Goal: Task Accomplishment & Management: Manage account settings

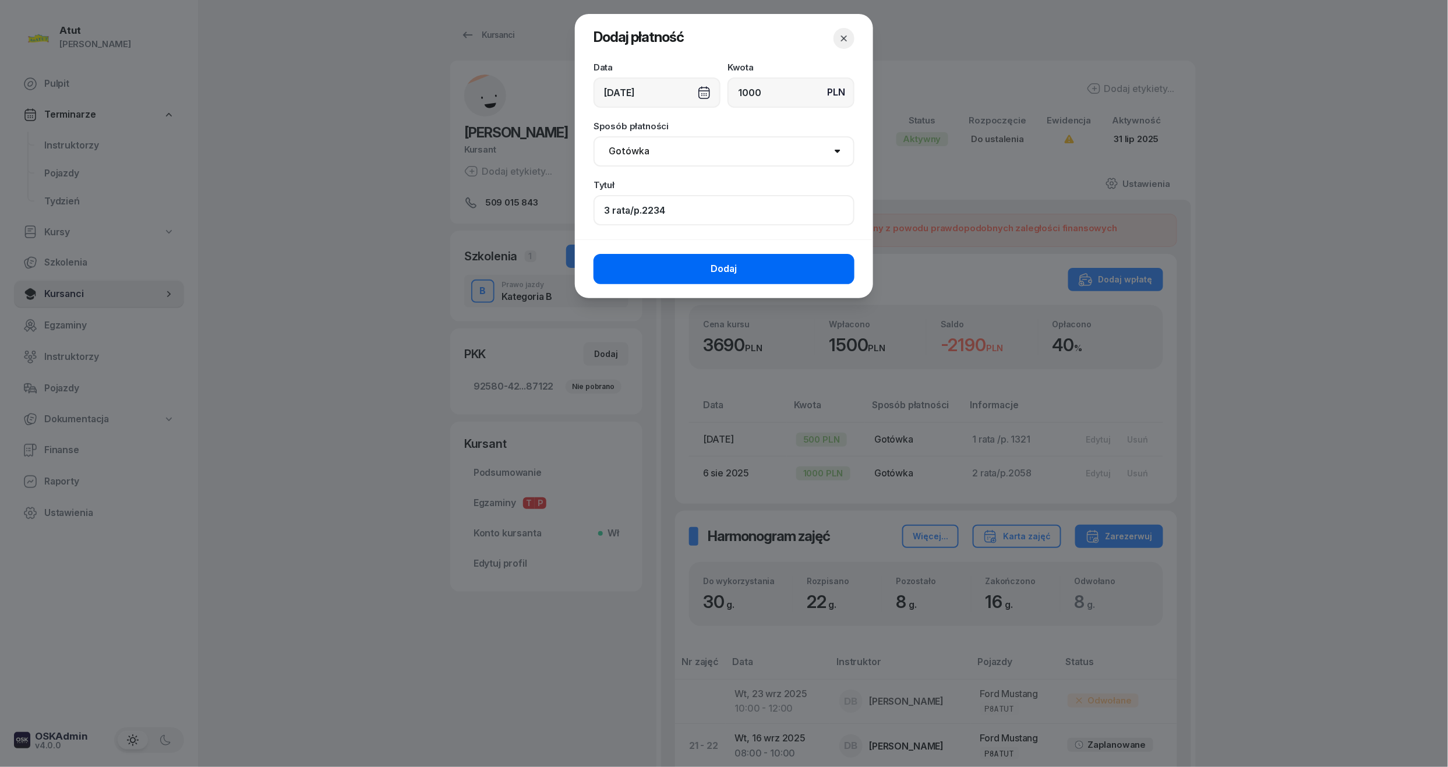
type input "3 rata/p.2234"
click at [735, 260] on button "Dodaj" at bounding box center [723, 269] width 261 height 30
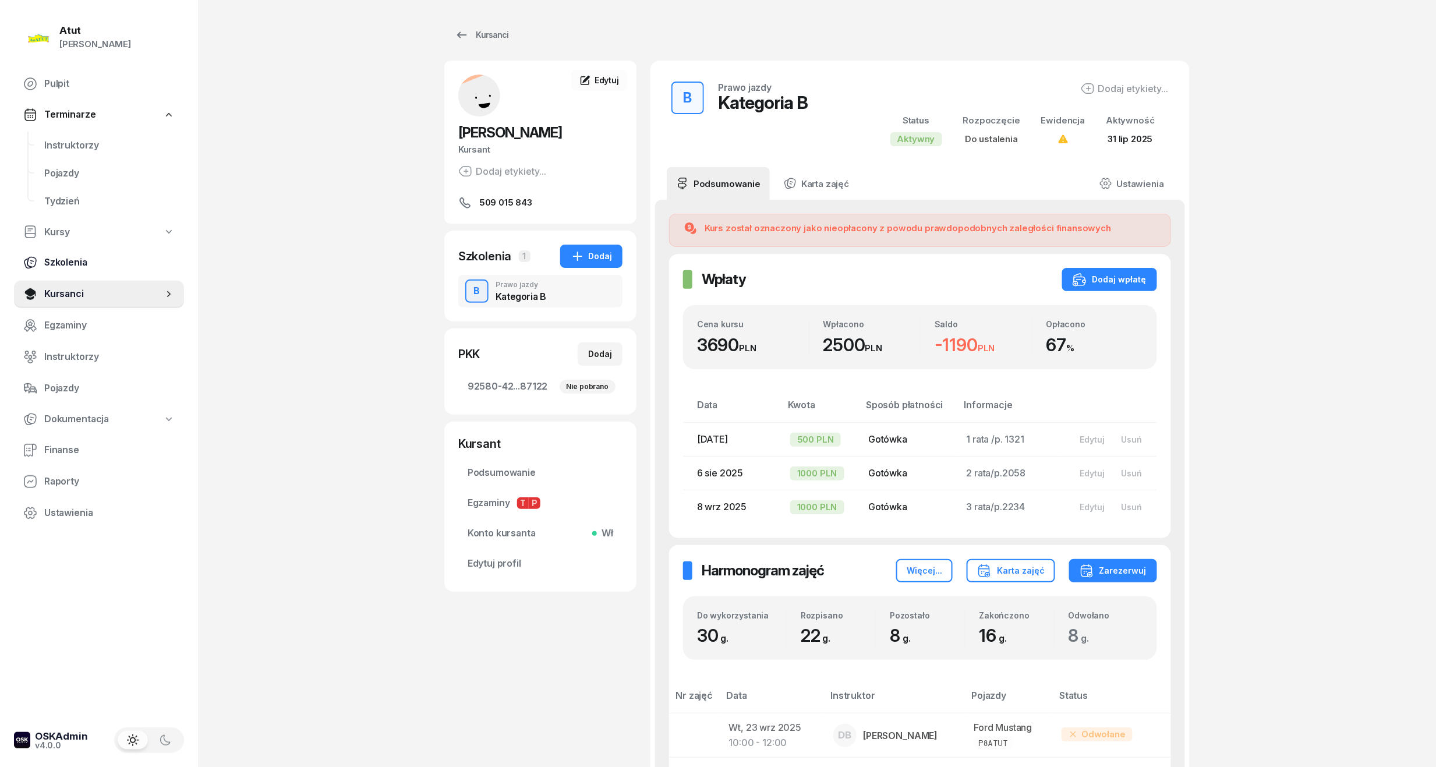
drag, startPoint x: 58, startPoint y: 302, endPoint x: 93, endPoint y: 269, distance: 47.8
click at [58, 302] on link "Kursanci" at bounding box center [99, 294] width 170 height 28
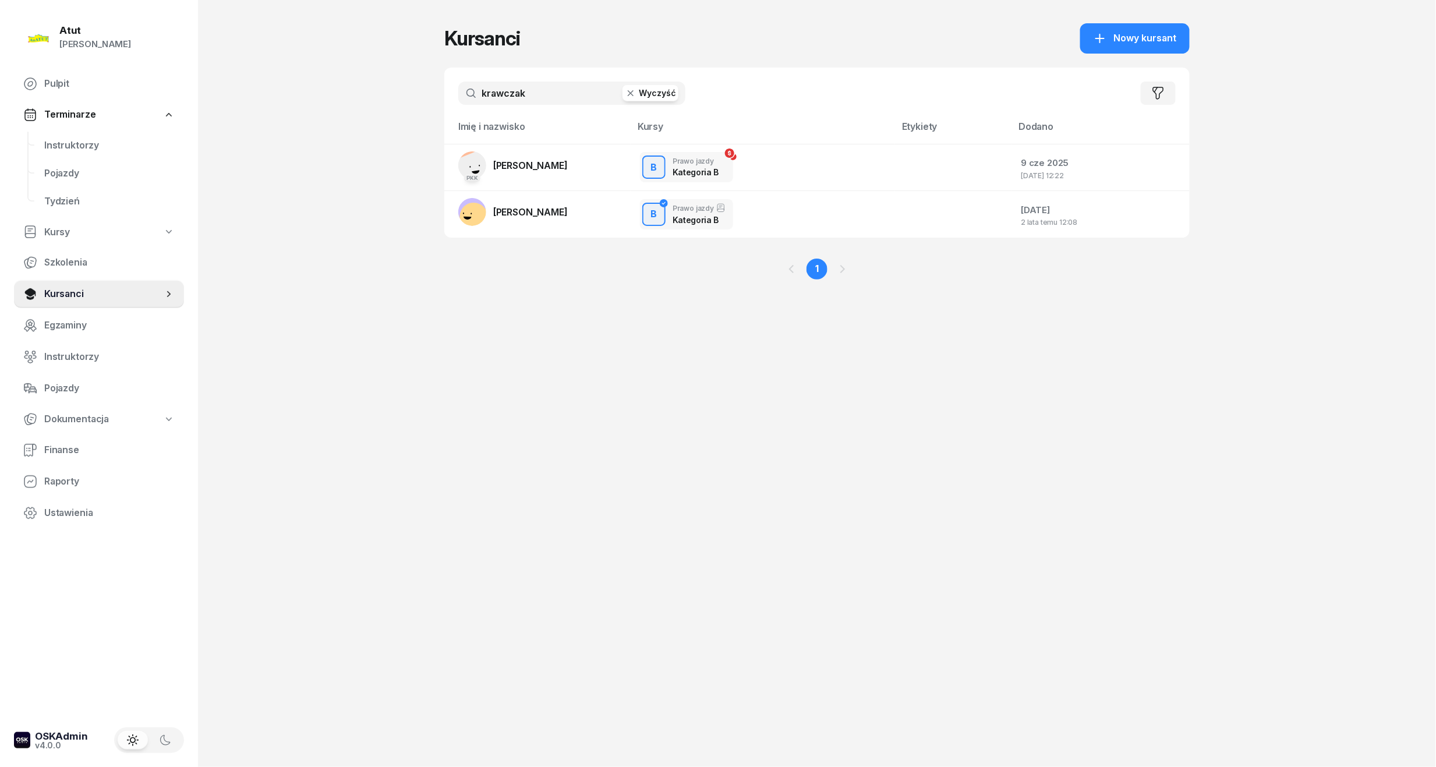
drag, startPoint x: 539, startPoint y: 98, endPoint x: 368, endPoint y: 118, distance: 172.3
click at [368, 118] on div "Atut Paulina Lis Pulpit Terminarze Instruktorzy Pojazdy Tydzień Kursy Szkolenia…" at bounding box center [718, 383] width 1436 height 767
type input "licho"
click at [568, 162] on span "[PERSON_NAME]" at bounding box center [530, 166] width 75 height 12
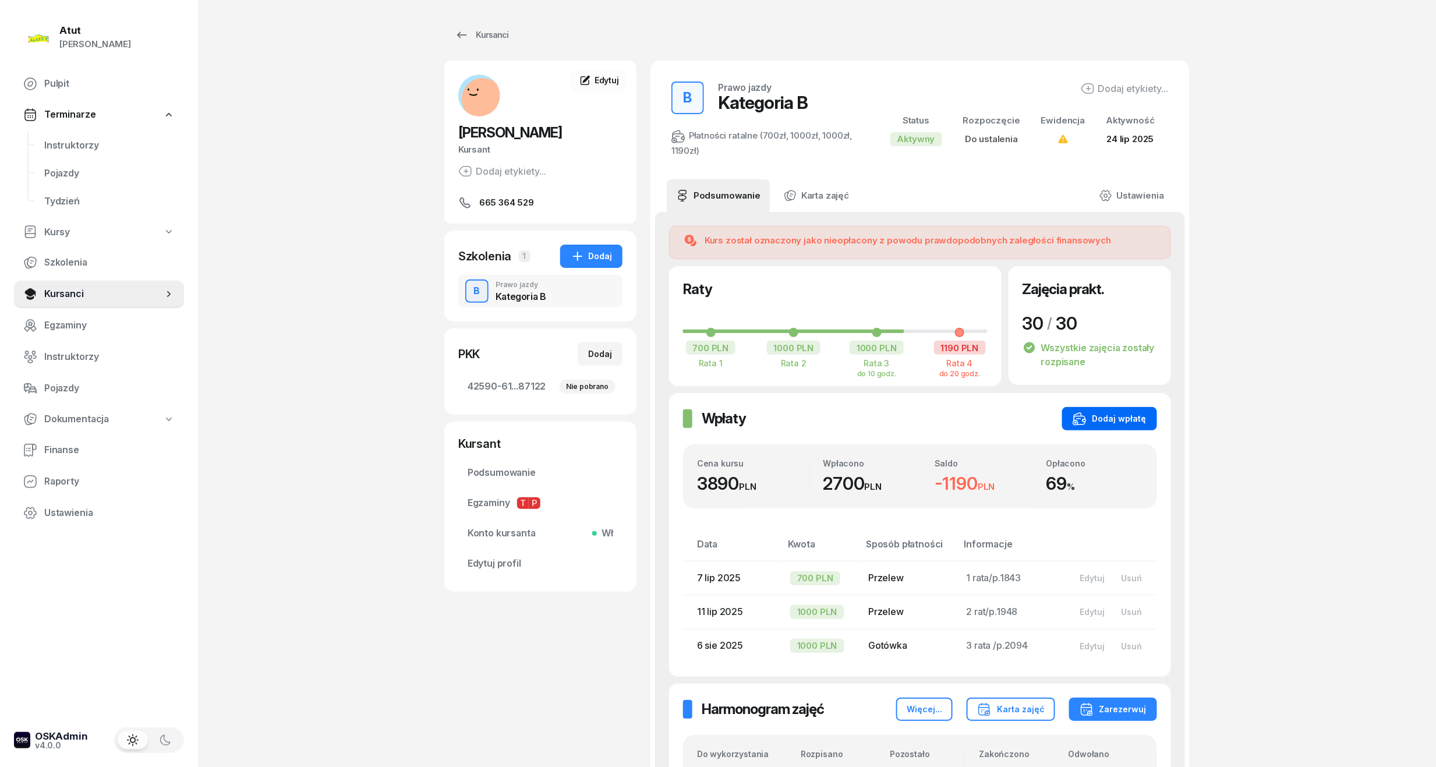
click at [1128, 415] on div "Dodaj wpłatę" at bounding box center [1110, 419] width 74 height 14
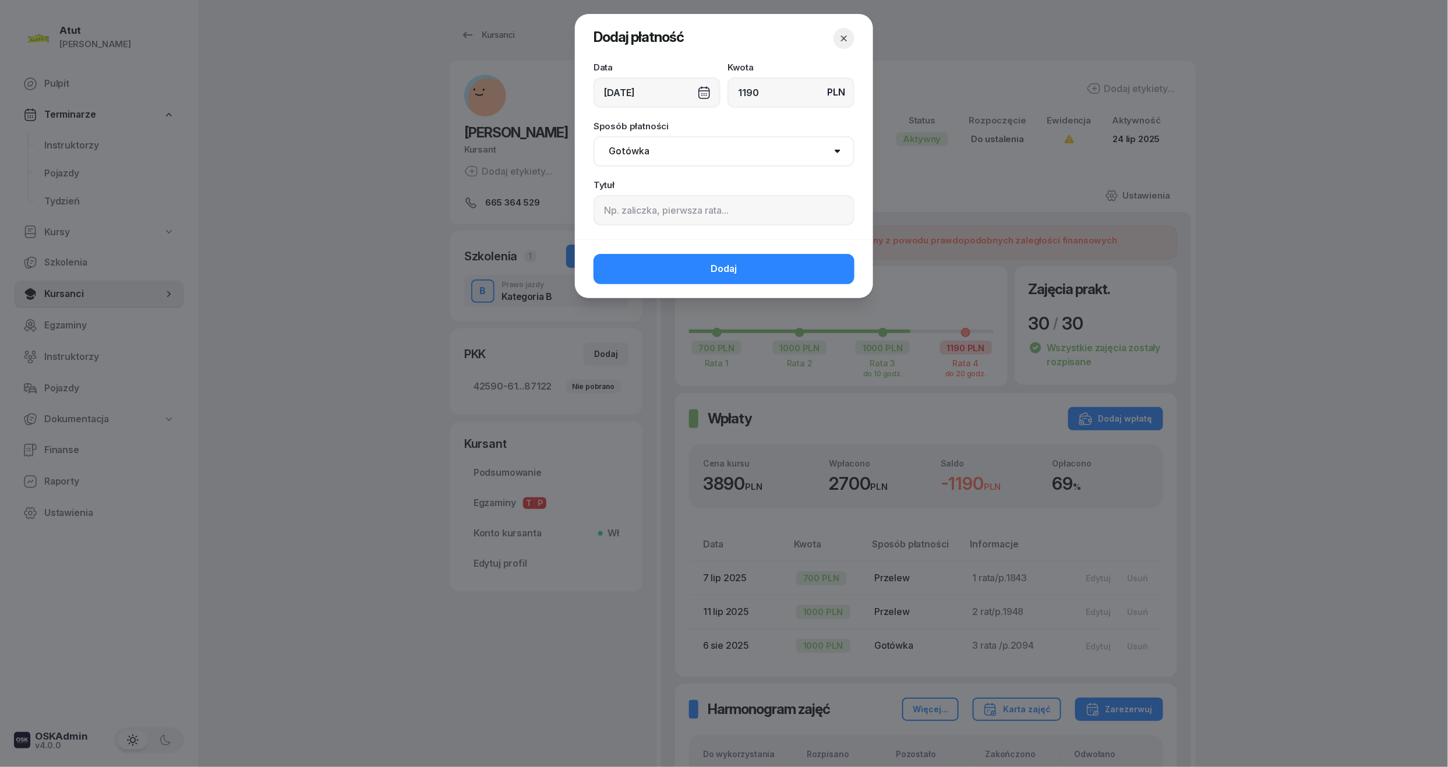
type input "1190"
click at [738, 196] on input at bounding box center [723, 210] width 261 height 30
type input "4 rata/p.2235"
click at [737, 267] on span "Dodaj" at bounding box center [724, 268] width 26 height 15
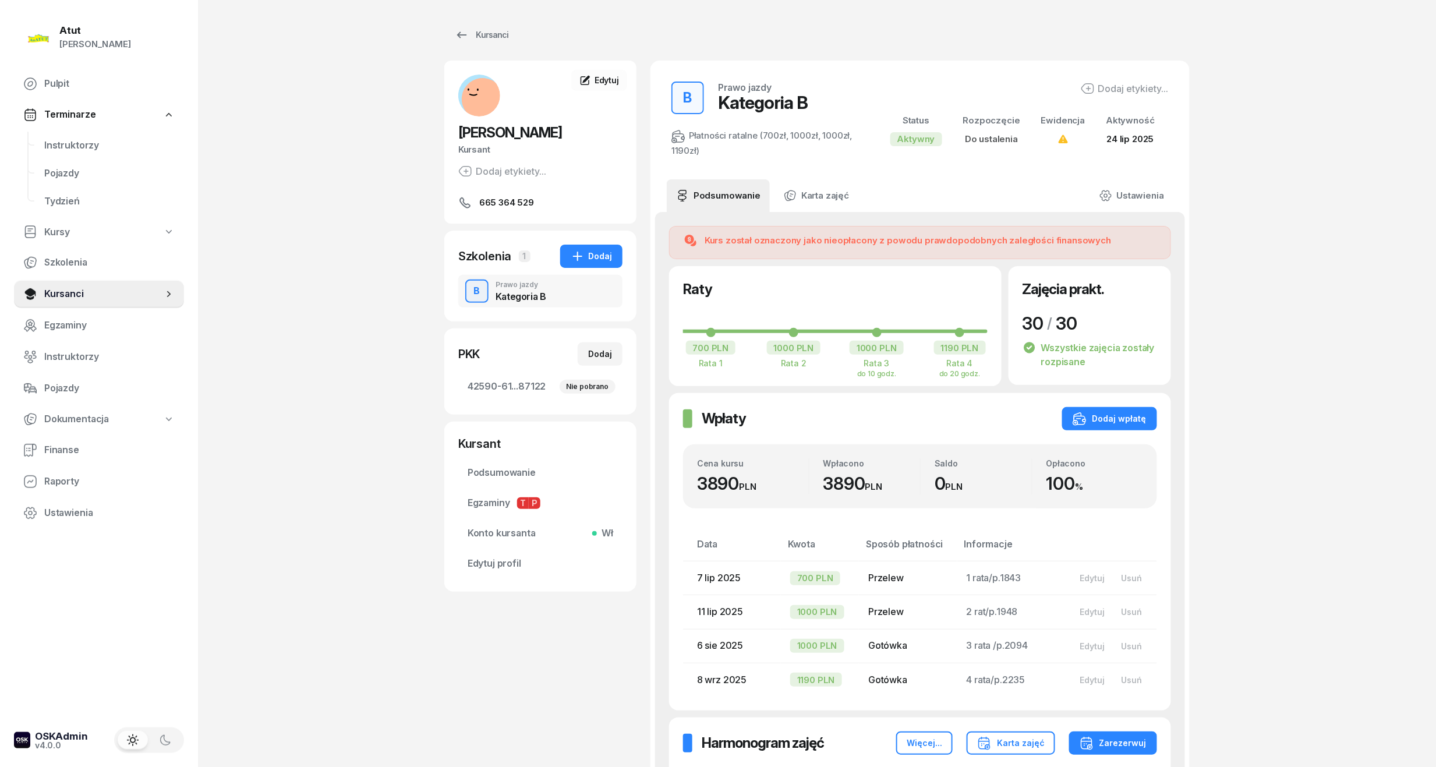
drag, startPoint x: 80, startPoint y: 296, endPoint x: 271, endPoint y: 255, distance: 194.9
click at [80, 296] on span "Kursanci" at bounding box center [103, 294] width 119 height 15
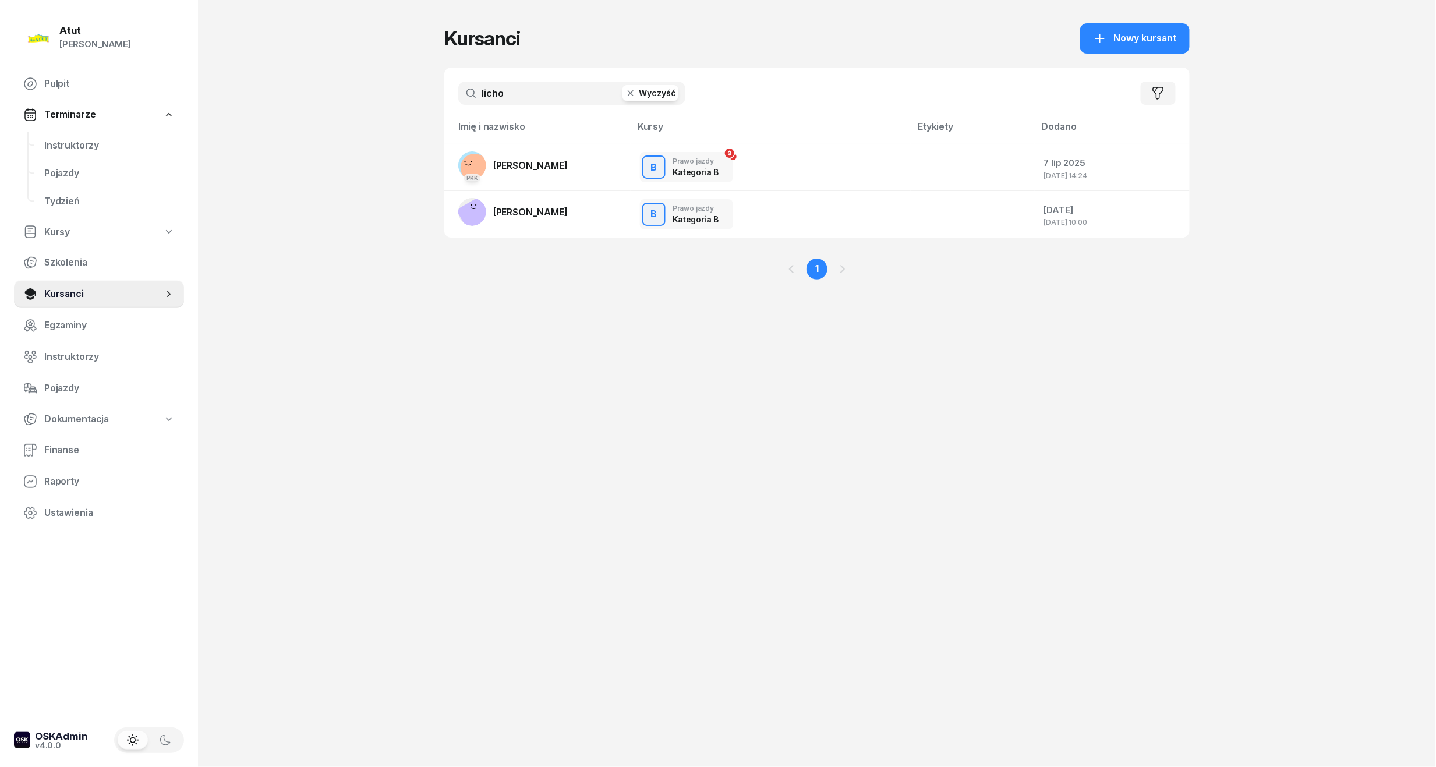
drag, startPoint x: 528, startPoint y: 97, endPoint x: -5, endPoint y: 72, distance: 532.8
click at [0, 72] on html "Paulina Atut Paulina Lis Pulpit Terminarze Instruktorzy Pojazdy Tydzień Kursy S…" at bounding box center [718, 383] width 1436 height 767
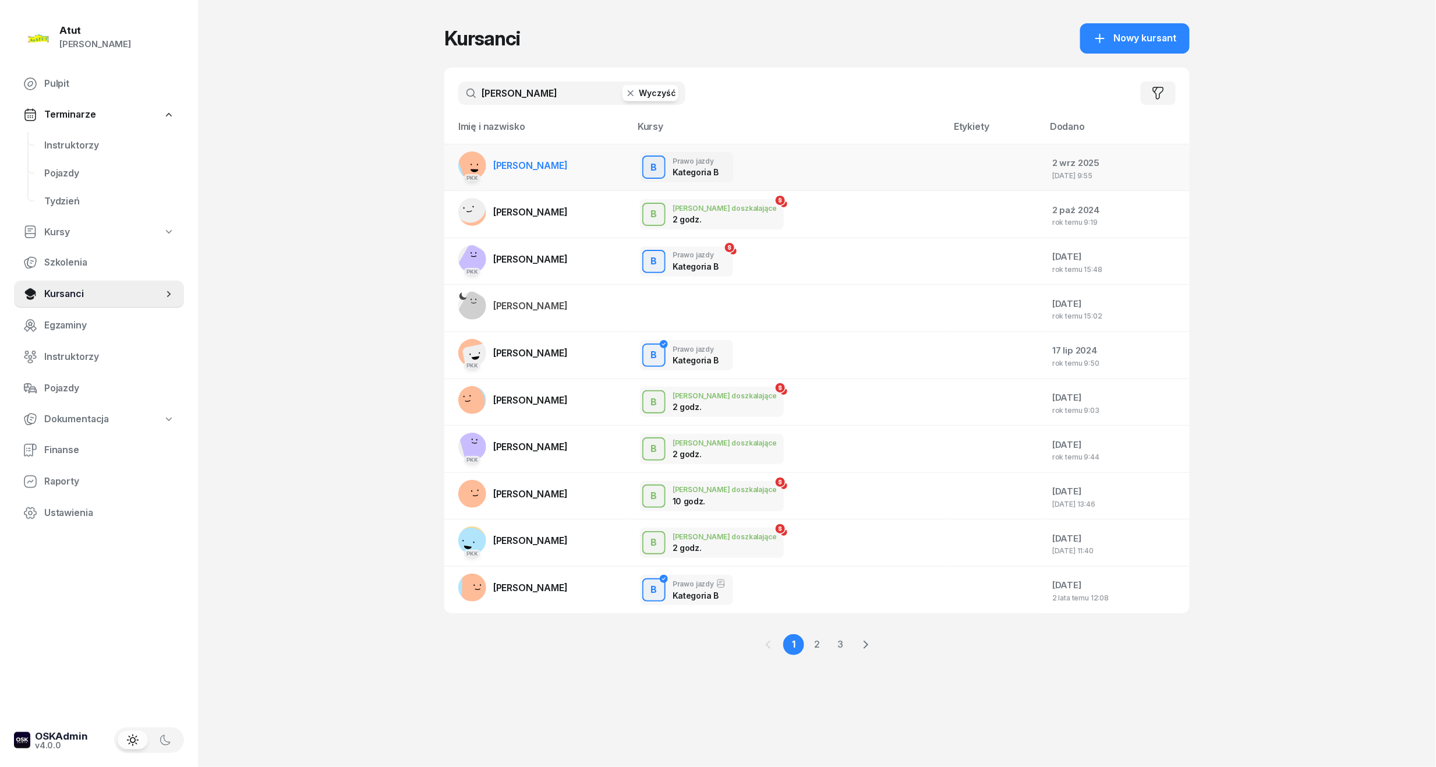
type input "nowak"
click at [516, 175] on link "PKK Iga Nowak" at bounding box center [512, 165] width 109 height 28
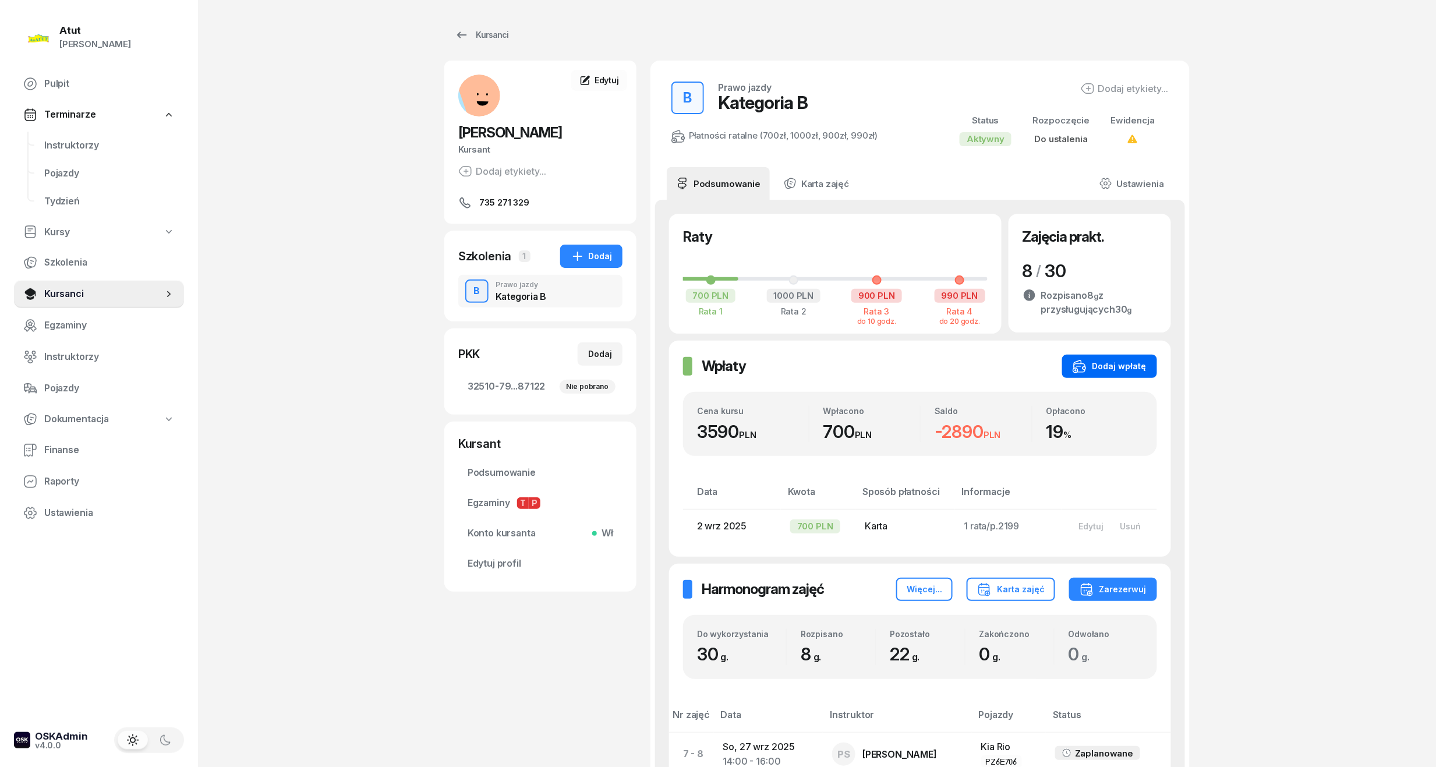
click at [1144, 373] on div "Dodaj wpłatę" at bounding box center [1110, 366] width 74 height 14
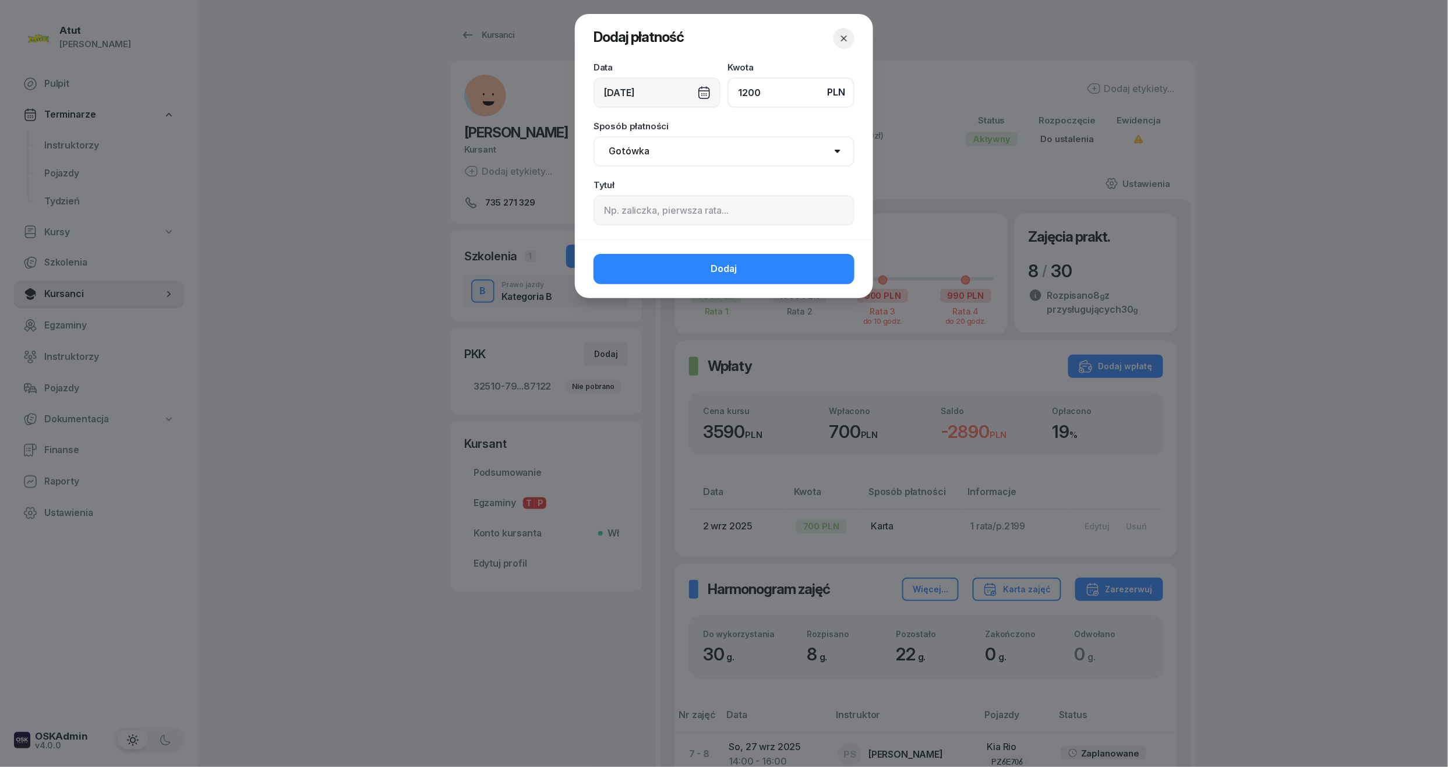
type input "1200"
click at [632, 197] on input at bounding box center [723, 210] width 261 height 30
type input "2 rfata/p.2236"
click at [709, 262] on button "Dodaj" at bounding box center [723, 269] width 261 height 30
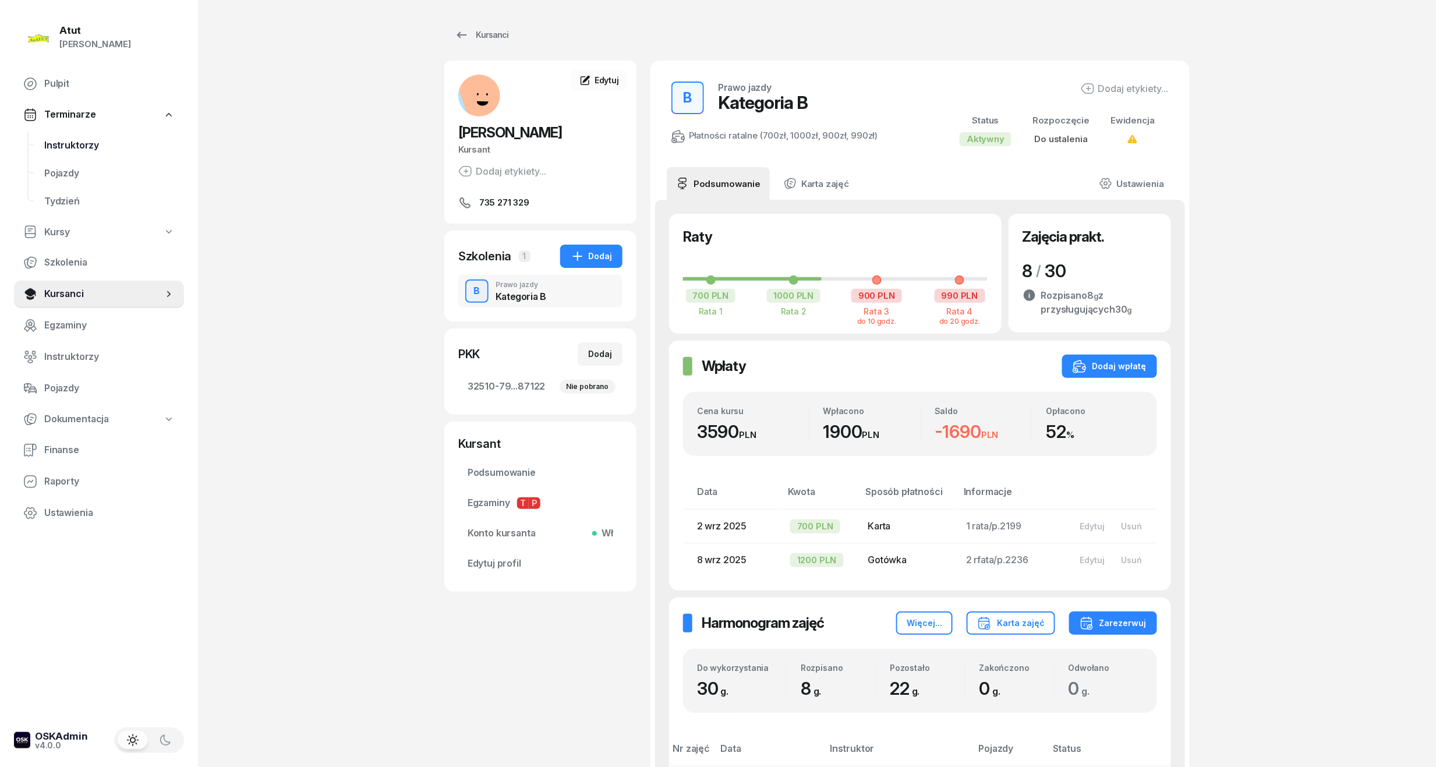
click at [92, 147] on span "Instruktorzy" at bounding box center [109, 145] width 130 height 15
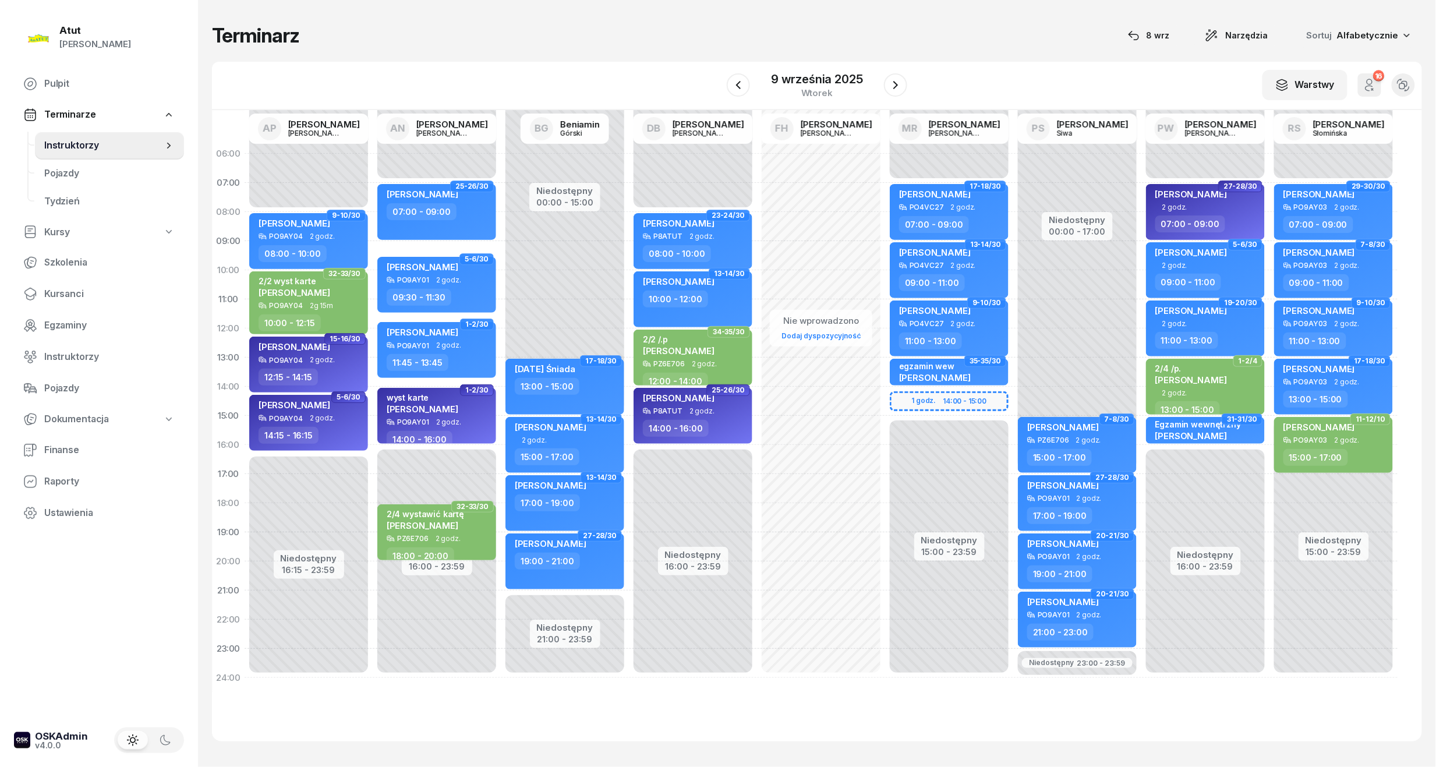
click at [727, 76] on div at bounding box center [738, 84] width 23 height 23
click at [741, 83] on icon "button" at bounding box center [738, 85] width 14 height 14
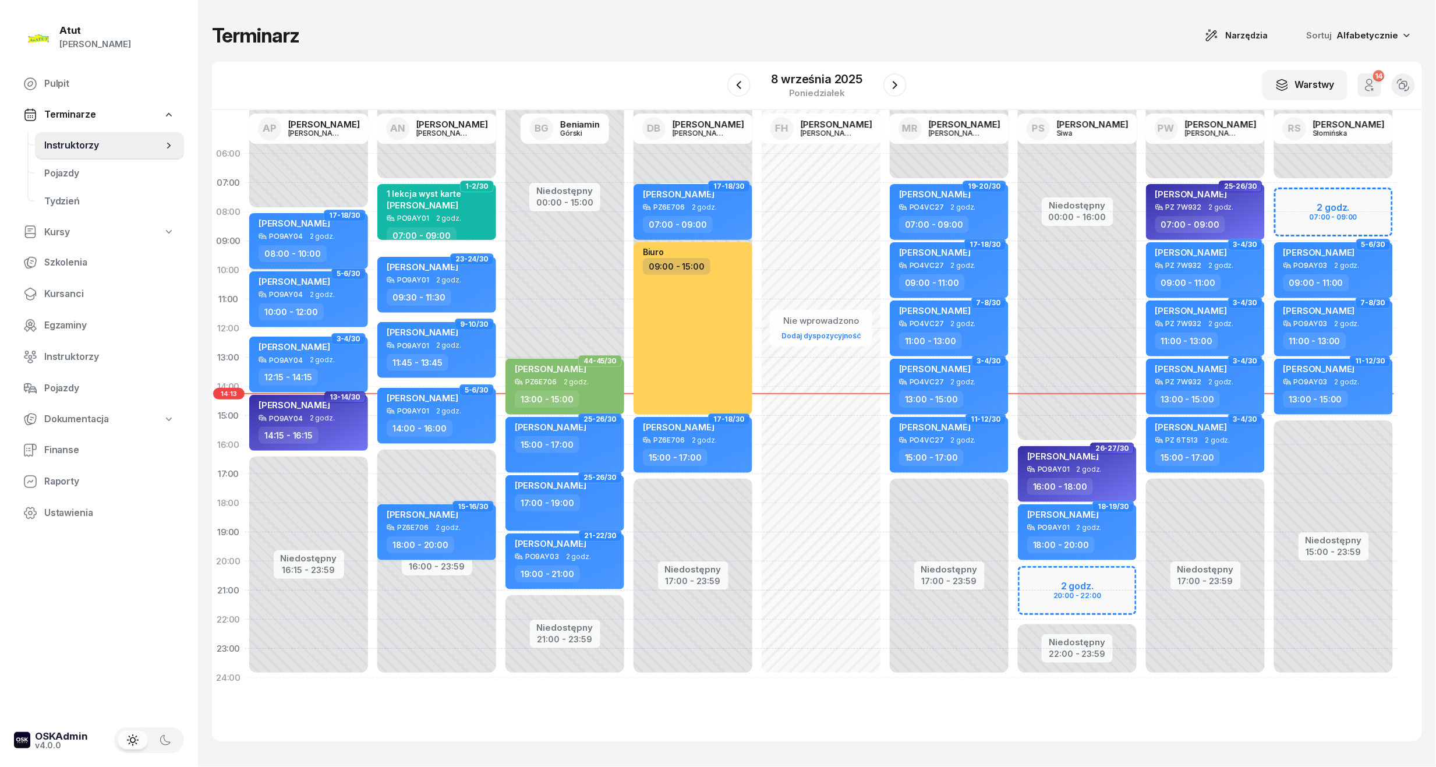
click at [322, 247] on div "08:00 - 10:00" at bounding box center [293, 253] width 68 height 17
select select "08"
select select "10"
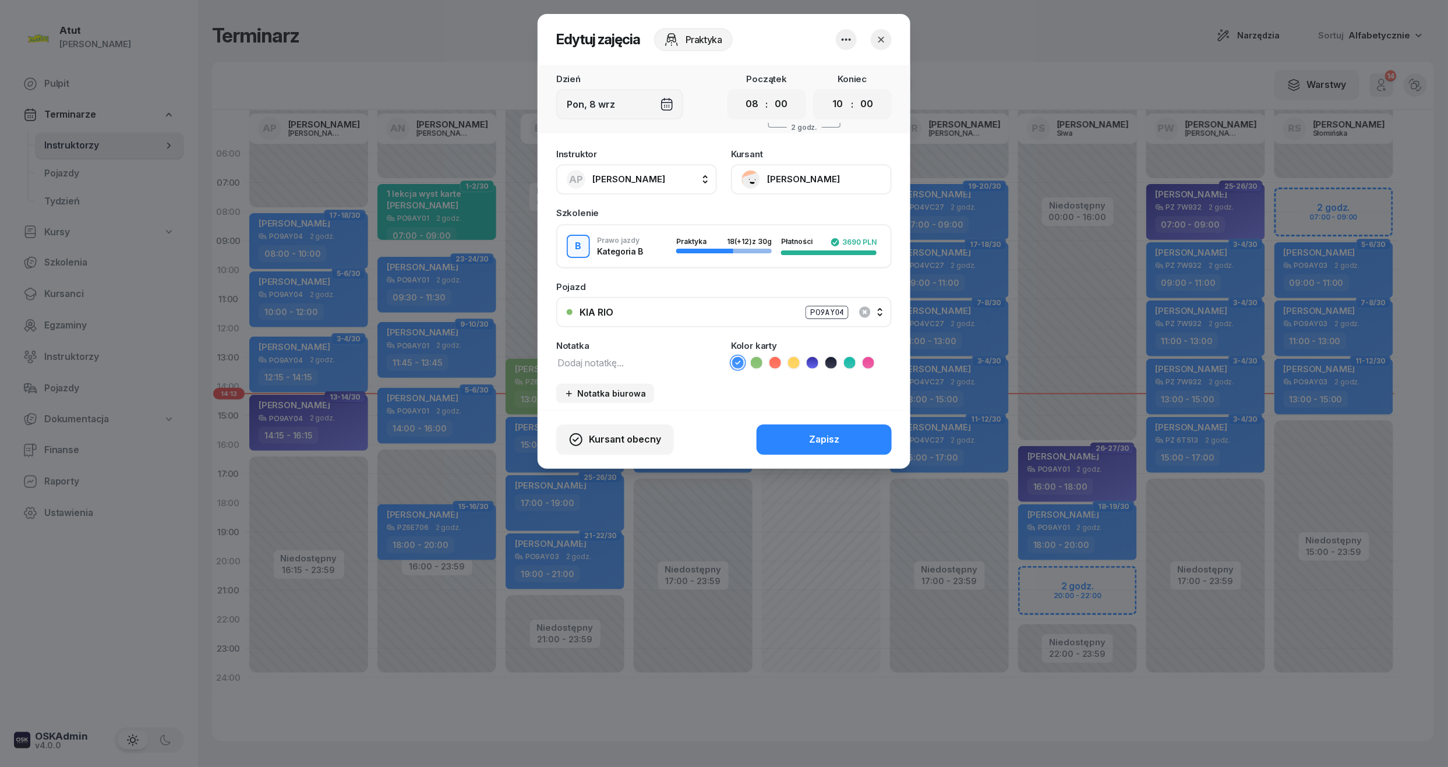
click at [815, 183] on button "[PERSON_NAME]" at bounding box center [811, 179] width 161 height 30
click at [812, 206] on link "Otwórz profil" at bounding box center [810, 218] width 154 height 29
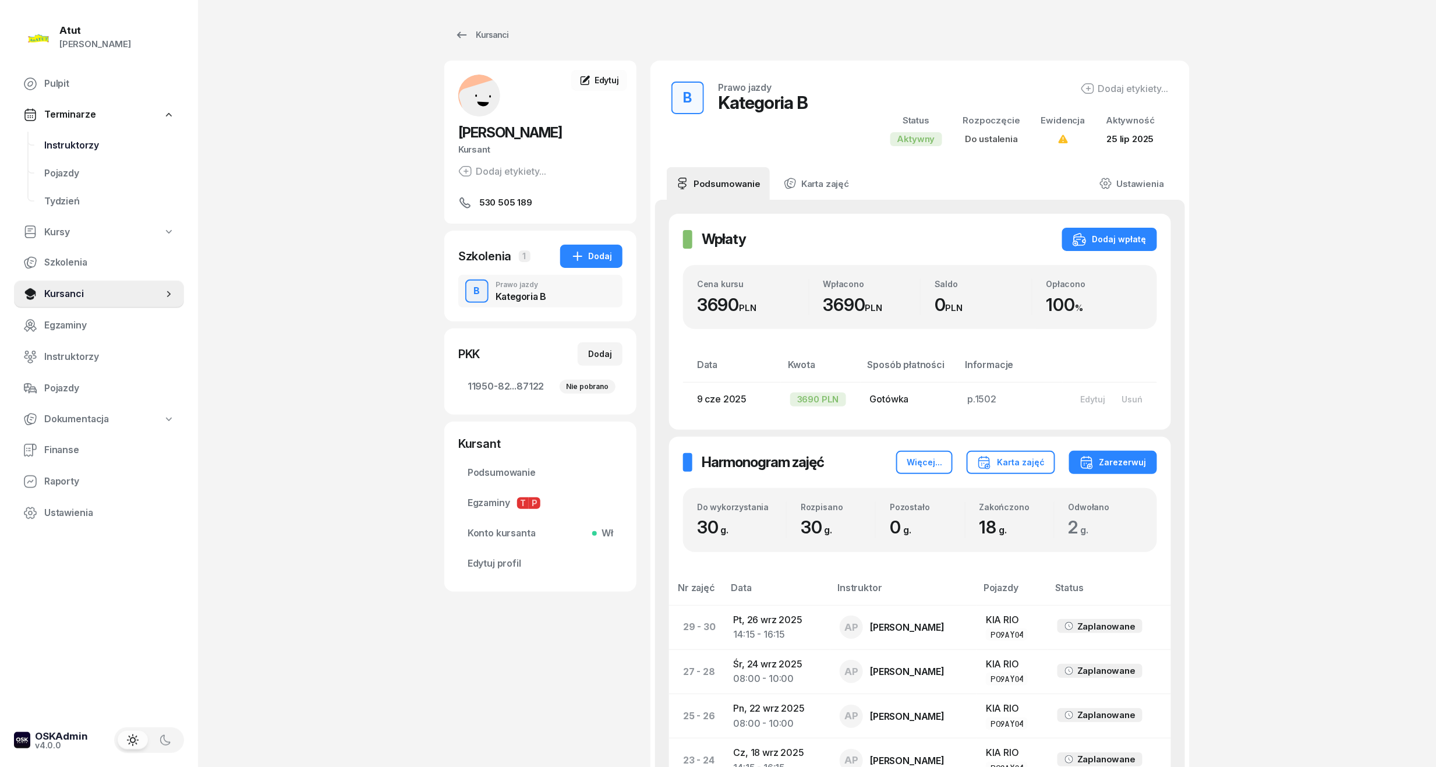
click at [56, 147] on span "Instruktorzy" at bounding box center [109, 145] width 130 height 15
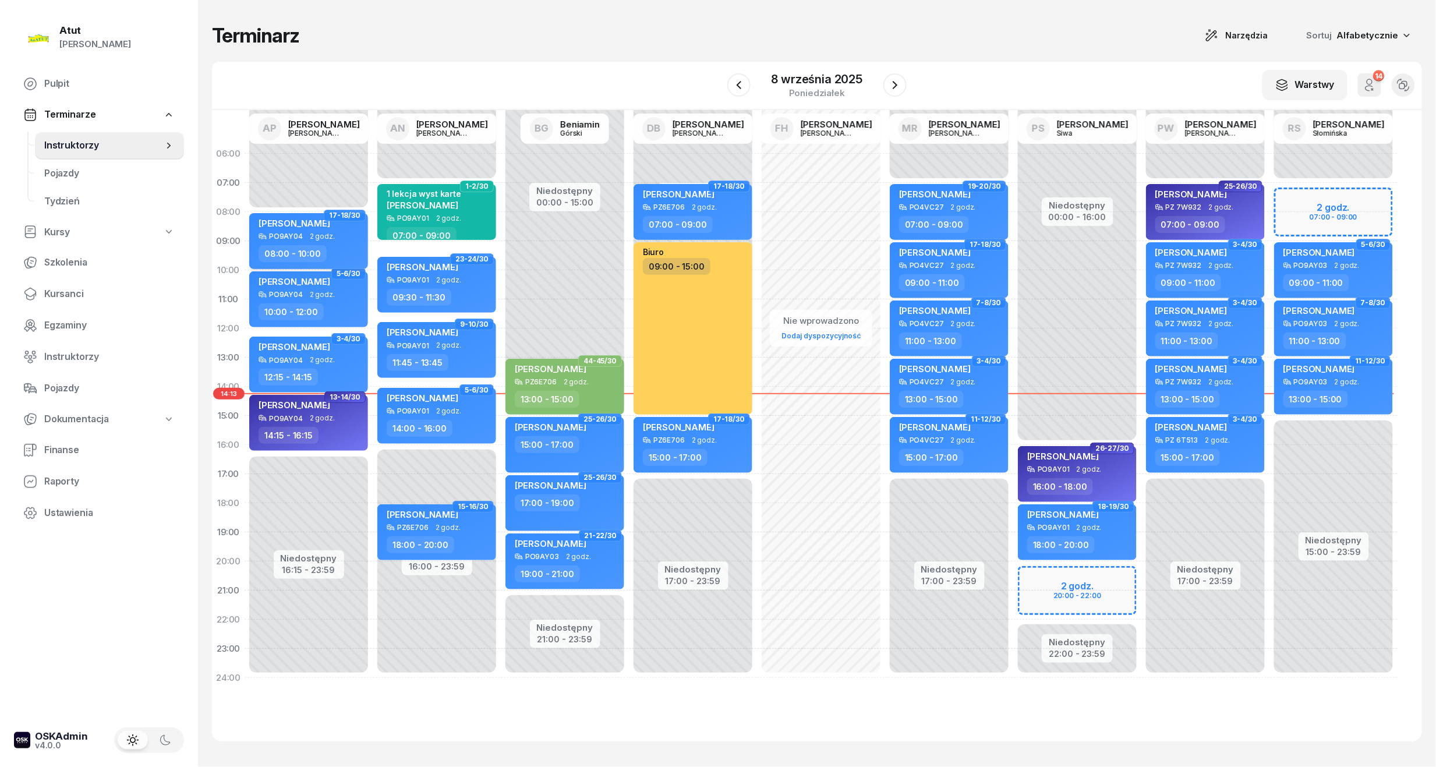
click at [343, 257] on div "08:00 - 10:00" at bounding box center [310, 253] width 102 height 17
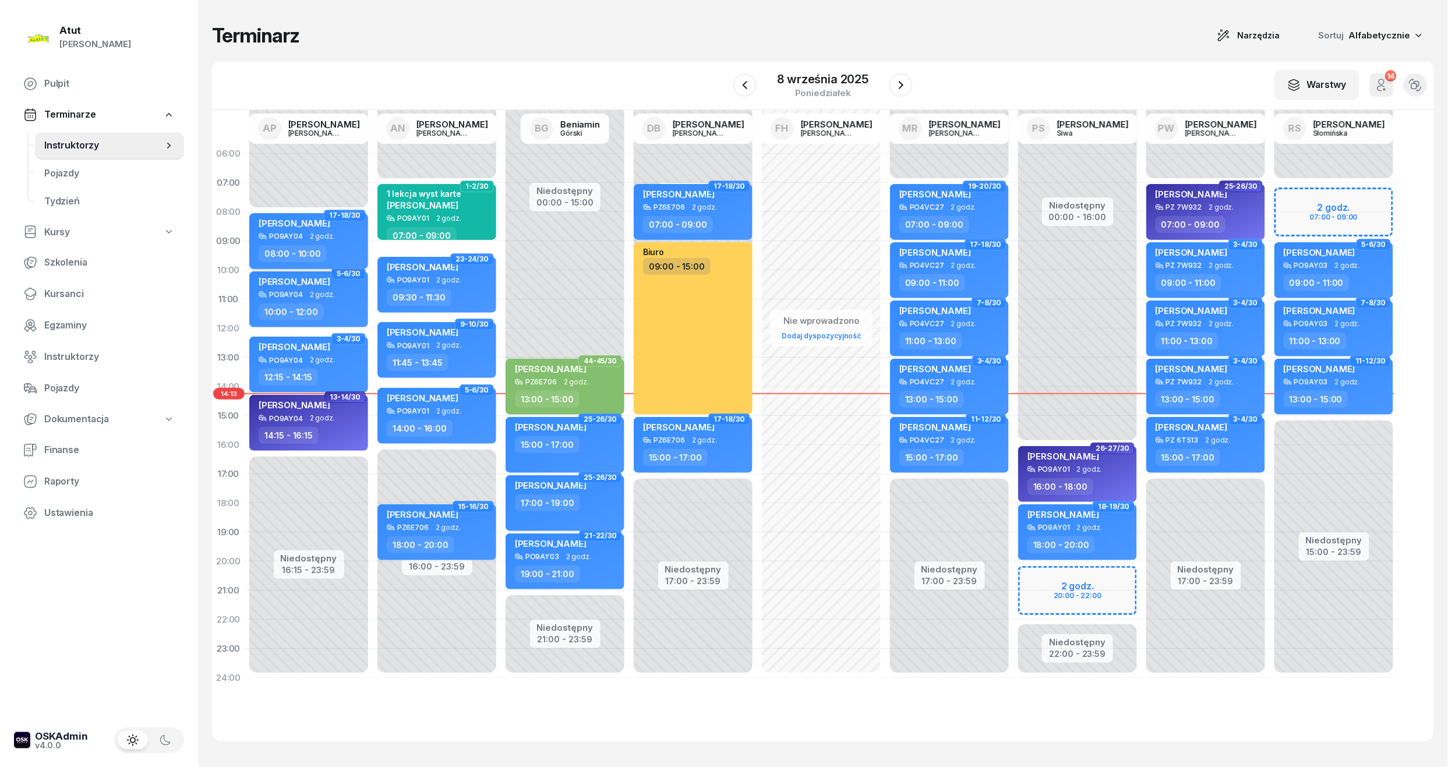
select select "08"
select select "10"
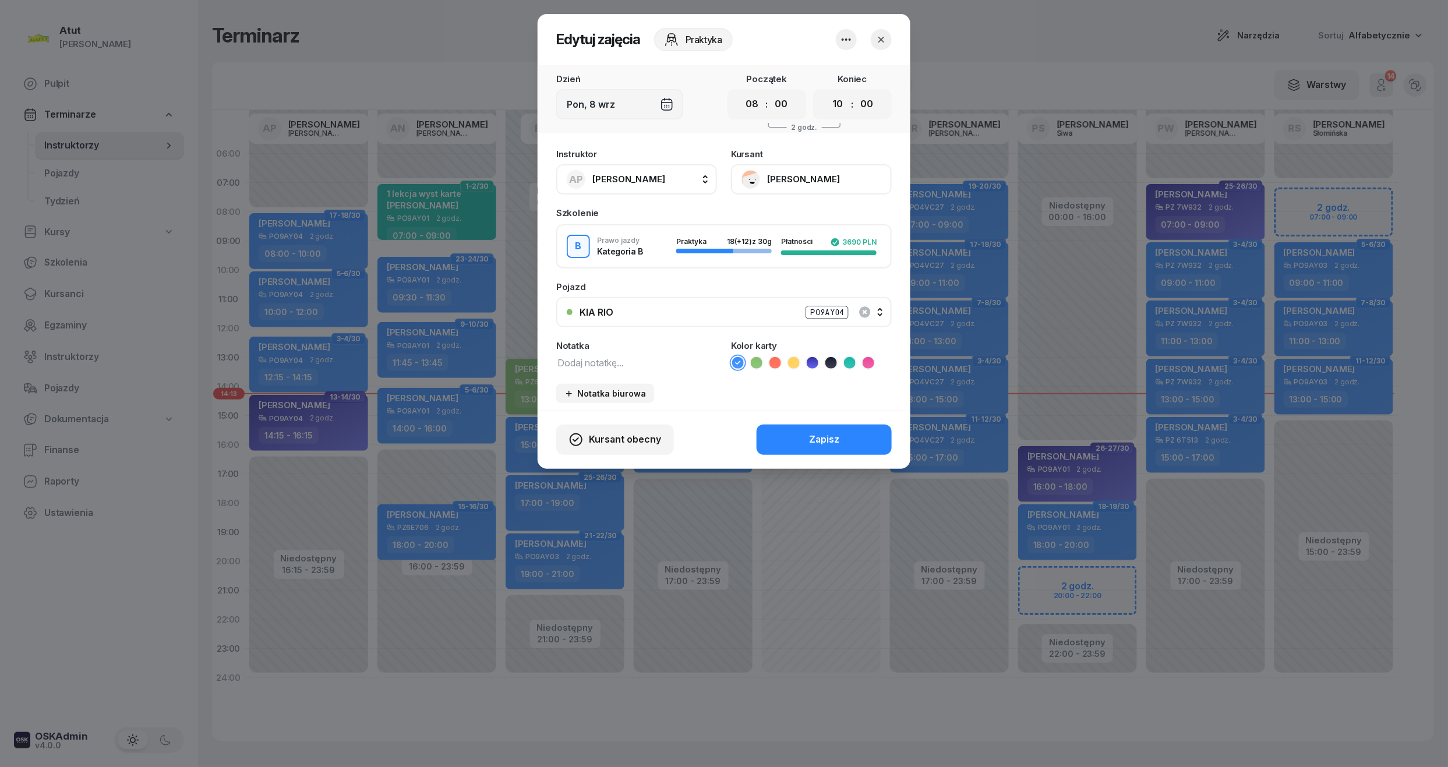
click at [287, 301] on div at bounding box center [724, 383] width 1448 height 767
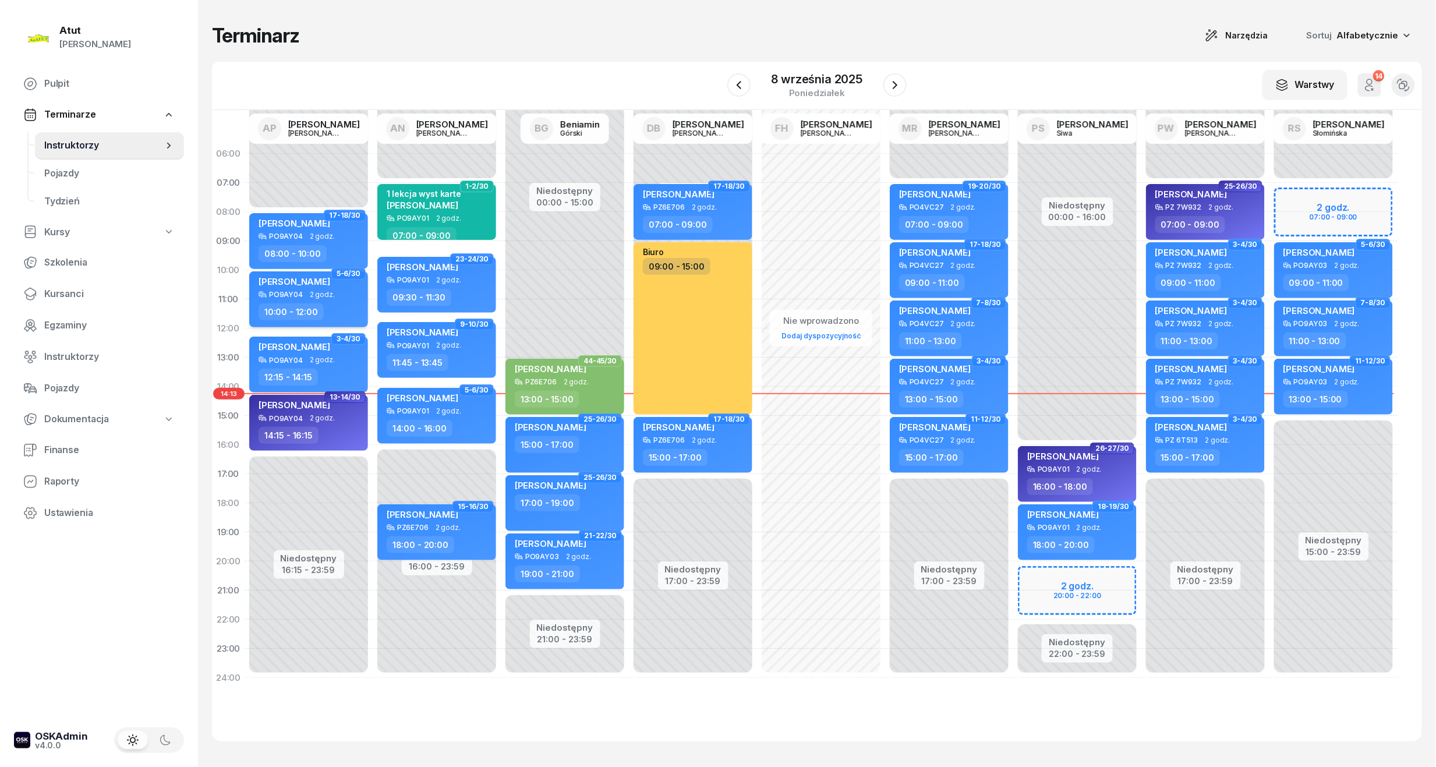
click at [301, 291] on div "PO9AY04 2 godz." at bounding box center [310, 295] width 102 height 8
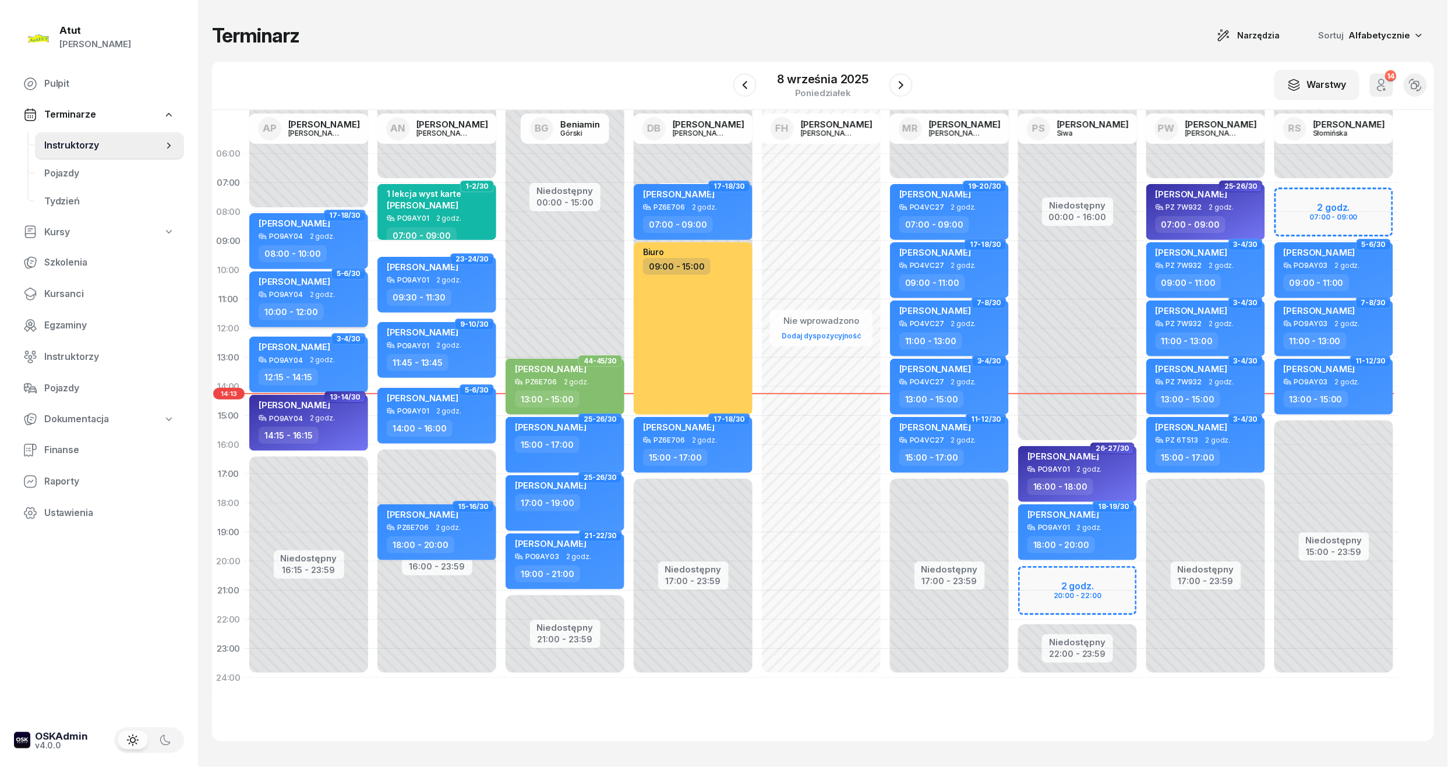
select select "10"
select select "12"
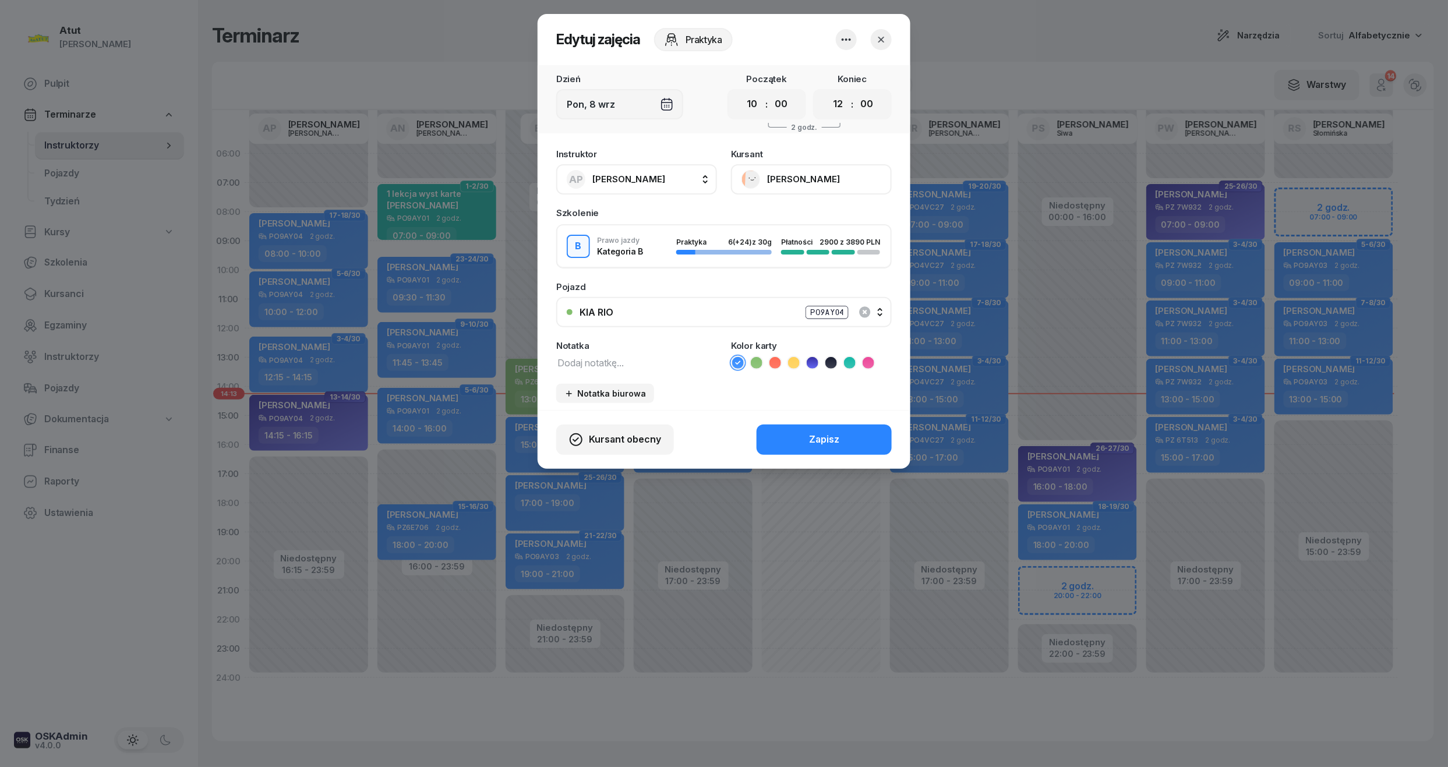
click at [837, 155] on div "Kursant Kamila Wielgus" at bounding box center [811, 172] width 161 height 45
click at [822, 174] on button "[PERSON_NAME]" at bounding box center [811, 179] width 161 height 30
click at [779, 222] on div "Otwórz profil" at bounding box center [768, 218] width 56 height 15
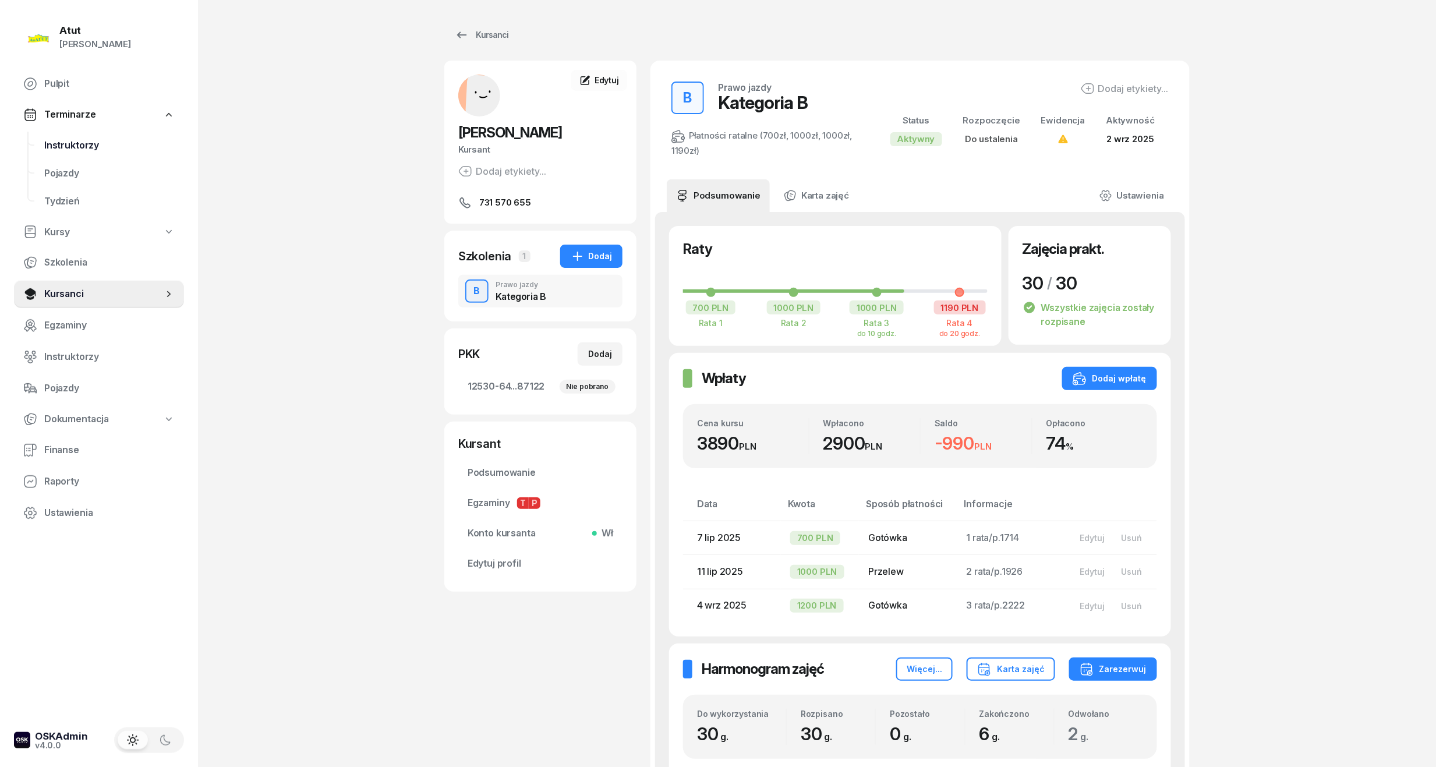
click at [61, 132] on link "Instruktorzy" at bounding box center [109, 146] width 149 height 28
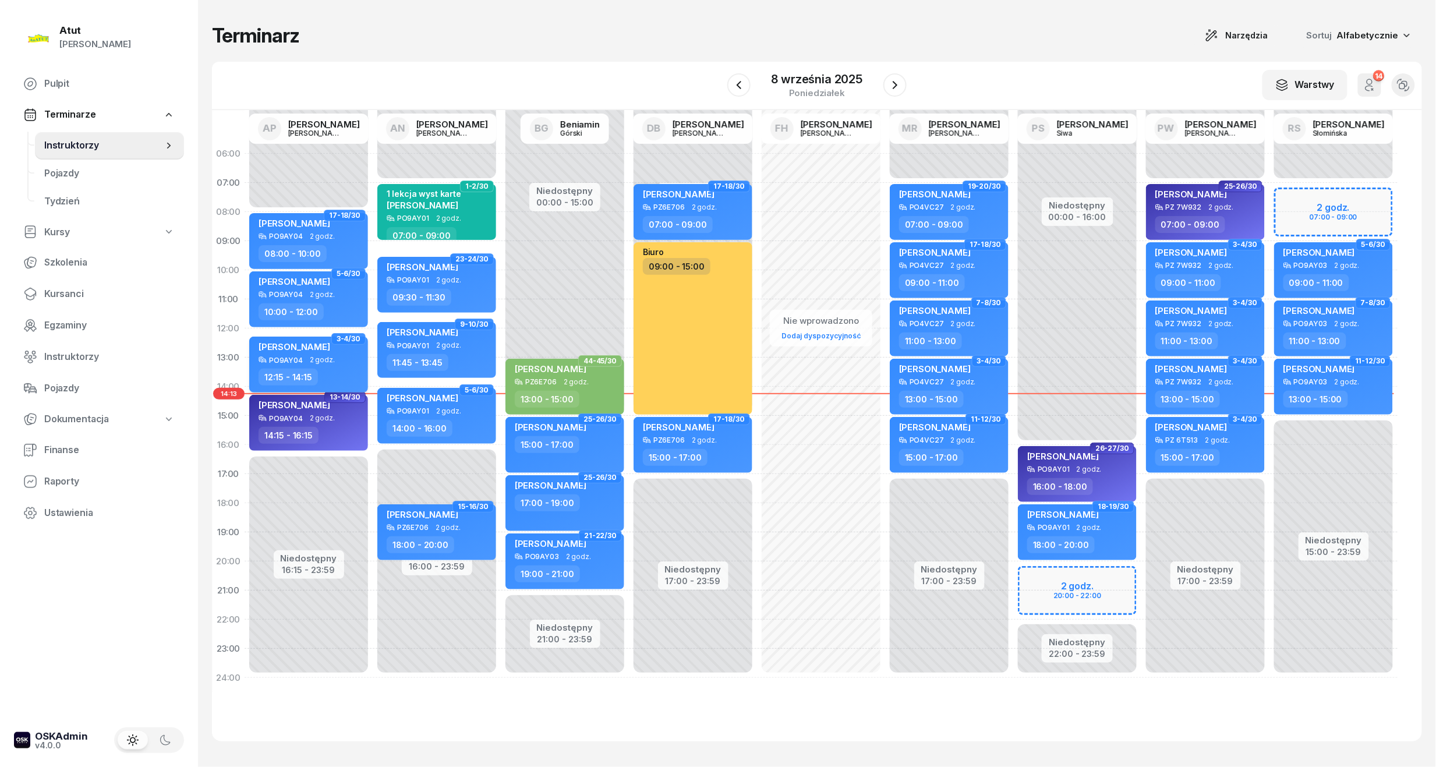
click at [307, 355] on div "[PERSON_NAME]" at bounding box center [295, 348] width 72 height 15
select select "12"
select select "15"
select select "14"
select select "15"
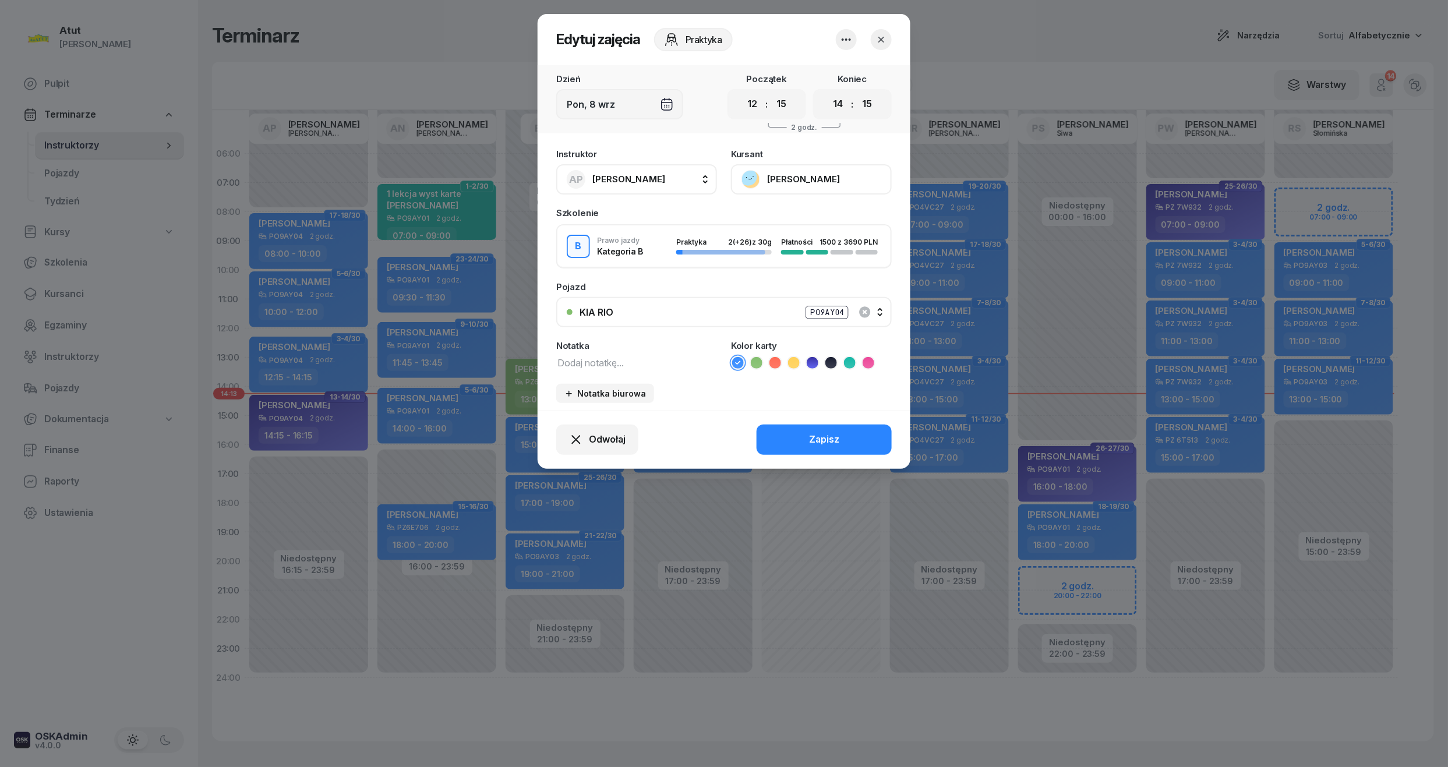
click at [805, 175] on button "[PERSON_NAME]" at bounding box center [811, 179] width 161 height 30
click at [798, 215] on link "Otwórz profil" at bounding box center [810, 218] width 154 height 29
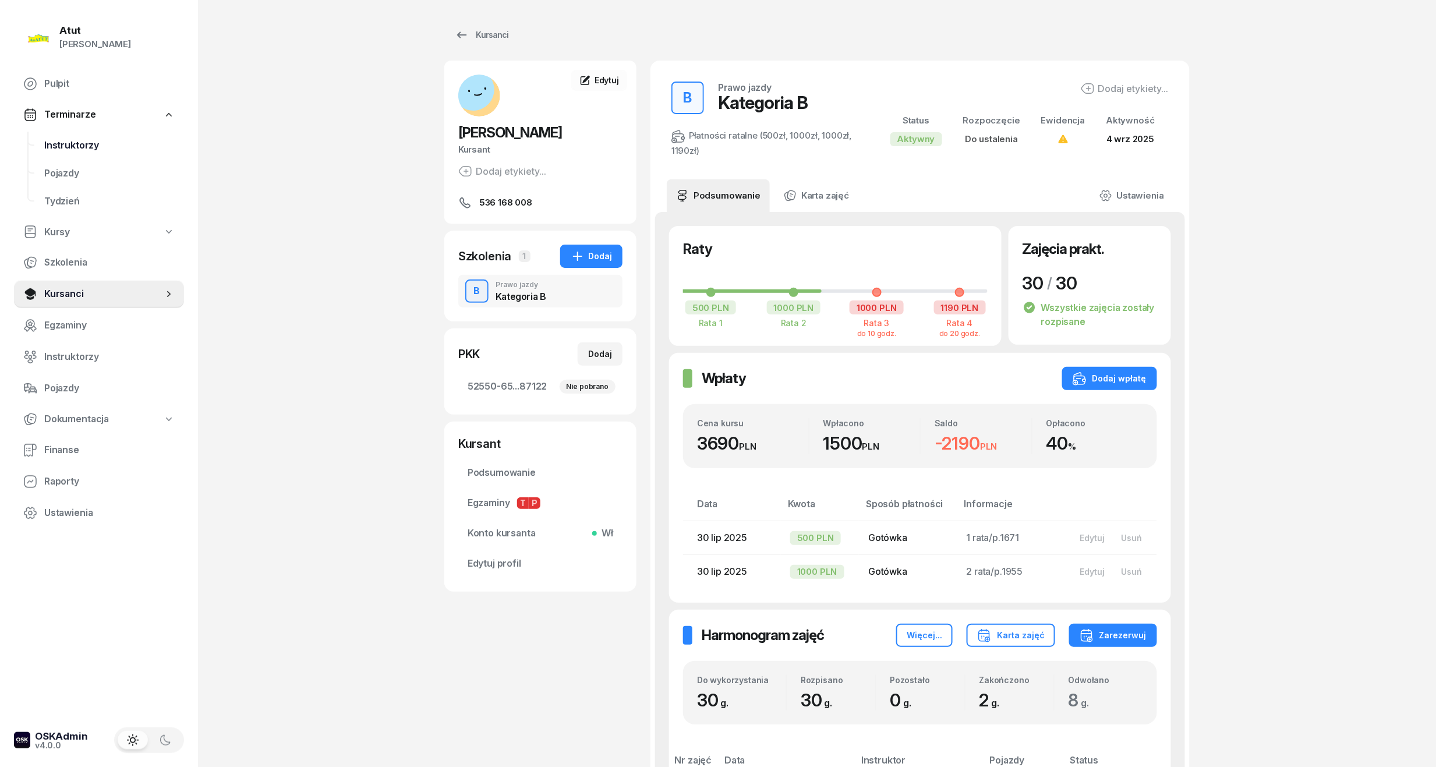
click at [73, 147] on span "Instruktorzy" at bounding box center [109, 145] width 130 height 15
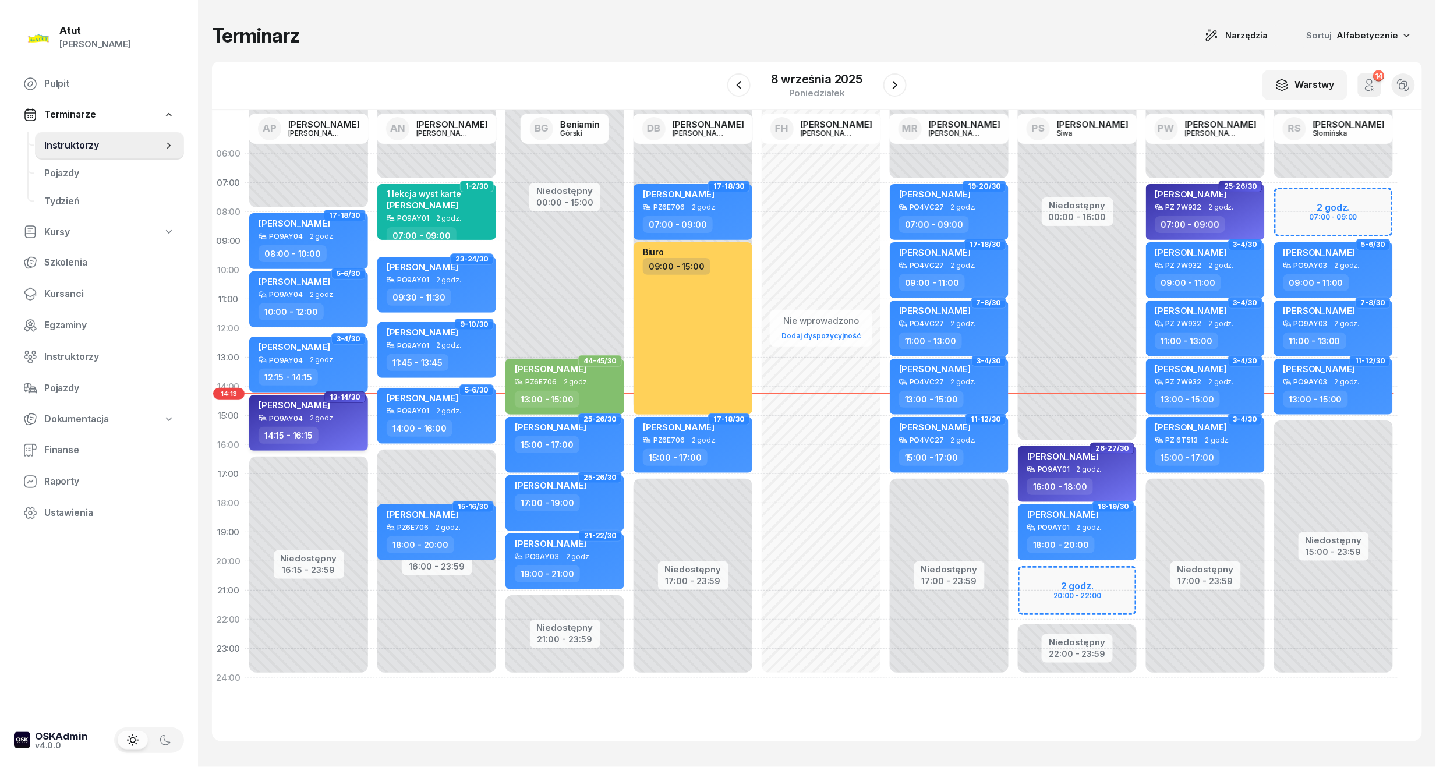
click at [302, 411] on div "[PERSON_NAME]" at bounding box center [295, 406] width 72 height 15
select select "14"
select select "15"
select select "16"
select select "15"
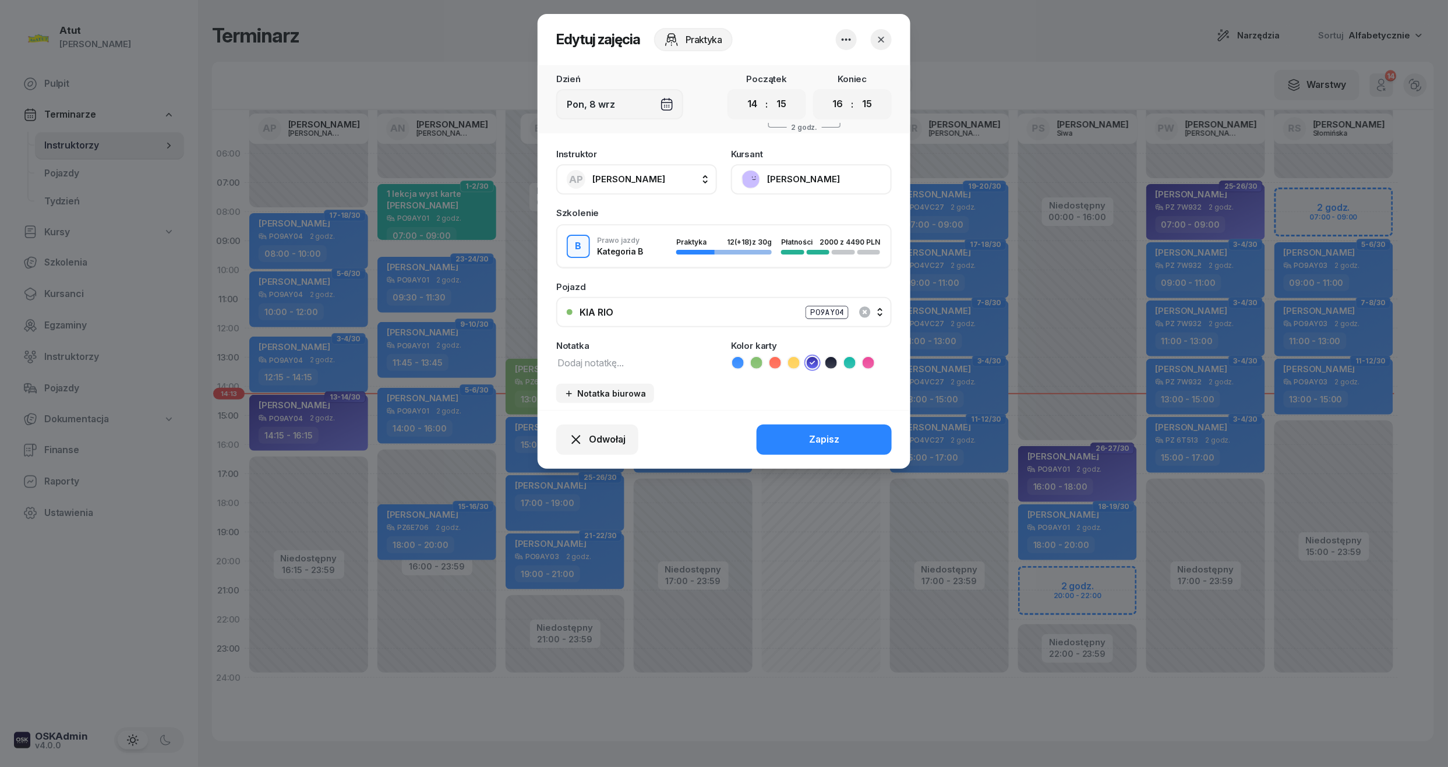
click at [791, 182] on button "[PERSON_NAME]" at bounding box center [811, 179] width 161 height 30
click at [788, 200] on div "Otwórz profil 884 787 080" at bounding box center [810, 231] width 163 height 62
click at [787, 210] on link "Otwórz profil" at bounding box center [810, 218] width 154 height 29
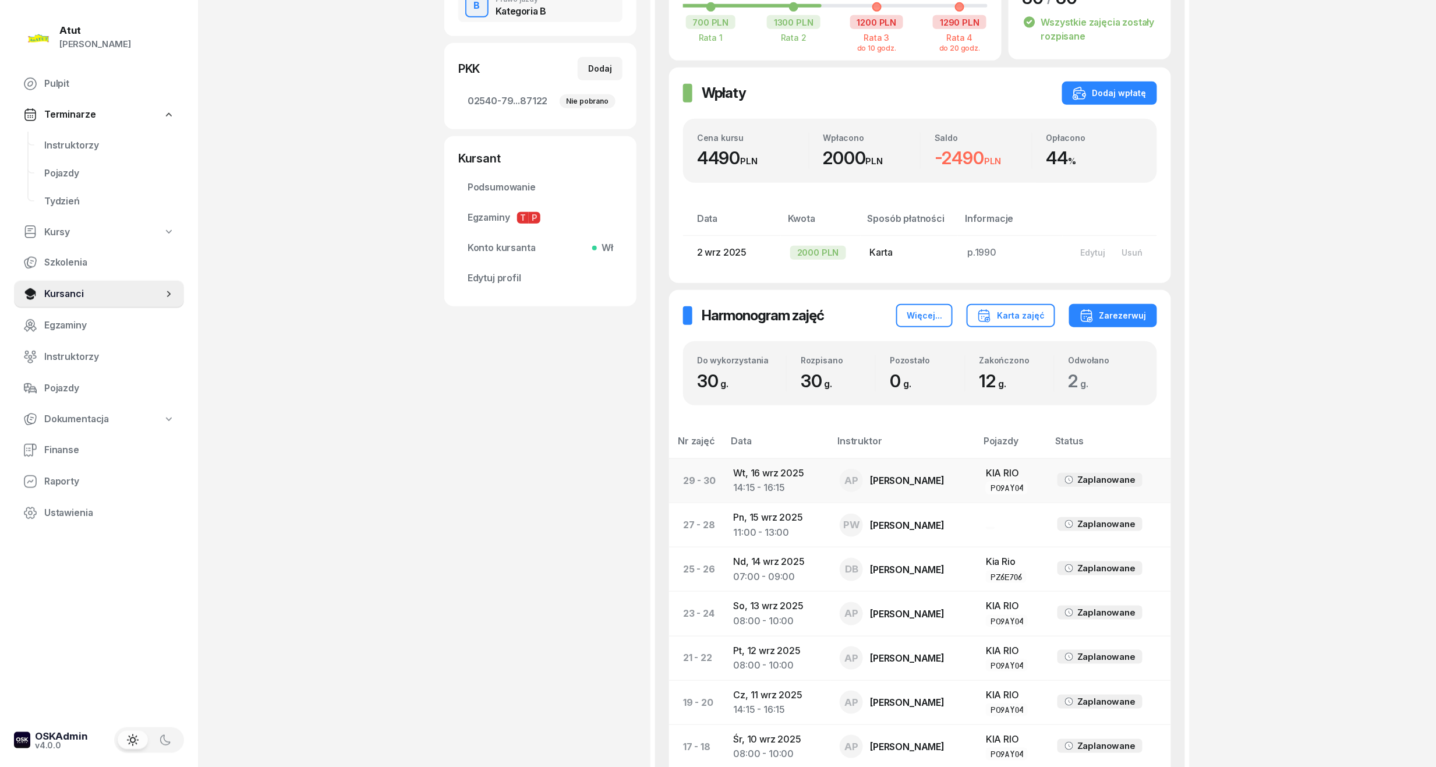
scroll to position [69, 0]
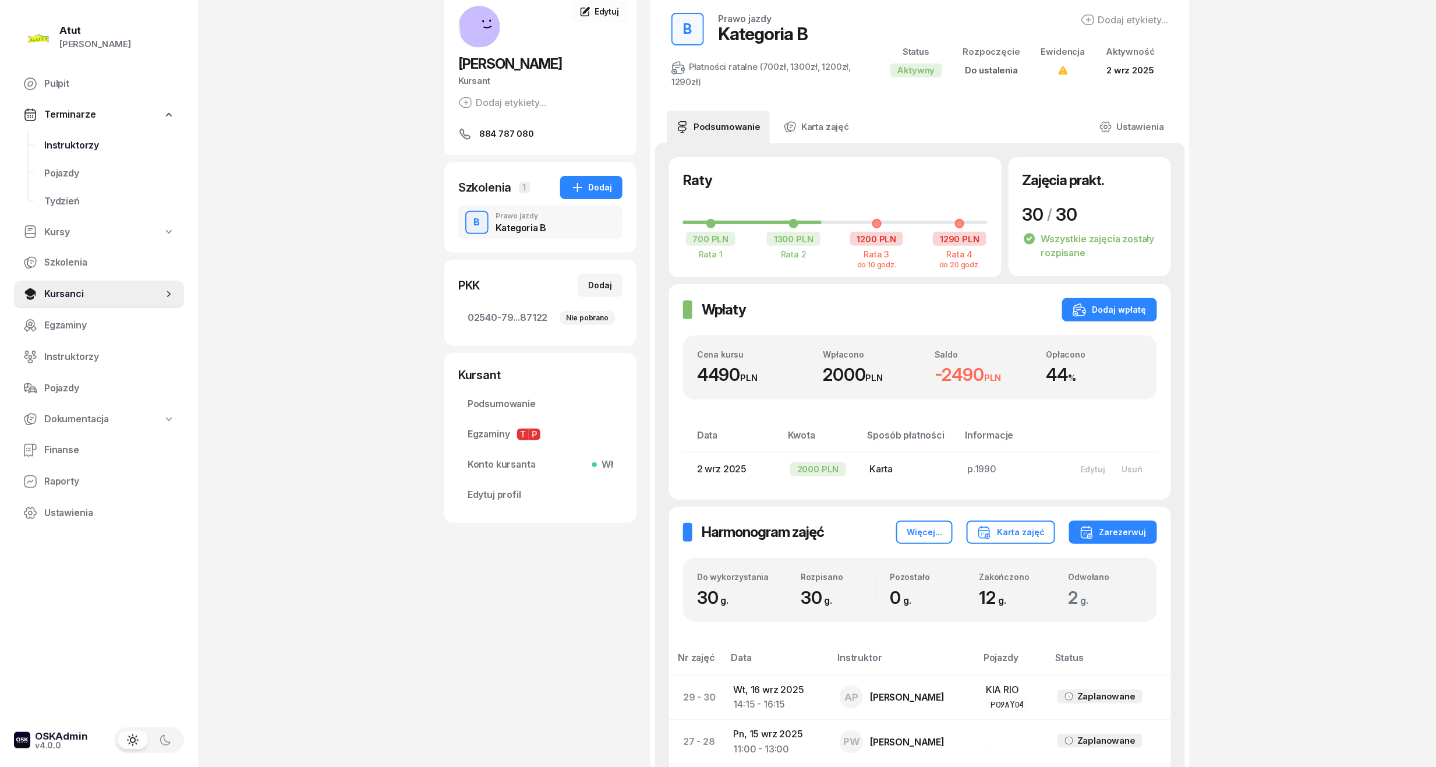
click at [82, 132] on link "Instruktorzy" at bounding box center [109, 146] width 149 height 28
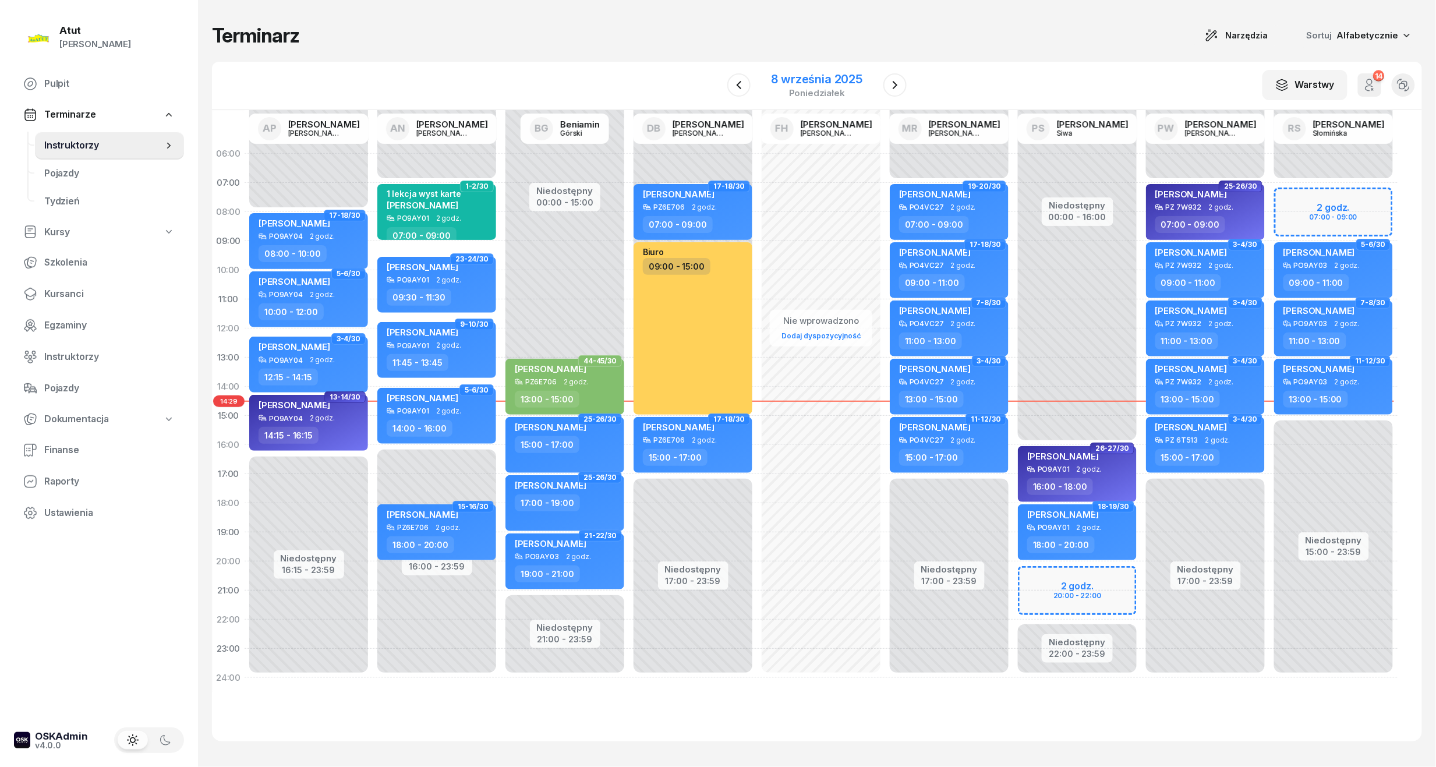
click at [828, 76] on div "8 września 2025" at bounding box center [817, 79] width 91 height 12
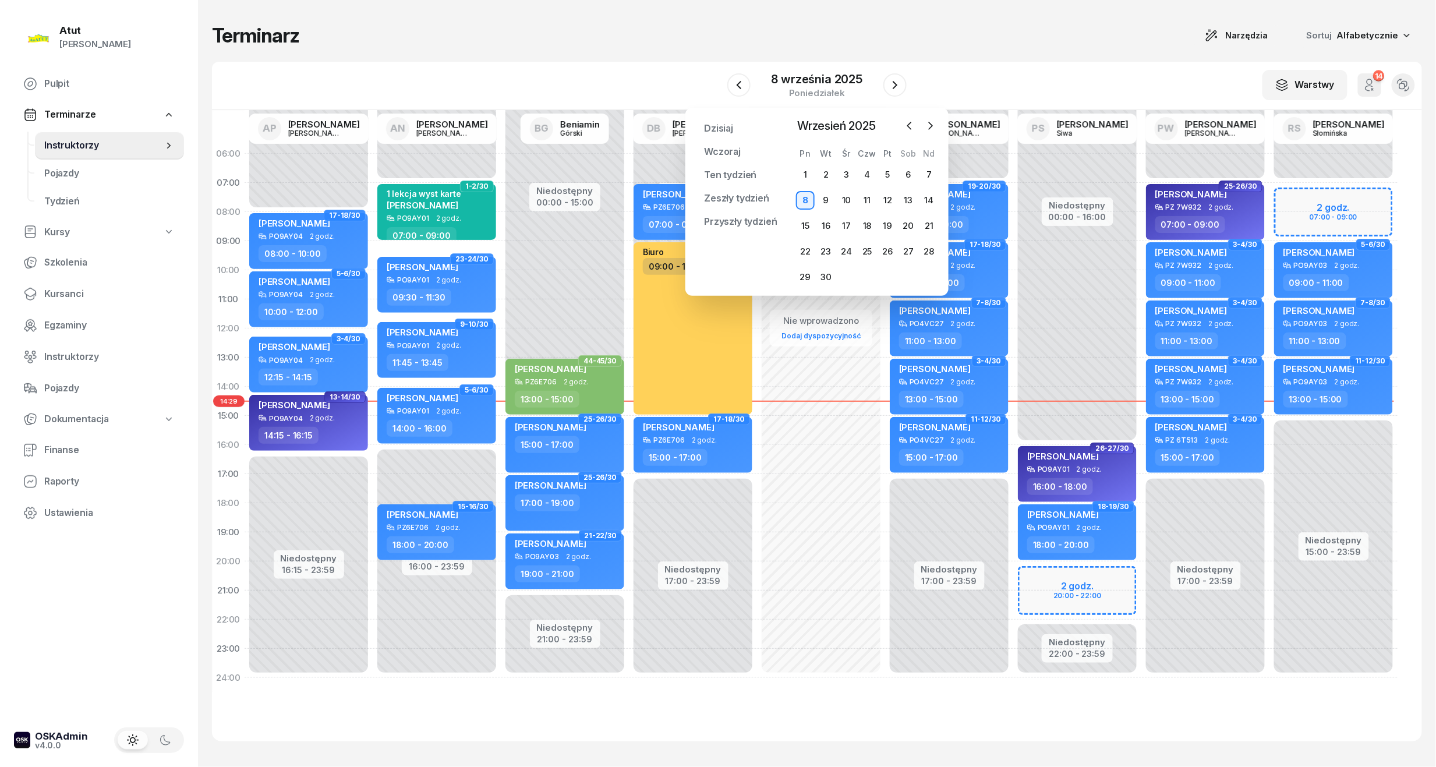
click at [809, 200] on div "8" at bounding box center [805, 200] width 19 height 19
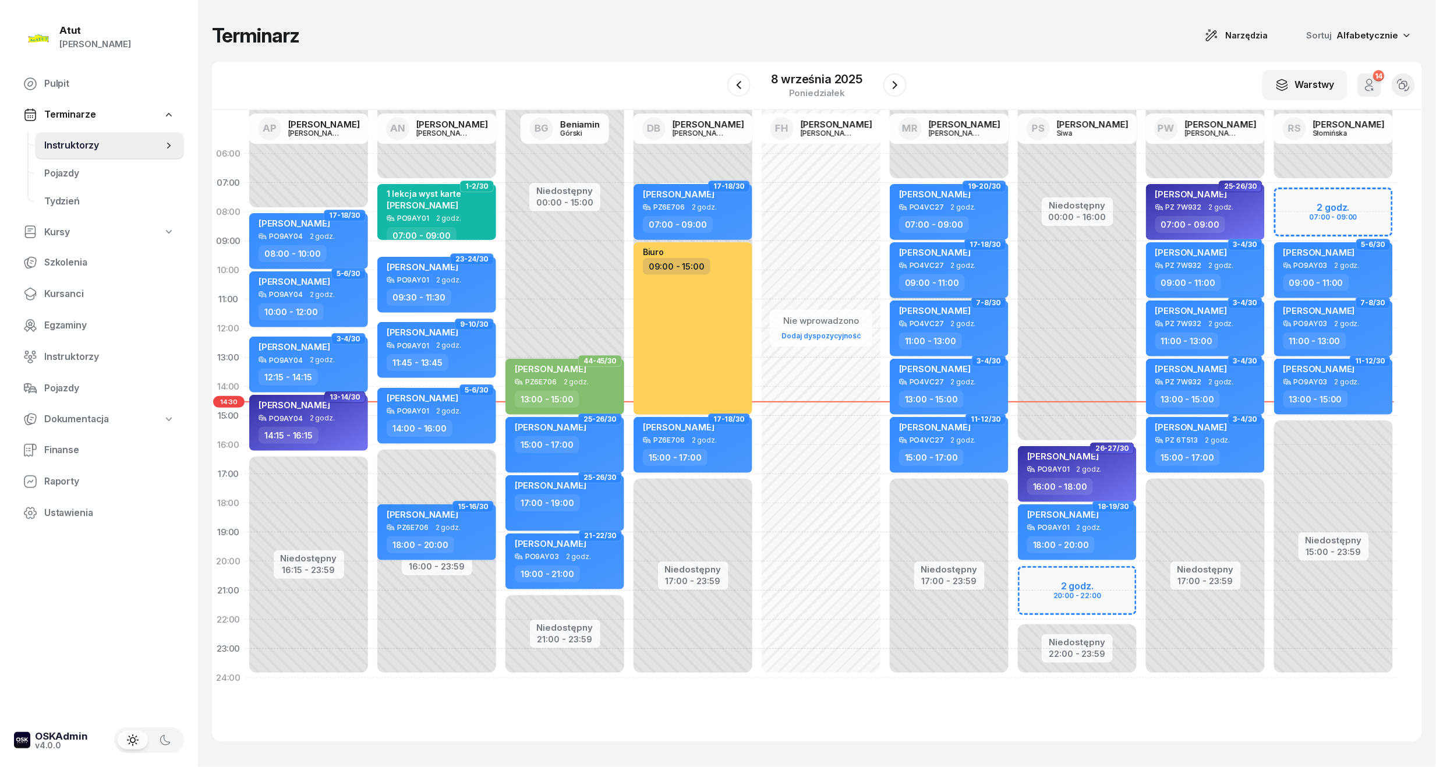
click at [944, 261] on div "[PERSON_NAME]" at bounding box center [935, 254] width 72 height 15
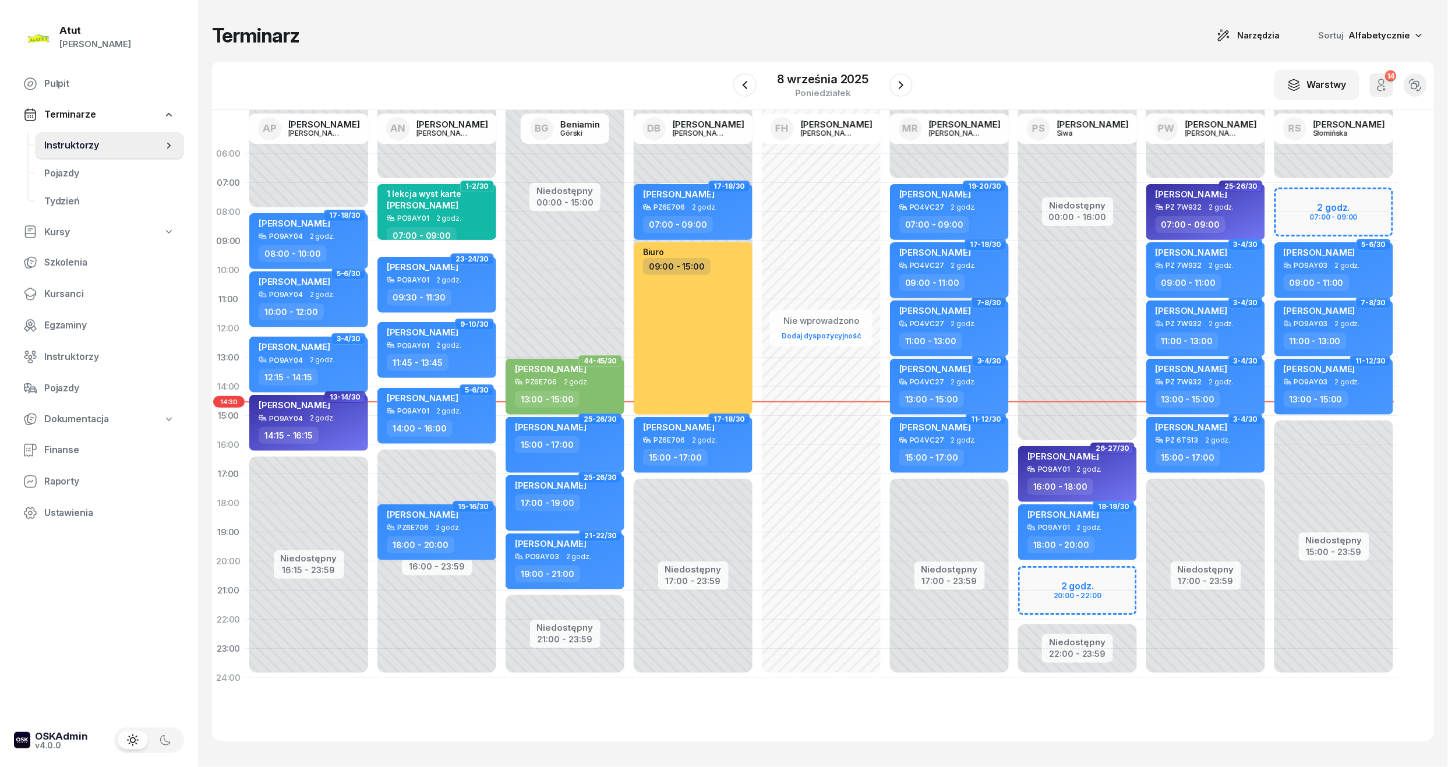
select select "09"
select select "11"
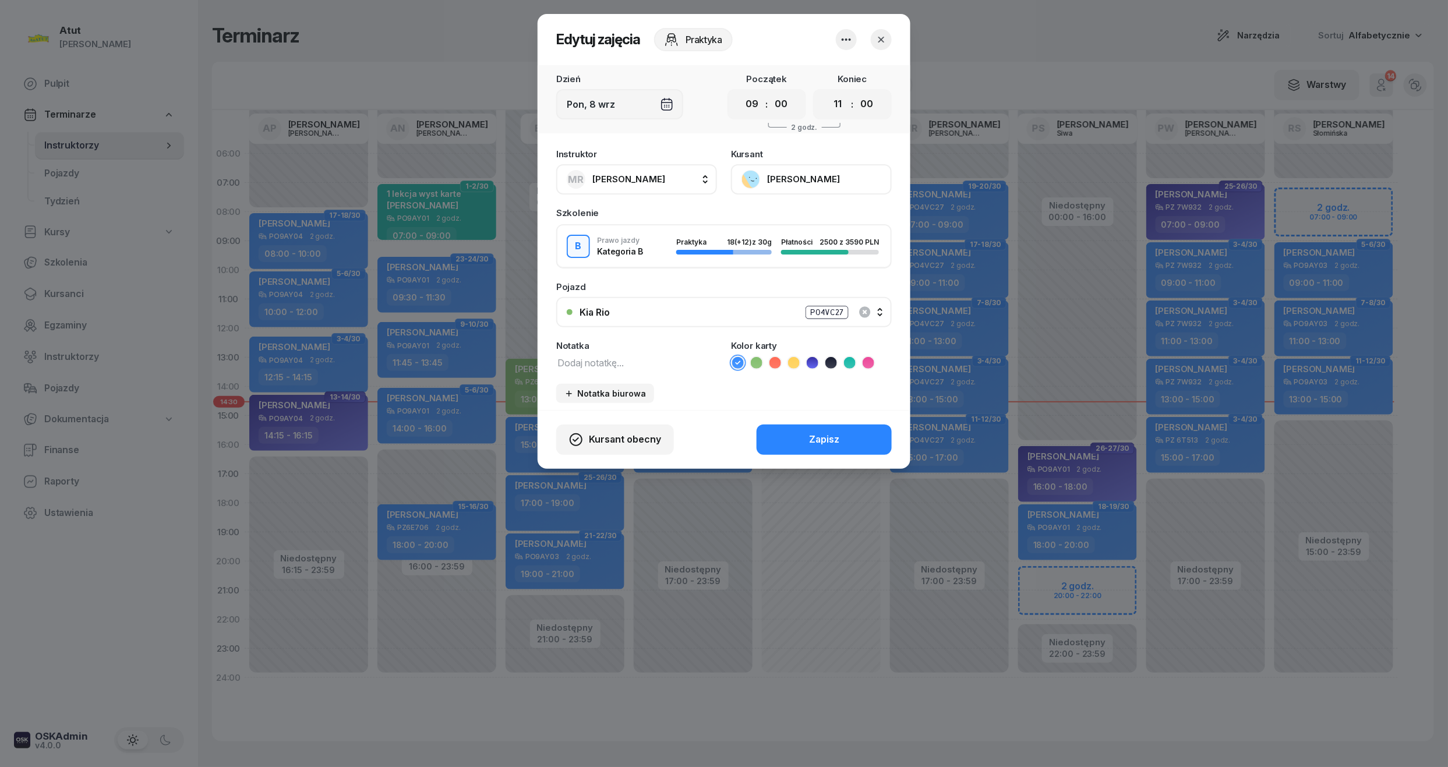
click at [797, 189] on button "[PERSON_NAME]" at bounding box center [811, 179] width 161 height 30
click at [791, 210] on link "Otwórz profil" at bounding box center [810, 218] width 154 height 29
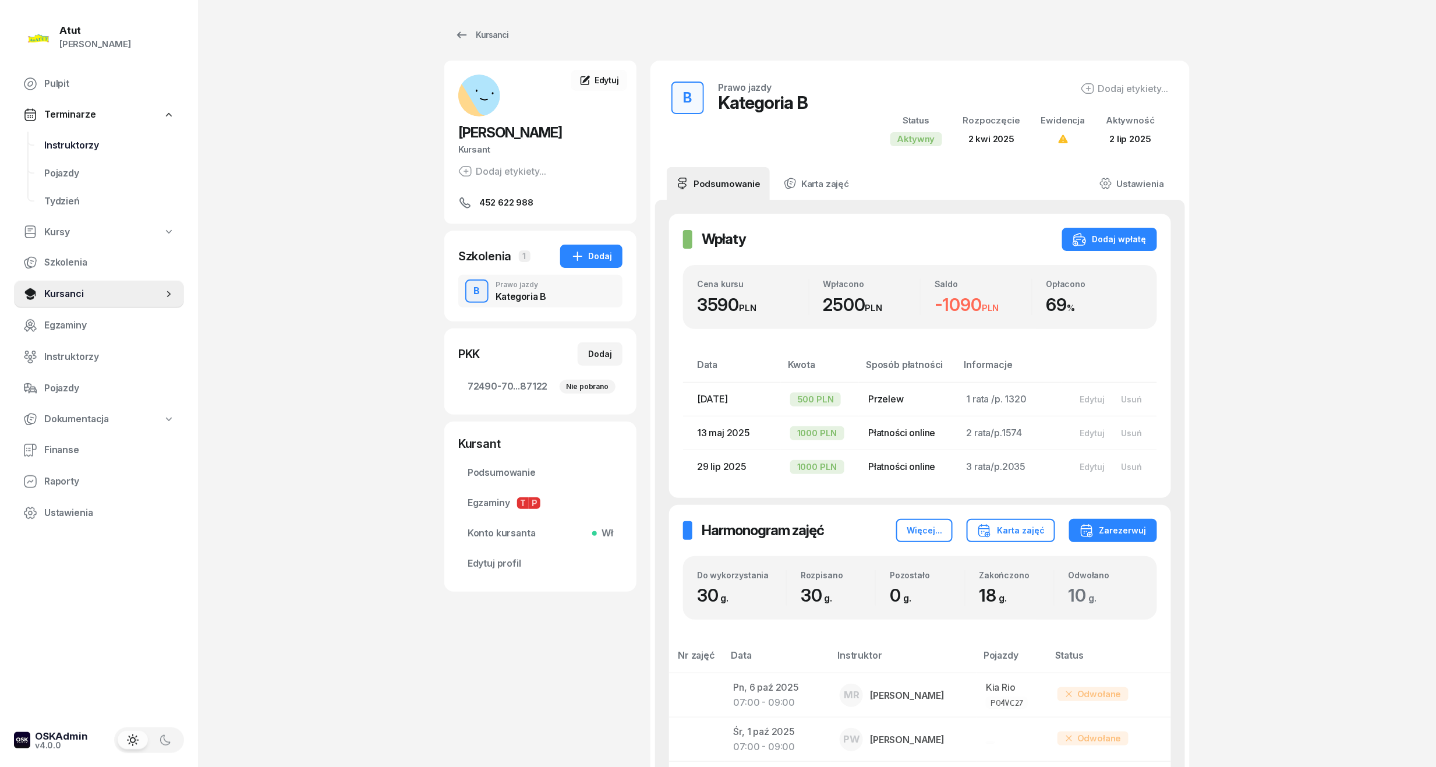
click at [80, 147] on span "Instruktorzy" at bounding box center [109, 145] width 130 height 15
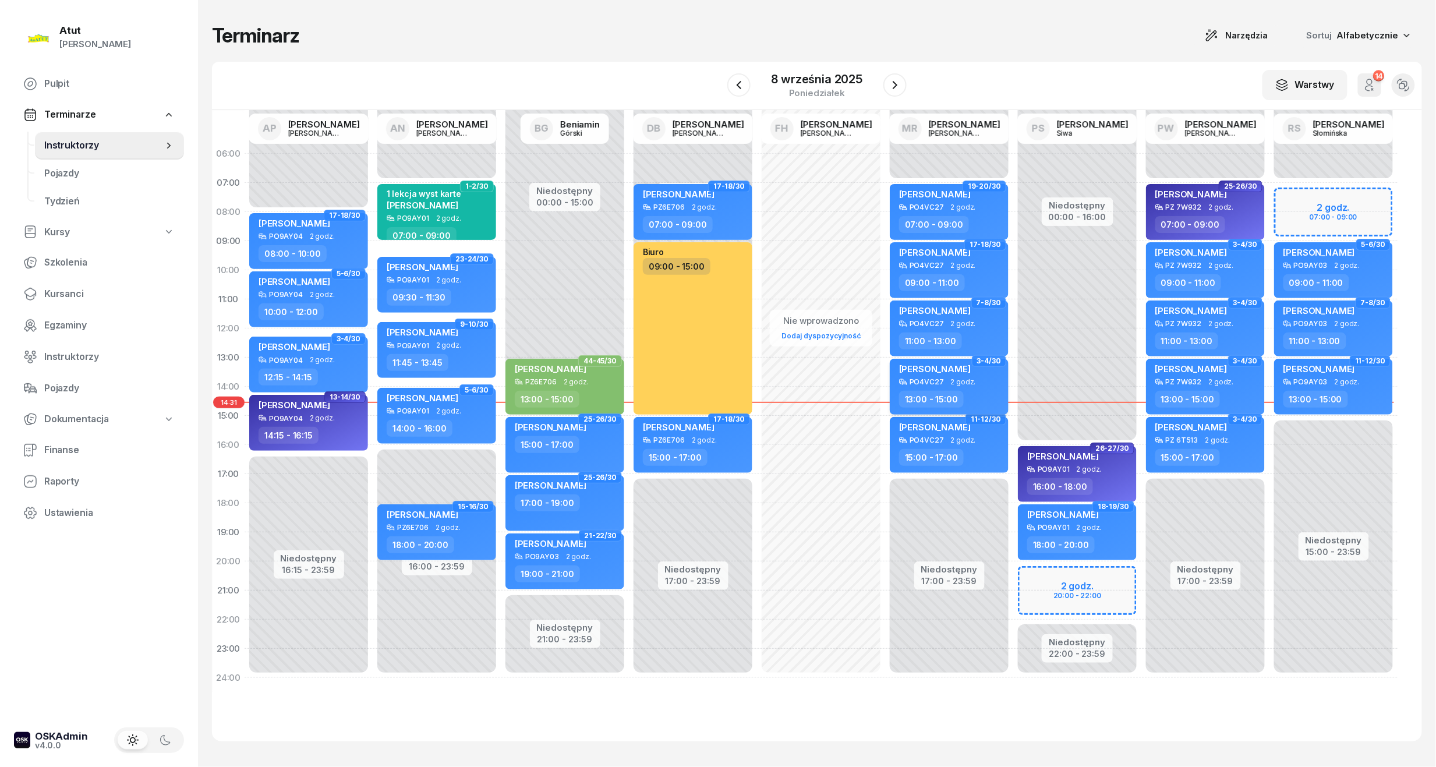
click at [933, 363] on span "[PERSON_NAME]" at bounding box center [935, 368] width 72 height 11
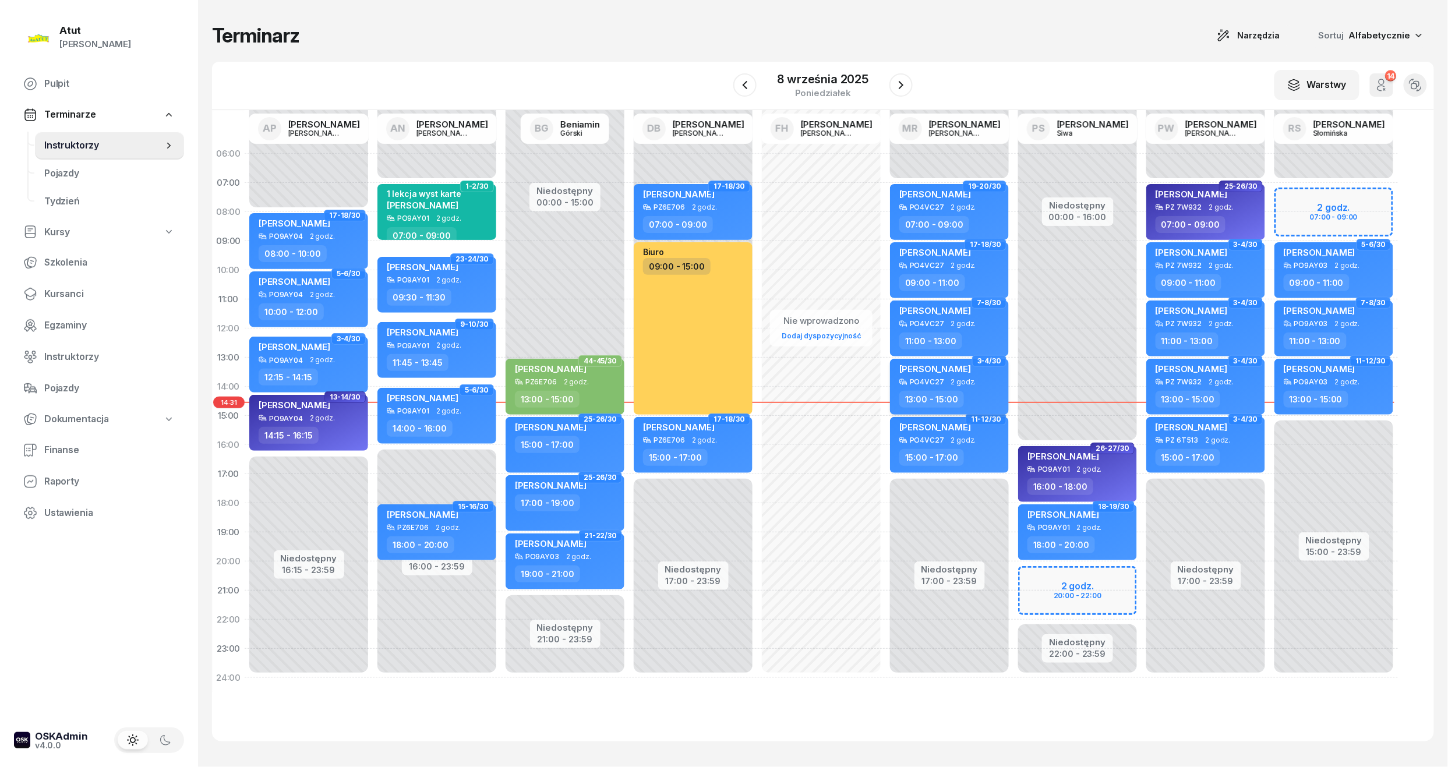
select select "13"
select select "15"
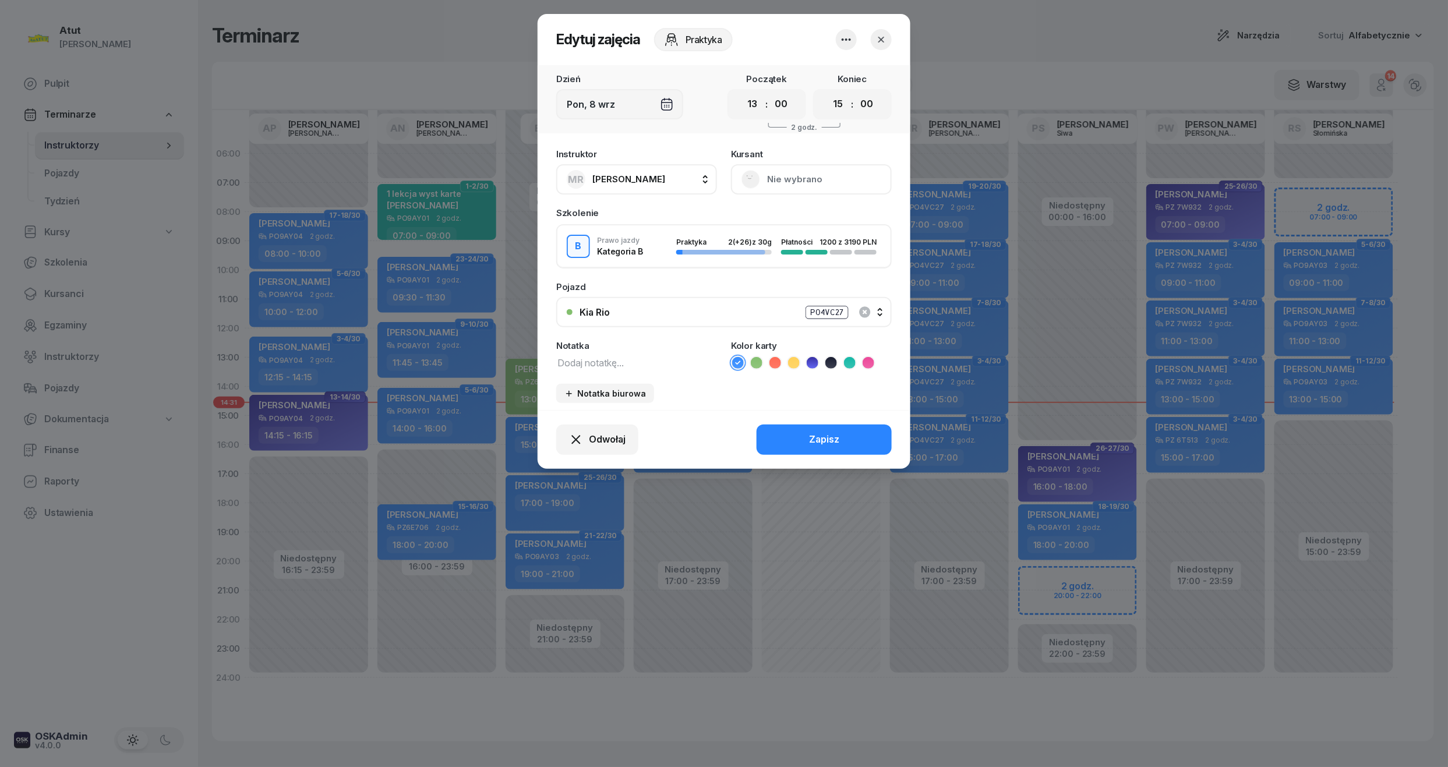
click at [776, 177] on button "Nie wybrano" at bounding box center [811, 179] width 161 height 30
click at [765, 227] on link "Otwórz profil" at bounding box center [810, 218] width 154 height 29
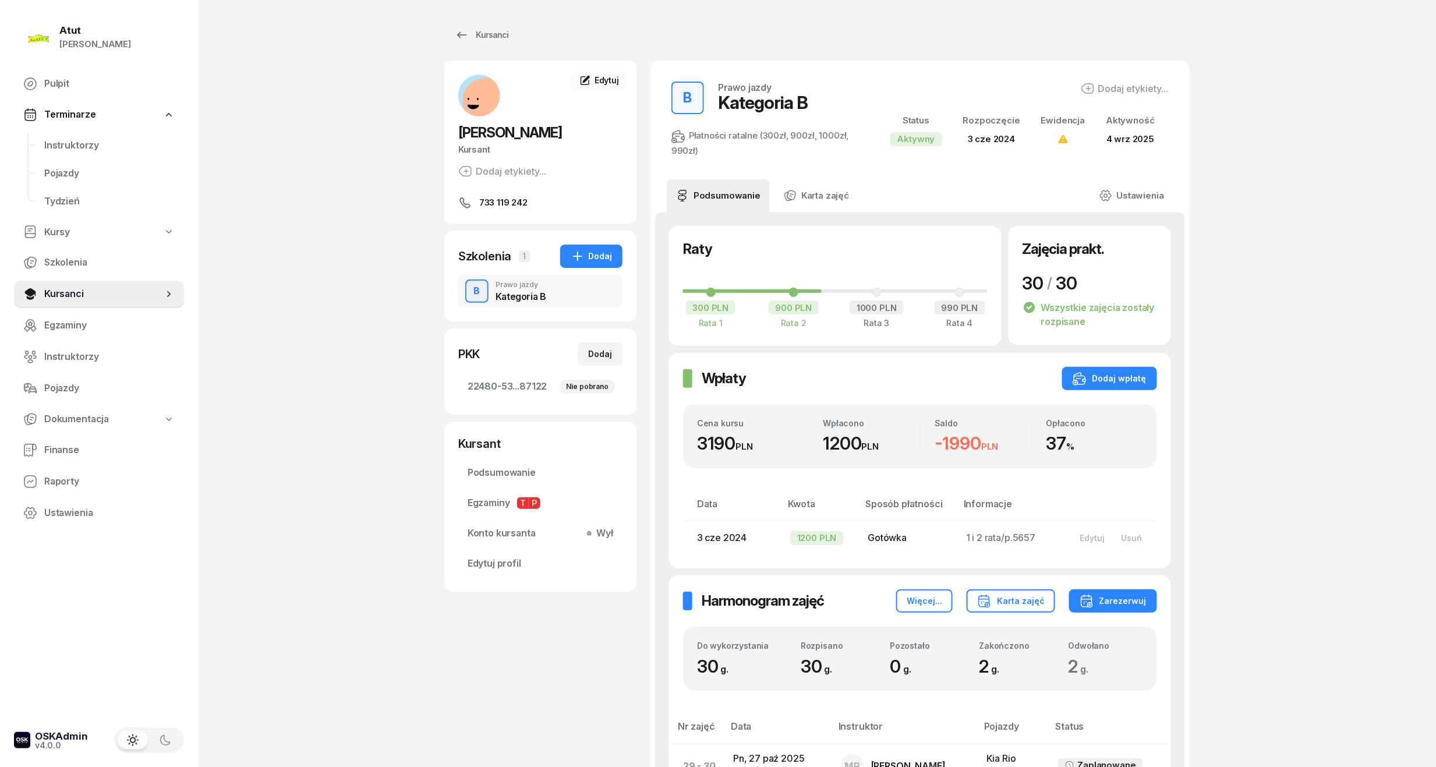
click at [24, 145] on div "Instruktorzy Pojazdy Tydzień" at bounding box center [99, 174] width 170 height 84
click at [96, 148] on span "Instruktorzy" at bounding box center [109, 145] width 130 height 15
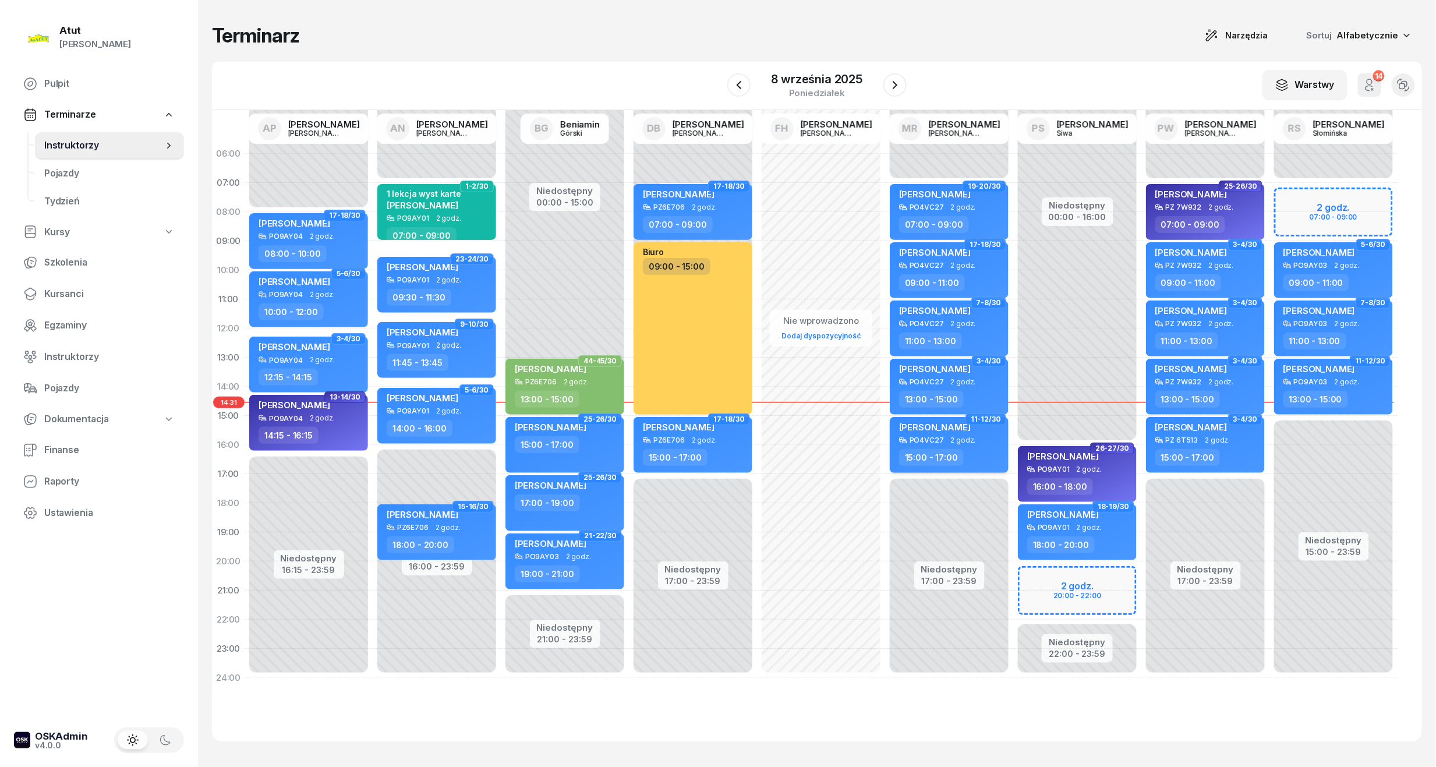
click at [935, 441] on div "PO4VC27" at bounding box center [927, 440] width 34 height 8
select select "15"
select select "17"
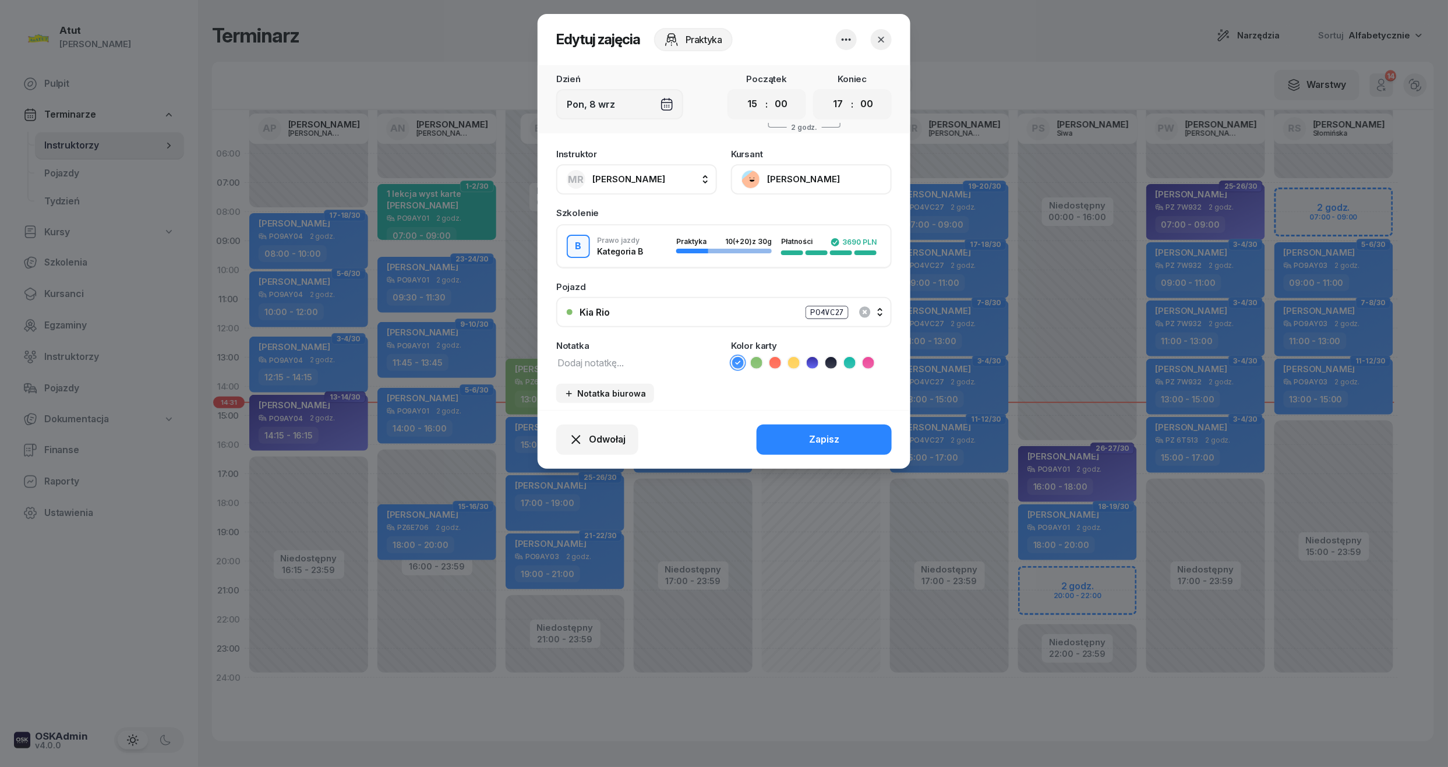
click at [790, 185] on button "[PERSON_NAME]" at bounding box center [811, 179] width 161 height 30
click at [791, 214] on div "Otwórz profil" at bounding box center [768, 218] width 56 height 15
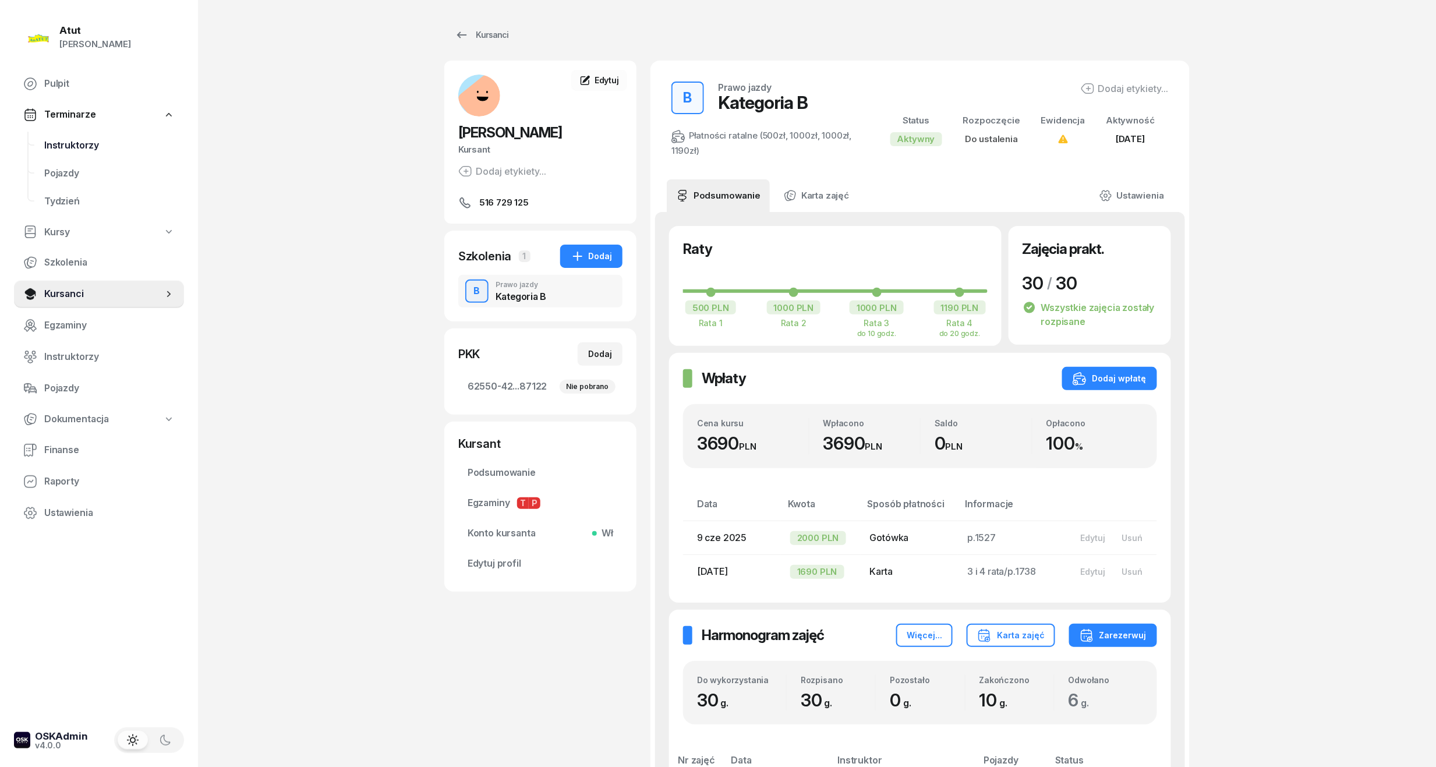
click at [63, 142] on span "Instruktorzy" at bounding box center [109, 145] width 130 height 15
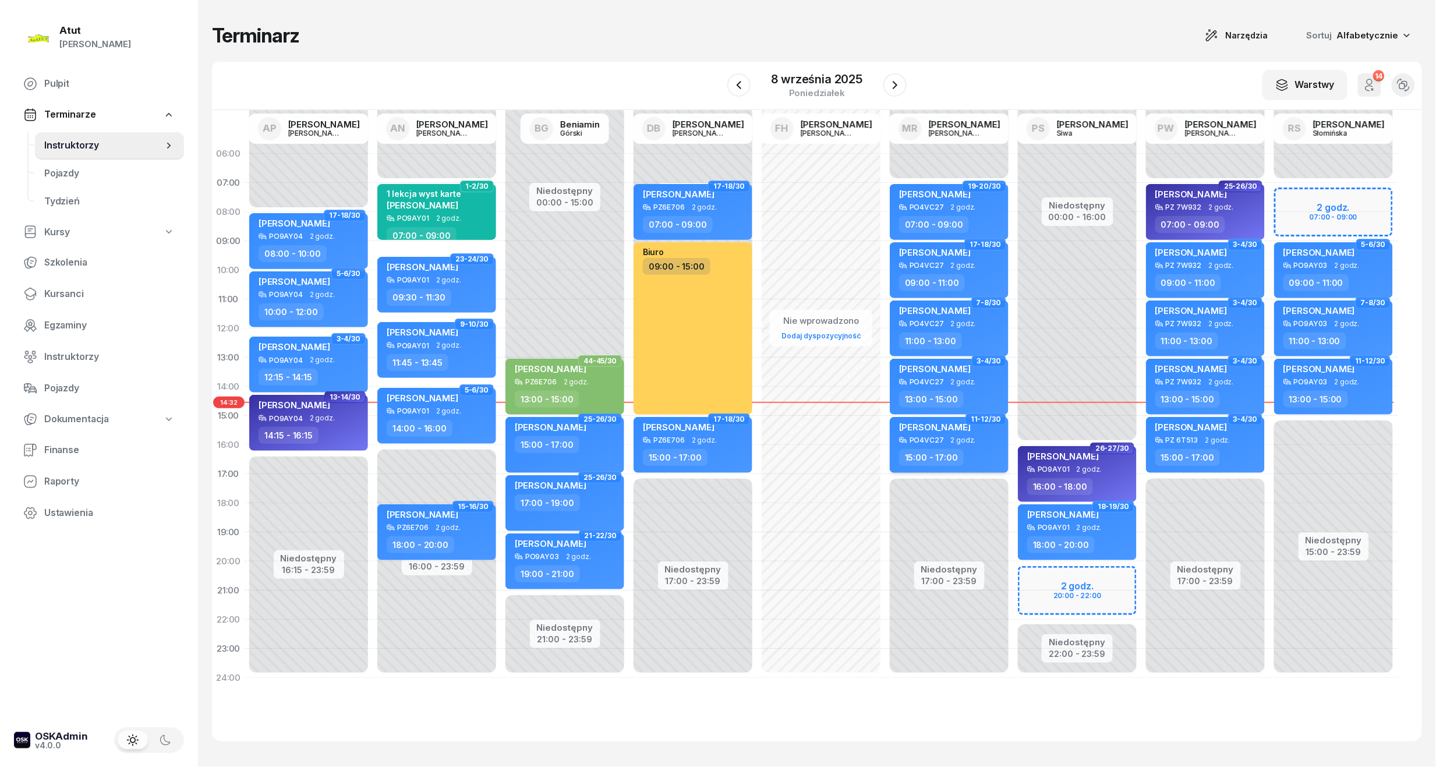
click at [957, 439] on span "2 godz." at bounding box center [963, 440] width 25 height 8
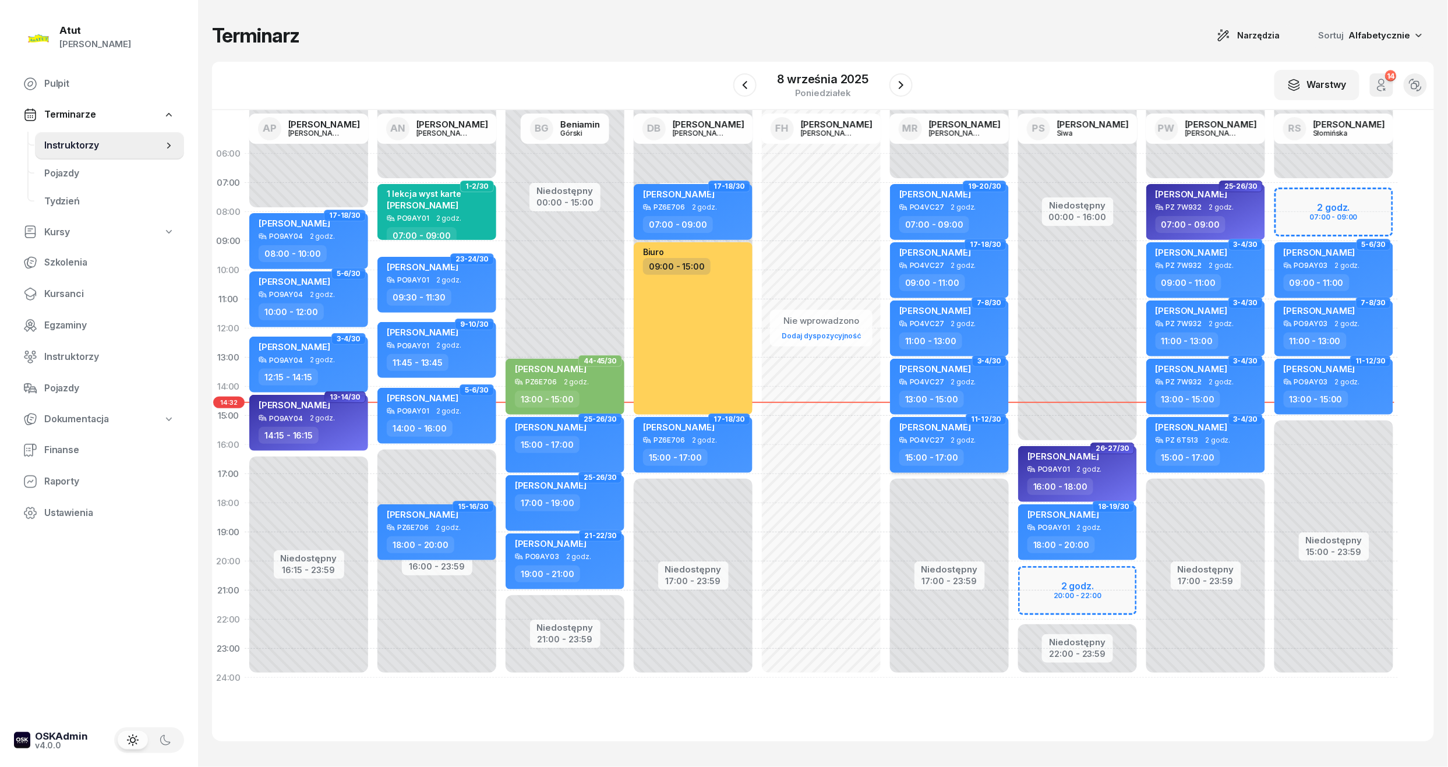
select select "15"
select select "17"
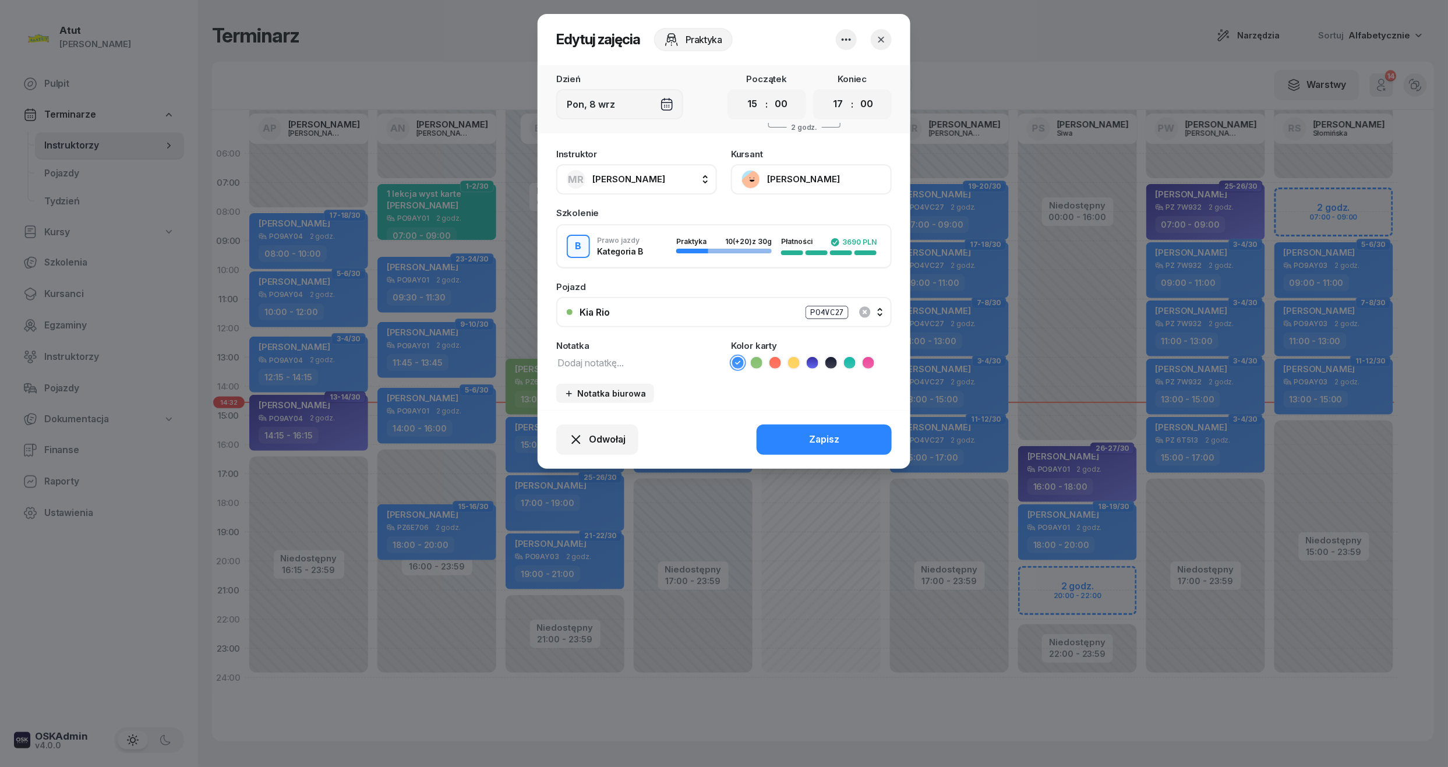
click at [774, 170] on button "[PERSON_NAME]" at bounding box center [811, 179] width 161 height 30
click at [772, 222] on div "Otwórz profil" at bounding box center [768, 218] width 56 height 15
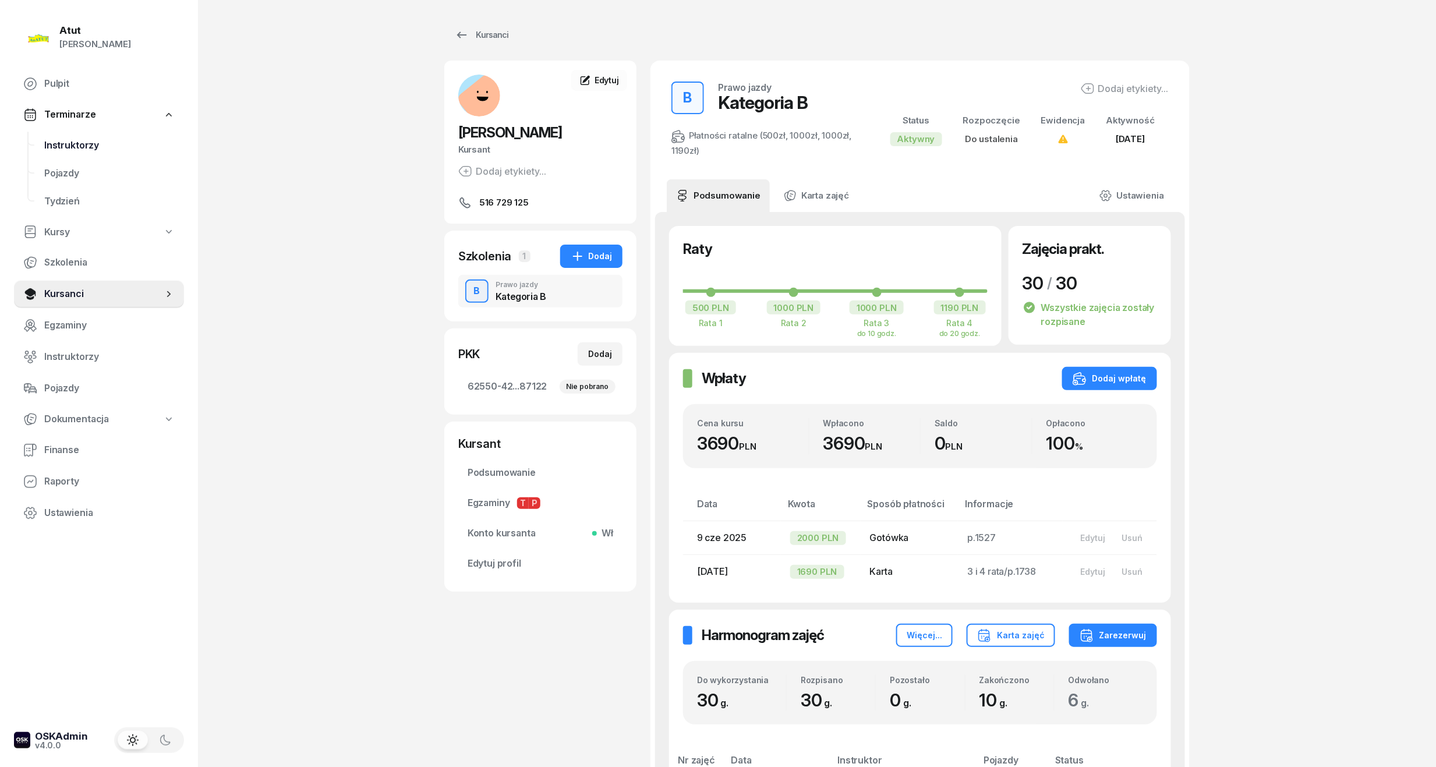
click at [83, 148] on span "Instruktorzy" at bounding box center [109, 145] width 130 height 15
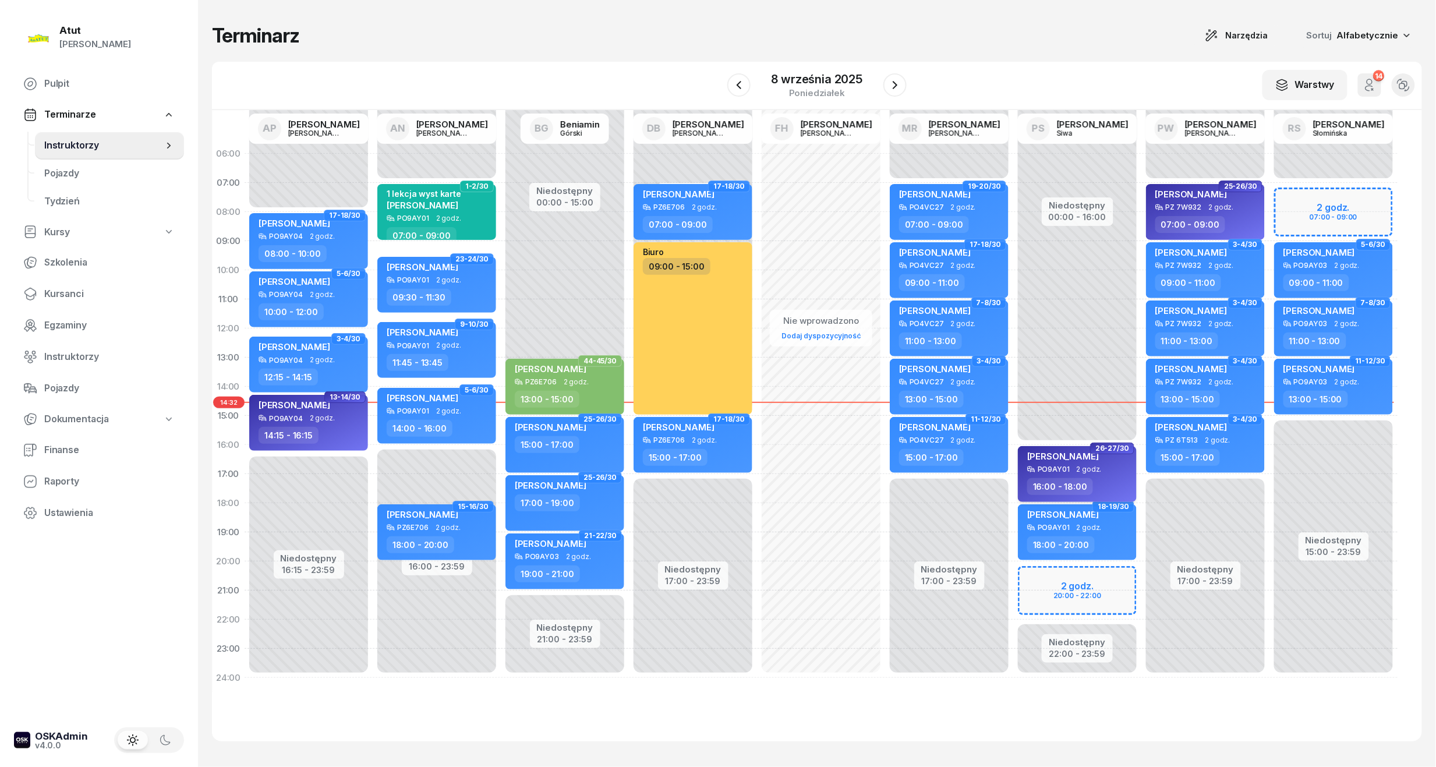
click at [1083, 464] on div "[PERSON_NAME]" at bounding box center [1063, 458] width 72 height 15
select select "16"
select select "18"
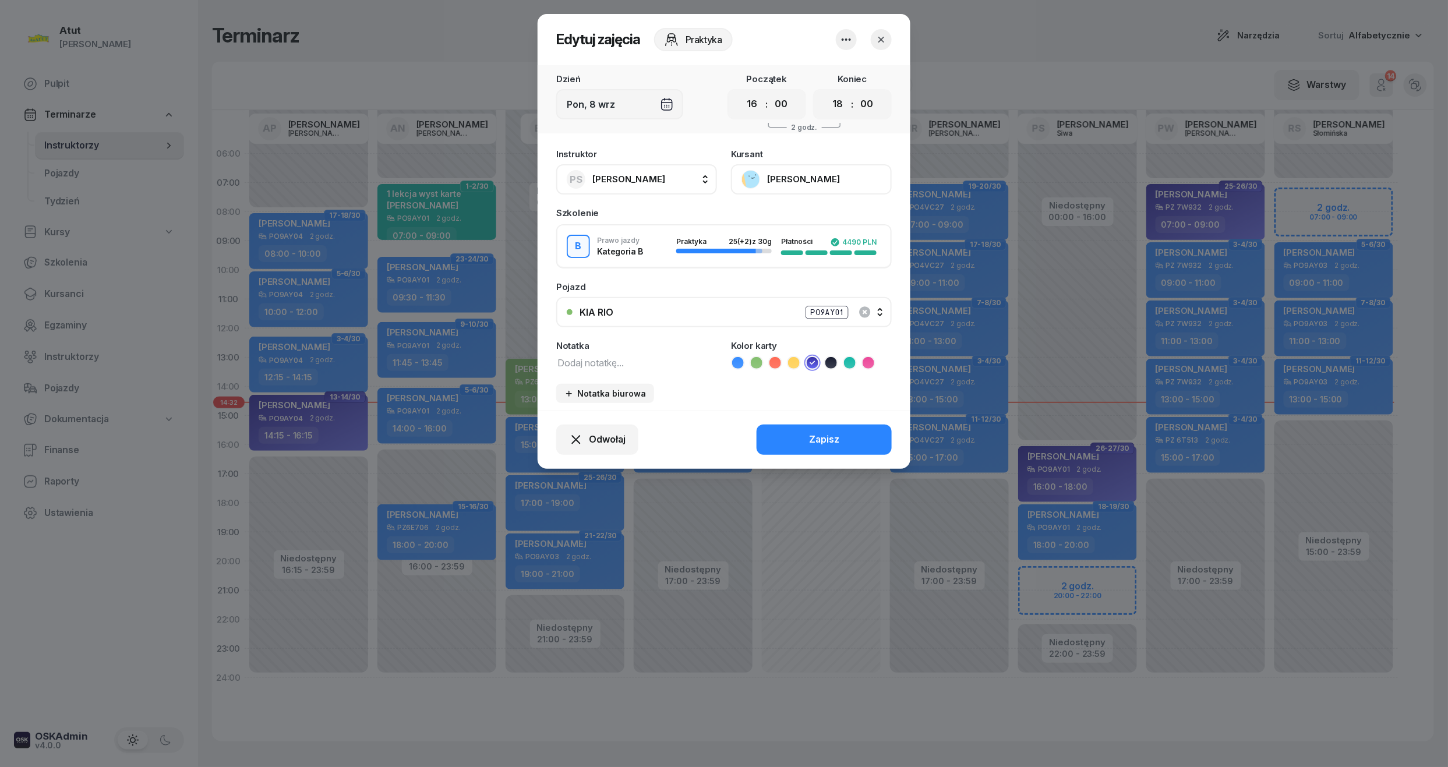
click at [783, 184] on button "[PERSON_NAME]" at bounding box center [811, 179] width 161 height 30
click at [791, 215] on div "Otwórz profil" at bounding box center [768, 218] width 56 height 15
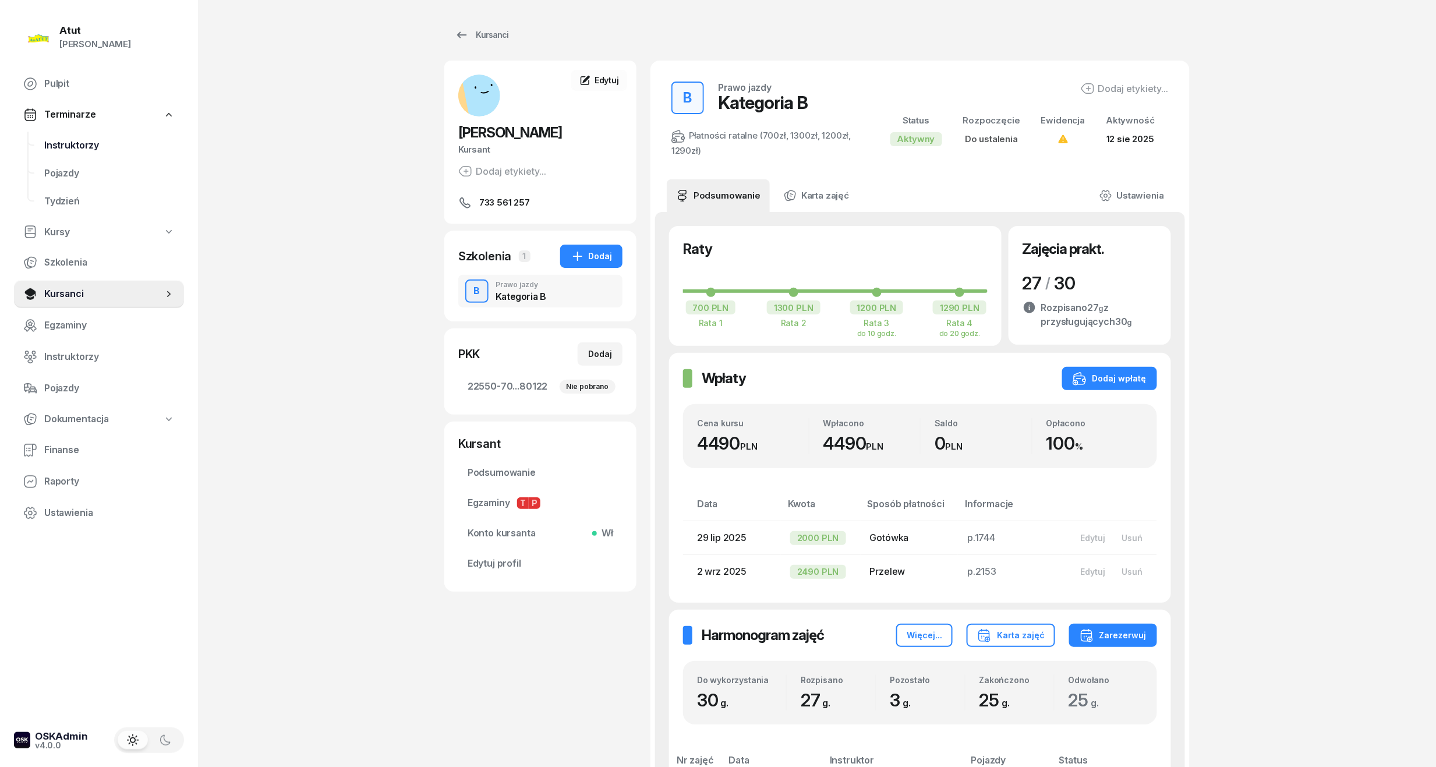
click at [36, 139] on link "Instruktorzy" at bounding box center [109, 146] width 149 height 28
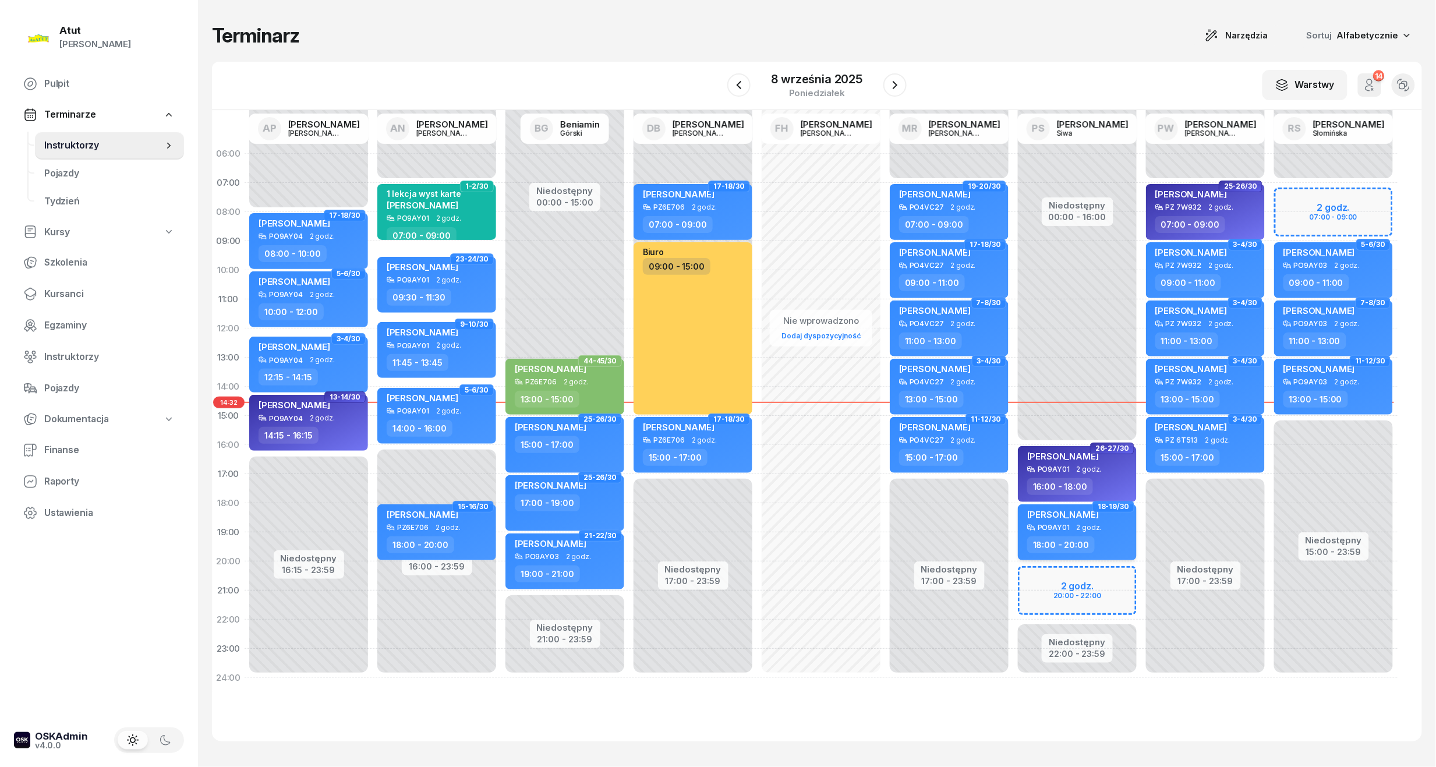
click at [1090, 529] on span "2 godz." at bounding box center [1089, 528] width 25 height 8
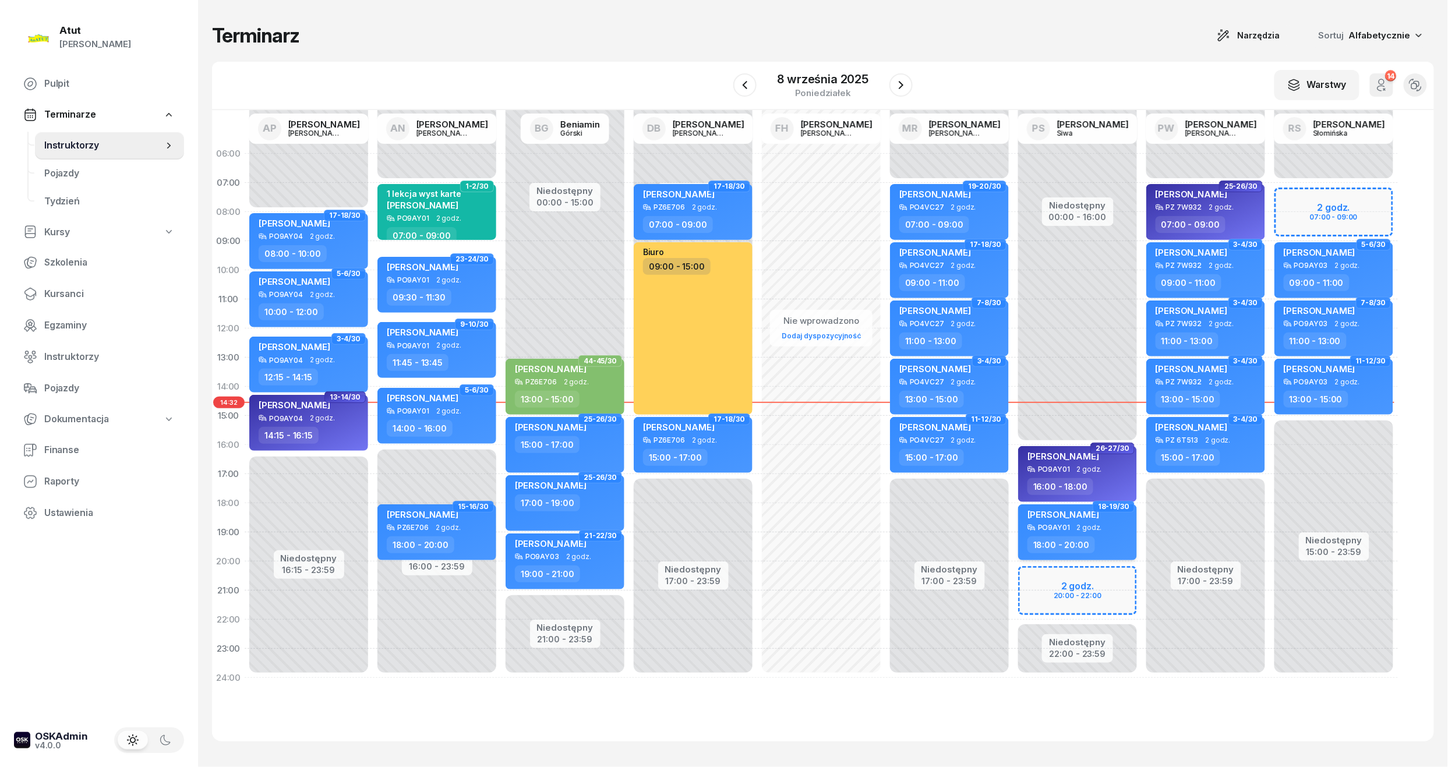
select select "18"
select select "20"
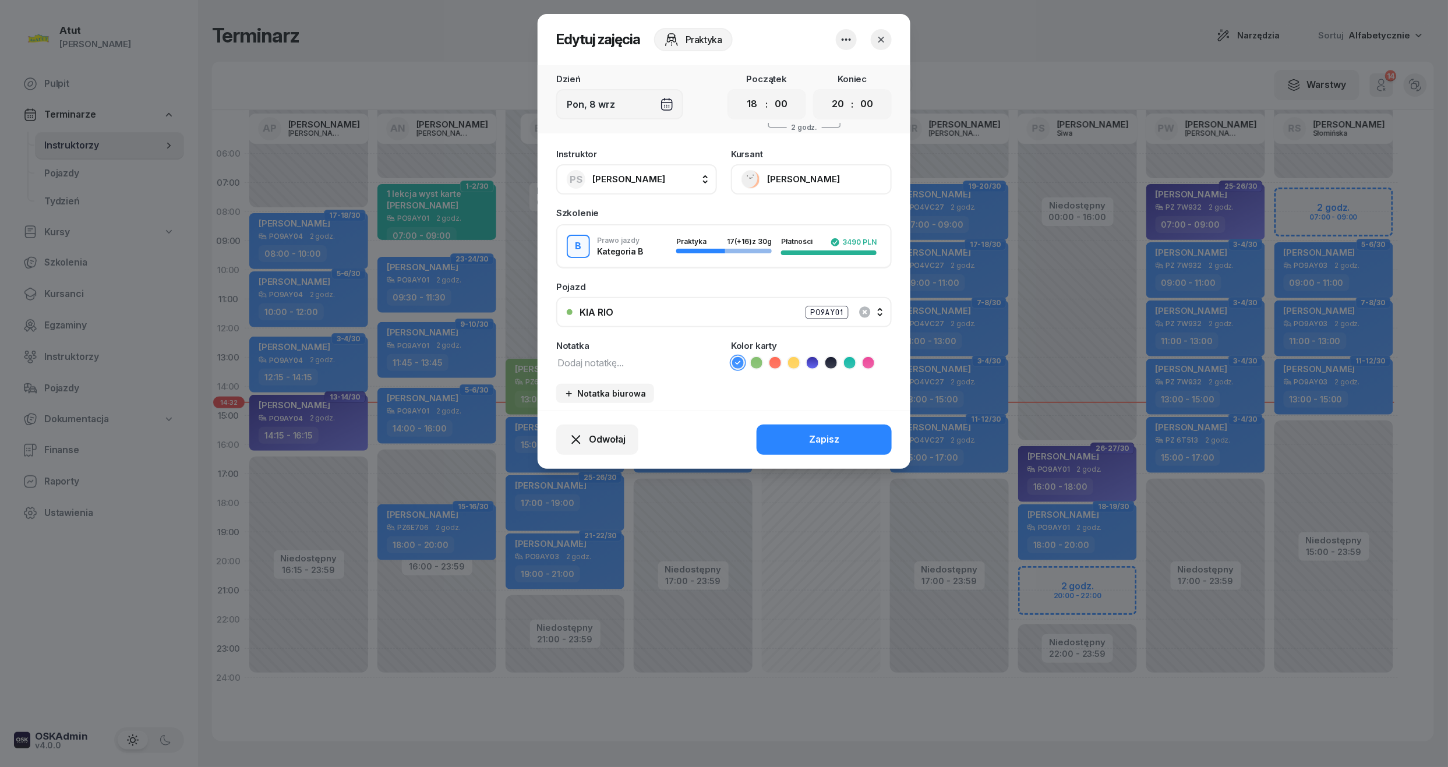
click at [827, 186] on button "[PERSON_NAME]" at bounding box center [811, 179] width 161 height 30
click at [800, 215] on link "Otwórz profil" at bounding box center [810, 218] width 154 height 29
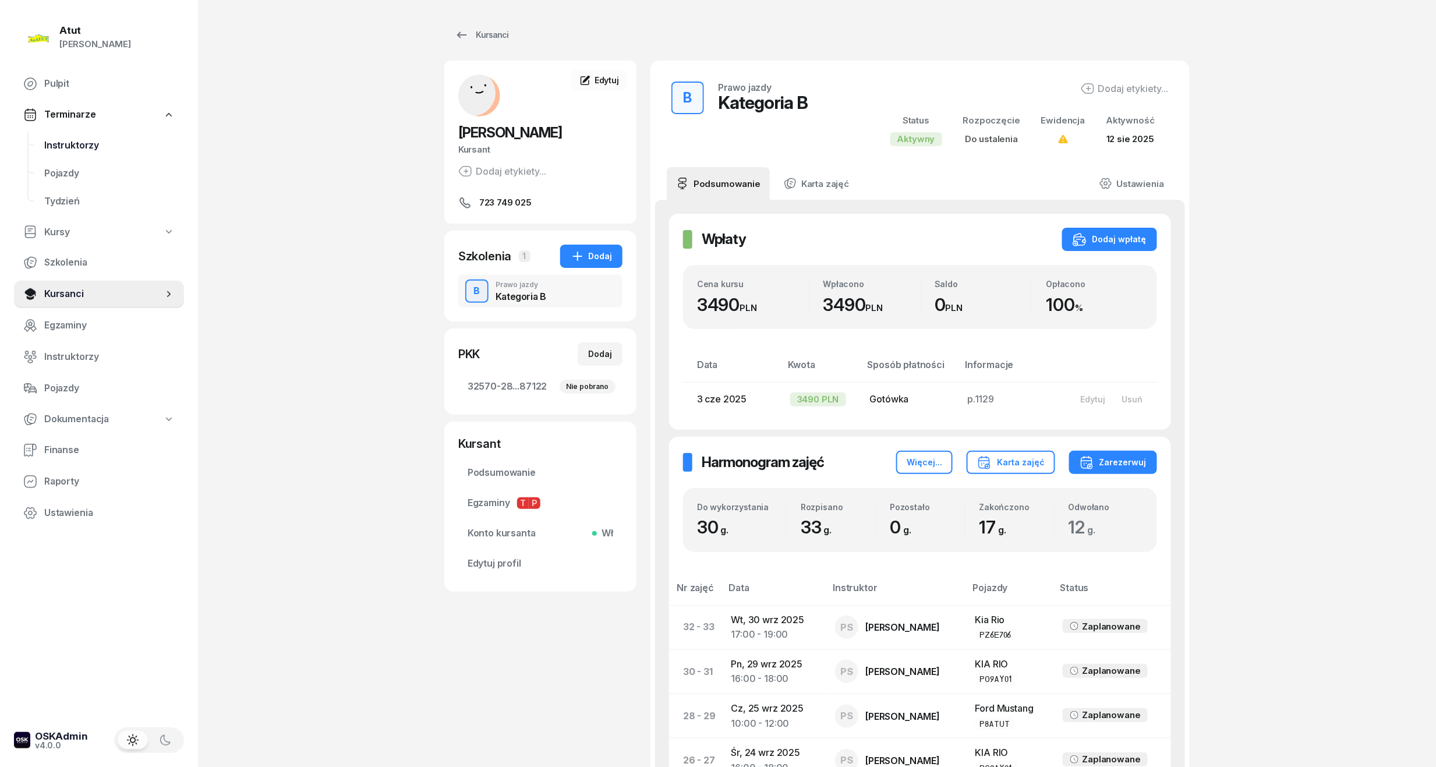
click at [85, 144] on span "Instruktorzy" at bounding box center [109, 145] width 130 height 15
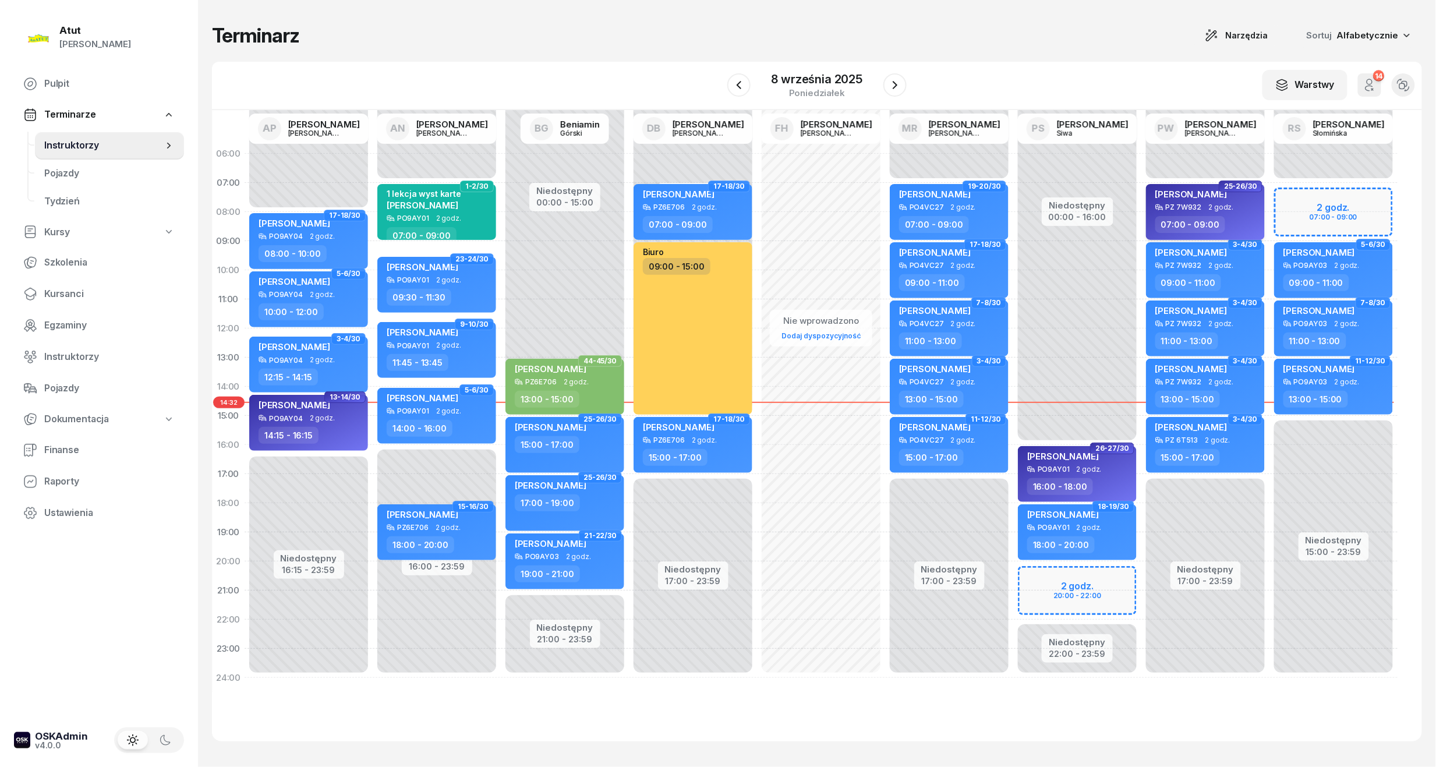
click at [1221, 207] on span "2 godz." at bounding box center [1221, 207] width 25 height 8
select select "07"
select select "09"
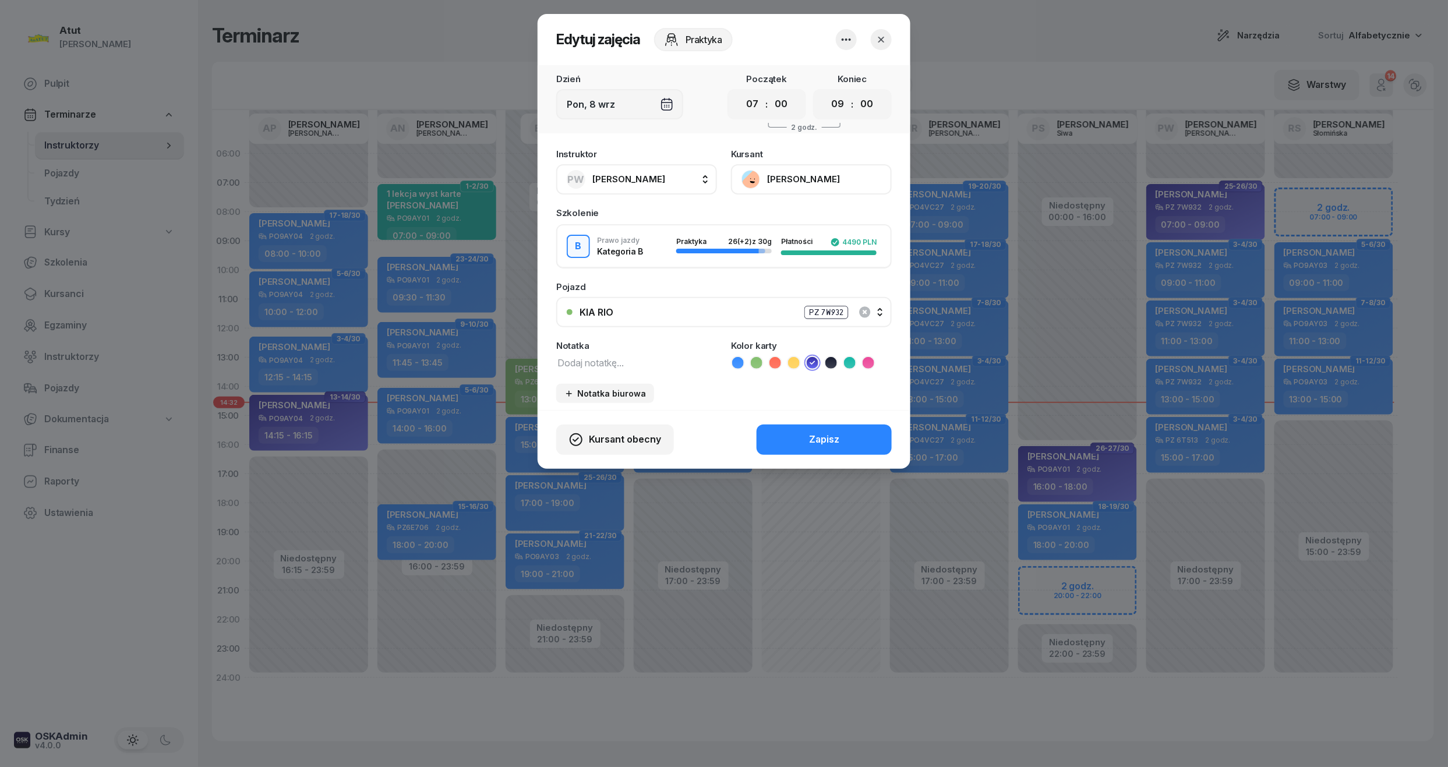
click at [844, 182] on button "Maksym Kruhlyk" at bounding box center [811, 179] width 161 height 30
click at [795, 206] on link "Otwórz profil" at bounding box center [810, 218] width 154 height 29
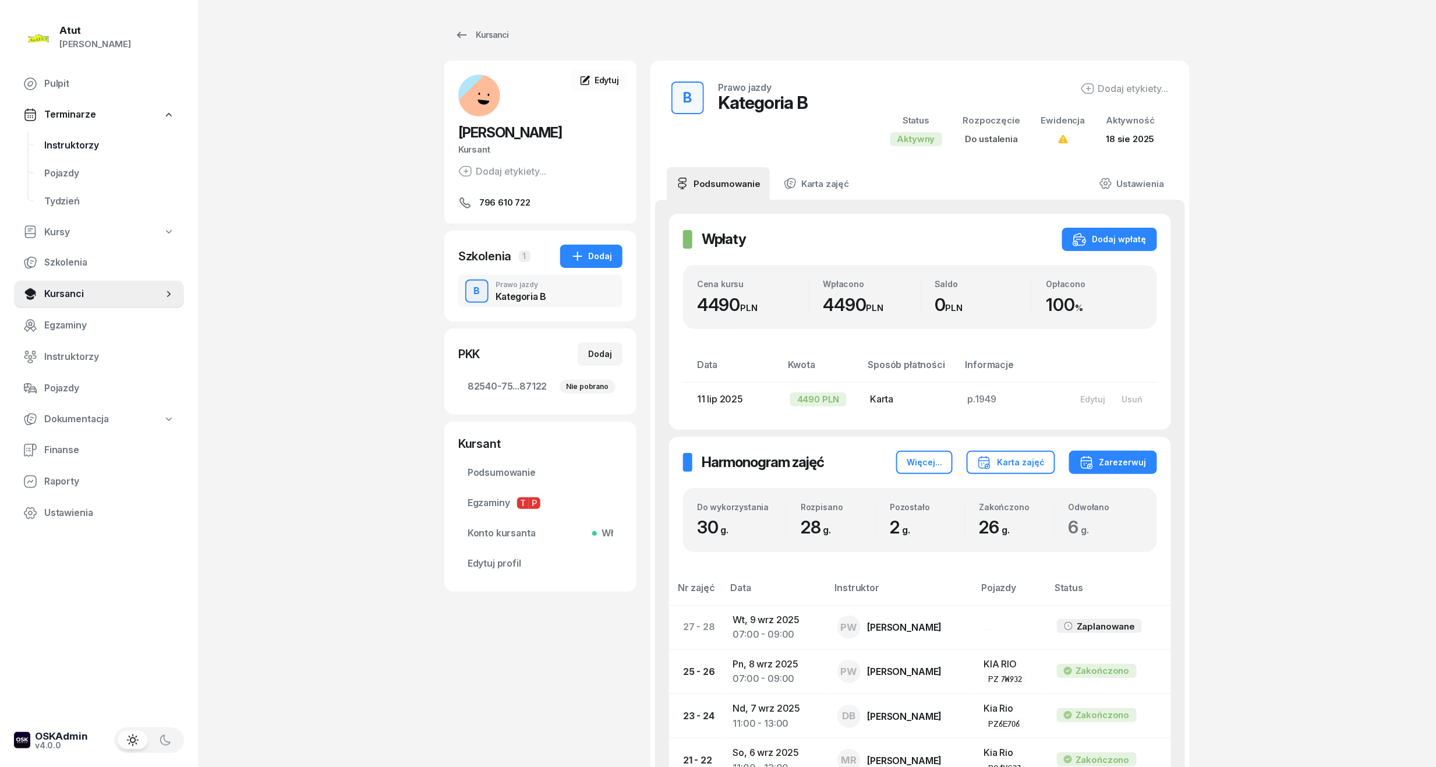
click at [58, 146] on span "Instruktorzy" at bounding box center [109, 145] width 130 height 15
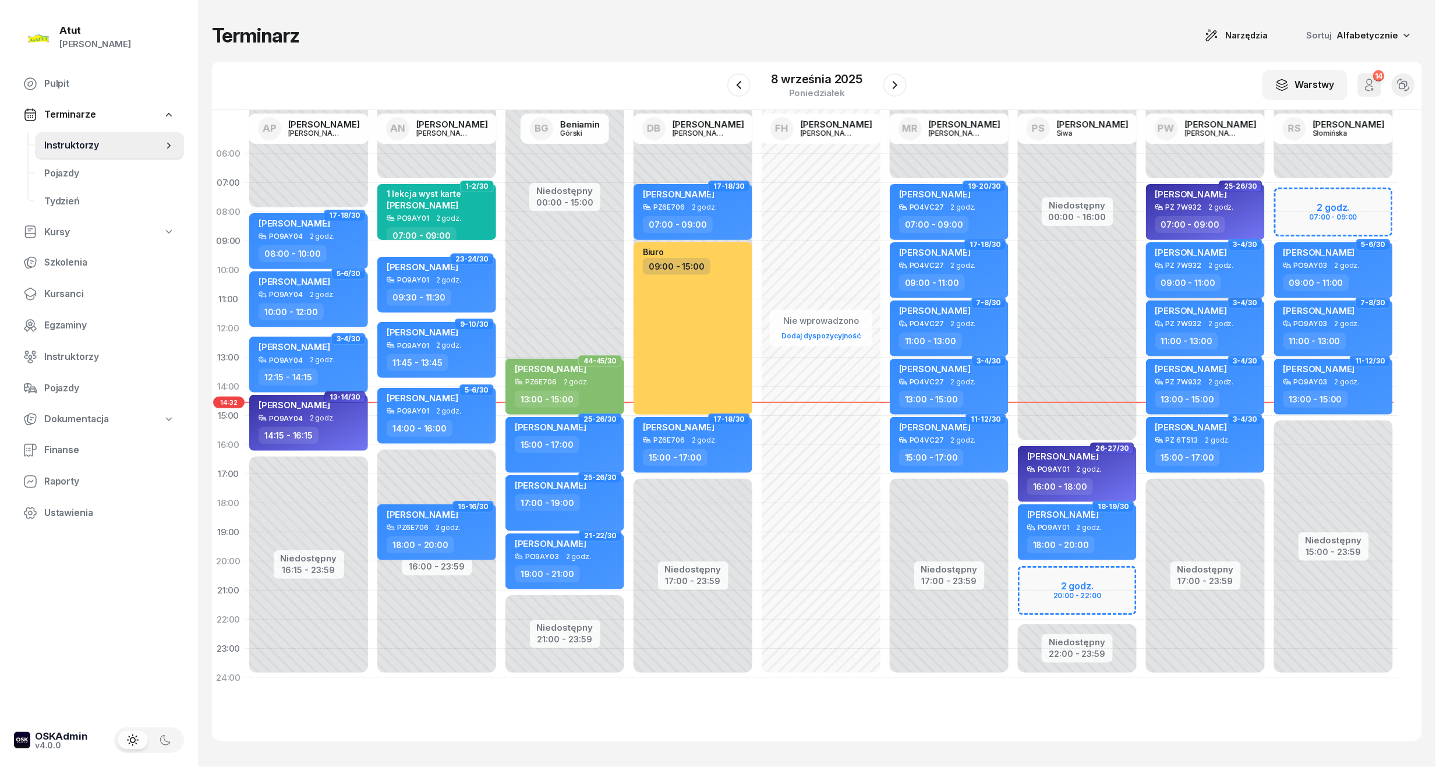
click at [1211, 242] on div "Anna Pietrzak PZ 7W932 2 godz. 09:00 - 11:00" at bounding box center [1205, 270] width 119 height 56
select select "09"
select select "11"
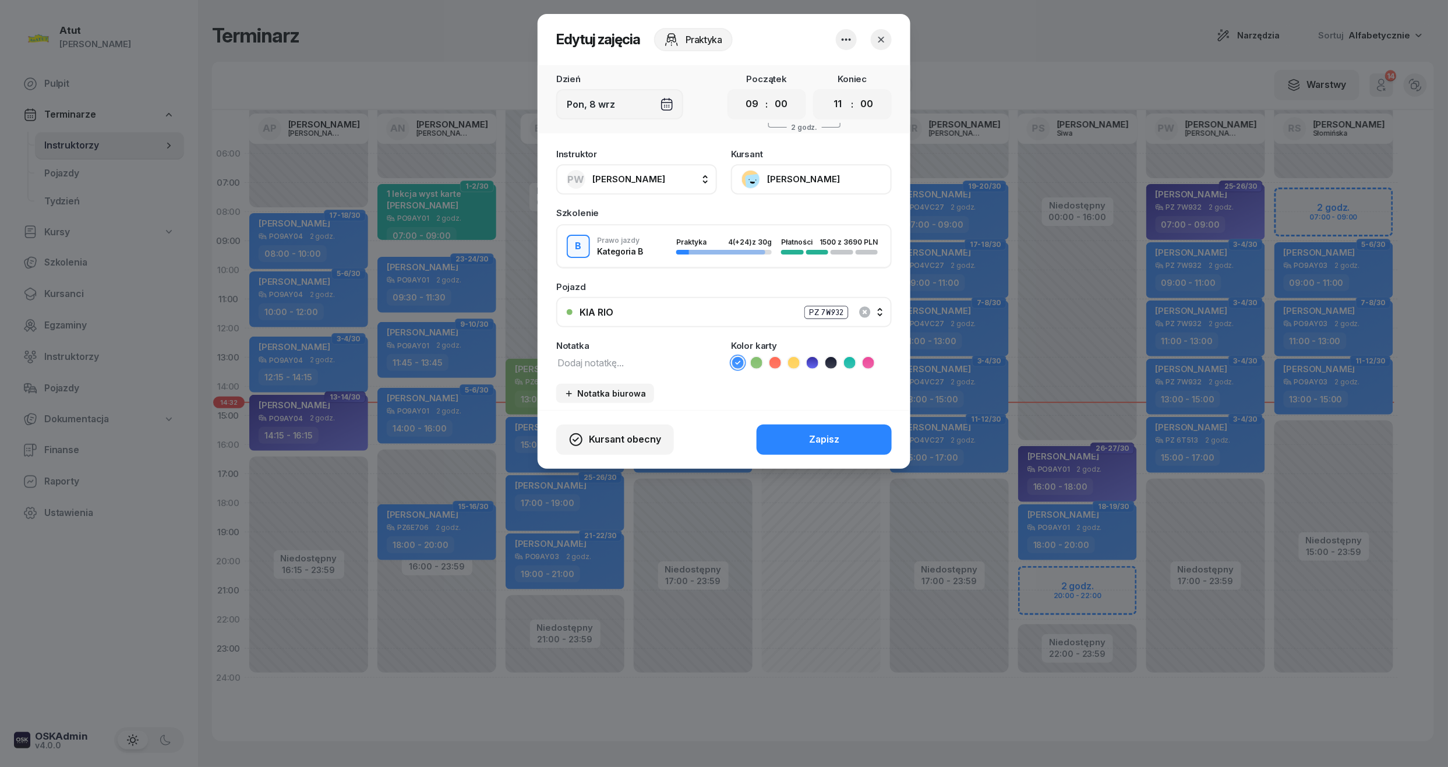
click at [822, 173] on button "[PERSON_NAME]" at bounding box center [811, 179] width 161 height 30
click at [814, 215] on link "Otwórz profil" at bounding box center [810, 218] width 154 height 29
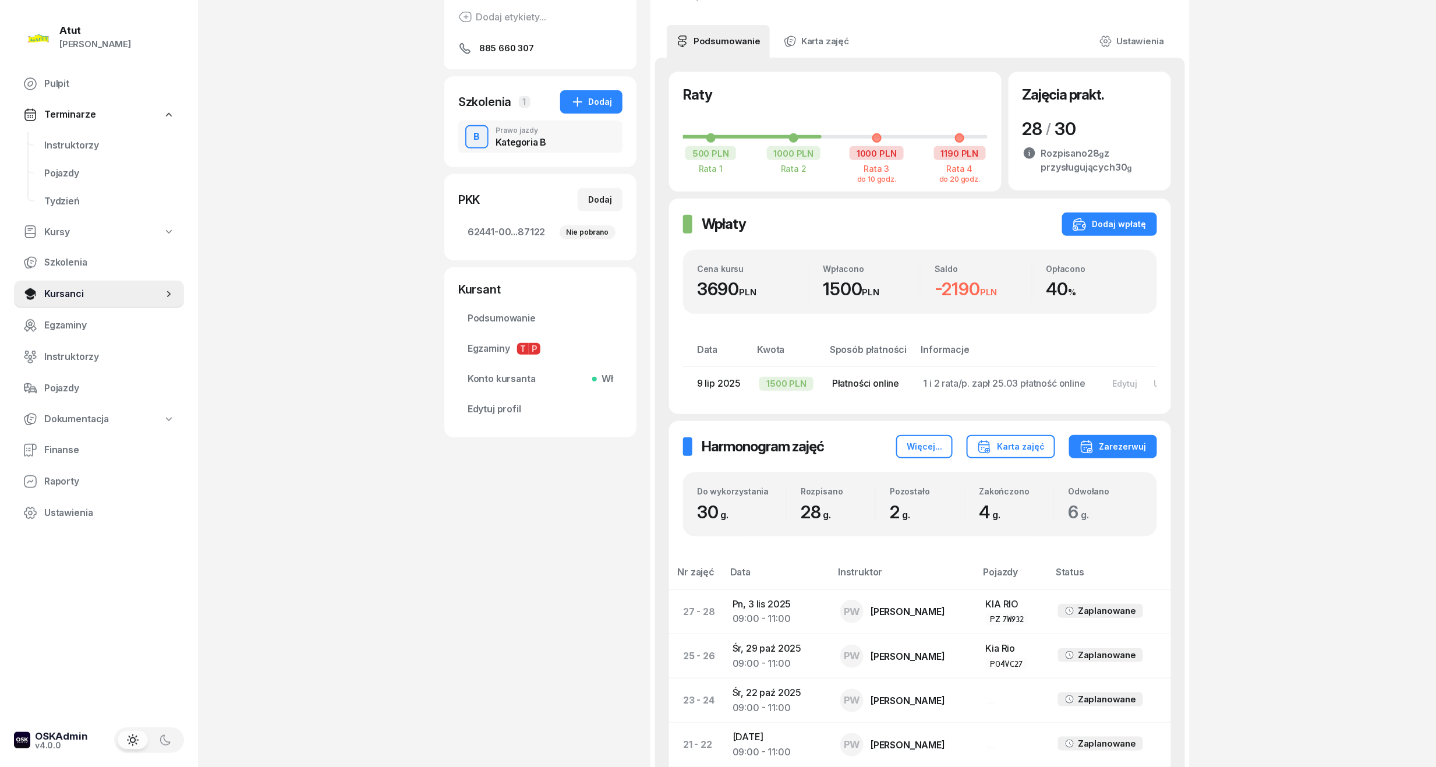
scroll to position [233, 0]
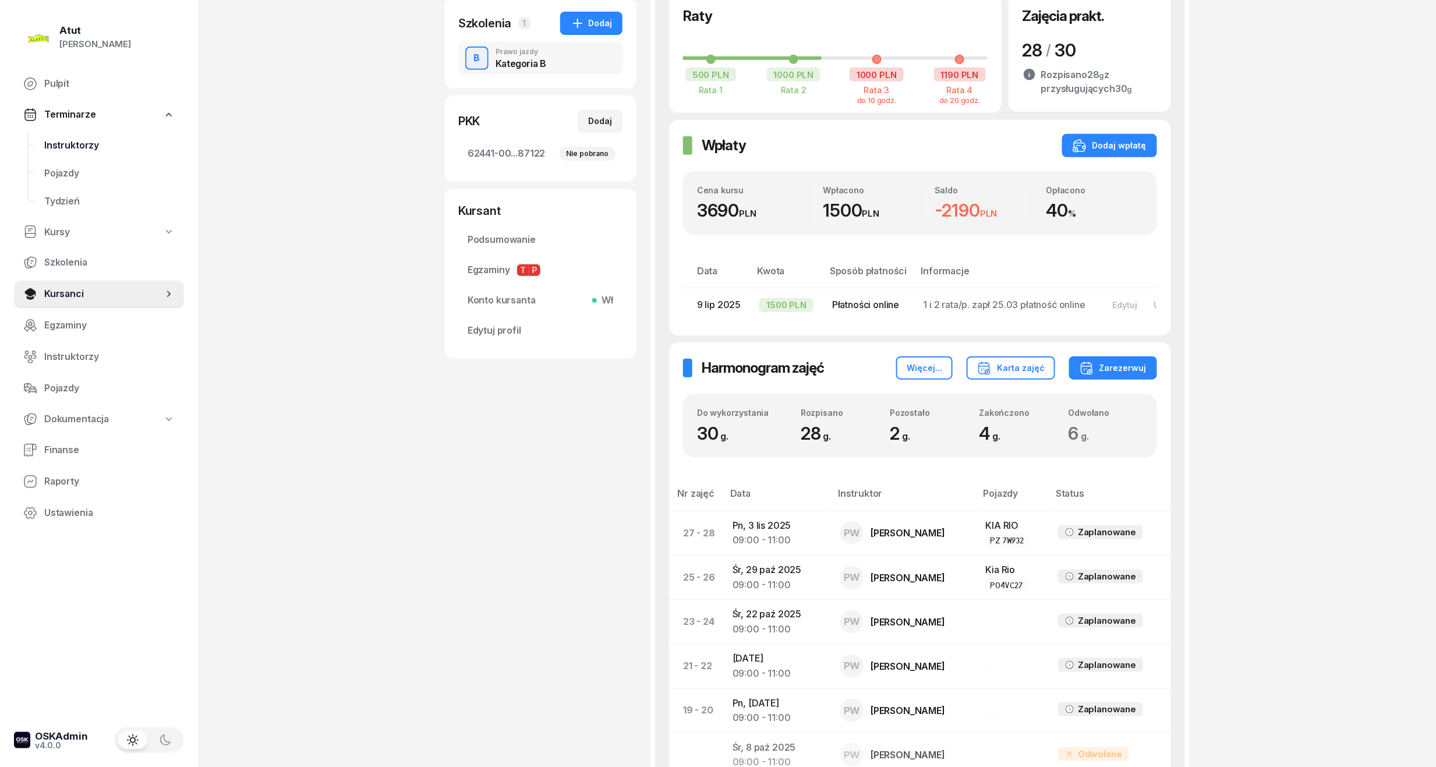
click at [75, 139] on span "Instruktorzy" at bounding box center [109, 145] width 130 height 15
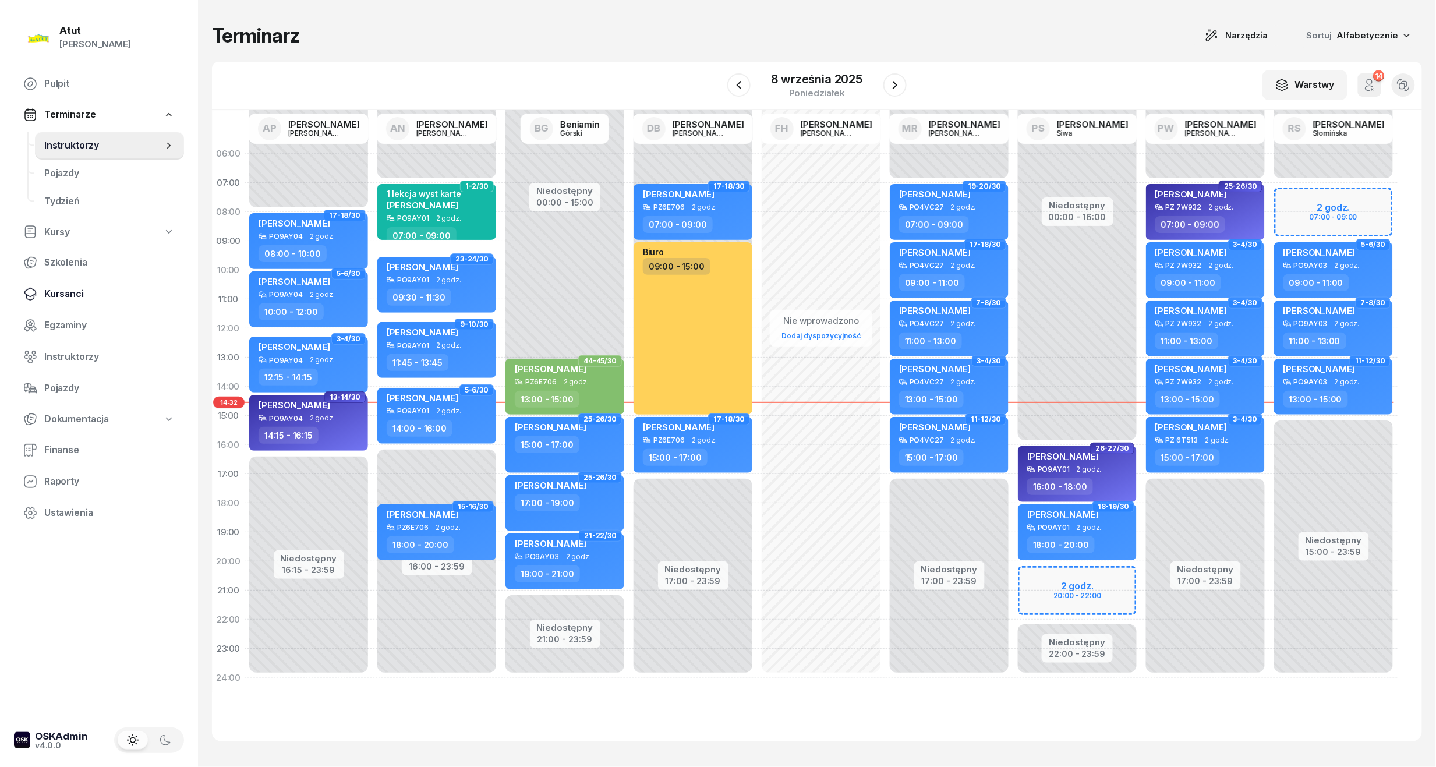
click at [63, 289] on span "Kursanci" at bounding box center [109, 294] width 130 height 15
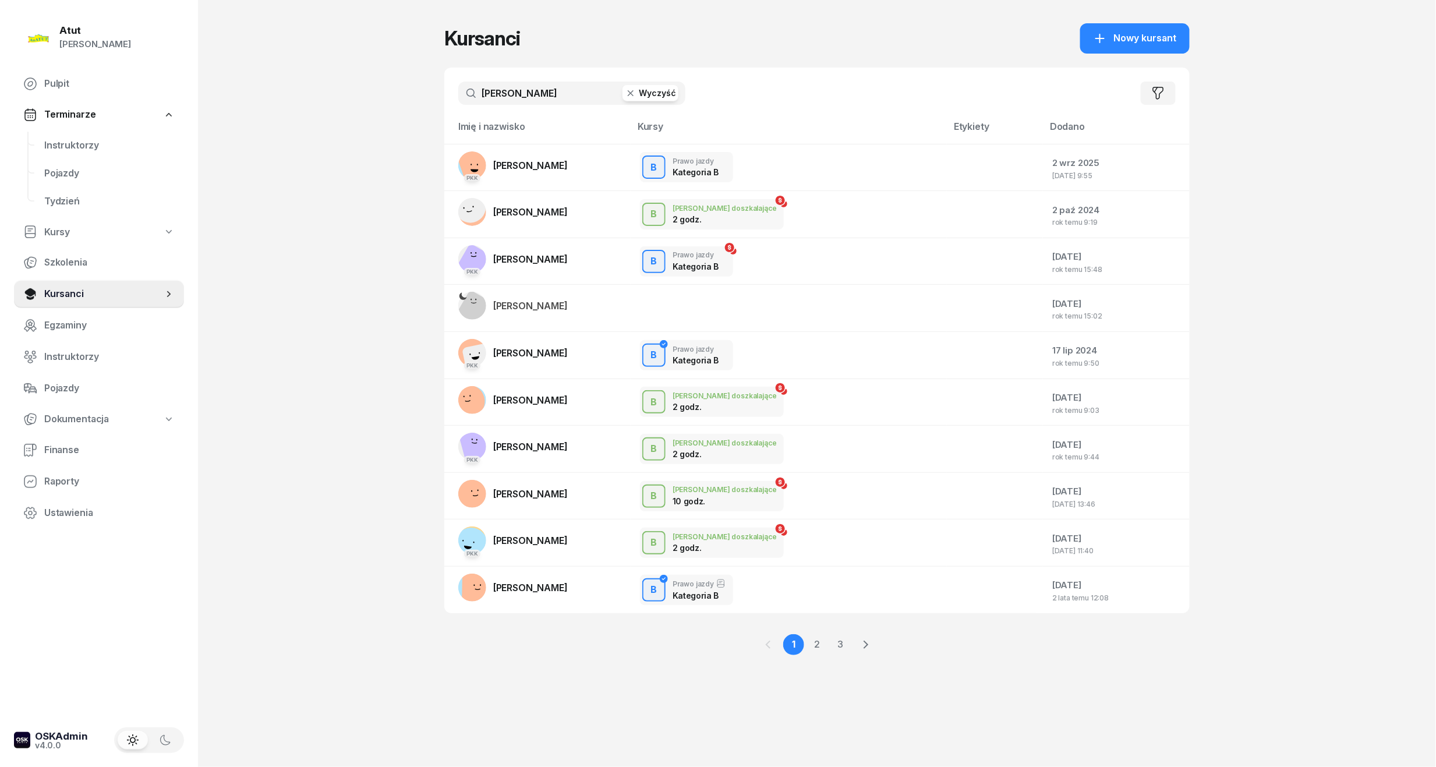
drag, startPoint x: 546, startPoint y: 91, endPoint x: -40, endPoint y: 205, distance: 596.7
click at [0, 205] on html "Paulina Atut Paulina Lis Pulpit Terminarze Instruktorzy Pojazdy Tydzień Kursy S…" at bounding box center [718, 383] width 1436 height 767
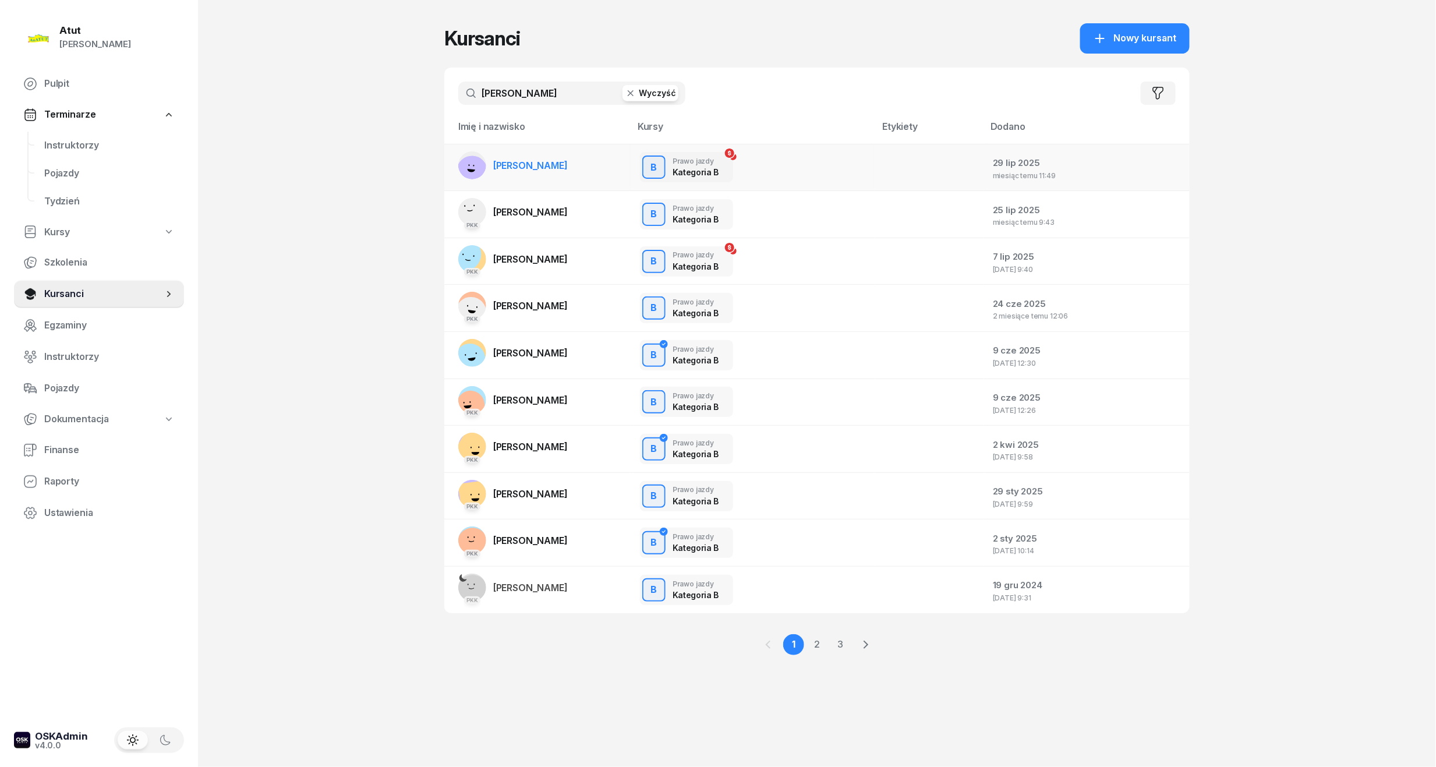
type input "maria"
click at [559, 151] on link "[PERSON_NAME]" at bounding box center [512, 165] width 109 height 28
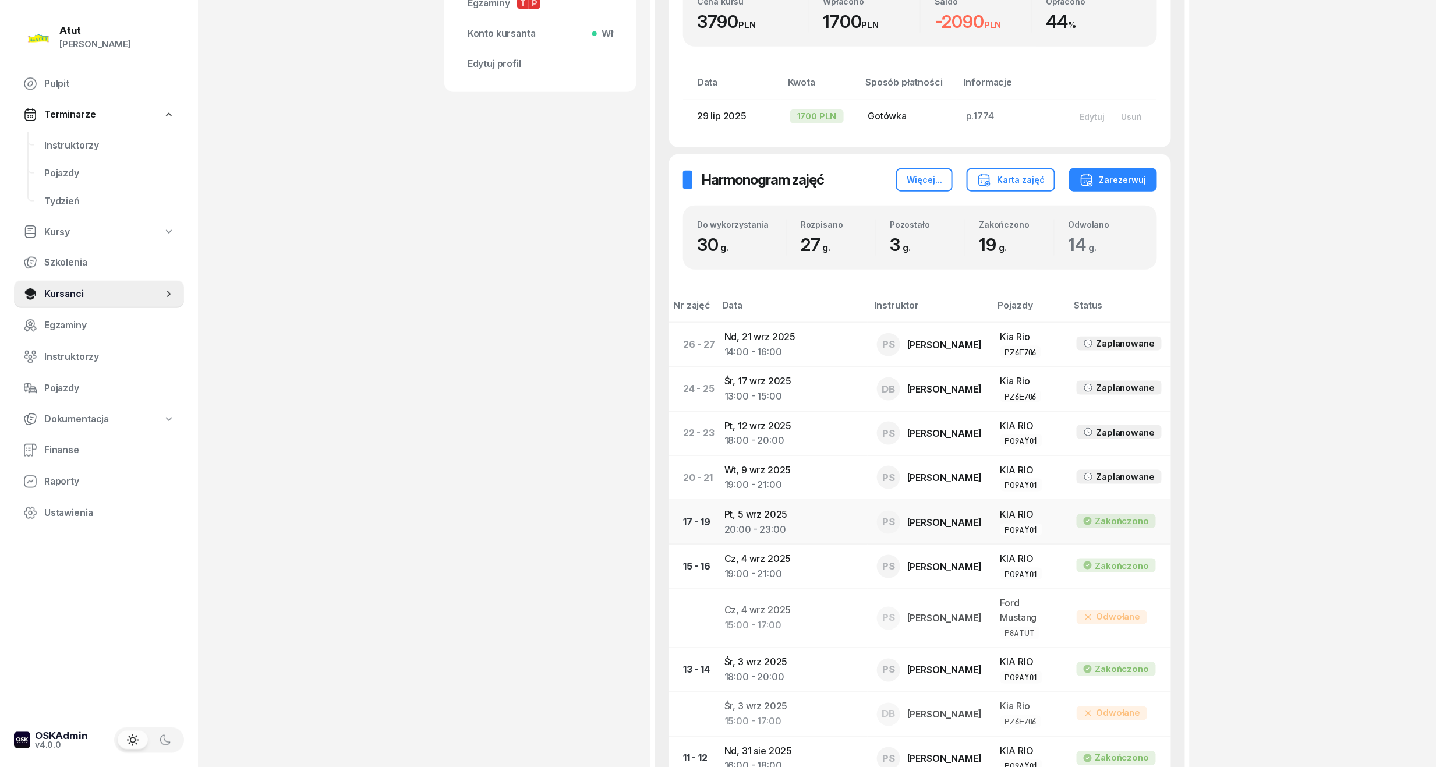
scroll to position [466, 0]
click at [80, 136] on link "Instruktorzy" at bounding box center [109, 146] width 149 height 28
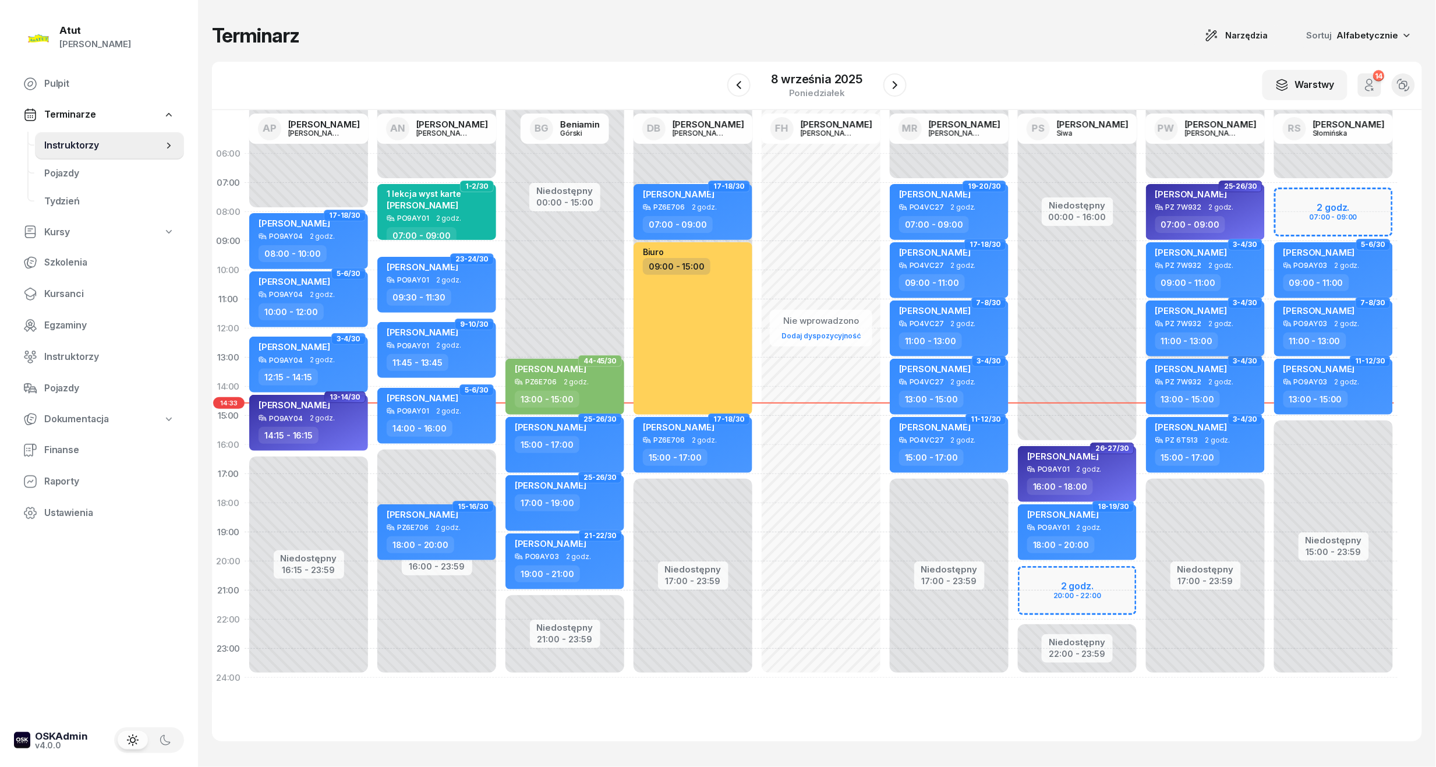
click at [1207, 328] on div "Oliver Kozłowski PZ 7W932 2 godz. 11:00 - 13:00" at bounding box center [1205, 328] width 119 height 56
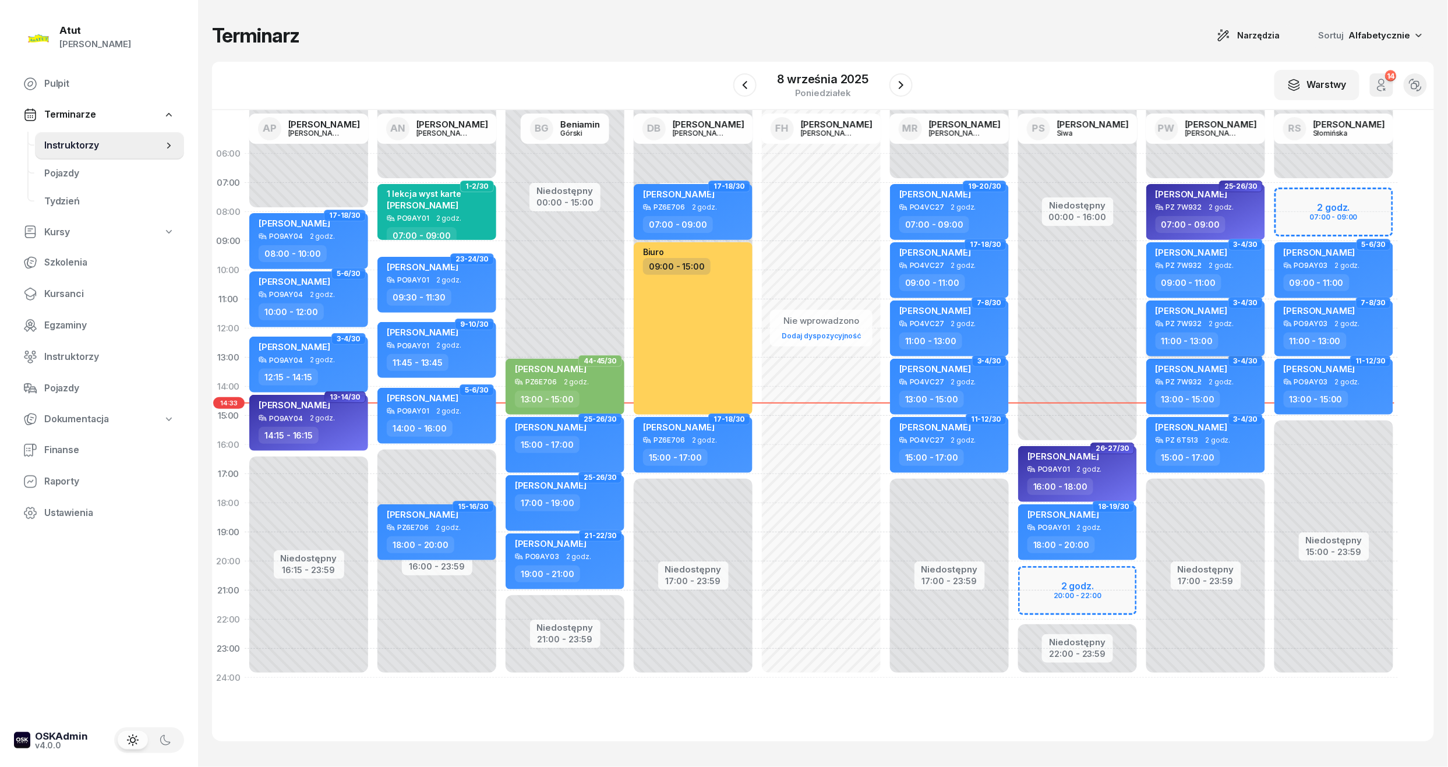
select select "11"
select select "13"
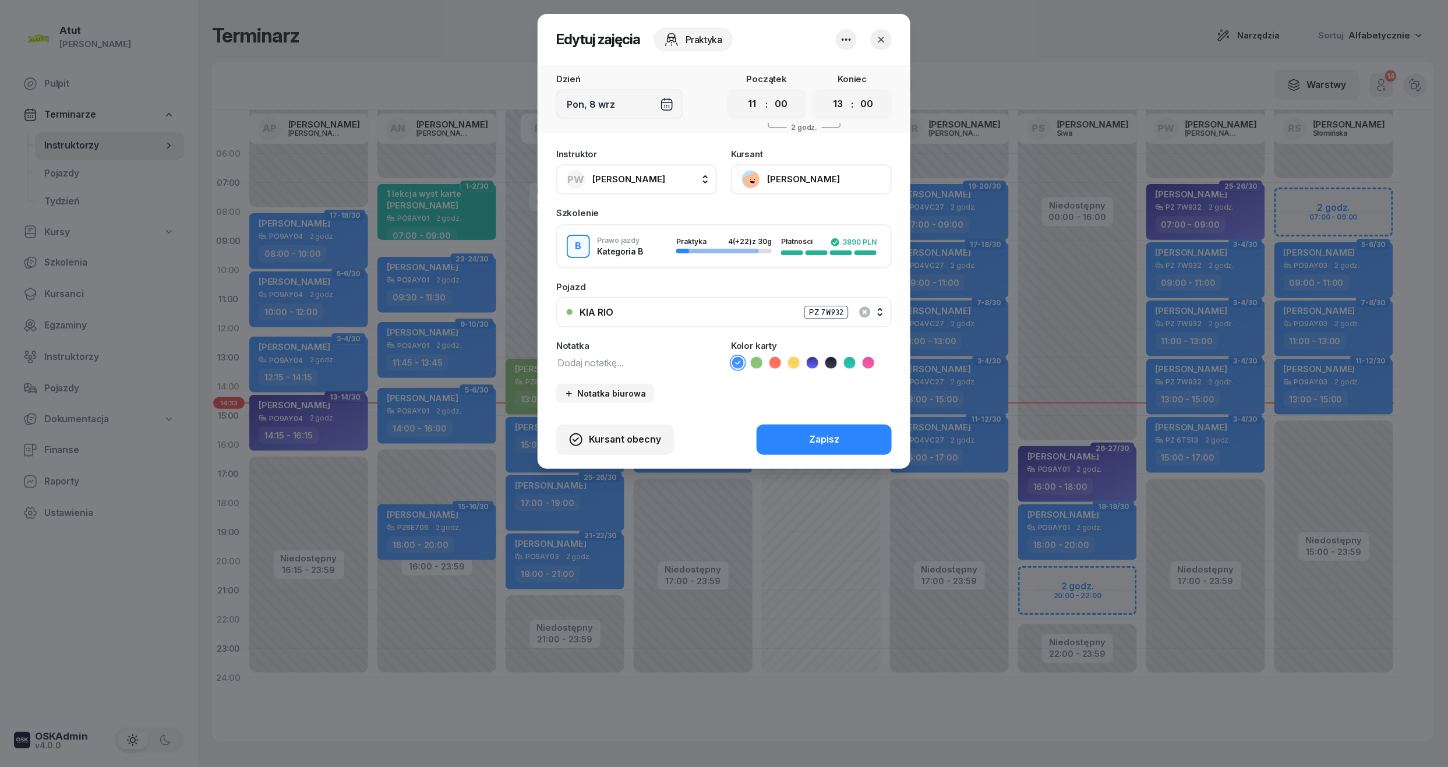
click at [814, 182] on button "[PERSON_NAME]" at bounding box center [811, 179] width 161 height 30
click at [793, 213] on div "Otwórz profil" at bounding box center [768, 218] width 56 height 15
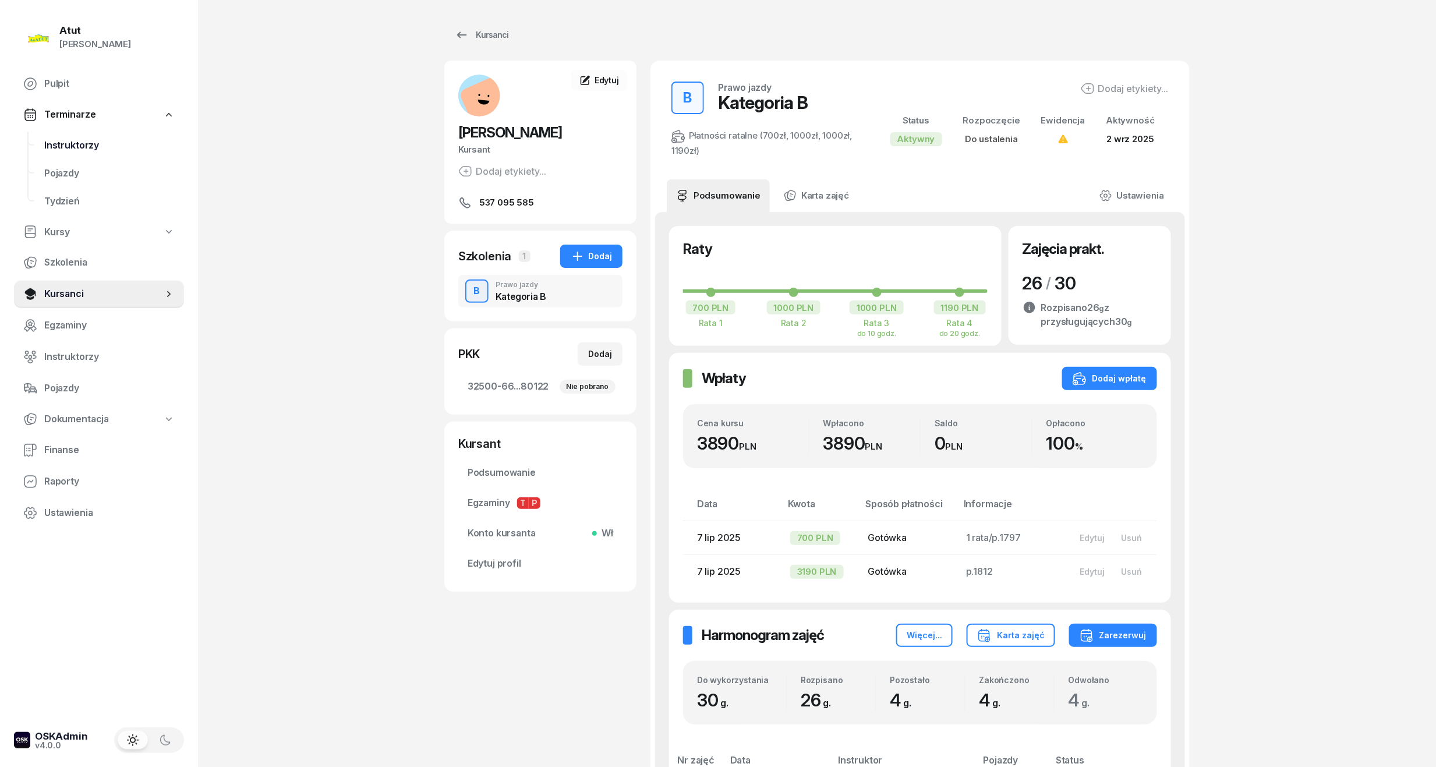
click at [49, 152] on link "Instruktorzy" at bounding box center [109, 146] width 149 height 28
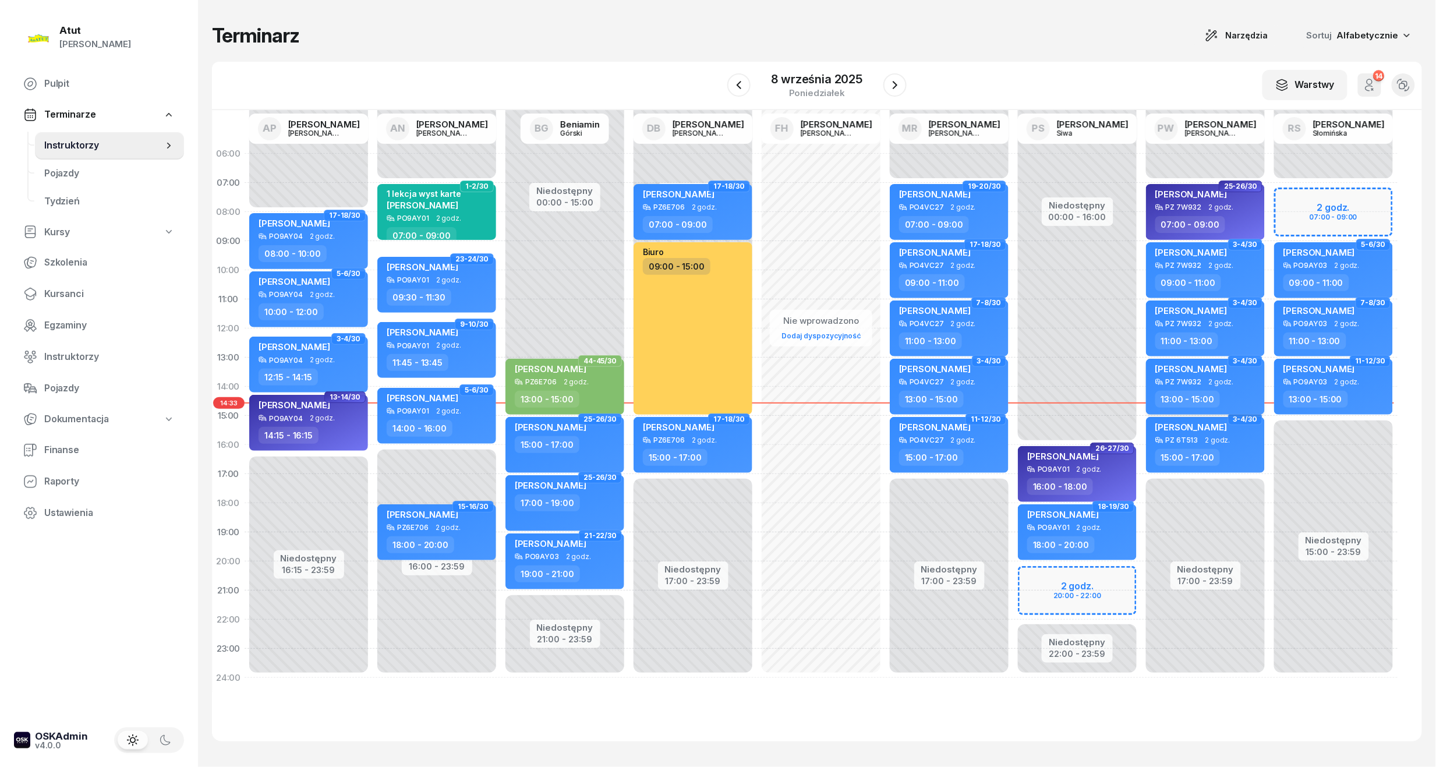
click at [1178, 384] on div "PZ 7W932" at bounding box center [1184, 382] width 36 height 8
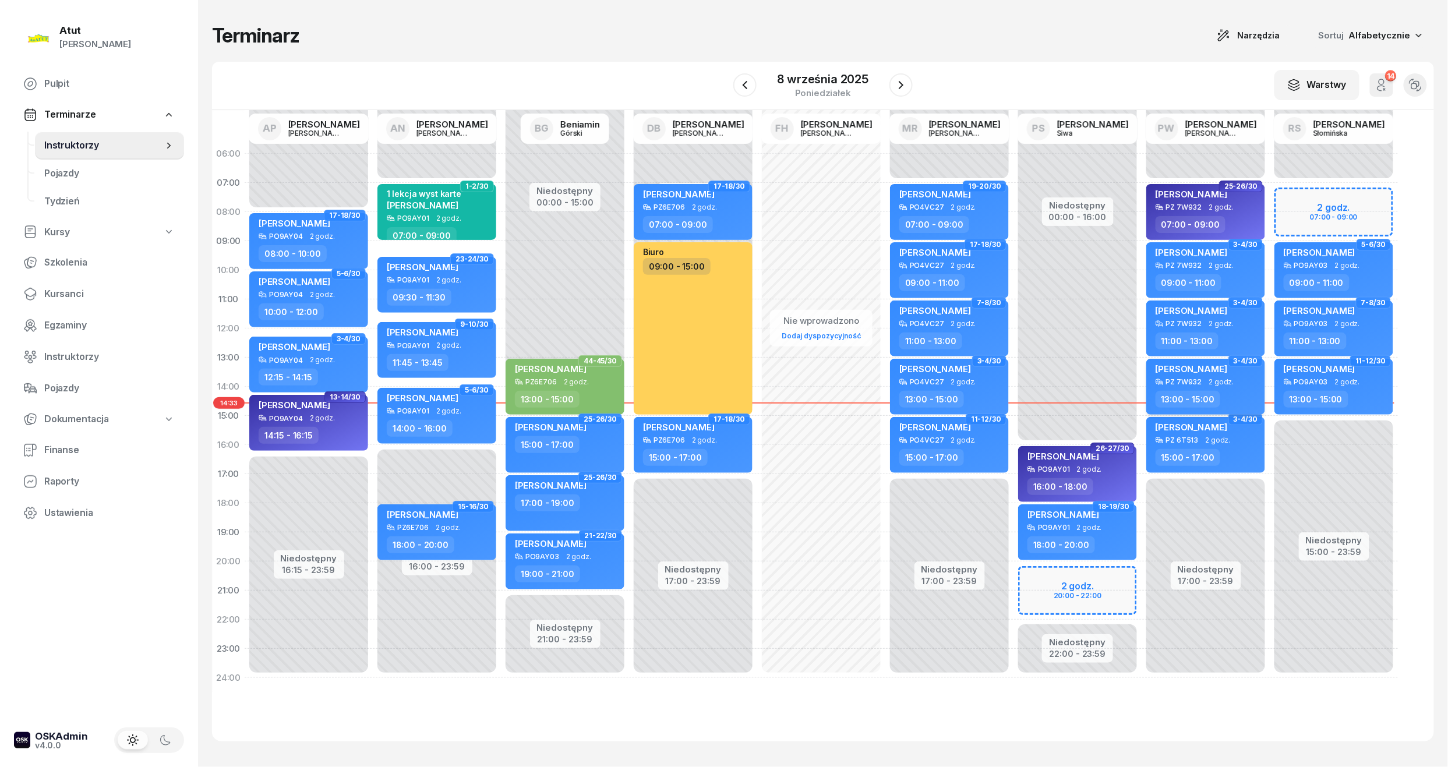
select select "13"
select select "15"
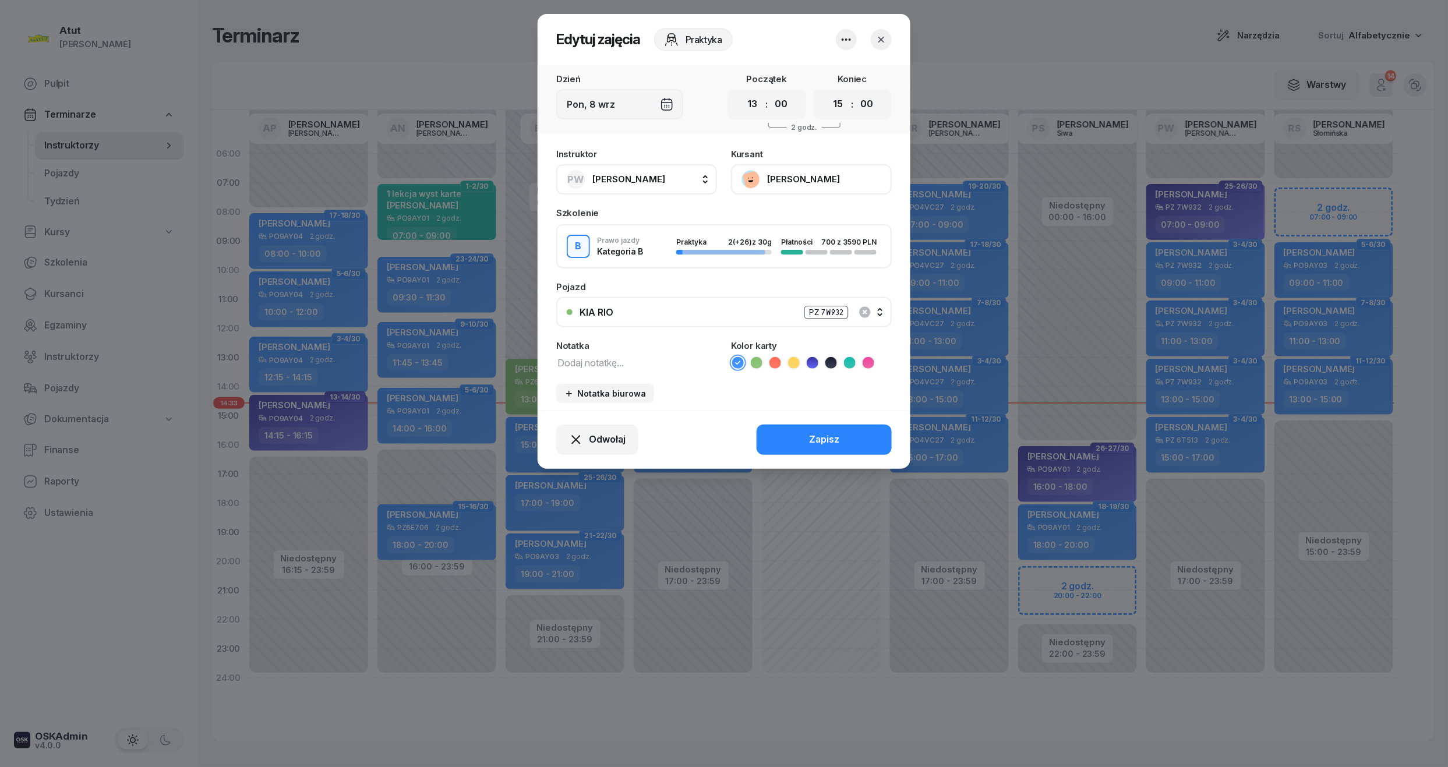
click at [753, 183] on button "[PERSON_NAME]" at bounding box center [811, 179] width 161 height 30
click at [755, 219] on div "Otwórz profil" at bounding box center [768, 218] width 56 height 15
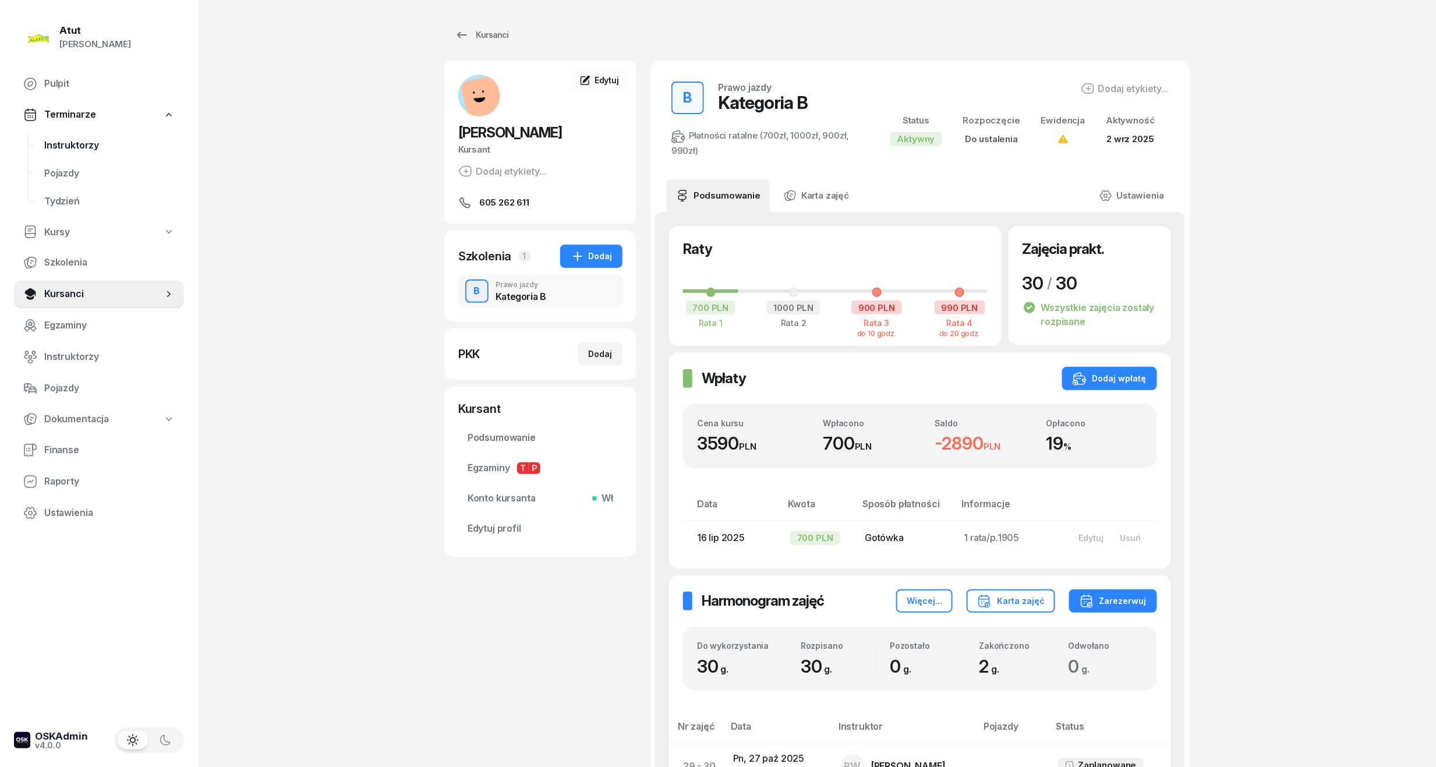
click at [56, 144] on span "Instruktorzy" at bounding box center [109, 145] width 130 height 15
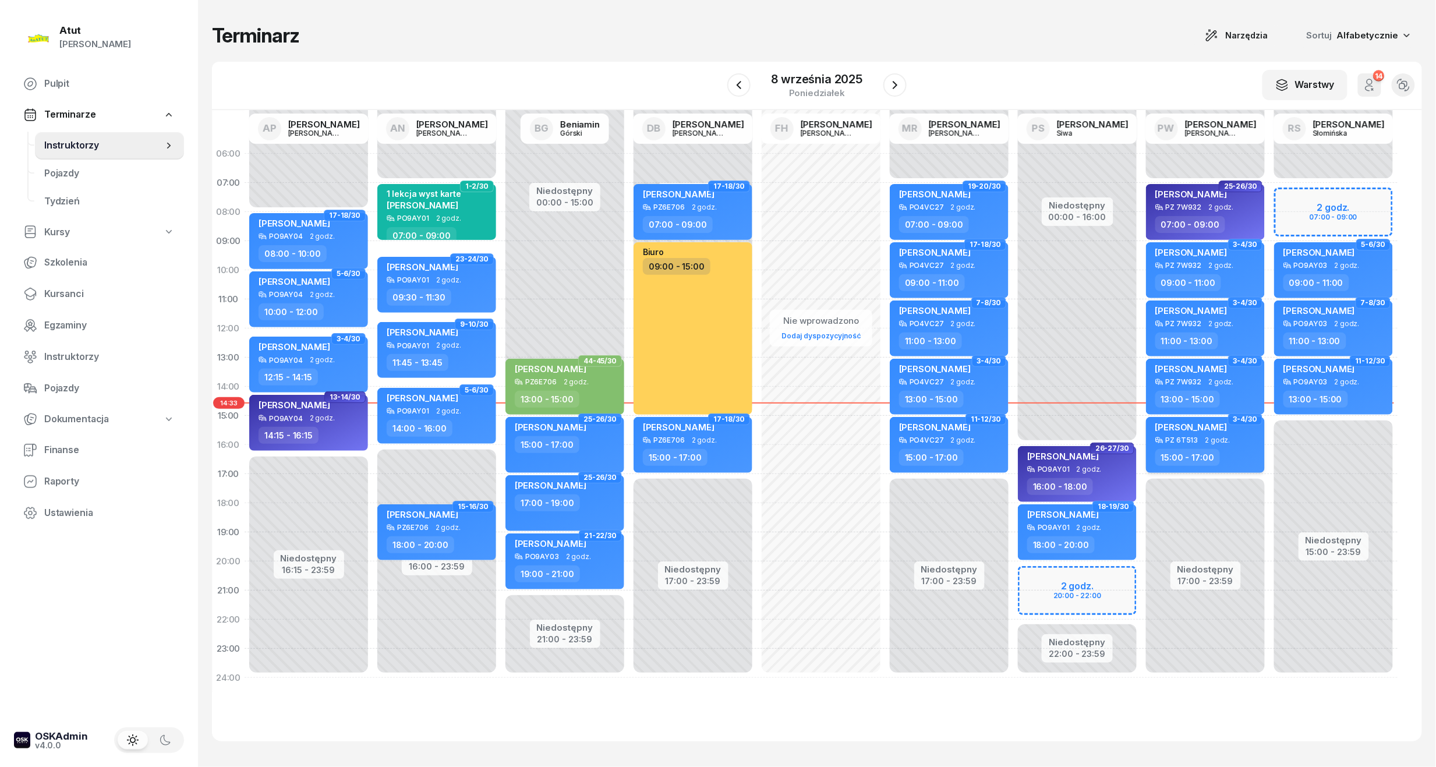
click at [1201, 439] on div "PZ 6T513 2 godz." at bounding box center [1206, 440] width 102 height 8
select select "15"
select select "17"
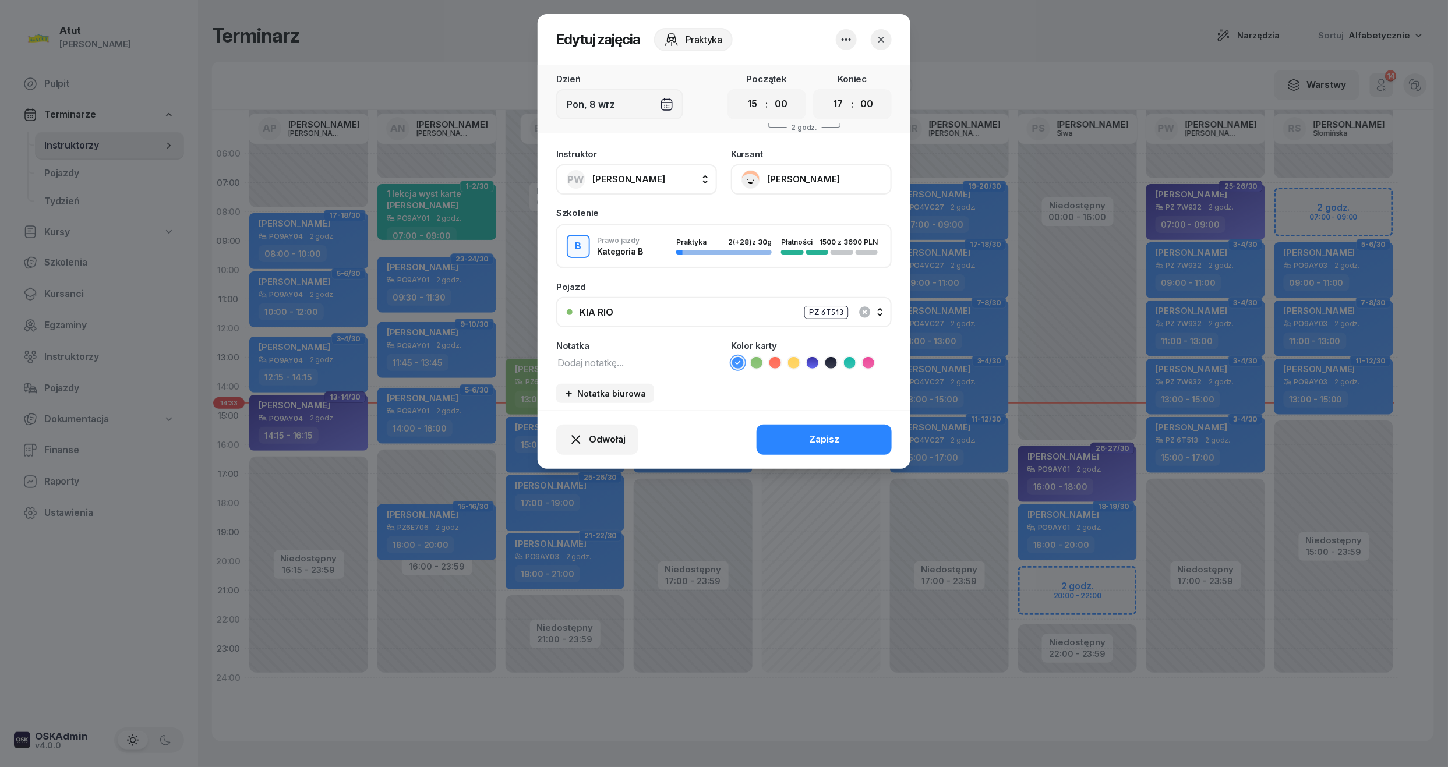
click at [807, 175] on button "[PERSON_NAME]" at bounding box center [811, 179] width 161 height 30
click at [795, 211] on link "Otwórz profil" at bounding box center [810, 218] width 154 height 29
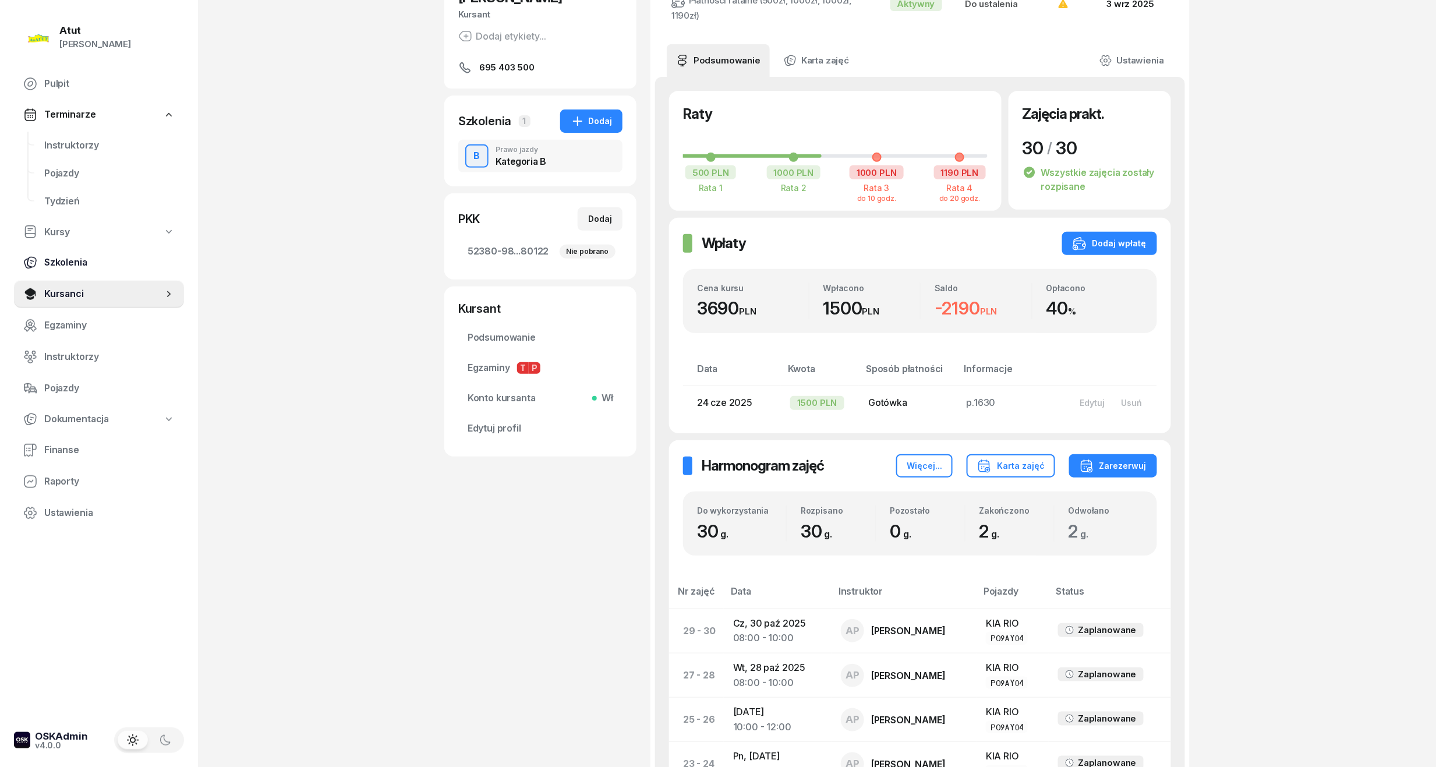
scroll to position [77, 0]
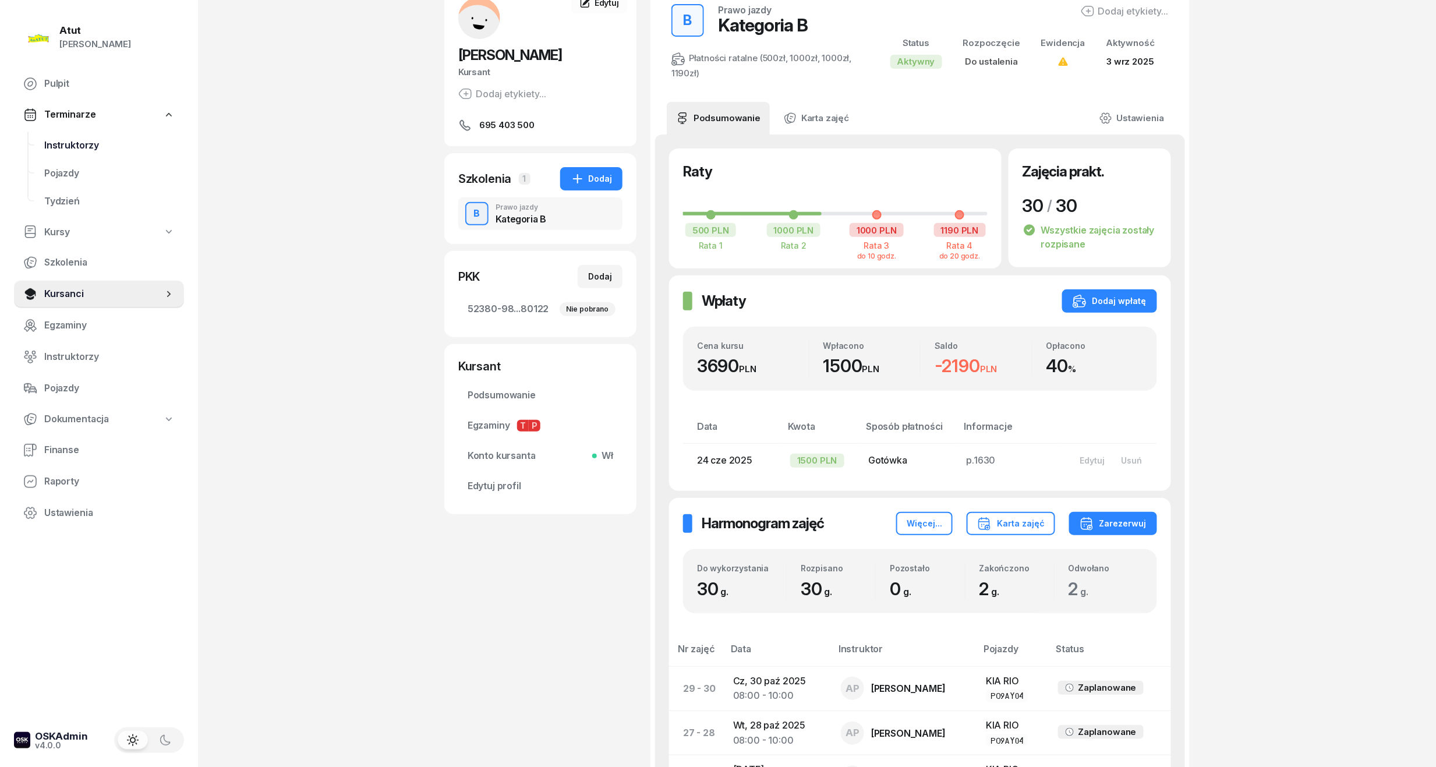
click at [82, 143] on span "Instruktorzy" at bounding box center [109, 145] width 130 height 15
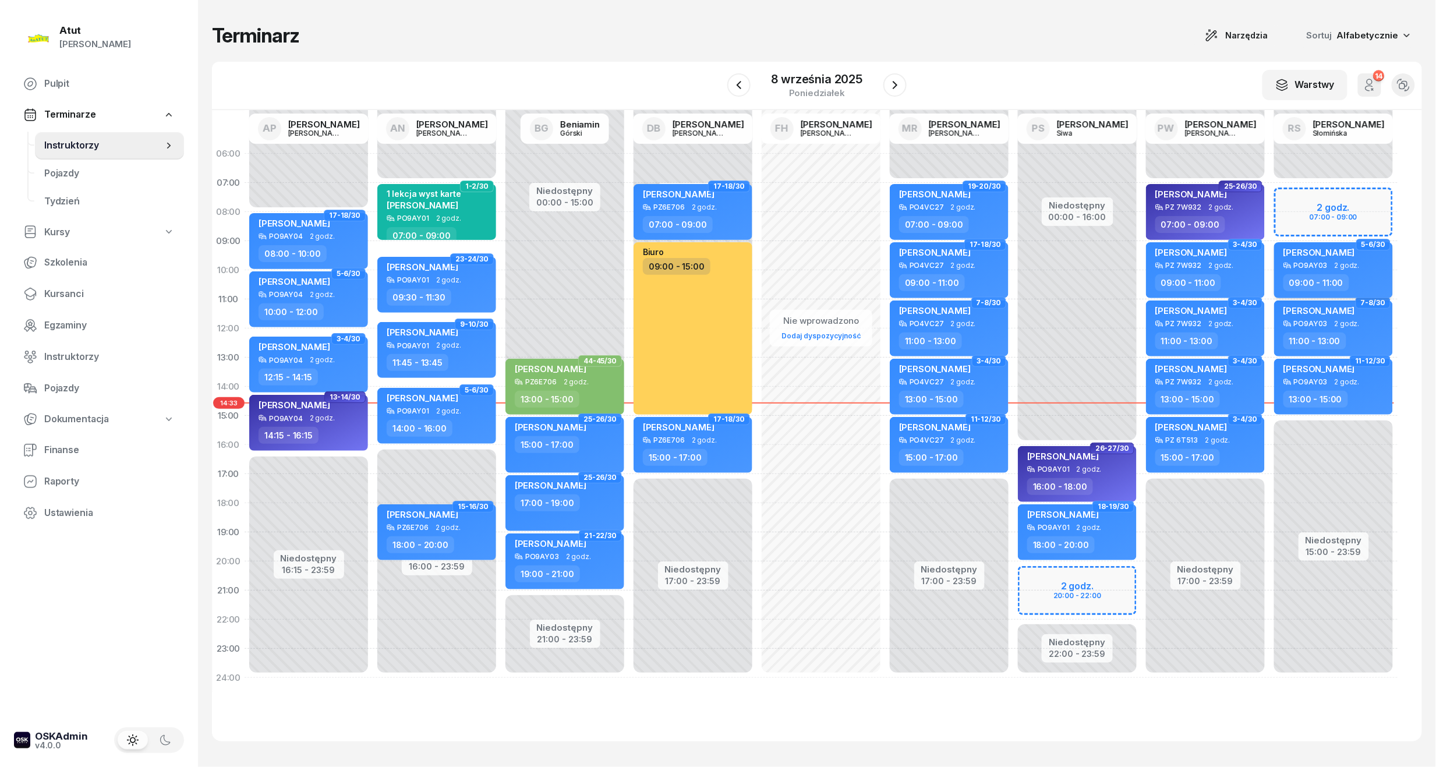
click at [1330, 263] on div "PO9AY03 2 godz." at bounding box center [1334, 265] width 102 height 8
select select "09"
select select "11"
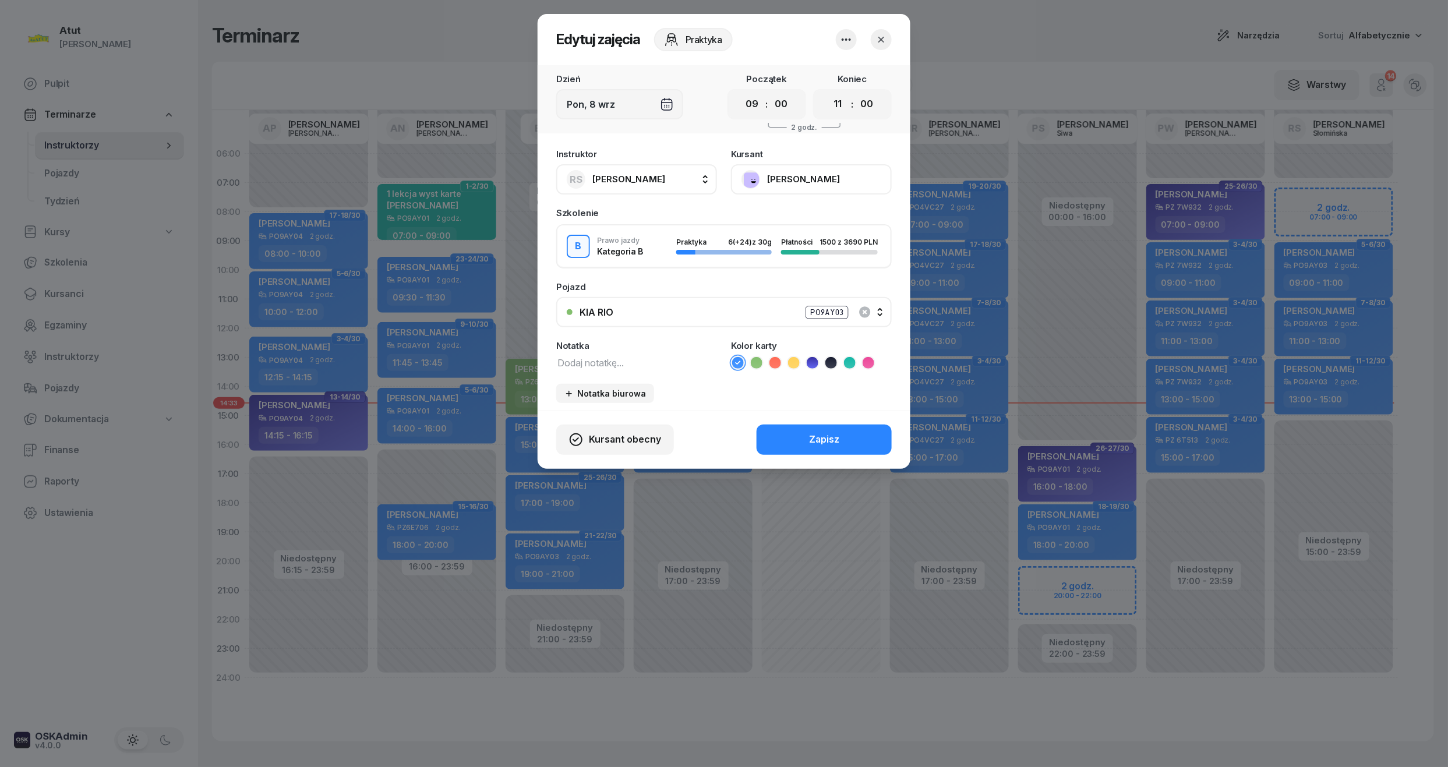
click at [842, 183] on button "[PERSON_NAME]" at bounding box center [811, 179] width 161 height 30
click at [790, 213] on div "Otwórz profil" at bounding box center [768, 218] width 56 height 15
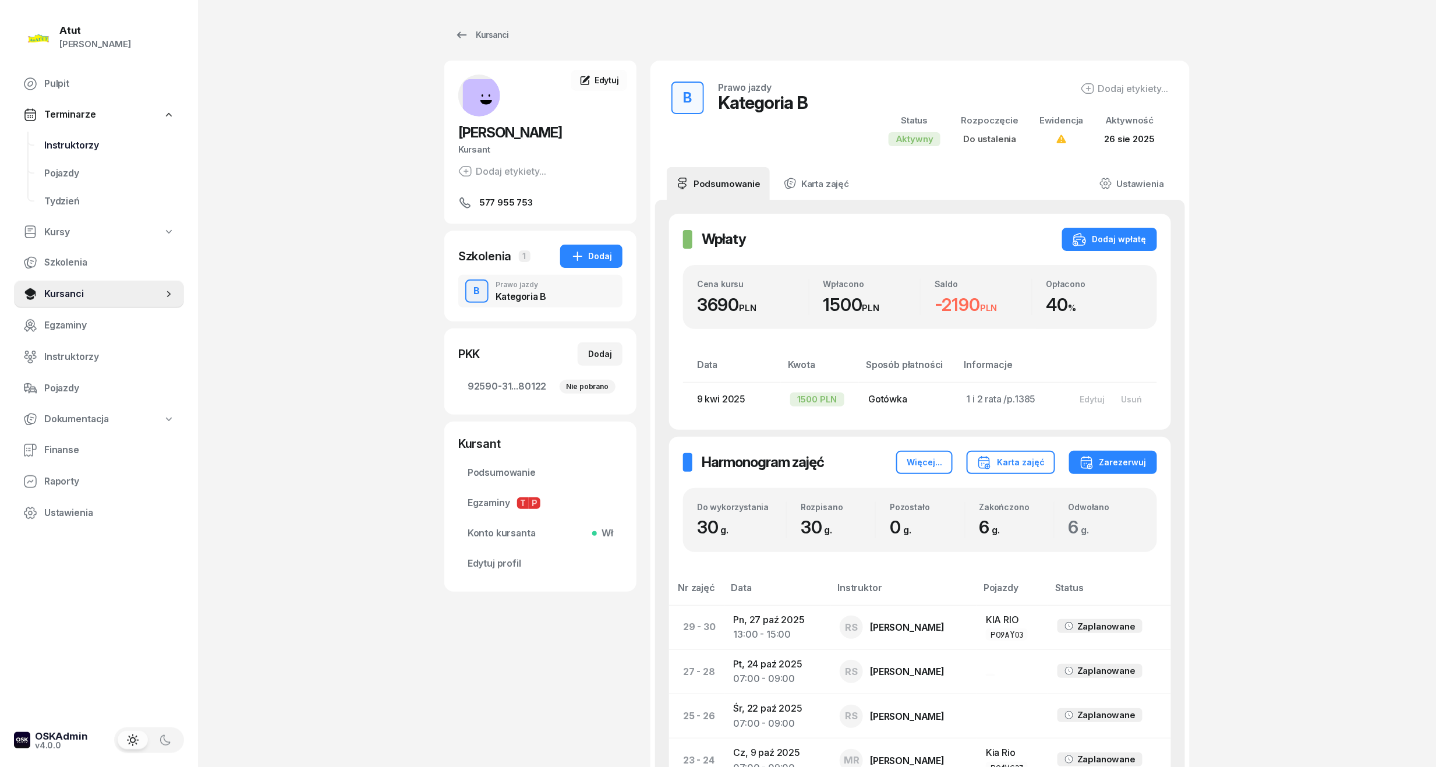
click at [69, 138] on span "Instruktorzy" at bounding box center [109, 145] width 130 height 15
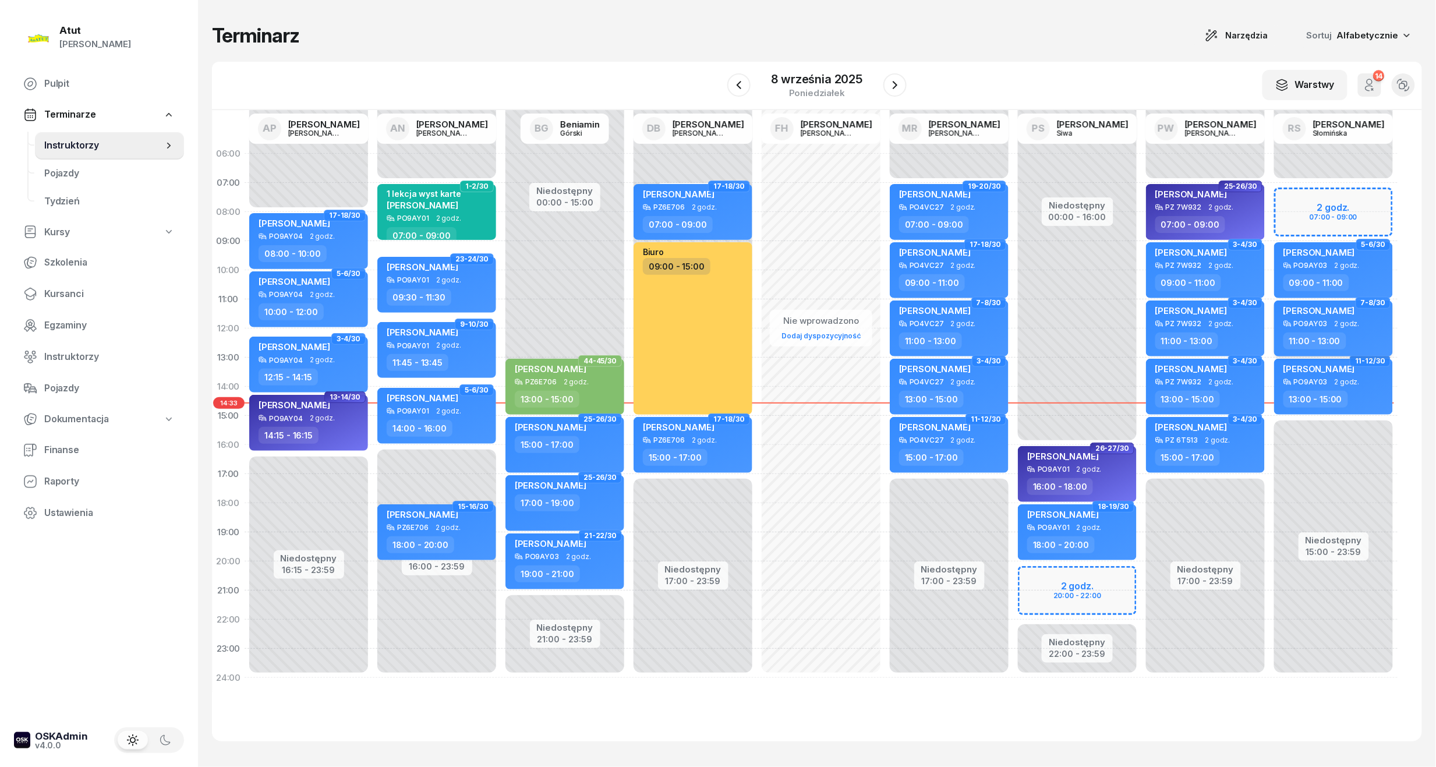
click at [1312, 317] on div "[PERSON_NAME]" at bounding box center [1319, 312] width 72 height 15
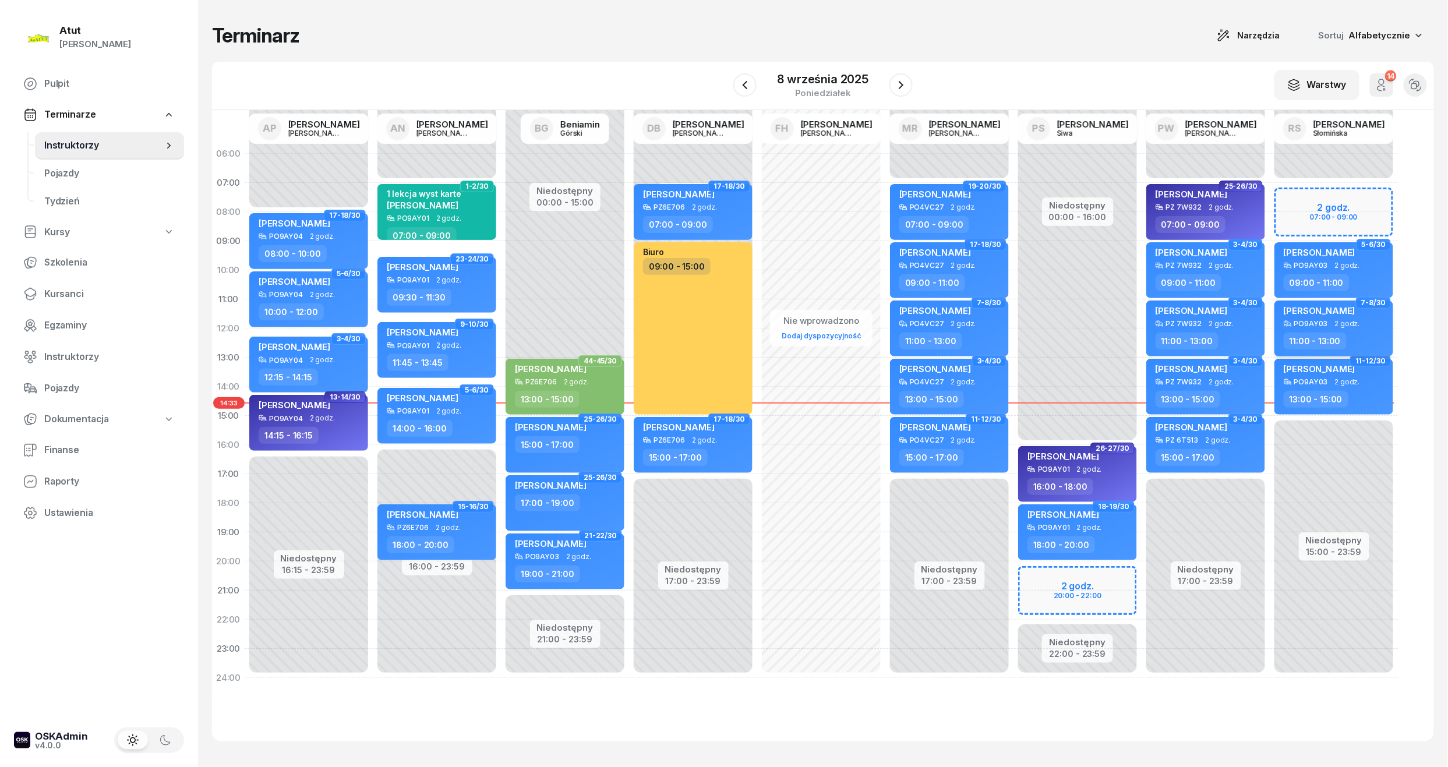
select select "11"
select select "13"
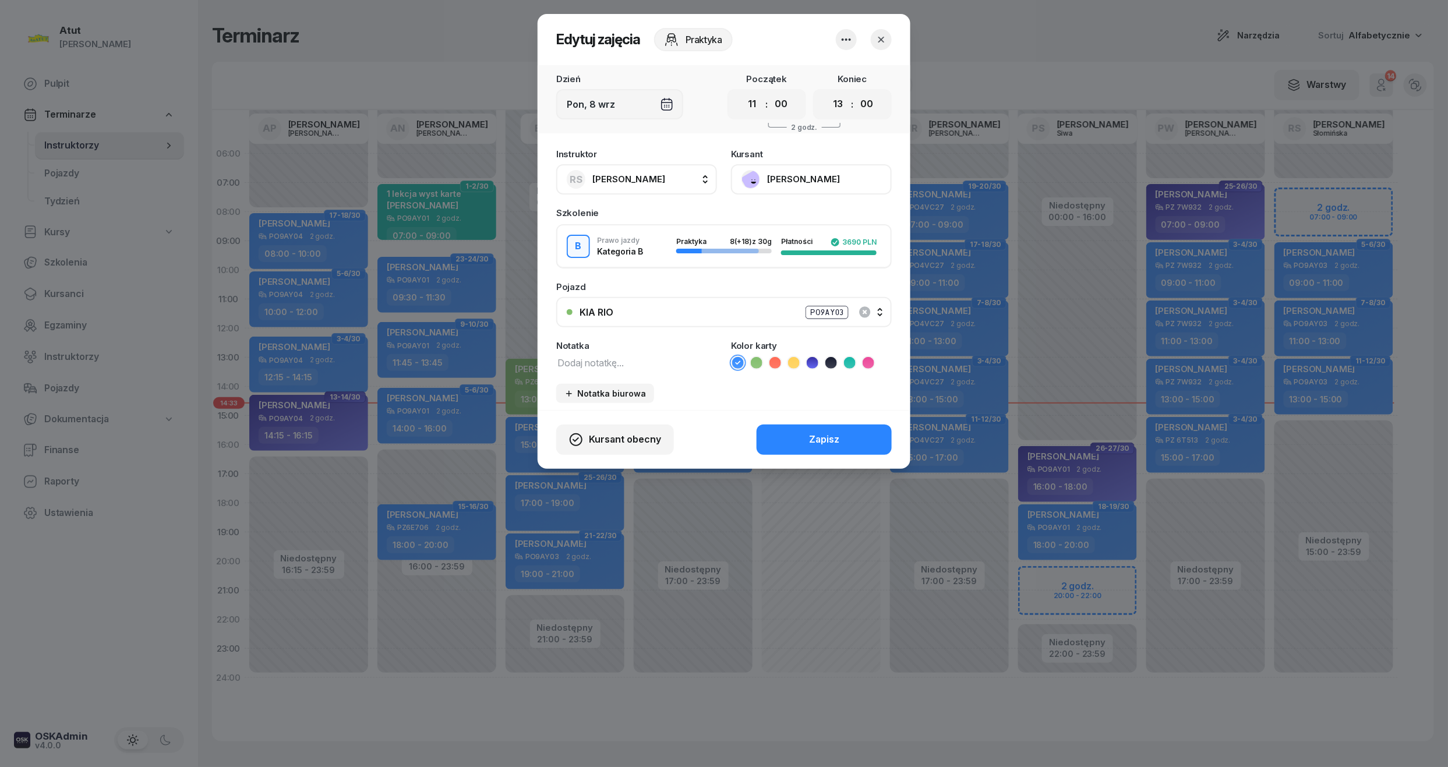
click at [801, 180] on button "[PERSON_NAME]" at bounding box center [811, 179] width 161 height 30
click at [786, 227] on link "Otwórz profil" at bounding box center [810, 218] width 154 height 29
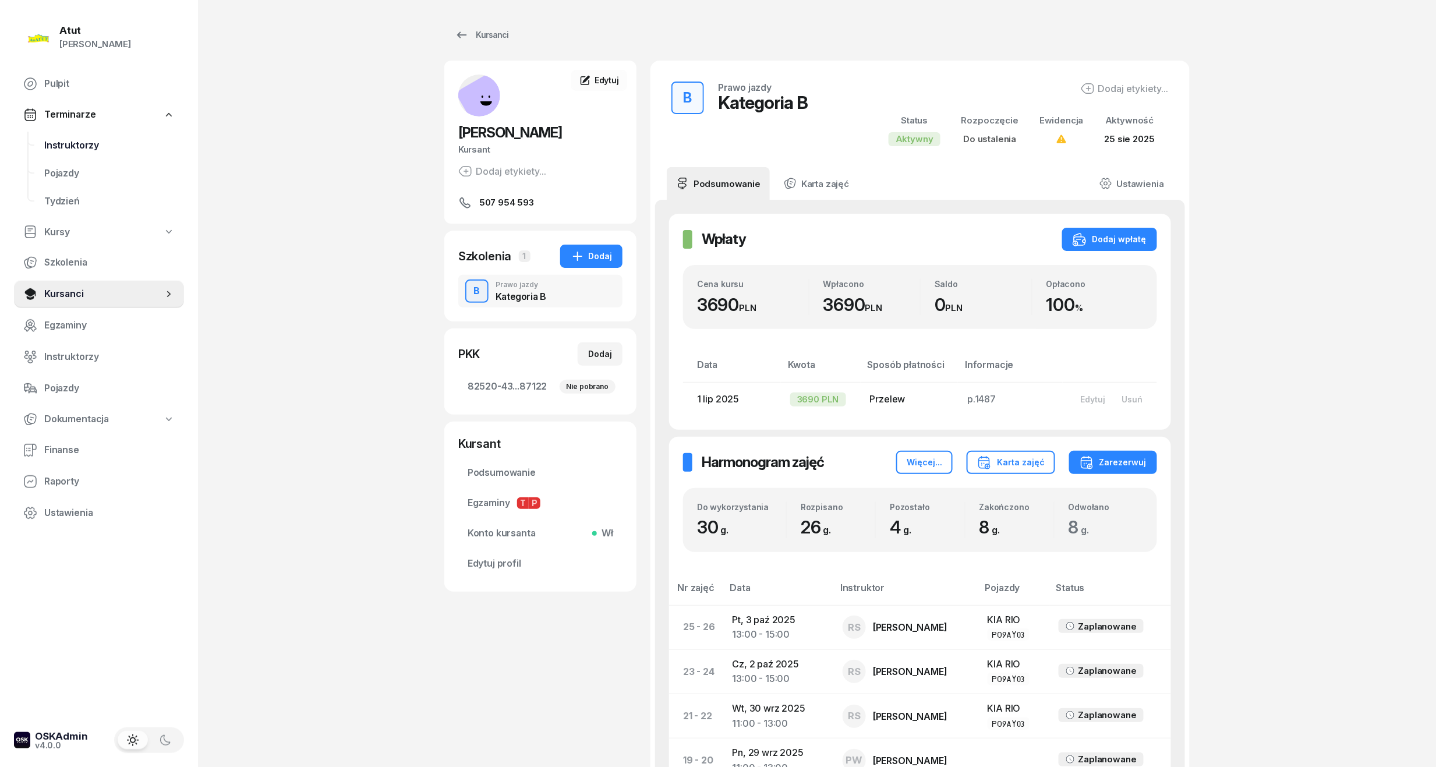
click at [92, 147] on span "Instruktorzy" at bounding box center [109, 145] width 130 height 15
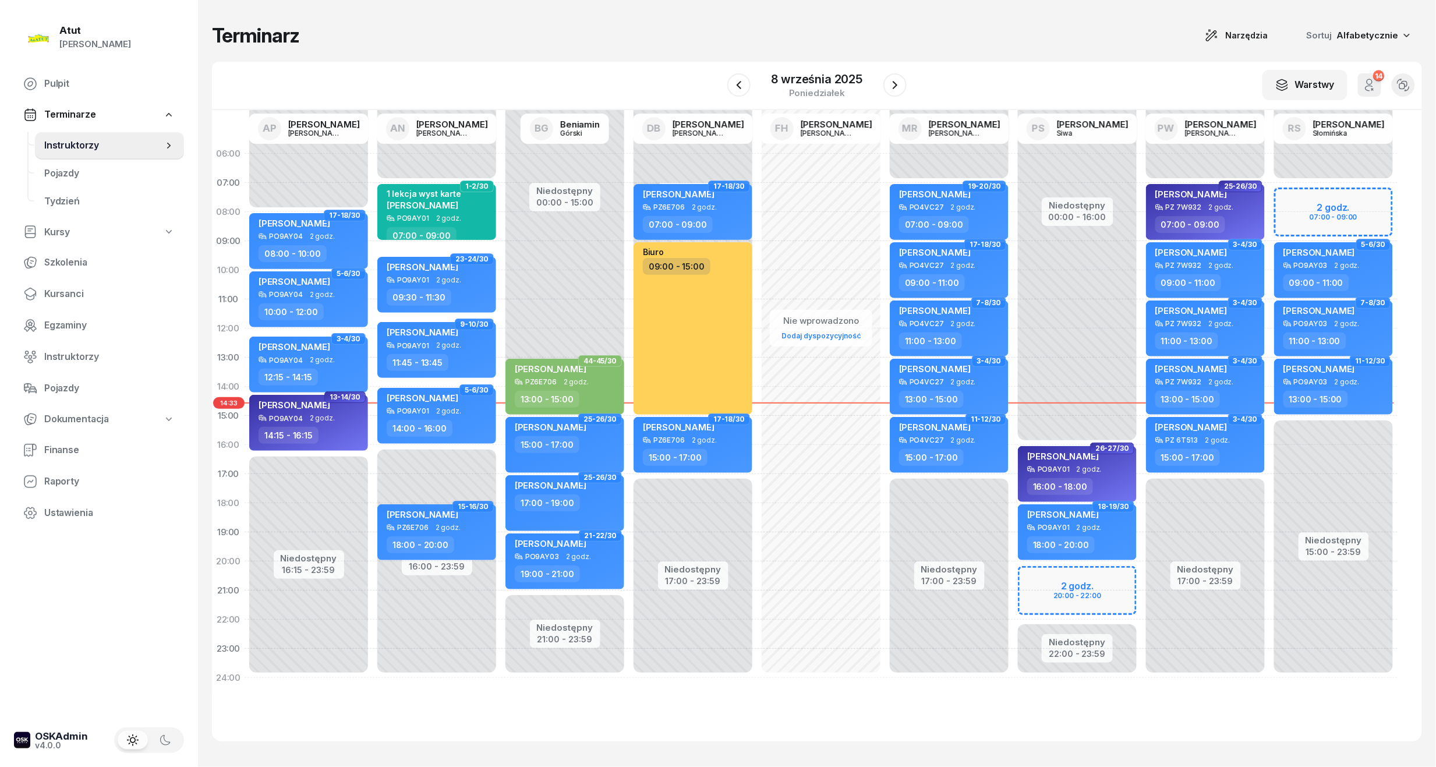
click at [1270, 345] on div "7-8/30 Marcin Zellner PO9AY03 2 godz. 11:00 - 13:00" at bounding box center [1334, 328] width 128 height 58
select select "11"
select select "13"
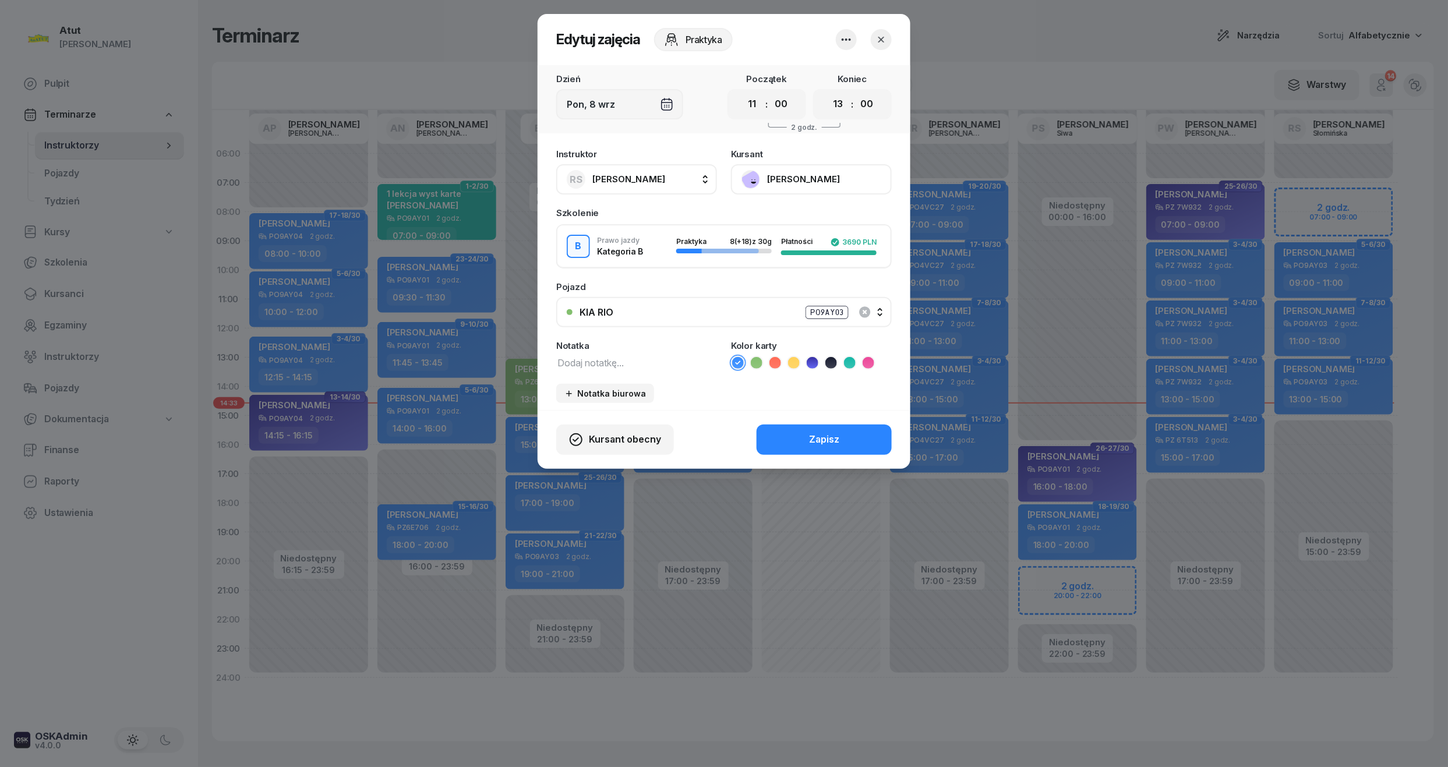
click at [871, 38] on button "button" at bounding box center [881, 39] width 21 height 21
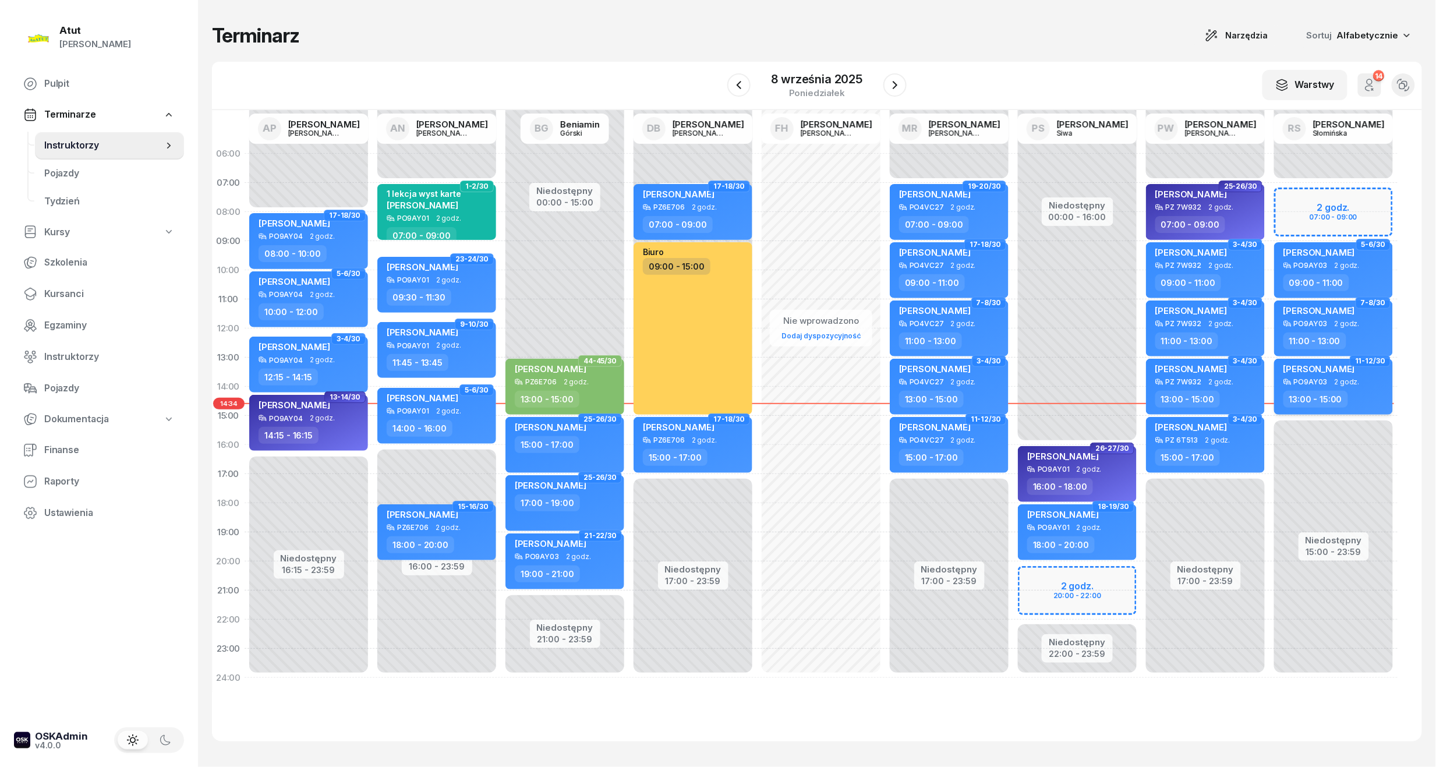
click at [1331, 375] on div "[PERSON_NAME]" at bounding box center [1334, 370] width 102 height 15
select select "13"
select select "15"
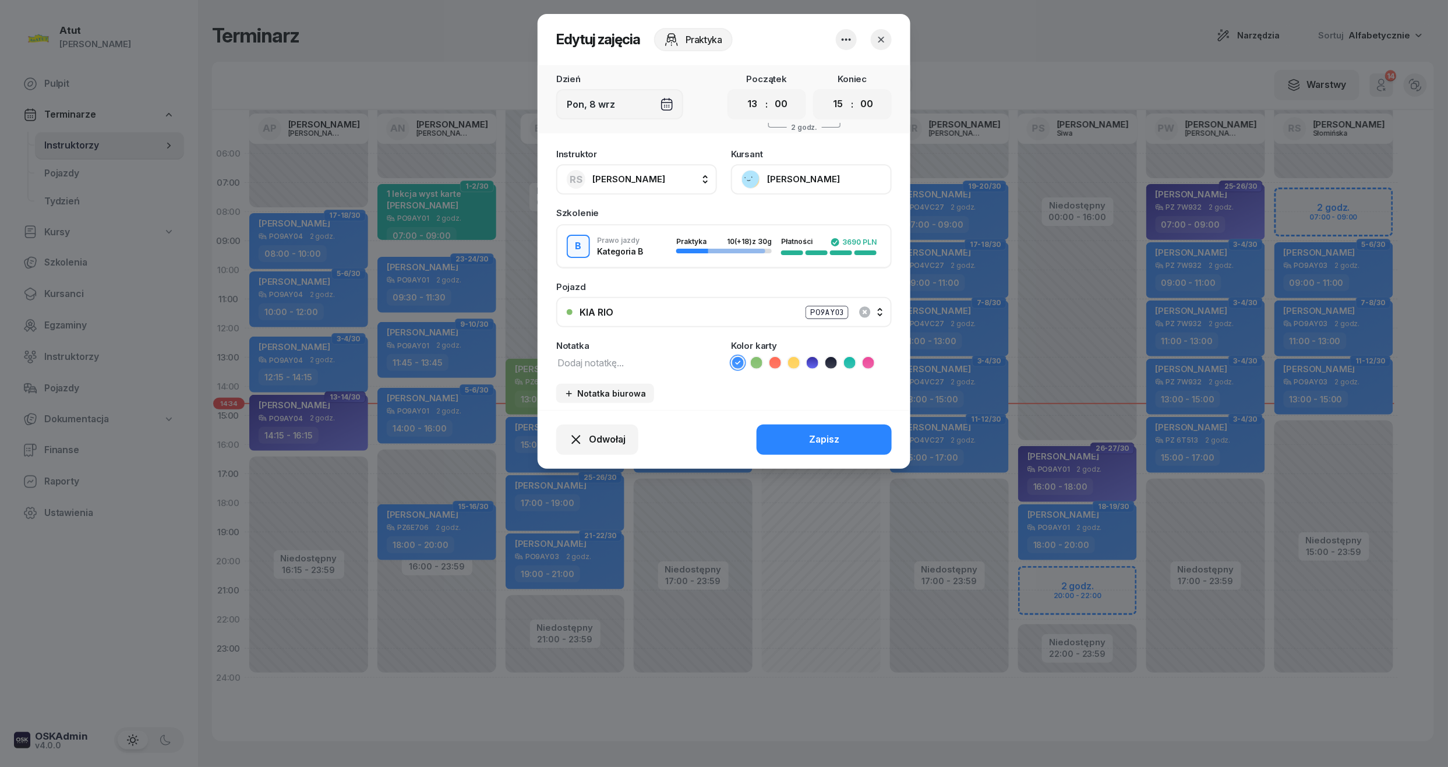
click at [800, 178] on button "[PERSON_NAME]" at bounding box center [811, 179] width 161 height 30
click at [797, 217] on link "Otwórz profil" at bounding box center [810, 218] width 154 height 29
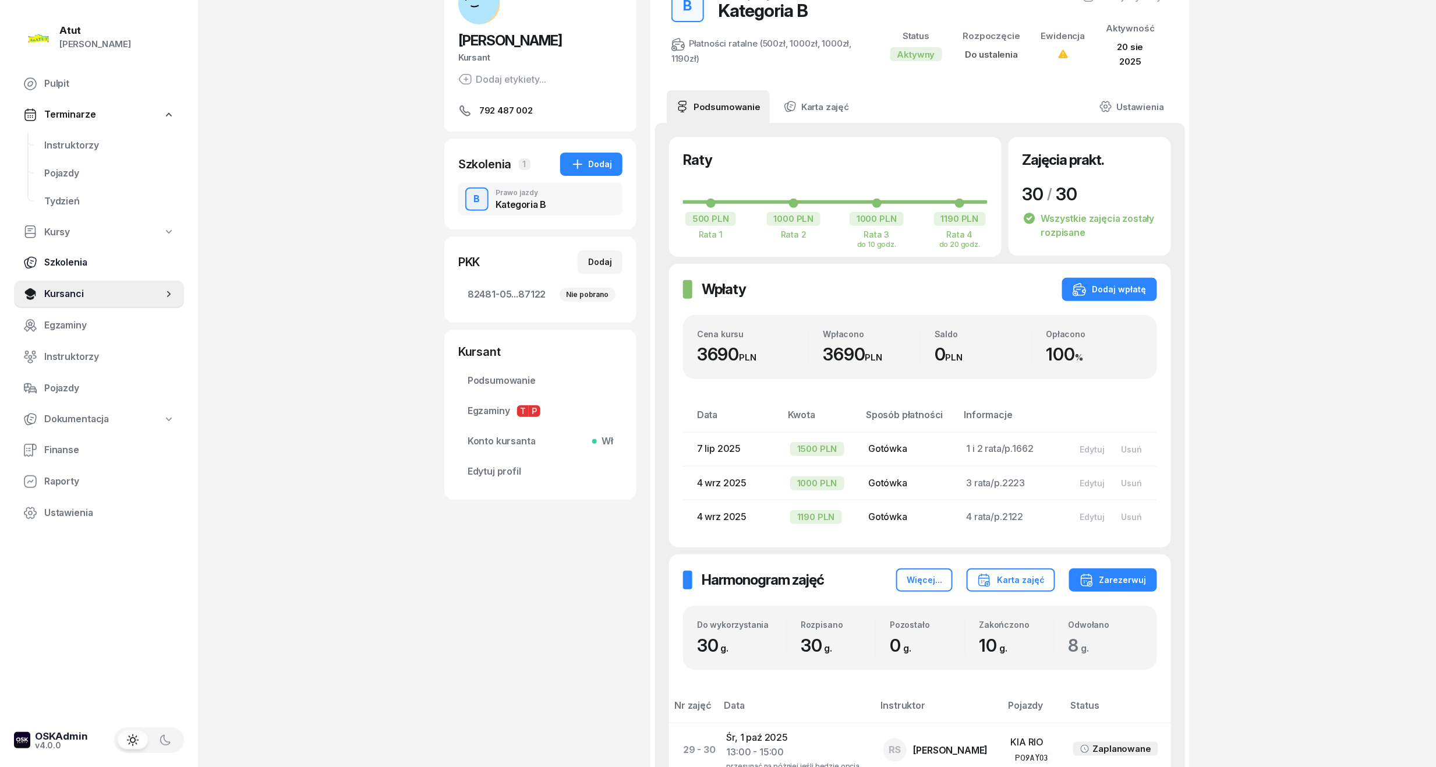
scroll to position [77, 0]
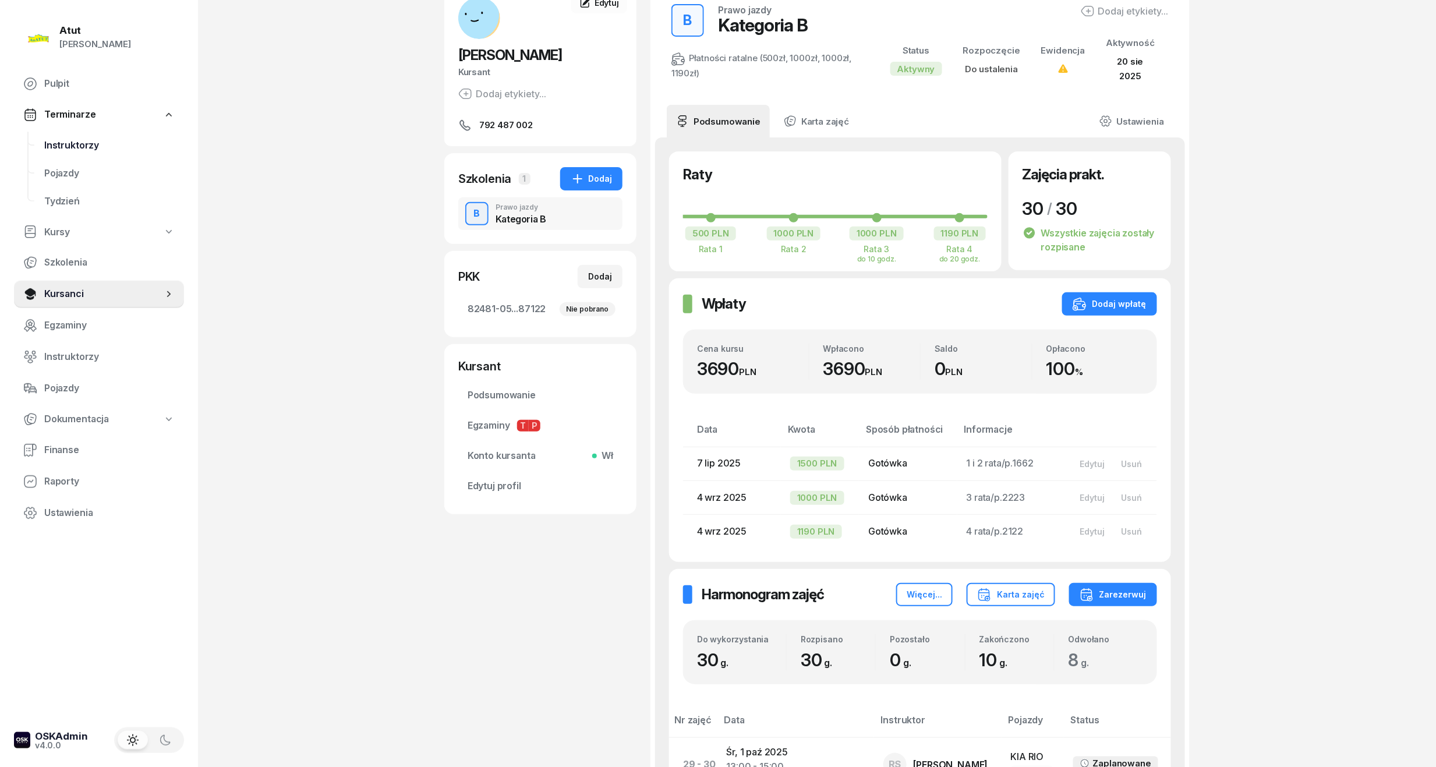
click at [69, 151] on span "Instruktorzy" at bounding box center [109, 145] width 130 height 15
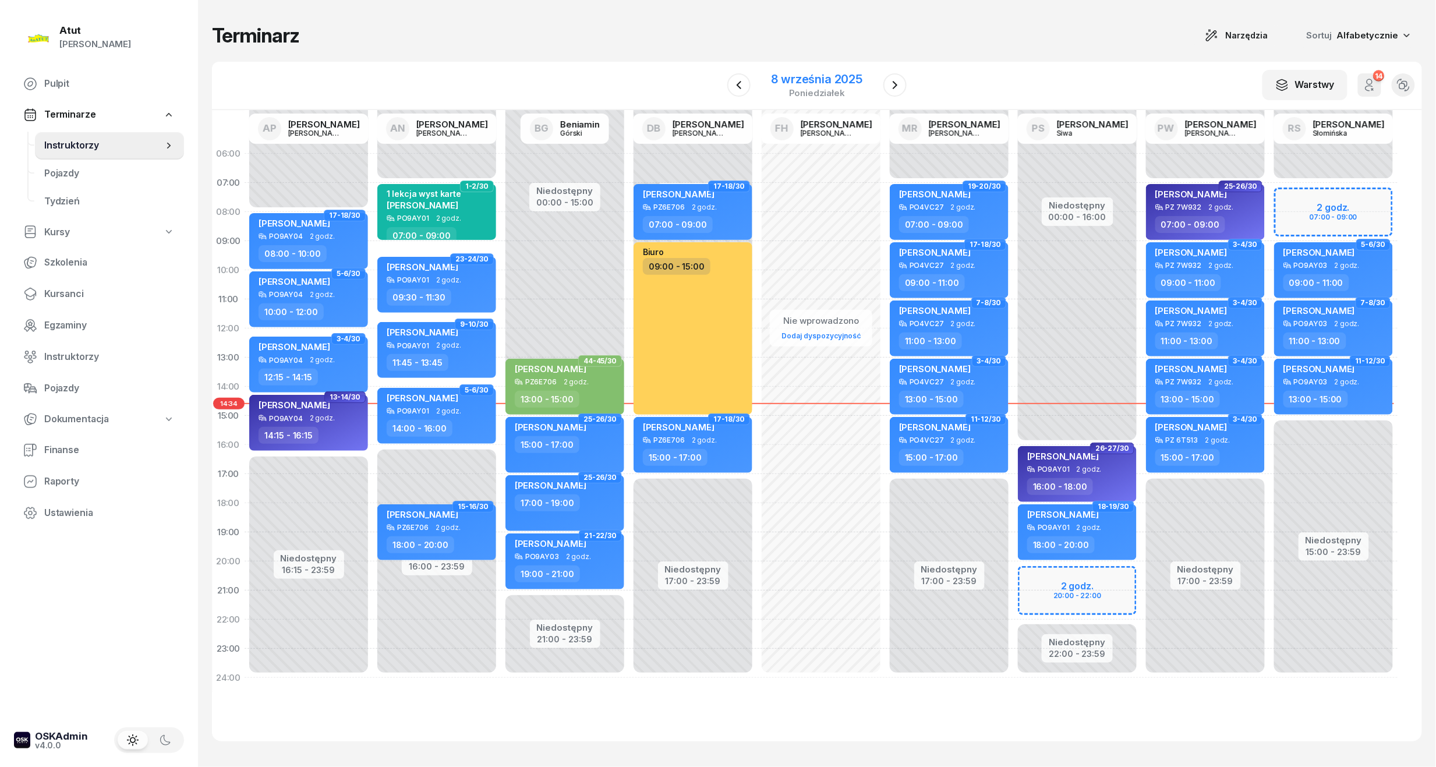
click at [783, 73] on div "8 września 2025" at bounding box center [817, 79] width 91 height 12
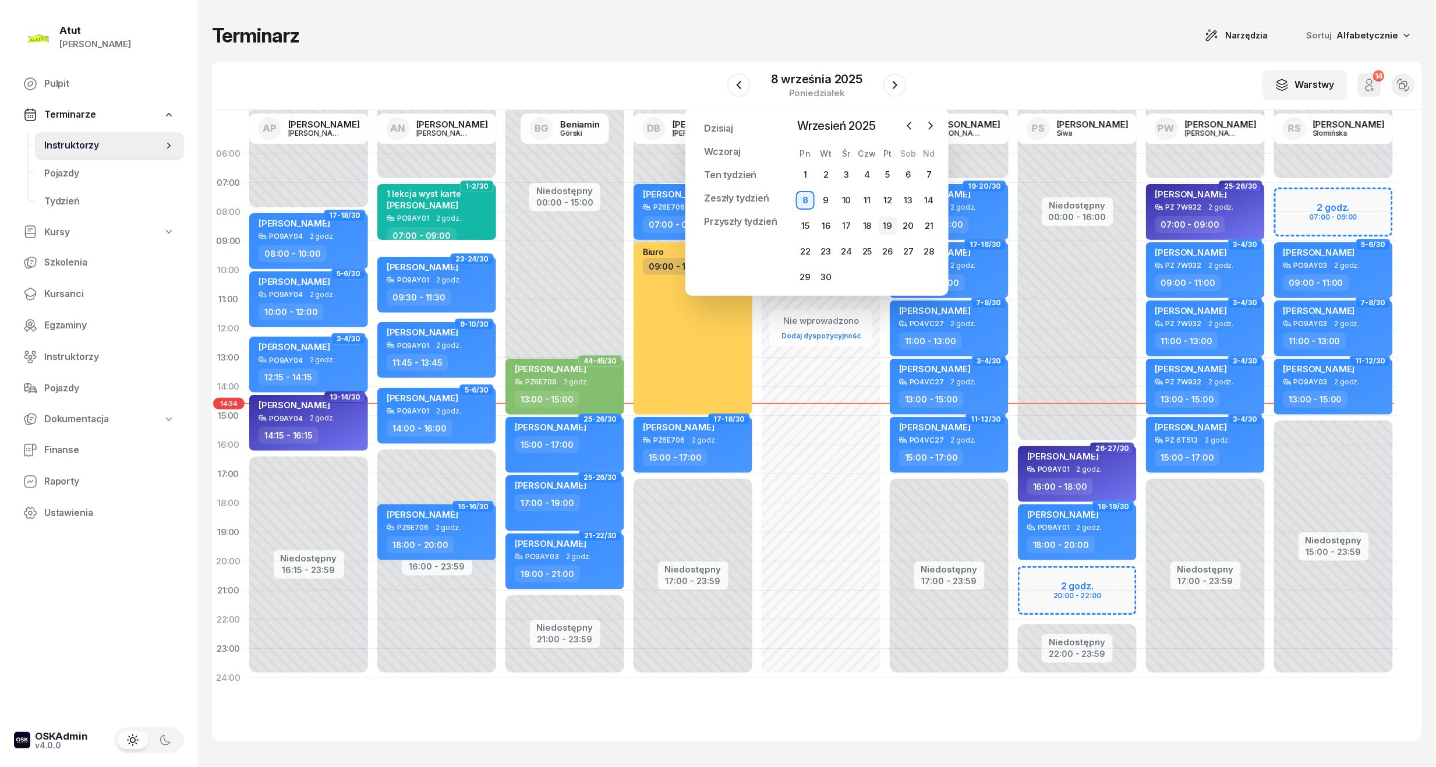
click at [893, 227] on div "19" at bounding box center [888, 226] width 19 height 19
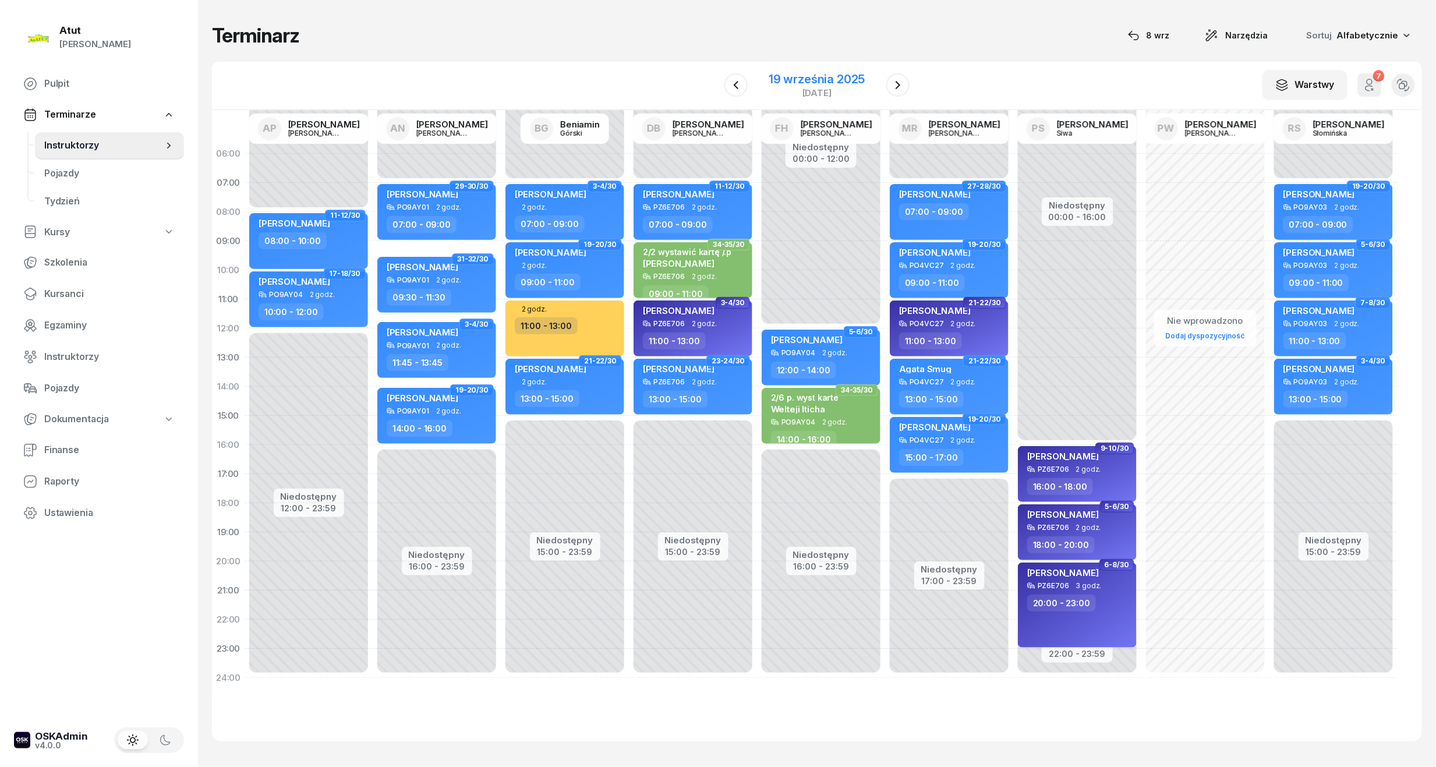
click at [818, 80] on div "19 września 2025" at bounding box center [817, 79] width 96 height 12
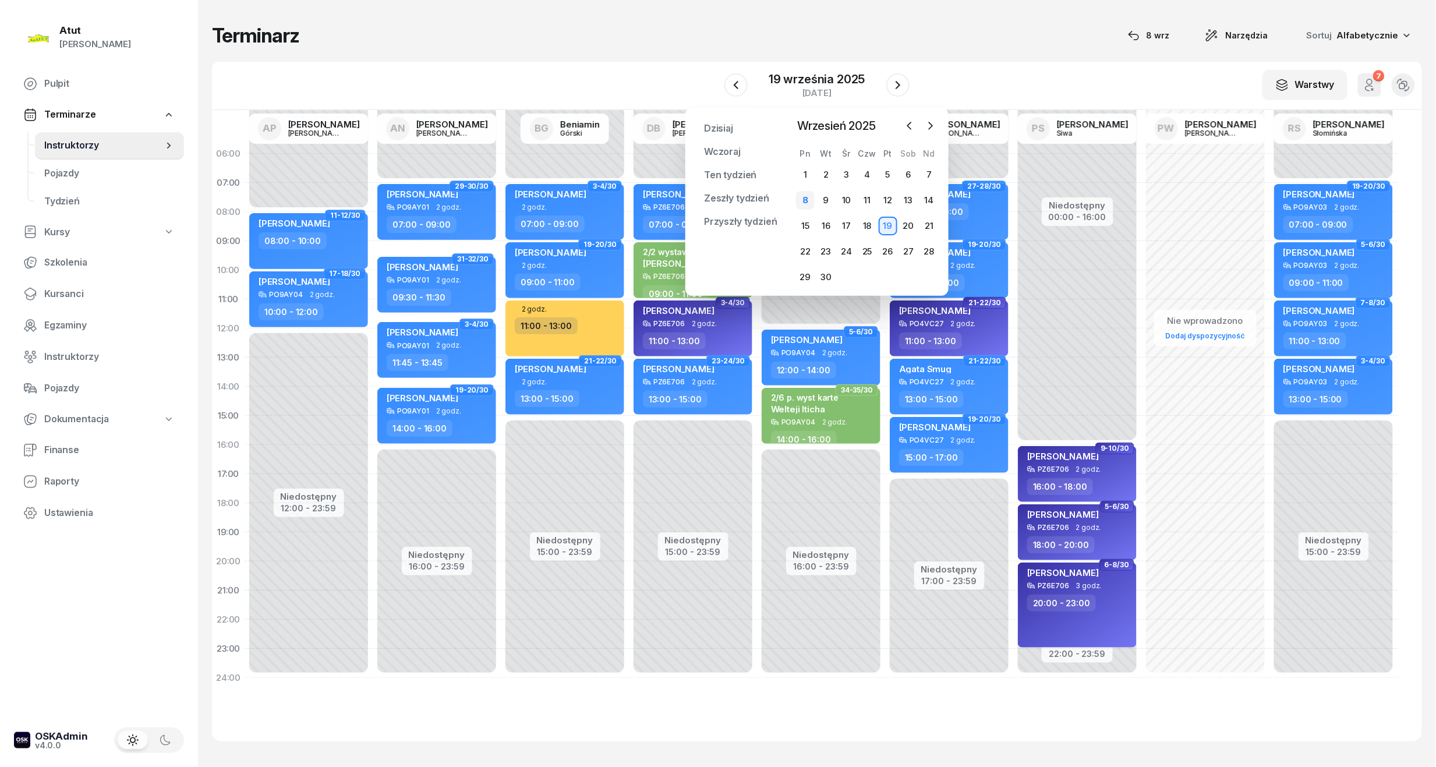
click at [814, 199] on div "8" at bounding box center [805, 200] width 19 height 19
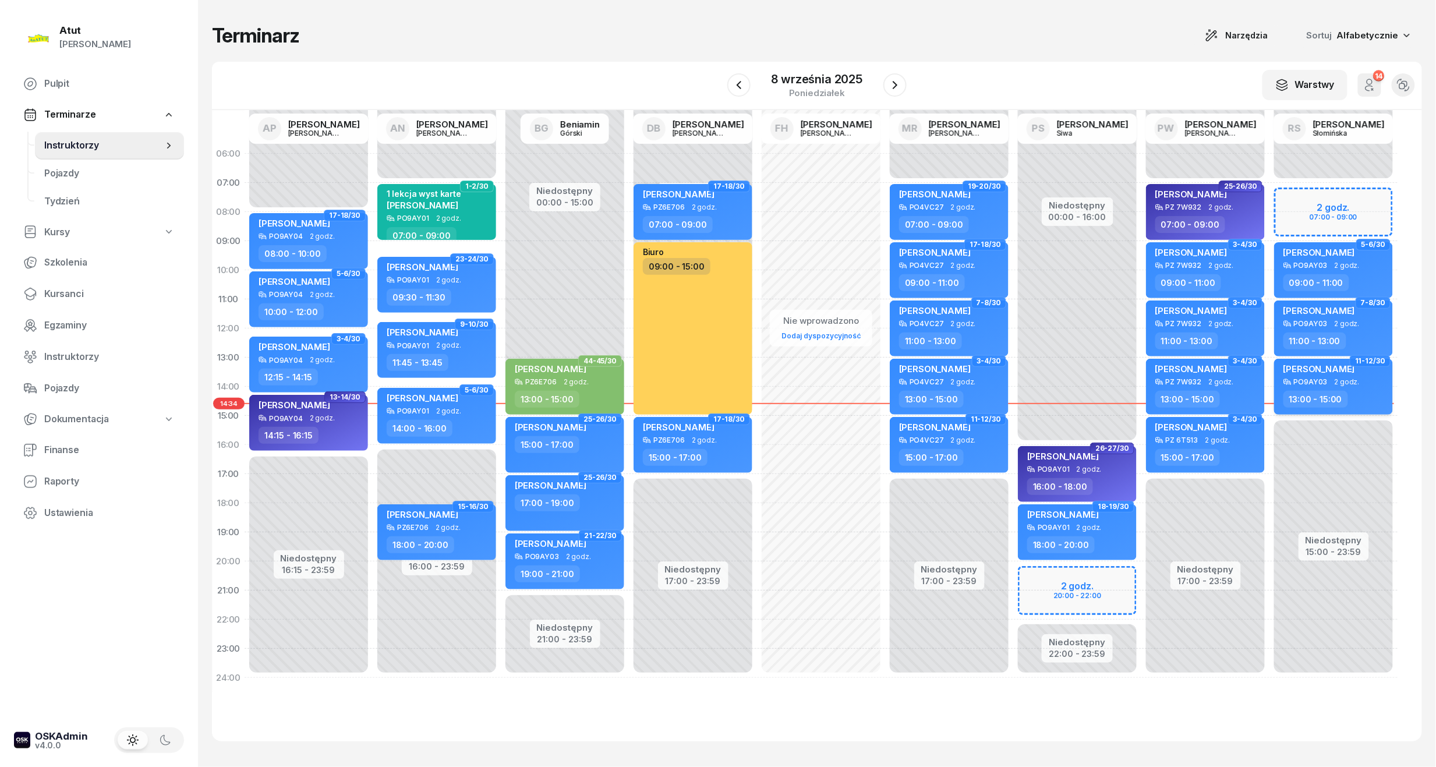
click at [1332, 387] on div "Piotr Ryng PO9AY03 2 godz. 13:00 - 15:00" at bounding box center [1333, 387] width 119 height 56
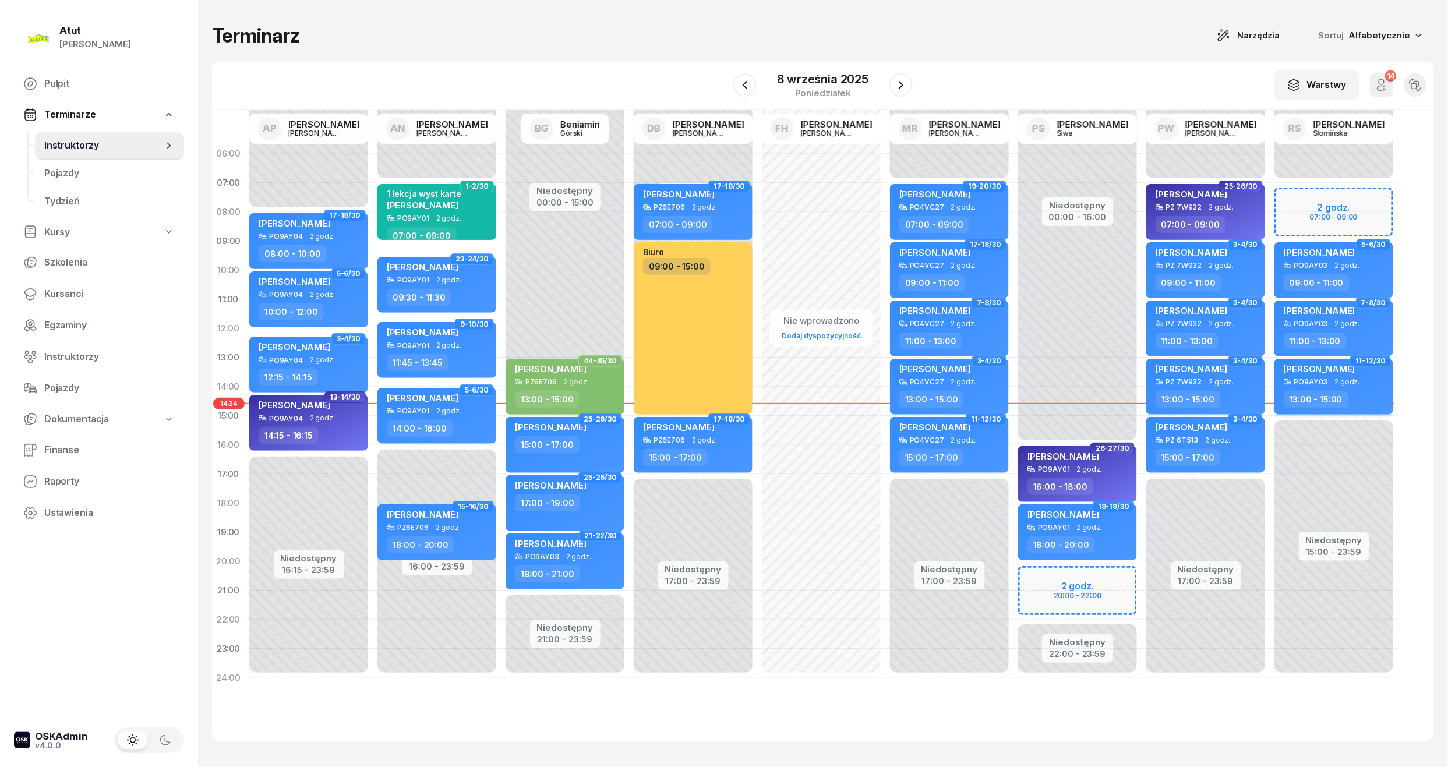
select select "13"
select select "15"
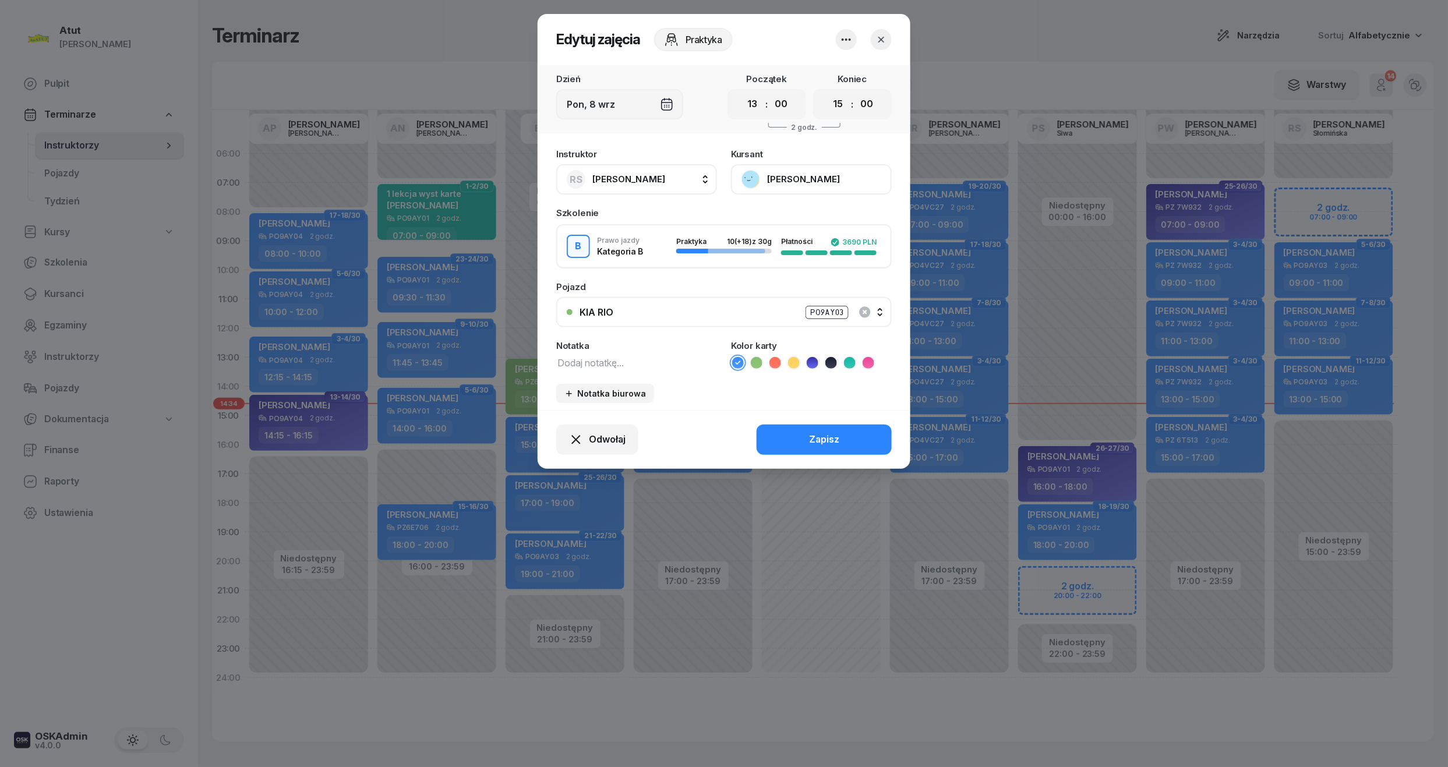
click at [802, 186] on button "[PERSON_NAME]" at bounding box center [811, 179] width 161 height 30
click at [790, 222] on div "Otwórz profil" at bounding box center [768, 218] width 56 height 15
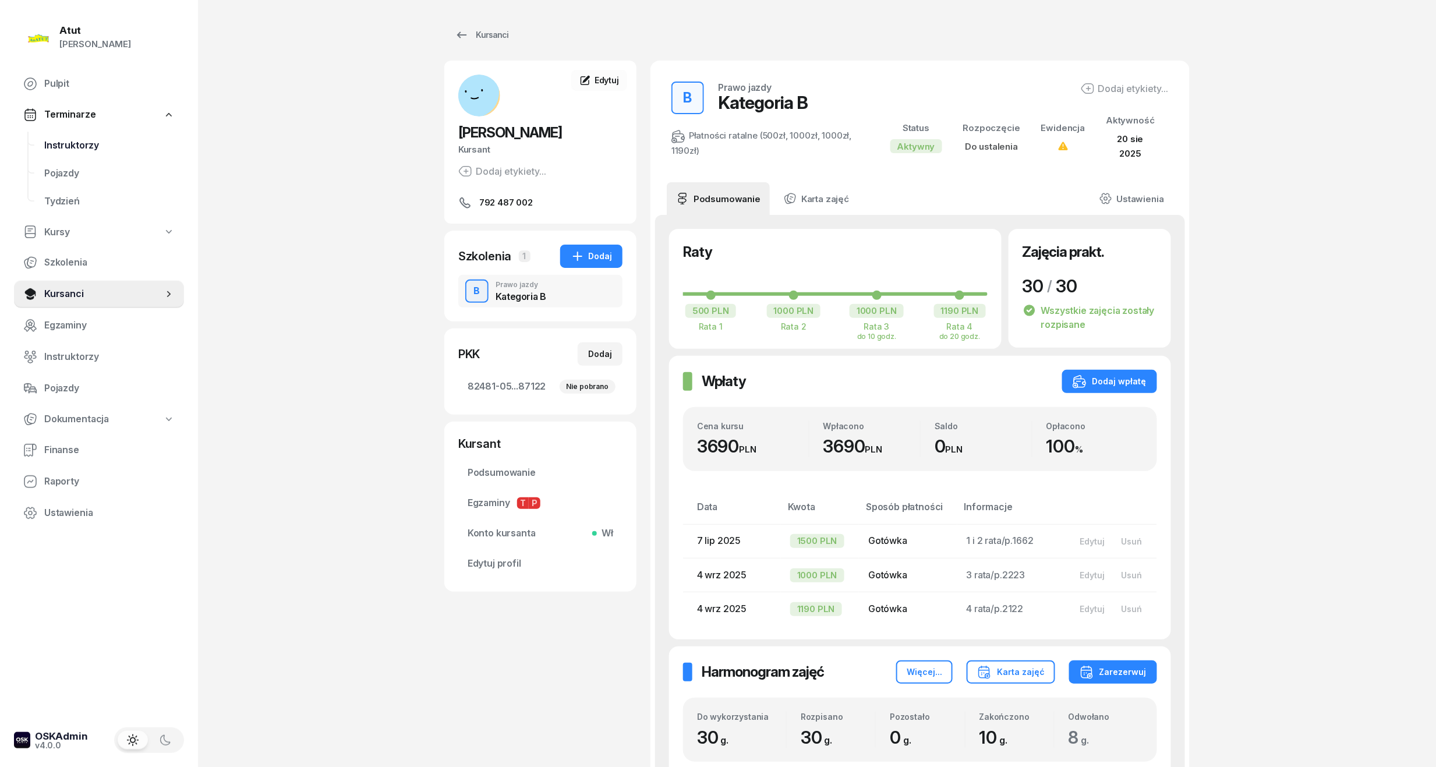
click at [80, 136] on link "Instruktorzy" at bounding box center [109, 146] width 149 height 28
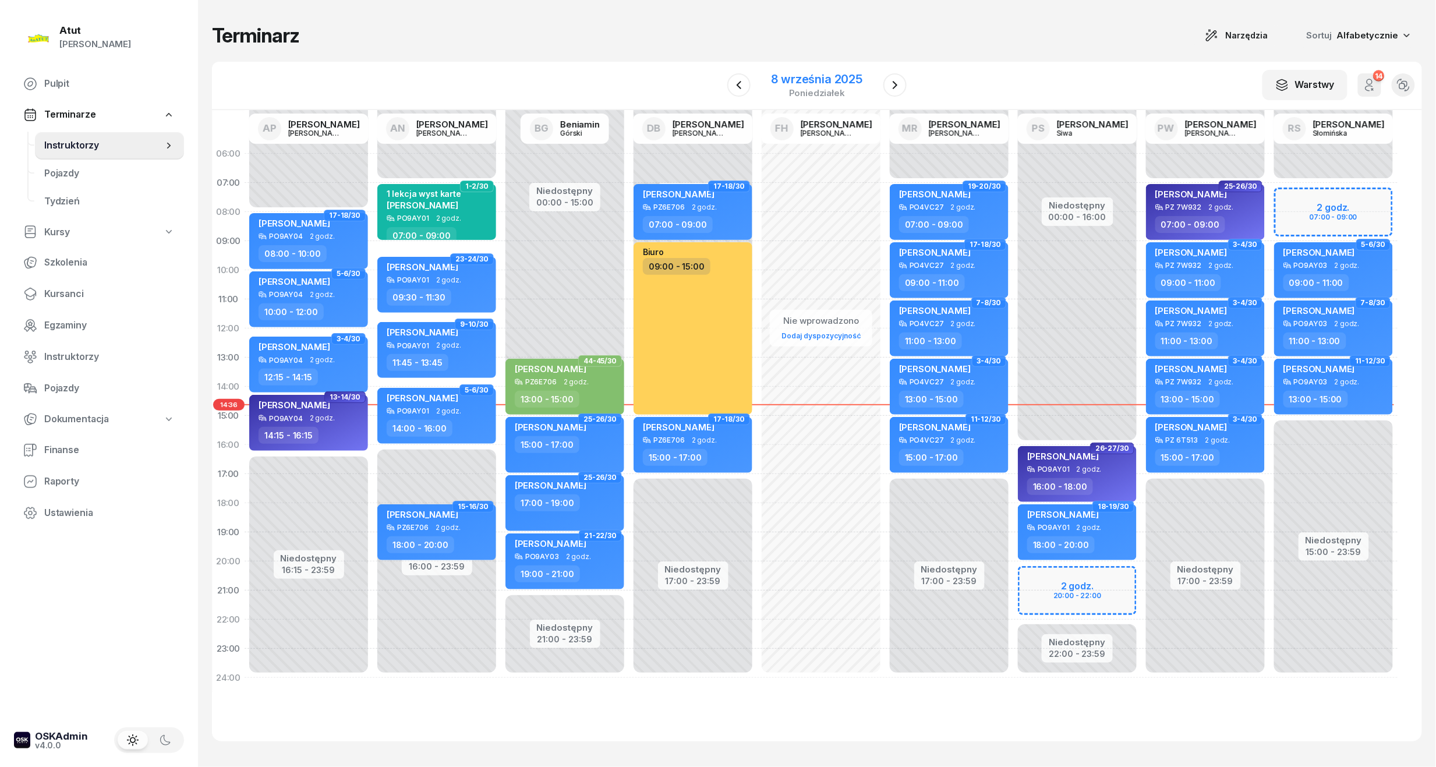
click at [828, 91] on div "poniedziałek" at bounding box center [817, 93] width 91 height 9
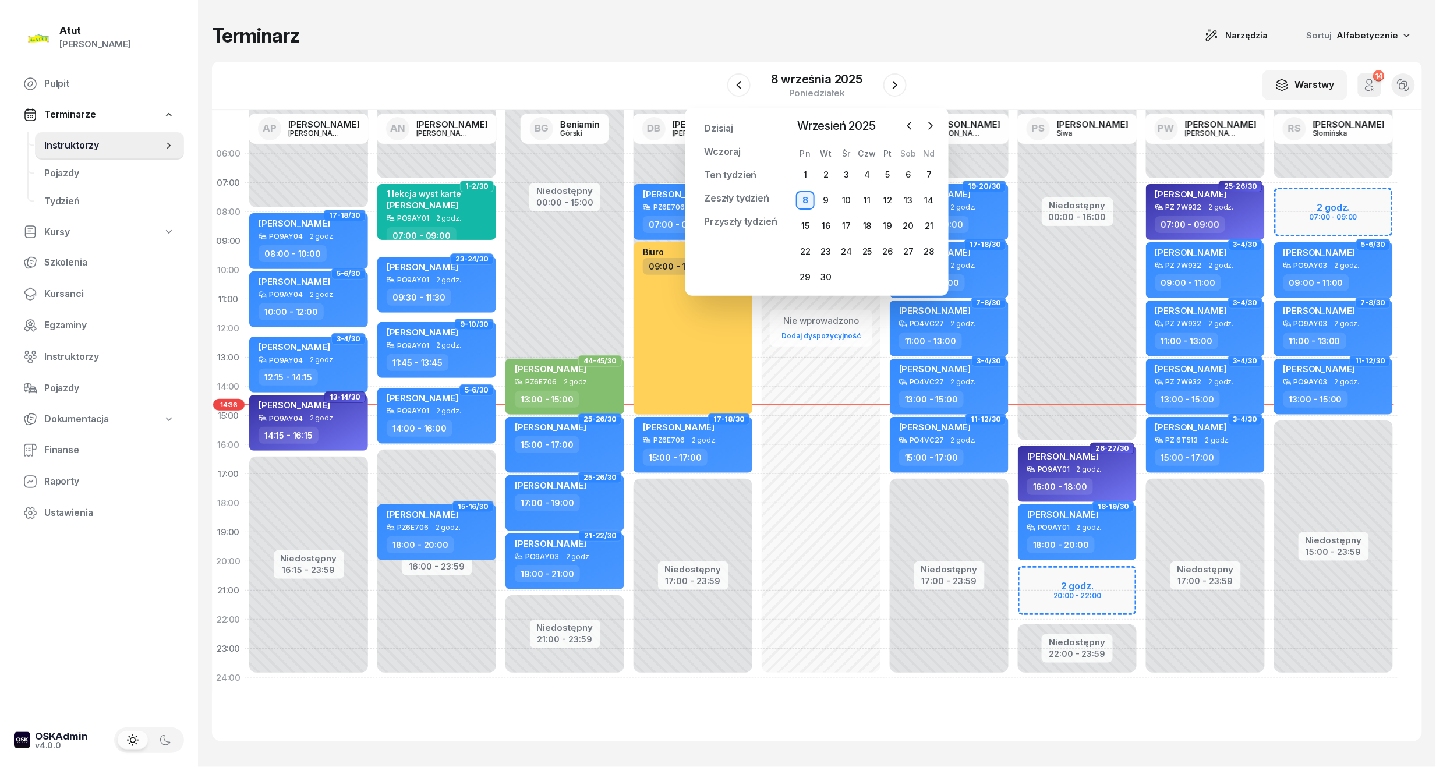
click at [1003, 58] on div "Terminarz Narzędzia Sortuj Alfabetycznie W Wybierz AP Adam Pytlak AN Artur Nowa…" at bounding box center [817, 382] width 1210 height 765
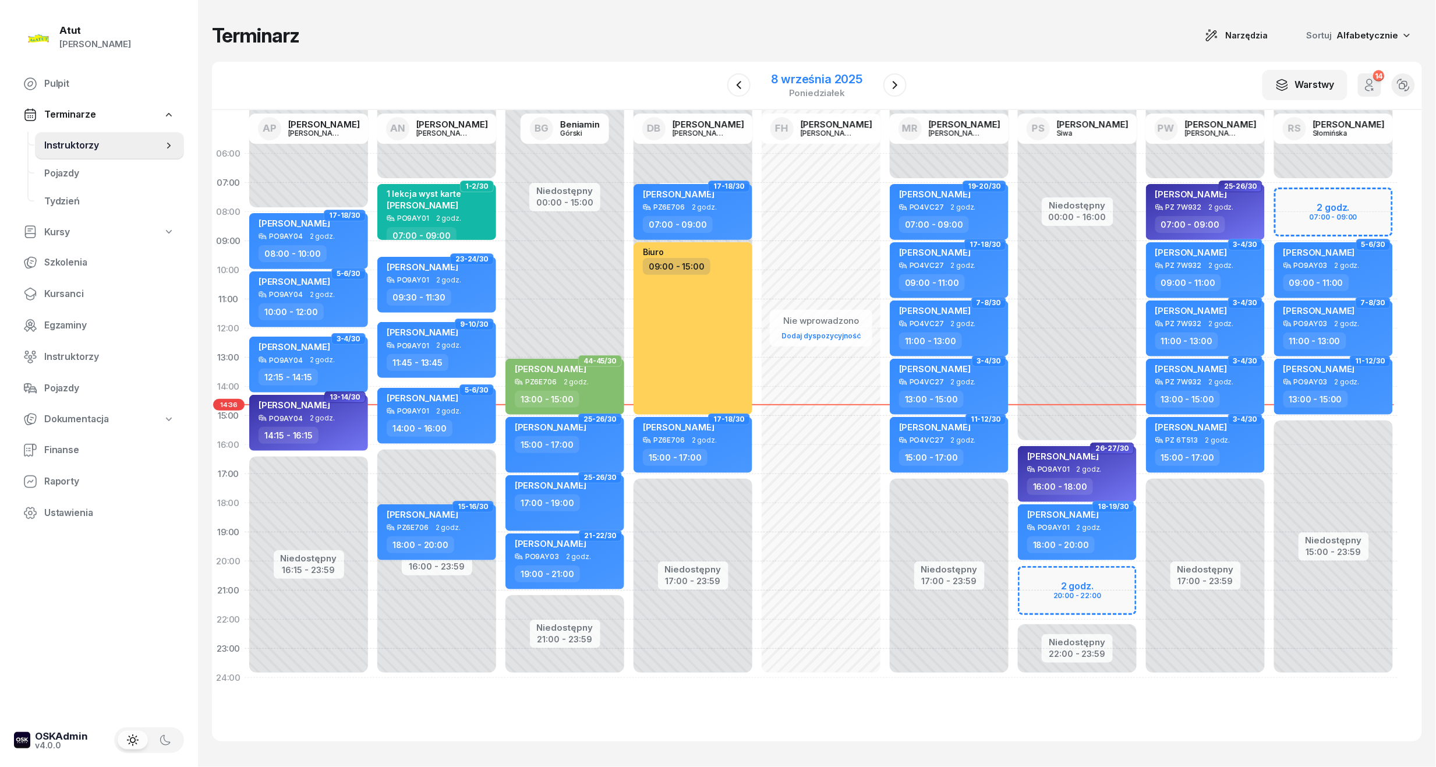
click at [811, 82] on div "8 września 2025" at bounding box center [817, 79] width 91 height 12
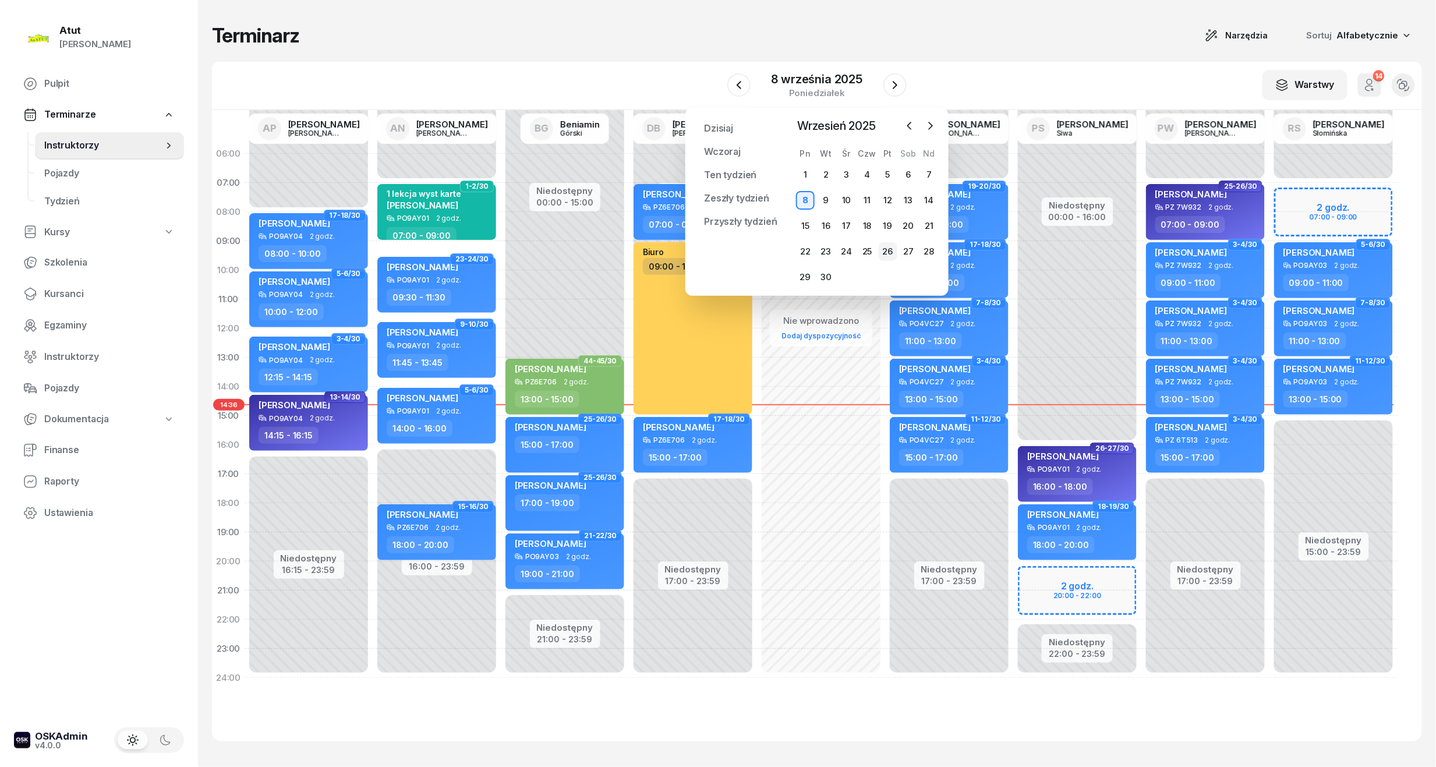
click at [887, 250] on div "26" at bounding box center [888, 251] width 19 height 19
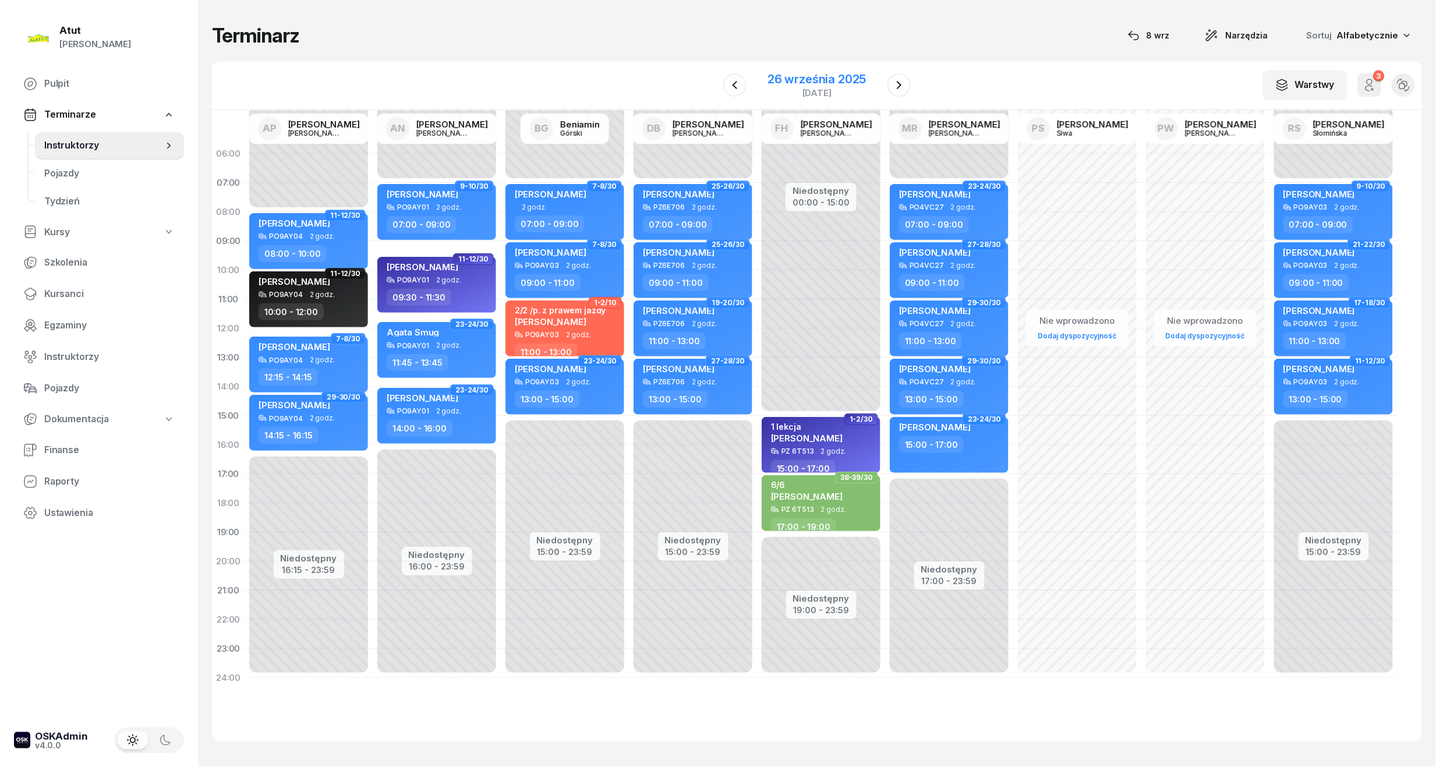
click at [825, 76] on div "26 września 2025" at bounding box center [817, 79] width 98 height 12
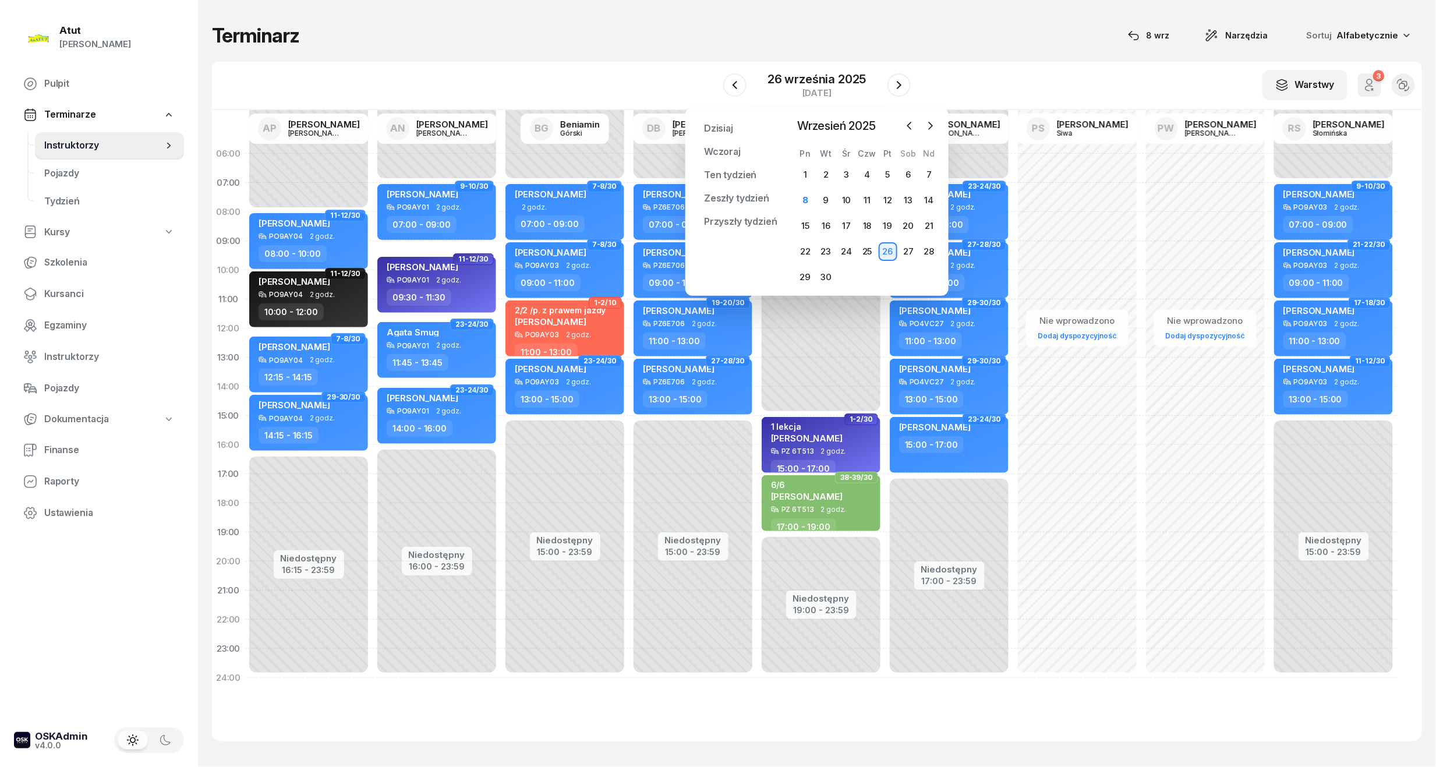
click at [936, 62] on div "W Wybierz AP Adam Pytlak AN Artur Nowakowski BG Beniamin Górski DB Dariusz Bańk…" at bounding box center [817, 86] width 1210 height 48
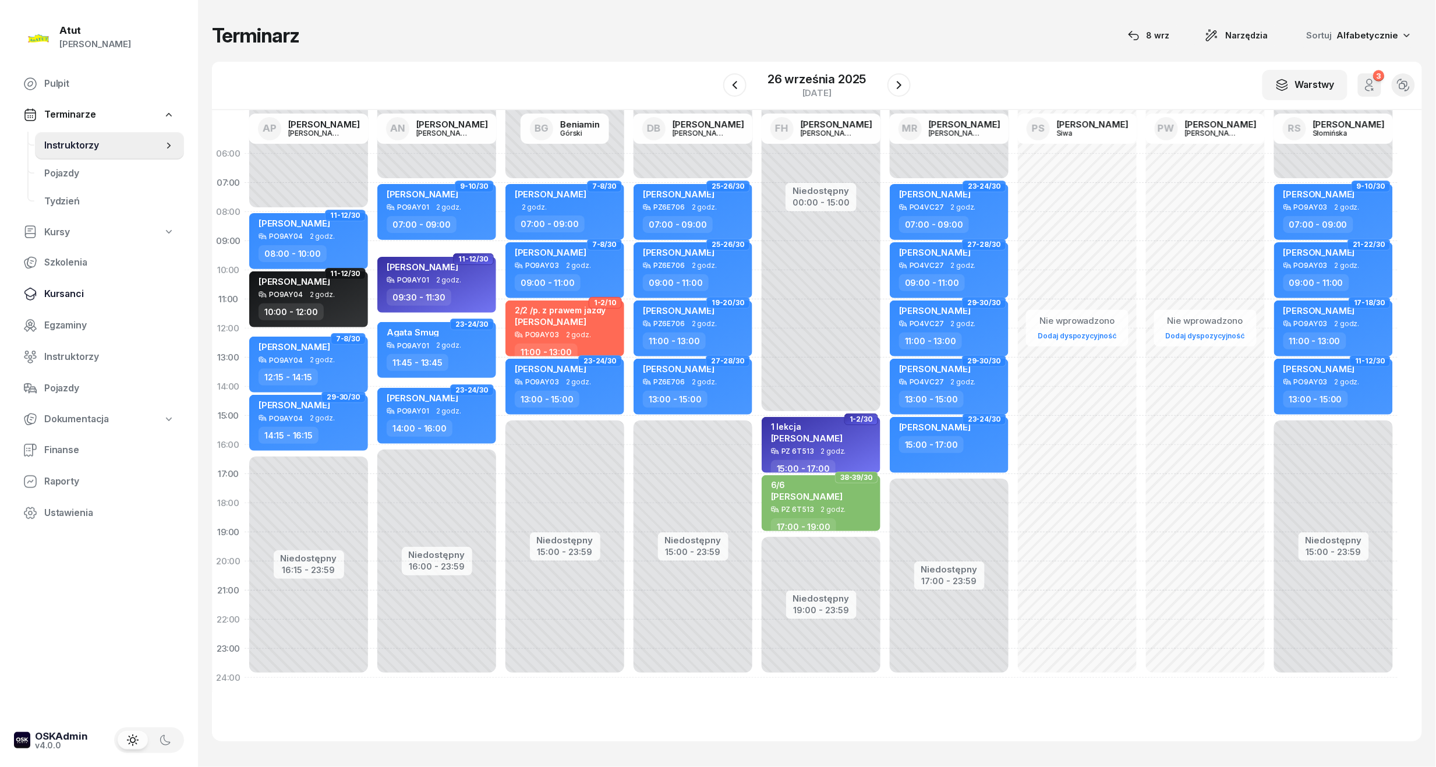
click at [58, 296] on span "Kursanci" at bounding box center [109, 294] width 130 height 15
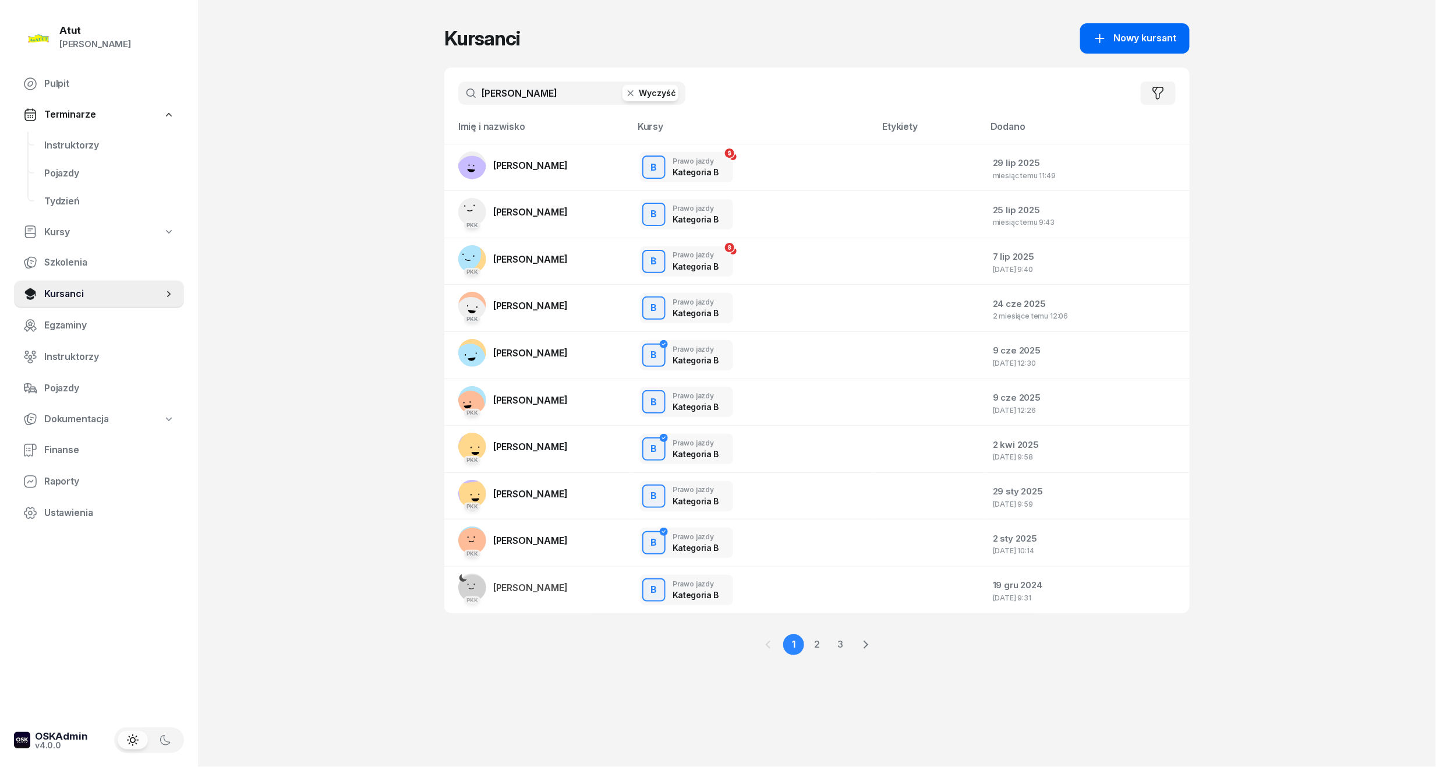
click at [1175, 31] on span "Nowy kursant" at bounding box center [1145, 38] width 63 height 15
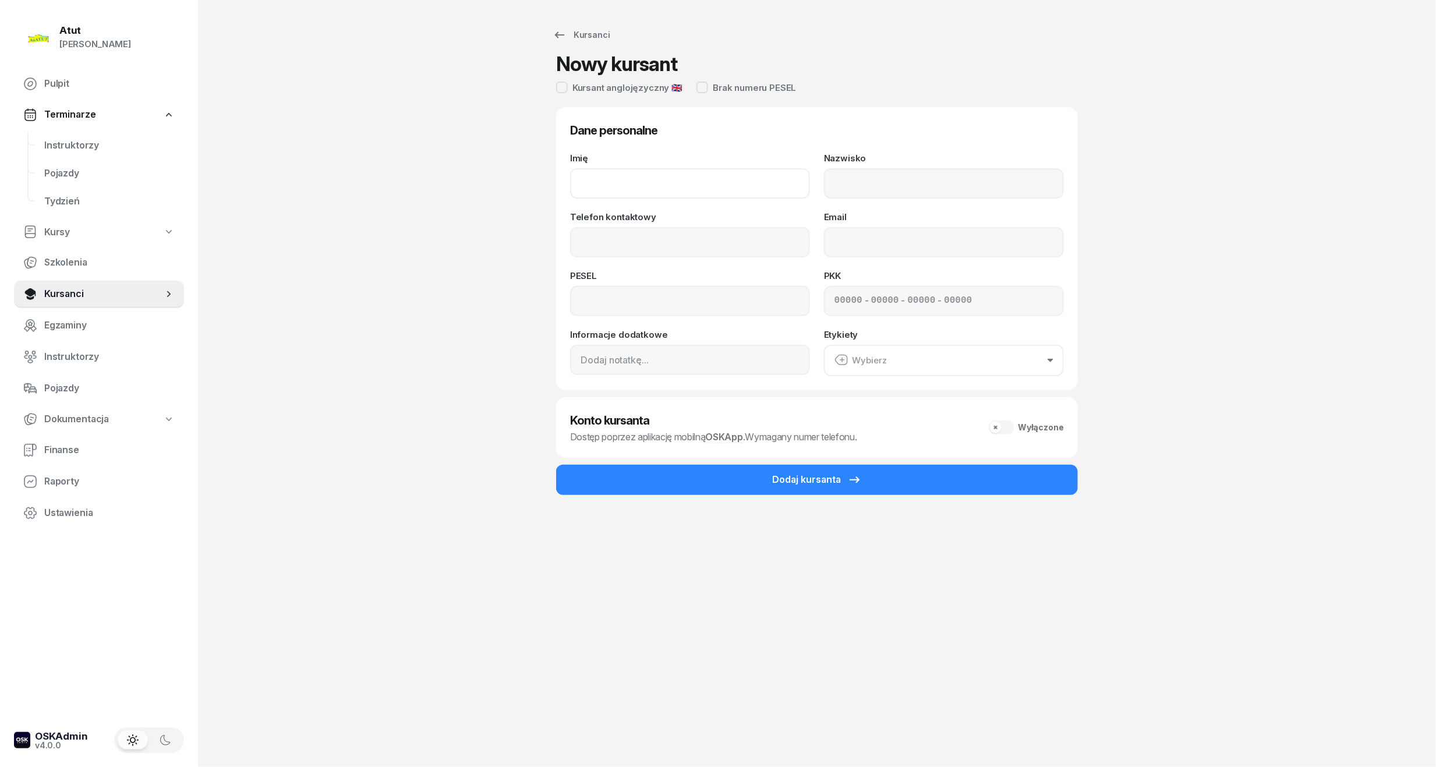
click at [599, 178] on input "Imię" at bounding box center [690, 183] width 240 height 30
type input "Olaf"
click at [861, 179] on input "Nazwisko" at bounding box center [944, 183] width 240 height 30
type input "Żakiewicz"
click at [706, 233] on input "Telefon kontaktowy" at bounding box center [690, 242] width 240 height 30
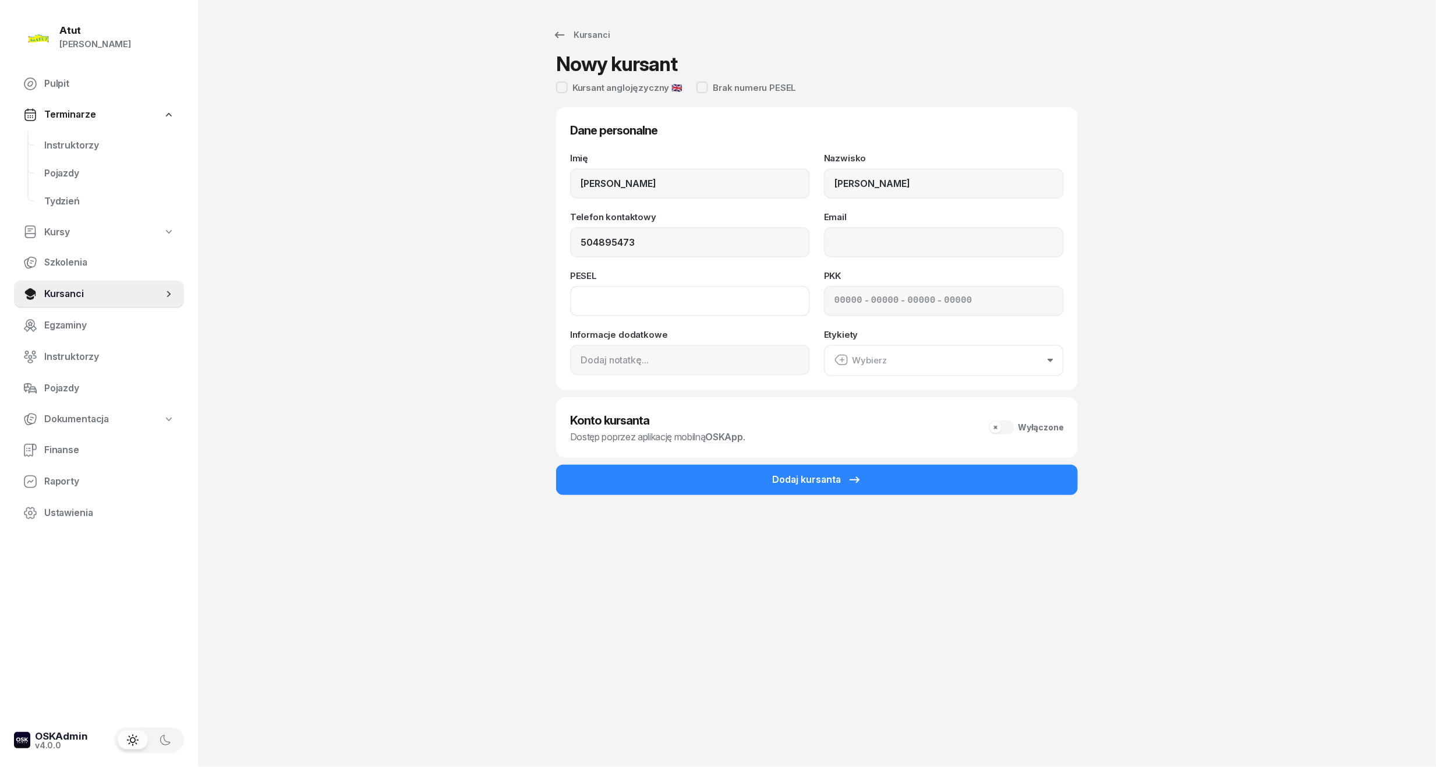
type input "504 895 473"
click at [697, 299] on input at bounding box center [690, 301] width 240 height 30
type input "05212303899"
click at [840, 300] on input at bounding box center [849, 301] width 28 height 15
type input "72301"
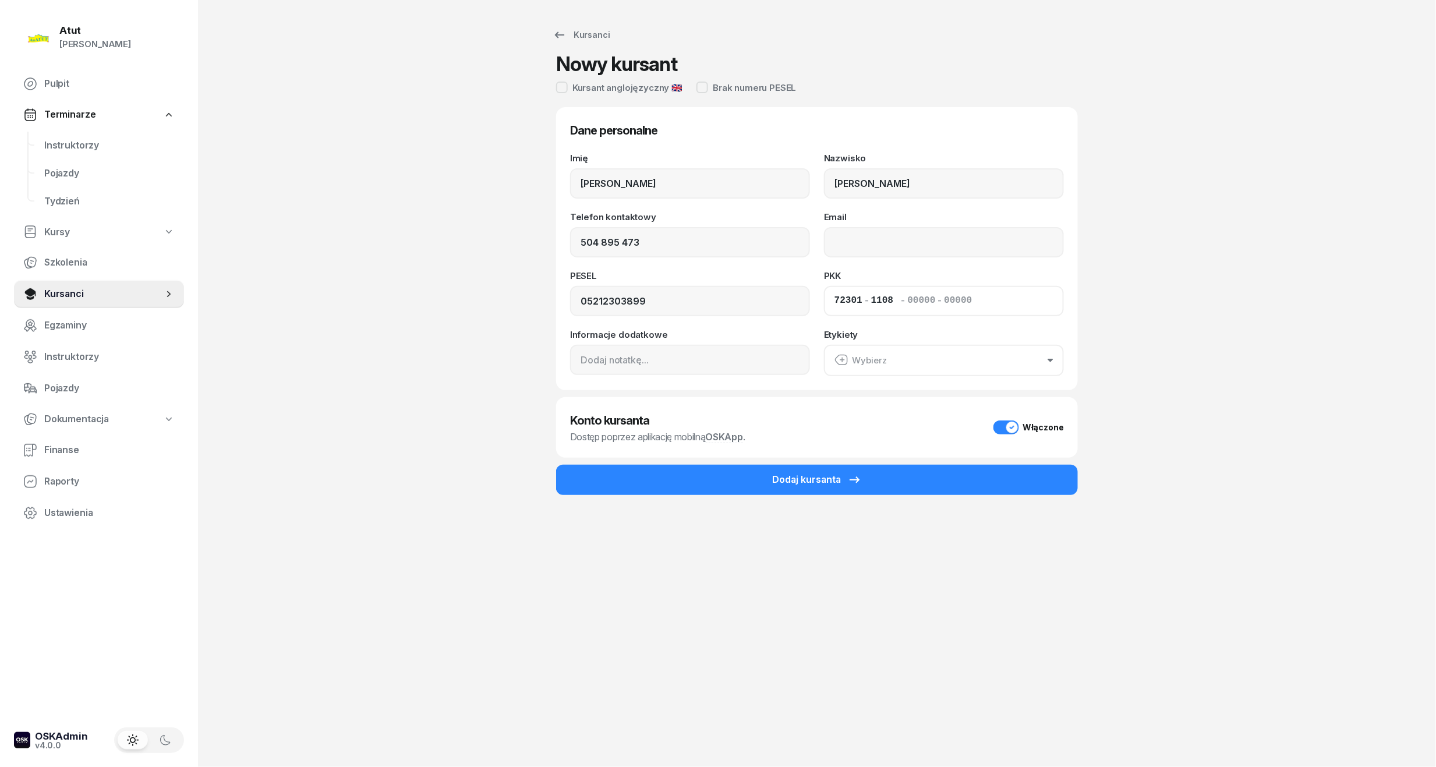
type input "11088"
type input "08882"
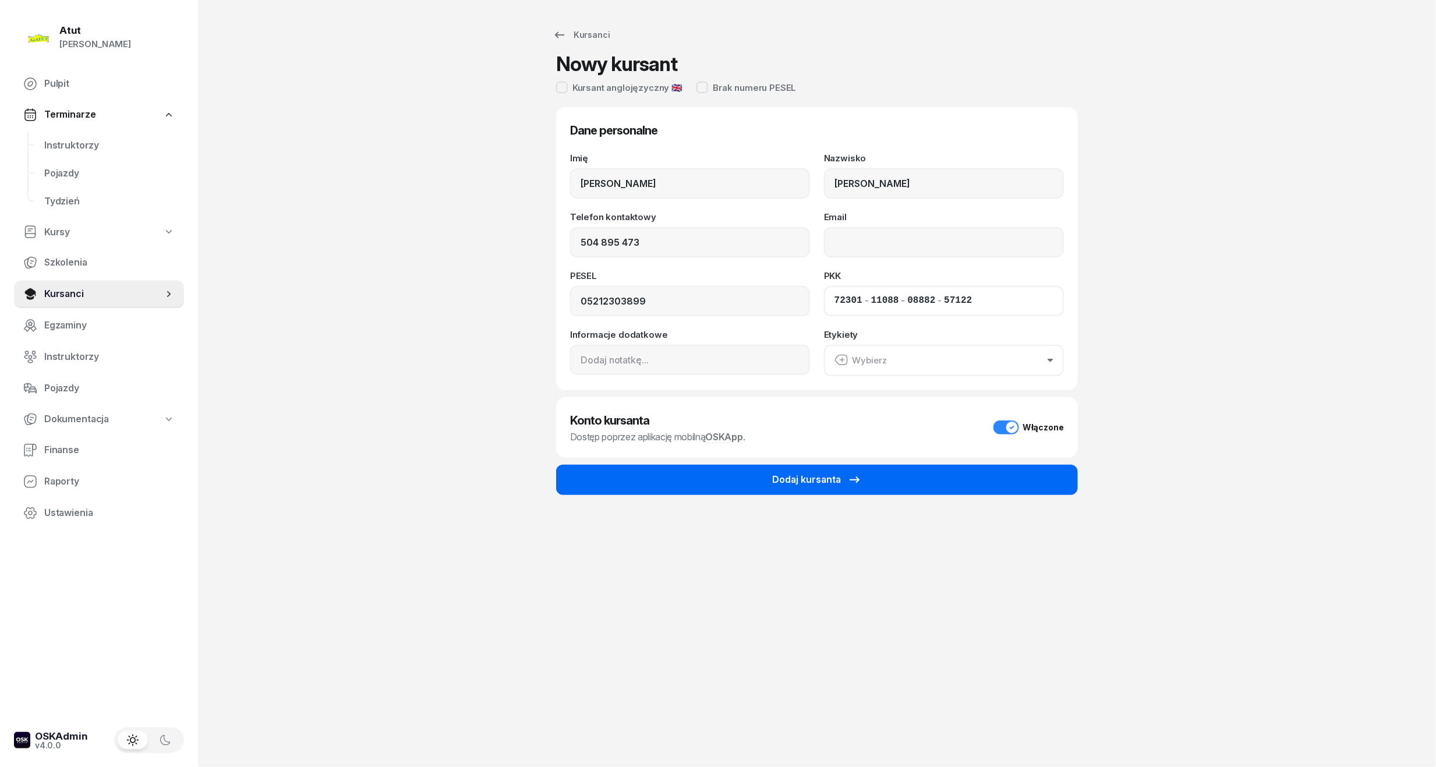
type input "57122"
click at [830, 483] on div "Dodaj kursanta" at bounding box center [817, 479] width 90 height 15
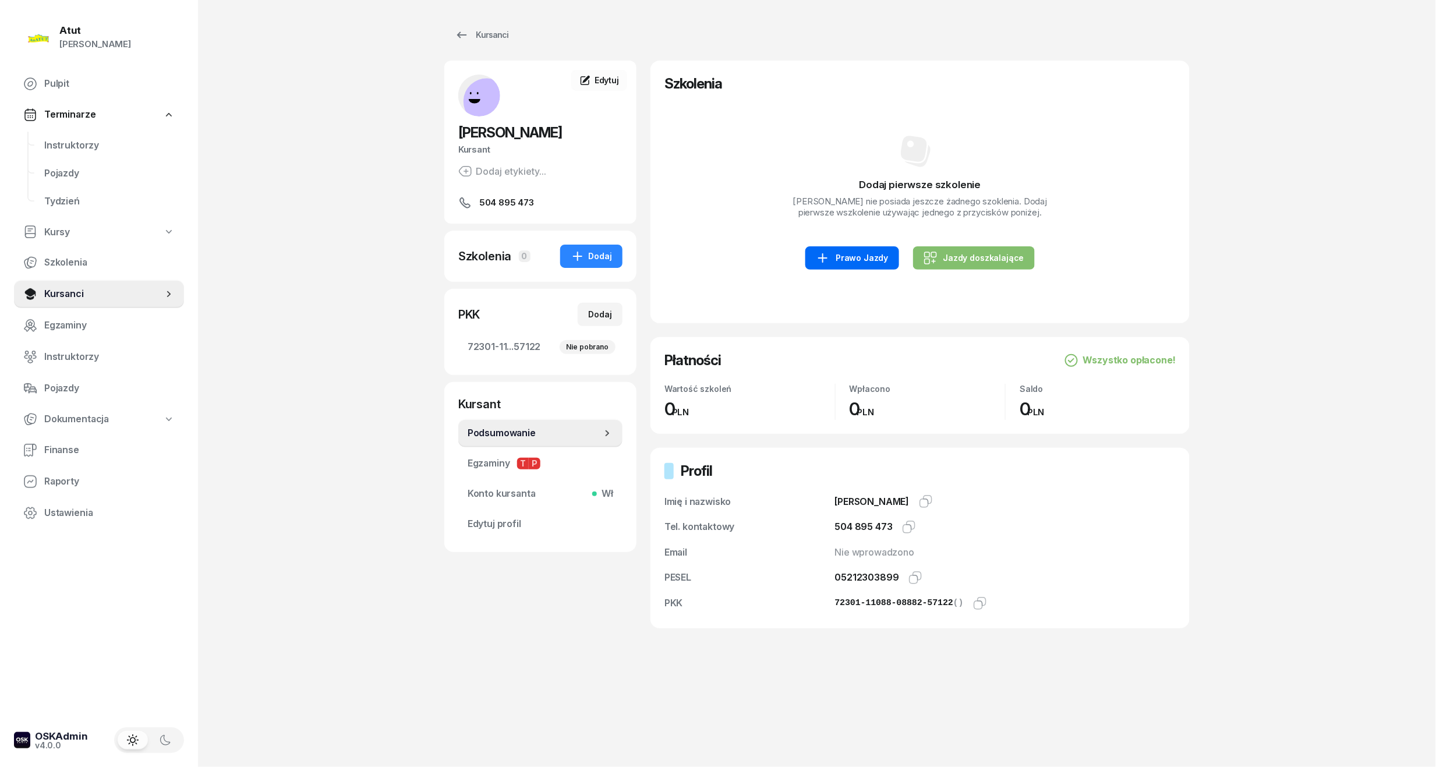
click at [893, 249] on link "Prawo Jazdy" at bounding box center [851, 257] width 93 height 23
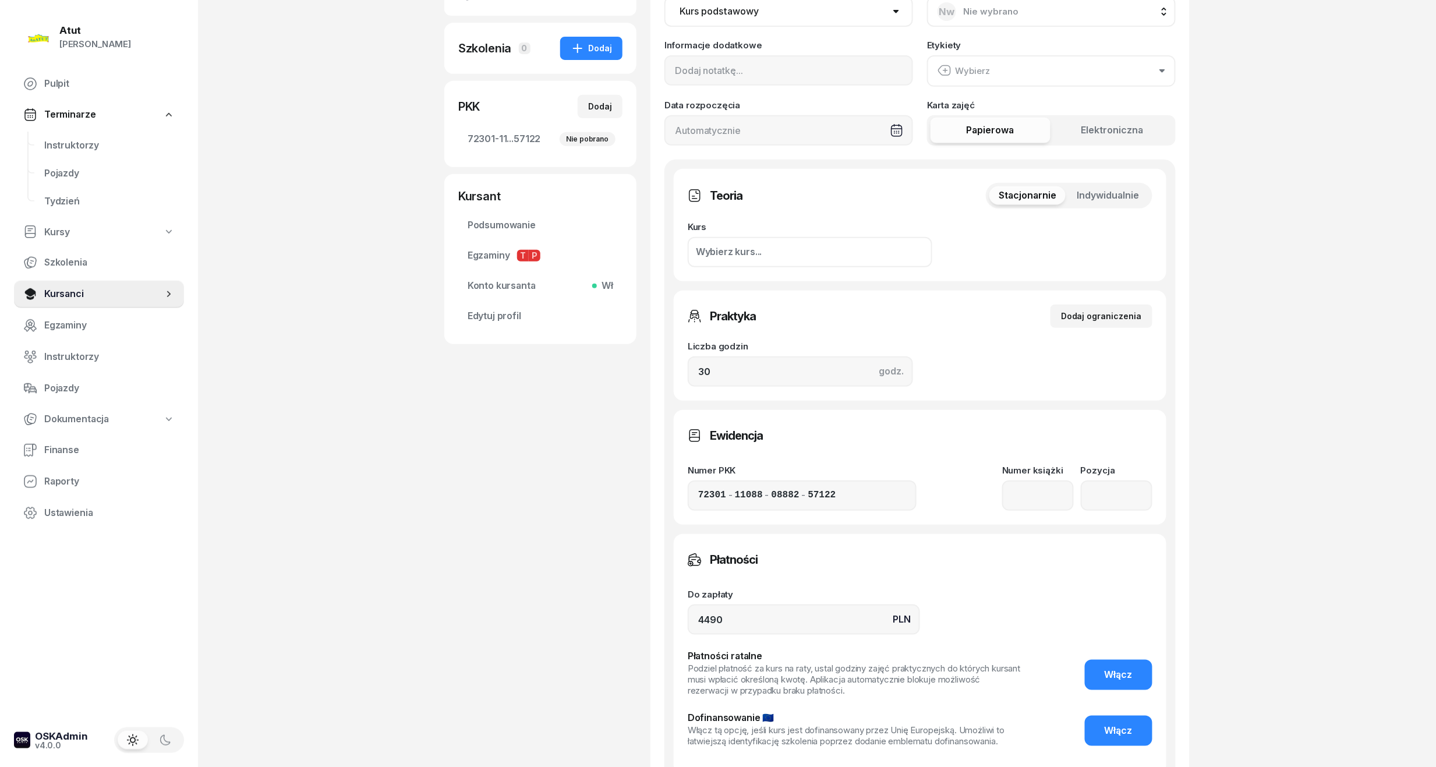
scroll to position [390, 0]
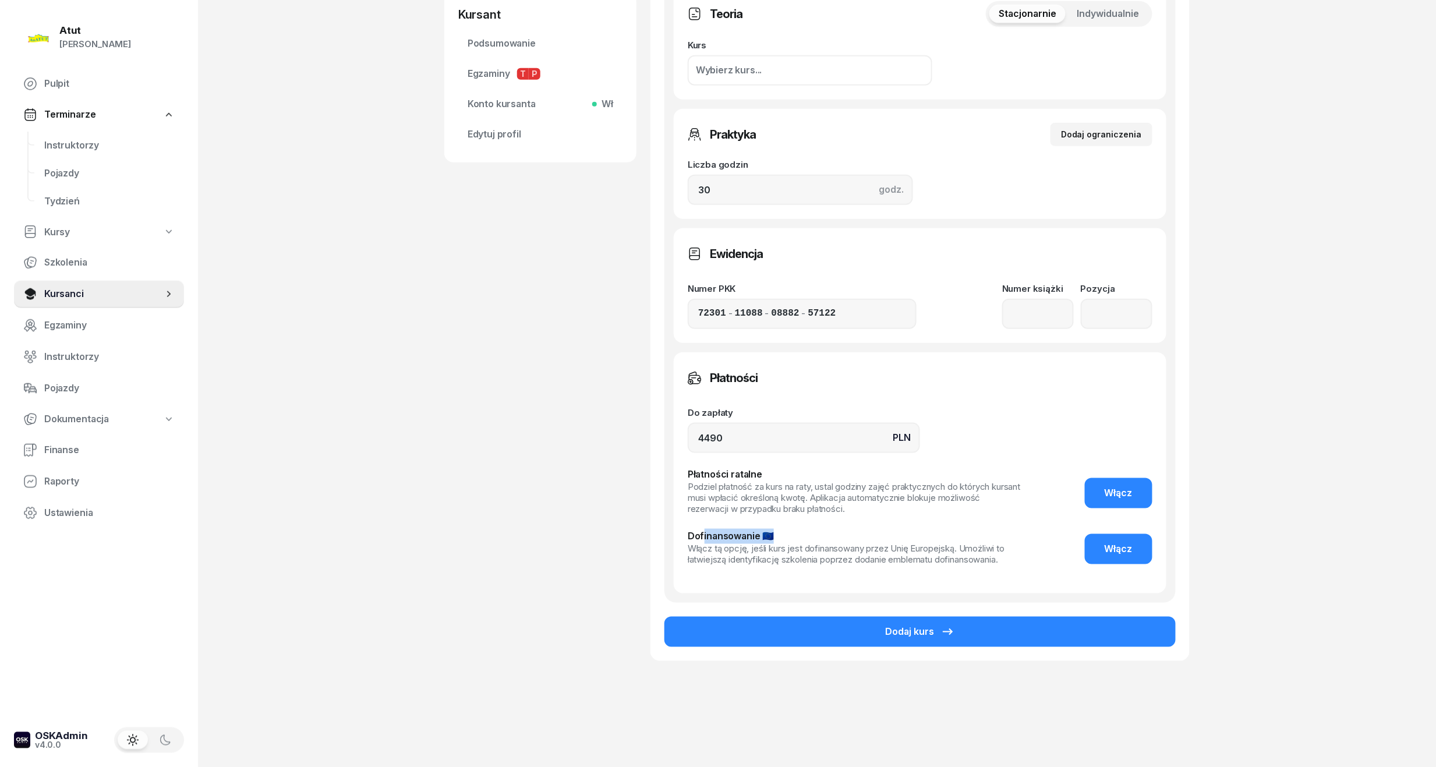
drag, startPoint x: 703, startPoint y: 537, endPoint x: 783, endPoint y: 538, distance: 79.2
click at [783, 538] on div "Dofinansowanie 🇪🇺" at bounding box center [855, 536] width 335 height 15
drag, startPoint x: 783, startPoint y: 538, endPoint x: 851, endPoint y: 554, distance: 70.1
click at [861, 556] on div "Włącz tą opcję, jeśli kurs jest dofinansowany przez Unię Europejską. Umożliwi t…" at bounding box center [855, 554] width 335 height 22
click at [1143, 485] on button "Włącz" at bounding box center [1119, 493] width 68 height 30
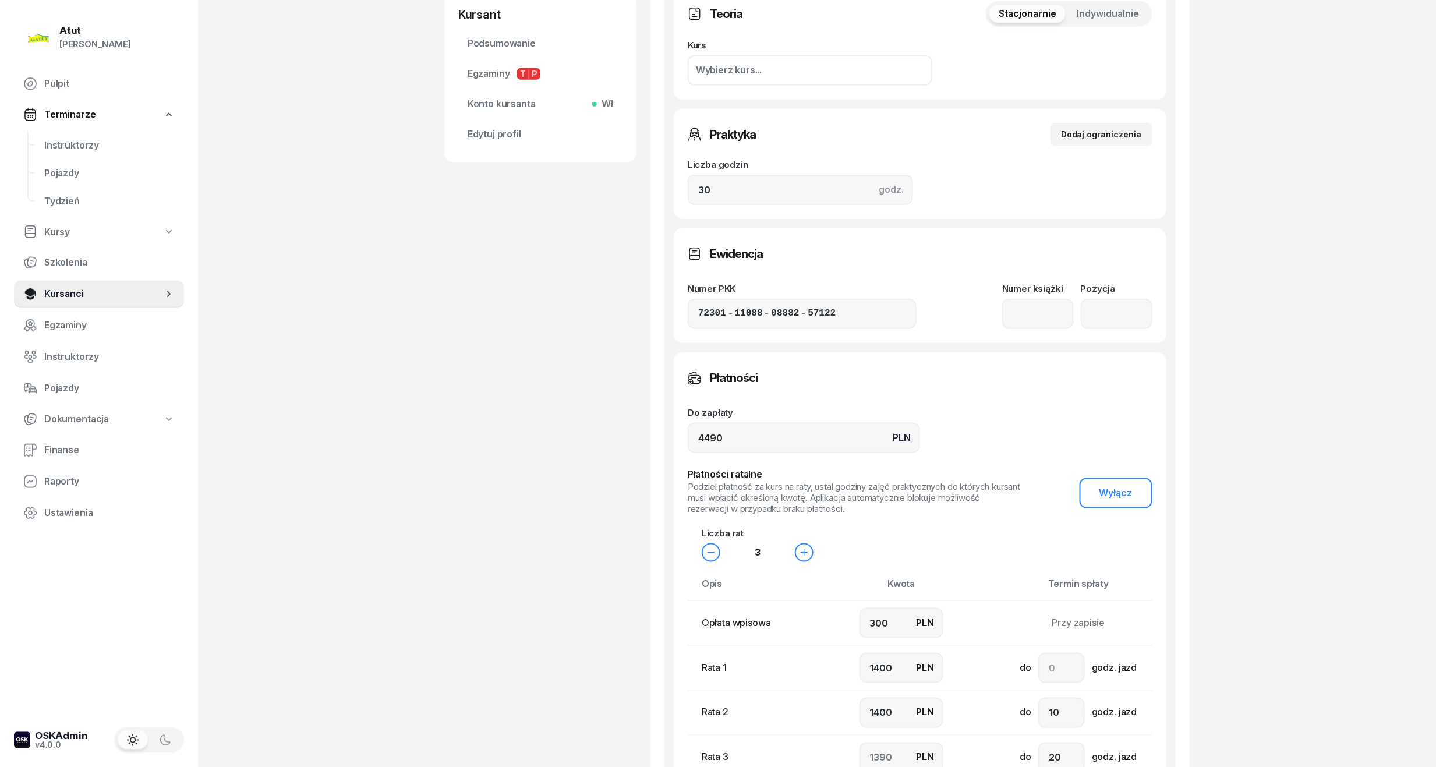
scroll to position [545, 0]
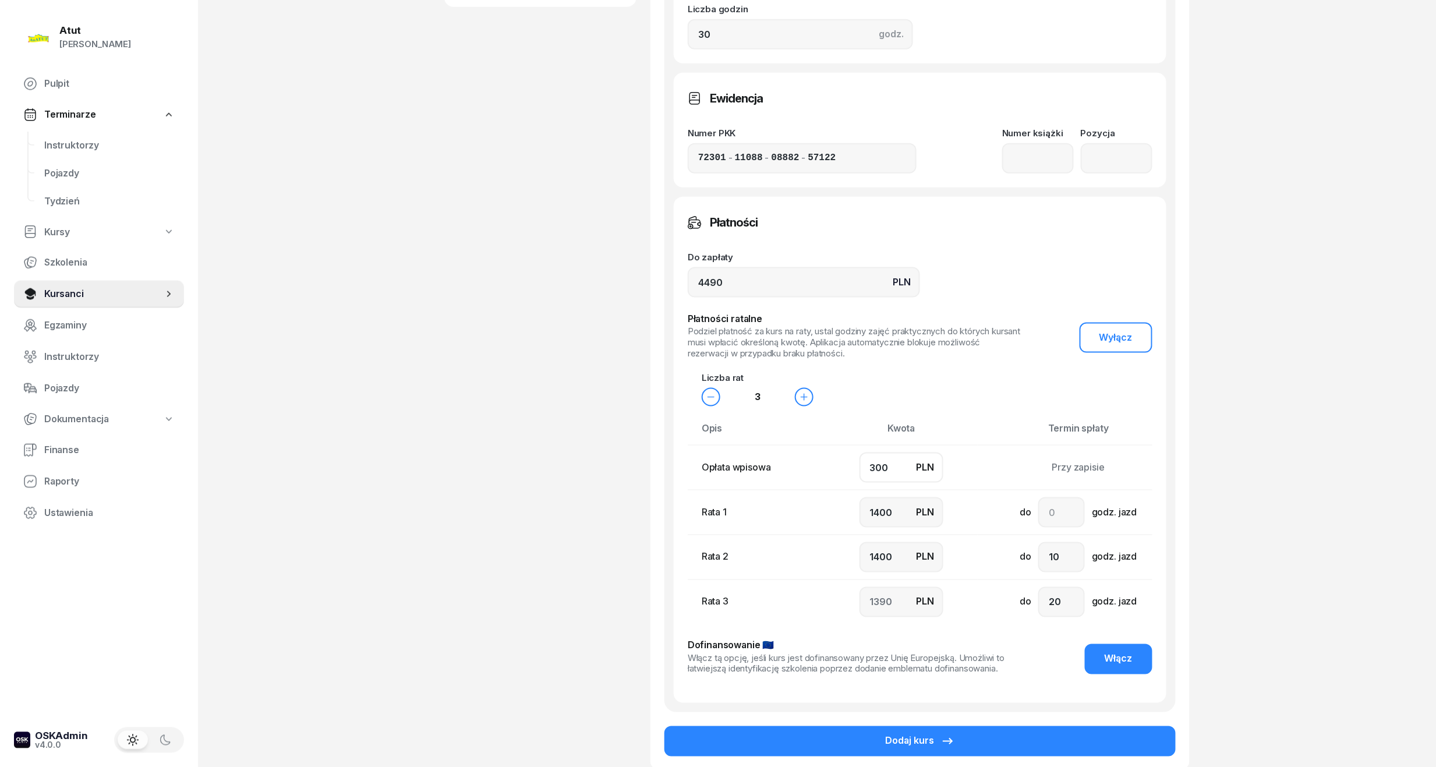
drag, startPoint x: 853, startPoint y: 467, endPoint x: 713, endPoint y: 494, distance: 142.4
click at [713, 494] on tbody "Opłata wpisowa PLN 300 Przy zapisie Rata 1 PLN 1400 do godz. jazd Rata 2 PLN 14…" at bounding box center [944, 534] width 512 height 179
type input "7"
type input "1500"
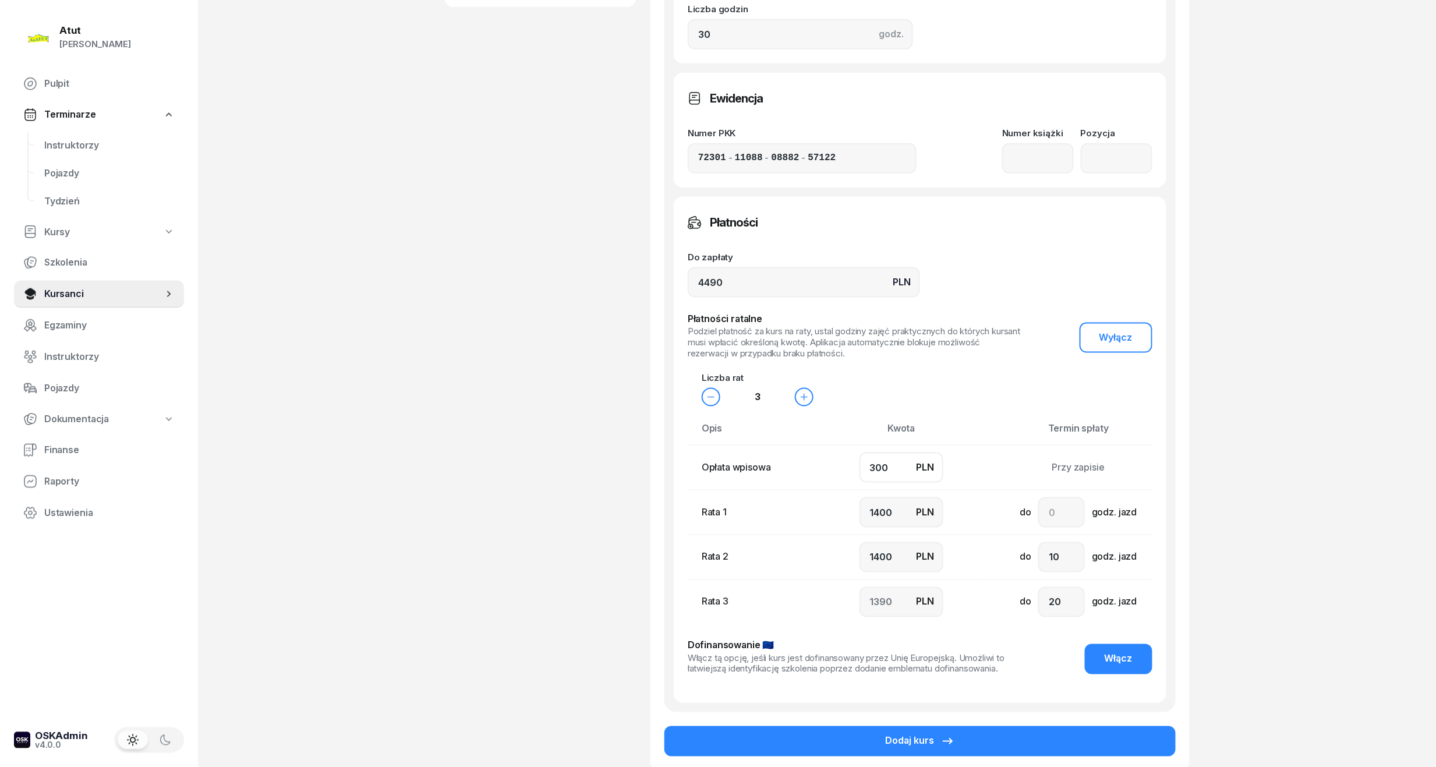
type input "1483"
type input "70"
type input "1400"
type input "1520"
type input "700"
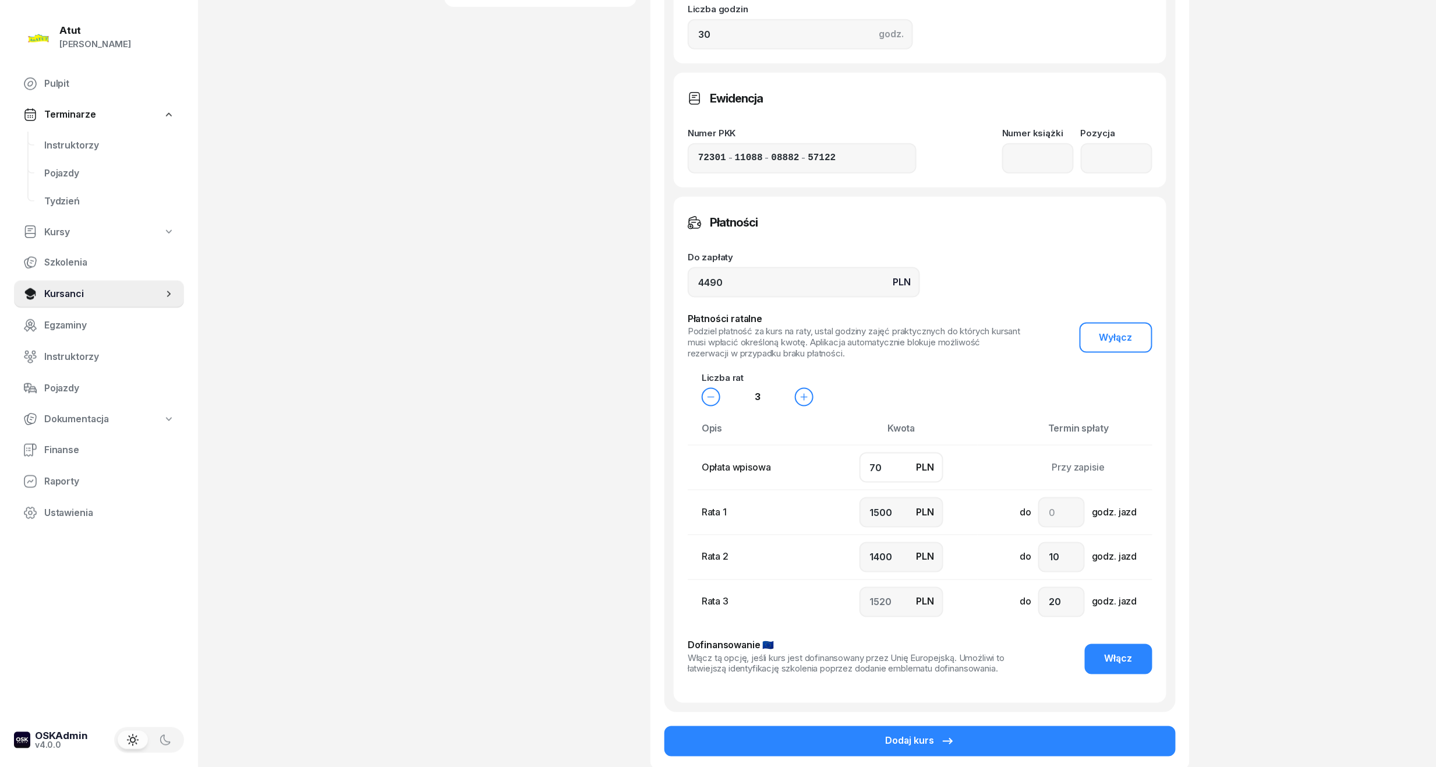
type input "1300"
type input "1200"
type input "1290"
type input "700"
drag, startPoint x: 900, startPoint y: 509, endPoint x: 497, endPoint y: 561, distance: 407.0
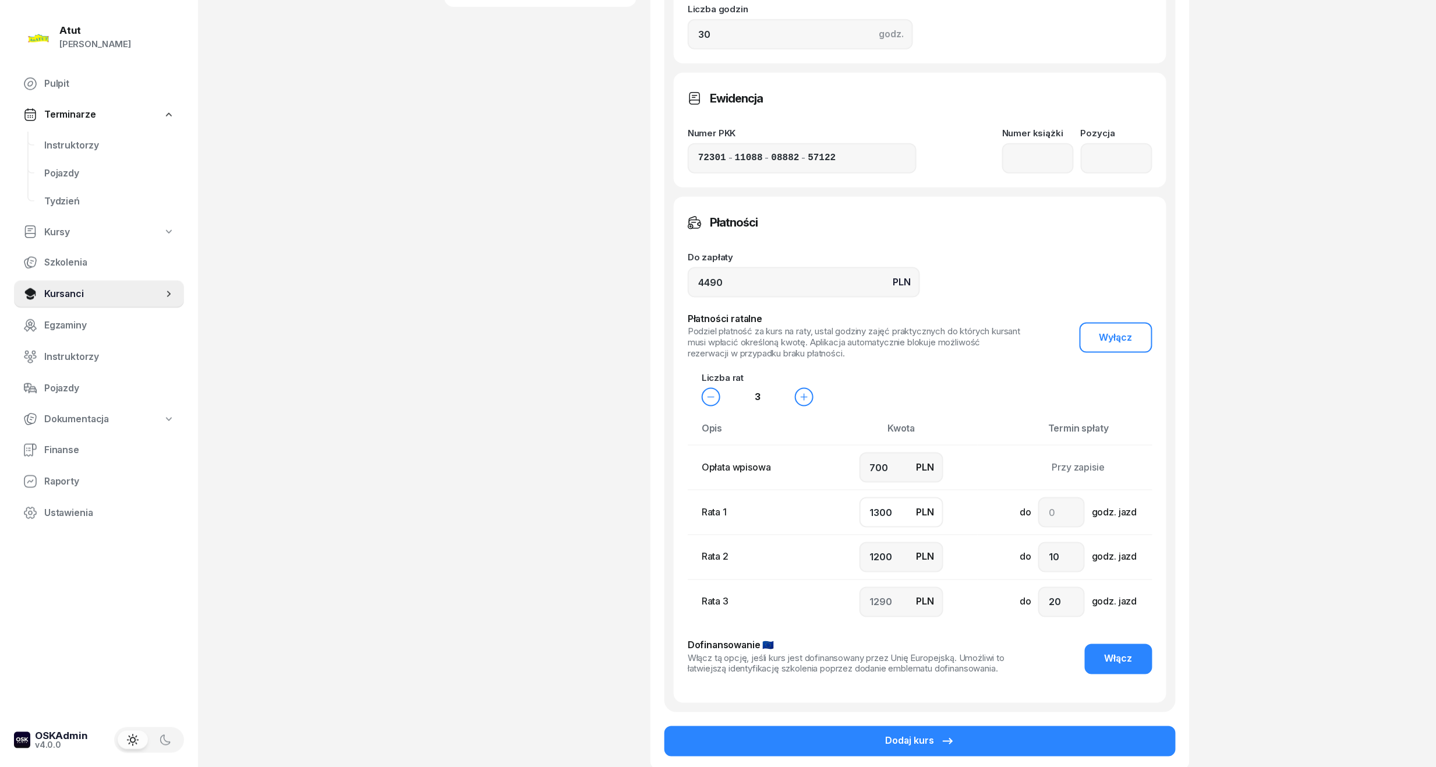
click at [497, 561] on div "Olaf Żakiewicz Kursant Dodaj etykiety... 504 895 473 OŻ Olaf Żakiewicz Kursant …" at bounding box center [816, 156] width 745 height 1283
type input "1"
type input "2589"
type input "10"
type input "2580"
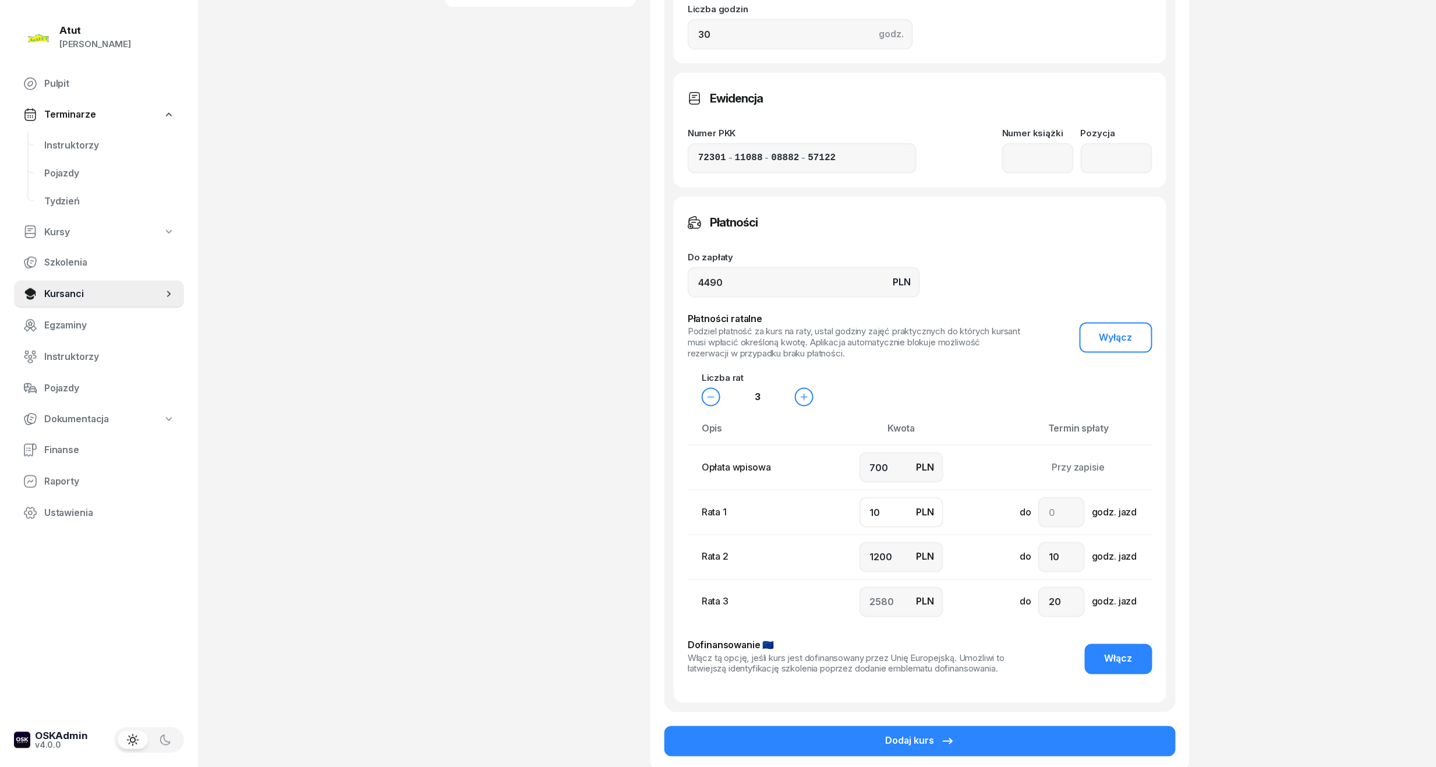
type input "100"
type input "2490"
type input "1000"
type input "1590"
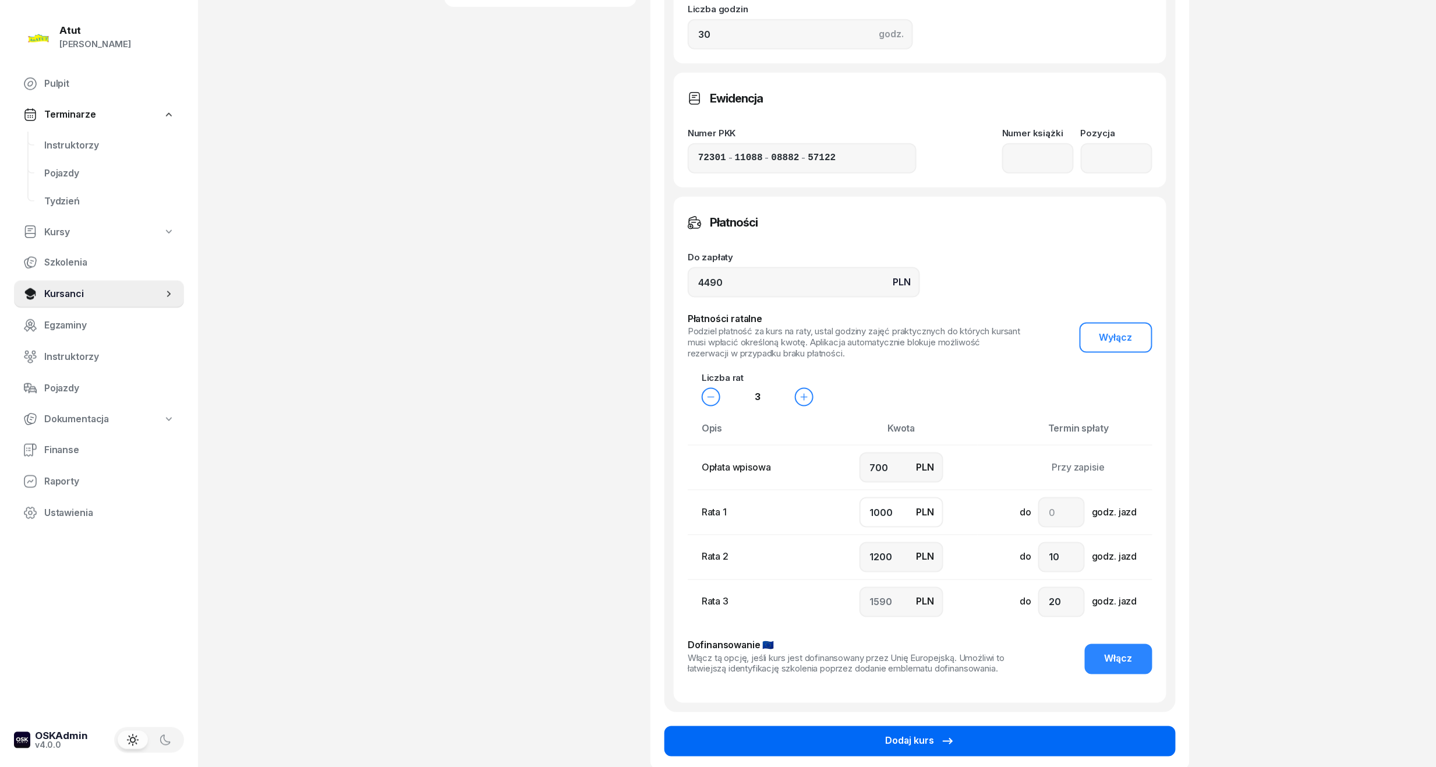
type input "1000"
click at [867, 734] on button "Dodaj kurs" at bounding box center [919, 741] width 511 height 30
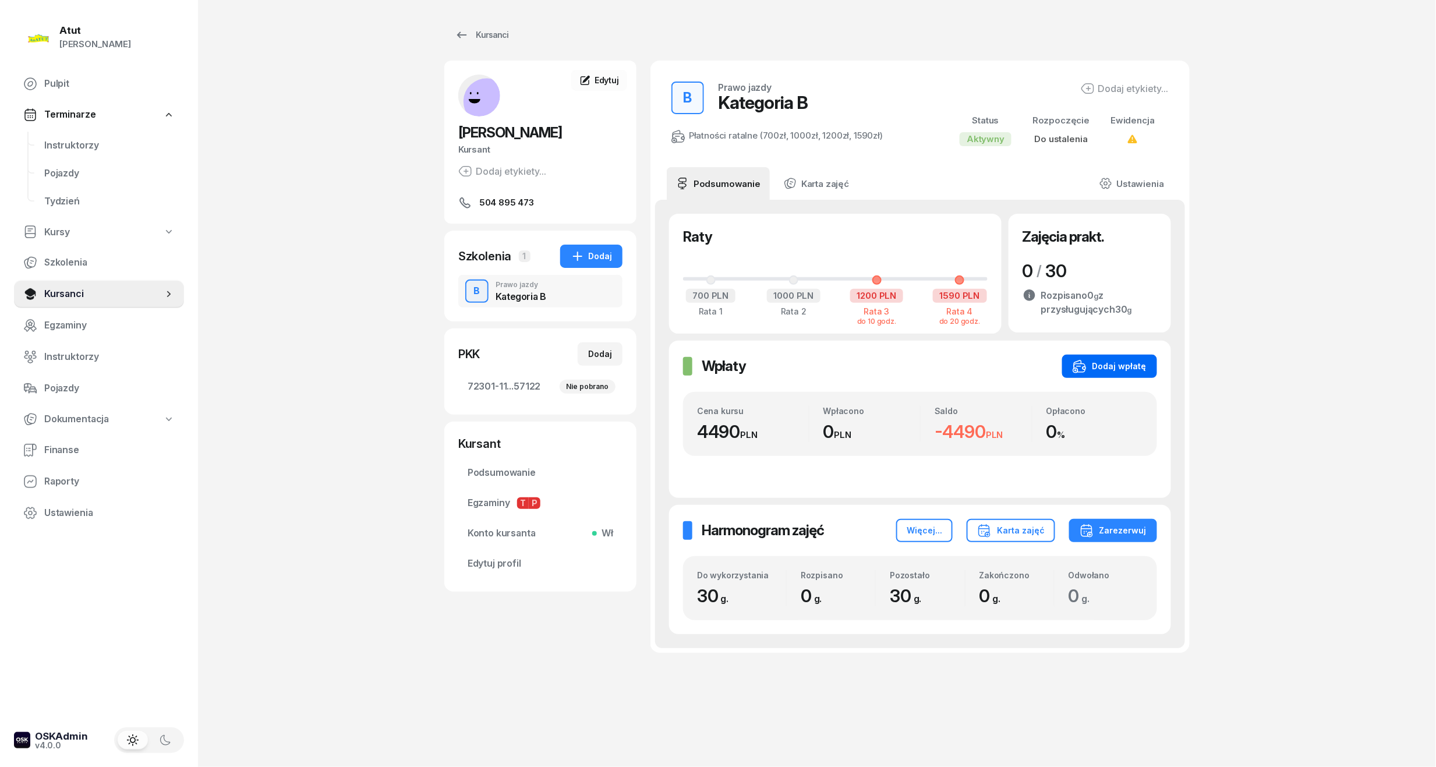
click at [1114, 369] on div "Dodaj wpłatę" at bounding box center [1110, 366] width 74 height 14
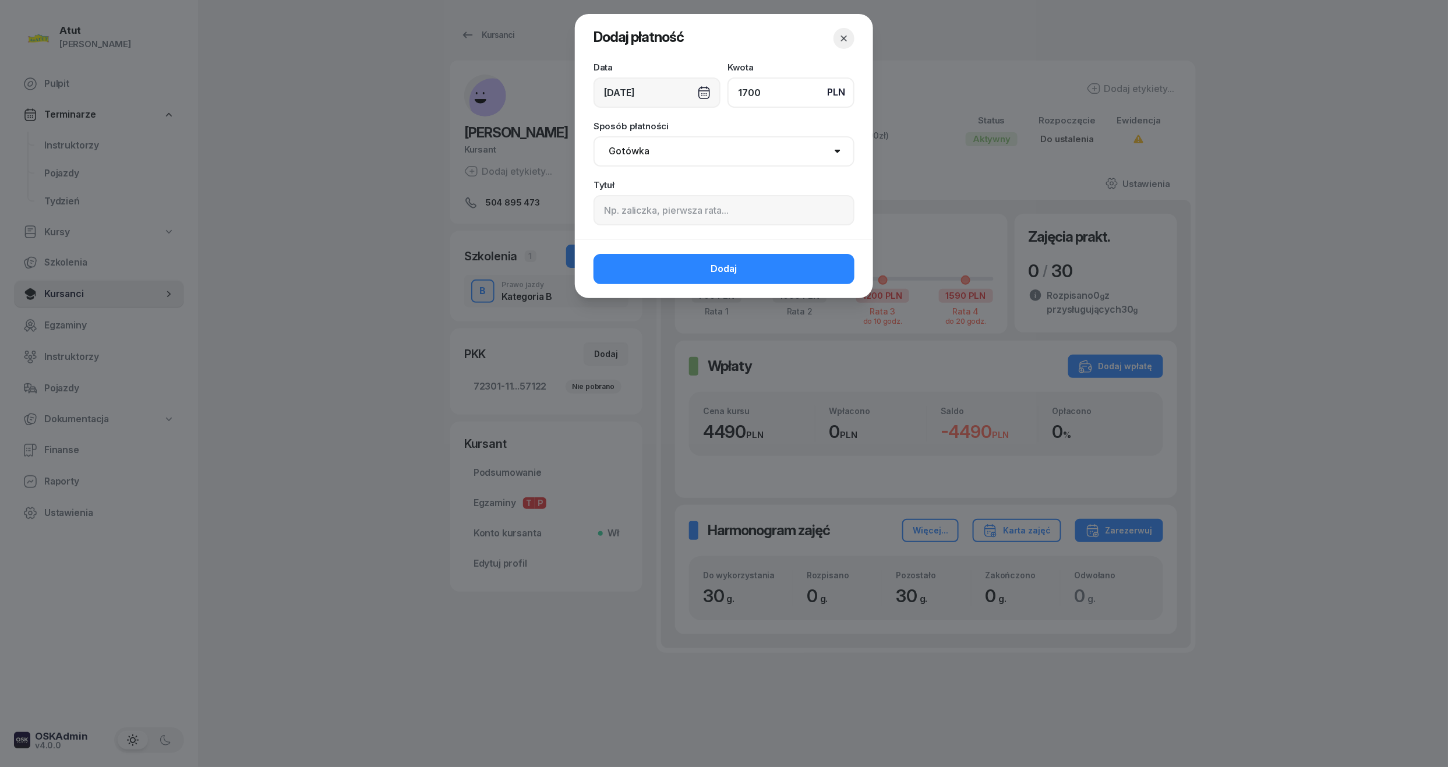
type input "1700"
click at [691, 199] on input at bounding box center [723, 210] width 261 height 30
type input "p.2237"
click at [646, 140] on select "Gotówka Karta Przelew Płatności online BLIK" at bounding box center [723, 151] width 261 height 30
click at [593, 136] on select "Gotówka Karta Przelew Płatności online BLIK" at bounding box center [723, 151] width 261 height 30
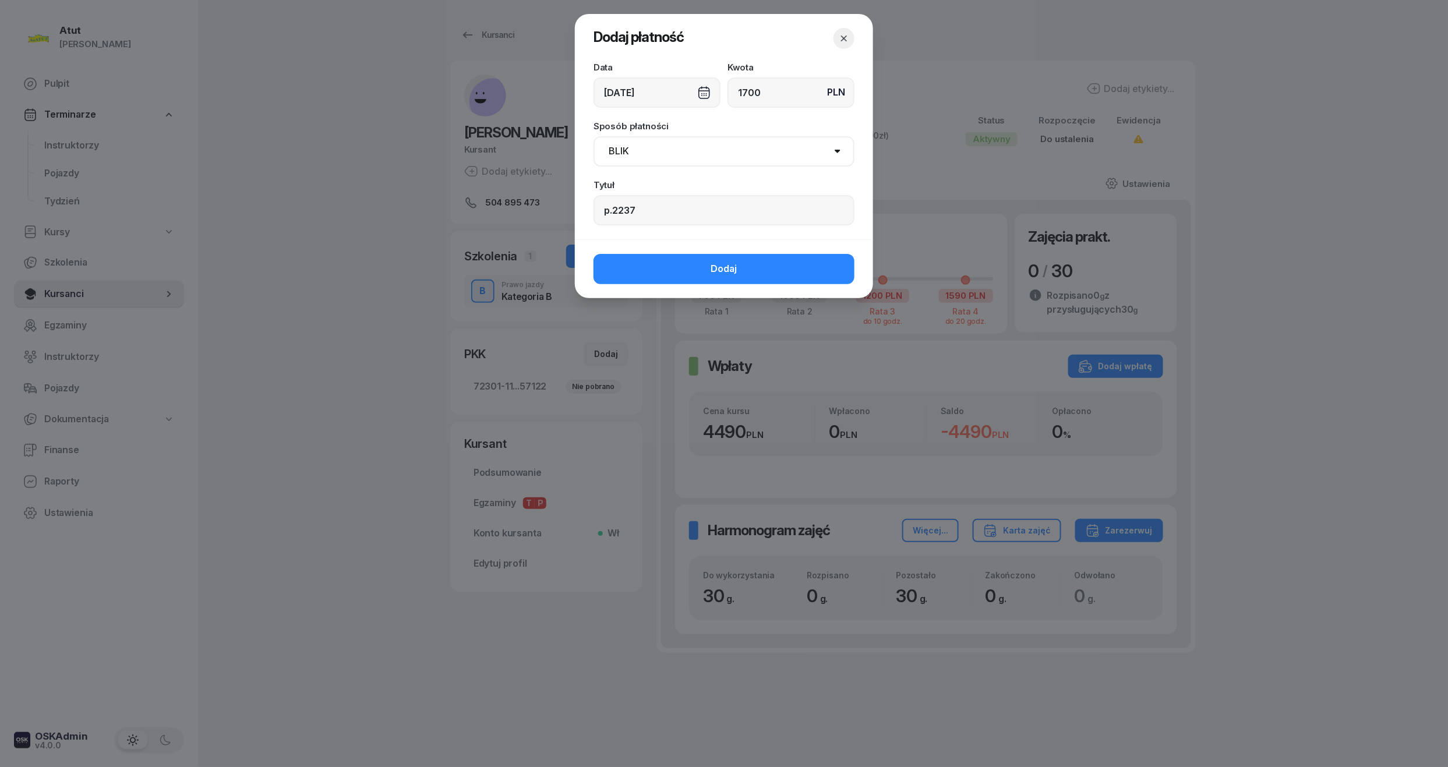
click at [624, 157] on select "Gotówka Karta Przelew Płatności online BLIK" at bounding box center [723, 151] width 261 height 30
select select "online"
click at [593, 136] on select "Gotówka Karta Przelew Płatności online BLIK" at bounding box center [723, 151] width 261 height 30
click at [716, 257] on button "Dodaj" at bounding box center [723, 269] width 261 height 30
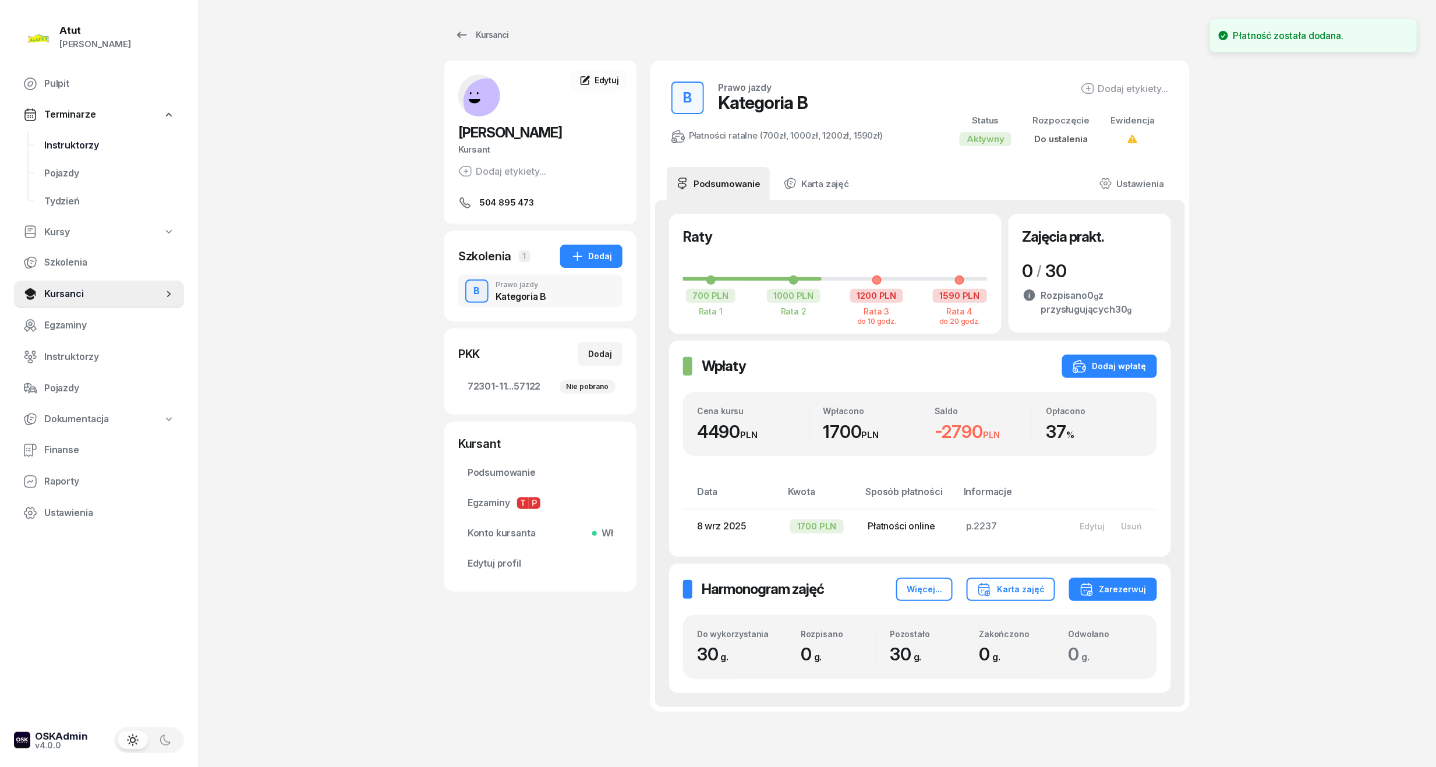
click at [59, 143] on span "Instruktorzy" at bounding box center [109, 145] width 130 height 15
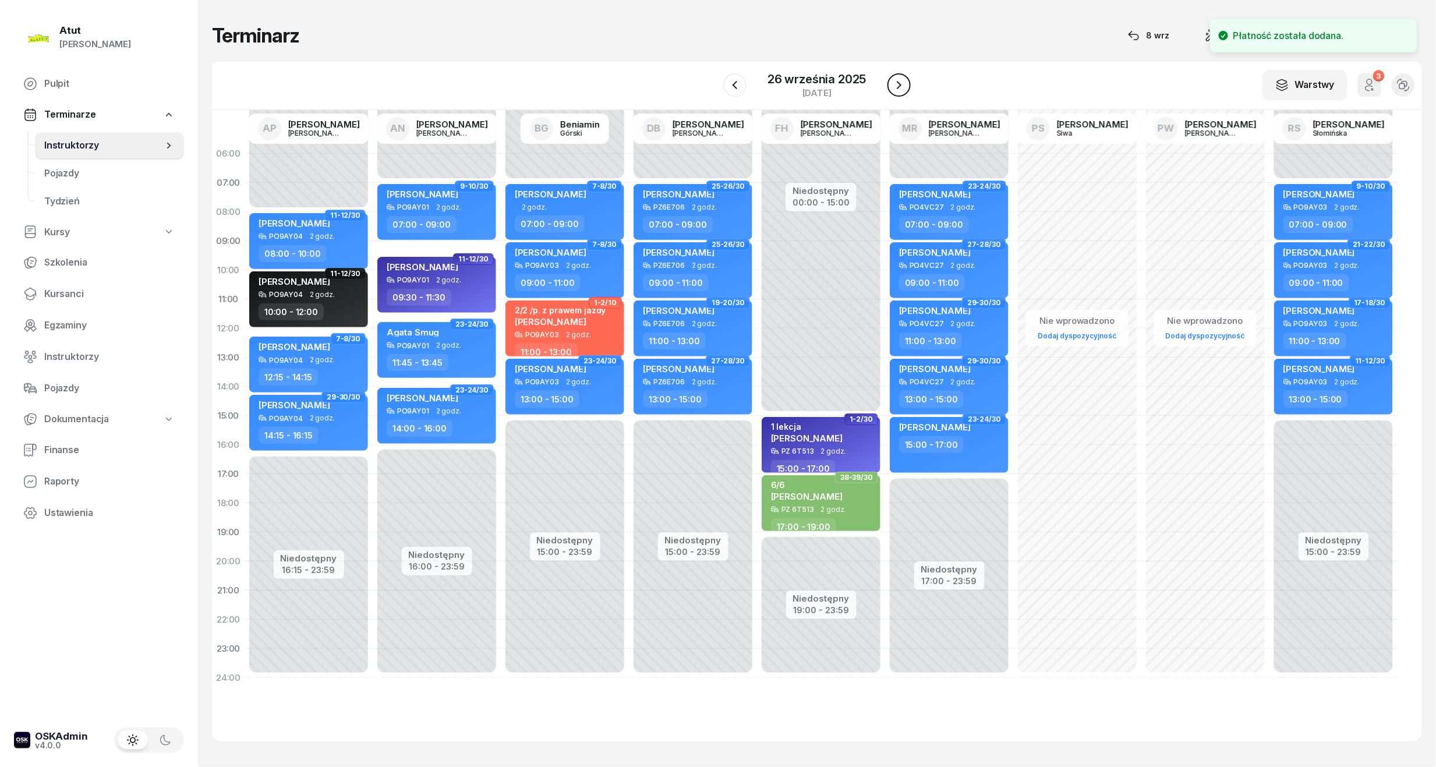
click at [901, 82] on icon "button" at bounding box center [899, 85] width 14 height 14
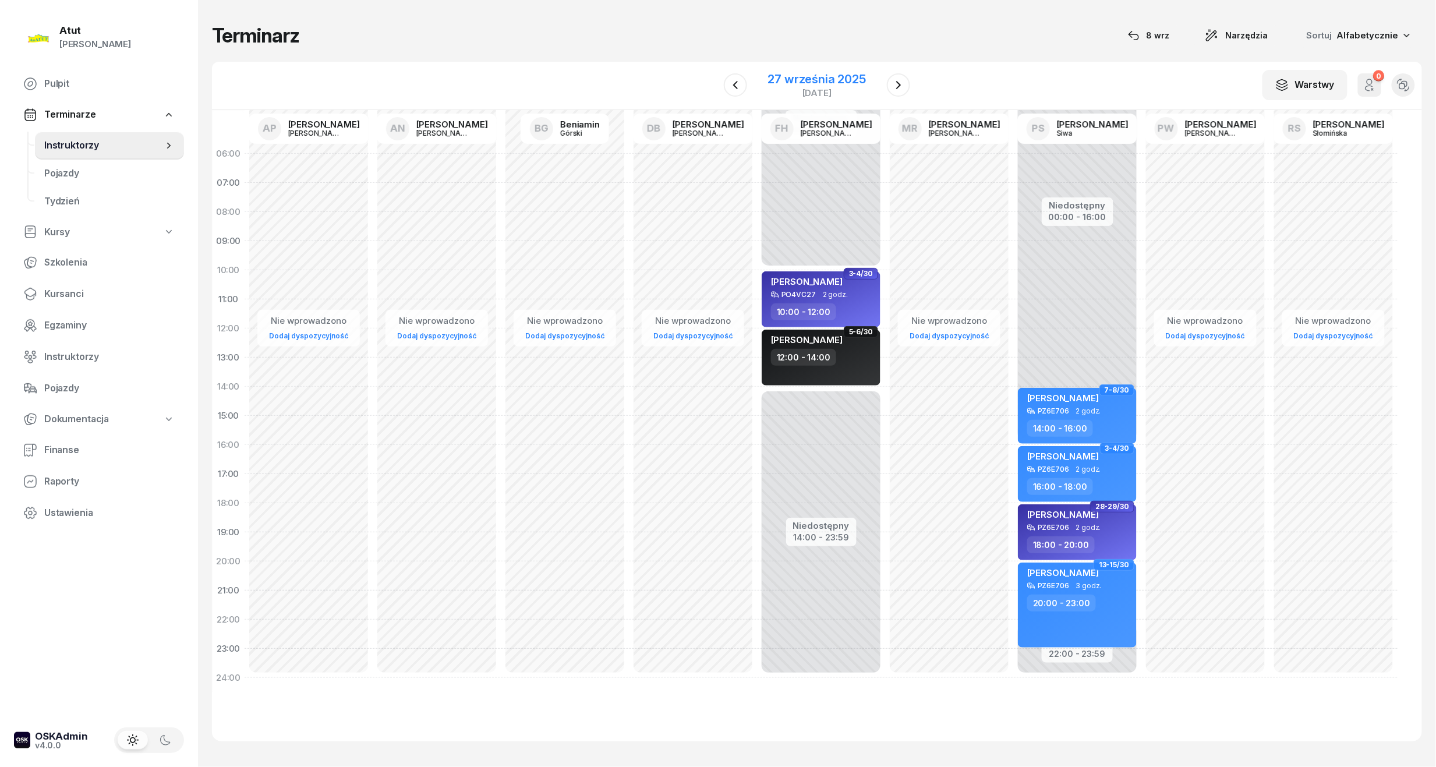
click at [807, 78] on div "27 września 2025" at bounding box center [817, 79] width 98 height 12
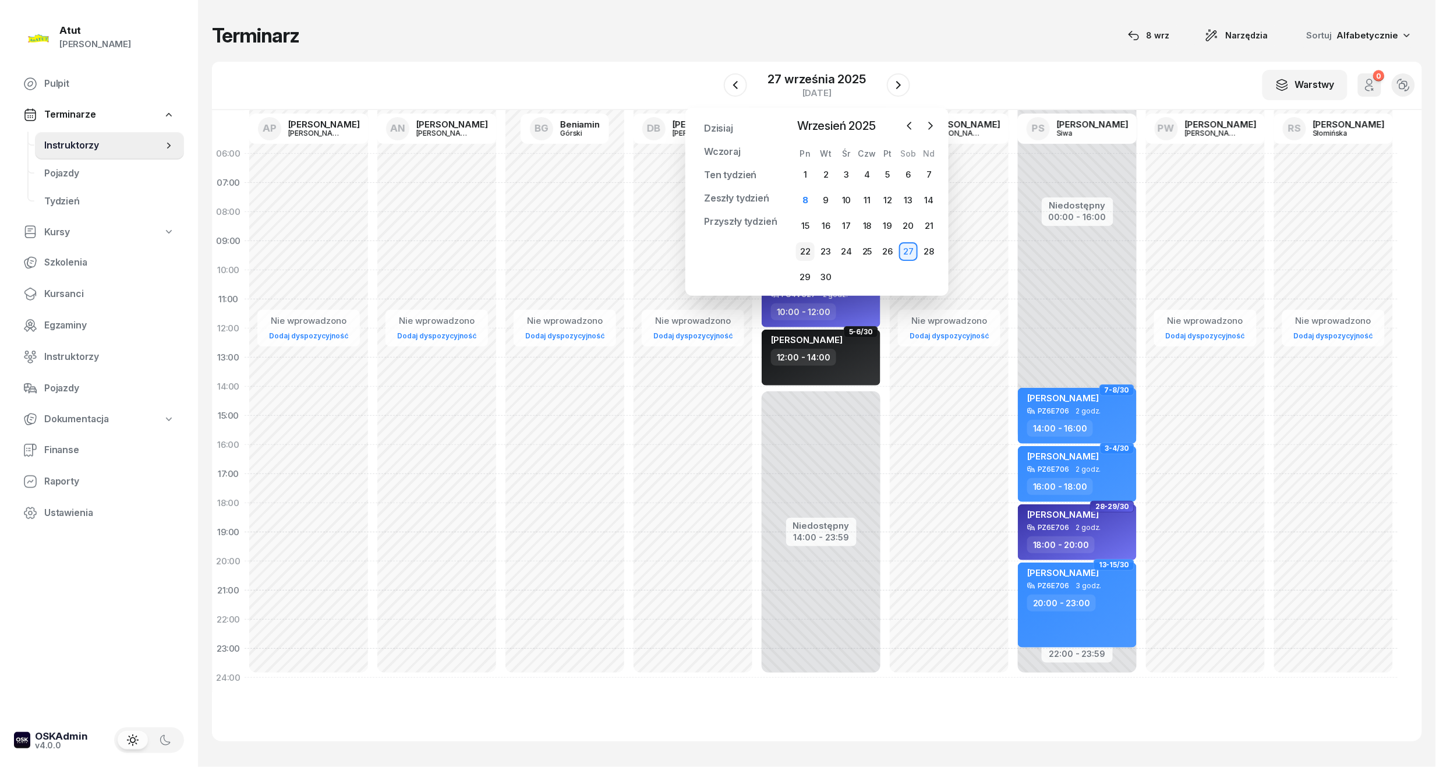
click at [808, 245] on div "22" at bounding box center [805, 251] width 19 height 19
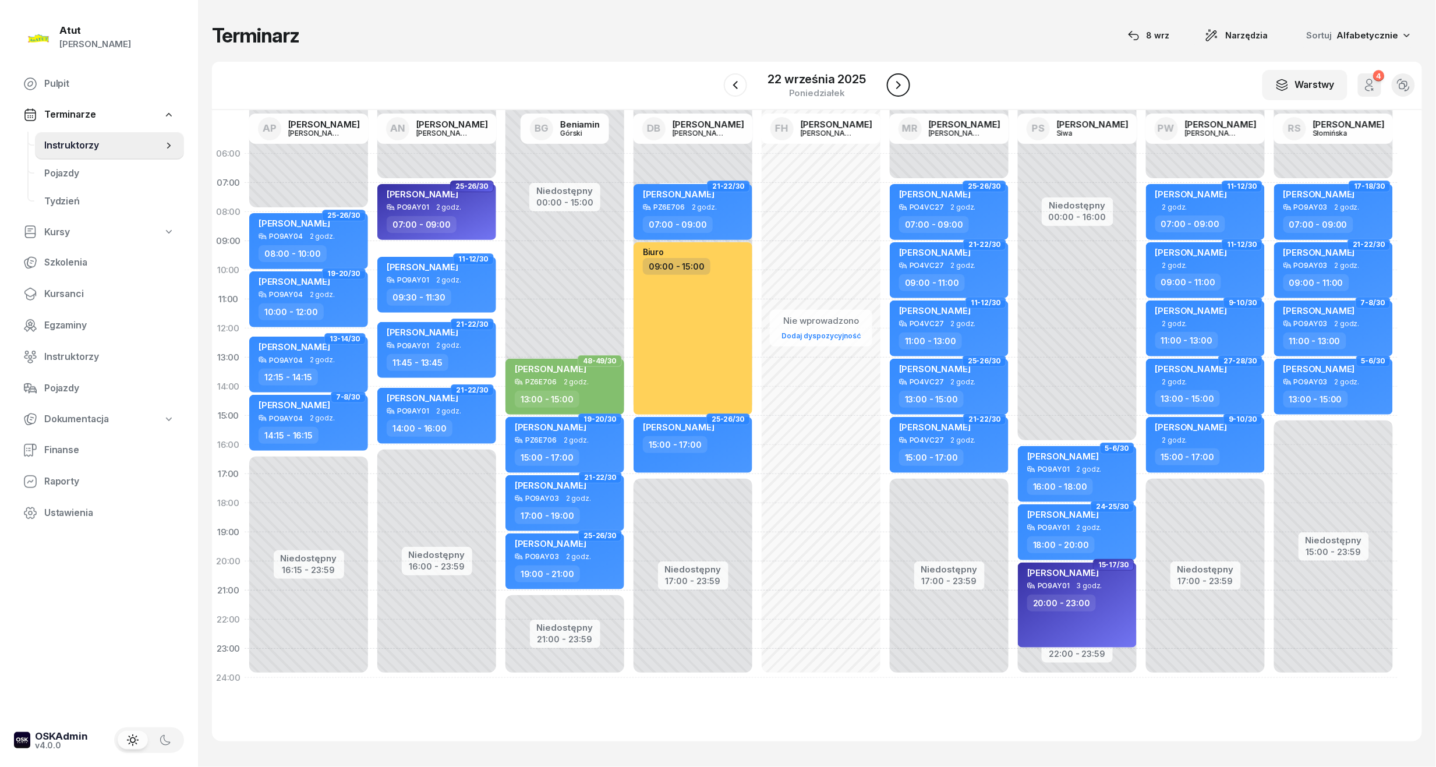
click at [897, 90] on icon "button" at bounding box center [899, 85] width 14 height 14
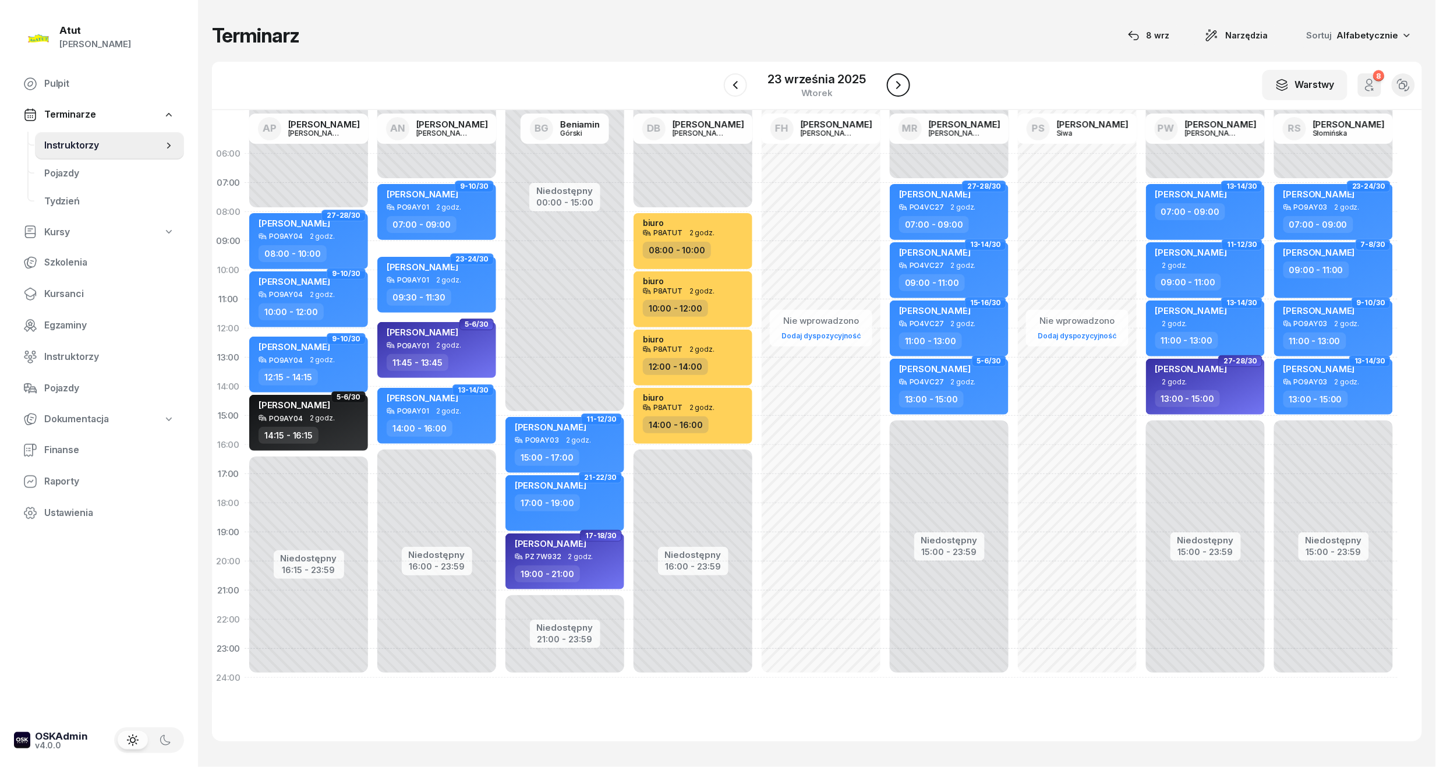
click at [897, 90] on icon "button" at bounding box center [899, 85] width 14 height 14
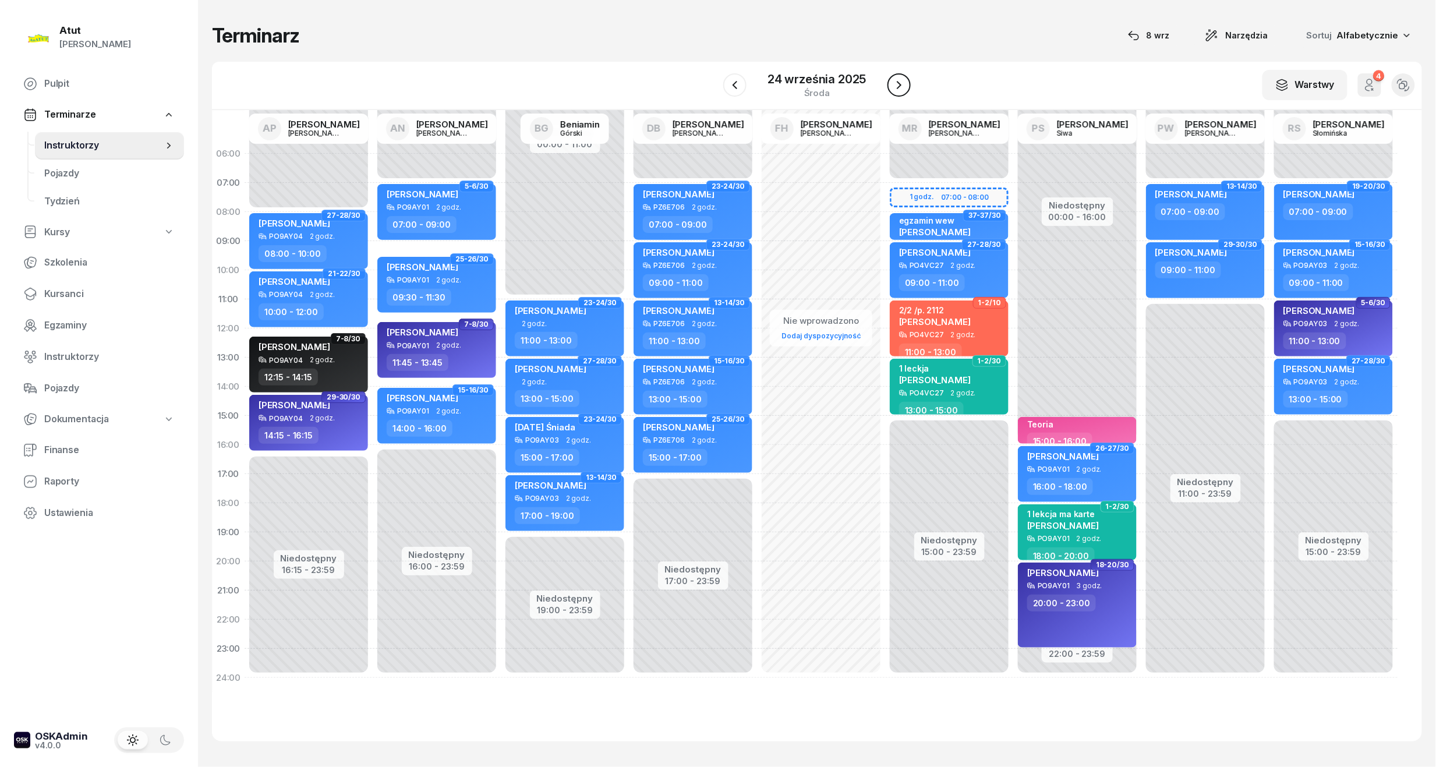
click at [897, 90] on icon "button" at bounding box center [899, 85] width 14 height 14
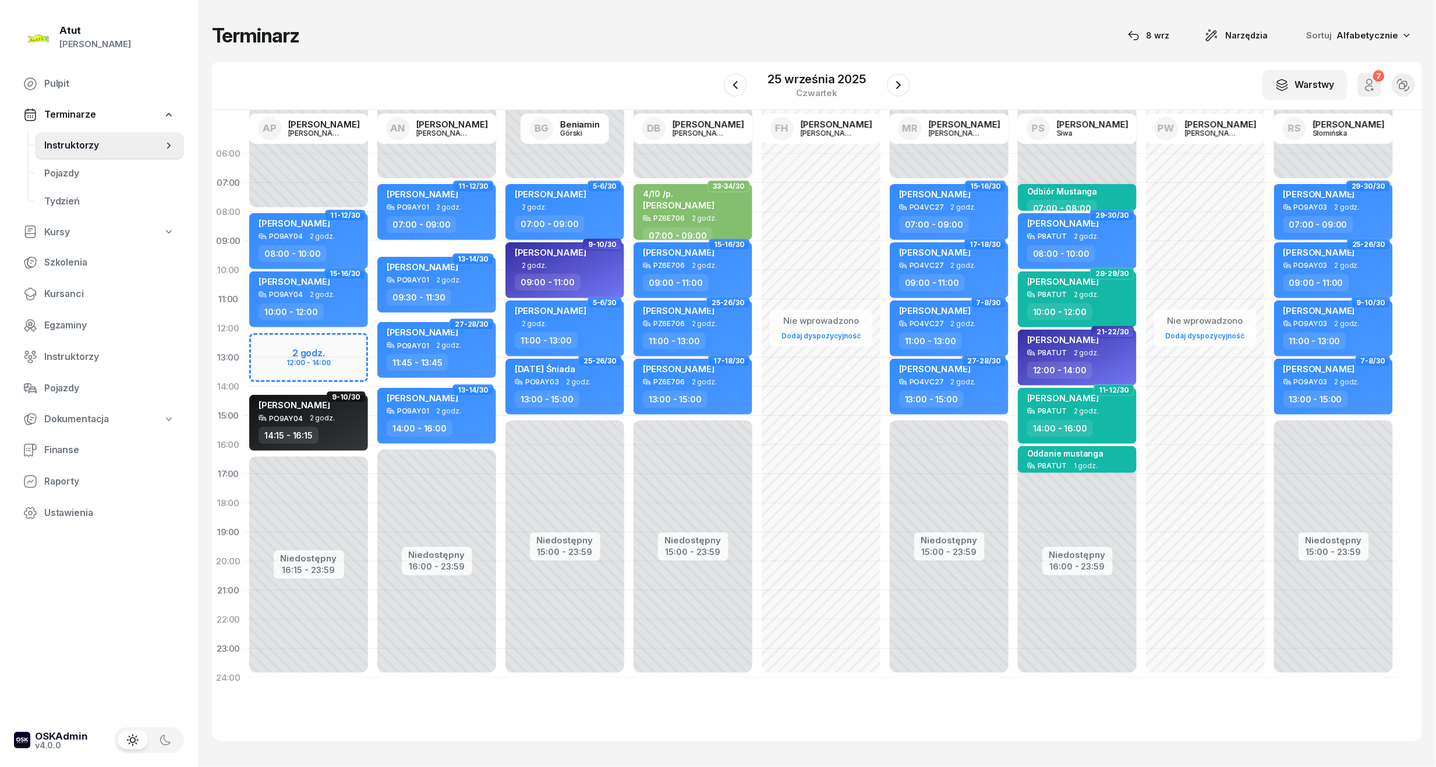
click at [294, 356] on div "Niedostępny 00:00 - 08:00 Niedostępny 16:15 - 23:59 2 godz. 12:00 - 14:00 11-12…" at bounding box center [309, 415] width 128 height 553
select select "12"
select select "14"
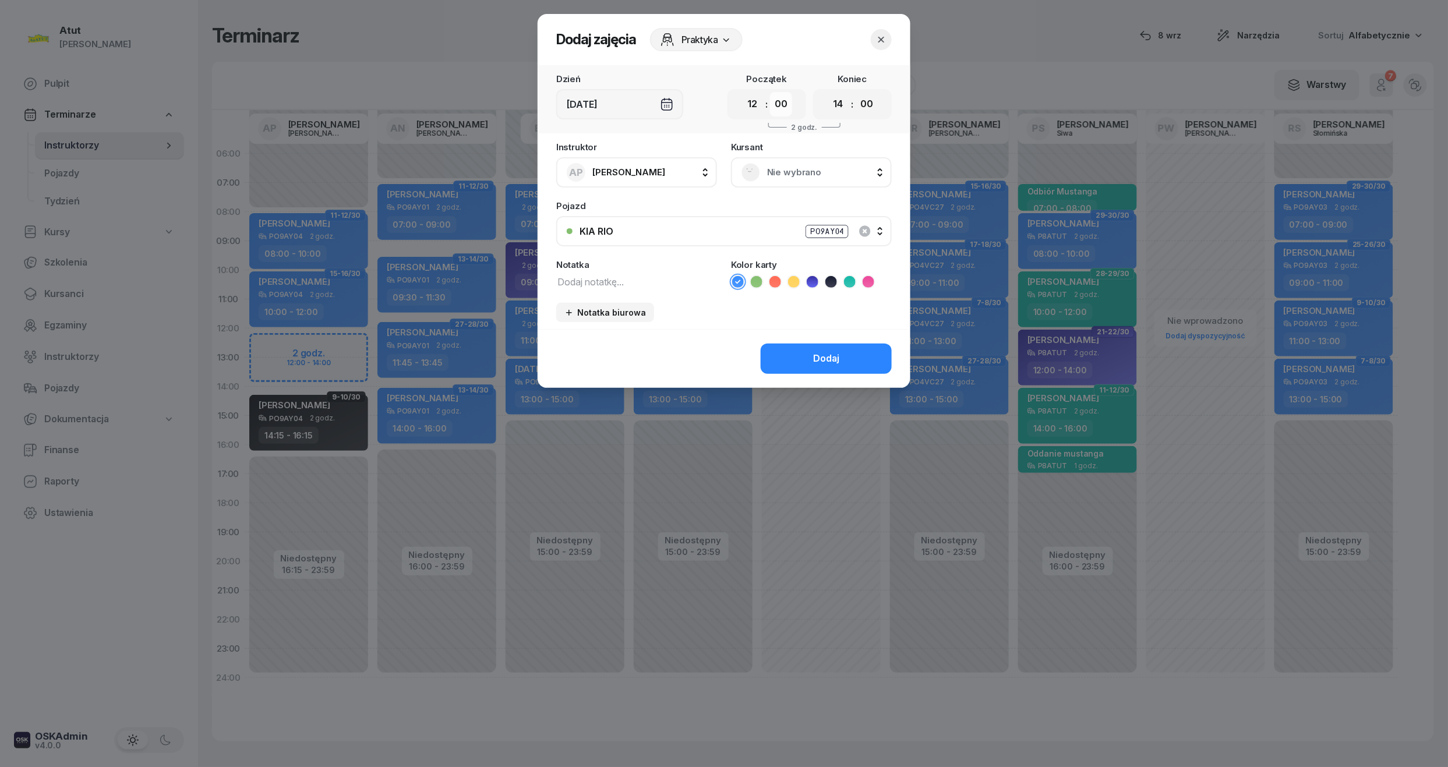
click at [783, 108] on select "00 05 10 15 20 25 30 35 40 45 50 55" at bounding box center [781, 104] width 22 height 24
select select "15"
click at [770, 92] on select "00 05 10 15 20 25 30 35 40 45 50 55" at bounding box center [781, 104] width 22 height 24
click at [869, 108] on select "00 05 10 15 20 25 30 35 40 45 50 55" at bounding box center [866, 104] width 22 height 24
select select "15"
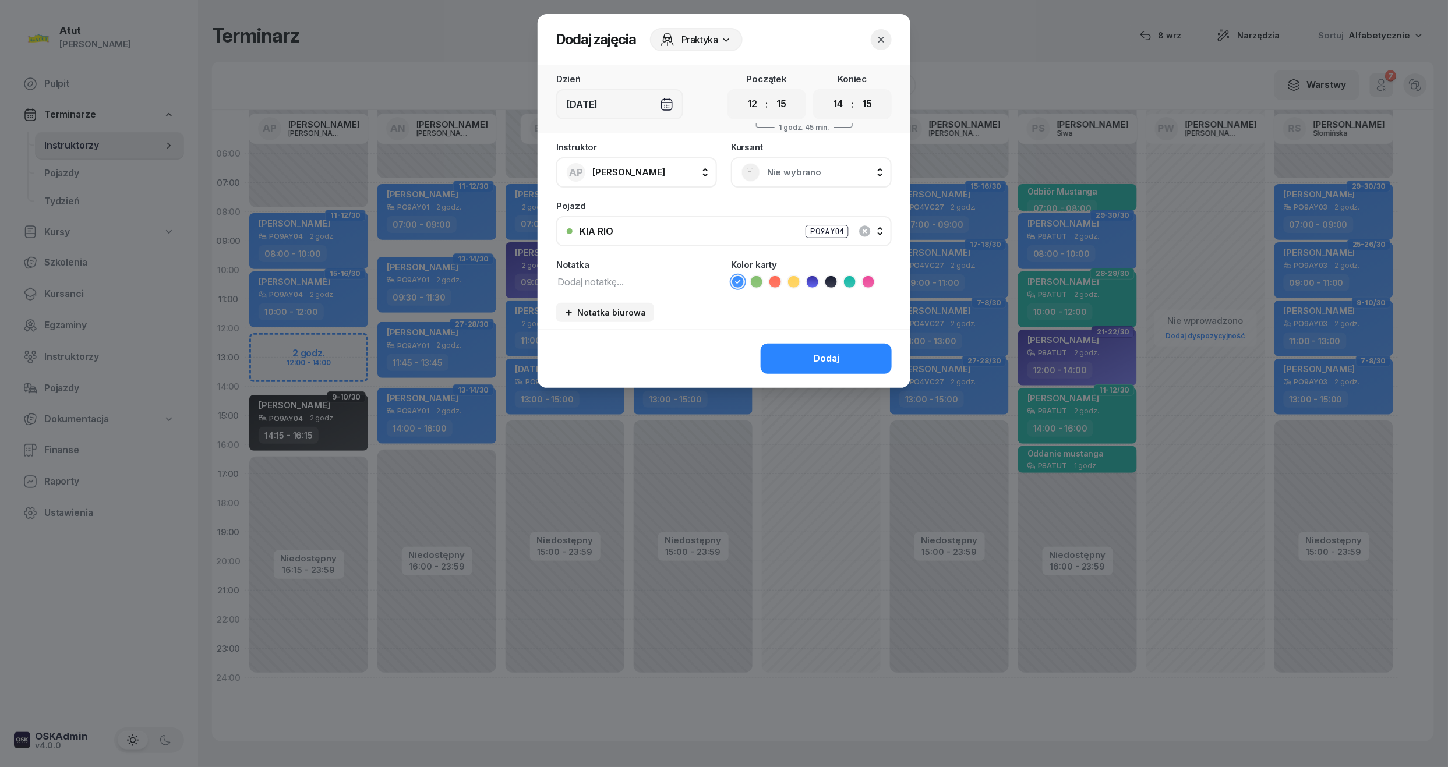
click at [856, 92] on select "00 05 10 15 20 25 30 35 40 45 50 55" at bounding box center [866, 104] width 22 height 24
click at [795, 166] on span "Nie wybrano" at bounding box center [824, 172] width 114 height 15
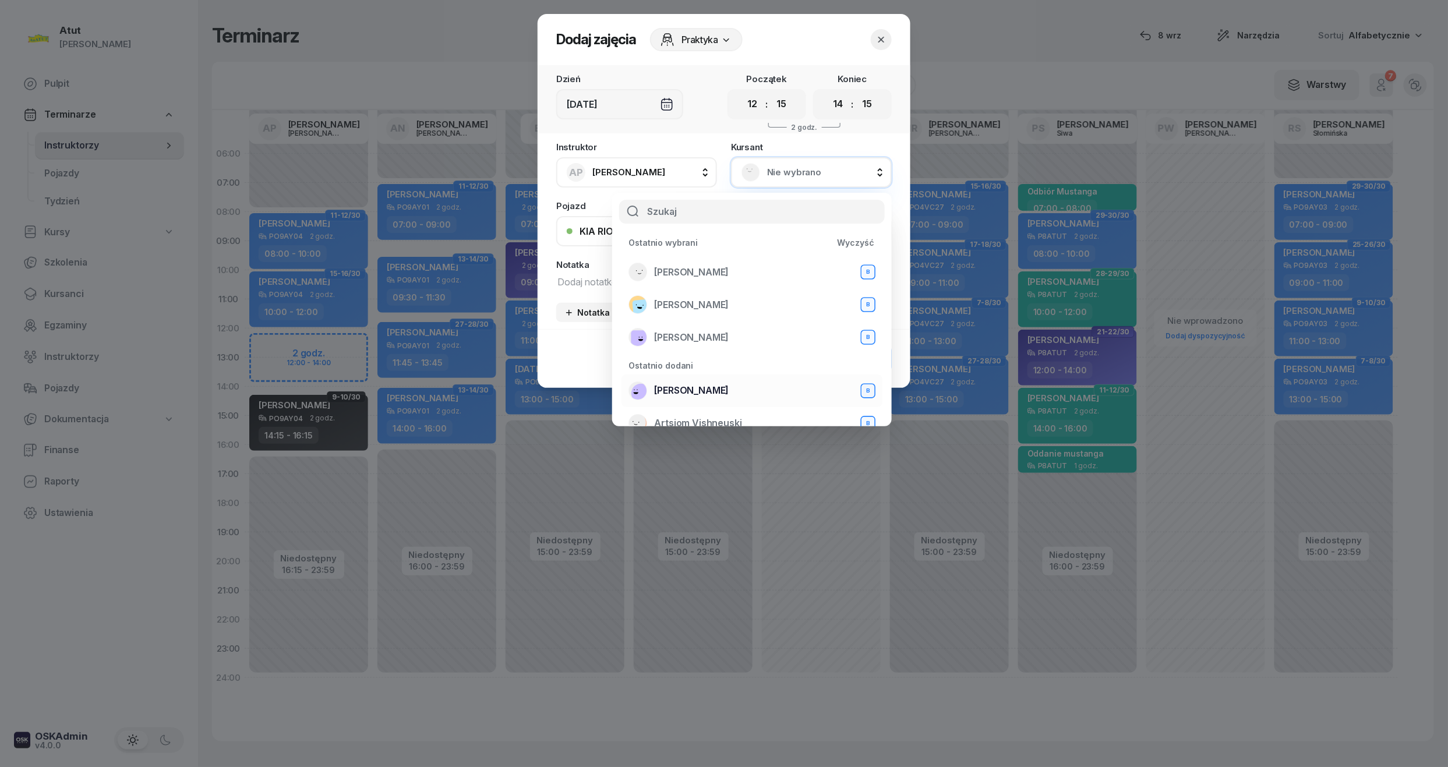
click at [669, 388] on span "[PERSON_NAME]" at bounding box center [691, 390] width 75 height 15
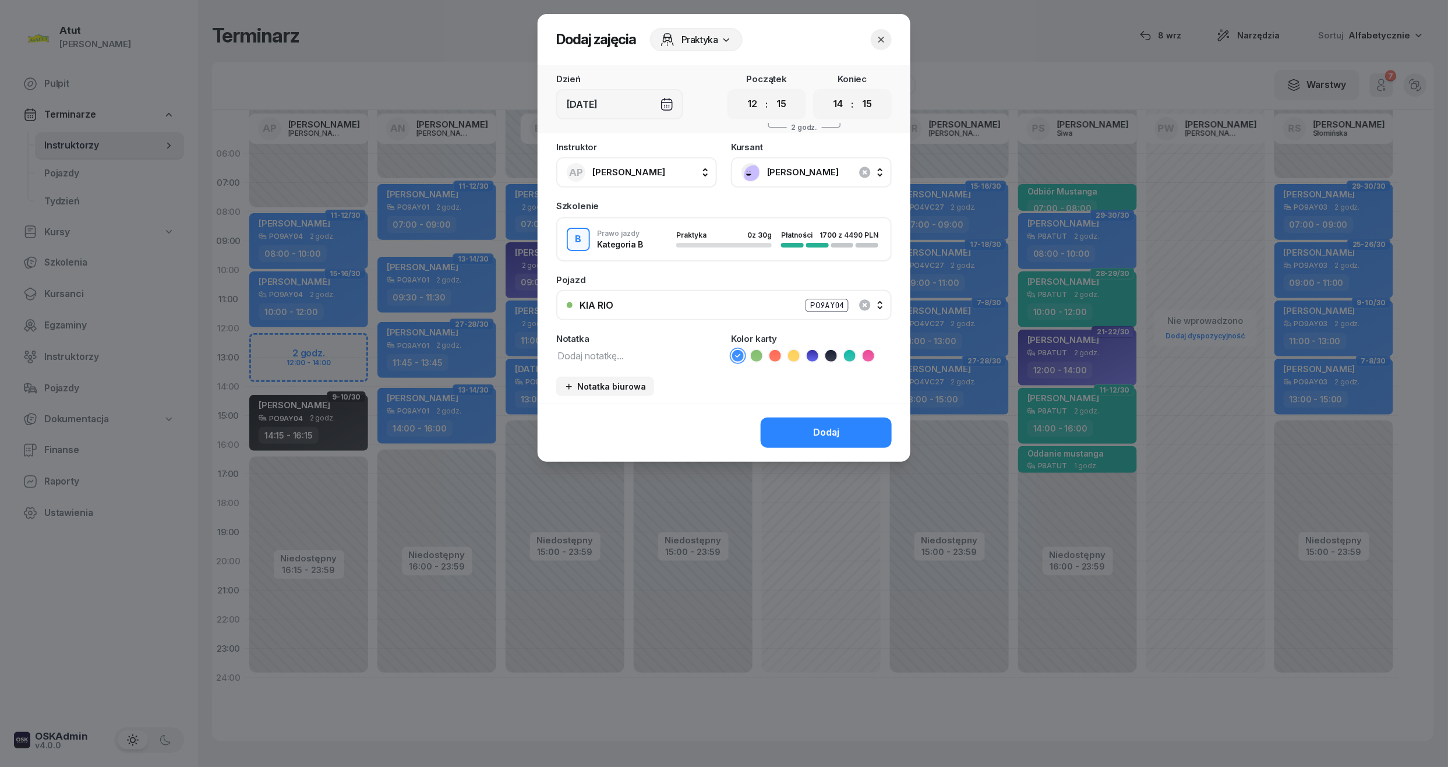
click at [814, 350] on icon at bounding box center [813, 356] width 12 height 12
click at [592, 359] on textarea at bounding box center [636, 355] width 161 height 15
type textarea "1 lekcja wyst karte"
click at [819, 422] on button "Dodaj" at bounding box center [826, 433] width 131 height 30
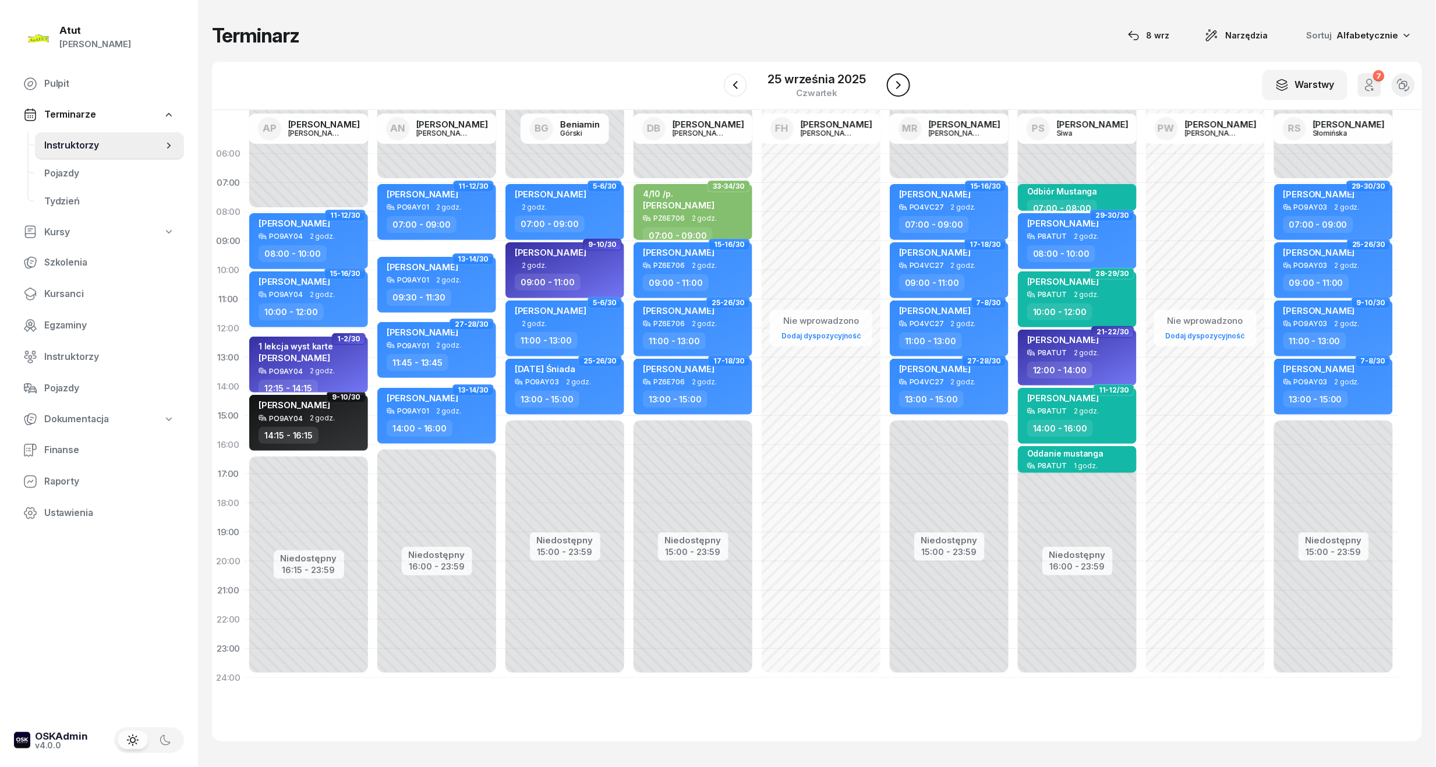
click at [893, 83] on icon "button" at bounding box center [899, 85] width 14 height 14
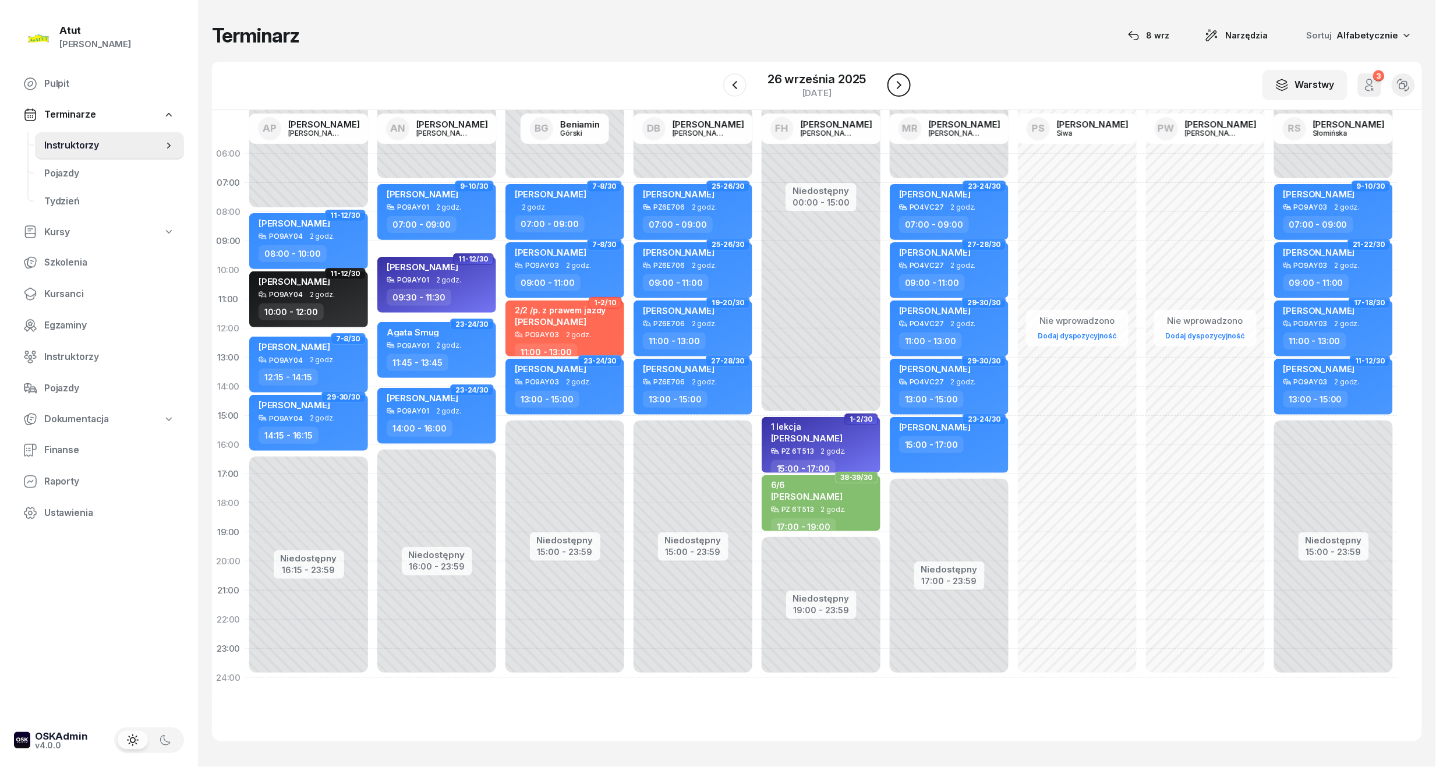
click at [893, 83] on icon "button" at bounding box center [899, 85] width 14 height 14
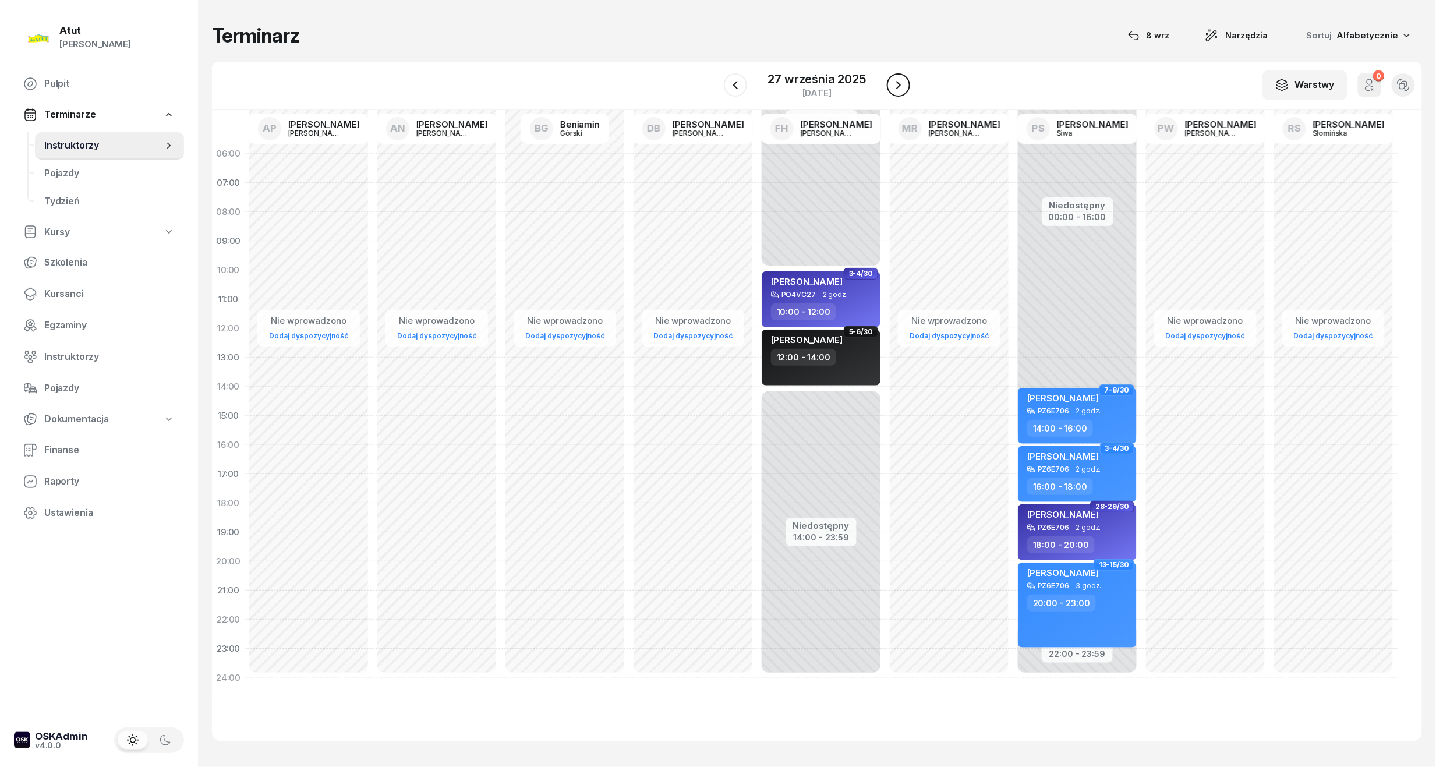
click at [893, 83] on icon "button" at bounding box center [899, 85] width 14 height 14
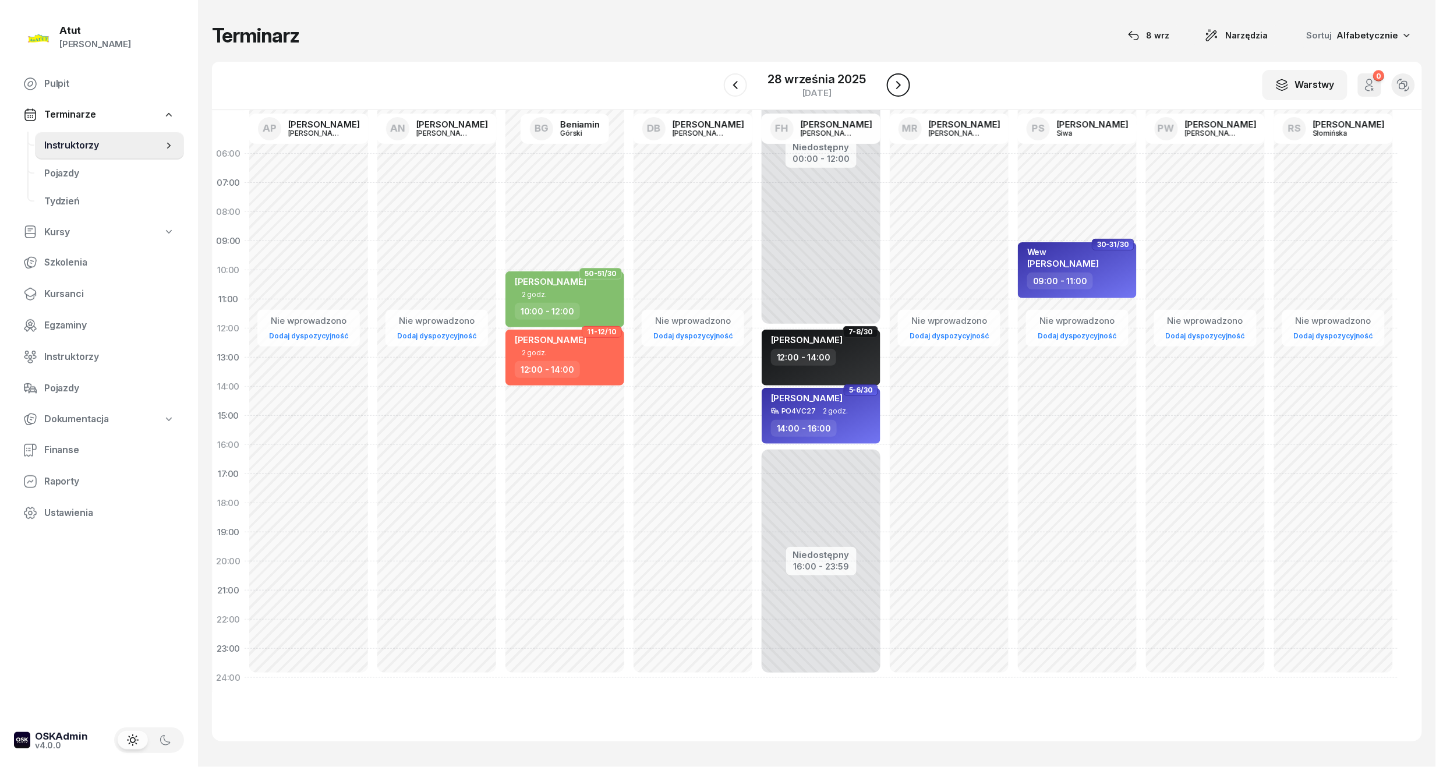
click at [893, 83] on icon "button" at bounding box center [899, 85] width 14 height 14
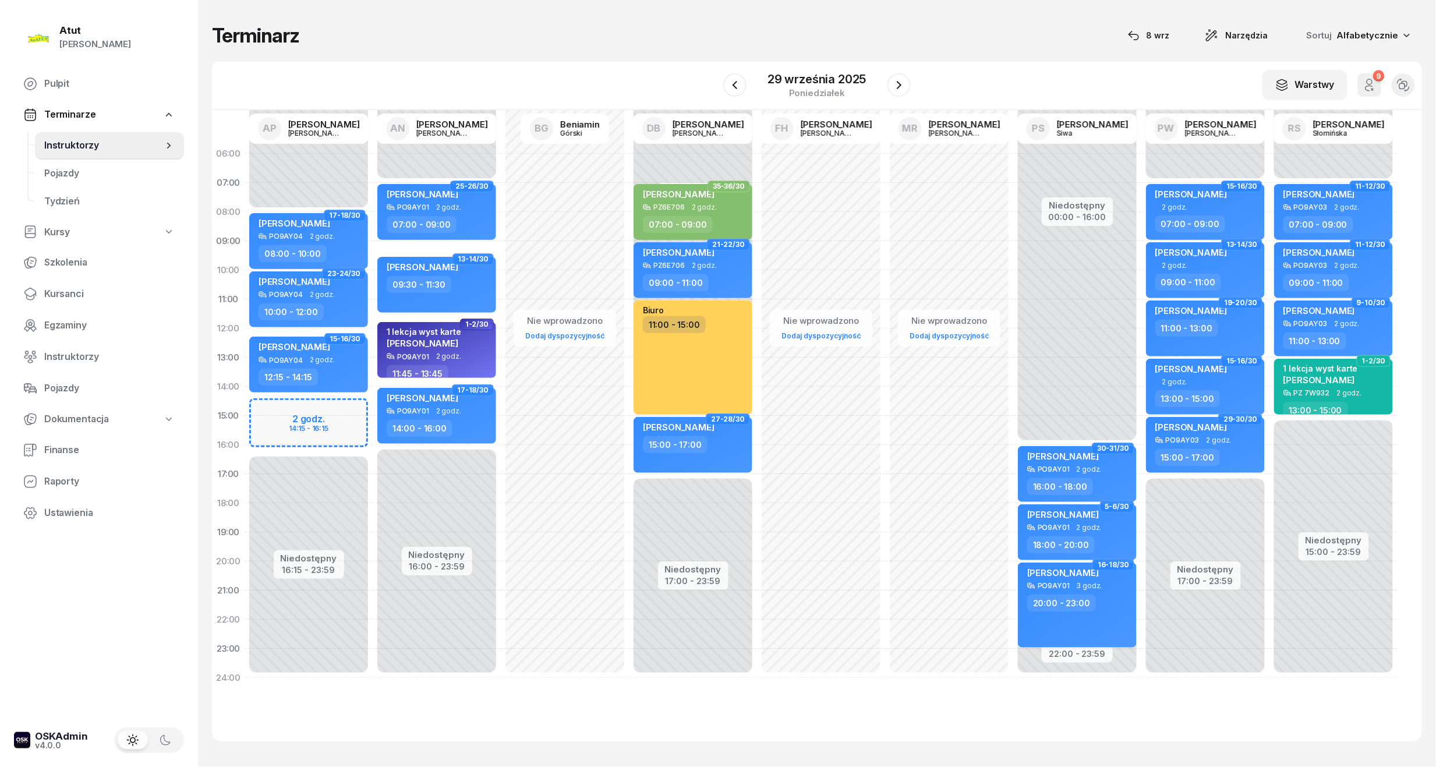
click at [302, 416] on div "Niedostępny 00:00 - 08:00 Niedostępny 16:15 - 23:59 2 godz. 14:15 - 16:15 17-18…" at bounding box center [309, 415] width 128 height 553
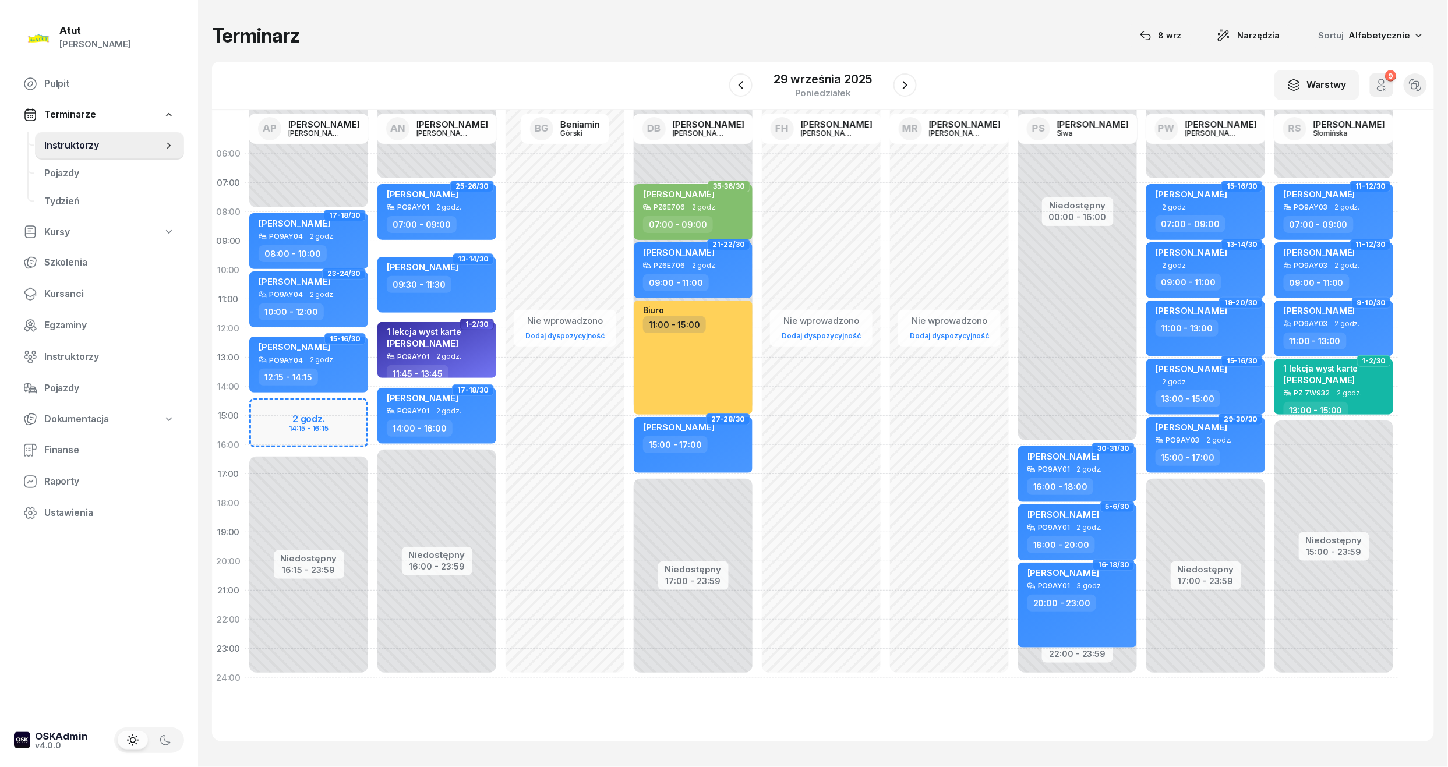
select select "15"
select select "17"
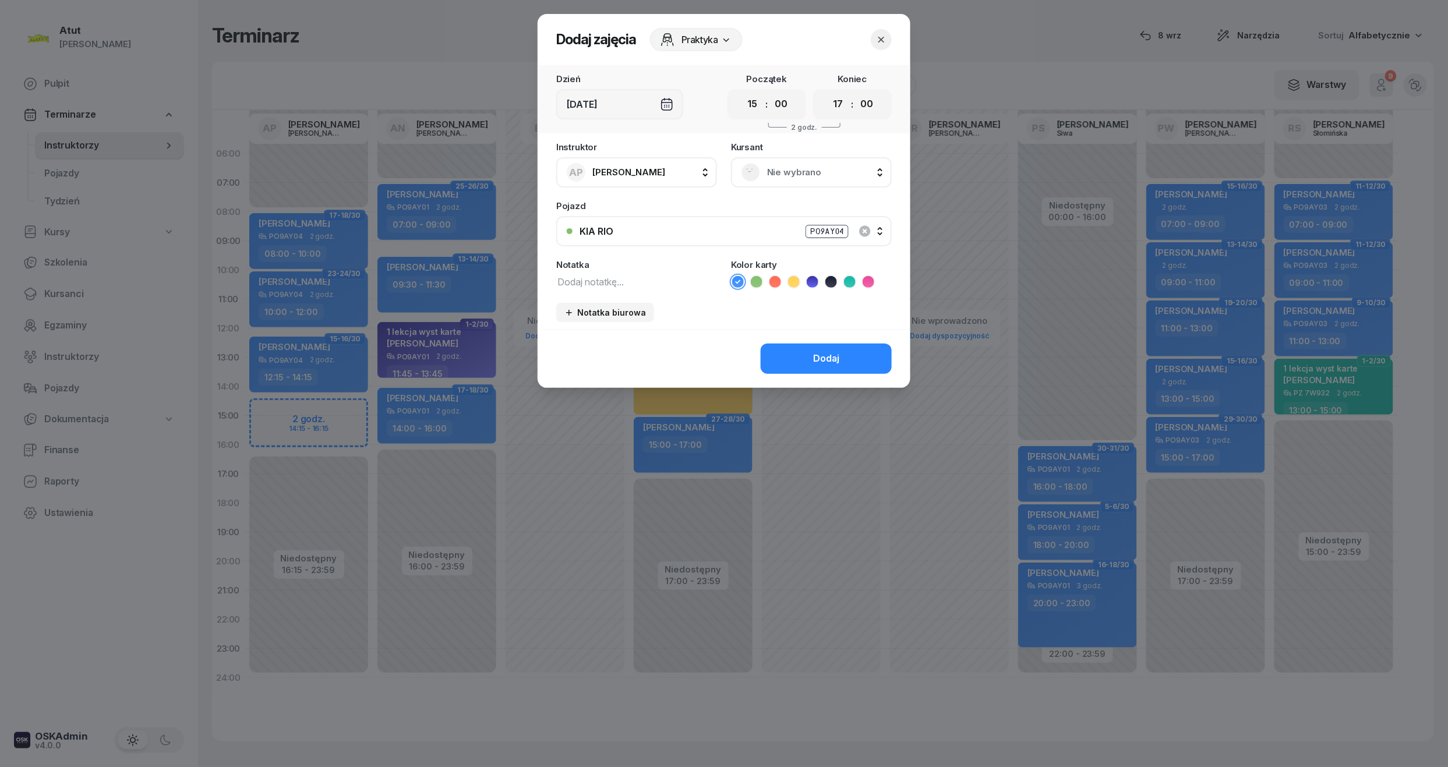
click at [836, 160] on div "Nie wybrano" at bounding box center [811, 172] width 161 height 30
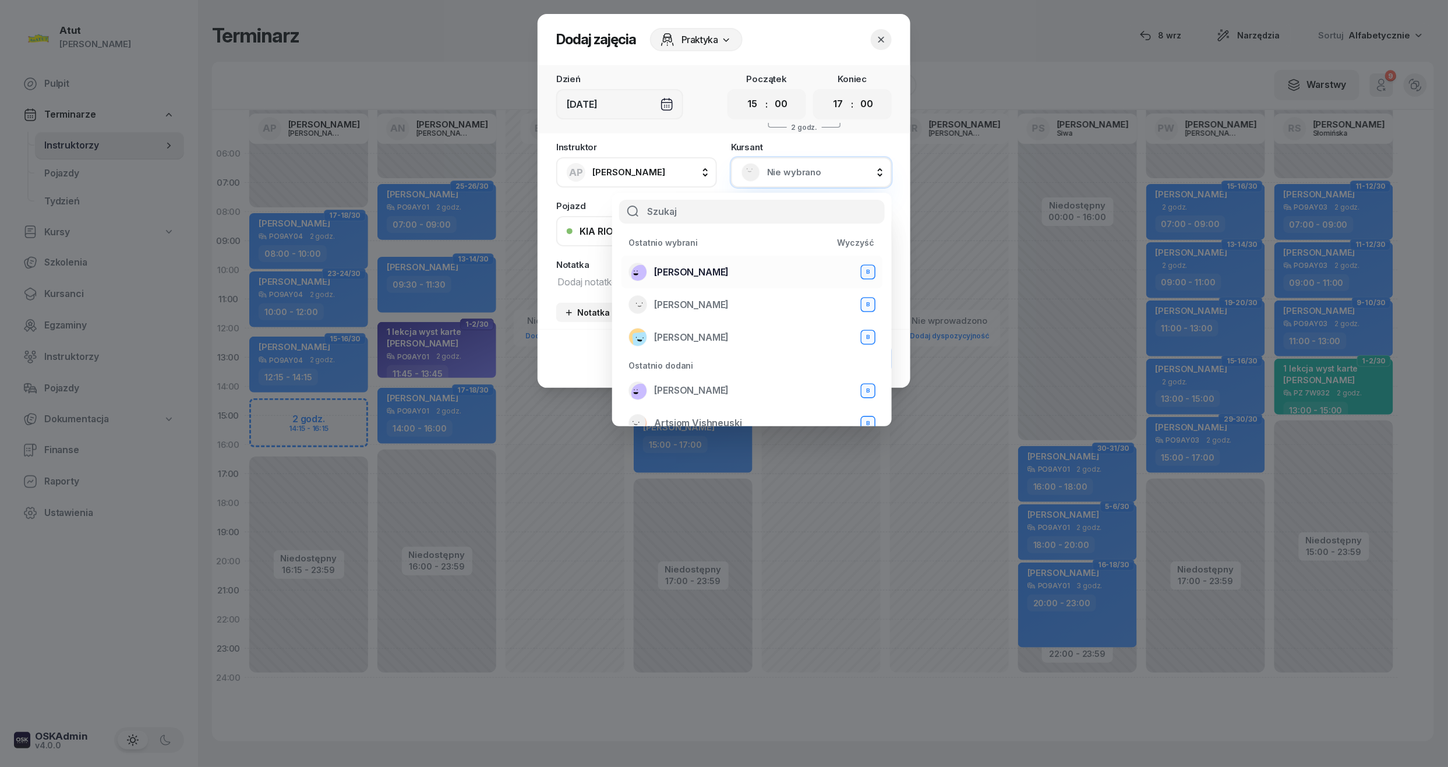
click at [688, 267] on span "[PERSON_NAME]" at bounding box center [691, 272] width 75 height 15
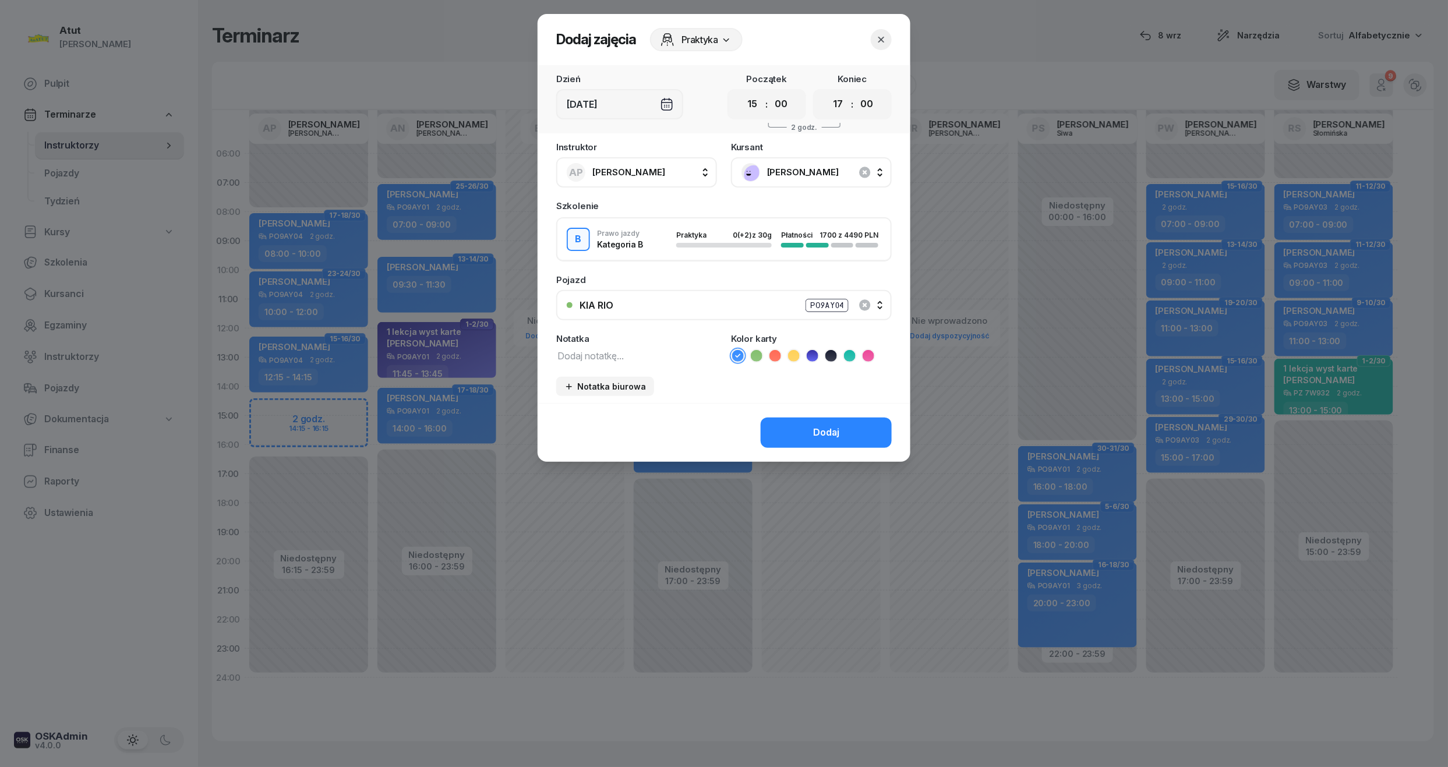
click at [812, 355] on icon at bounding box center [813, 356] width 12 height 12
click at [828, 436] on div "Dodaj" at bounding box center [826, 432] width 26 height 15
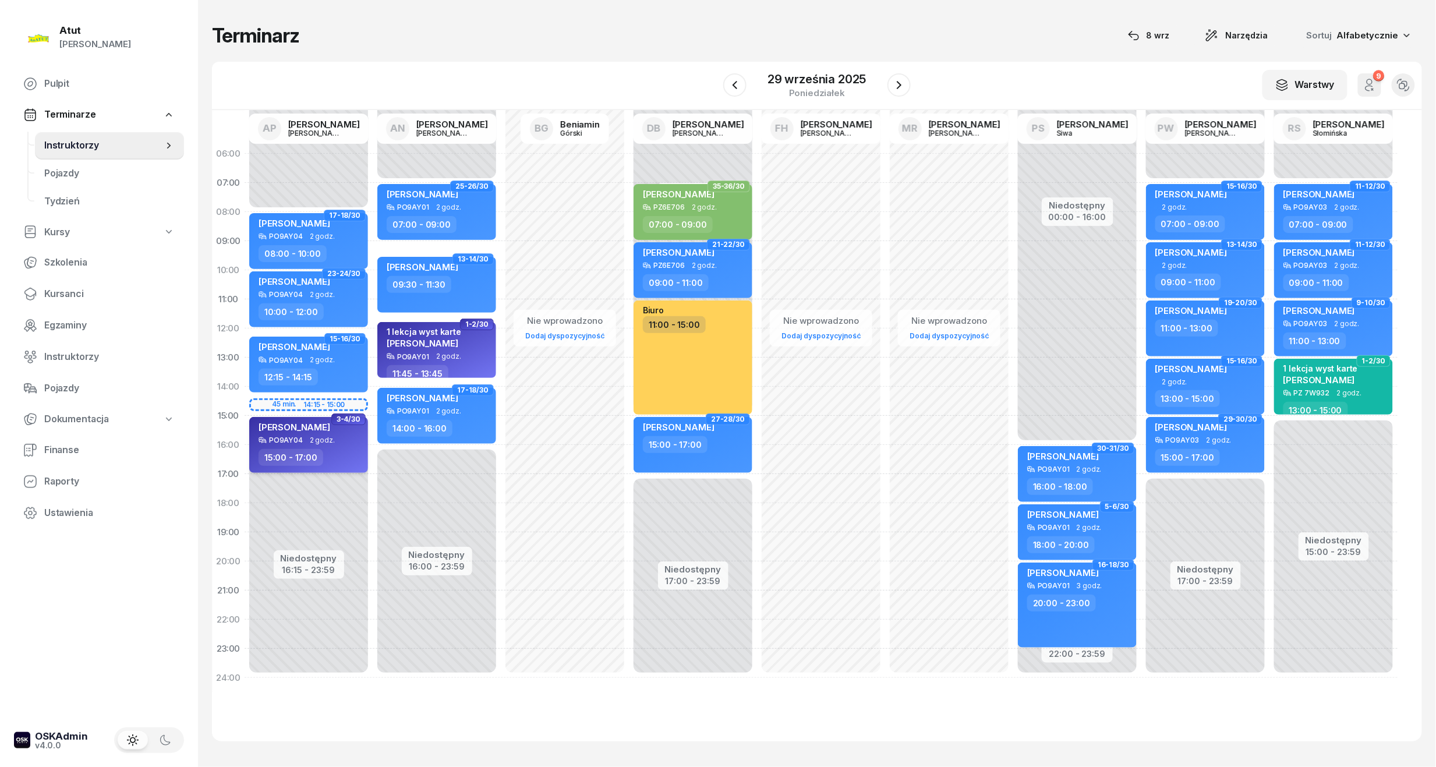
click at [289, 434] on div "[PERSON_NAME]" at bounding box center [295, 429] width 72 height 15
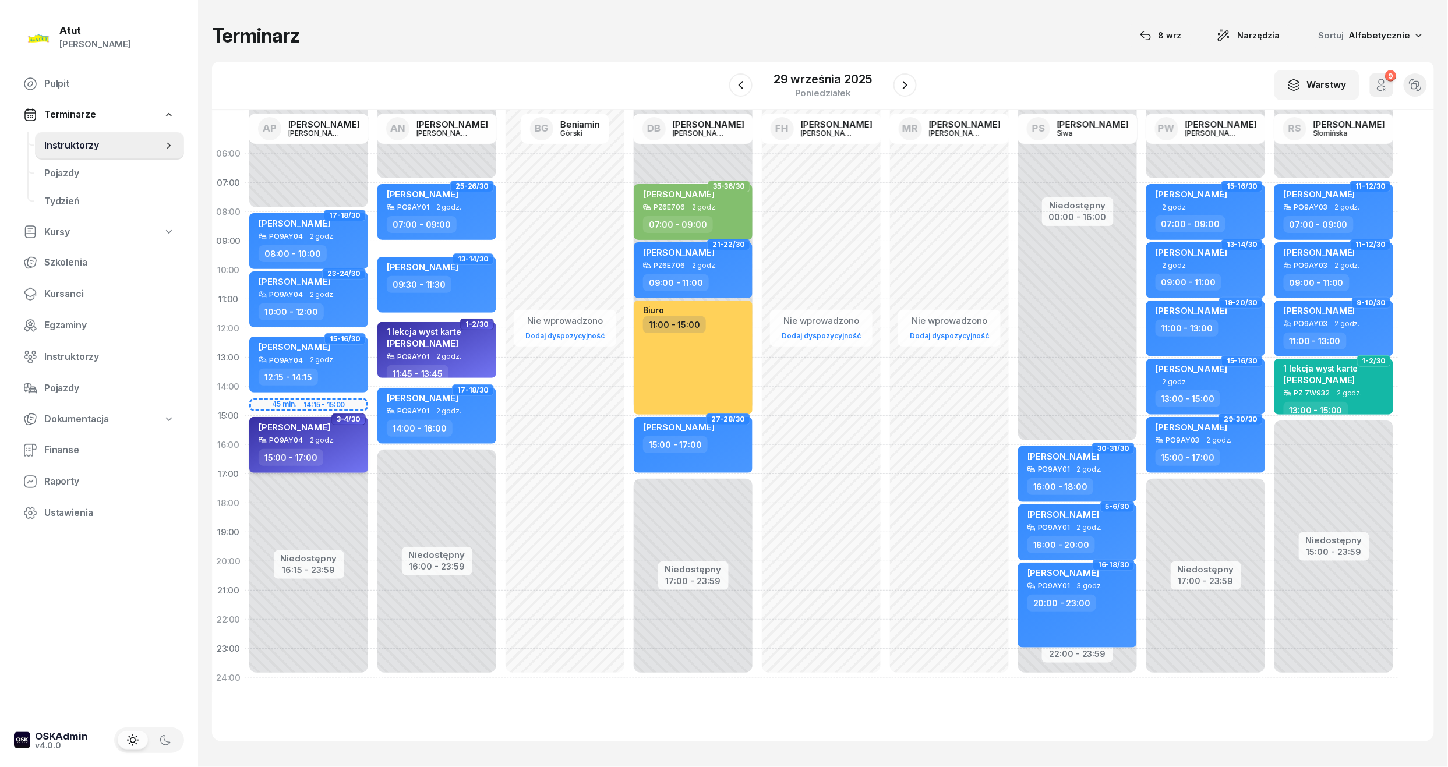
select select "15"
select select "17"
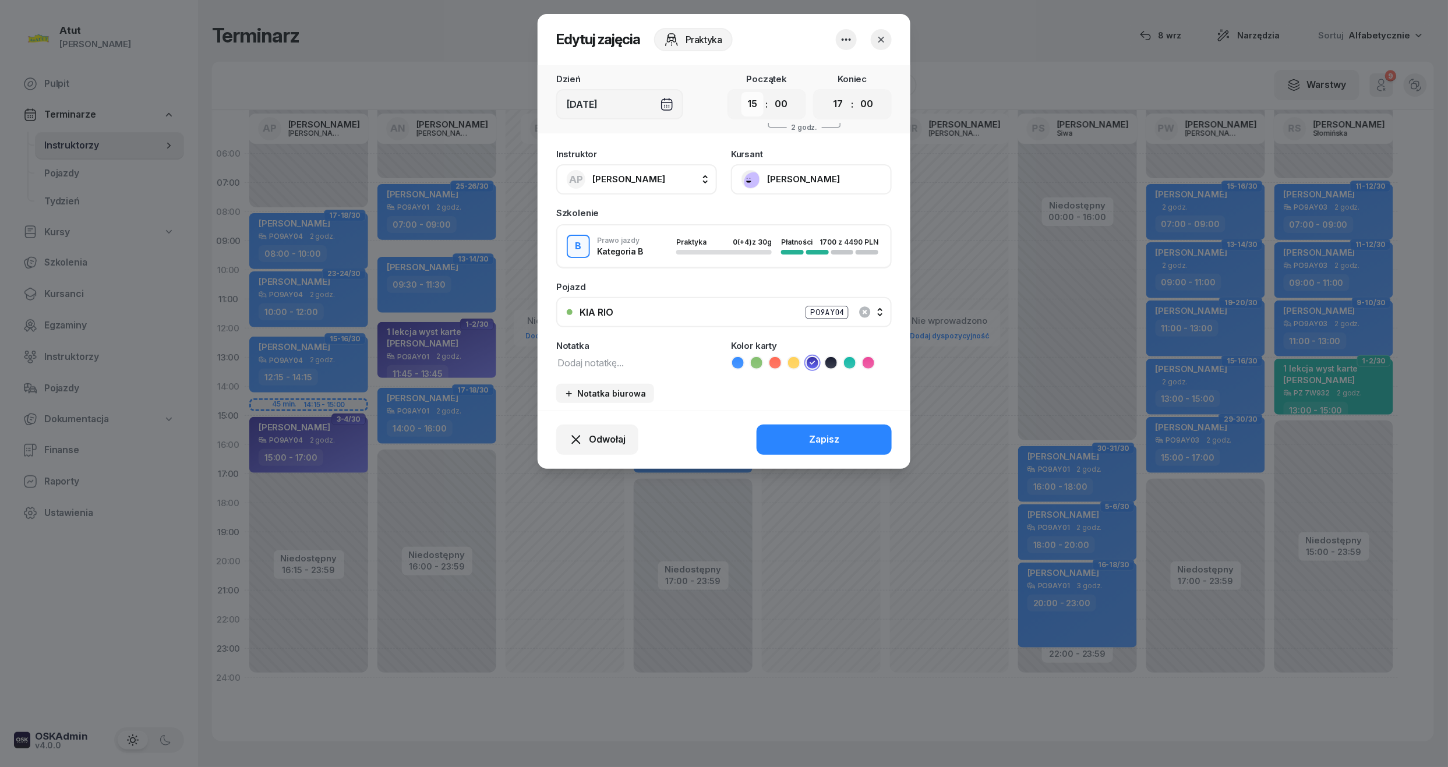
click at [751, 105] on select "00 01 02 03 04 05 06 07 08 09 10 11 12 13 14 15 16 17 18 19 20 21 22 23" at bounding box center [752, 104] width 22 height 24
select select "14"
click at [741, 92] on select "00 01 02 03 04 05 06 07 08 09 10 11 12 13 14 15 16 17 18 19 20 21 22 23" at bounding box center [752, 104] width 22 height 24
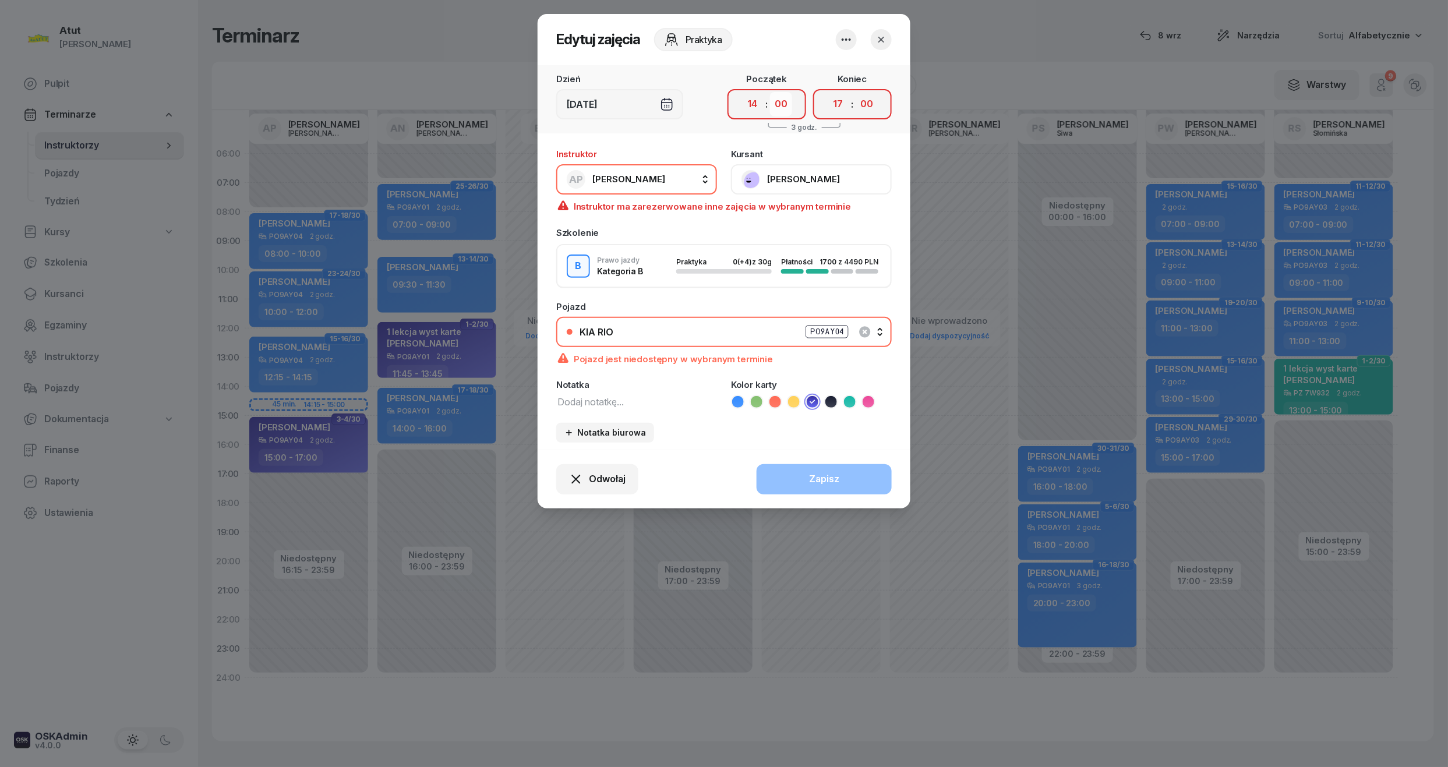
click at [785, 106] on select "00 05 10 15 20 25 30 35 40 45 50 55" at bounding box center [781, 104] width 22 height 24
select select "15"
click at [770, 92] on select "00 05 10 15 20 25 30 35 40 45 50 55" at bounding box center [781, 104] width 22 height 24
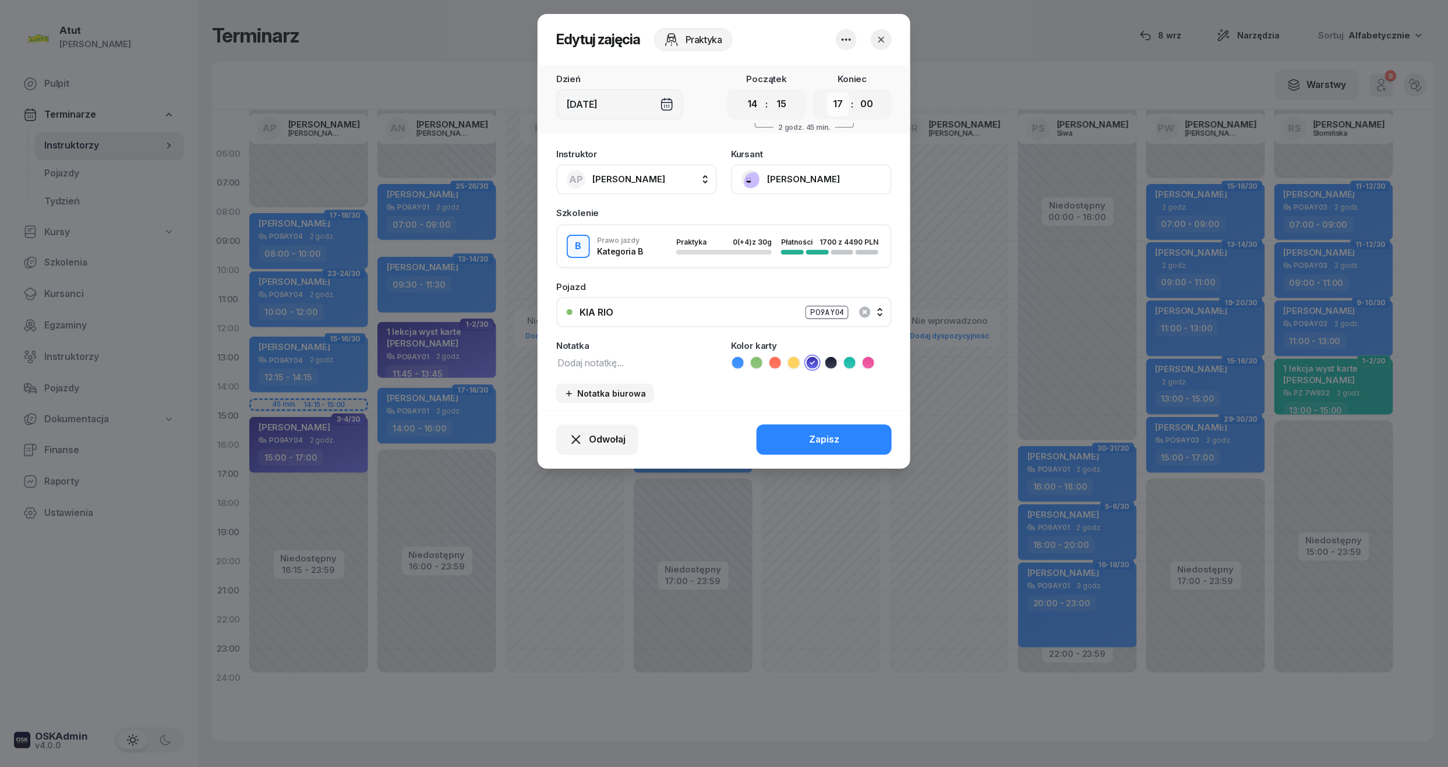
drag, startPoint x: 837, startPoint y: 104, endPoint x: 833, endPoint y: 114, distance: 11.2
click at [837, 104] on select "00 01 02 03 04 05 06 07 08 09 10 11 12 13 14 15 16 17 18 19 20 21 22 23" at bounding box center [838, 104] width 22 height 24
select select "16"
click at [827, 92] on select "00 01 02 03 04 05 06 07 08 09 10 11 12 13 14 15 16 17 18 19 20 21 22 23" at bounding box center [838, 104] width 22 height 24
click at [868, 86] on div "Koniec 00 01 02 03 04 05 06 07 08 09 10 11 12 13 14 15 16 17 18 19 20 21 22 23 …" at bounding box center [852, 97] width 79 height 45
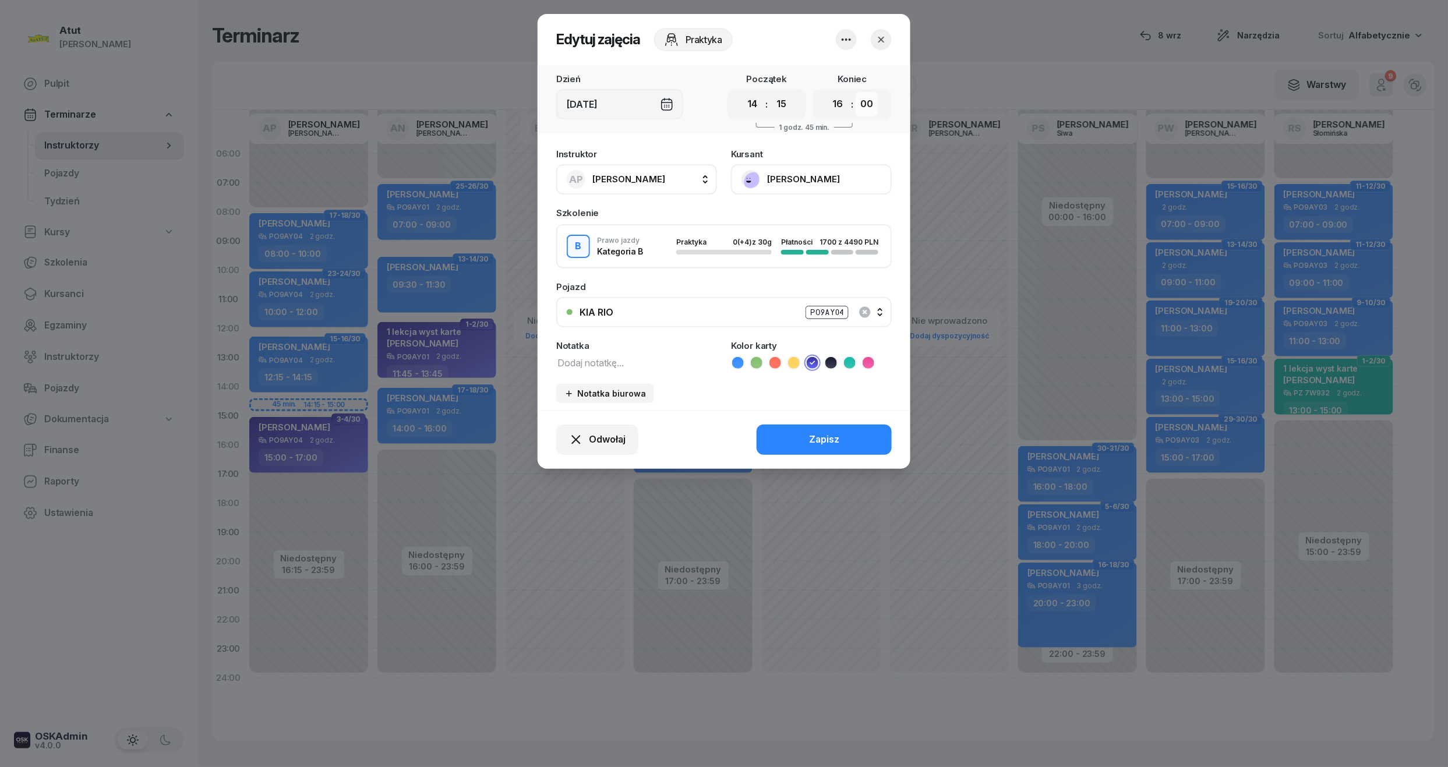
click at [867, 97] on select "00 05 10 15 20 25 30 35 40 45 50 55" at bounding box center [866, 104] width 22 height 24
select select "15"
click at [856, 92] on select "00 05 10 15 20 25 30 35 40 45 50 55" at bounding box center [866, 104] width 22 height 24
click at [815, 432] on div "Zapisz" at bounding box center [824, 439] width 30 height 15
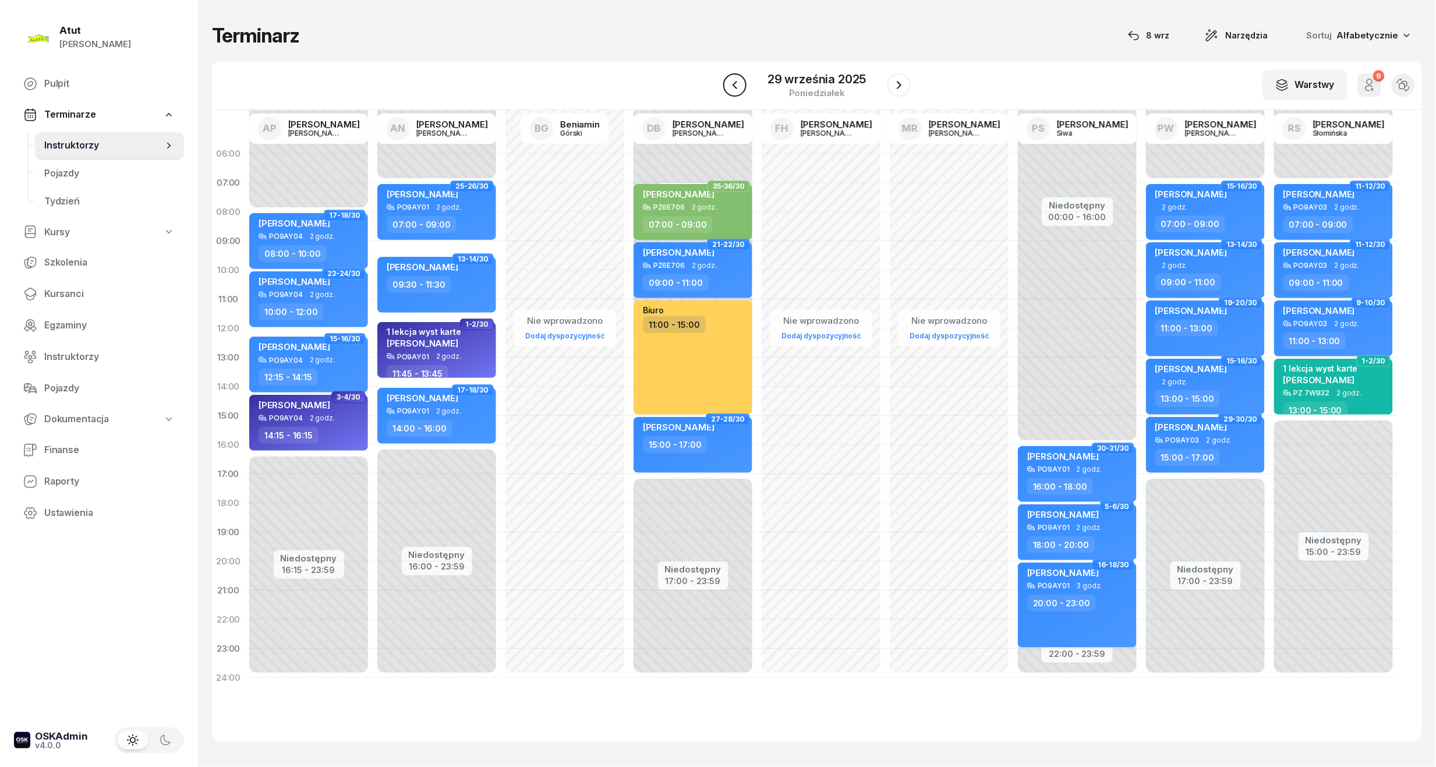
click at [734, 87] on icon "button" at bounding box center [735, 85] width 14 height 14
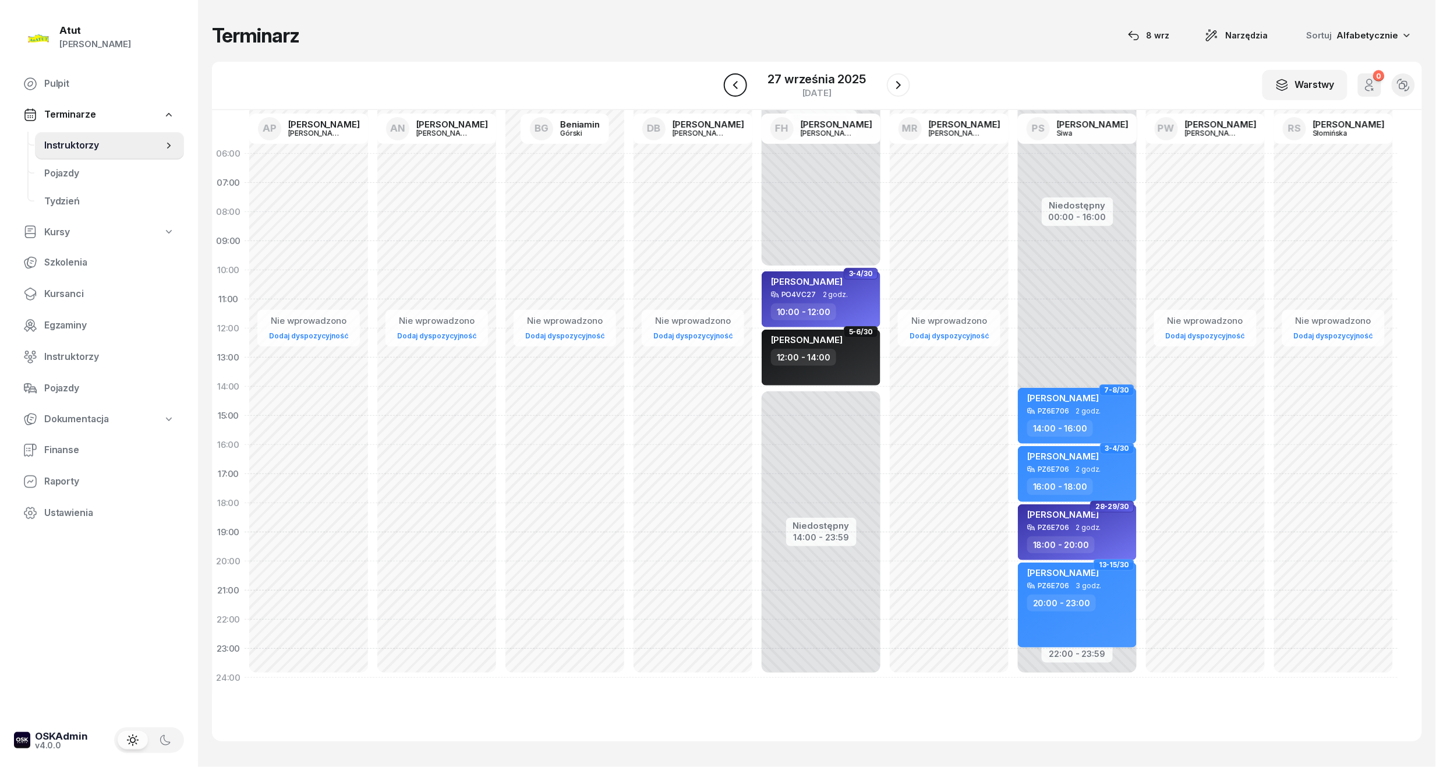
click at [734, 87] on icon "button" at bounding box center [736, 85] width 14 height 14
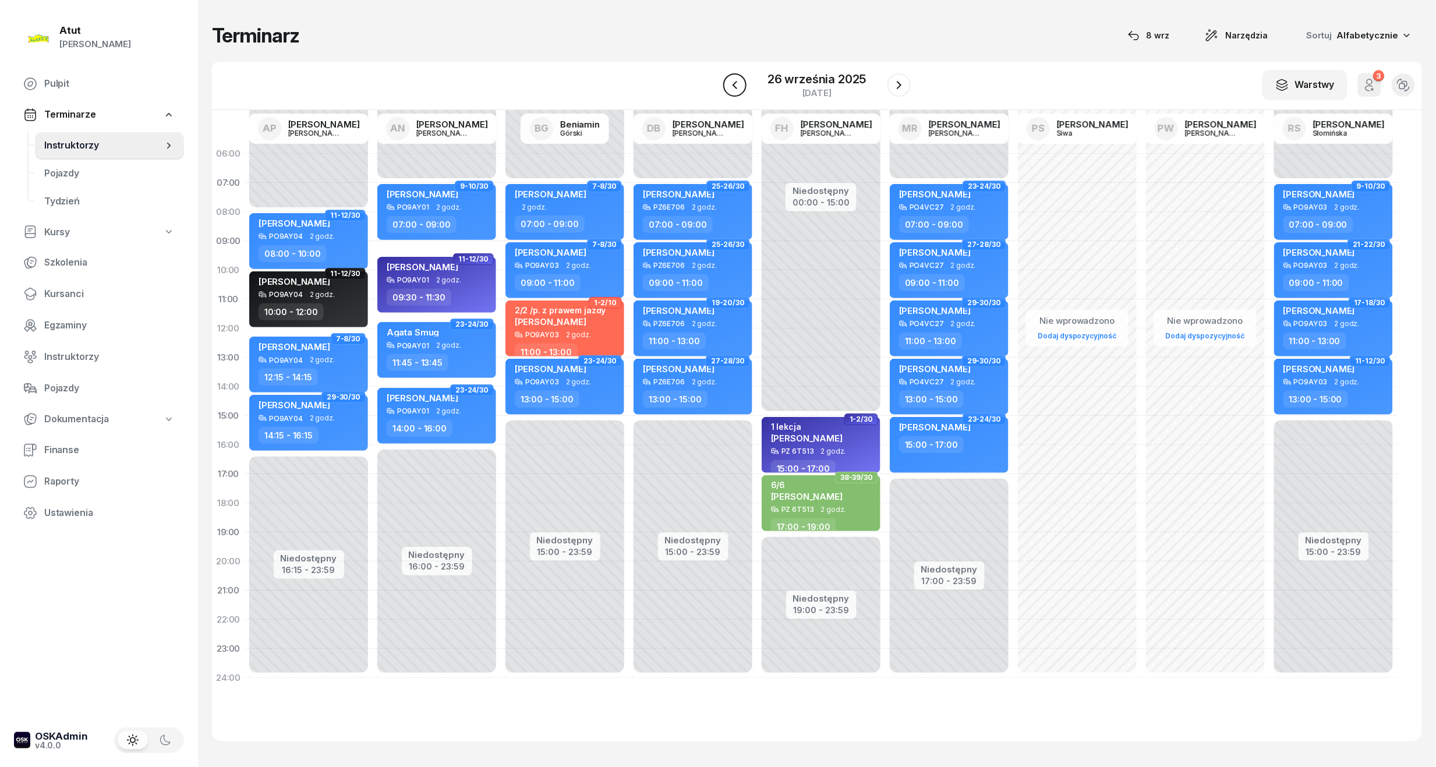
click at [734, 87] on icon "button" at bounding box center [735, 85] width 14 height 14
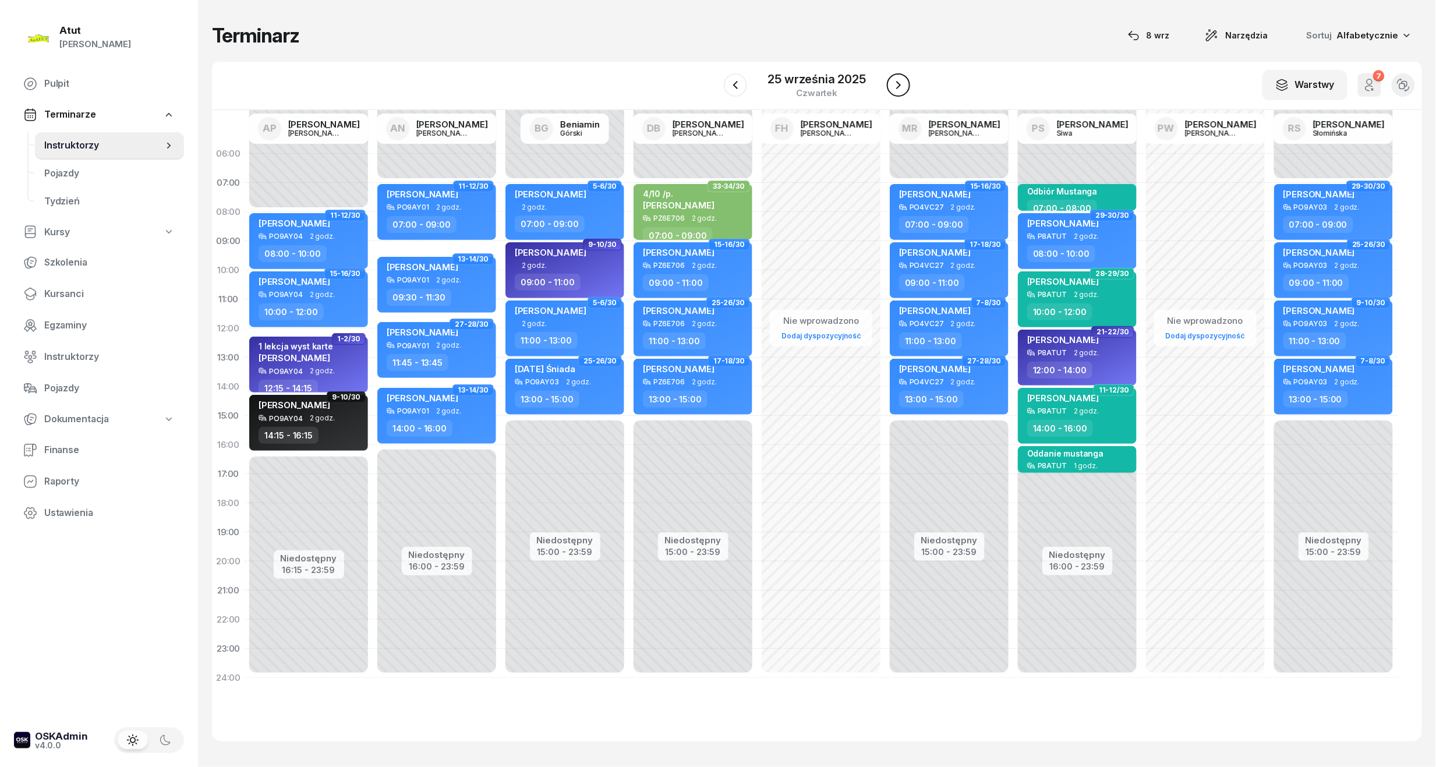
click at [897, 80] on icon "button" at bounding box center [899, 85] width 14 height 14
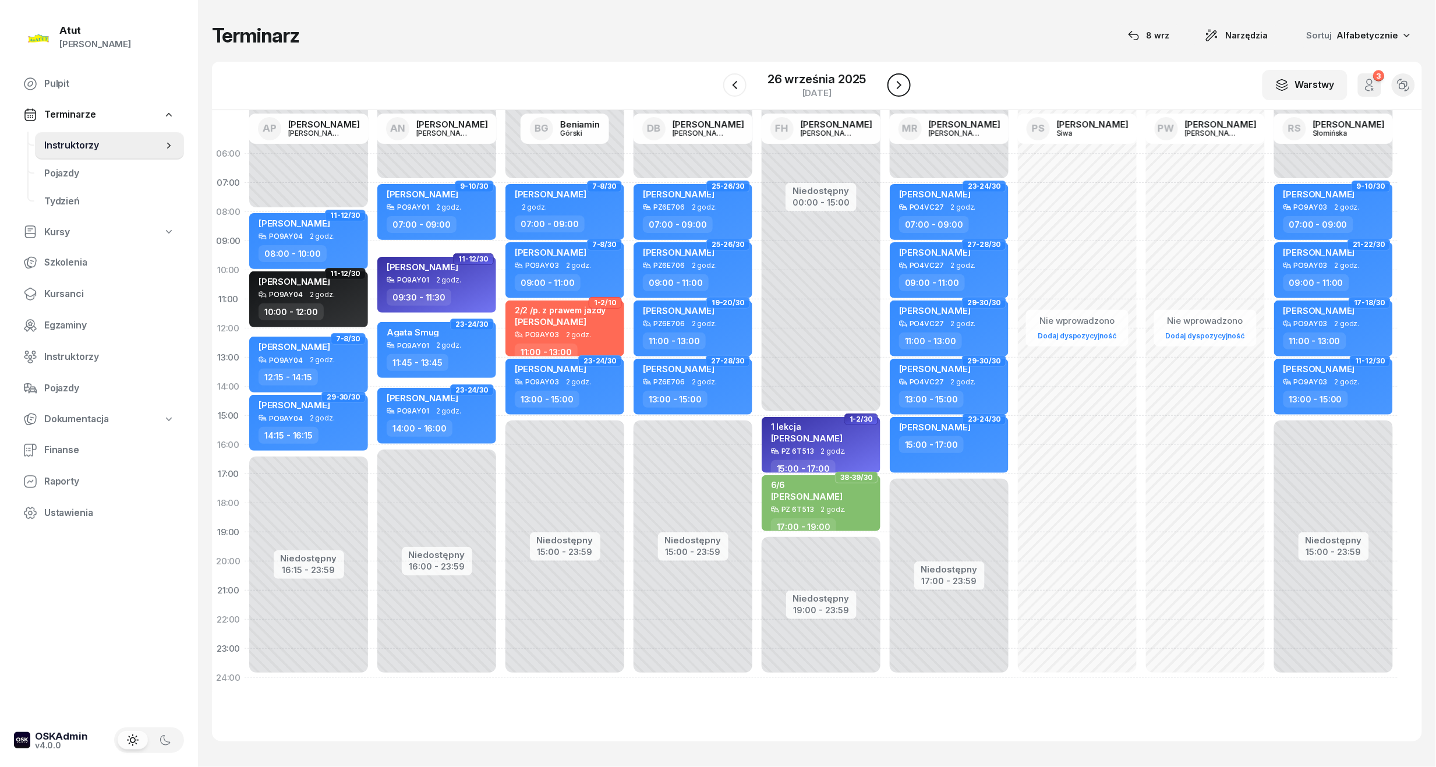
click at [897, 80] on icon "button" at bounding box center [899, 85] width 14 height 14
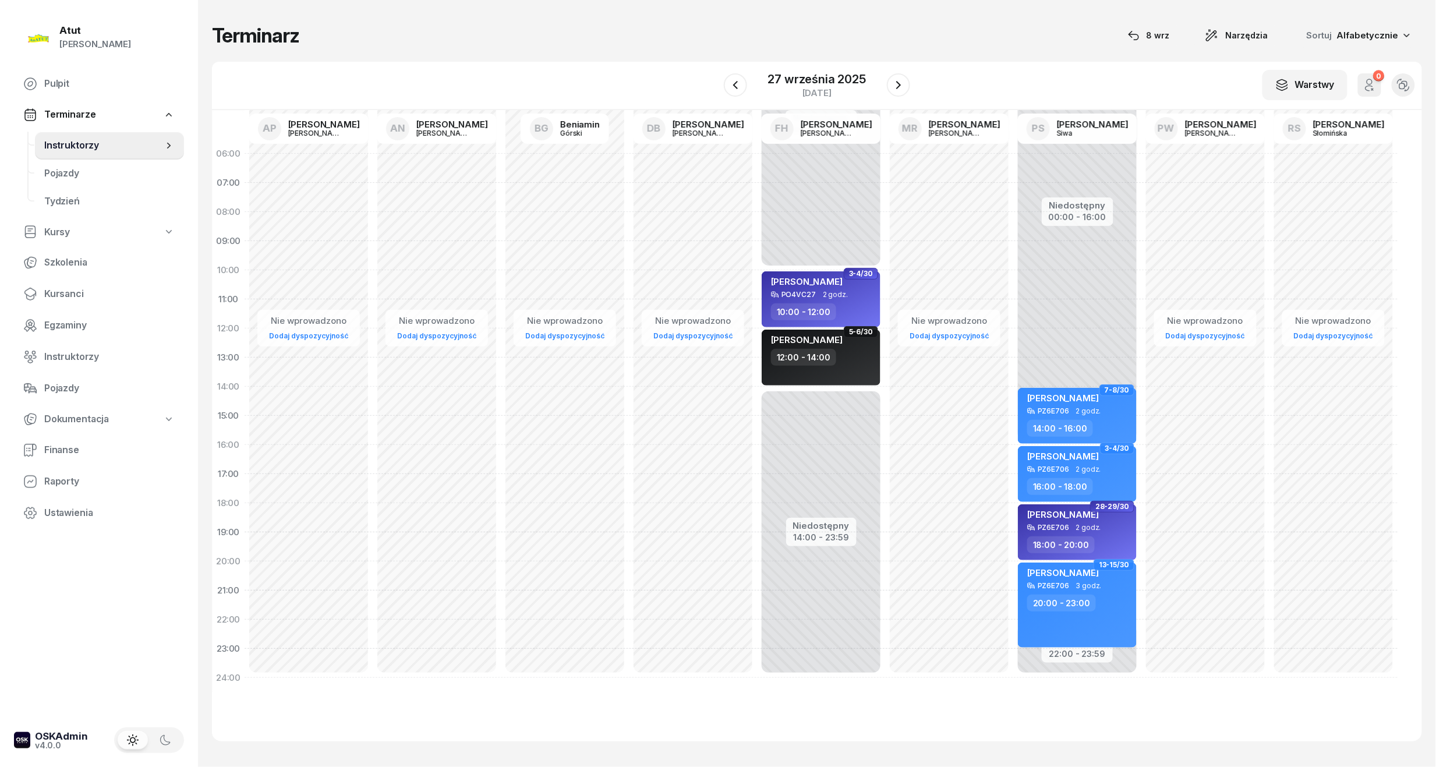
drag, startPoint x: 897, startPoint y: 84, endPoint x: 897, endPoint y: 101, distance: 16.3
click at [897, 97] on div "27 września 2025 sobota" at bounding box center [817, 85] width 186 height 33
click at [900, 78] on icon "button" at bounding box center [899, 85] width 14 height 14
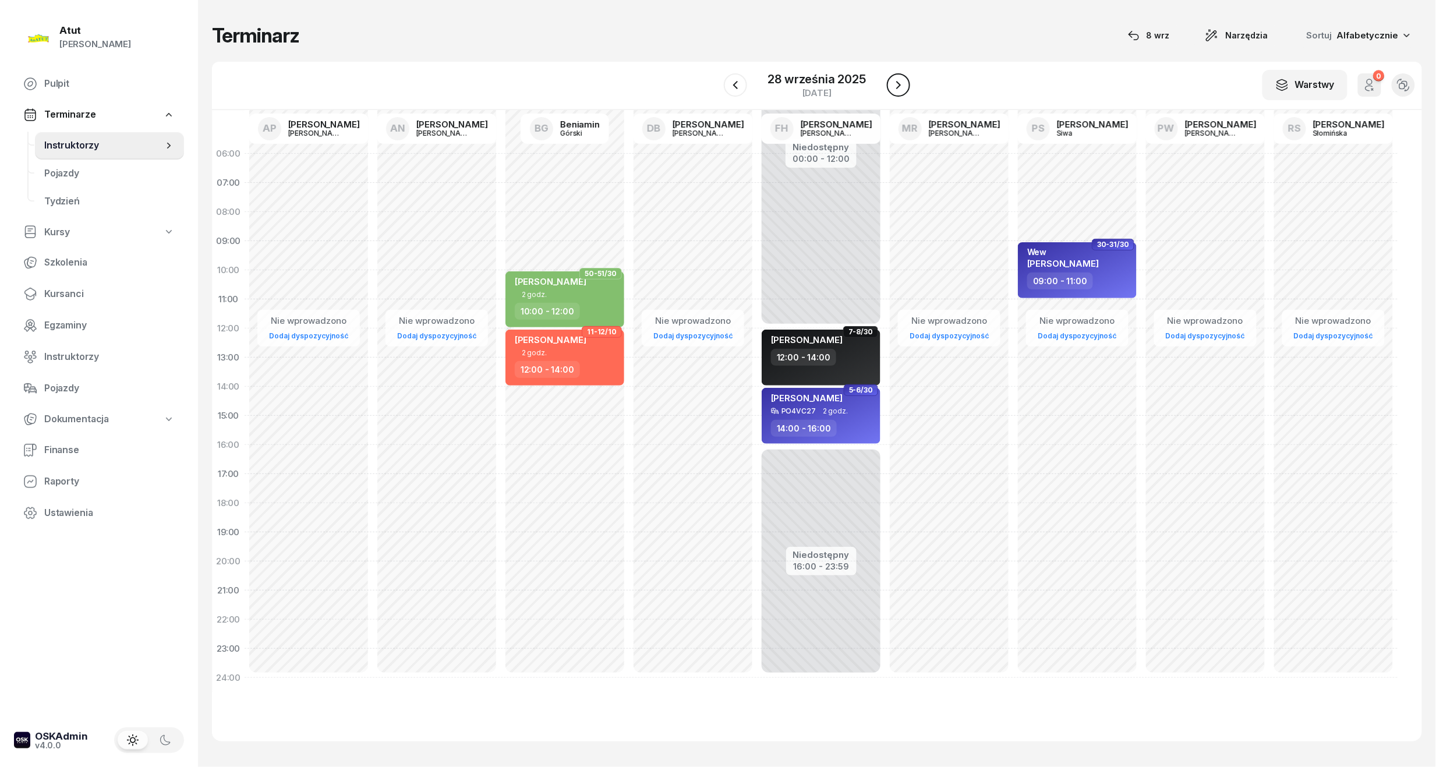
click at [900, 78] on icon "button" at bounding box center [899, 85] width 14 height 14
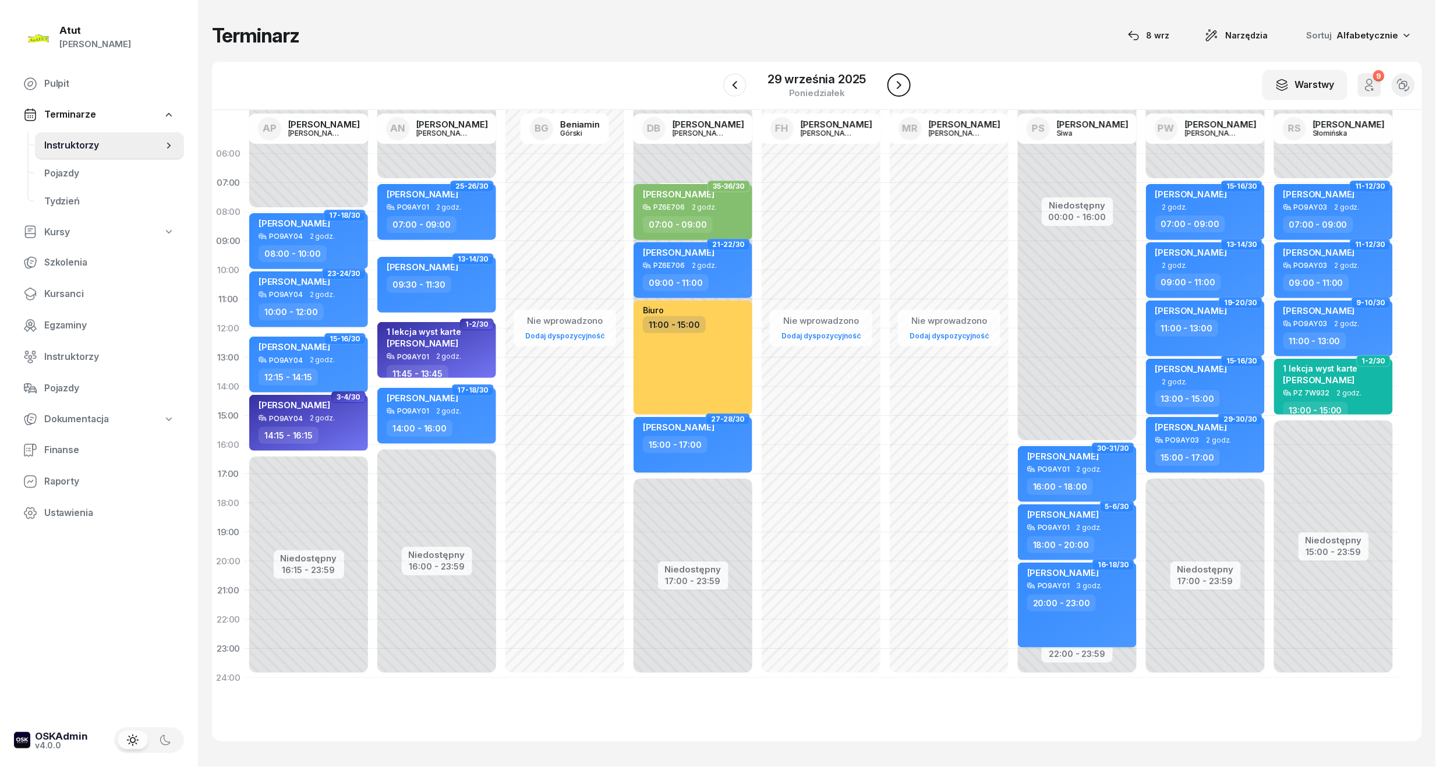
click at [900, 78] on icon "button" at bounding box center [899, 85] width 14 height 14
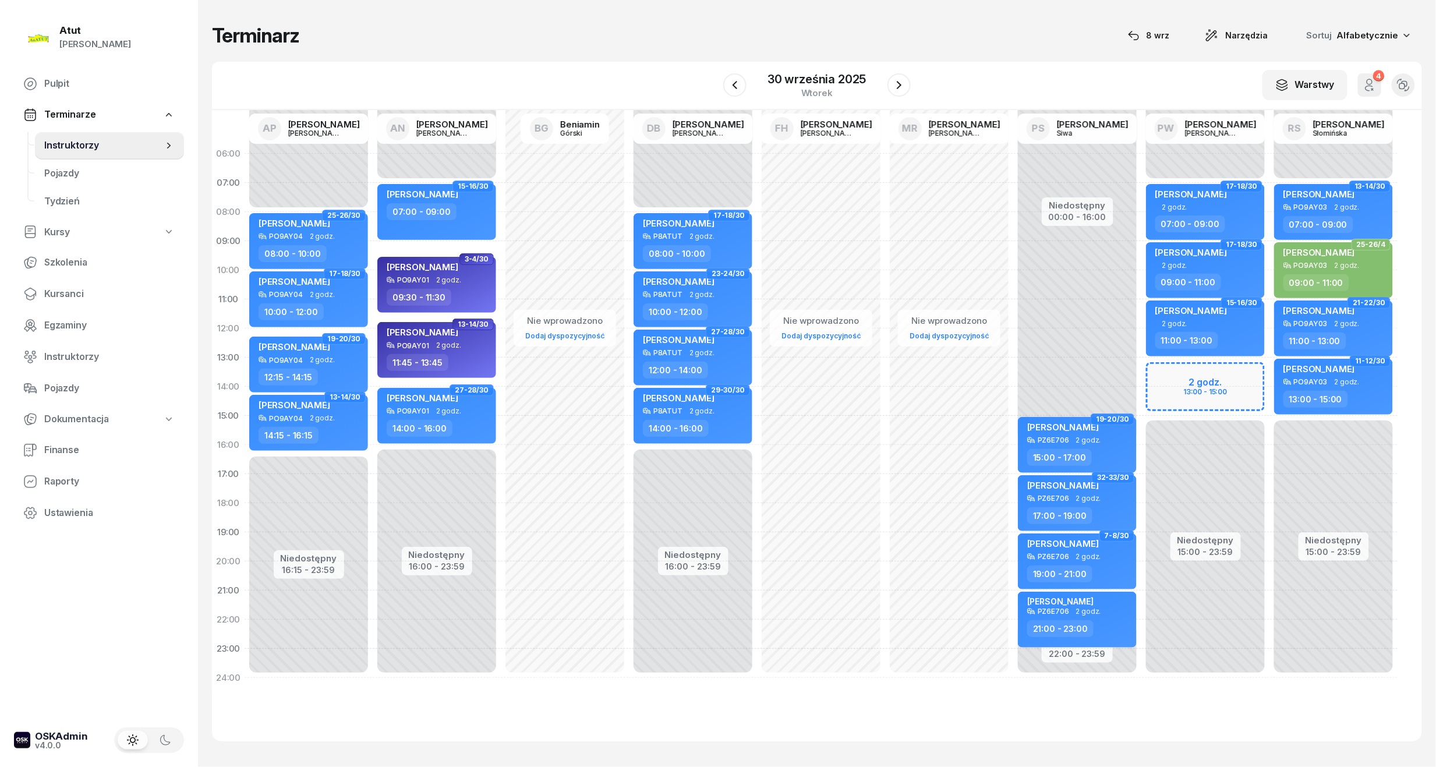
click at [1208, 374] on div "Niedostępny 00:00 - 07:00 Niedostępny 15:00 - 23:59 2 godz. 13:00 - 15:00 15-16…" at bounding box center [1205, 415] width 128 height 553
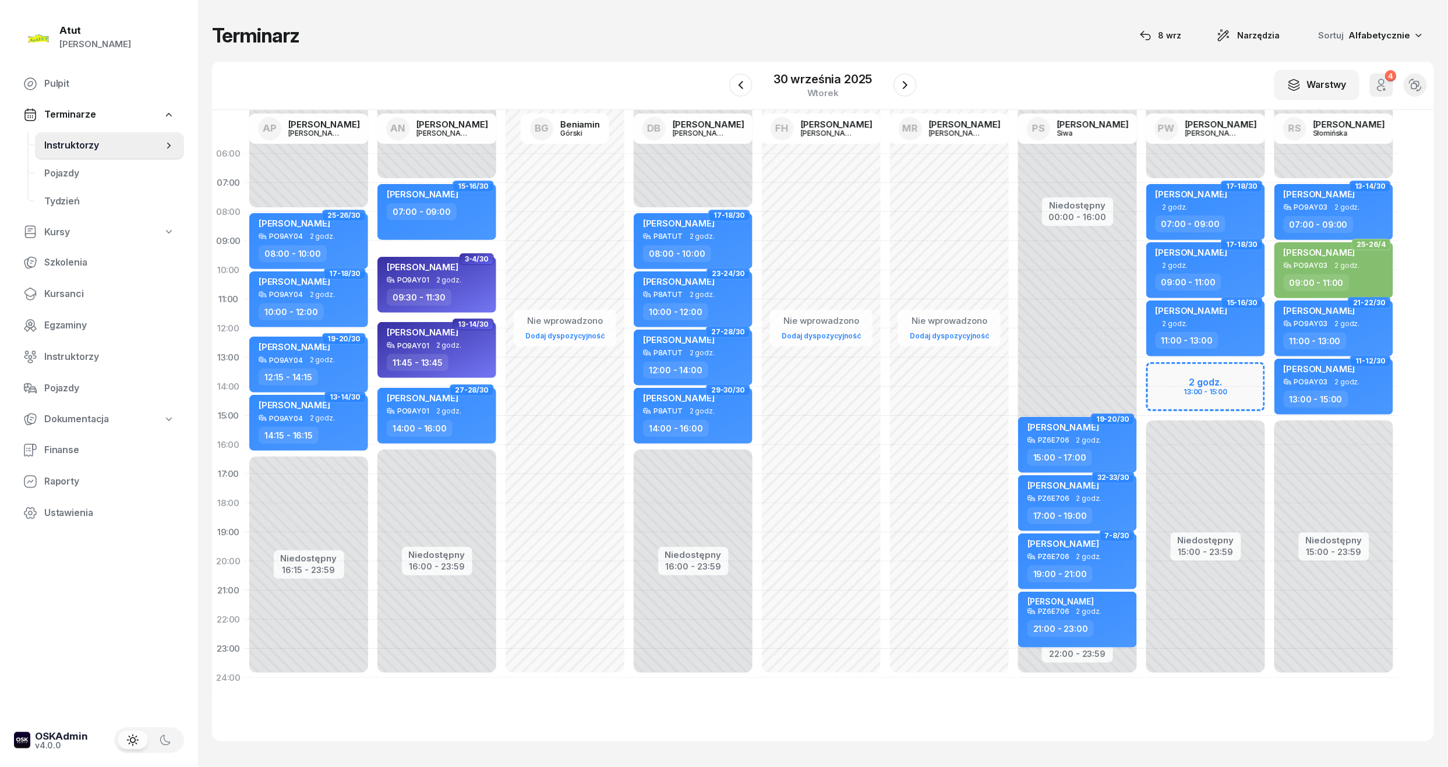
select select "13"
select select "15"
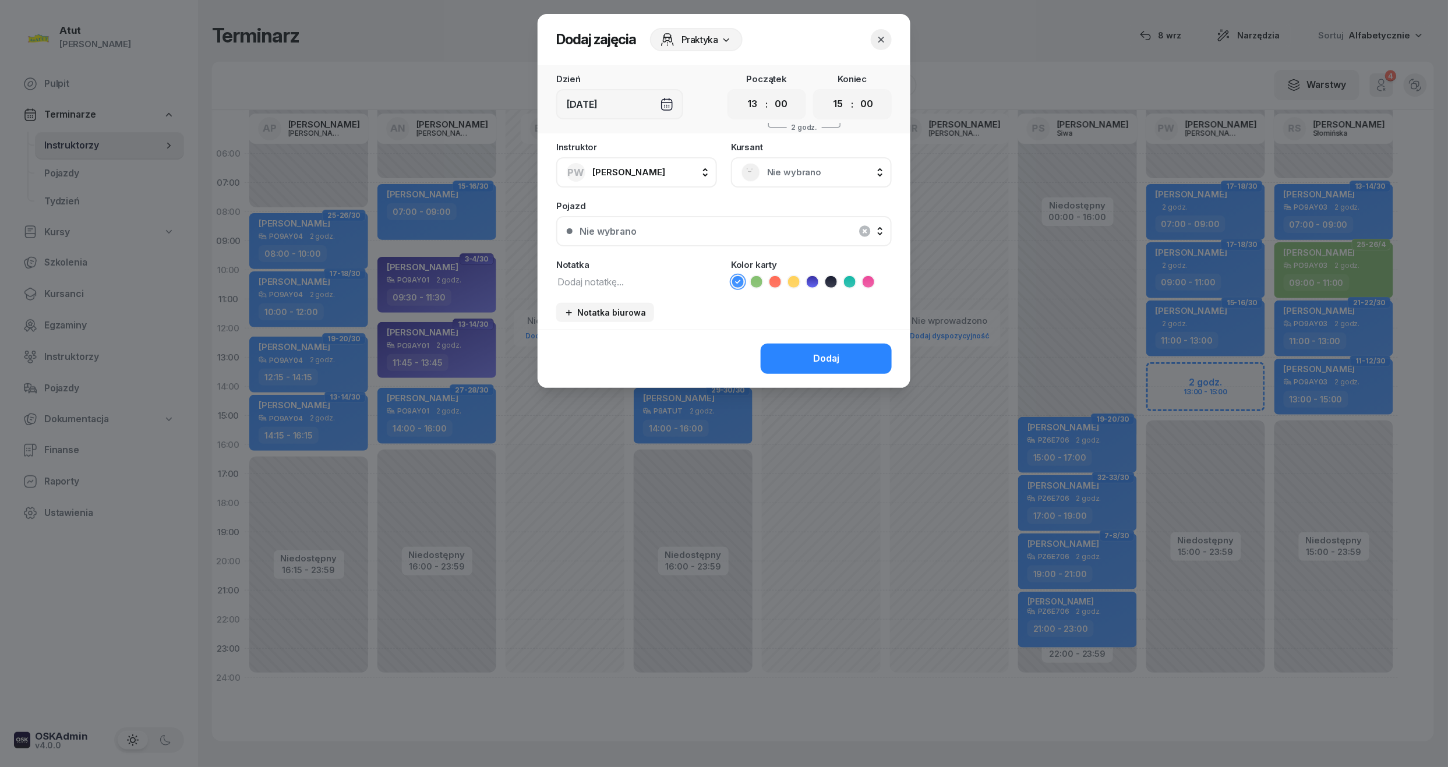
click at [819, 161] on div "Nie wybrano" at bounding box center [811, 172] width 161 height 30
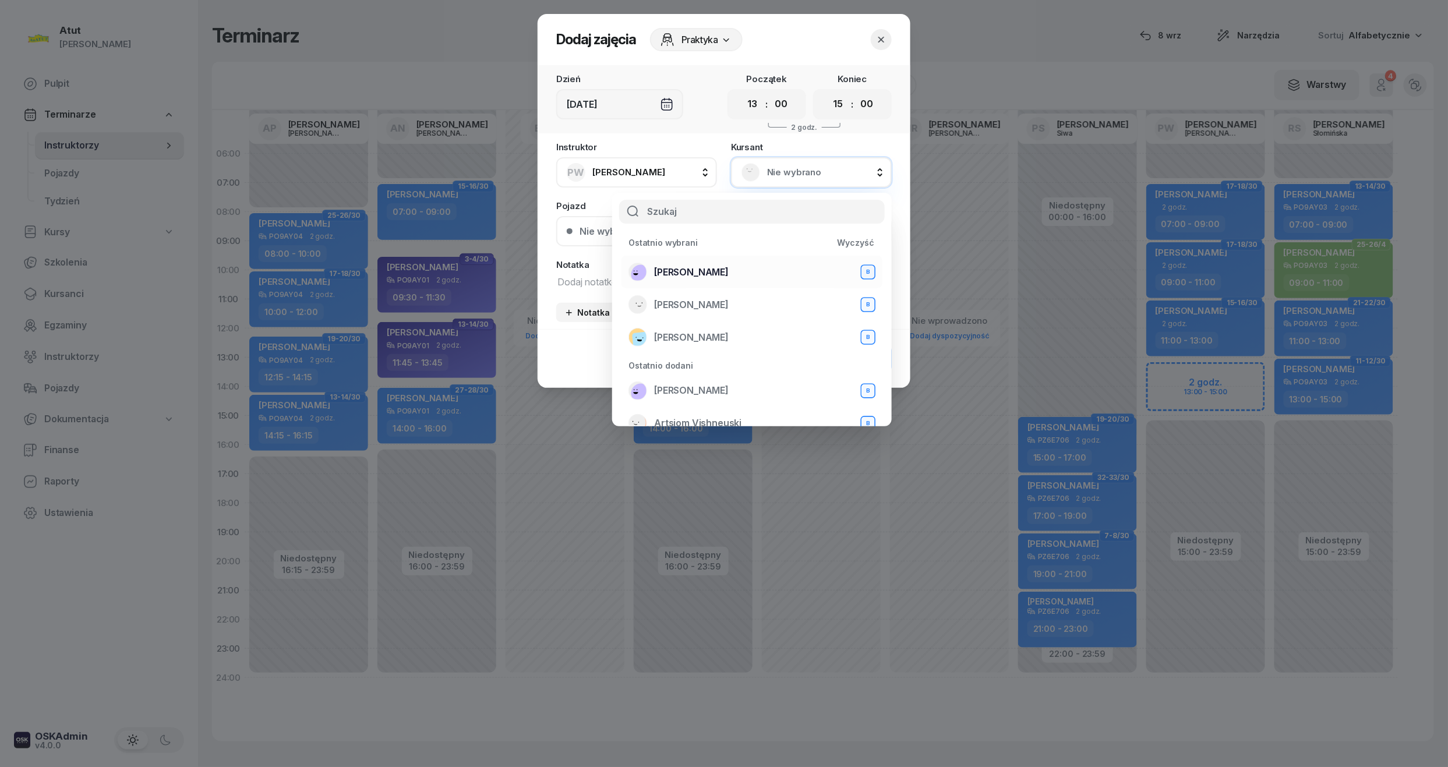
click at [716, 263] on div "Olaf Żakiewicz B" at bounding box center [751, 272] width 247 height 19
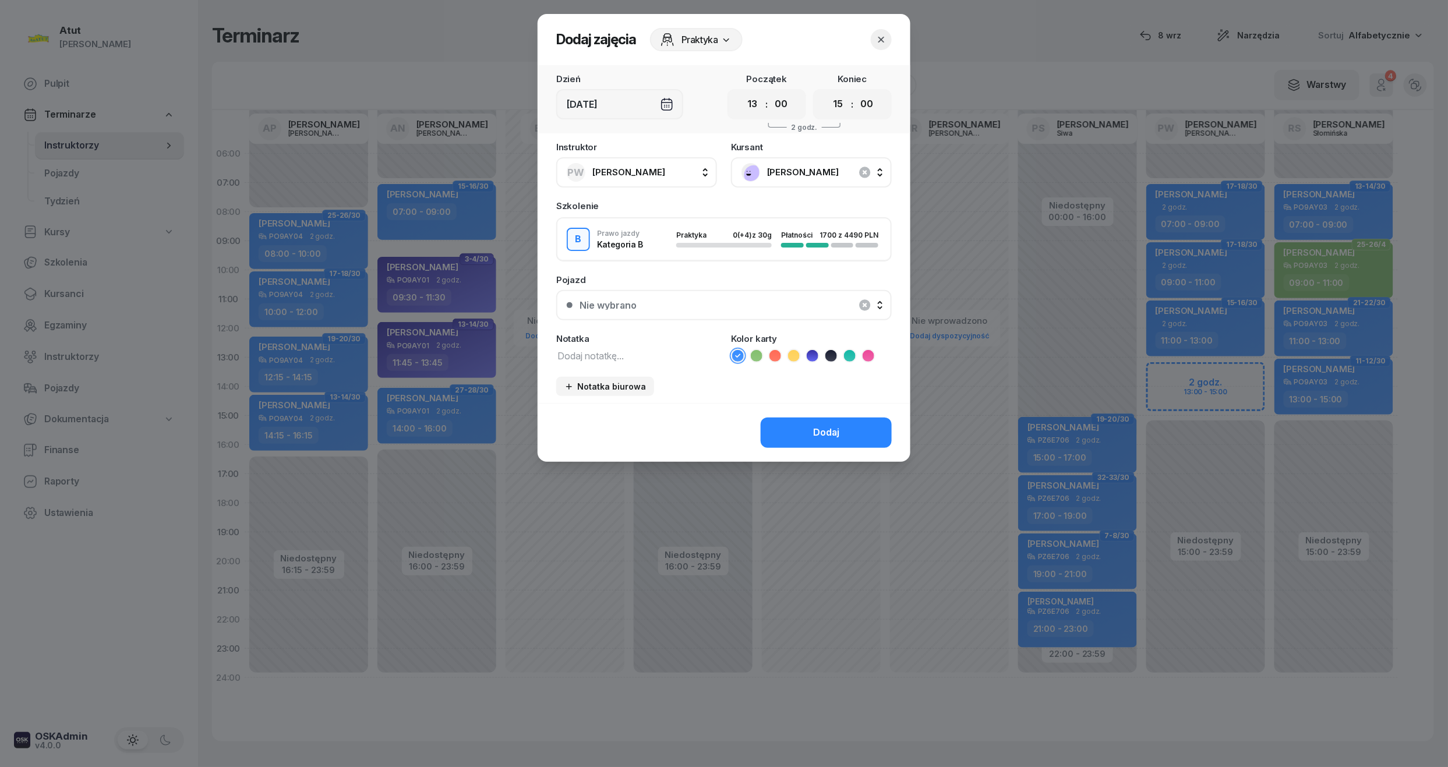
click at [818, 355] on li at bounding box center [812, 356] width 14 height 14
click at [662, 300] on div "Nie wybrano" at bounding box center [730, 304] width 302 height 9
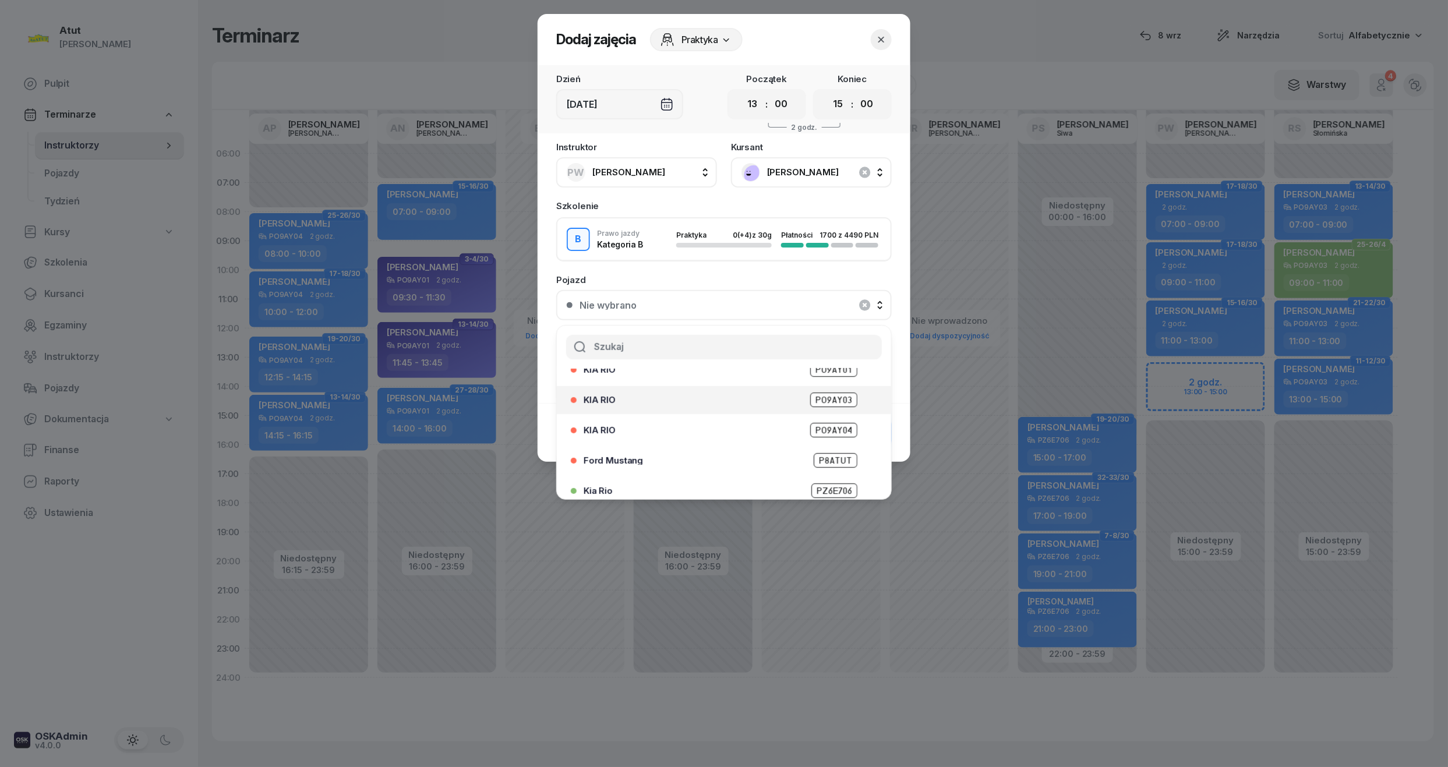
scroll to position [144, 0]
click at [816, 450] on span "PZ 7W932" at bounding box center [833, 452] width 48 height 15
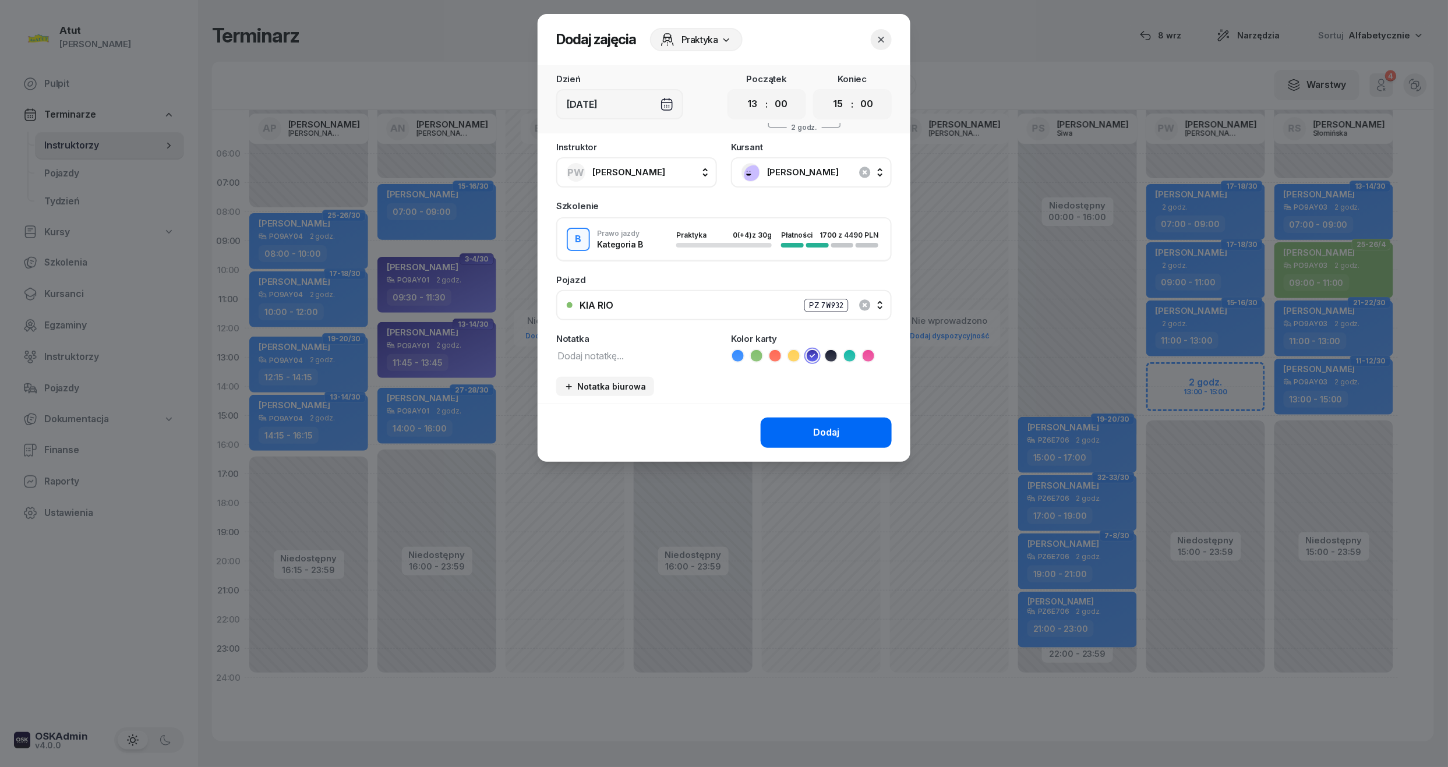
click at [832, 422] on button "Dodaj" at bounding box center [826, 433] width 131 height 30
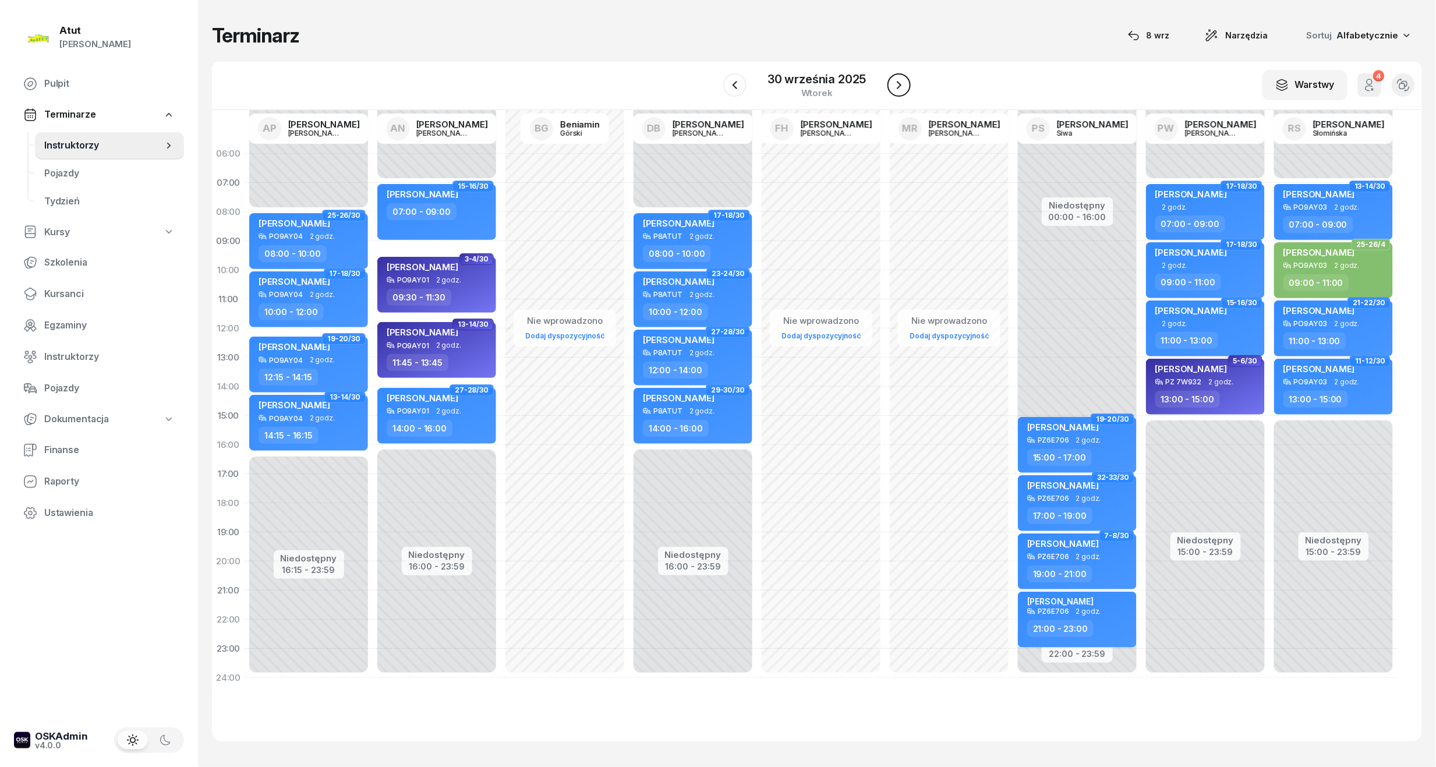
click at [897, 86] on icon "button" at bounding box center [899, 85] width 14 height 14
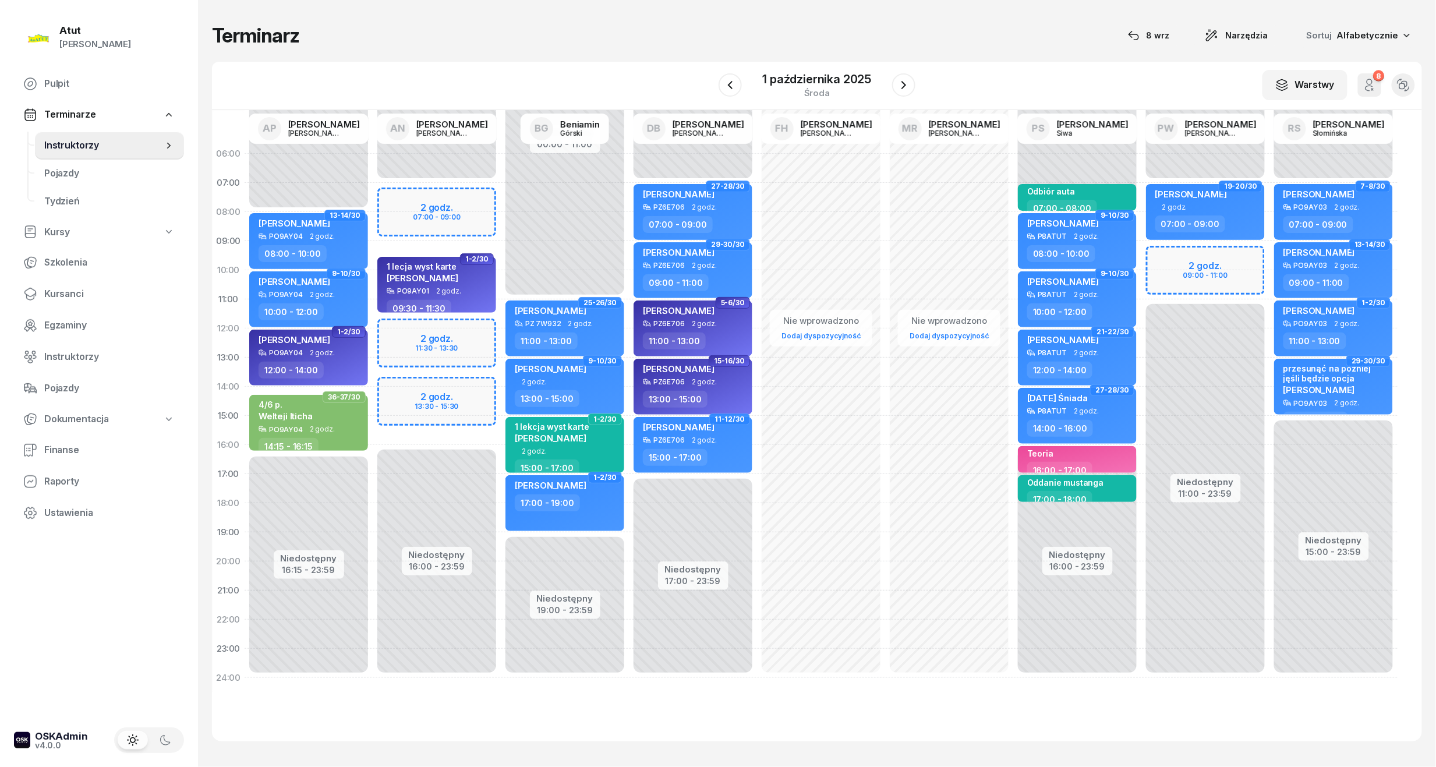
click at [445, 204] on div "Niedostępny 00:00 - 07:00 Niedostępny 16:00 - 23:59 2 godz. 07:00 - 09:00 2 god…" at bounding box center [437, 415] width 128 height 553
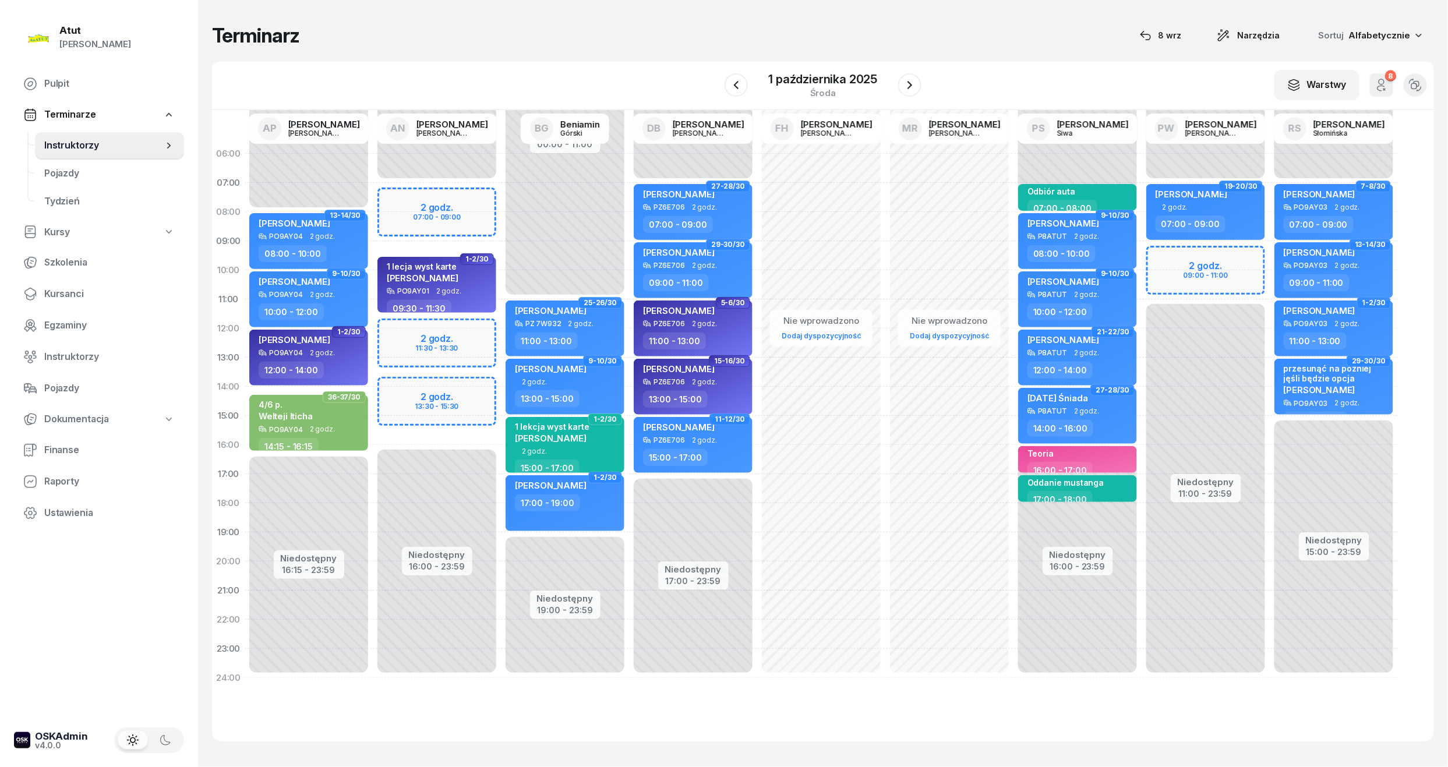
select select "07"
select select "09"
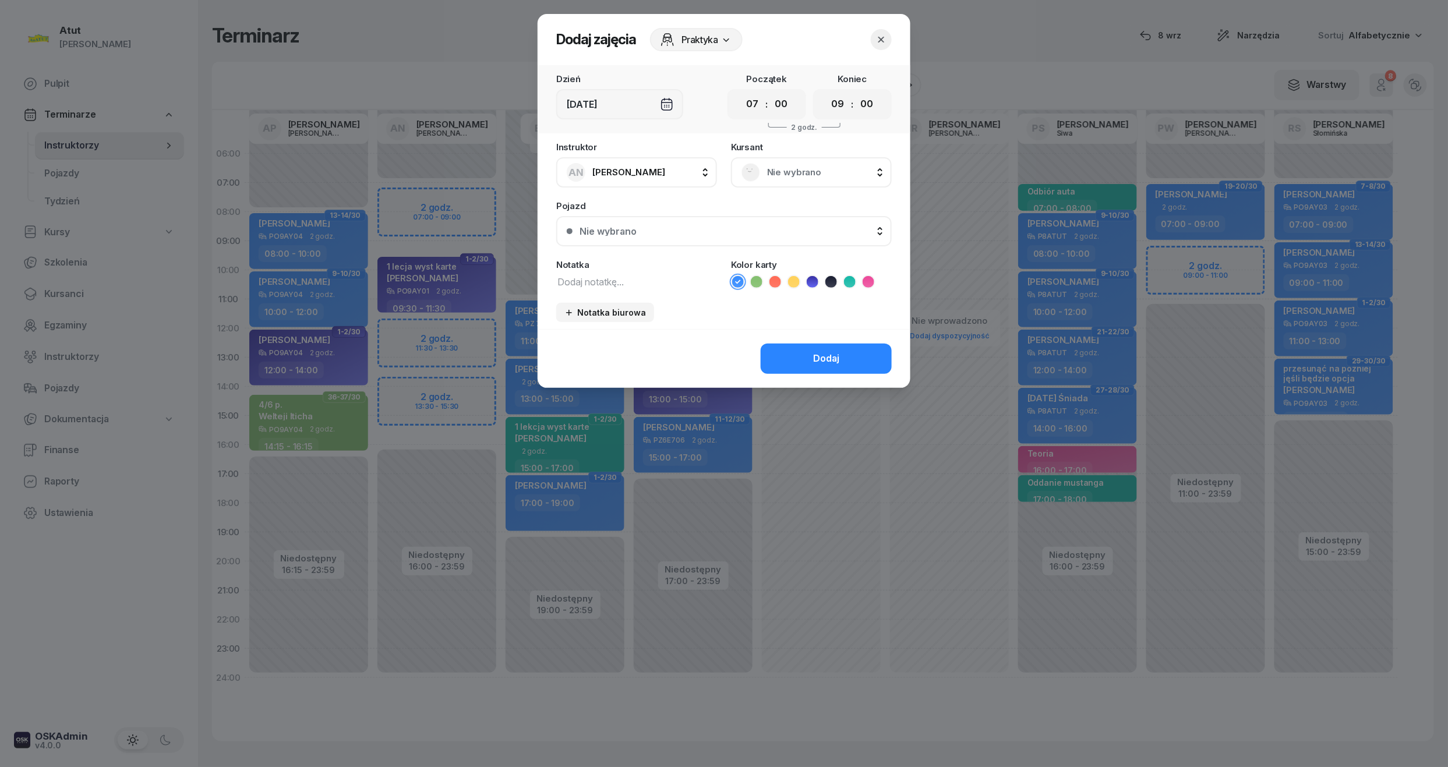
click at [884, 37] on icon "button" at bounding box center [881, 40] width 12 height 12
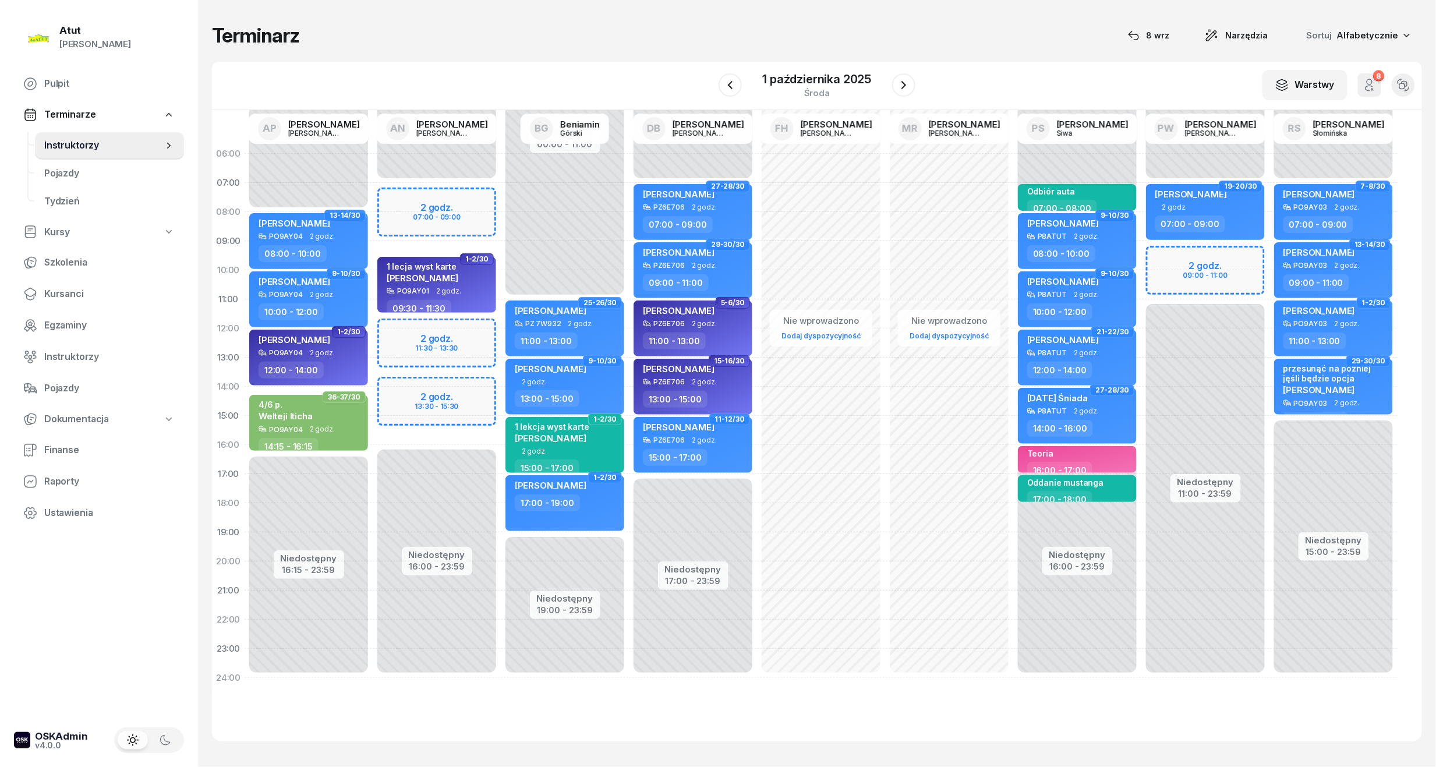
click at [424, 212] on div "Niedostępny 00:00 - 07:00 Niedostępny 16:00 - 23:59 2 godz. 07:00 - 09:00 2 god…" at bounding box center [437, 415] width 128 height 553
select select "08"
select select "09"
select select "30"
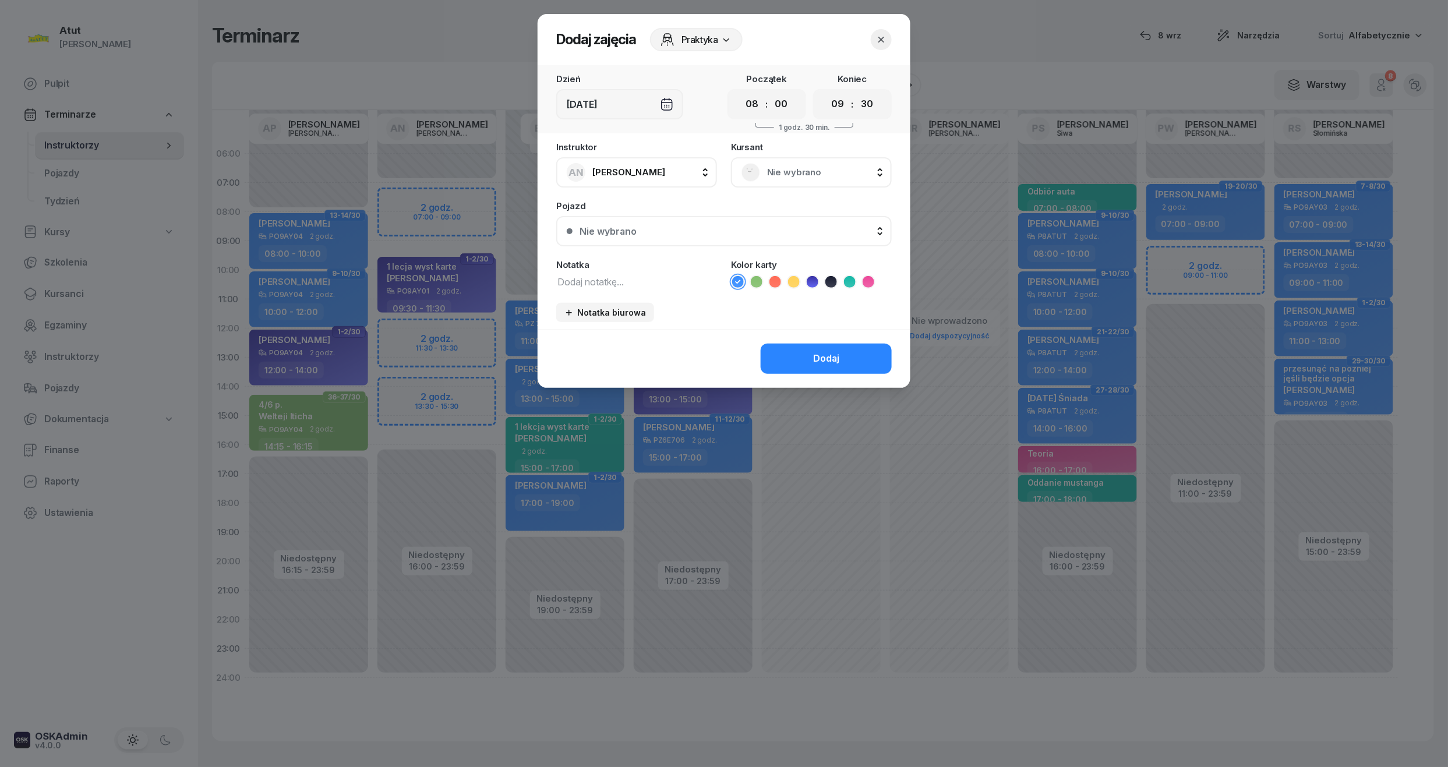
click at [814, 169] on span "Nie wybrano" at bounding box center [824, 172] width 114 height 15
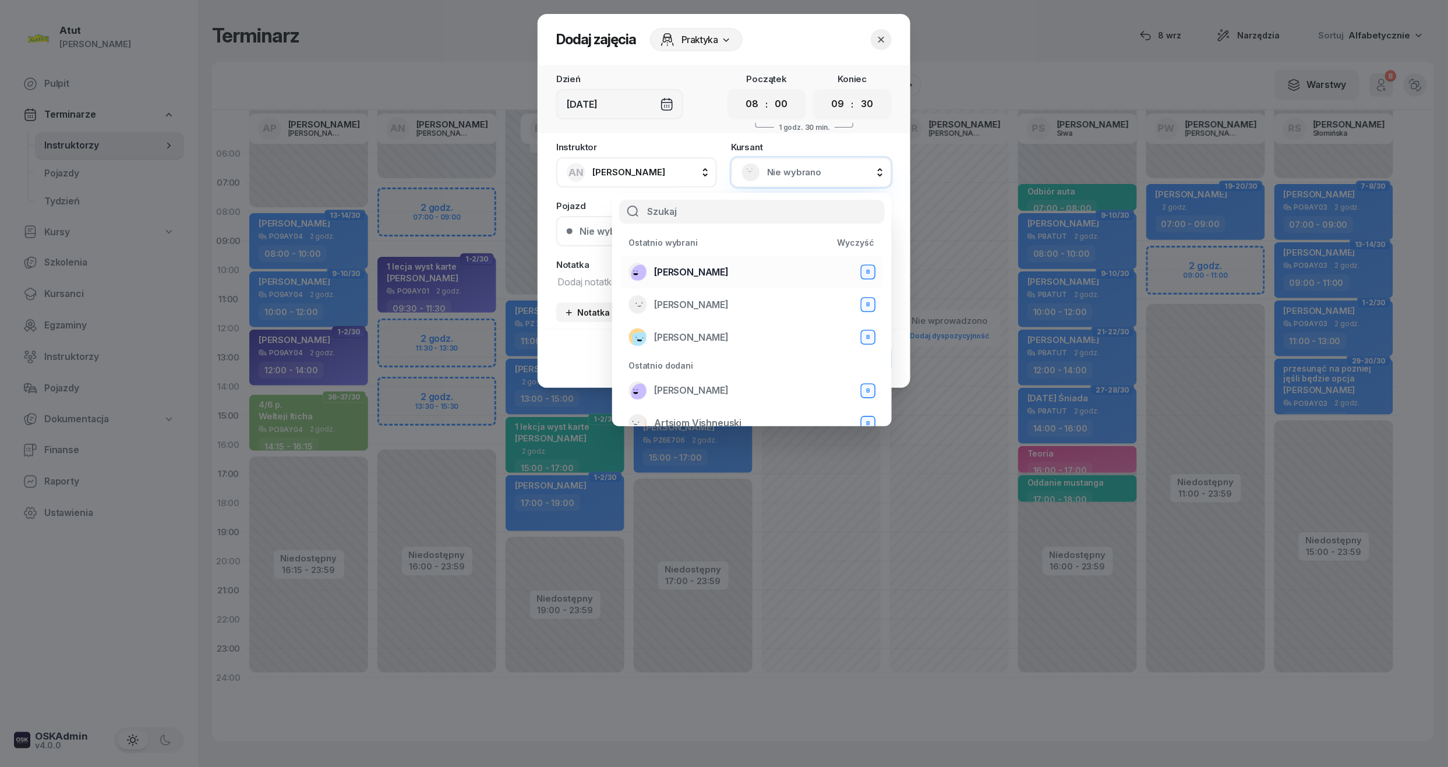
click at [692, 268] on span "[PERSON_NAME]" at bounding box center [691, 272] width 75 height 15
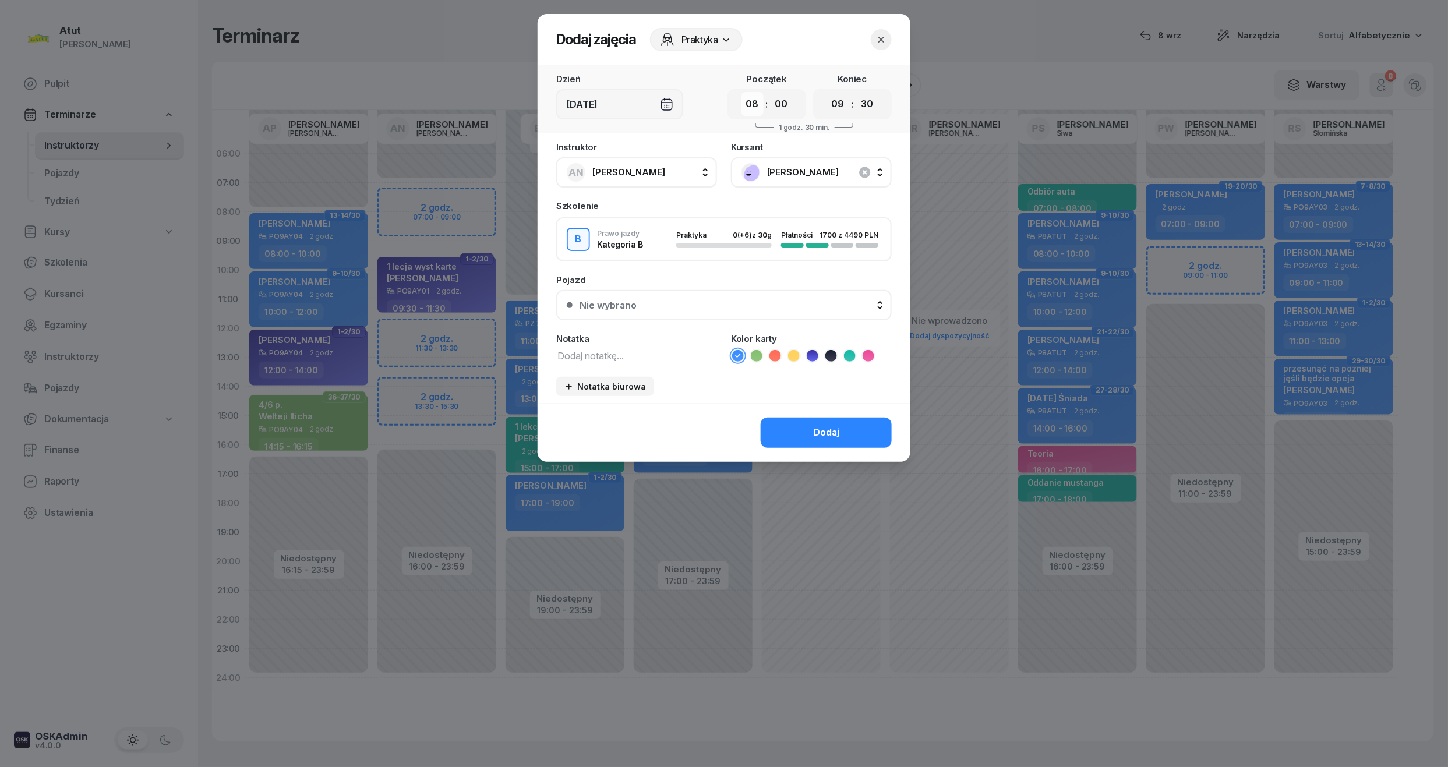
click at [746, 114] on select "00 01 02 03 04 05 06 07 08 09 10 11 12 13 14 15 16 17 18 19 20 21 22 23" at bounding box center [752, 104] width 22 height 24
select select "07"
click at [741, 92] on select "00 01 02 03 04 05 06 07 08 09 10 11 12 13 14 15 16 17 18 19 20 21 22 23" at bounding box center [752, 104] width 22 height 24
drag, startPoint x: 860, startPoint y: 102, endPoint x: 861, endPoint y: 112, distance: 9.3
click at [860, 102] on select "00 05 10 15 20 25 30 35 40 45 50 55" at bounding box center [866, 104] width 22 height 24
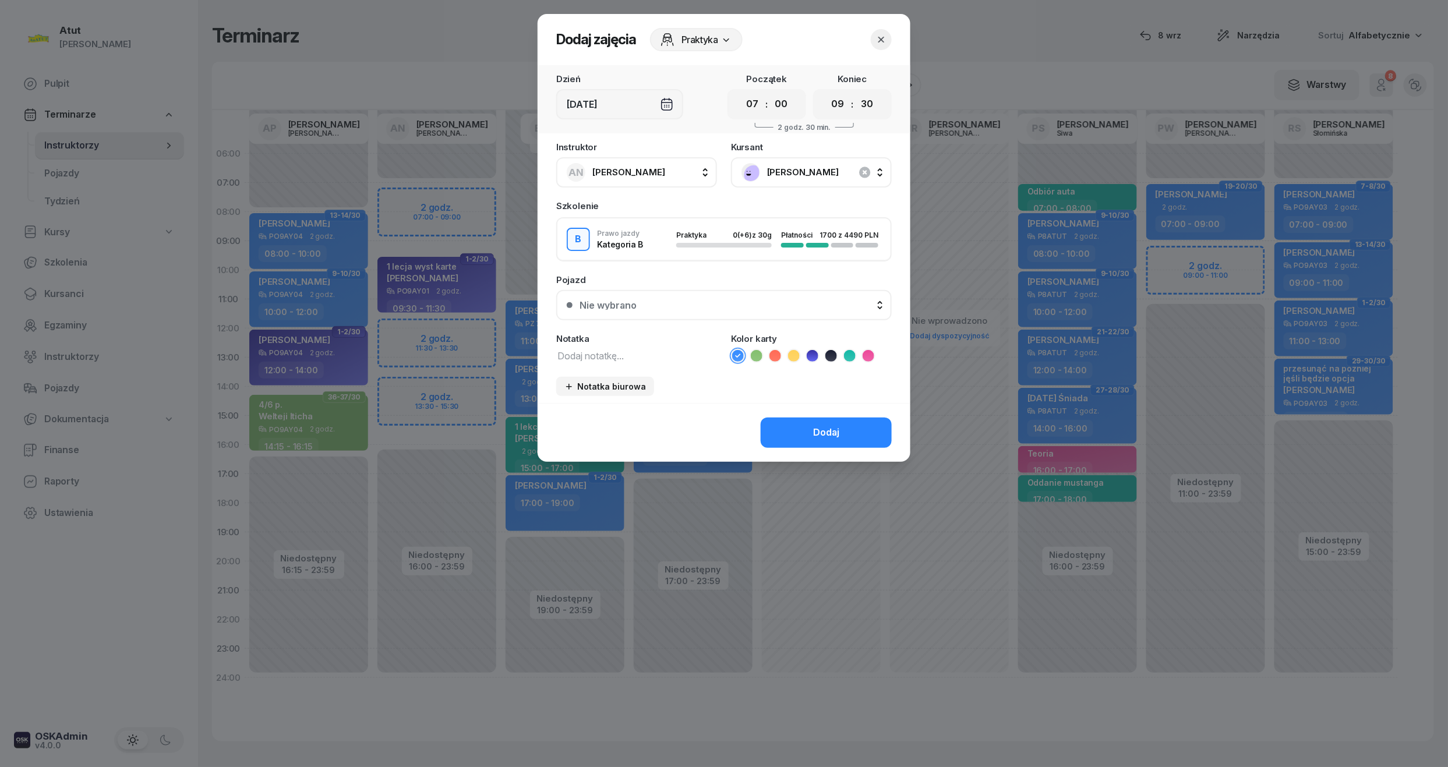
select select "00"
click at [856, 92] on select "00 05 10 15 20 25 30 35 40 45 50 55" at bounding box center [866, 104] width 22 height 24
click at [797, 308] on button "Nie wybrano" at bounding box center [723, 305] width 335 height 30
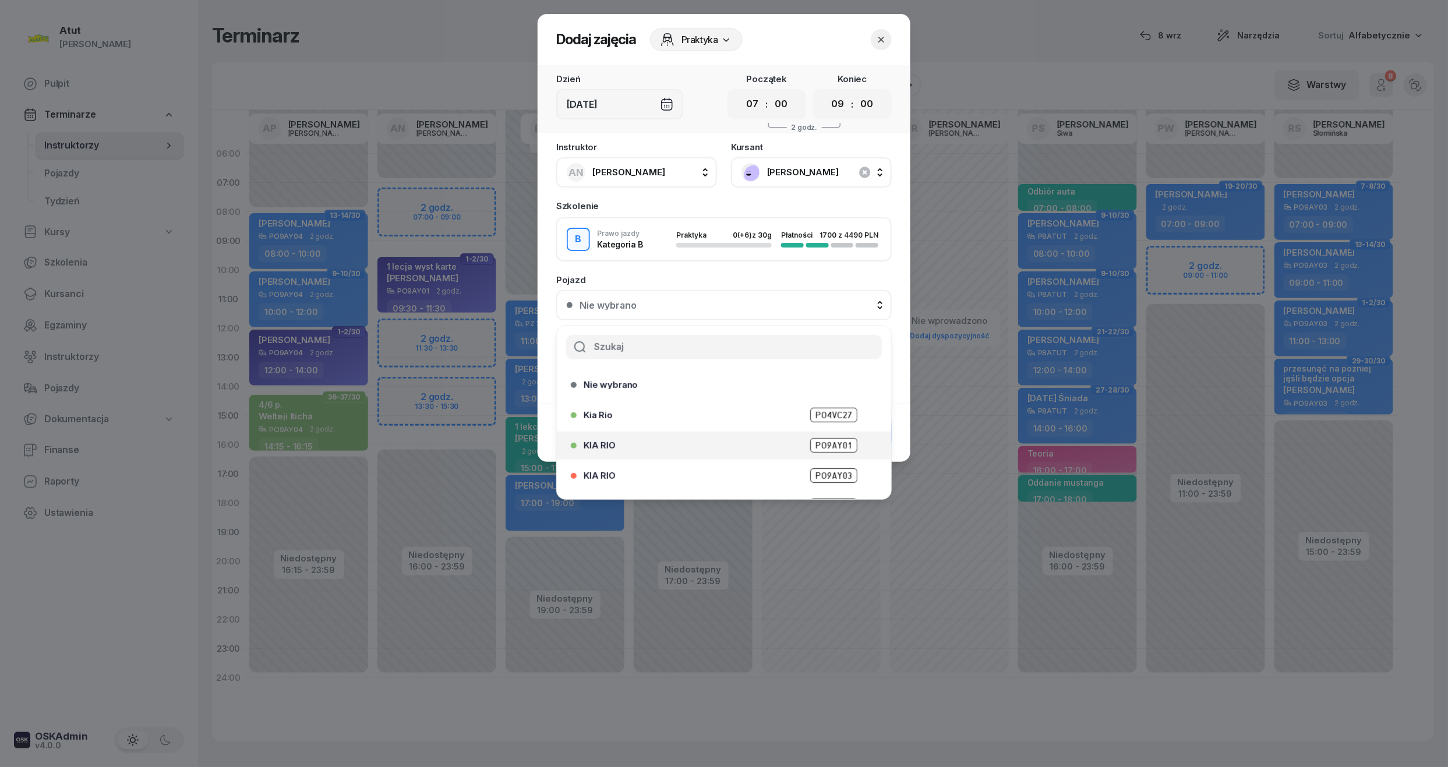
click at [818, 436] on div "KIA RIO PO9AY01" at bounding box center [720, 445] width 299 height 19
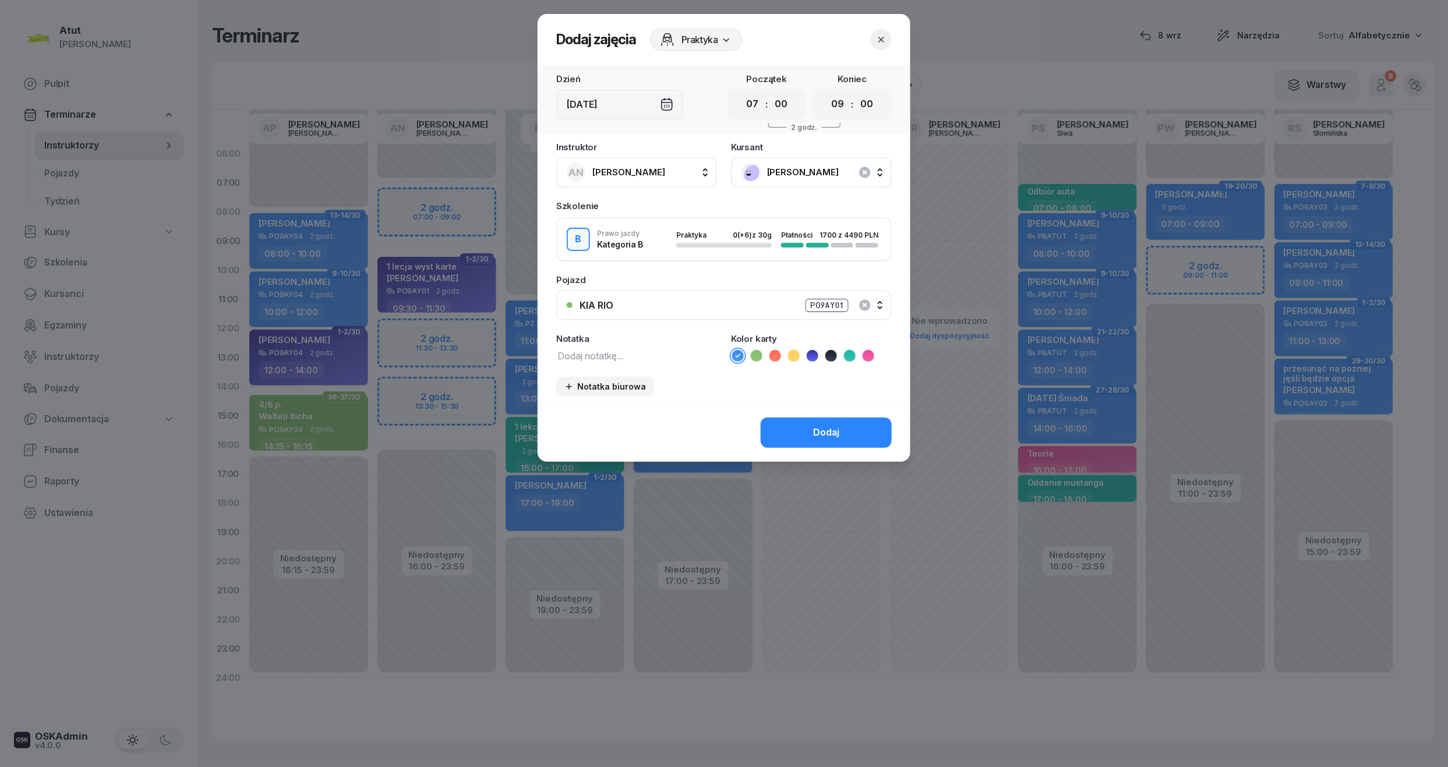
click at [809, 353] on icon at bounding box center [813, 356] width 12 height 12
click at [818, 431] on div "Dodaj" at bounding box center [826, 432] width 26 height 15
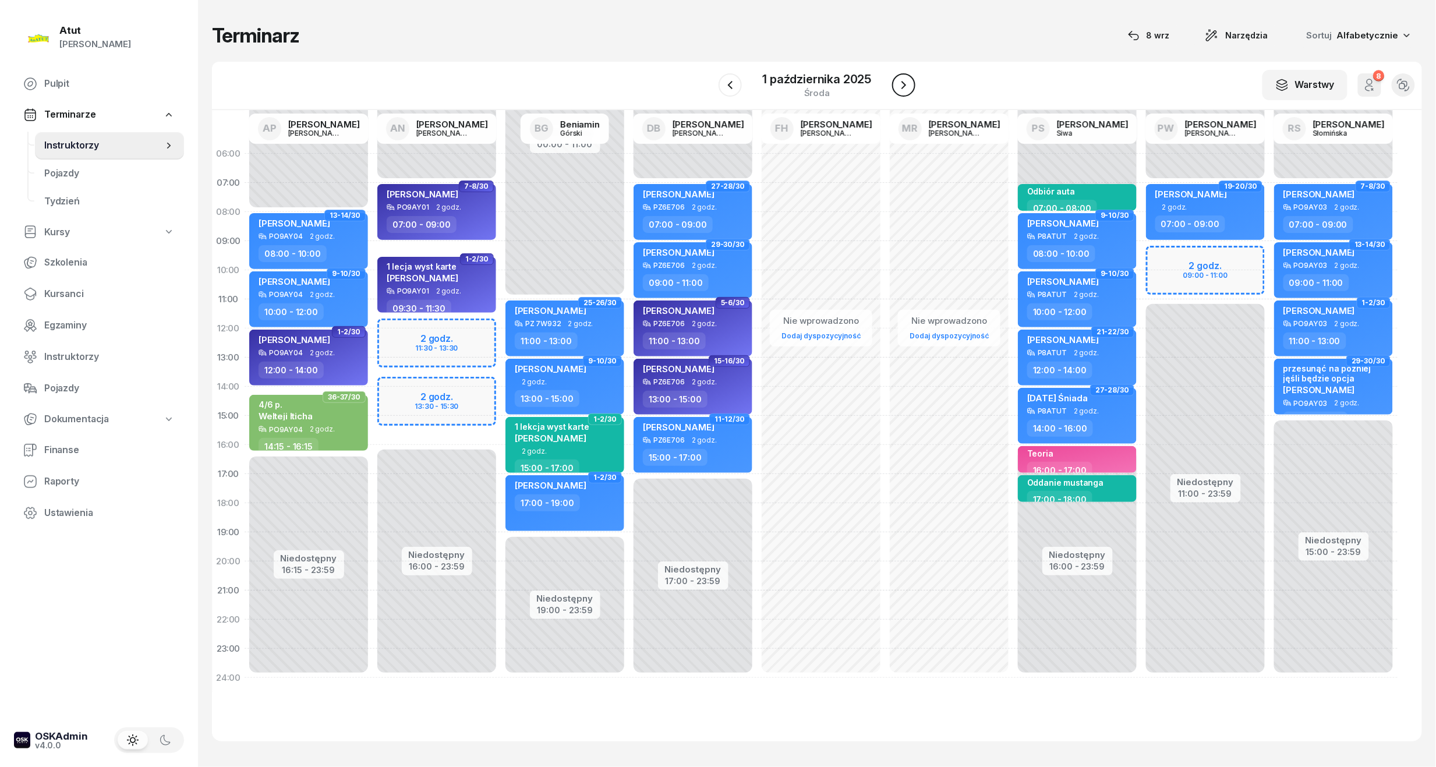
click at [906, 83] on icon "button" at bounding box center [904, 85] width 14 height 14
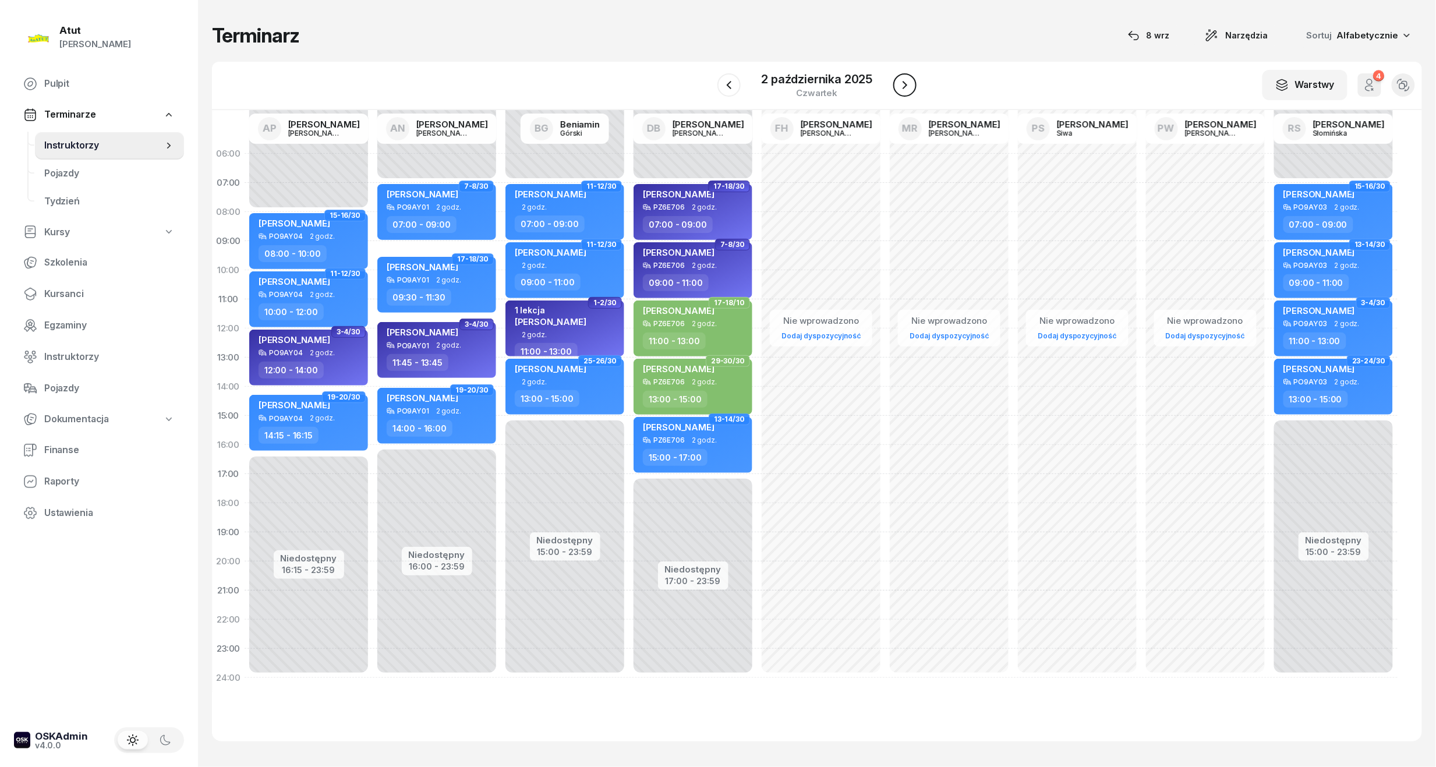
click at [906, 83] on icon "button" at bounding box center [905, 85] width 14 height 14
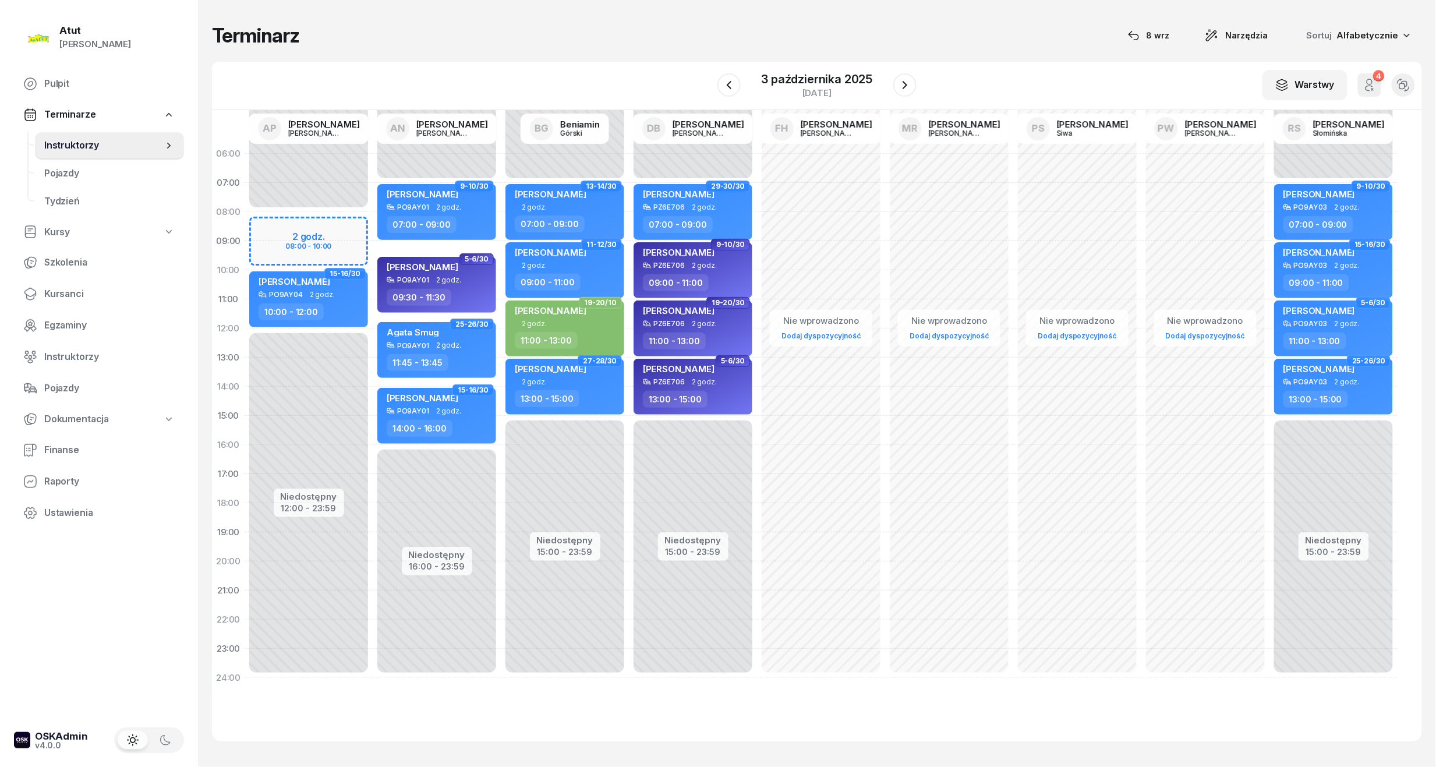
click at [330, 248] on div "Niedostępny 00:00 - 08:00 Niedostępny 12:00 - 23:59 2 godz. 08:00 - 10:00 33-34…" at bounding box center [309, 415] width 128 height 553
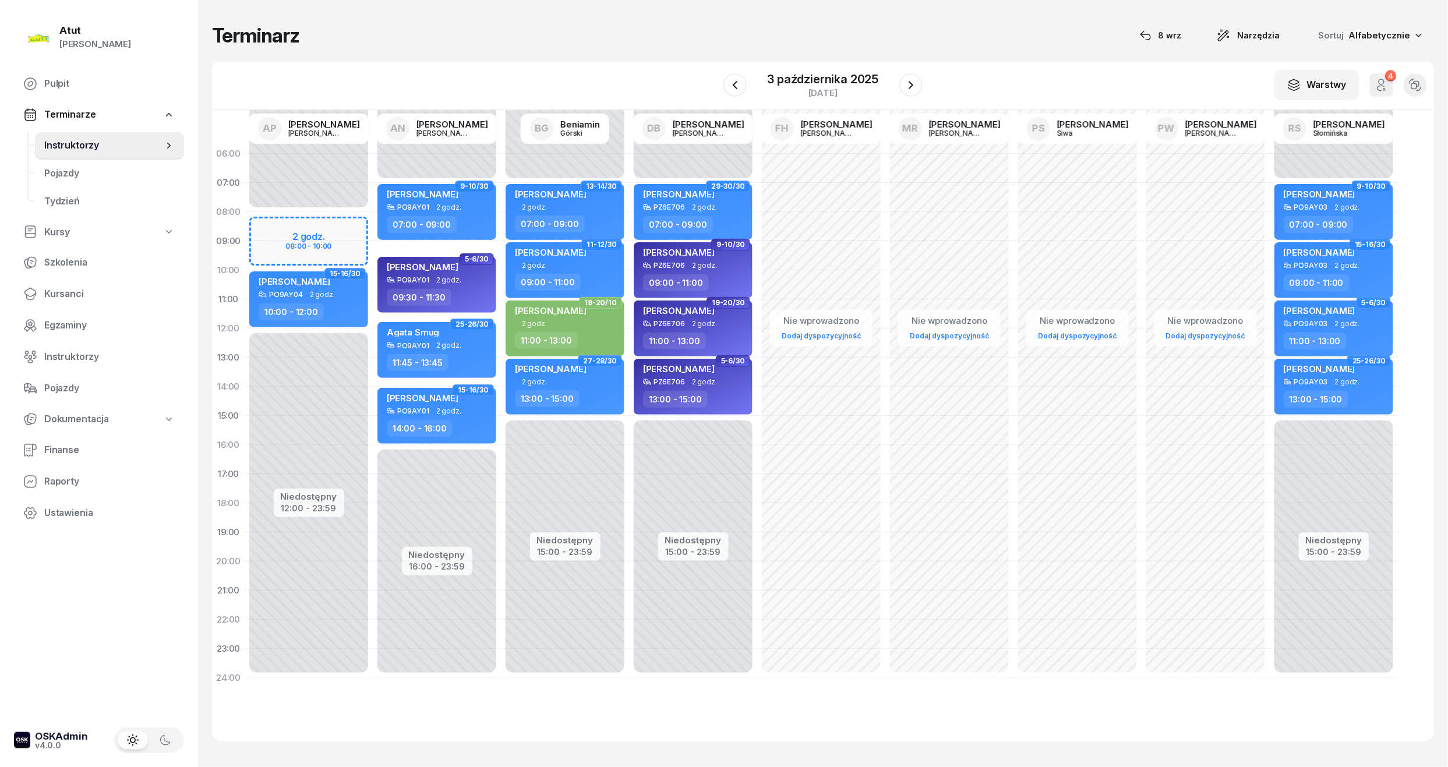
select select "09"
select select "10"
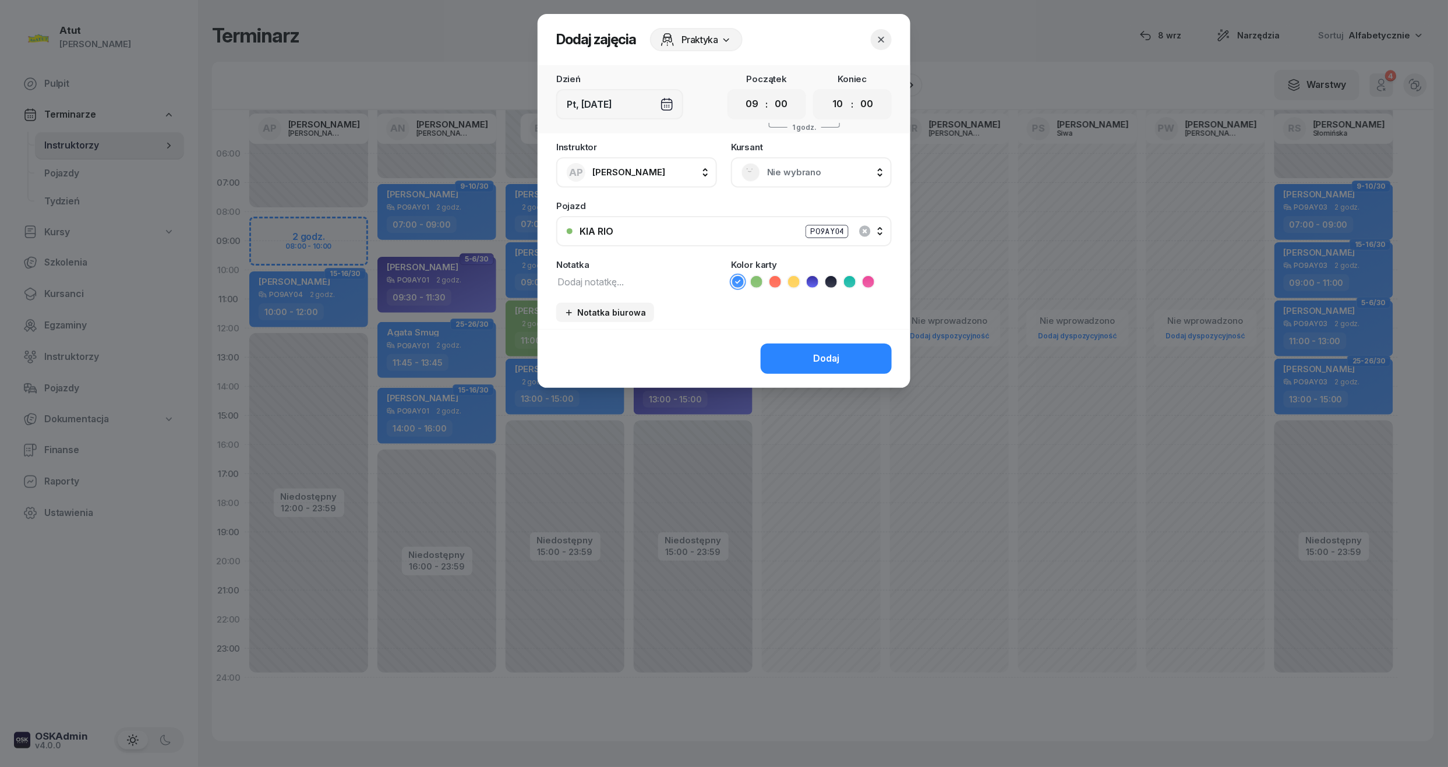
click at [834, 181] on div "Nie wybrano" at bounding box center [811, 172] width 161 height 30
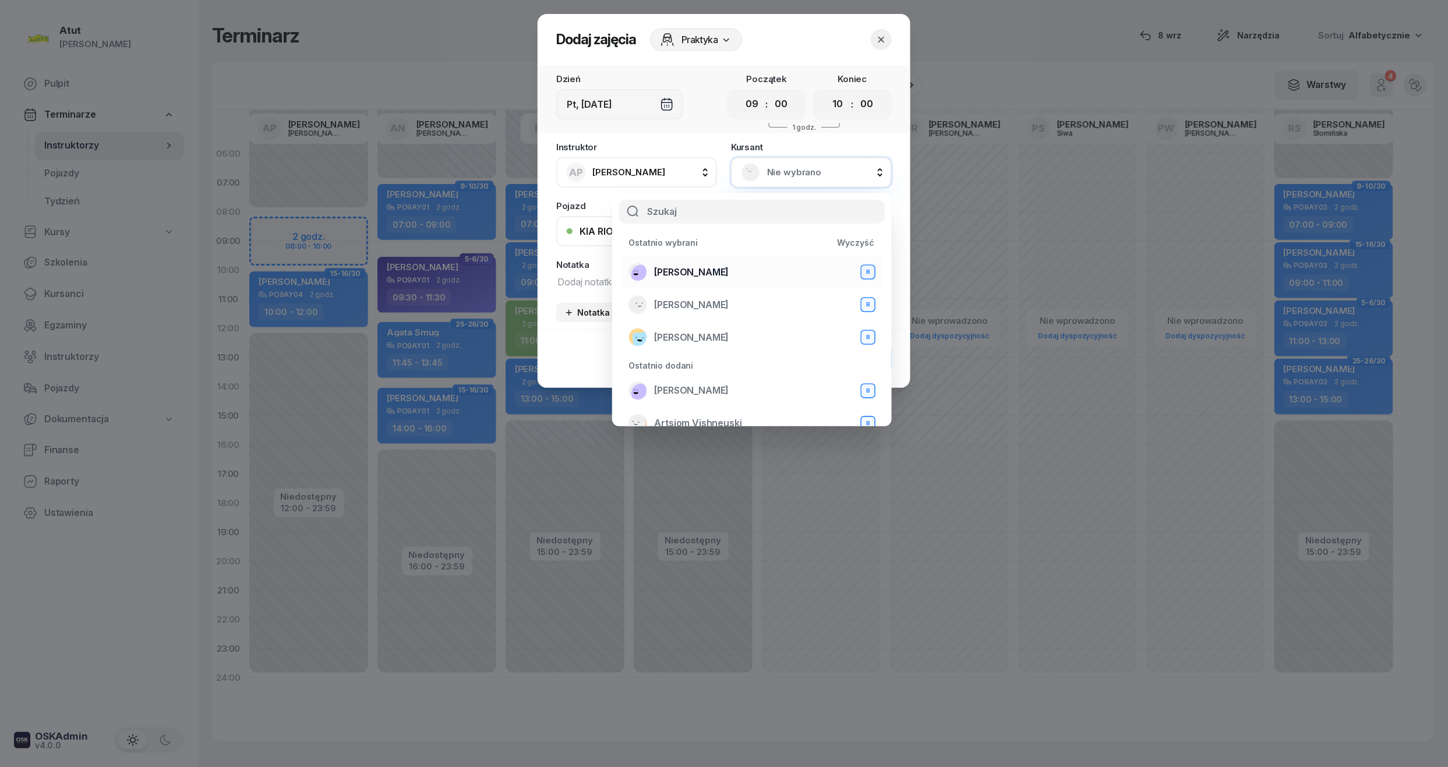
click at [669, 280] on div "Olaf Żakiewicz B" at bounding box center [751, 272] width 247 height 19
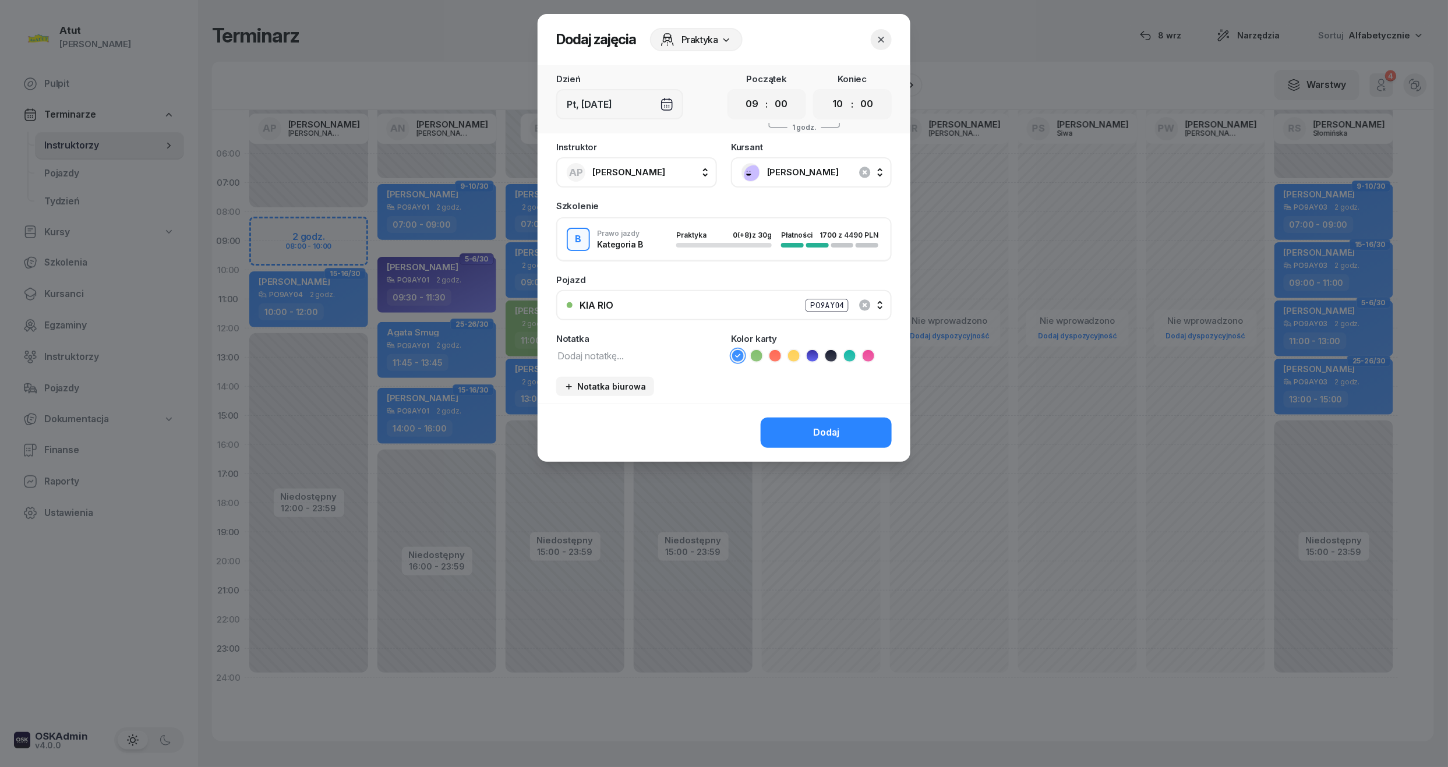
drag, startPoint x: 758, startPoint y: 101, endPoint x: 758, endPoint y: 117, distance: 15.7
click at [758, 101] on select "00 01 02 03 04 05 06 07 08 09 10 11 12 13 14 15 16 17 18 19 20 21 22 23" at bounding box center [752, 104] width 22 height 24
click at [740, 275] on div "Pojazd" at bounding box center [723, 279] width 335 height 9
click at [815, 355] on icon at bounding box center [813, 356] width 12 height 12
click at [814, 420] on button "Dodaj" at bounding box center [826, 433] width 131 height 30
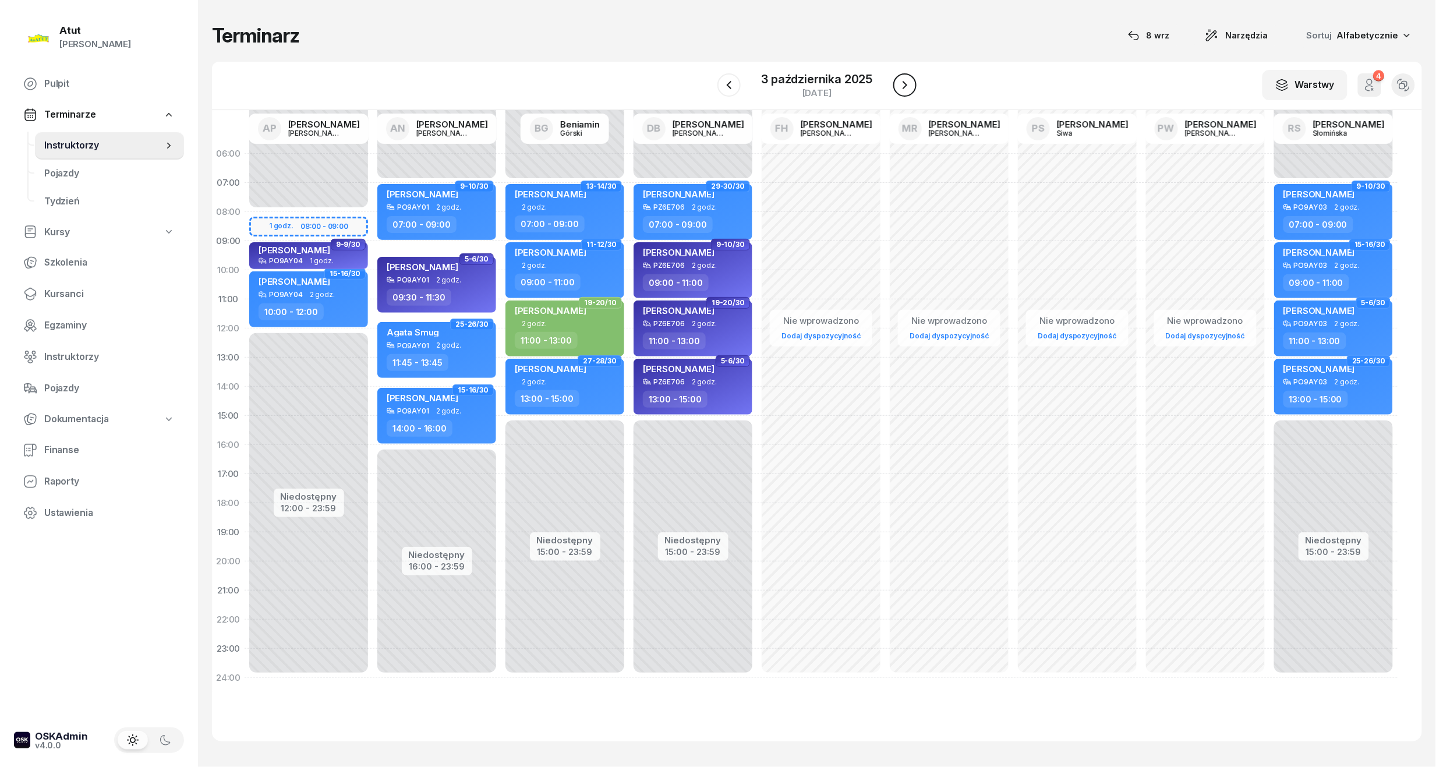
click at [901, 82] on icon "button" at bounding box center [905, 85] width 14 height 14
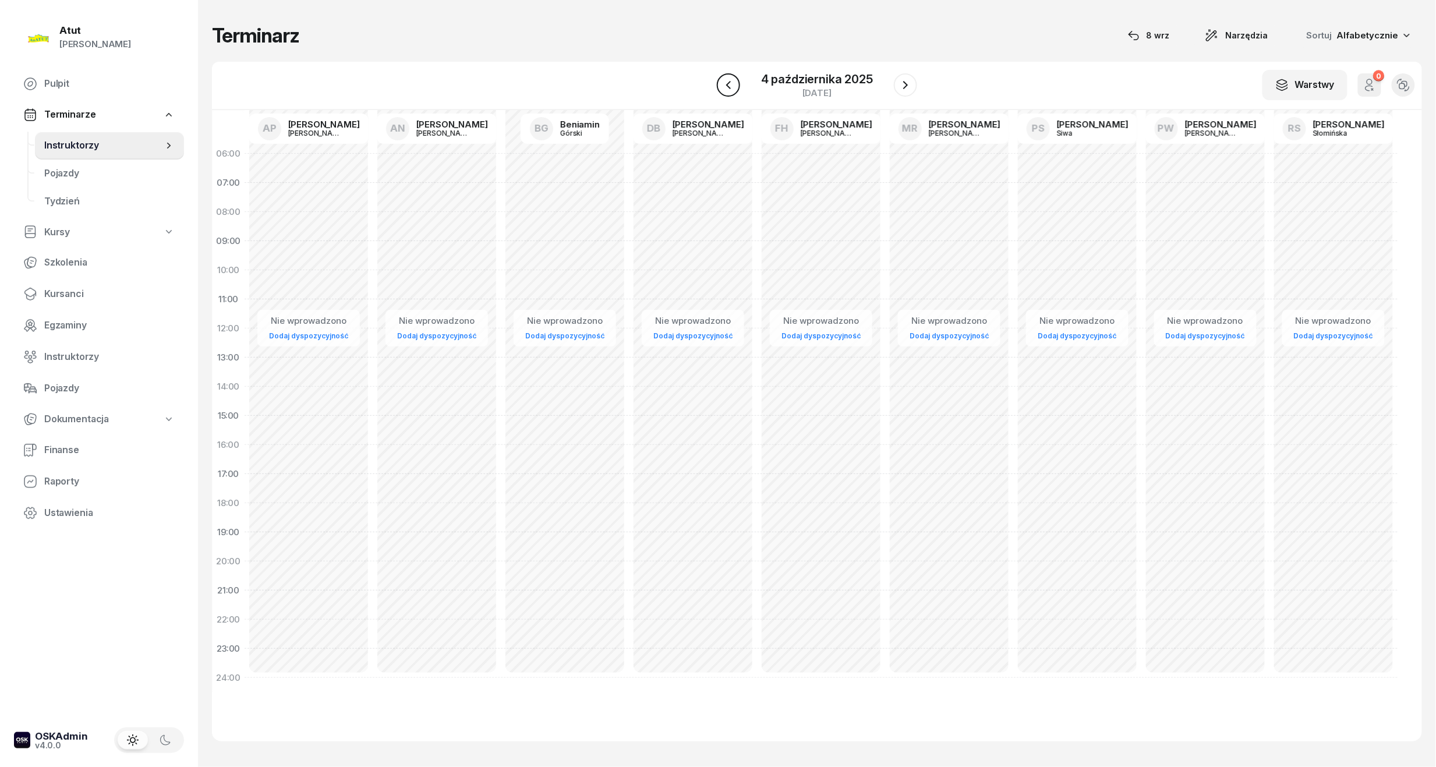
click at [730, 91] on icon "button" at bounding box center [729, 85] width 14 height 14
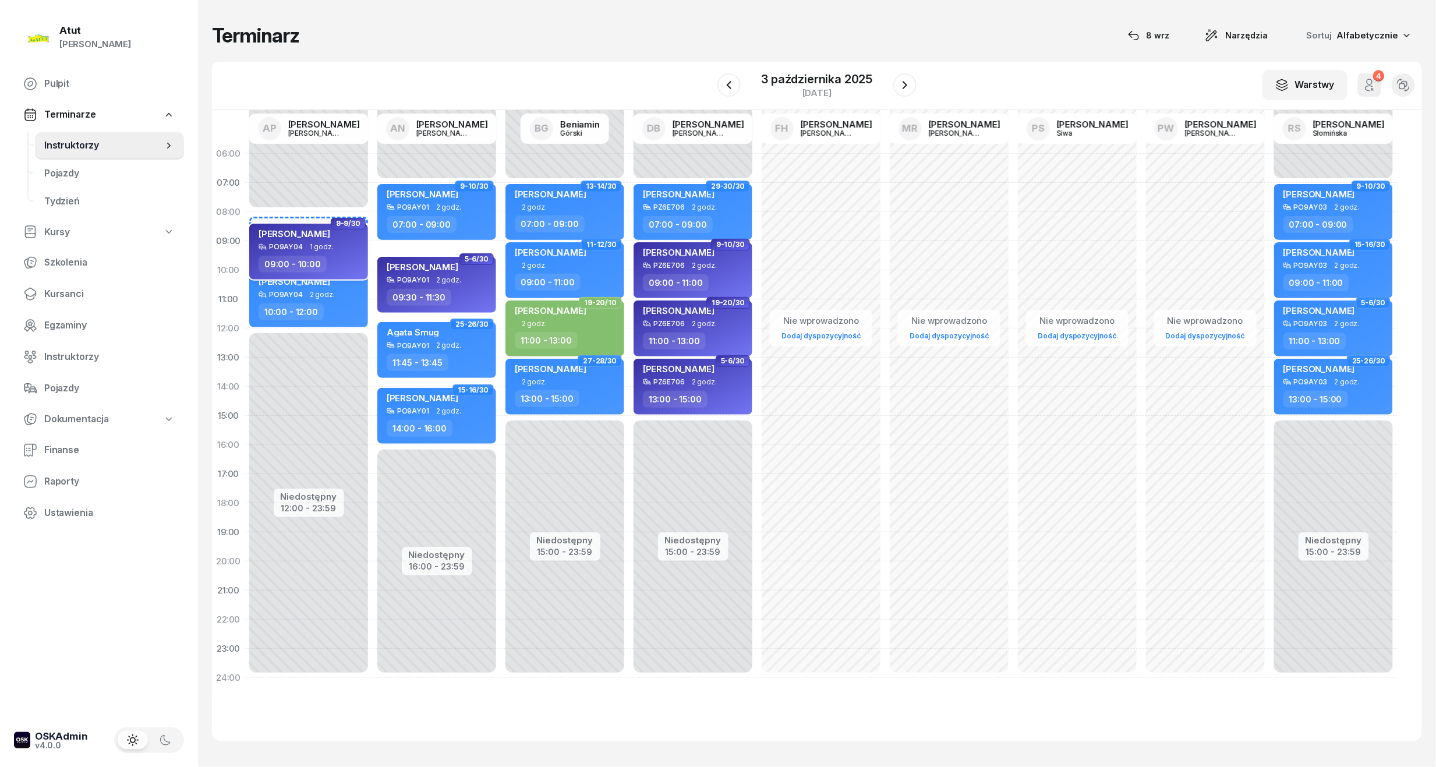
click at [302, 228] on span "[PERSON_NAME]" at bounding box center [295, 233] width 72 height 11
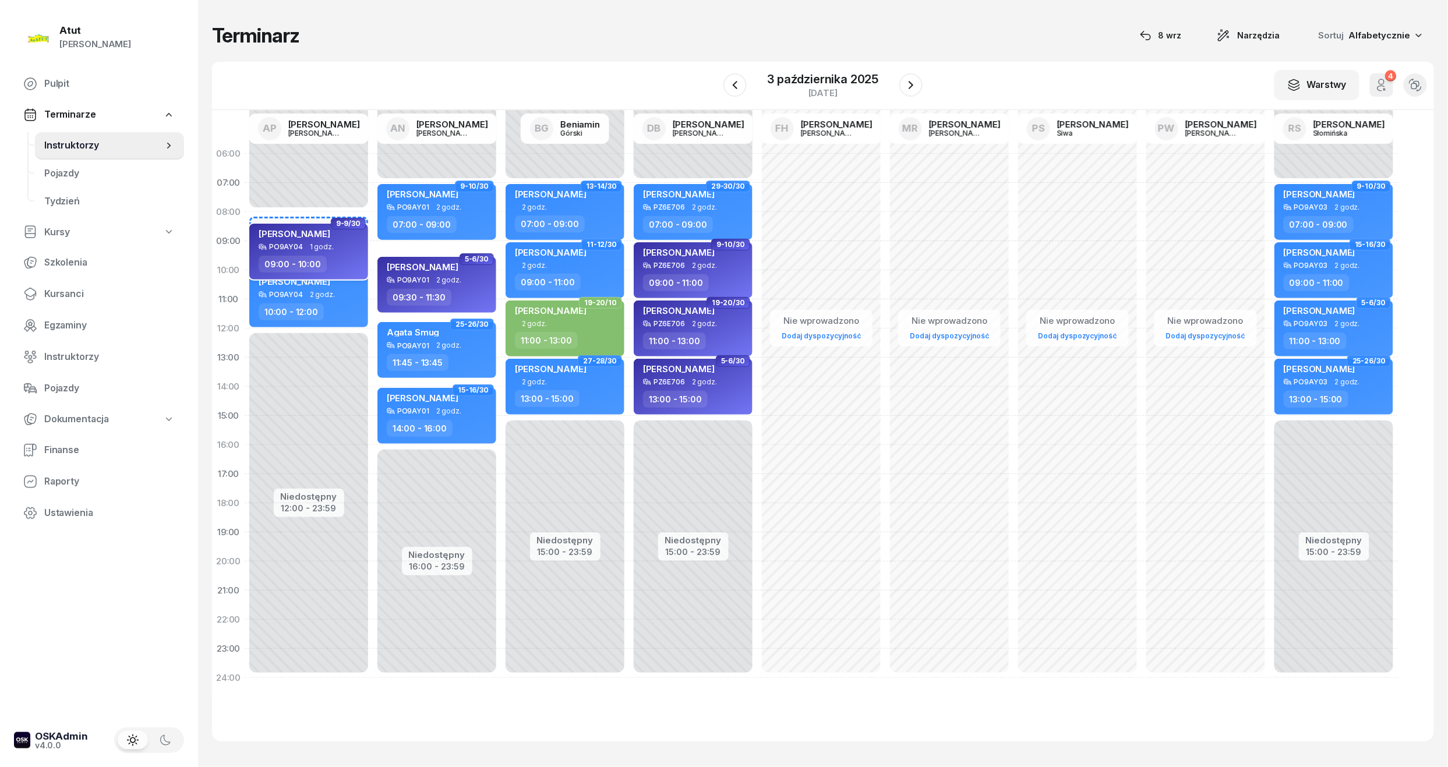
select select "09"
select select "10"
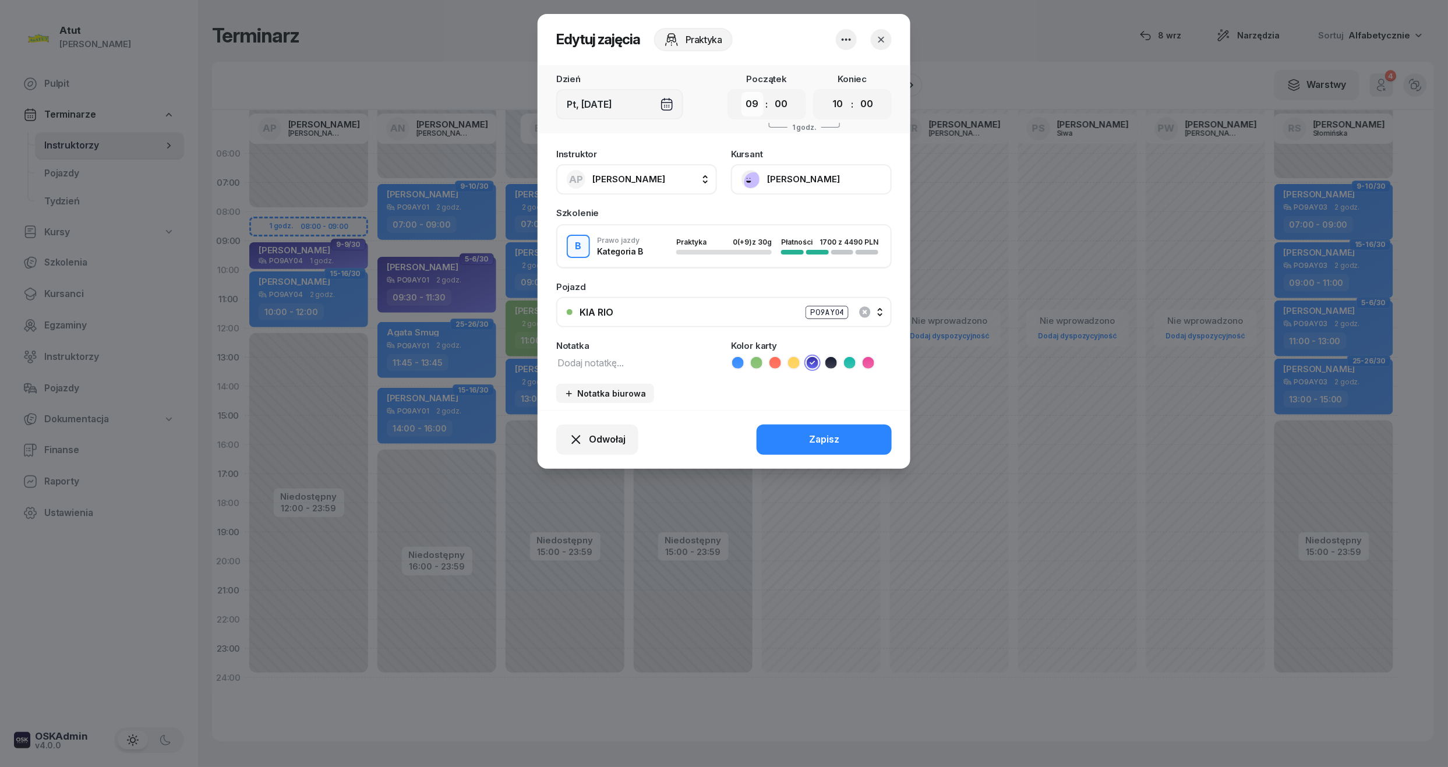
click at [755, 108] on select "00 01 02 03 04 05 06 07 08 09 10 11 12 13 14 15 16 17 18 19 20 21 22 23" at bounding box center [752, 104] width 22 height 24
select select "08"
click at [741, 92] on select "00 01 02 03 04 05 06 07 08 09 10 11 12 13 14 15 16 17 18 19 20 21 22 23" at bounding box center [752, 104] width 22 height 24
click at [869, 425] on button "Zapisz" at bounding box center [823, 440] width 135 height 30
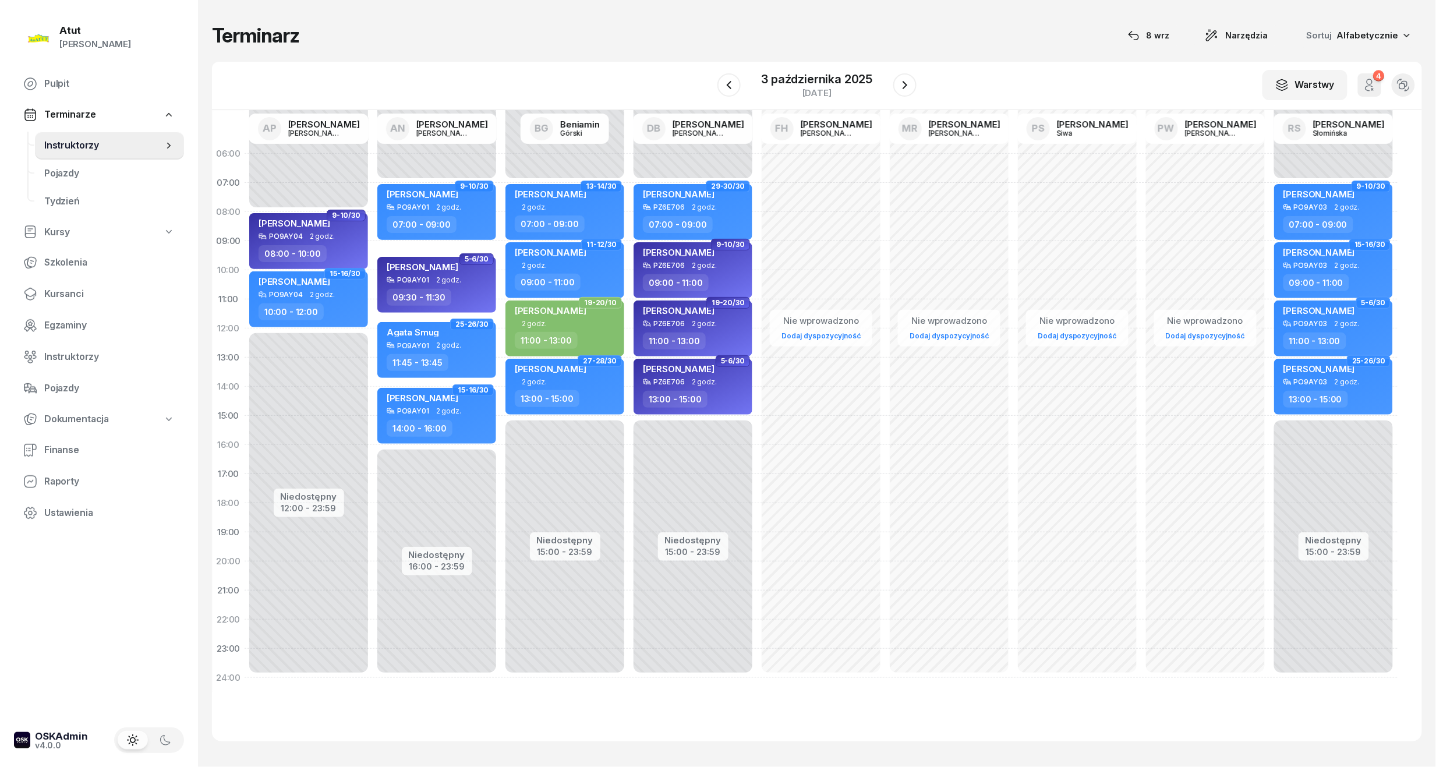
click at [900, 76] on button "button" at bounding box center [904, 84] width 23 height 23
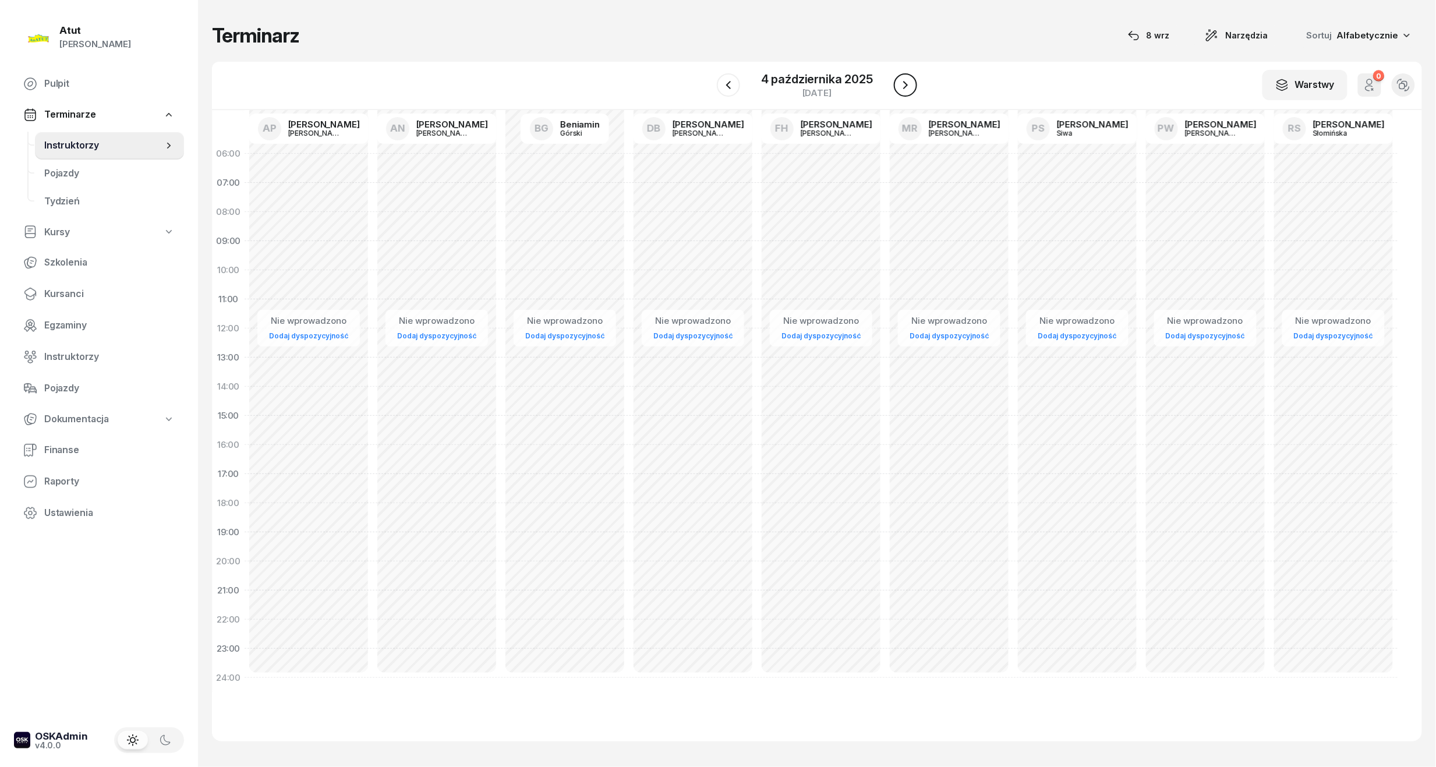
click at [900, 83] on icon "button" at bounding box center [906, 85] width 14 height 14
click at [900, 84] on icon "button" at bounding box center [905, 85] width 14 height 14
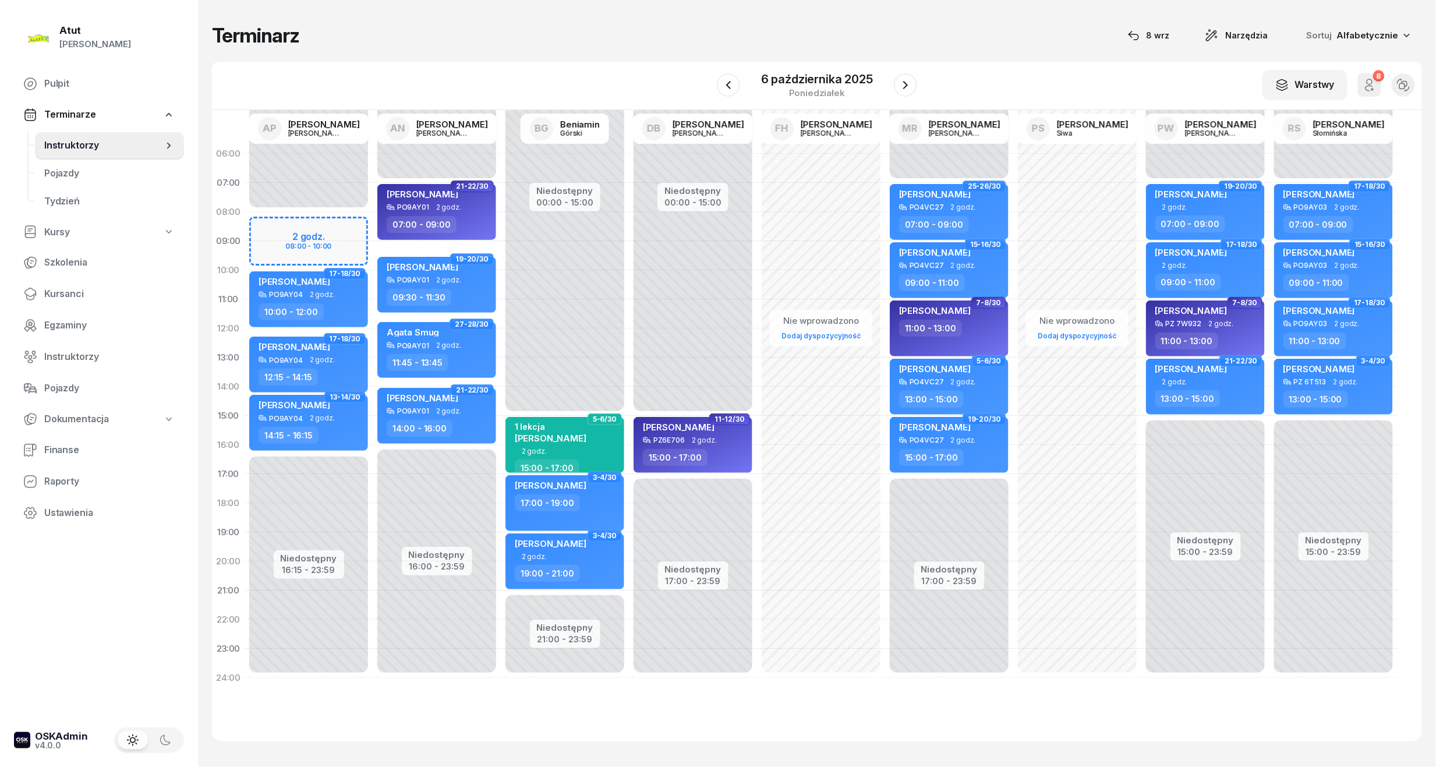
click at [306, 243] on div "Niedostępny 00:00 - 08:00 Niedostępny 16:15 - 23:59 2 godz. 08:00 - 10:00 35-36…" at bounding box center [309, 415] width 128 height 553
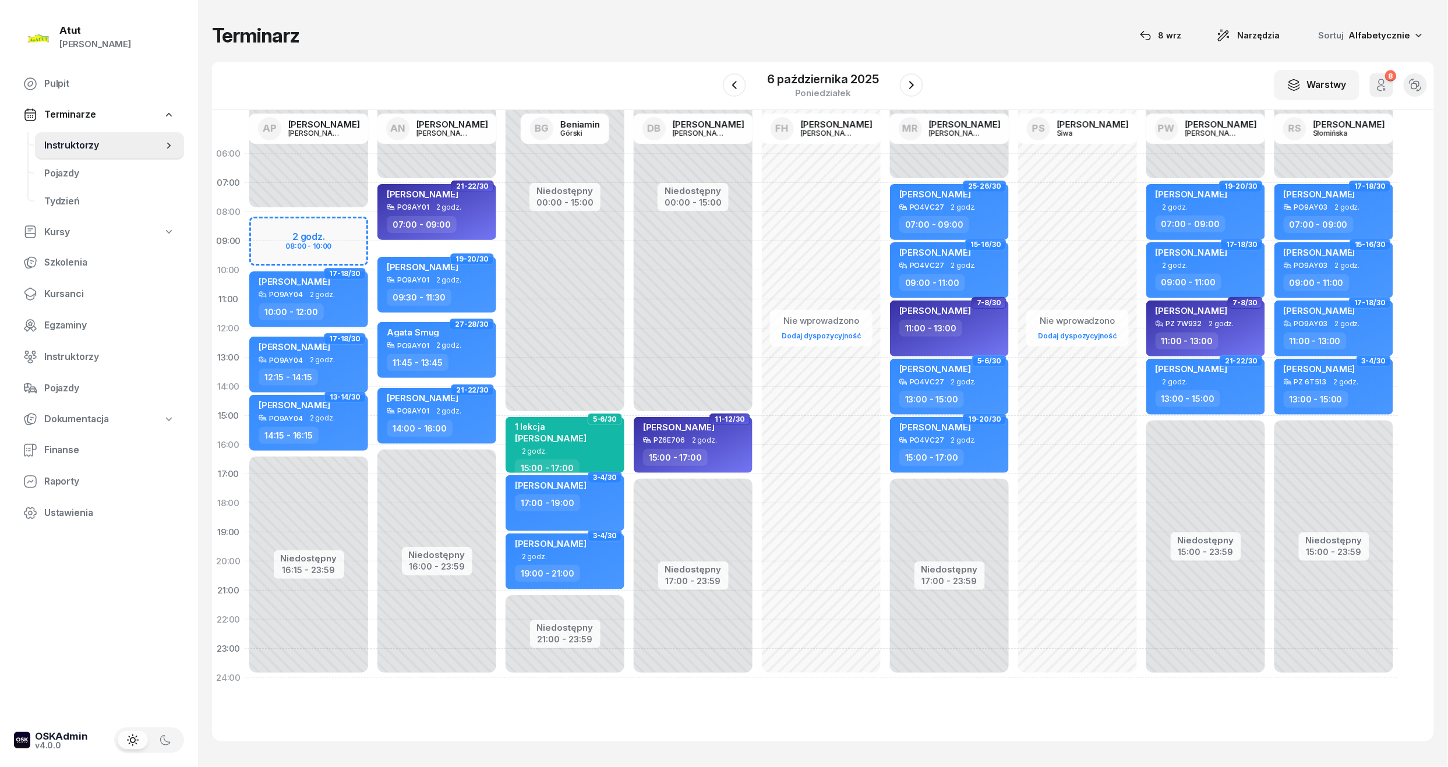
select select "09"
select select "10"
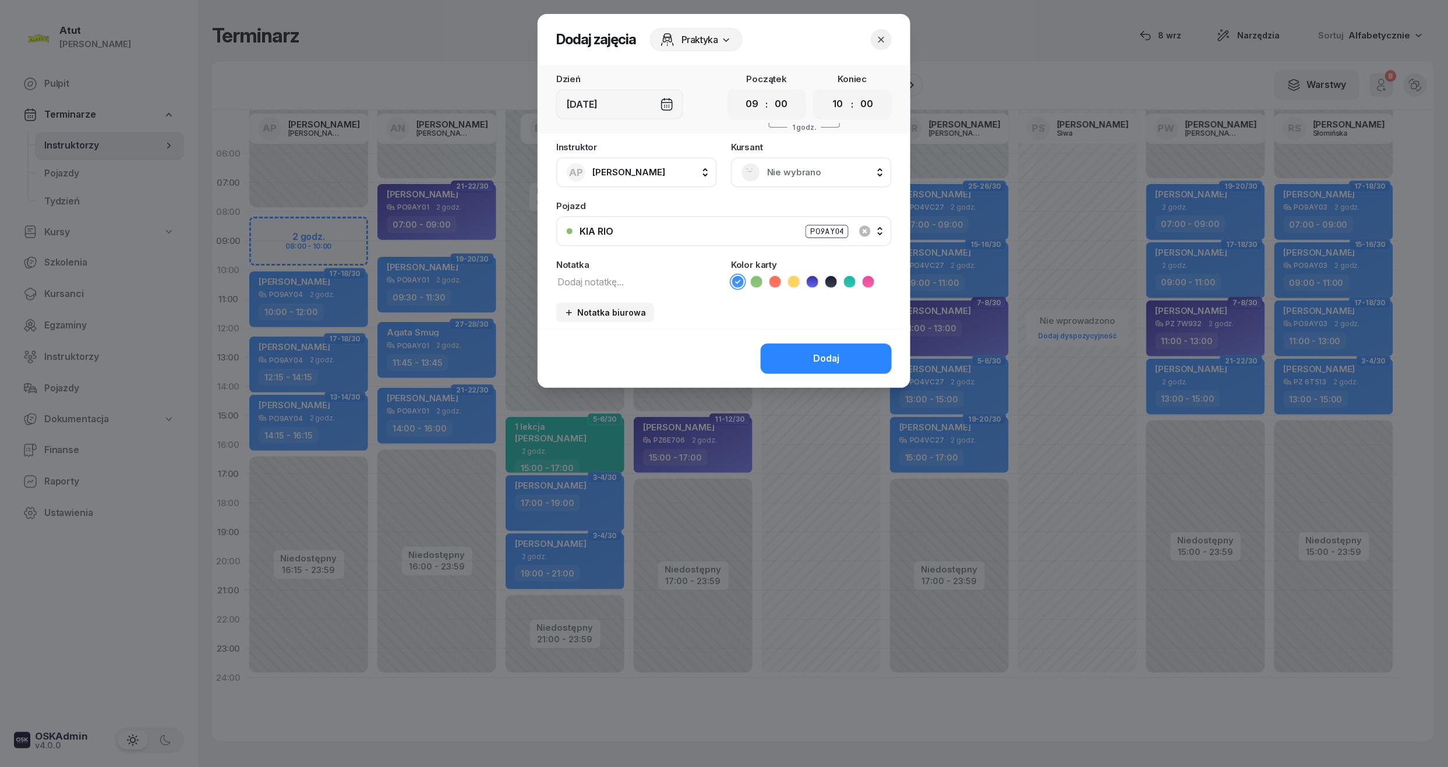
click at [822, 165] on span "Nie wybrano" at bounding box center [824, 172] width 114 height 15
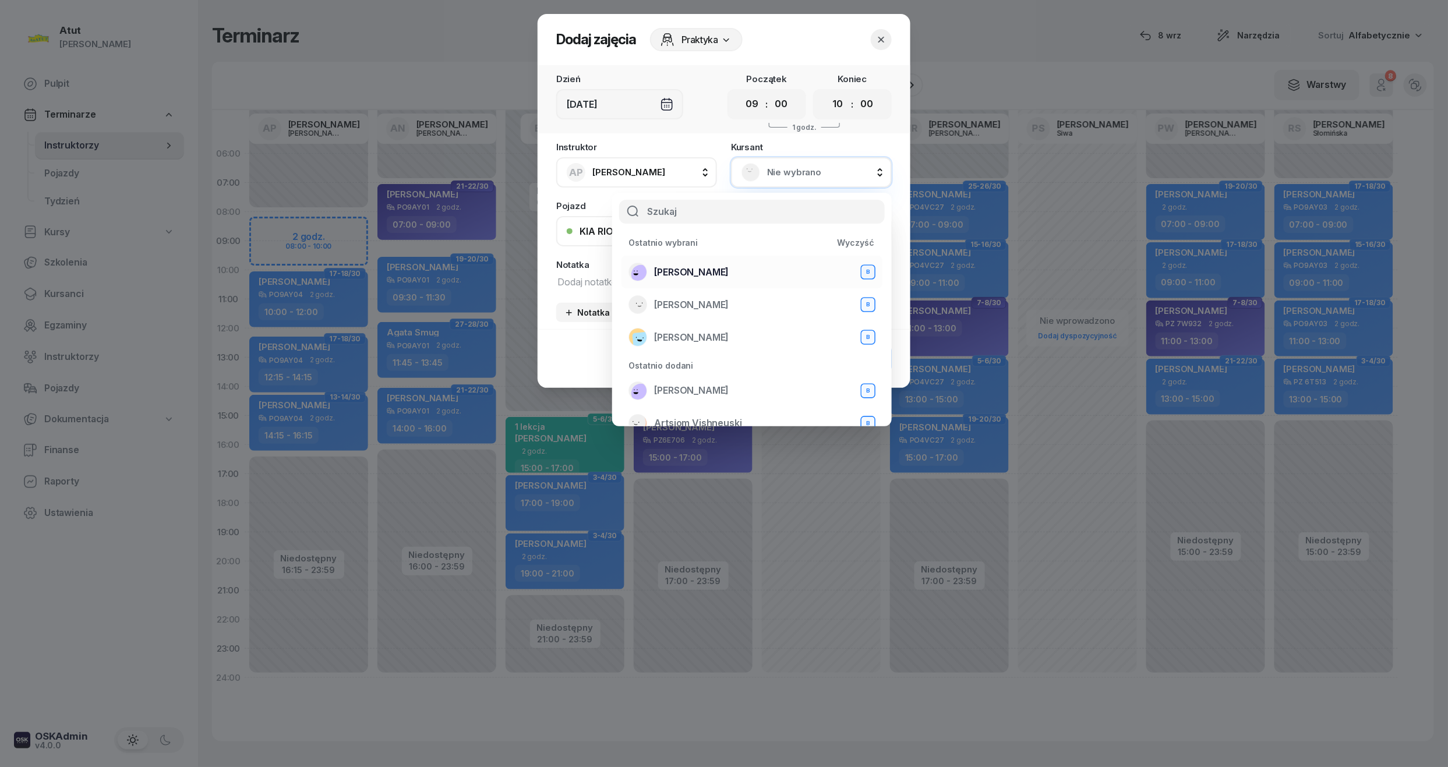
click at [687, 260] on li "Olaf Żakiewicz B" at bounding box center [751, 272] width 261 height 33
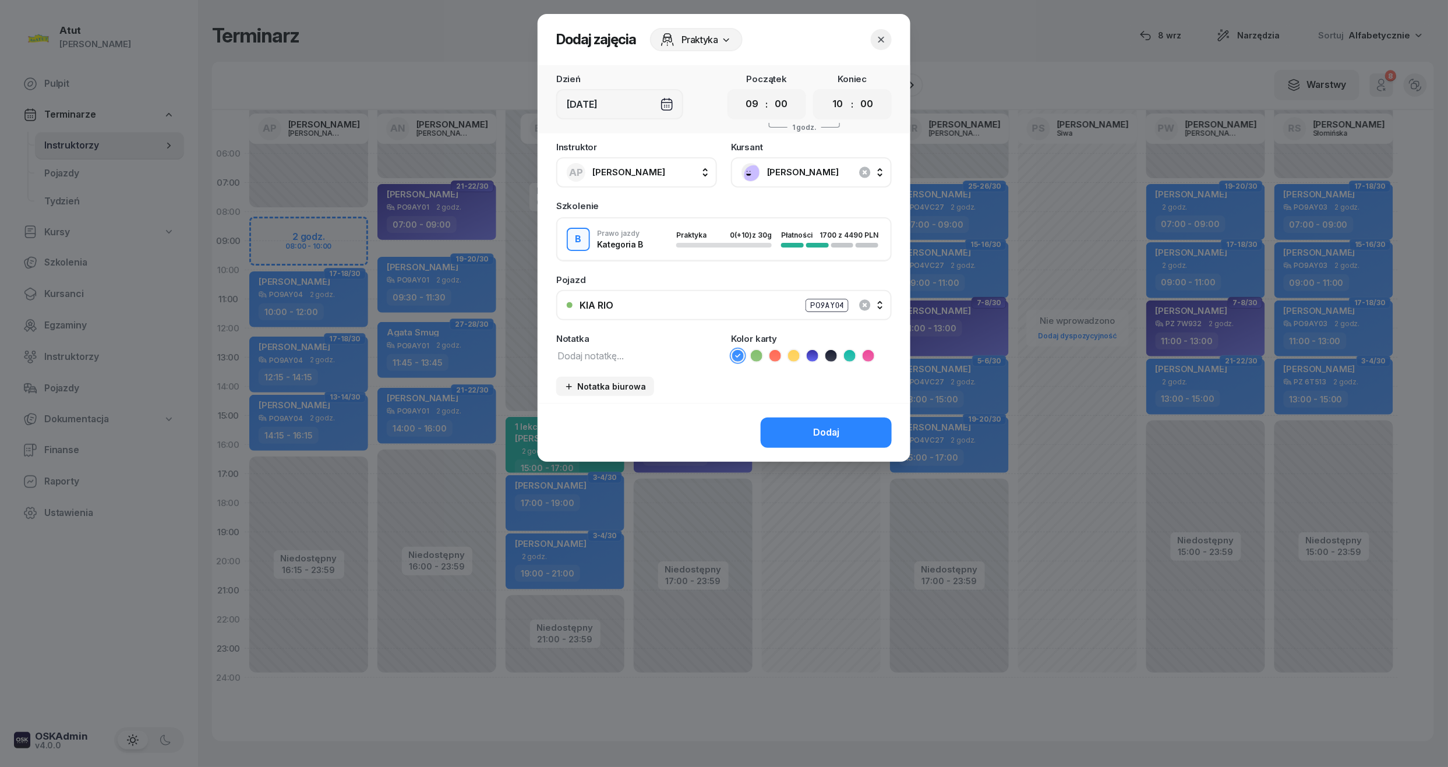
click at [815, 352] on icon at bounding box center [813, 356] width 12 height 12
click at [814, 431] on div "Dodaj" at bounding box center [826, 432] width 26 height 15
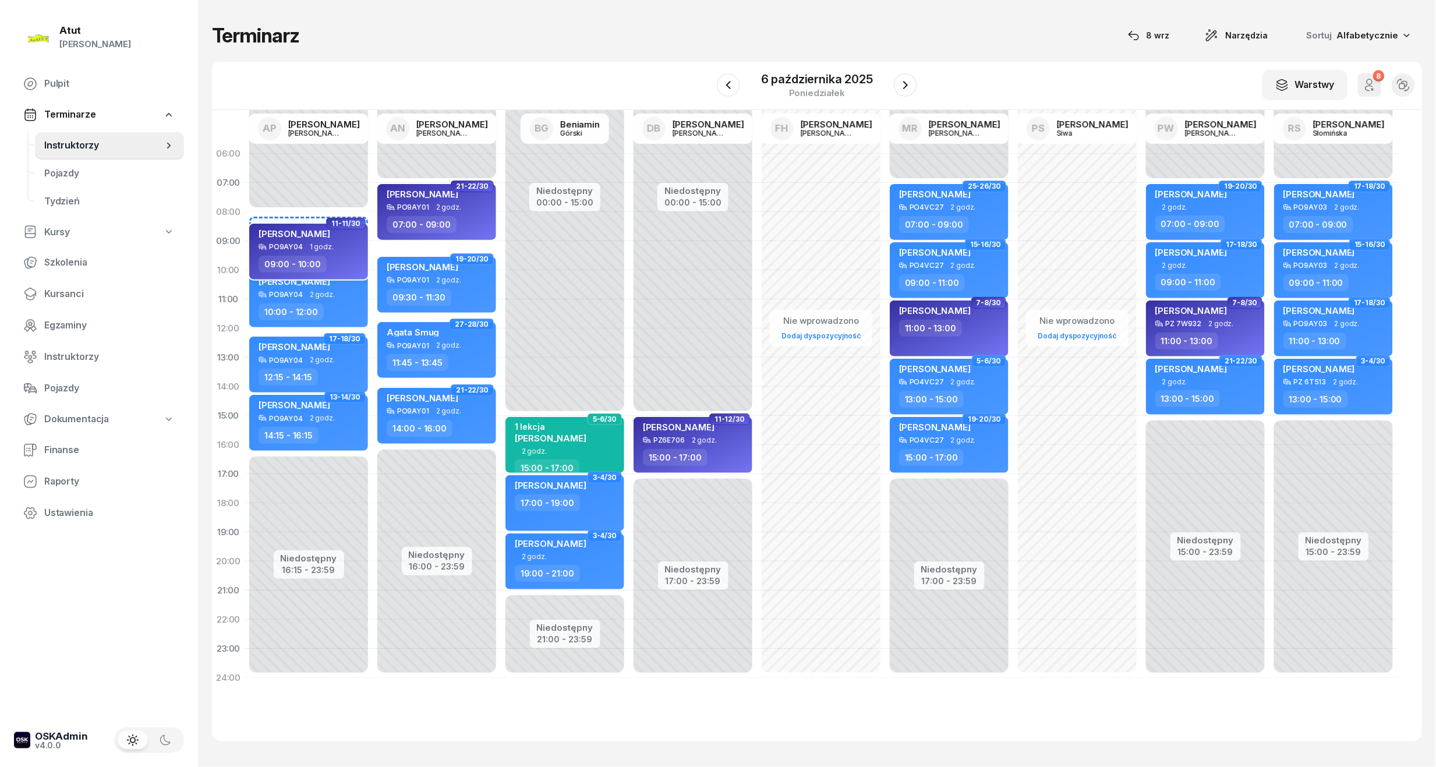
click at [310, 249] on span "1 godz." at bounding box center [322, 247] width 24 height 8
select select "09"
select select "10"
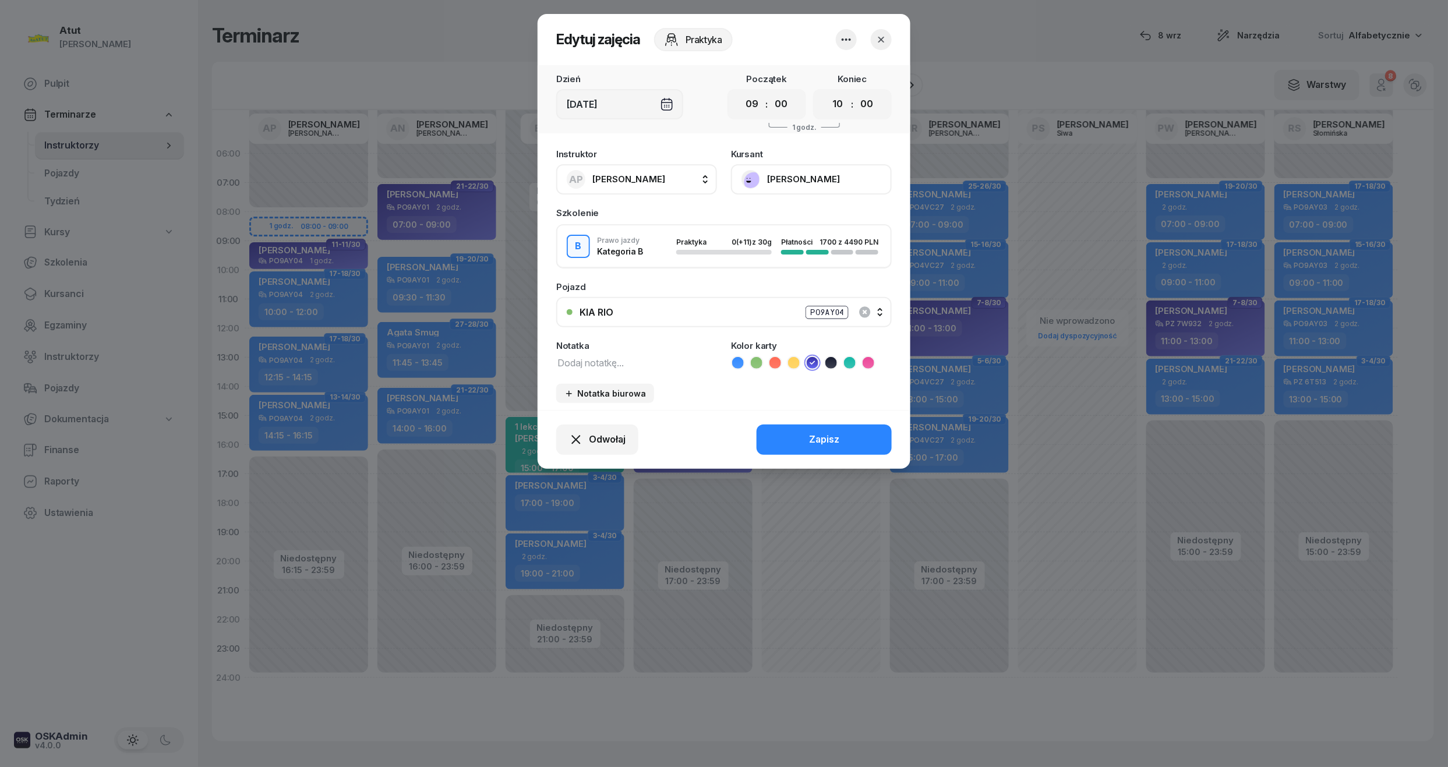
drag, startPoint x: 748, startPoint y: 113, endPoint x: 738, endPoint y: 130, distance: 20.1
click at [748, 113] on select "00 01 02 03 04 05 06 07 08 09 10 11 12 13 14 15 16 17 18 19 20 21 22 23" at bounding box center [752, 104] width 22 height 24
select select "08"
click at [741, 92] on select "00 01 02 03 04 05 06 07 08 09 10 11 12 13 14 15 16 17 18 19 20 21 22 23" at bounding box center [752, 104] width 22 height 24
click at [813, 434] on div "Zapisz" at bounding box center [824, 439] width 30 height 15
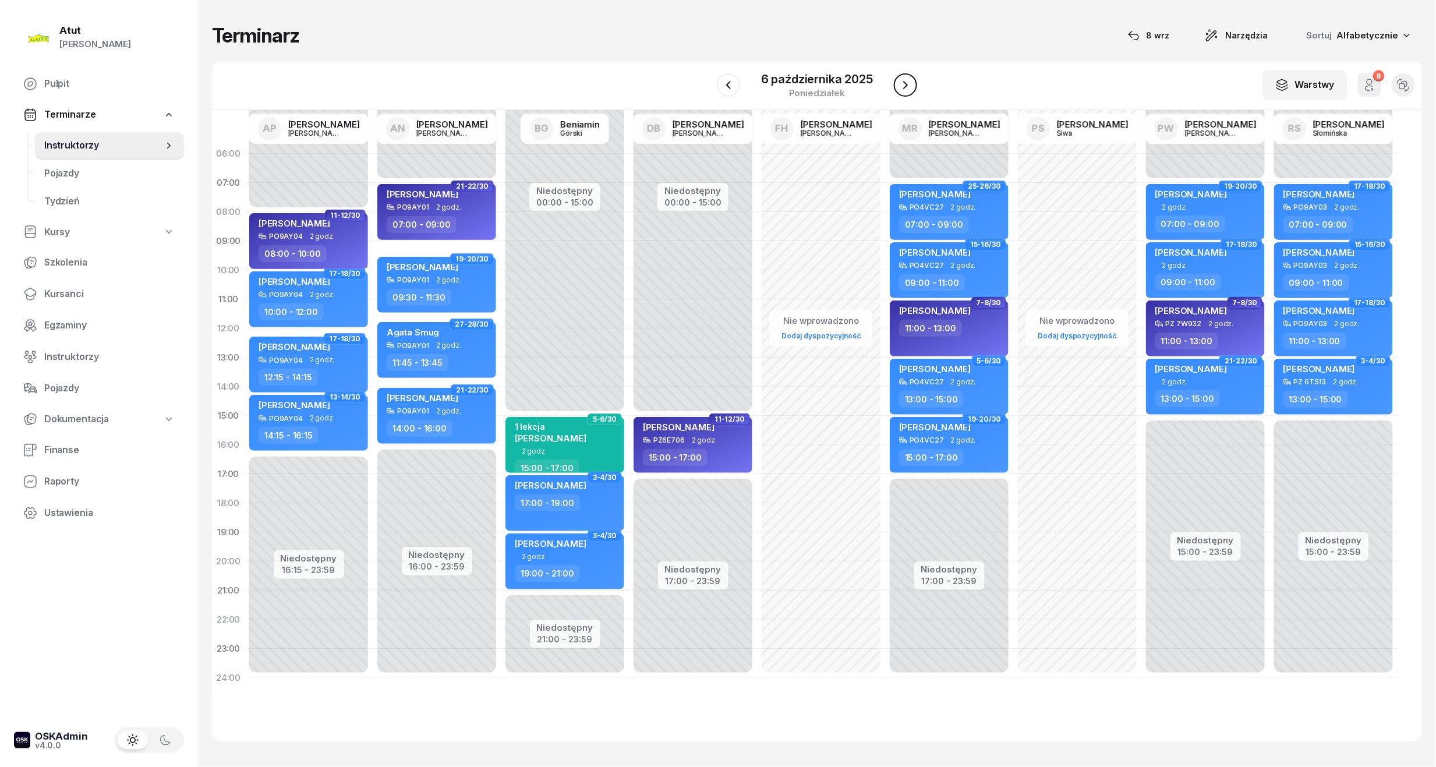
click at [905, 82] on icon "button" at bounding box center [906, 85] width 14 height 14
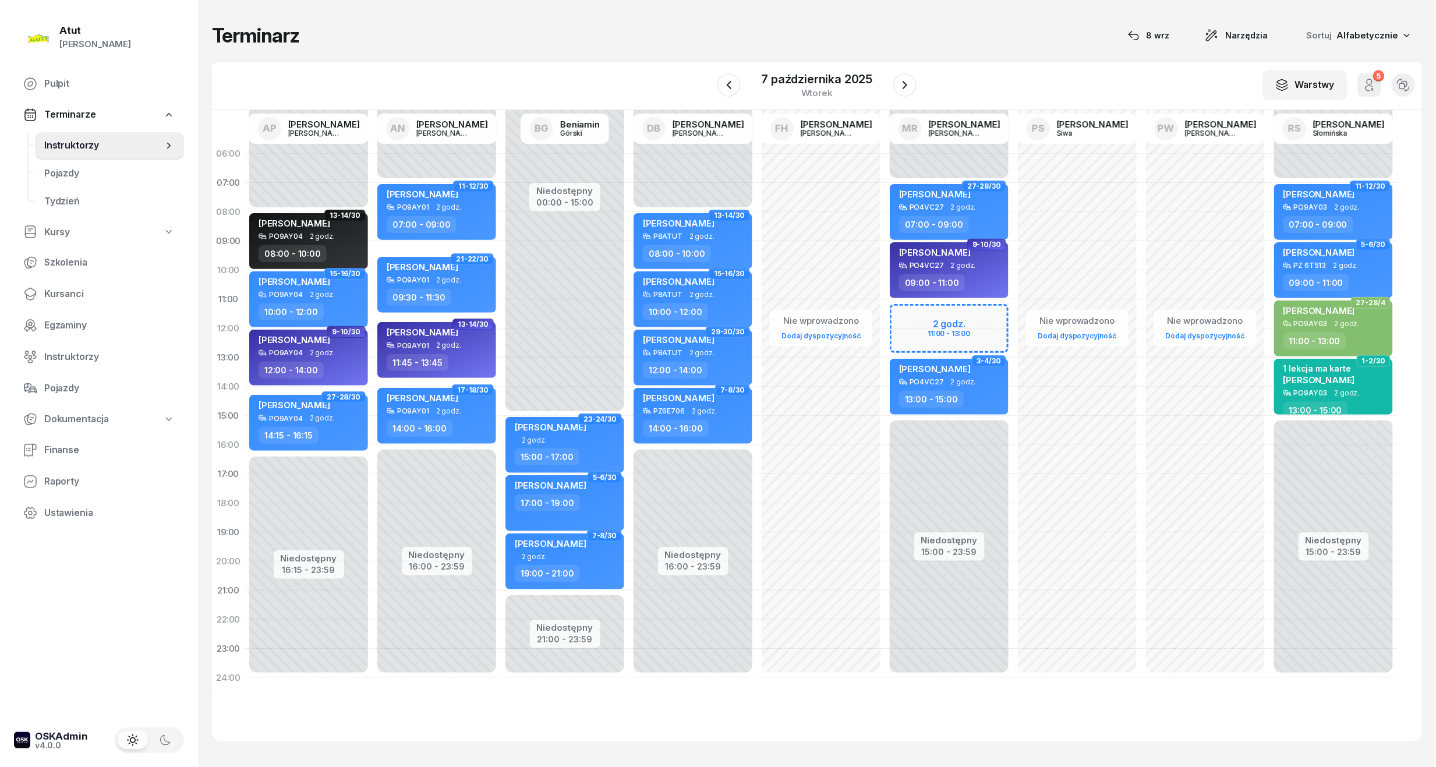
click at [942, 325] on div "Niedostępny 00:00 - 07:00 Niedostępny 15:00 - 23:59 2 godz. 11:00 - 13:00 27-28…" at bounding box center [949, 415] width 128 height 553
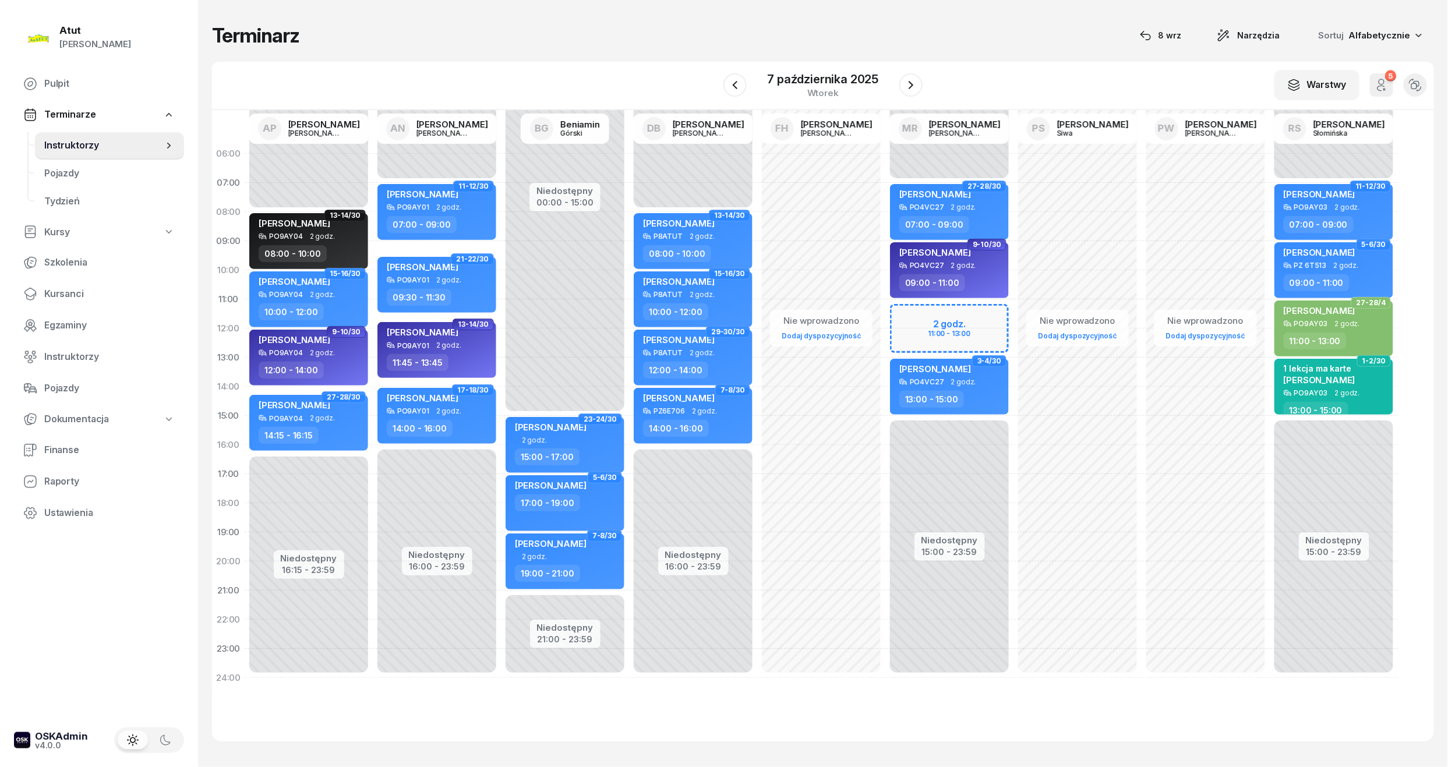
select select "11"
select select "13"
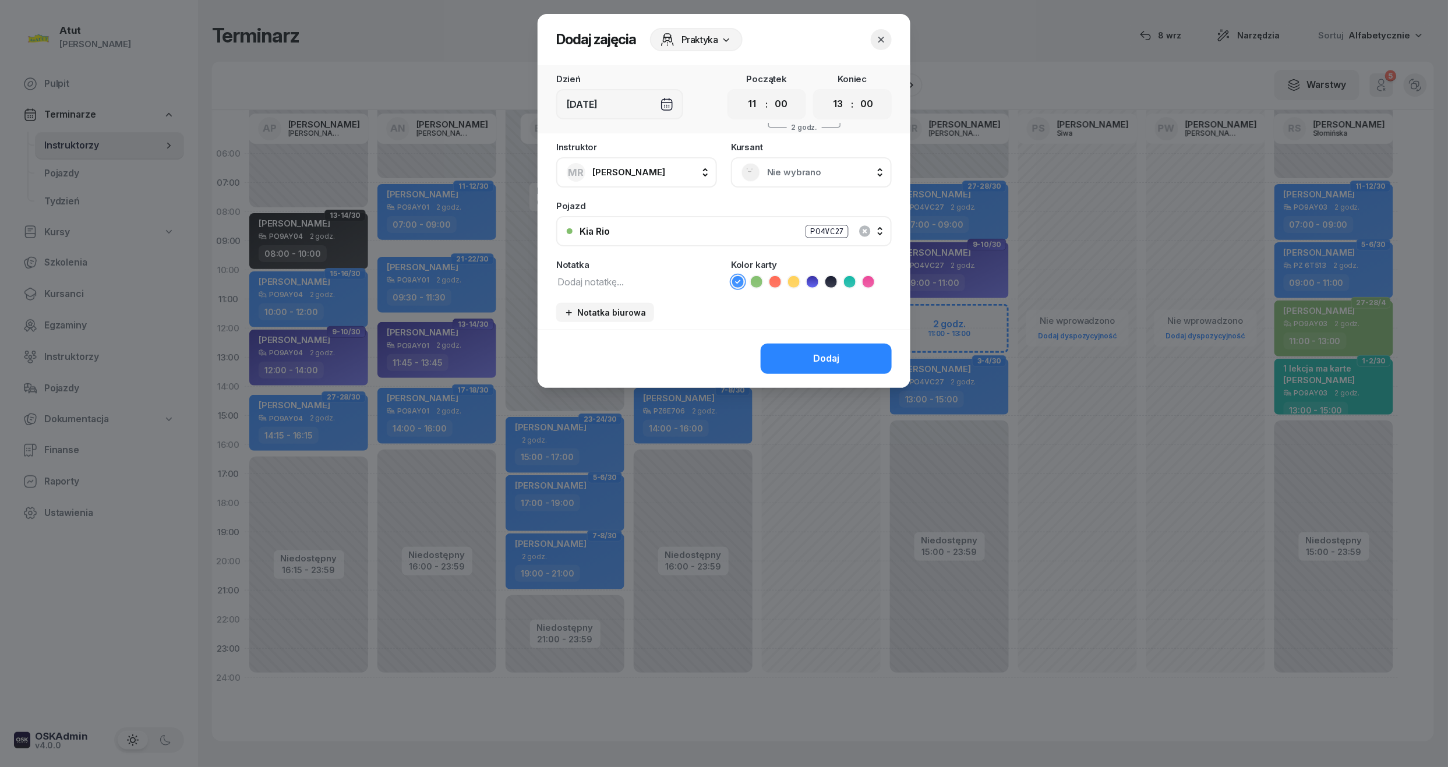
click at [809, 171] on span "Nie wybrano" at bounding box center [824, 172] width 114 height 15
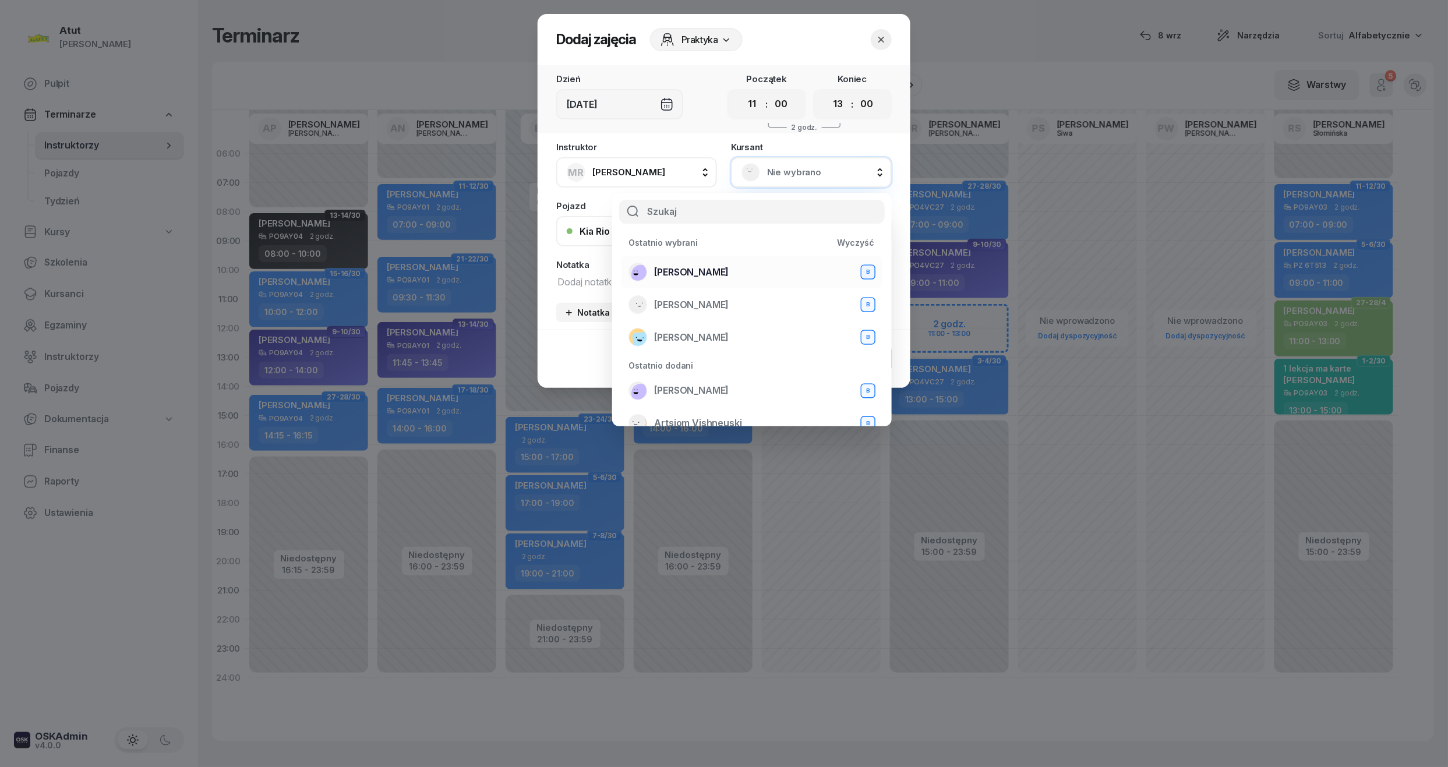
click at [695, 257] on li "Olaf Żakiewicz B" at bounding box center [751, 272] width 261 height 33
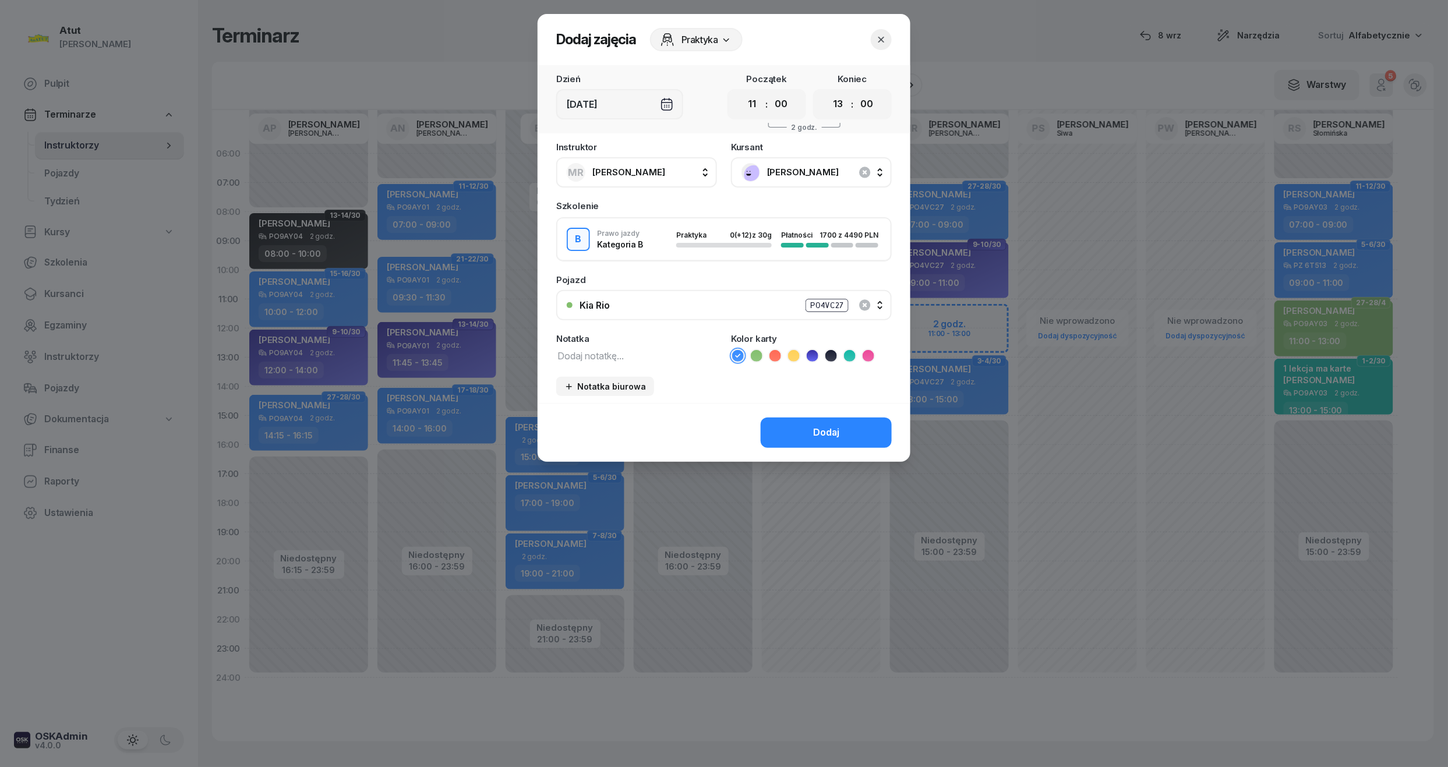
click at [813, 356] on icon at bounding box center [813, 356] width 12 height 12
click at [820, 415] on div "Dodaj" at bounding box center [724, 432] width 373 height 59
click at [823, 425] on div "Dodaj" at bounding box center [826, 432] width 26 height 15
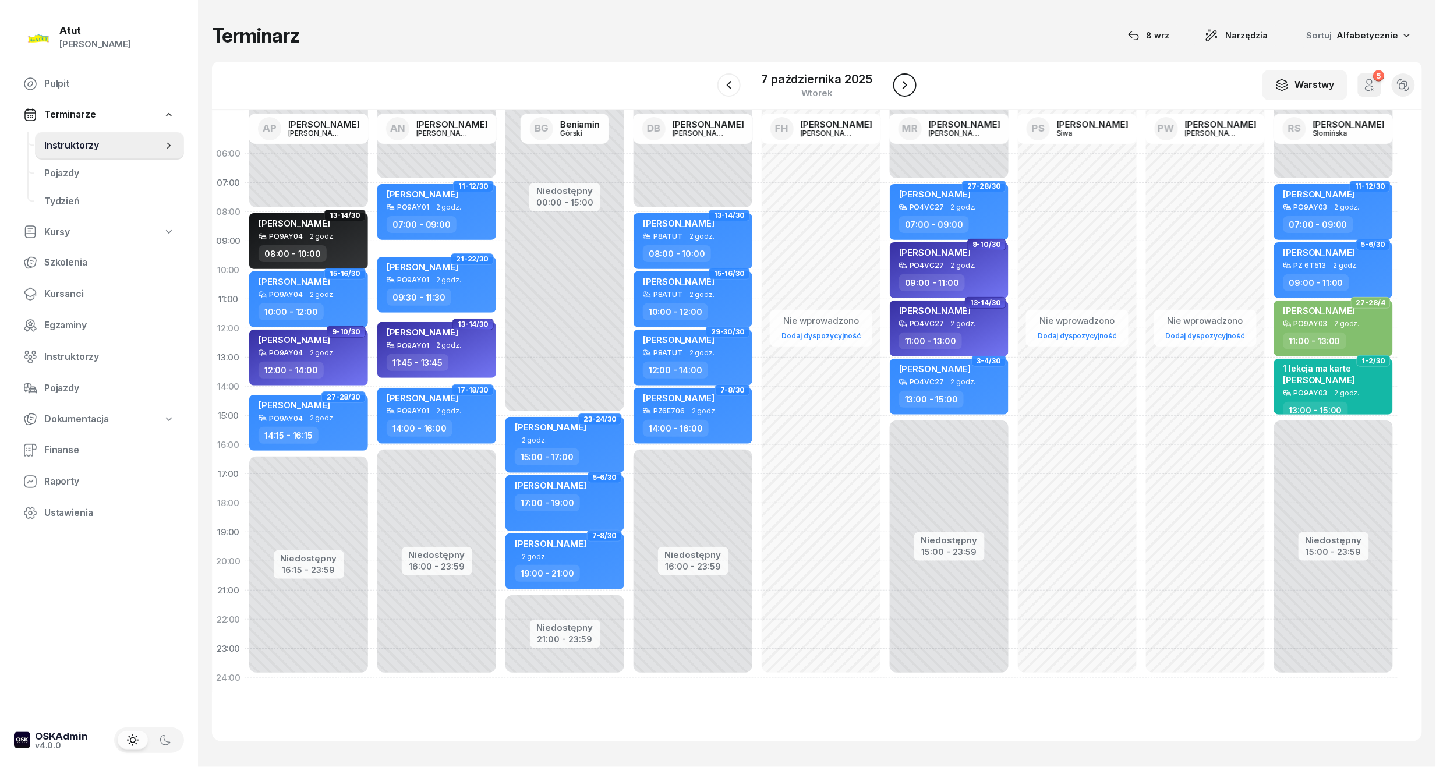
click at [900, 87] on icon "button" at bounding box center [905, 85] width 14 height 14
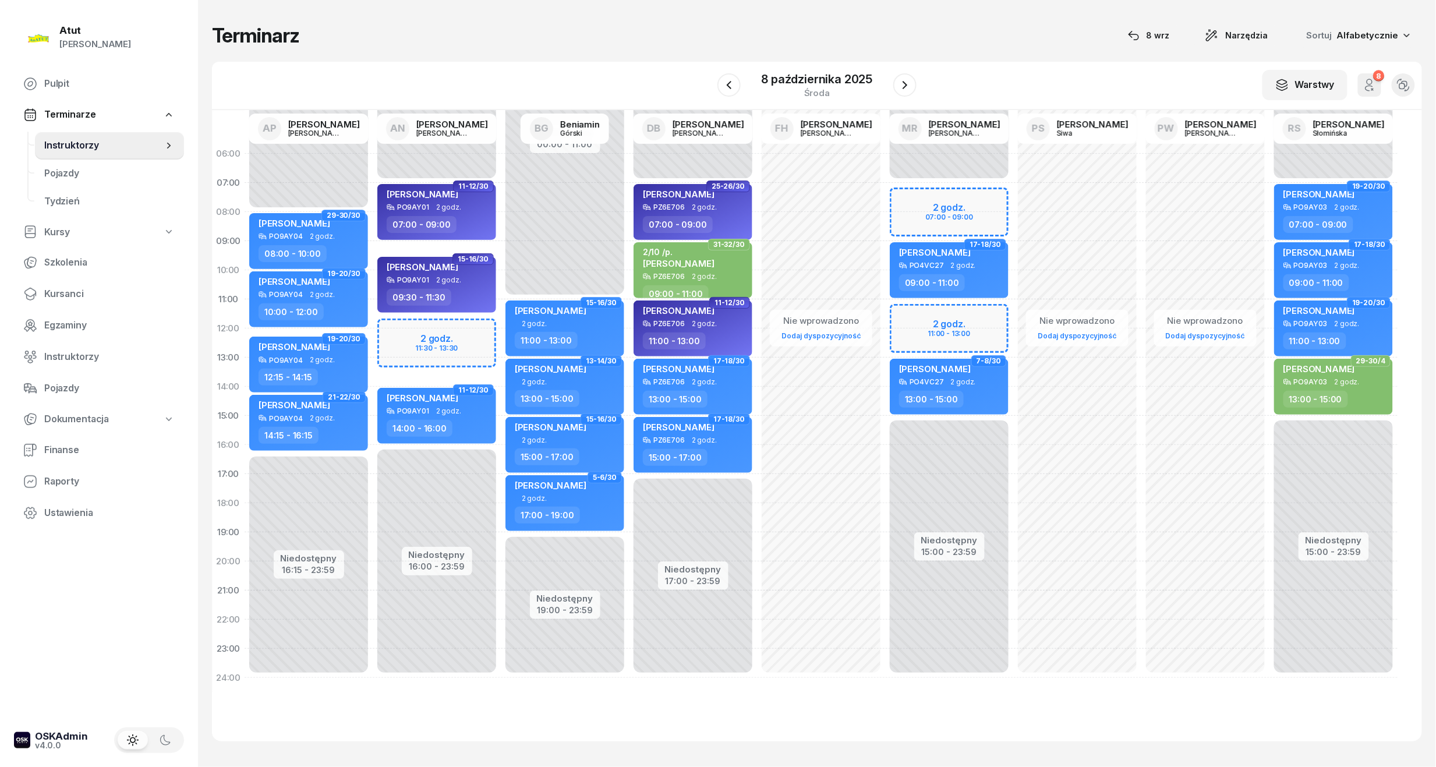
click at [444, 344] on div "Niedostępny 00:00 - 07:00 Niedostępny 16:00 - 23:59 2 godz. 11:30 - 13:30 11-12…" at bounding box center [437, 415] width 128 height 553
select select "12"
select select "14"
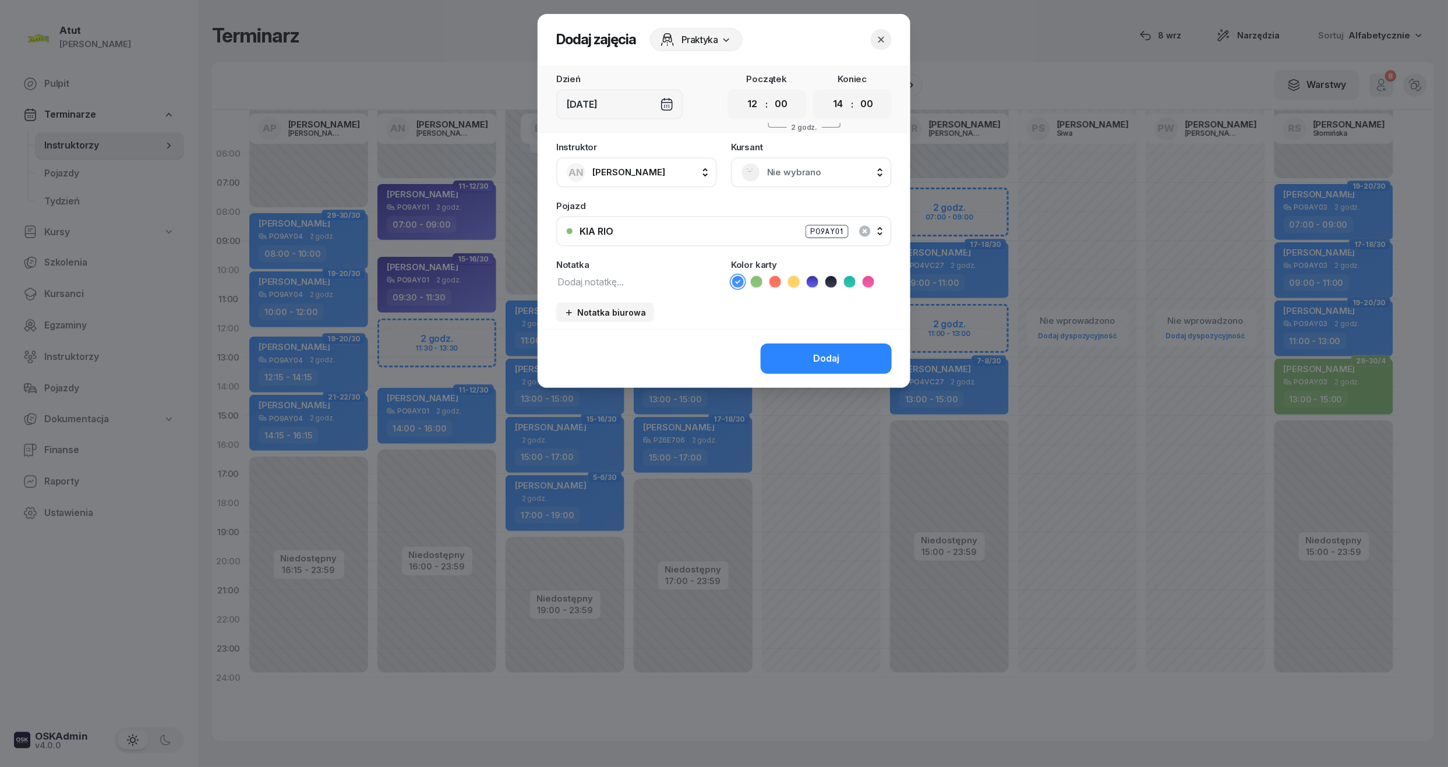
click at [878, 34] on icon "button" at bounding box center [881, 40] width 12 height 12
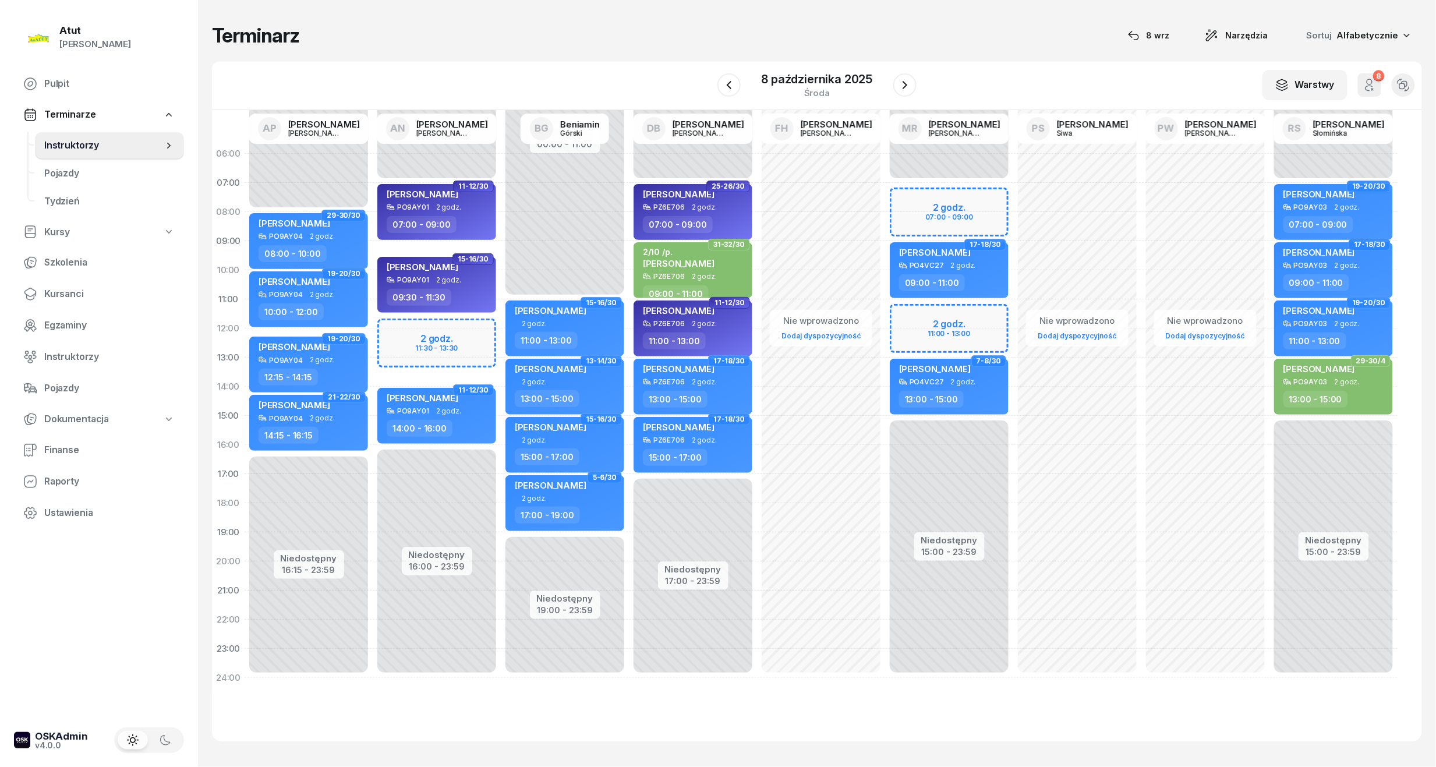
click at [936, 210] on div "Niedostępny 00:00 - 07:00 Niedostępny 15:00 - 23:59 2 godz. 07:00 - 09:00 2 god…" at bounding box center [949, 415] width 128 height 553
select select "07"
select select "09"
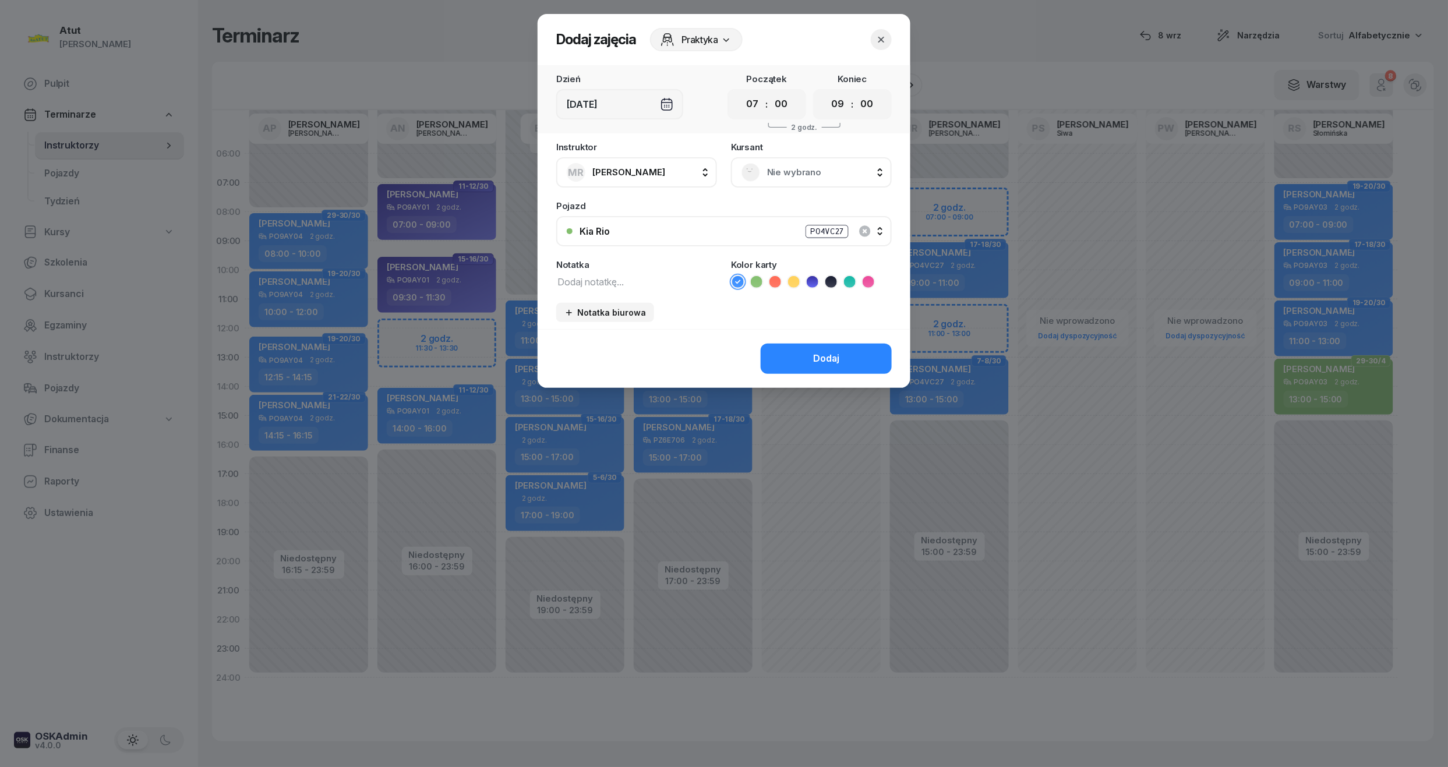
click at [816, 173] on span "Nie wybrano" at bounding box center [824, 172] width 114 height 15
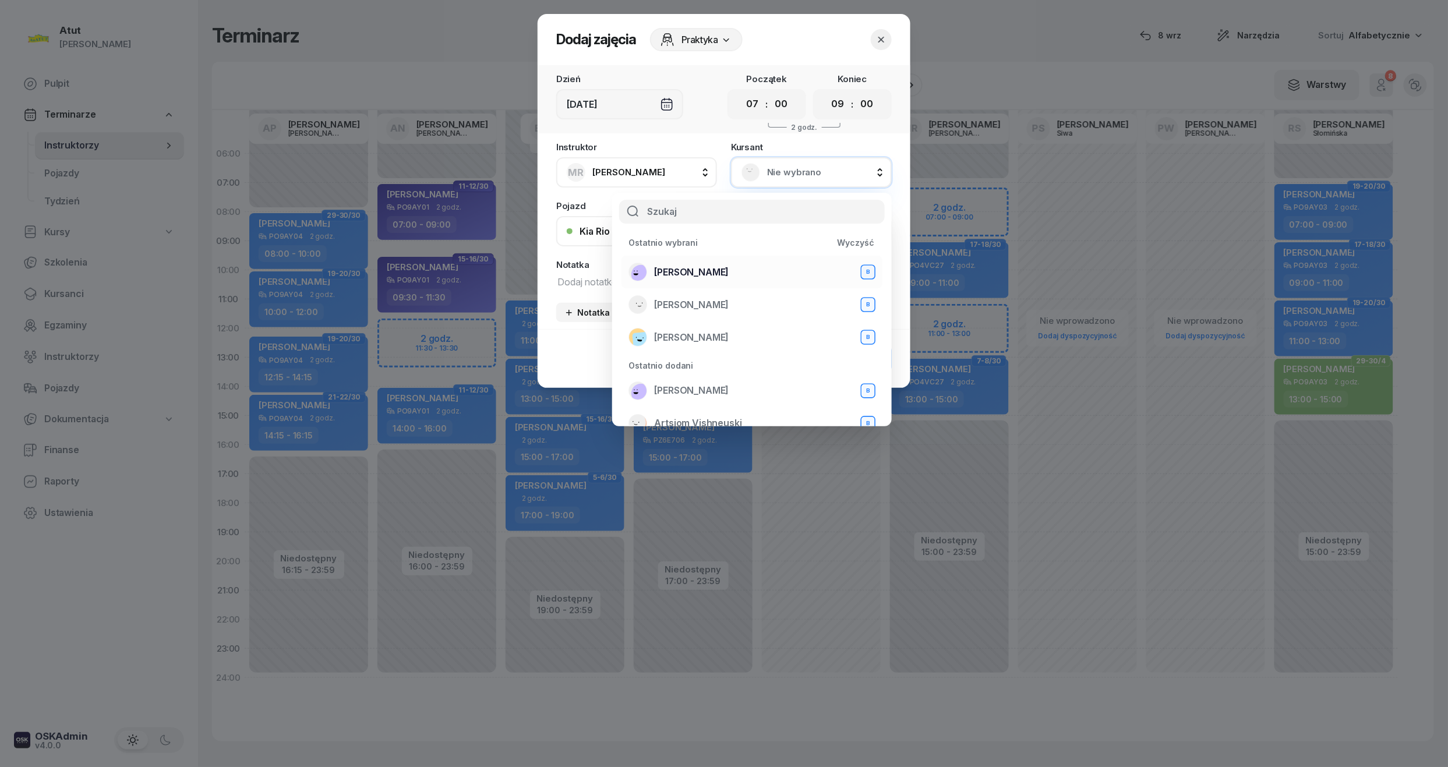
click at [694, 263] on div "Olaf Żakiewicz B" at bounding box center [751, 272] width 247 height 19
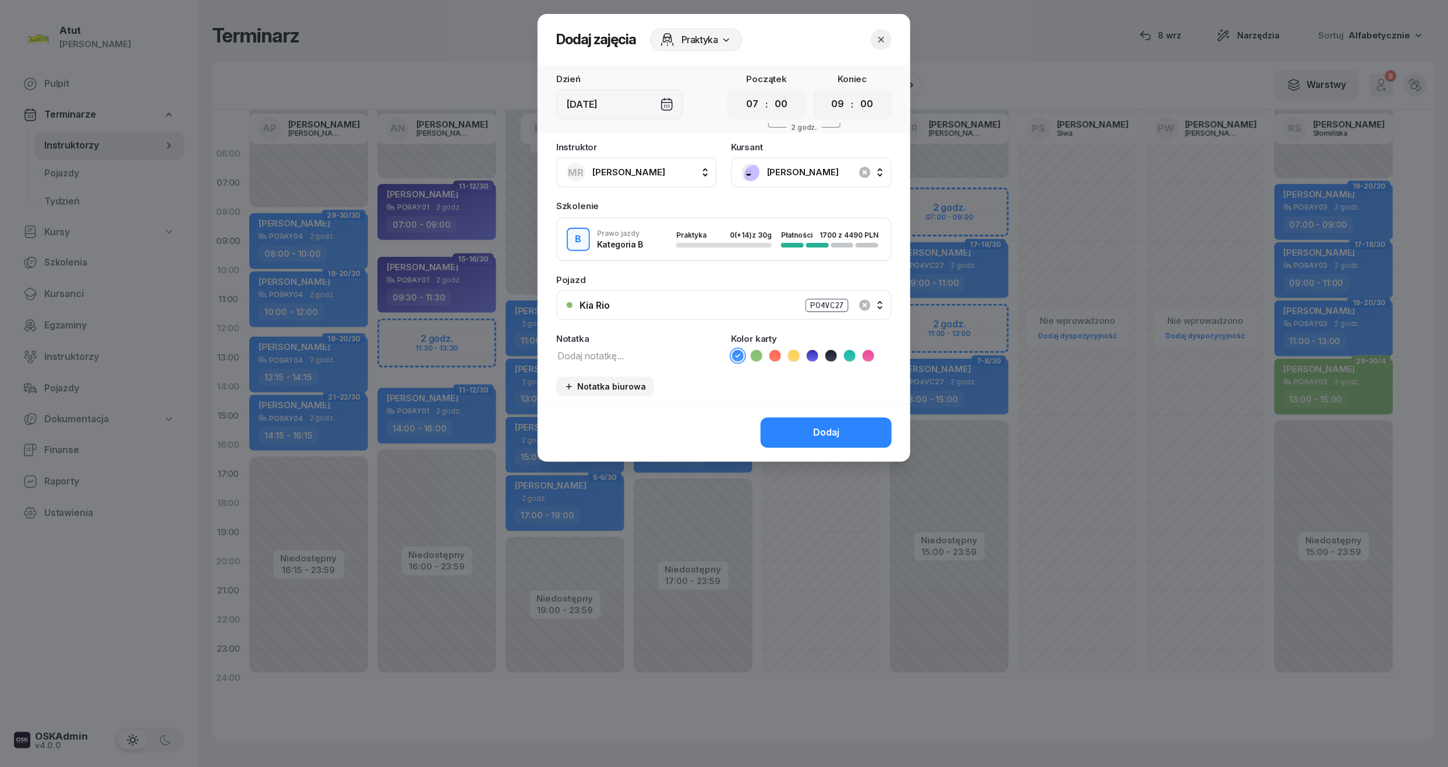
click at [815, 350] on icon at bounding box center [813, 356] width 12 height 12
click at [813, 430] on button "Dodaj" at bounding box center [826, 433] width 131 height 30
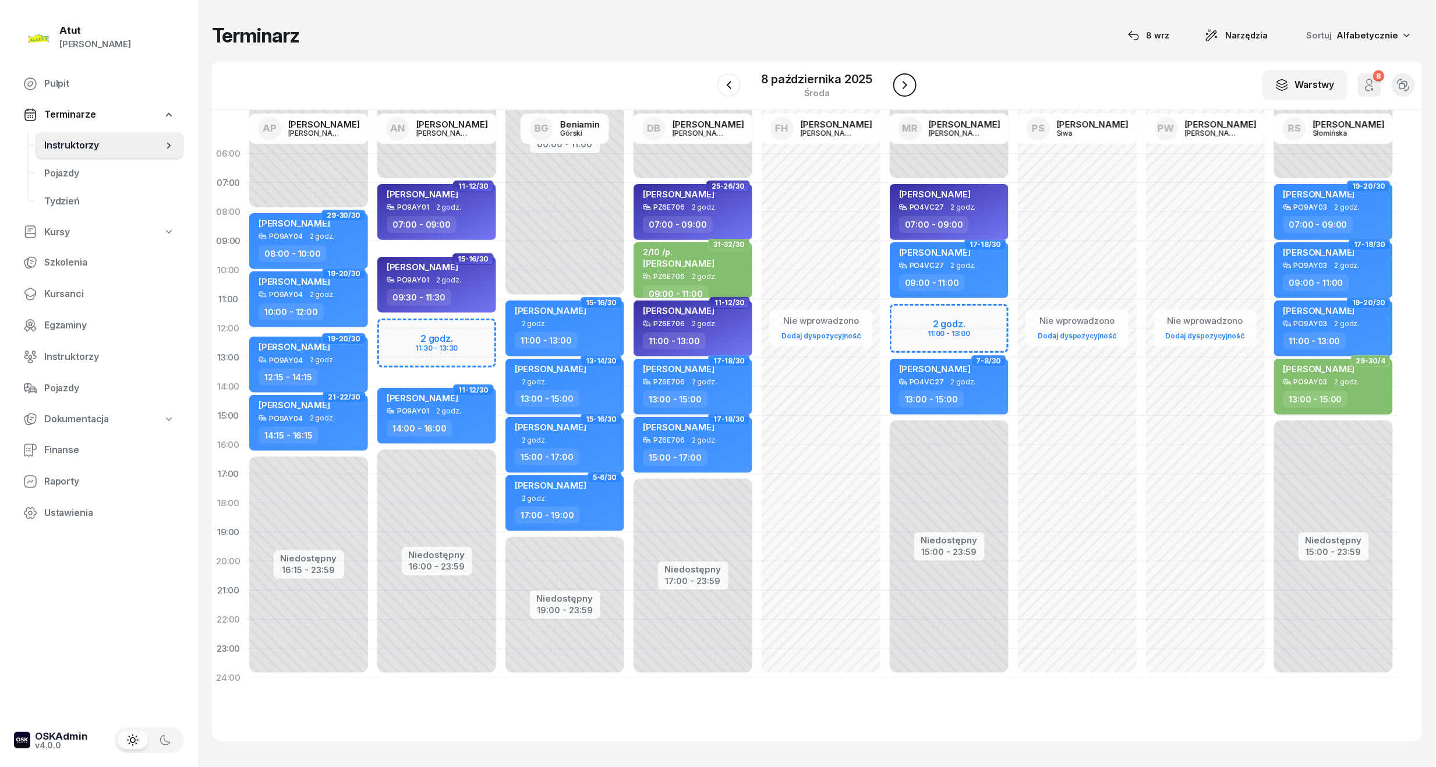
click at [904, 87] on icon "button" at bounding box center [905, 85] width 5 height 8
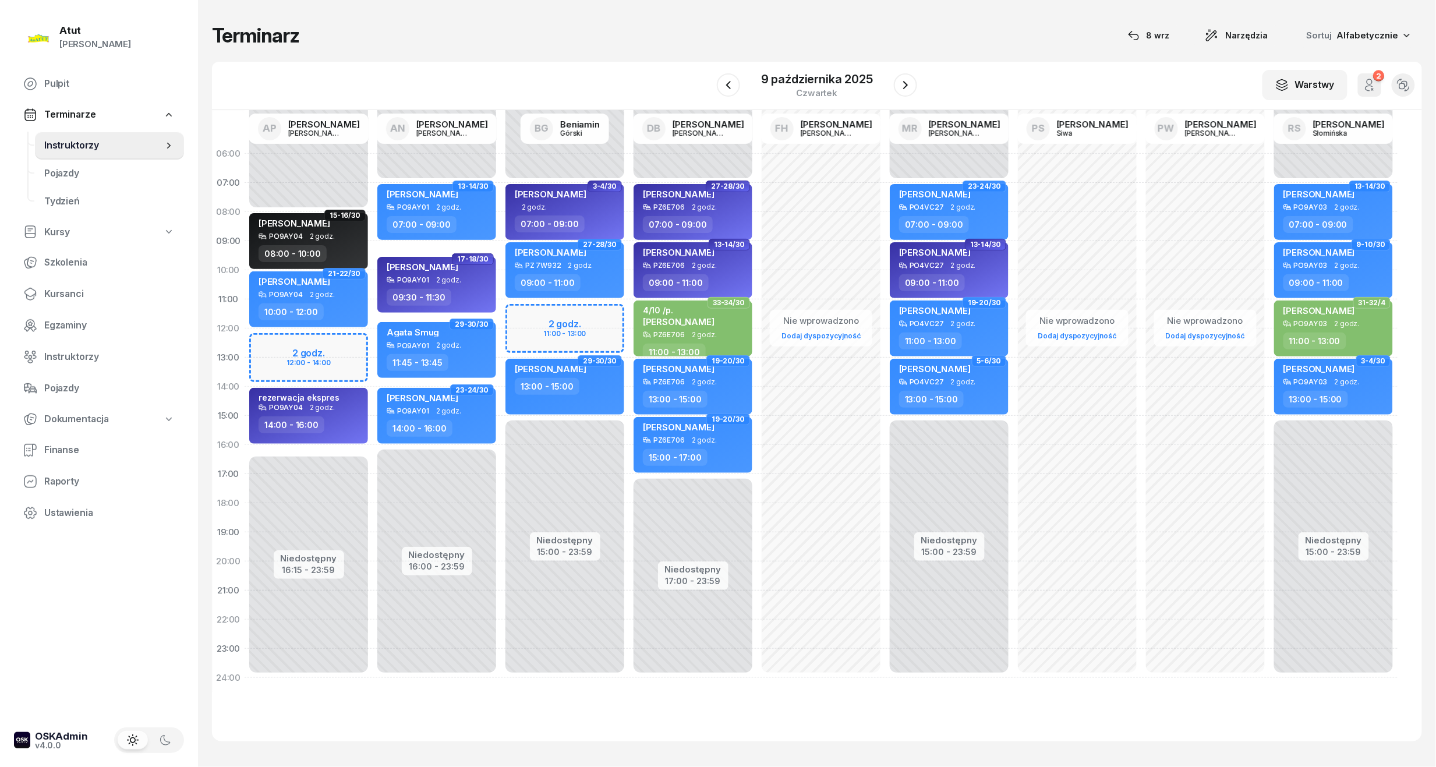
click at [327, 338] on div "Niedostępny 00:00 - 08:00 Niedostępny 16:15 - 23:59 2 godz. 12:00 - 14:00 15-16…" at bounding box center [309, 415] width 128 height 553
select select "12"
select select "14"
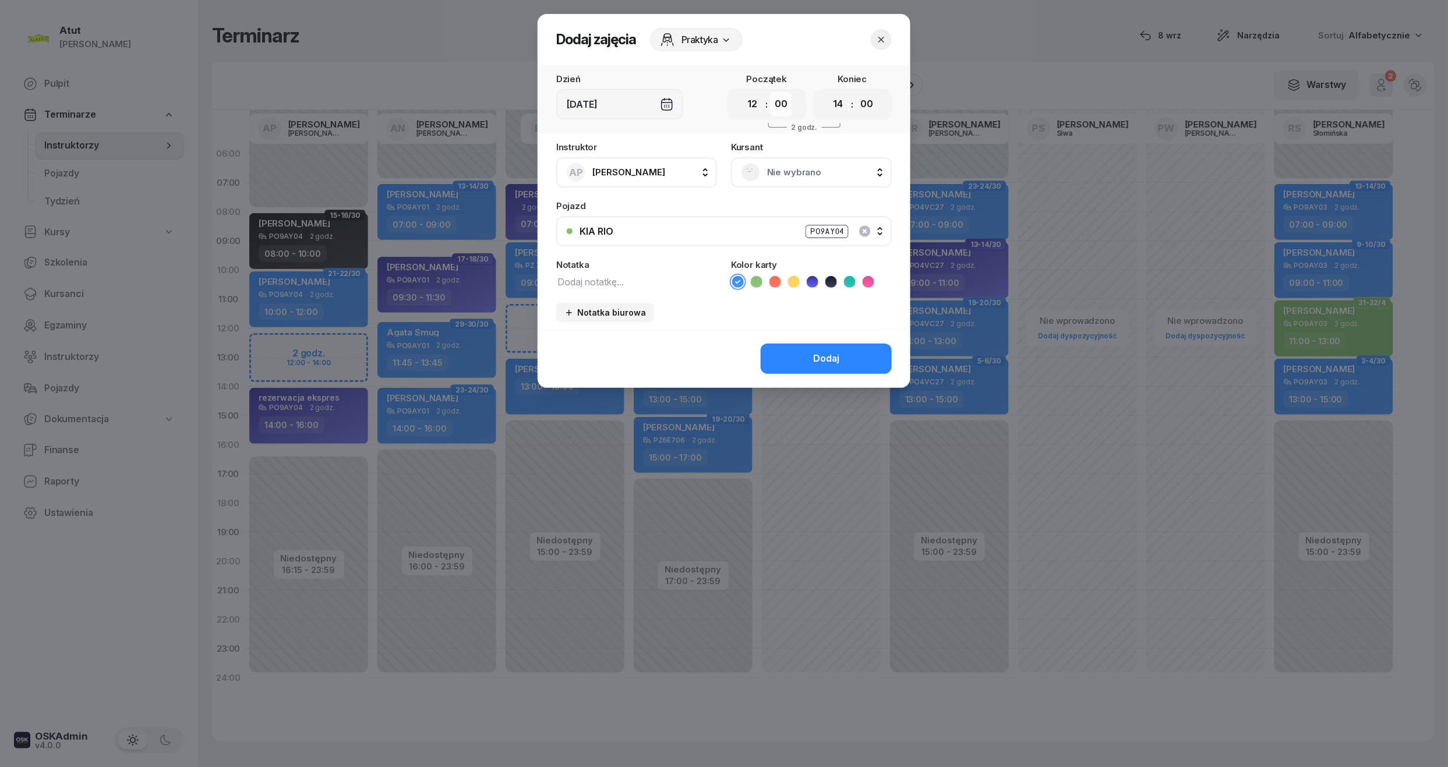
click at [786, 103] on select "00 05 10 15 20 25 30 35 40 45 50 55" at bounding box center [781, 104] width 22 height 24
select select "15"
click at [770, 92] on select "00 05 10 15 20 25 30 35 40 45 50 55" at bounding box center [781, 104] width 22 height 24
click at [872, 98] on select "00 05 10 15 20 25 30 35 40 45 50 55" at bounding box center [866, 104] width 22 height 24
select select "15"
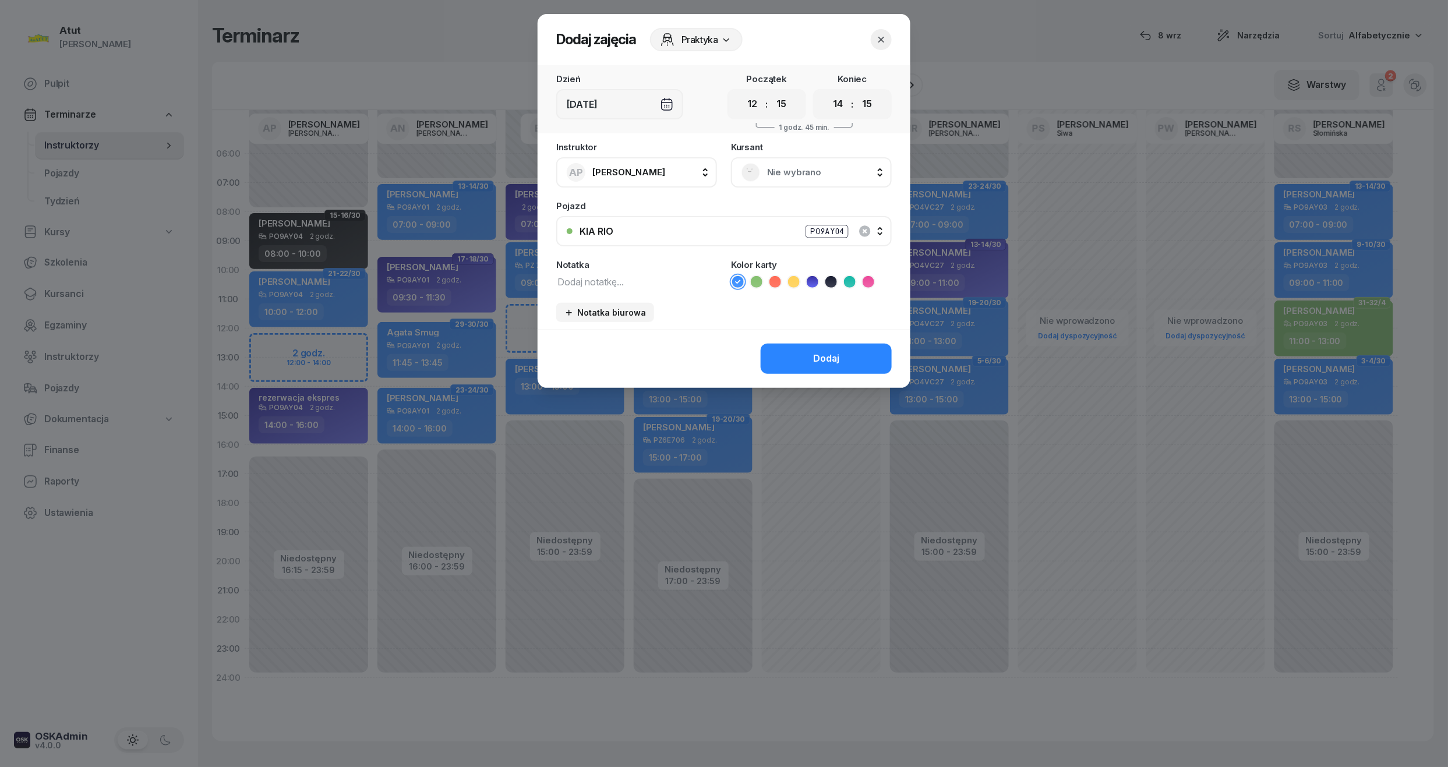
click at [856, 92] on select "00 05 10 15 20 25 30 35 40 45 50 55" at bounding box center [866, 104] width 22 height 24
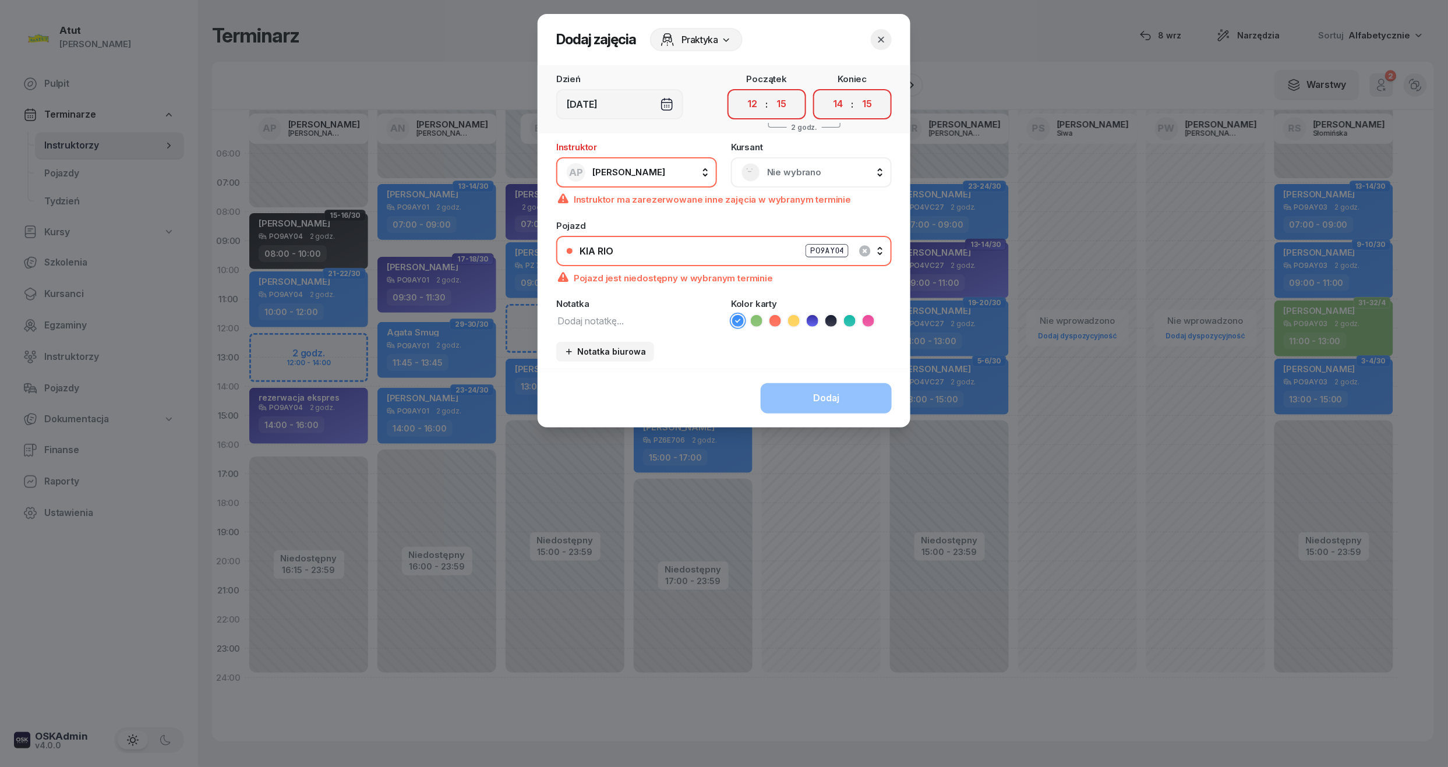
click at [806, 178] on span "Nie wybrano" at bounding box center [824, 172] width 114 height 15
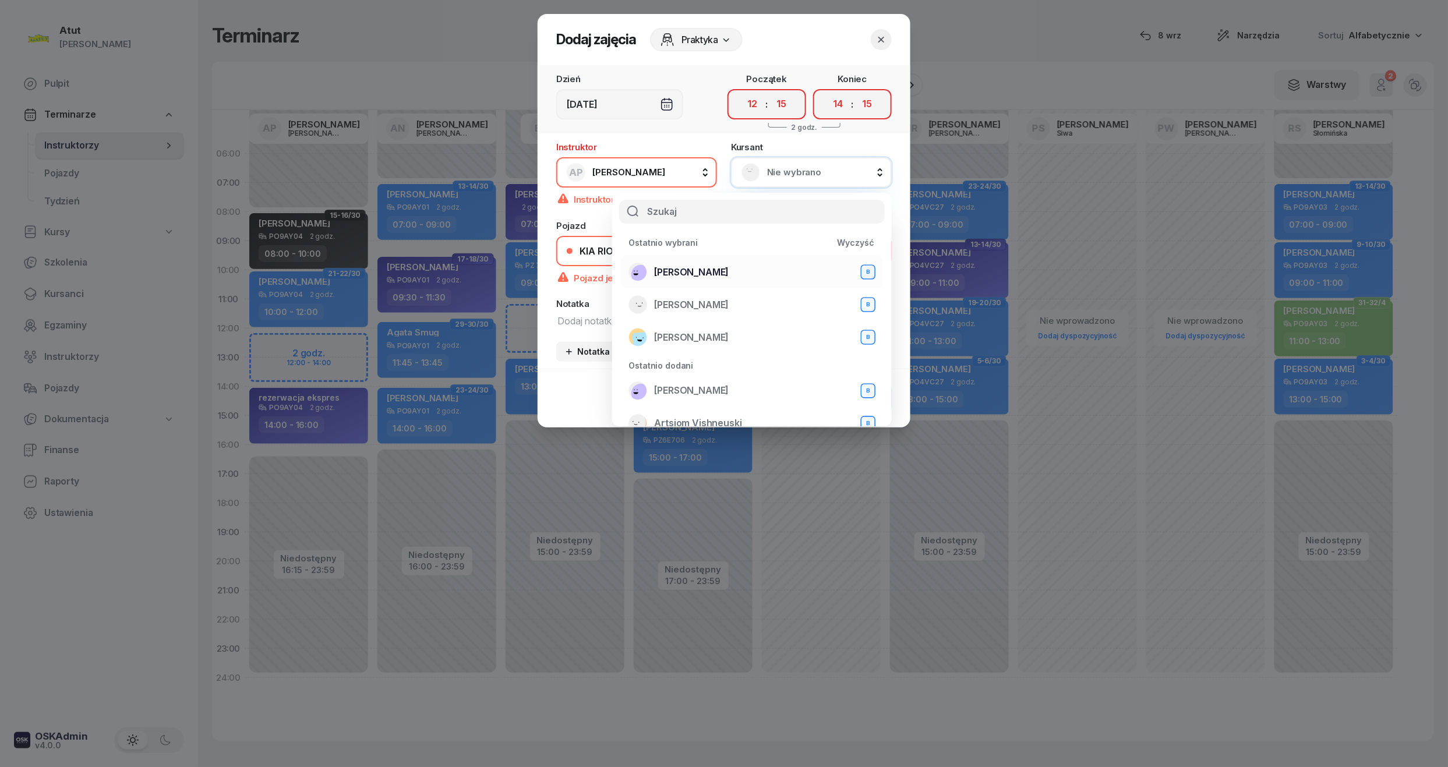
click at [695, 268] on span "[PERSON_NAME]" at bounding box center [691, 272] width 75 height 15
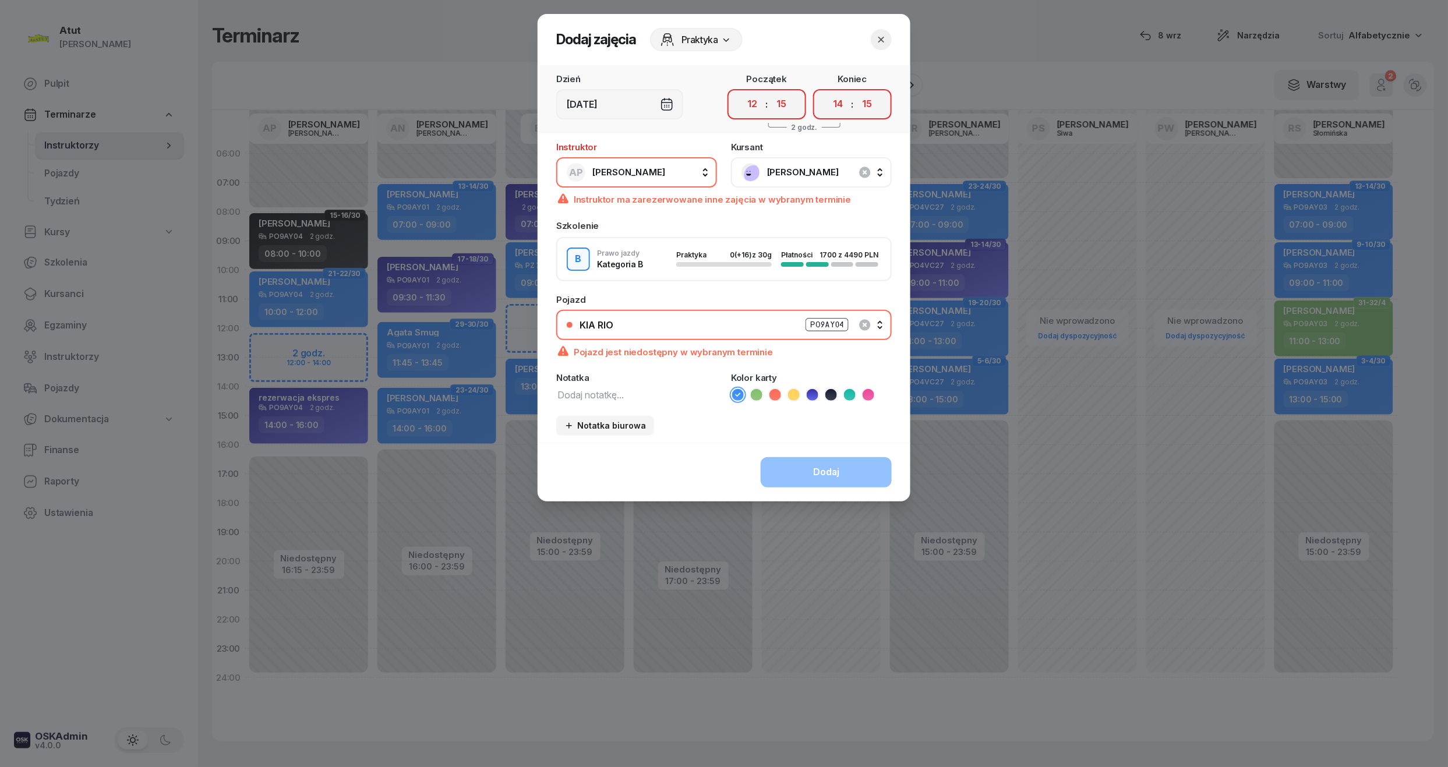
click at [886, 36] on icon "button" at bounding box center [881, 40] width 12 height 12
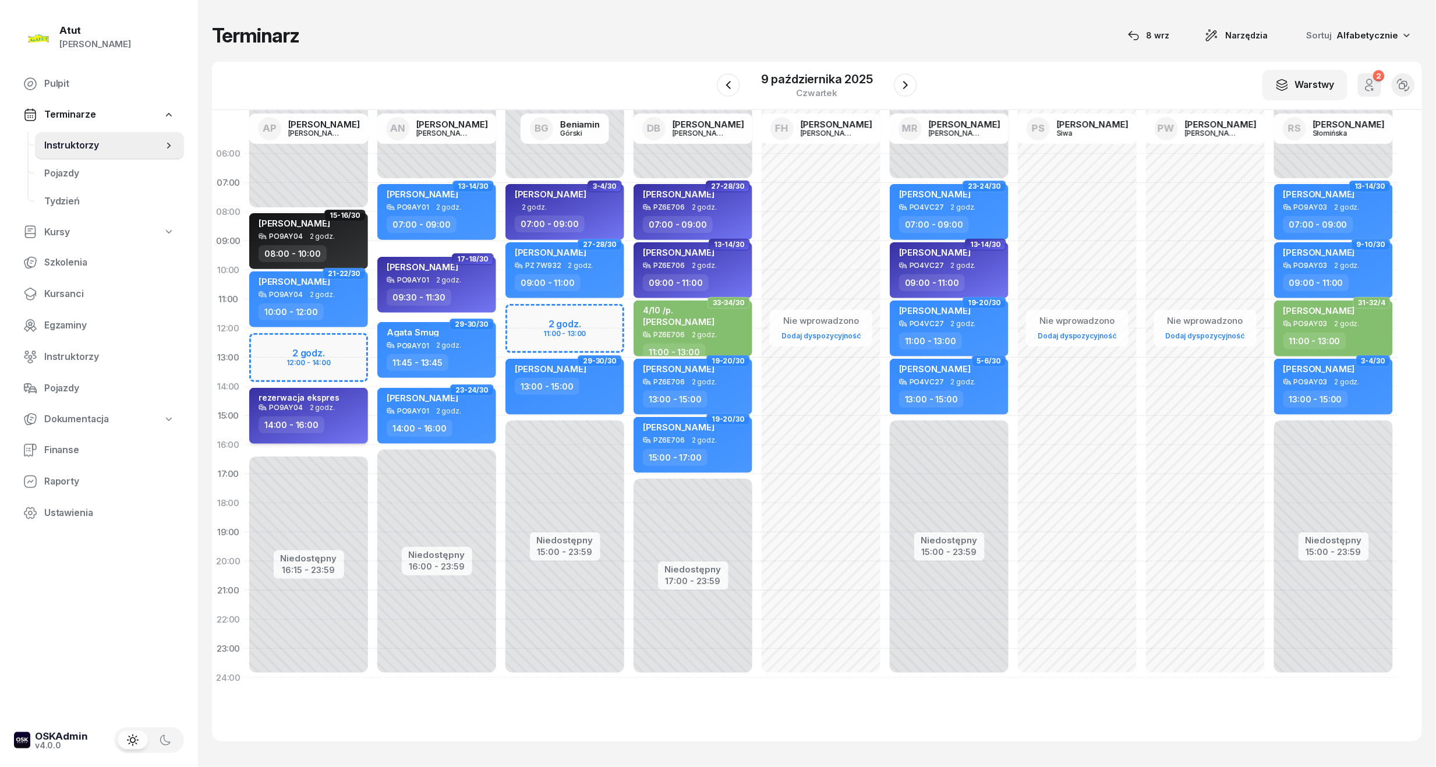
click at [297, 398] on div "rezerwacja ekspres" at bounding box center [299, 398] width 81 height 10
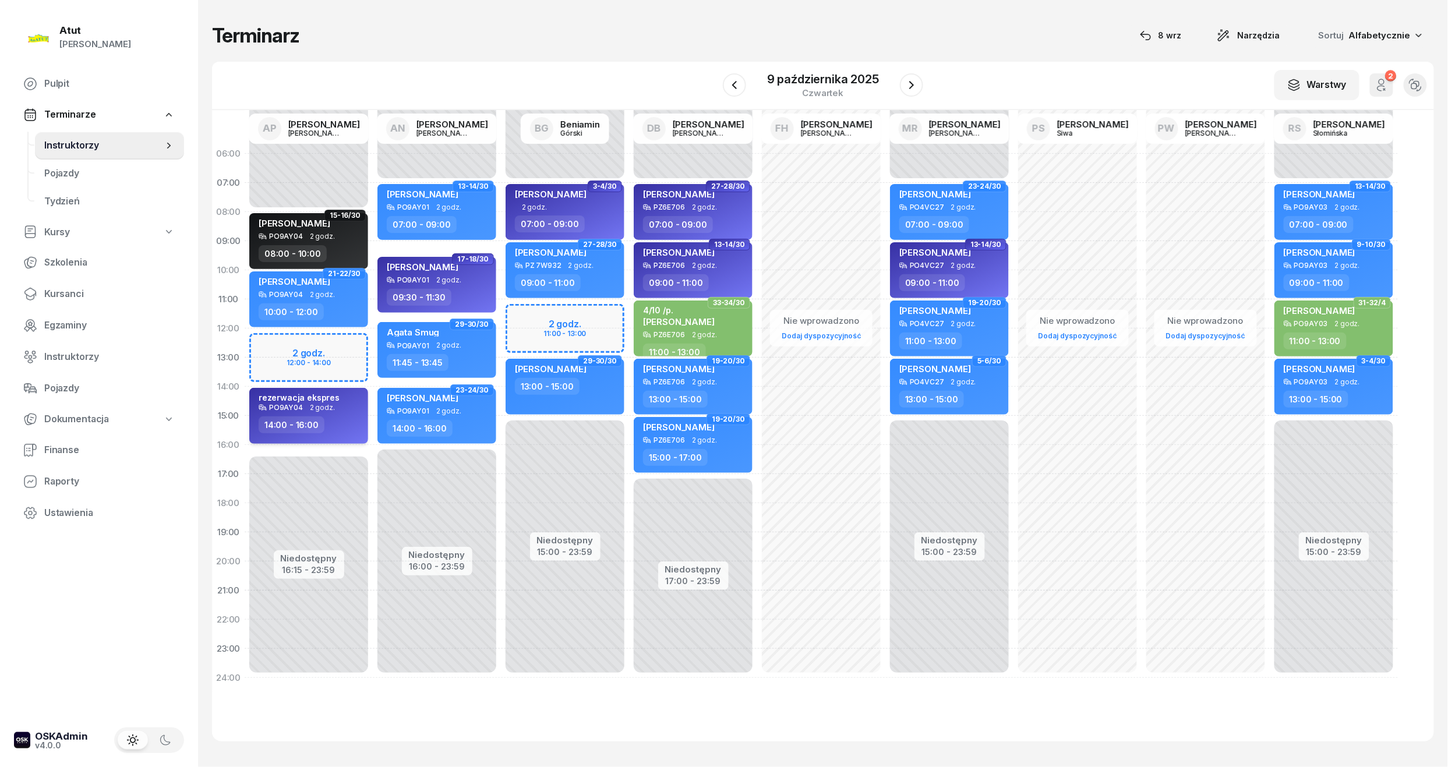
select select "14"
select select "16"
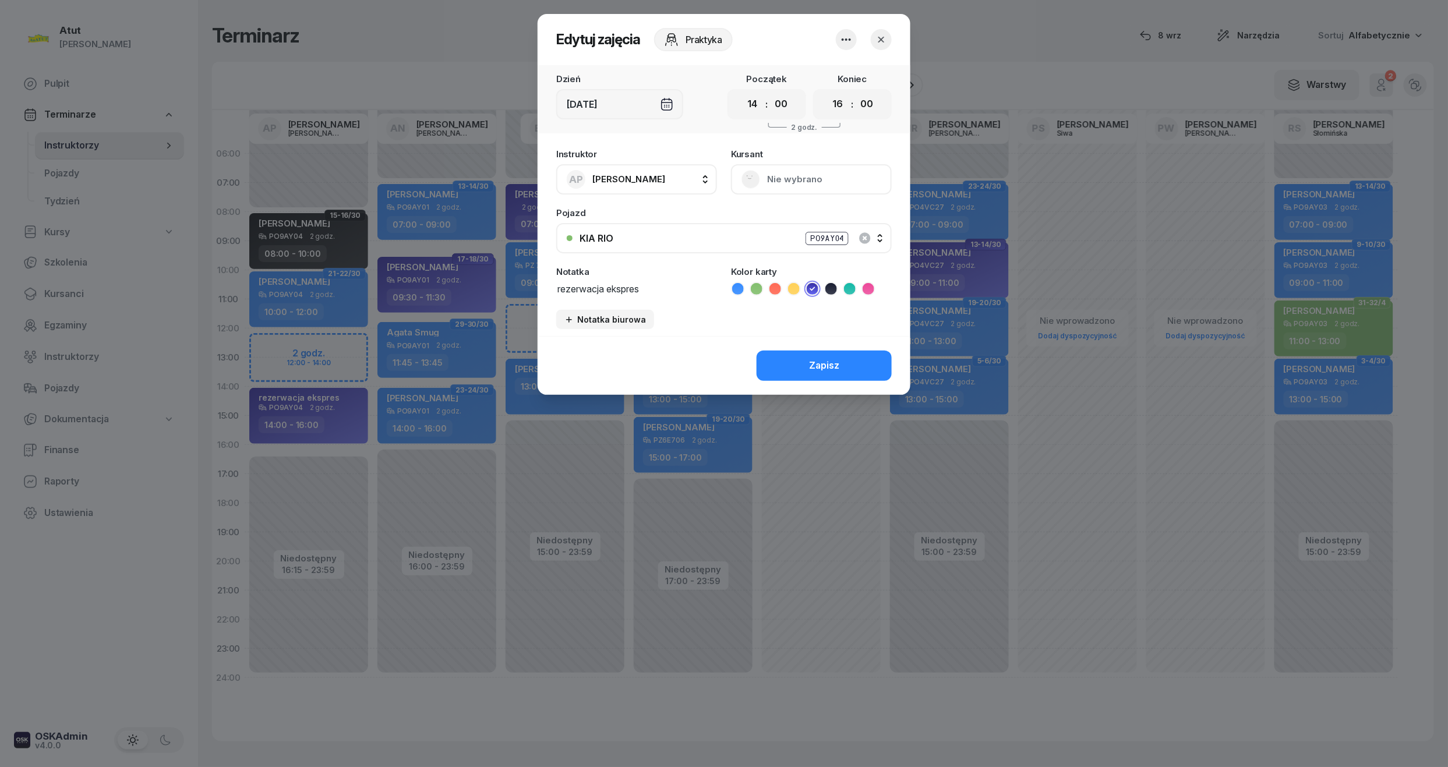
click at [879, 40] on icon "button" at bounding box center [881, 40] width 12 height 12
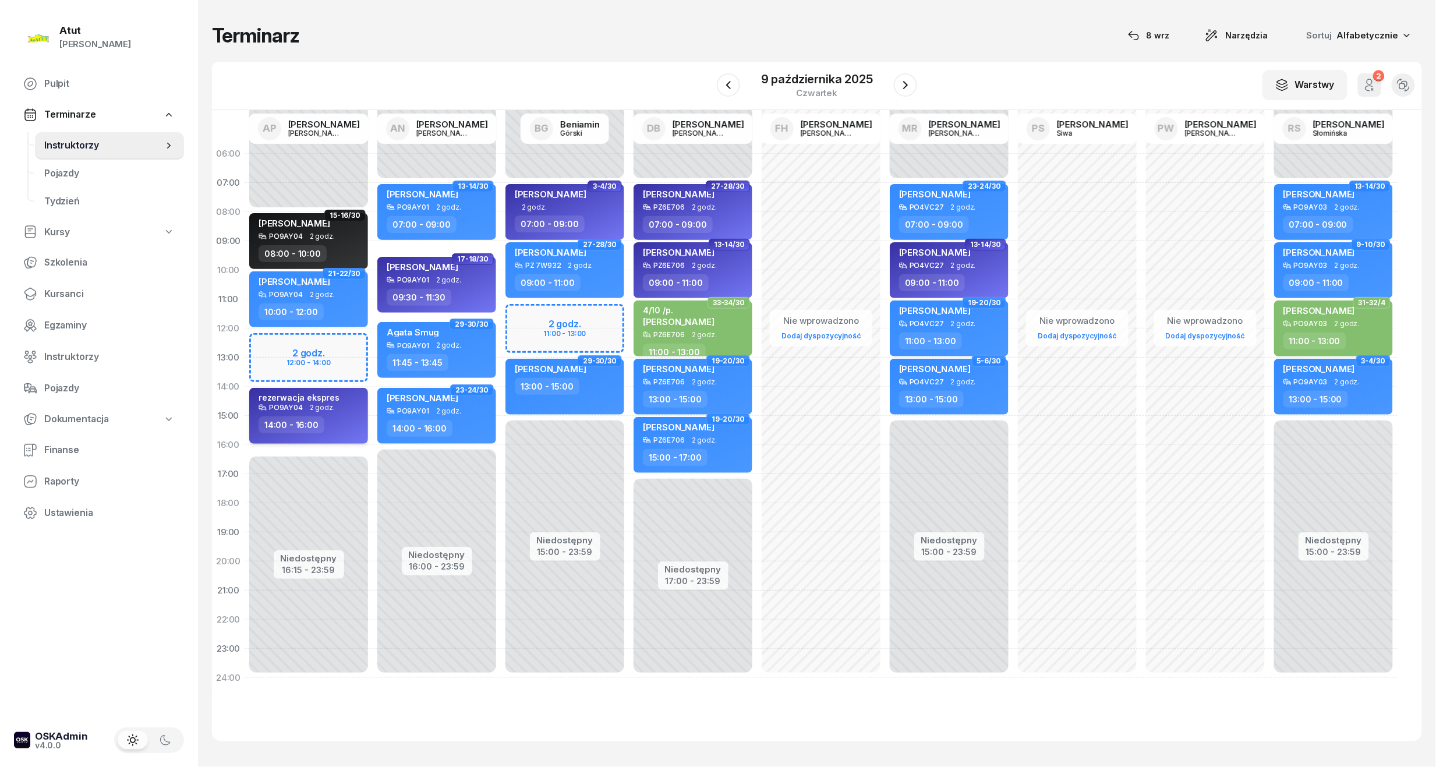
click at [260, 415] on div "rezerwacja ekspres PO9AY04 2 godz. 14:00 - 16:00" at bounding box center [308, 416] width 119 height 56
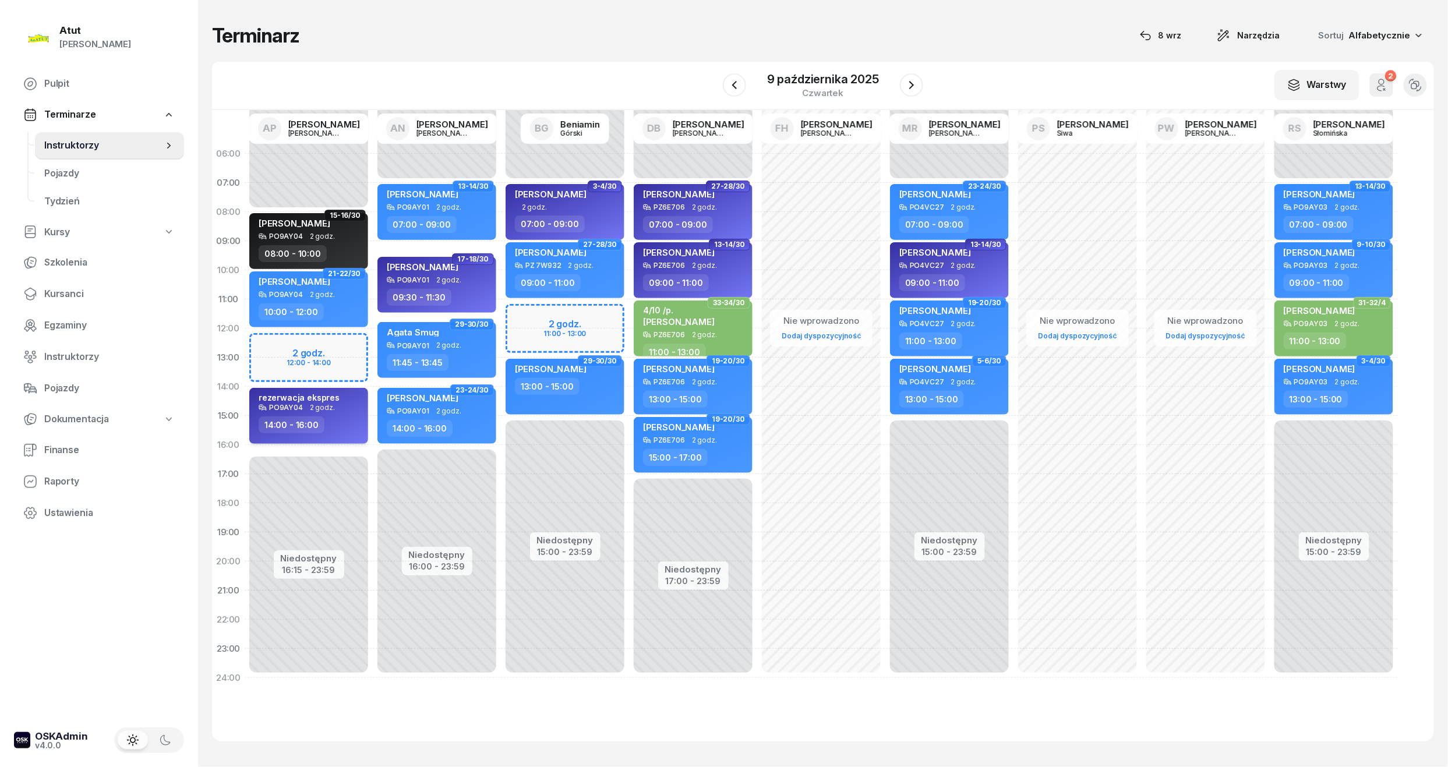
select select "14"
select select "16"
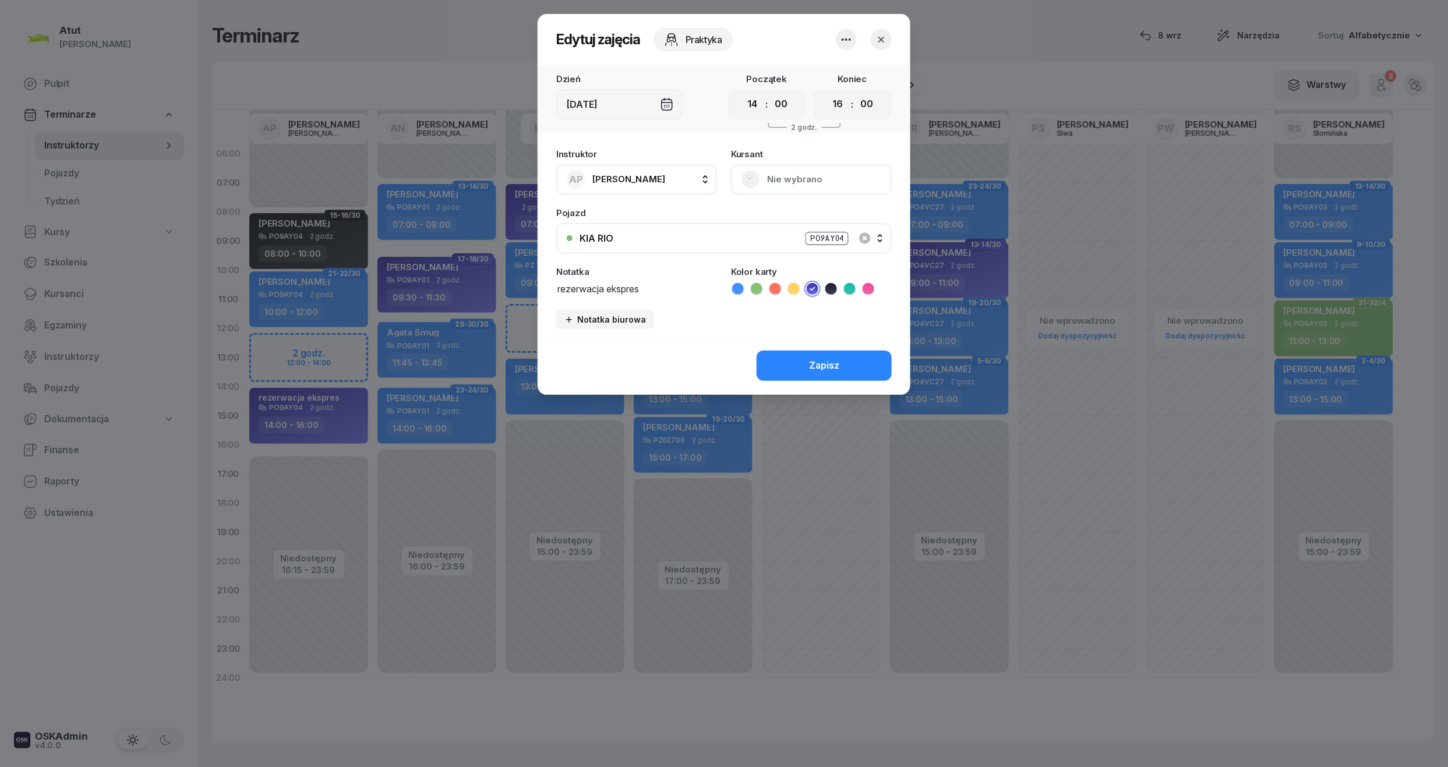
click at [782, 112] on select "00 05 10 15 20 25 30 35 40 45 50 55" at bounding box center [781, 104] width 22 height 24
select select "15"
click at [770, 92] on select "00 05 10 15 20 25 30 35 40 45 50 55" at bounding box center [781, 104] width 22 height 24
click at [879, 37] on icon "button" at bounding box center [881, 40] width 12 height 12
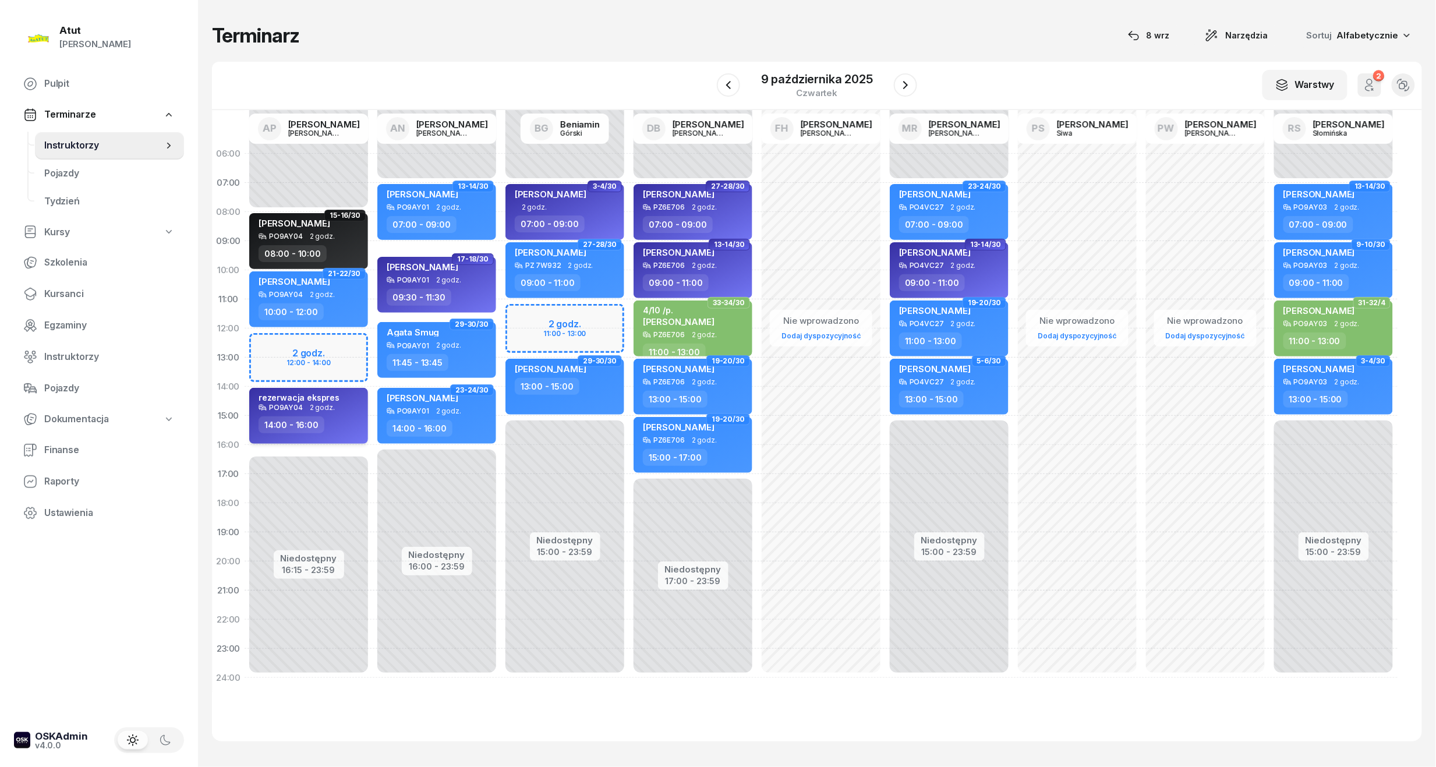
click at [321, 401] on div "rezerwacja ekspres" at bounding box center [299, 398] width 81 height 10
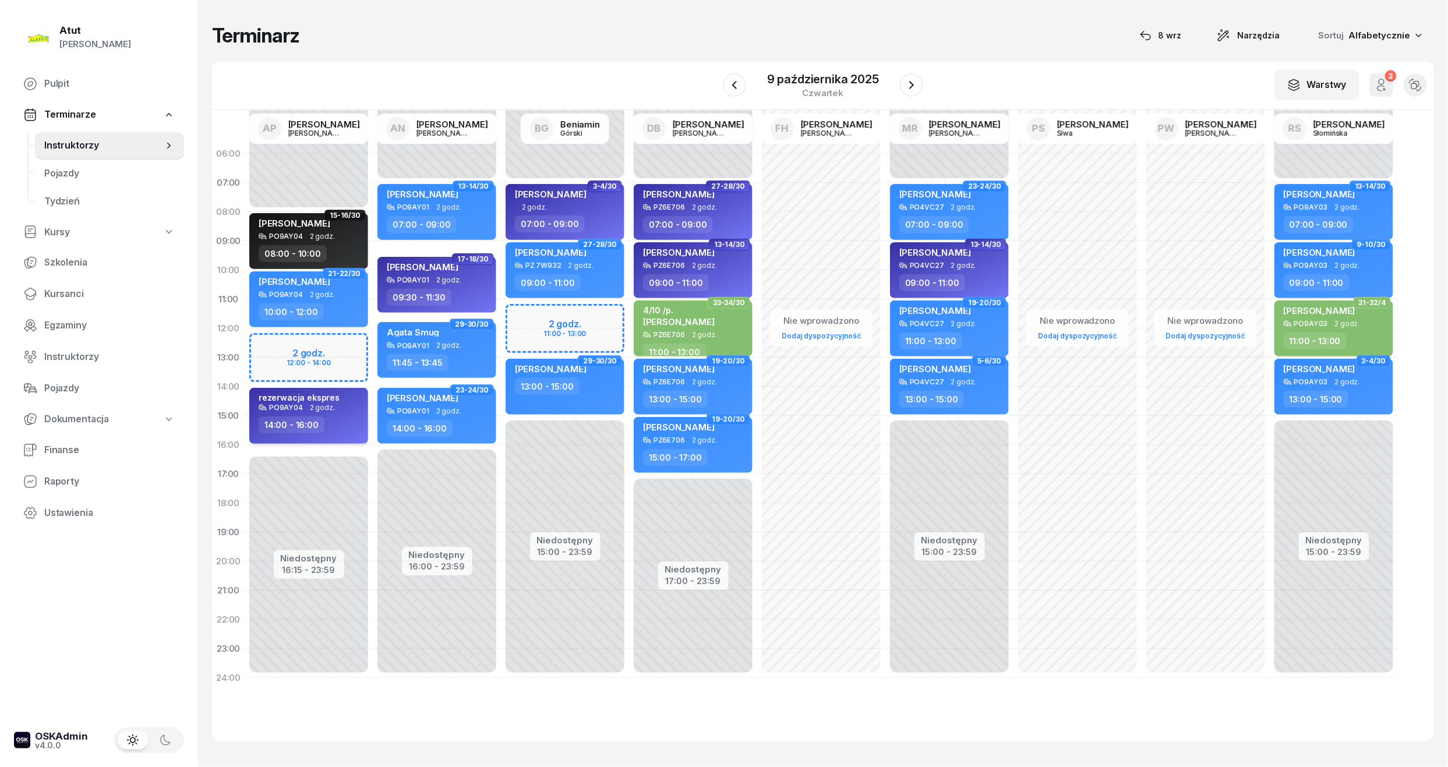
select select "14"
select select "16"
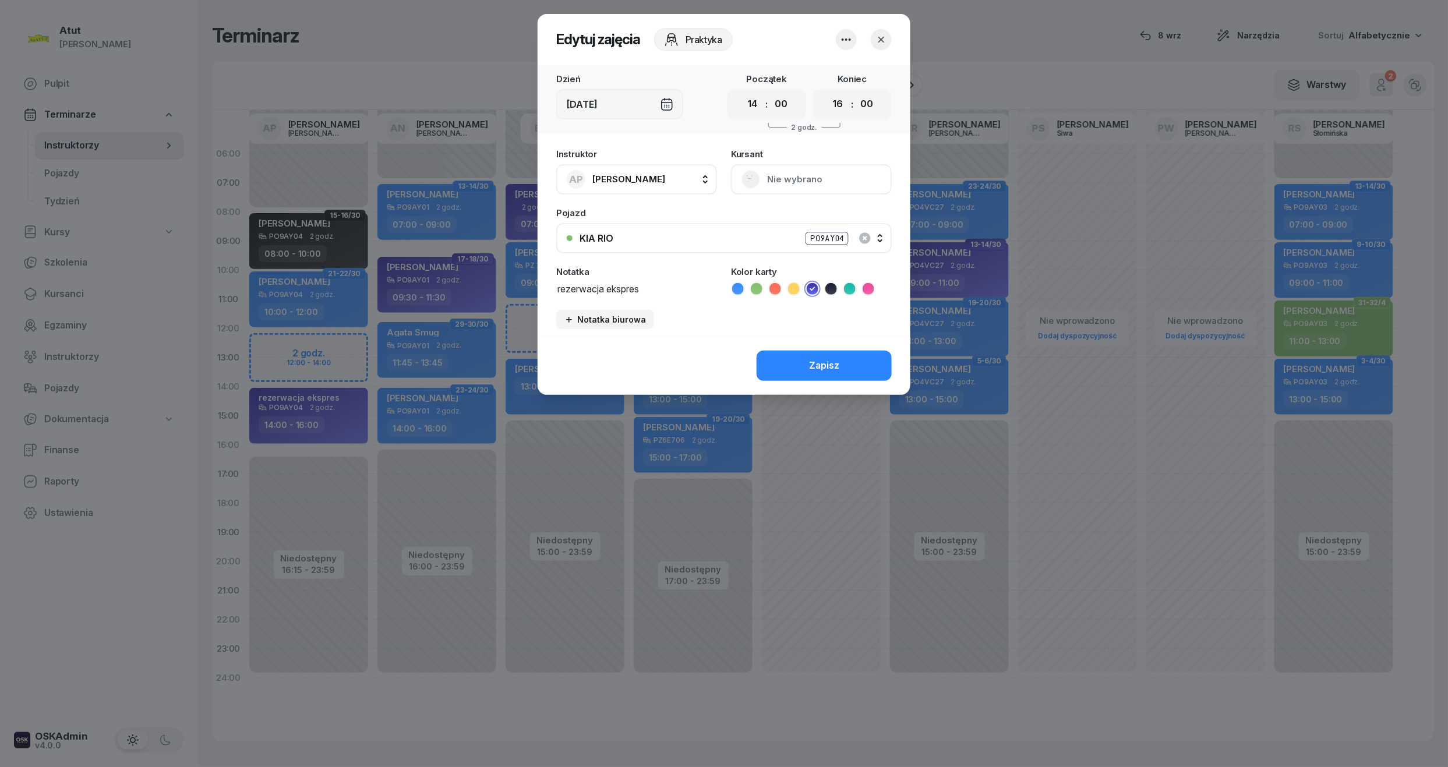
click at [848, 35] on icon "button" at bounding box center [846, 40] width 14 height 14
click at [846, 68] on link "Usuń" at bounding box center [840, 75] width 154 height 29
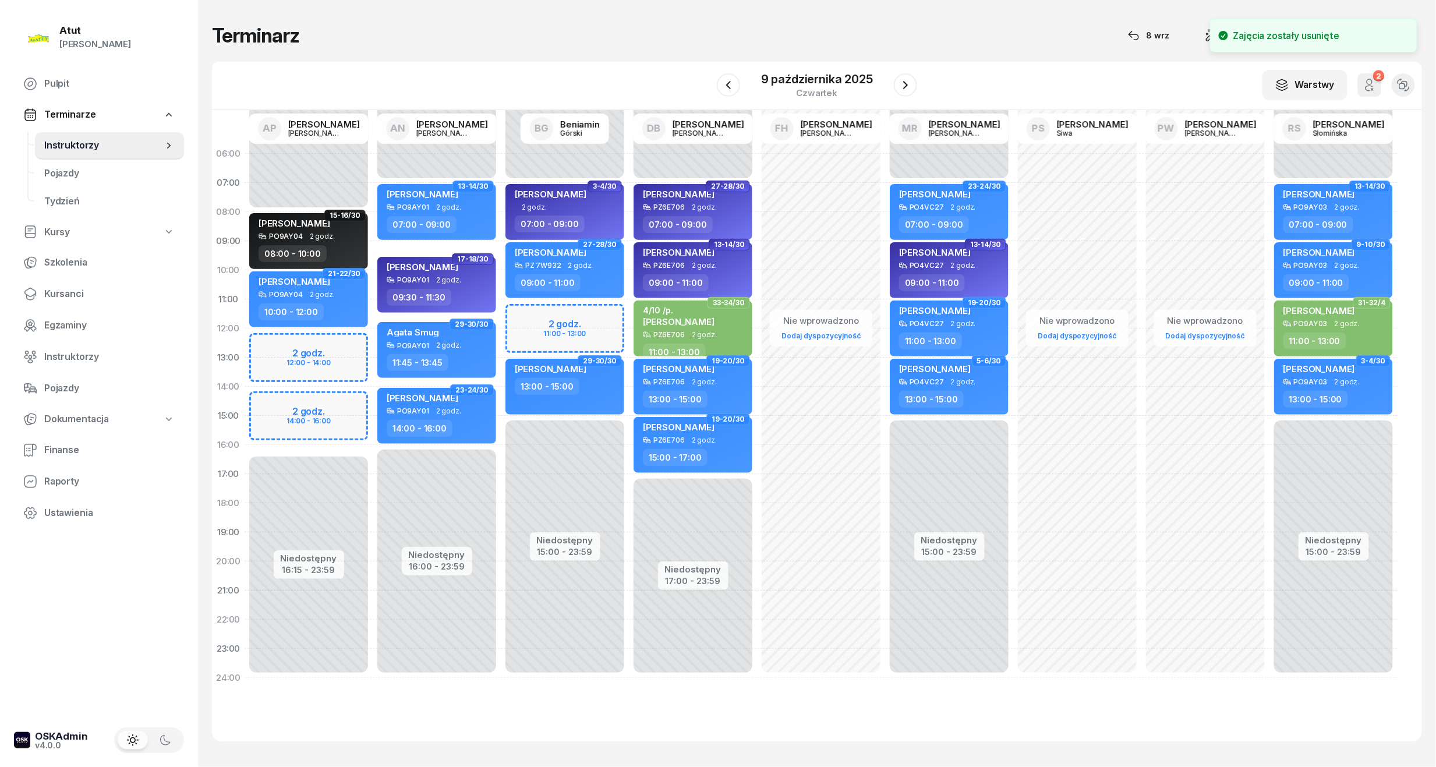
click at [314, 361] on div "Niedostępny 00:00 - 08:00 Niedostępny 16:15 - 23:59 15-16/30 Dennis Berchie PO9…" at bounding box center [309, 415] width 128 height 553
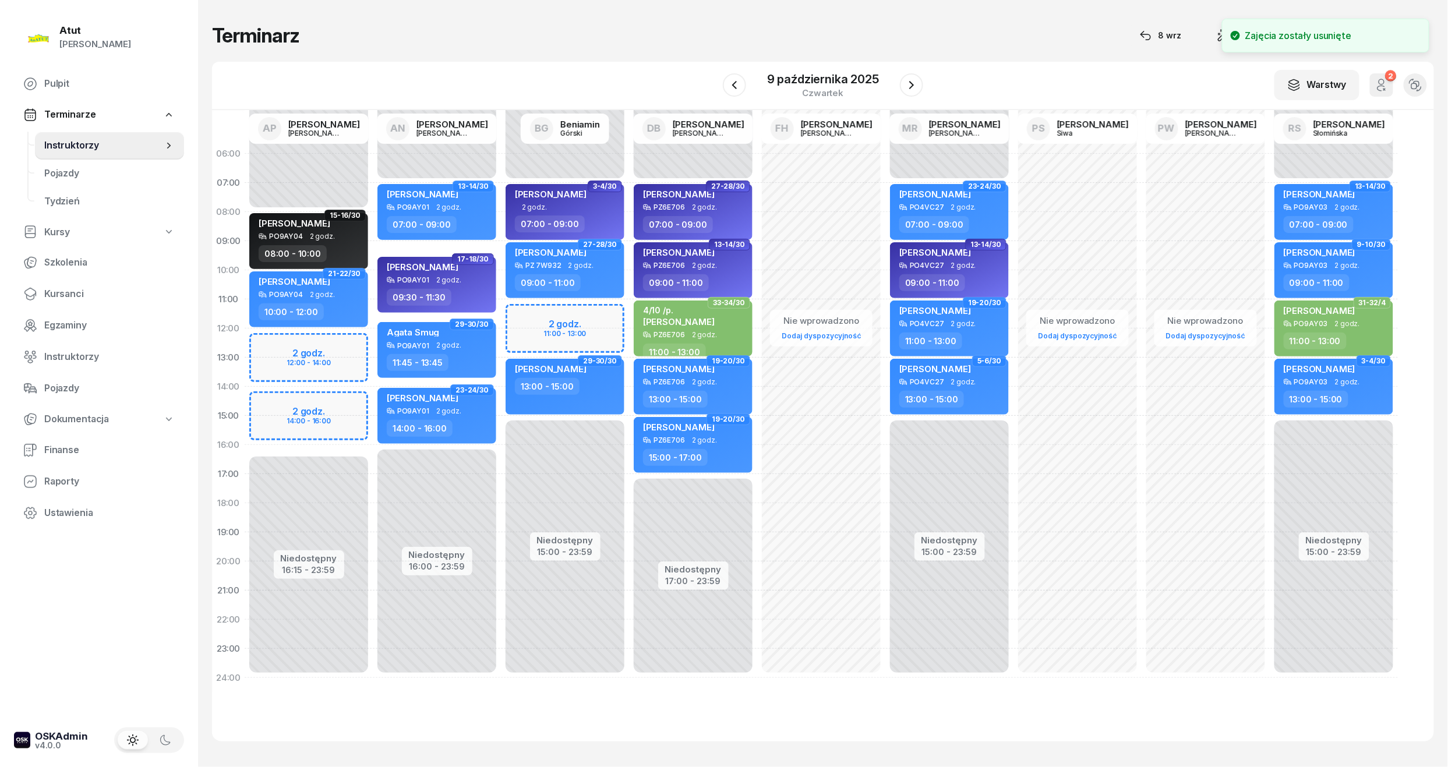
select select "13"
select select "15"
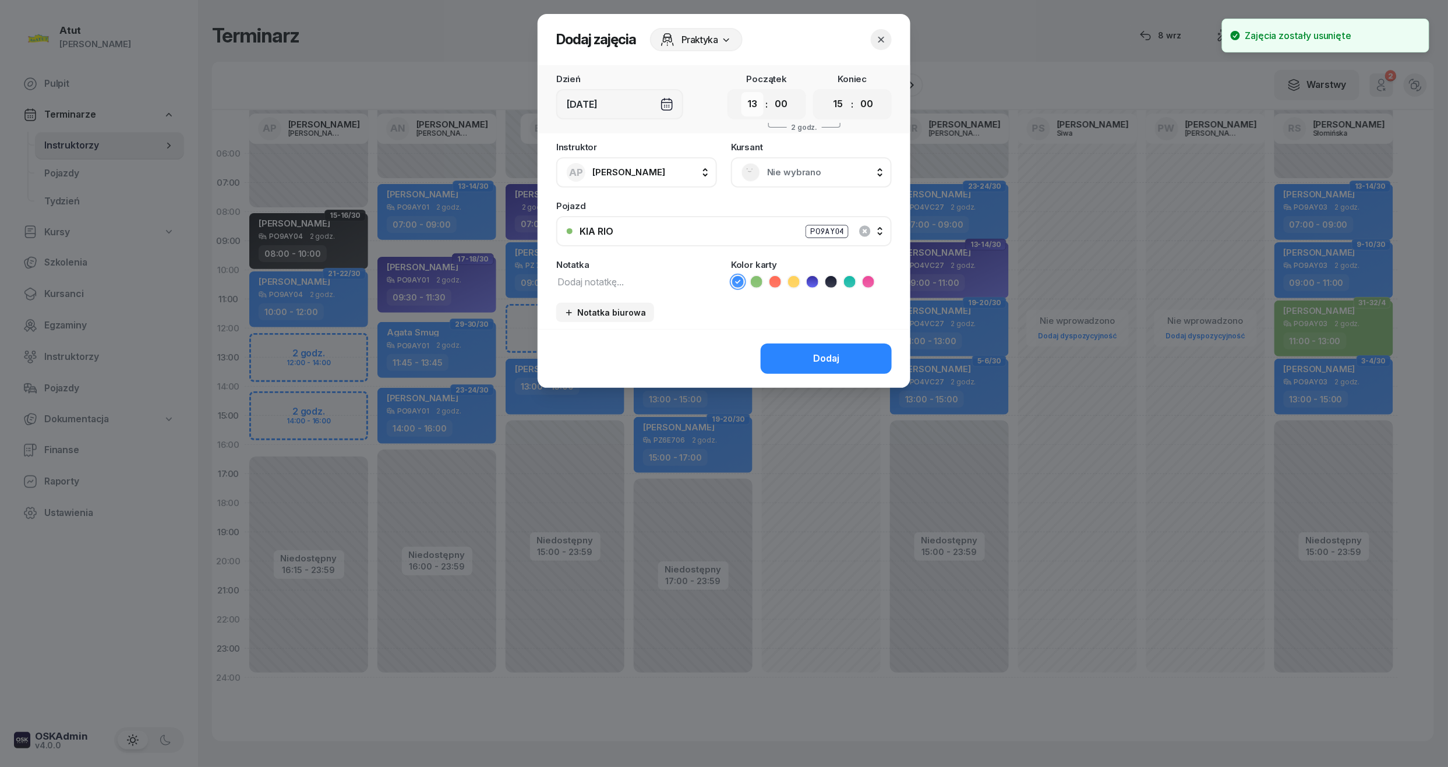
drag, startPoint x: 743, startPoint y: 99, endPoint x: 749, endPoint y: 101, distance: 6.3
click at [743, 99] on select "00 01 02 03 04 05 06 07 08 09 10 11 12 13 14 15 16 17 18 19 20 21 22 23" at bounding box center [752, 104] width 22 height 24
select select "12"
click at [741, 92] on select "00 01 02 03 04 05 06 07 08 09 10 11 12 13 14 15 16 17 18 19 20 21 22 23" at bounding box center [752, 104] width 22 height 24
drag, startPoint x: 779, startPoint y: 105, endPoint x: 787, endPoint y: 118, distance: 15.0
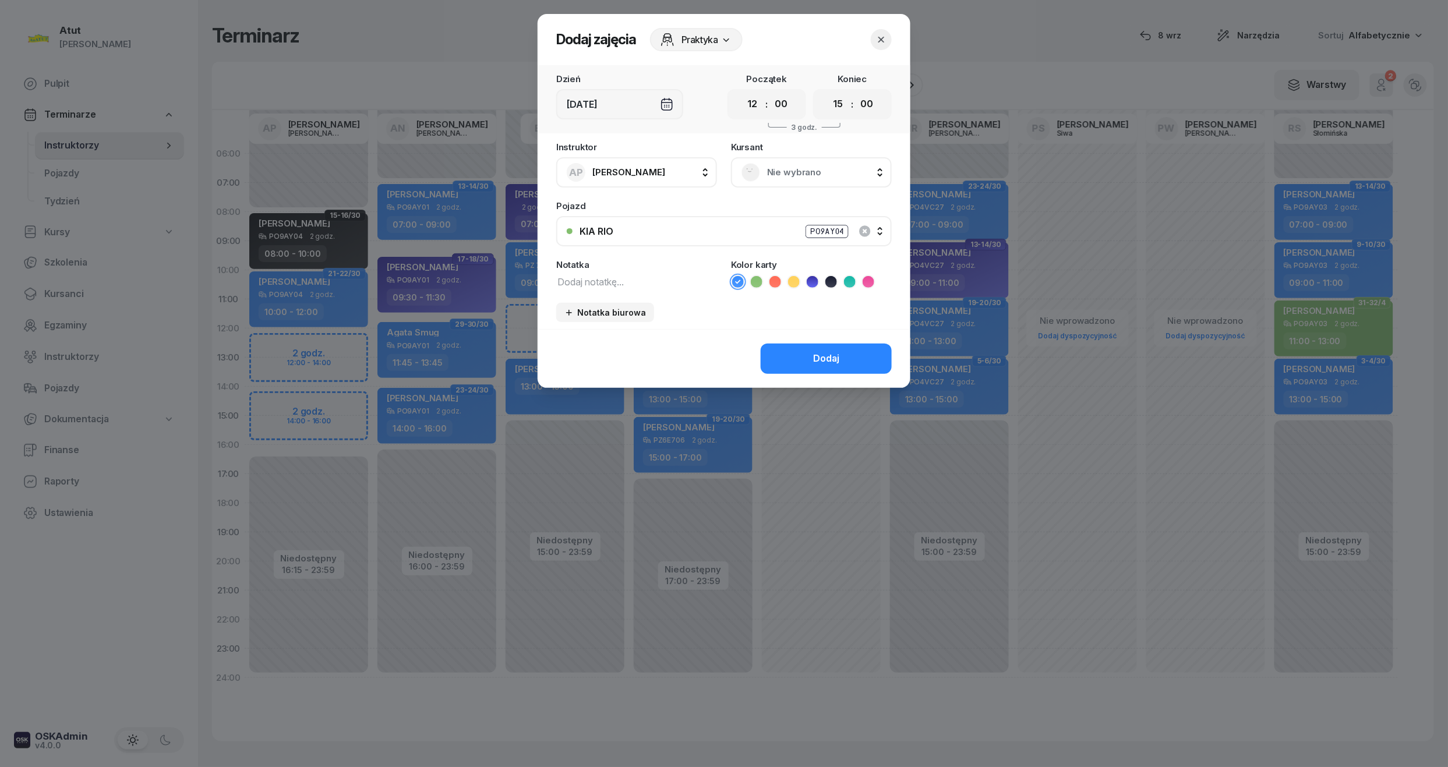
click at [779, 105] on select "00 05 10 15 20 25 30 35 40 45 50 55" at bounding box center [781, 104] width 22 height 24
select select "15"
click at [770, 92] on select "00 05 10 15 20 25 30 35 40 45 50 55" at bounding box center [781, 104] width 22 height 24
click at [836, 105] on select "00 01 02 03 04 05 06 07 08 09 10 11 12 13 14 15 16 17 18 19 20 21 22 23" at bounding box center [838, 104] width 22 height 24
select select "14"
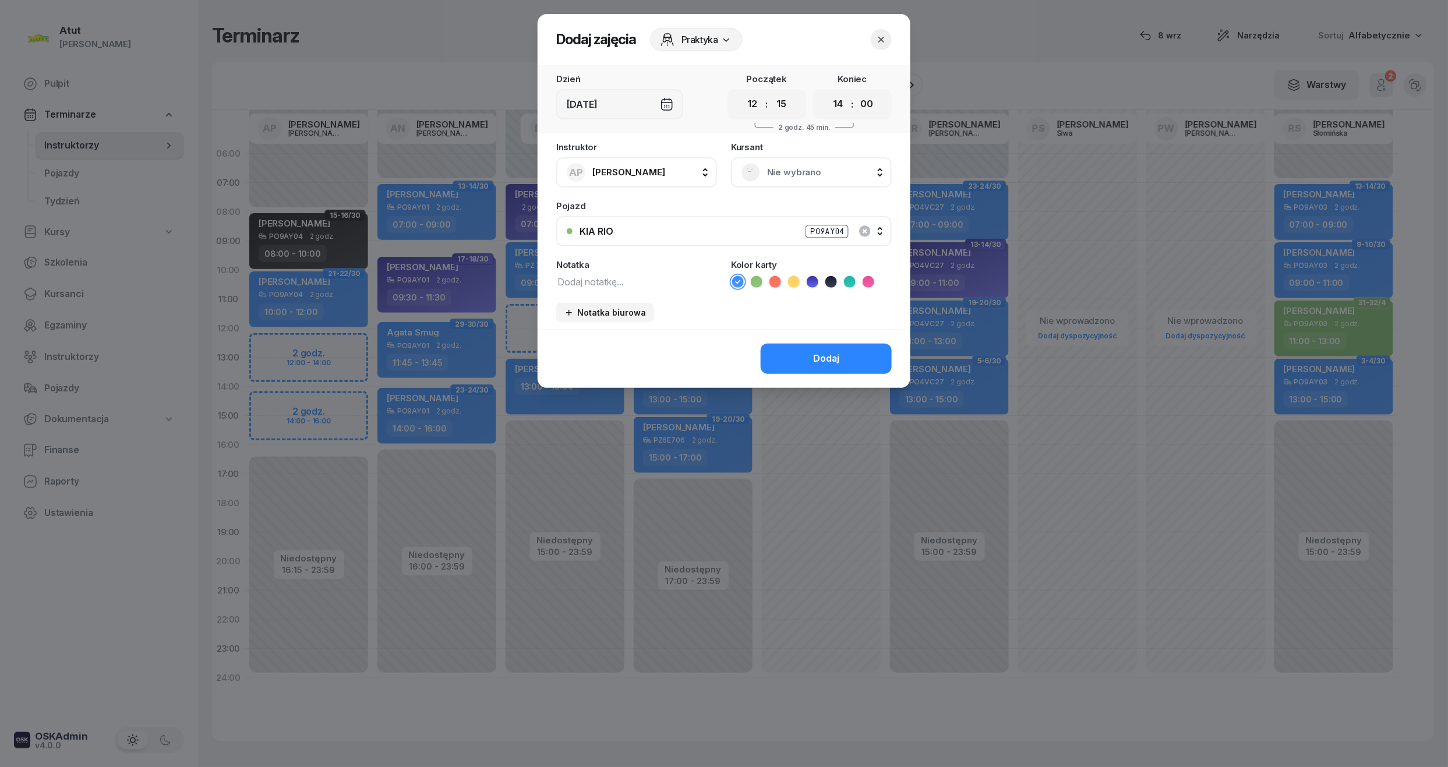
click at [827, 92] on select "00 01 02 03 04 05 06 07 08 09 10 11 12 13 14 15 16 17 18 19 20 21 22 23" at bounding box center [838, 104] width 22 height 24
drag, startPoint x: 864, startPoint y: 101, endPoint x: 865, endPoint y: 107, distance: 6.4
click at [864, 101] on select "00 05 10 15 20 25 30 35 40 45 50 55" at bounding box center [866, 104] width 22 height 24
select select "15"
click at [856, 92] on select "00 05 10 15 20 25 30 35 40 45 50 55" at bounding box center [866, 104] width 22 height 24
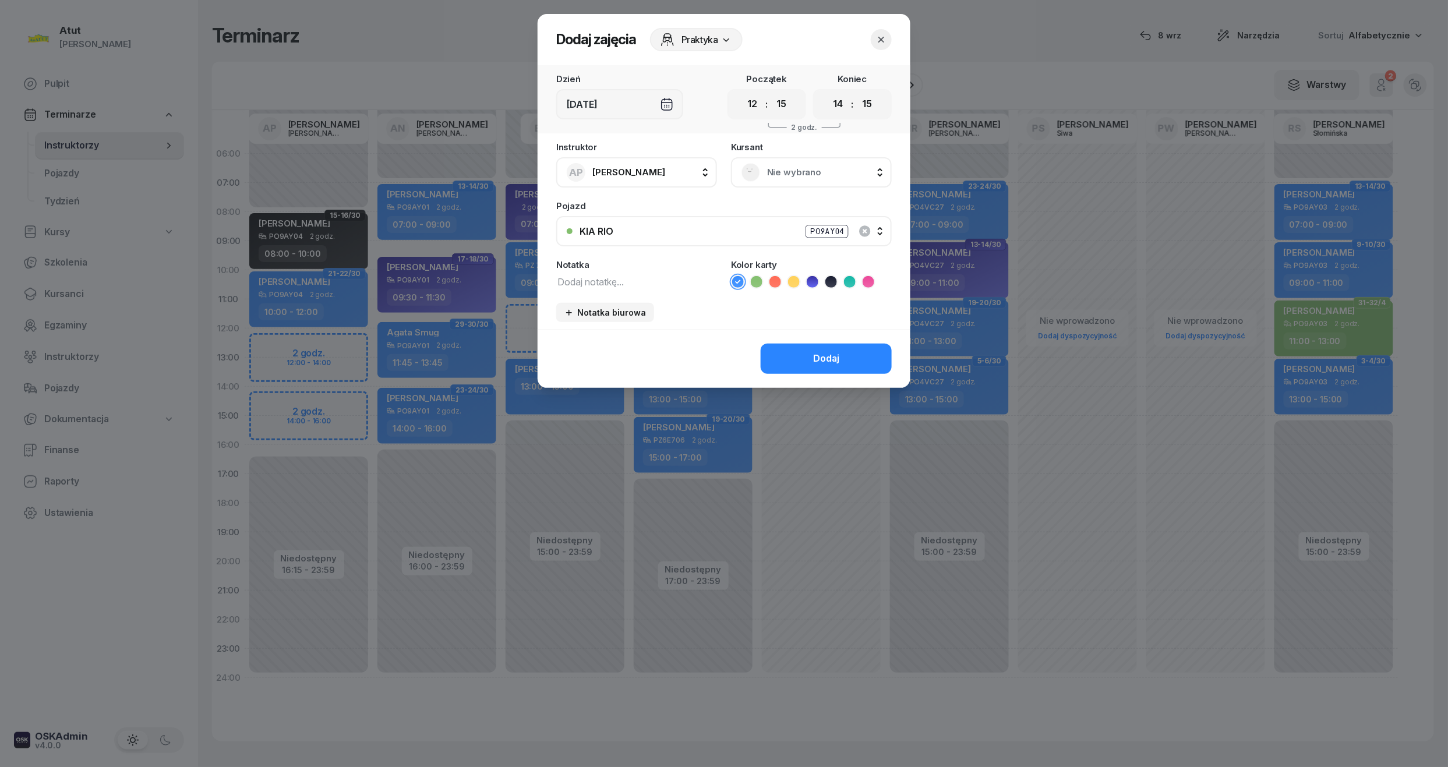
click at [828, 172] on span "Nie wybrano" at bounding box center [824, 172] width 114 height 15
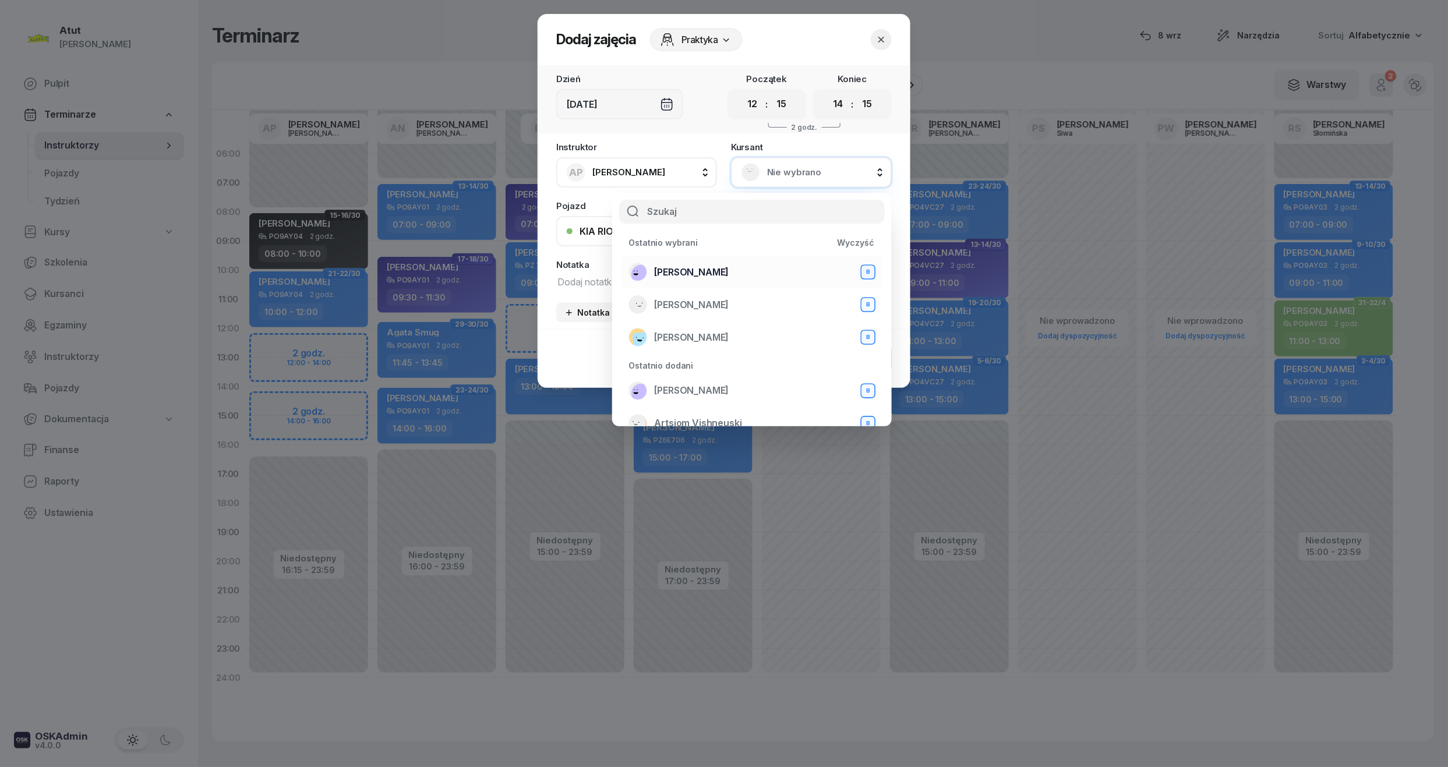
click at [704, 266] on span "[PERSON_NAME]" at bounding box center [691, 272] width 75 height 15
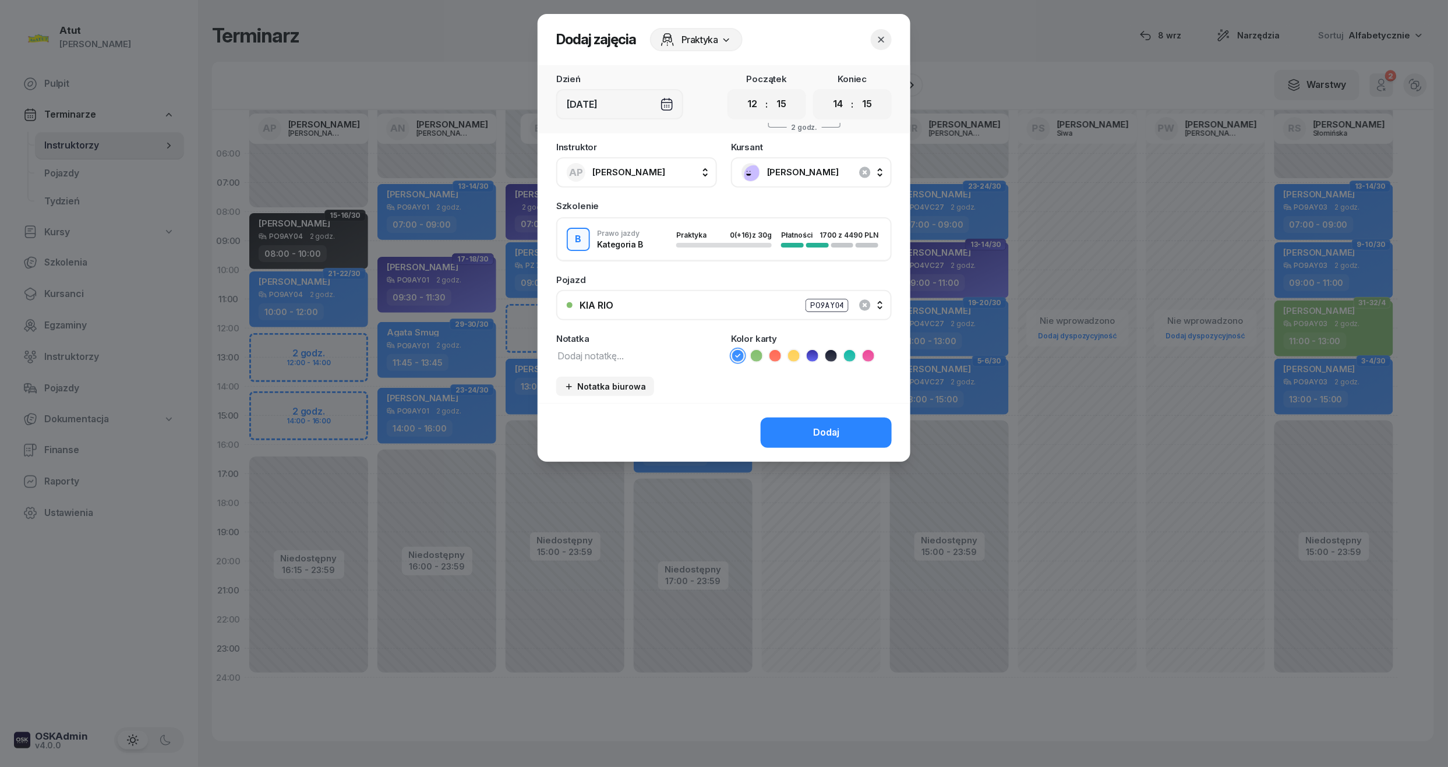
click at [818, 357] on li at bounding box center [812, 356] width 14 height 14
click at [812, 419] on button "Dodaj" at bounding box center [826, 433] width 131 height 30
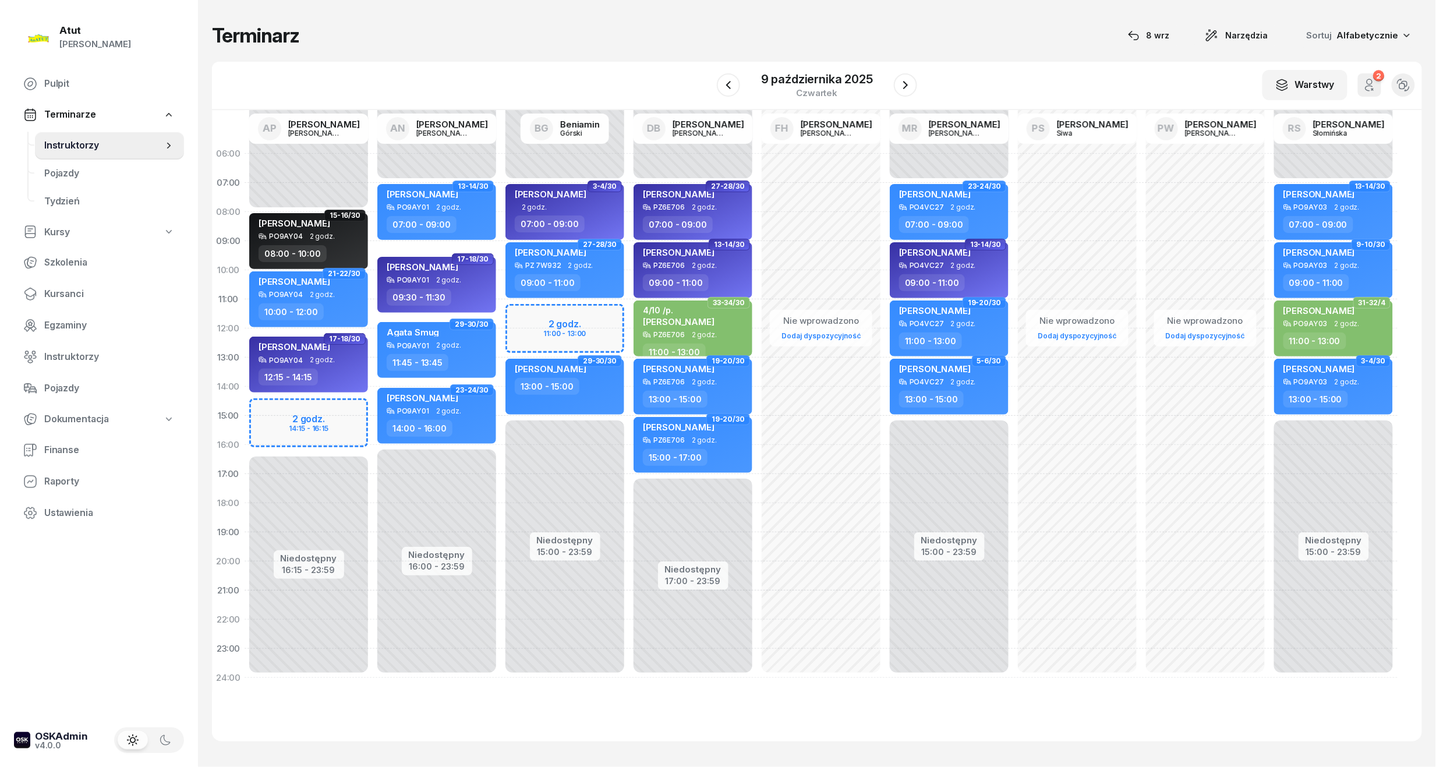
click at [894, 96] on div at bounding box center [905, 84] width 23 height 23
drag, startPoint x: 905, startPoint y: 77, endPoint x: 906, endPoint y: 86, distance: 9.4
click at [905, 77] on button "button" at bounding box center [905, 84] width 23 height 23
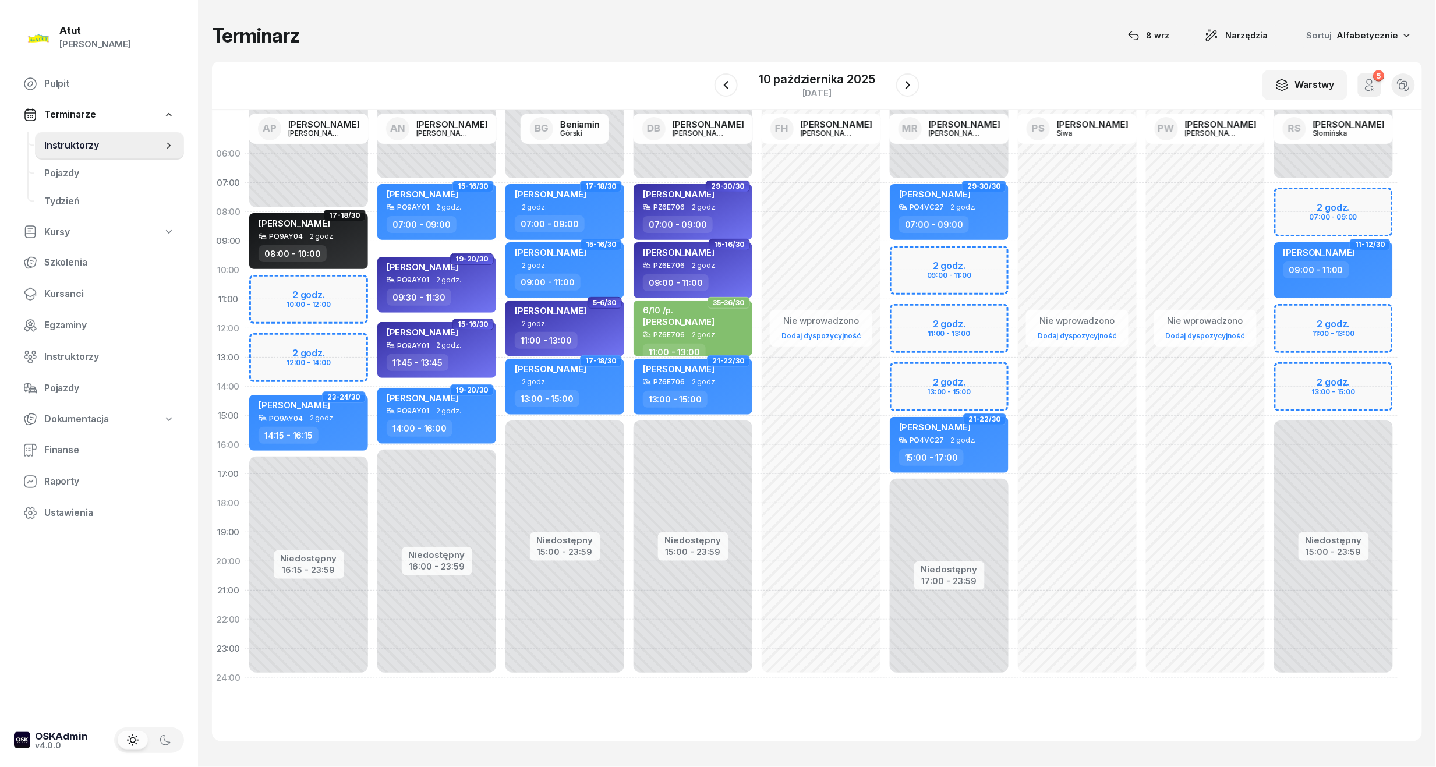
click at [324, 297] on div "Niedostępny 00:00 - 08:00 Niedostępny 16:15 - 23:59 2 godz. 10:00 - 12:00 2 god…" at bounding box center [309, 415] width 128 height 553
select select "10"
select select "12"
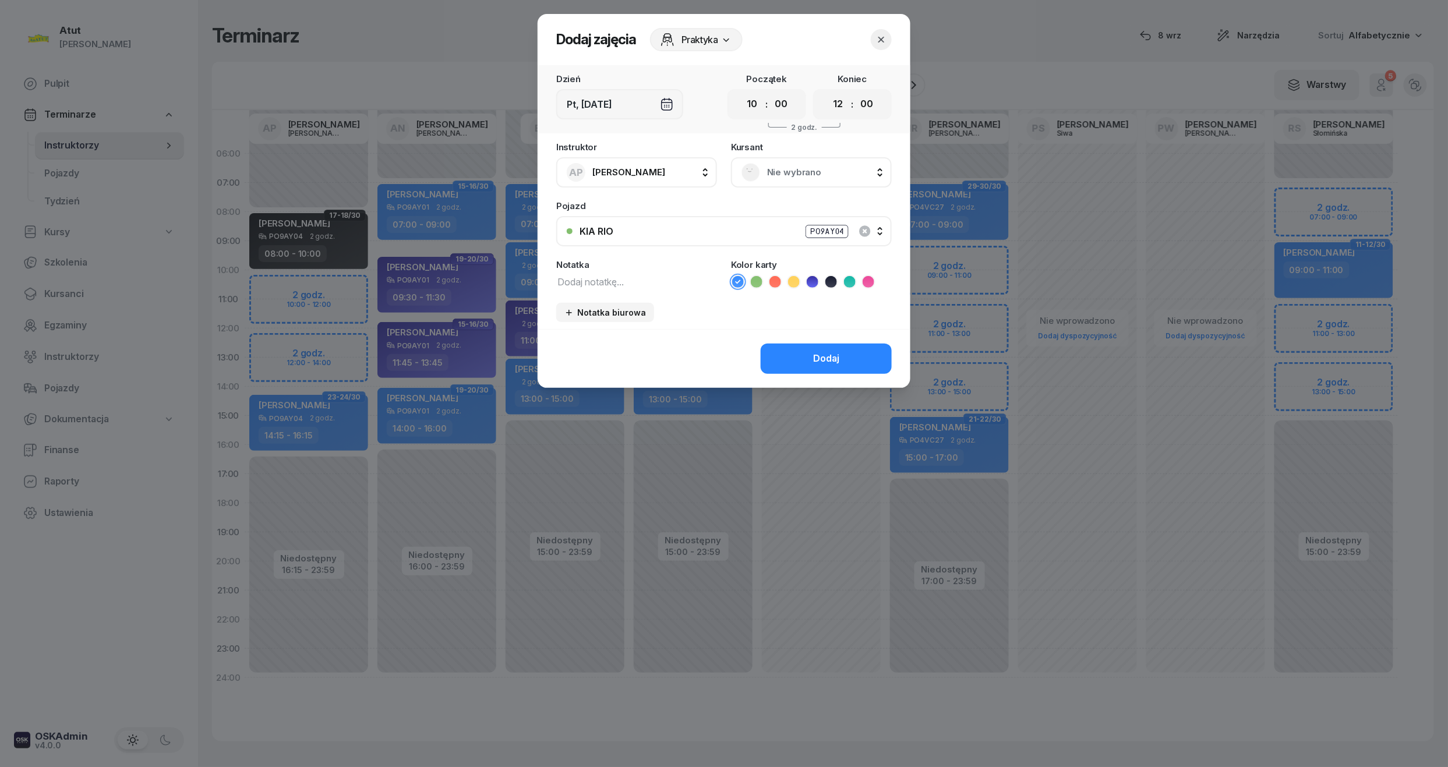
click at [776, 181] on div "Nie wybrano" at bounding box center [811, 172] width 161 height 30
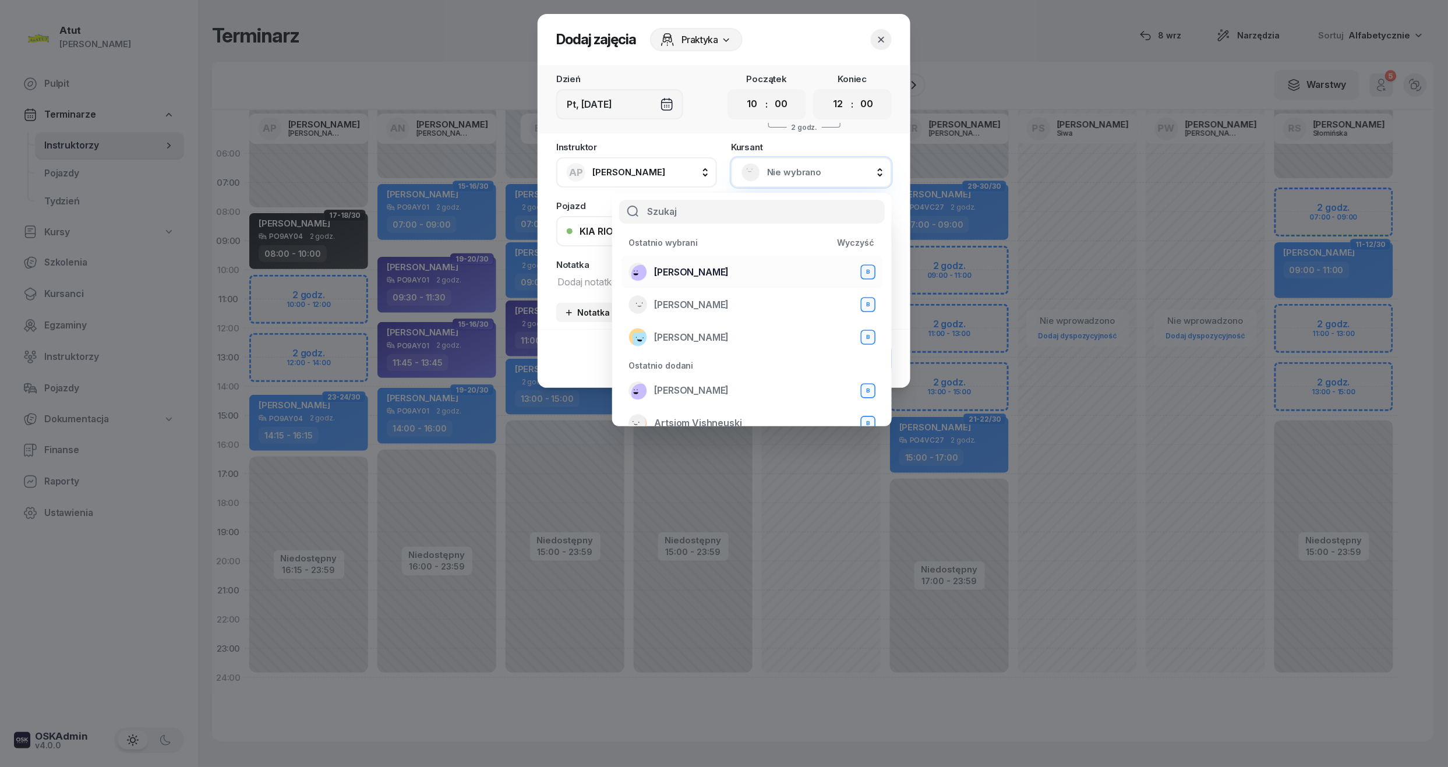
click at [685, 270] on span "[PERSON_NAME]" at bounding box center [691, 272] width 75 height 15
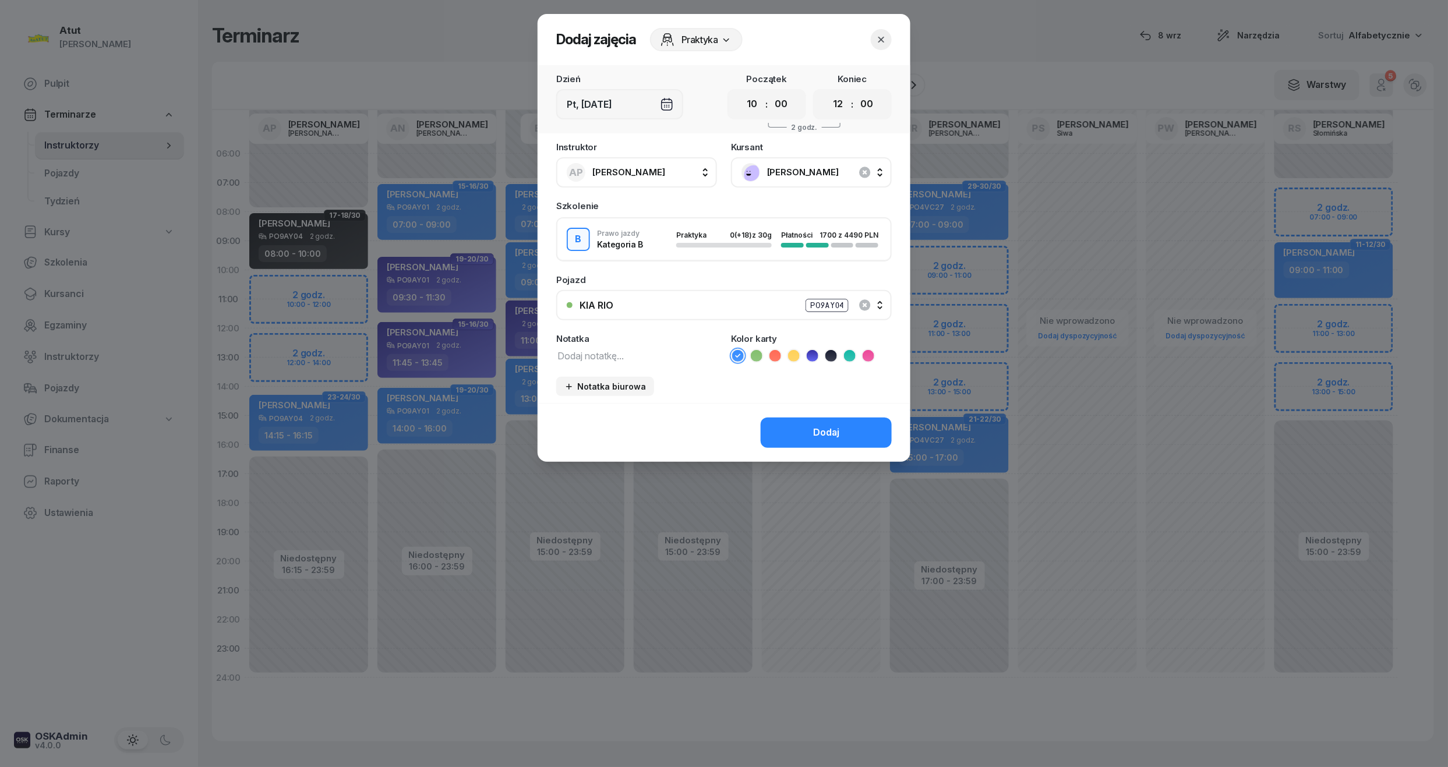
click at [818, 354] on icon at bounding box center [813, 356] width 12 height 12
click at [833, 418] on button "Dodaj" at bounding box center [826, 433] width 131 height 30
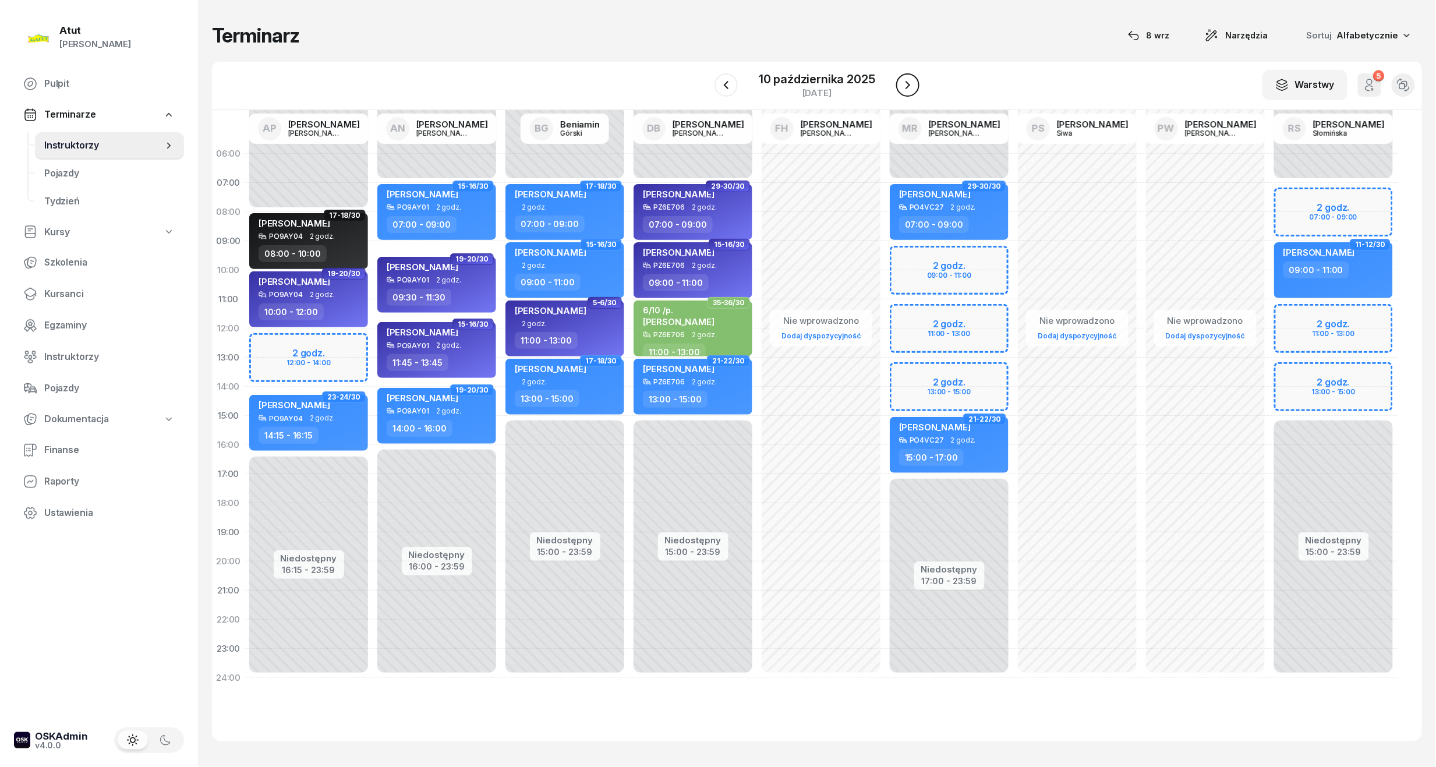
click at [909, 78] on icon "button" at bounding box center [908, 85] width 14 height 14
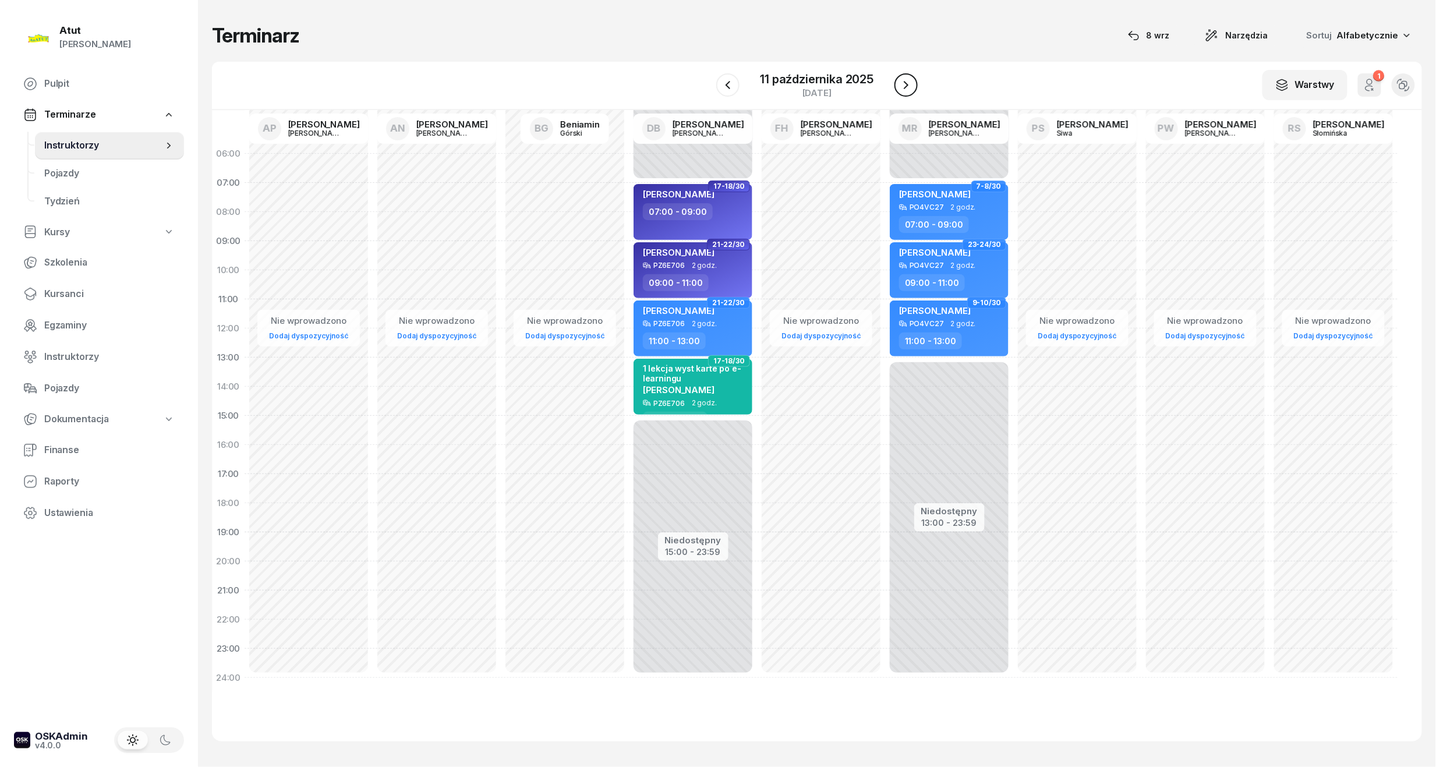
click at [900, 89] on icon "button" at bounding box center [906, 85] width 14 height 14
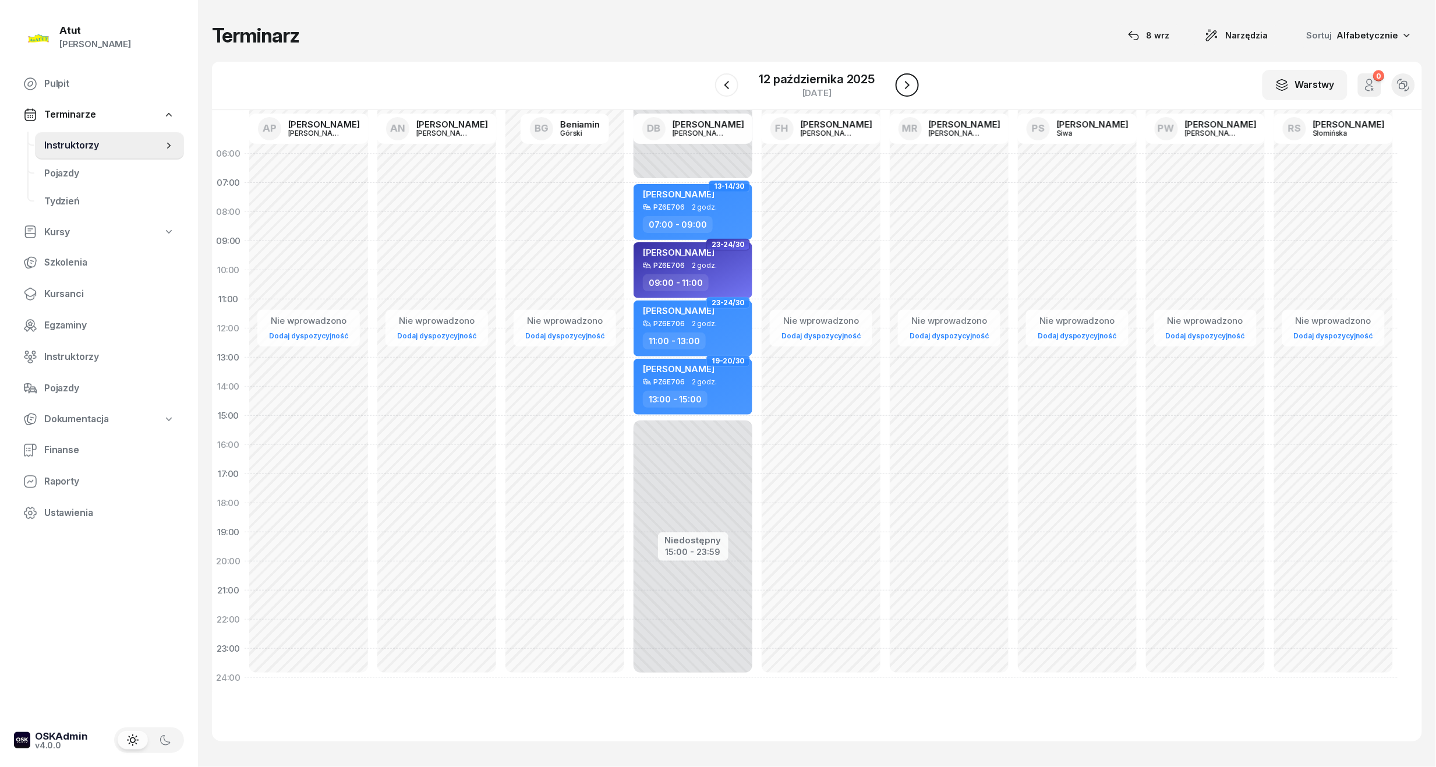
click at [900, 89] on icon "button" at bounding box center [907, 85] width 14 height 14
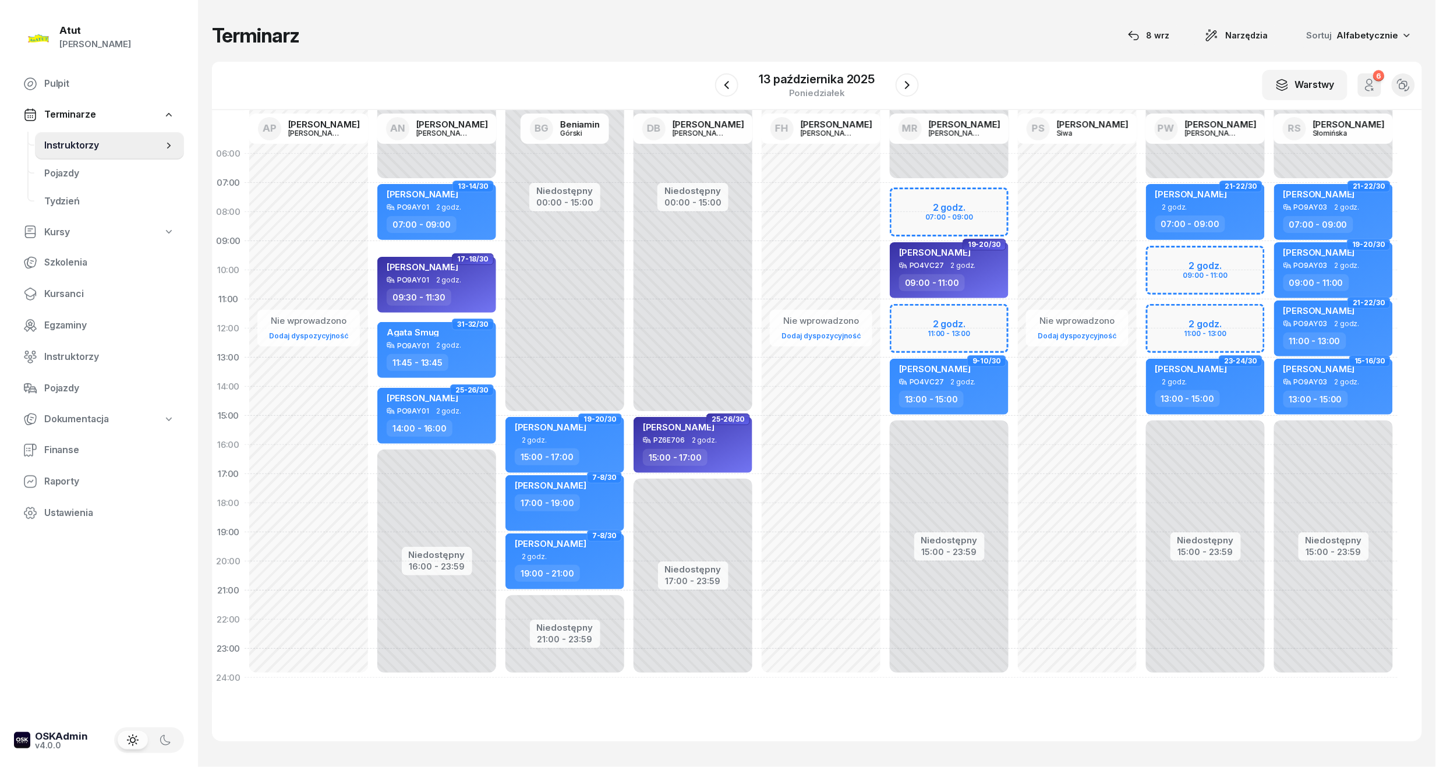
click at [941, 204] on div "Niedostępny 00:00 - 07:00 Niedostępny 15:00 - 23:59 2 godz. 07:00 - 09:00 2 god…" at bounding box center [949, 415] width 128 height 553
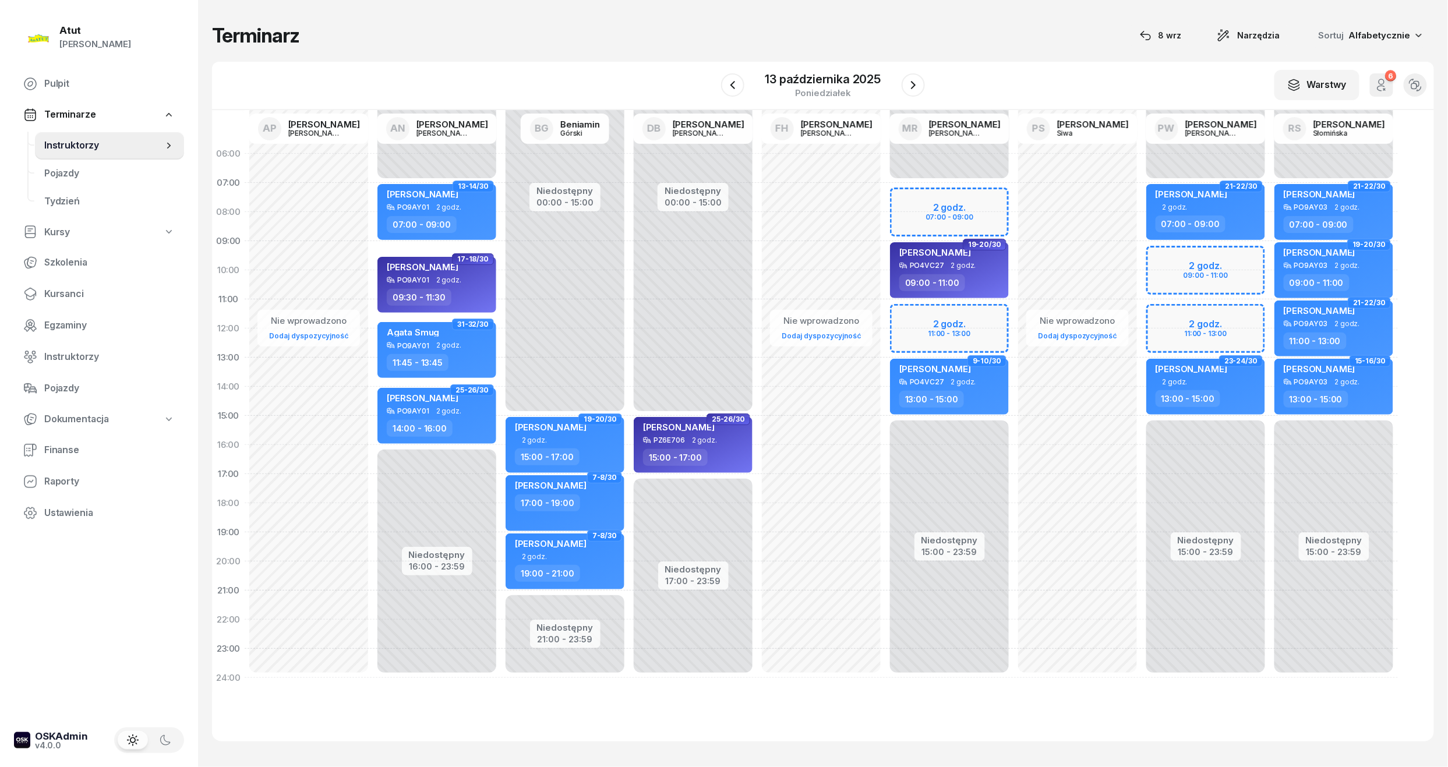
select select "07"
select select "09"
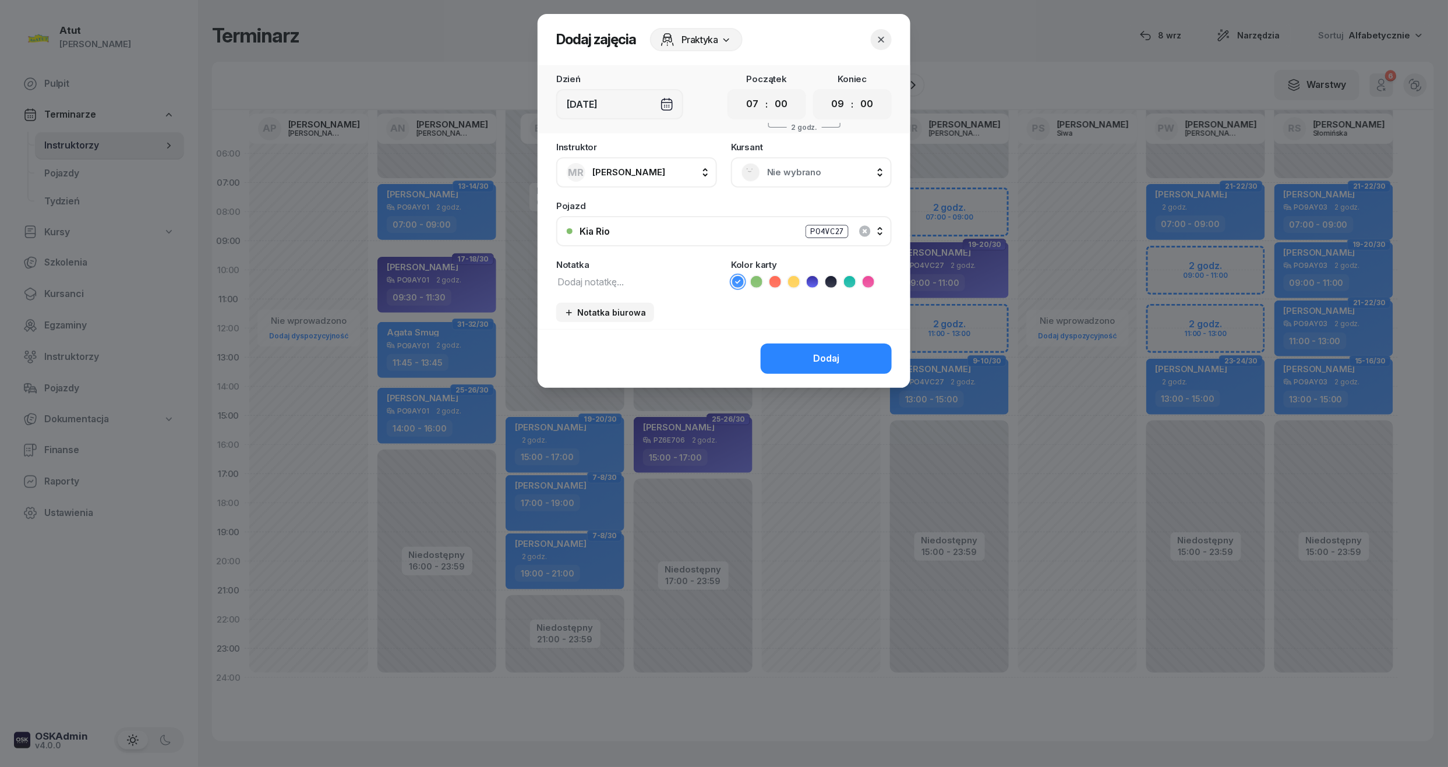
click at [814, 168] on span "Nie wybrano" at bounding box center [824, 172] width 114 height 15
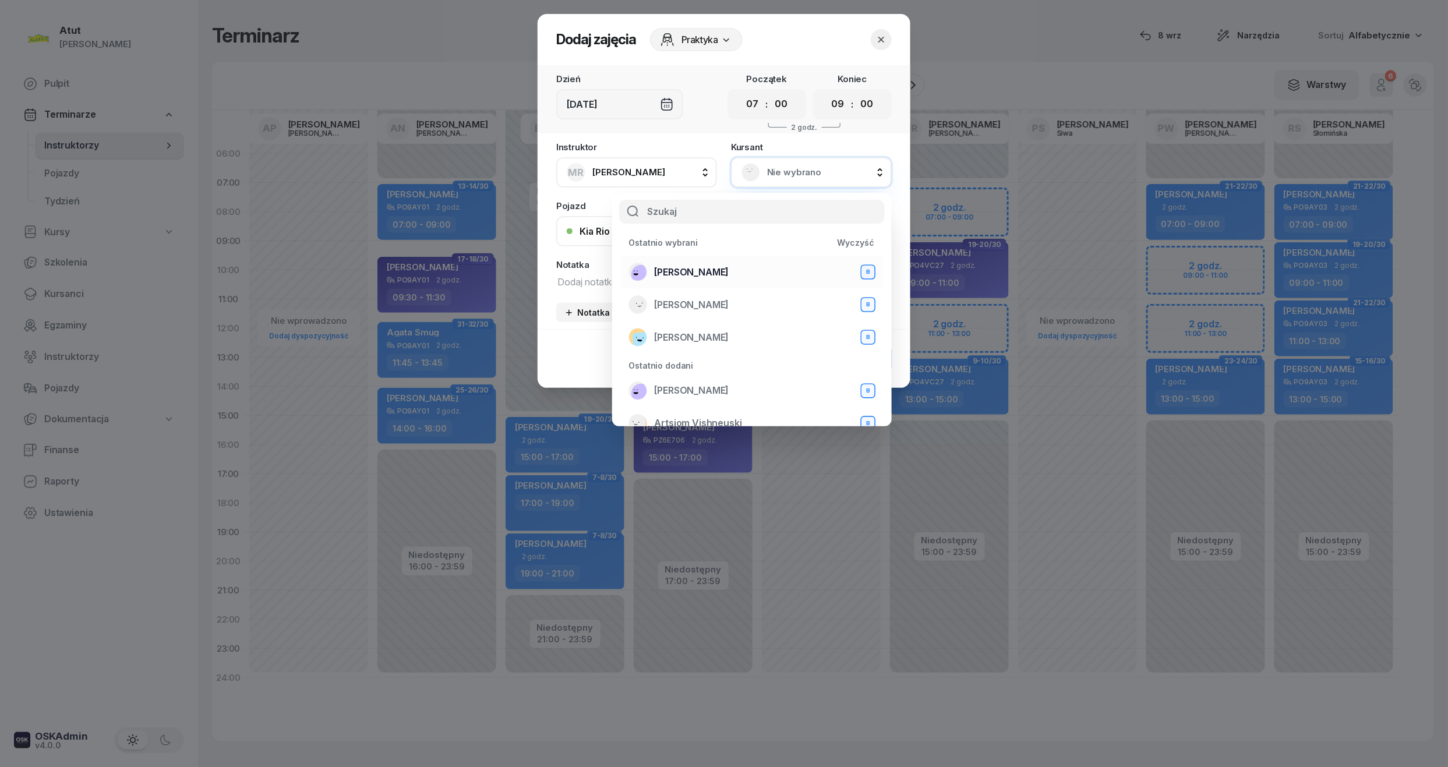
click at [714, 259] on li "Olaf Żakiewicz B" at bounding box center [751, 272] width 261 height 33
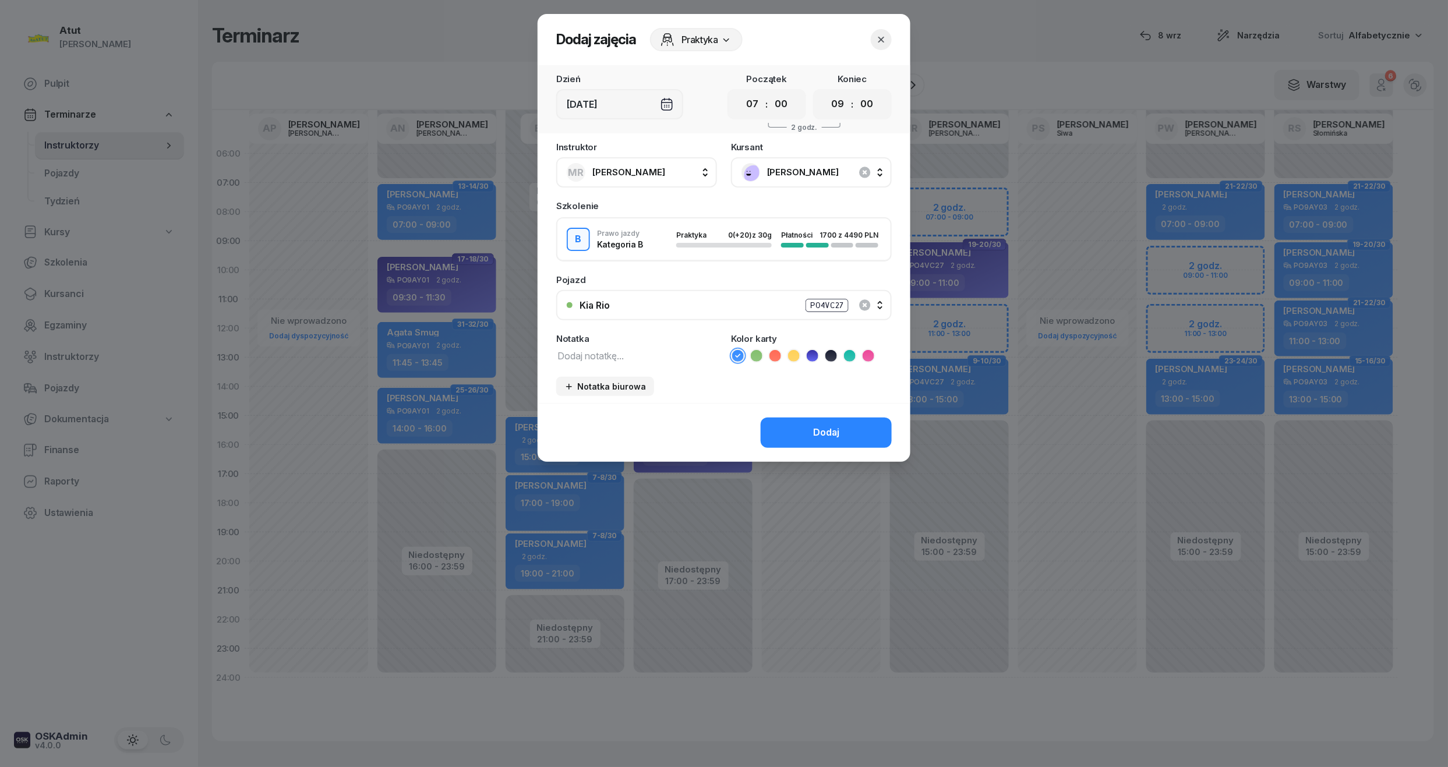
click at [816, 351] on icon at bounding box center [813, 356] width 12 height 12
click at [830, 439] on button "Dodaj" at bounding box center [826, 433] width 131 height 30
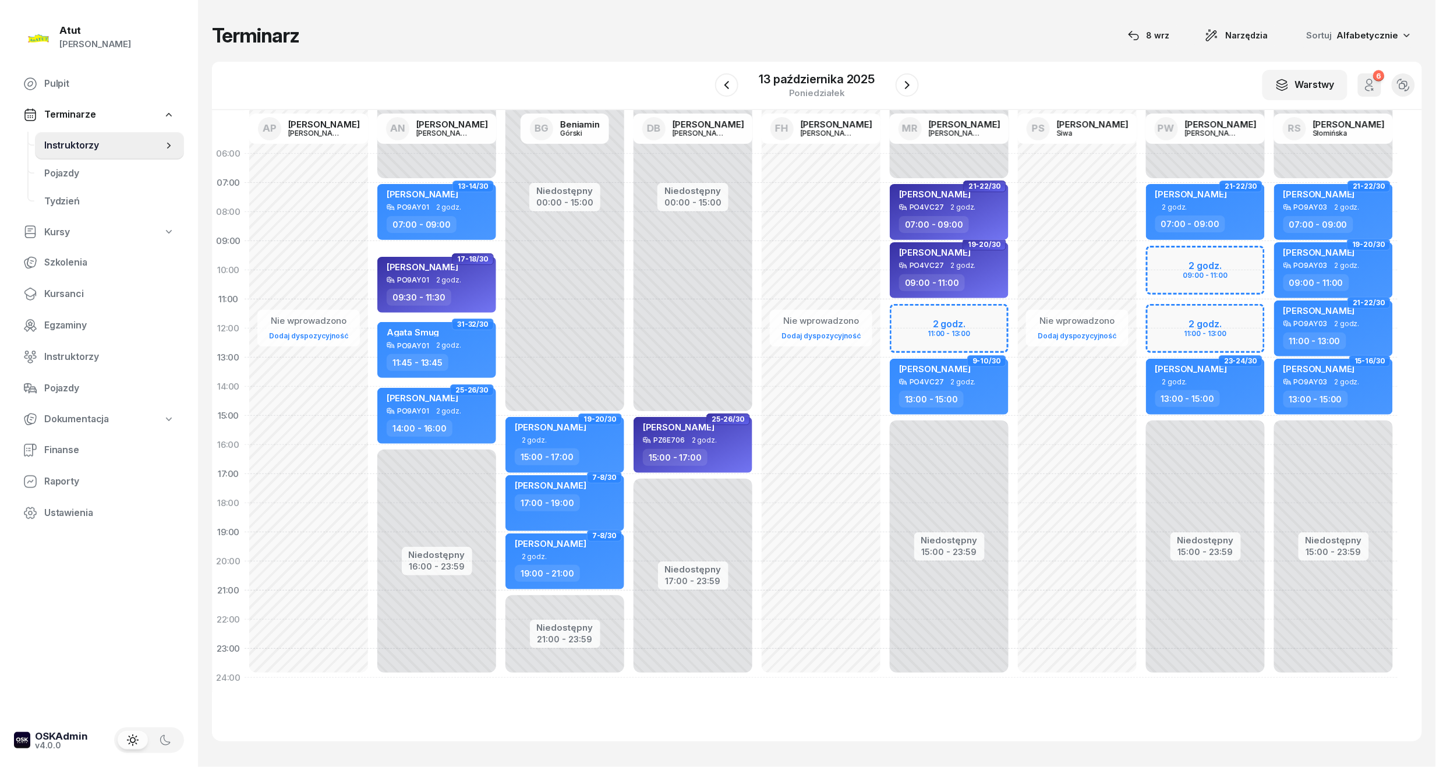
click at [934, 84] on div "W Wybierz AP Adam Pytlak AN Artur Nowakowski BG Beniamin Górski DB Dariusz Bańk…" at bounding box center [817, 86] width 1210 height 48
click at [912, 84] on icon "button" at bounding box center [907, 85] width 14 height 14
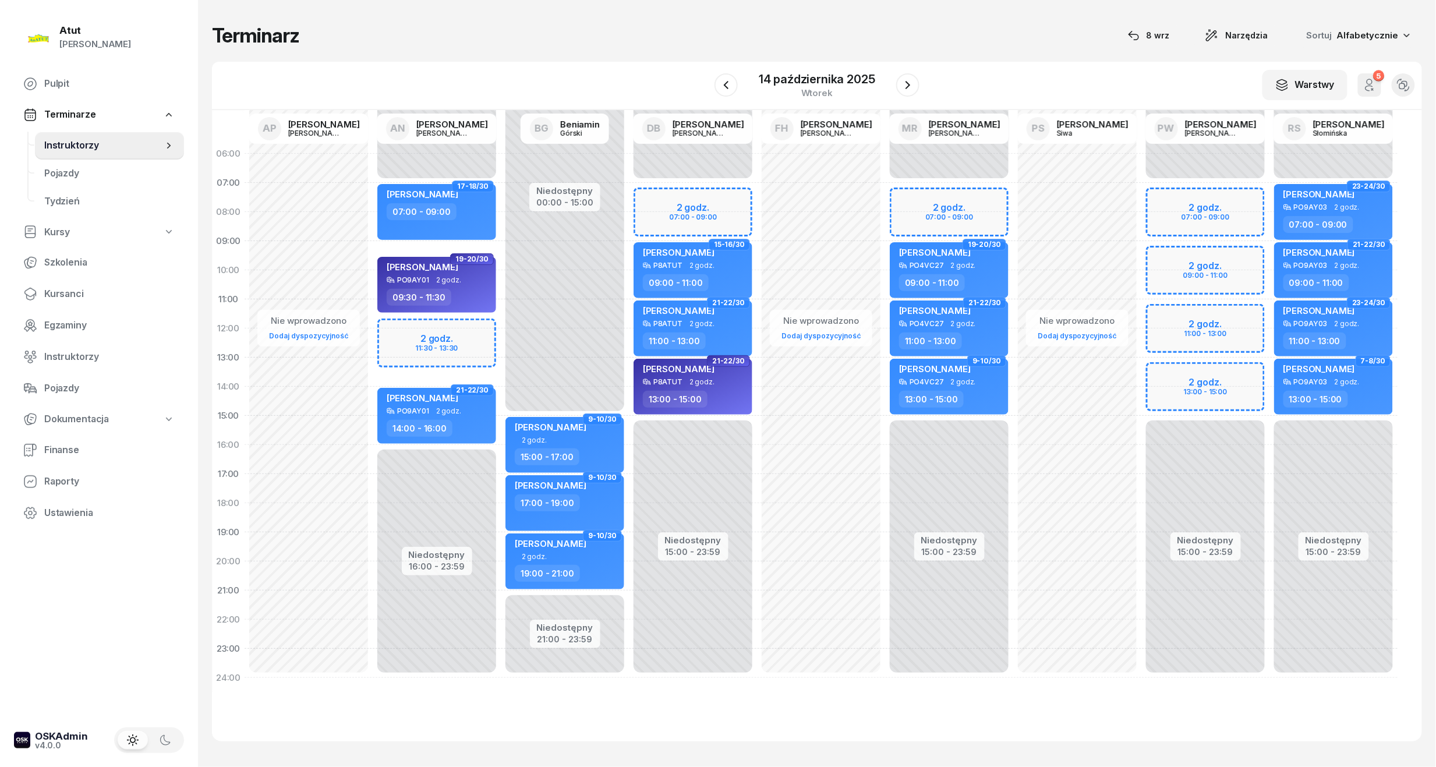
click at [939, 185] on div "Niedostępny 00:00 - 07:00 Niedostępny 15:00 - 23:59 2 godz. 07:00 - 09:00 27-28…" at bounding box center [949, 415] width 128 height 553
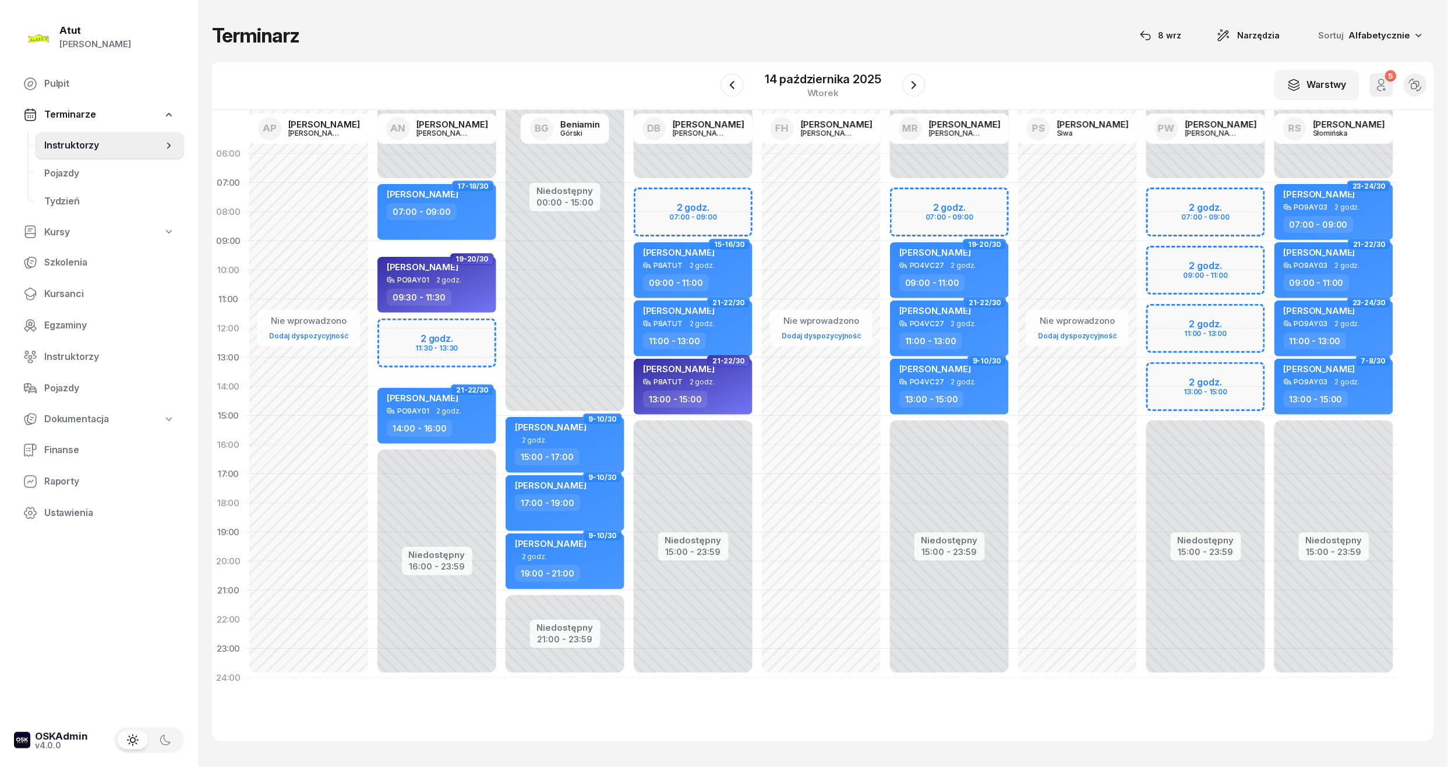
select select "07"
select select "09"
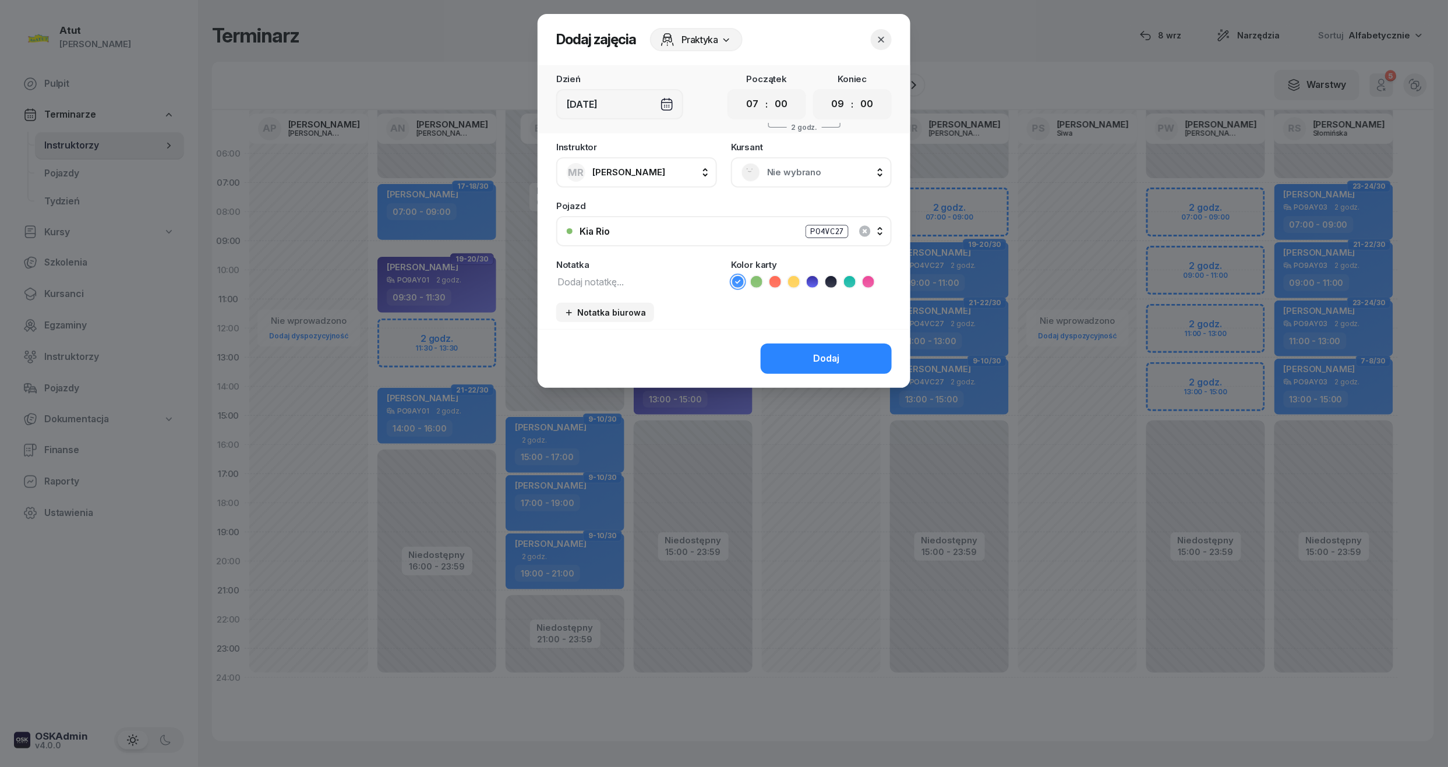
click at [793, 184] on div "Nie wybrano" at bounding box center [811, 172] width 161 height 30
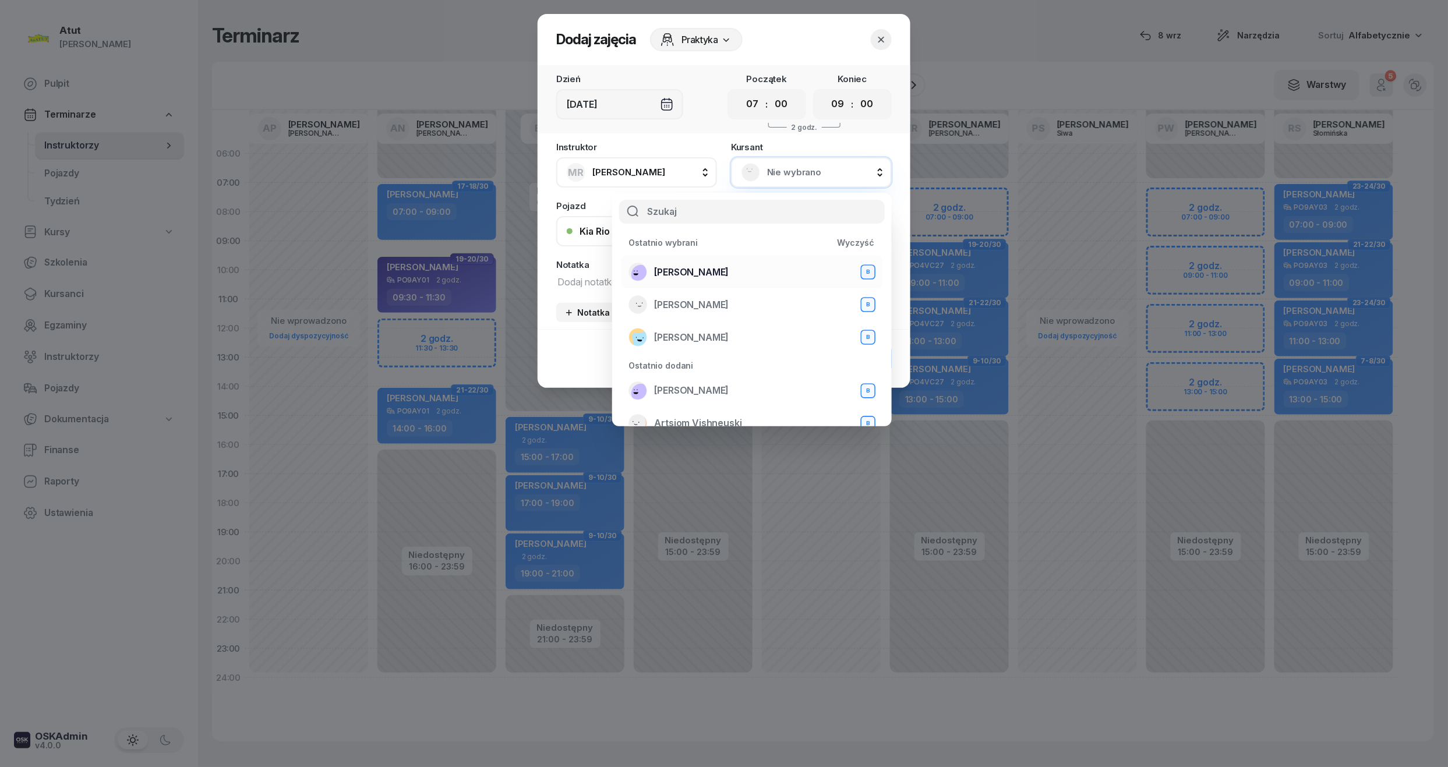
click at [719, 275] on div "Olaf Żakiewicz B" at bounding box center [751, 272] width 247 height 19
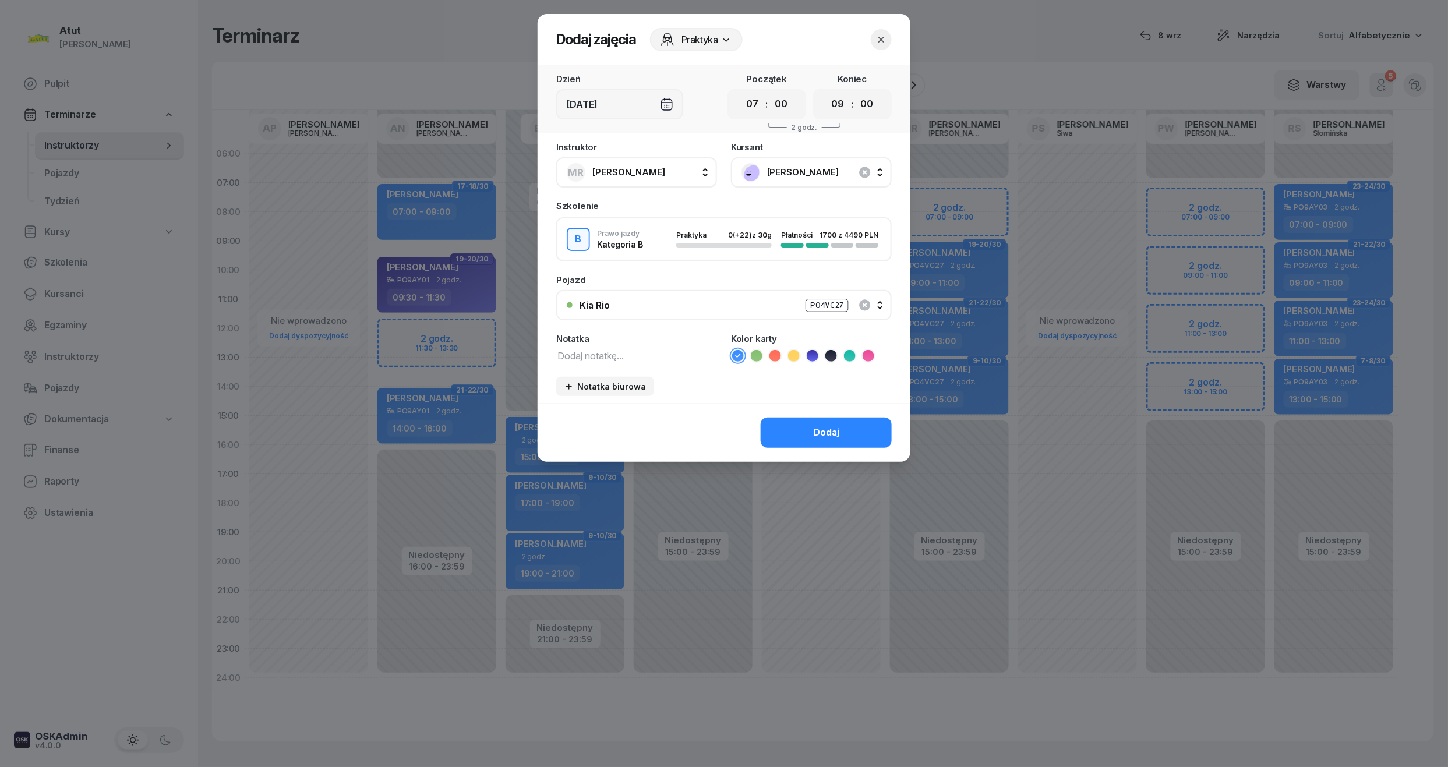
click at [811, 359] on icon at bounding box center [813, 356] width 12 height 12
click at [823, 427] on div "Dodaj" at bounding box center [826, 432] width 26 height 15
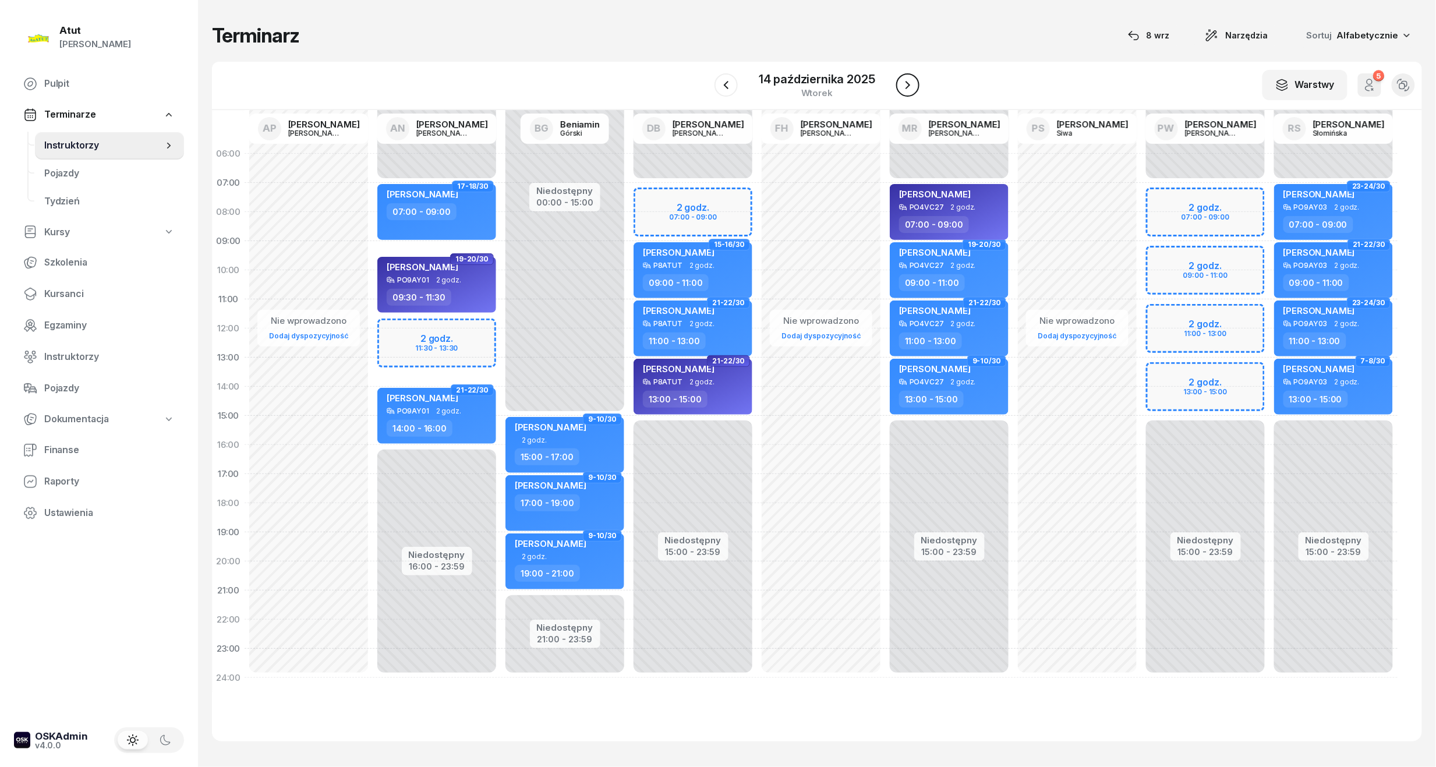
click at [902, 78] on icon "button" at bounding box center [908, 85] width 14 height 14
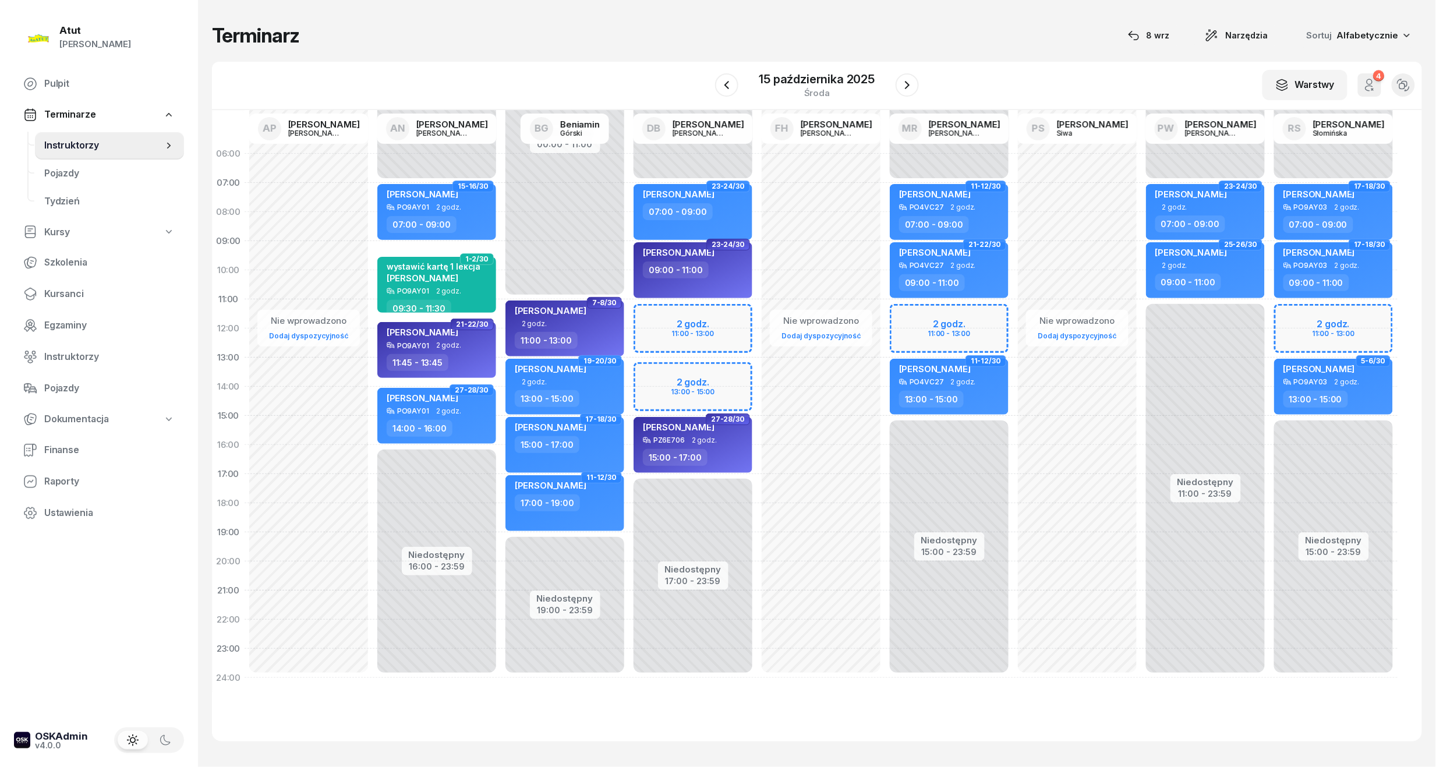
click at [960, 327] on div "Niedostępny 00:00 - 07:00 Niedostępny 15:00 - 23:59 2 godz. 11:00 - 13:00 11-12…" at bounding box center [949, 415] width 128 height 553
select select "11"
select select "13"
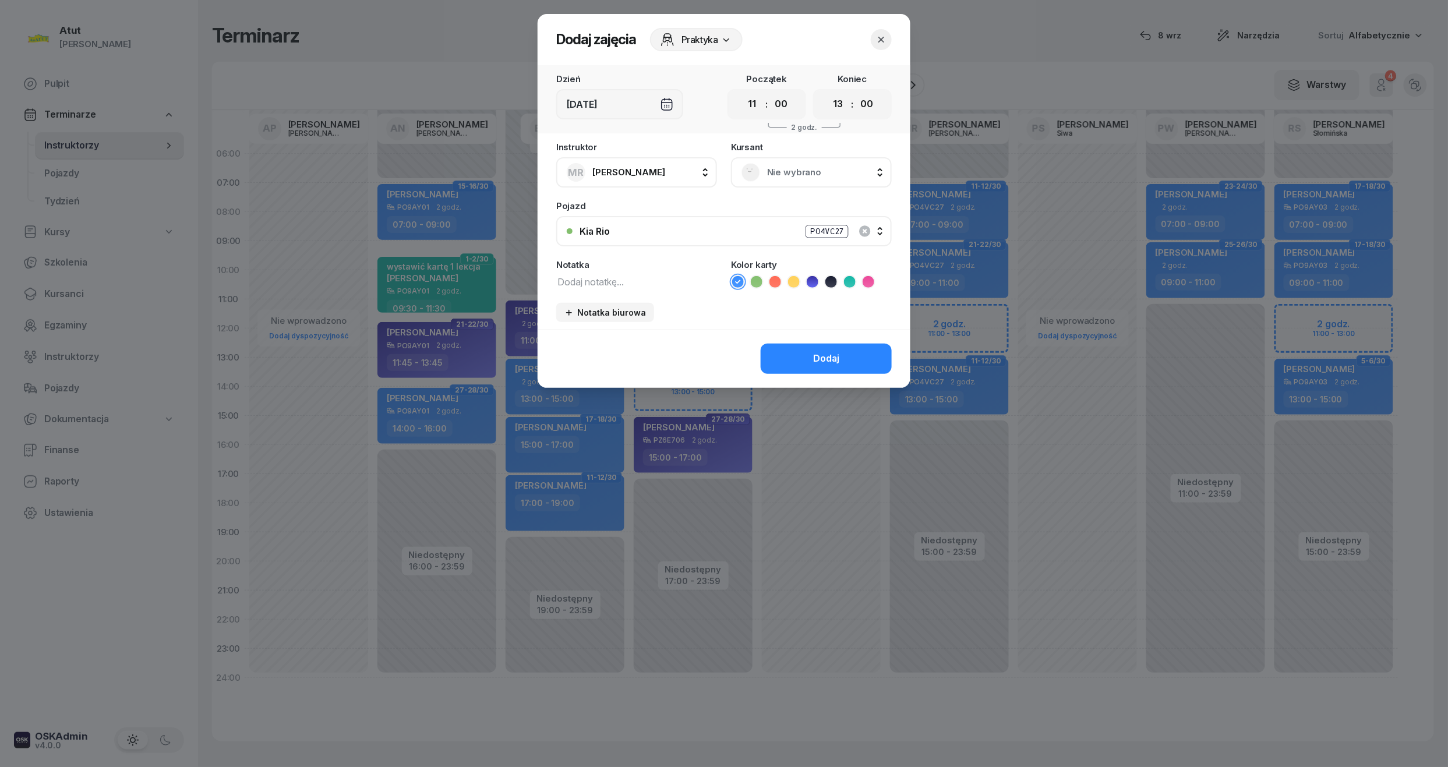
click at [804, 168] on span "Nie wybrano" at bounding box center [824, 172] width 114 height 15
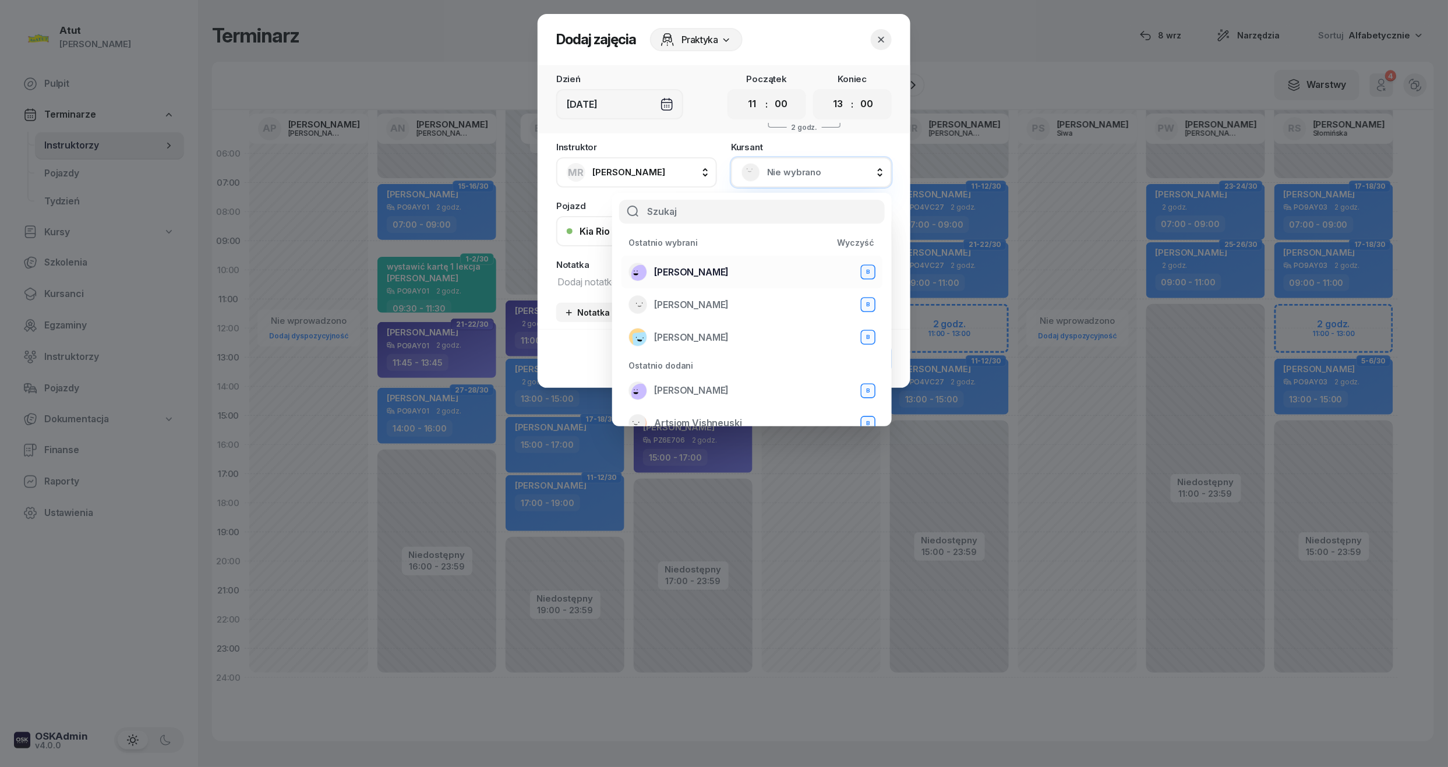
click at [685, 268] on span "[PERSON_NAME]" at bounding box center [691, 272] width 75 height 15
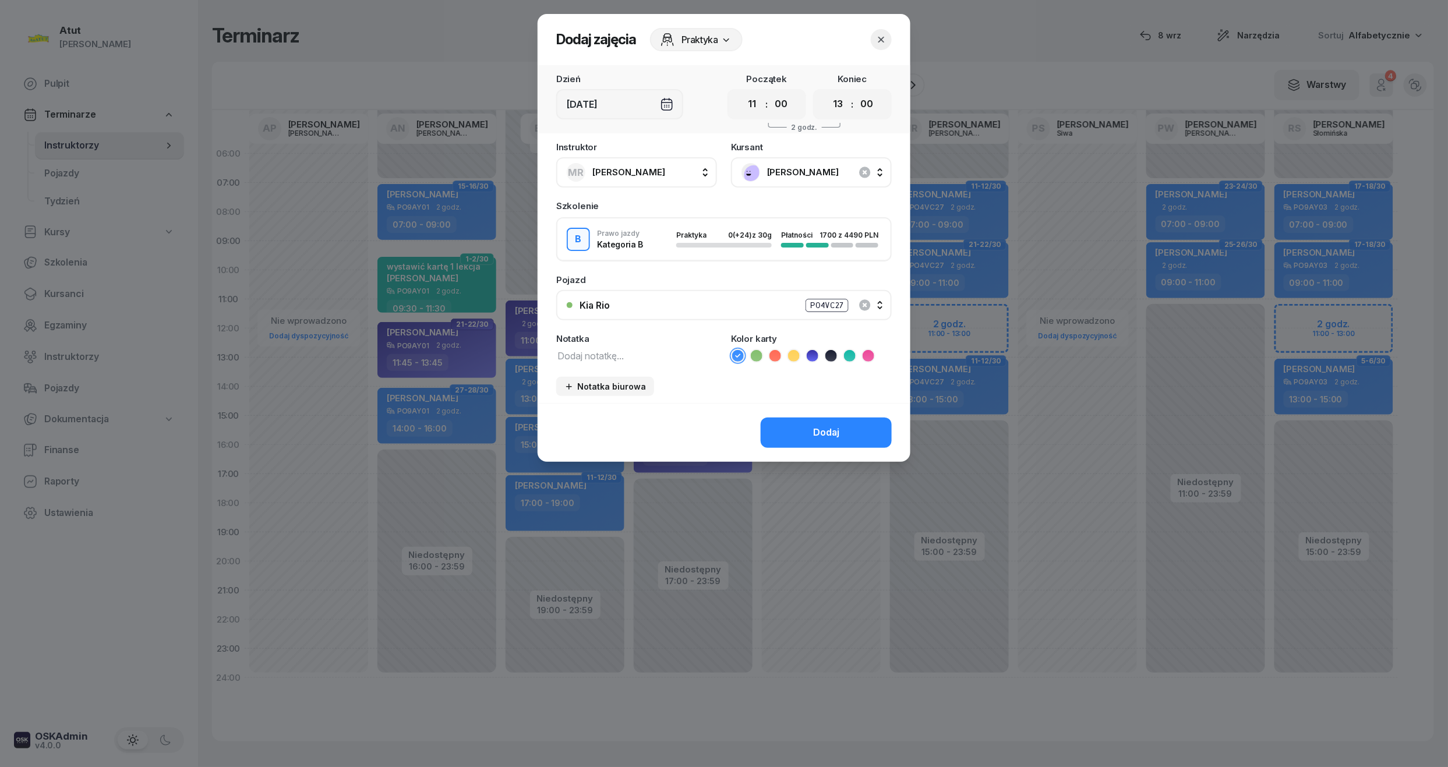
click at [814, 353] on icon at bounding box center [813, 356] width 12 height 12
click at [819, 429] on div "Dodaj" at bounding box center [826, 432] width 26 height 15
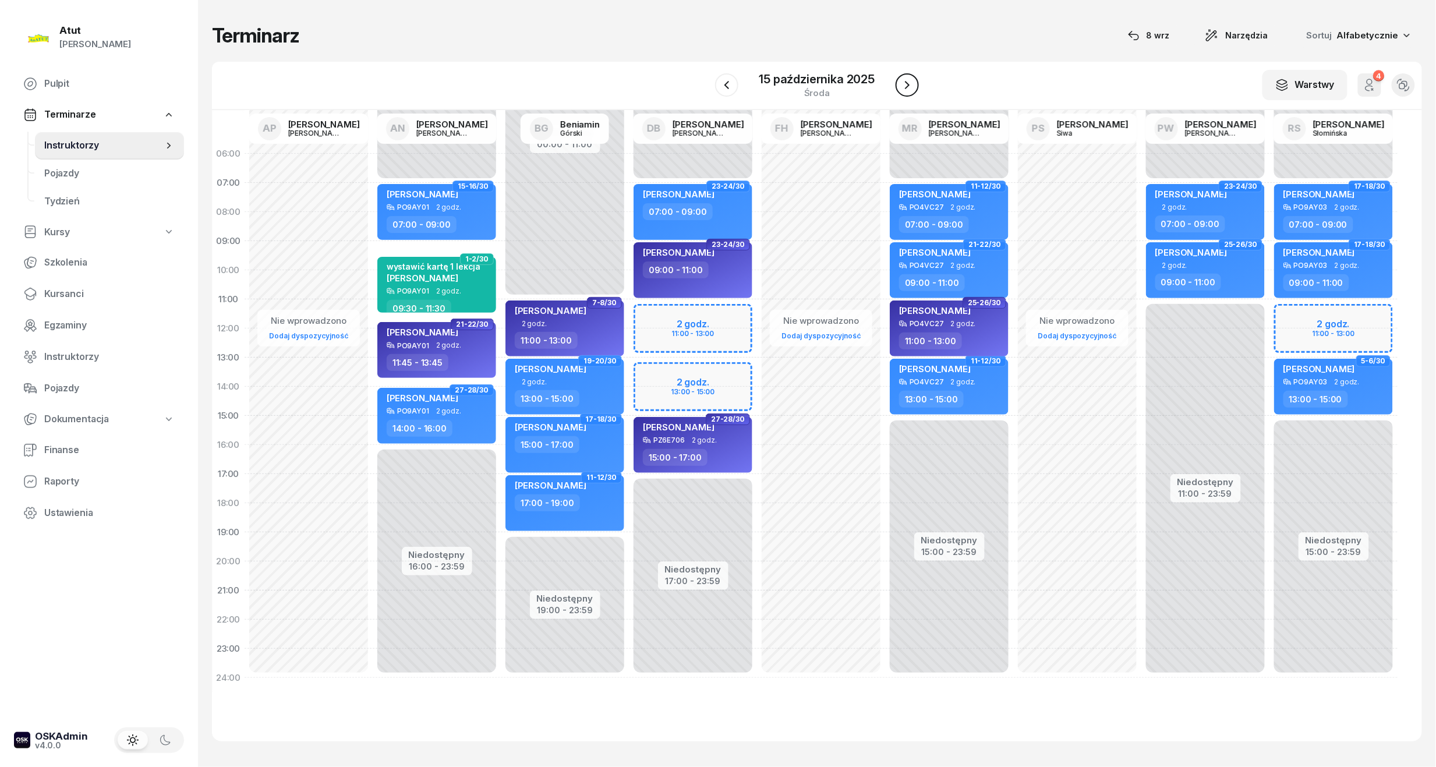
click at [910, 89] on icon "button" at bounding box center [907, 85] width 14 height 14
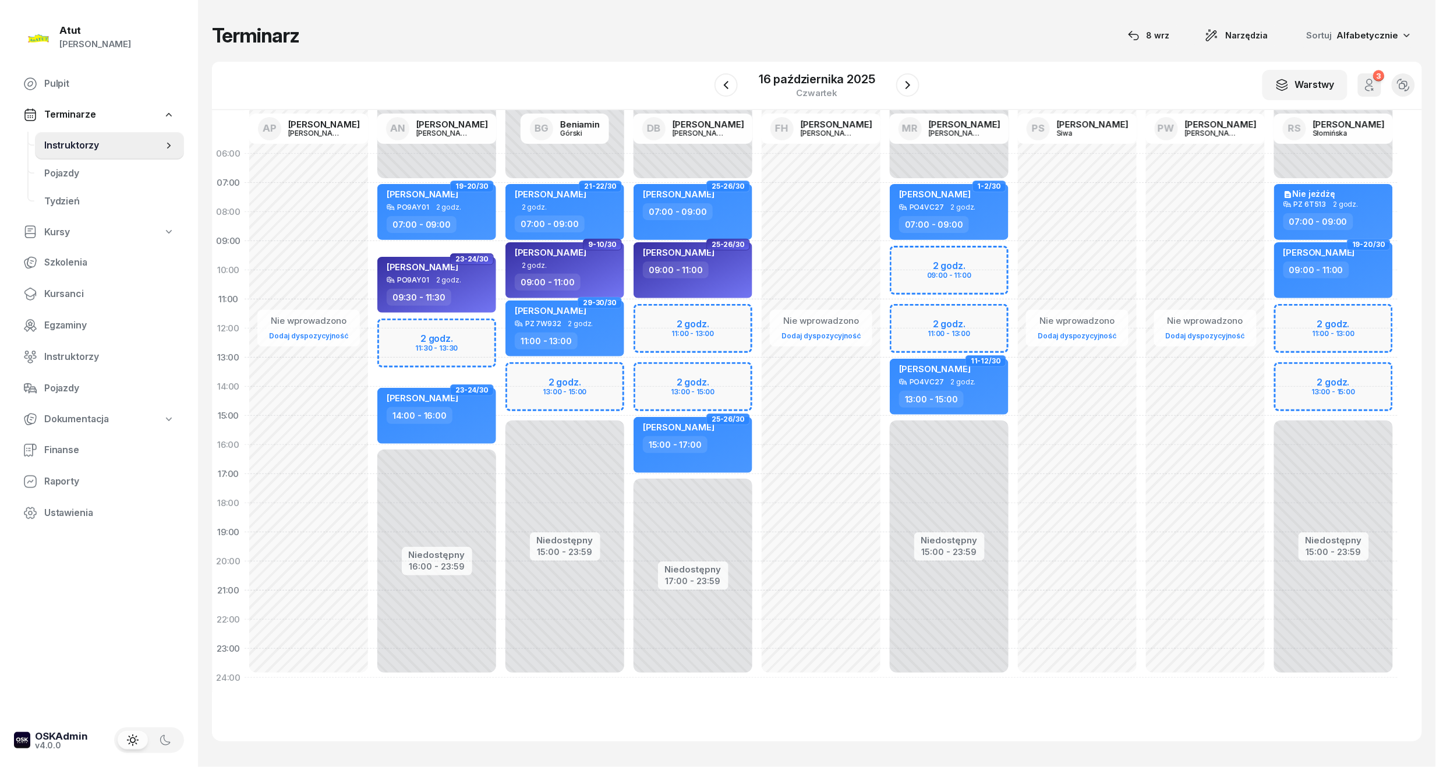
click at [940, 278] on div "Niedostępny 00:00 - 07:00 Niedostępny 15:00 - 23:59 2 godz. 09:00 - 11:00 2 god…" at bounding box center [949, 415] width 128 height 553
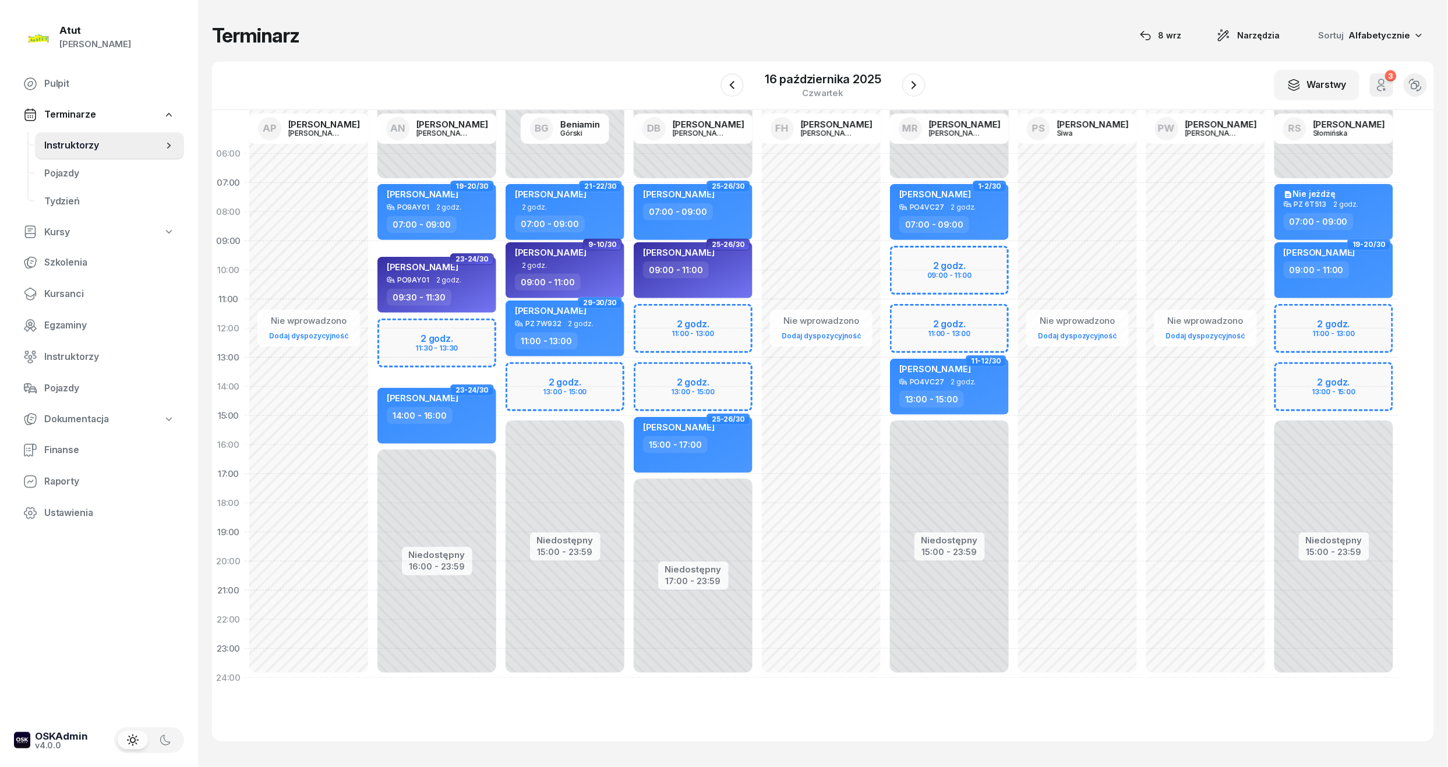
select select "10"
select select "12"
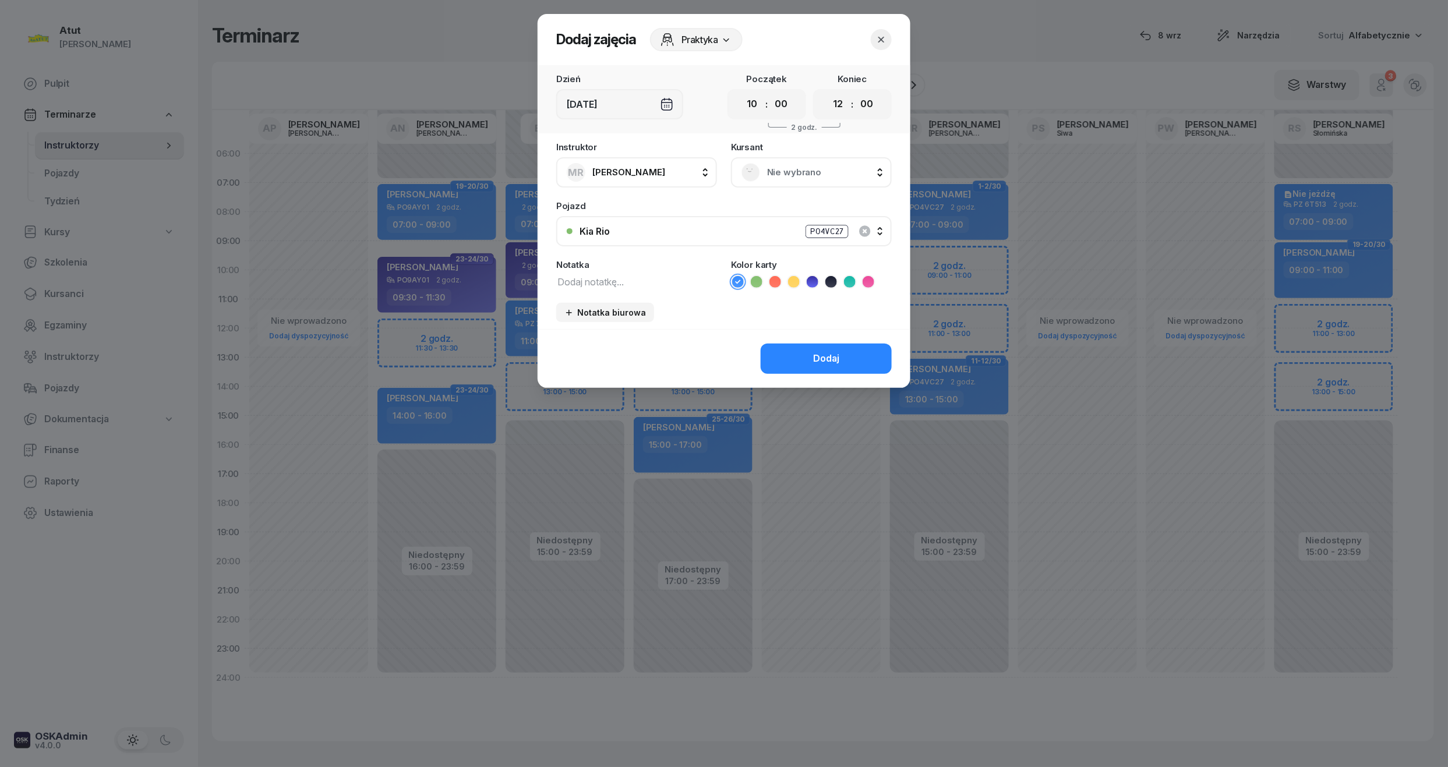
click at [786, 165] on span "Nie wybrano" at bounding box center [824, 172] width 114 height 15
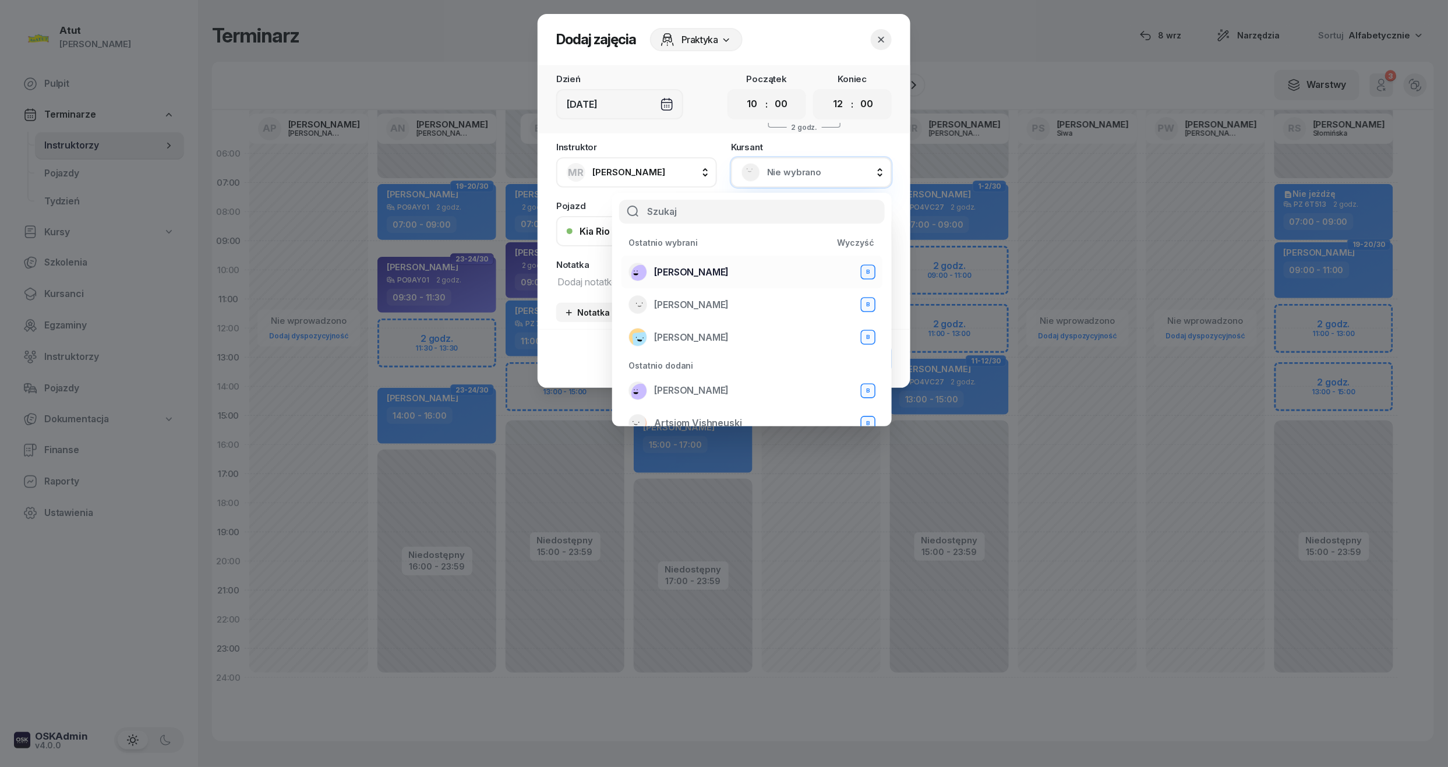
click at [693, 265] on span "[PERSON_NAME]" at bounding box center [691, 272] width 75 height 15
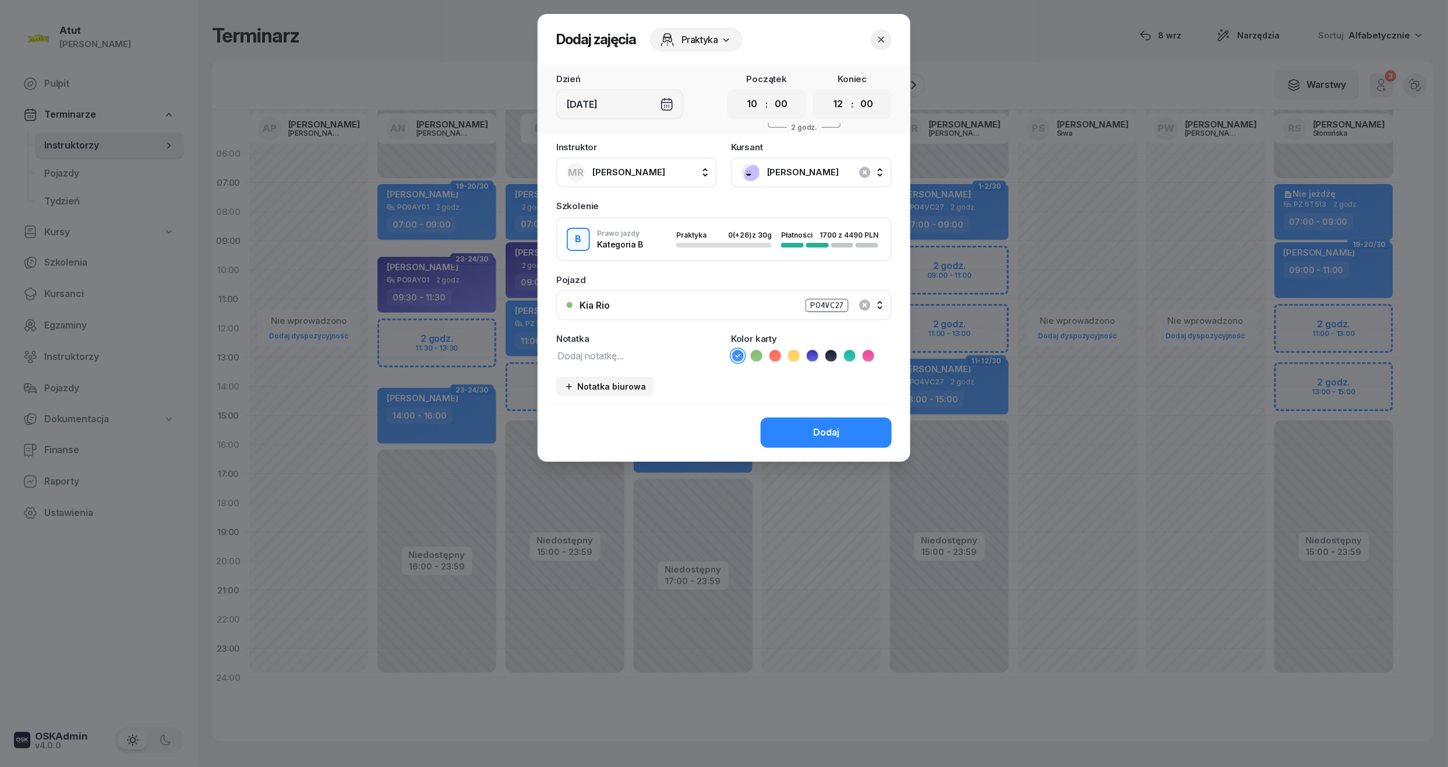
click at [812, 357] on icon at bounding box center [813, 356] width 12 height 12
click at [812, 434] on button "Dodaj" at bounding box center [826, 433] width 131 height 30
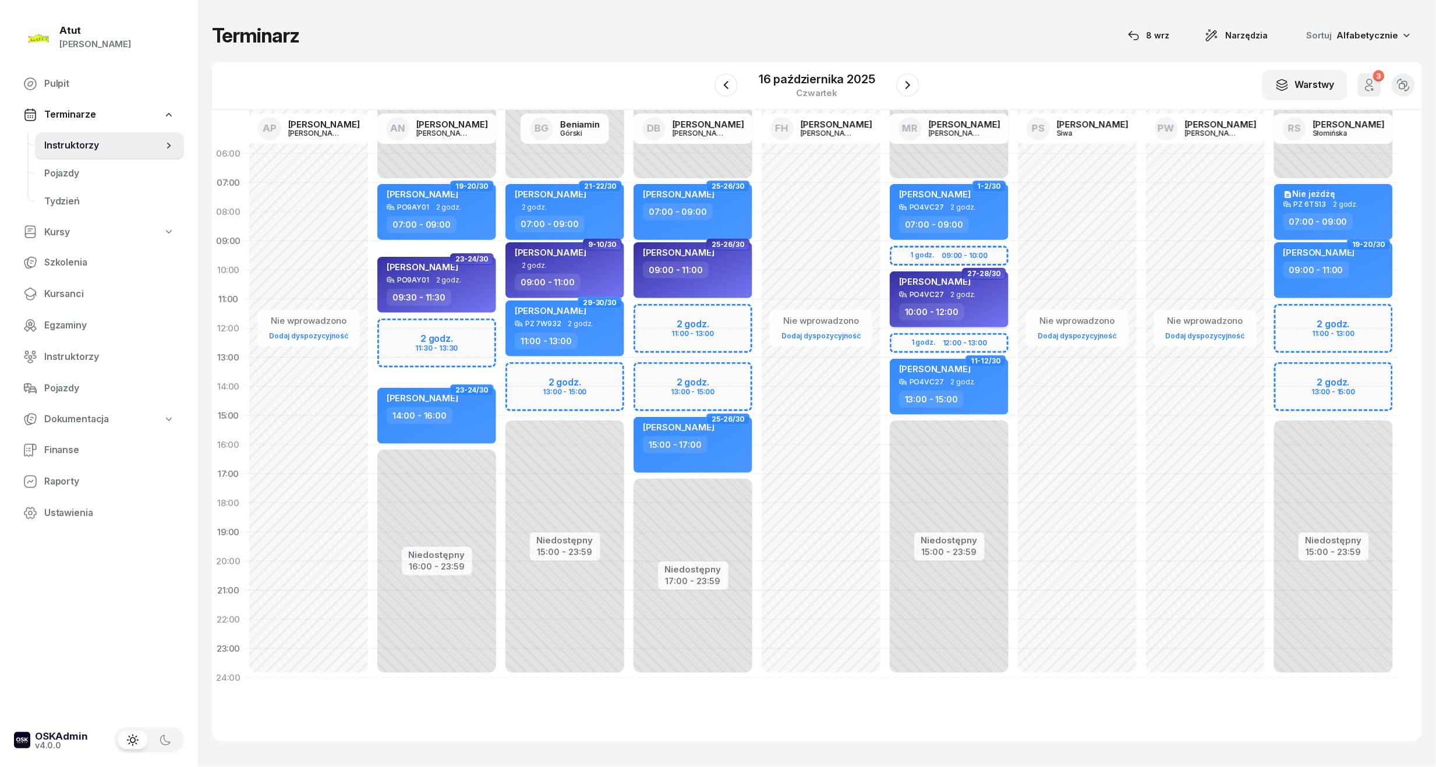
click at [903, 274] on div "Olaf Żakiewicz PO4VC27 2 godz. 10:00 - 12:00" at bounding box center [949, 299] width 119 height 56
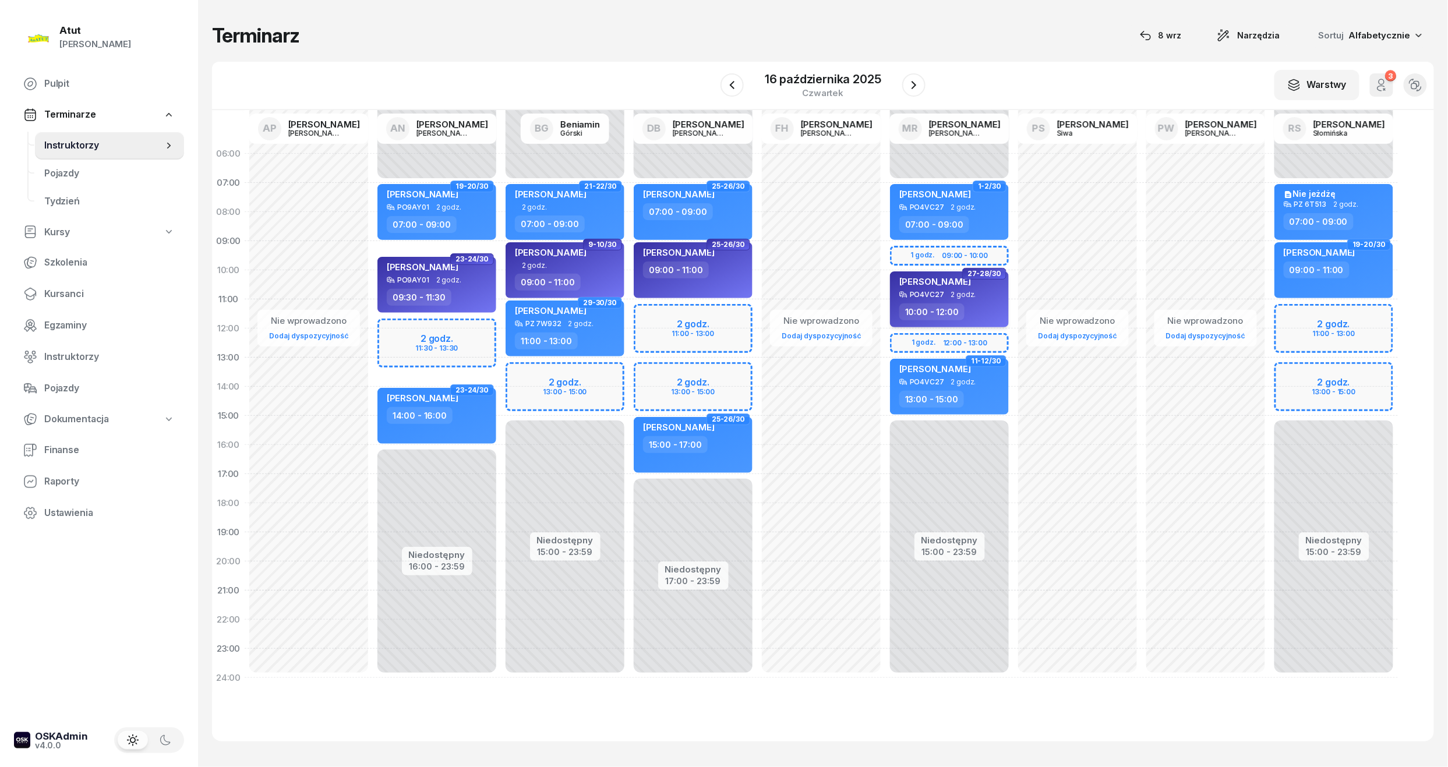
select select "10"
select select "12"
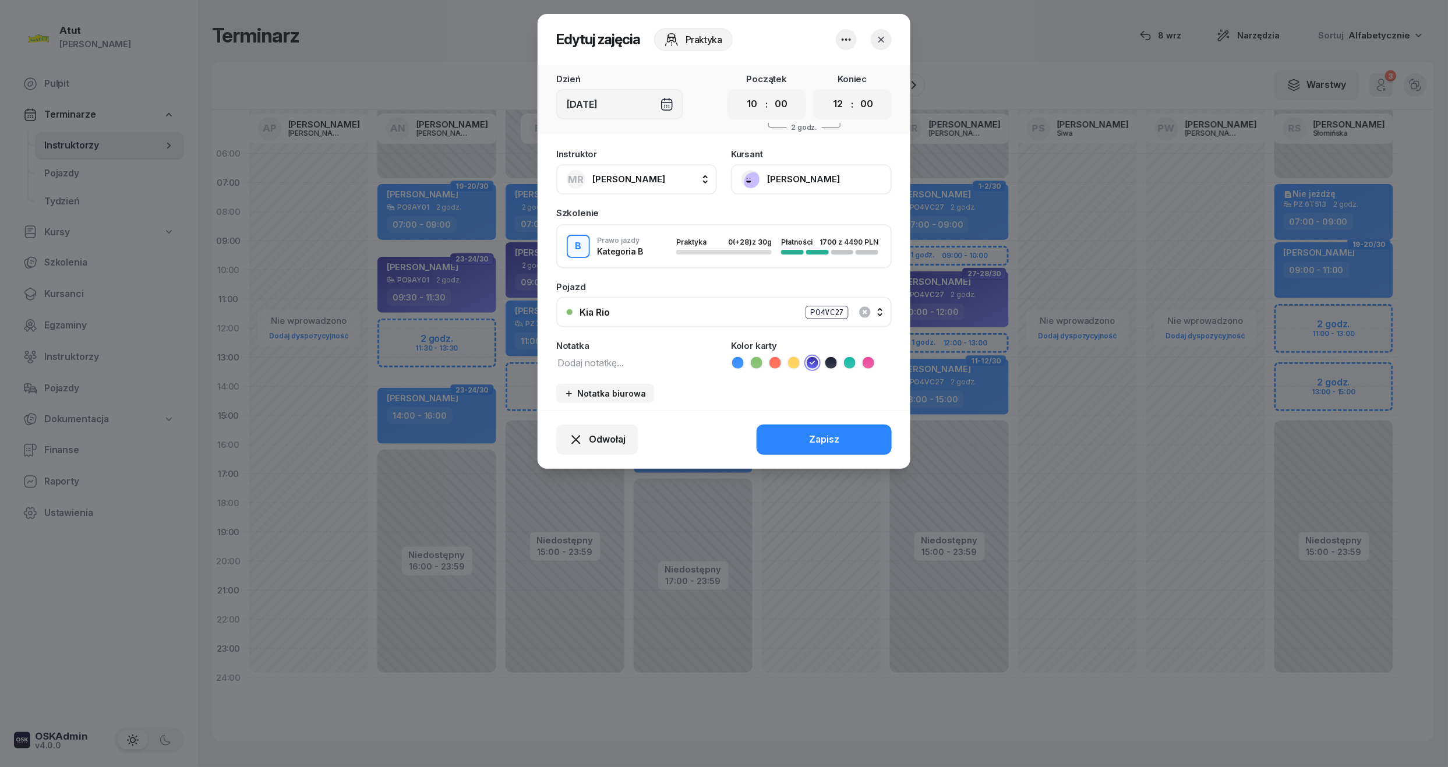
drag, startPoint x: 755, startPoint y: 105, endPoint x: 761, endPoint y: 115, distance: 11.7
click at [755, 105] on select "00 01 02 03 04 05 06 07 08 09 10 11 12 13 14 15 16 17 18 19 20 21 22 23" at bounding box center [752, 104] width 22 height 24
select select "09"
click at [741, 92] on select "00 01 02 03 04 05 06 07 08 09 10 11 12 13 14 15 16 17 18 19 20 21 22 23" at bounding box center [752, 104] width 22 height 24
click at [841, 100] on select "00 01 02 03 04 05 06 07 08 09 10 11 12 13 14 15 16 17 18 19 20 21 22 23" at bounding box center [838, 104] width 22 height 24
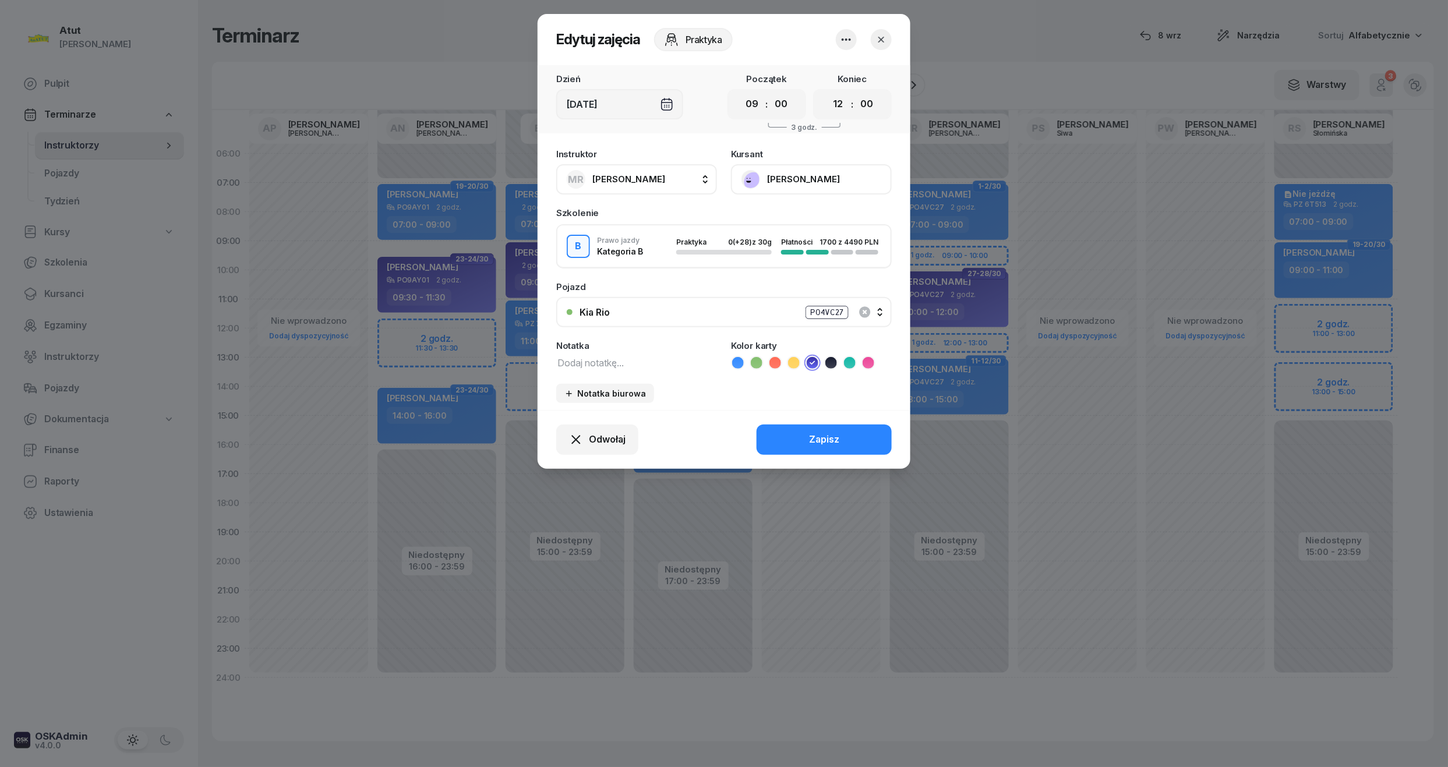
select select "11"
click at [827, 92] on select "00 01 02 03 04 05 06 07 08 09 10 11 12 13 14 15 16 17 18 19 20 21 22 23" at bounding box center [838, 104] width 22 height 24
click at [809, 439] on button "Zapisz" at bounding box center [823, 440] width 135 height 30
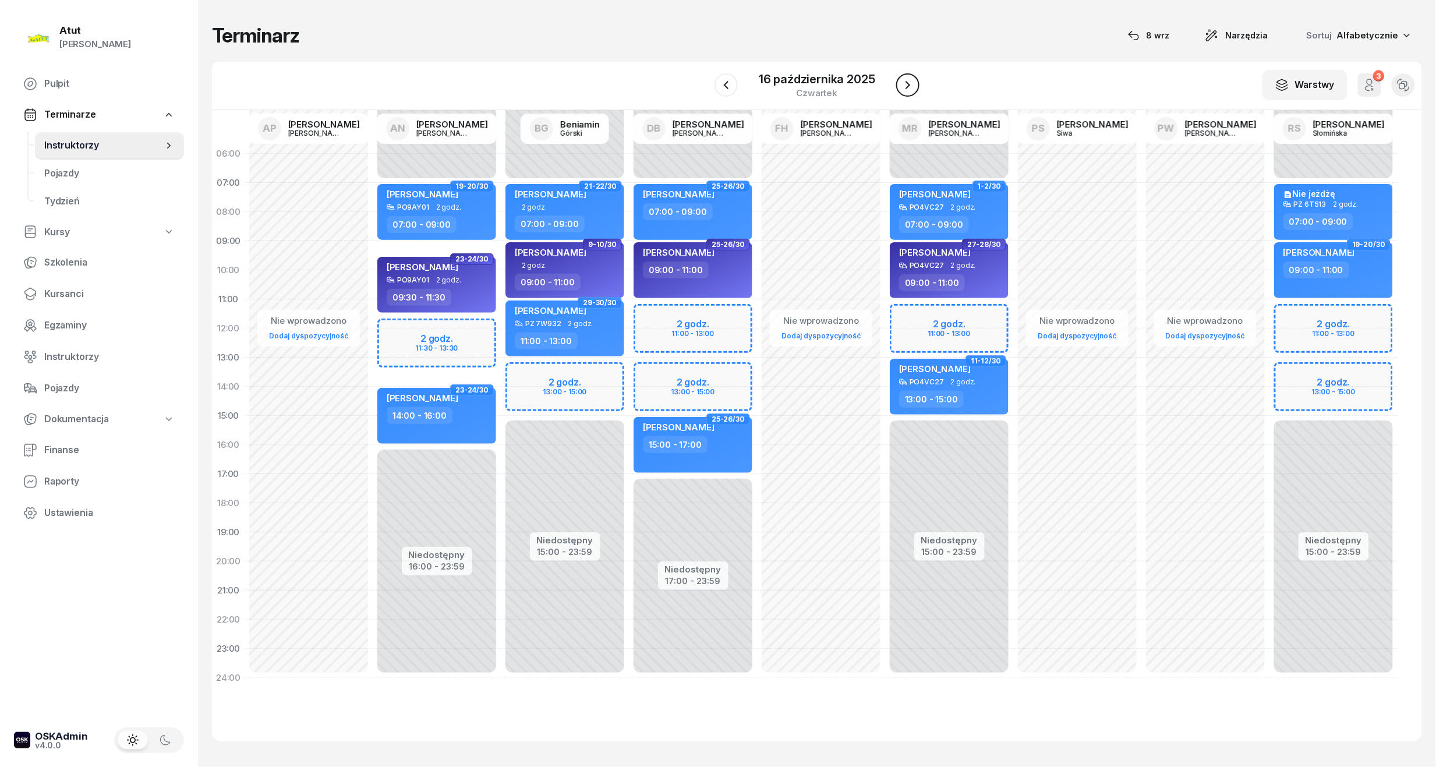
click at [903, 94] on button "button" at bounding box center [907, 84] width 23 height 23
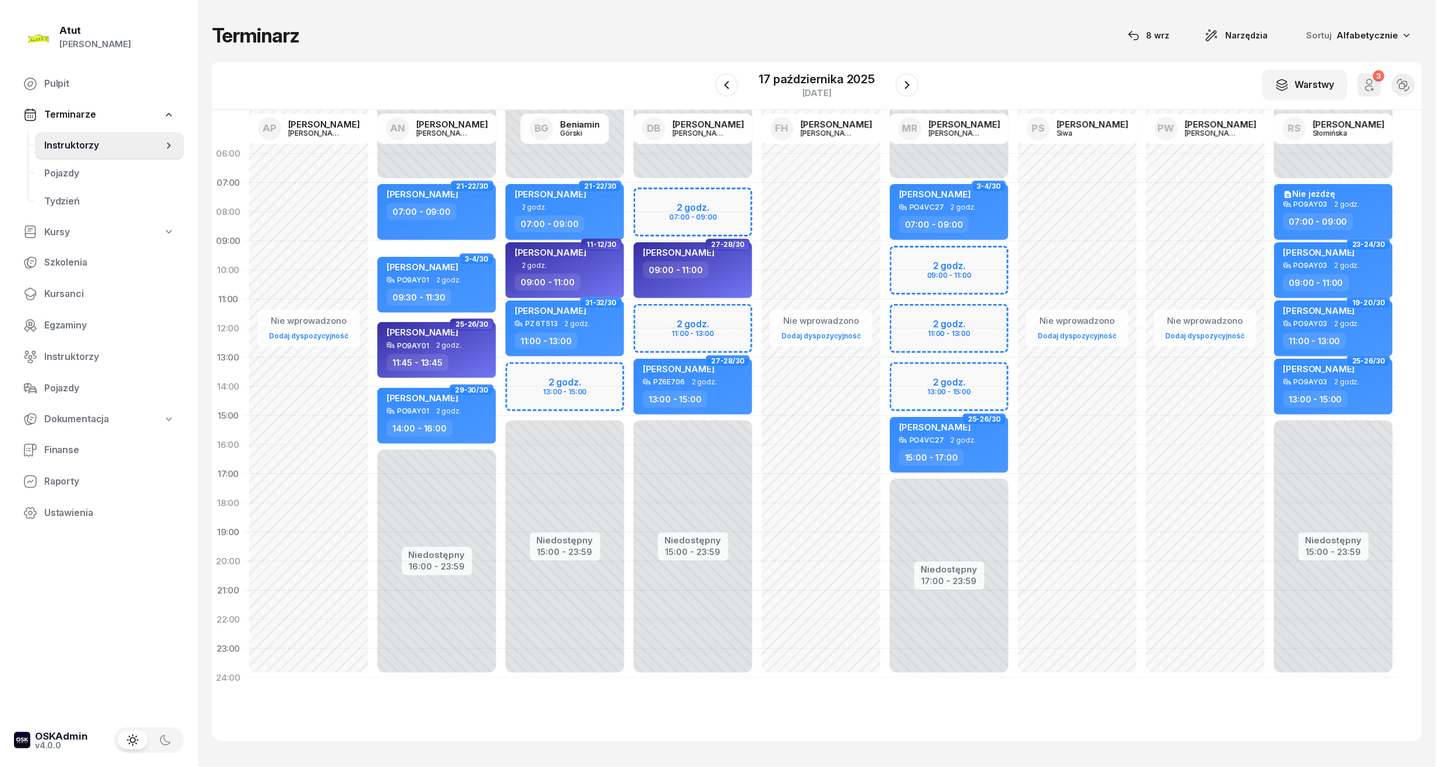
click at [947, 278] on div "Niedostępny 00:00 - 07:00 Niedostępny 17:00 - 23:59 2 godz. 09:00 - 11:00 2 god…" at bounding box center [949, 415] width 128 height 553
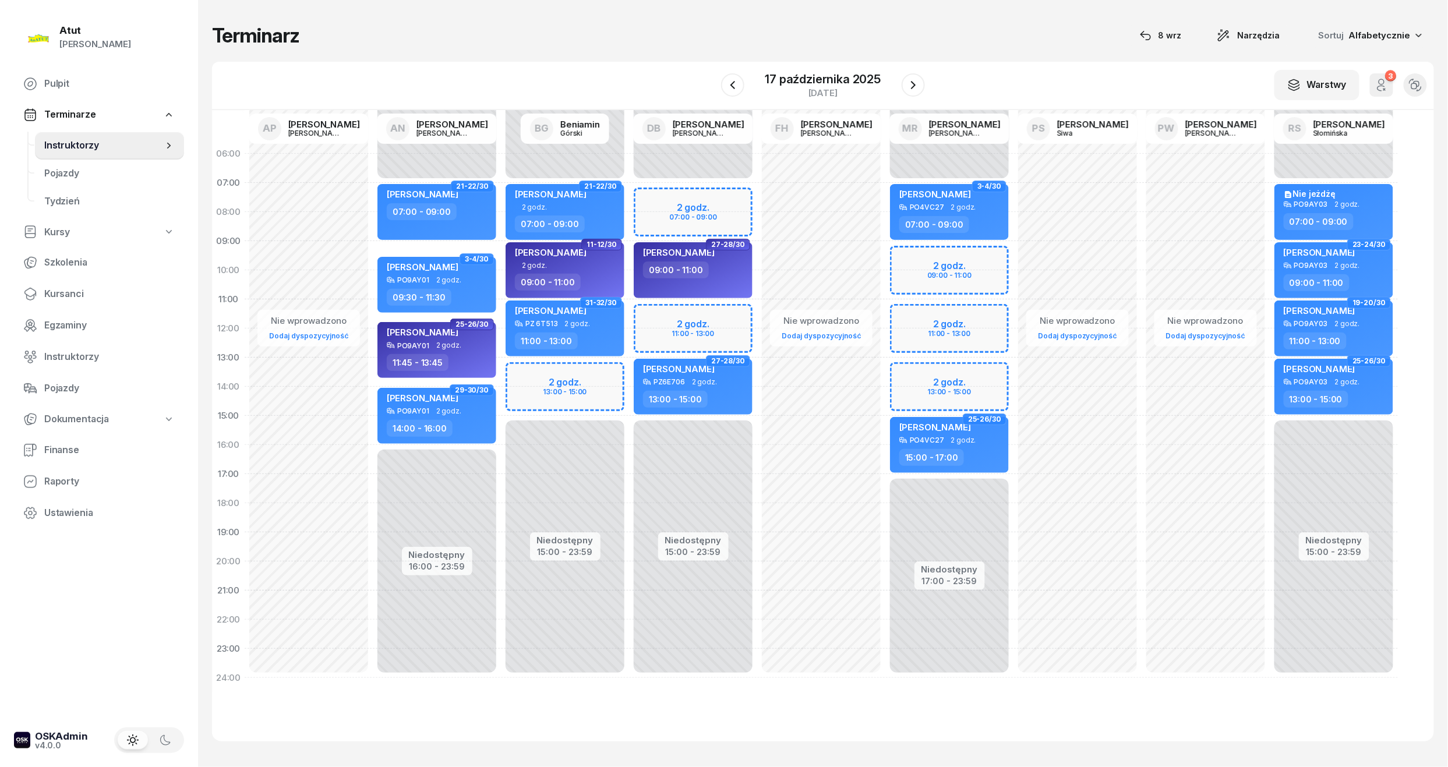
select select "10"
select select "12"
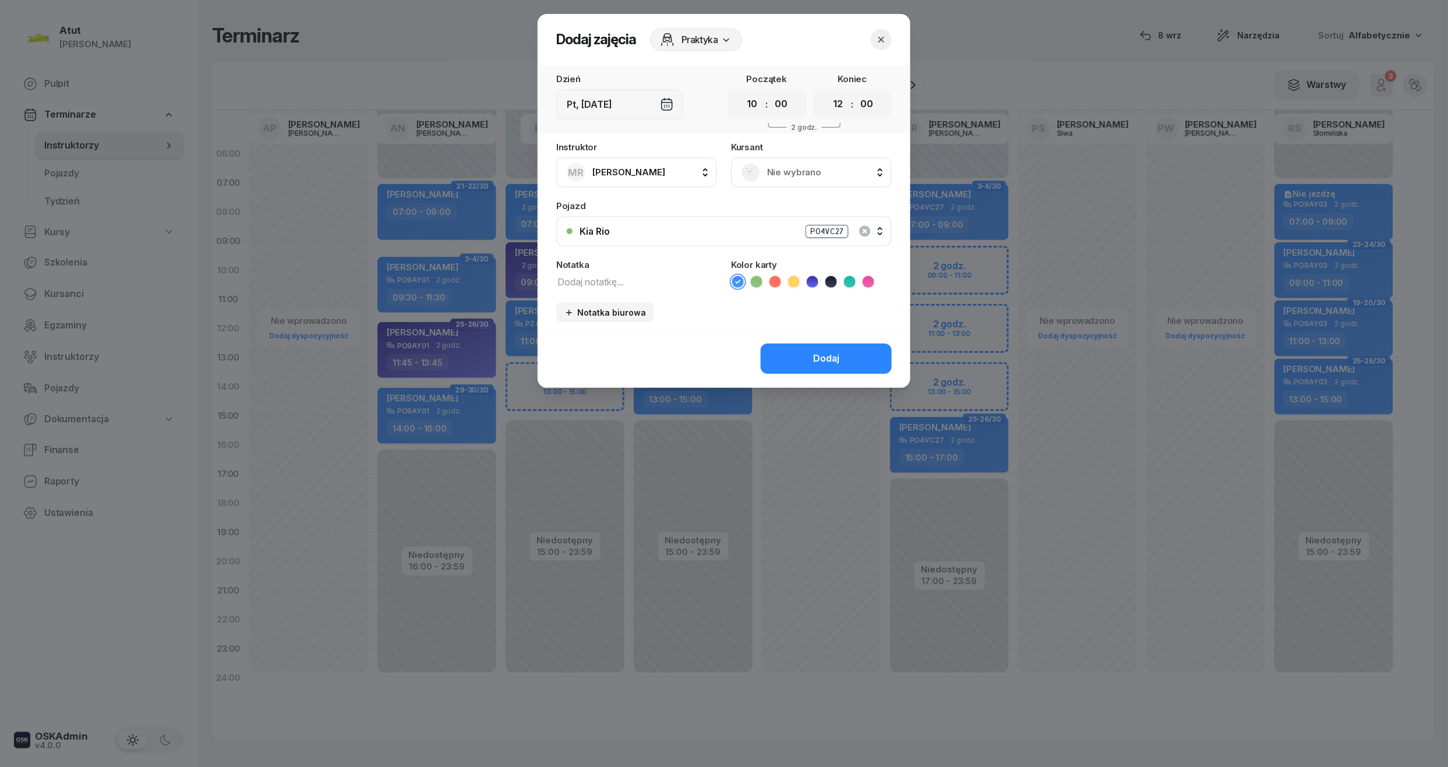
click at [791, 160] on div "Nie wybrano" at bounding box center [811, 172] width 161 height 30
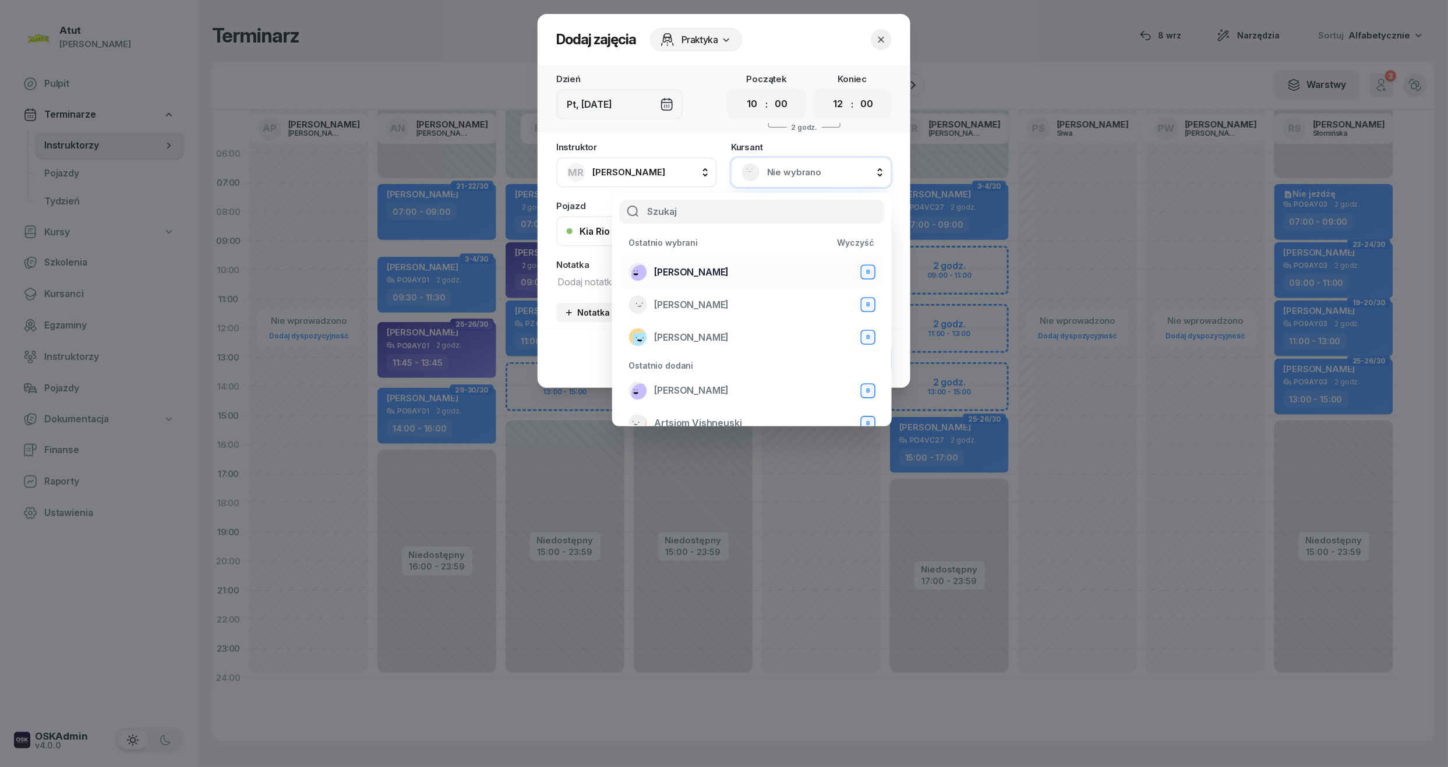
click at [688, 267] on span "[PERSON_NAME]" at bounding box center [691, 272] width 75 height 15
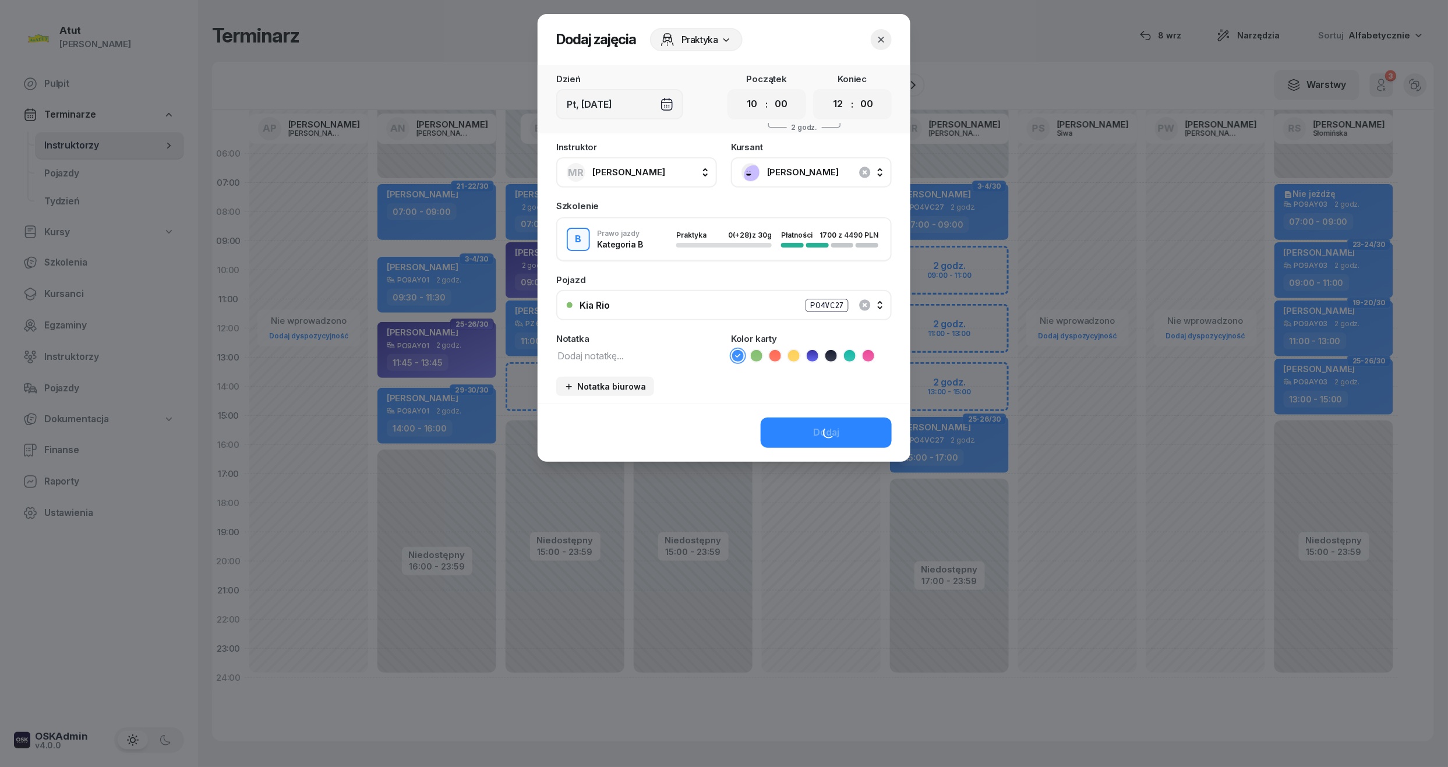
drag, startPoint x: 755, startPoint y: 100, endPoint x: 758, endPoint y: 117, distance: 17.1
click at [755, 100] on select "00 01 02 03 04 05 06 07 08 09 10 11 12 13 14 15 16 17 18 19 20 21 22 23" at bounding box center [752, 104] width 22 height 24
select select "09"
click at [741, 92] on select "00 01 02 03 04 05 06 07 08 09 10 11 12 13 14 15 16 17 18 19 20 21 22 23" at bounding box center [752, 104] width 22 height 24
drag, startPoint x: 840, startPoint y: 96, endPoint x: 846, endPoint y: 108, distance: 14.3
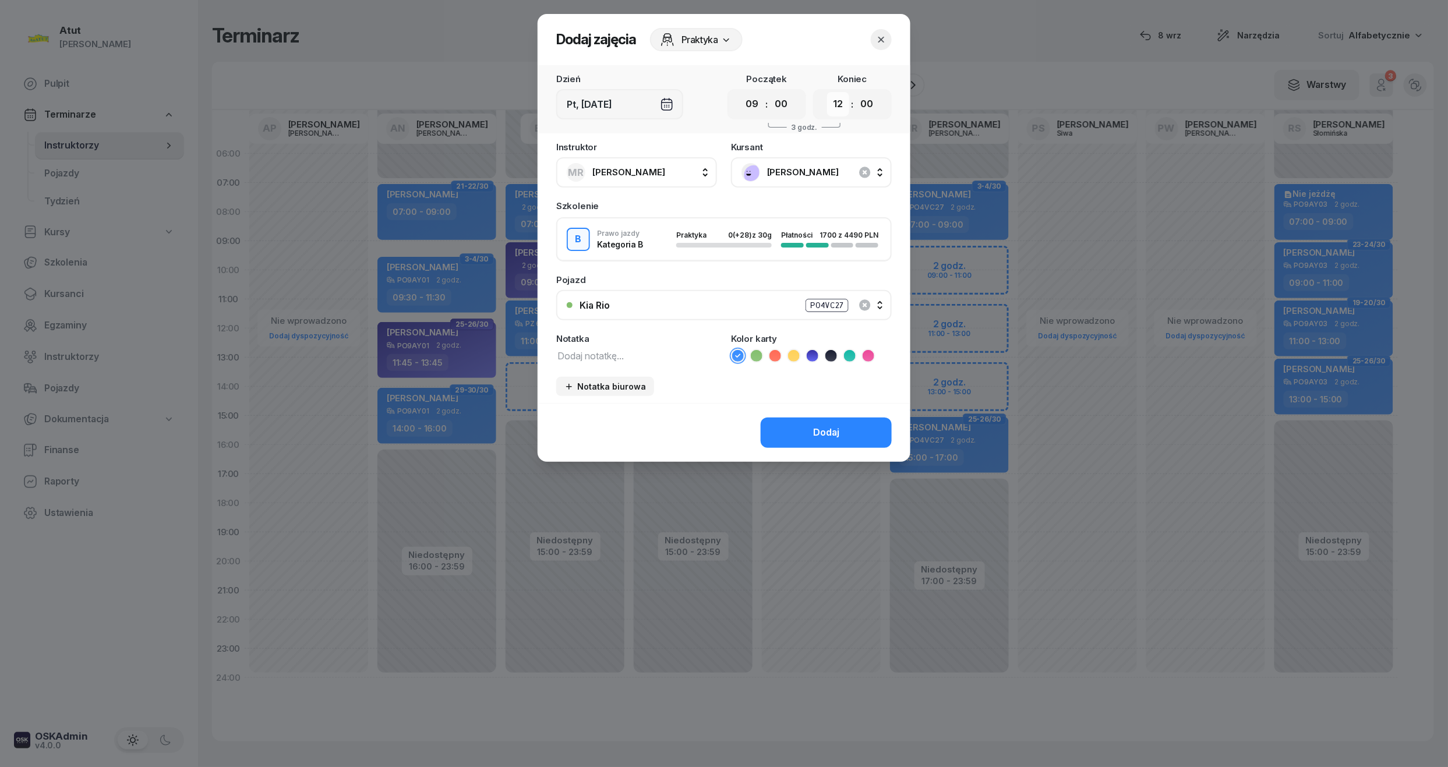
click at [840, 96] on select "00 01 02 03 04 05 06 07 08 09 10 11 12 13 14 15 16 17 18 19 20 21 22 23" at bounding box center [838, 104] width 22 height 24
select select "11"
click at [827, 92] on select "00 01 02 03 04 05 06 07 08 09 10 11 12 13 14 15 16 17 18 19 20 21 22 23" at bounding box center [838, 104] width 22 height 24
click at [814, 353] on icon at bounding box center [813, 356] width 12 height 12
click at [807, 430] on button "Dodaj" at bounding box center [826, 433] width 131 height 30
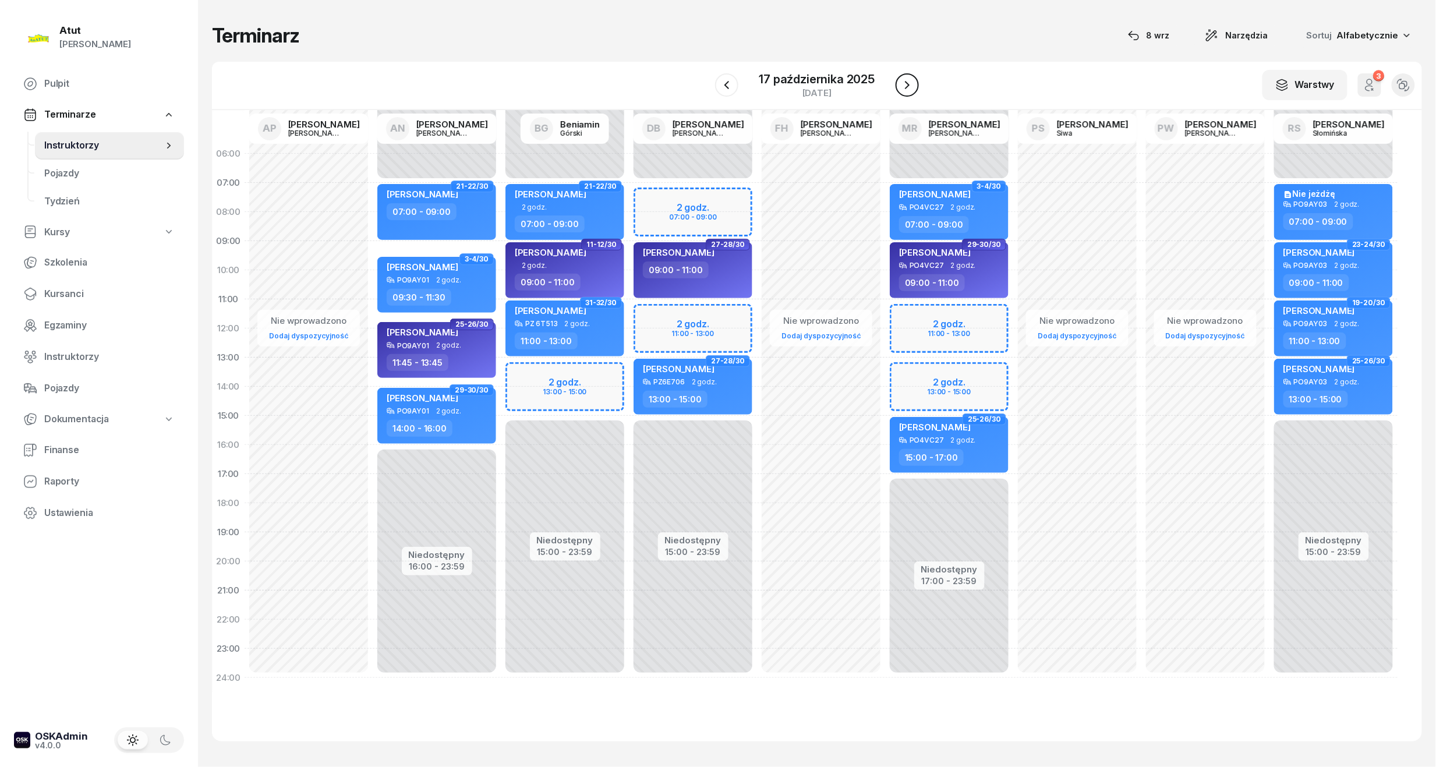
click at [913, 82] on icon "button" at bounding box center [907, 85] width 14 height 14
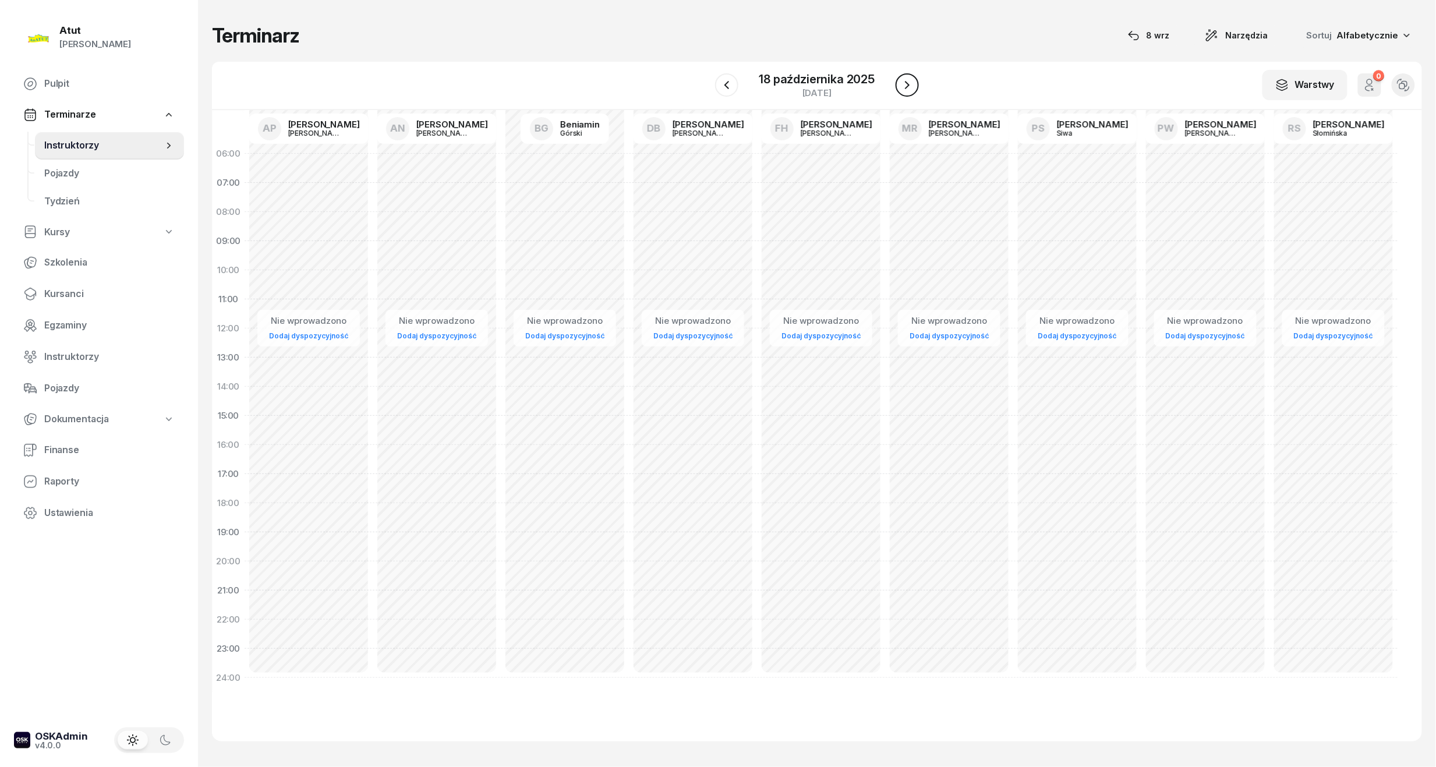
click at [913, 82] on icon "button" at bounding box center [907, 85] width 14 height 14
click at [913, 82] on icon "button" at bounding box center [908, 85] width 14 height 14
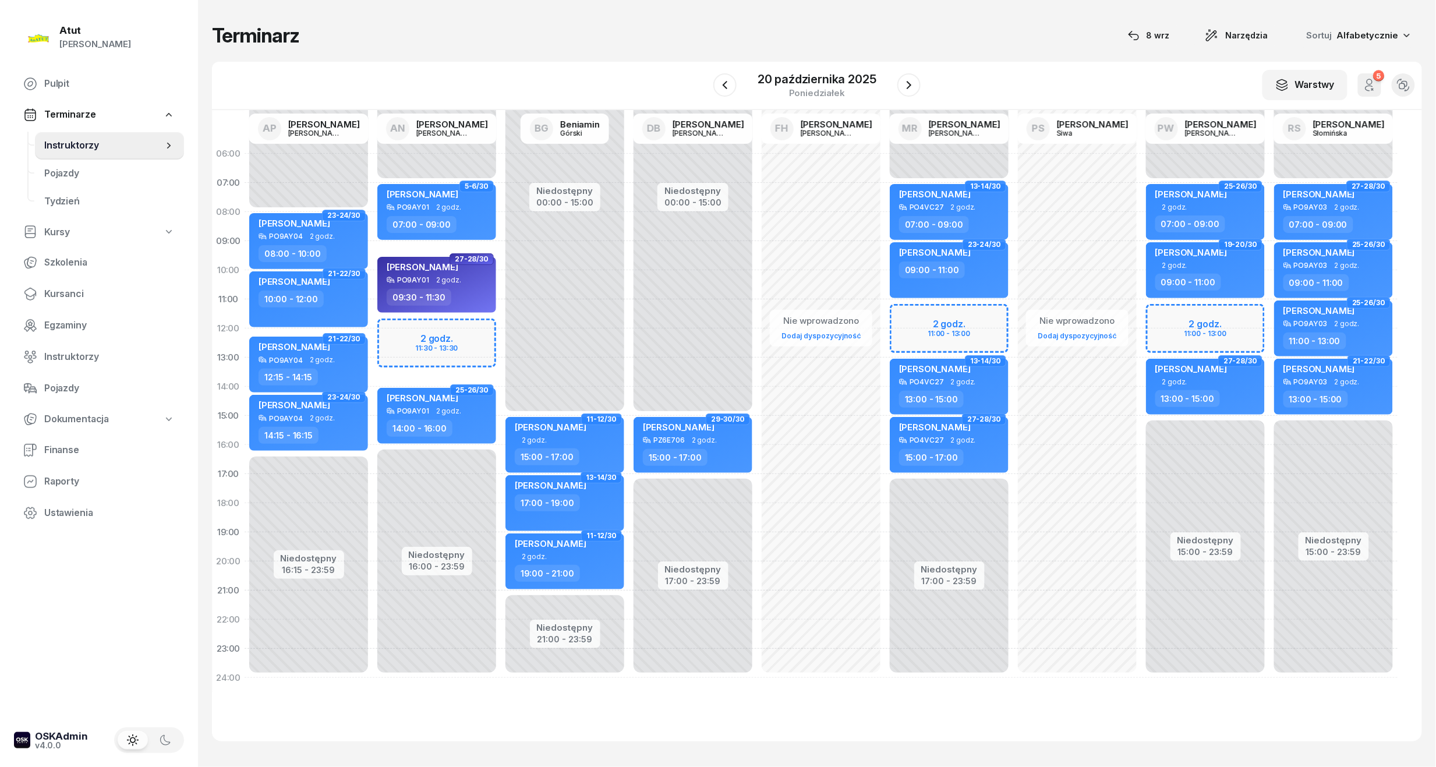
click at [945, 334] on div "Niedostępny 00:00 - 07:00 Niedostępny 17:00 - 23:59 2 godz. 11:00 - 13:00 13-14…" at bounding box center [949, 415] width 128 height 553
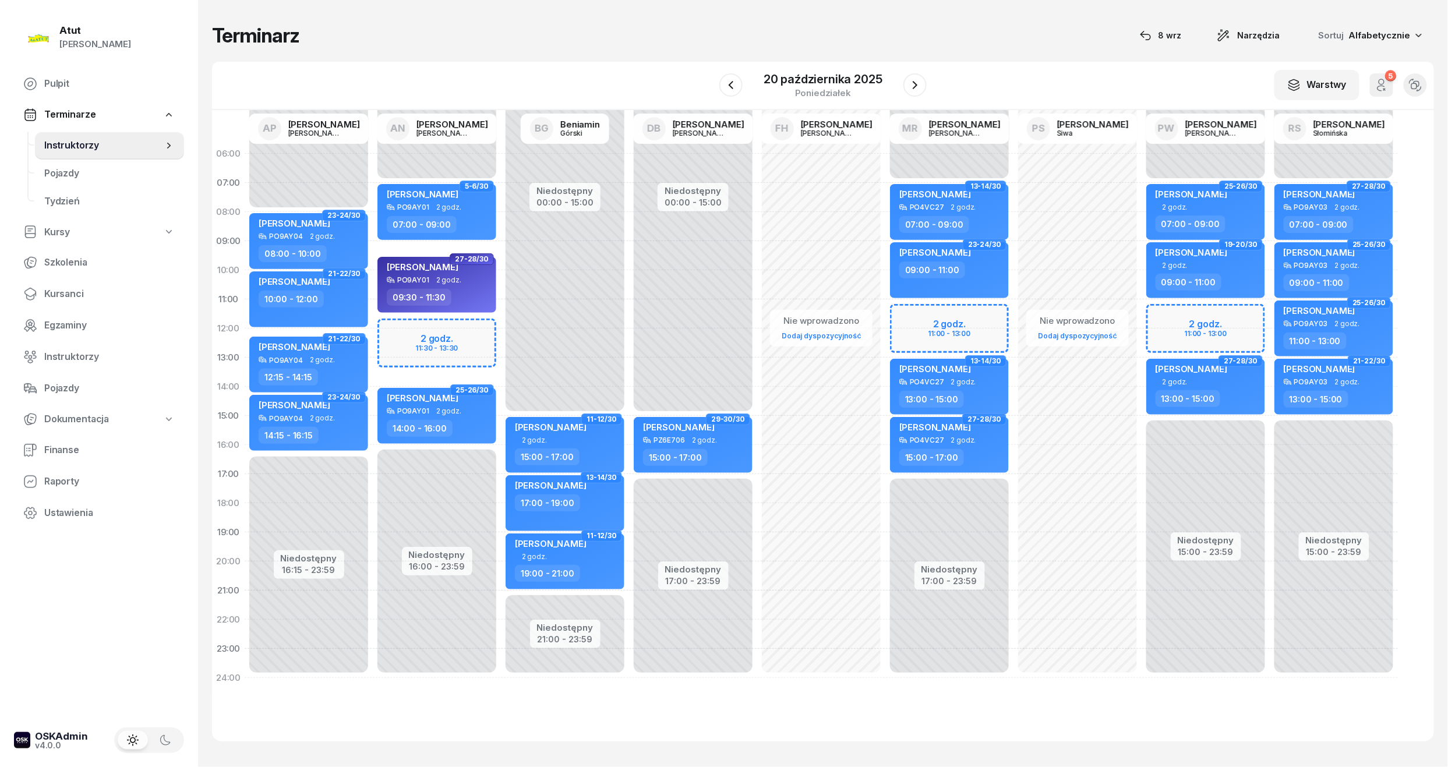
select select "12"
select select "13"
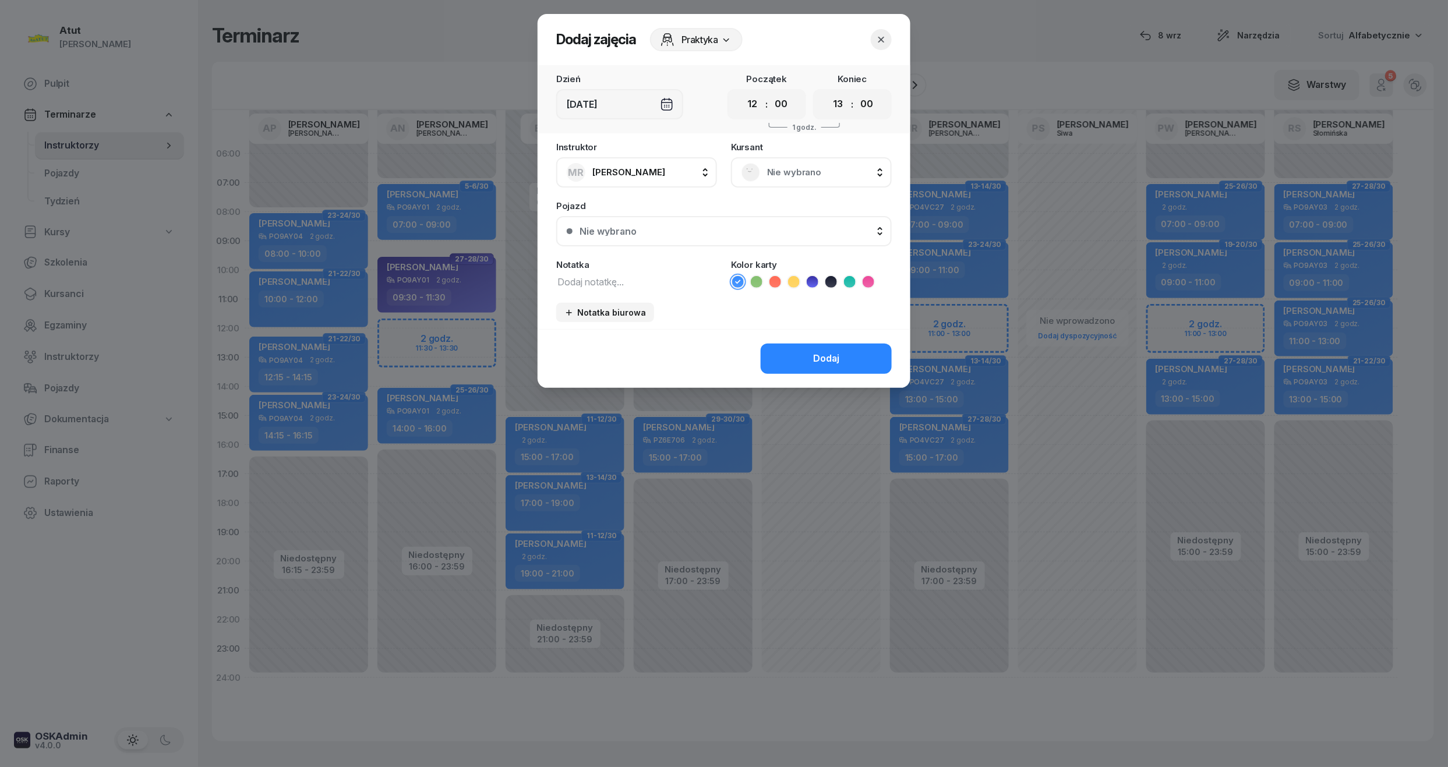
drag, startPoint x: 791, startPoint y: 162, endPoint x: 793, endPoint y: 174, distance: 11.9
click at [791, 164] on div "Nie wybrano" at bounding box center [811, 172] width 140 height 19
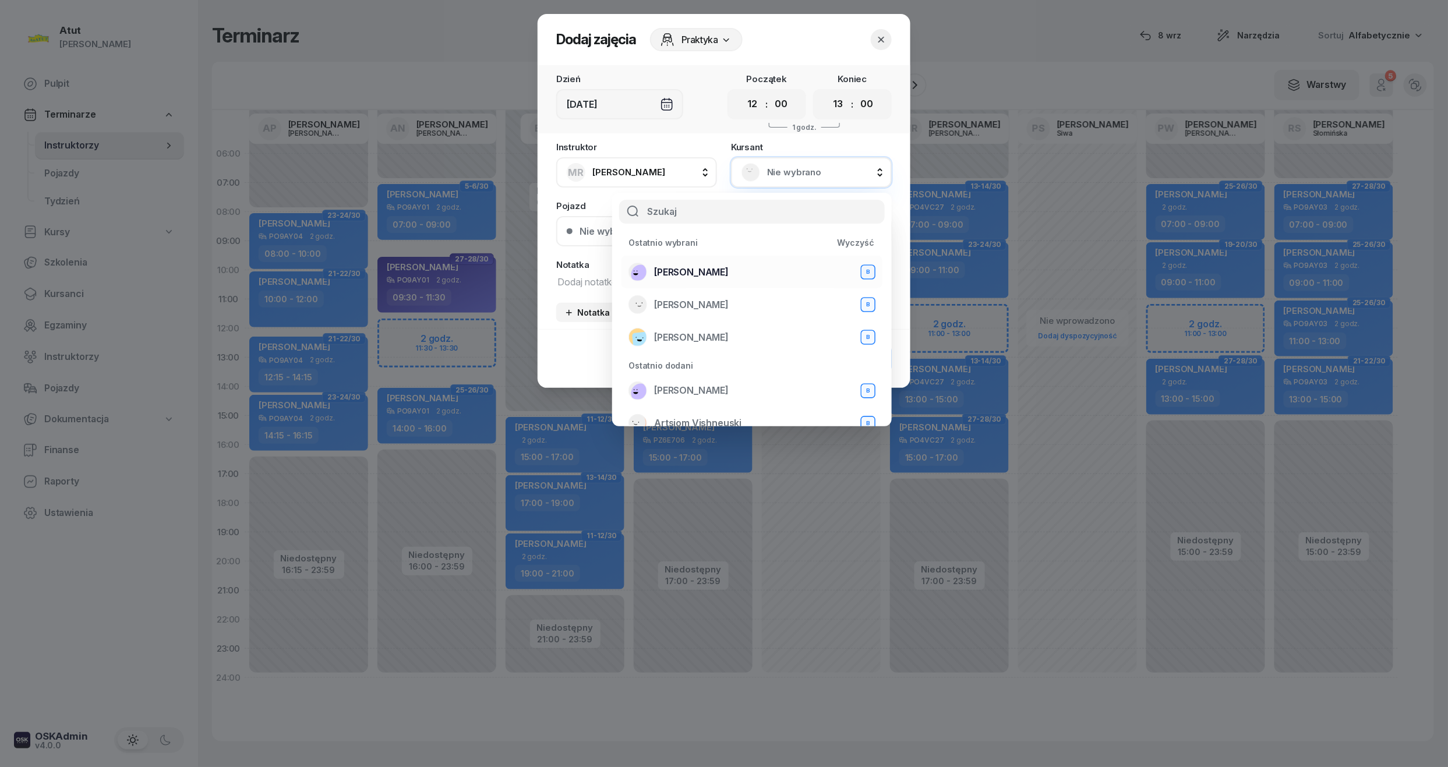
click at [659, 263] on div "Olaf Żakiewicz B" at bounding box center [751, 272] width 247 height 19
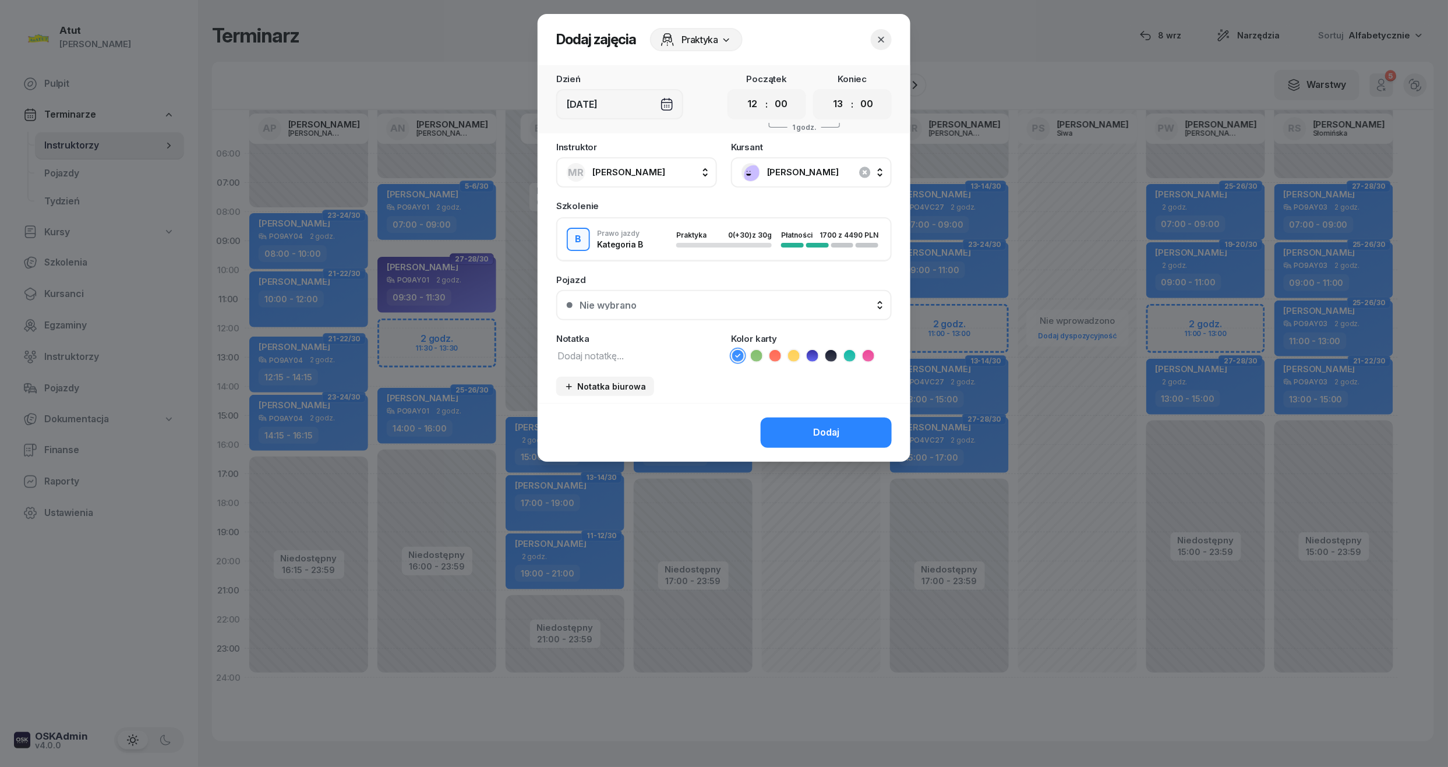
click at [814, 350] on icon at bounding box center [813, 356] width 12 height 12
click at [662, 300] on div "Nie wybrano" at bounding box center [730, 304] width 302 height 9
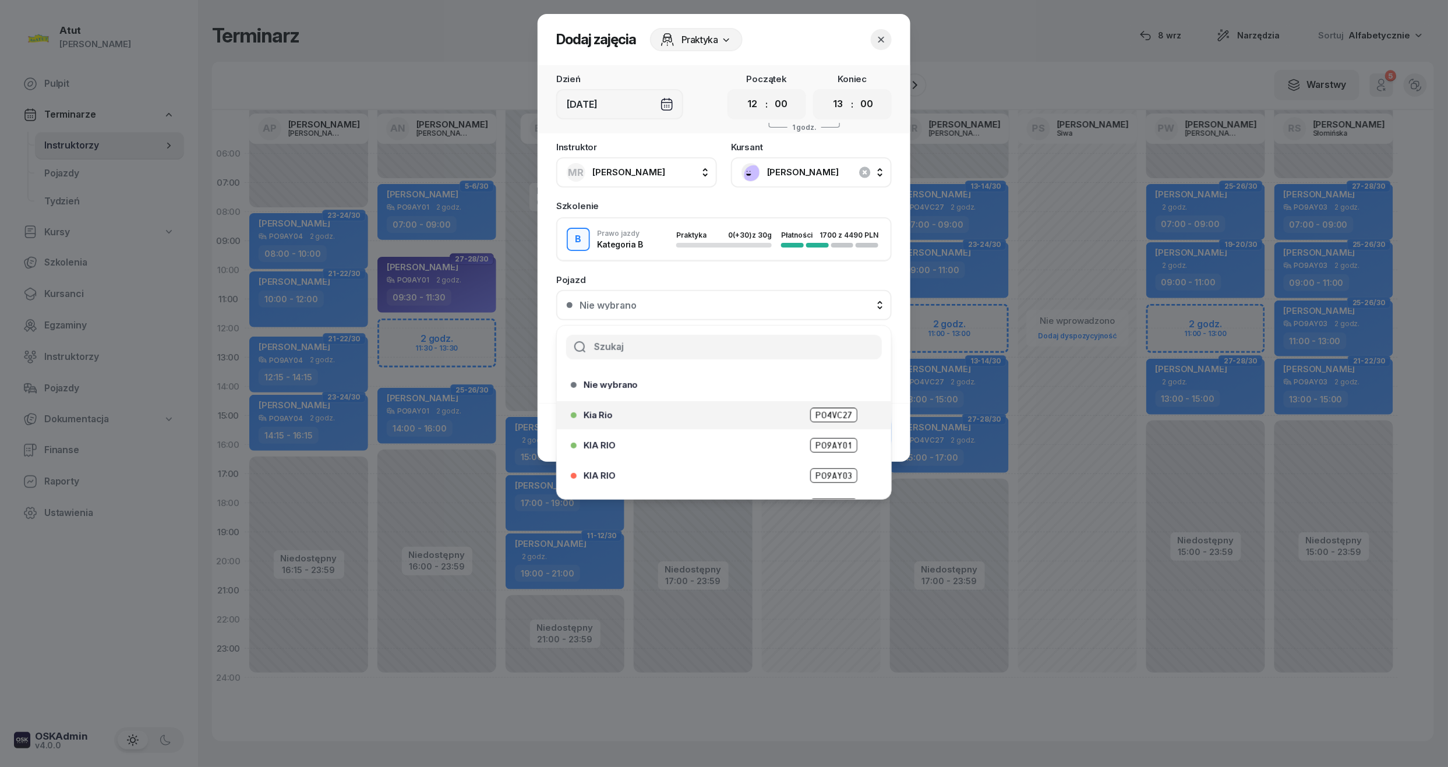
click at [830, 419] on span "PO4VC27" at bounding box center [833, 415] width 47 height 15
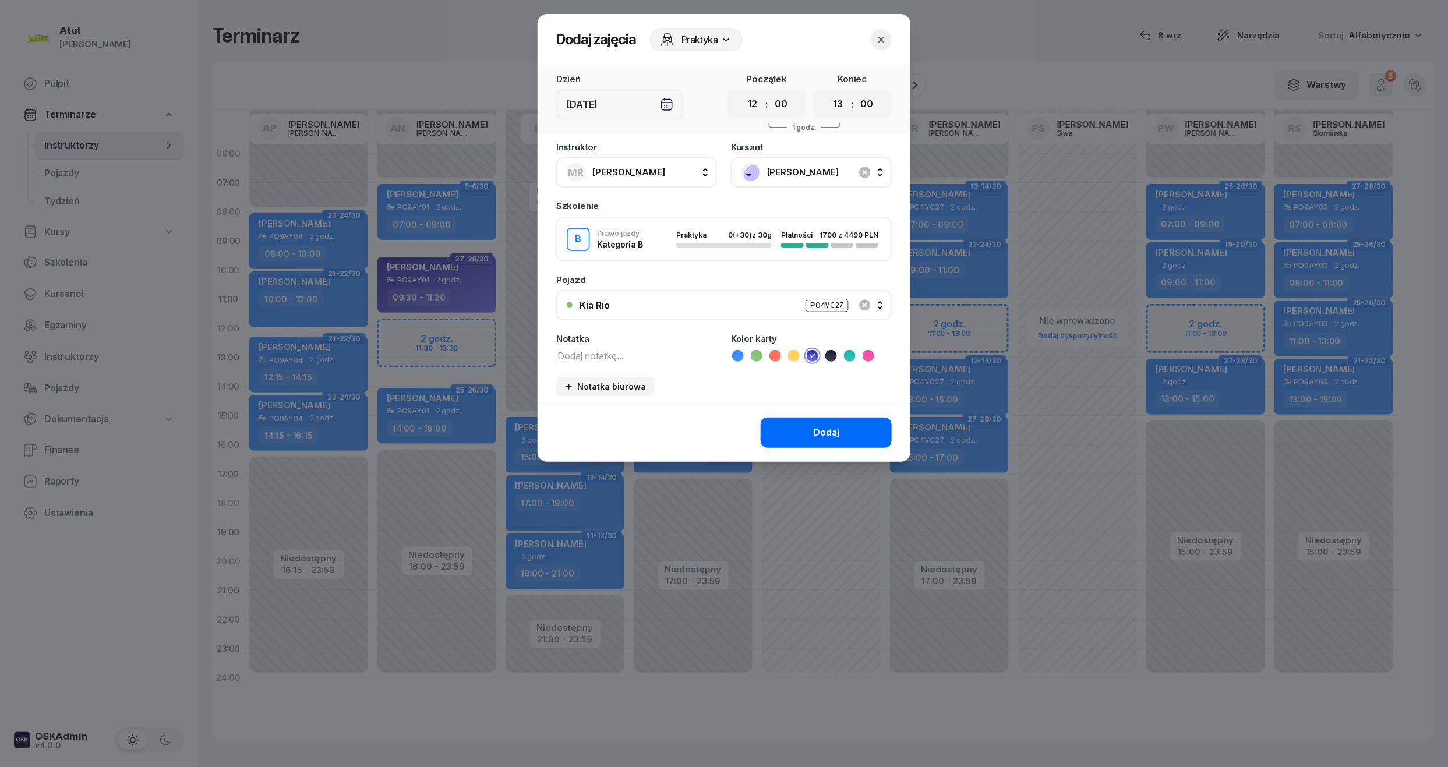
click at [837, 427] on div "Dodaj" at bounding box center [826, 432] width 26 height 15
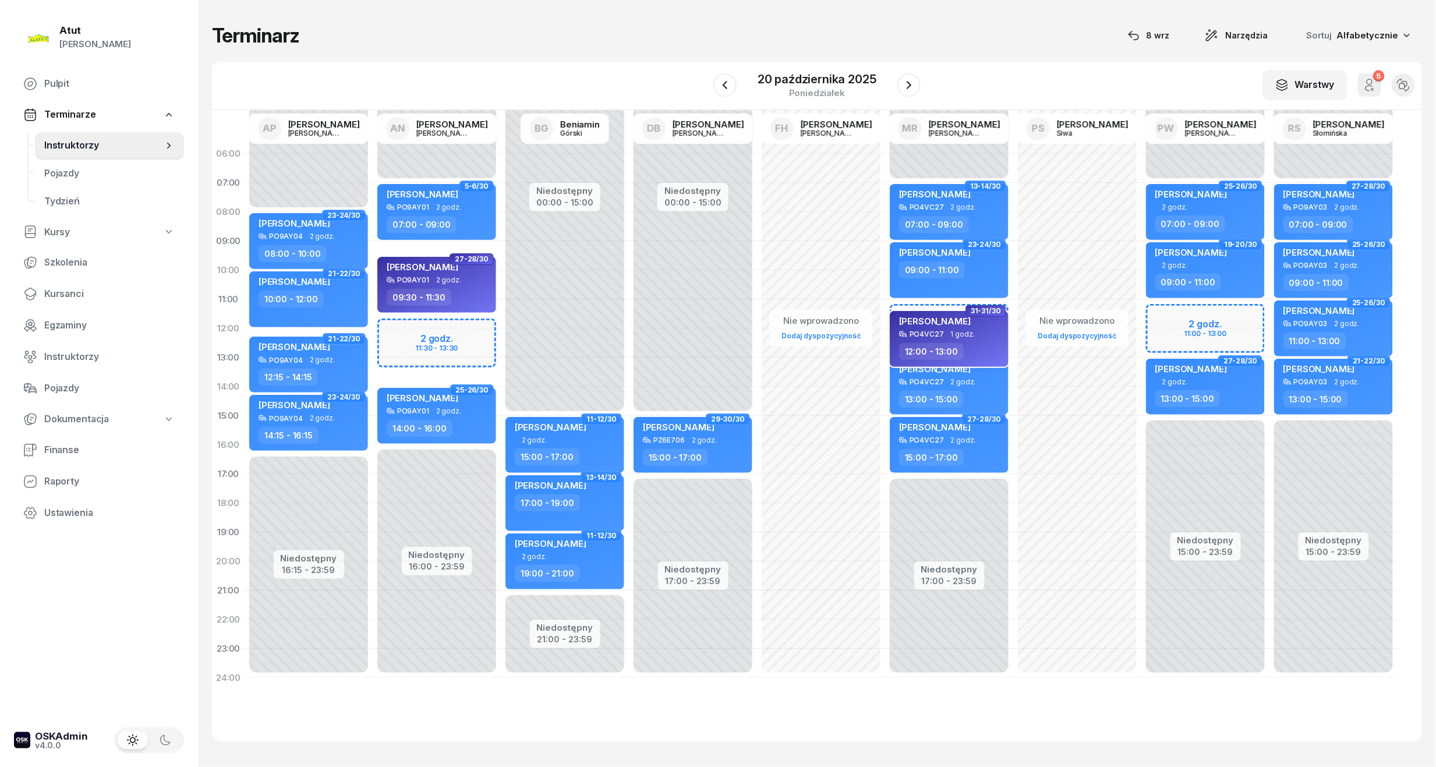
click at [941, 322] on span "[PERSON_NAME]" at bounding box center [935, 321] width 72 height 11
select select "12"
select select "13"
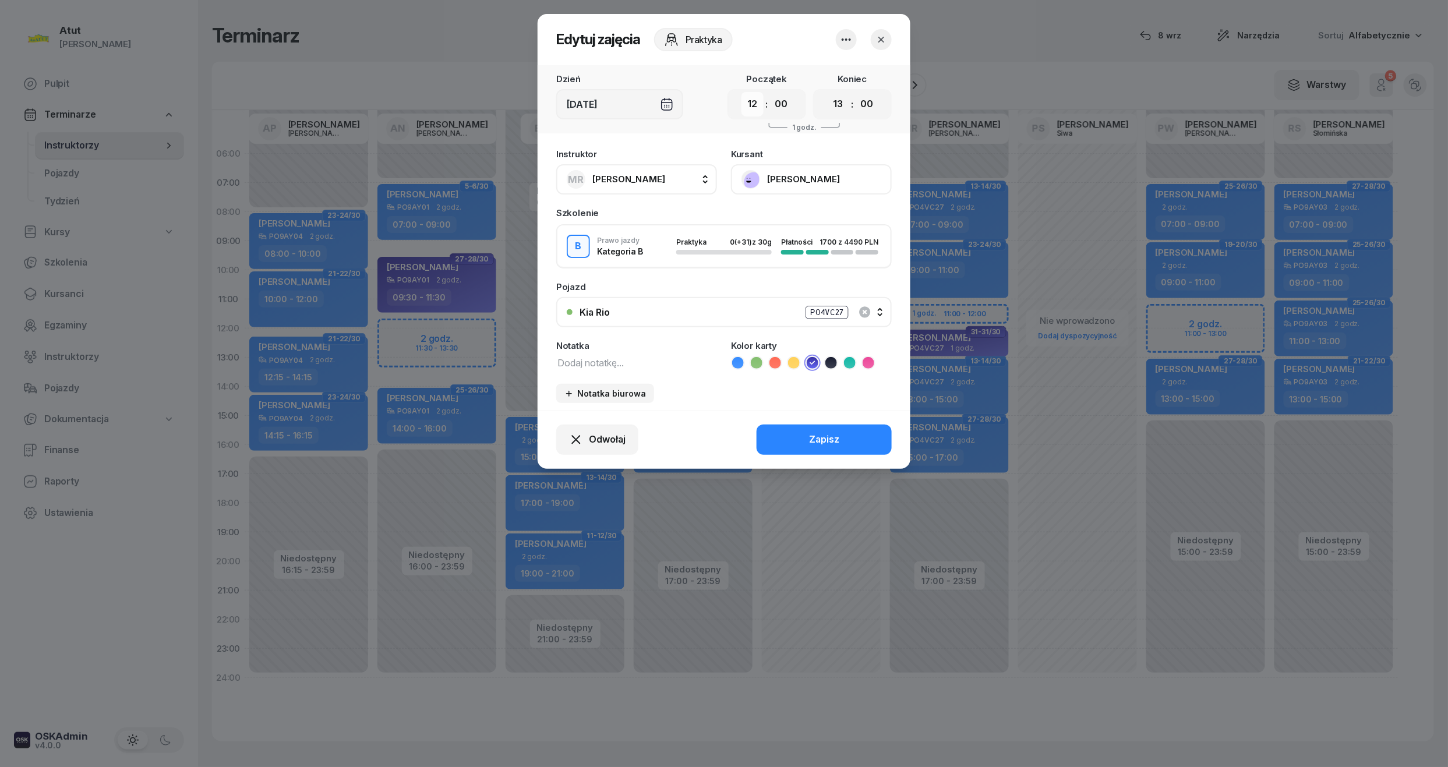
click at [748, 98] on select "00 01 02 03 04 05 06 07 08 09 10 11 12 13 14 15 16 17 18 19 20 21 22 23" at bounding box center [752, 104] width 22 height 24
select select "11"
click at [741, 92] on select "00 01 02 03 04 05 06 07 08 09 10 11 12 13 14 15 16 17 18 19 20 21 22 23" at bounding box center [752, 104] width 22 height 24
click at [823, 437] on div "Zapisz" at bounding box center [824, 439] width 30 height 15
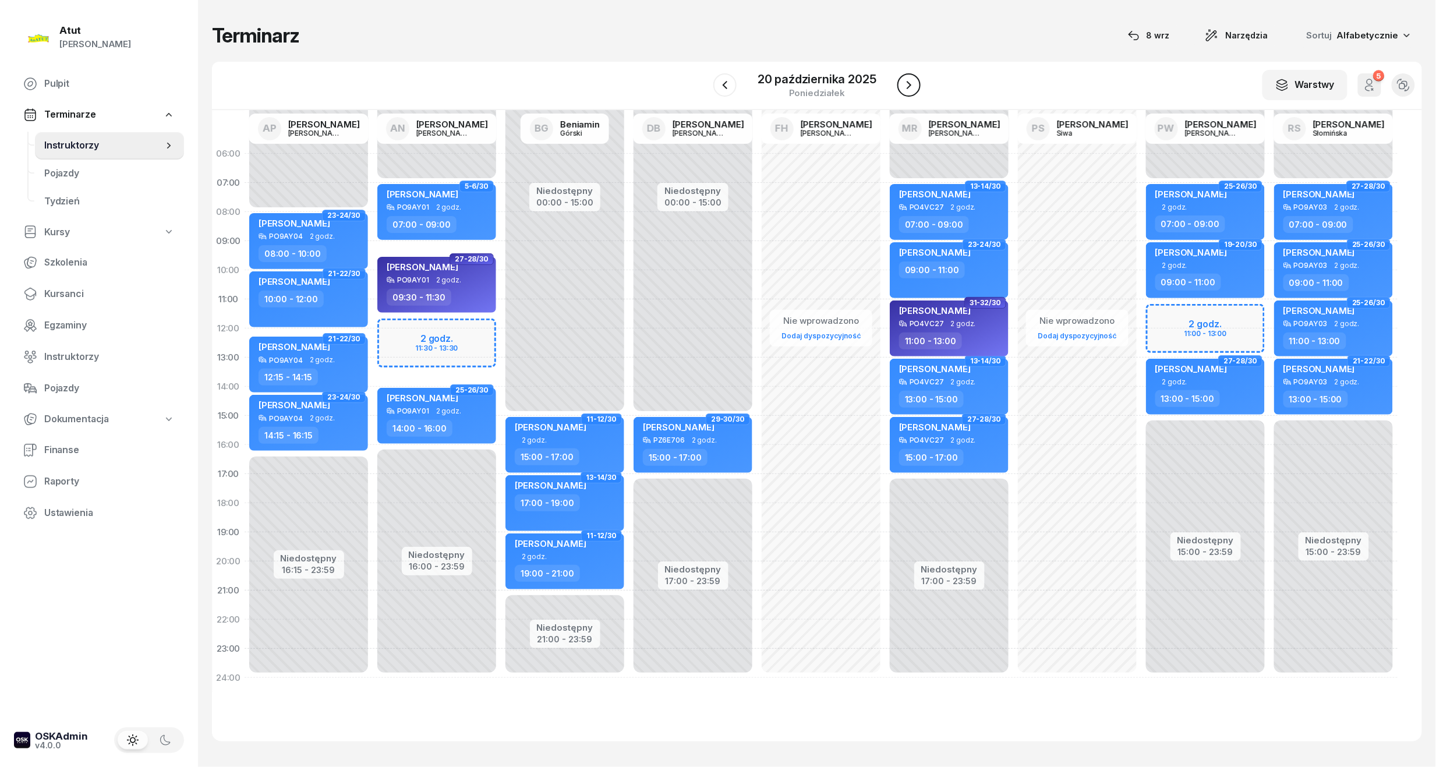
click at [906, 91] on icon "button" at bounding box center [909, 85] width 14 height 14
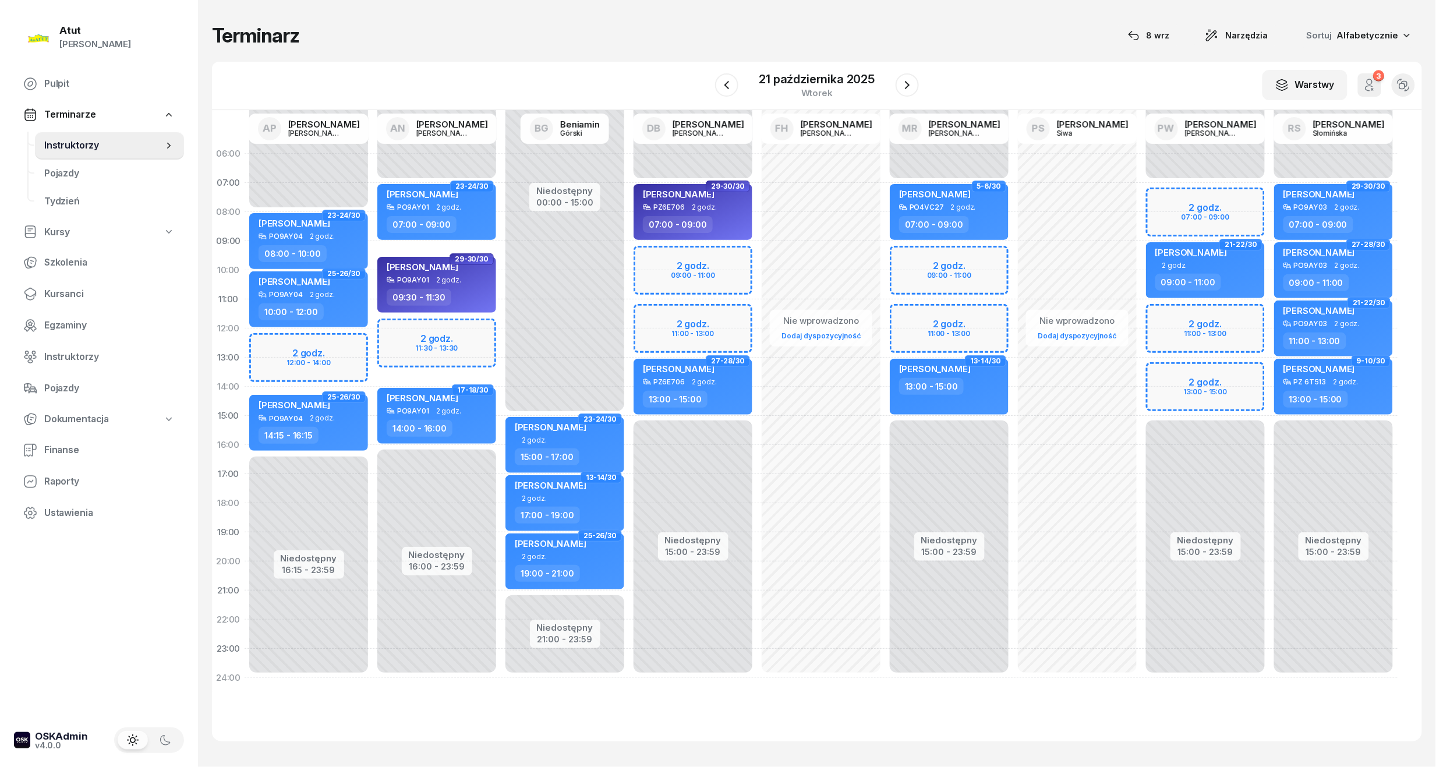
click at [929, 280] on div "Niedostępny 00:00 - 07:00 Niedostępny 15:00 - 23:59 2 godz. 09:00 - 11:00 2 god…" at bounding box center [949, 415] width 128 height 553
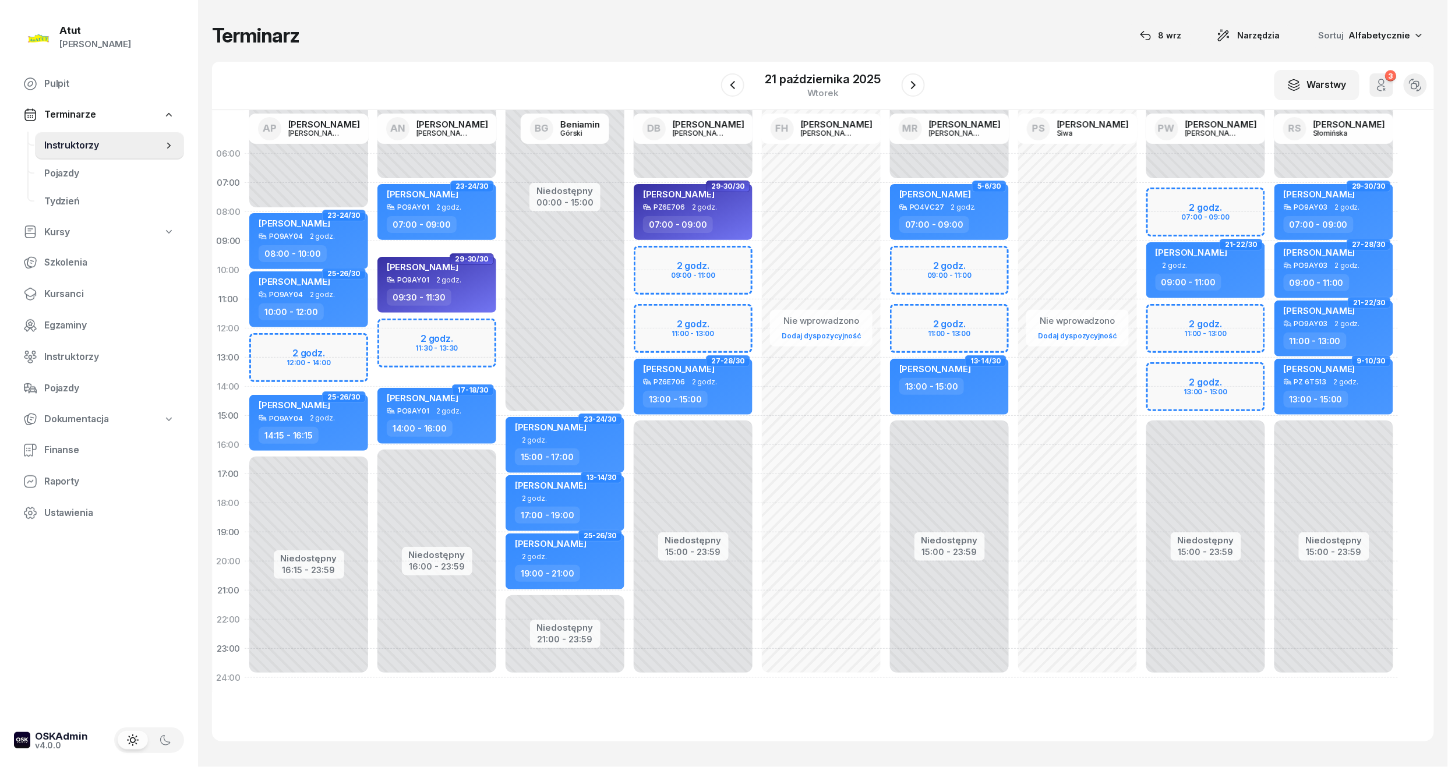
select select "10"
select select "12"
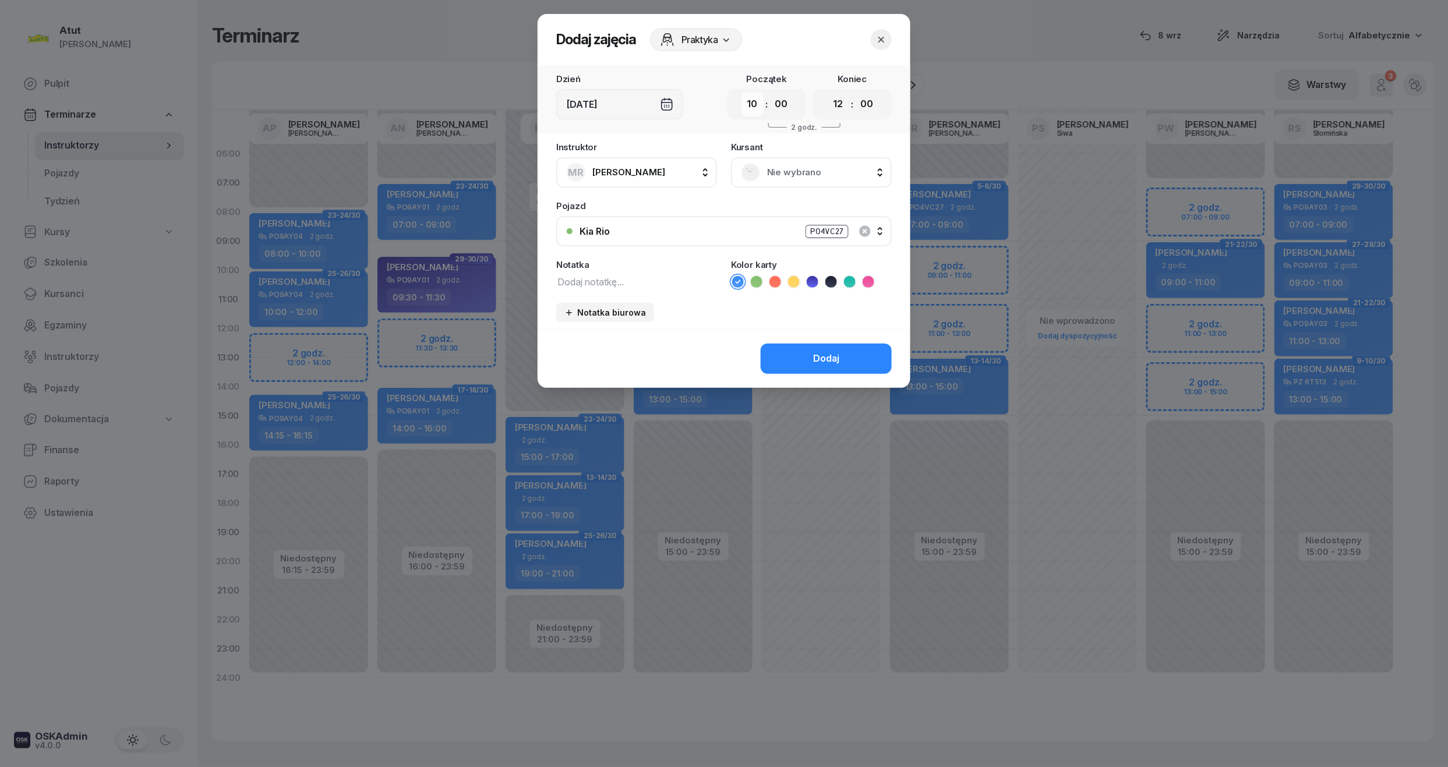
click at [755, 108] on select "00 01 02 03 04 05 06 07 08 09 10 11 12 13 14 15 16 17 18 19 20 21 22 23" at bounding box center [752, 104] width 22 height 24
select select "09"
click at [741, 92] on select "00 01 02 03 04 05 06 07 08 09 10 11 12 13 14 15 16 17 18 19 20 21 22 23" at bounding box center [752, 104] width 22 height 24
click at [850, 108] on div "00 01 02 03 04 05 06 07 08 09 10 11 12 13 14 15 16 17 18 19 20 21 22 23 : 00 05…" at bounding box center [852, 104] width 79 height 30
drag, startPoint x: 841, startPoint y: 105, endPoint x: 844, endPoint y: 112, distance: 6.8
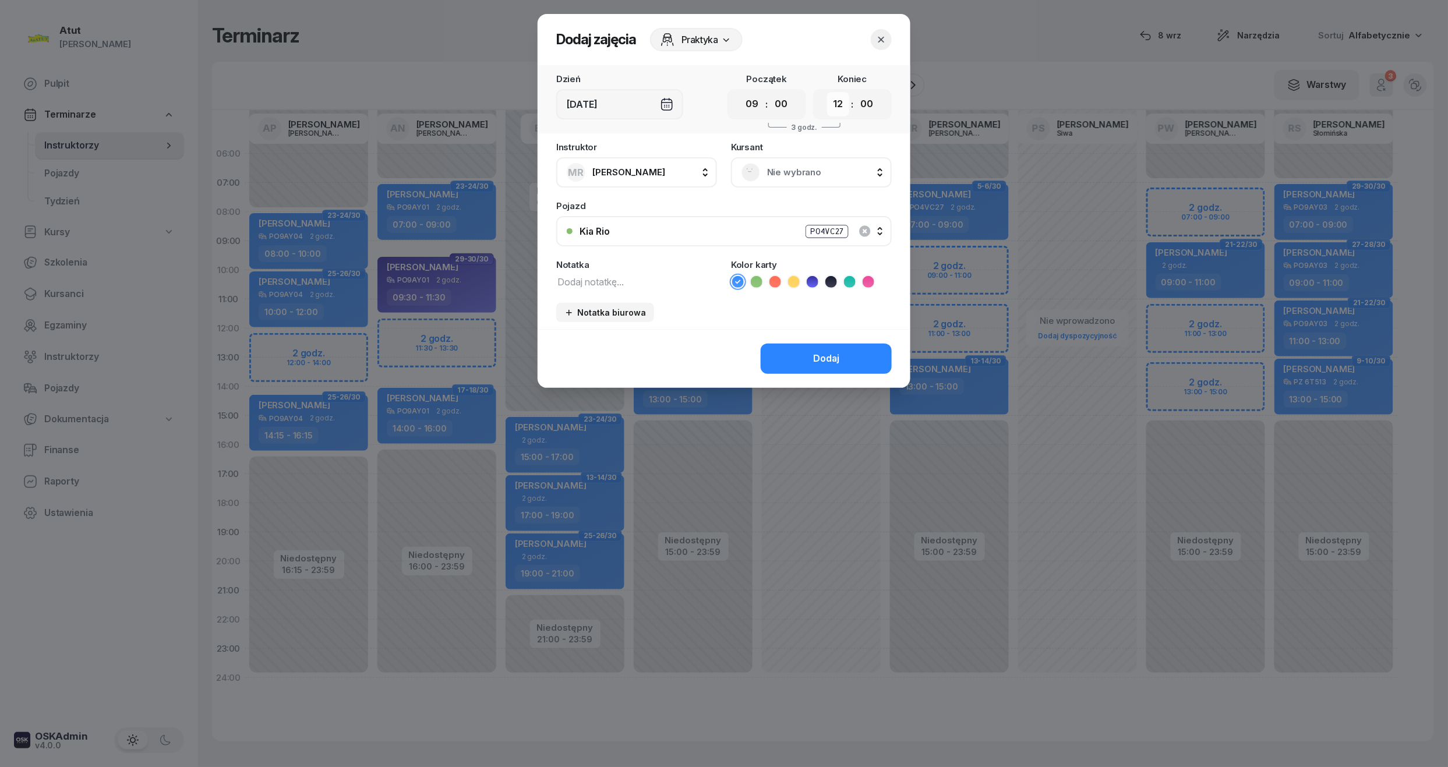
click at [841, 105] on select "00 01 02 03 04 05 06 07 08 09 10 11 12 13 14 15 16 17 18 19 20 21 22 23" at bounding box center [838, 104] width 22 height 24
select select "11"
click at [827, 92] on select "00 01 02 03 04 05 06 07 08 09 10 11 12 13 14 15 16 17 18 19 20 21 22 23" at bounding box center [838, 104] width 22 height 24
click at [794, 161] on div "Nie wybrano" at bounding box center [811, 172] width 161 height 30
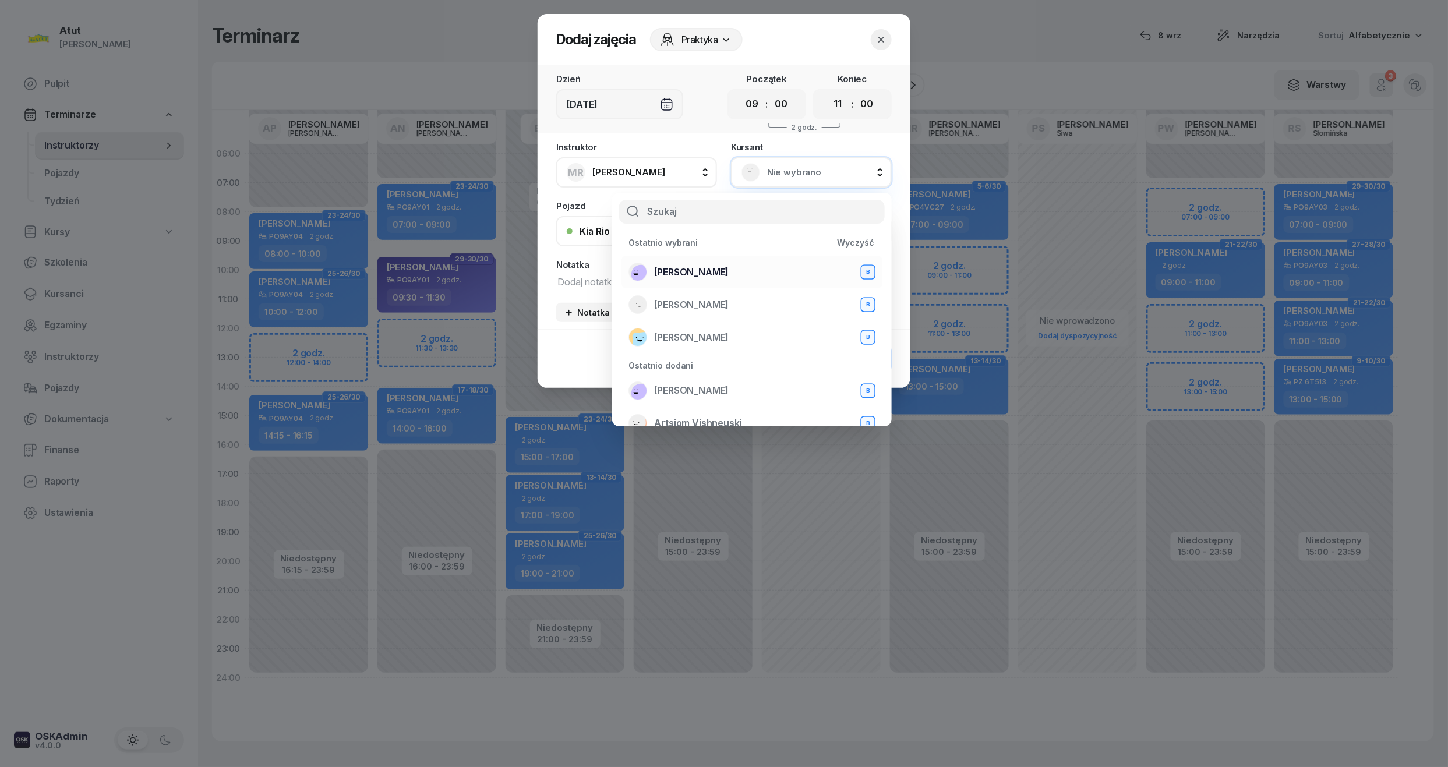
click at [667, 269] on span "[PERSON_NAME]" at bounding box center [691, 272] width 75 height 15
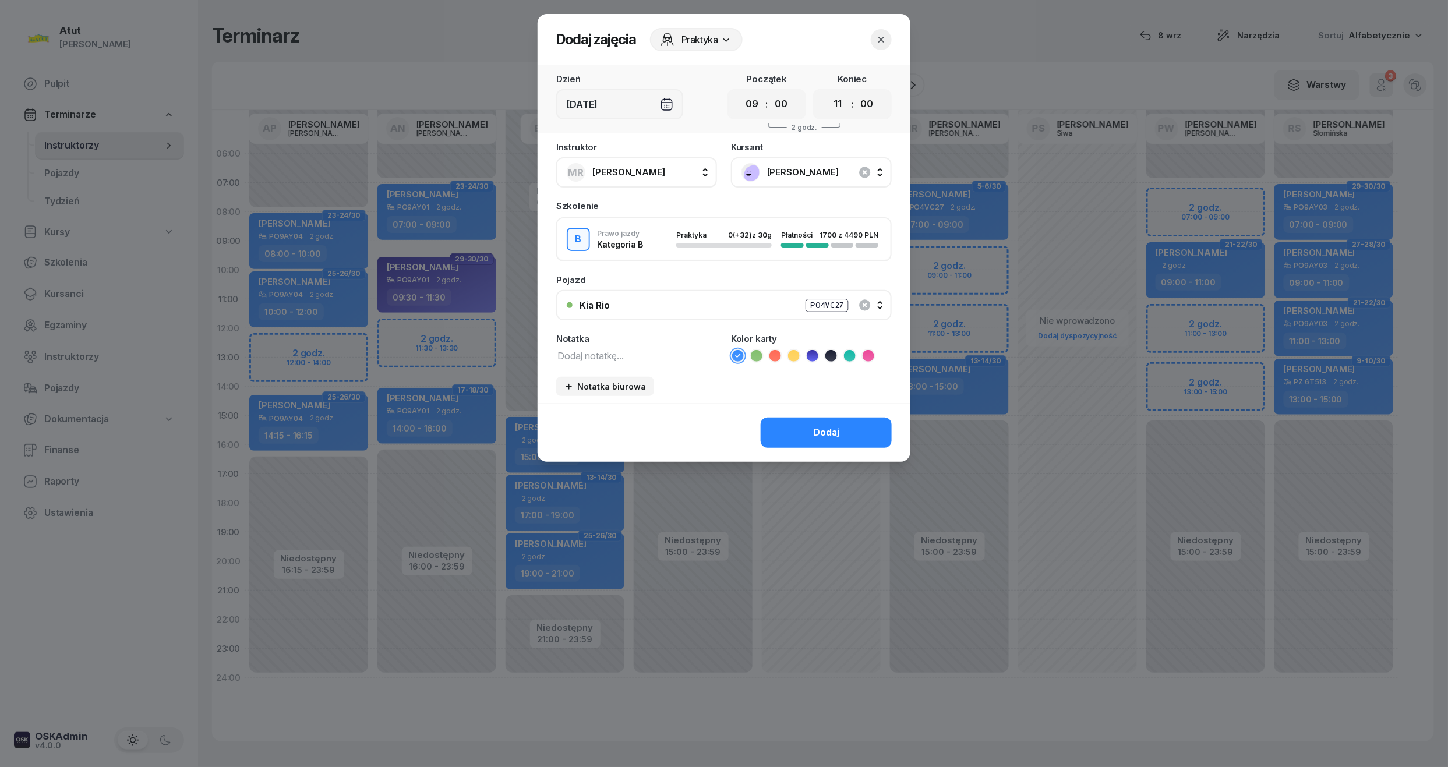
click at [807, 355] on icon at bounding box center [813, 356] width 12 height 12
click at [809, 425] on button "Dodaj" at bounding box center [826, 433] width 131 height 30
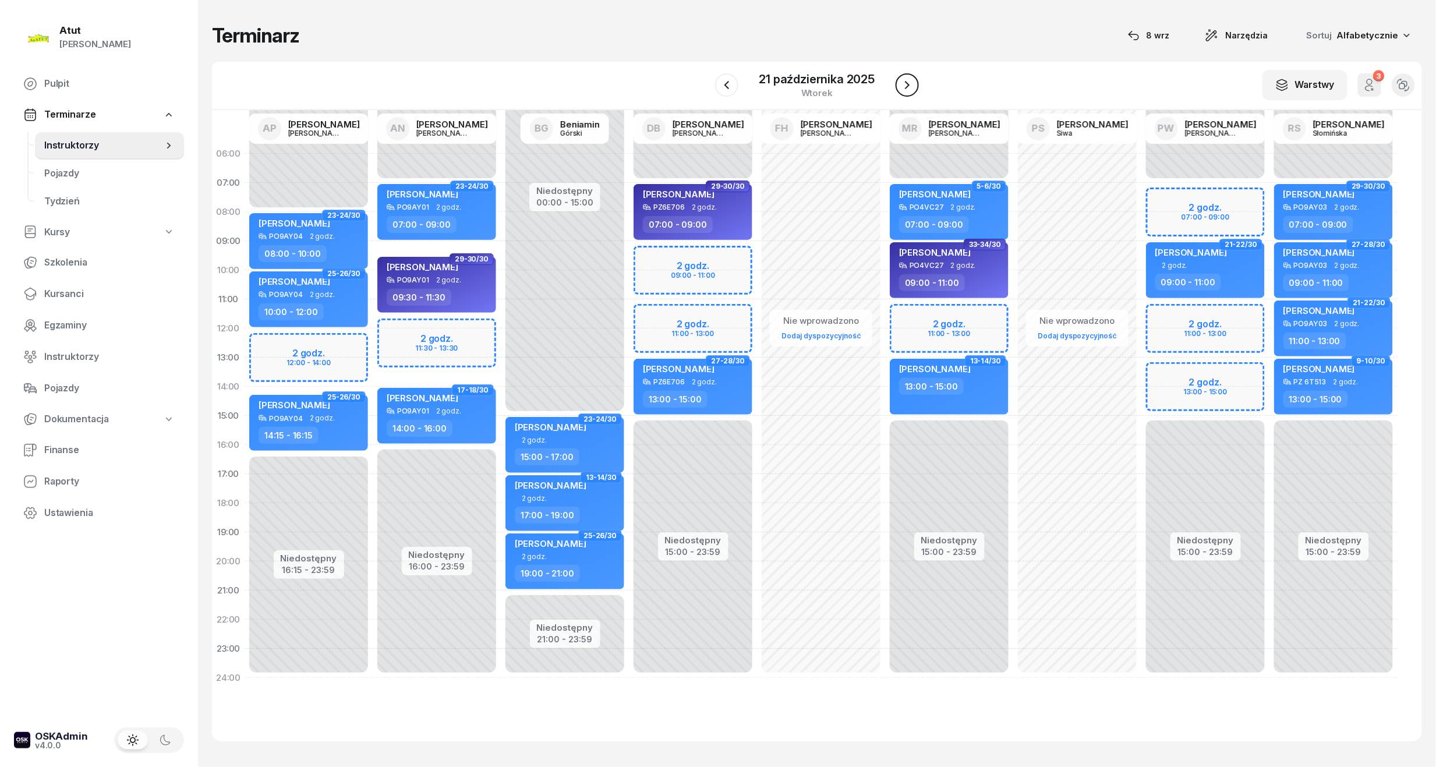
click at [916, 89] on button "button" at bounding box center [907, 84] width 23 height 23
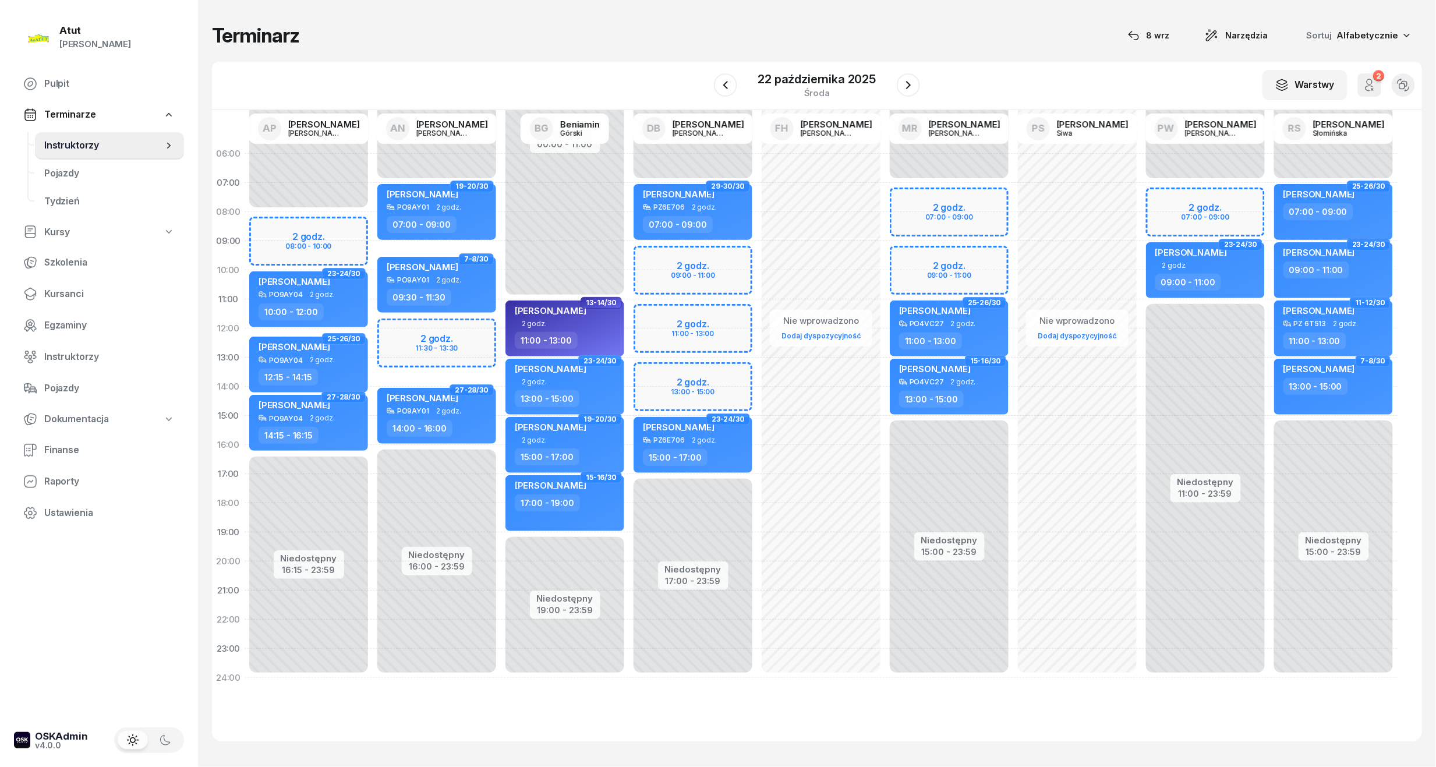
click at [942, 269] on div "Niedostępny 00:00 - 07:00 Niedostępny 15:00 - 23:59 2 godz. 07:00 - 09:00 2 god…" at bounding box center [949, 415] width 128 height 553
select select "09"
select select "11"
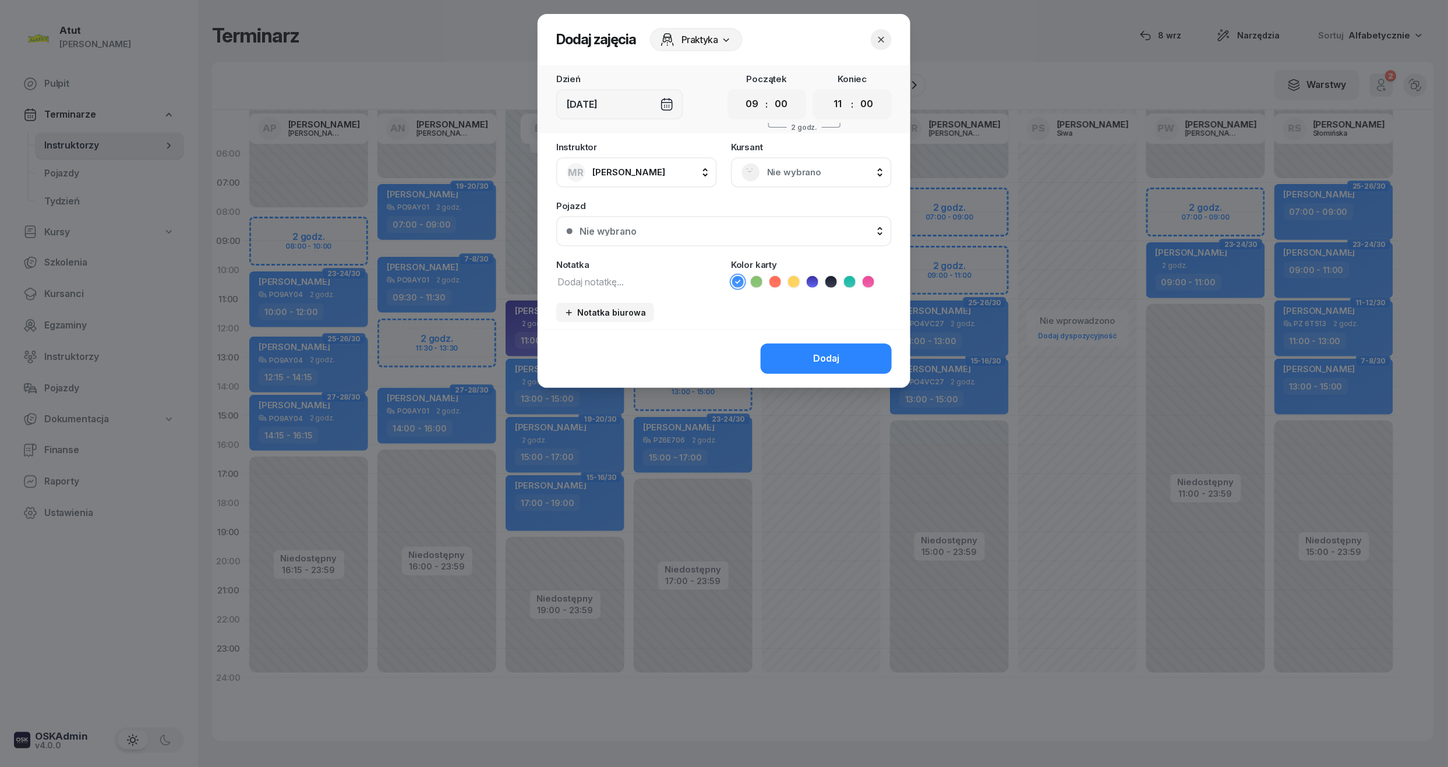
click at [797, 171] on span "Nie wybrano" at bounding box center [824, 172] width 114 height 15
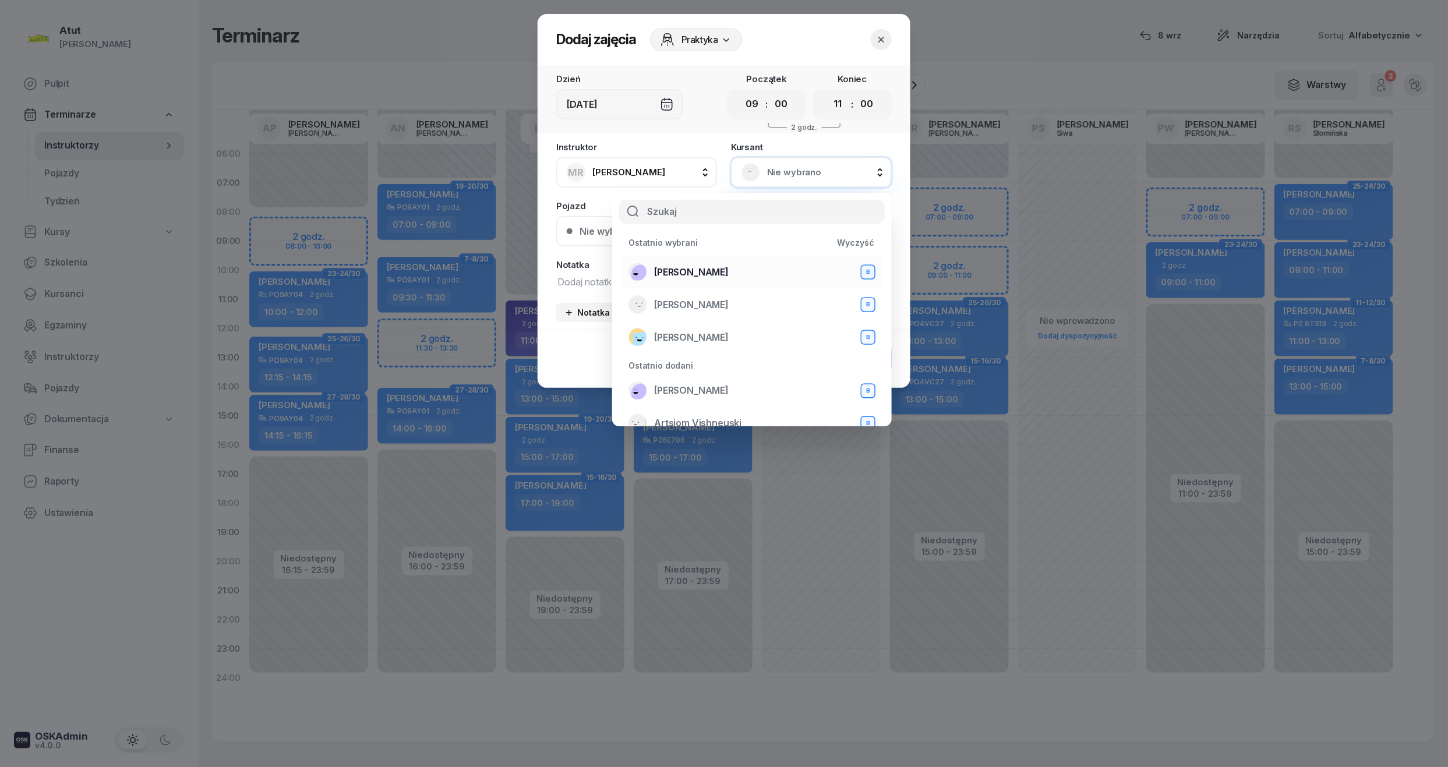
click at [715, 270] on span "[PERSON_NAME]" at bounding box center [691, 272] width 75 height 15
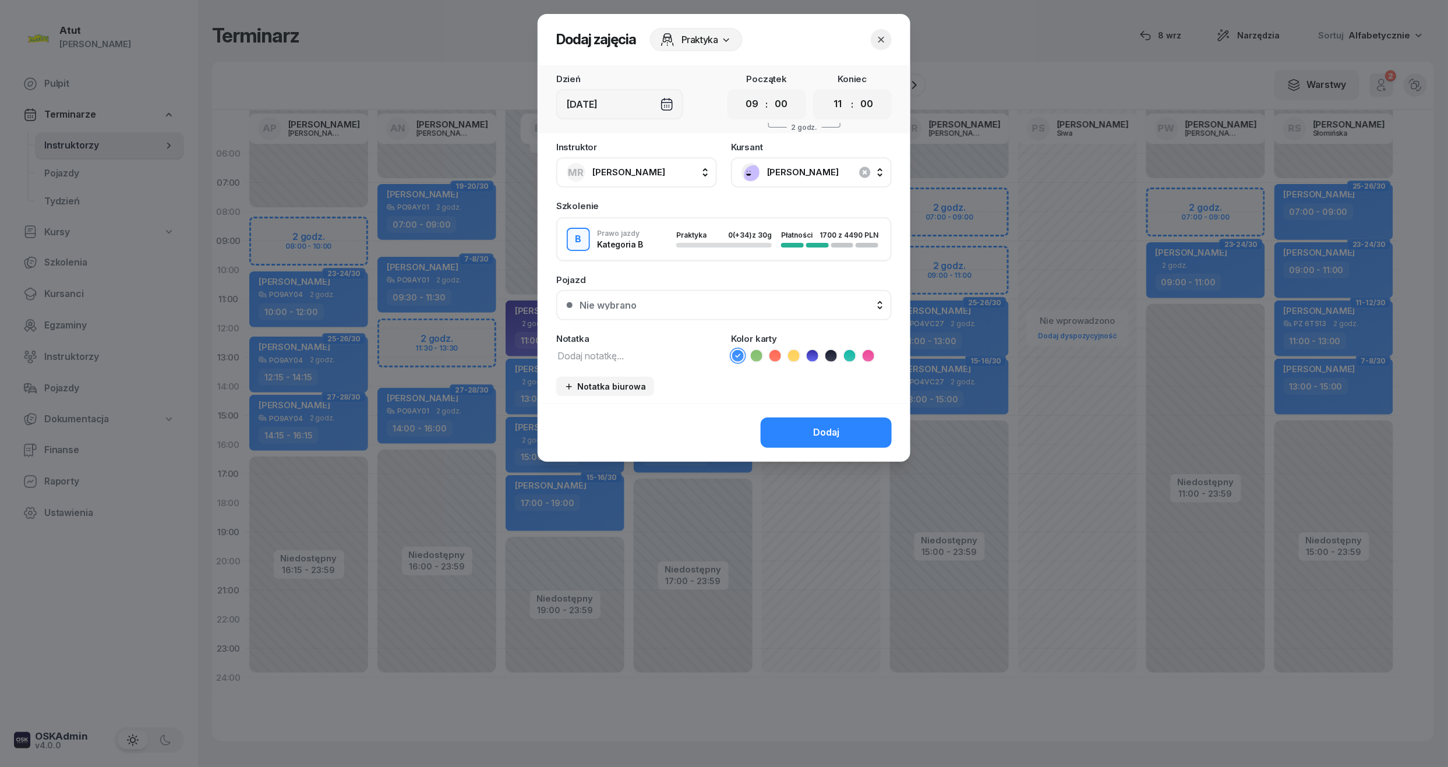
click at [816, 354] on icon at bounding box center [813, 356] width 12 height 12
click at [709, 315] on button "Nie wybrano" at bounding box center [723, 305] width 335 height 30
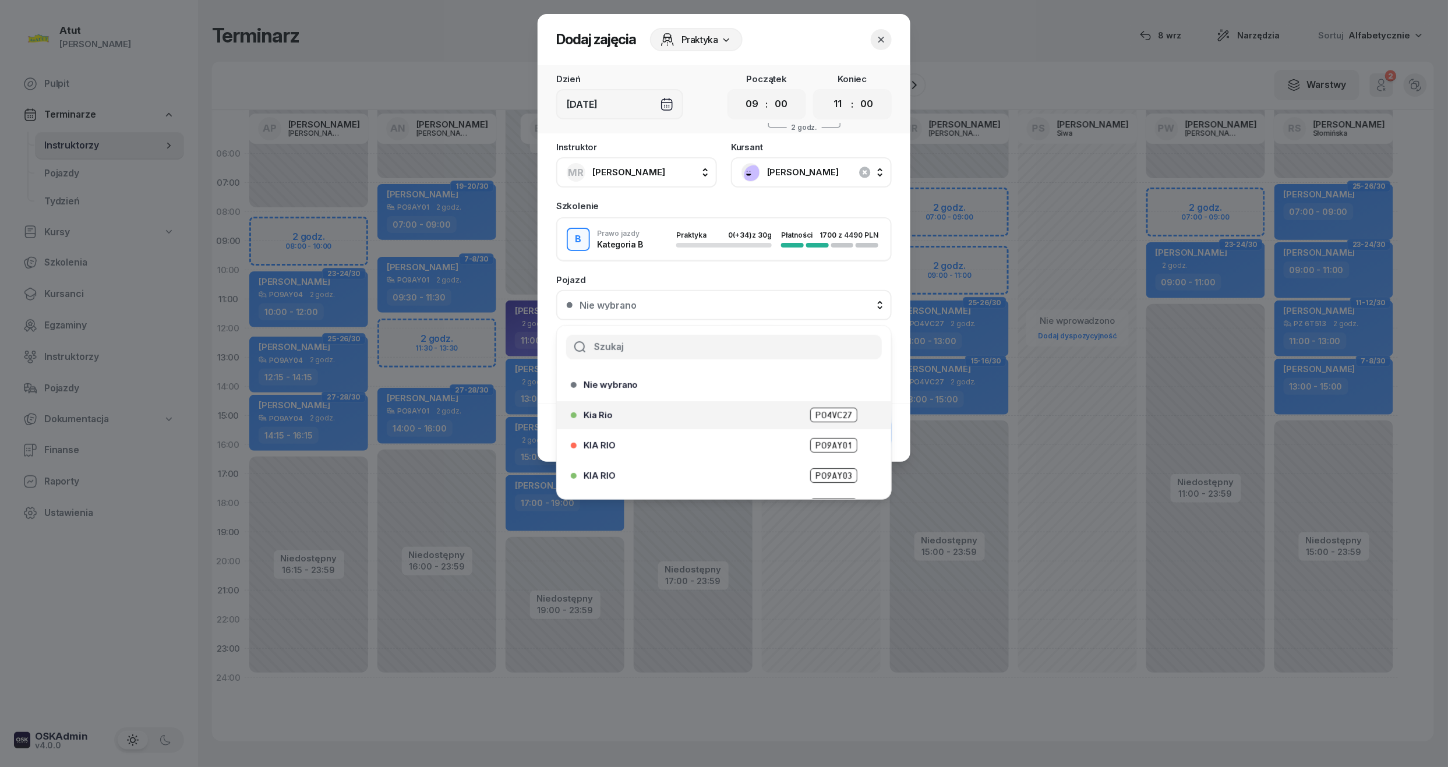
click at [821, 417] on span "PO4VC27" at bounding box center [833, 415] width 47 height 15
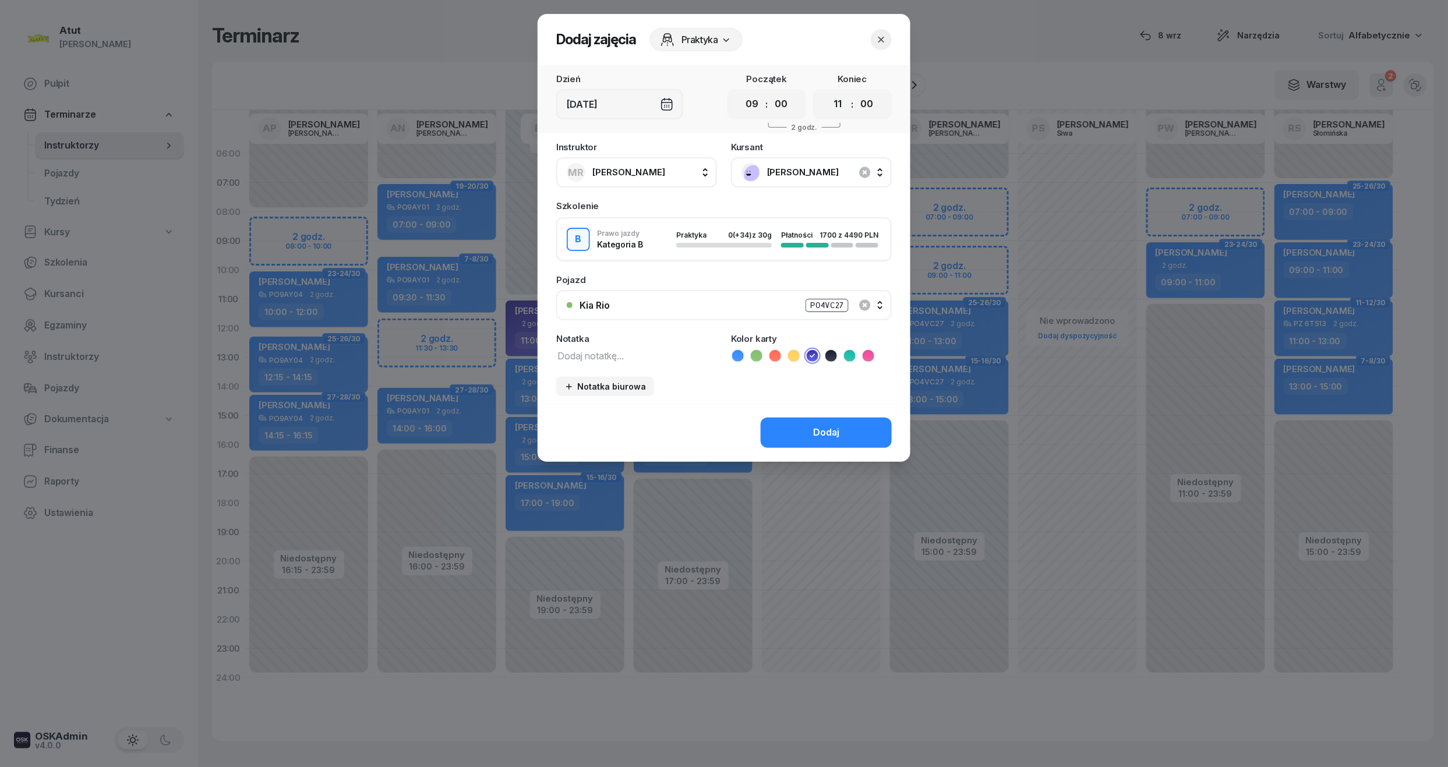
click at [879, 36] on icon "button" at bounding box center [881, 40] width 12 height 12
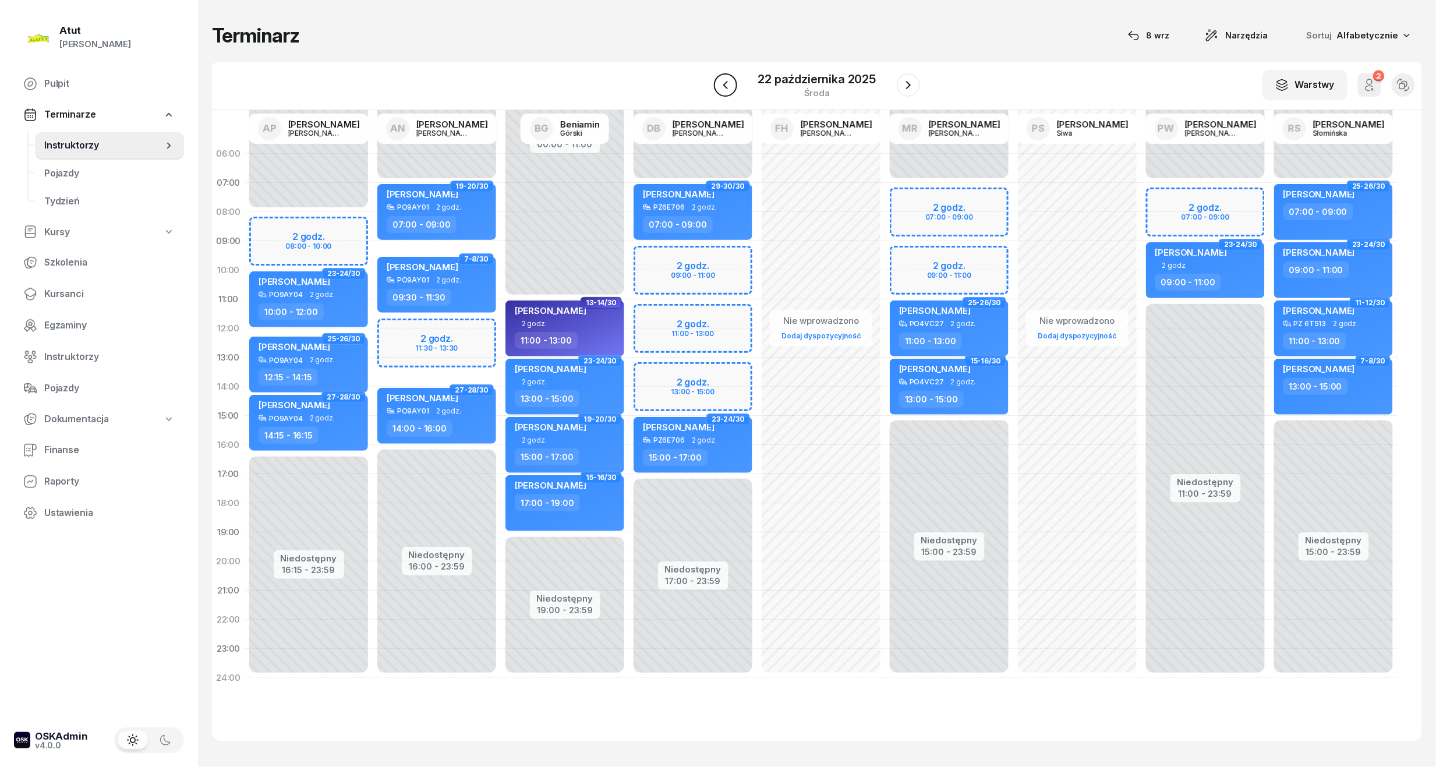
click at [716, 87] on button "button" at bounding box center [725, 84] width 23 height 23
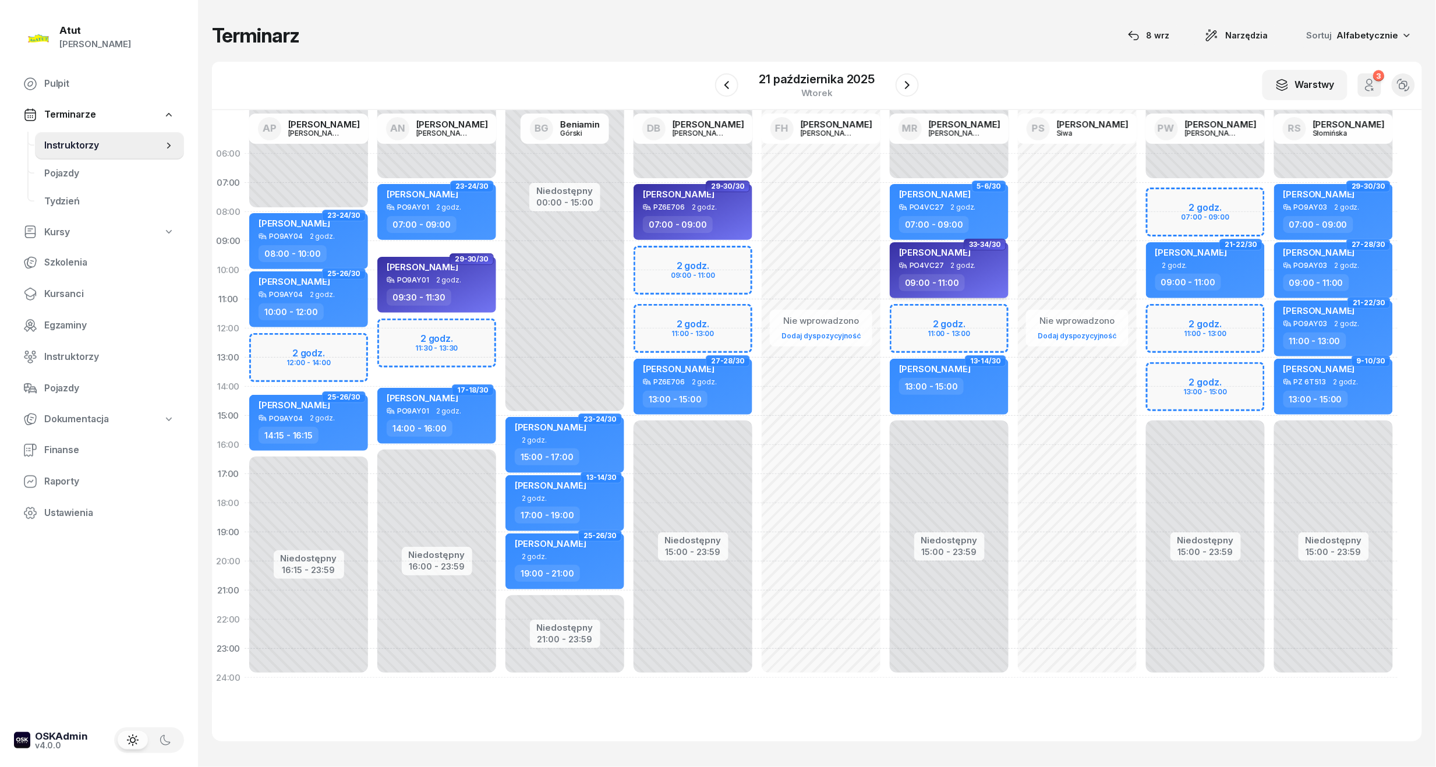
click at [951, 262] on span "2 godz." at bounding box center [963, 265] width 25 height 8
select select "09"
select select "11"
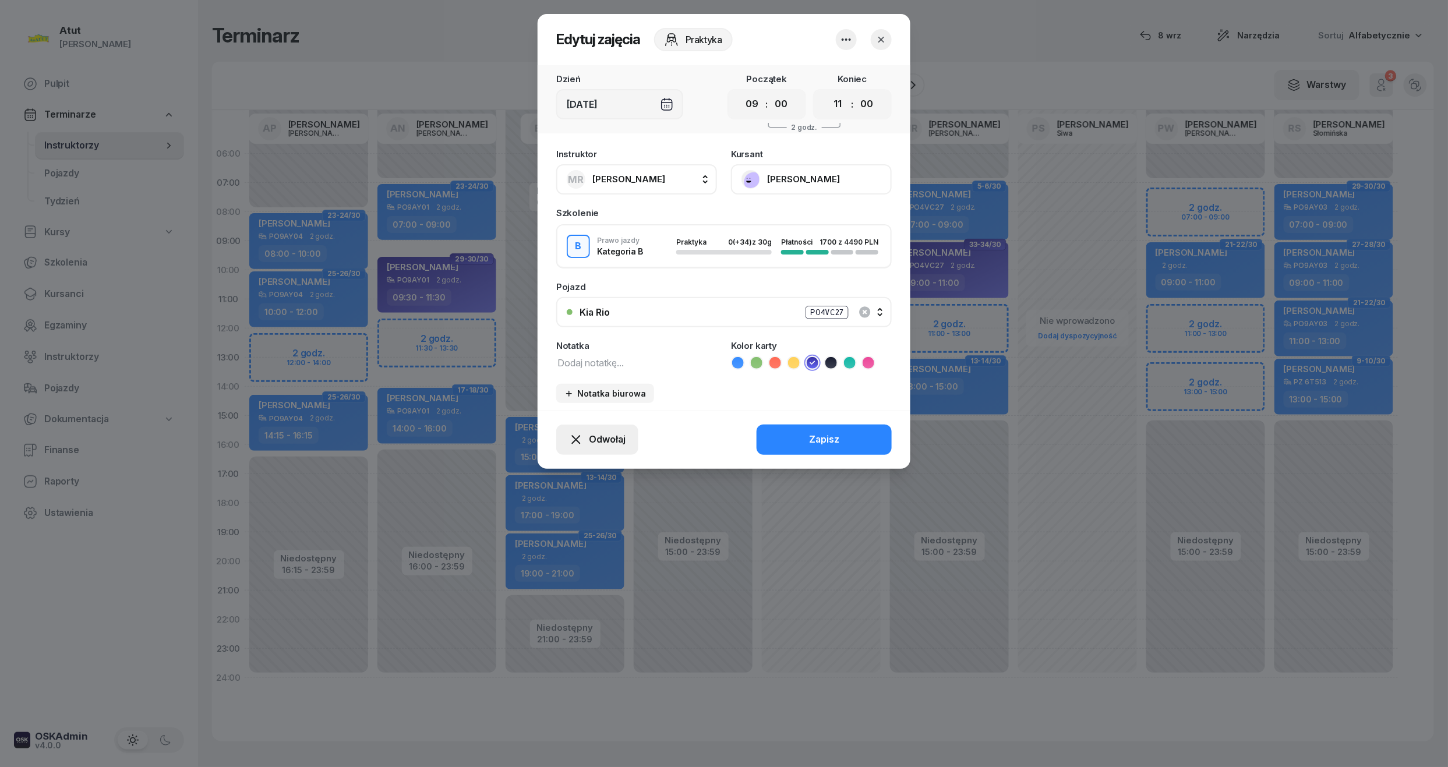
click at [575, 441] on icon "button" at bounding box center [576, 440] width 14 height 14
click at [579, 341] on div "My odwołaliśmy" at bounding box center [577, 339] width 70 height 15
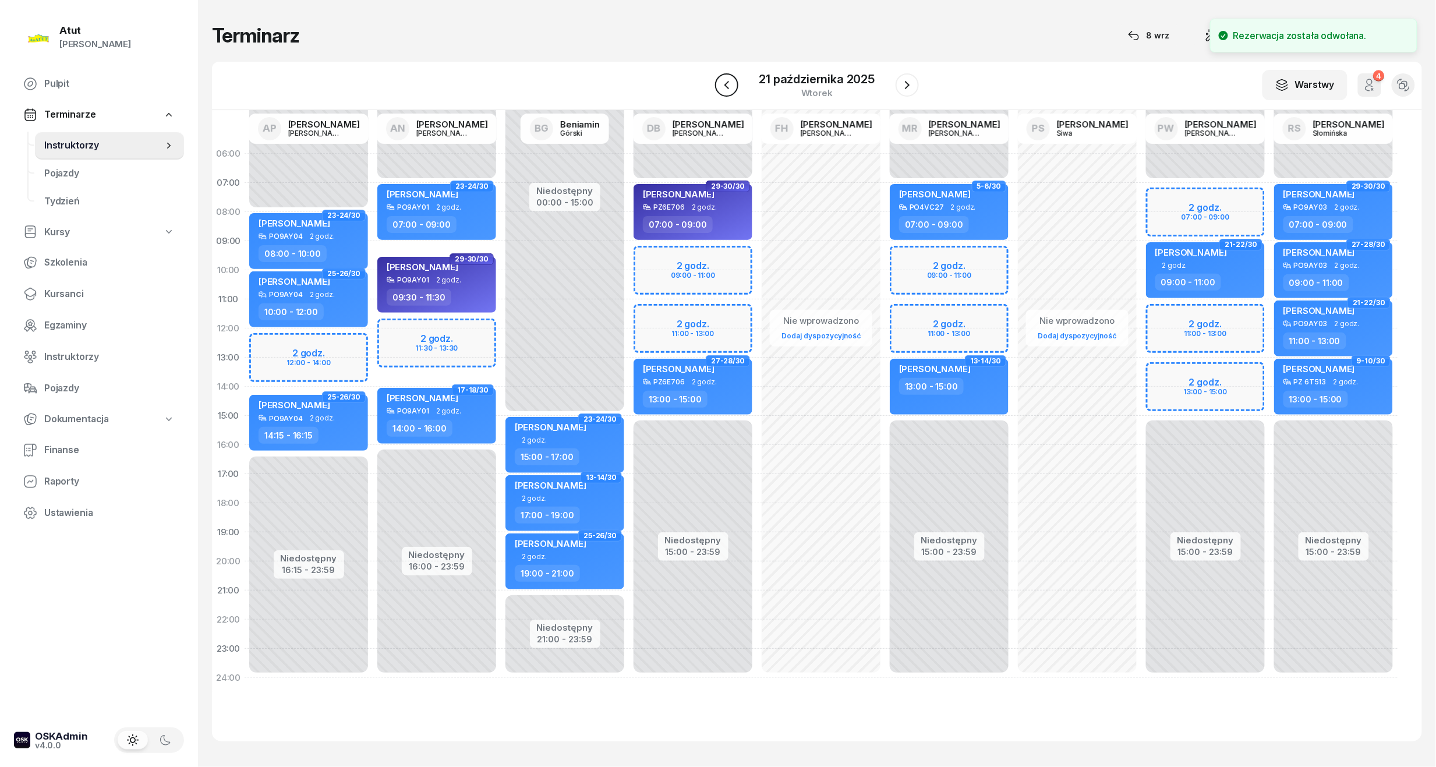
click at [729, 87] on icon "button" at bounding box center [727, 85] width 14 height 14
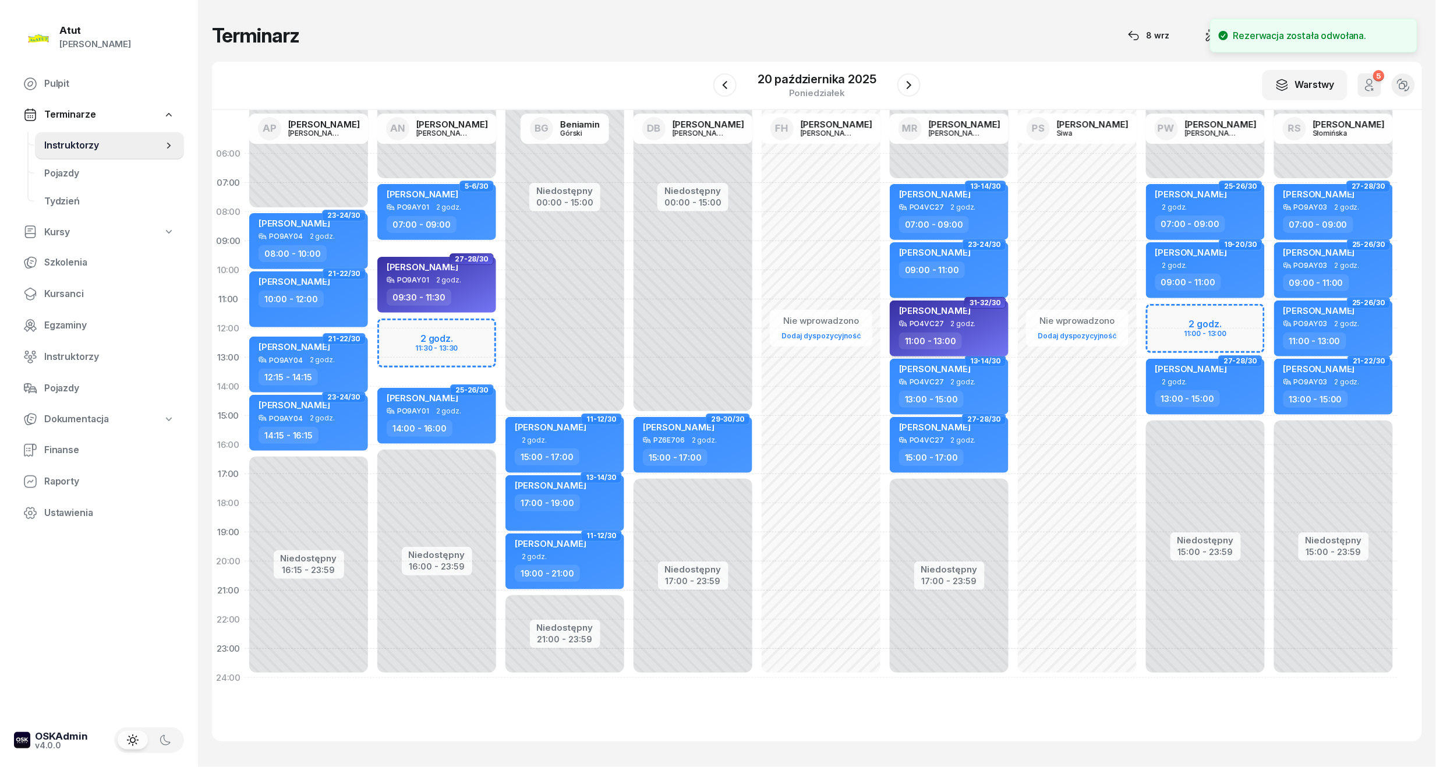
click at [988, 313] on div "[PERSON_NAME]" at bounding box center [950, 312] width 102 height 15
select select "11"
select select "13"
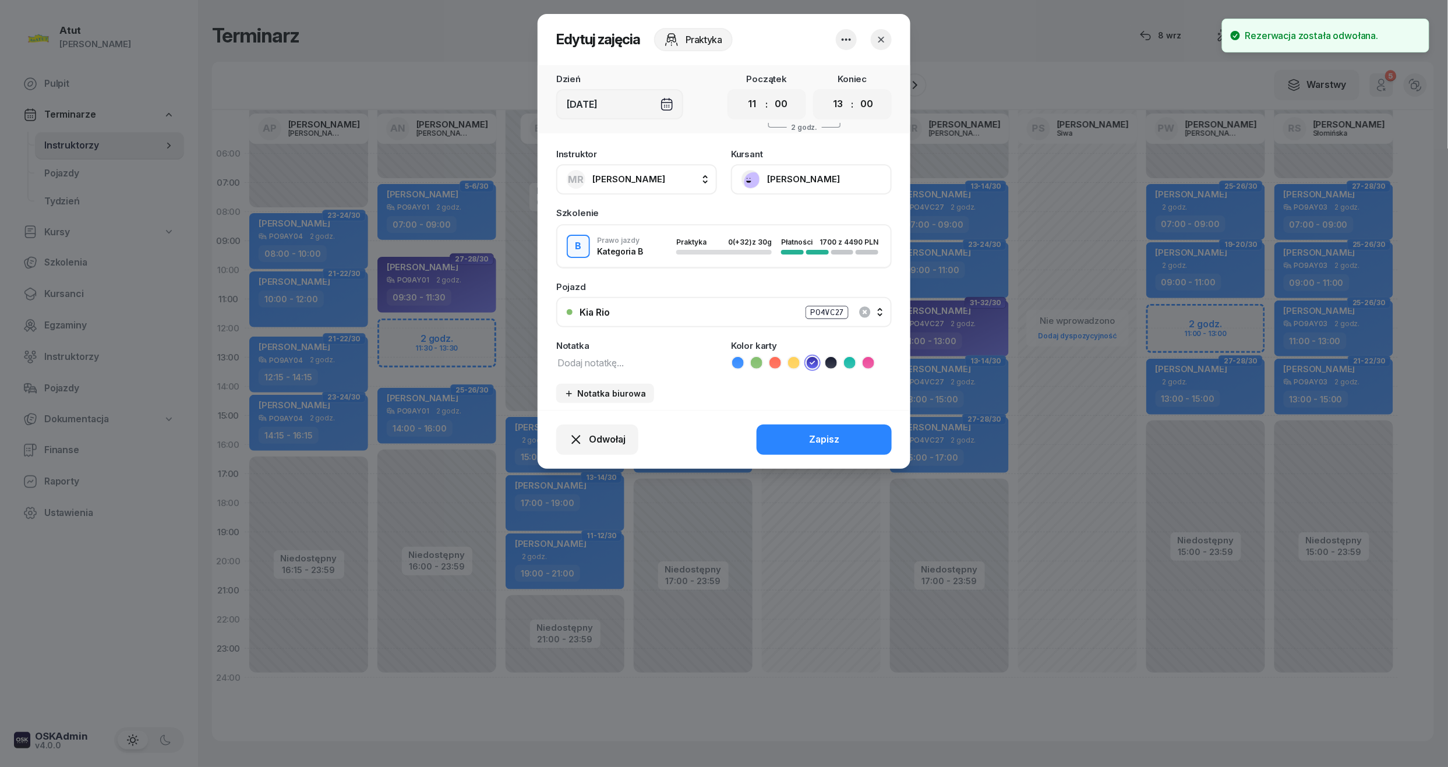
click at [790, 167] on button "[PERSON_NAME]" at bounding box center [811, 179] width 161 height 30
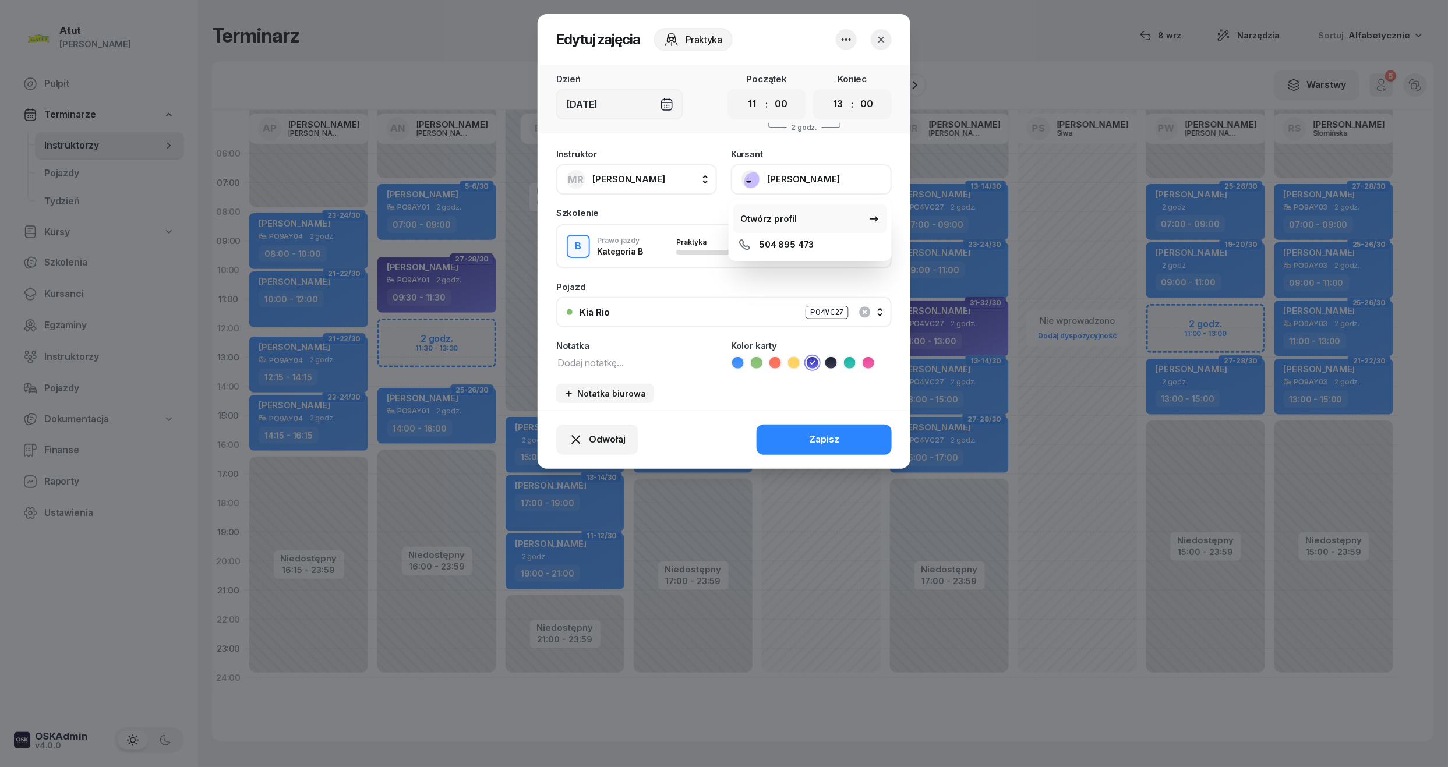
click at [777, 215] on div "Otwórz profil" at bounding box center [768, 218] width 56 height 15
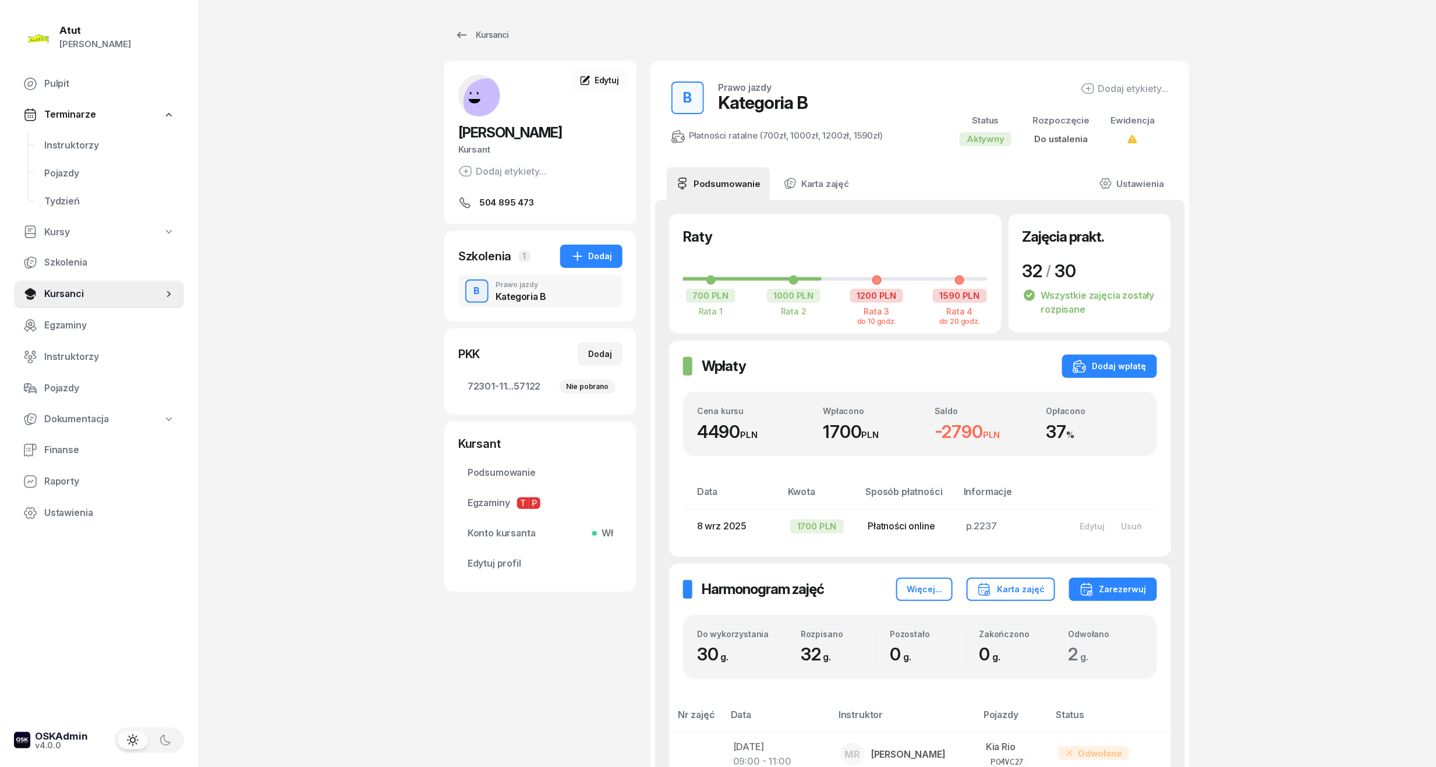
scroll to position [388, 0]
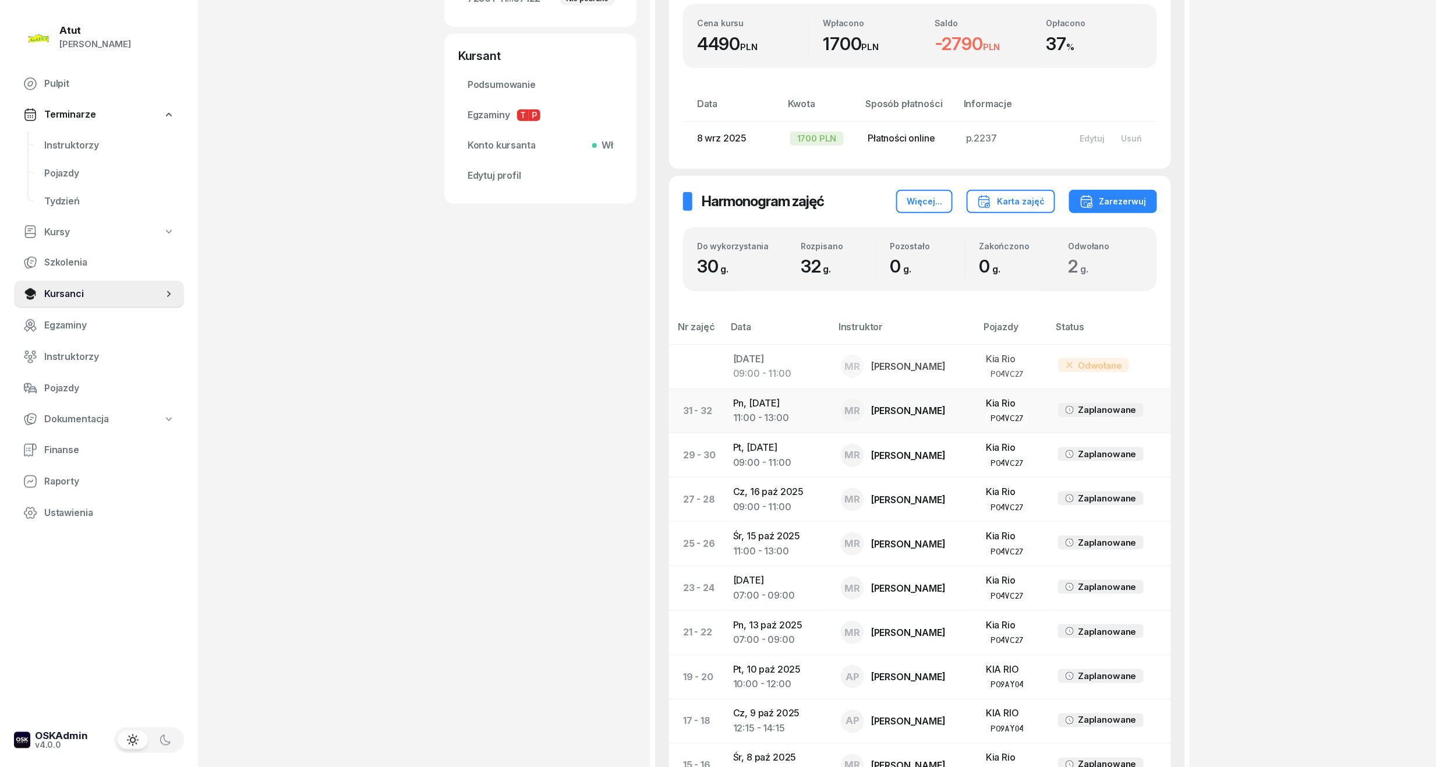
click at [756, 399] on td "Pn, 20 paź 2025 11:00 - 13:00" at bounding box center [778, 410] width 108 height 44
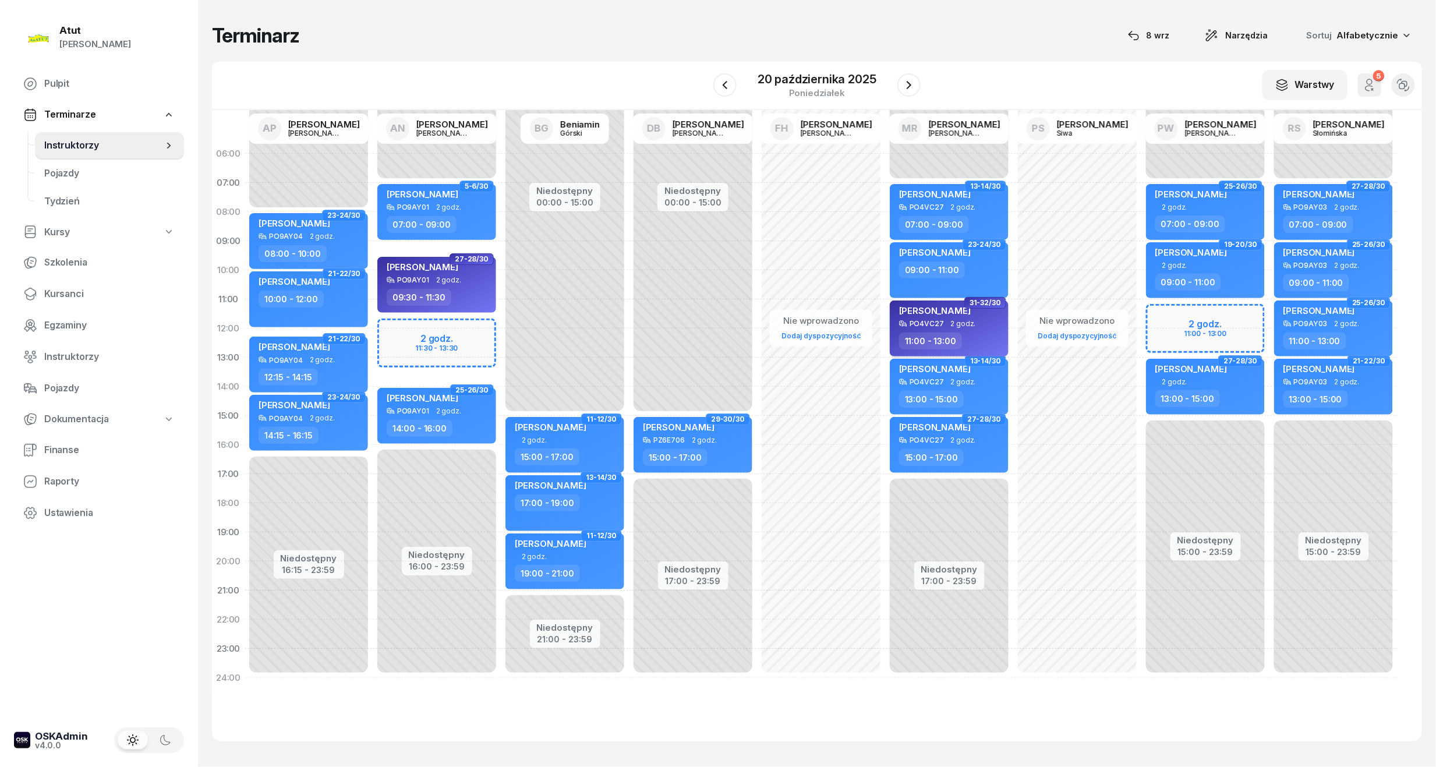
click at [952, 310] on span "[PERSON_NAME]" at bounding box center [935, 310] width 72 height 11
select select "11"
select select "13"
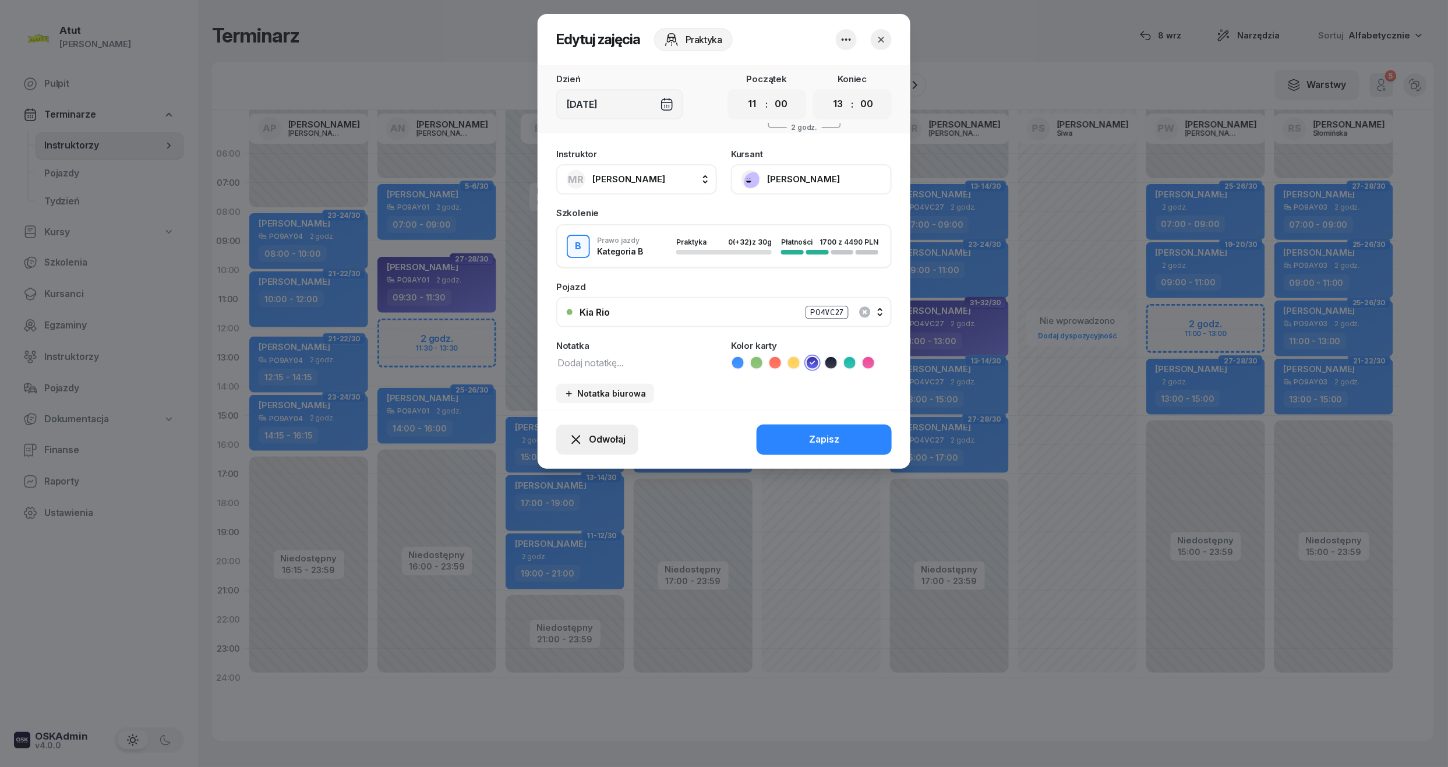
drag, startPoint x: 618, startPoint y: 448, endPoint x: 616, endPoint y: 440, distance: 8.3
click at [618, 447] on button "Odwołaj" at bounding box center [597, 440] width 82 height 30
click at [588, 341] on div "My odwołaliśmy" at bounding box center [577, 339] width 70 height 15
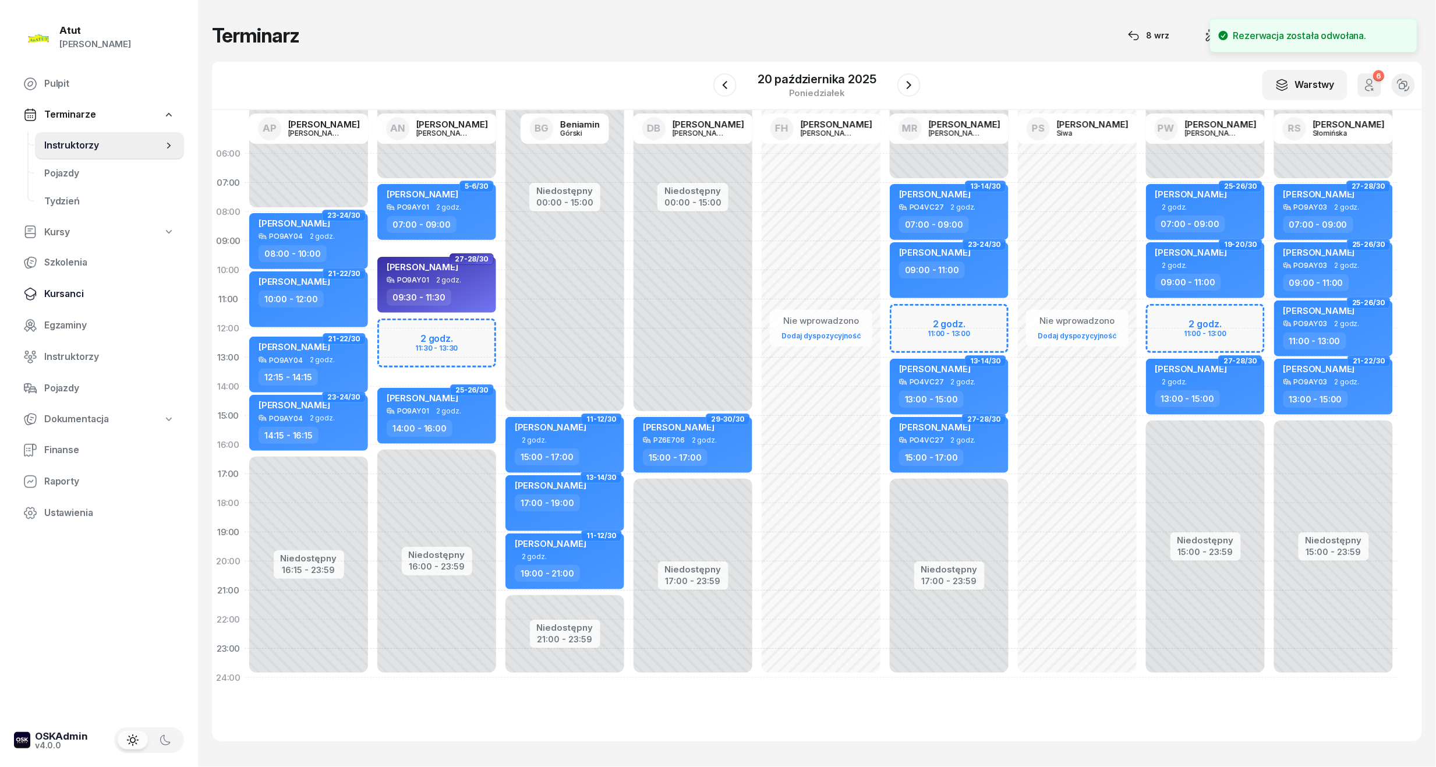
drag, startPoint x: 70, startPoint y: 296, endPoint x: 83, endPoint y: 287, distance: 16.2
click at [70, 296] on span "Kursanci" at bounding box center [109, 294] width 130 height 15
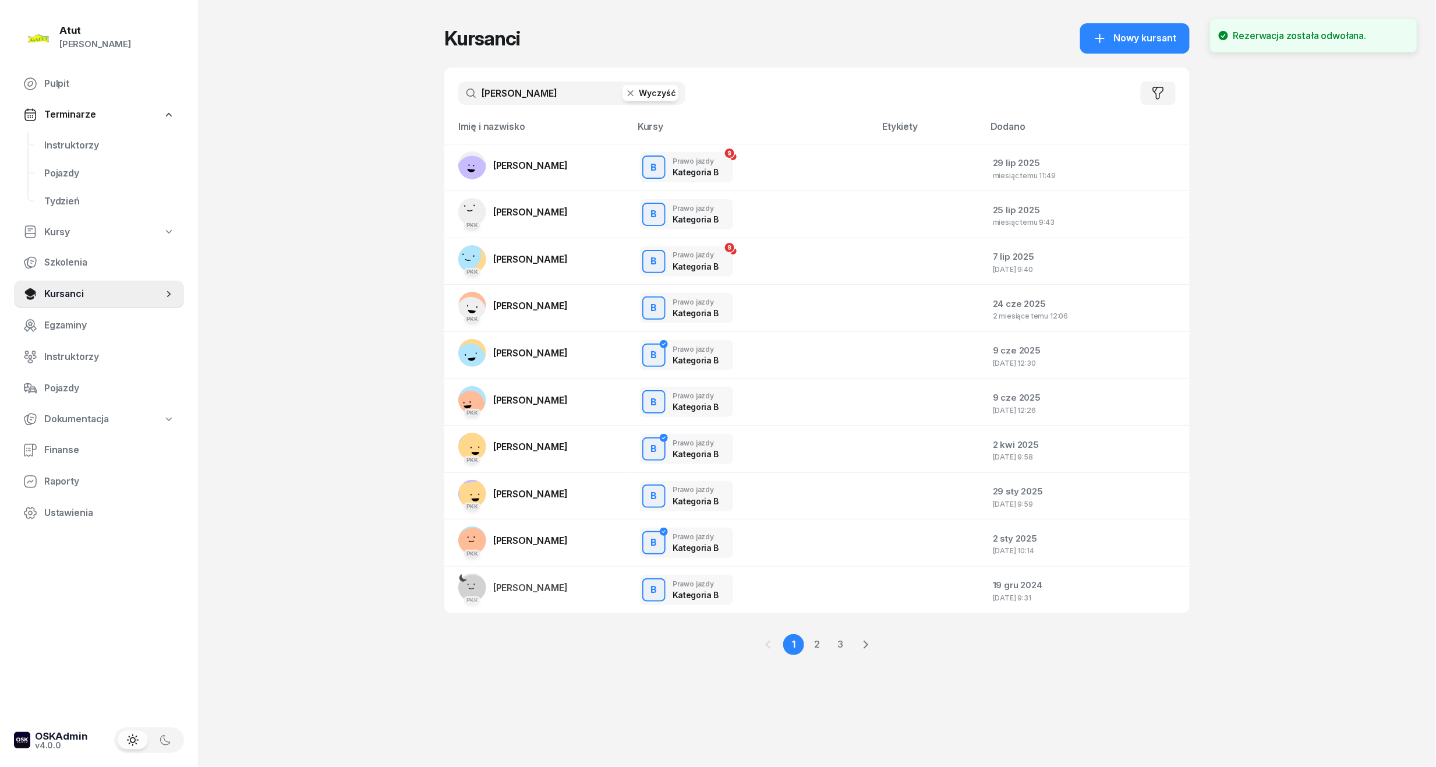
drag, startPoint x: 576, startPoint y: 84, endPoint x: 10, endPoint y: 115, distance: 566.3
click at [10, 115] on div "Atut Paulina Lis Pulpit Terminarze Instruktorzy Pojazdy Tydzień Kursy Szkolenia…" at bounding box center [718, 383] width 1436 height 767
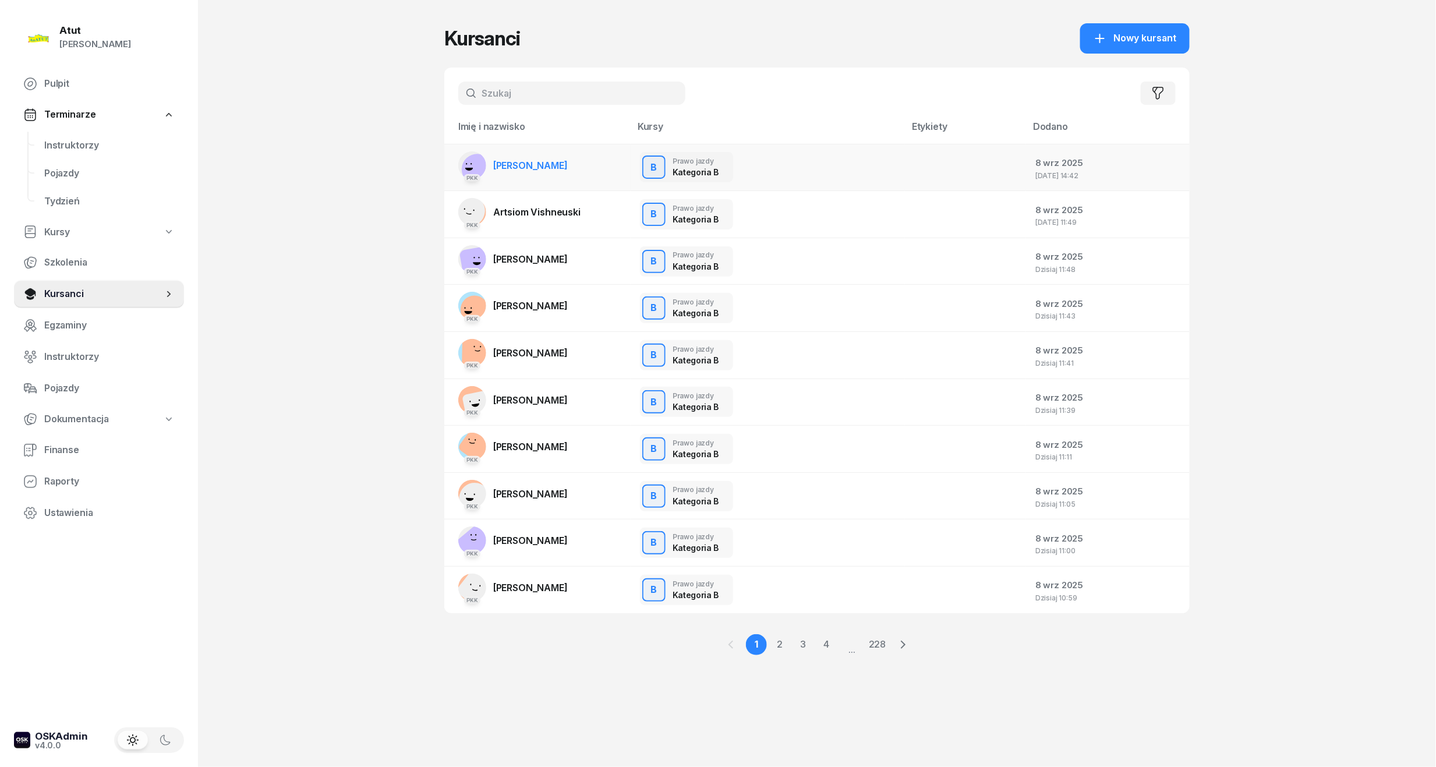
click at [561, 174] on td "PKK Olaf Żakiewicz" at bounding box center [537, 167] width 186 height 47
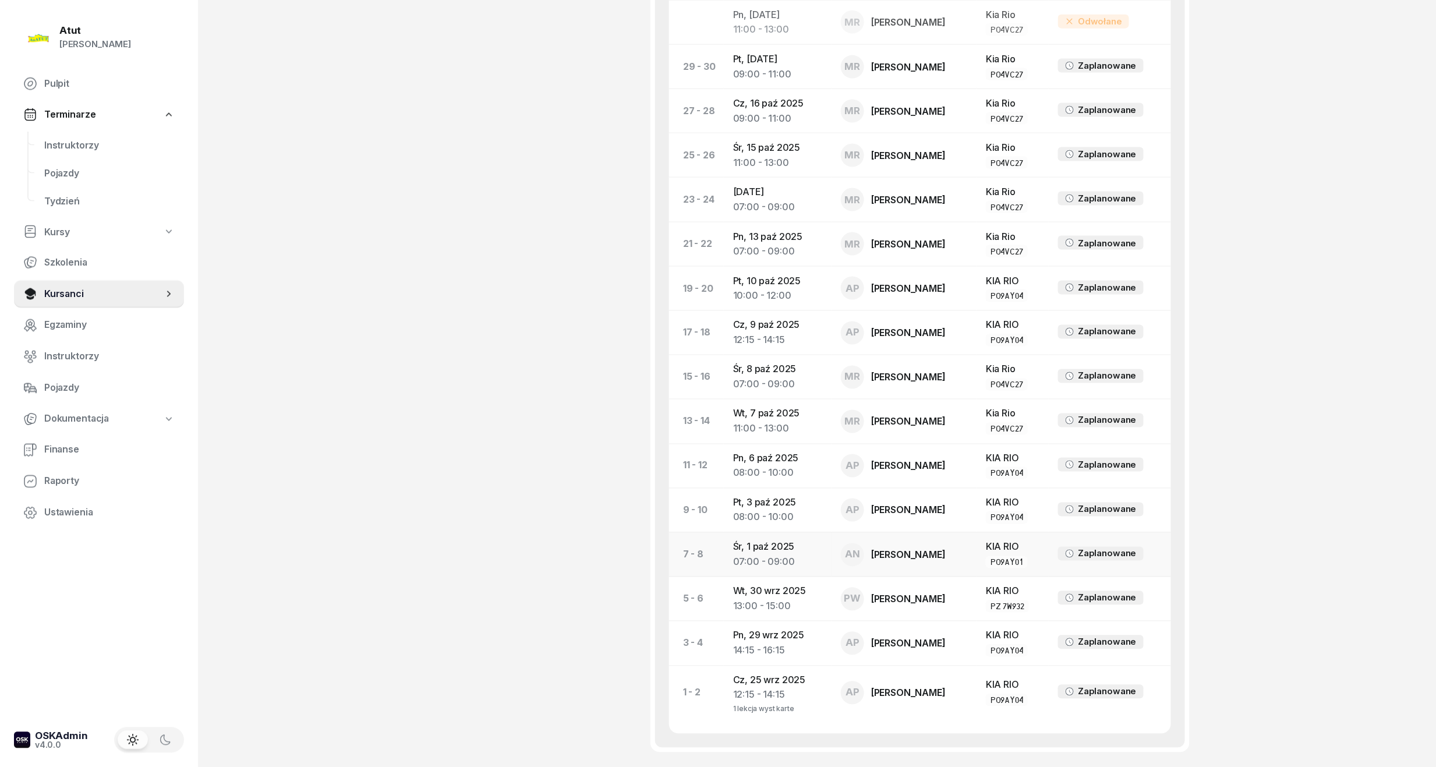
scroll to position [466, 0]
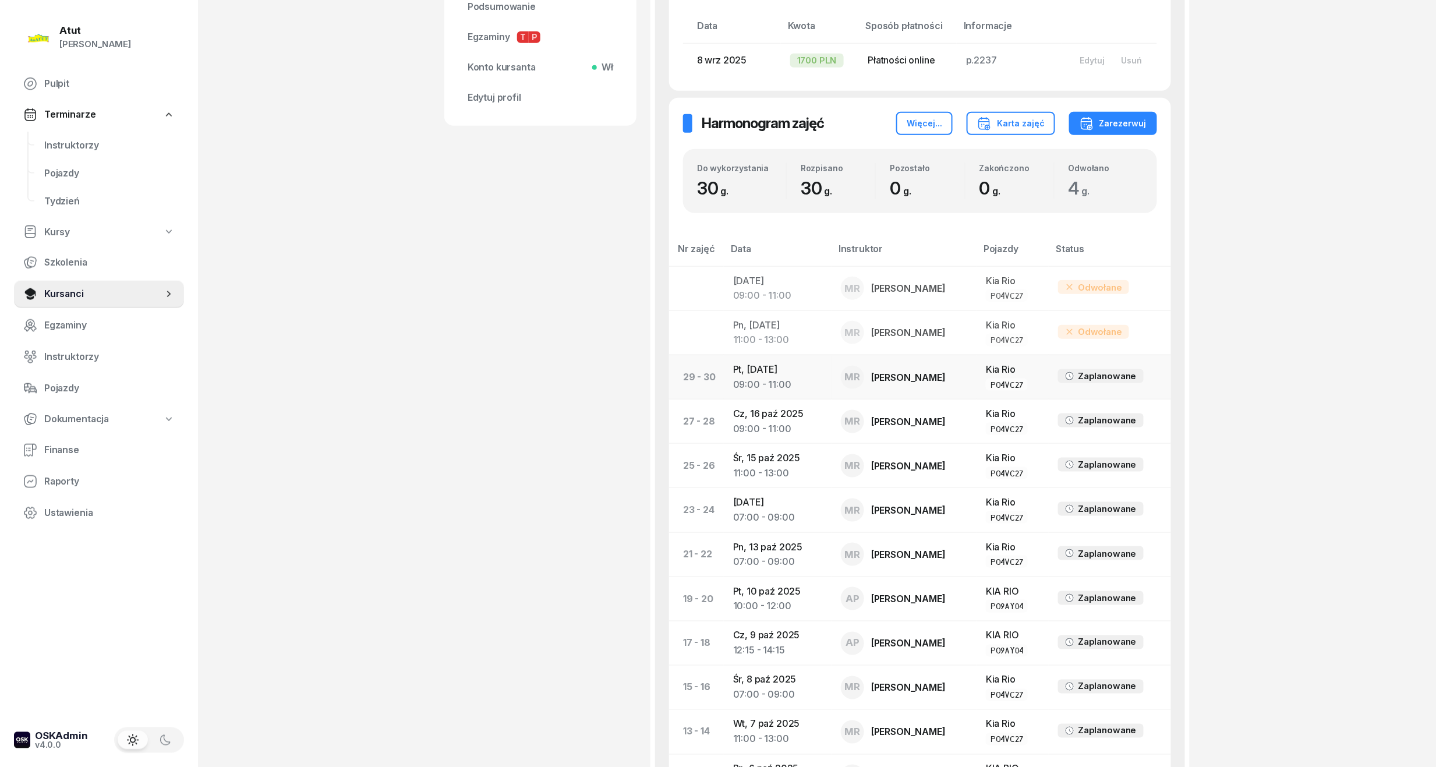
click at [779, 380] on div "09:00 - 11:00" at bounding box center [777, 384] width 89 height 15
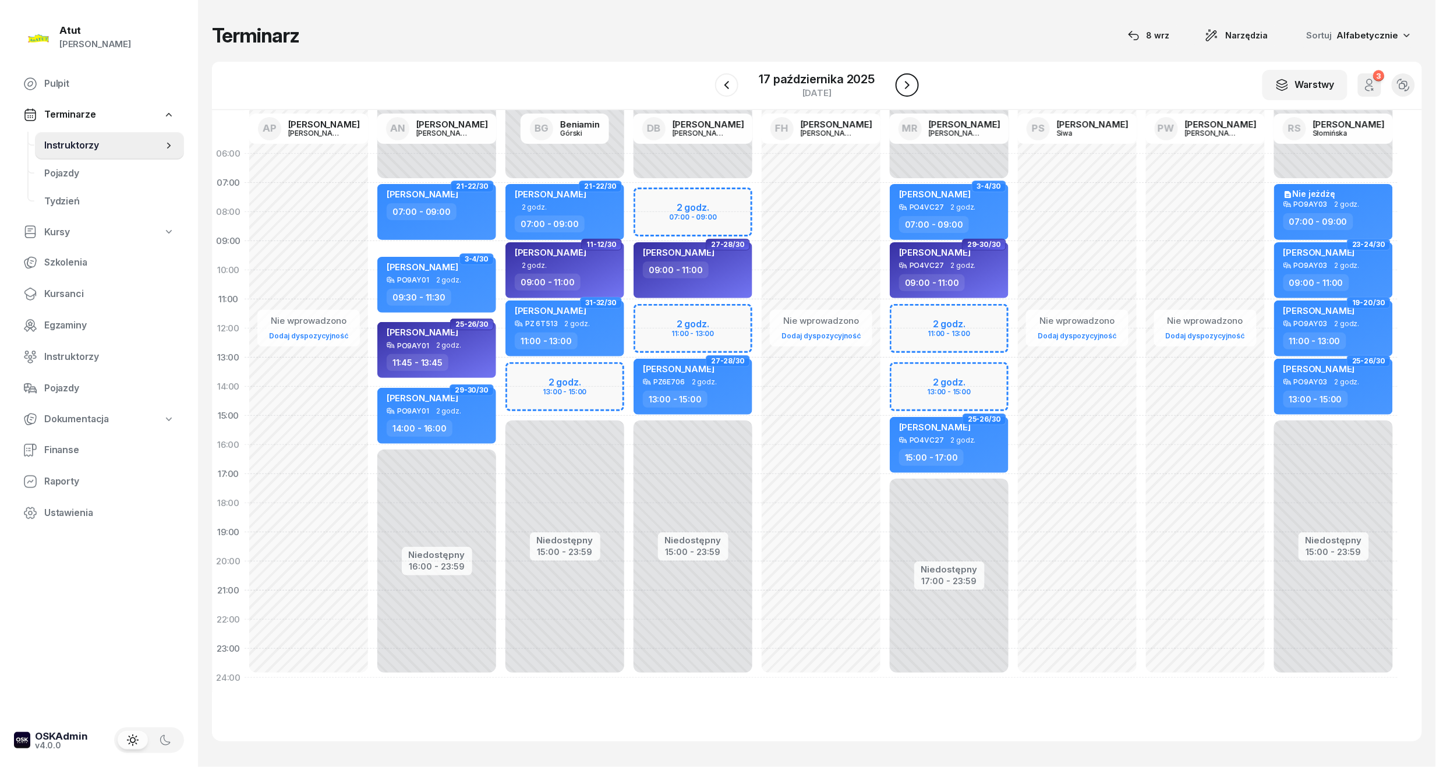
click at [908, 89] on icon "button" at bounding box center [907, 85] width 14 height 14
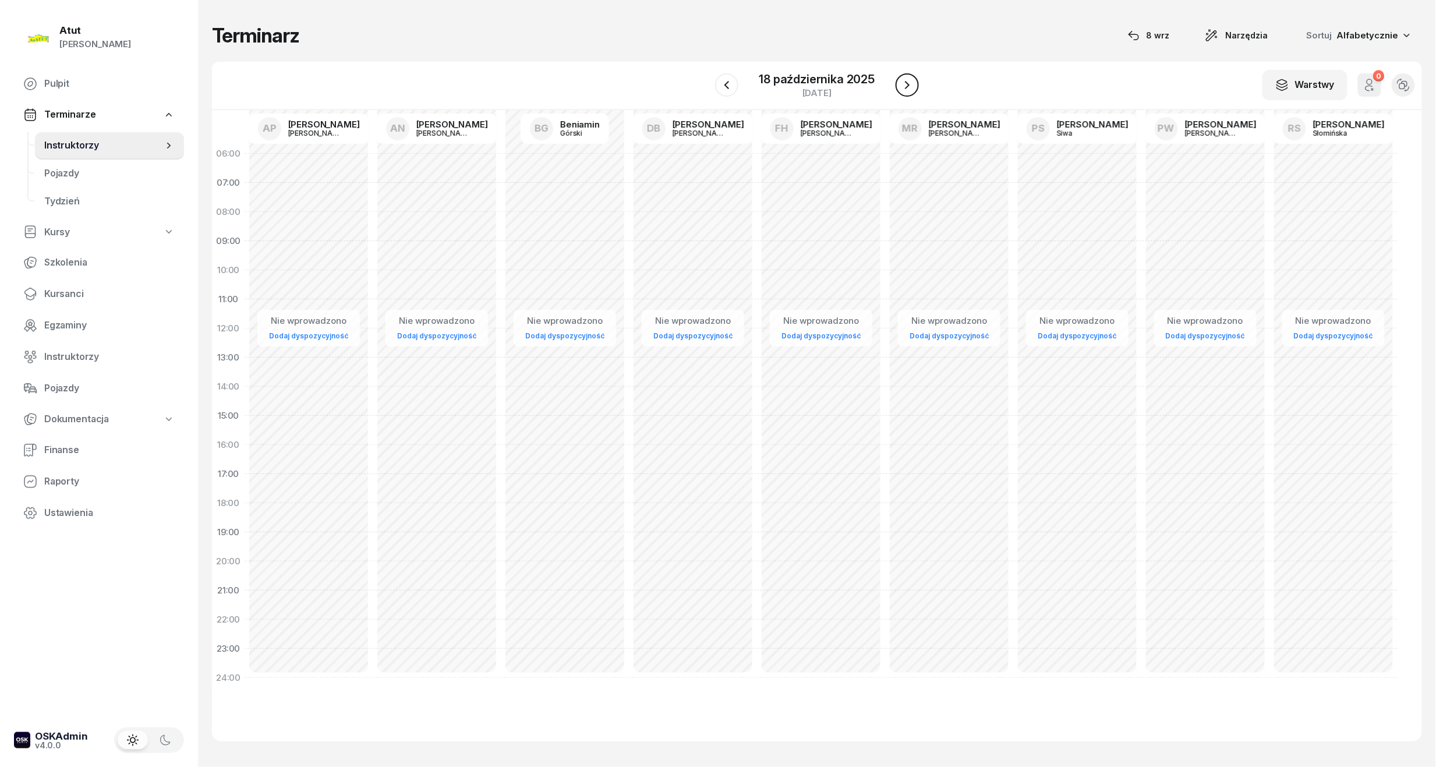
click at [911, 83] on icon "button" at bounding box center [907, 85] width 14 height 14
click at [911, 83] on icon "button" at bounding box center [908, 85] width 14 height 14
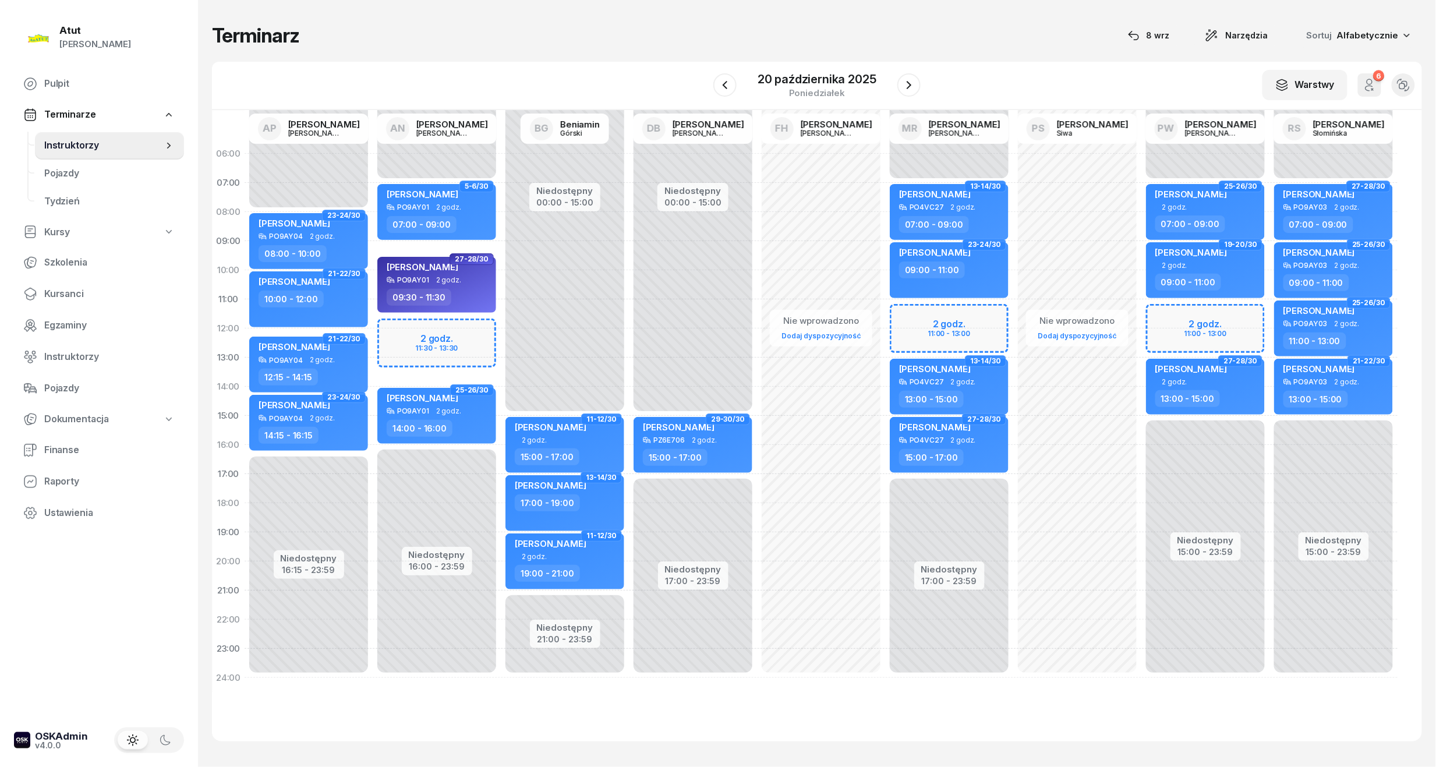
click at [921, 325] on div "Niedostępny 00:00 - 07:00 Niedostępny 17:00 - 23:59 2 godz. 11:00 - 13:00 13-14…" at bounding box center [949, 415] width 128 height 553
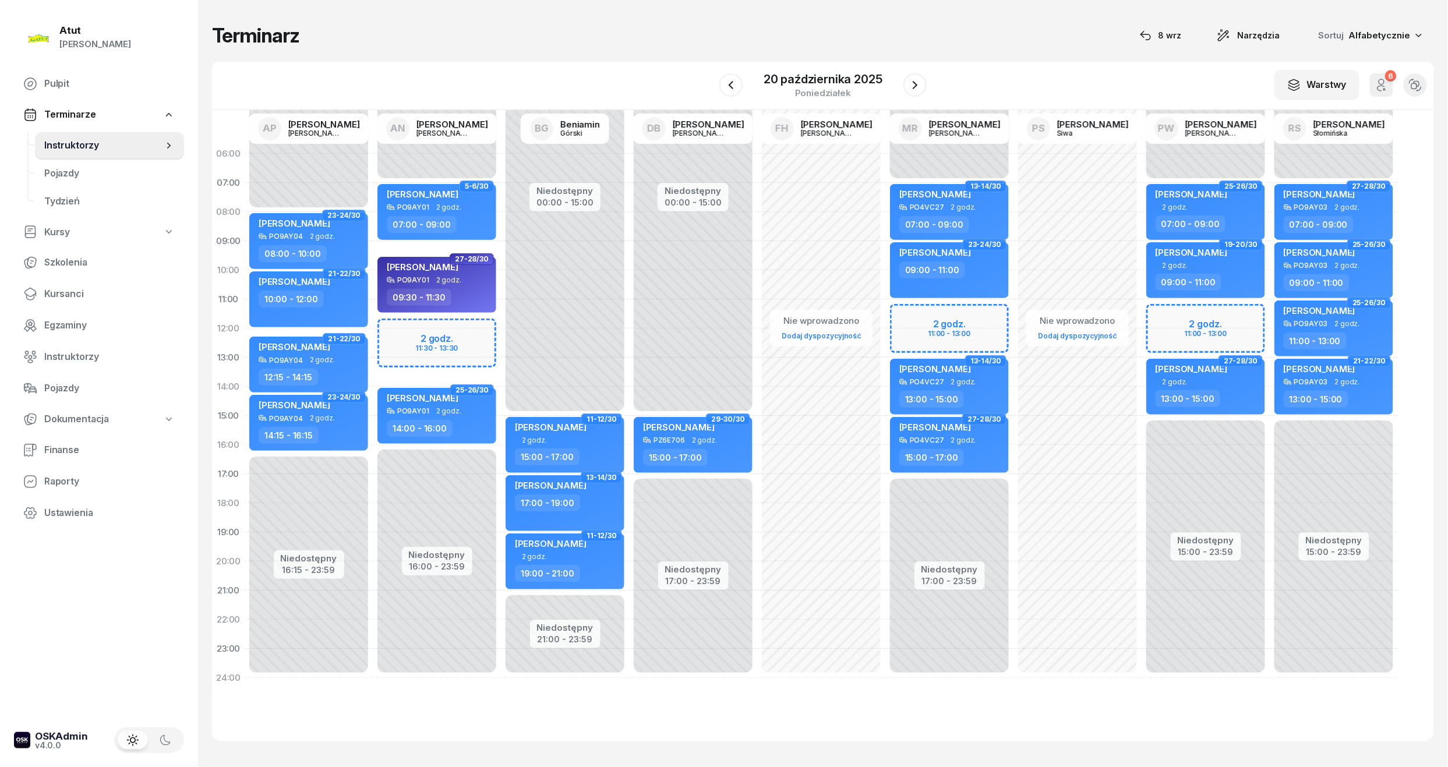
select select "11"
select select "13"
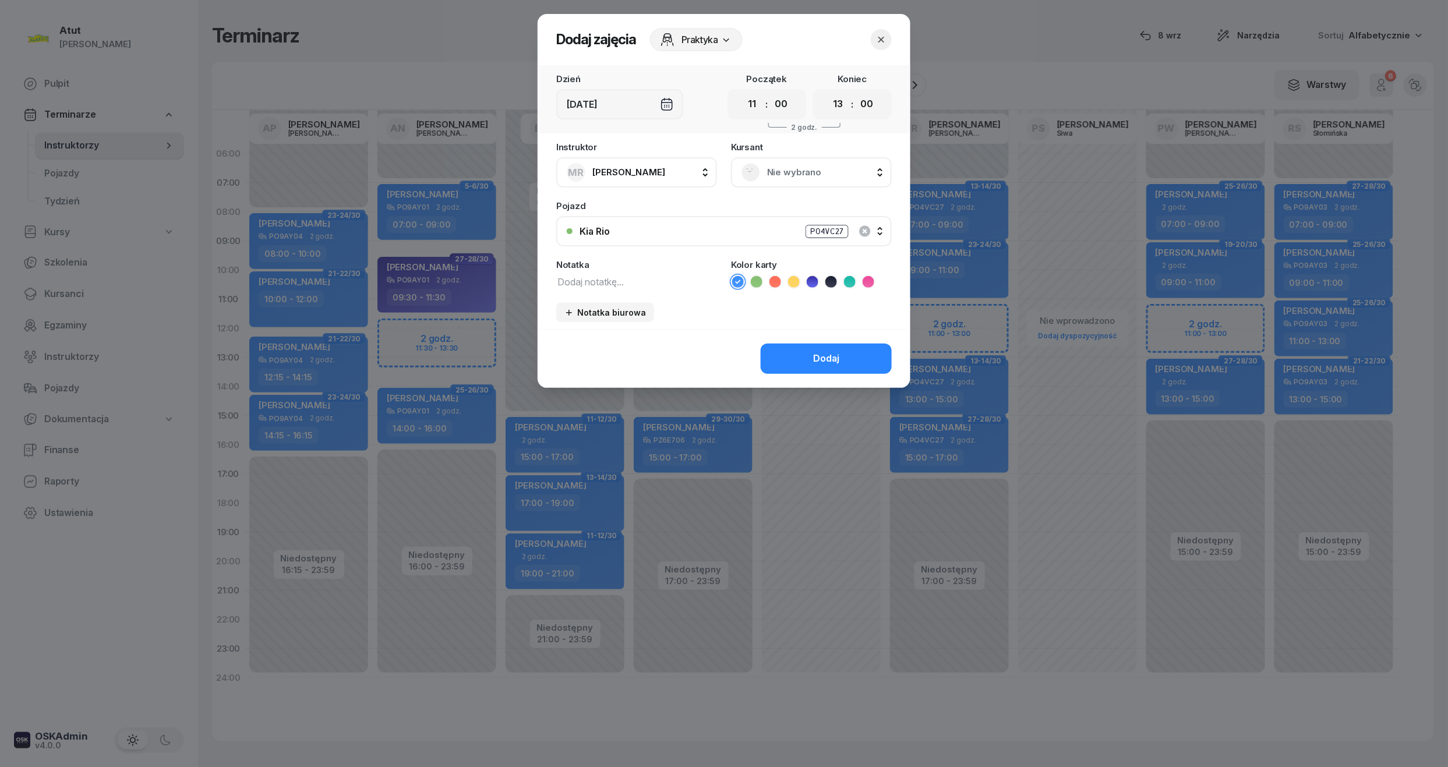
click at [805, 175] on span "Nie wybrano" at bounding box center [824, 172] width 114 height 15
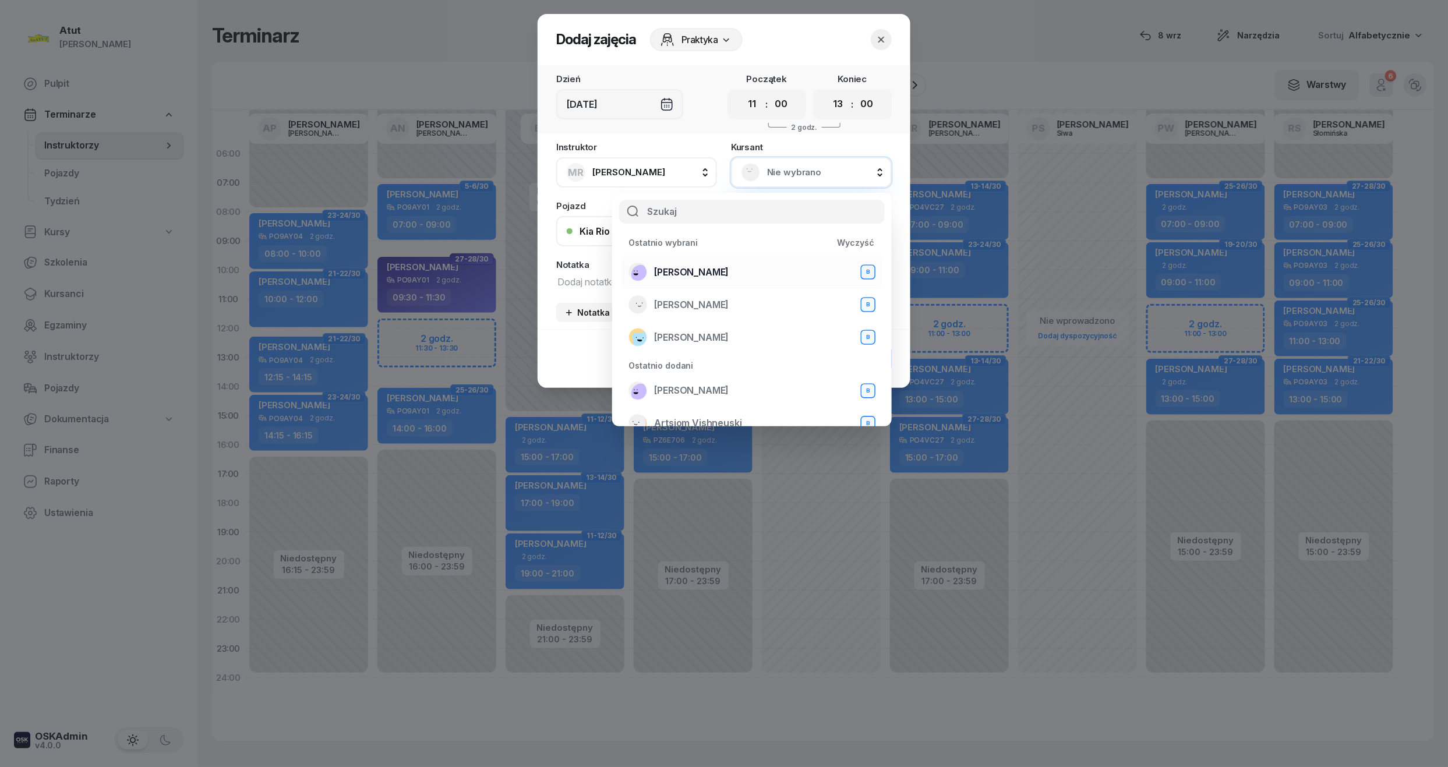
click at [705, 270] on span "[PERSON_NAME]" at bounding box center [691, 272] width 75 height 15
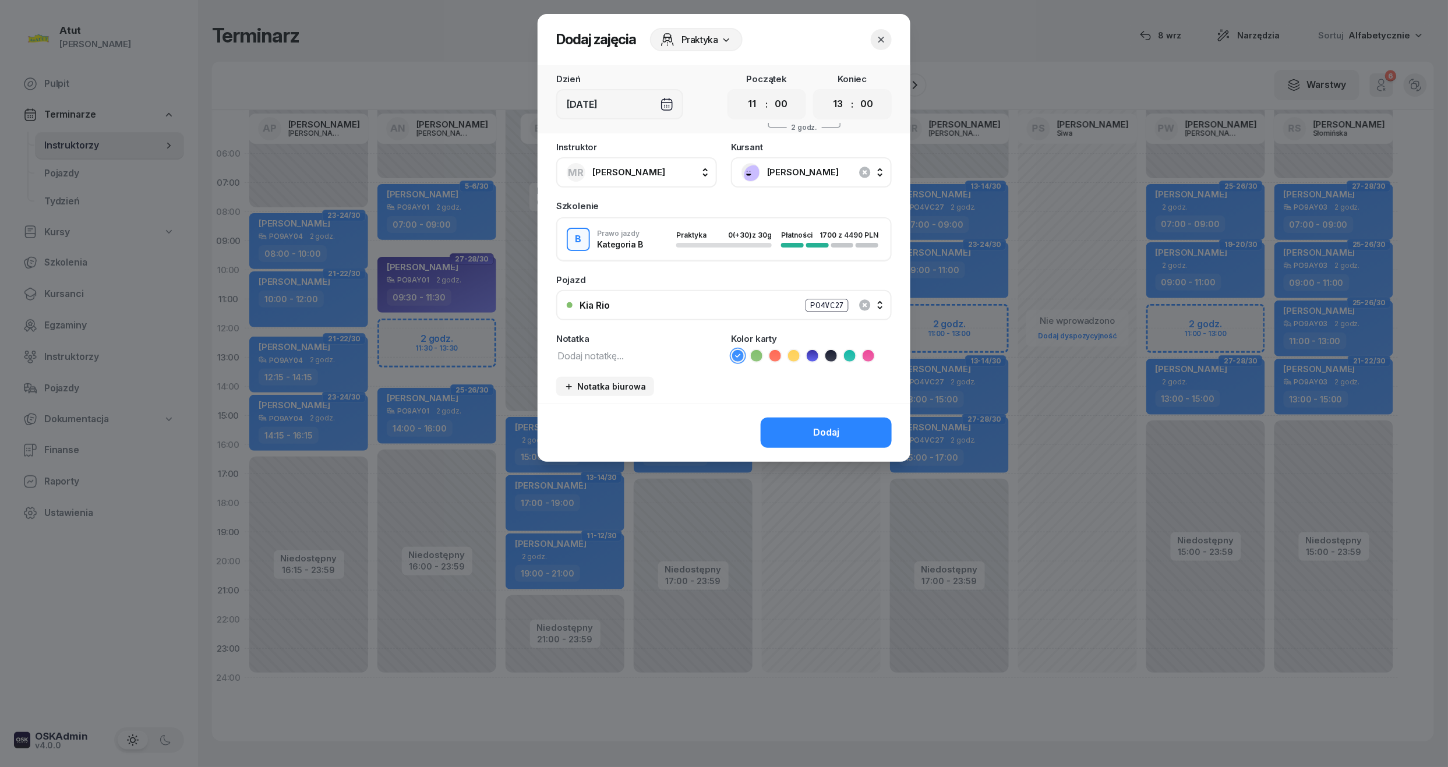
click at [814, 355] on icon at bounding box center [813, 356] width 12 height 12
click at [834, 436] on div "Dodaj" at bounding box center [826, 432] width 26 height 15
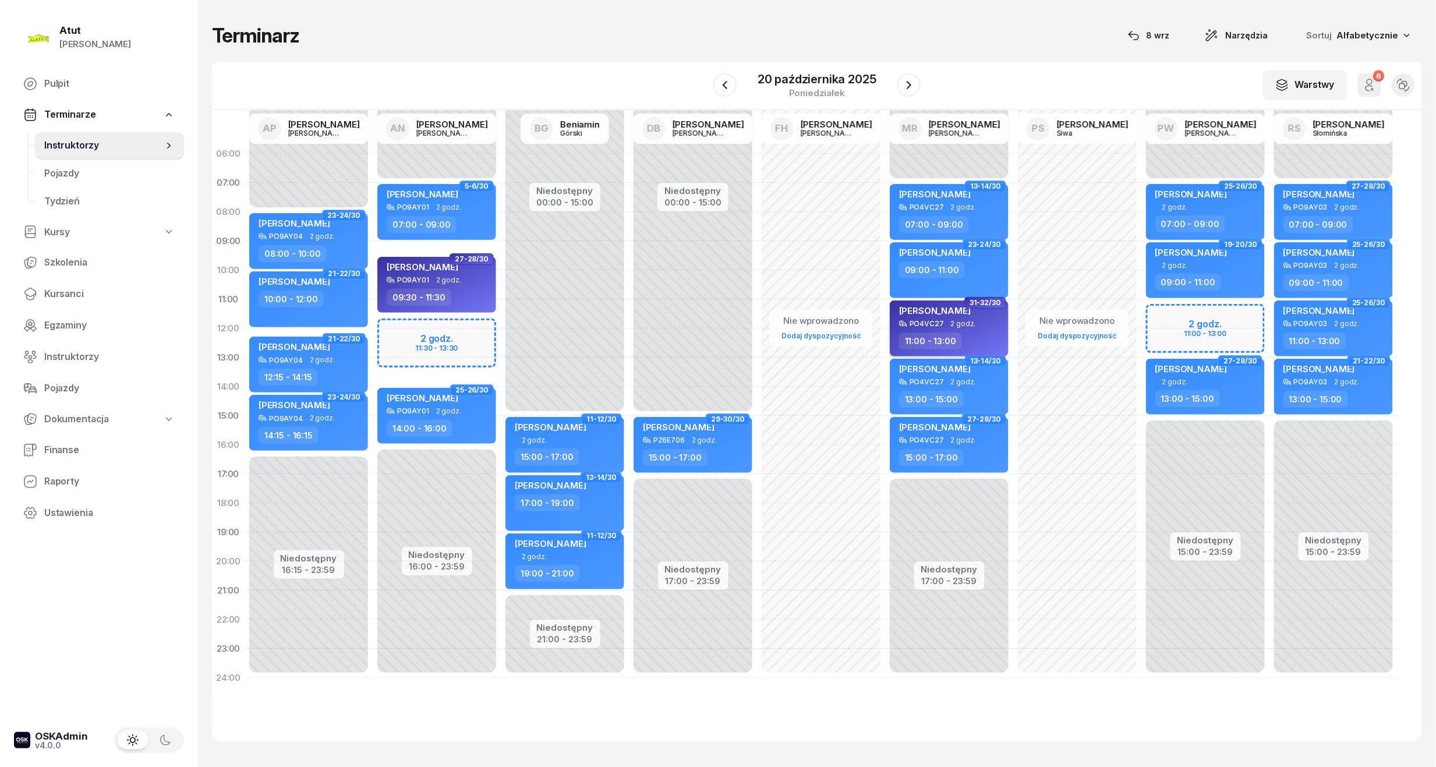
click at [904, 314] on span "[PERSON_NAME]" at bounding box center [935, 310] width 72 height 11
select select "11"
select select "13"
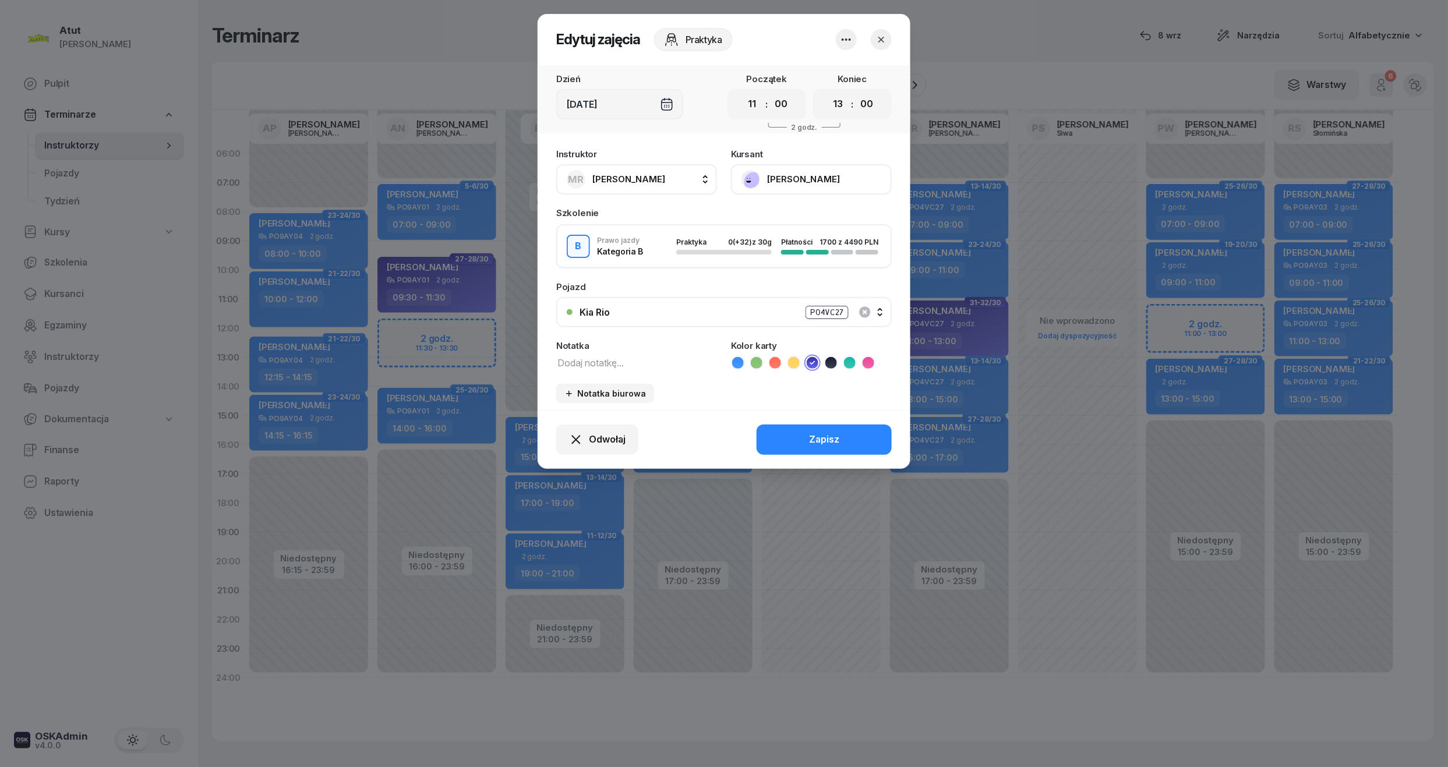
click at [777, 168] on button "[PERSON_NAME]" at bounding box center [811, 179] width 161 height 30
click at [774, 221] on div "Otwórz profil" at bounding box center [768, 218] width 56 height 15
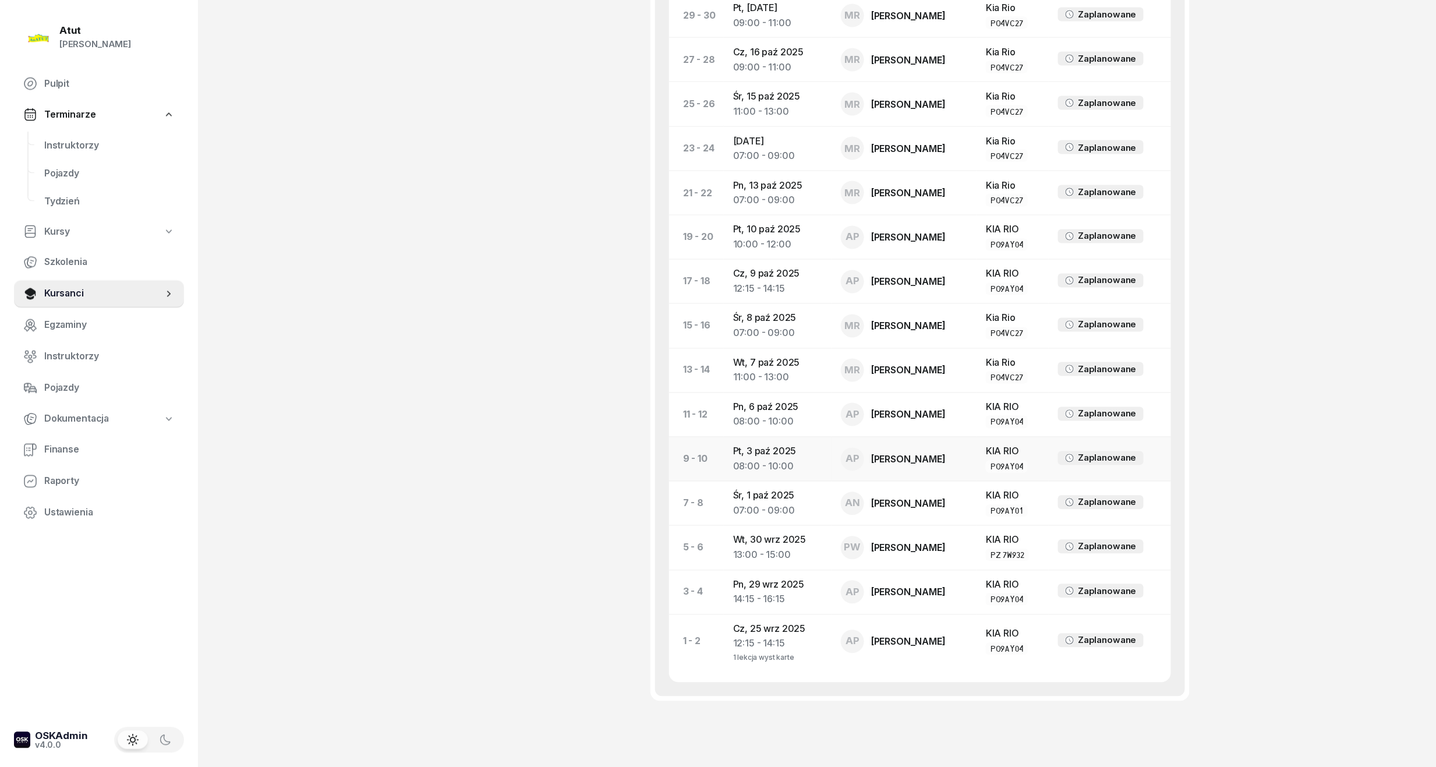
scroll to position [923, 0]
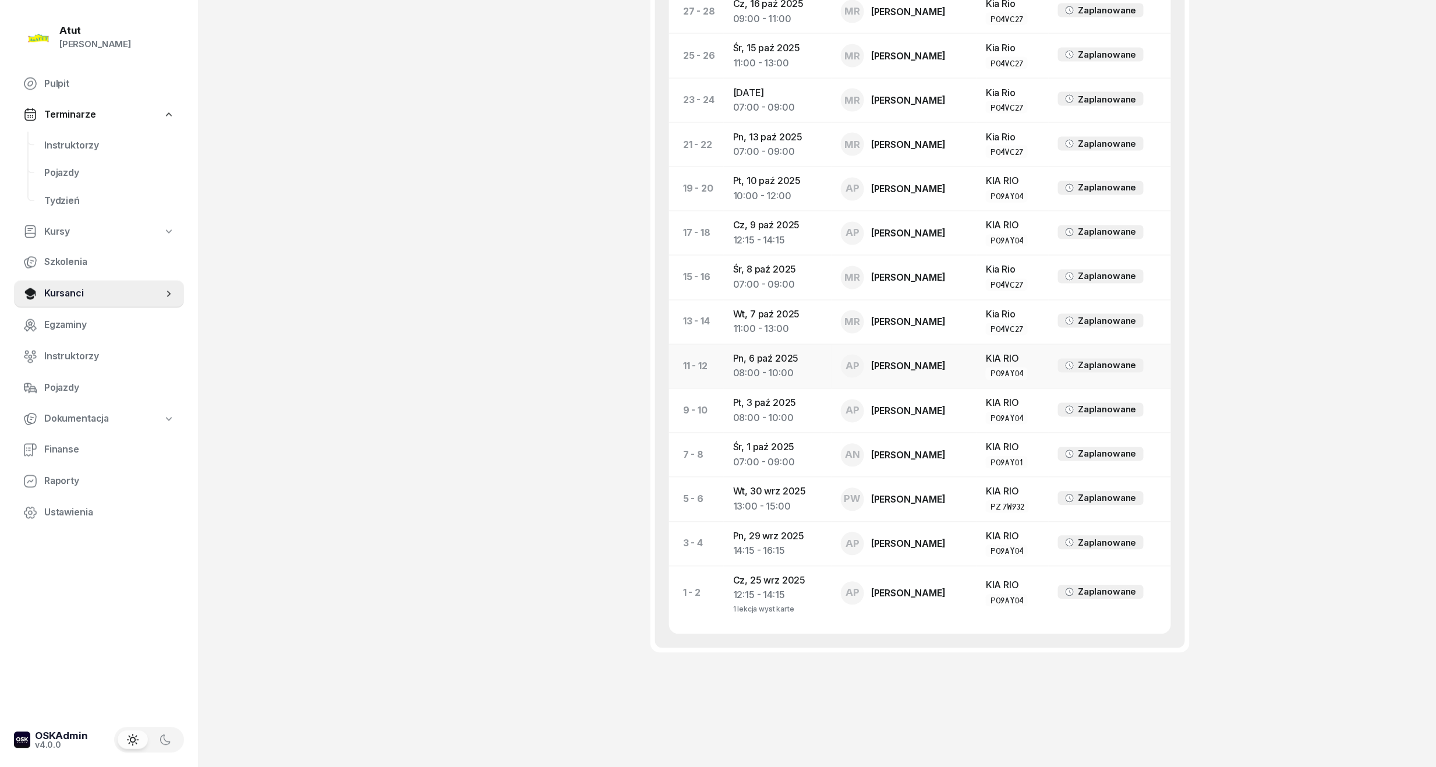
click at [774, 364] on td "Pn, 6 paź 2025 08:00 - 10:00" at bounding box center [778, 366] width 108 height 44
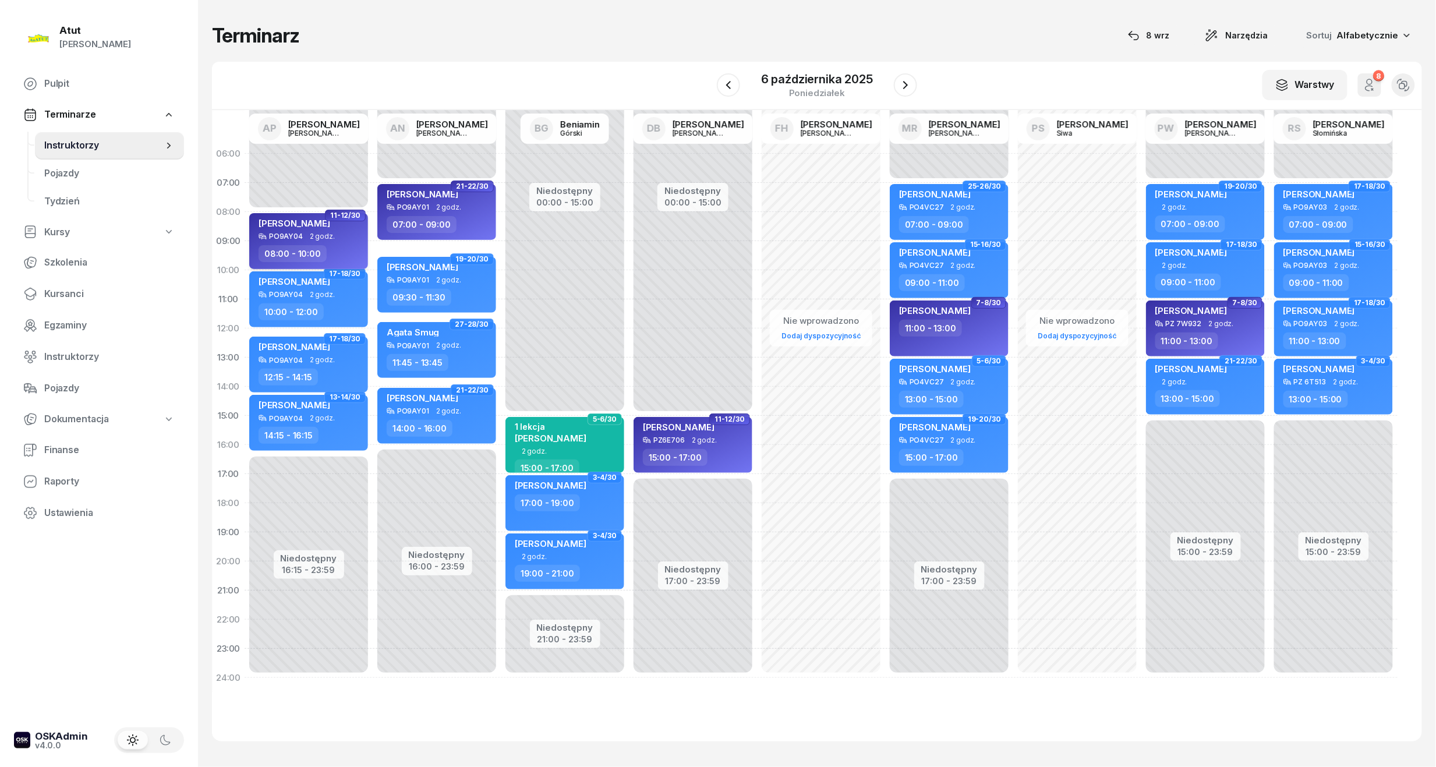
click at [309, 224] on span "[PERSON_NAME]" at bounding box center [295, 223] width 72 height 11
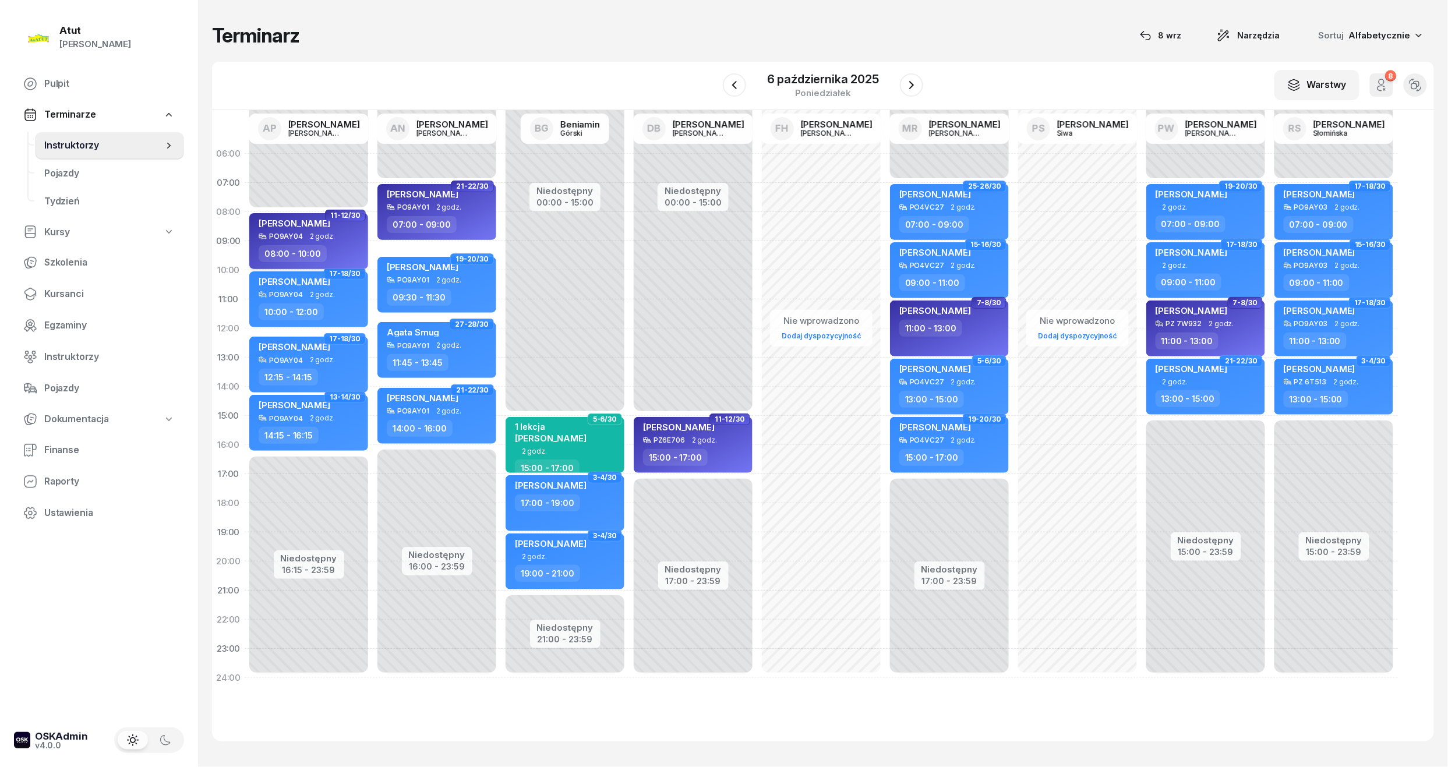
select select "08"
select select "10"
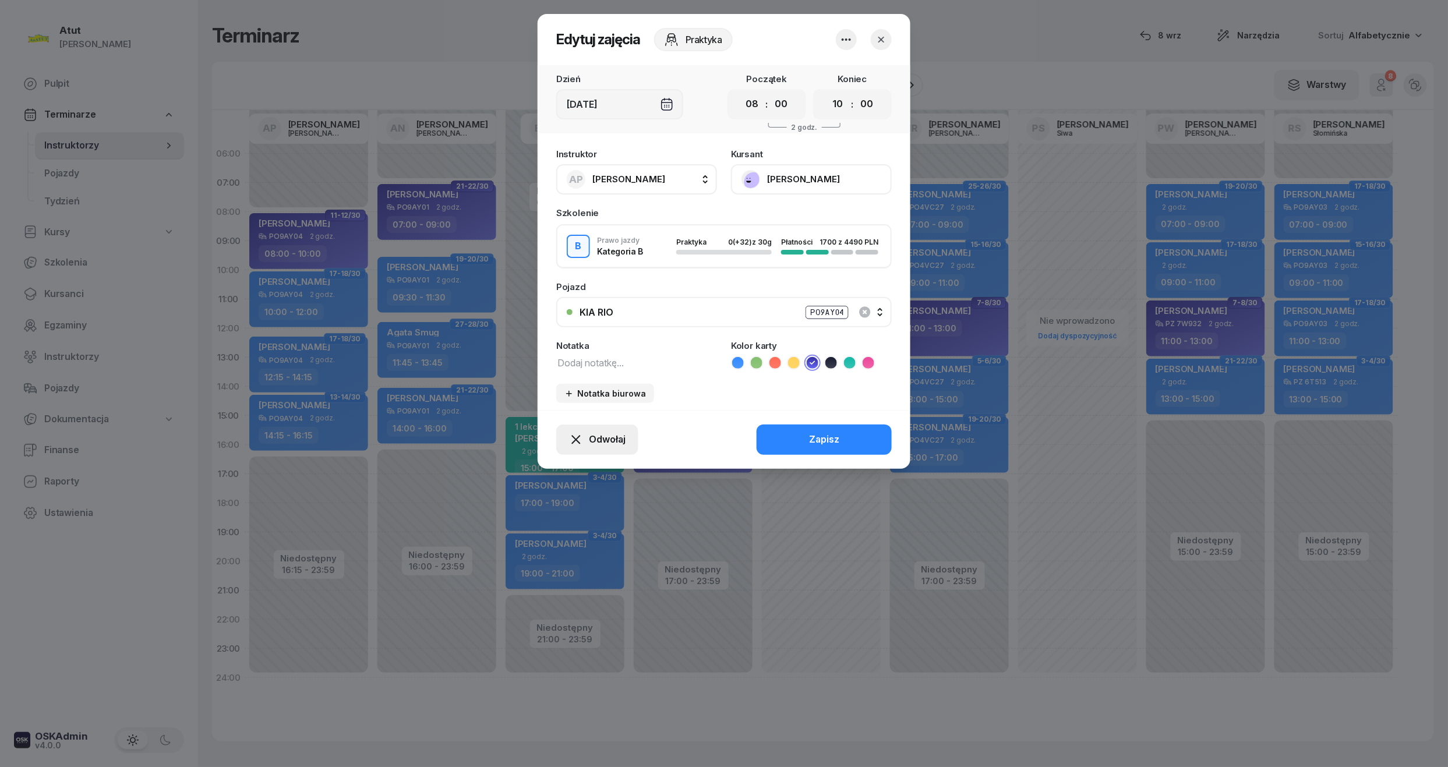
click at [578, 440] on icon "button" at bounding box center [576, 440] width 9 height 9
click at [560, 320] on div "My odwołaliśmy Kursant odwołał Kursant nie przyszedł" at bounding box center [591, 368] width 163 height 96
click at [564, 335] on div "My odwołaliśmy" at bounding box center [577, 339] width 70 height 15
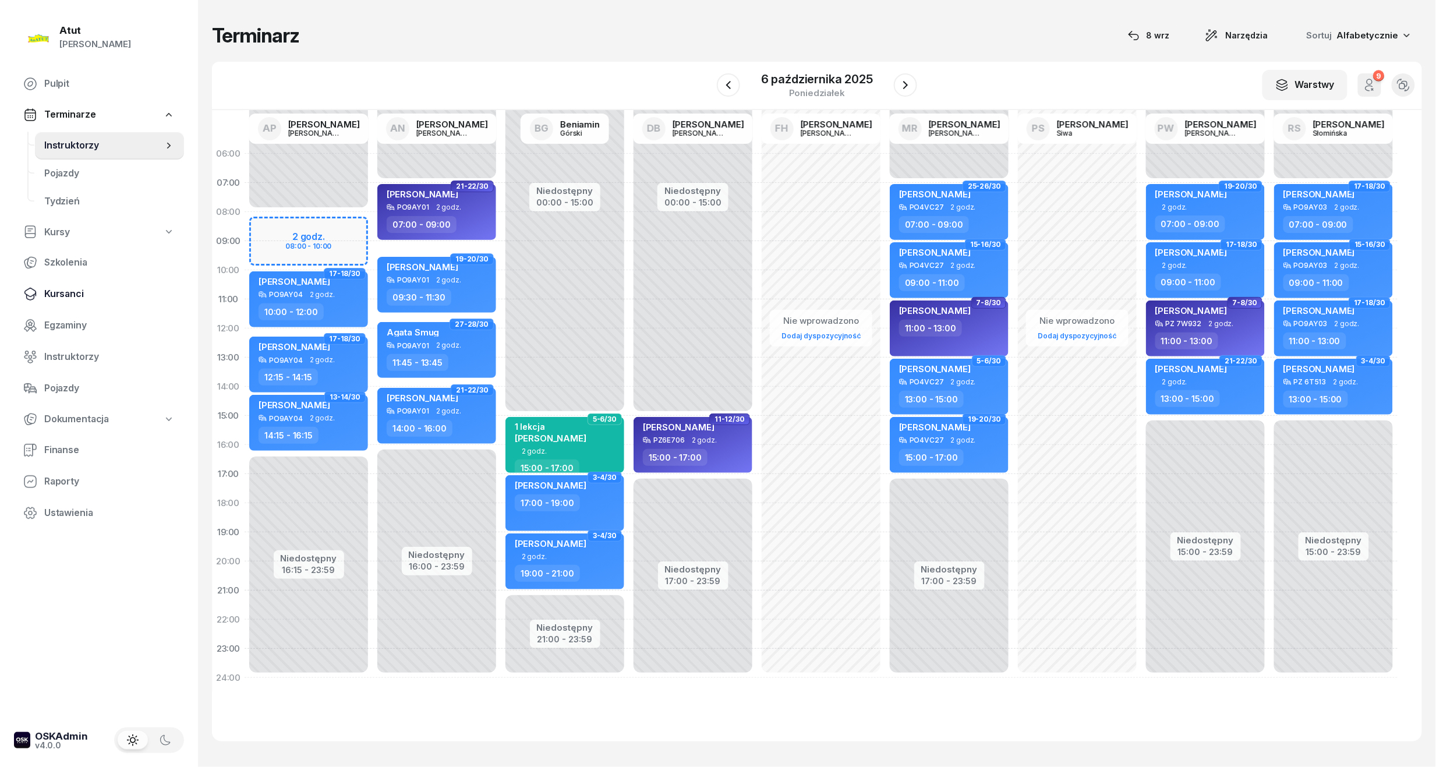
click at [50, 289] on span "Kursanci" at bounding box center [109, 294] width 130 height 15
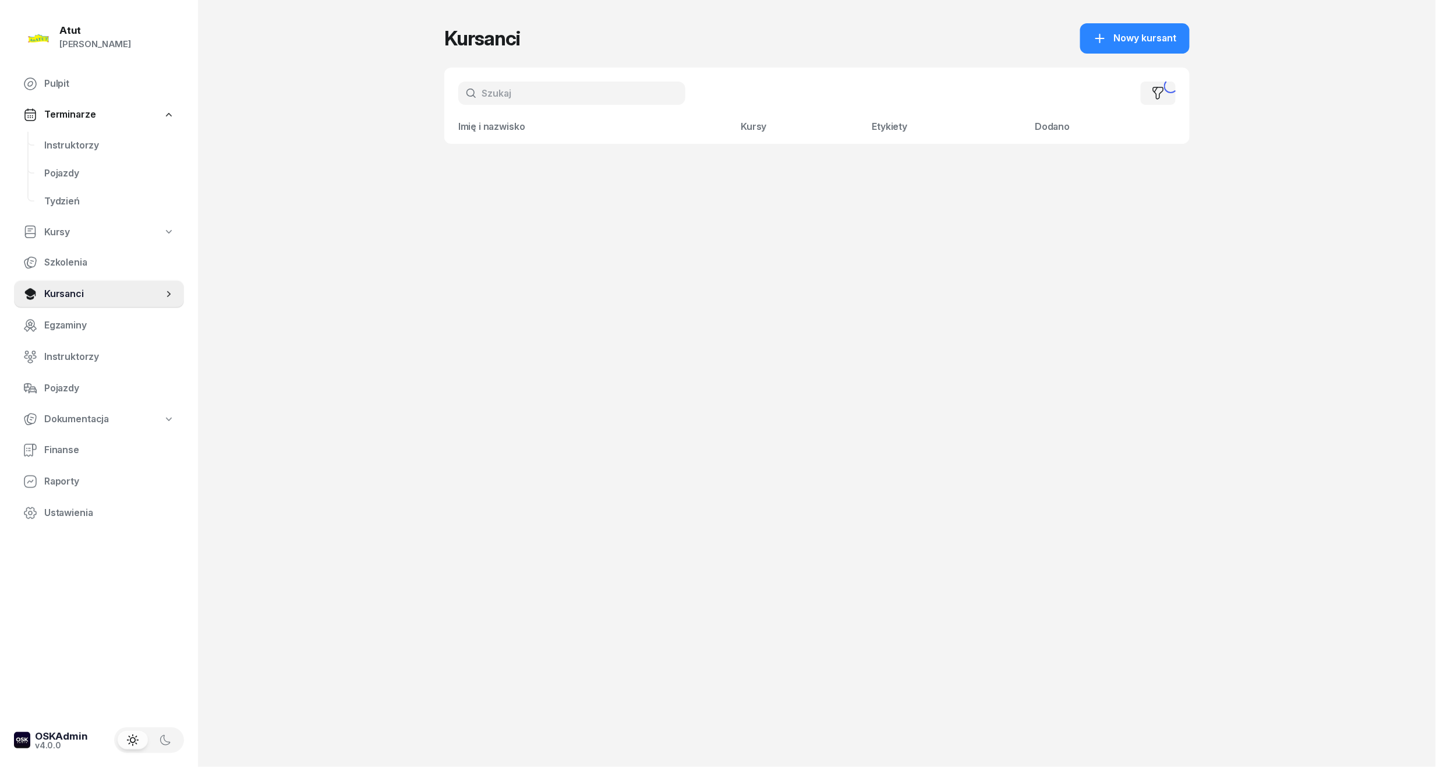
click at [613, 92] on input "text" at bounding box center [571, 93] width 227 height 23
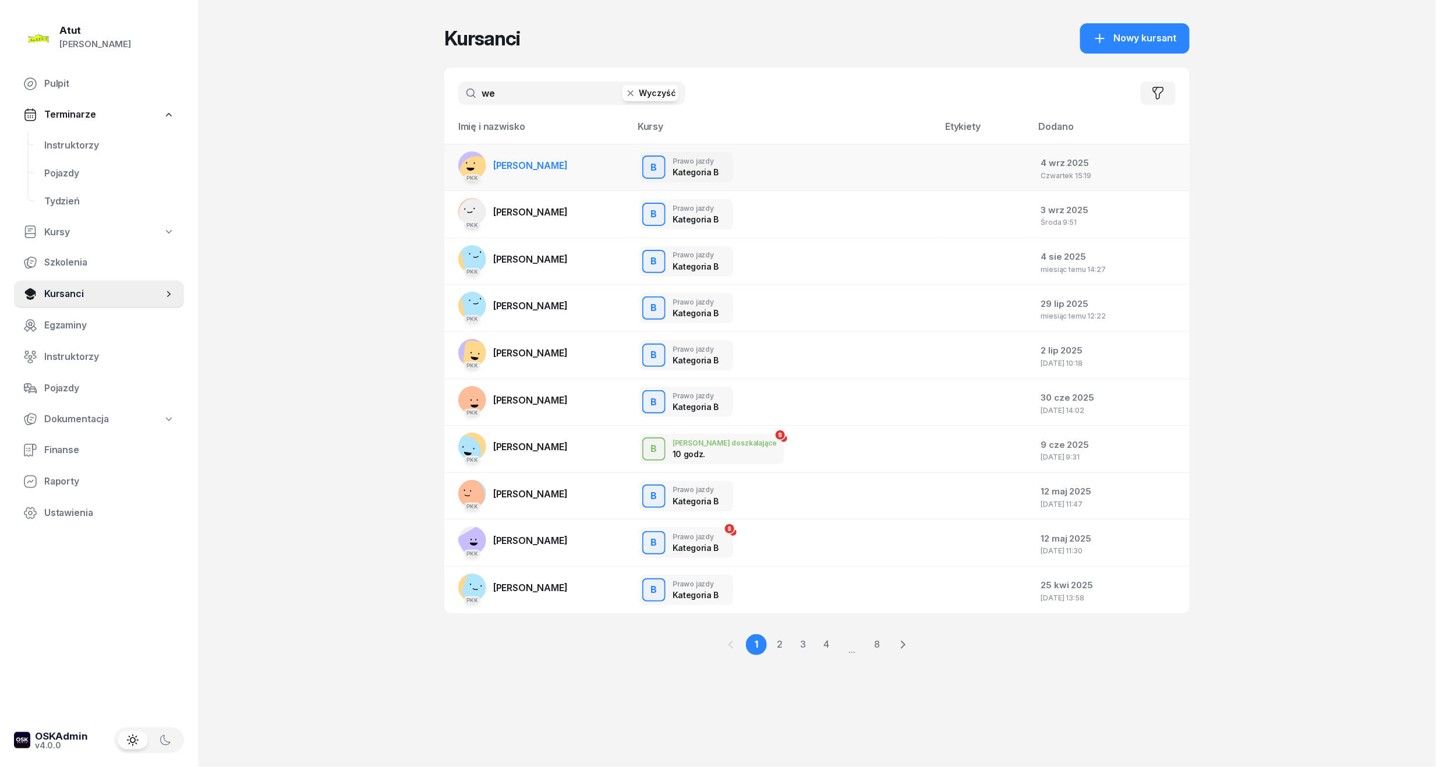
type input "we"
click at [567, 163] on span "[PERSON_NAME]" at bounding box center [530, 166] width 75 height 12
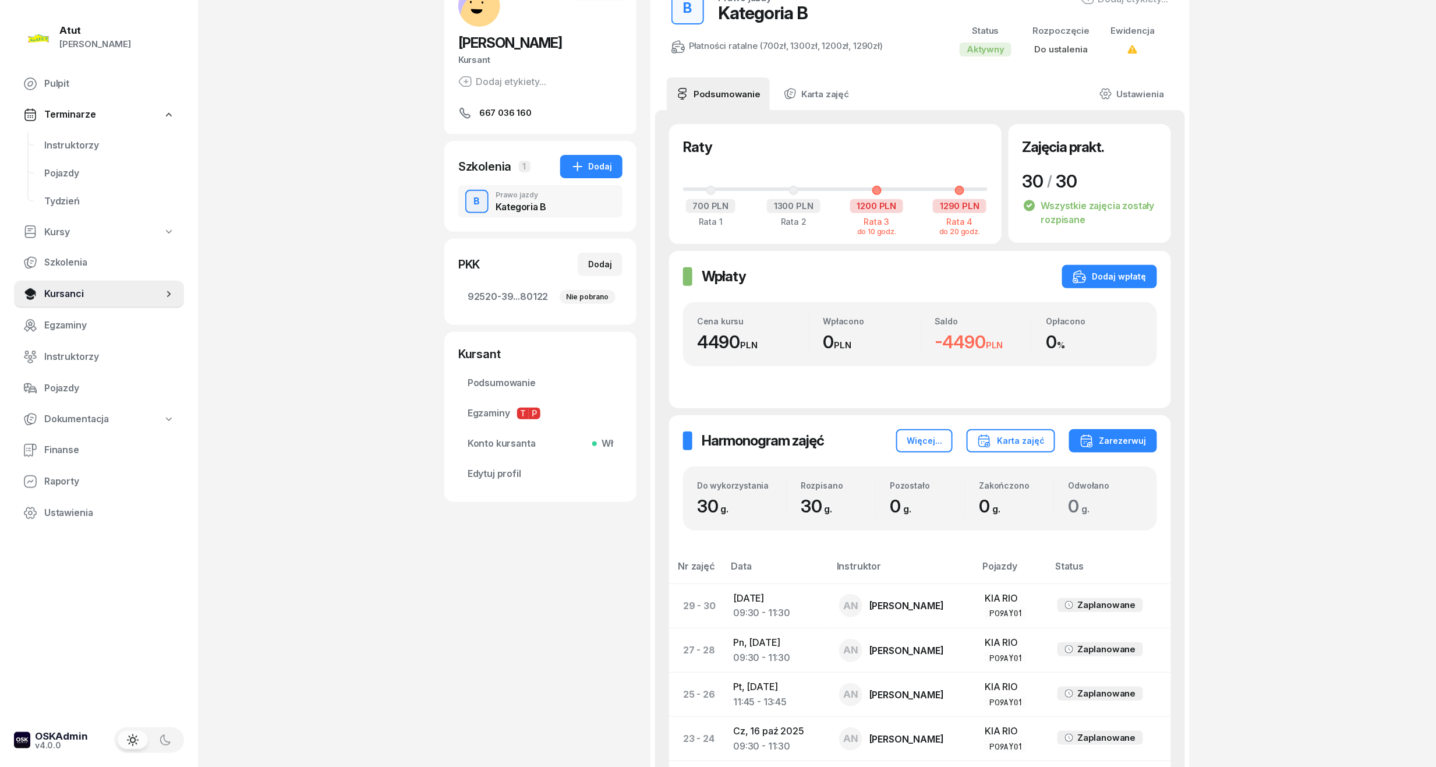
scroll to position [33, 0]
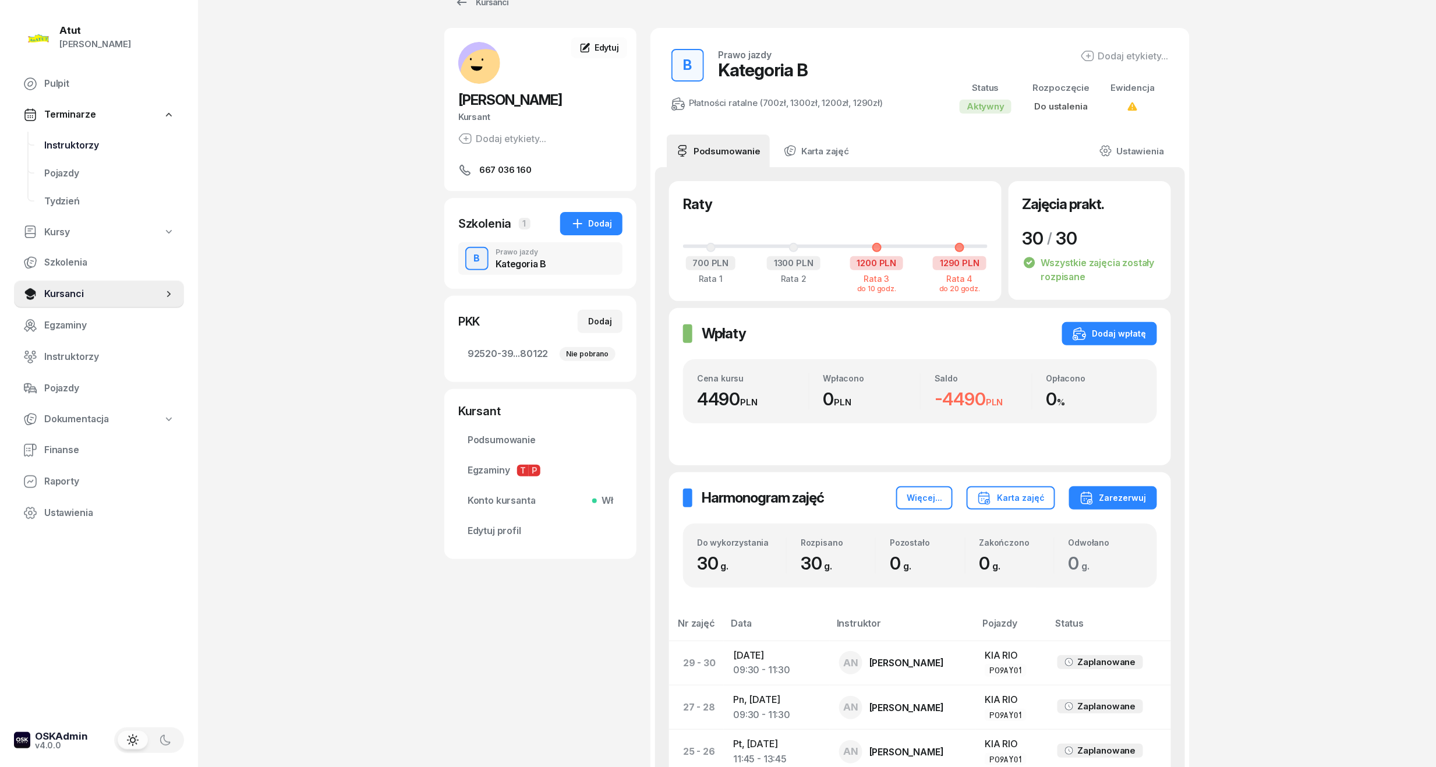
click at [84, 148] on span "Instruktorzy" at bounding box center [109, 145] width 130 height 15
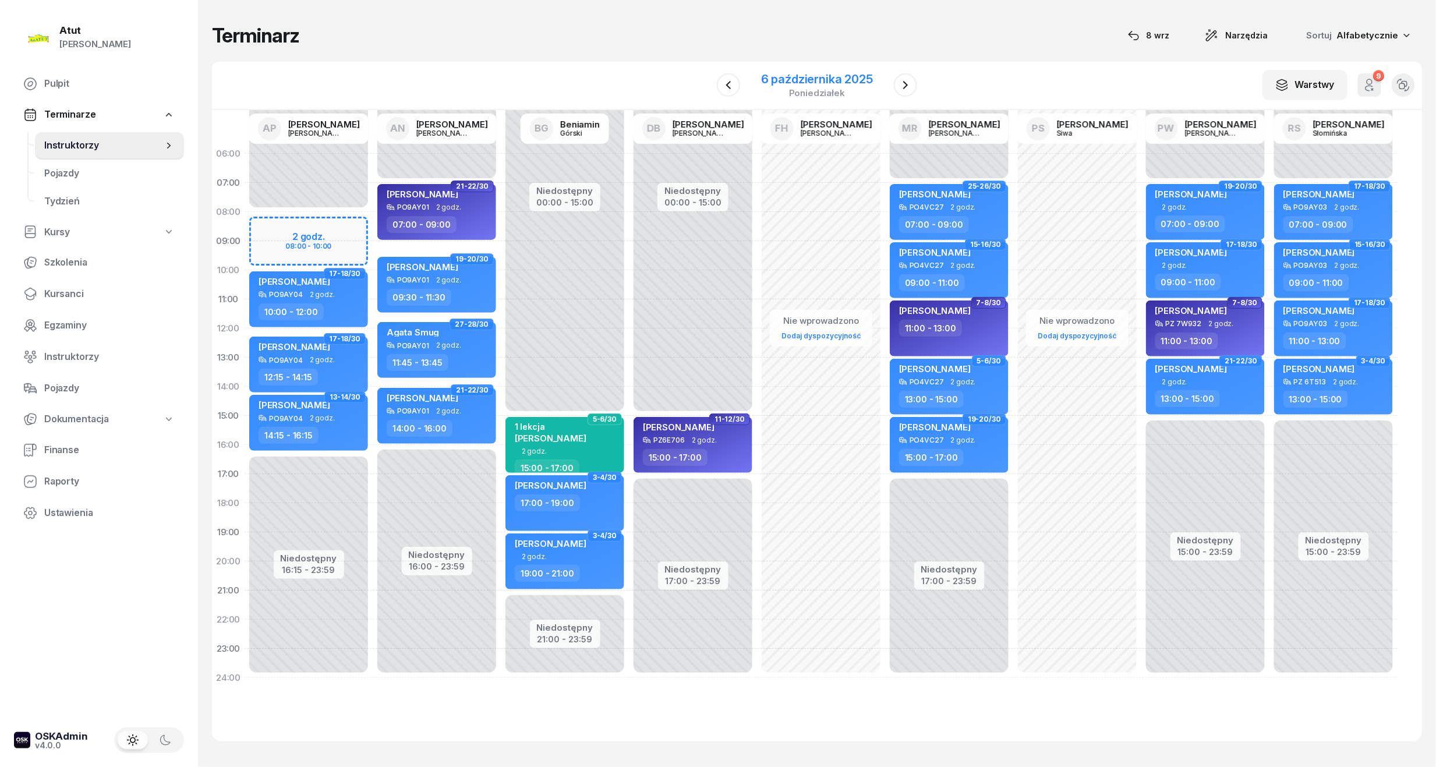
click at [822, 91] on div "poniedziałek" at bounding box center [817, 93] width 112 height 9
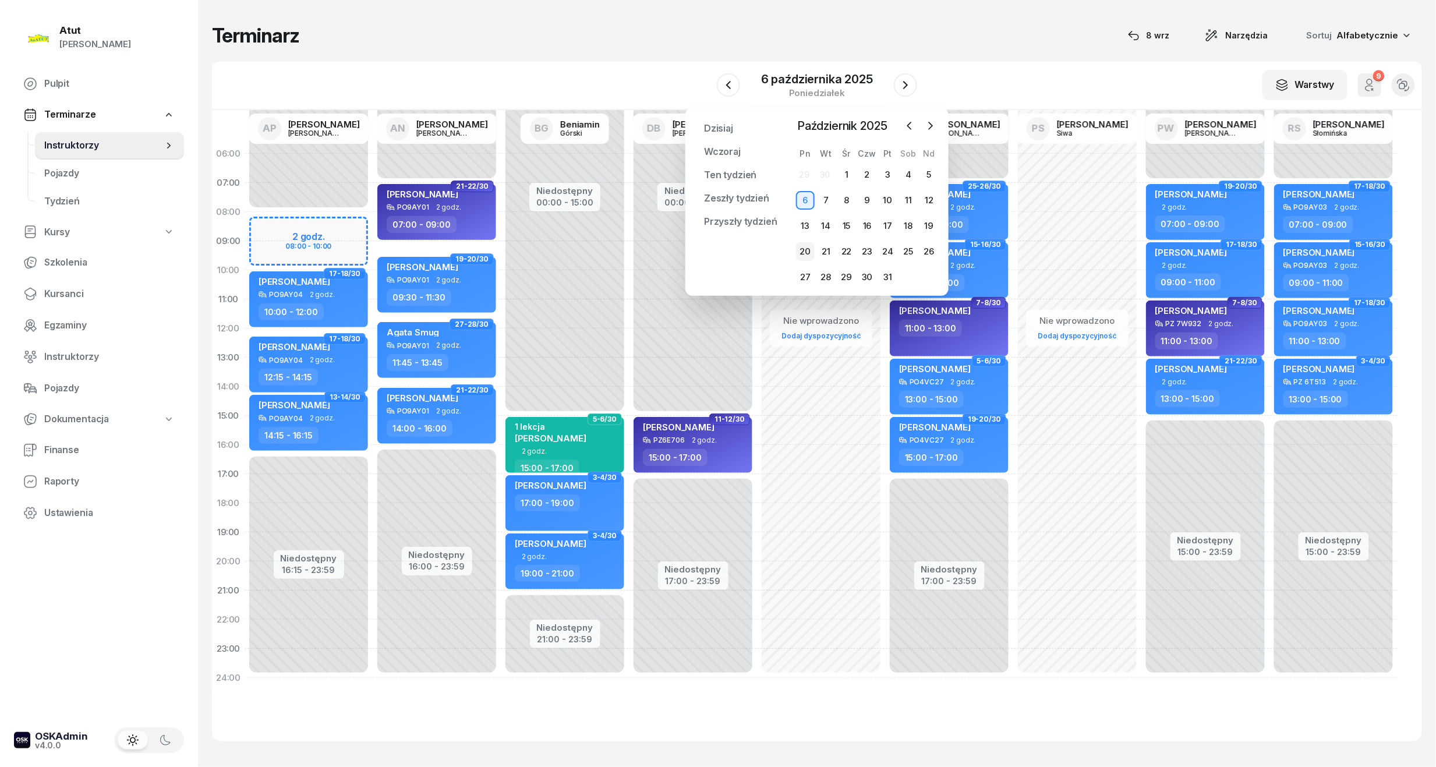
click at [802, 250] on div "20" at bounding box center [805, 251] width 19 height 19
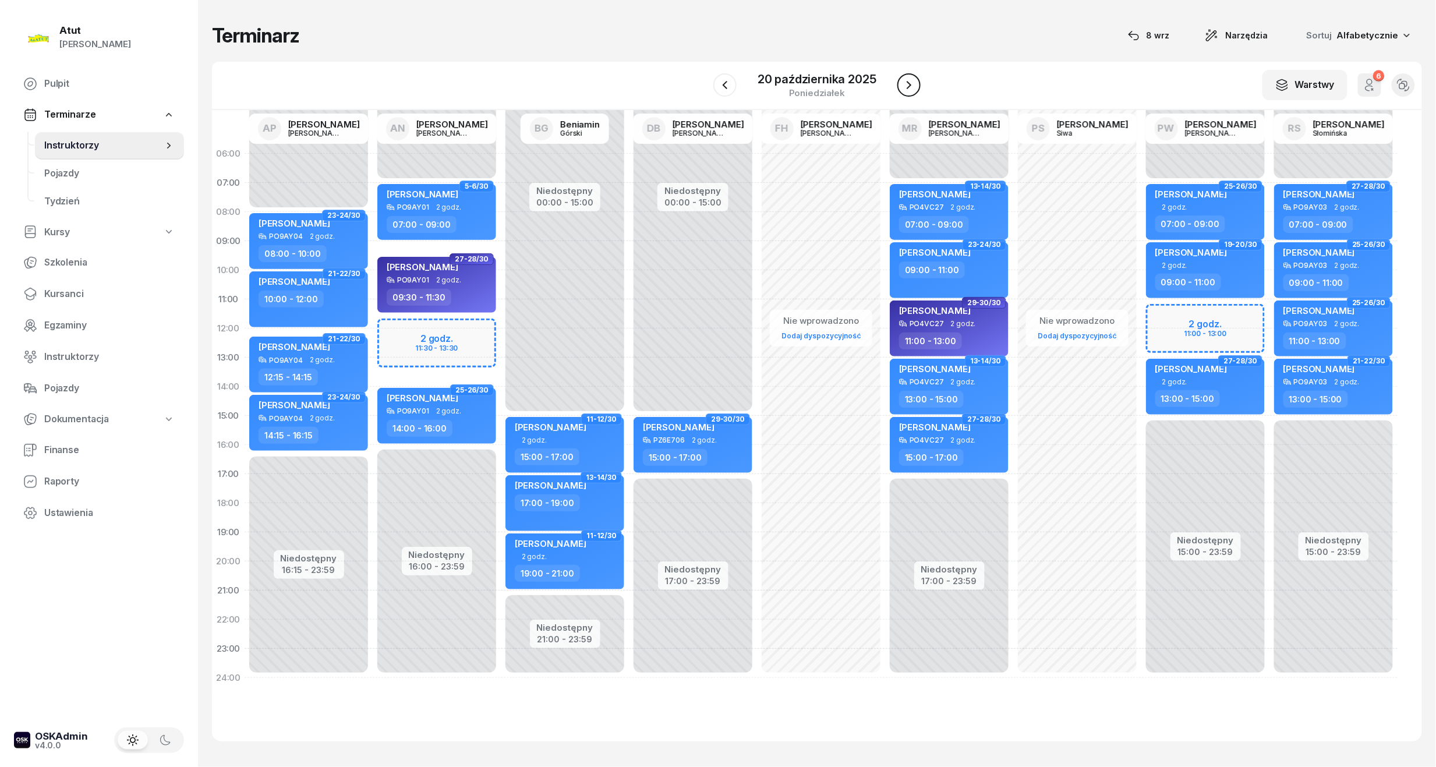
click at [912, 84] on icon "button" at bounding box center [909, 85] width 14 height 14
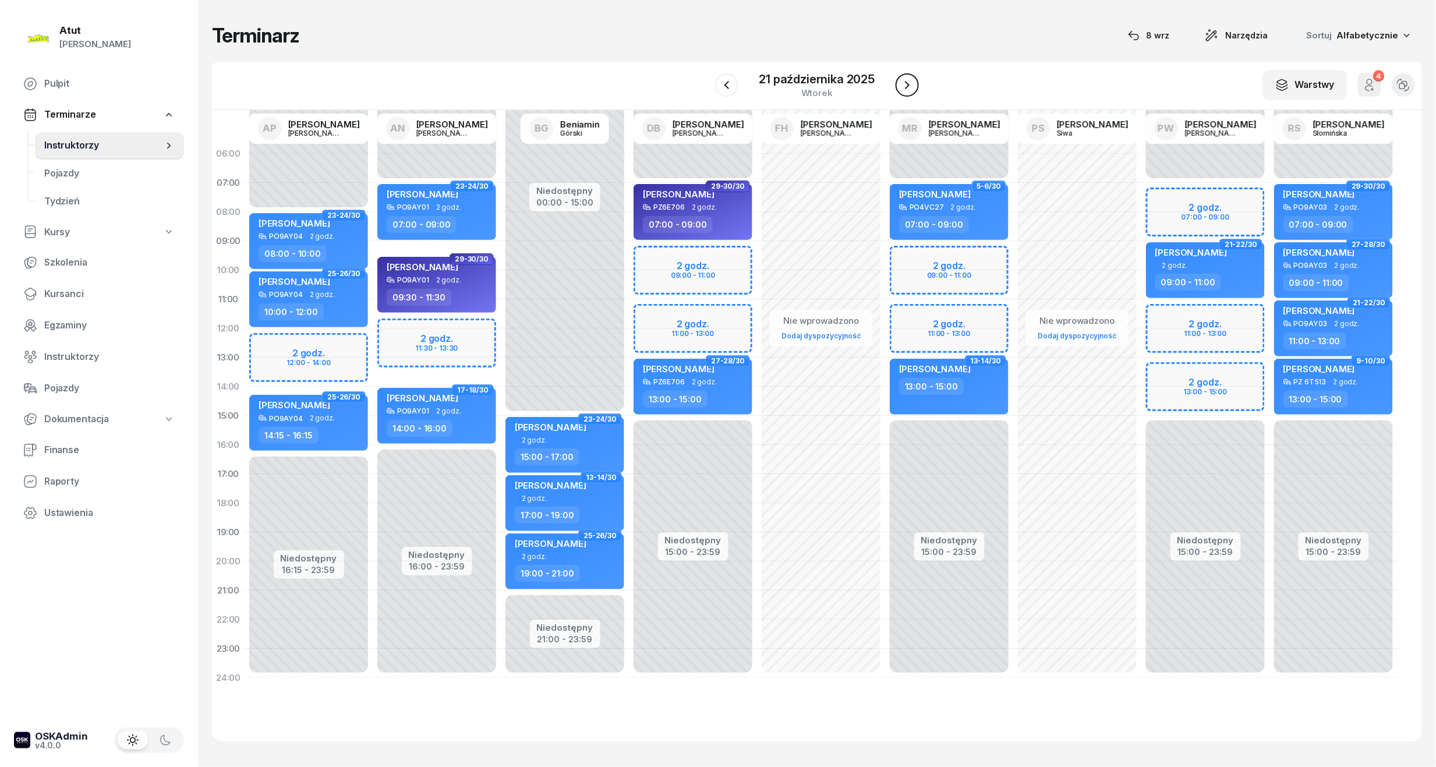
click at [912, 84] on icon "button" at bounding box center [907, 85] width 14 height 14
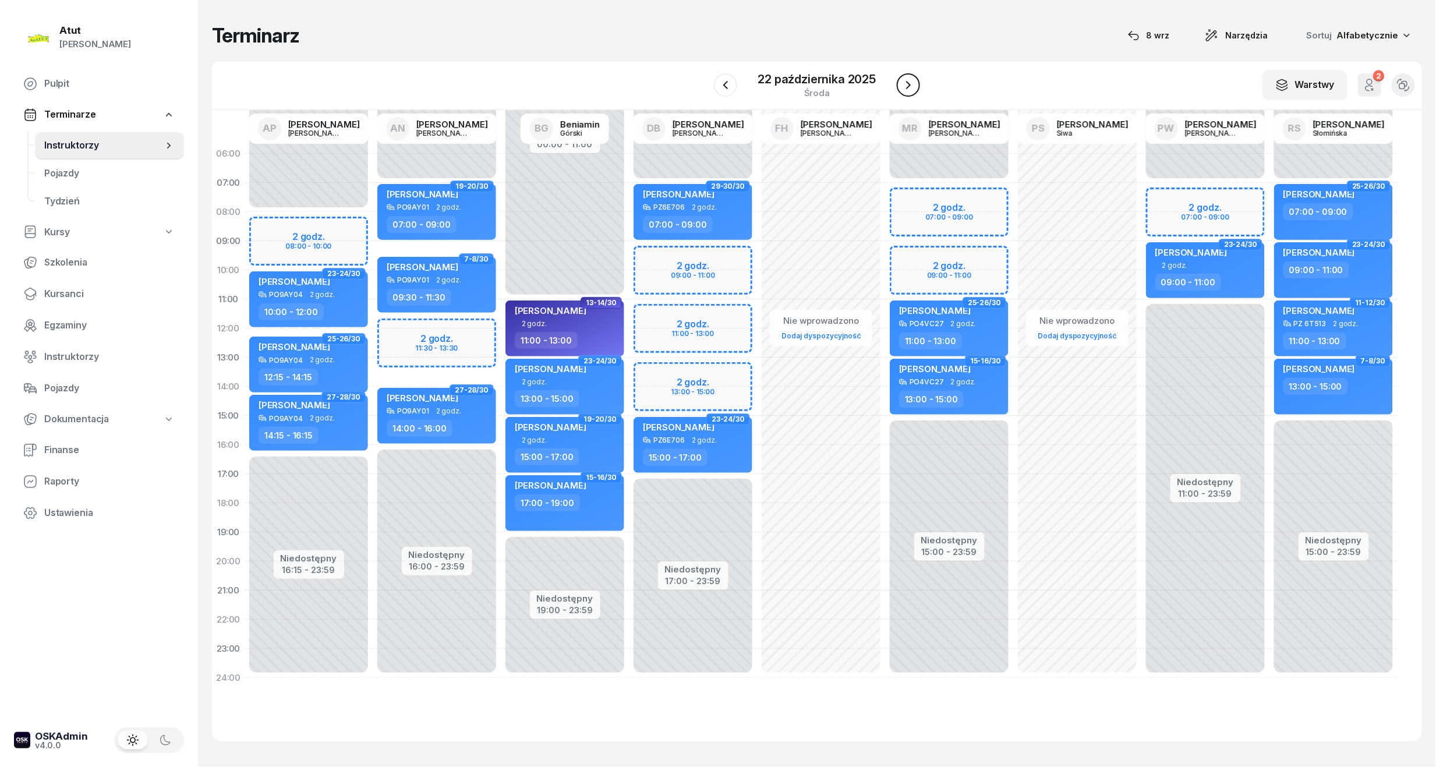
click at [912, 84] on icon "button" at bounding box center [908, 85] width 14 height 14
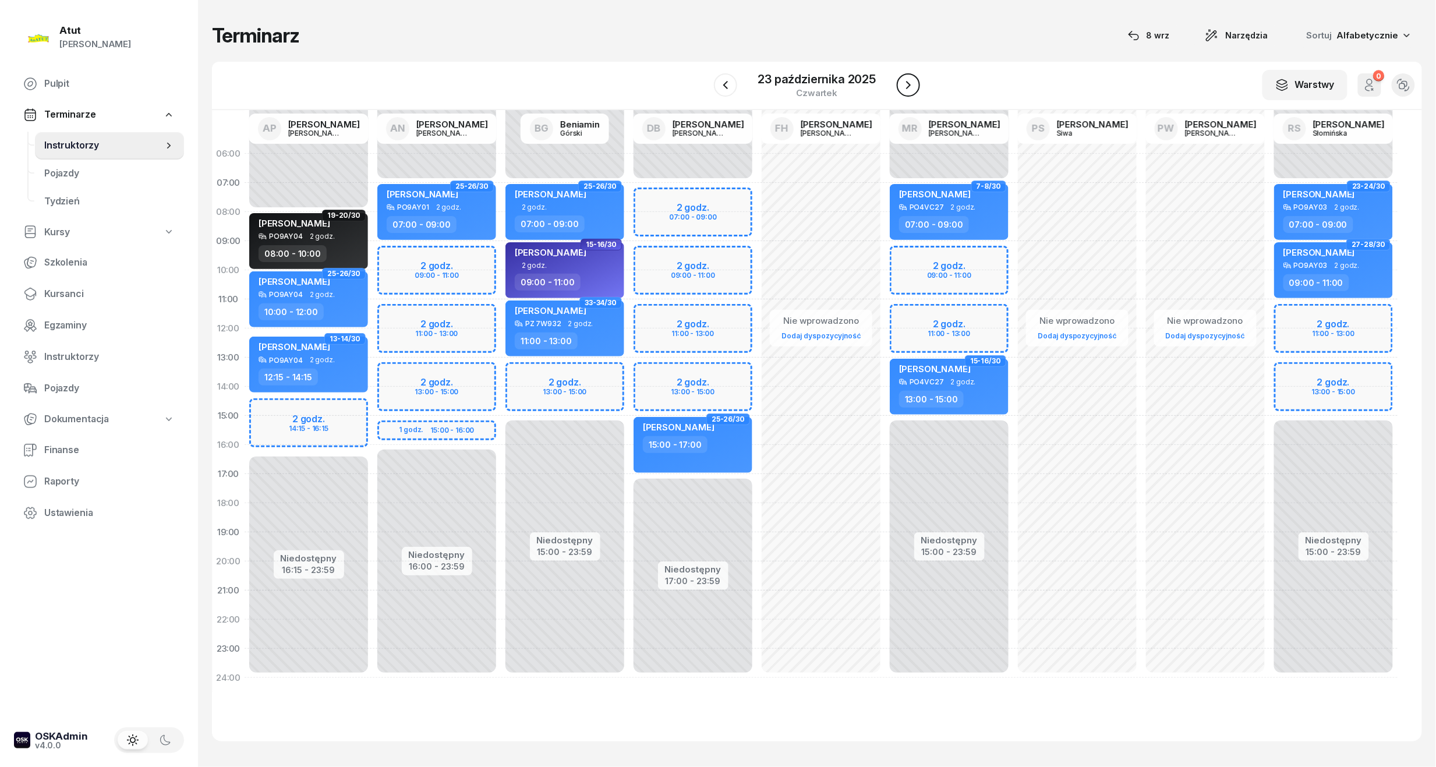
click at [912, 84] on icon "button" at bounding box center [908, 85] width 14 height 14
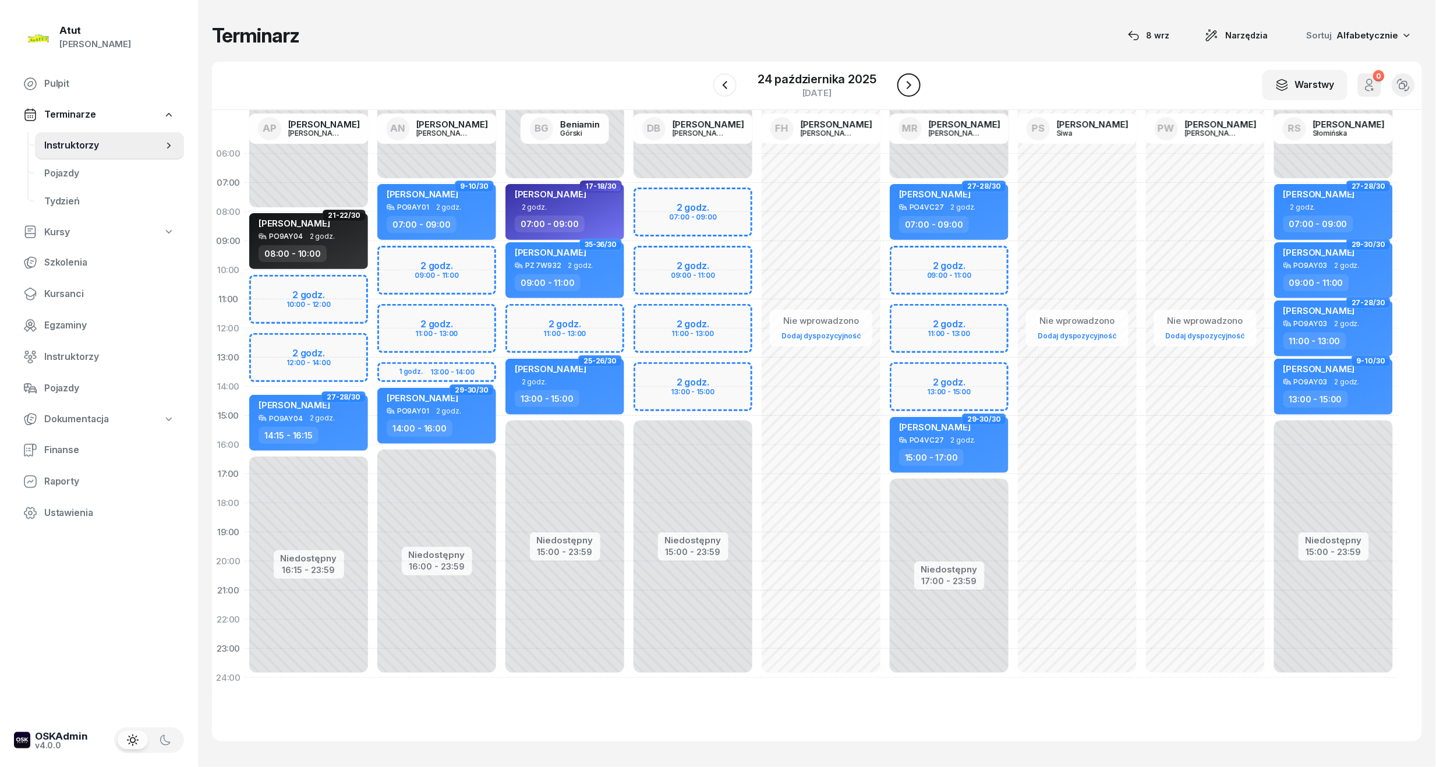
click at [912, 84] on icon "button" at bounding box center [909, 85] width 14 height 14
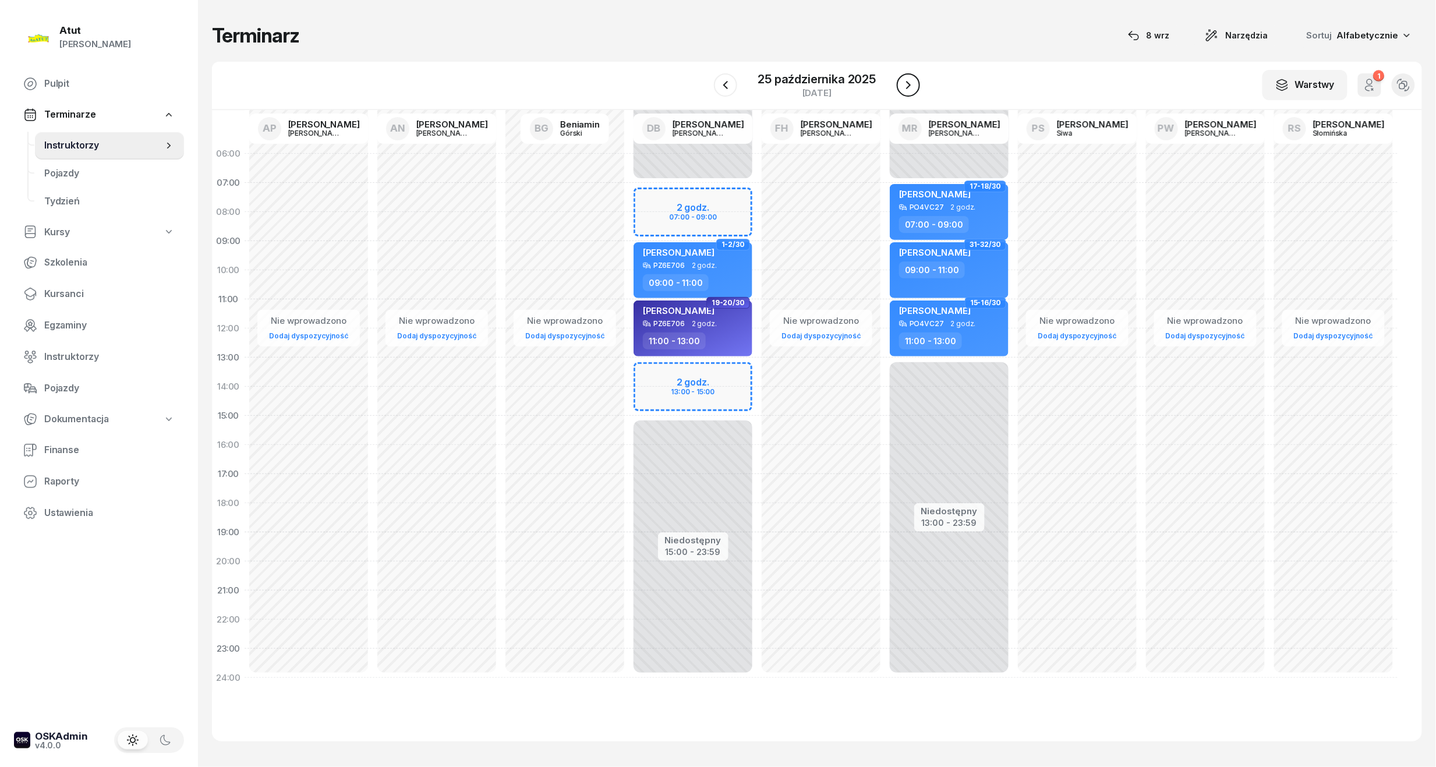
click at [912, 84] on icon "button" at bounding box center [908, 85] width 14 height 14
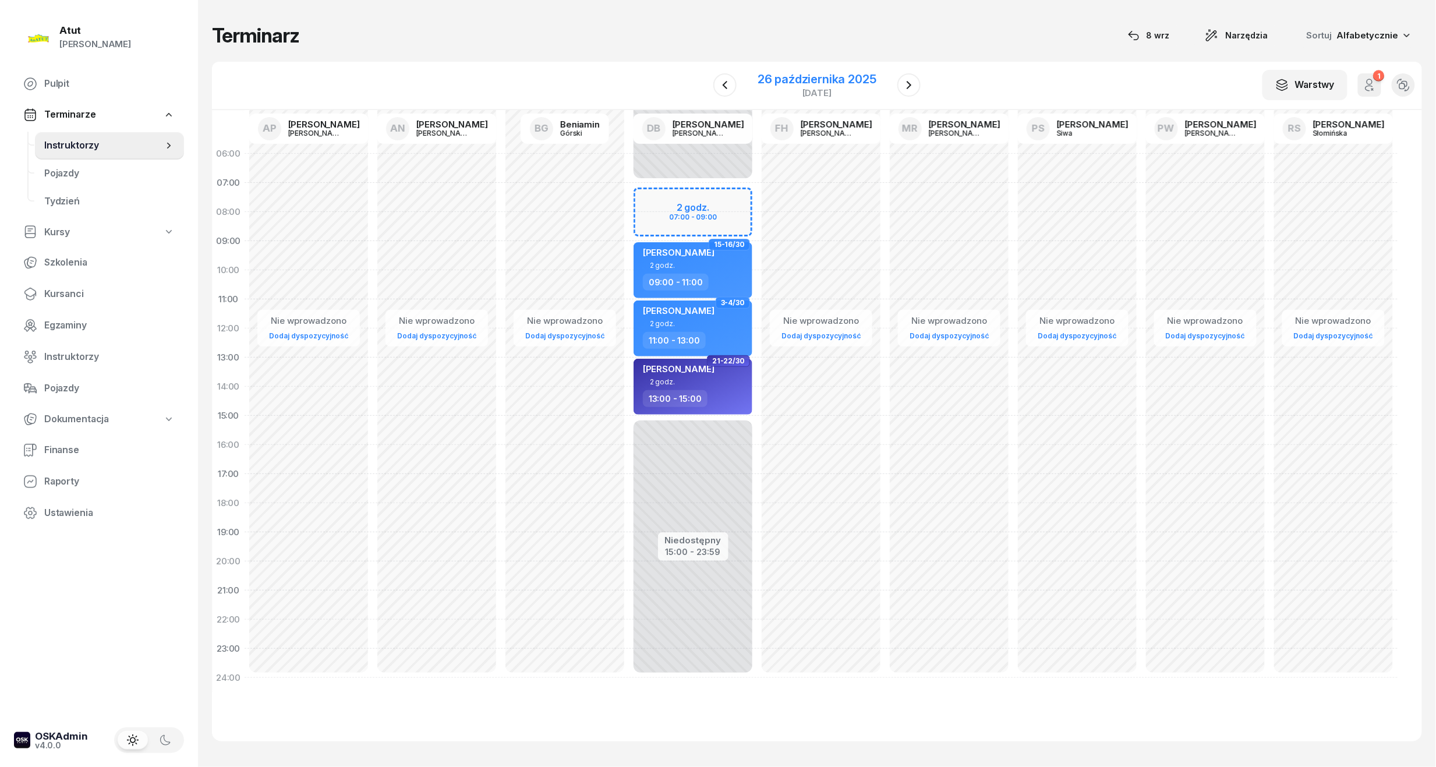
click at [814, 77] on div "26 października 2025" at bounding box center [817, 79] width 119 height 12
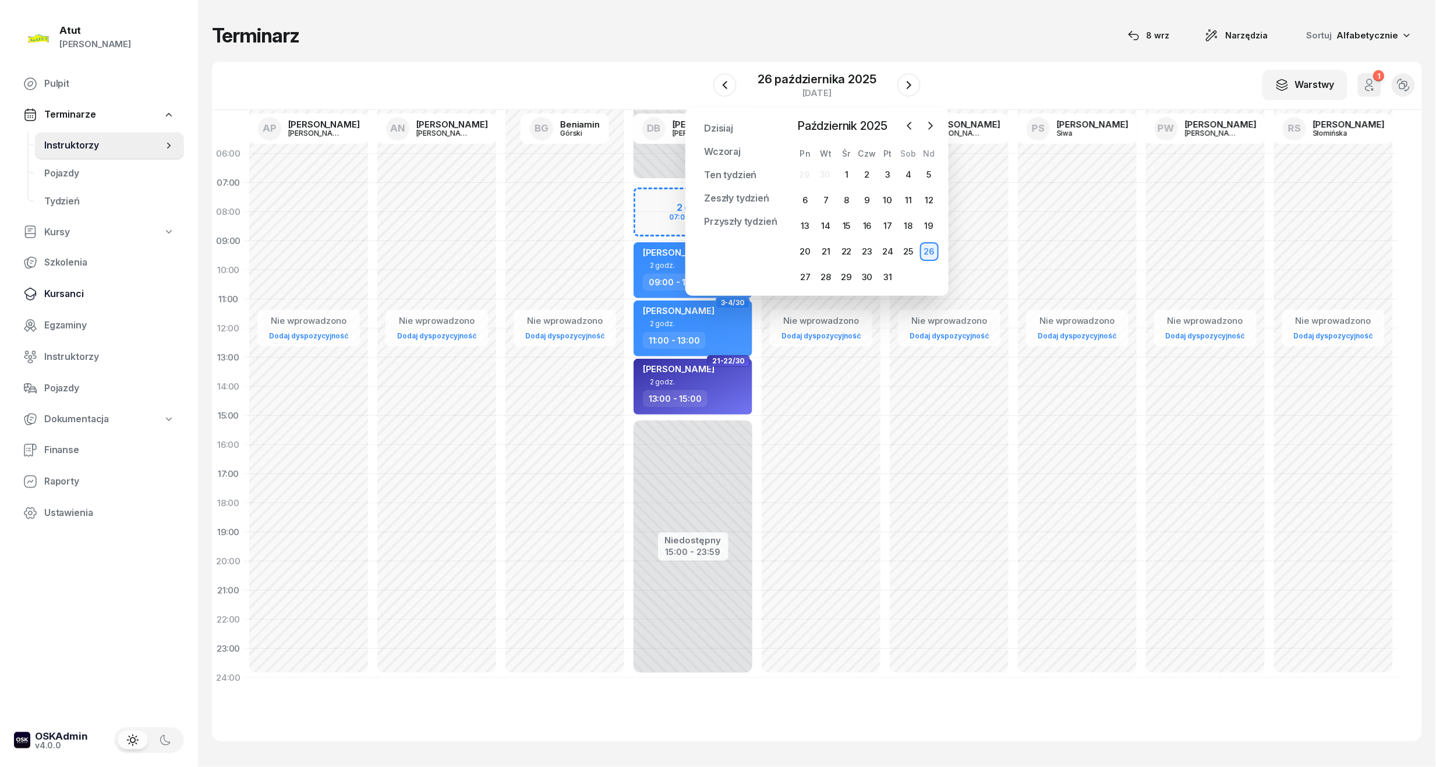
click at [61, 292] on span "Kursanci" at bounding box center [109, 294] width 130 height 15
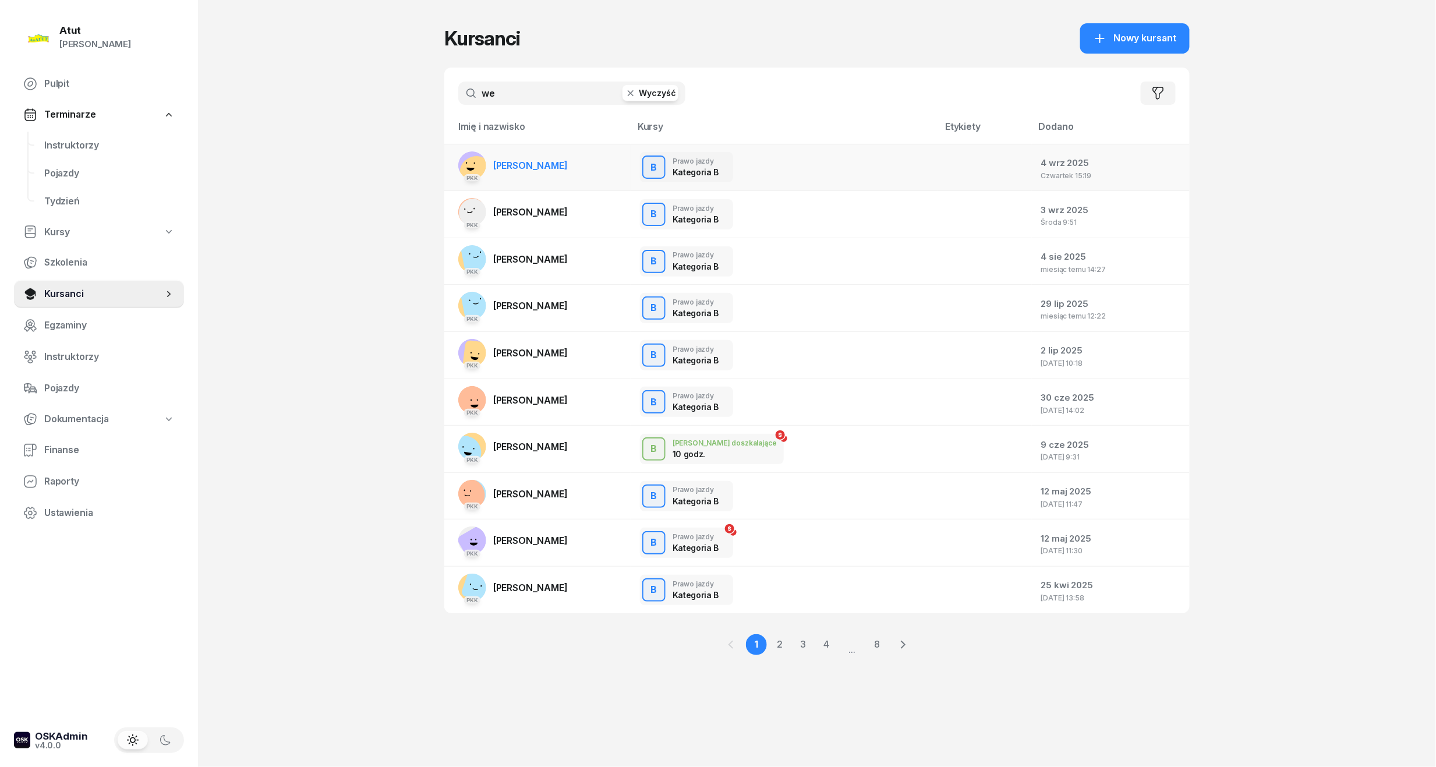
click at [543, 177] on link "PKK Maja Wenskowska" at bounding box center [512, 165] width 109 height 28
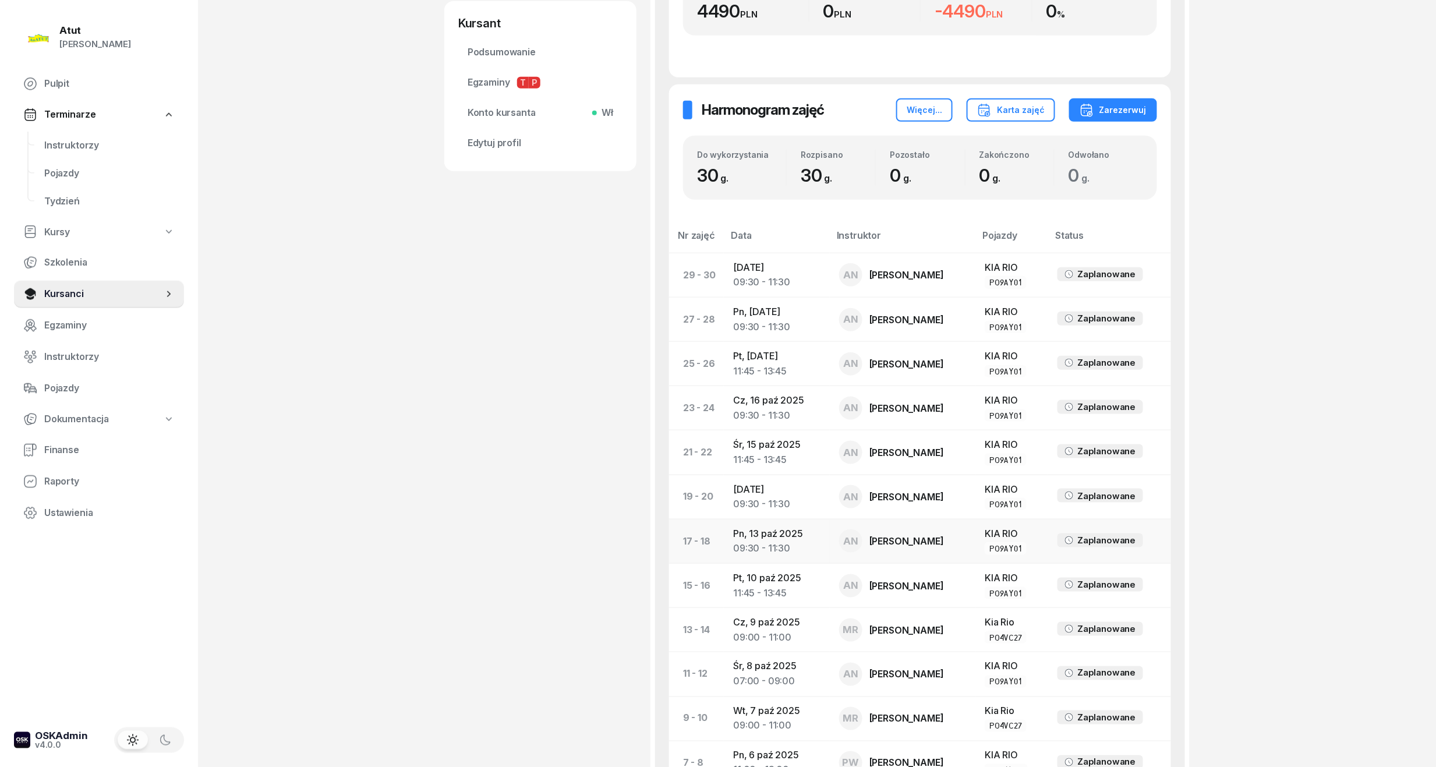
scroll to position [731, 0]
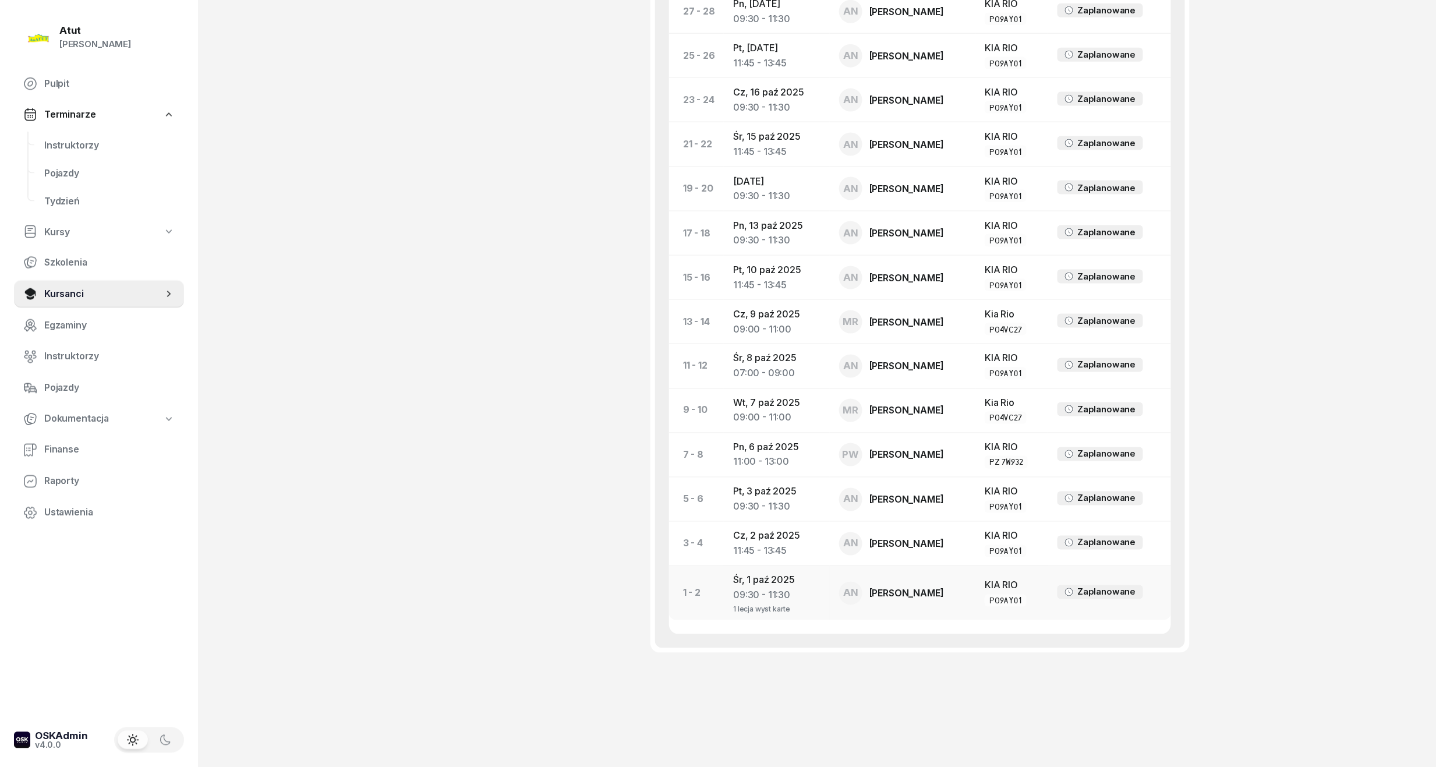
click at [816, 583] on td "Śr, 1 paź 2025 09:30 - 11:30 1 lecja wyst karte" at bounding box center [777, 593] width 106 height 54
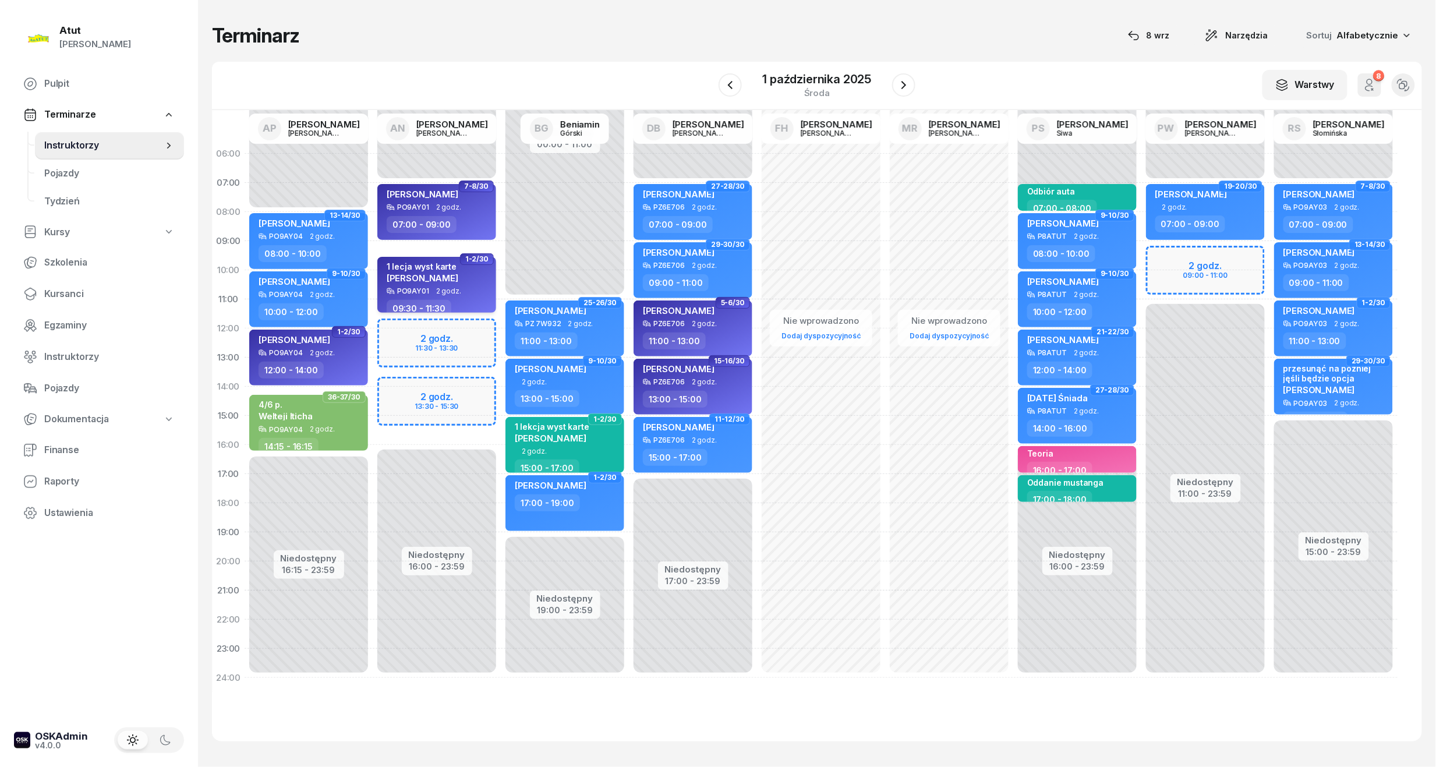
click at [466, 278] on div "1 lecja wyst karte Maja Wenskowska" at bounding box center [438, 274] width 102 height 26
select select "09"
select select "30"
select select "11"
select select "30"
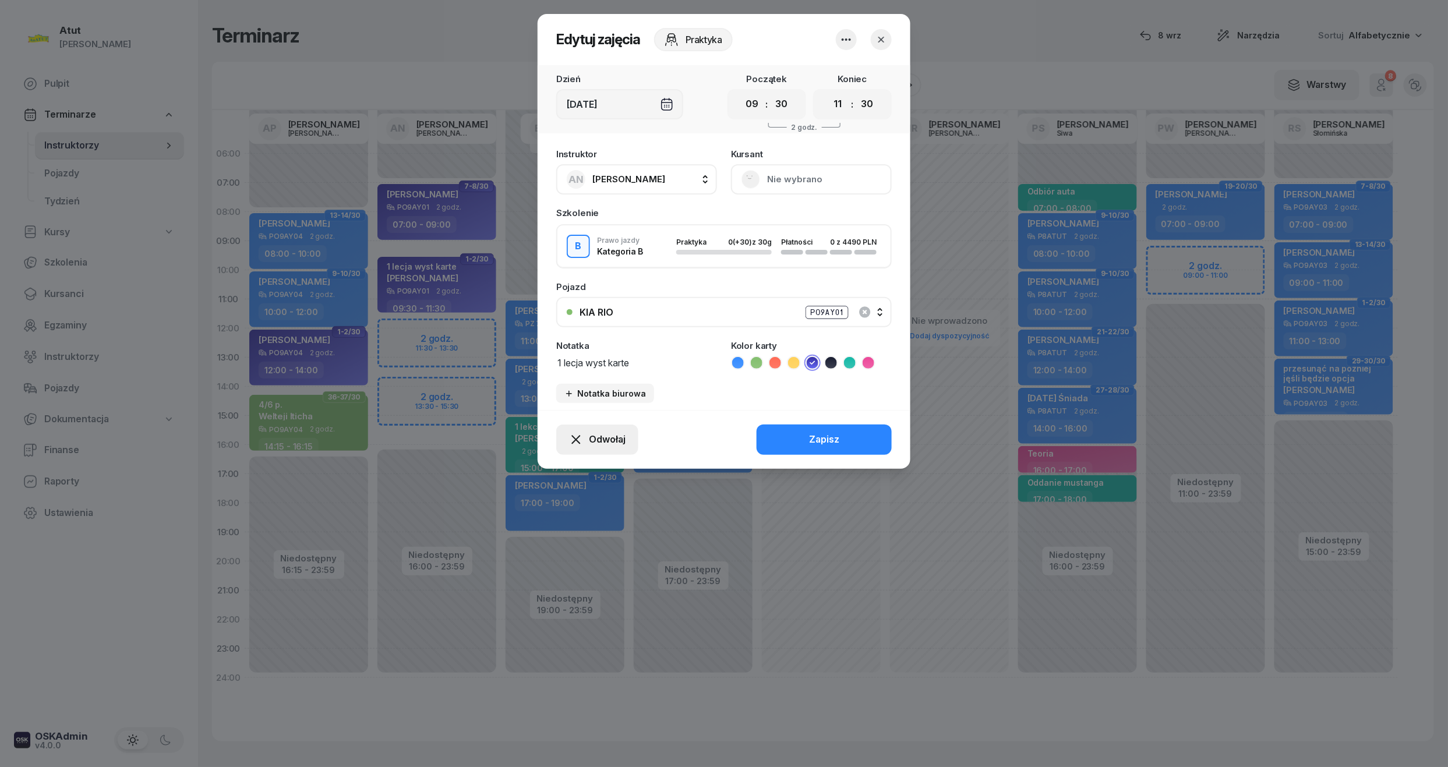
click at [600, 429] on button "Odwołaj" at bounding box center [597, 440] width 82 height 30
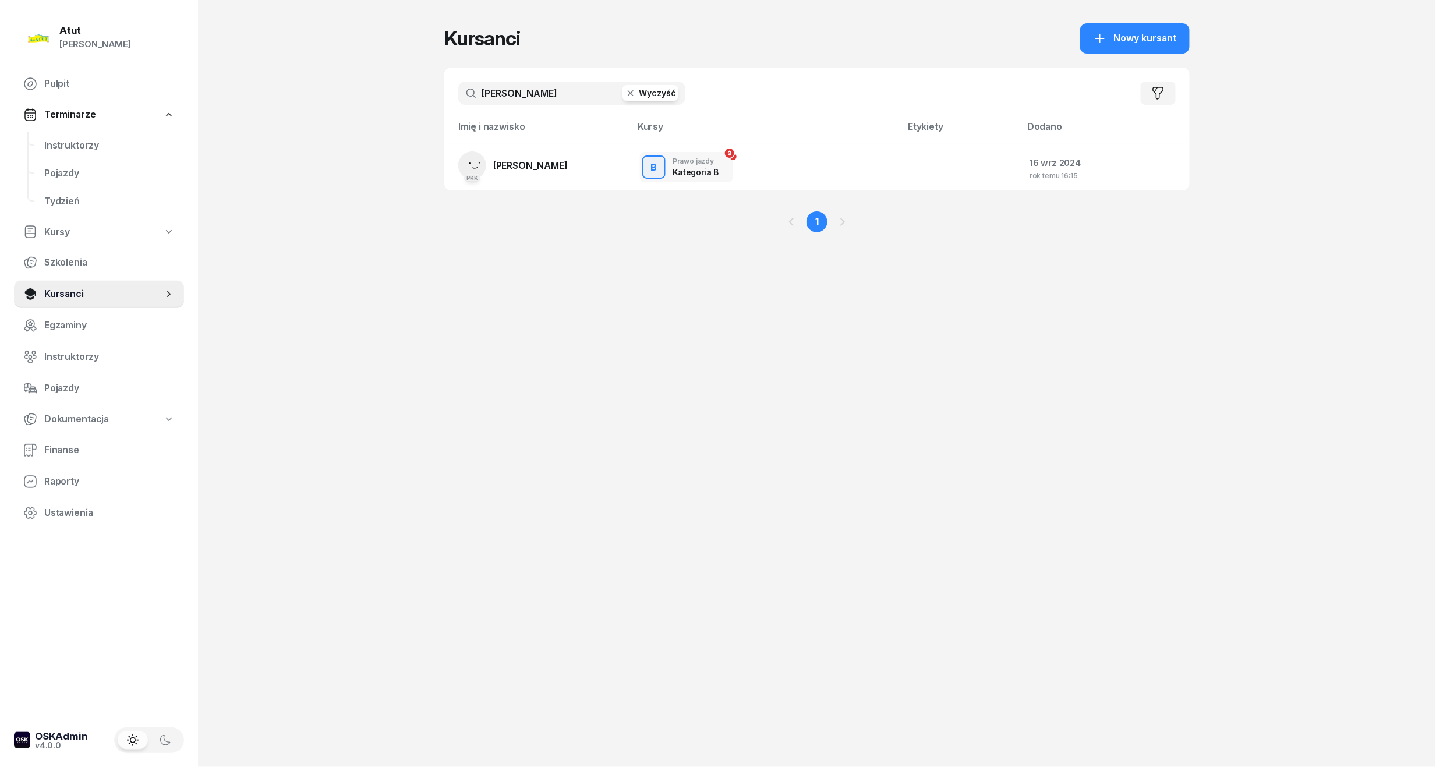
click at [33, 146] on div "Instruktorzy Pojazdy Tydzień" at bounding box center [99, 174] width 170 height 84
click at [51, 138] on span "Instruktorzy" at bounding box center [109, 145] width 130 height 15
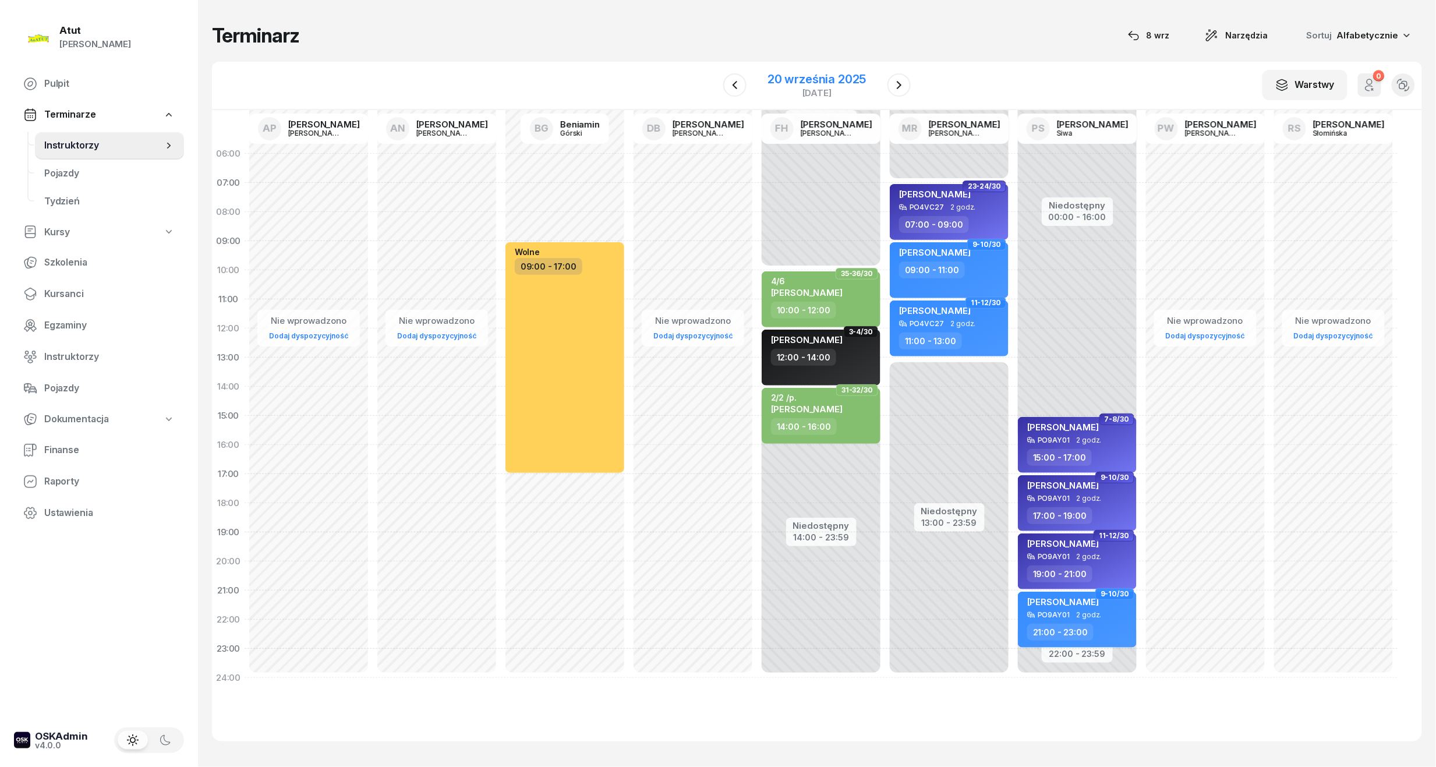
click at [853, 76] on div "20 września 2025" at bounding box center [817, 79] width 98 height 12
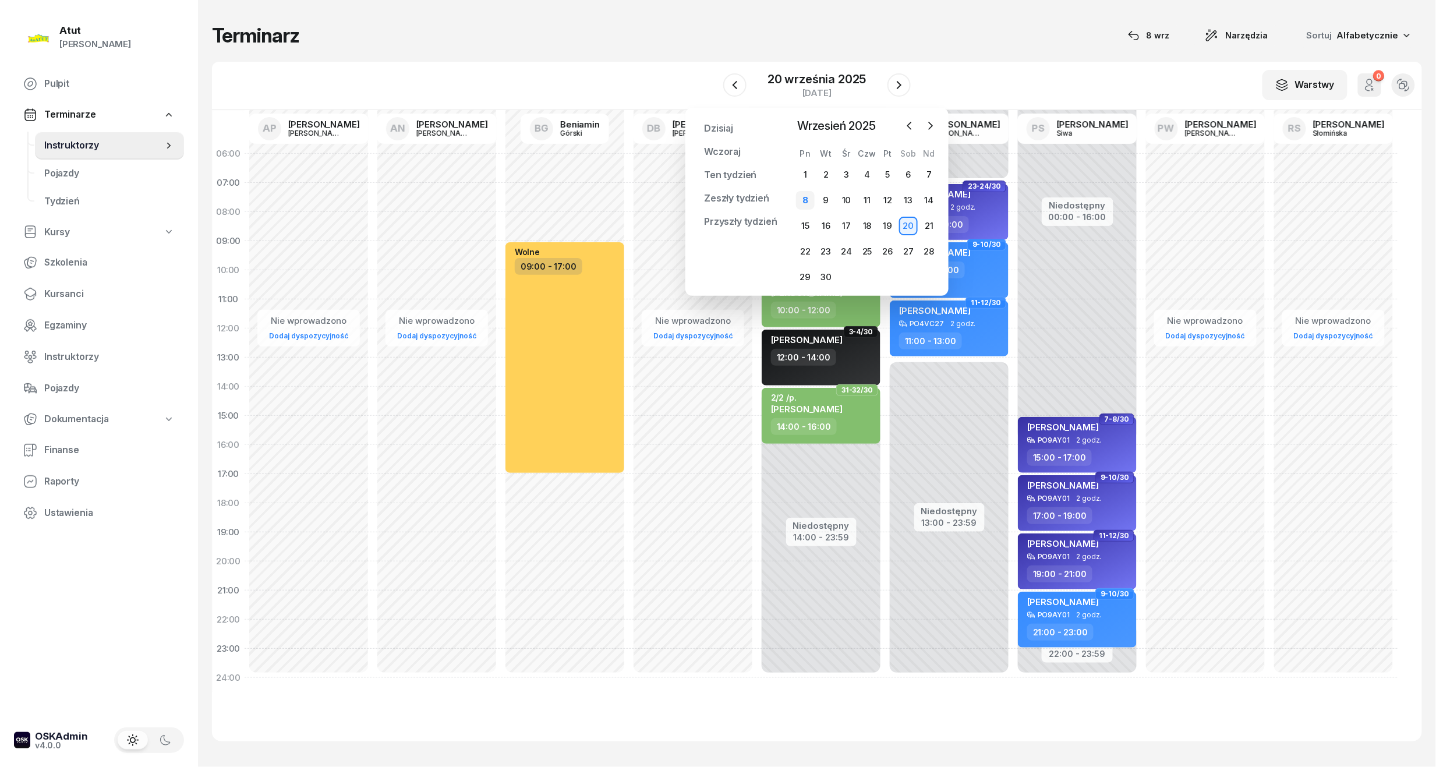
click at [811, 194] on div "8" at bounding box center [805, 200] width 19 height 19
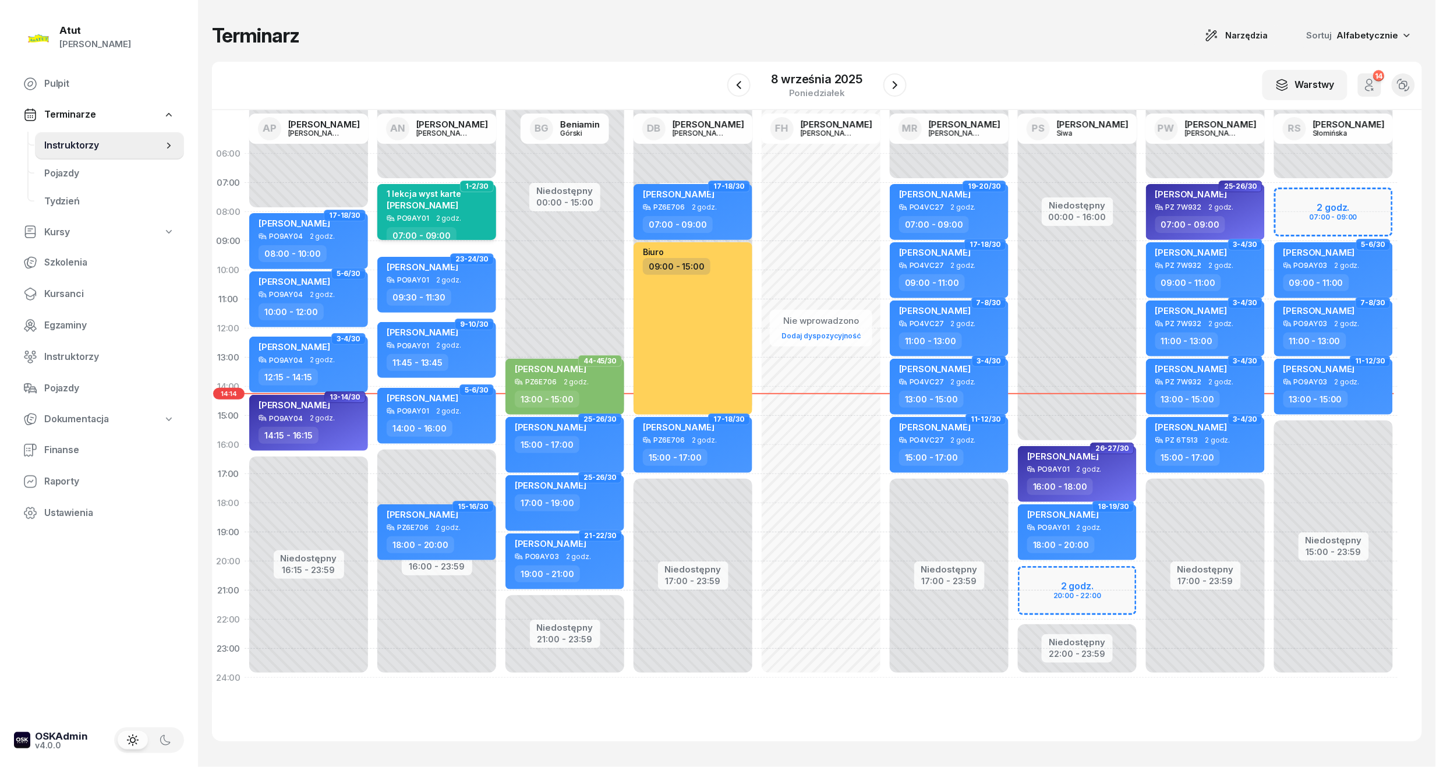
click at [458, 203] on span "[PERSON_NAME]" at bounding box center [423, 205] width 72 height 11
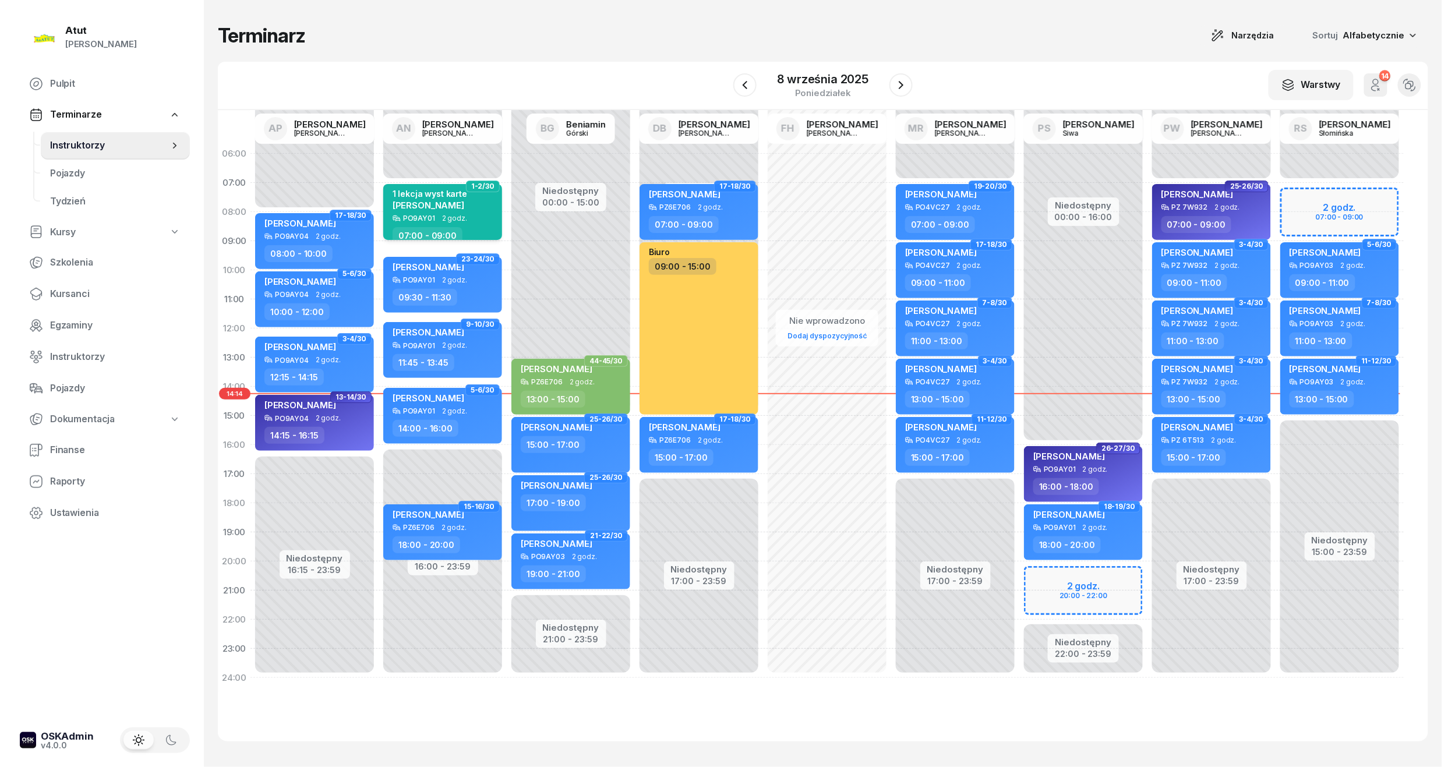
select select "07"
select select "09"
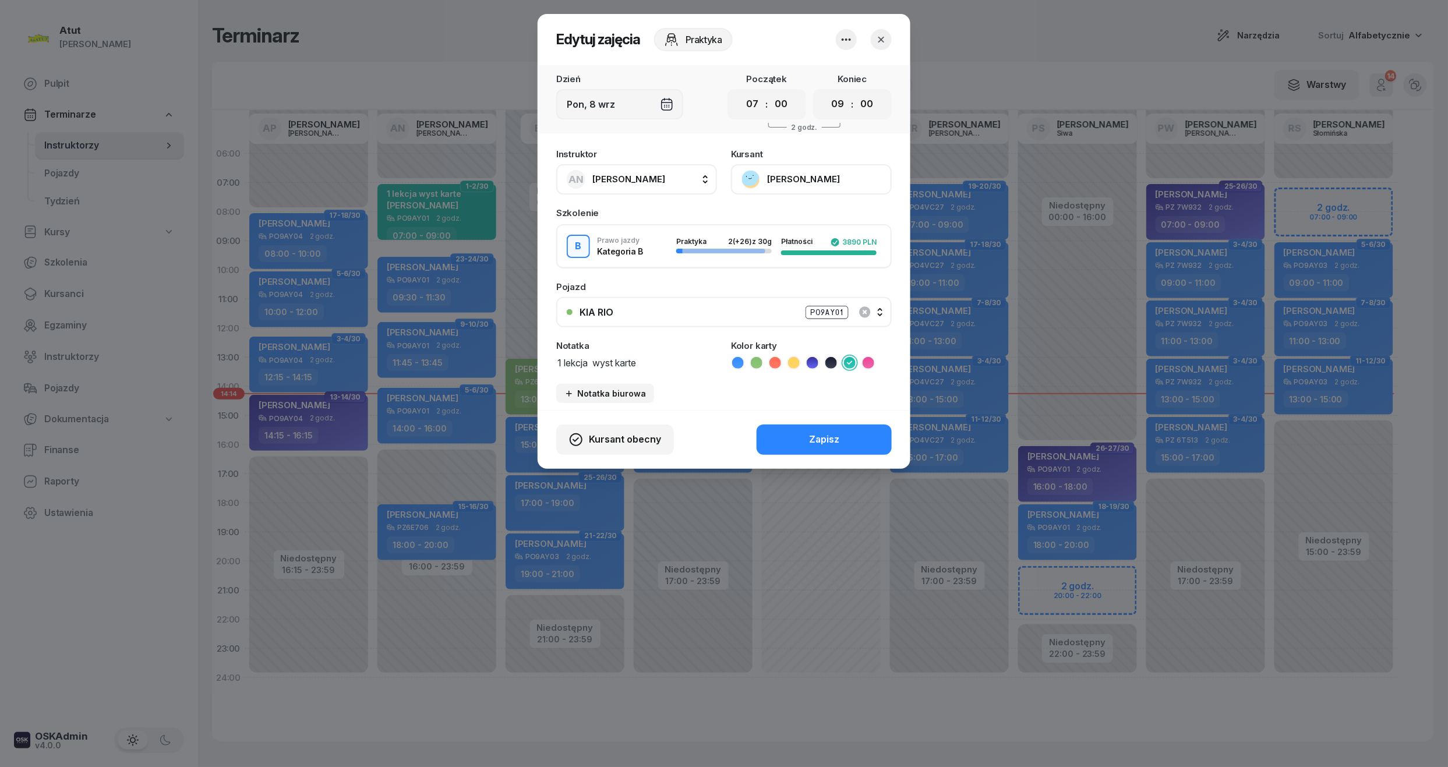
click at [874, 43] on button "button" at bounding box center [881, 39] width 21 height 21
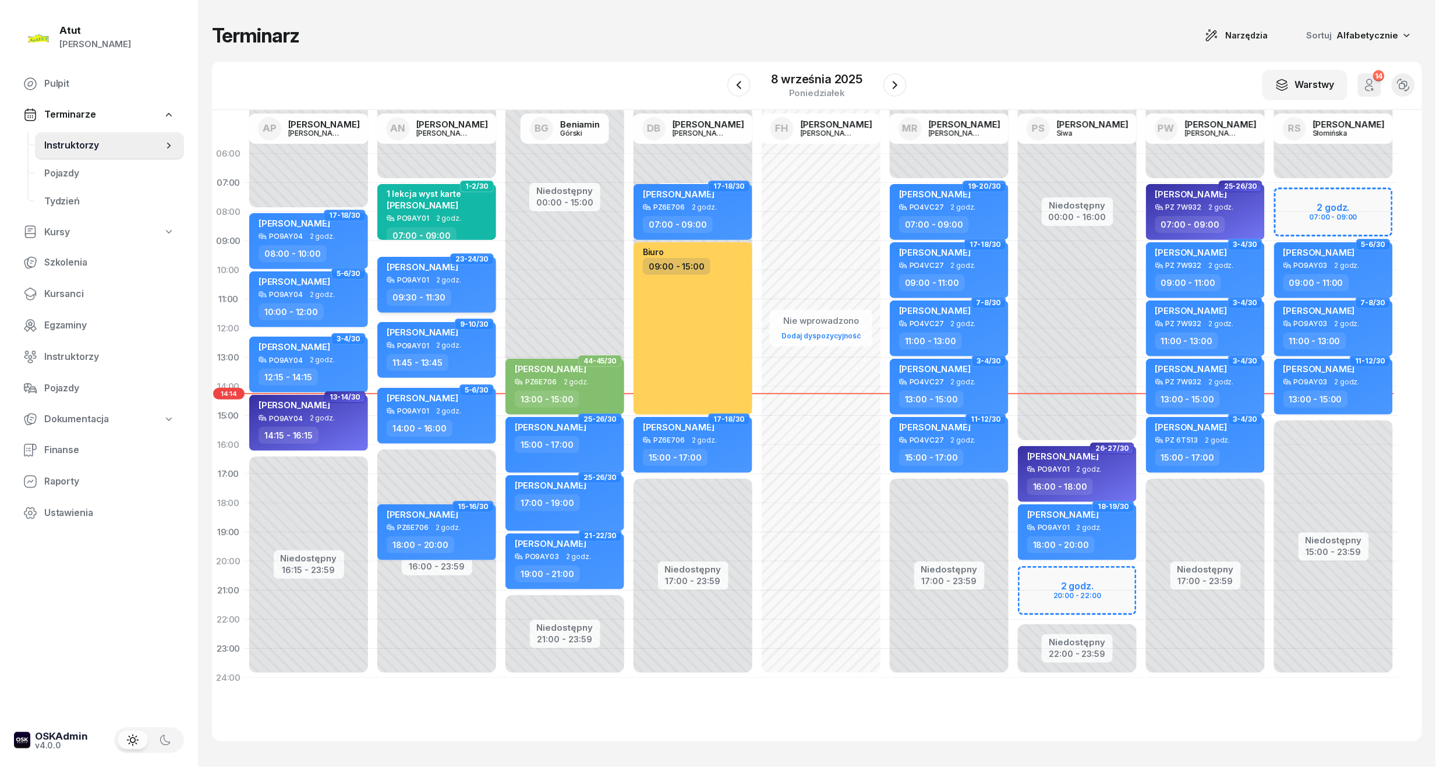
click at [419, 296] on div "09:30 - 11:30" at bounding box center [419, 297] width 65 height 17
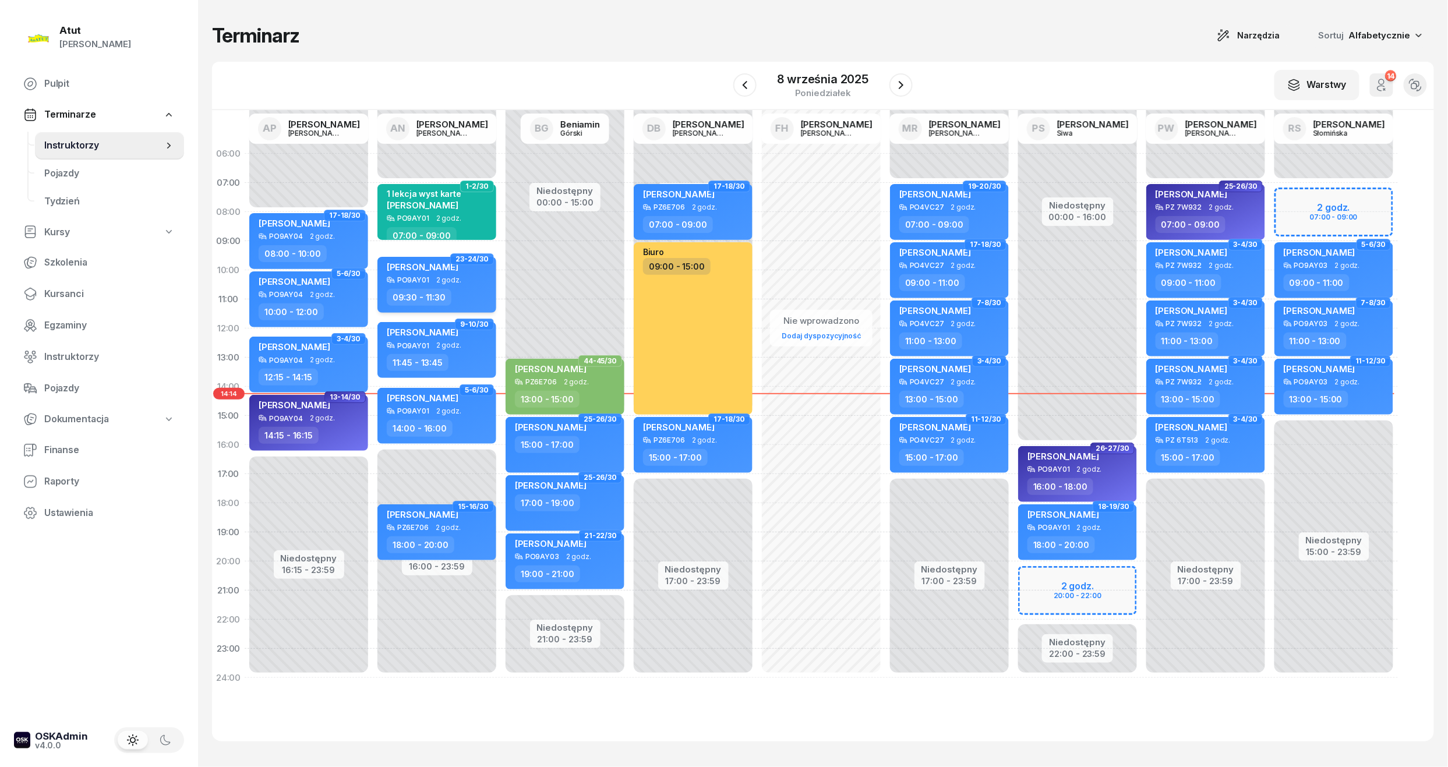
select select "09"
select select "30"
select select "11"
select select "30"
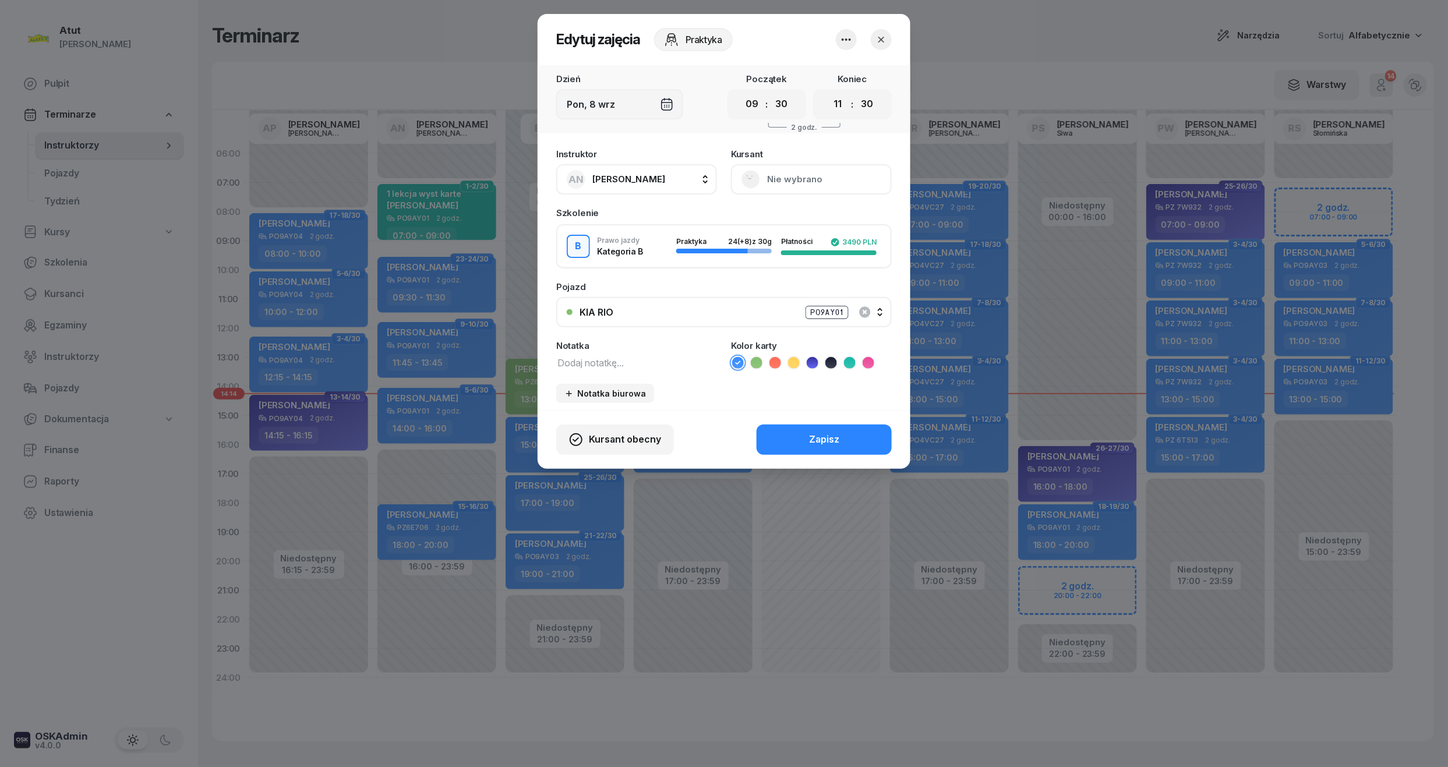
click at [795, 176] on button "Nie wybrano" at bounding box center [811, 179] width 161 height 30
click at [770, 220] on div "Otwórz profil" at bounding box center [768, 218] width 56 height 15
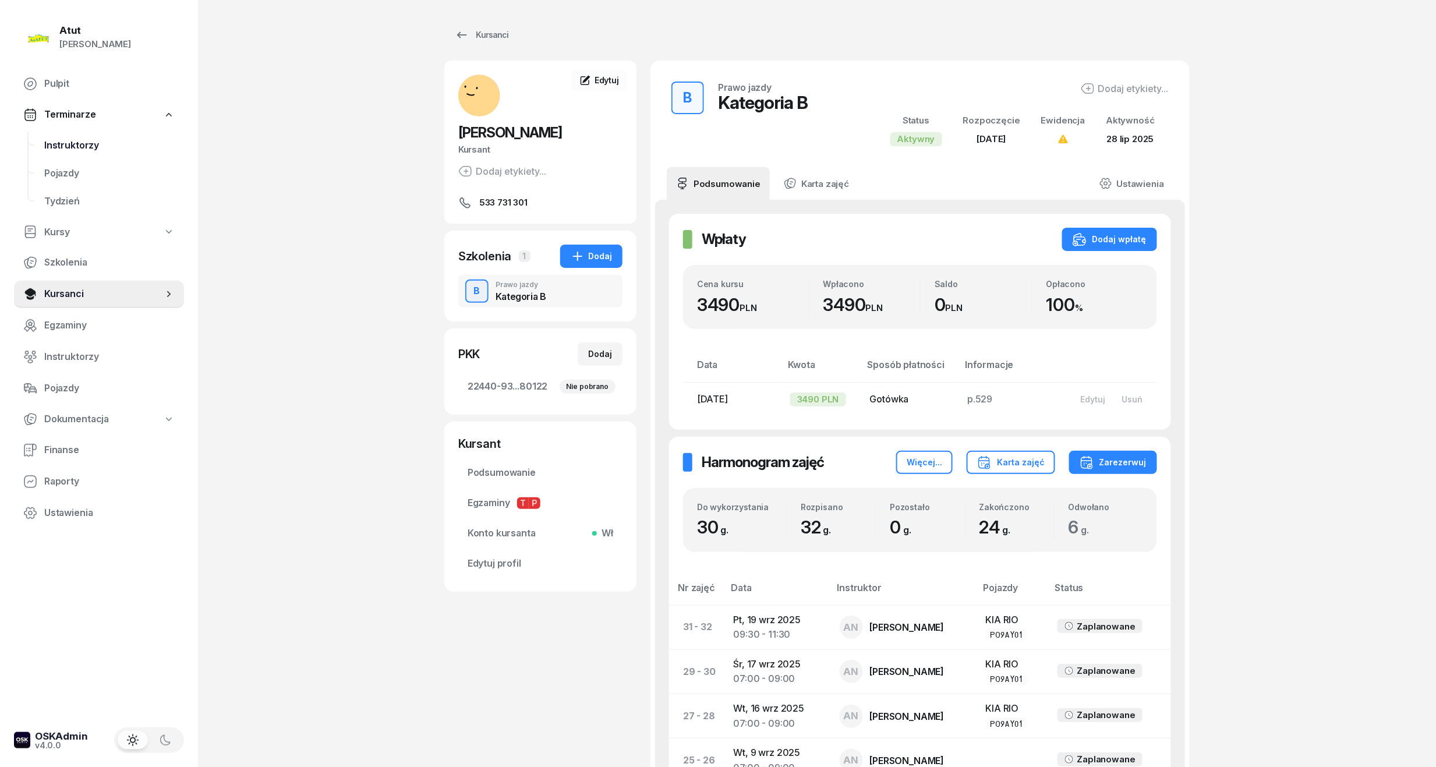
click at [68, 138] on span "Instruktorzy" at bounding box center [109, 145] width 130 height 15
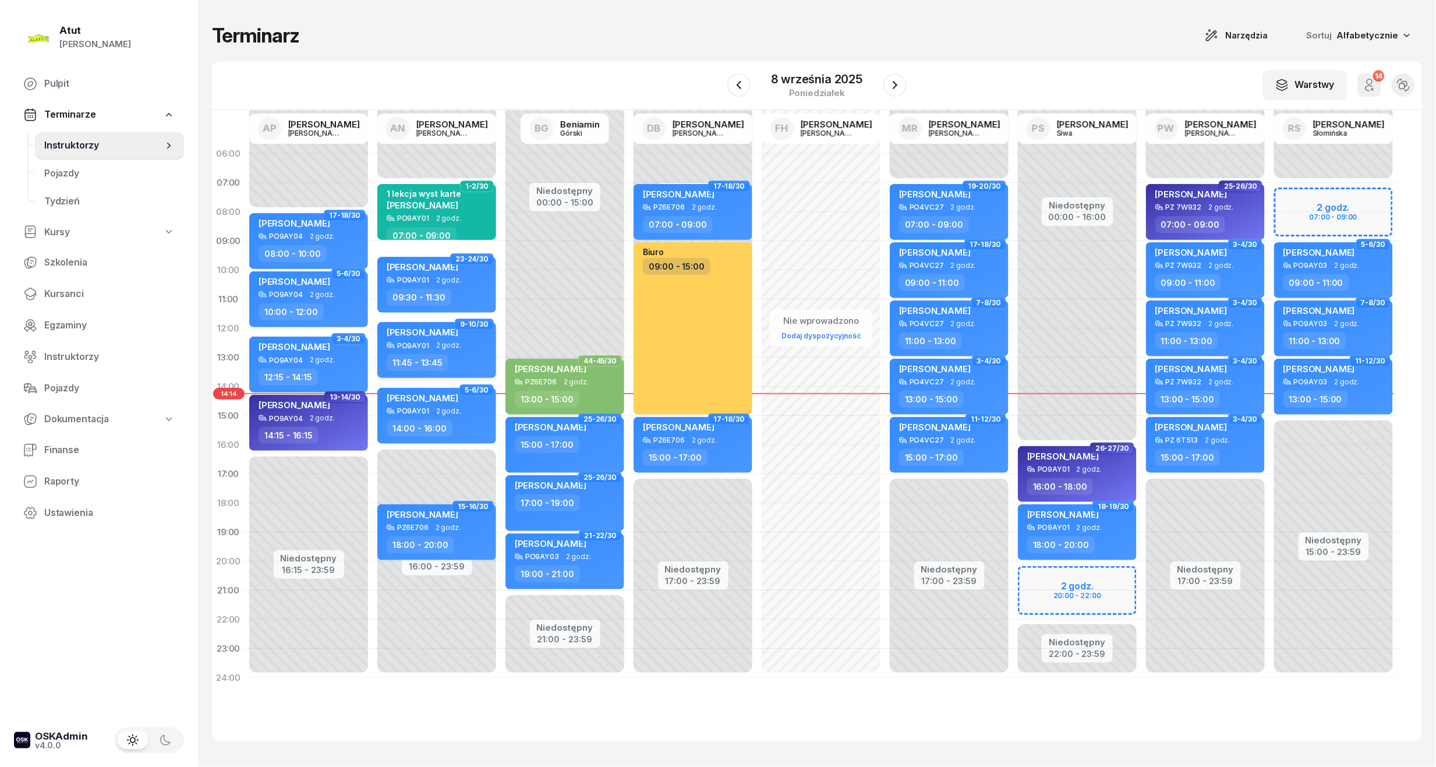
click at [436, 348] on span "2 godz." at bounding box center [448, 345] width 25 height 8
select select "11"
select select "45"
select select "13"
select select "45"
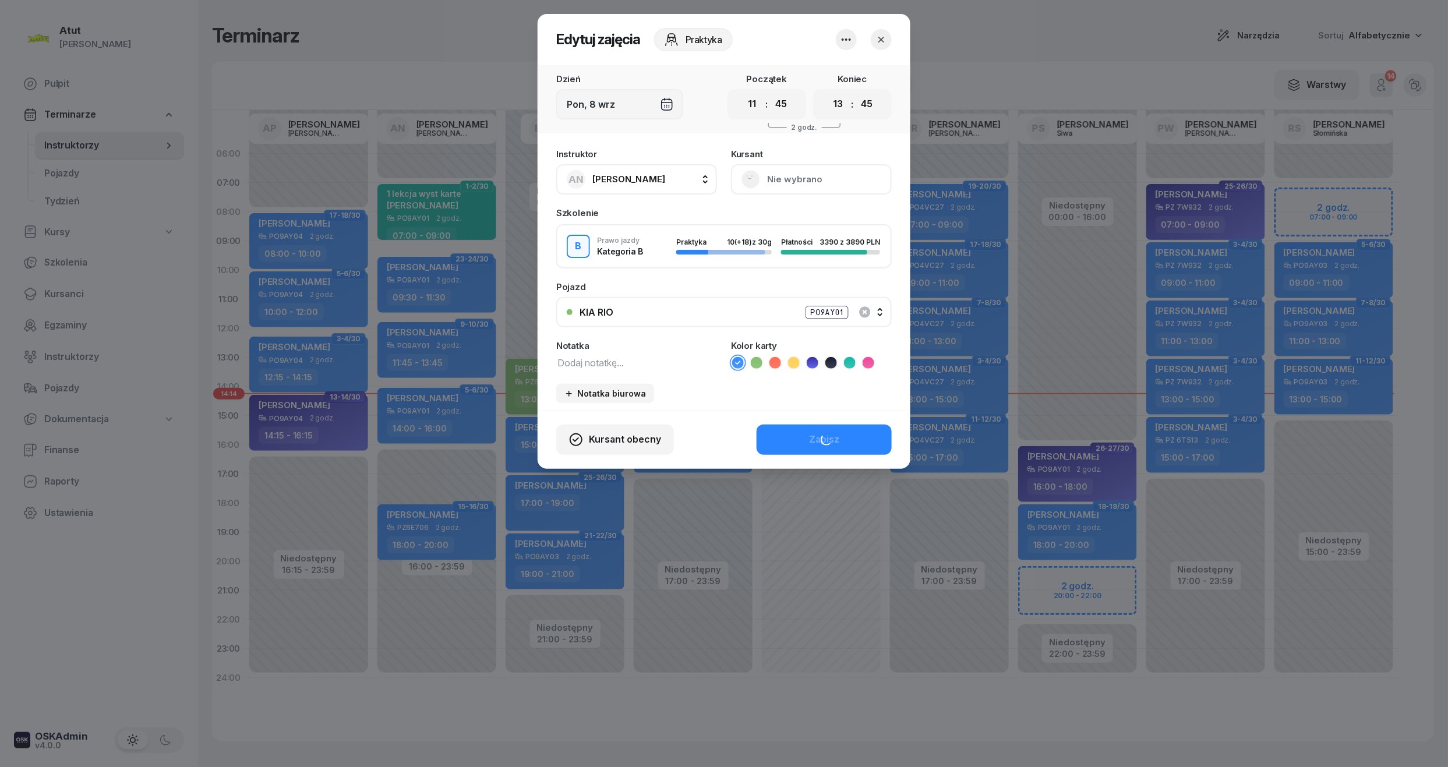
click at [801, 170] on button "Nie wybrano" at bounding box center [811, 179] width 161 height 30
click at [759, 210] on link "Otwórz profil" at bounding box center [810, 218] width 154 height 29
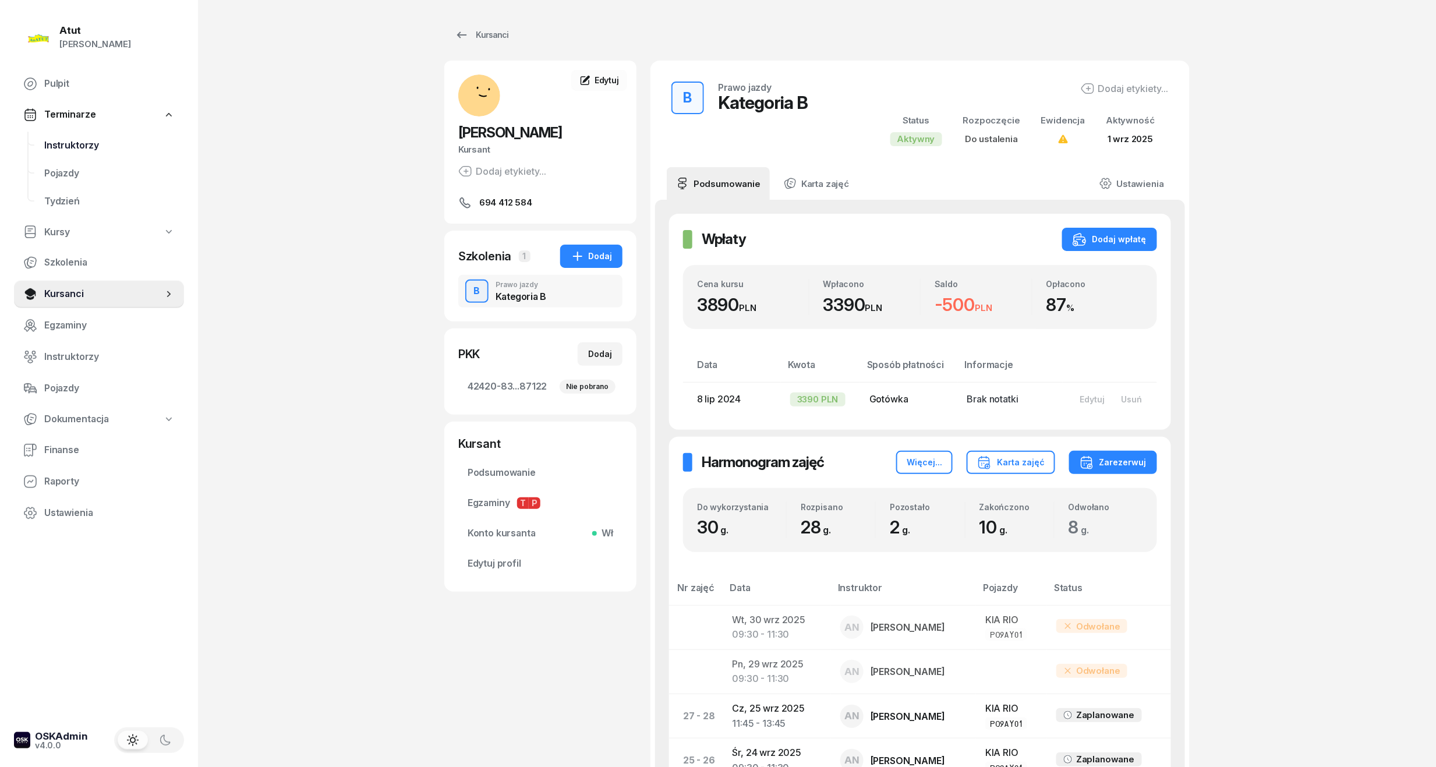
click at [93, 140] on span "Instruktorzy" at bounding box center [109, 145] width 130 height 15
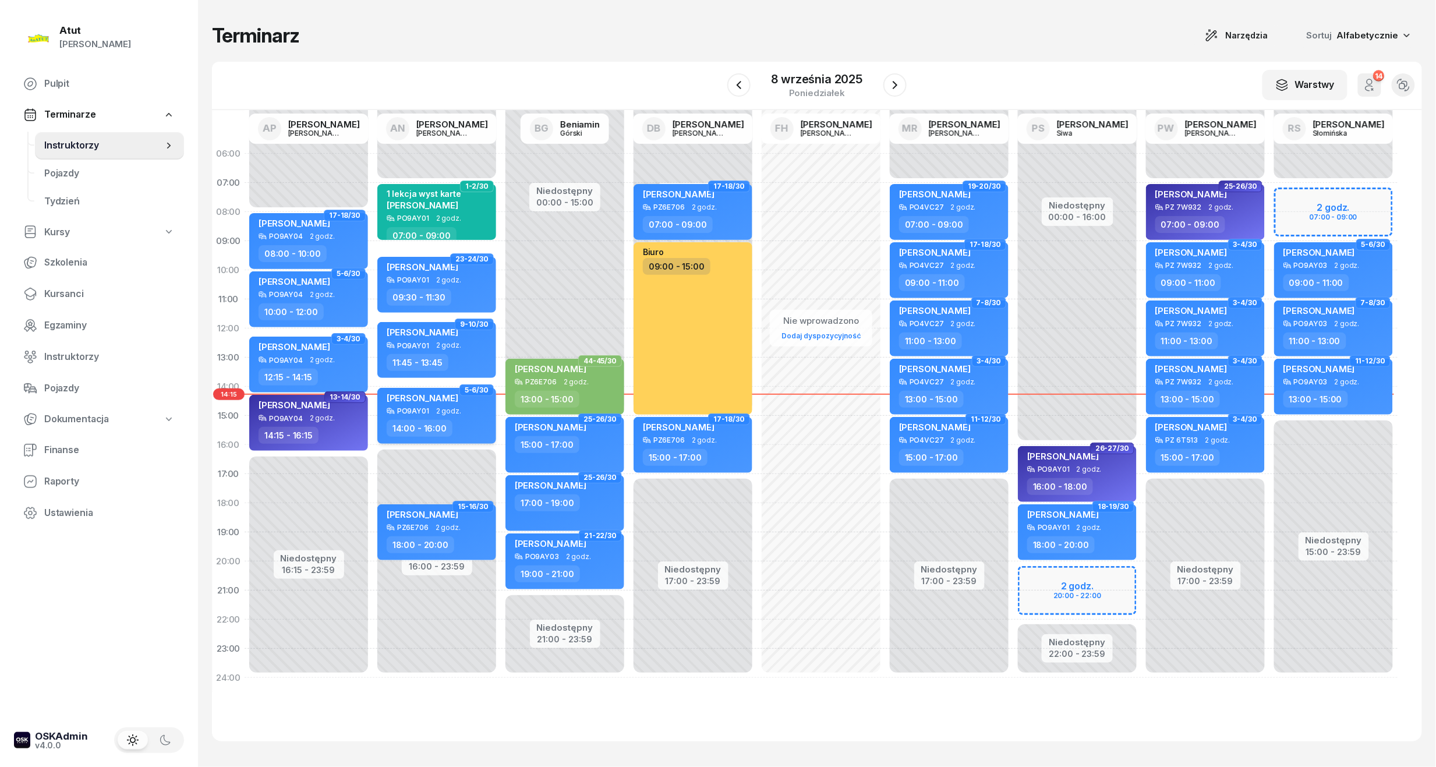
click at [445, 423] on div "14:00 - 16:00" at bounding box center [420, 428] width 66 height 17
select select "14"
select select "16"
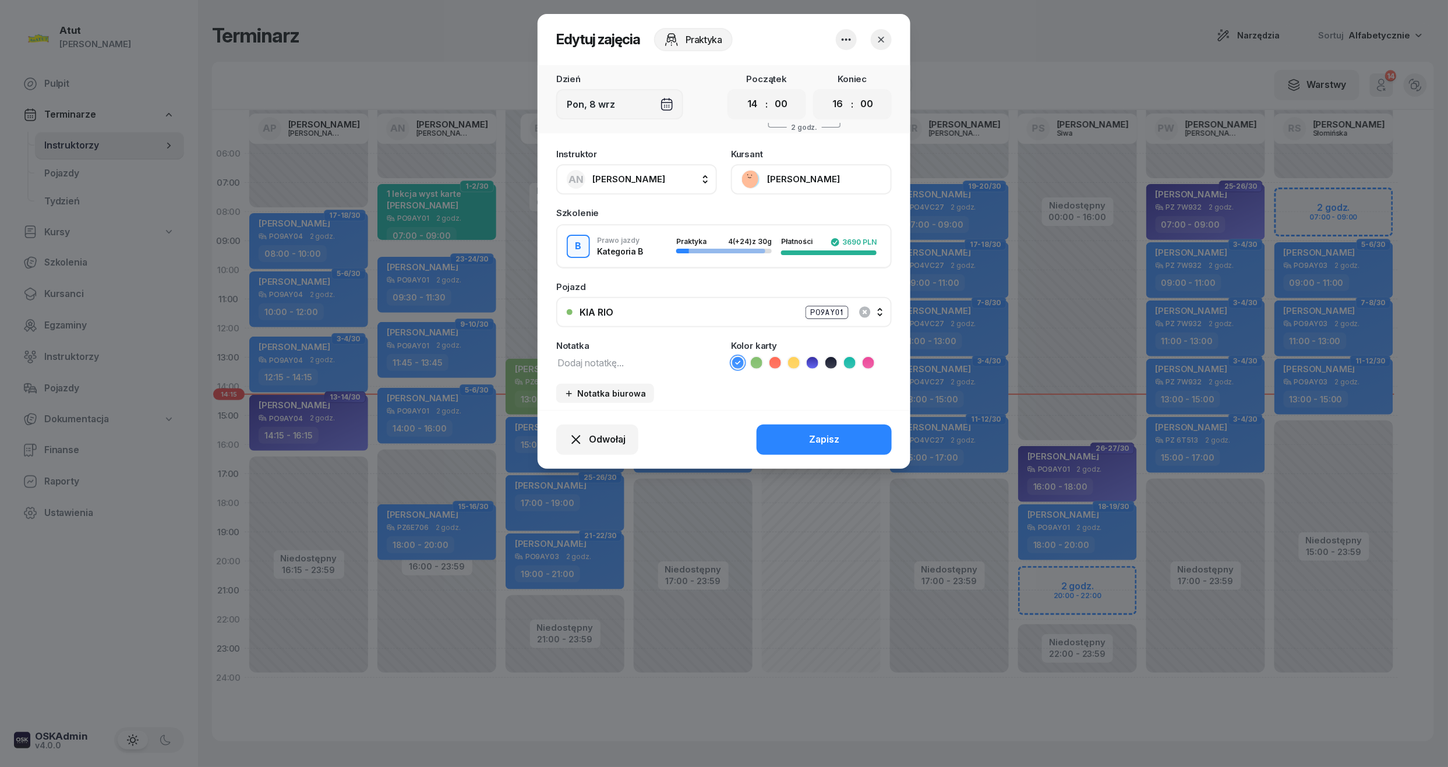
click at [815, 182] on button "[PERSON_NAME]" at bounding box center [811, 179] width 161 height 30
click at [804, 214] on link "Otwórz profil" at bounding box center [810, 218] width 154 height 29
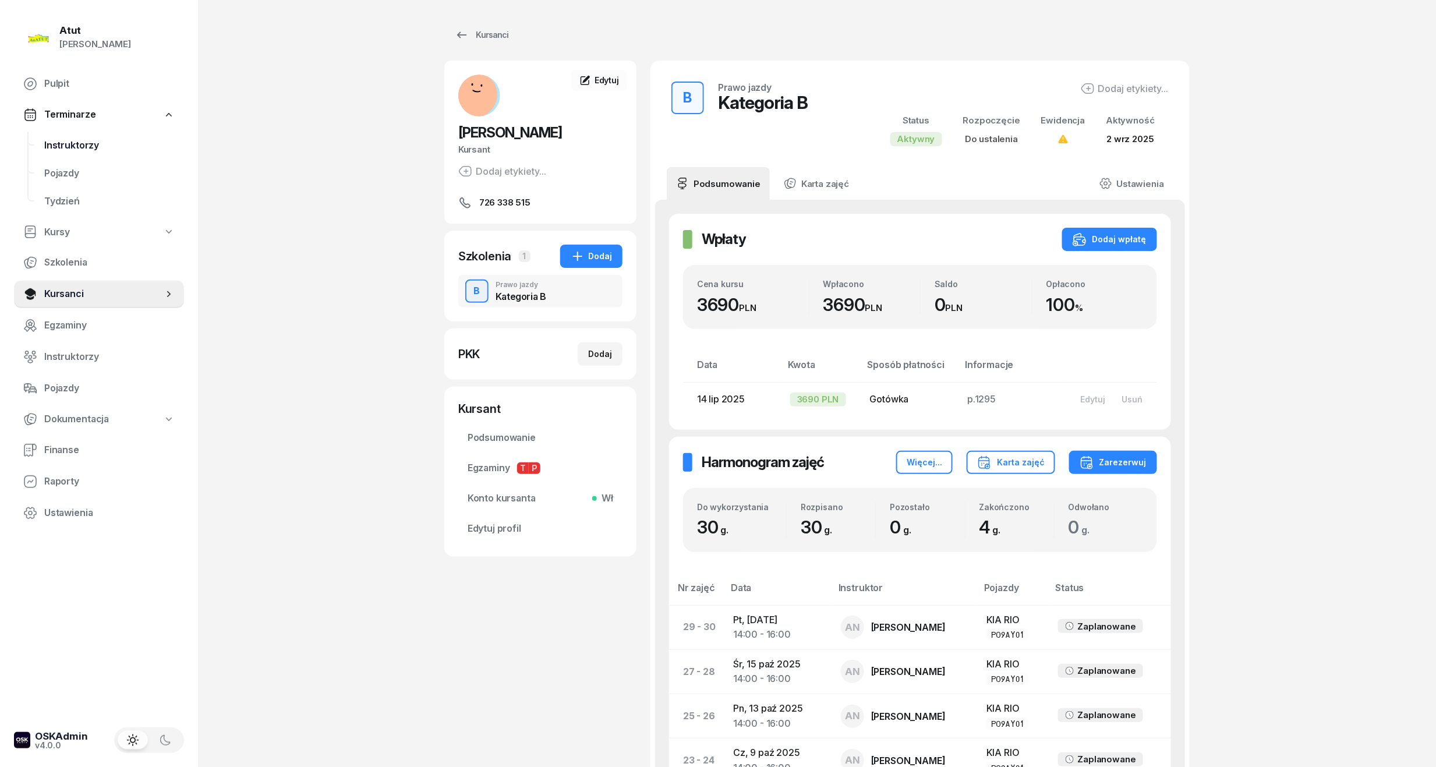
click at [63, 134] on link "Instruktorzy" at bounding box center [109, 146] width 149 height 28
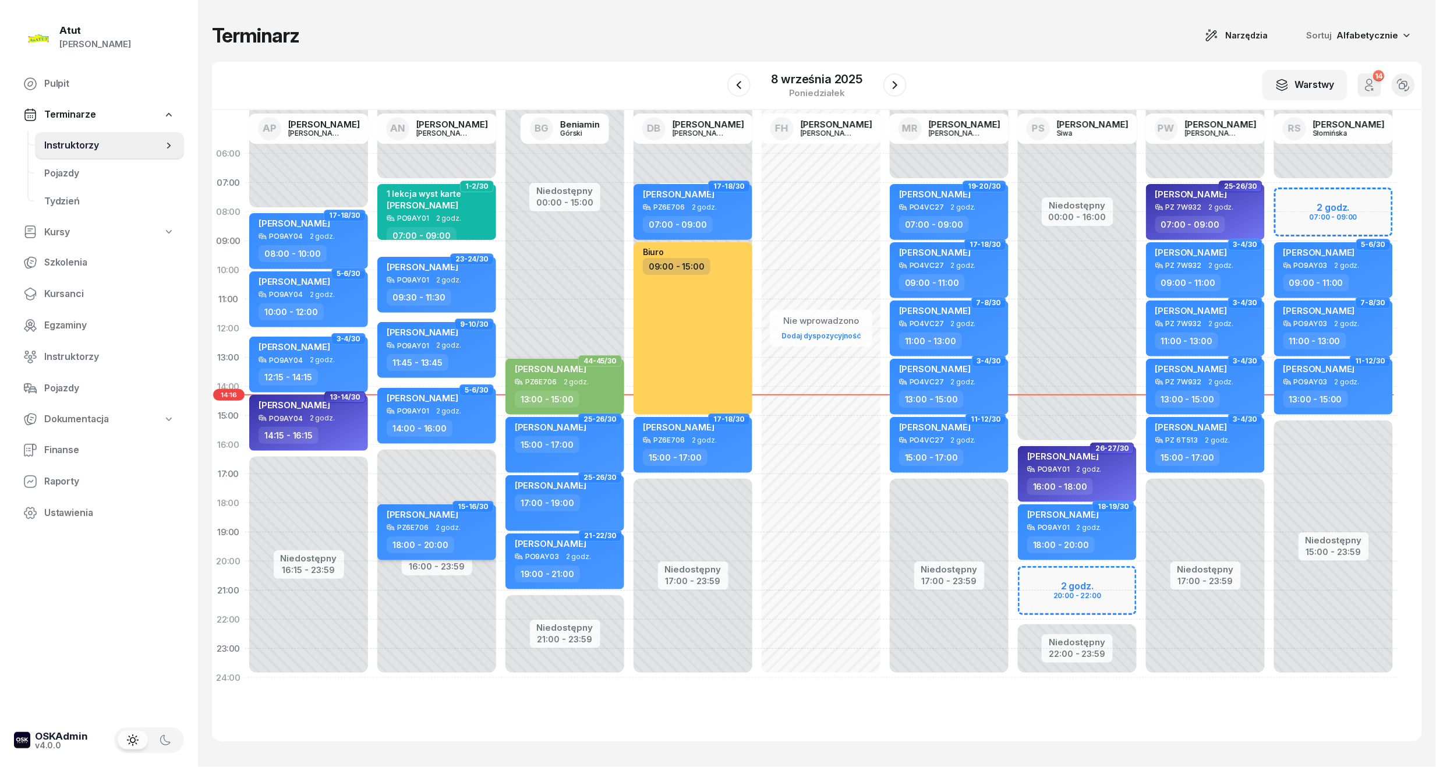
click at [447, 527] on span "2 godz." at bounding box center [448, 528] width 25 height 8
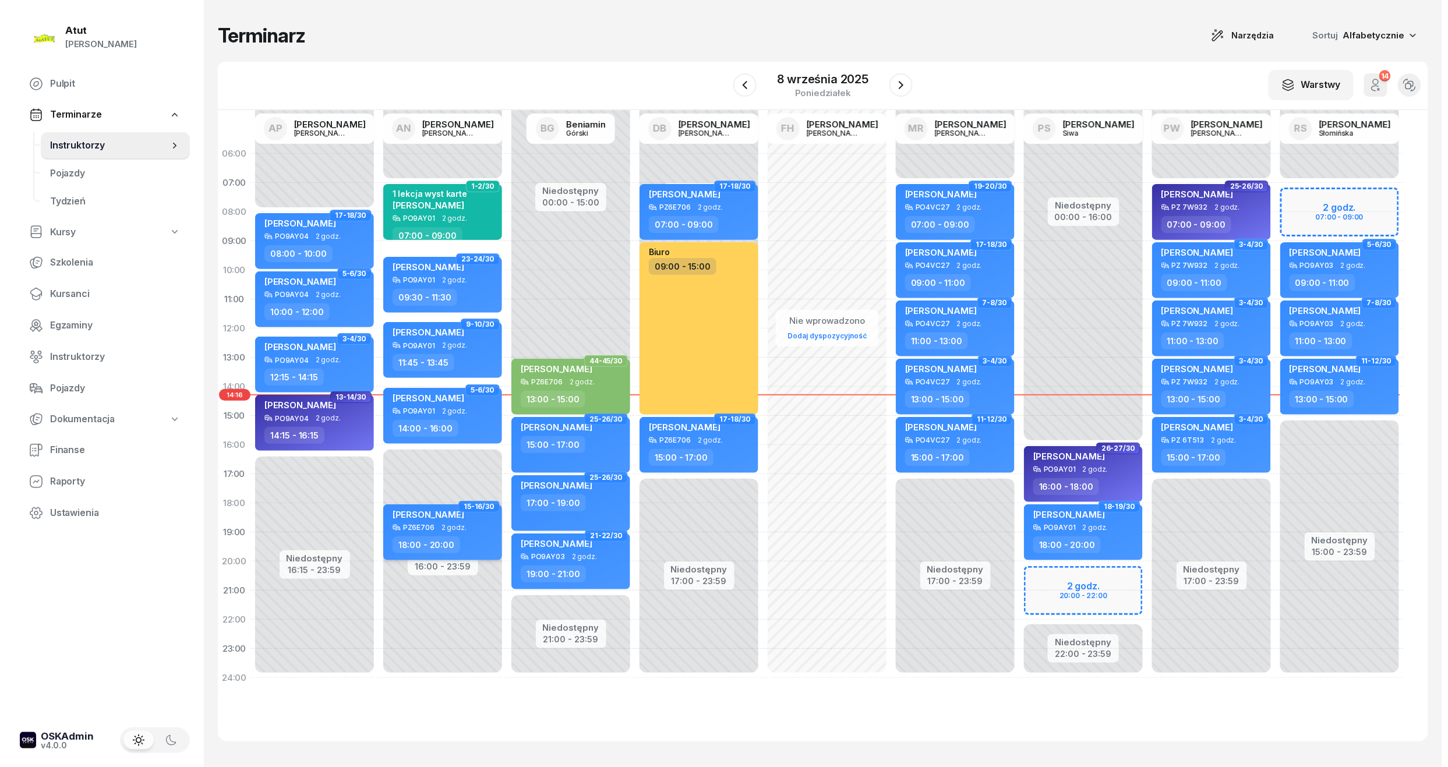
select select "18"
select select "20"
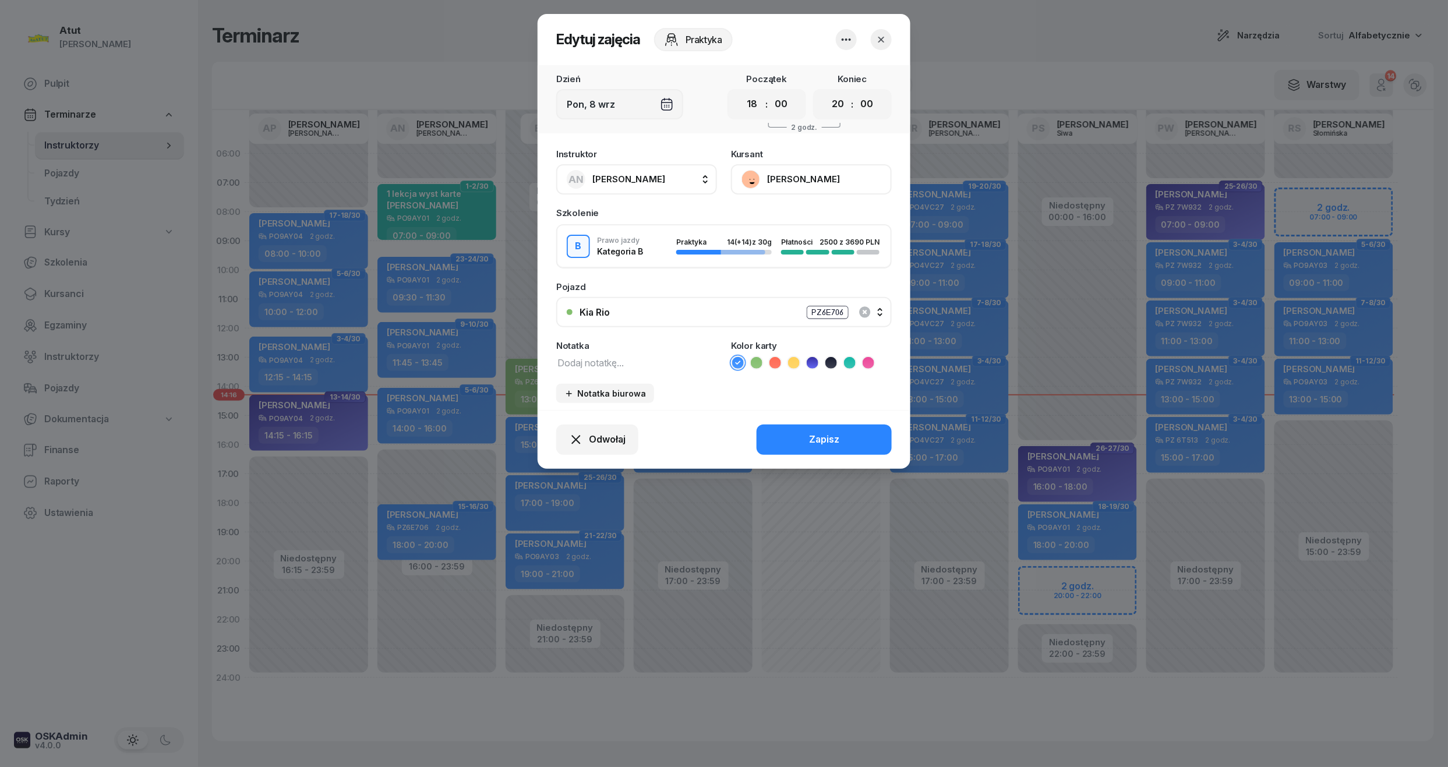
click at [830, 182] on button "[PERSON_NAME]" at bounding box center [811, 179] width 161 height 30
click at [821, 213] on link "Otwórz profil" at bounding box center [810, 218] width 154 height 29
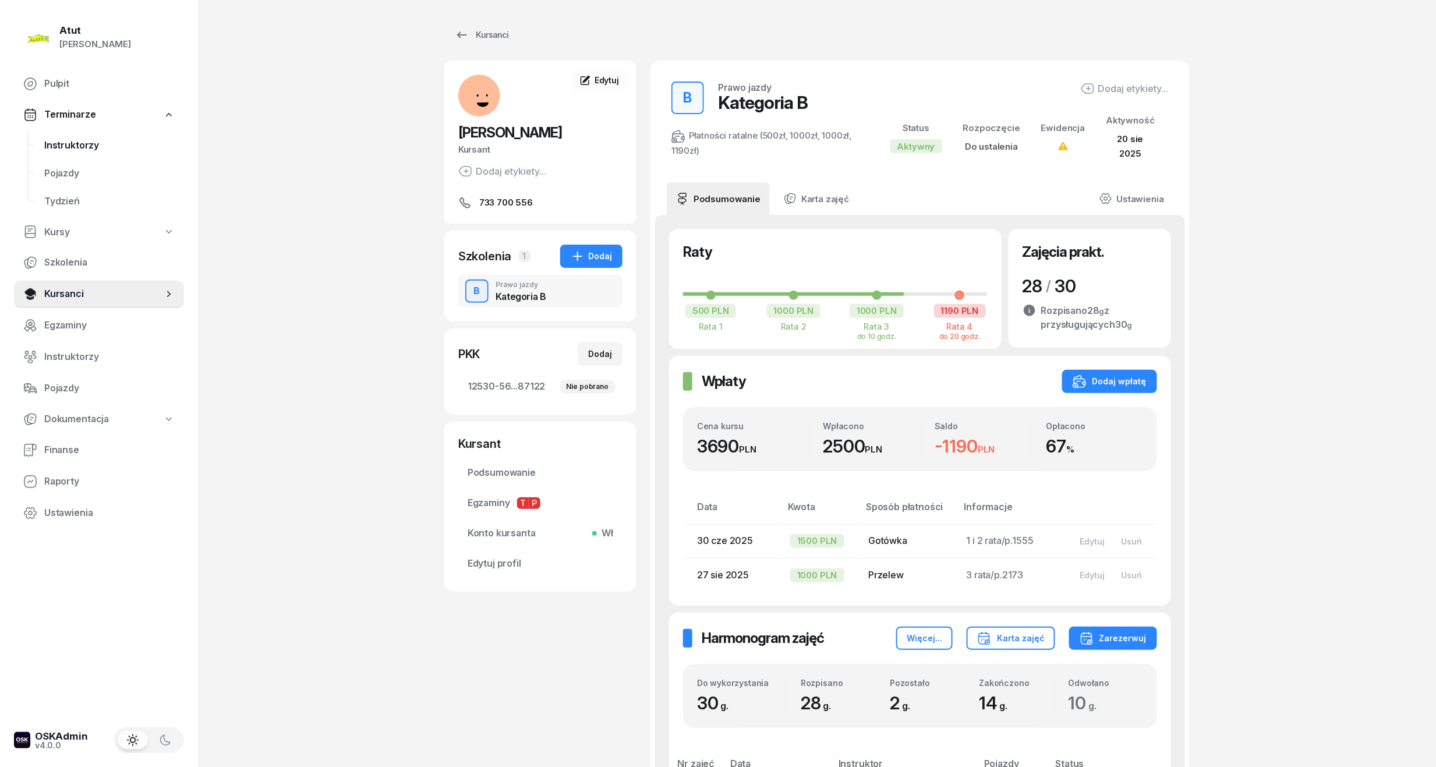
click at [59, 143] on span "Instruktorzy" at bounding box center [109, 145] width 130 height 15
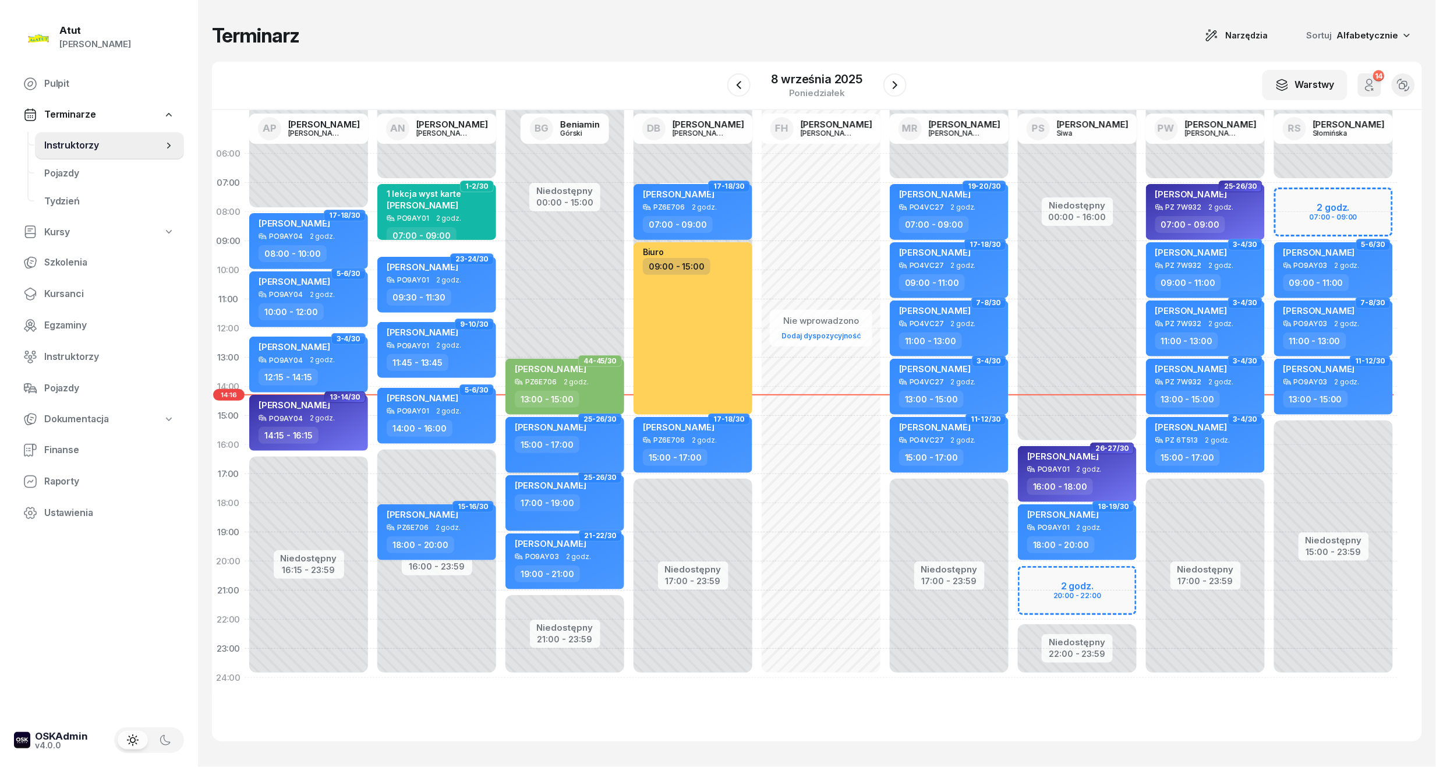
click at [563, 443] on div "15:00 - 17:00" at bounding box center [547, 444] width 65 height 17
select select "15"
select select "17"
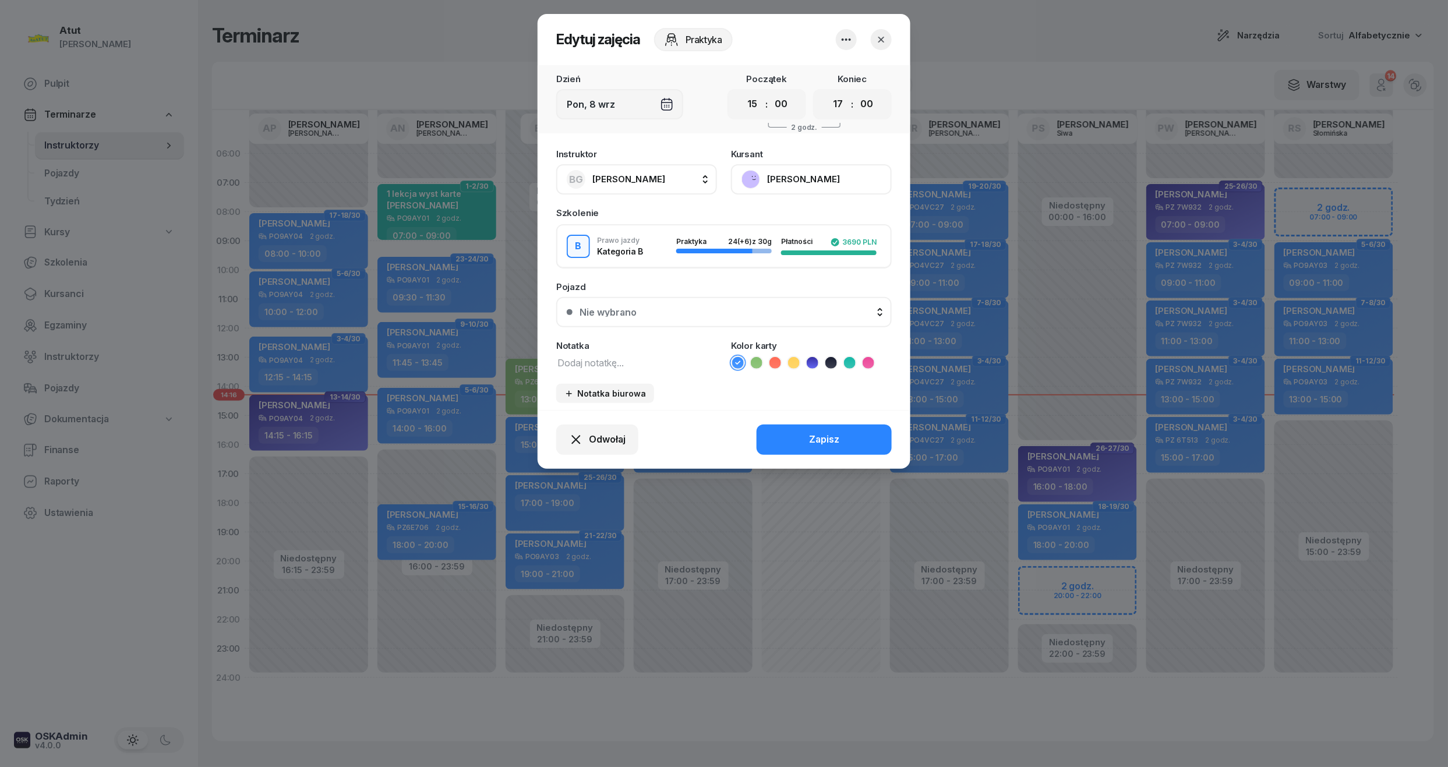
click at [805, 175] on button "Jolanta Siepielska" at bounding box center [811, 179] width 161 height 30
click at [807, 217] on link "Otwórz profil" at bounding box center [810, 218] width 154 height 29
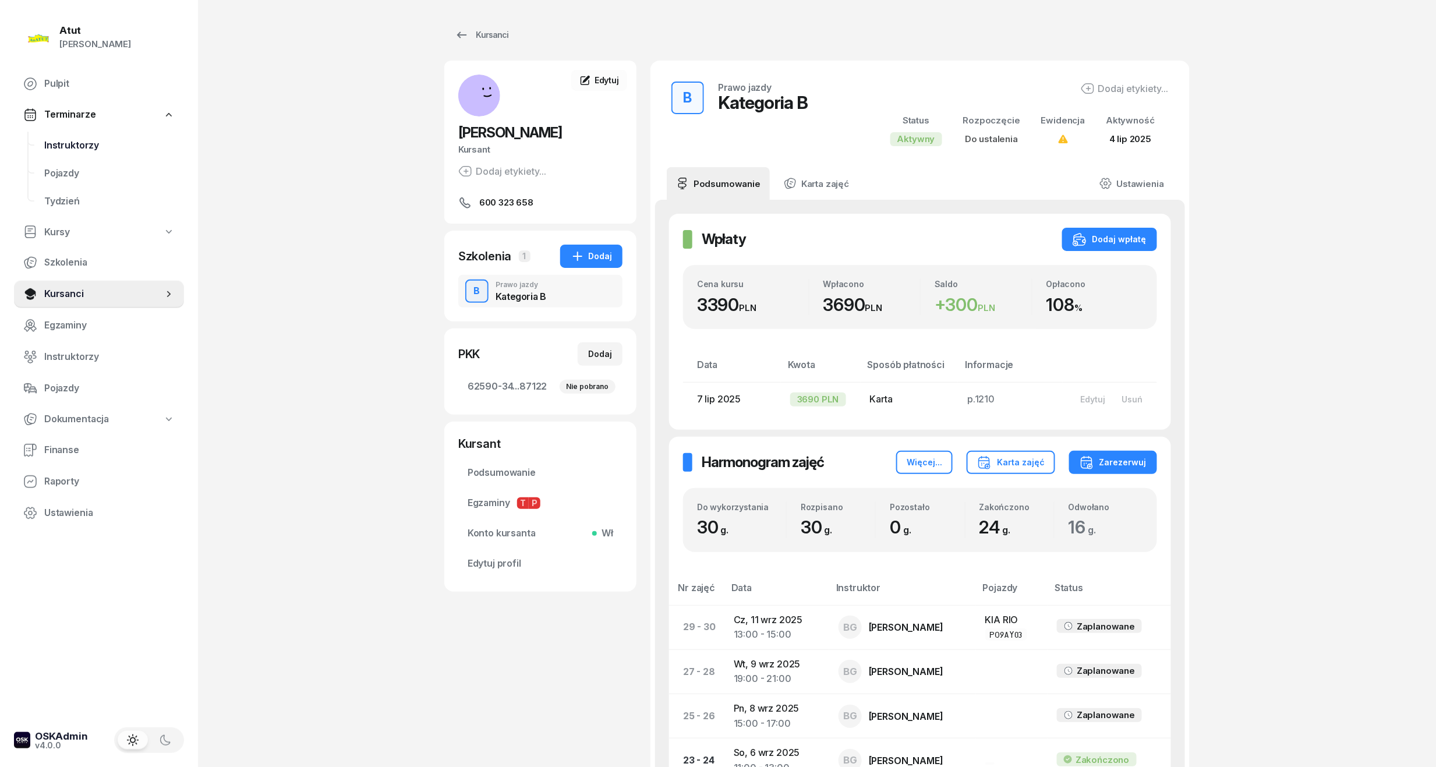
click at [54, 145] on span "Instruktorzy" at bounding box center [109, 145] width 130 height 15
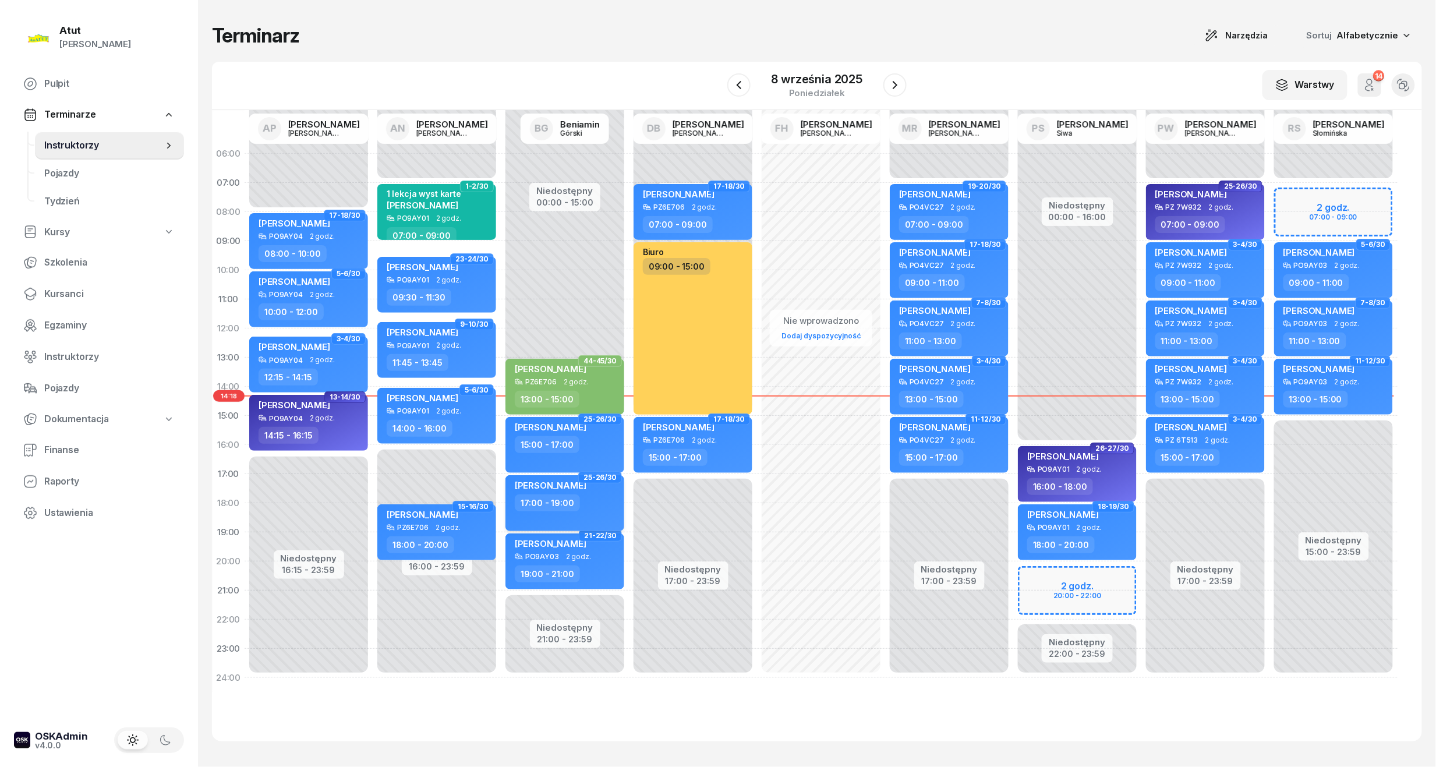
click at [588, 501] on div "17:00 - 19:00" at bounding box center [566, 502] width 102 height 17
select select "17"
select select "19"
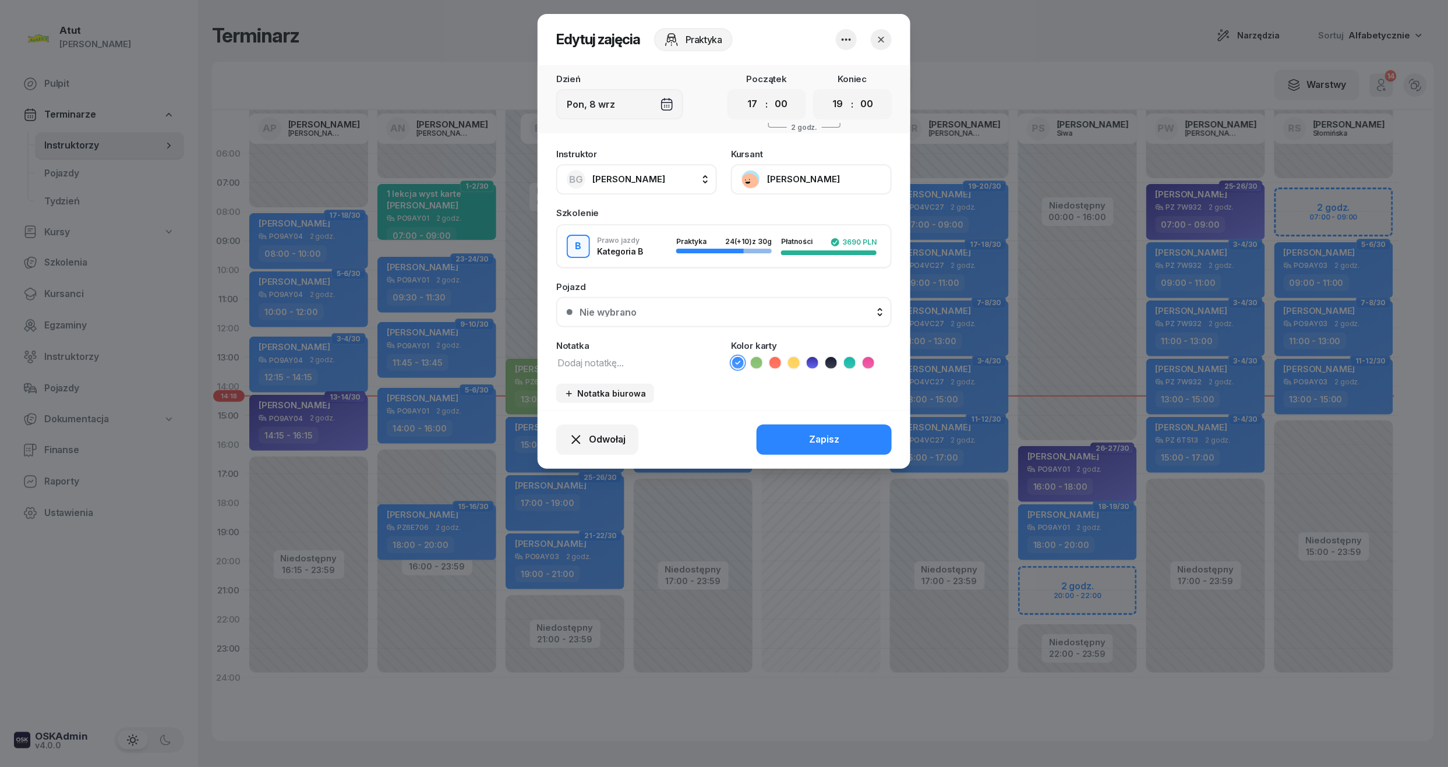
click at [878, 38] on icon "button" at bounding box center [881, 40] width 12 height 12
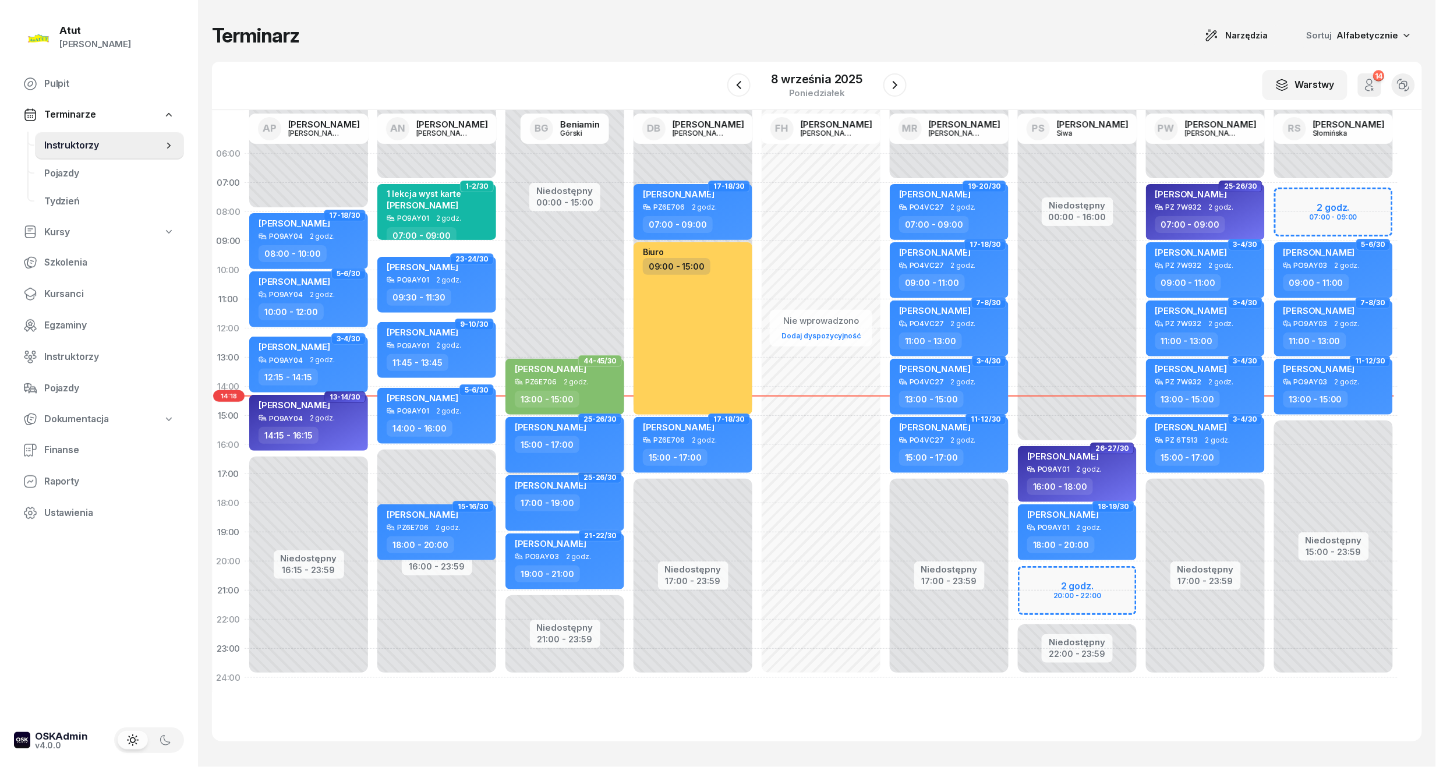
click at [603, 446] on div "15:00 - 17:00" at bounding box center [566, 444] width 102 height 17
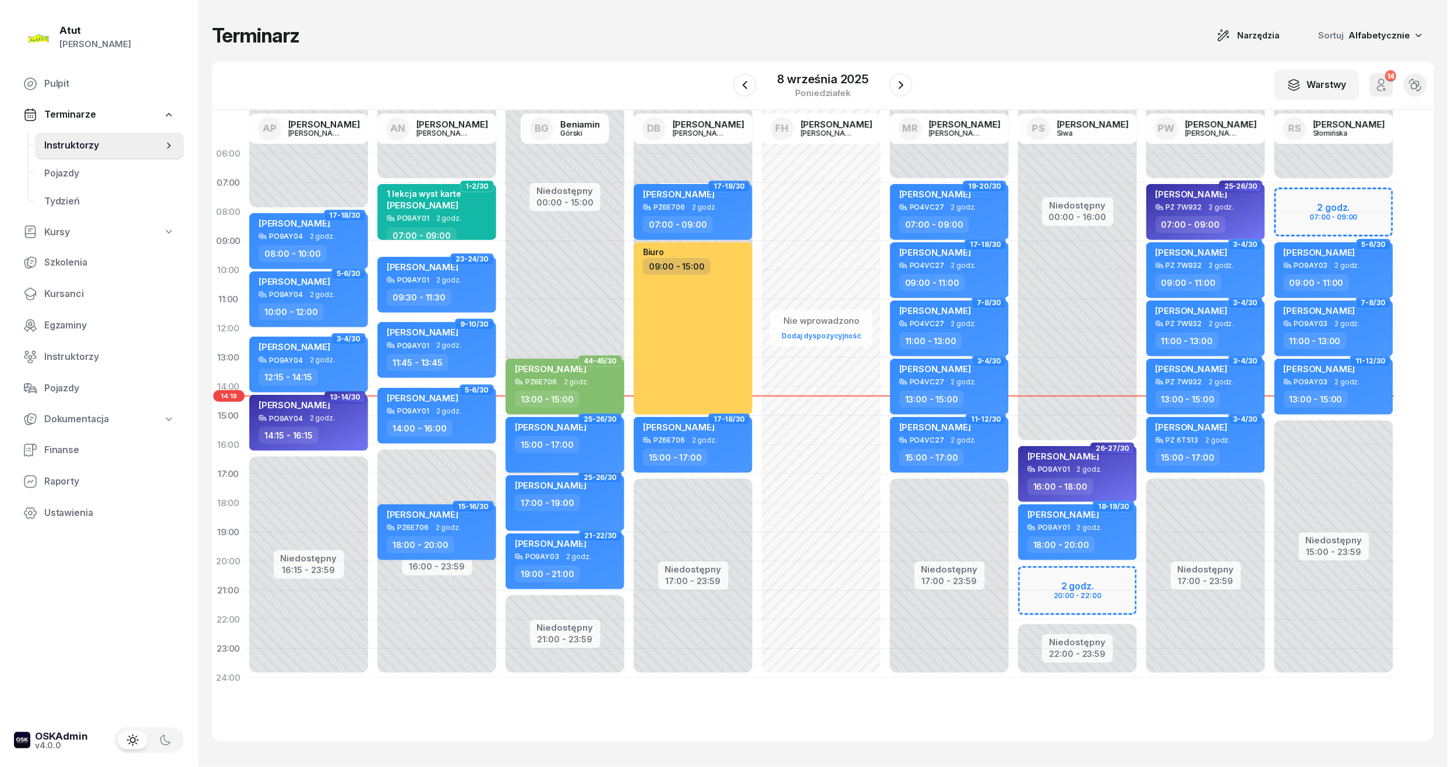
select select "15"
select select "17"
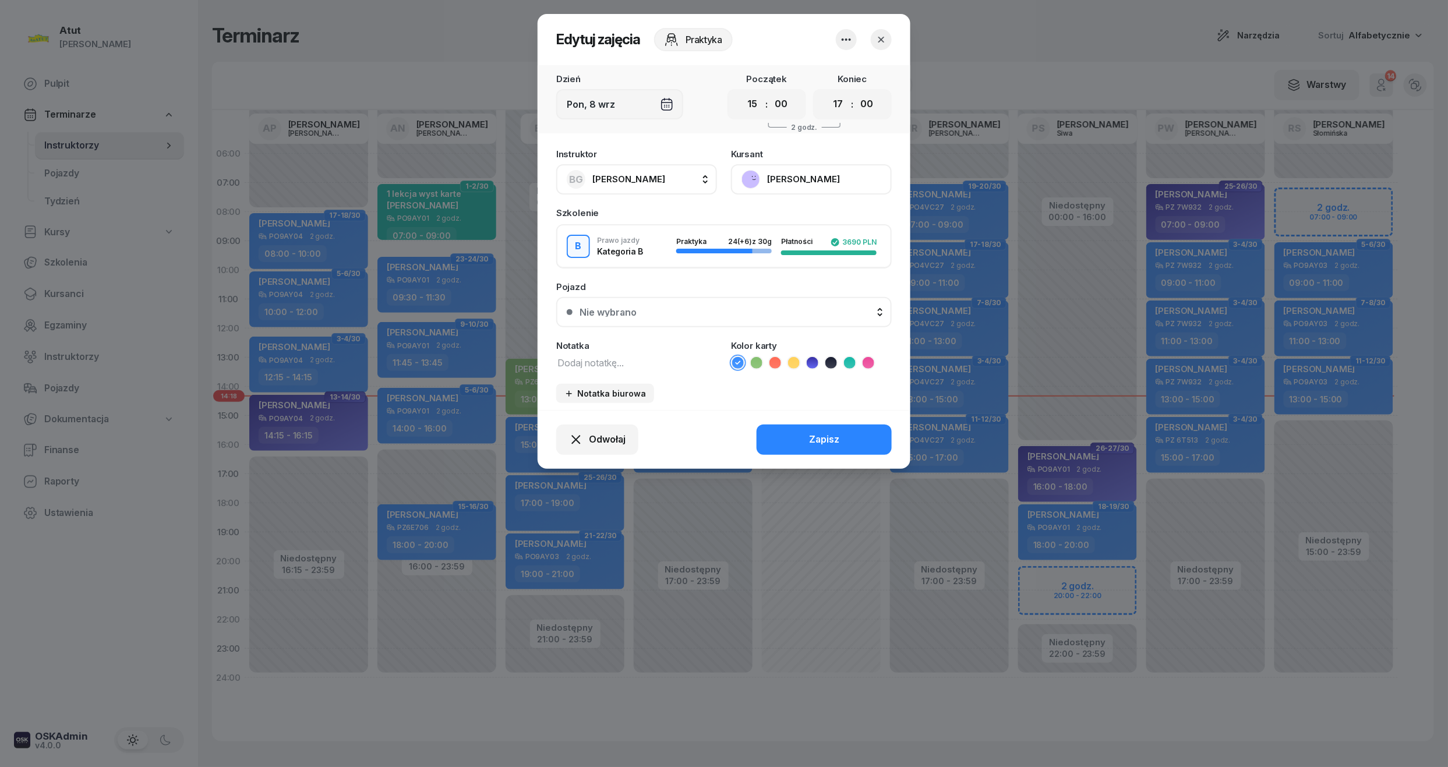
click at [800, 178] on button "Jolanta Siepielska" at bounding box center [811, 179] width 161 height 30
click at [800, 204] on link "Otwórz profil" at bounding box center [810, 218] width 154 height 29
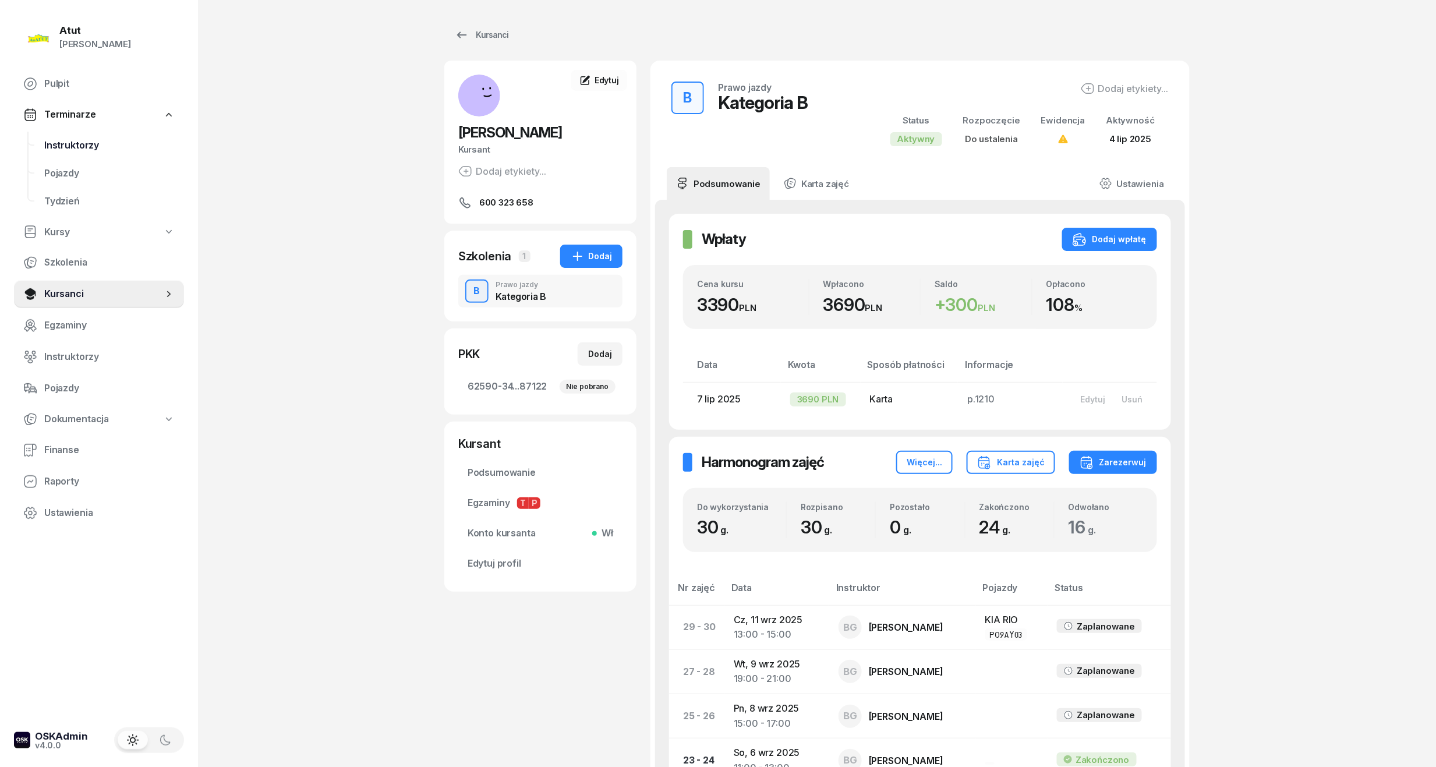
click at [54, 145] on span "Instruktorzy" at bounding box center [109, 145] width 130 height 15
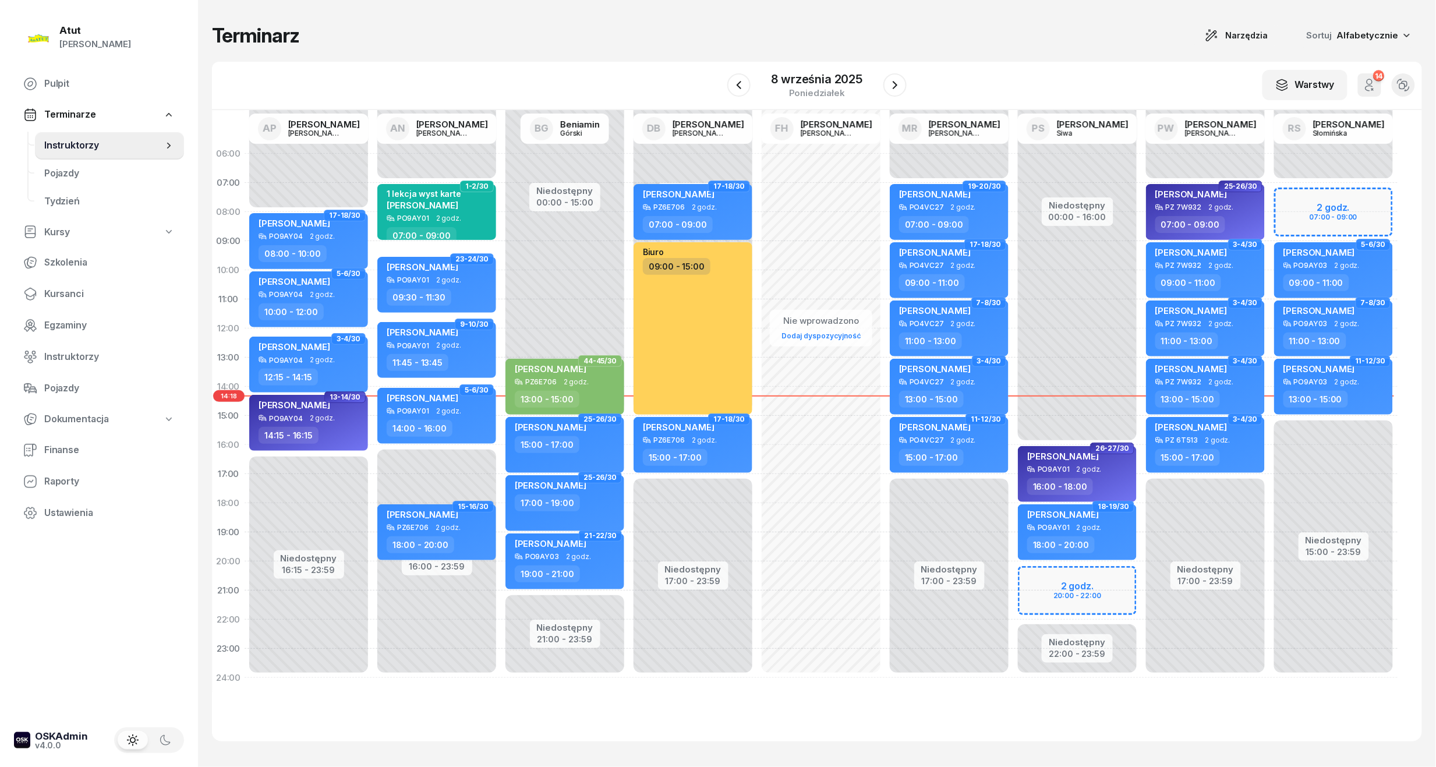
click at [579, 478] on span "25-26/30" at bounding box center [600, 478] width 44 height 12
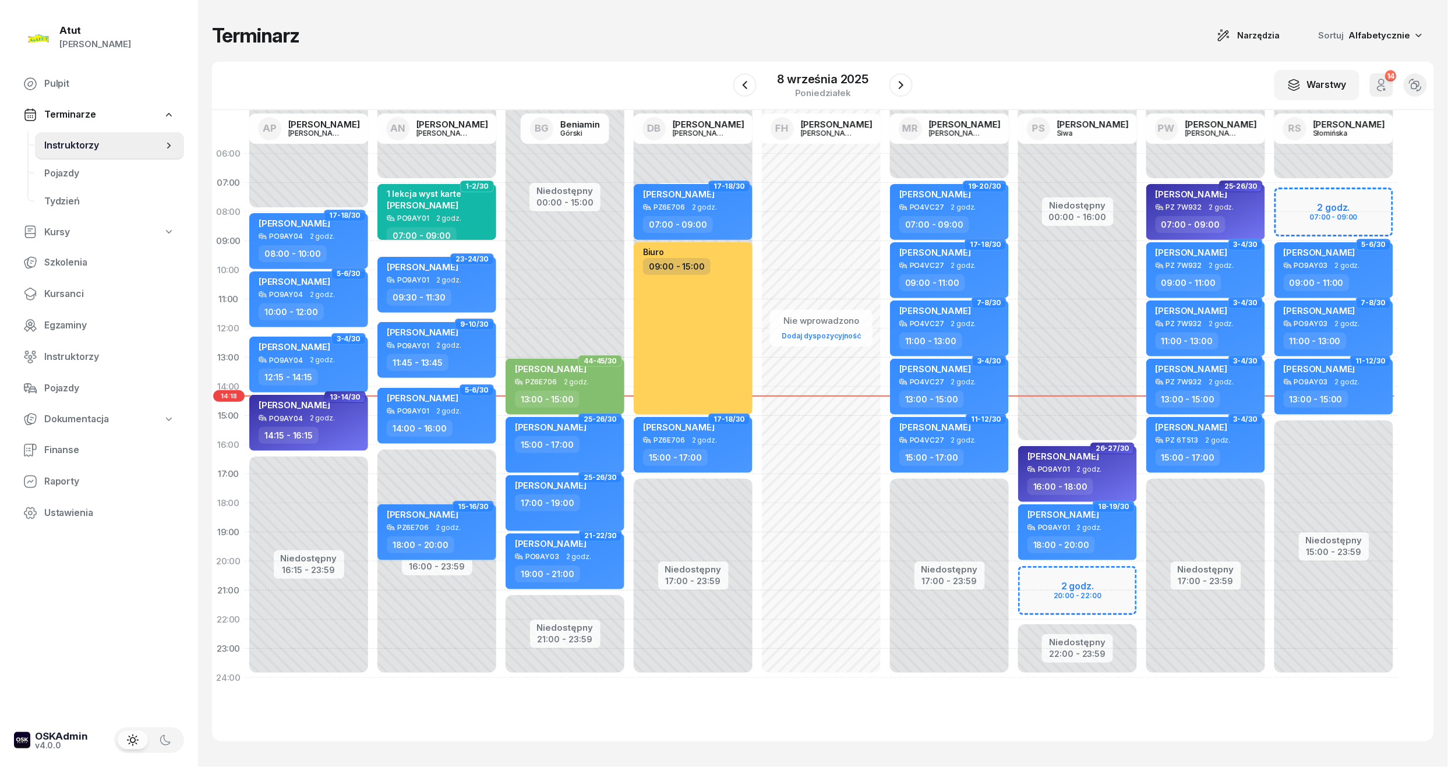
select select "17"
select select "19"
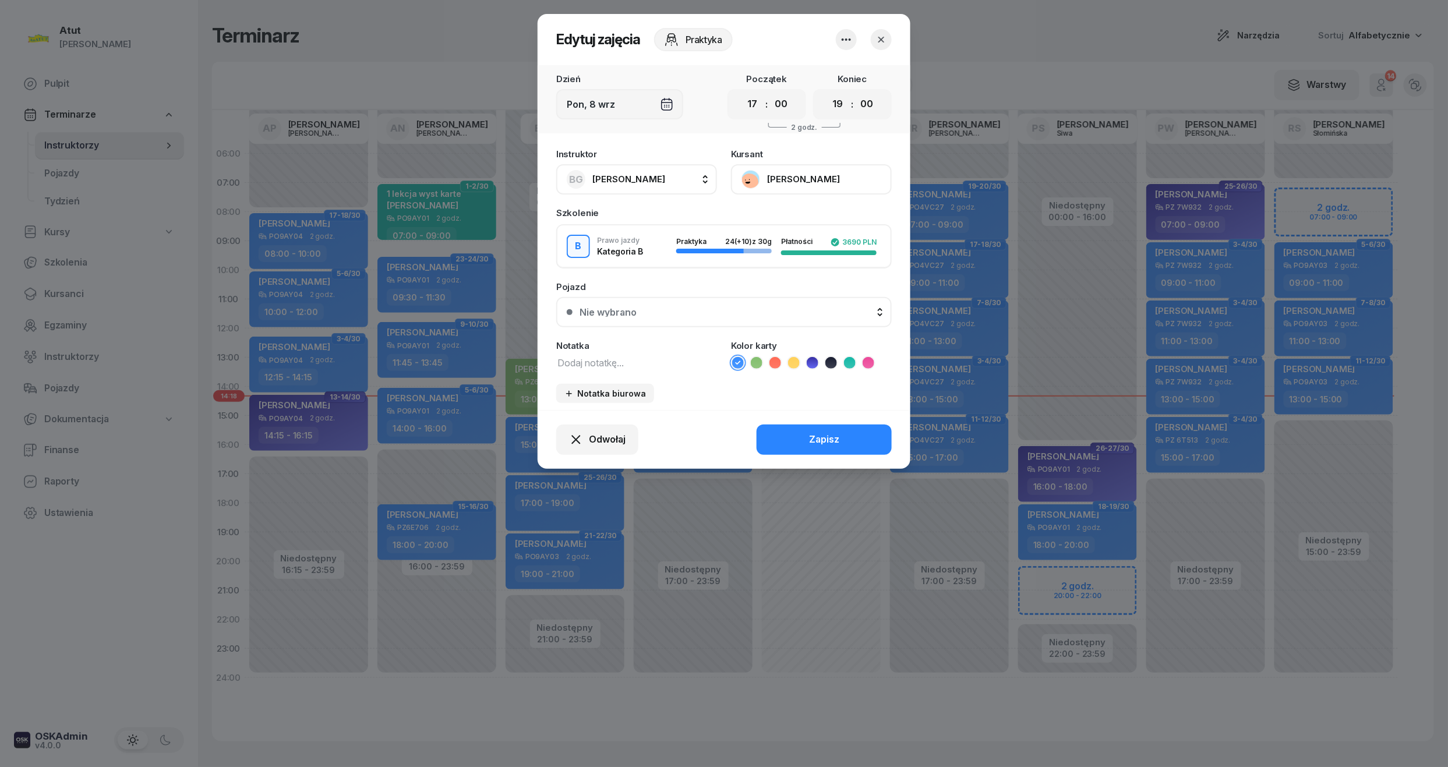
click at [809, 170] on button "[PERSON_NAME]" at bounding box center [811, 179] width 161 height 30
click at [793, 210] on link "Otwórz profil" at bounding box center [810, 218] width 154 height 29
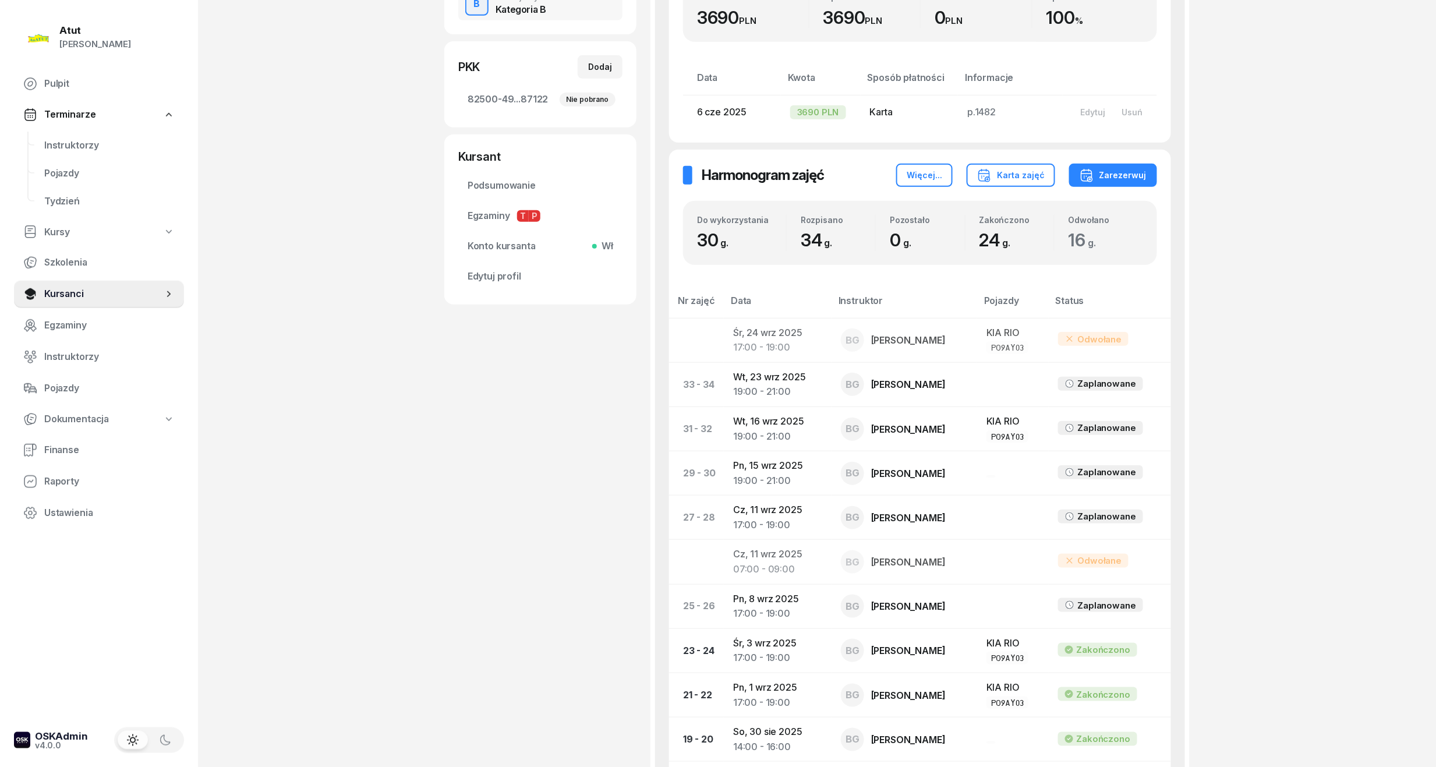
scroll to position [77, 0]
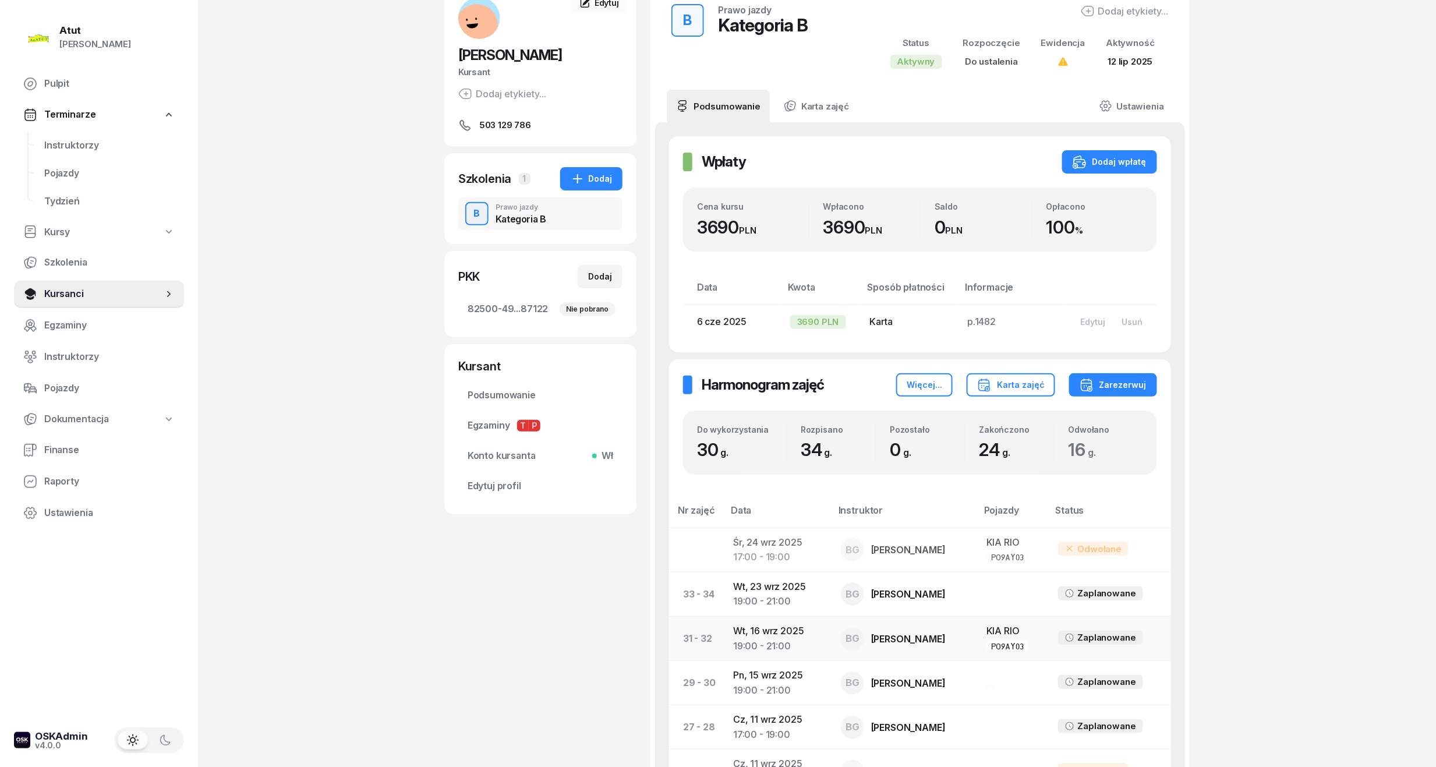
click at [751, 641] on div "19:00 - 21:00" at bounding box center [777, 646] width 89 height 15
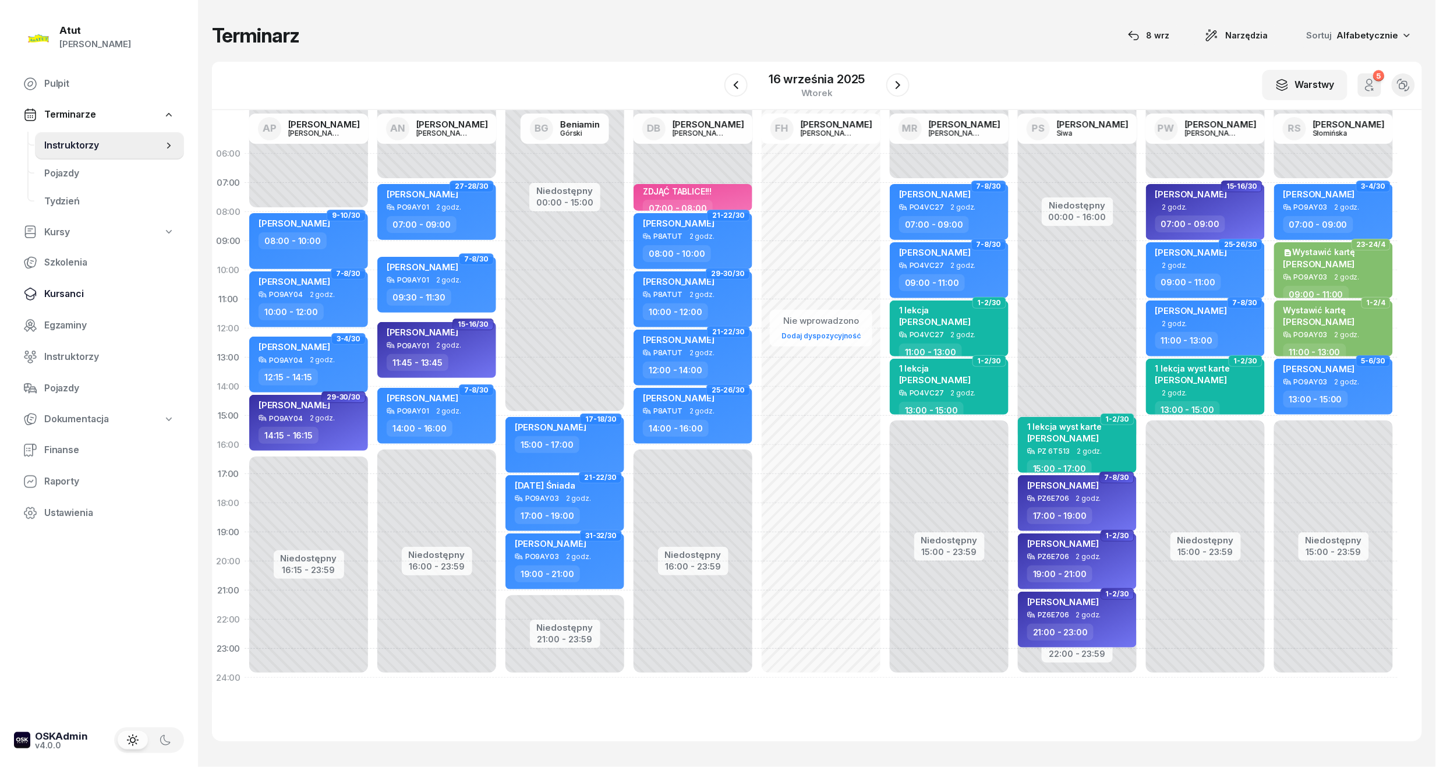
click at [66, 285] on link "Kursanci" at bounding box center [99, 294] width 170 height 28
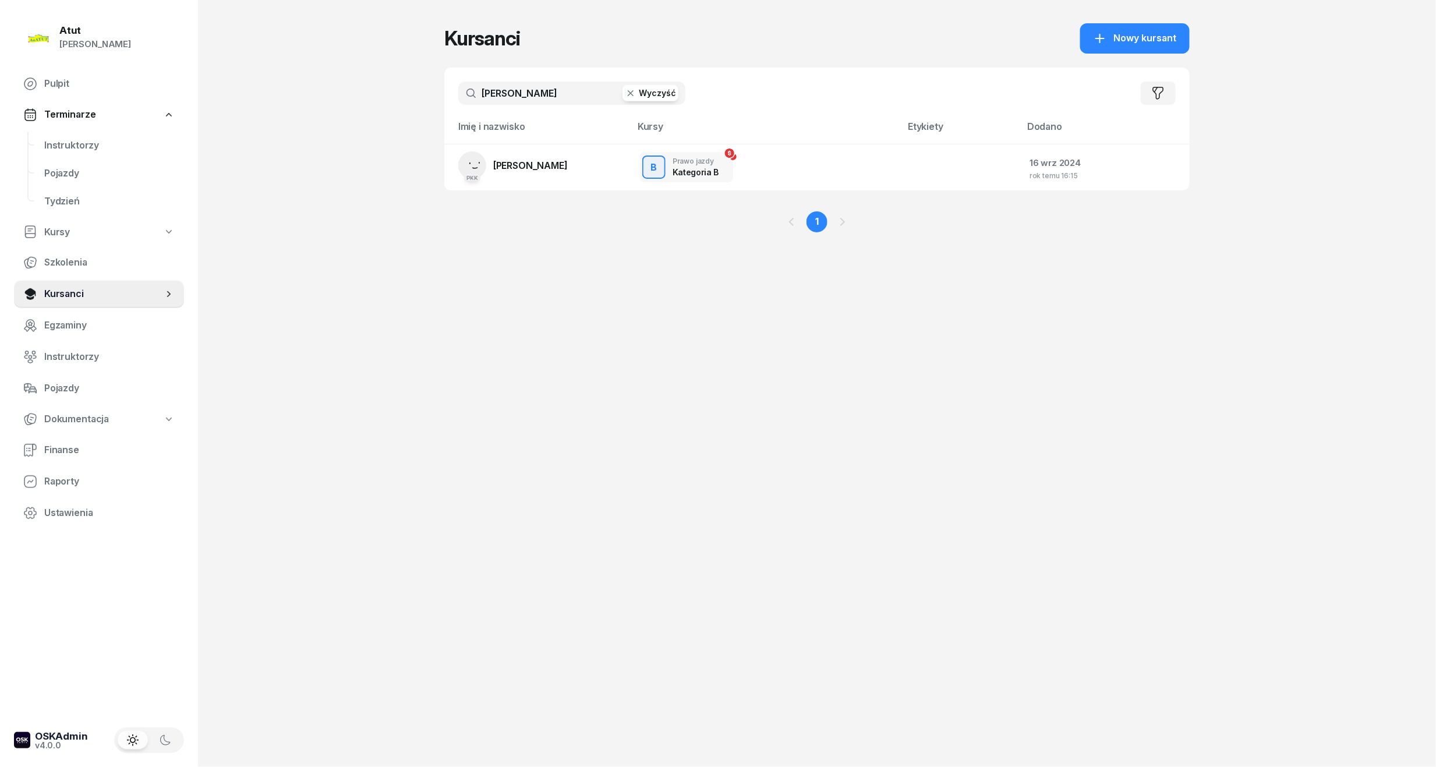
drag, startPoint x: 529, startPoint y: 99, endPoint x: 199, endPoint y: 136, distance: 332.8
click at [199, 136] on div "Atut Paulina Lis Pulpit Terminarze Instruktorzy Pojazdy Tydzień Kursy Szkolenia…" at bounding box center [718, 383] width 1436 height 767
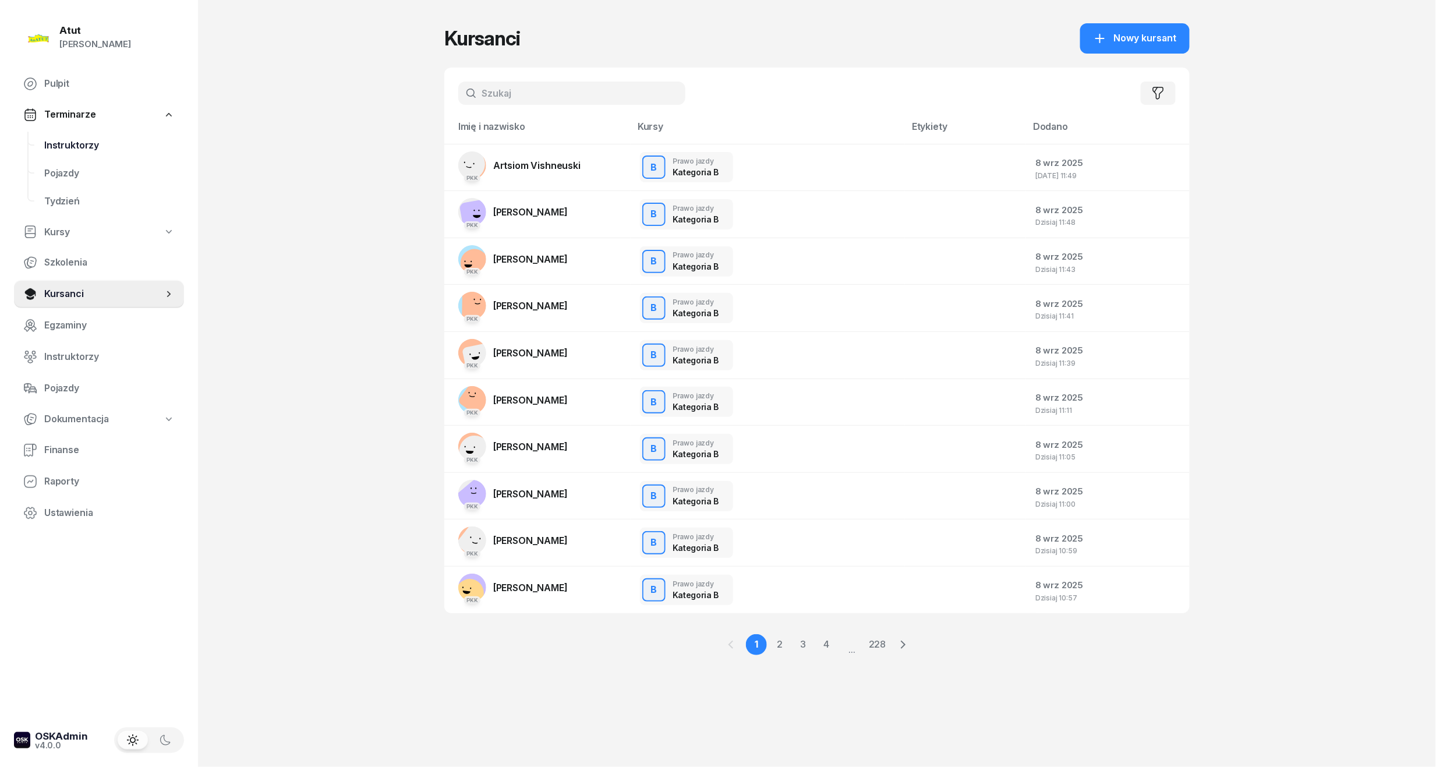
click at [54, 144] on span "Instruktorzy" at bounding box center [109, 145] width 130 height 15
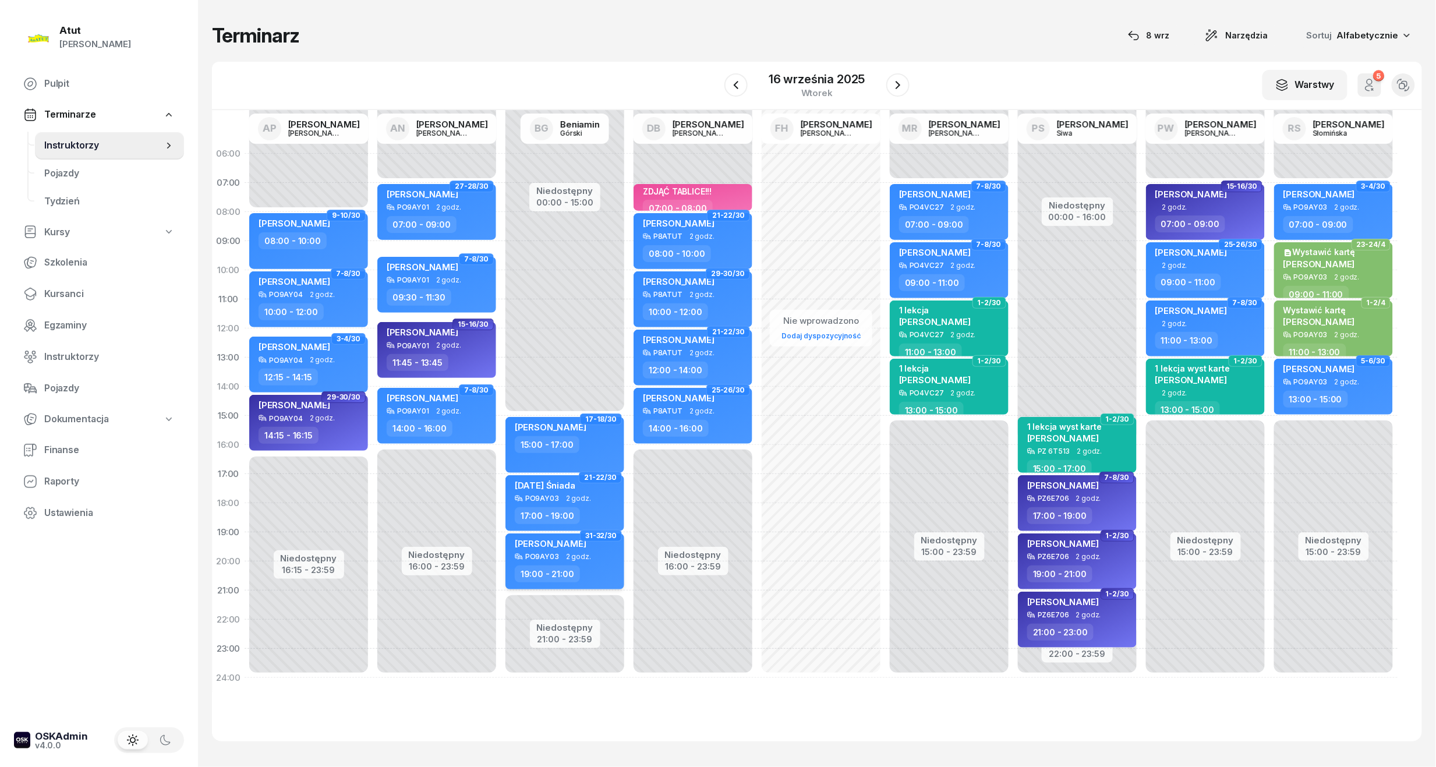
click at [589, 541] on div "[PERSON_NAME]" at bounding box center [566, 545] width 102 height 15
select select "19"
select select "21"
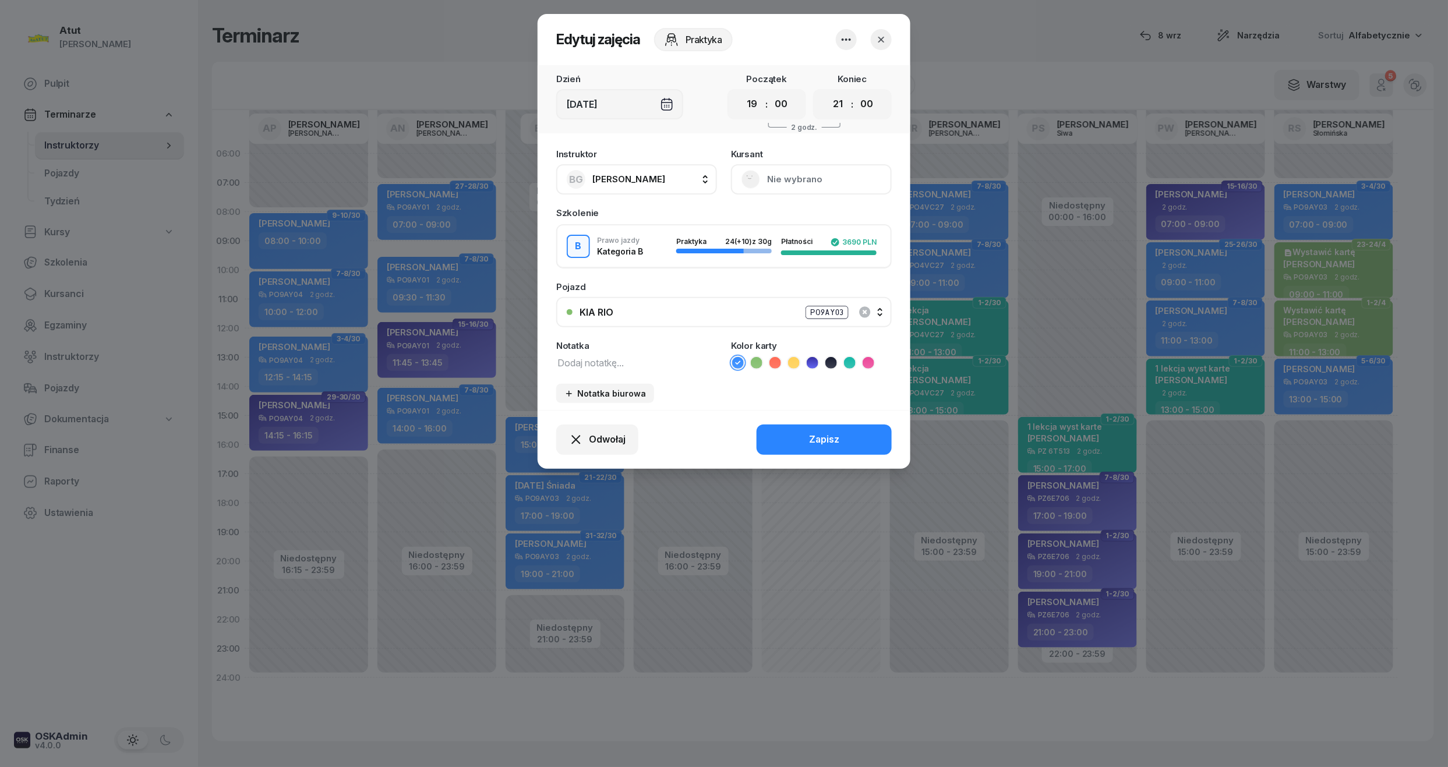
click at [781, 205] on div "Instruktor BG Beniamin Górski AP Adam Pytlak AN Artur Nowakowski BG Beniamin Gó…" at bounding box center [724, 276] width 373 height 267
click at [783, 182] on button "[PERSON_NAME]" at bounding box center [811, 179] width 161 height 30
click at [785, 222] on div "Otwórz profil" at bounding box center [768, 218] width 56 height 15
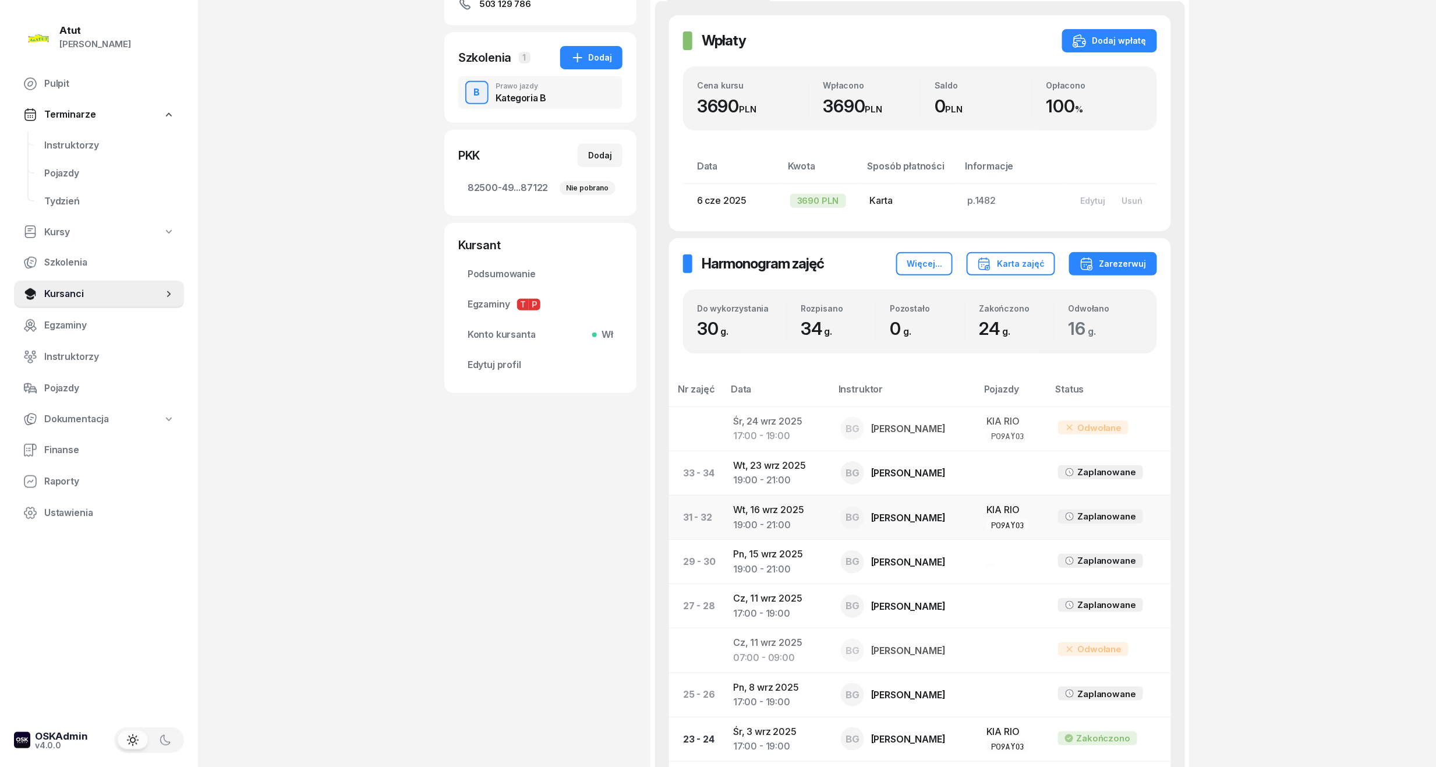
scroll to position [310, 0]
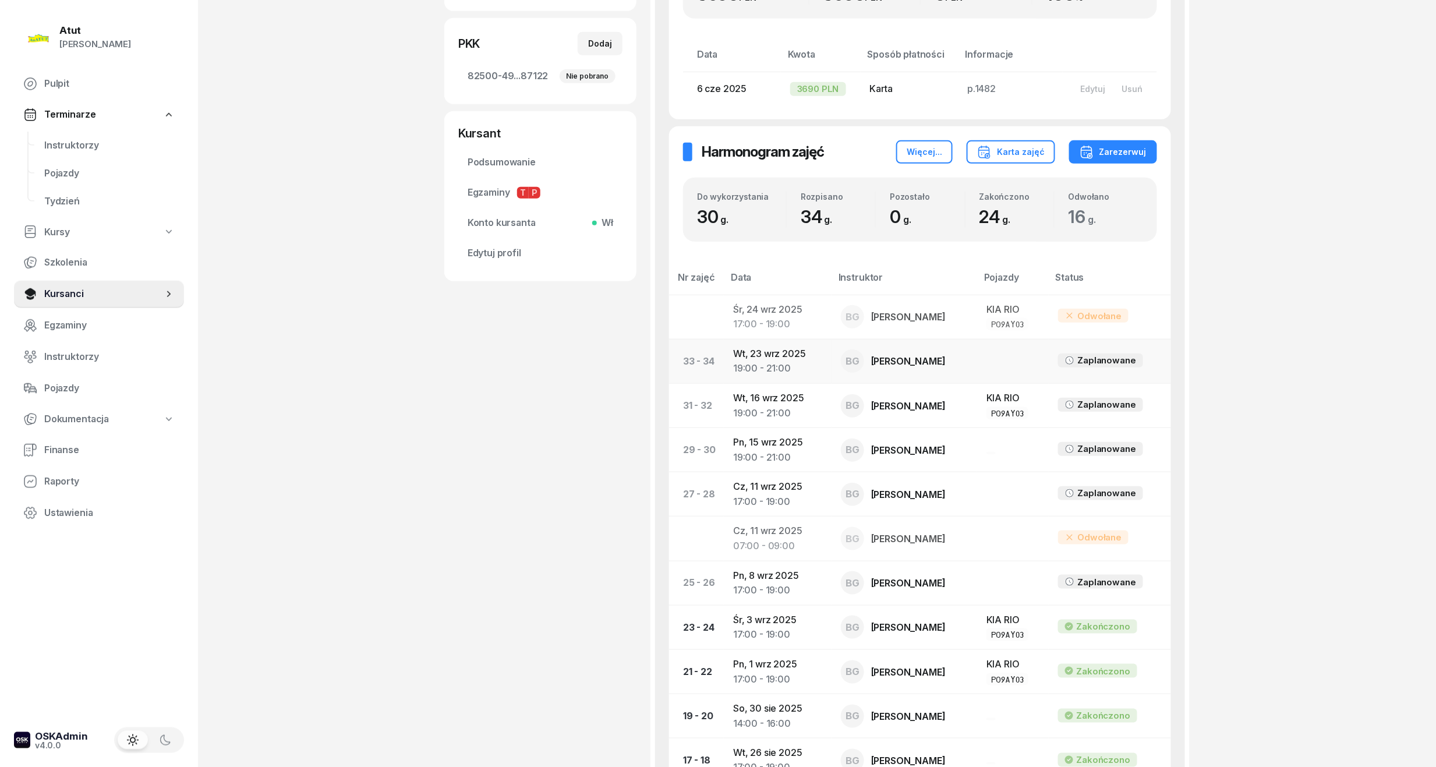
click at [756, 370] on div "19:00 - 21:00" at bounding box center [777, 368] width 89 height 15
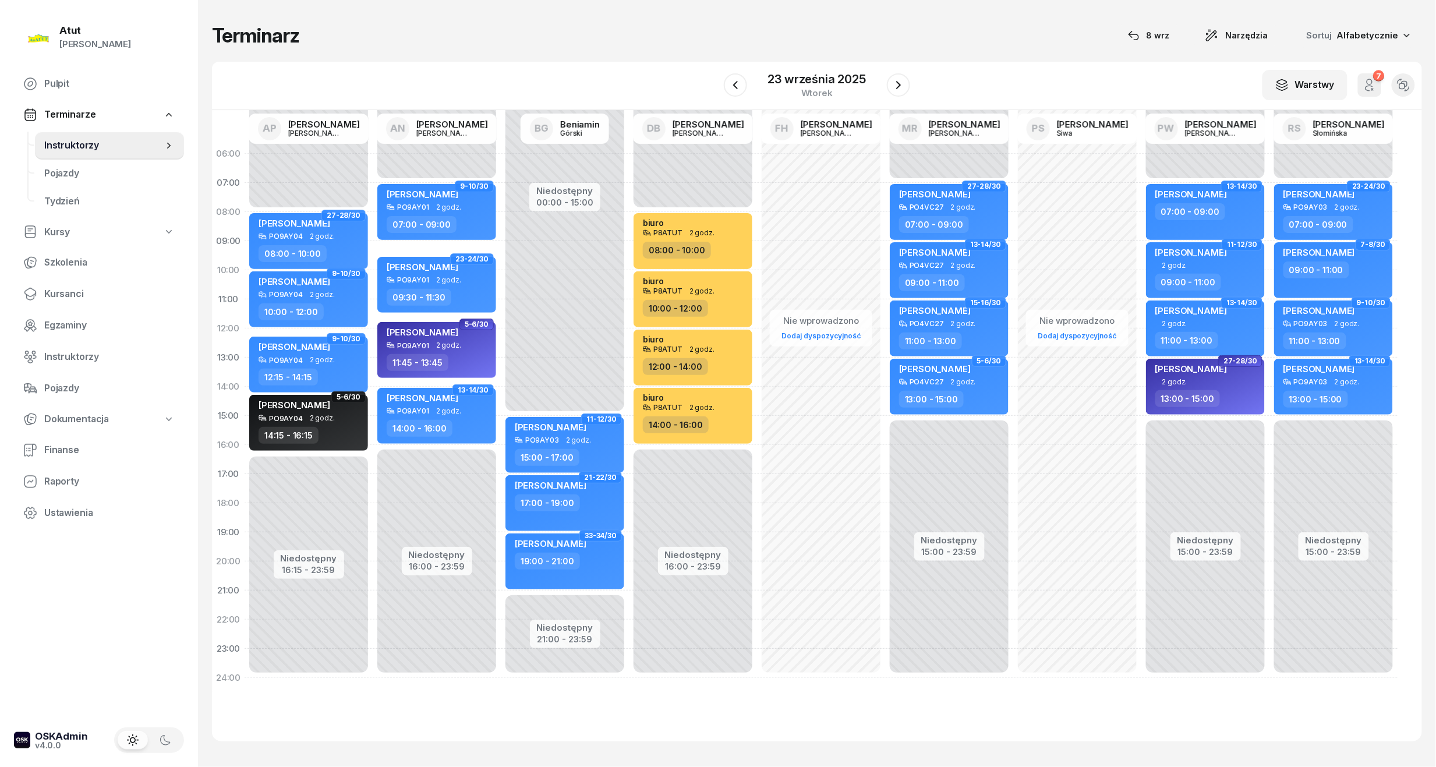
click at [588, 537] on span "33-34/30" at bounding box center [601, 536] width 32 height 2
select select "19"
select select "21"
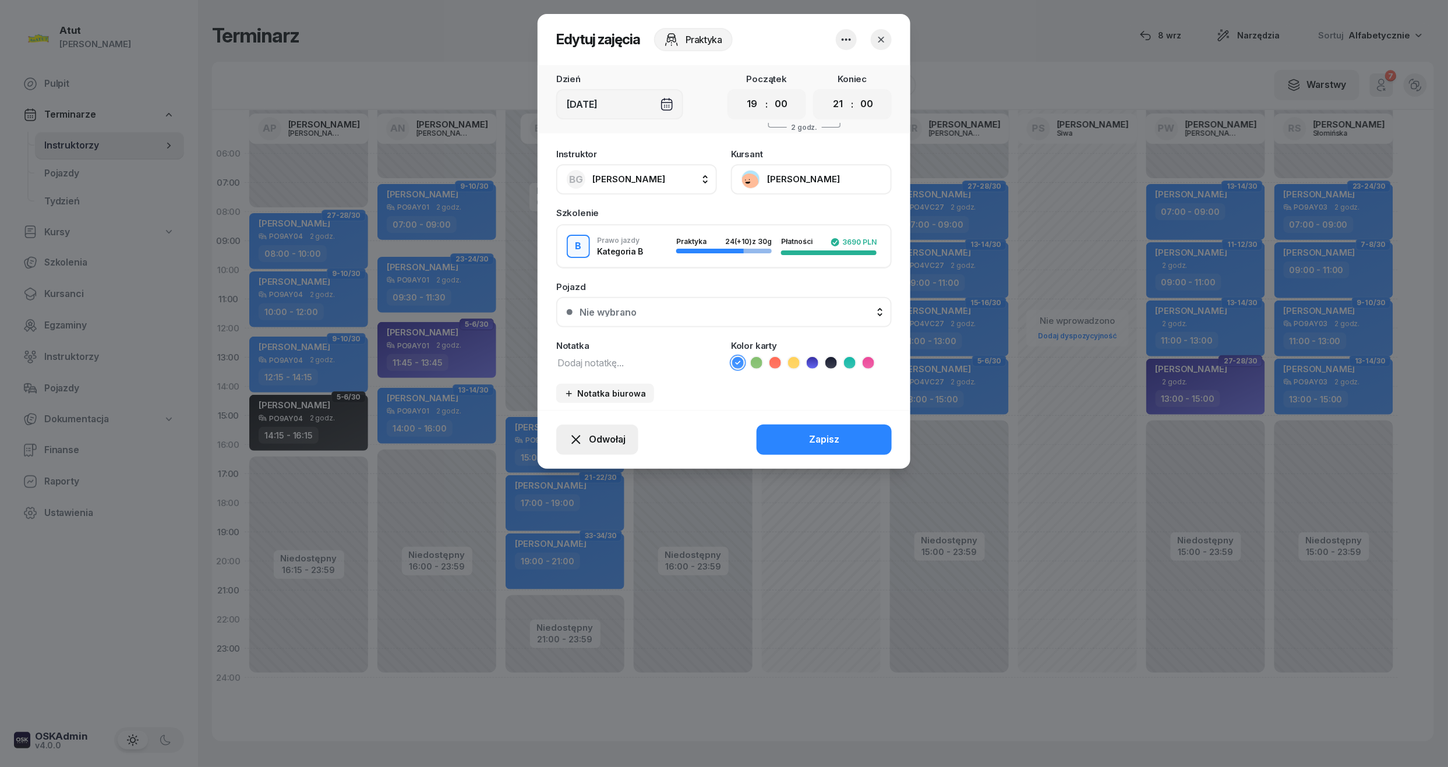
click at [582, 429] on button "Odwołaj" at bounding box center [597, 440] width 82 height 30
click at [567, 335] on div "My odwołaliśmy" at bounding box center [577, 339] width 70 height 15
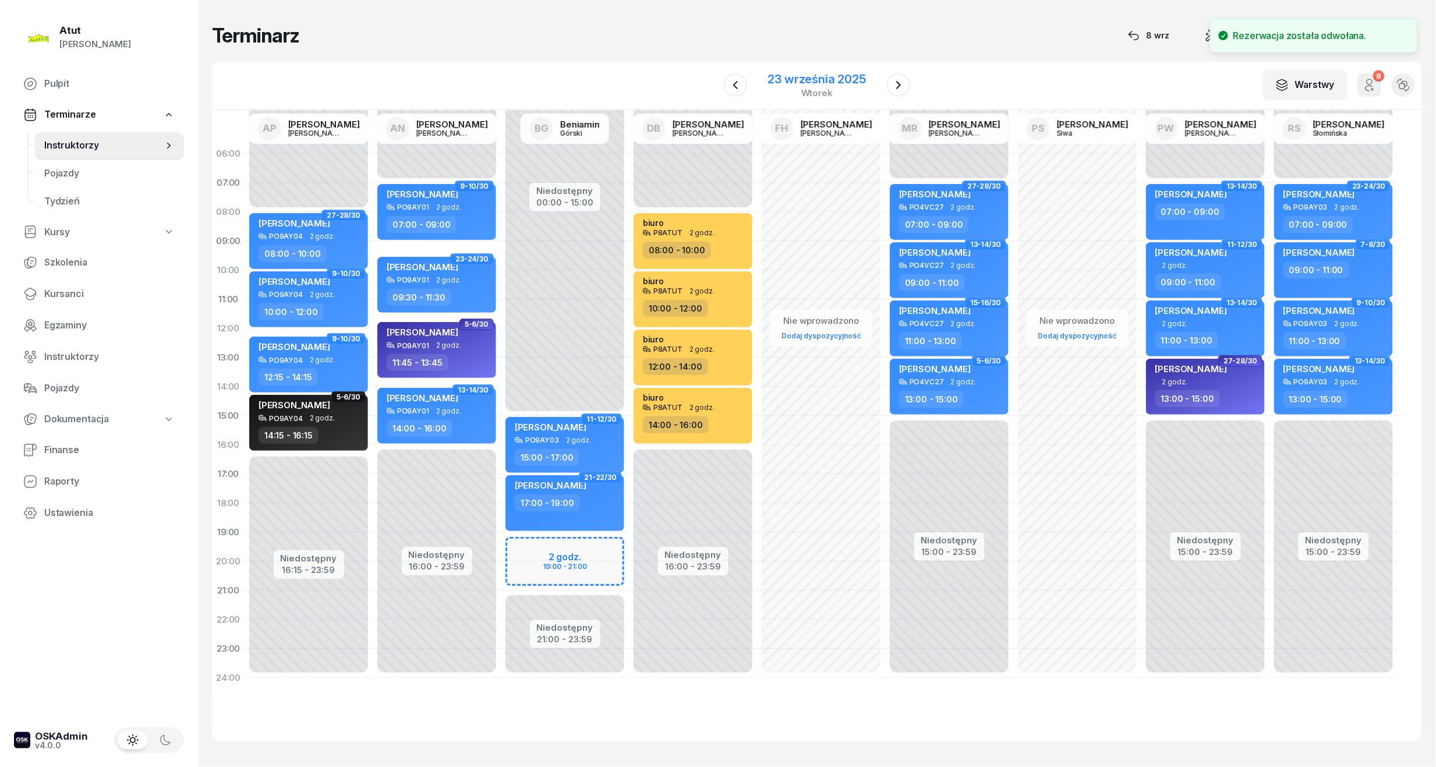
click at [802, 73] on div "23 września 2025" at bounding box center [817, 79] width 98 height 12
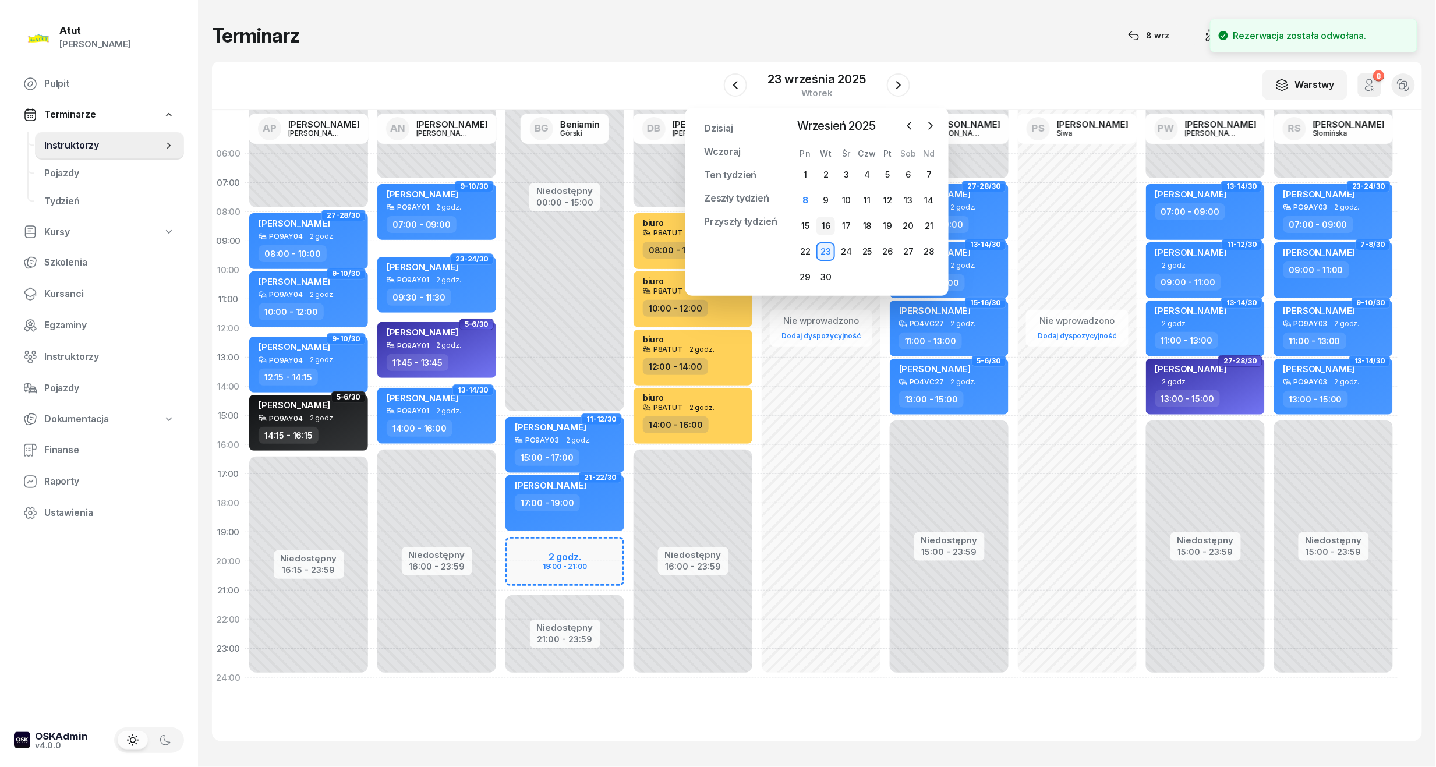
click at [830, 222] on div "16" at bounding box center [825, 226] width 19 height 19
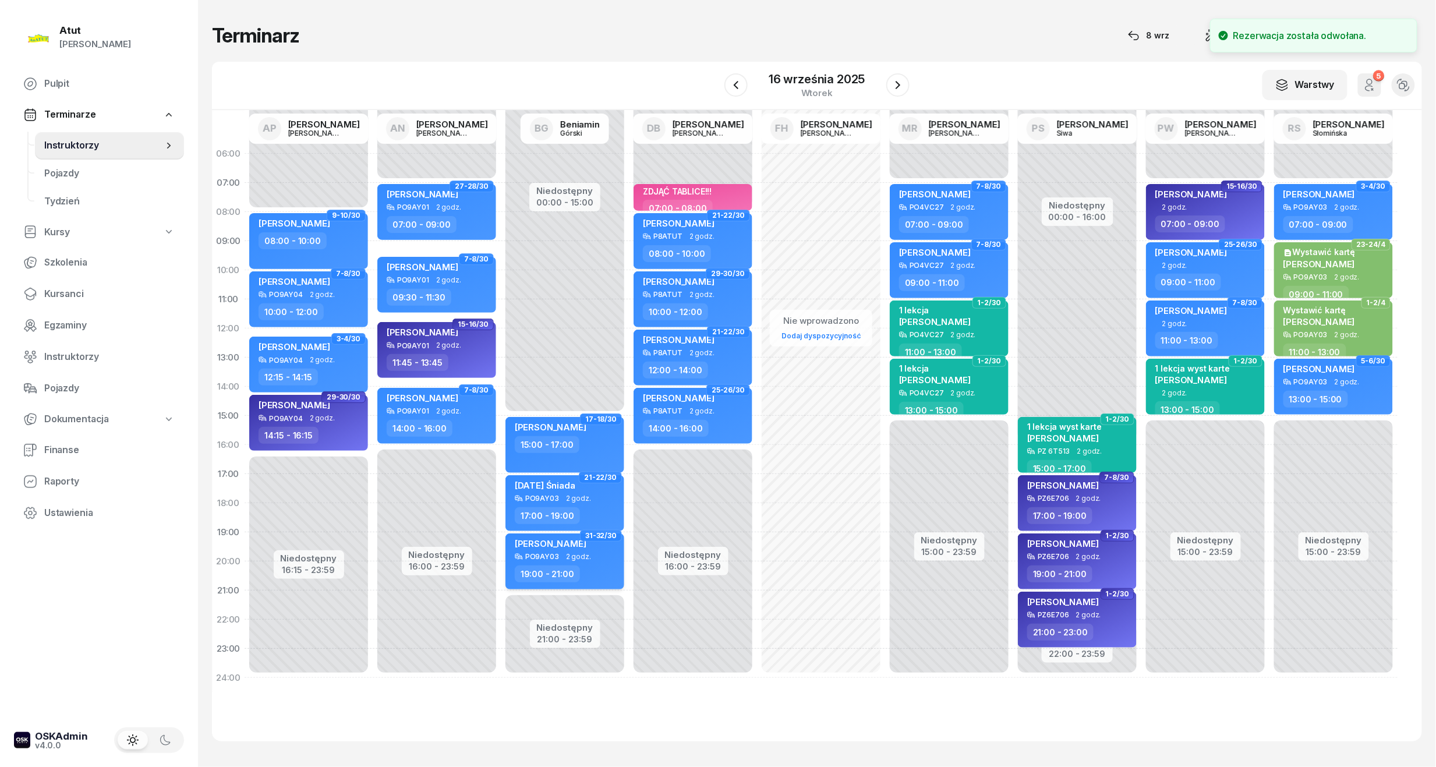
click at [599, 558] on div "PO9AY03 2 godz." at bounding box center [566, 557] width 102 height 8
select select "19"
select select "21"
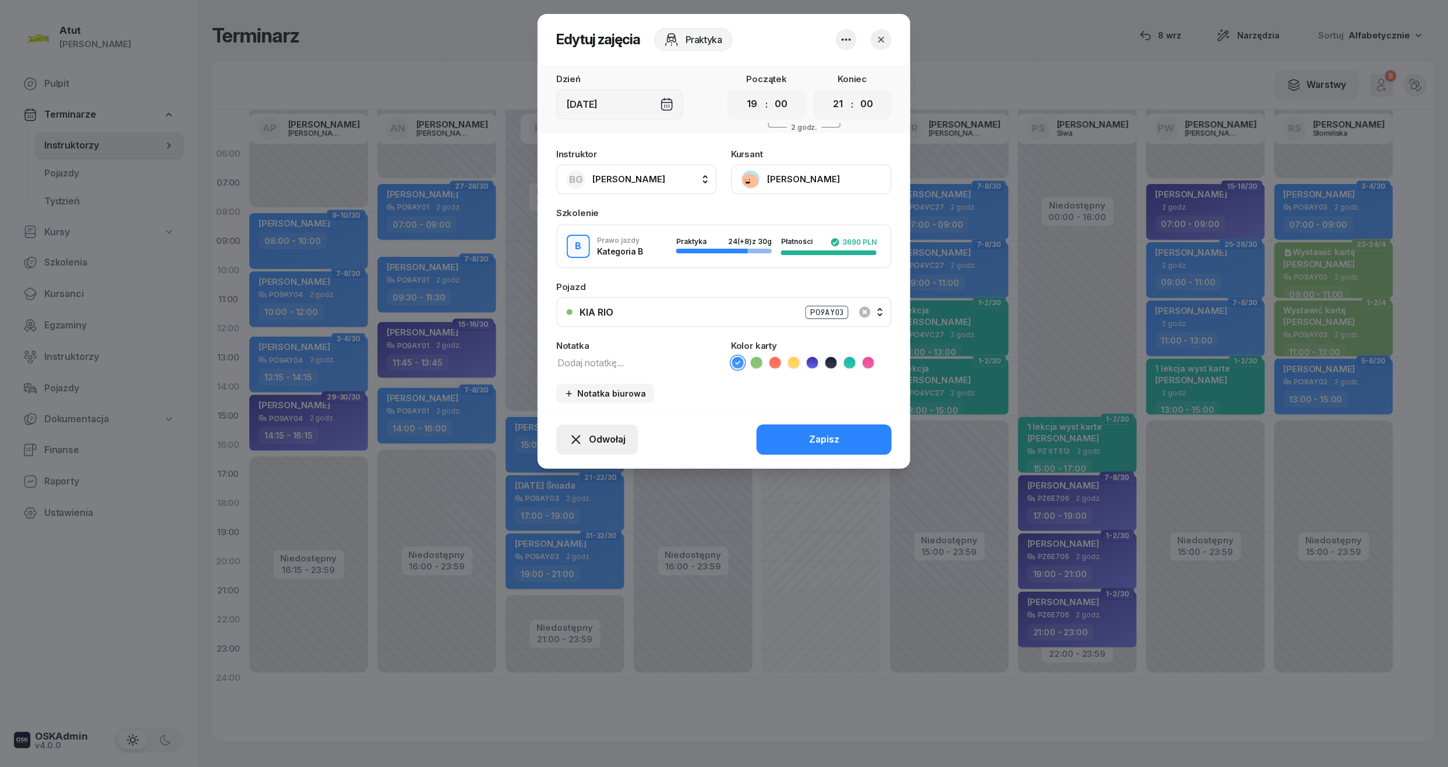
click at [589, 434] on span "Odwołaj" at bounding box center [607, 439] width 37 height 15
click at [563, 333] on div "My odwołaliśmy" at bounding box center [577, 339] width 70 height 15
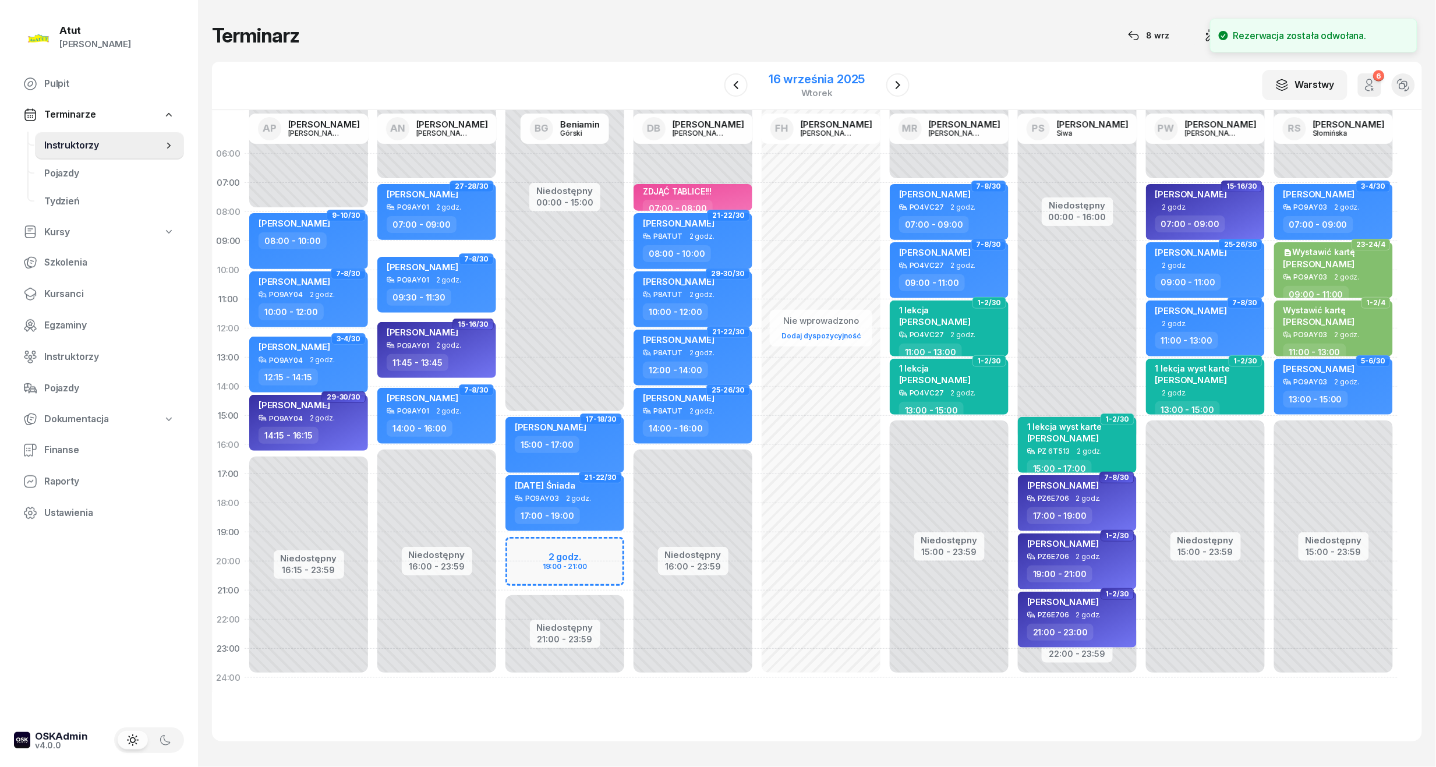
click at [846, 73] on div "16 września 2025" at bounding box center [817, 79] width 96 height 12
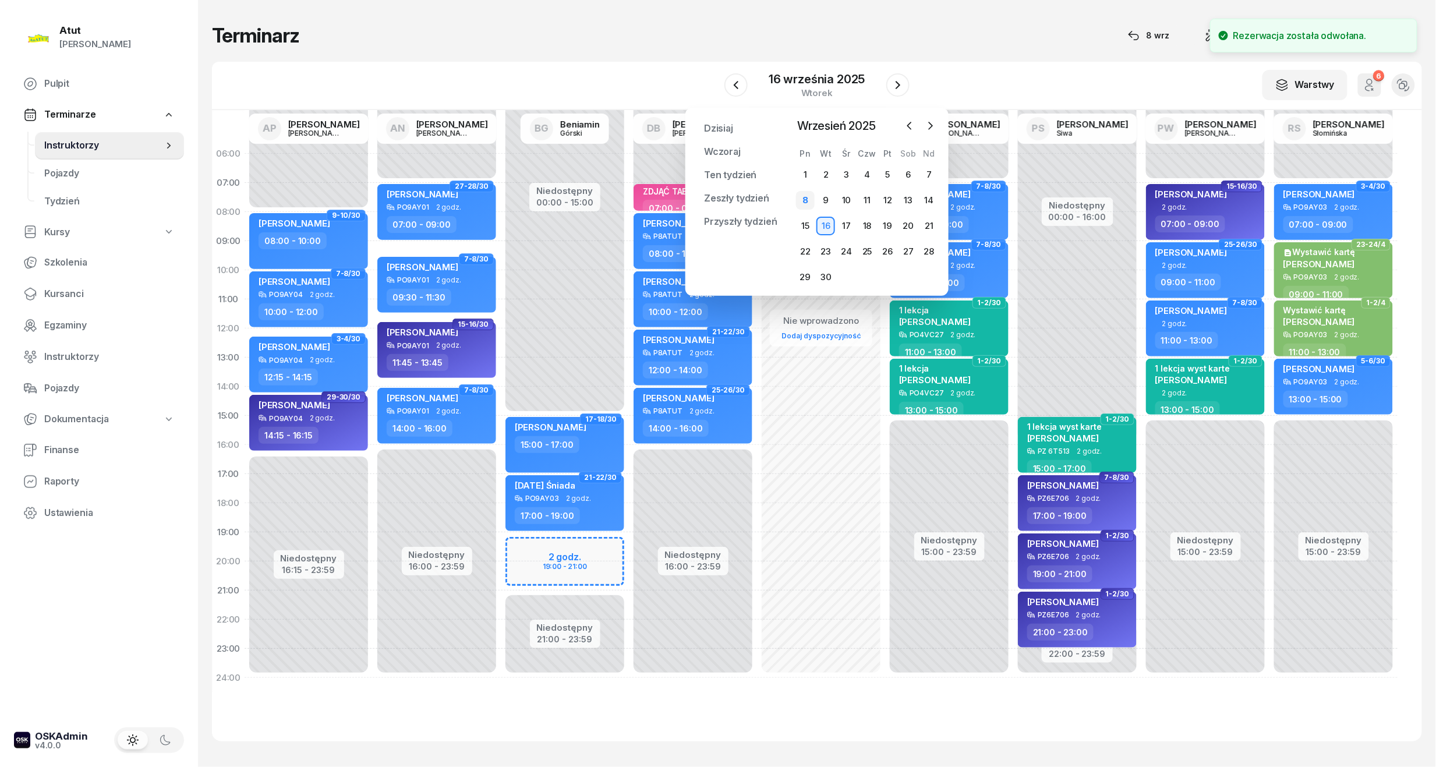
click at [809, 203] on div "8" at bounding box center [805, 200] width 19 height 19
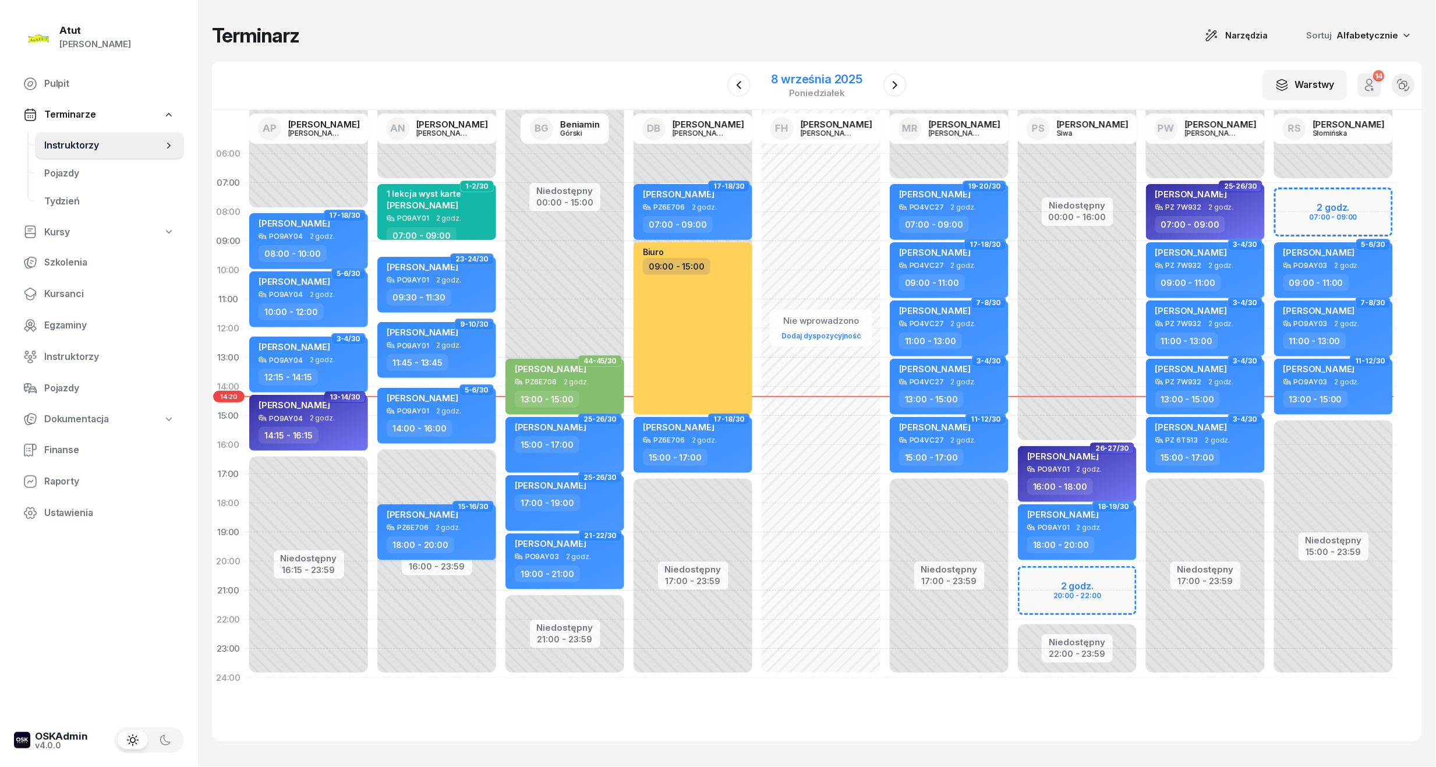
click at [808, 73] on div "8 września 2025" at bounding box center [817, 79] width 91 height 12
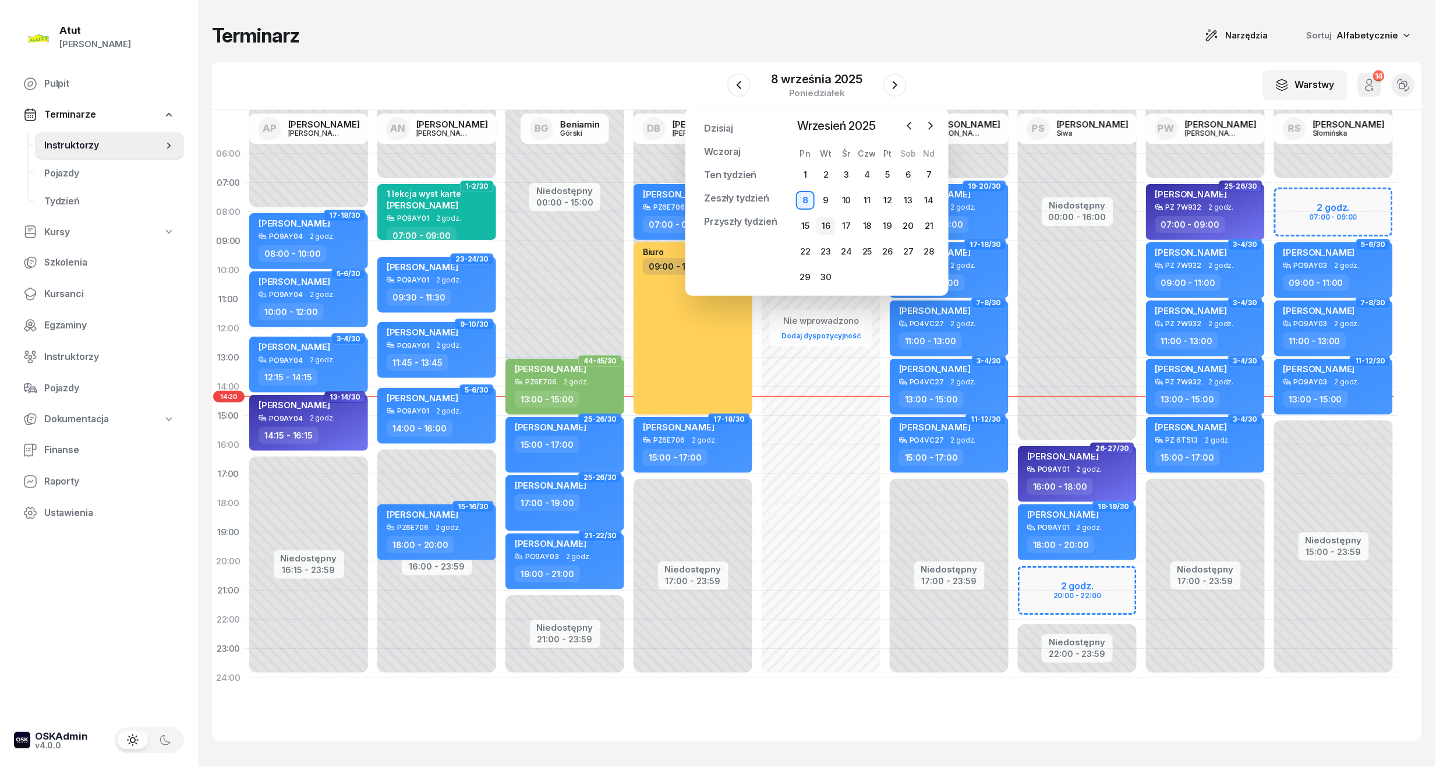
click at [825, 226] on div "16" at bounding box center [825, 226] width 19 height 19
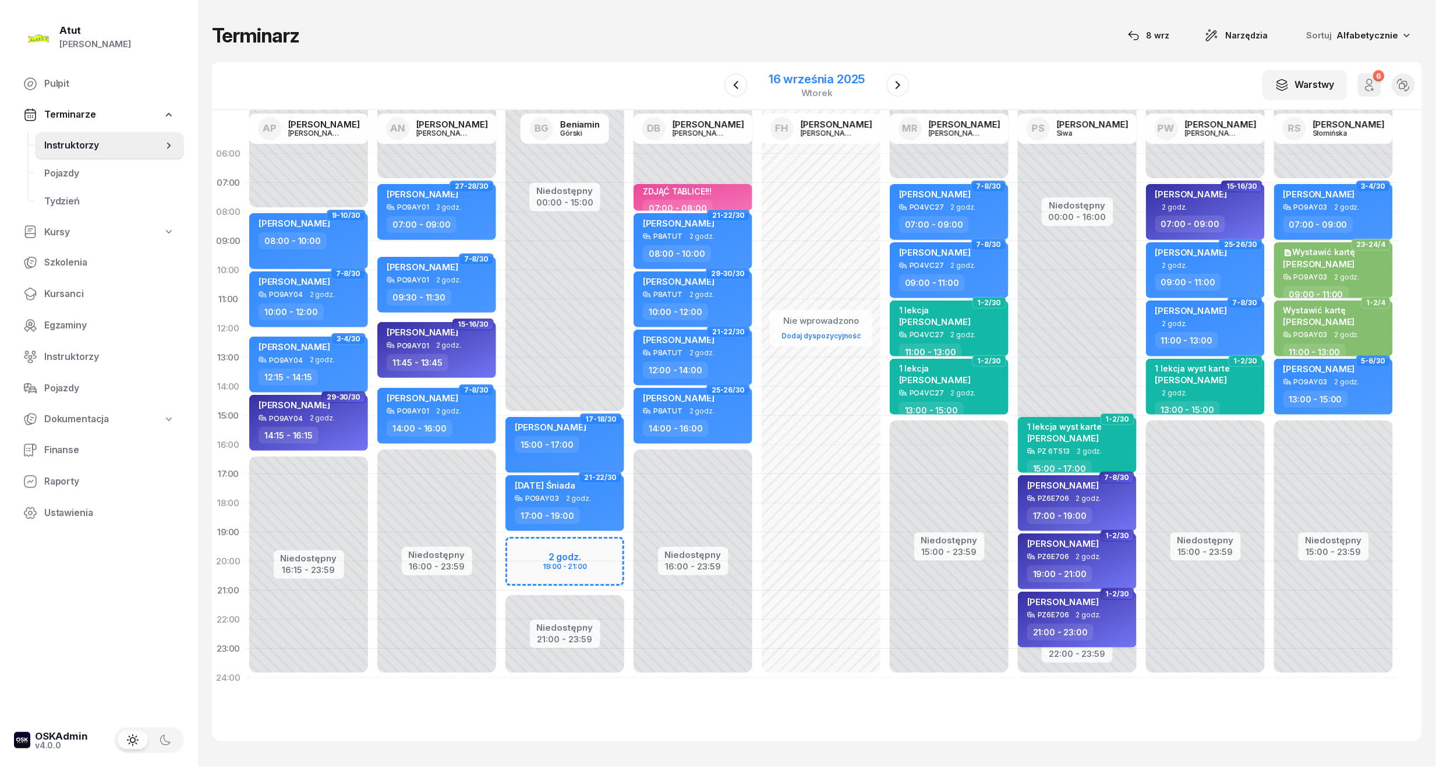
click at [793, 85] on div "16 września 2025" at bounding box center [817, 79] width 96 height 12
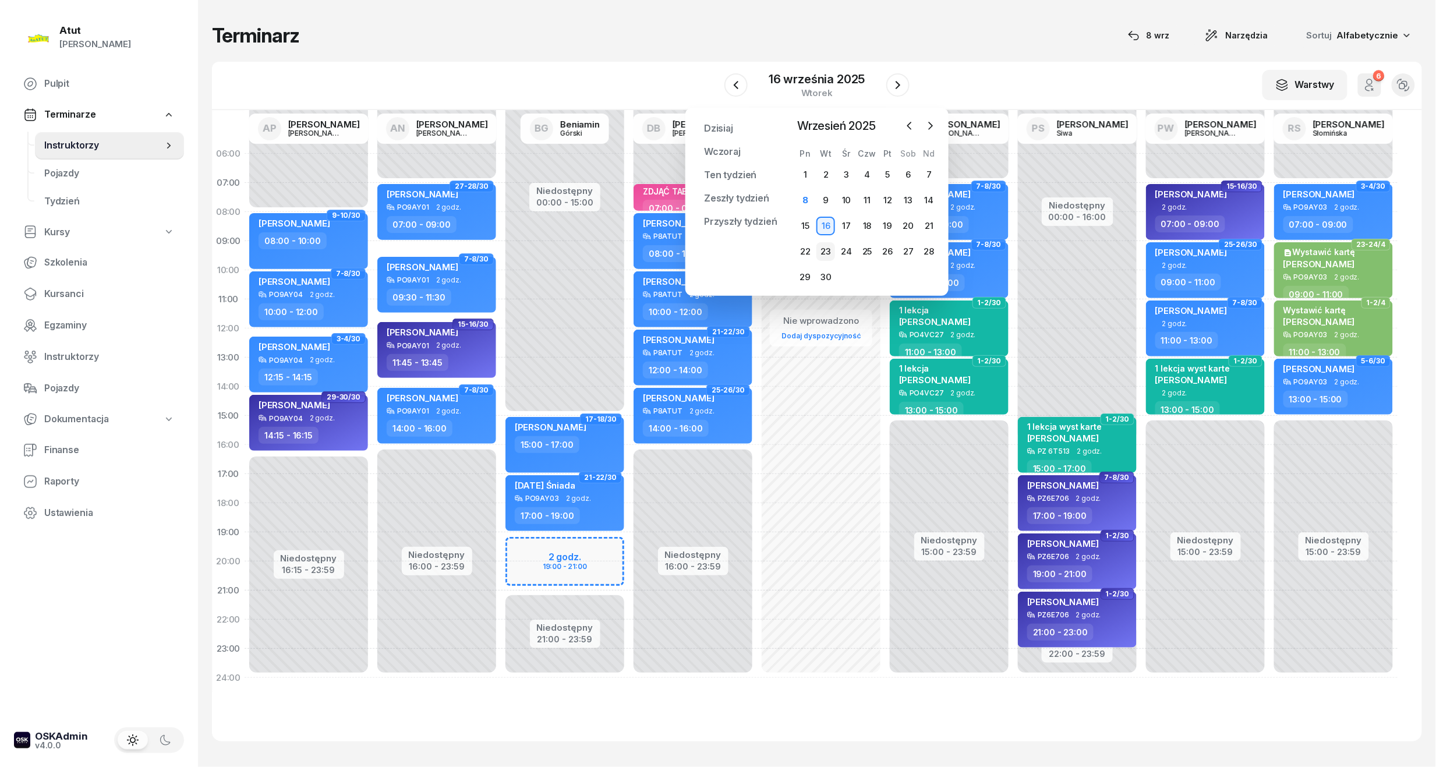
click at [829, 248] on div "23" at bounding box center [825, 251] width 19 height 19
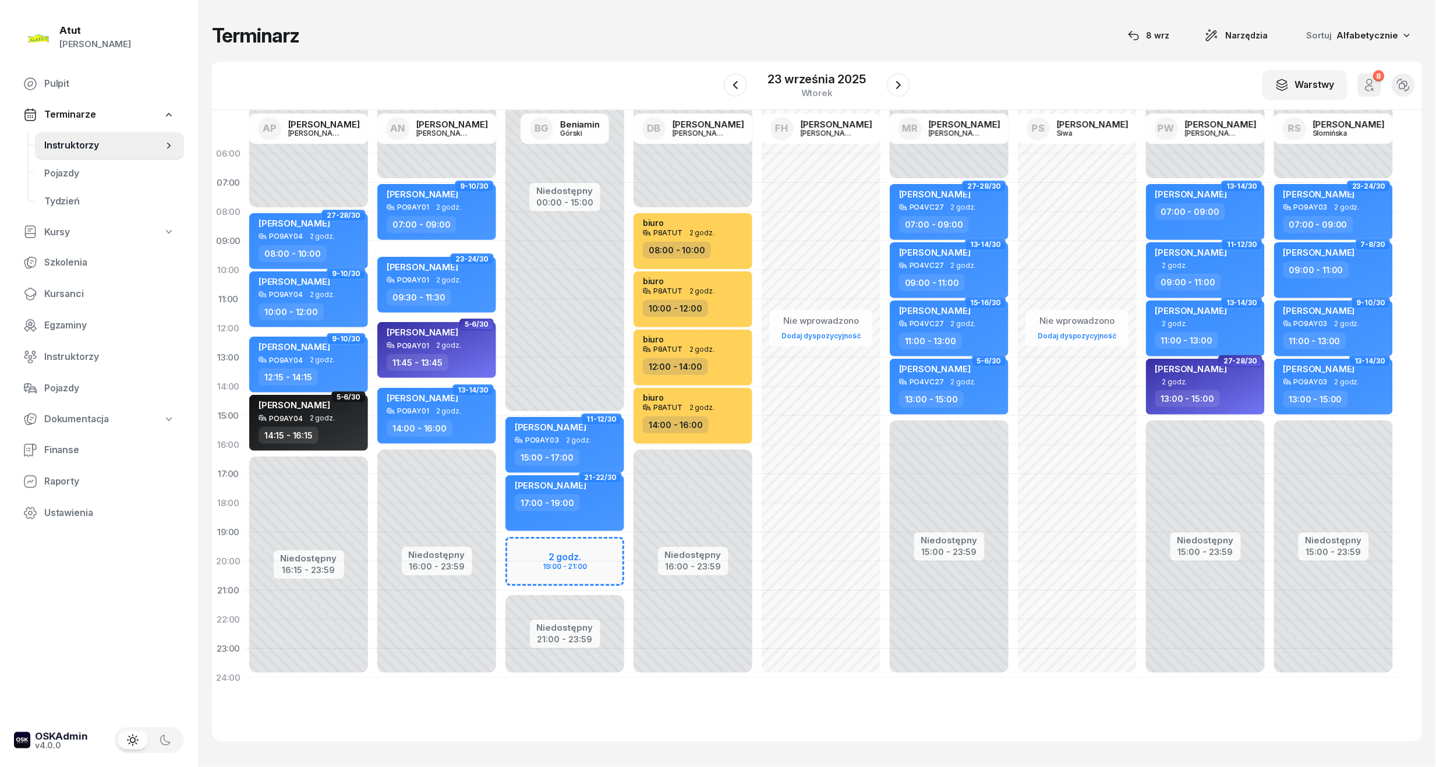
click at [587, 571] on div "Niedostępny 00:00 - 15:00 Niedostępny 21:00 - 23:59 2 godz. 19:00 - 21:00 11-12…" at bounding box center [565, 415] width 128 height 553
select select "20"
select select "22"
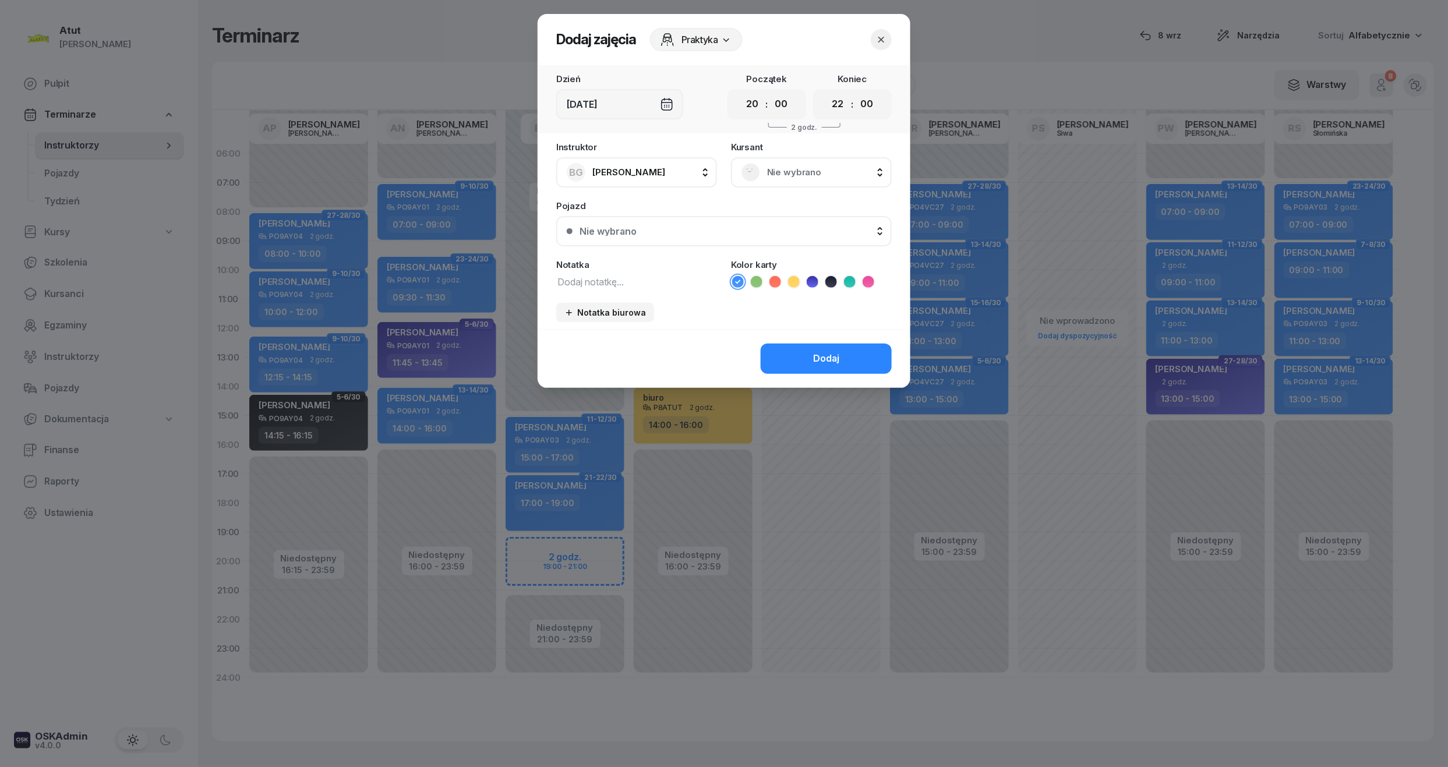
click at [799, 191] on div "Instruktor BG Beniamin Górski AP Adam Pytlak AN Artur Nowakowski BG Beniamin Gó…" at bounding box center [724, 236] width 373 height 186
click at [797, 177] on span "Nie wybrano" at bounding box center [824, 172] width 114 height 15
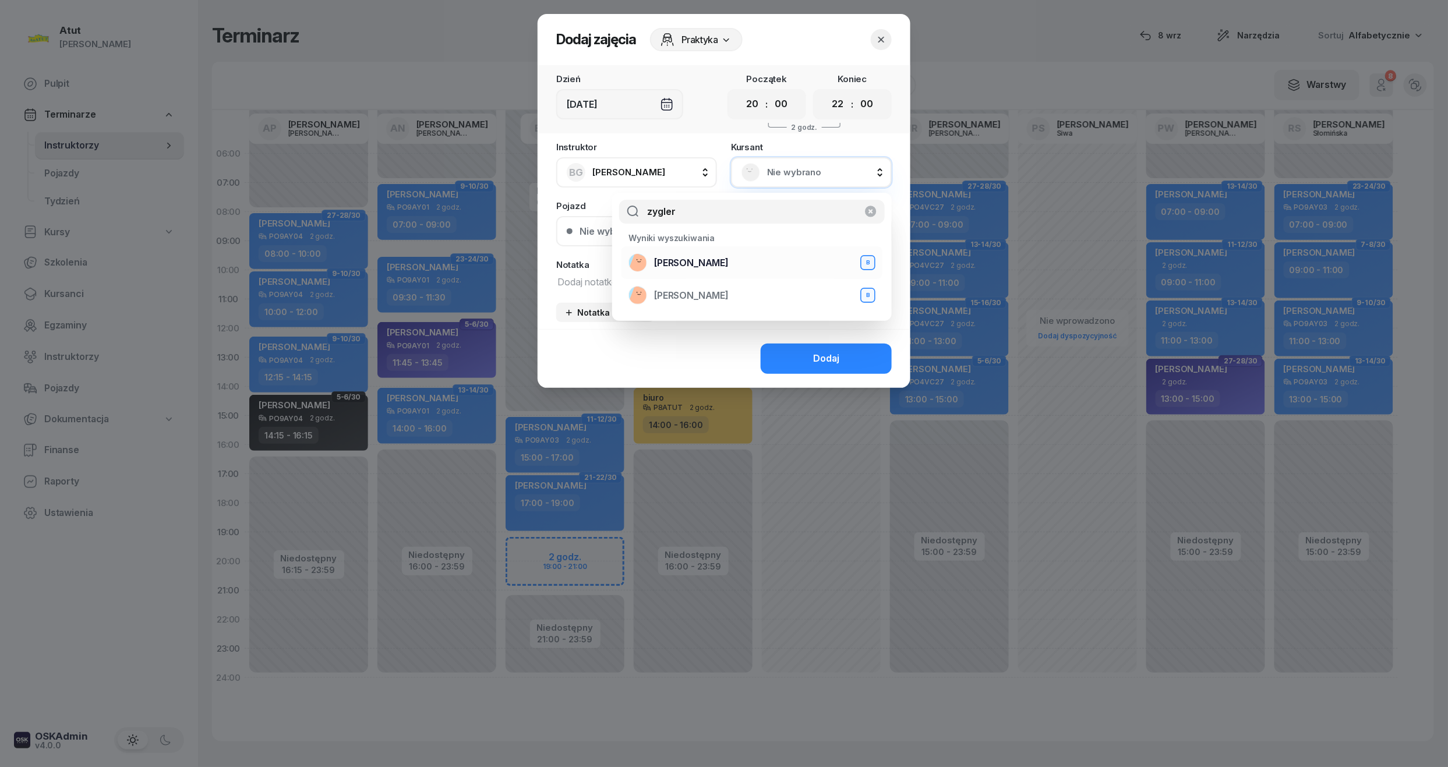
type input "zygler"
click at [728, 269] on span "[PERSON_NAME]" at bounding box center [691, 263] width 75 height 15
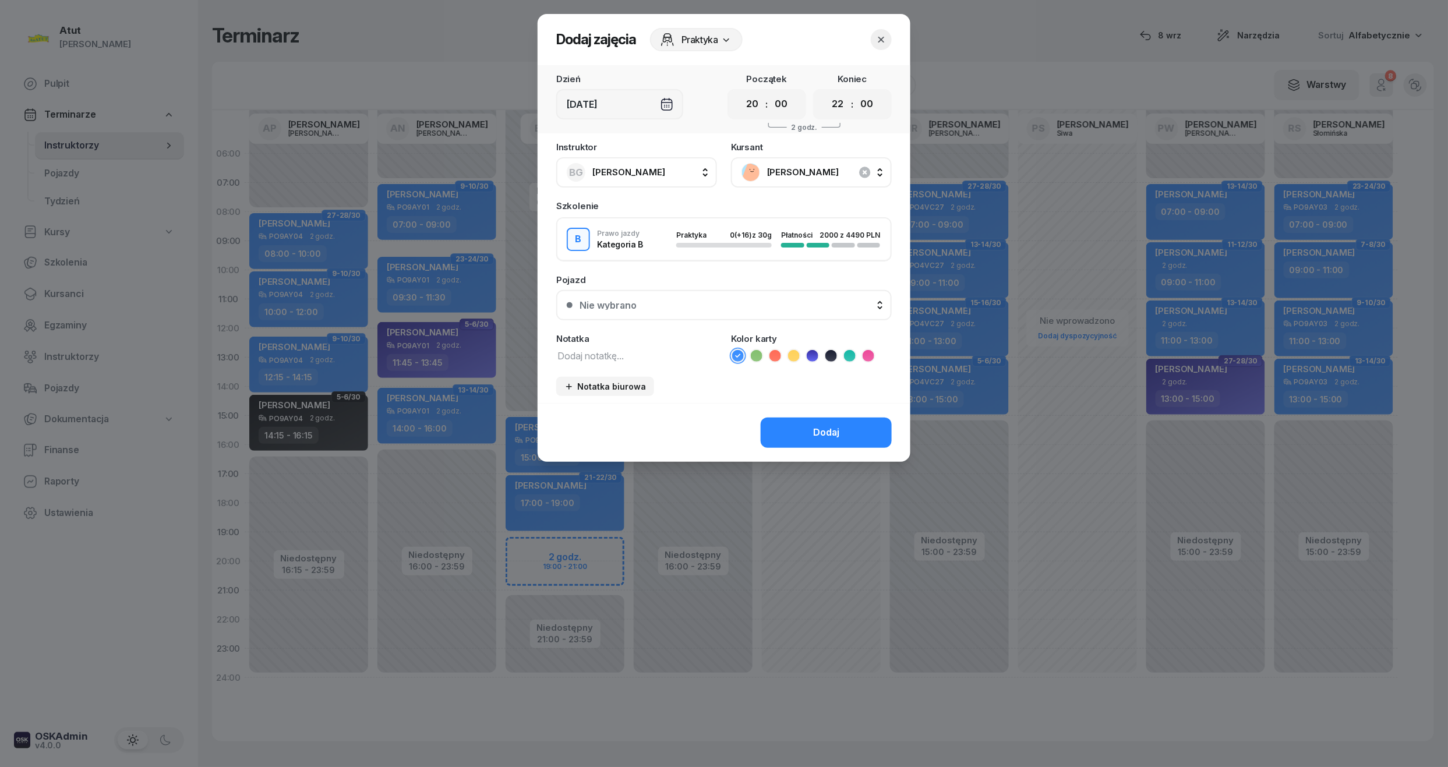
click at [815, 352] on icon at bounding box center [813, 356] width 12 height 12
click at [753, 300] on div "Nie wybrano" at bounding box center [730, 304] width 302 height 9
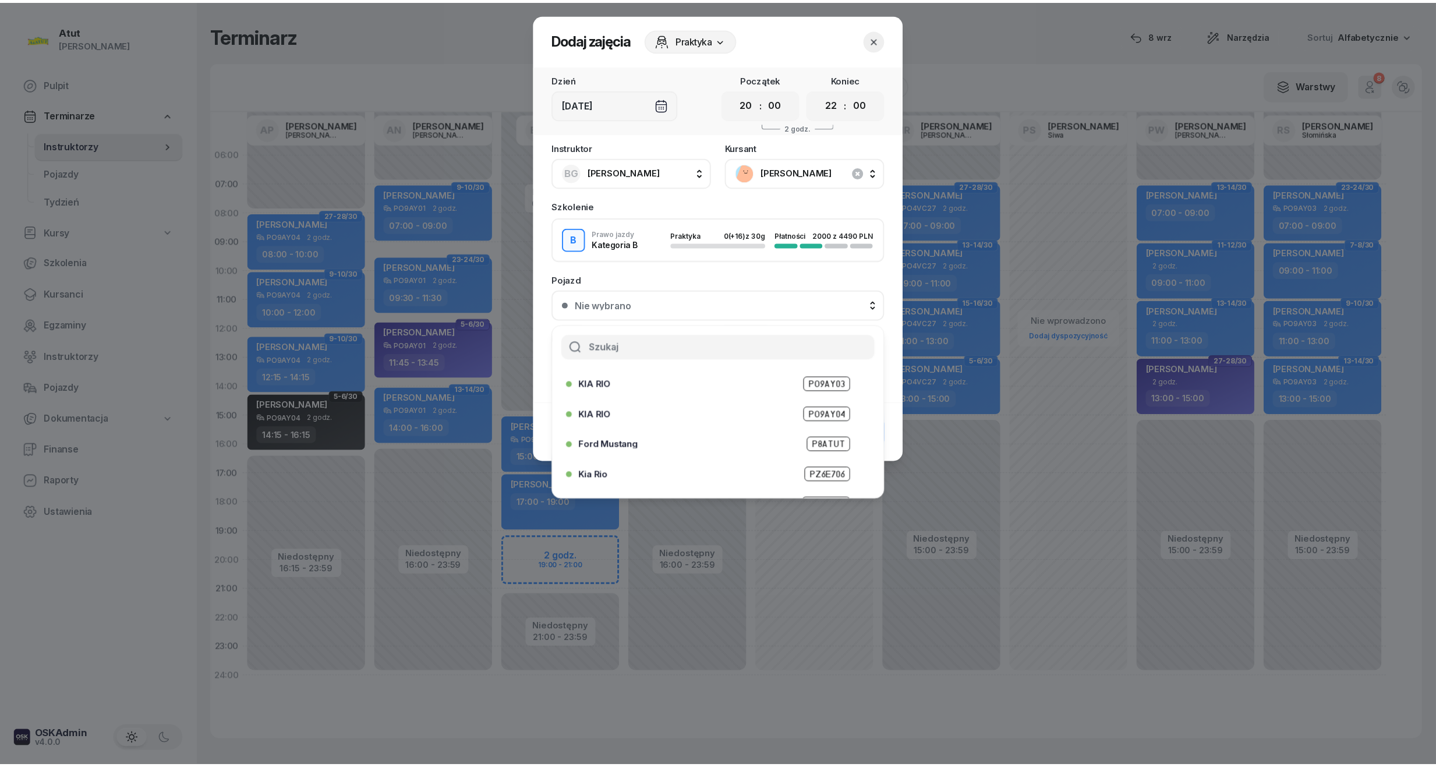
scroll to position [144, 0]
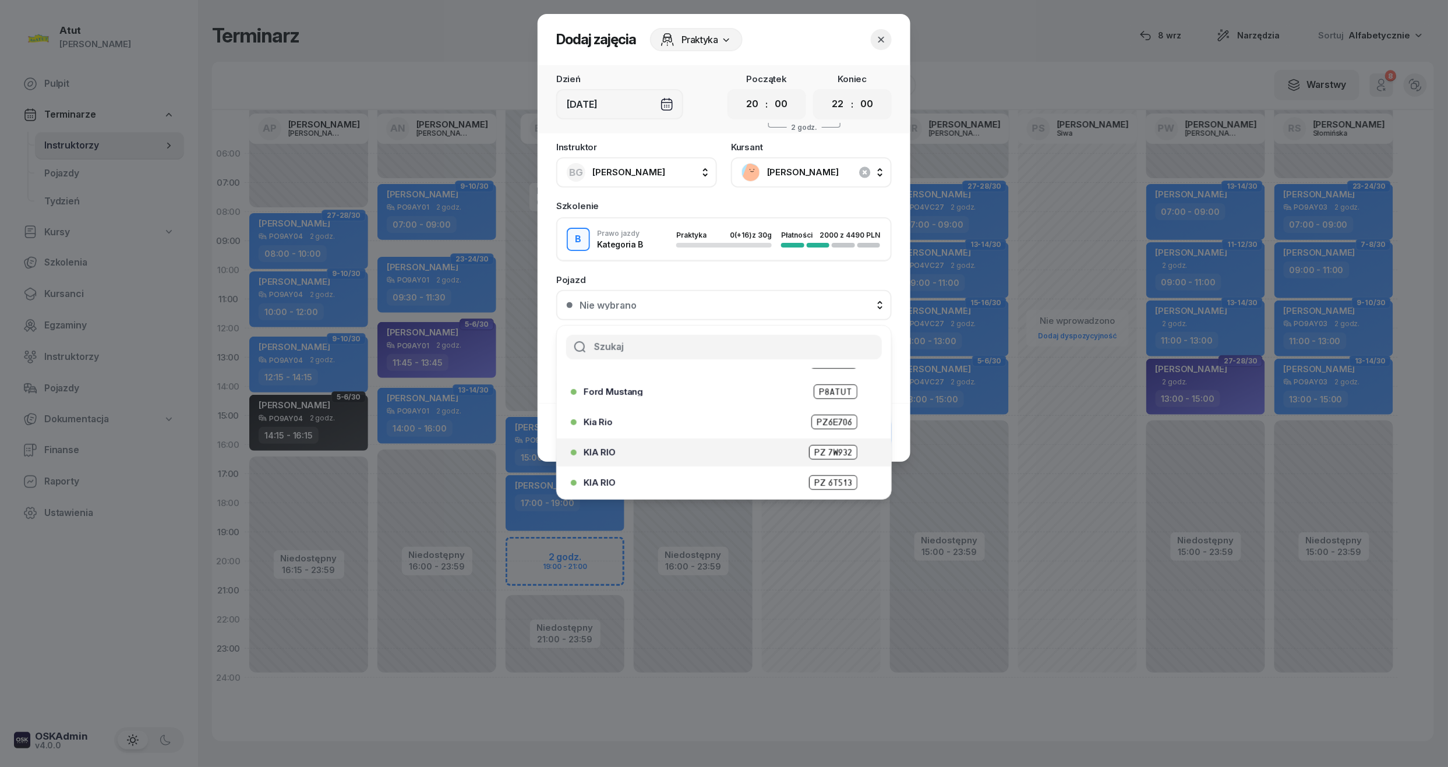
click at [814, 457] on span "PZ 7W932" at bounding box center [833, 452] width 48 height 15
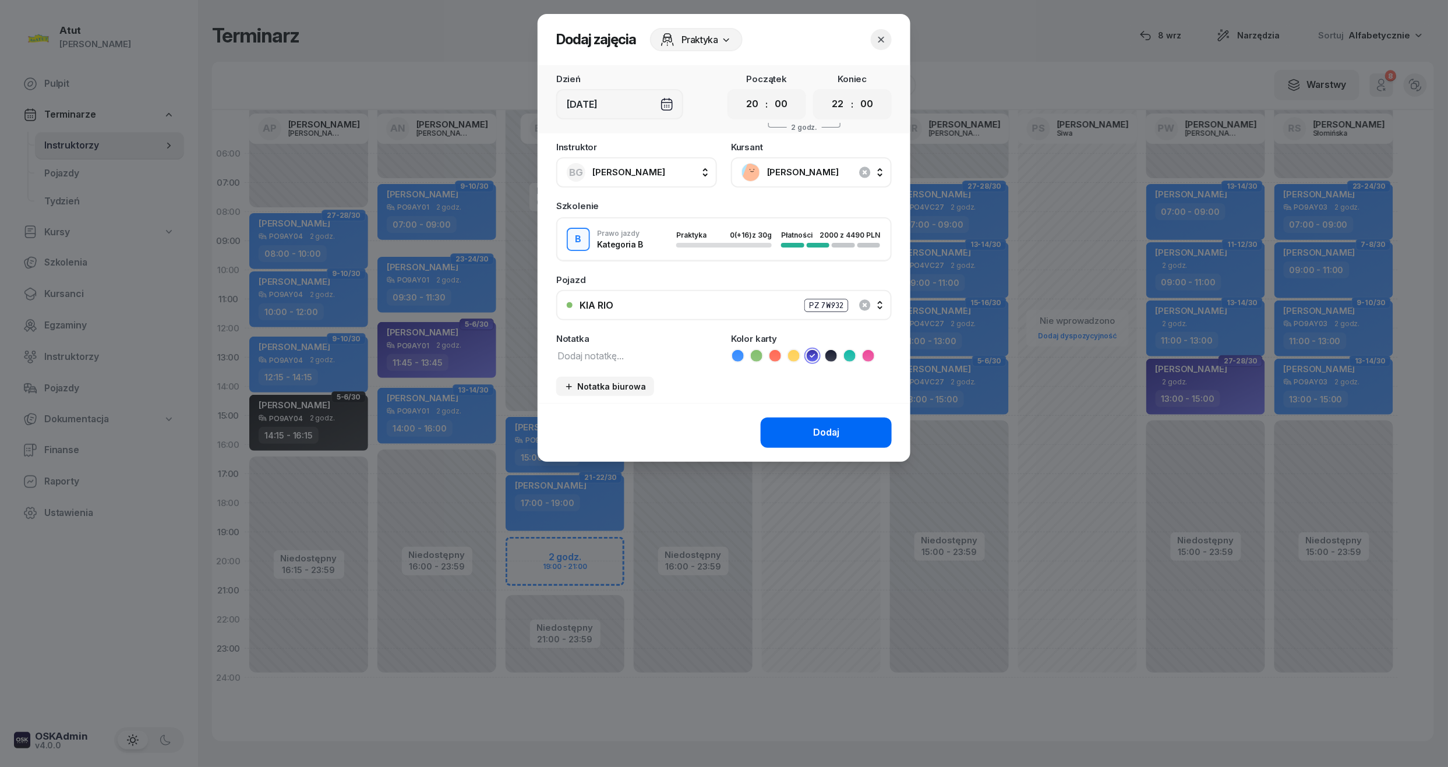
click at [821, 432] on div "Dodaj" at bounding box center [826, 432] width 26 height 15
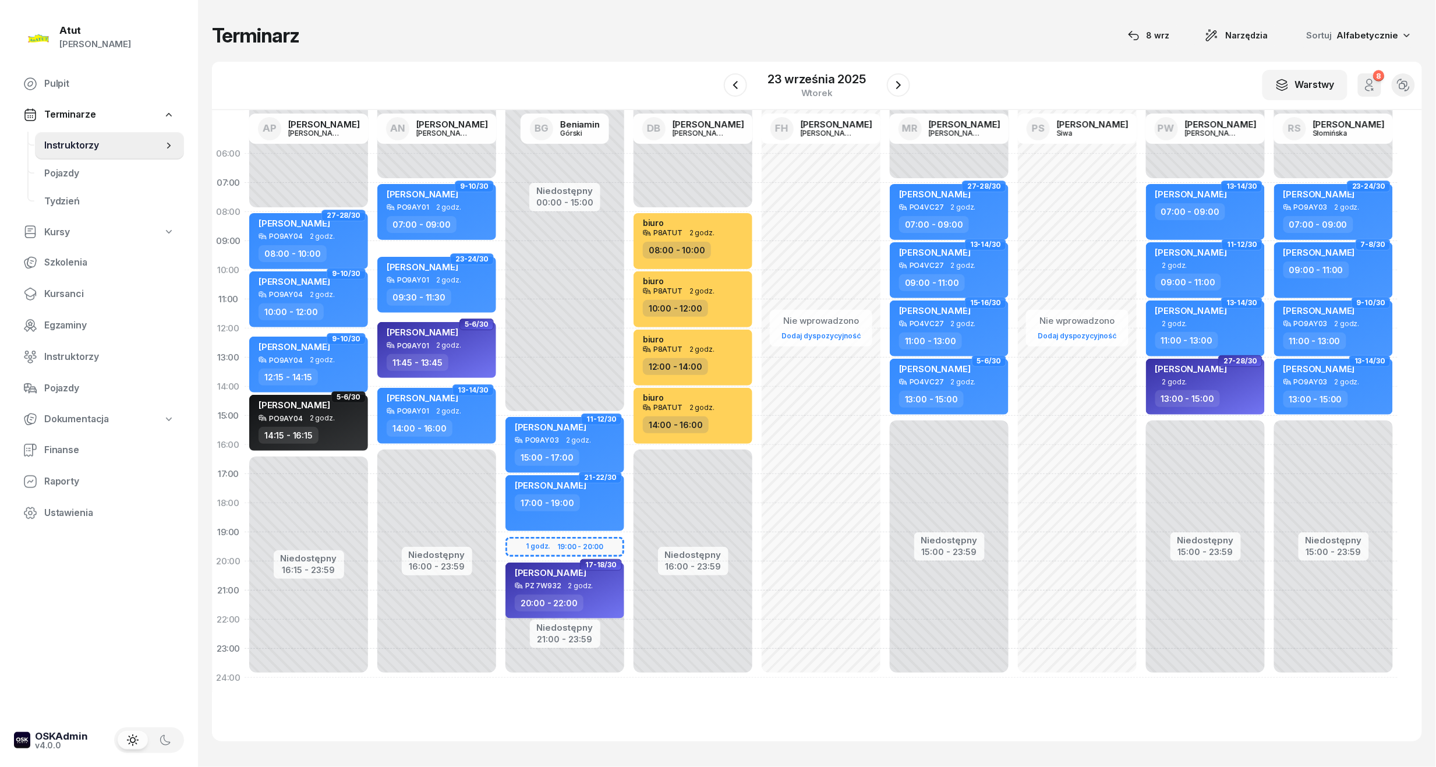
click at [573, 572] on span "[PERSON_NAME]" at bounding box center [551, 572] width 72 height 11
select select "20"
select select "22"
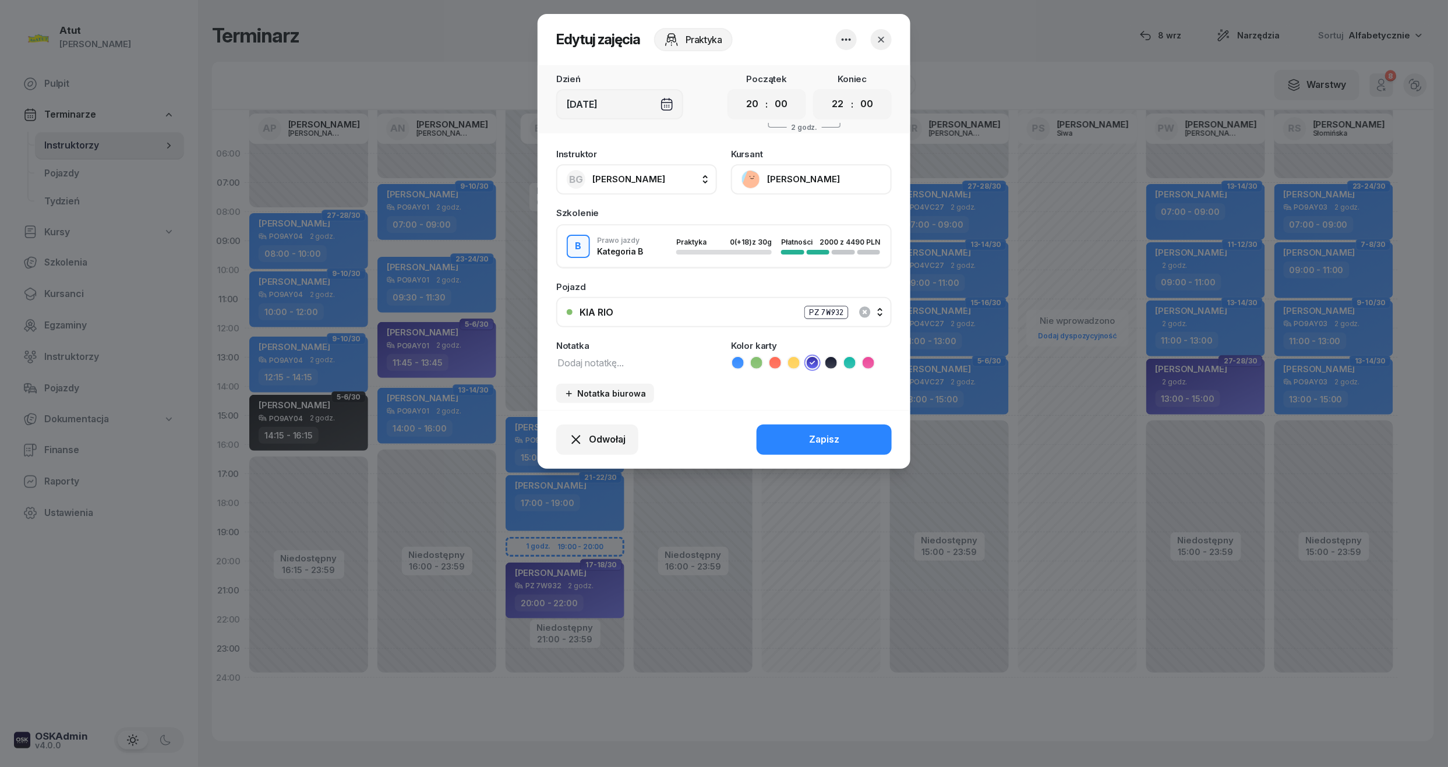
click at [766, 98] on div ":" at bounding box center [767, 104] width 2 height 14
drag, startPoint x: 755, startPoint y: 101, endPoint x: 728, endPoint y: 199, distance: 101.6
click at [755, 101] on select "00 01 02 03 04 05 06 07 08 09 10 11 12 13 14 15 16 17 18 19 20 21 22 23" at bounding box center [752, 104] width 22 height 24
select select "19"
click at [741, 92] on select "00 01 02 03 04 05 06 07 08 09 10 11 12 13 14 15 16 17 18 19 20 21 22 23" at bounding box center [752, 104] width 22 height 24
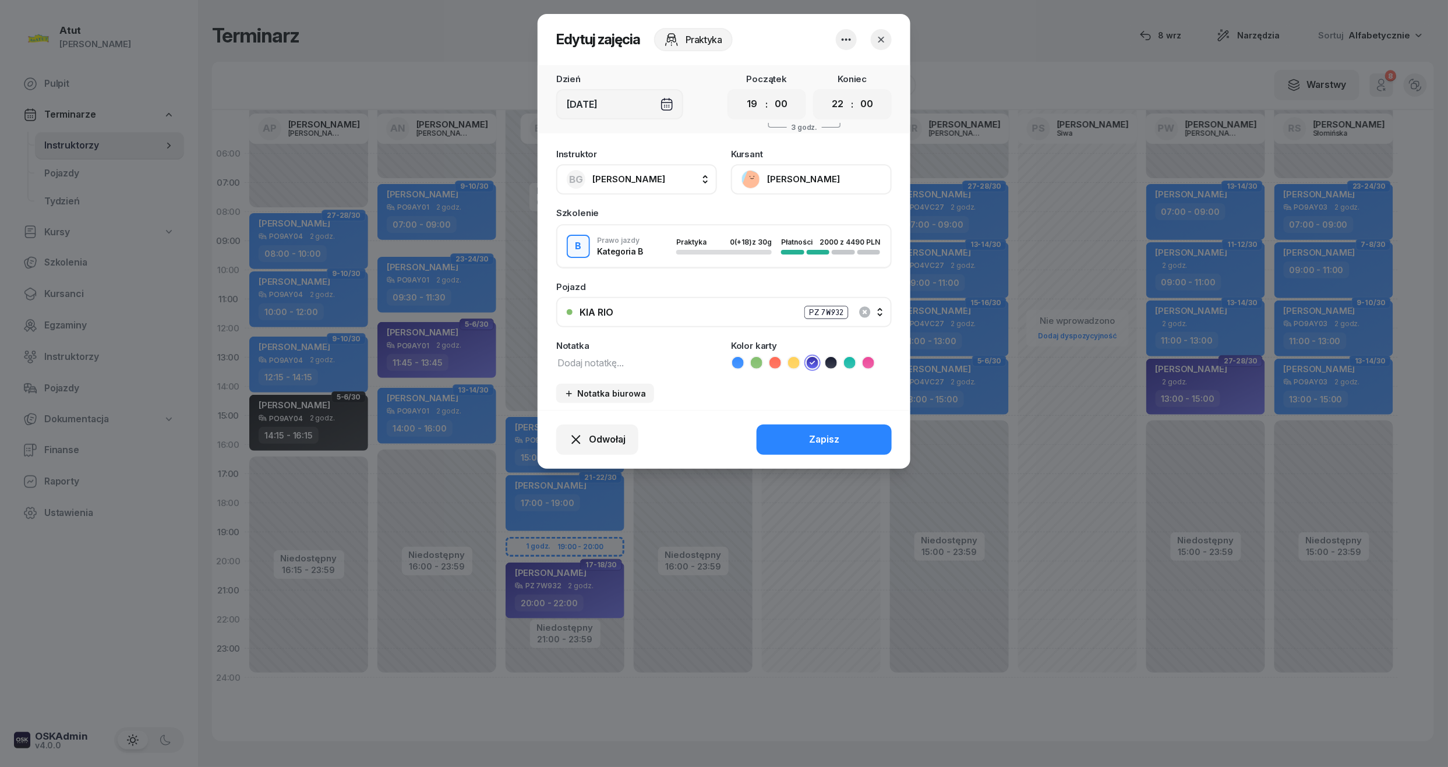
drag, startPoint x: 836, startPoint y: 108, endPoint x: 835, endPoint y: 118, distance: 10.0
click at [836, 108] on select "00 01 02 03 04 05 06 07 08 09 10 11 12 13 14 15 16 17 18 19 20 21 22 23" at bounding box center [838, 104] width 22 height 24
select select "21"
click at [827, 92] on select "00 01 02 03 04 05 06 07 08 09 10 11 12 13 14 15 16 17 18 19 20 21 22 23" at bounding box center [838, 104] width 22 height 24
click at [828, 434] on div "Zapisz" at bounding box center [824, 439] width 30 height 15
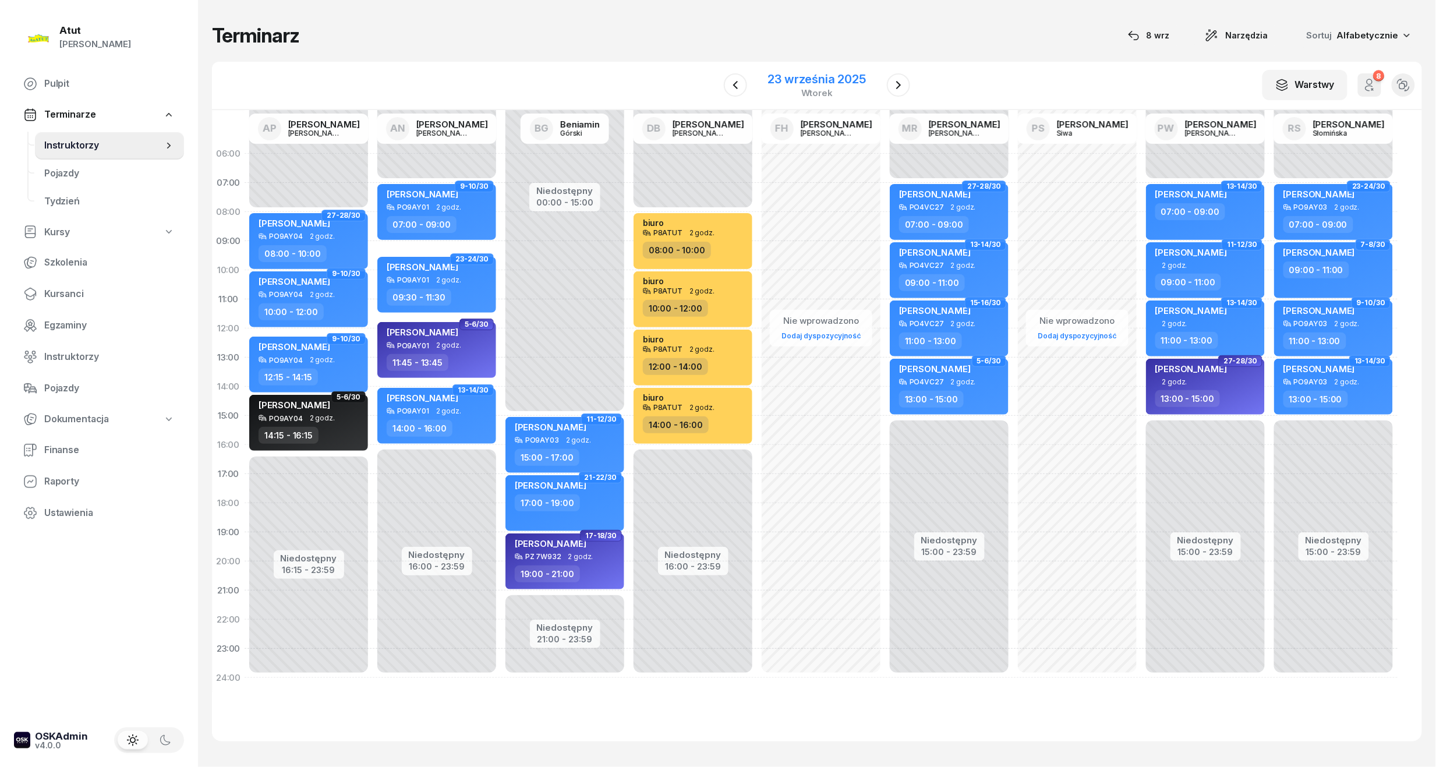
click at [797, 69] on div "23 września 2025 wtorek" at bounding box center [817, 85] width 126 height 33
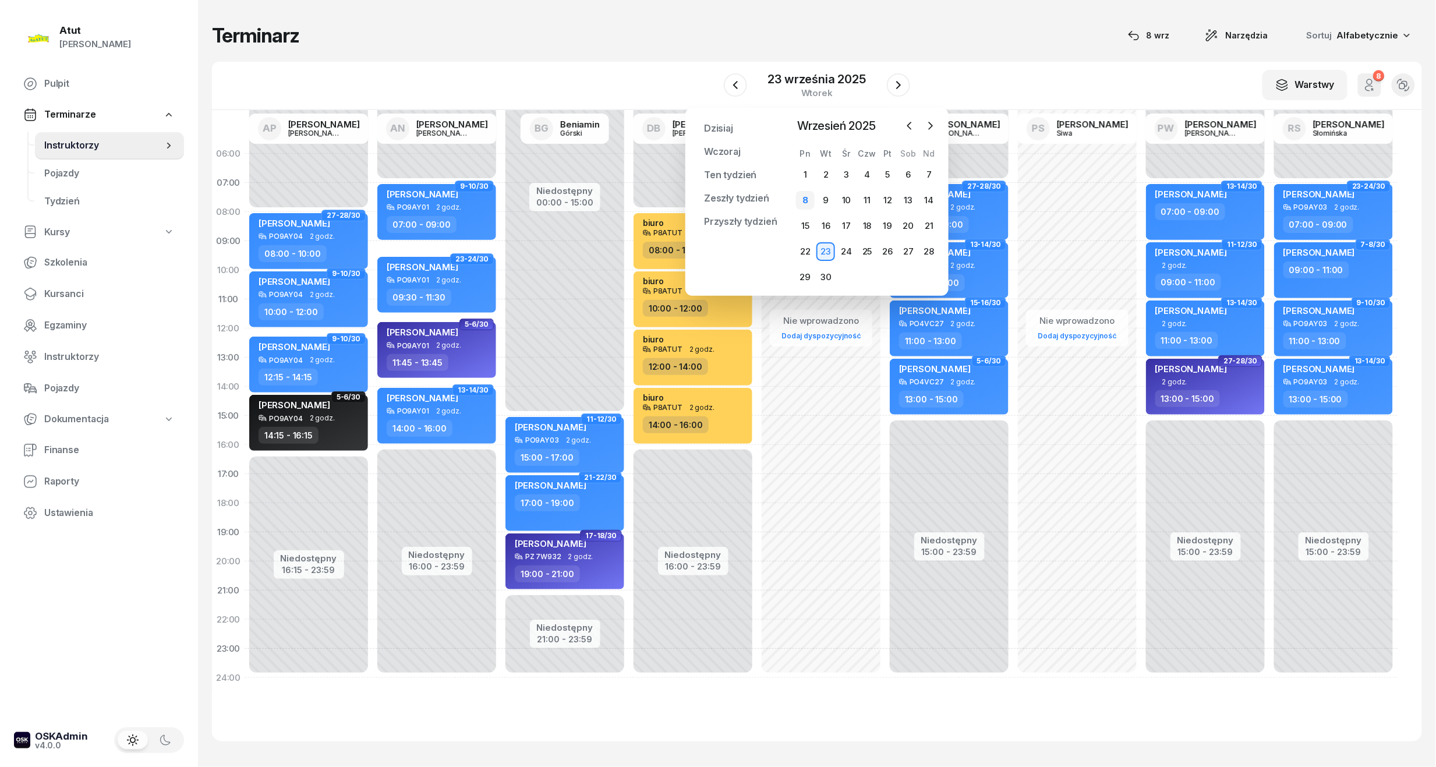
click at [802, 191] on div "8" at bounding box center [805, 200] width 19 height 19
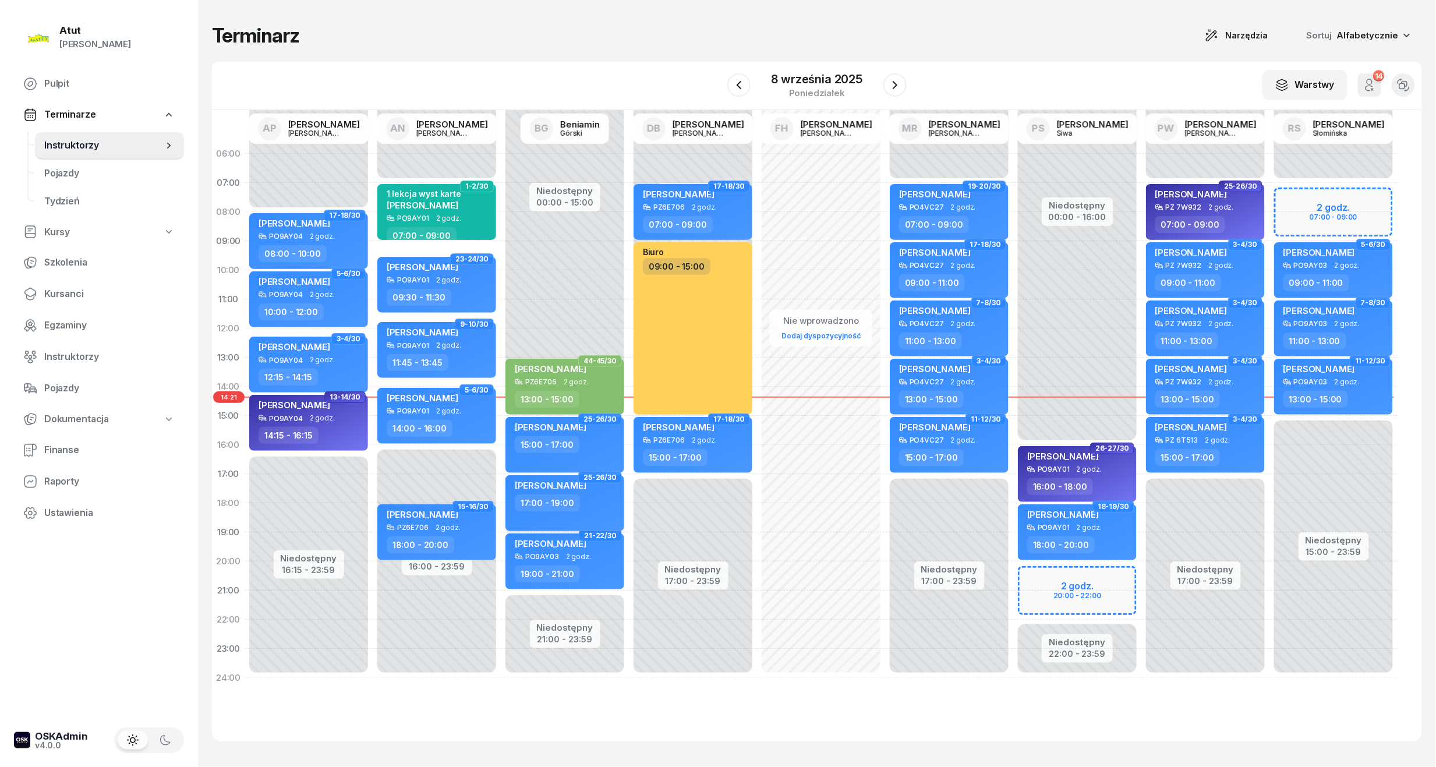
click at [578, 505] on div "17:00 - 19:00" at bounding box center [566, 502] width 102 height 17
select select "17"
select select "19"
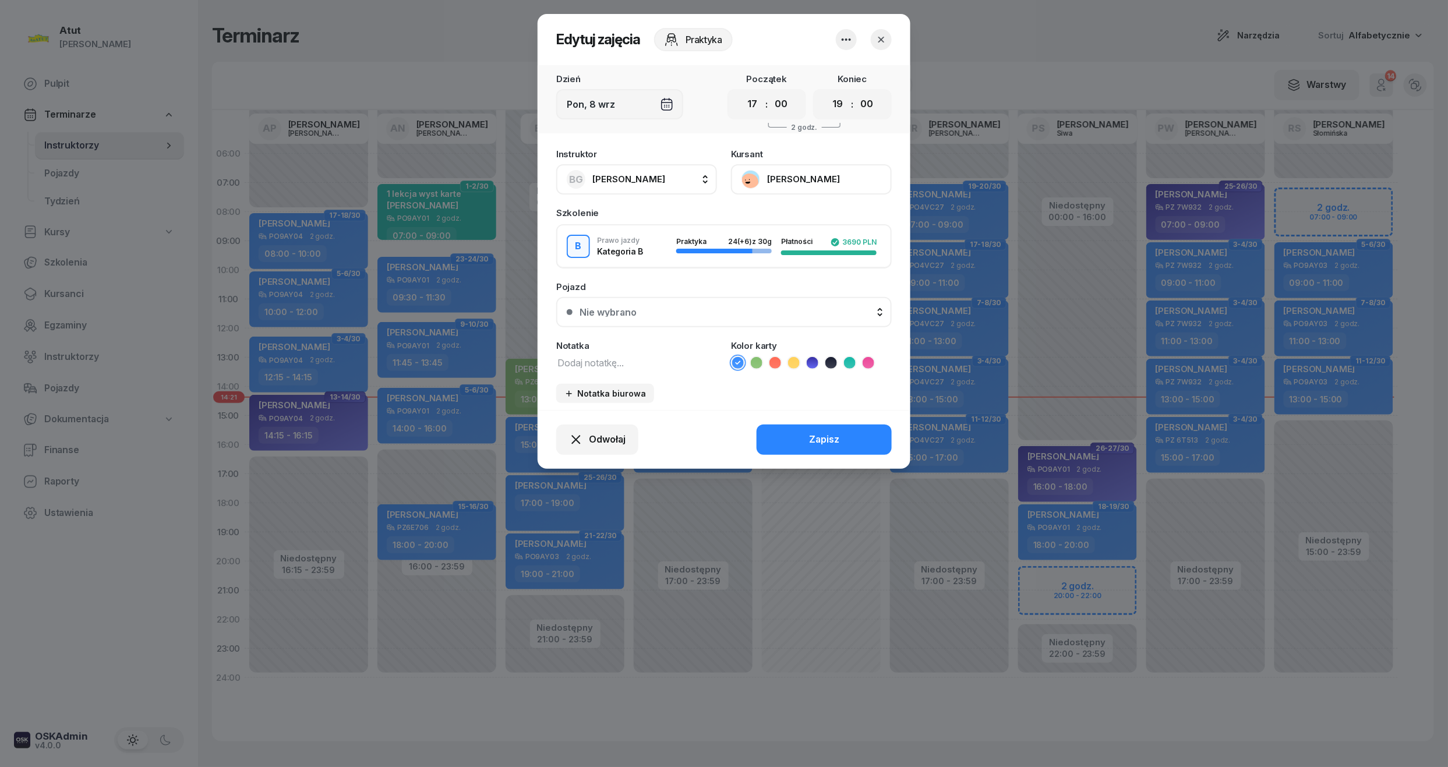
click at [793, 189] on button "[PERSON_NAME]" at bounding box center [811, 179] width 161 height 30
click at [776, 222] on div "Otwórz profil" at bounding box center [768, 218] width 56 height 15
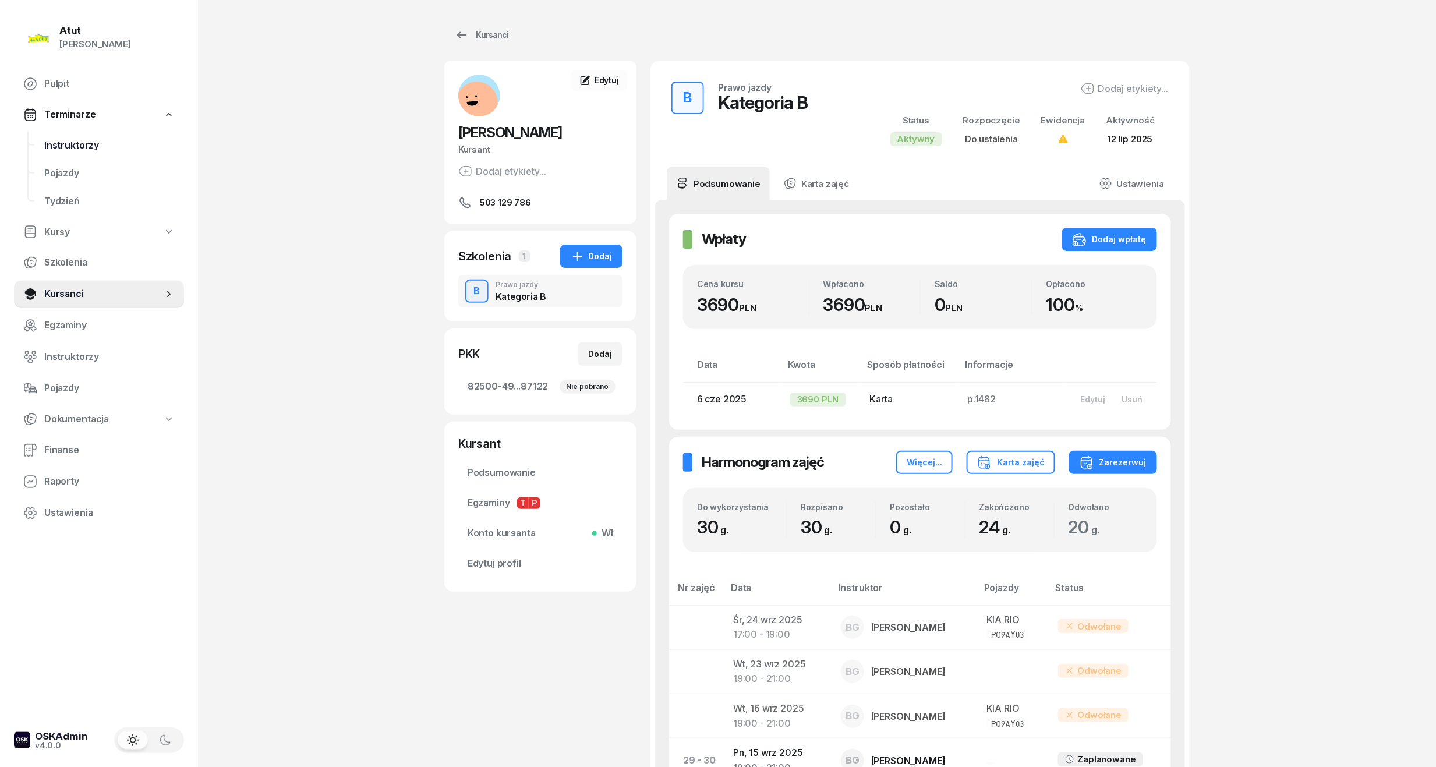
click at [71, 143] on span "Instruktorzy" at bounding box center [109, 145] width 130 height 15
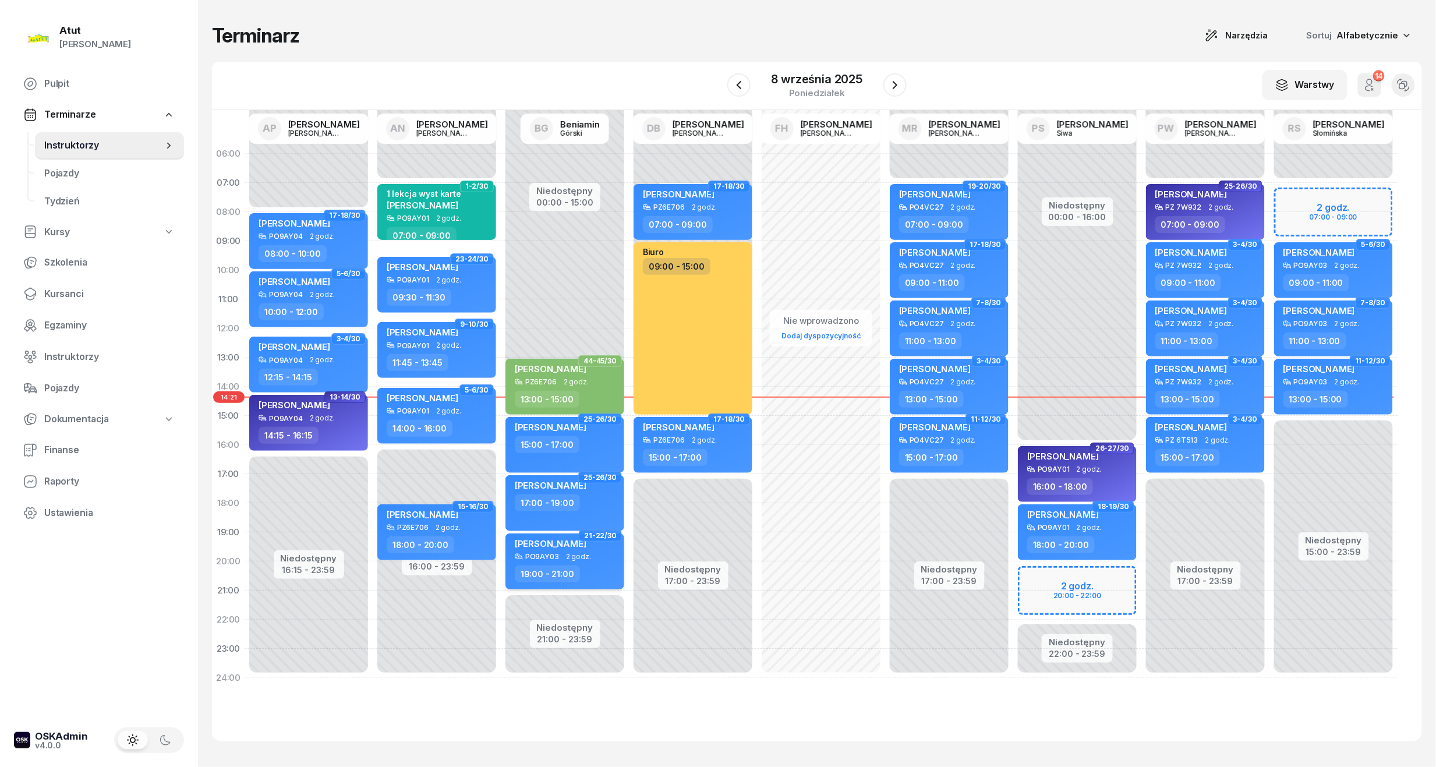
click at [566, 550] on div "[PERSON_NAME]" at bounding box center [551, 545] width 72 height 15
select select "19"
select select "21"
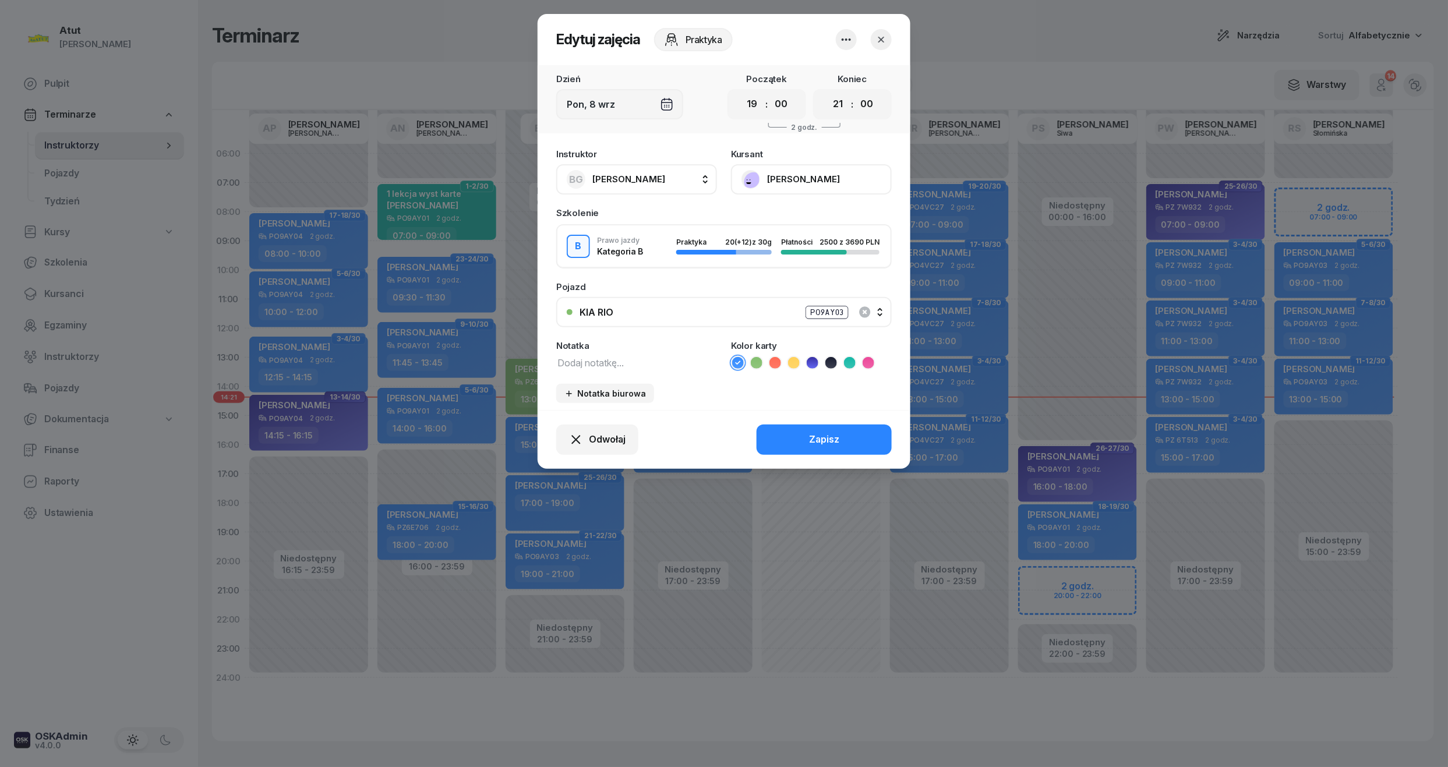
click at [788, 173] on button "[PERSON_NAME]" at bounding box center [811, 179] width 161 height 30
click at [793, 206] on link "Otwórz profil" at bounding box center [810, 218] width 154 height 29
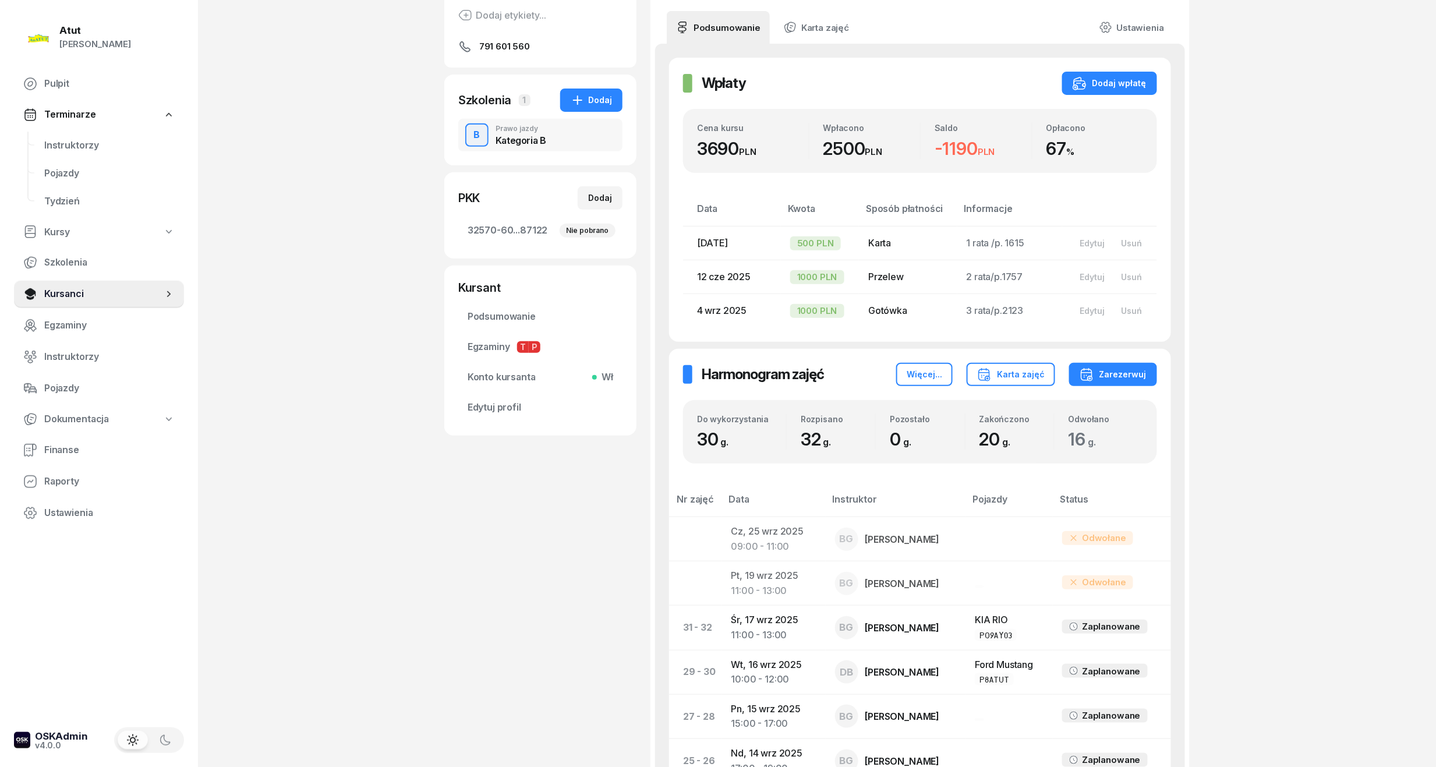
scroll to position [155, 0]
click at [70, 160] on link "Pojazdy" at bounding box center [109, 174] width 149 height 28
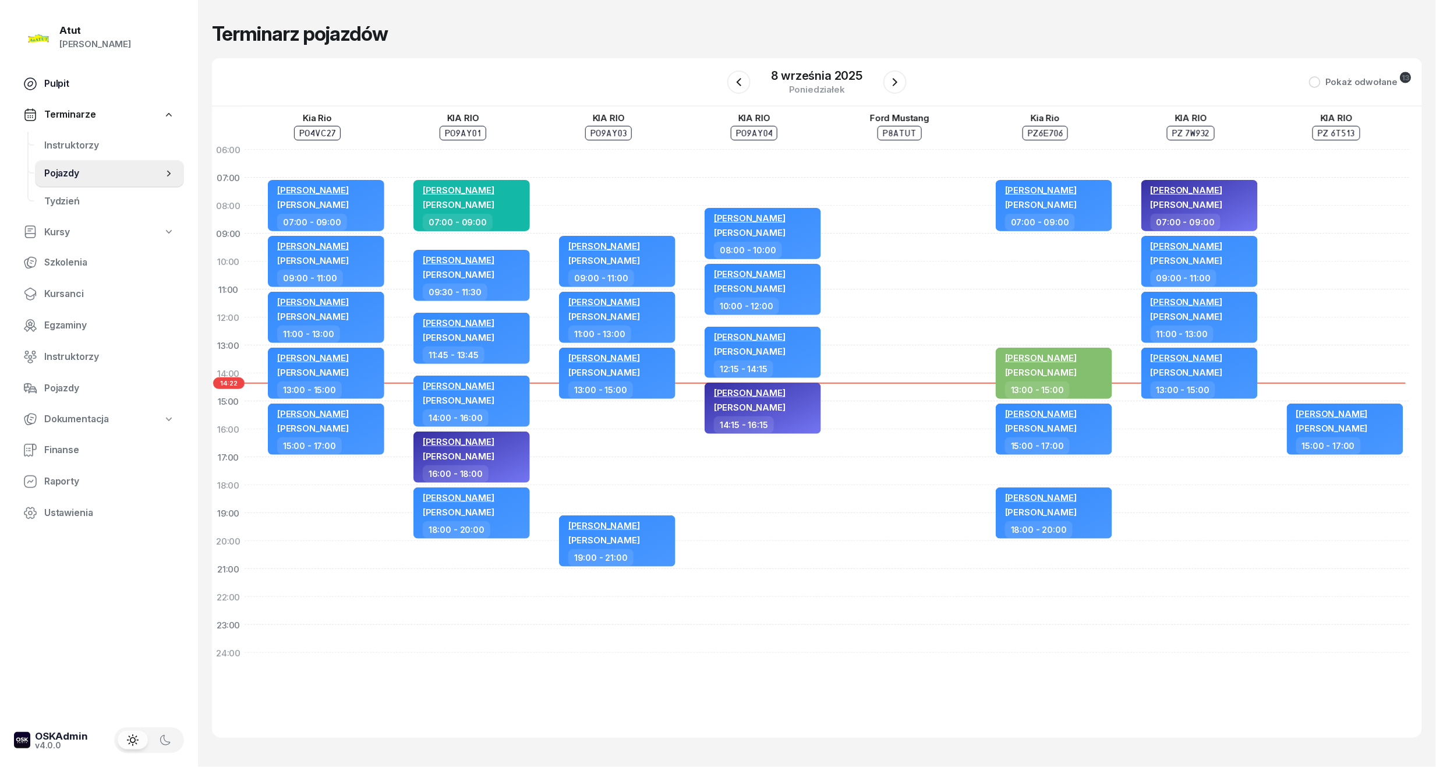
click at [52, 76] on span "Pulpit" at bounding box center [109, 83] width 130 height 15
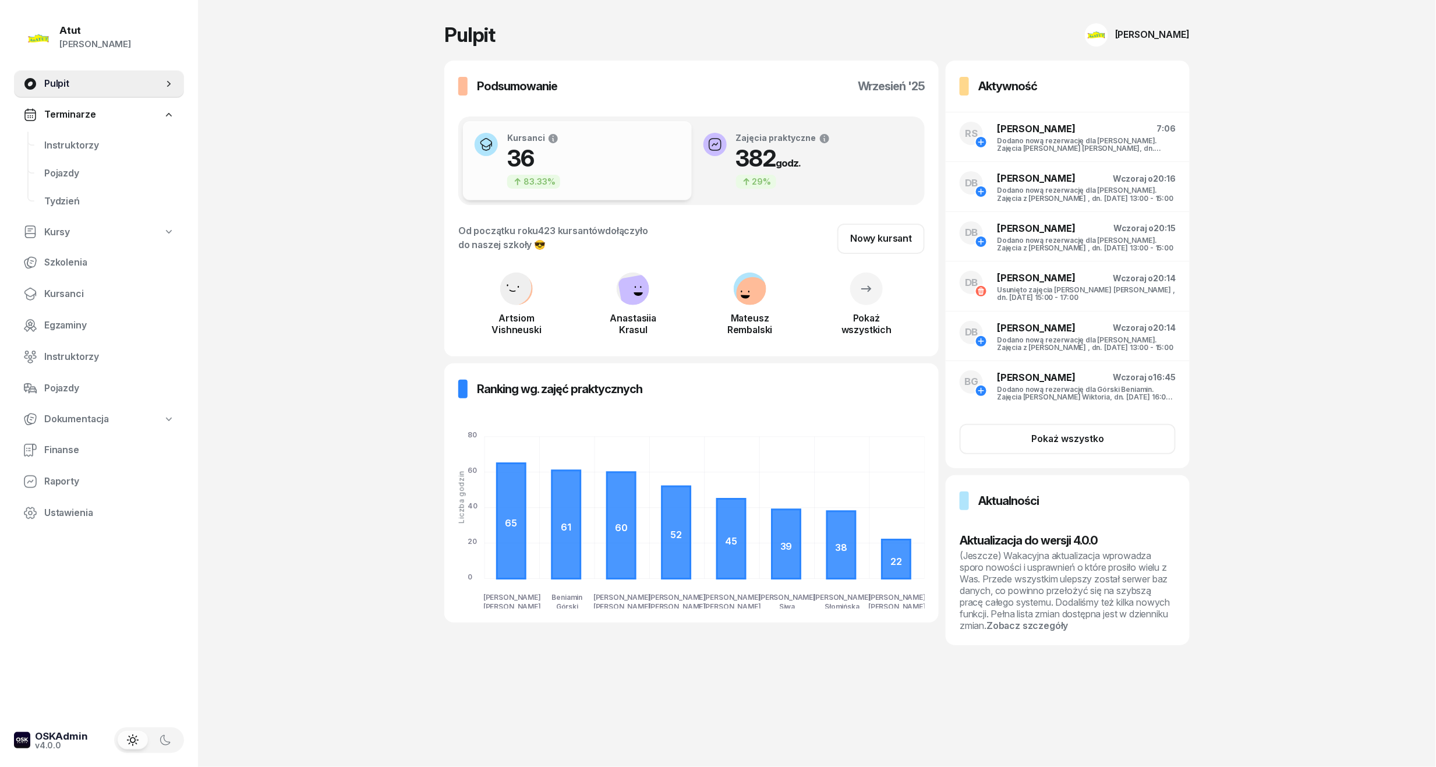
click at [78, 113] on span "Terminarze" at bounding box center [69, 114] width 51 height 15
click at [87, 122] on link "Terminarze" at bounding box center [99, 114] width 170 height 27
click at [86, 151] on span "Instruktorzy" at bounding box center [109, 145] width 130 height 15
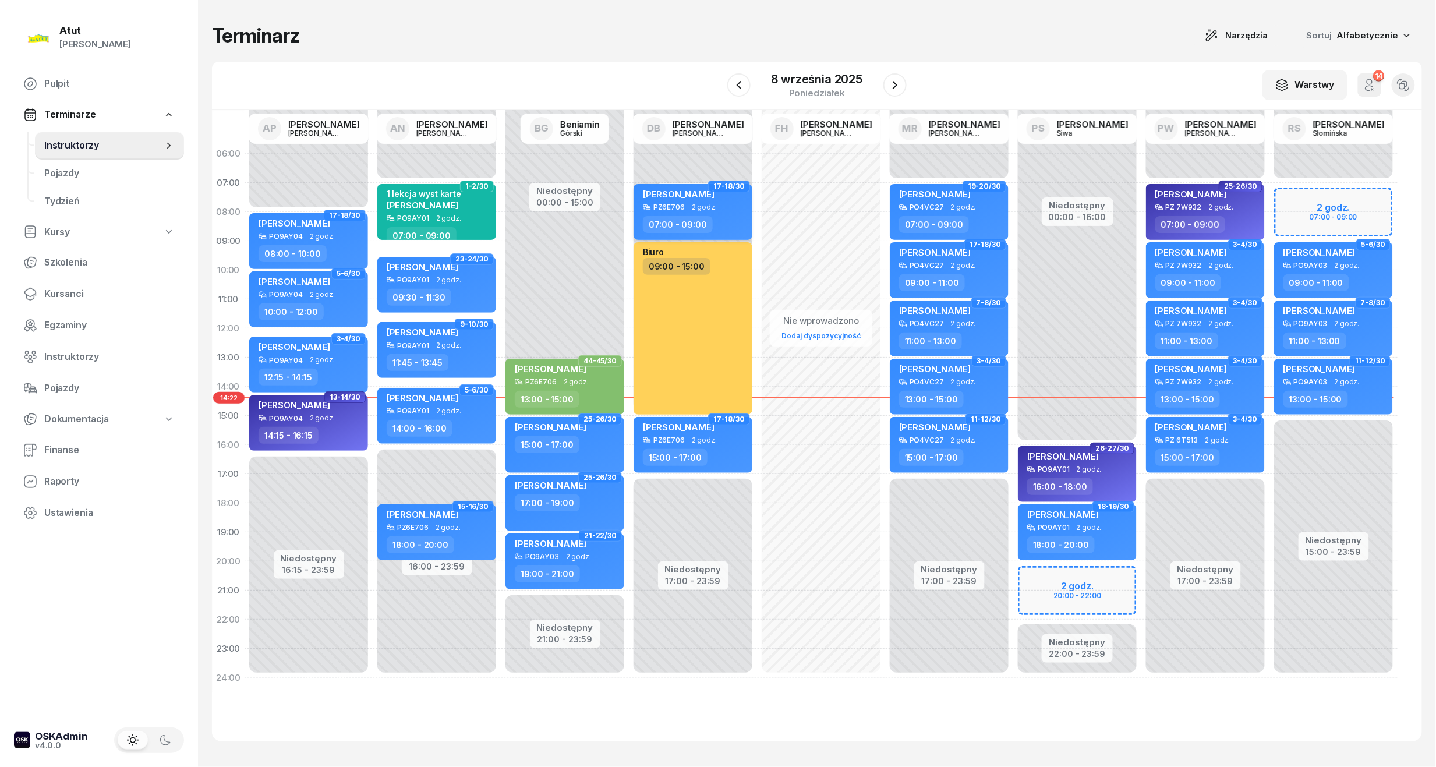
click at [671, 184] on div "Inga Ograbek PZ6E706 2 godz. 07:00 - 09:00" at bounding box center [693, 212] width 119 height 56
select select "07"
select select "09"
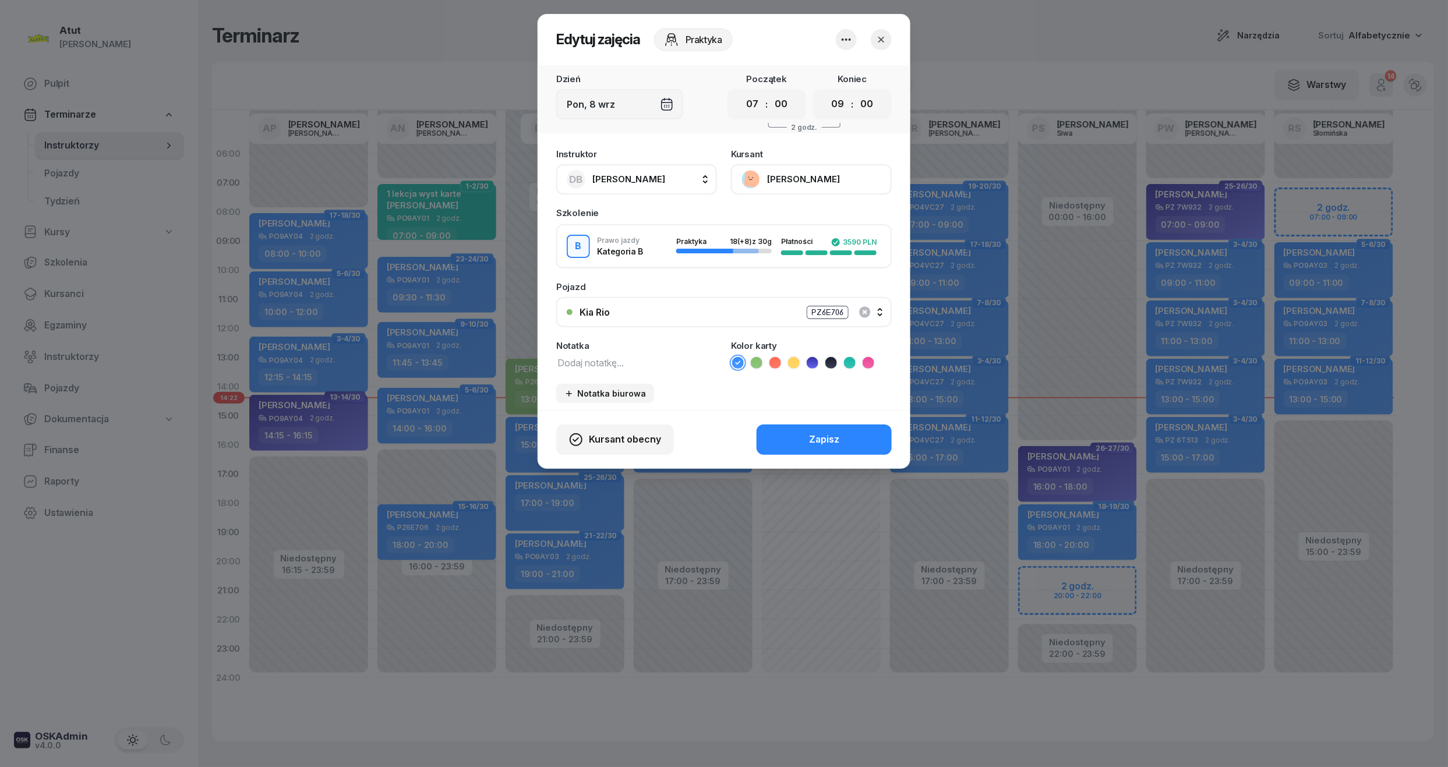
click at [821, 161] on div "Kursant Inga Ograbek" at bounding box center [811, 172] width 161 height 45
click at [821, 172] on button "[PERSON_NAME]" at bounding box center [811, 179] width 161 height 30
click at [793, 225] on div "Otwórz profil" at bounding box center [768, 218] width 56 height 15
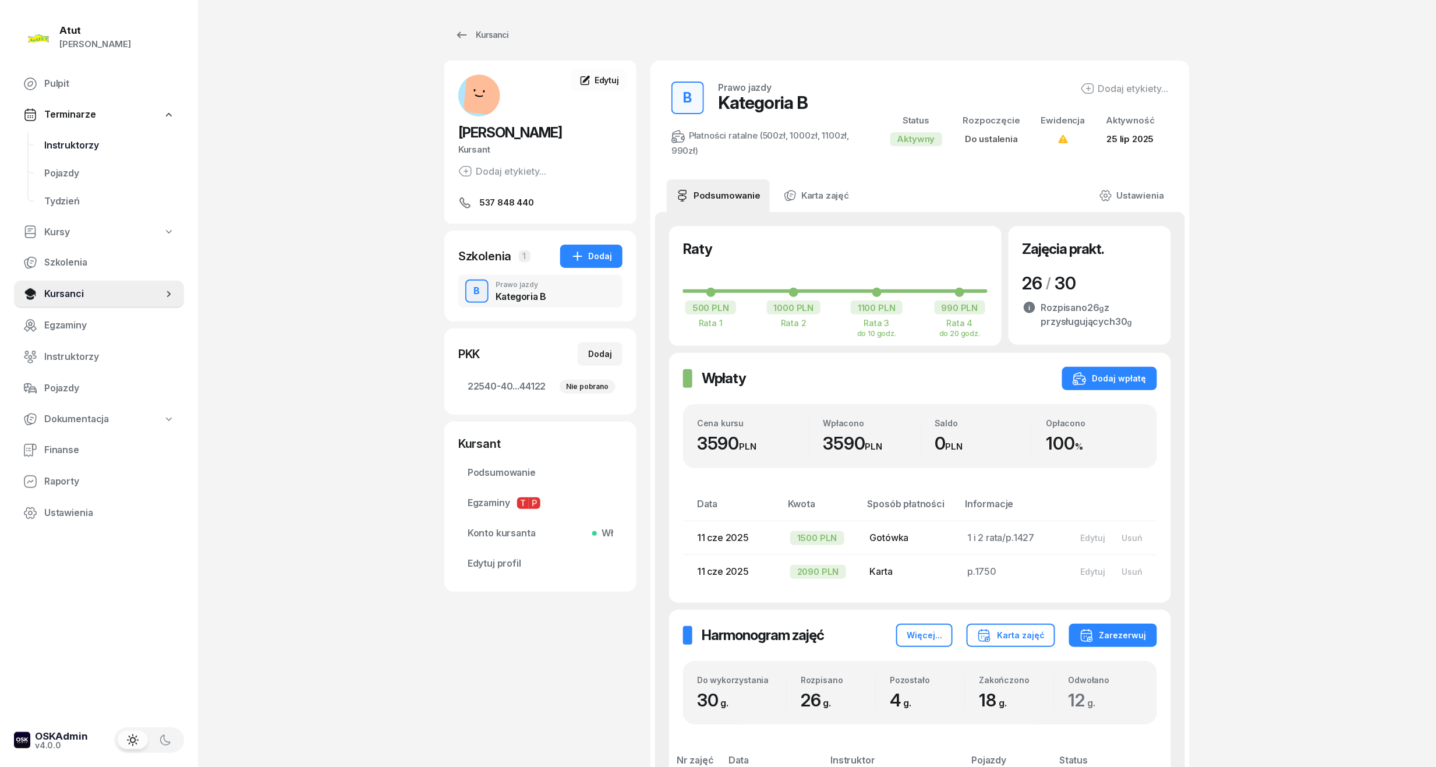
click at [54, 146] on span "Instruktorzy" at bounding box center [109, 145] width 130 height 15
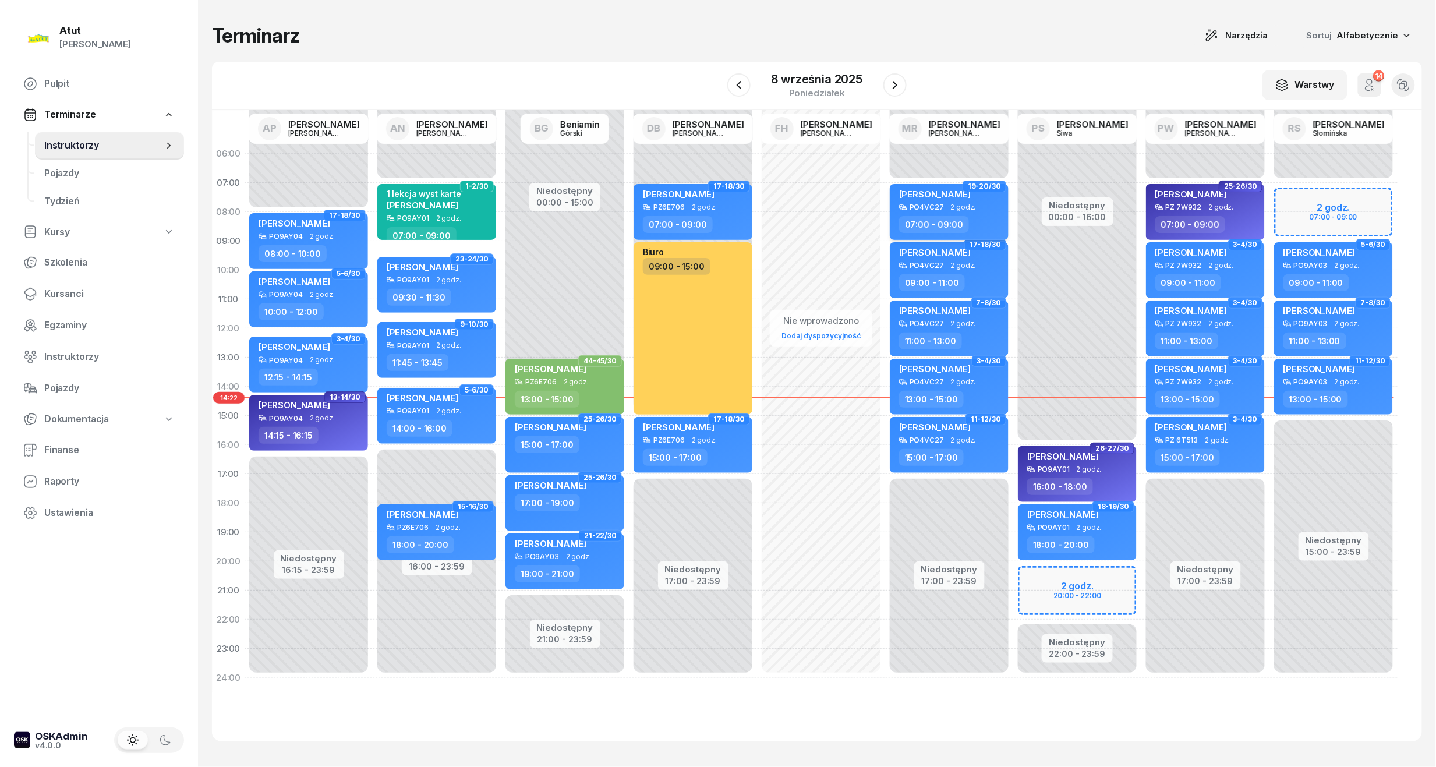
click at [954, 208] on span "2 godz." at bounding box center [963, 207] width 25 height 8
select select "07"
select select "09"
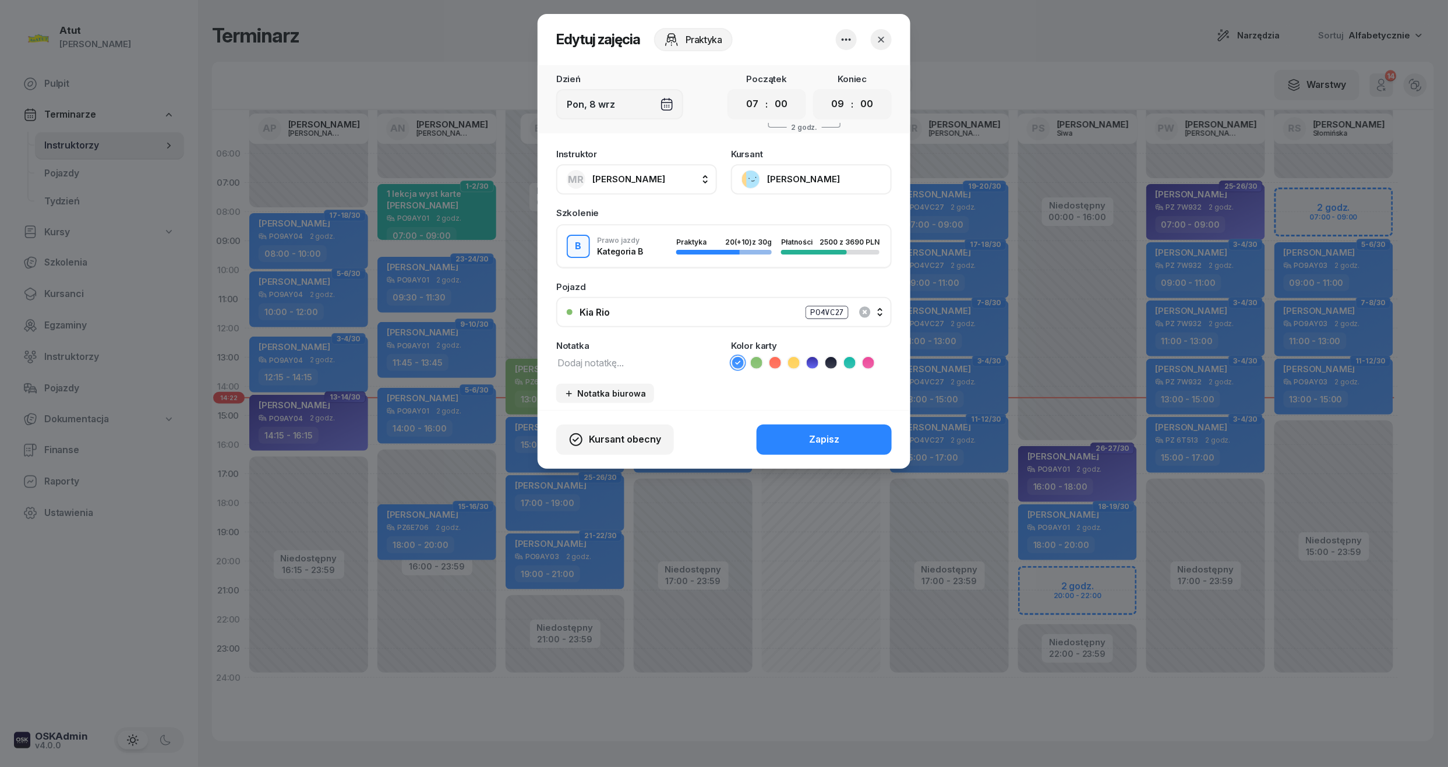
click at [798, 182] on button "[PERSON_NAME]" at bounding box center [811, 179] width 161 height 30
click at [749, 217] on div "Otwórz profil" at bounding box center [768, 218] width 56 height 15
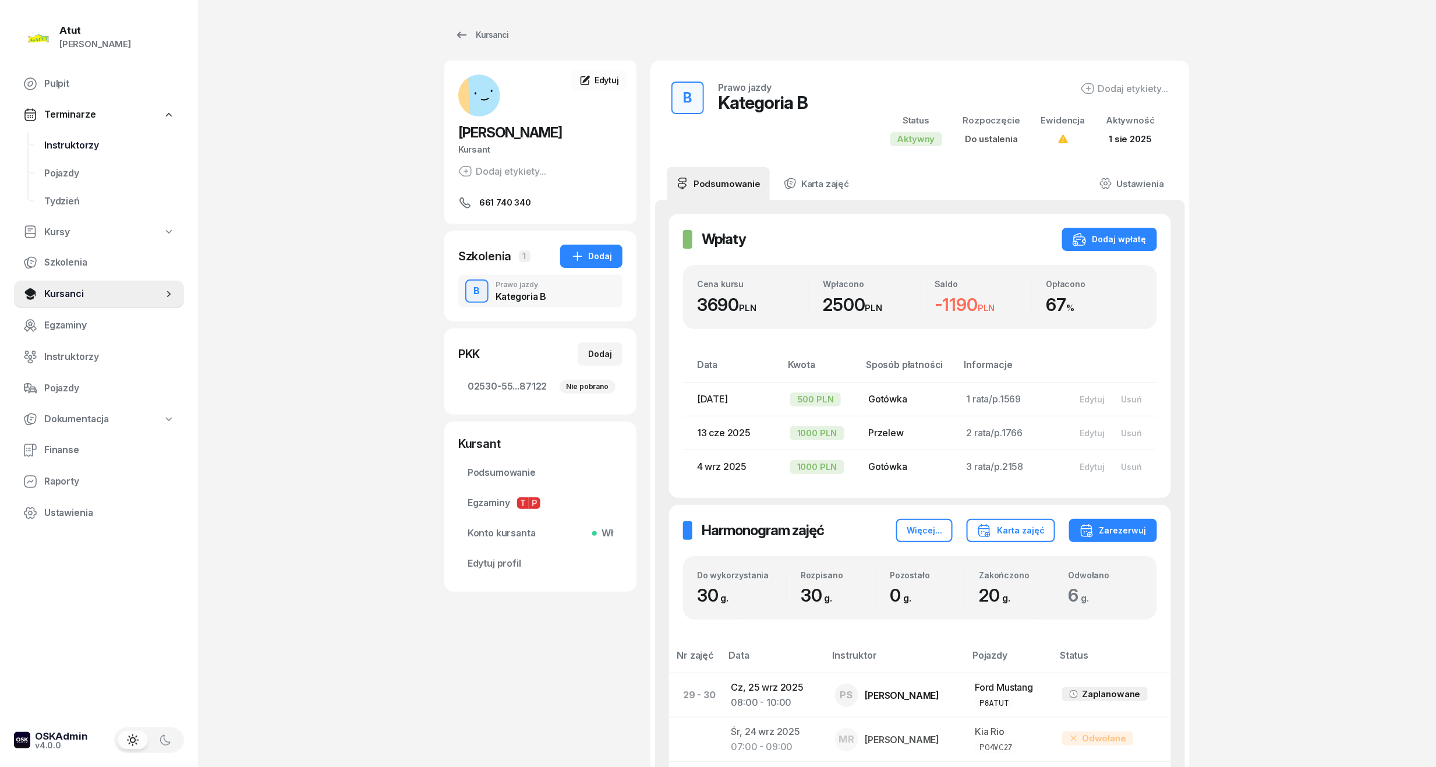
click at [55, 142] on span "Instruktorzy" at bounding box center [109, 145] width 130 height 15
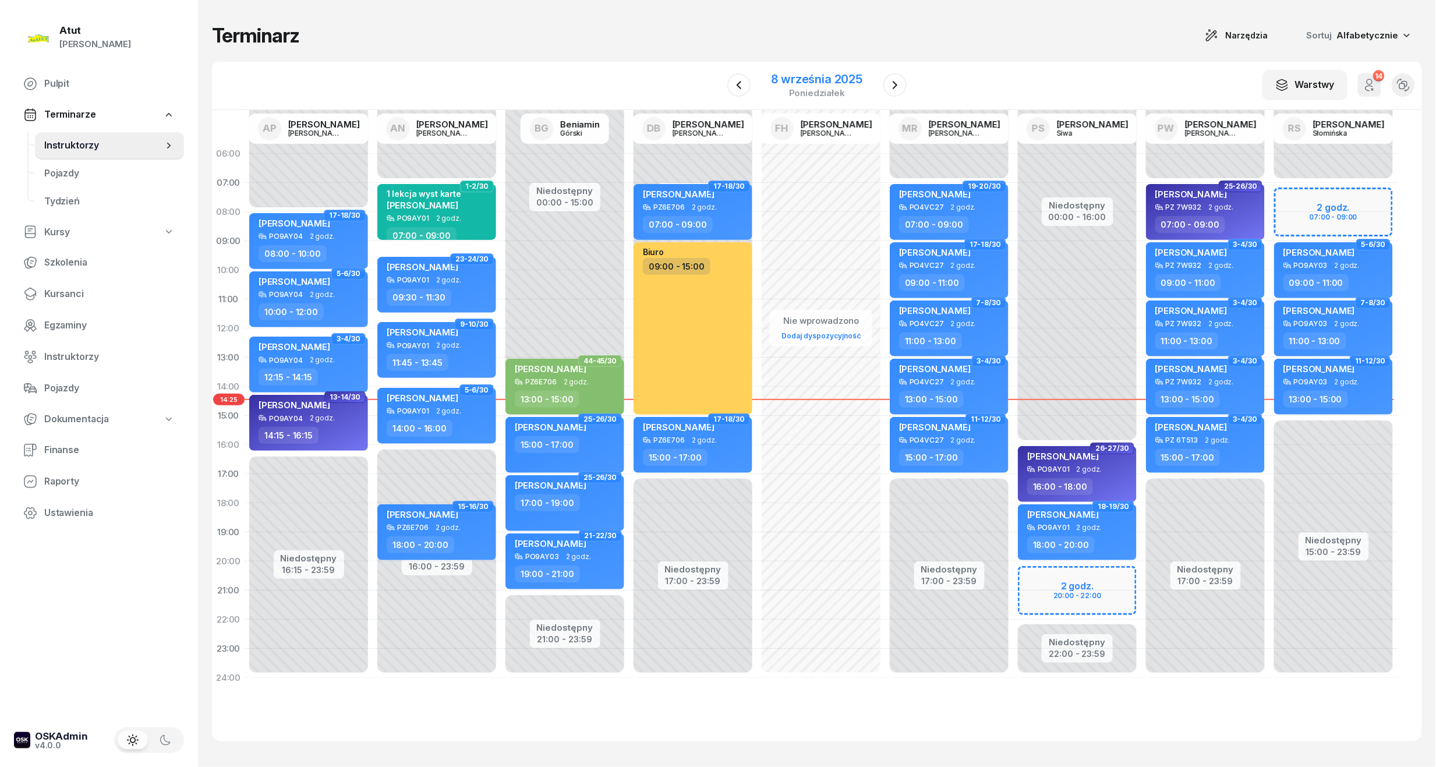
click at [846, 78] on div "8 września 2025" at bounding box center [817, 79] width 91 height 12
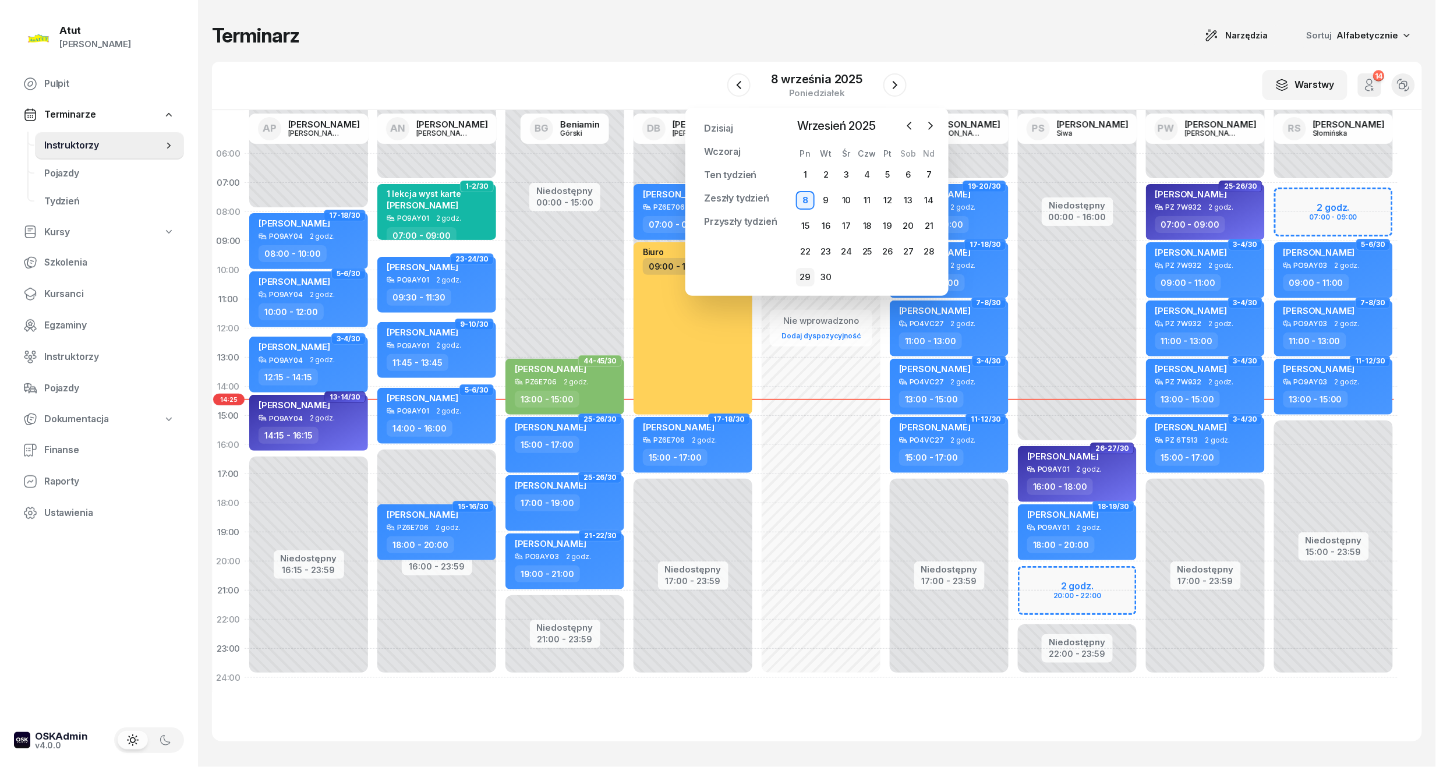
click at [801, 278] on div "29" at bounding box center [805, 277] width 19 height 19
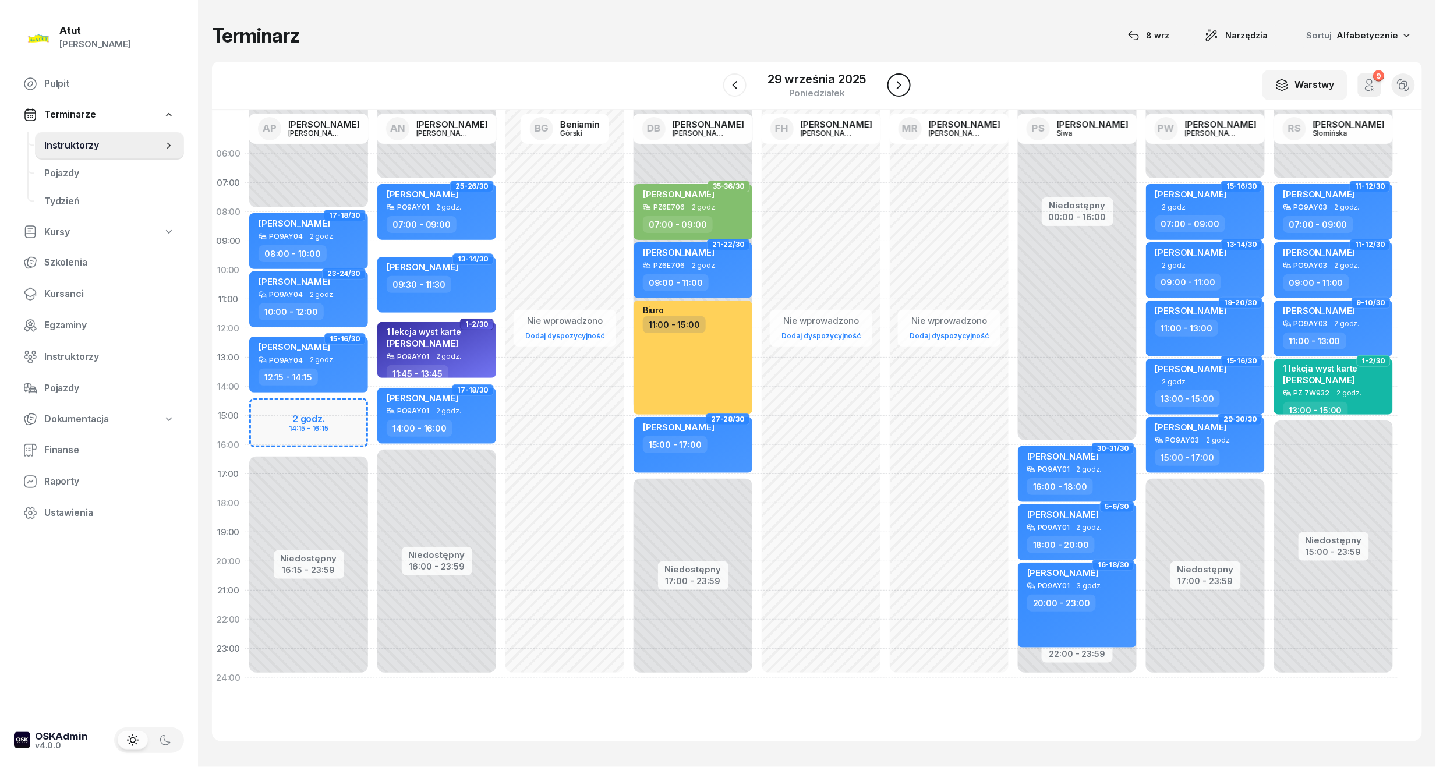
click at [905, 87] on icon "button" at bounding box center [899, 85] width 14 height 14
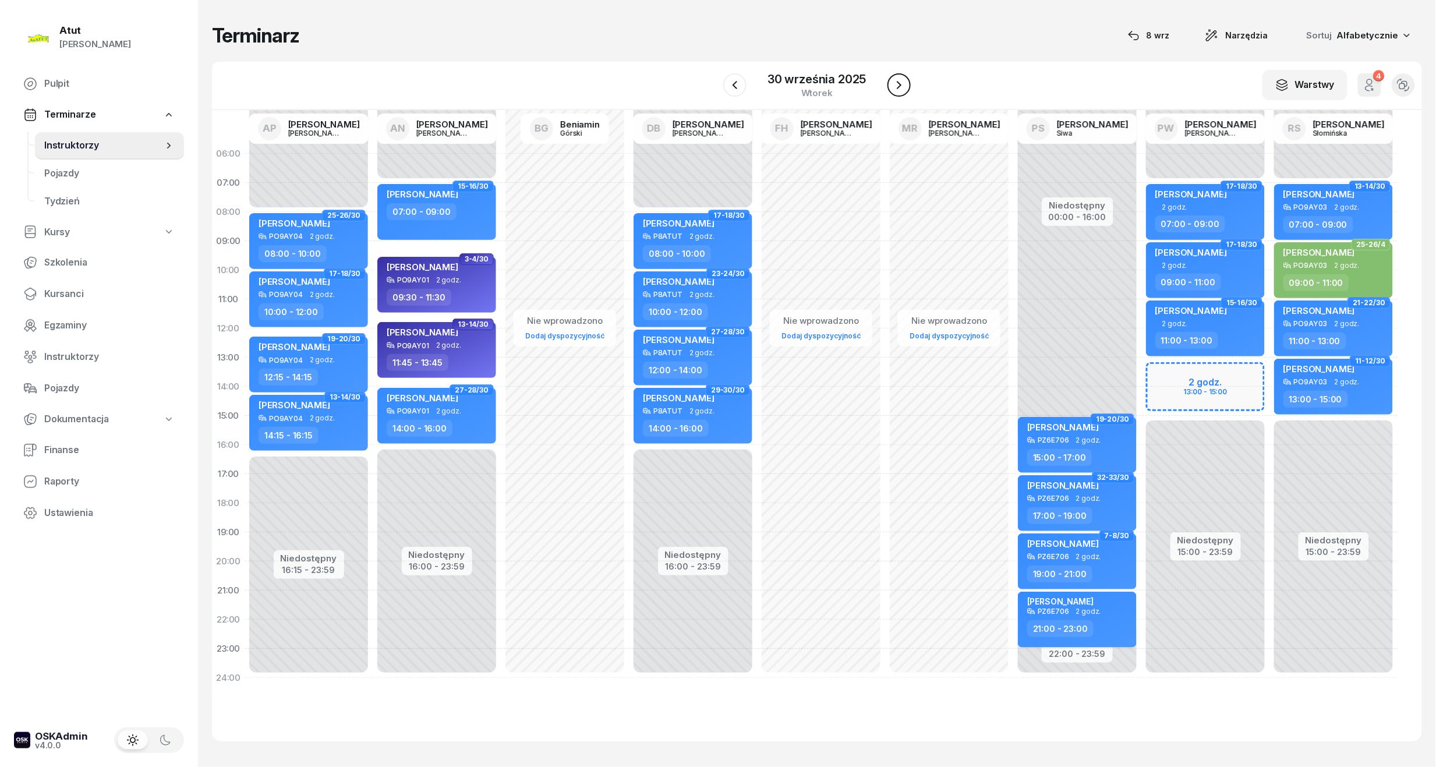
click at [905, 87] on icon "button" at bounding box center [899, 85] width 14 height 14
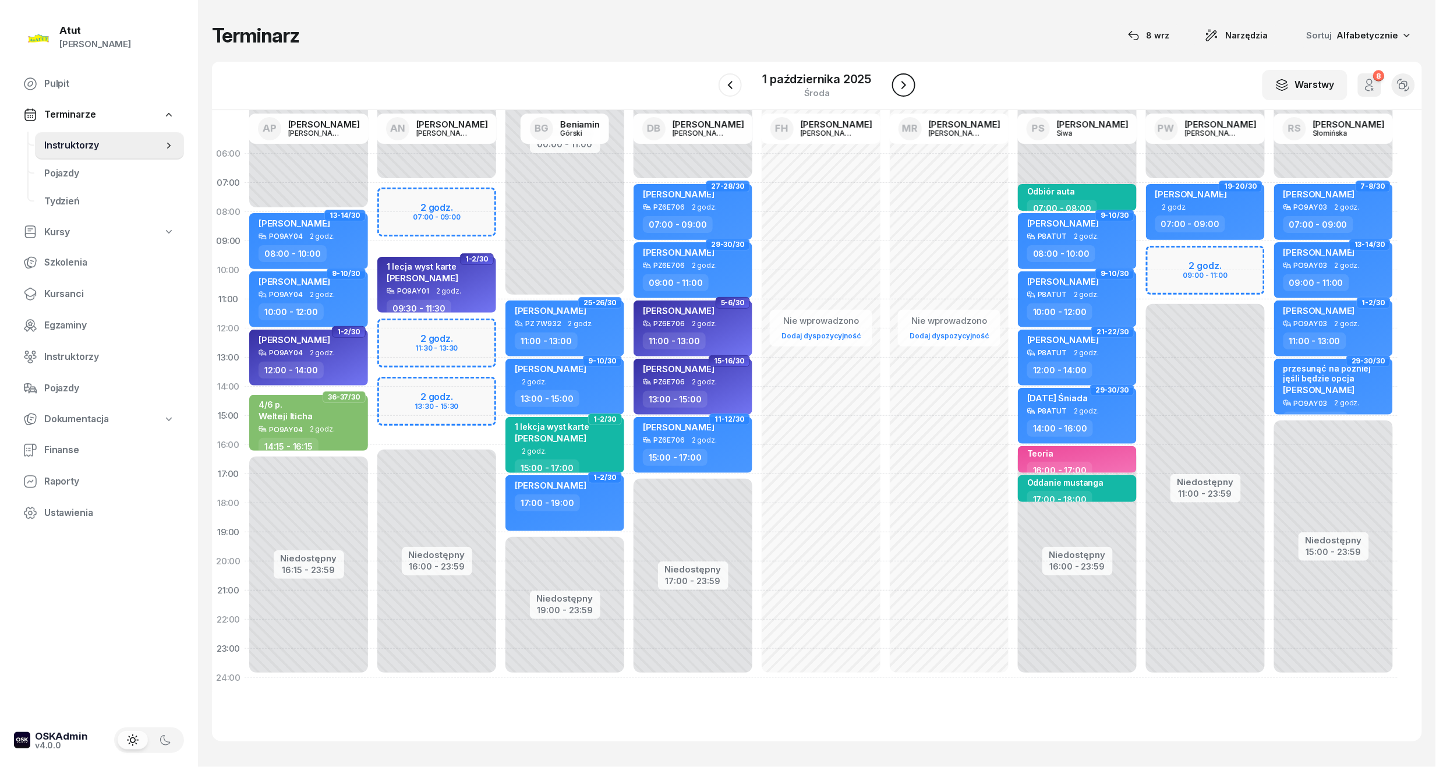
click at [905, 87] on icon "button" at bounding box center [904, 85] width 14 height 14
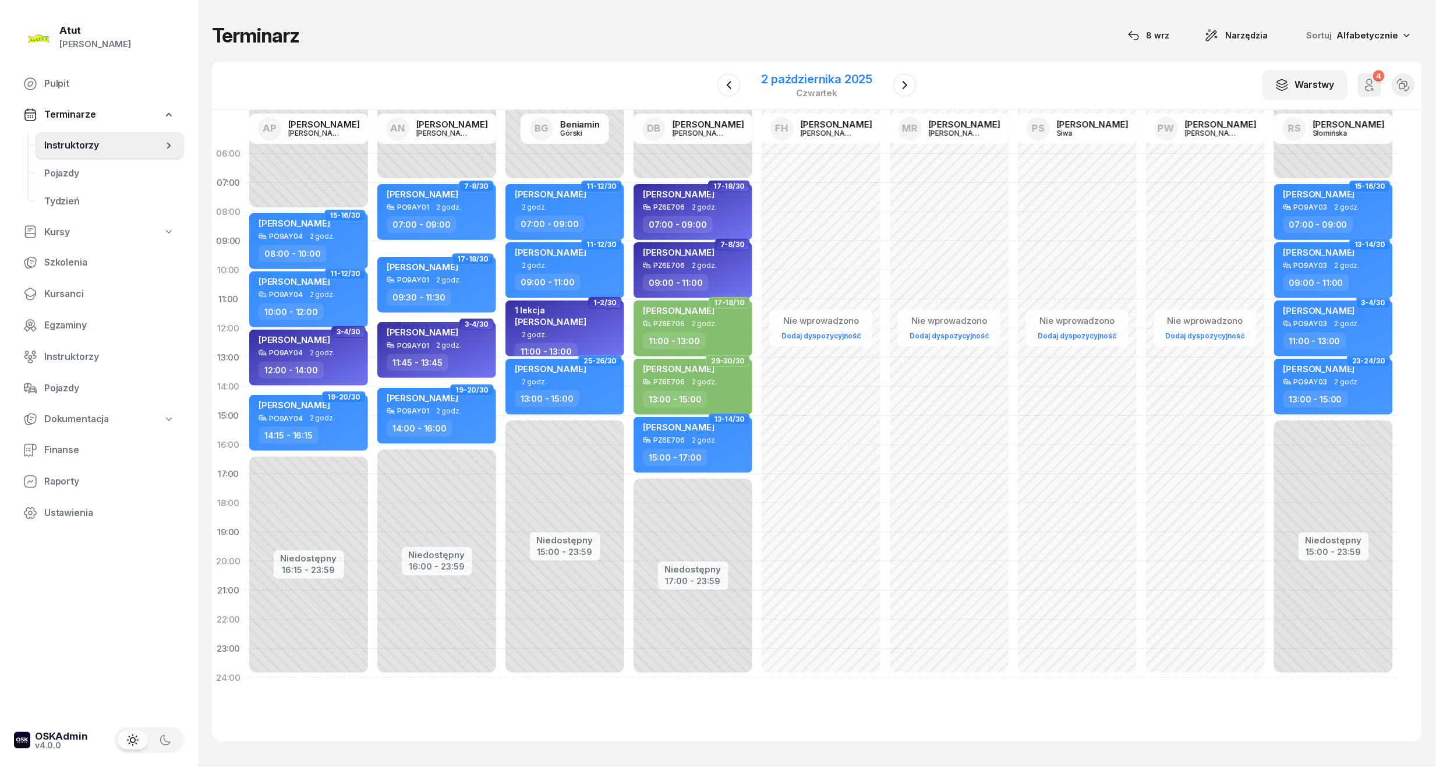
click at [773, 82] on div "2 października 2025" at bounding box center [817, 79] width 111 height 12
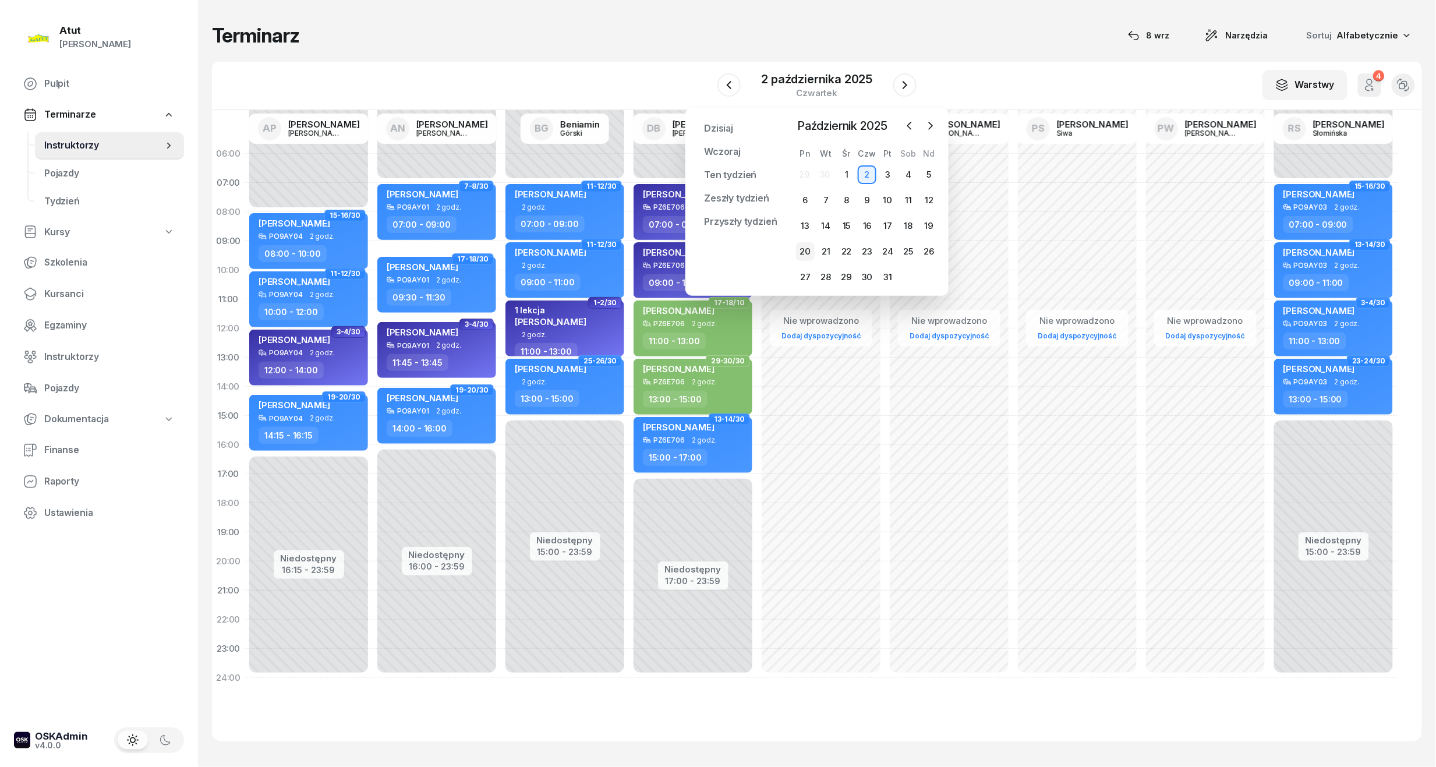
click at [808, 245] on div "20" at bounding box center [805, 251] width 19 height 19
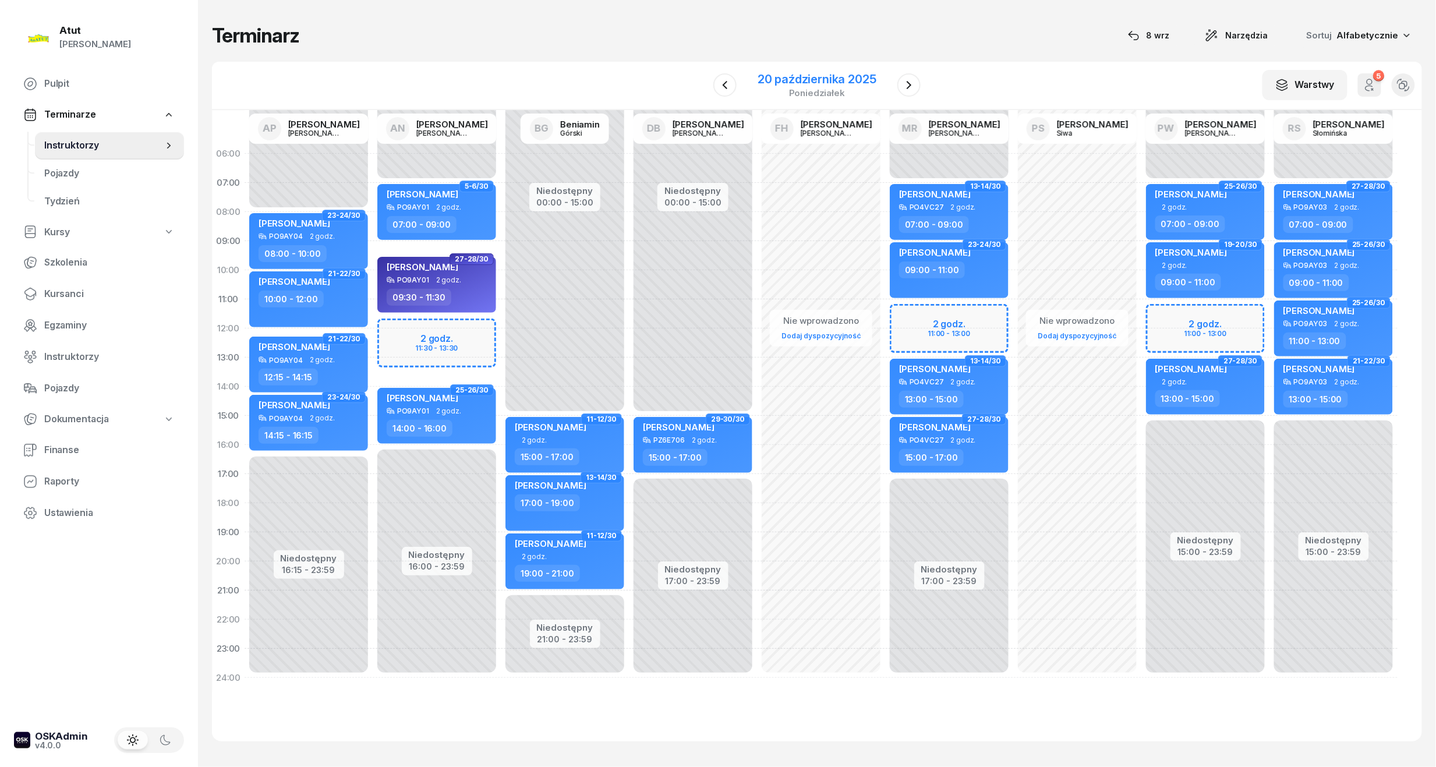
click at [832, 84] on div "20 października 2025" at bounding box center [817, 79] width 119 height 12
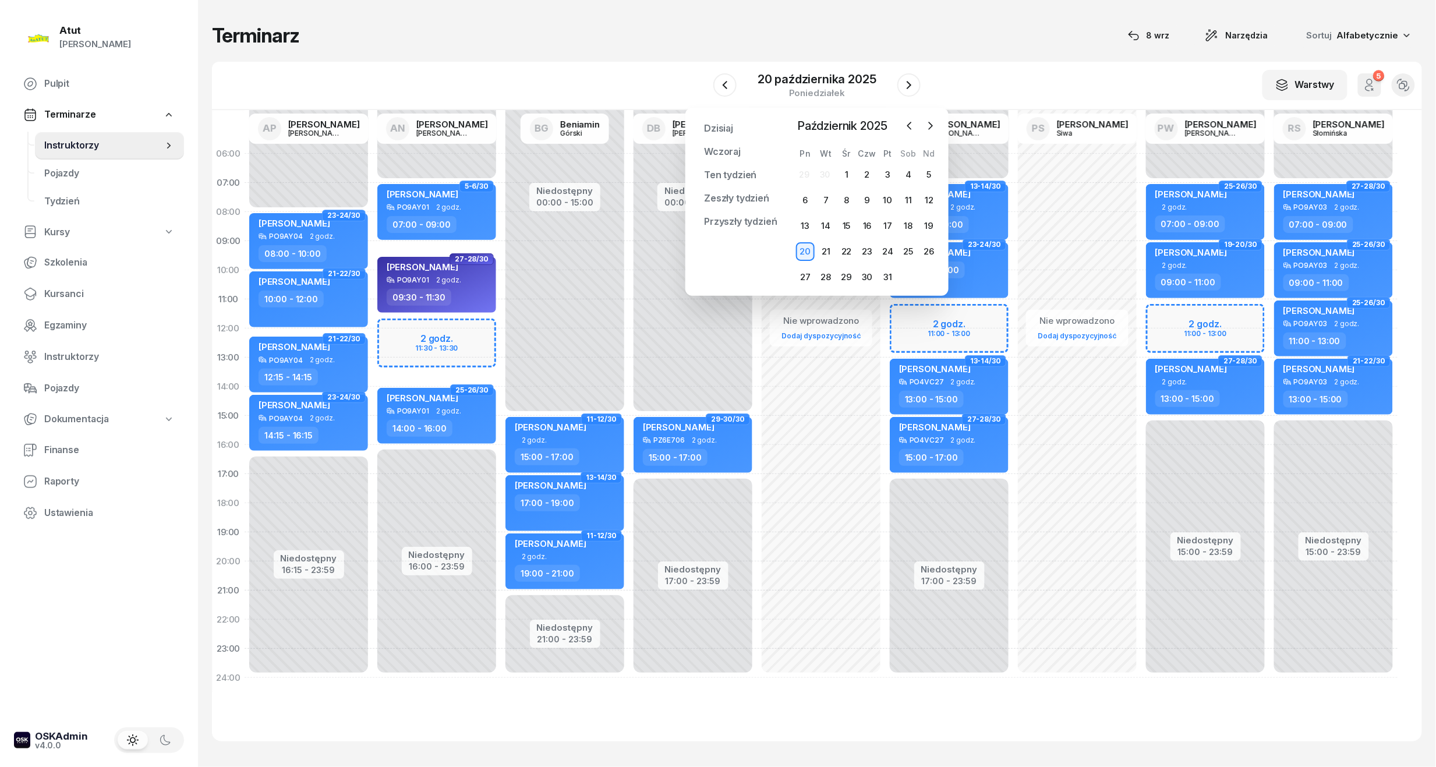
click at [916, 113] on div "Dzisiaj Wczoraj Ten tydzień Zeszły tydzień Przyszły tydzień Przypnij Październi…" at bounding box center [816, 202] width 263 height 188
click at [908, 118] on button "button" at bounding box center [909, 125] width 17 height 17
click at [805, 257] on div "22" at bounding box center [805, 251] width 19 height 19
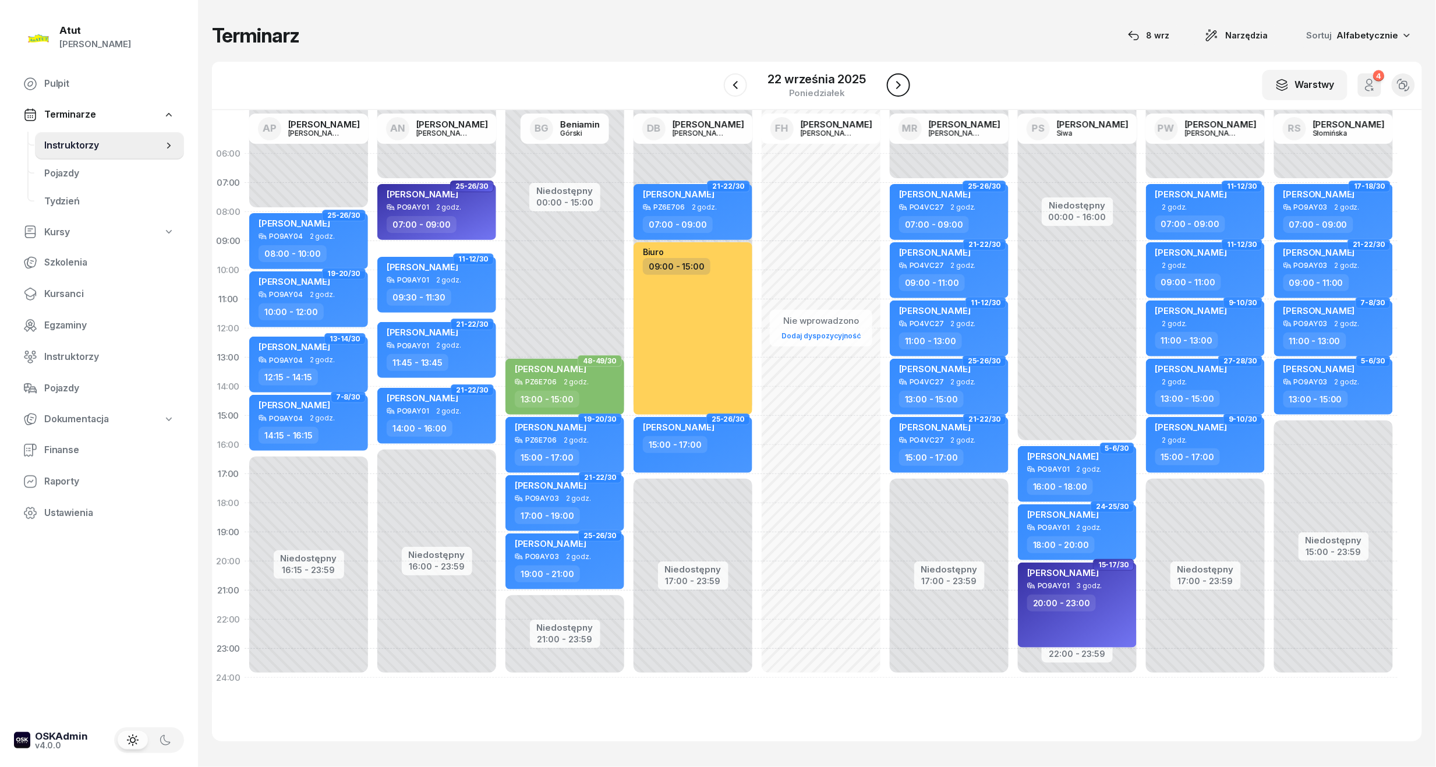
click at [895, 82] on icon "button" at bounding box center [899, 85] width 14 height 14
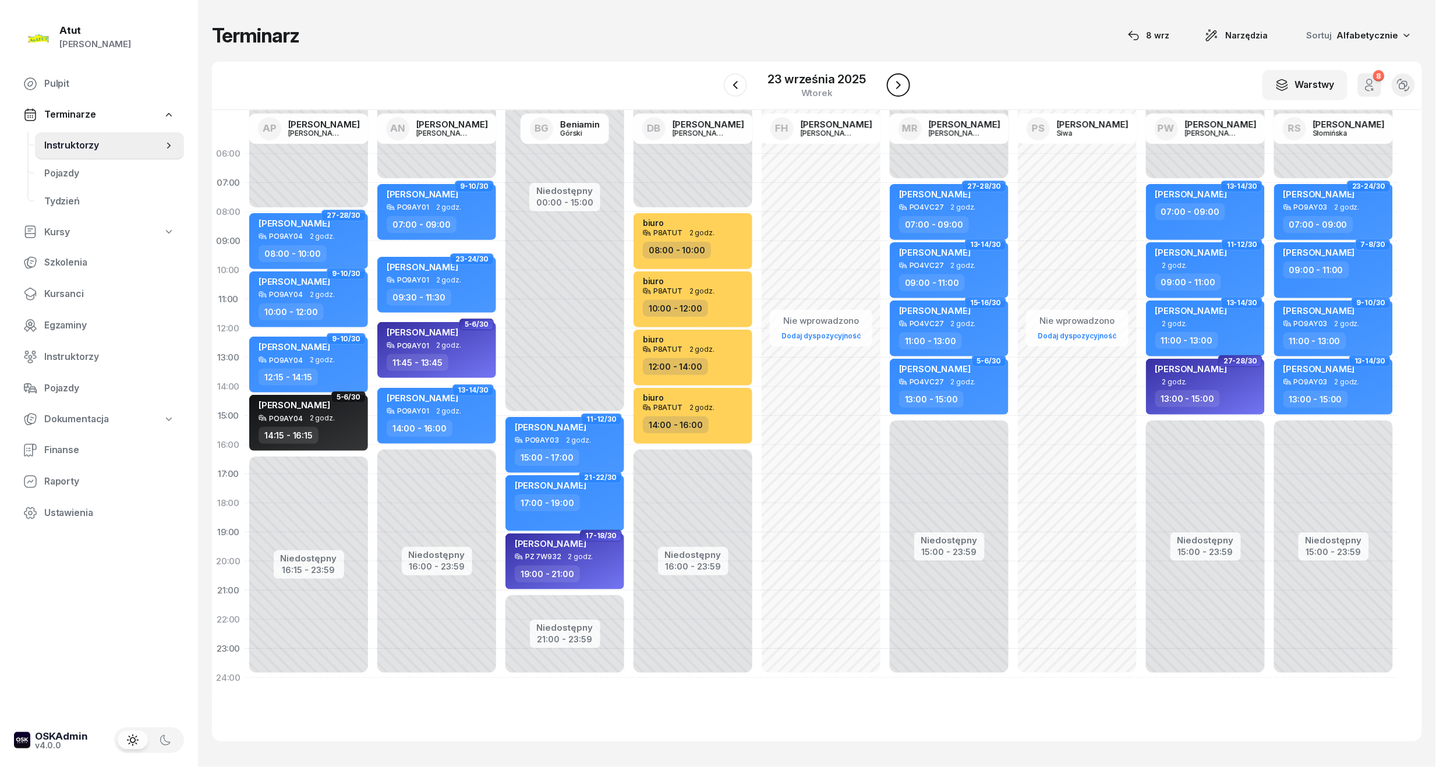
click at [895, 82] on icon "button" at bounding box center [899, 85] width 14 height 14
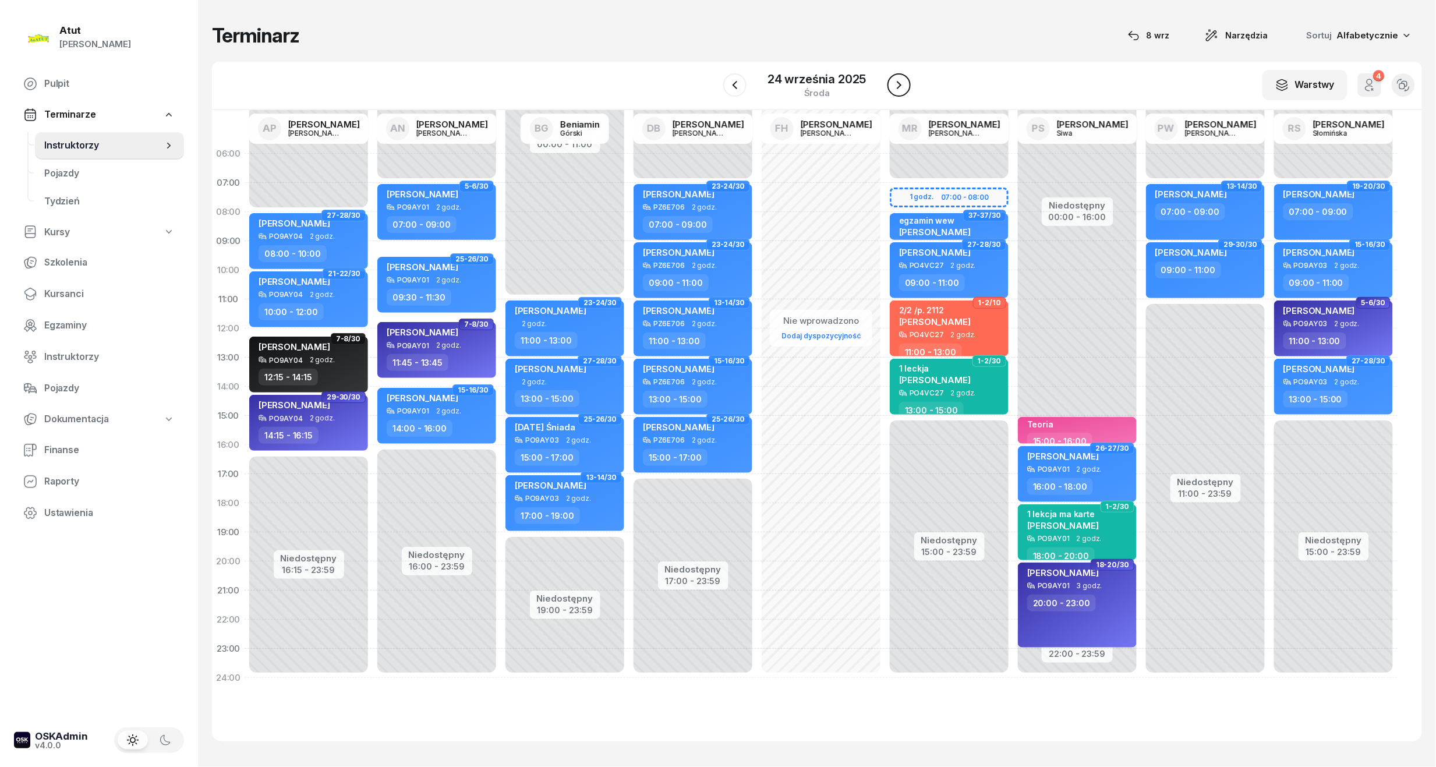
click at [895, 82] on icon "button" at bounding box center [899, 85] width 14 height 14
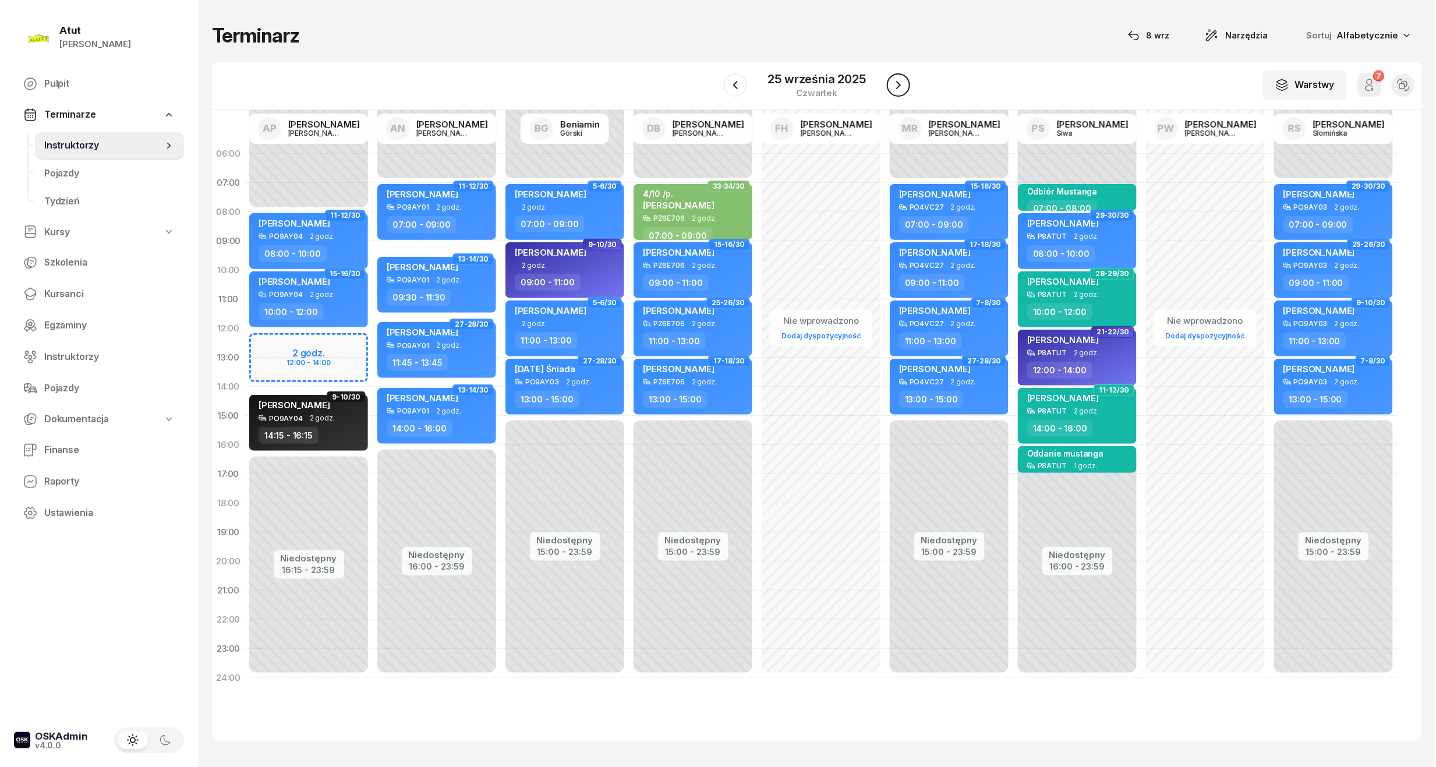
click at [895, 82] on icon "button" at bounding box center [899, 85] width 14 height 14
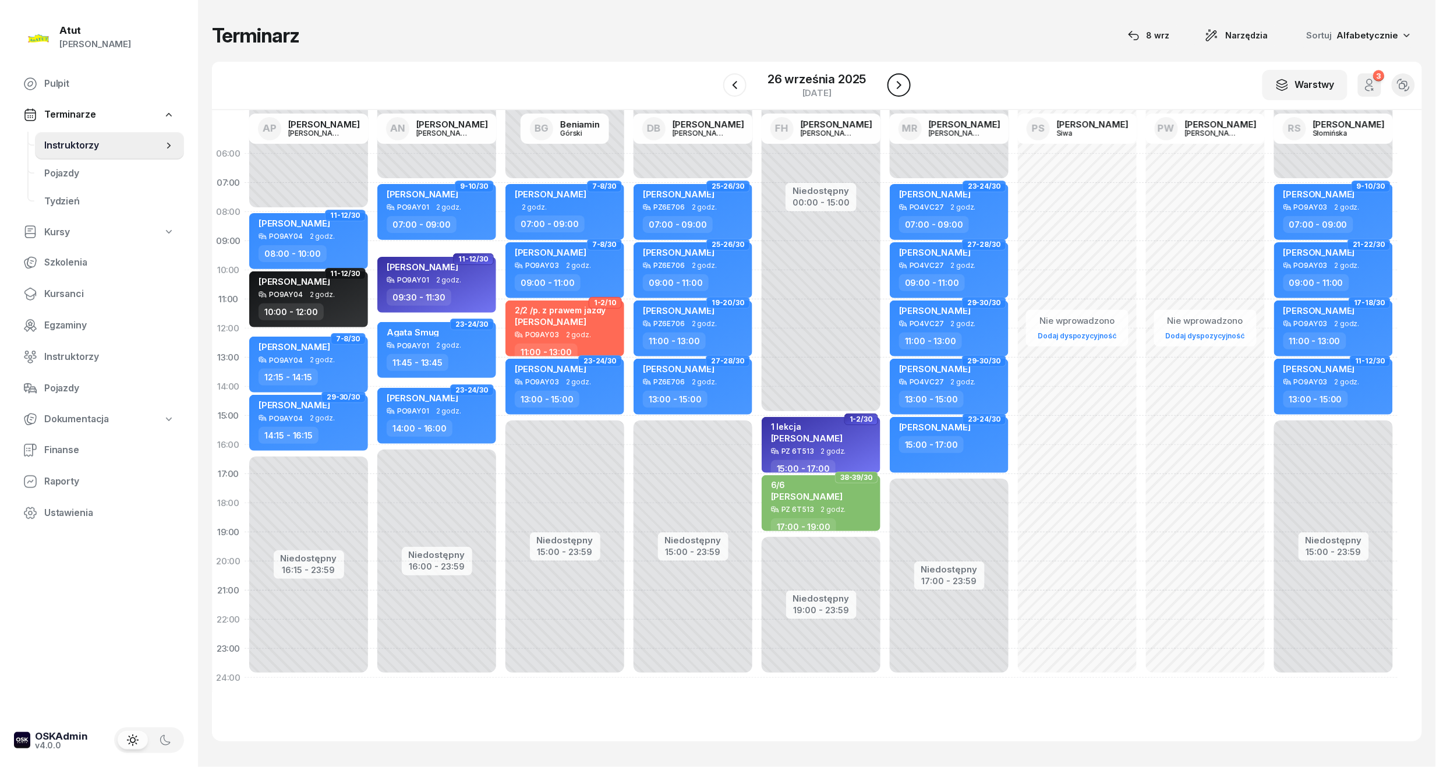
click at [895, 82] on icon "button" at bounding box center [899, 85] width 14 height 14
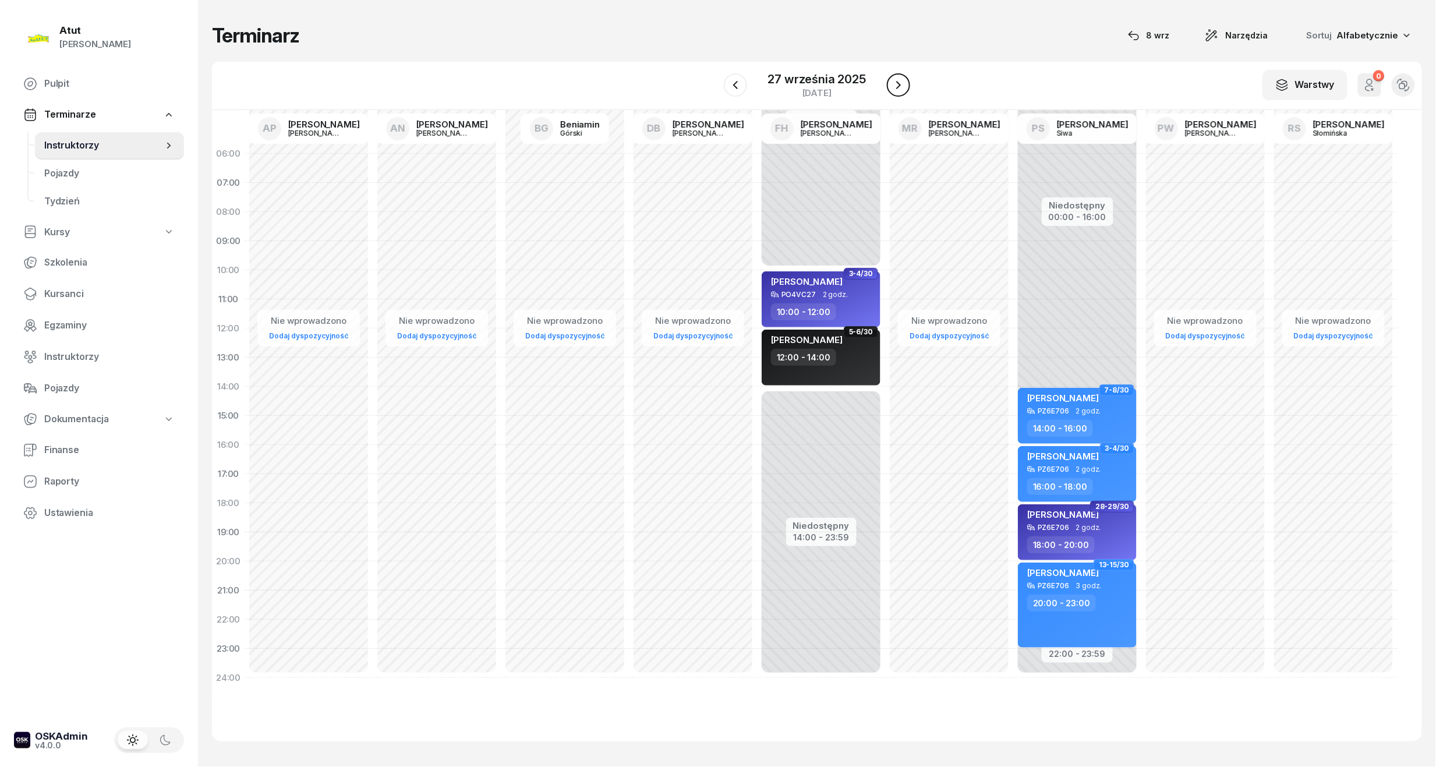
click at [895, 82] on icon "button" at bounding box center [899, 85] width 14 height 14
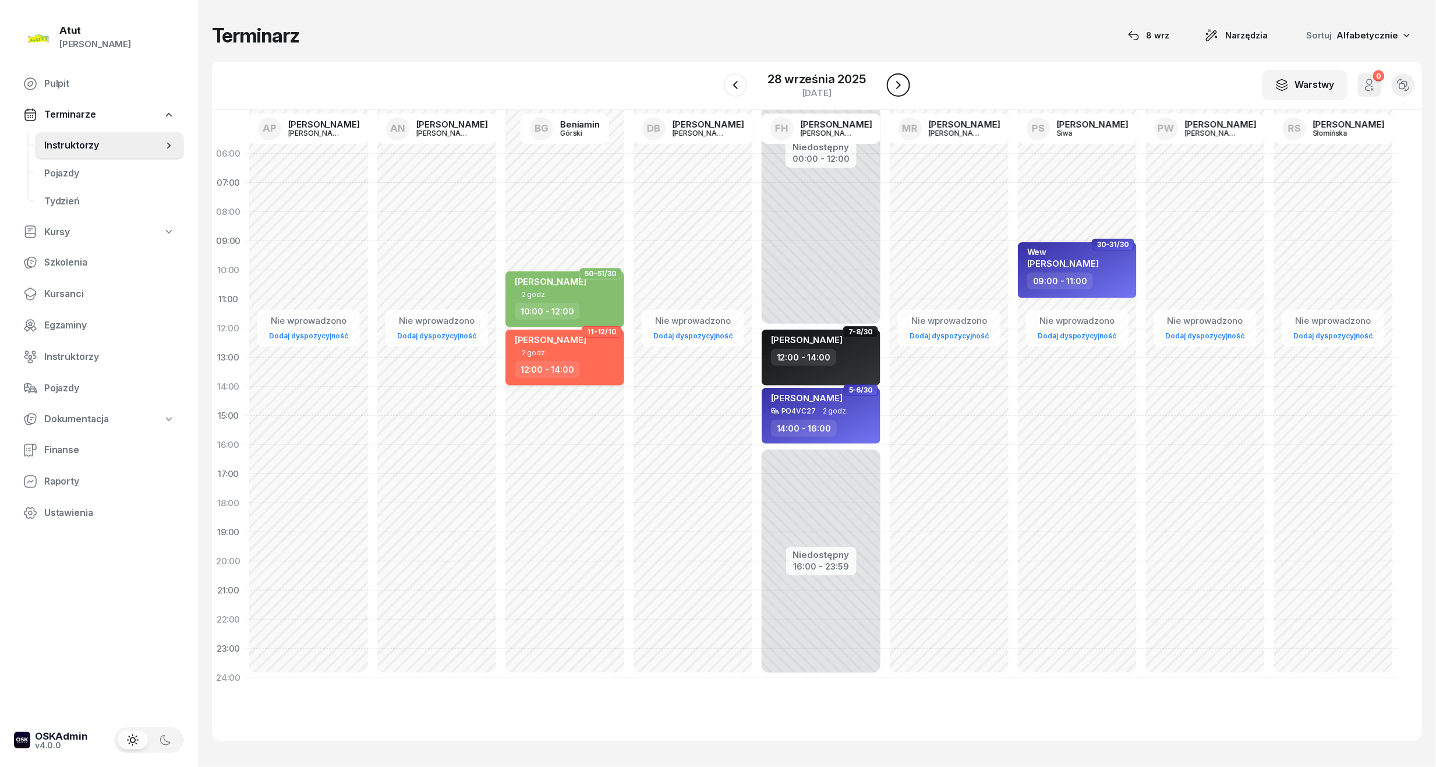
click at [895, 82] on icon "button" at bounding box center [899, 85] width 14 height 14
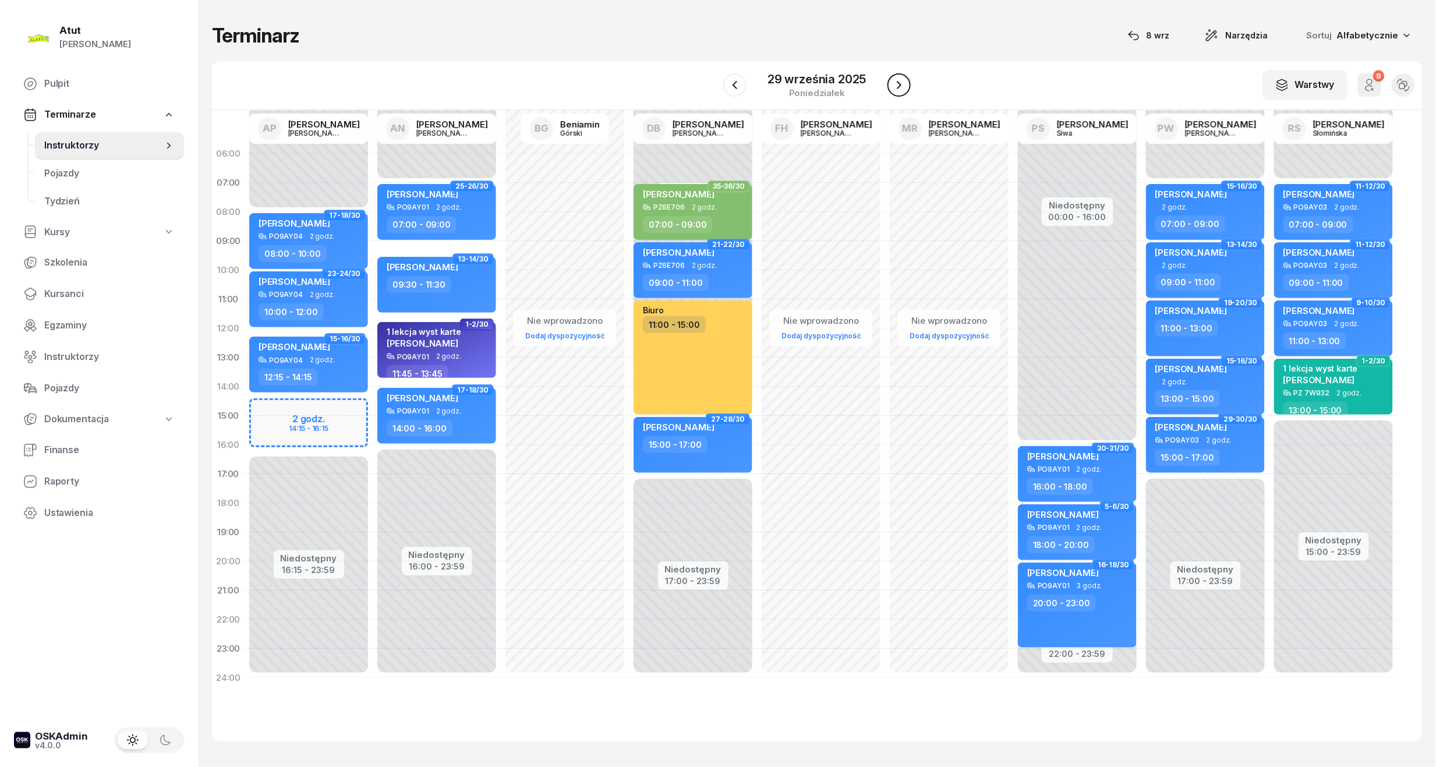
click at [895, 82] on icon "button" at bounding box center [899, 85] width 14 height 14
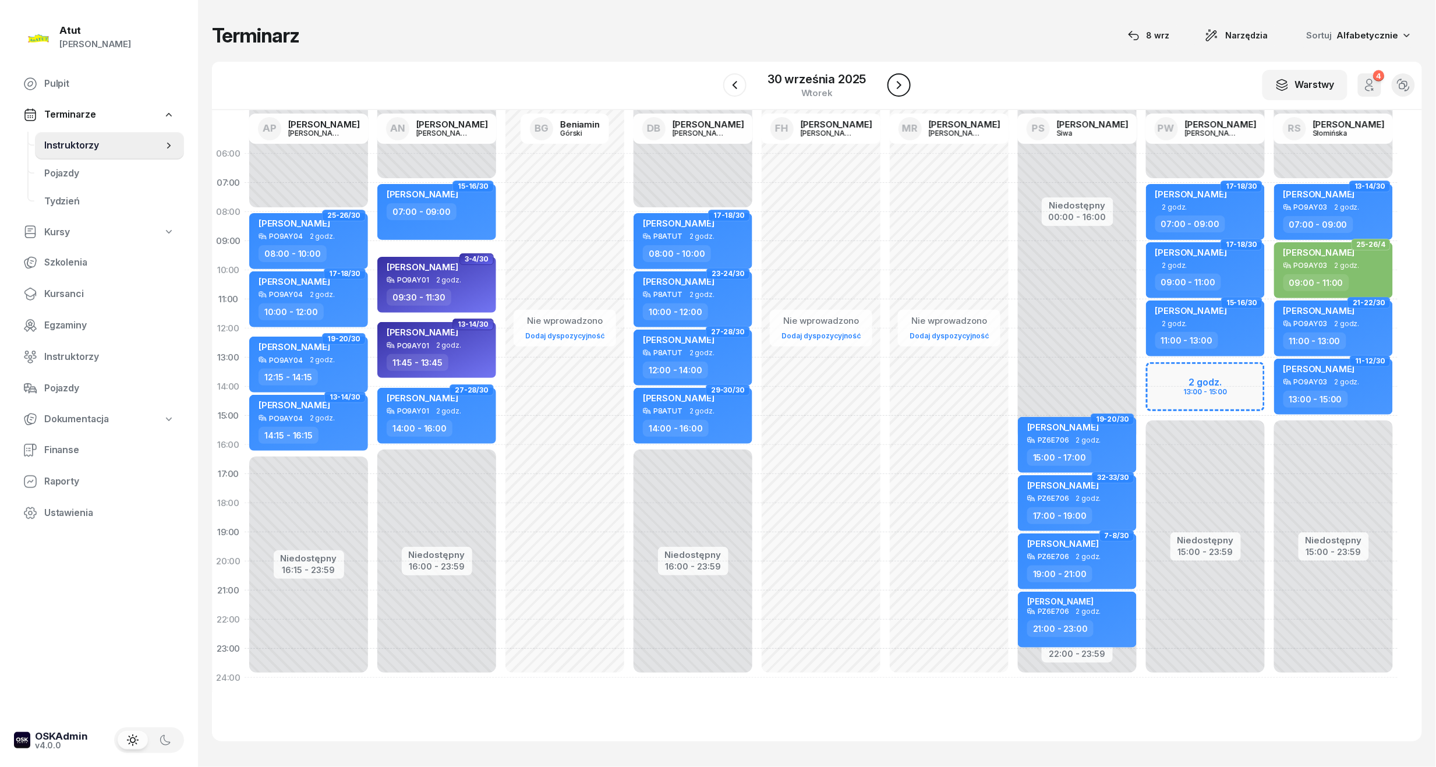
click at [895, 82] on icon "button" at bounding box center [899, 85] width 14 height 14
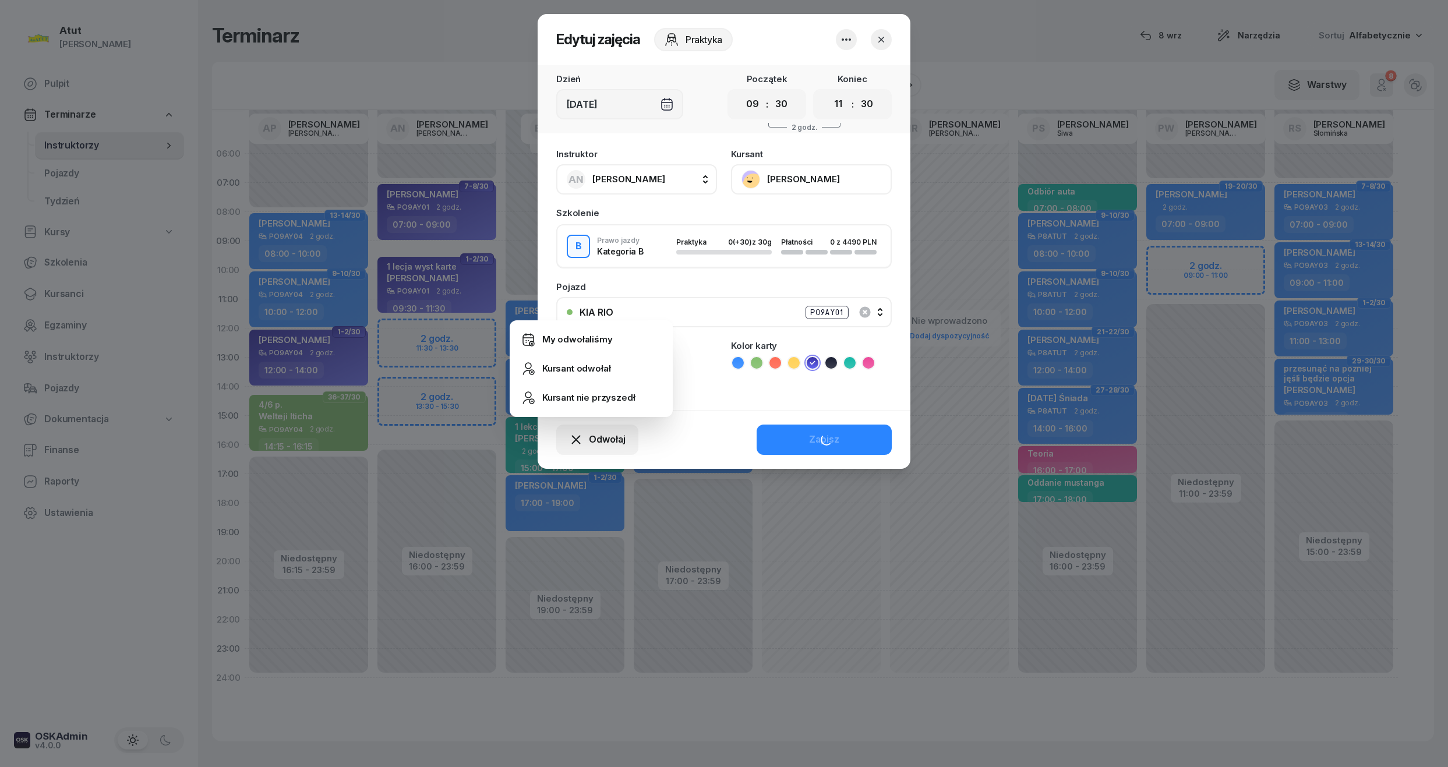
select select "09"
select select "30"
select select "11"
select select "30"
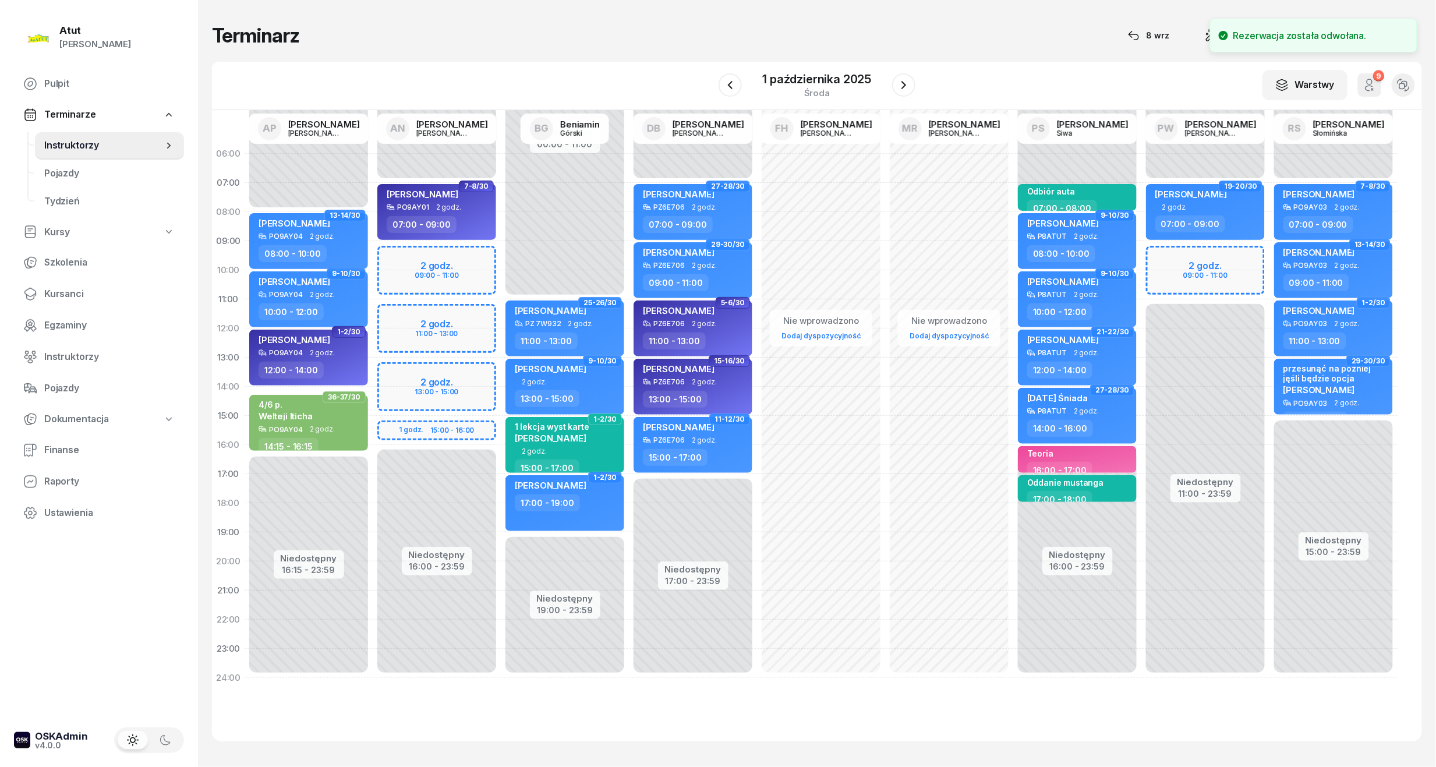
click at [471, 422] on div "Niedostępny 00:00 - 07:00 Niedostępny 16:00 - 23:59 7-8/30 Olaf Żakiewicz PO9AY…" at bounding box center [437, 415] width 128 height 553
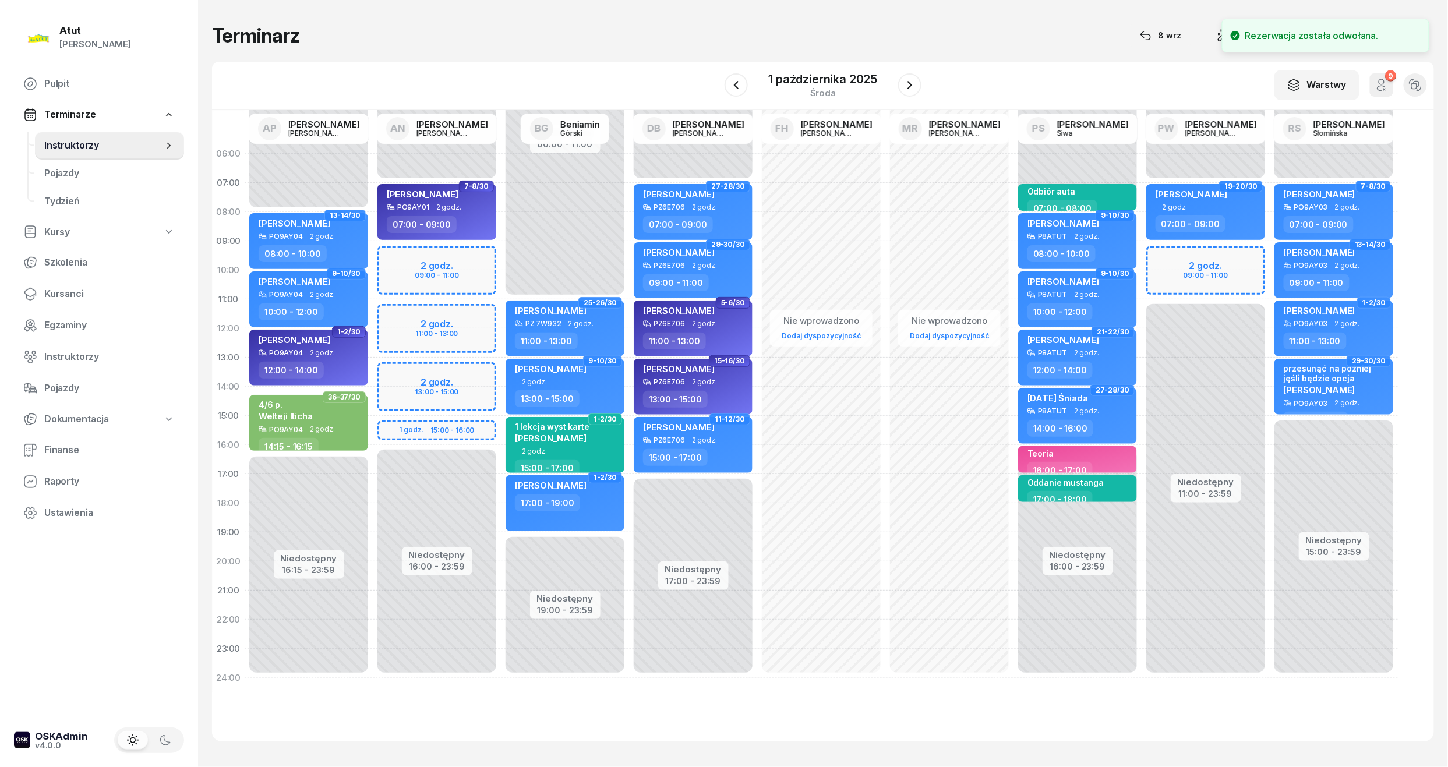
select select "15"
select select "17"
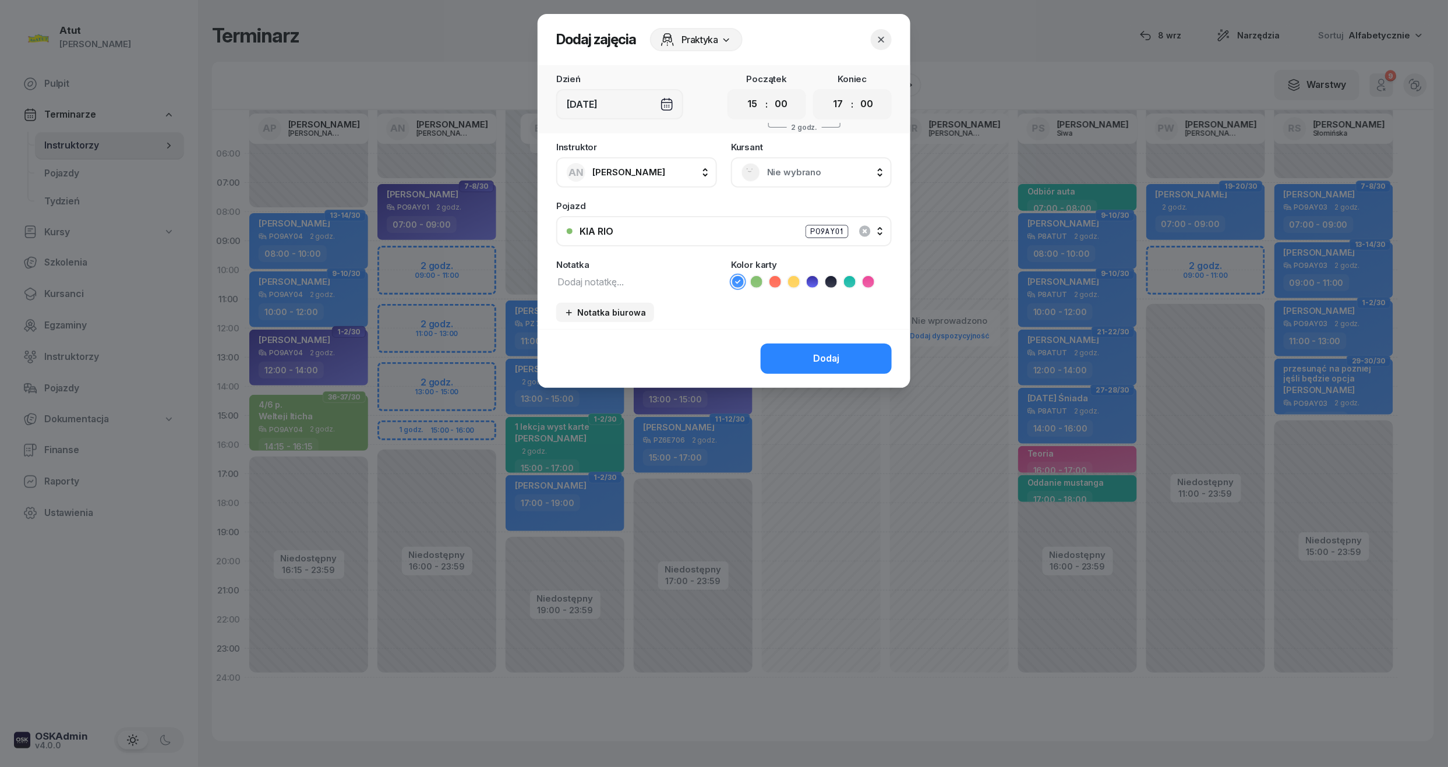
click at [797, 179] on div "Nie wybrano" at bounding box center [811, 172] width 140 height 19
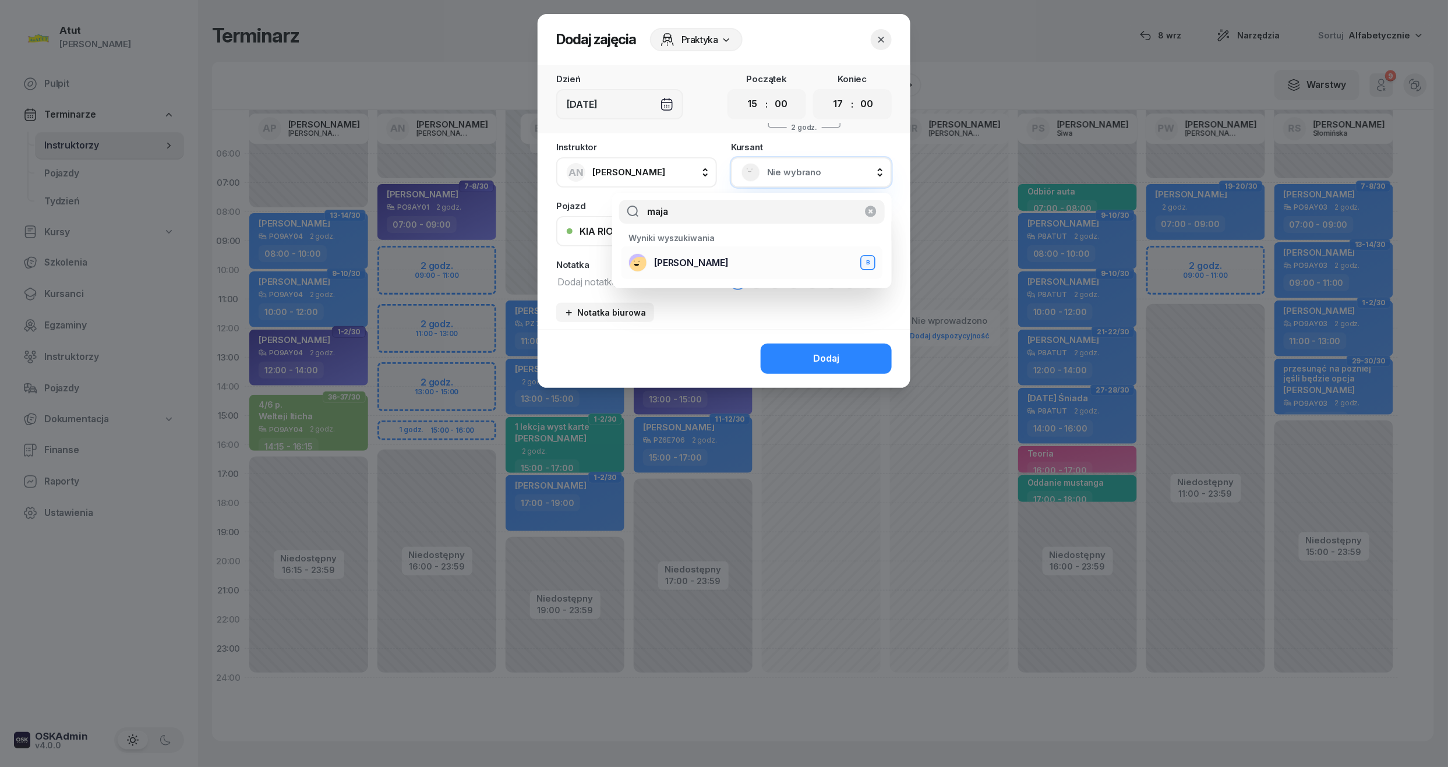
type input "maja"
click at [721, 256] on span "[PERSON_NAME]" at bounding box center [691, 263] width 75 height 15
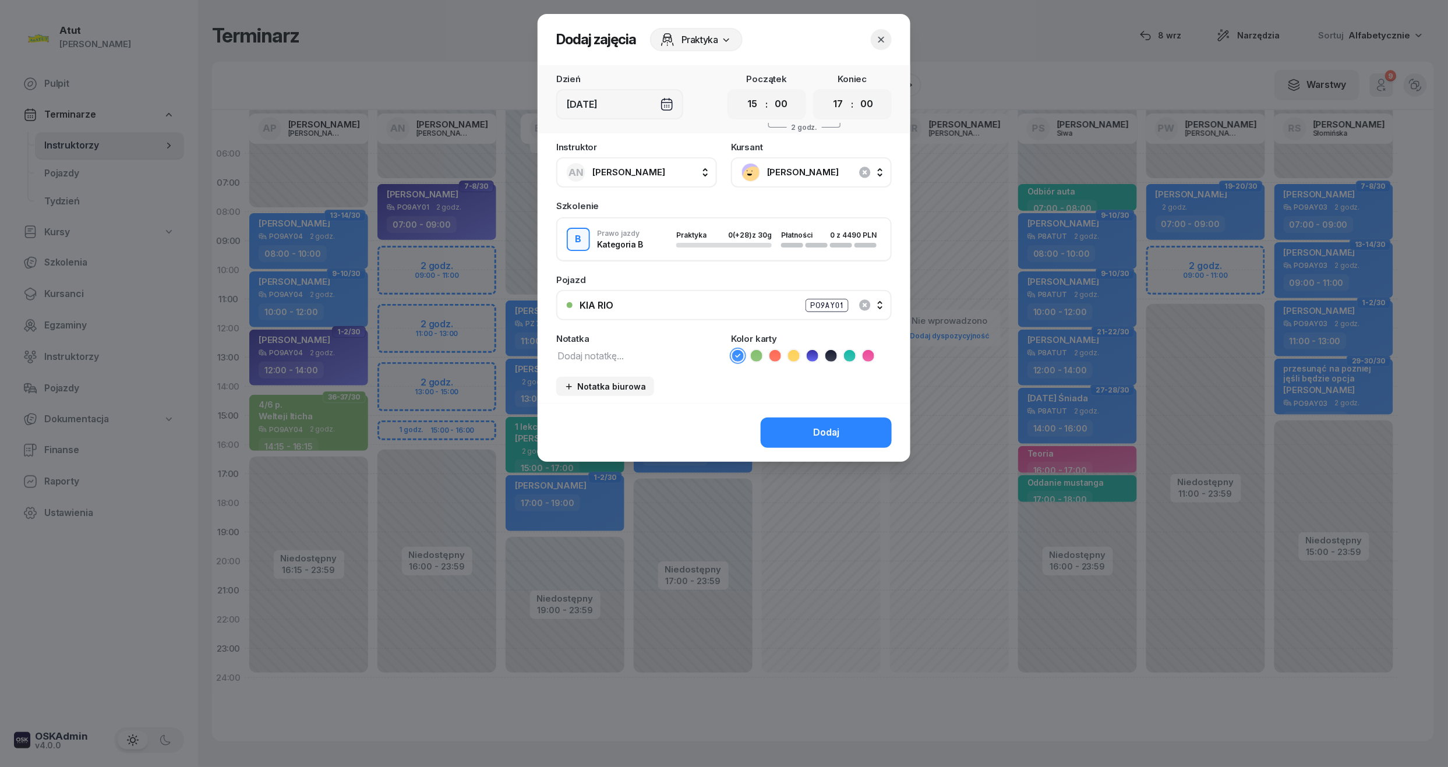
click at [808, 354] on icon at bounding box center [813, 356] width 12 height 12
click at [590, 362] on div "Instruktor AN Artur Nowakowski AP Adam Pytlak AN Artur Nowakowski BG Beniamin G…" at bounding box center [724, 273] width 373 height 260
click at [593, 353] on textarea at bounding box center [636, 355] width 161 height 15
type textarea "1 lekcja wyst karte"
click at [786, 430] on button "Dodaj" at bounding box center [826, 433] width 131 height 30
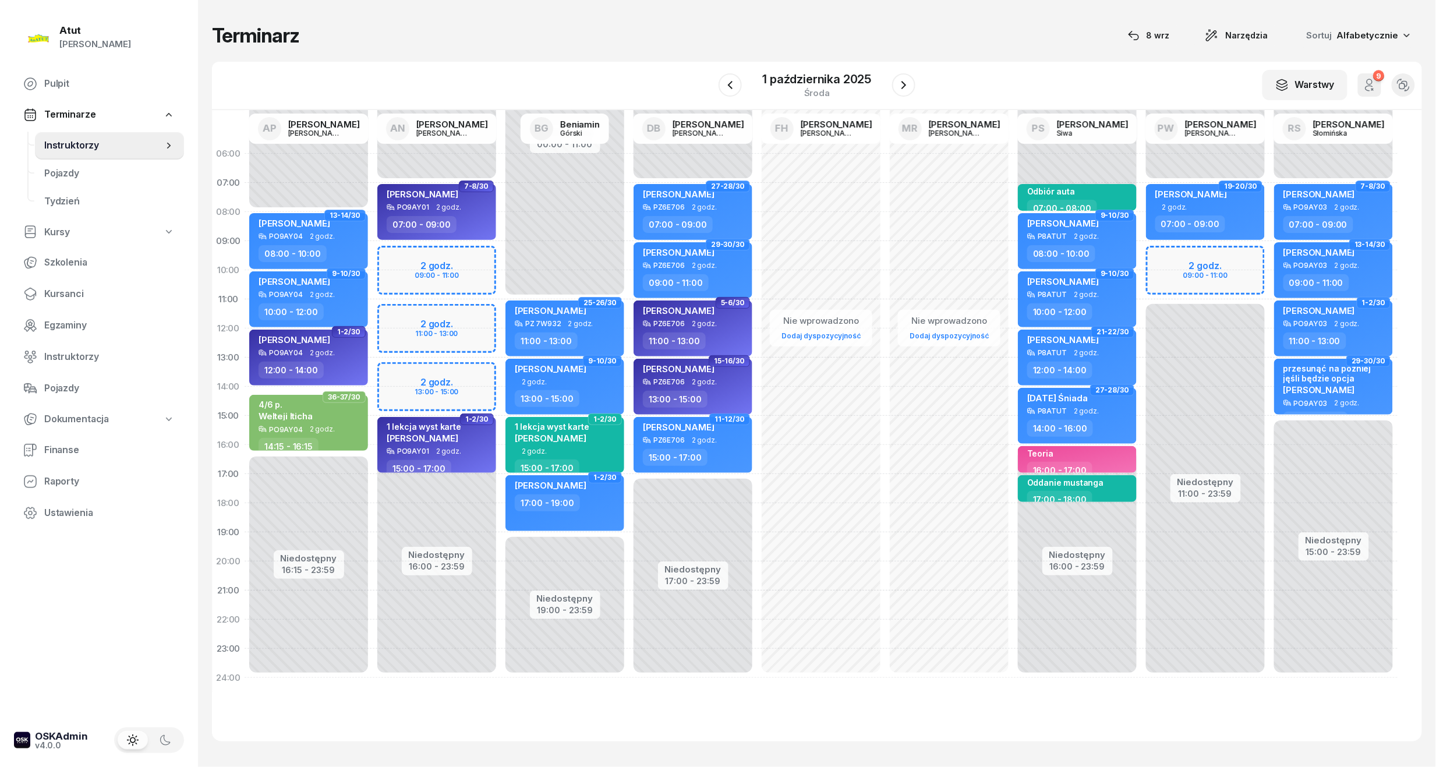
drag, startPoint x: 436, startPoint y: 425, endPoint x: 447, endPoint y: 399, distance: 28.7
click at [436, 422] on div "1 lekcja wyst karte" at bounding box center [424, 427] width 75 height 10
select select "15"
select select "17"
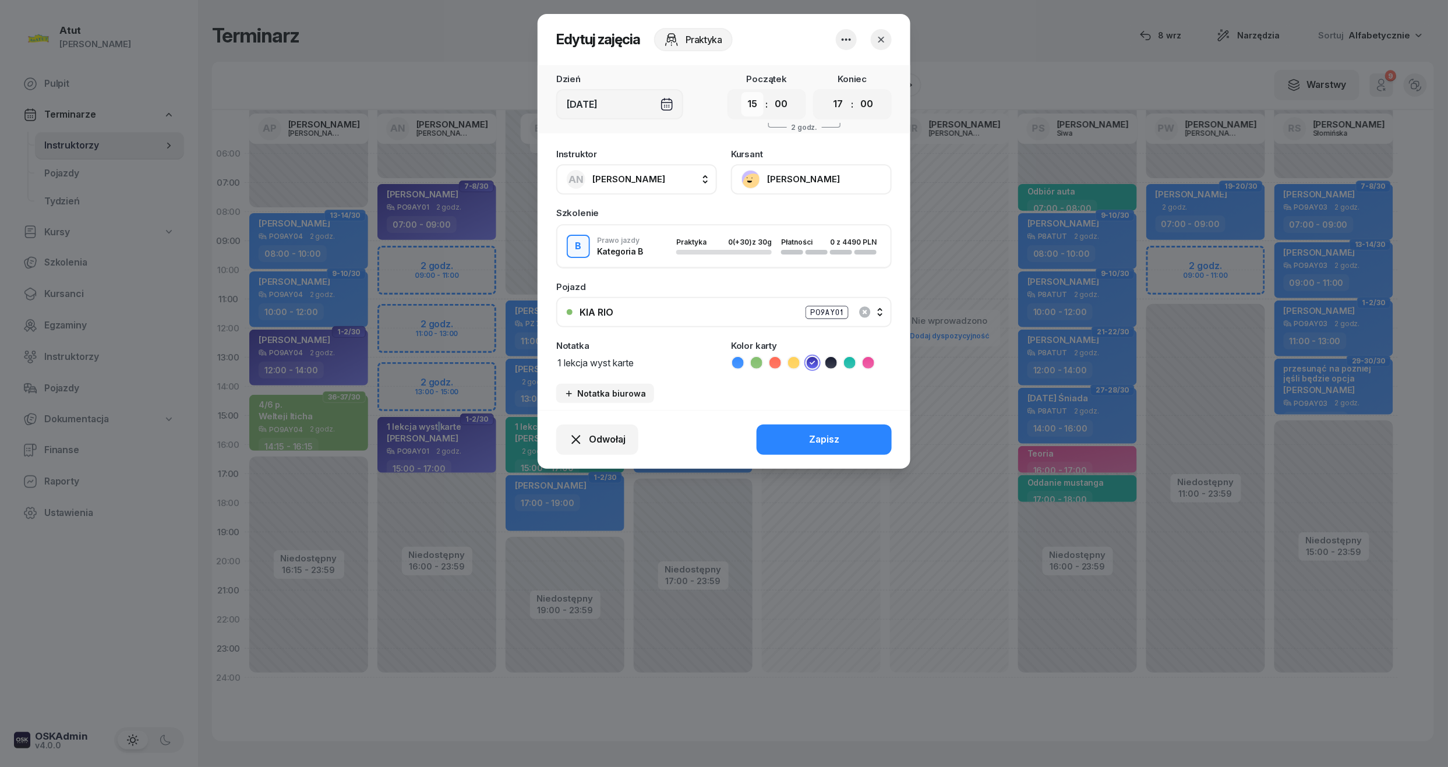
click at [745, 109] on select "00 01 02 03 04 05 06 07 08 09 10 11 12 13 14 15 16 17 18 19 20 21 22 23" at bounding box center [752, 104] width 22 height 24
select select "14"
click at [741, 92] on select "00 01 02 03 04 05 06 07 08 09 10 11 12 13 14 15 16 17 18 19 20 21 22 23" at bounding box center [752, 104] width 22 height 24
drag, startPoint x: 841, startPoint y: 107, endPoint x: 841, endPoint y: 117, distance: 9.9
click at [841, 107] on select "00 01 02 03 04 05 06 07 08 09 10 11 12 13 14 15 16 17 18 19 20 21 22 23" at bounding box center [838, 104] width 22 height 24
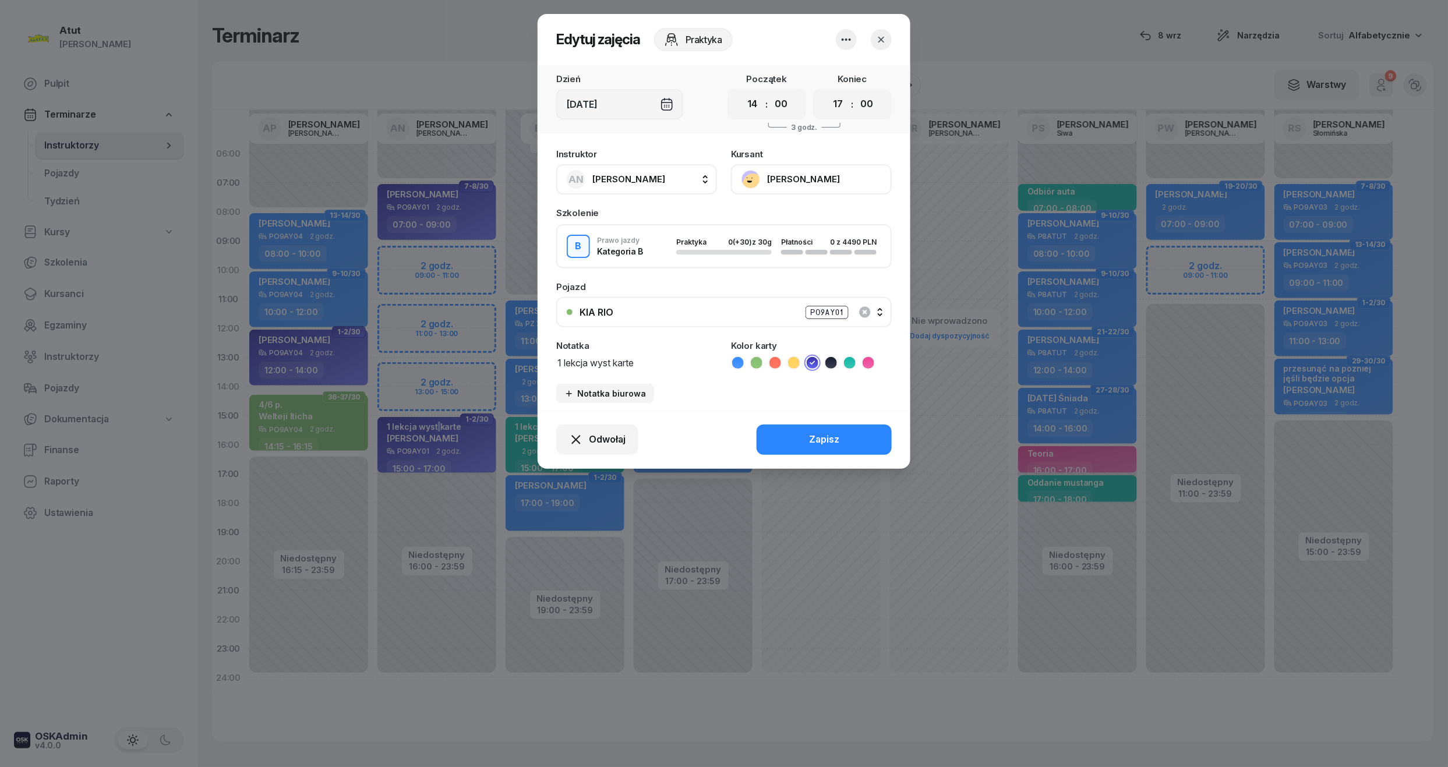
select select "16"
click at [827, 92] on select "00 01 02 03 04 05 06 07 08 09 10 11 12 13 14 15 16 17 18 19 20 21 22 23" at bounding box center [838, 104] width 22 height 24
click at [830, 448] on button "Zapisz" at bounding box center [823, 440] width 135 height 30
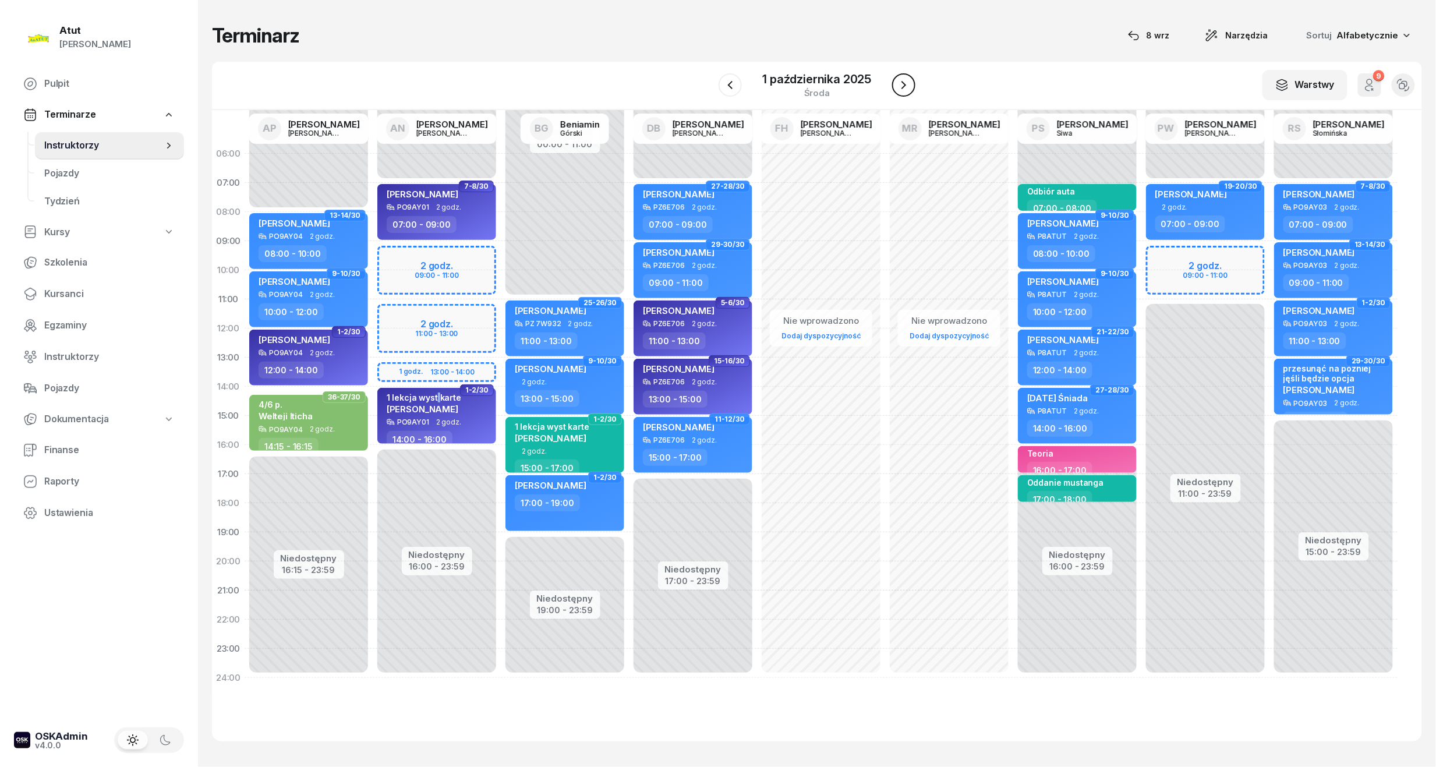
click at [896, 86] on button "button" at bounding box center [903, 84] width 23 height 23
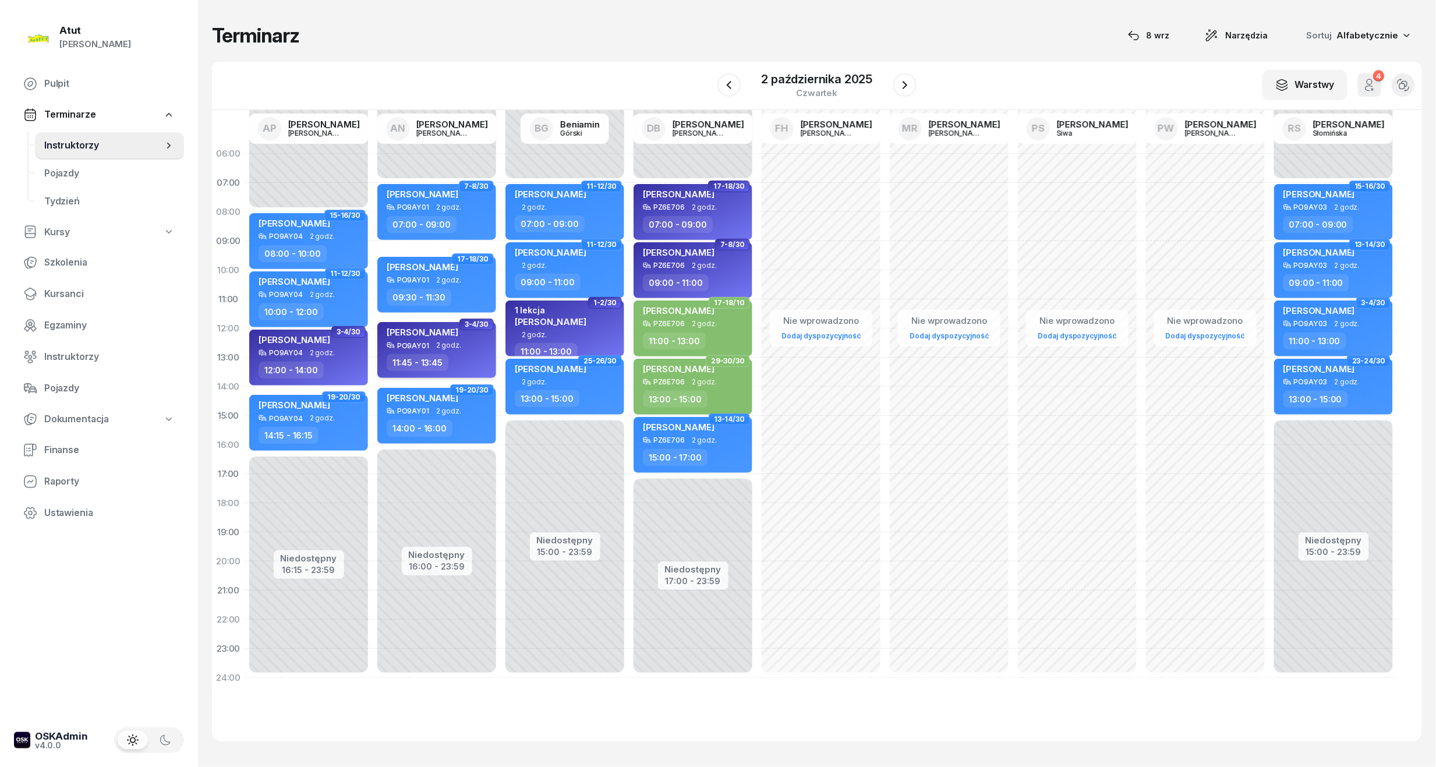
click at [468, 339] on div "[PERSON_NAME]" at bounding box center [438, 334] width 102 height 15
select select "11"
select select "45"
select select "13"
select select "45"
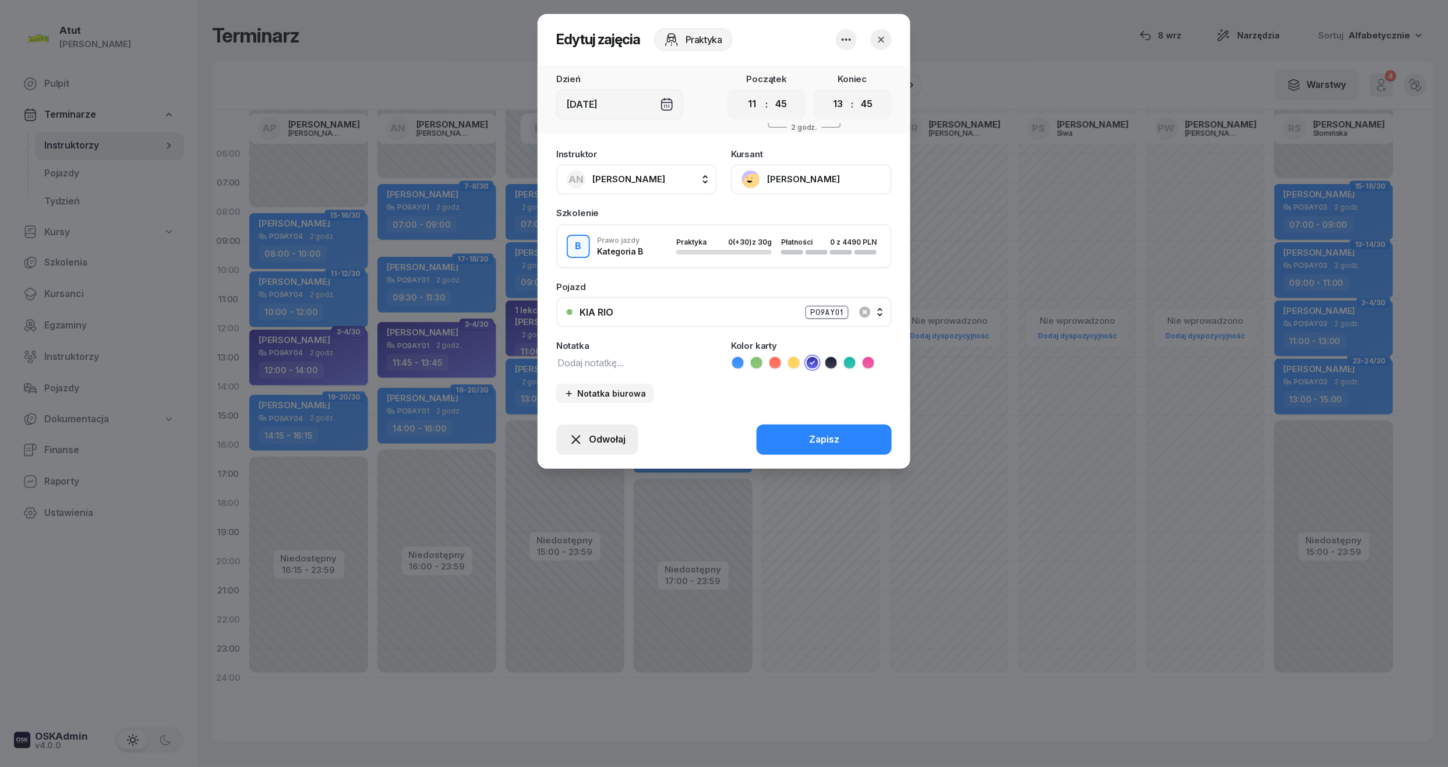
click at [600, 441] on span "Odwołaj" at bounding box center [607, 439] width 37 height 15
click at [574, 347] on div "My odwołaliśmy" at bounding box center [577, 339] width 70 height 15
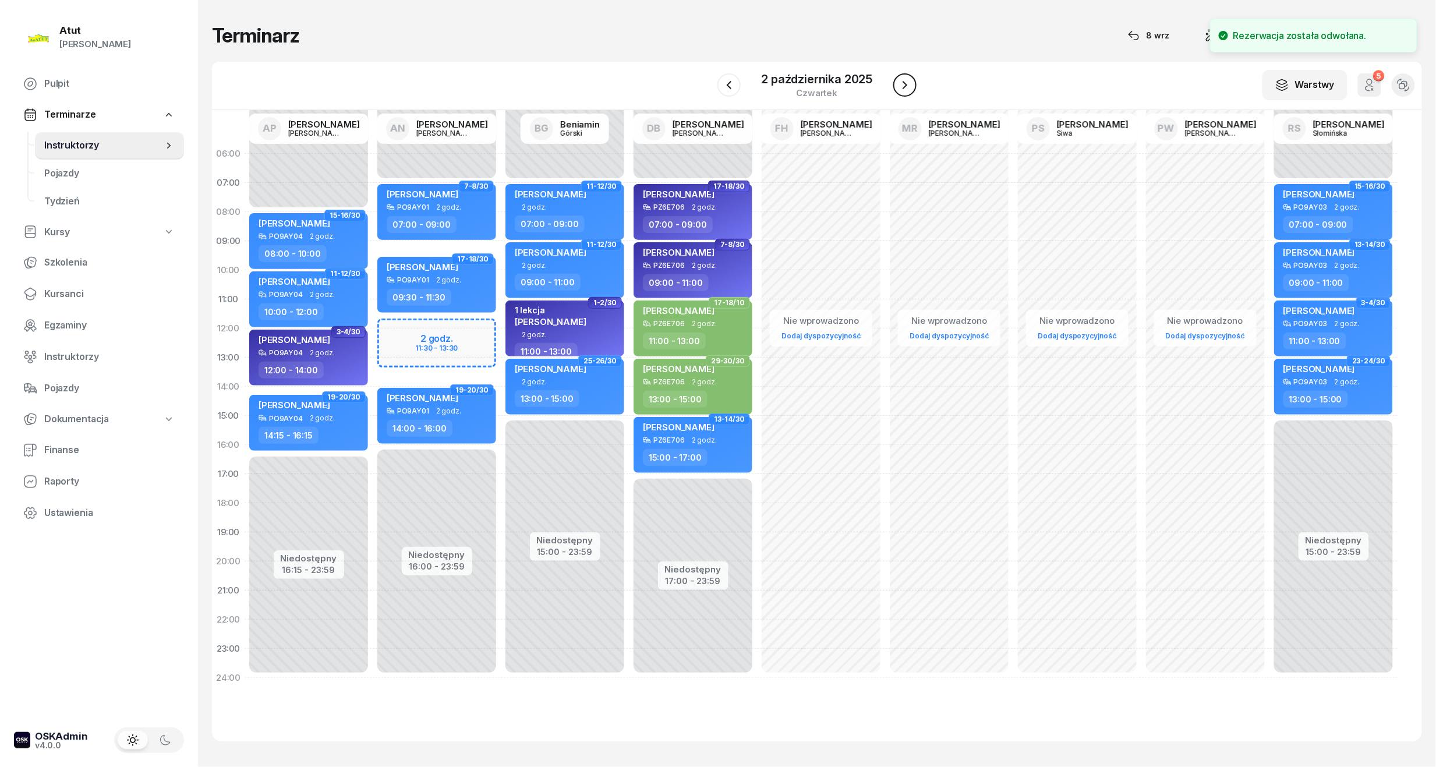
click at [913, 80] on button "button" at bounding box center [904, 84] width 23 height 23
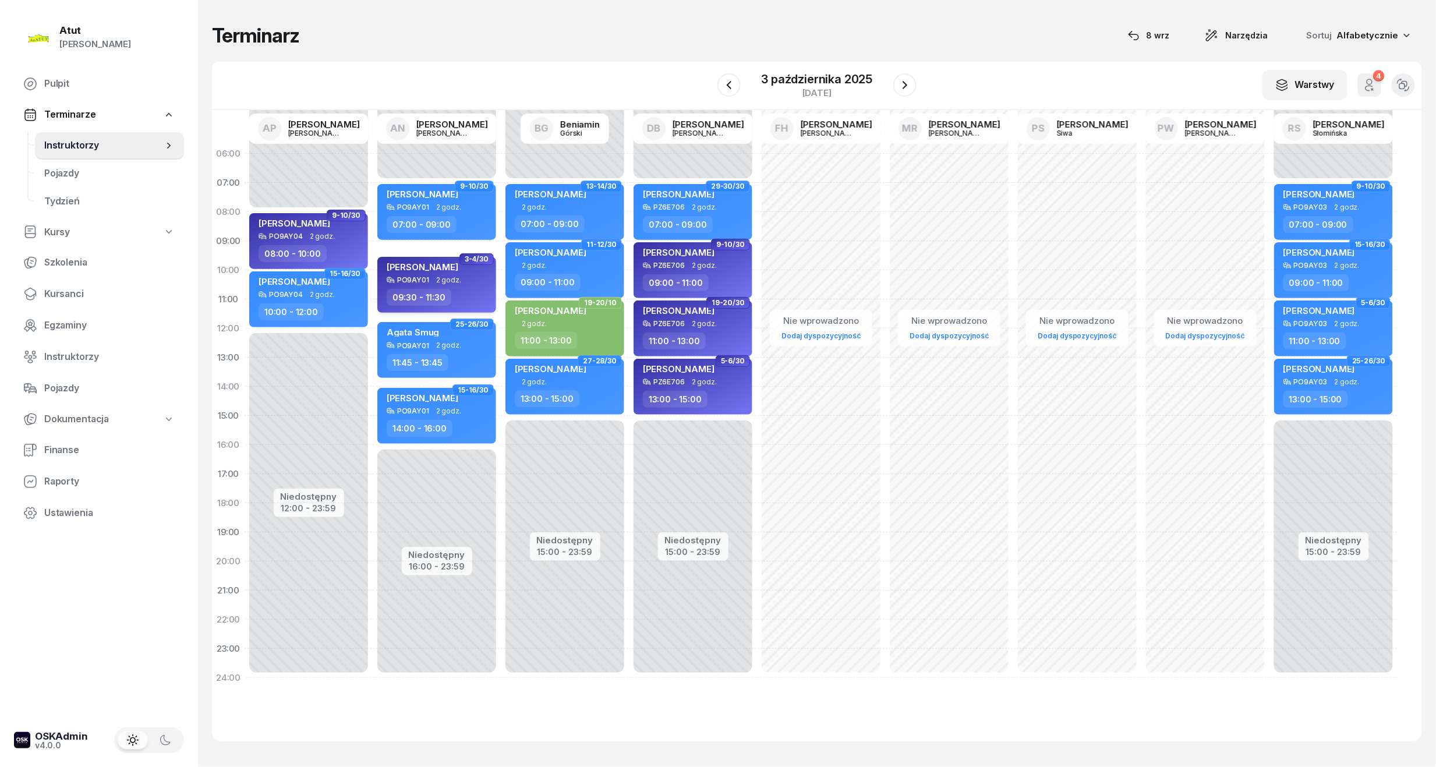
click at [441, 275] on div "[PERSON_NAME]" at bounding box center [423, 268] width 72 height 15
select select "09"
select select "30"
select select "11"
select select "30"
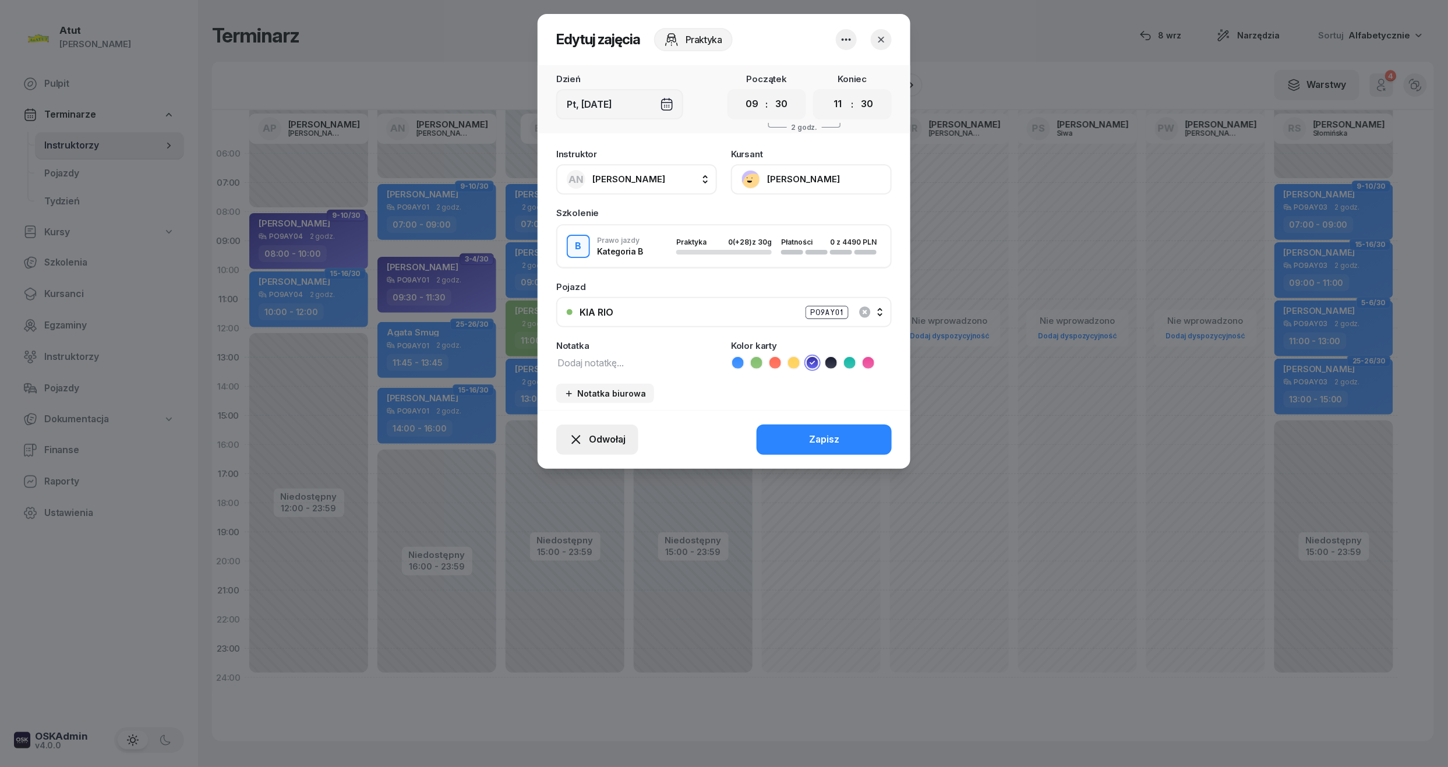
click at [599, 439] on span "Odwołaj" at bounding box center [607, 439] width 37 height 15
click at [547, 338] on div "My odwołaliśmy" at bounding box center [577, 339] width 70 height 15
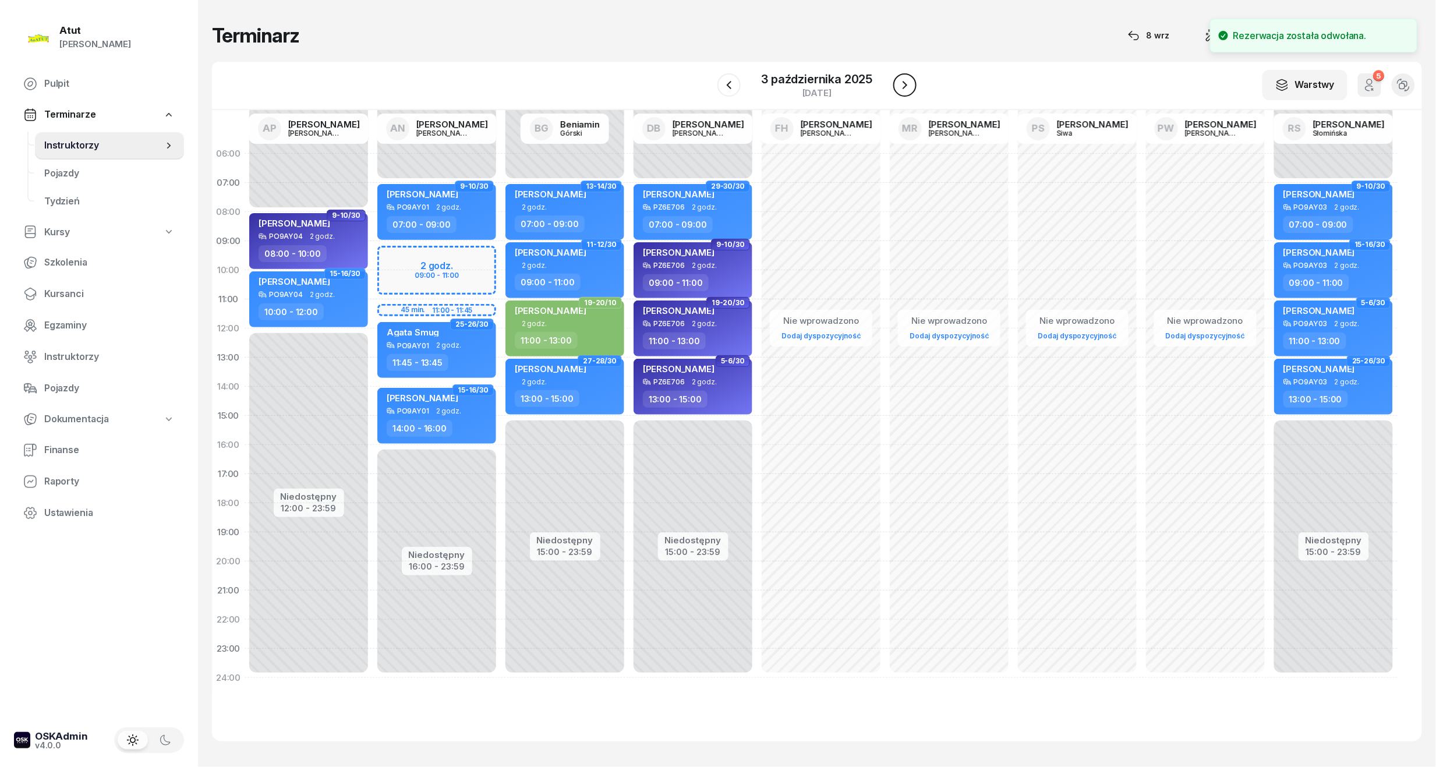
click at [898, 86] on icon "button" at bounding box center [905, 85] width 14 height 14
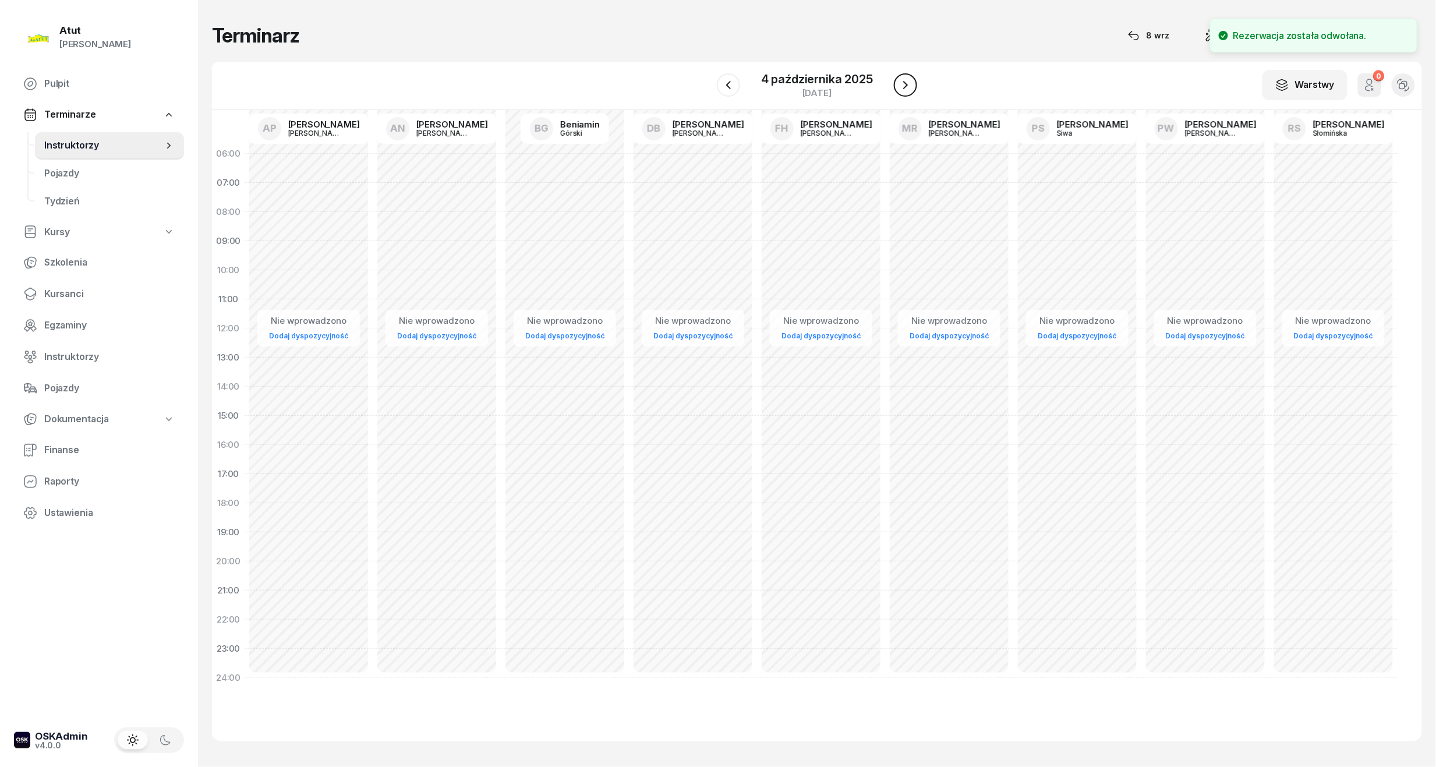
click at [897, 86] on button "button" at bounding box center [905, 84] width 23 height 23
click at [898, 86] on icon "button" at bounding box center [905, 85] width 14 height 14
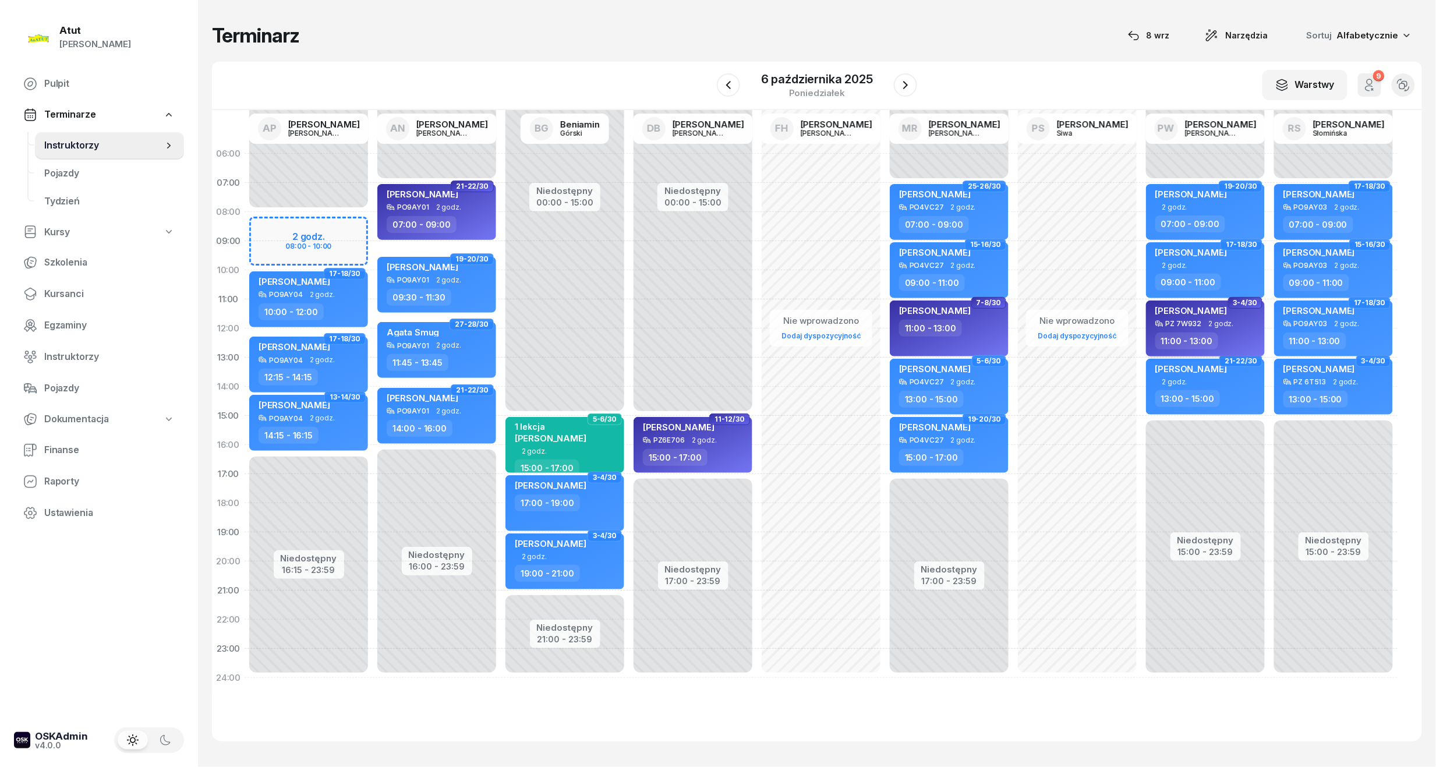
click at [1182, 324] on div "PZ 7W932" at bounding box center [1184, 324] width 36 height 8
select select "11"
select select "13"
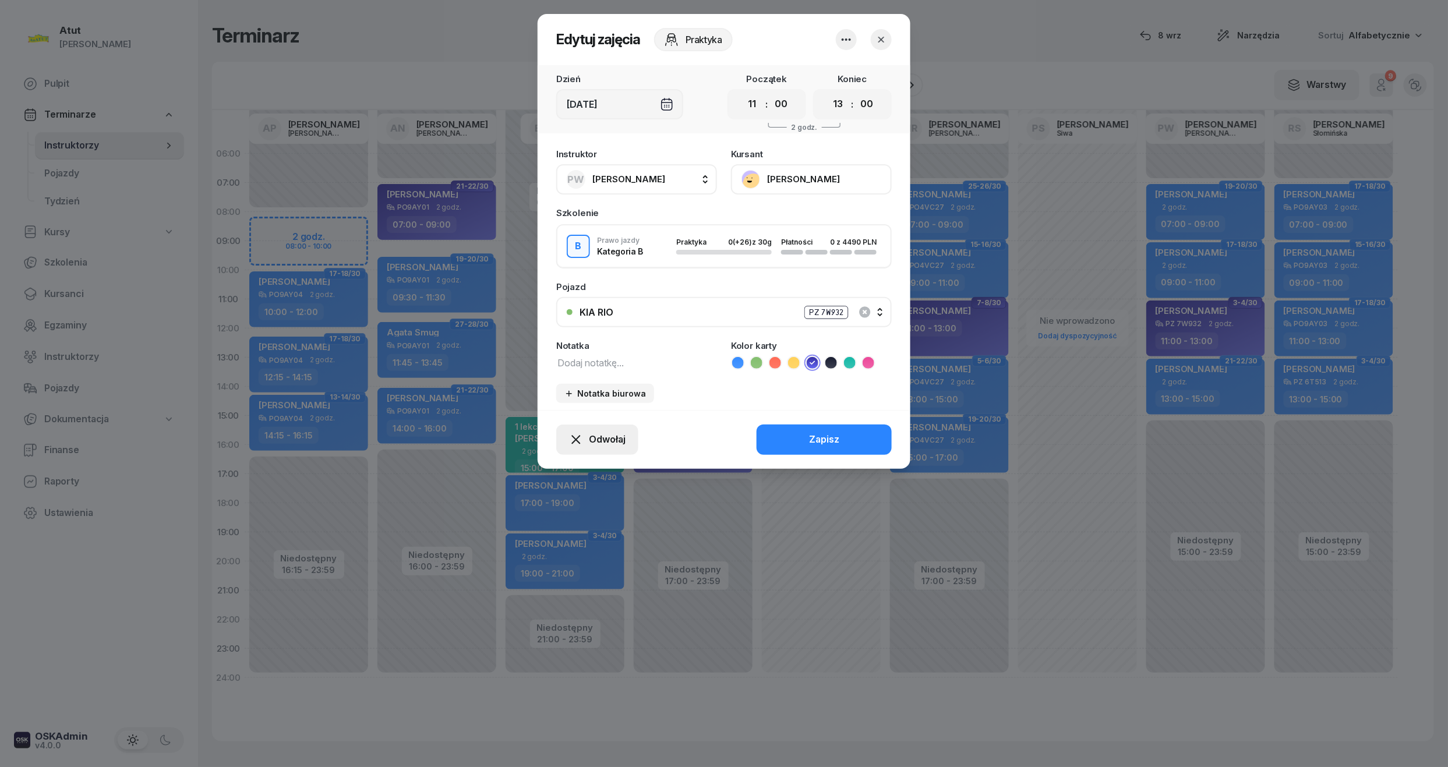
click at [585, 432] on div "Odwołaj" at bounding box center [597, 439] width 56 height 15
click at [606, 348] on link "My odwołaliśmy" at bounding box center [591, 339] width 154 height 29
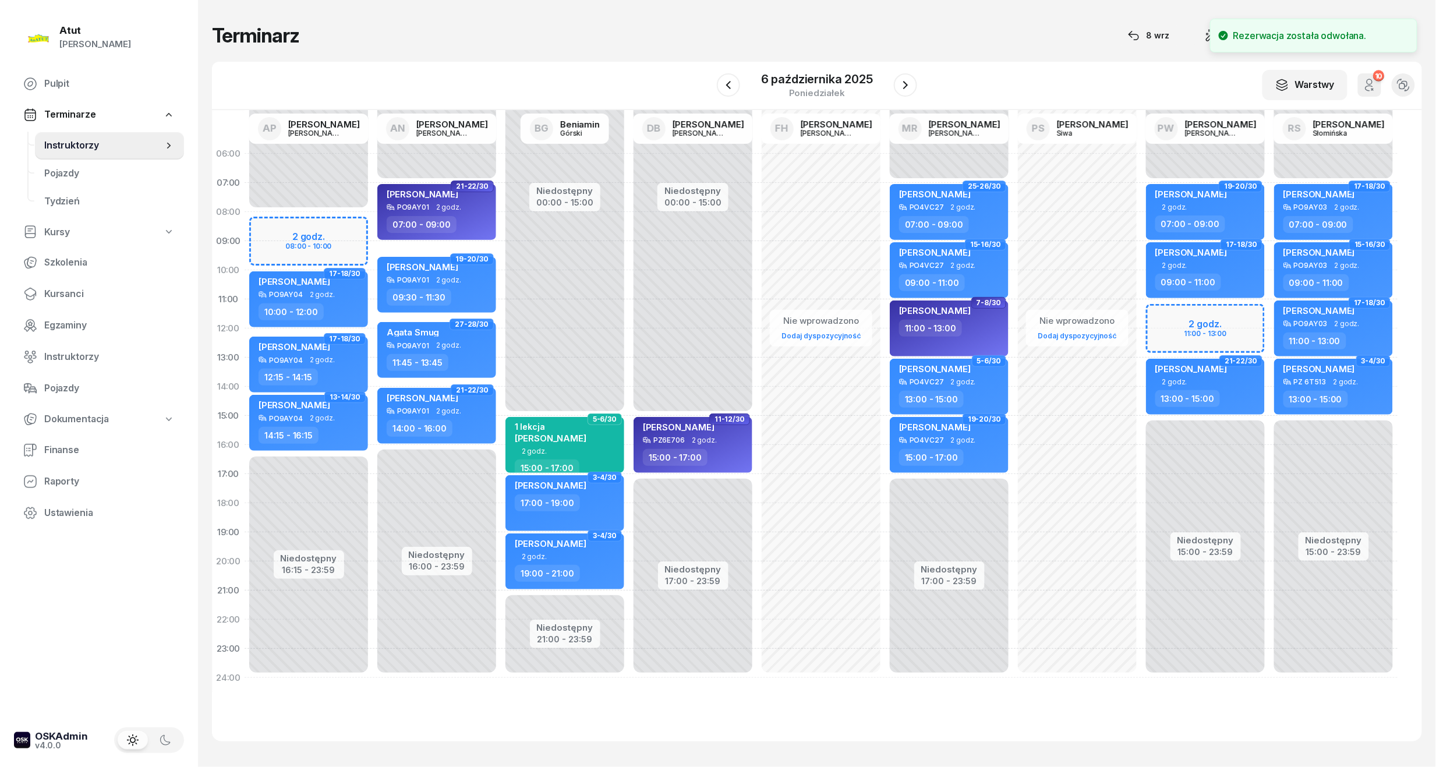
click at [591, 337] on div "Niedostępny 00:00 - 15:00 Niedostępny 21:00 - 23:59 5-6/30 1 lekcja Karol Gumie…" at bounding box center [565, 415] width 128 height 553
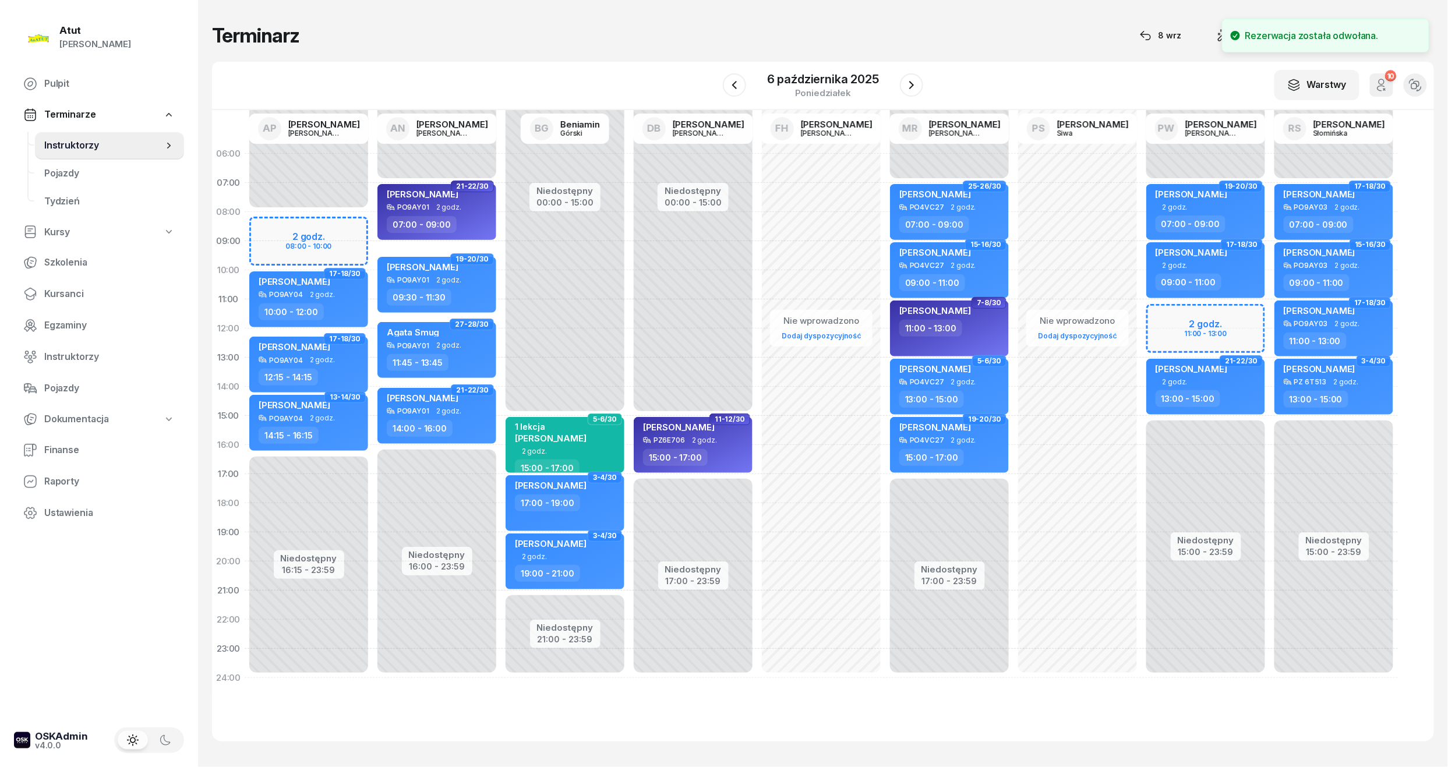
select select "12"
select select "14"
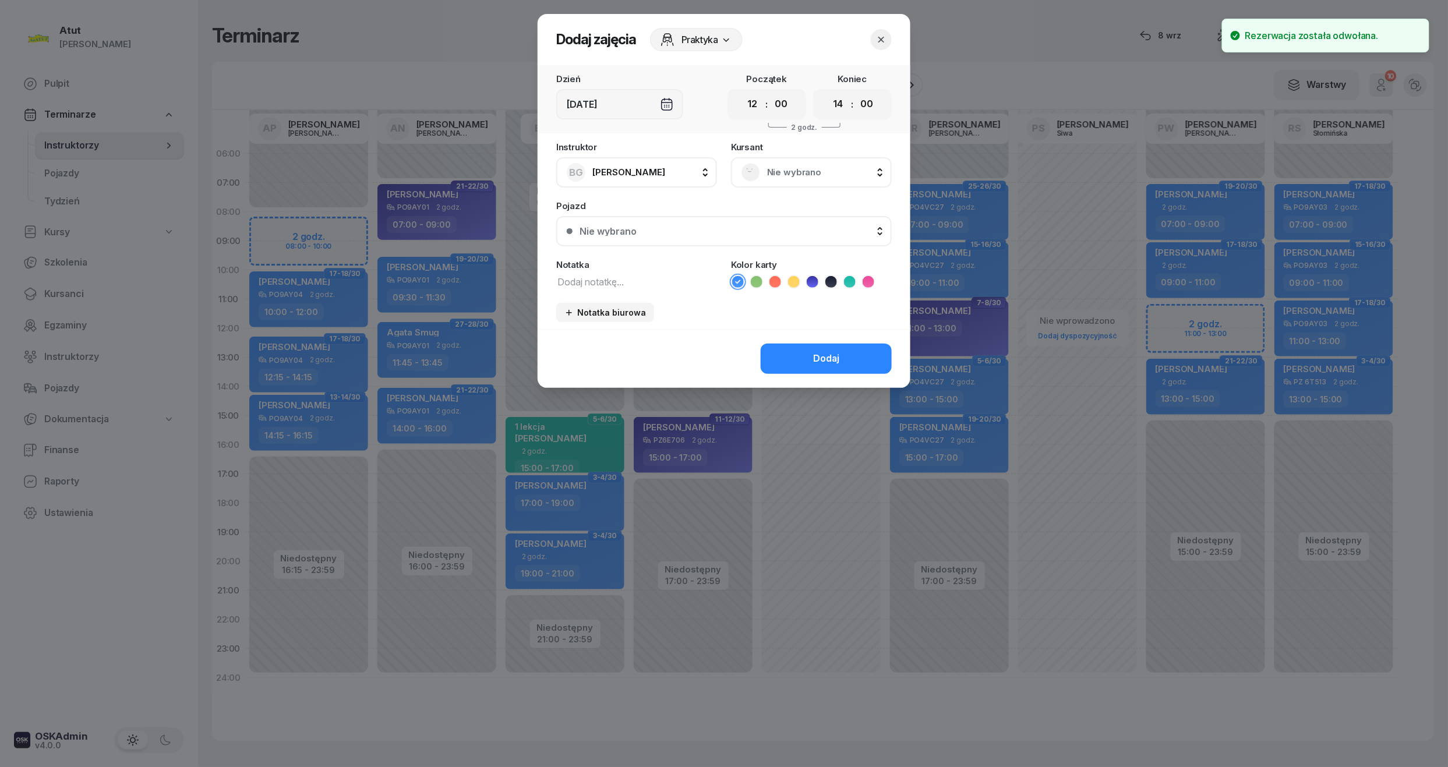
click at [883, 38] on icon "button" at bounding box center [881, 40] width 12 height 12
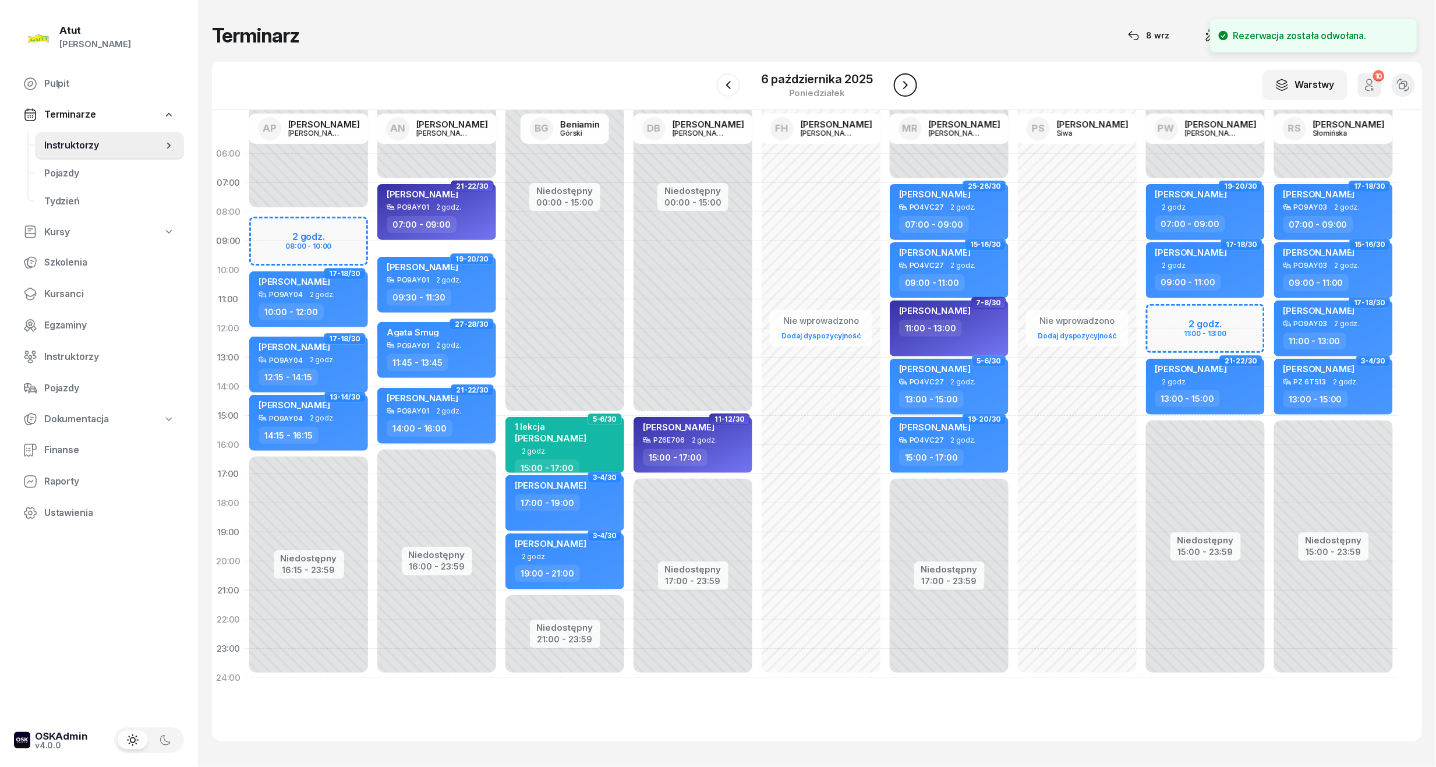
click at [899, 78] on icon "button" at bounding box center [906, 85] width 14 height 14
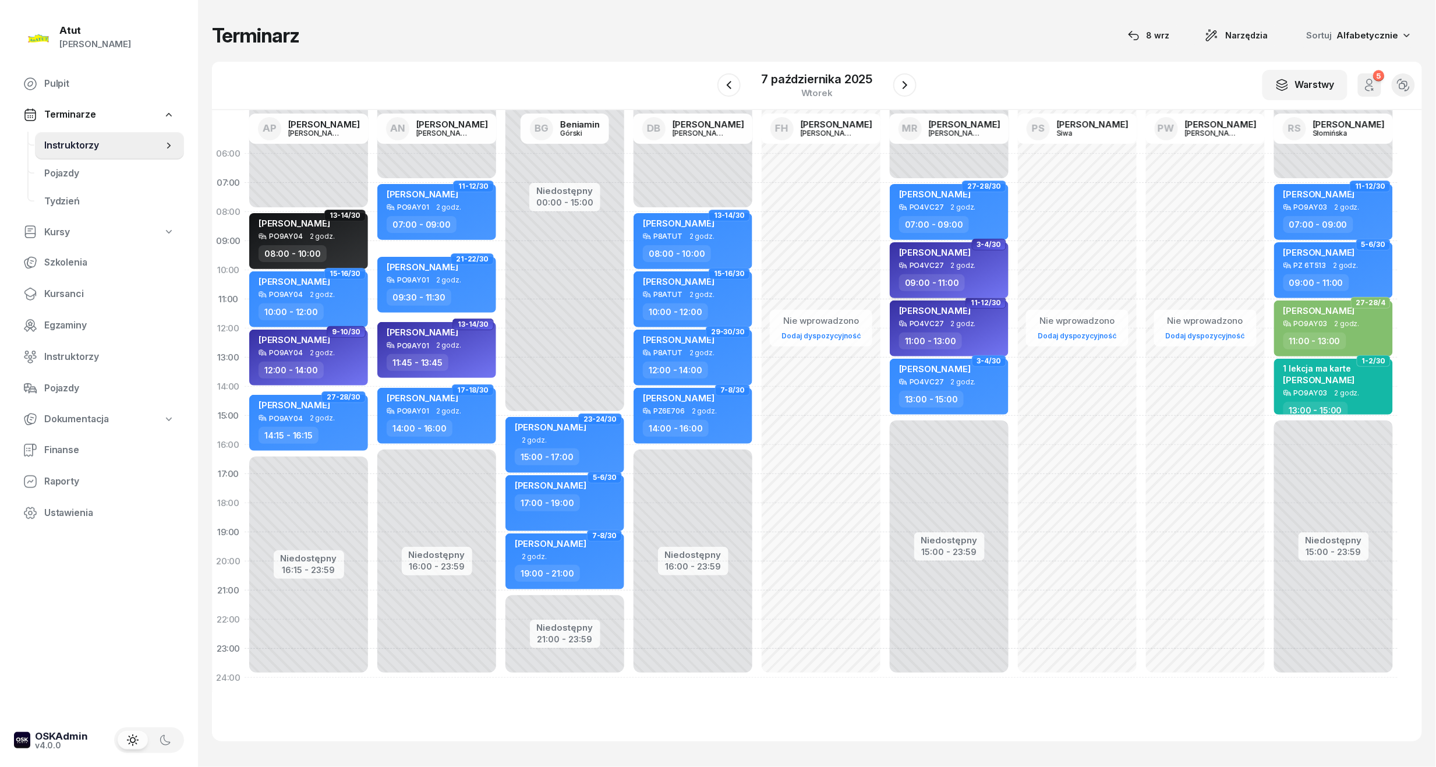
click at [940, 247] on span "[PERSON_NAME]" at bounding box center [935, 252] width 72 height 11
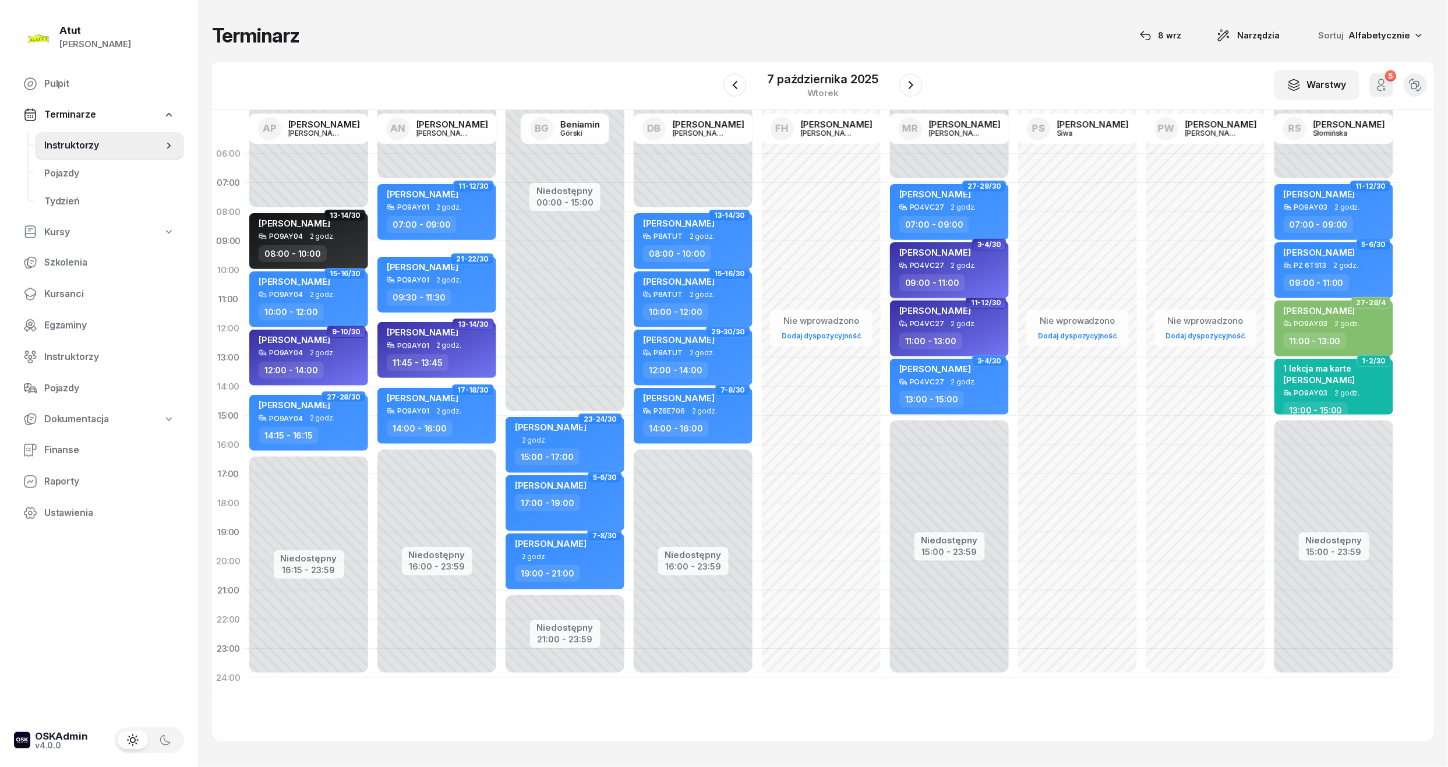
select select "09"
select select "11"
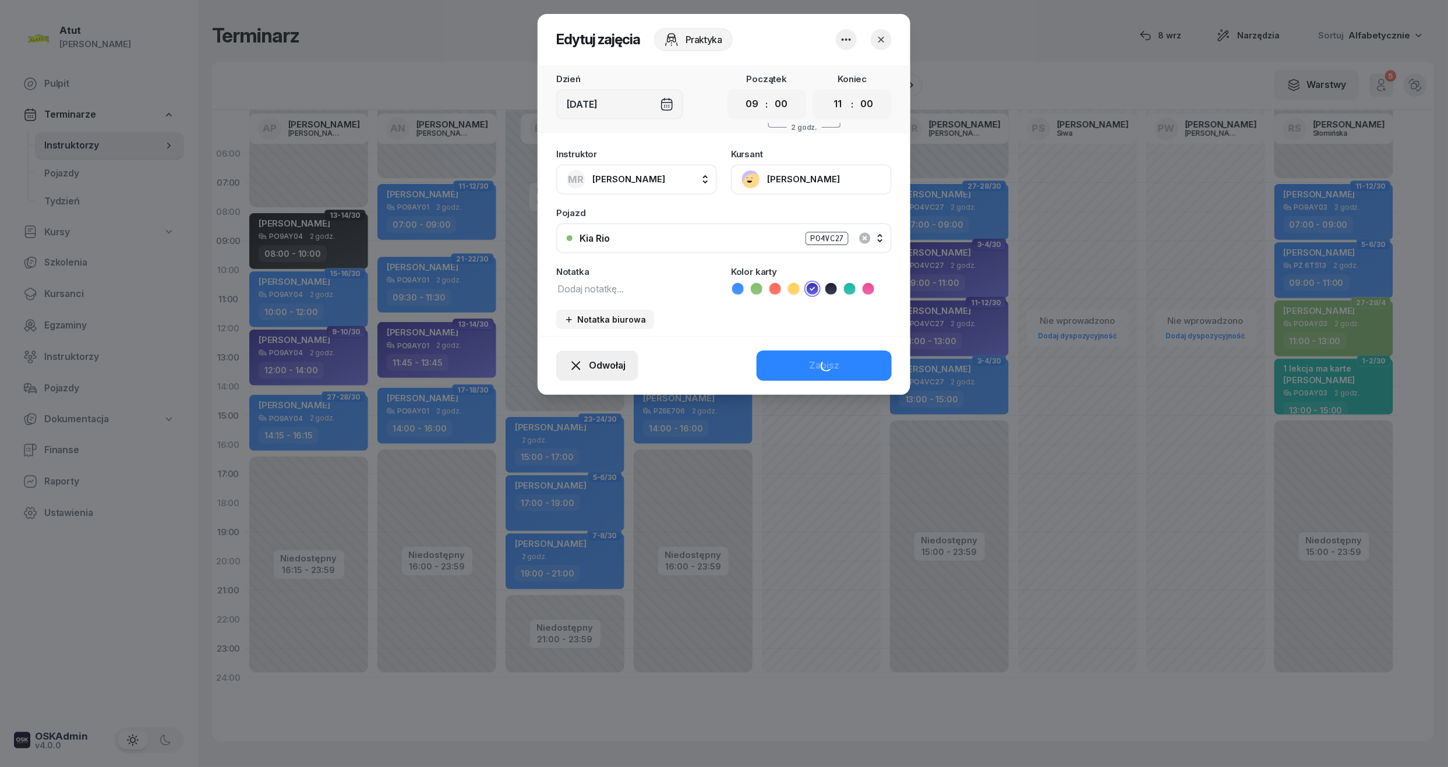
click at [593, 372] on div "Edytuj zajęcia Praktyka Dzień Wt, 7 paź Początek 00 01 02 03 04 05 06 07 08 09 …" at bounding box center [724, 204] width 373 height 381
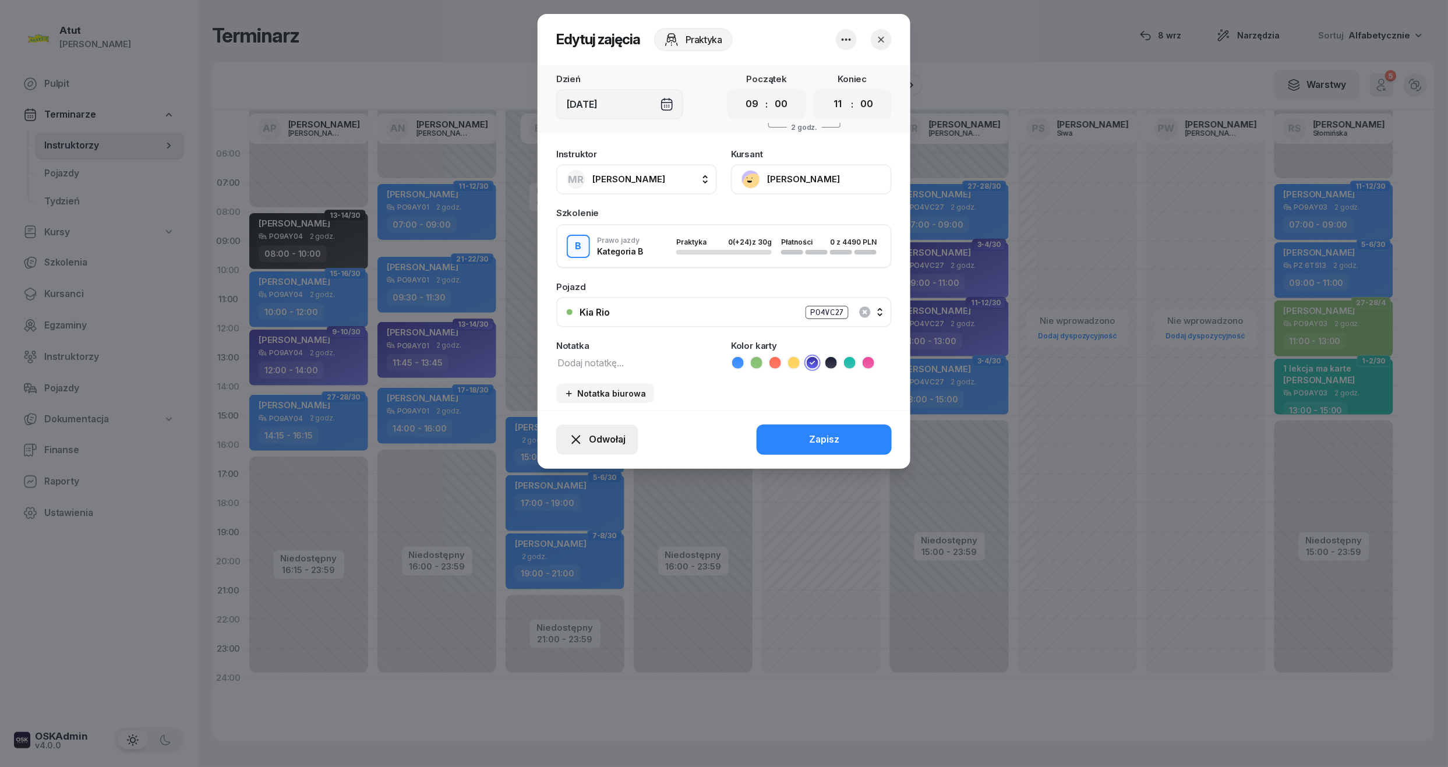
click at [592, 450] on button "Odwołaj" at bounding box center [597, 440] width 82 height 30
click at [574, 332] on div "My odwołaliśmy" at bounding box center [577, 339] width 70 height 15
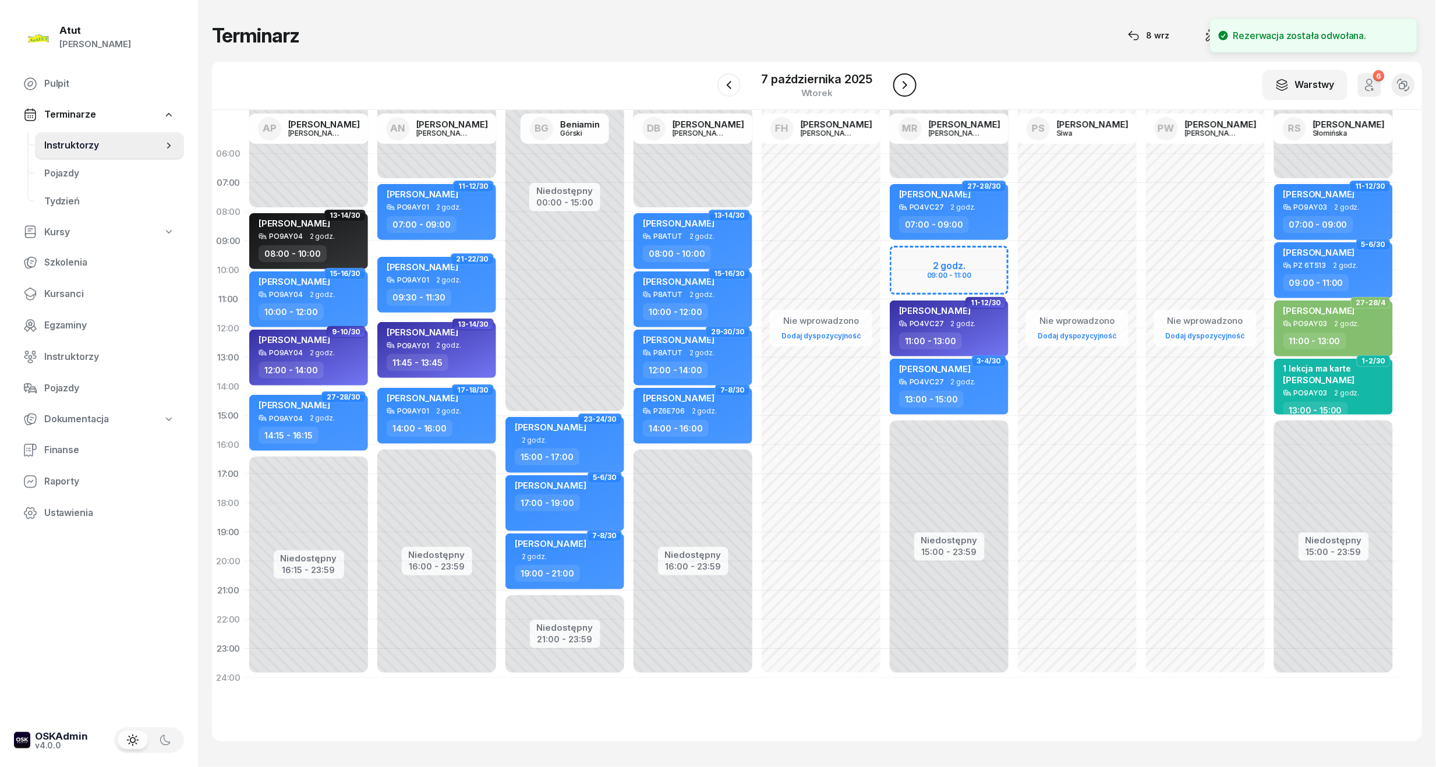
click at [903, 75] on button "button" at bounding box center [904, 84] width 23 height 23
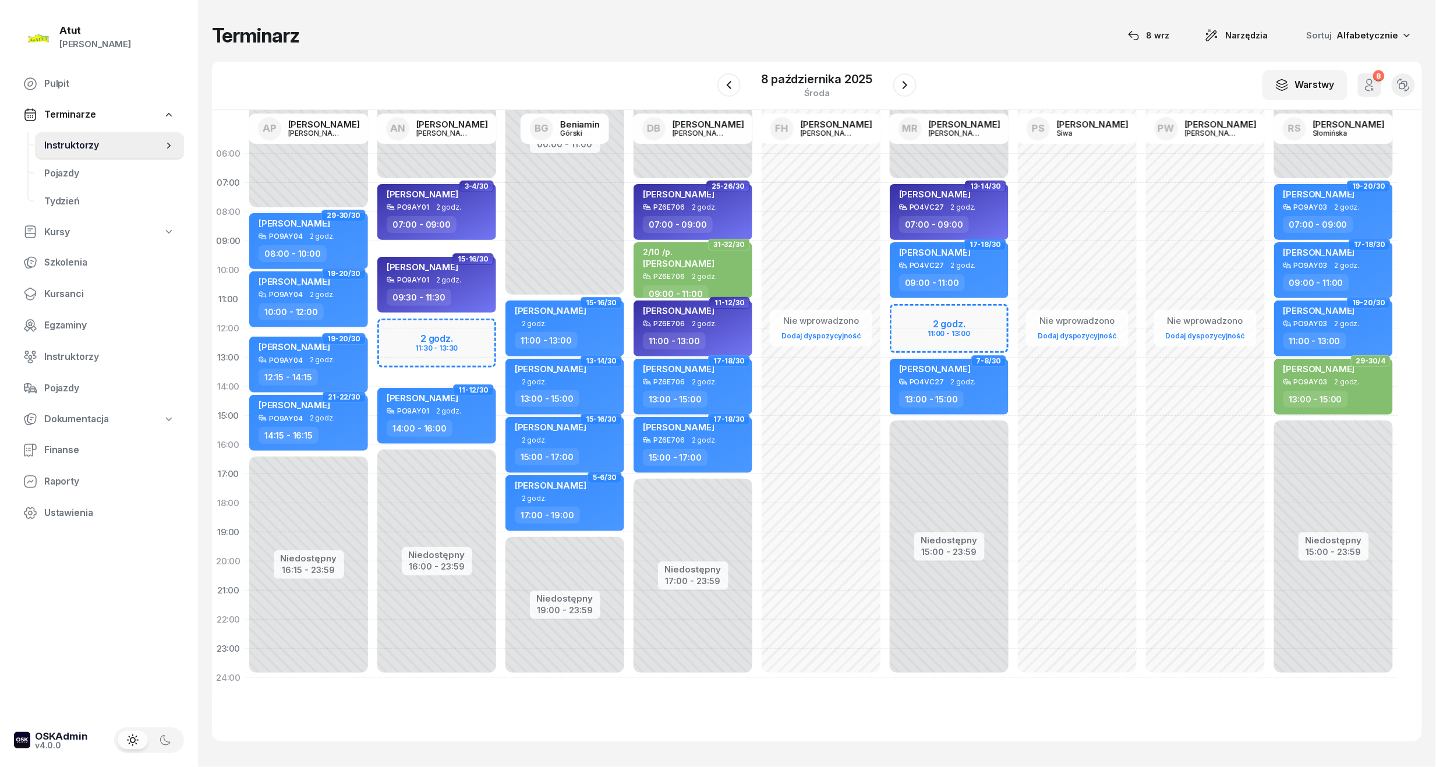
click at [919, 70] on div "W Wybierz AP Adam Pytlak AN Artur Nowakowski BG Beniamin Górski DB Dariusz Bańk…" at bounding box center [817, 86] width 1210 height 48
click at [904, 80] on icon "button" at bounding box center [905, 85] width 14 height 14
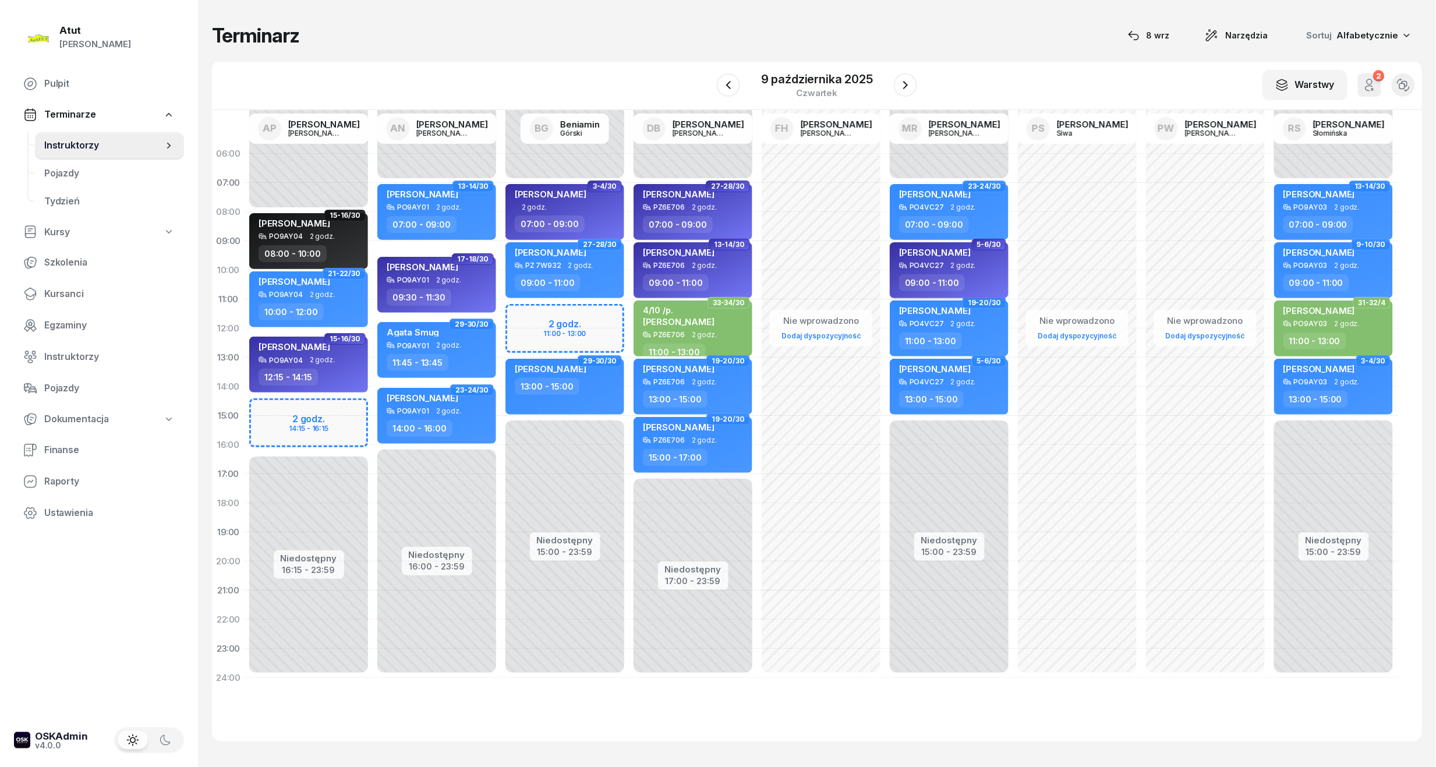
click at [933, 257] on div "[PERSON_NAME]" at bounding box center [935, 254] width 72 height 15
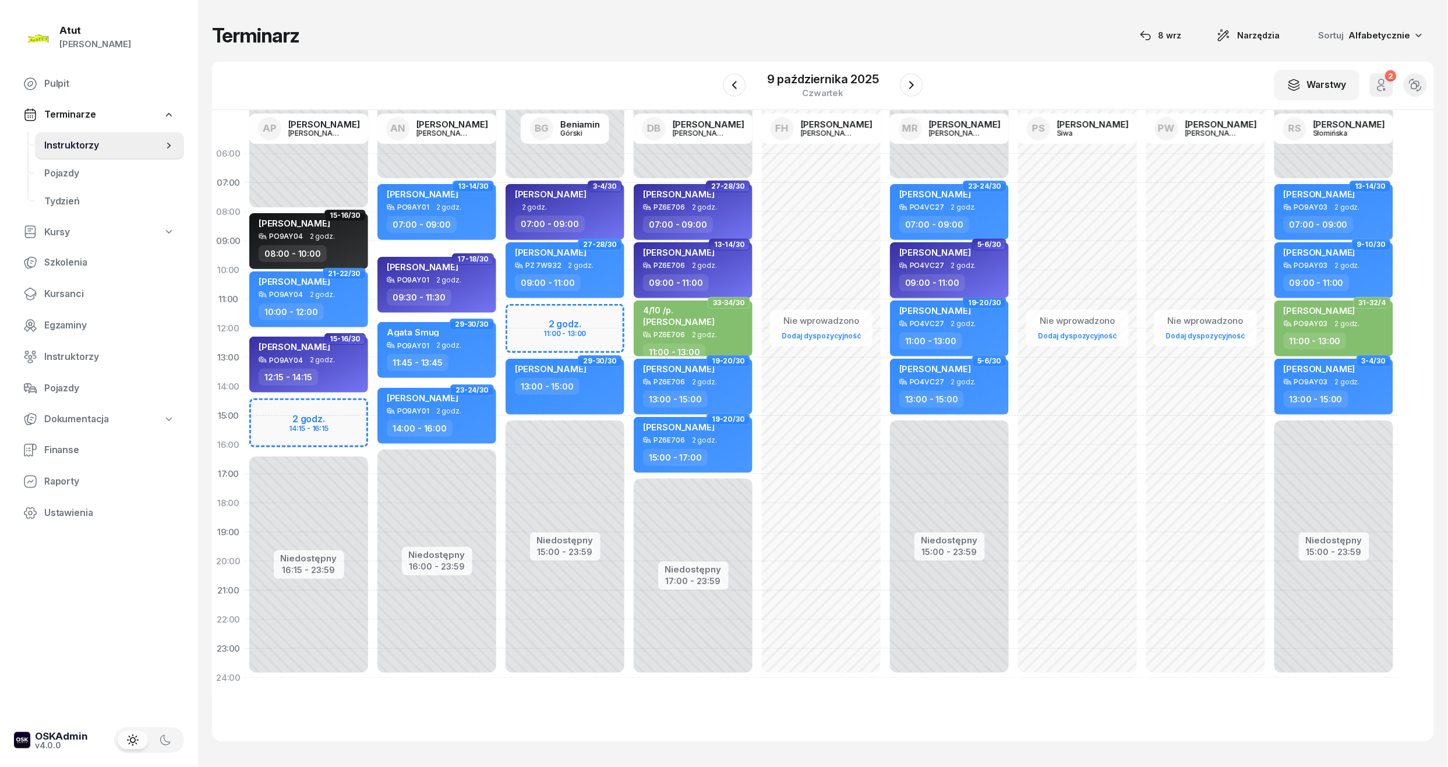
select select "09"
select select "11"
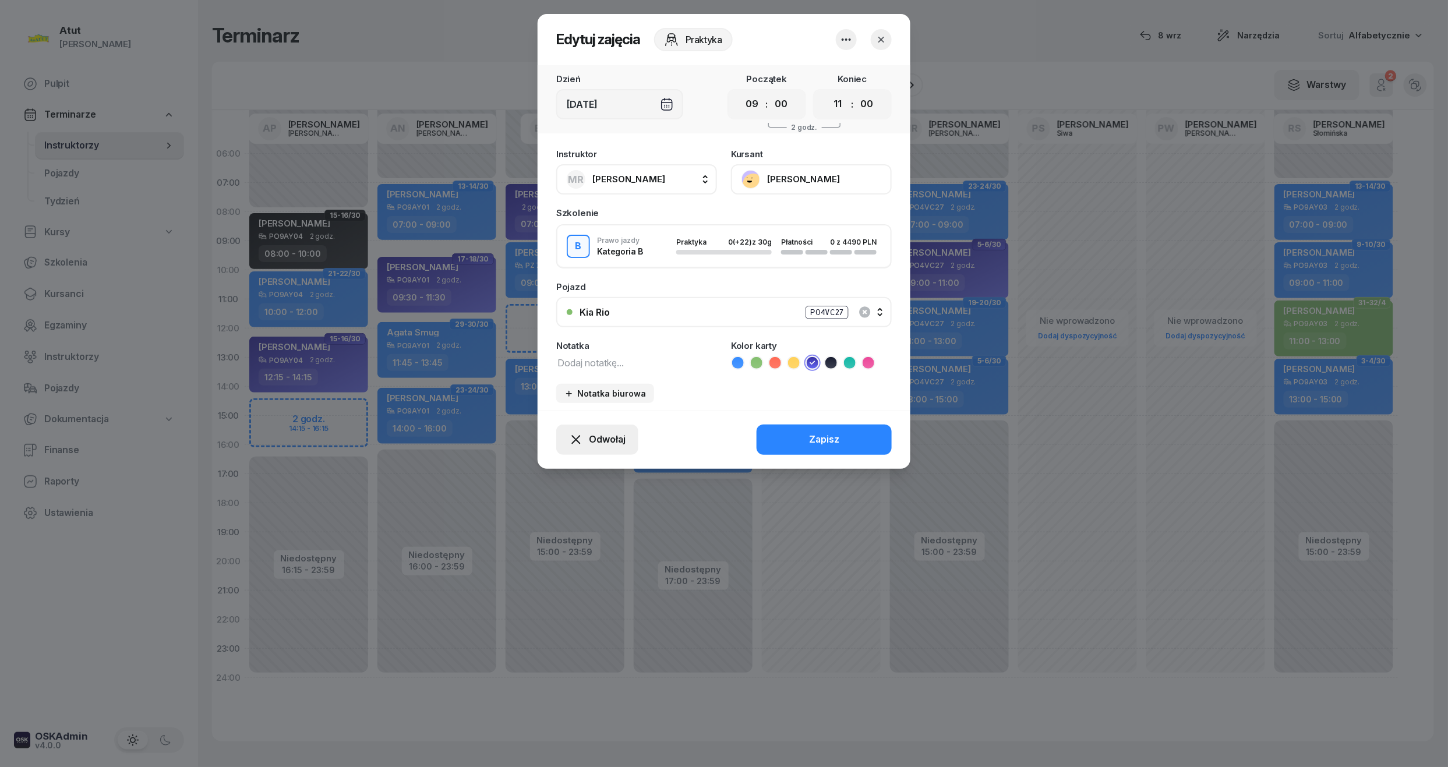
click at [581, 439] on icon "button" at bounding box center [576, 440] width 14 height 14
click at [547, 333] on div "My odwołaliśmy" at bounding box center [577, 339] width 70 height 15
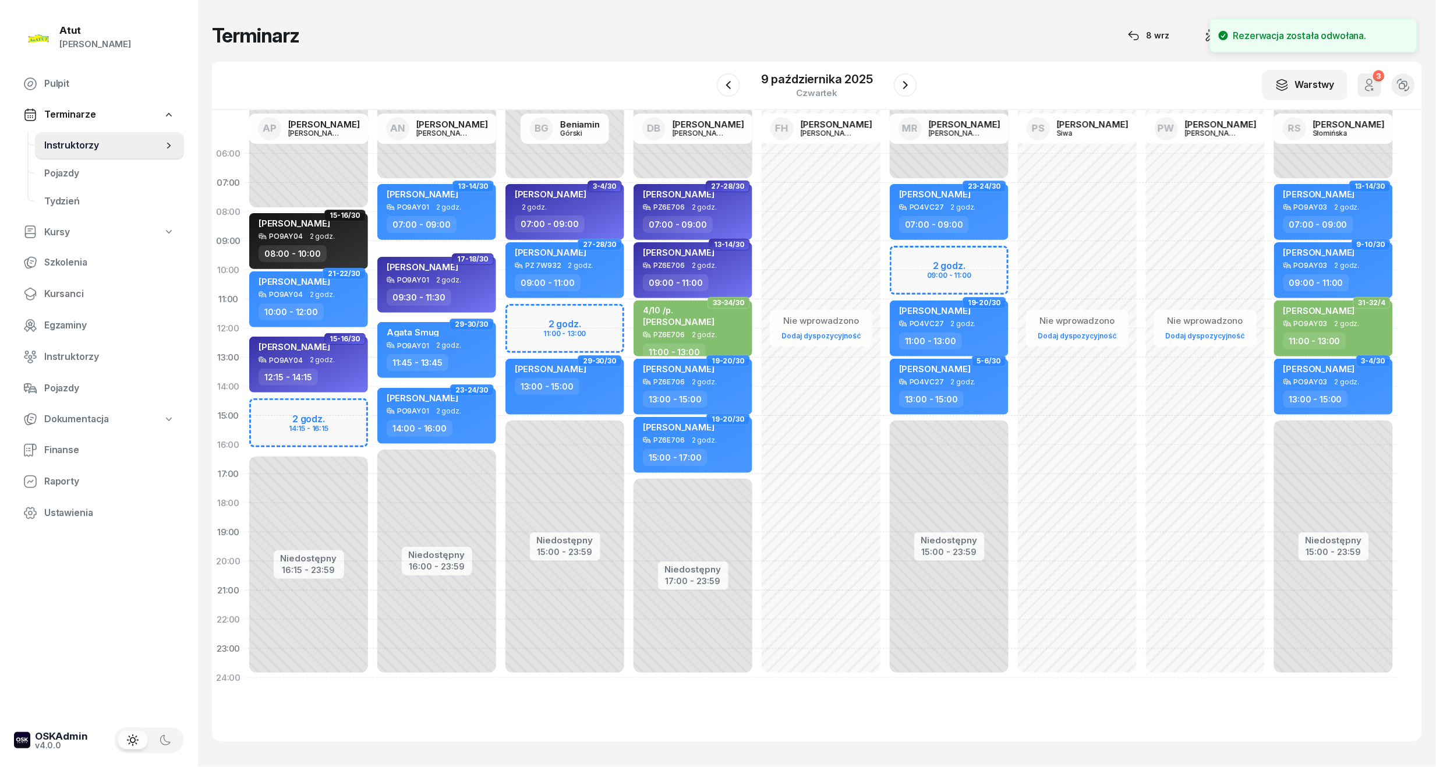
click at [318, 424] on div "Niedostępny 00:00 - 08:00 Niedostępny 16:15 - 23:59 2 godz. 14:15 - 16:15 15-16…" at bounding box center [309, 415] width 128 height 553
select select "15"
select select "17"
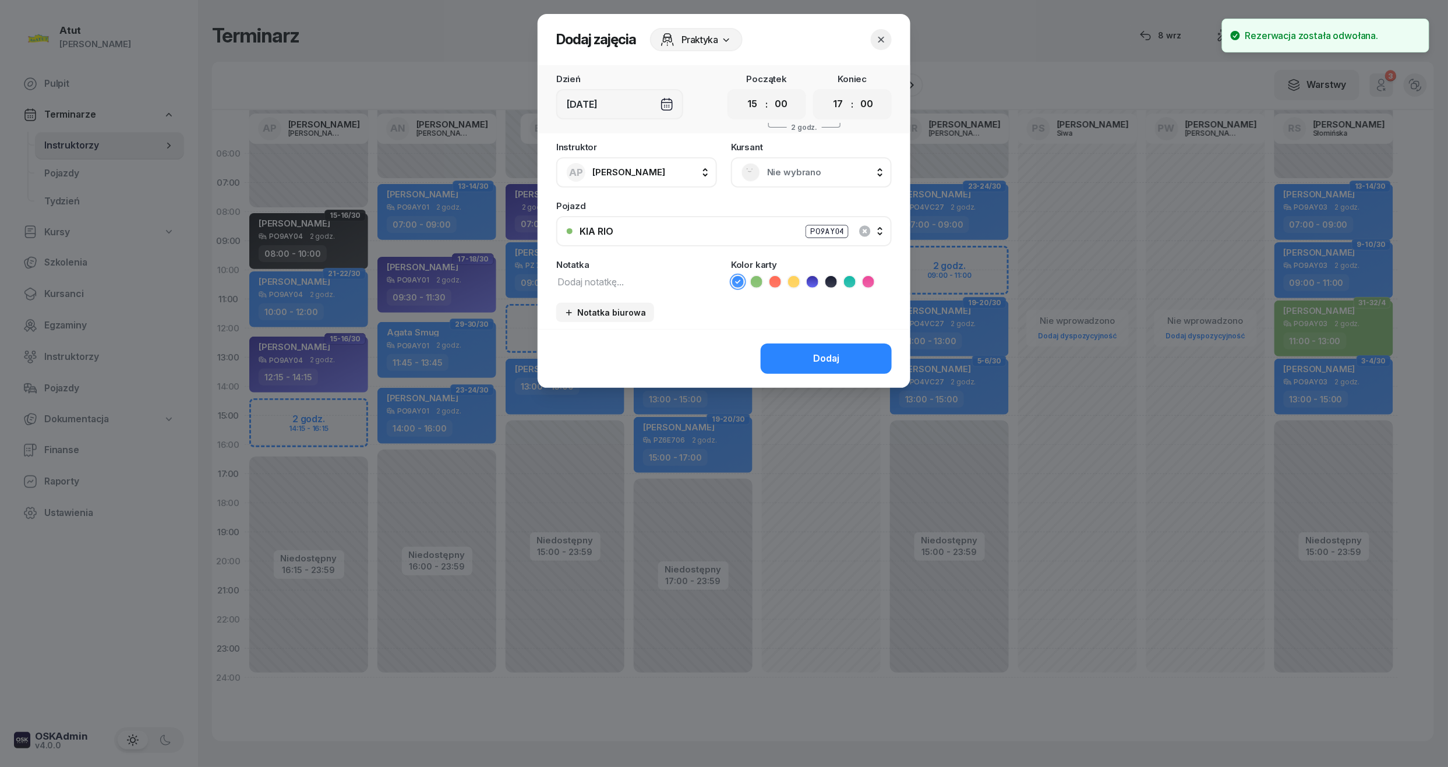
drag, startPoint x: 744, startPoint y: 101, endPoint x: 737, endPoint y: 155, distance: 54.6
click at [744, 101] on select "00 01 02 03 04 05 06 07 08 09 10 11 12 13 14 15 16 17 18 19 20 21 22 23" at bounding box center [752, 104] width 22 height 24
select select "14"
click at [741, 92] on select "00 01 02 03 04 05 06 07 08 09 10 11 12 13 14 15 16 17 18 19 20 21 22 23" at bounding box center [752, 104] width 22 height 24
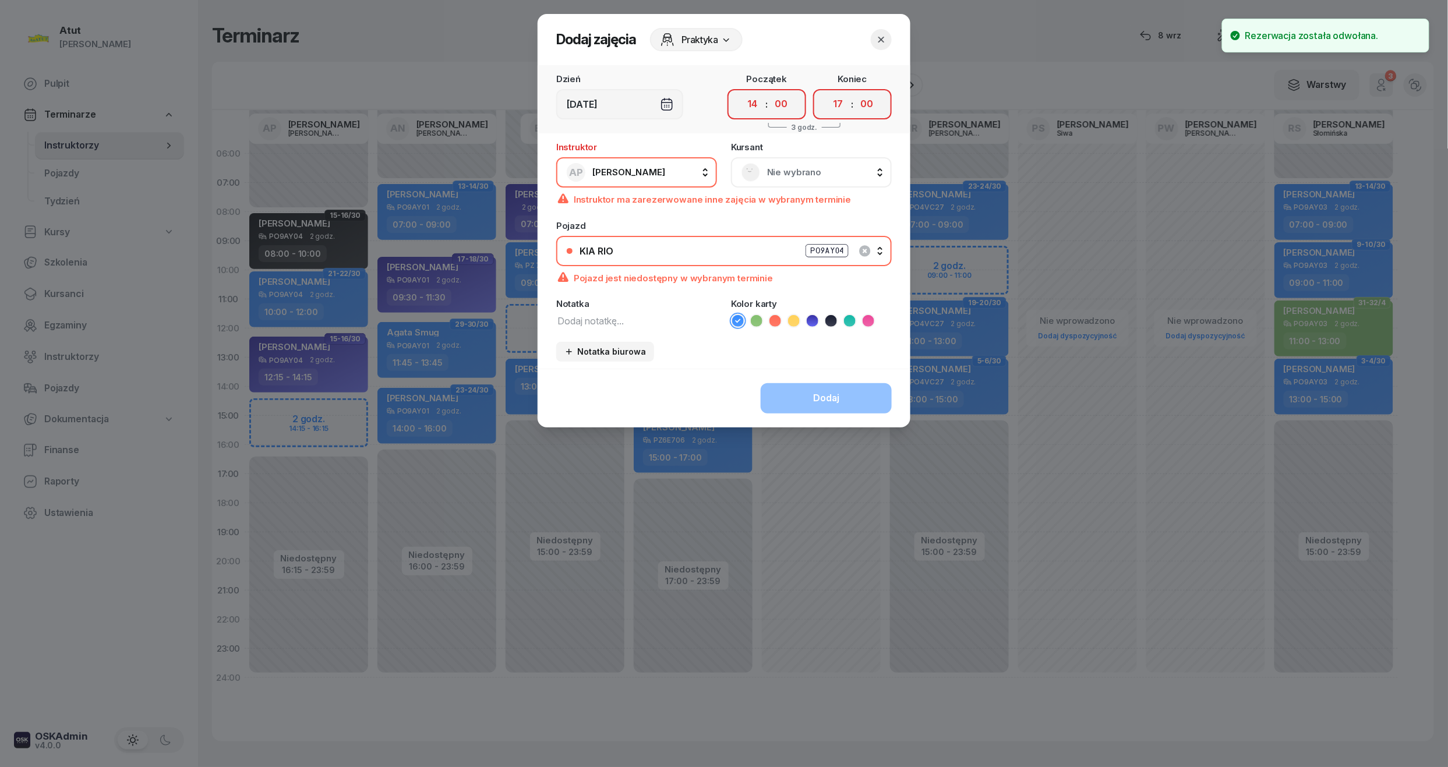
drag, startPoint x: 790, startPoint y: 100, endPoint x: 783, endPoint y: 117, distance: 18.1
click at [790, 100] on select "00 05 10 15 20 25 30 35 40 45 50 55" at bounding box center [781, 104] width 22 height 24
select select "15"
click at [770, 92] on select "00 05 10 15 20 25 30 35 40 45 50 55" at bounding box center [781, 104] width 22 height 24
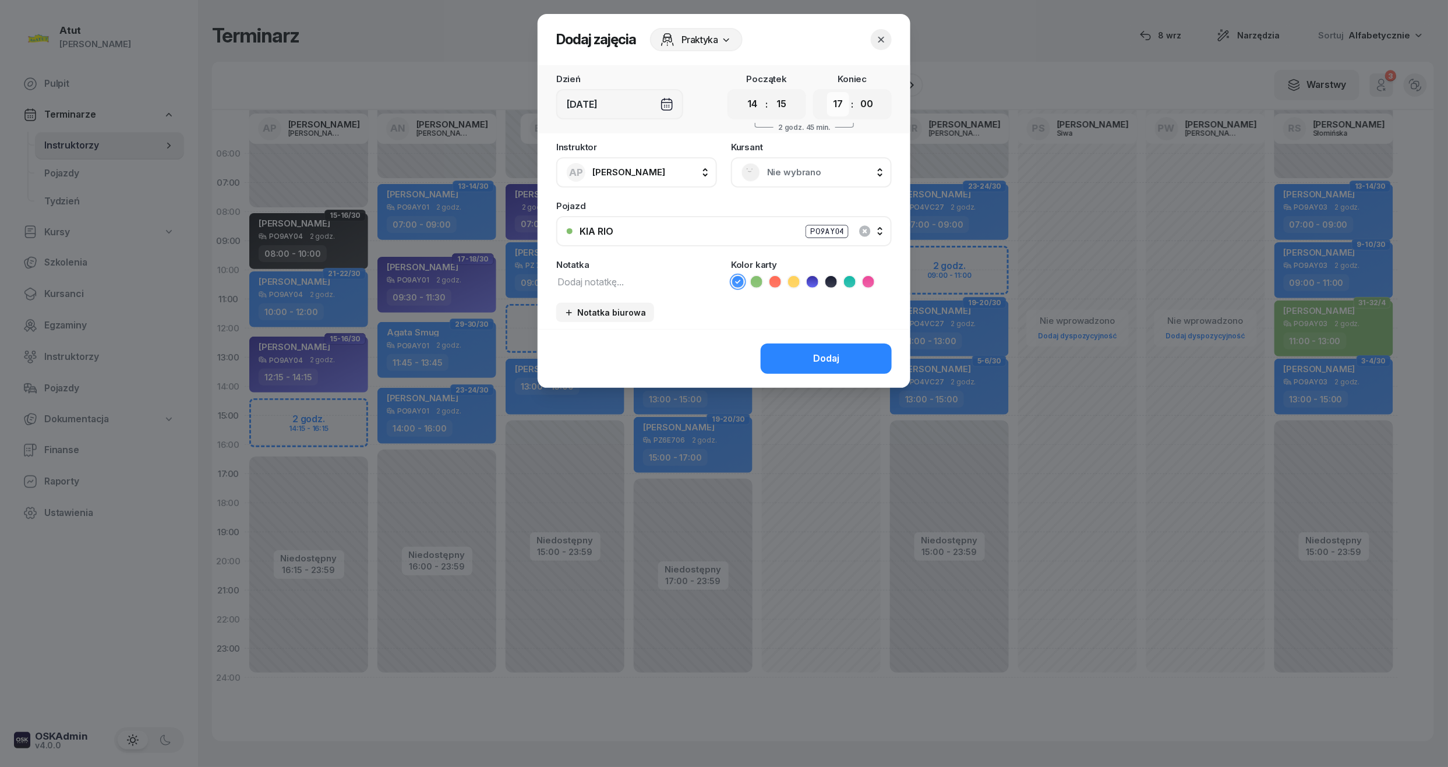
drag, startPoint x: 841, startPoint y: 100, endPoint x: 839, endPoint y: 114, distance: 14.1
click at [841, 100] on select "00 01 02 03 04 05 06 07 08 09 10 11 12 13 14 15 16 17 18 19 20 21 22 23" at bounding box center [838, 104] width 22 height 24
select select "16"
click at [827, 92] on select "00 01 02 03 04 05 06 07 08 09 10 11 12 13 14 15 16 17 18 19 20 21 22 23" at bounding box center [838, 104] width 22 height 24
drag, startPoint x: 872, startPoint y: 104, endPoint x: 867, endPoint y: 116, distance: 13.8
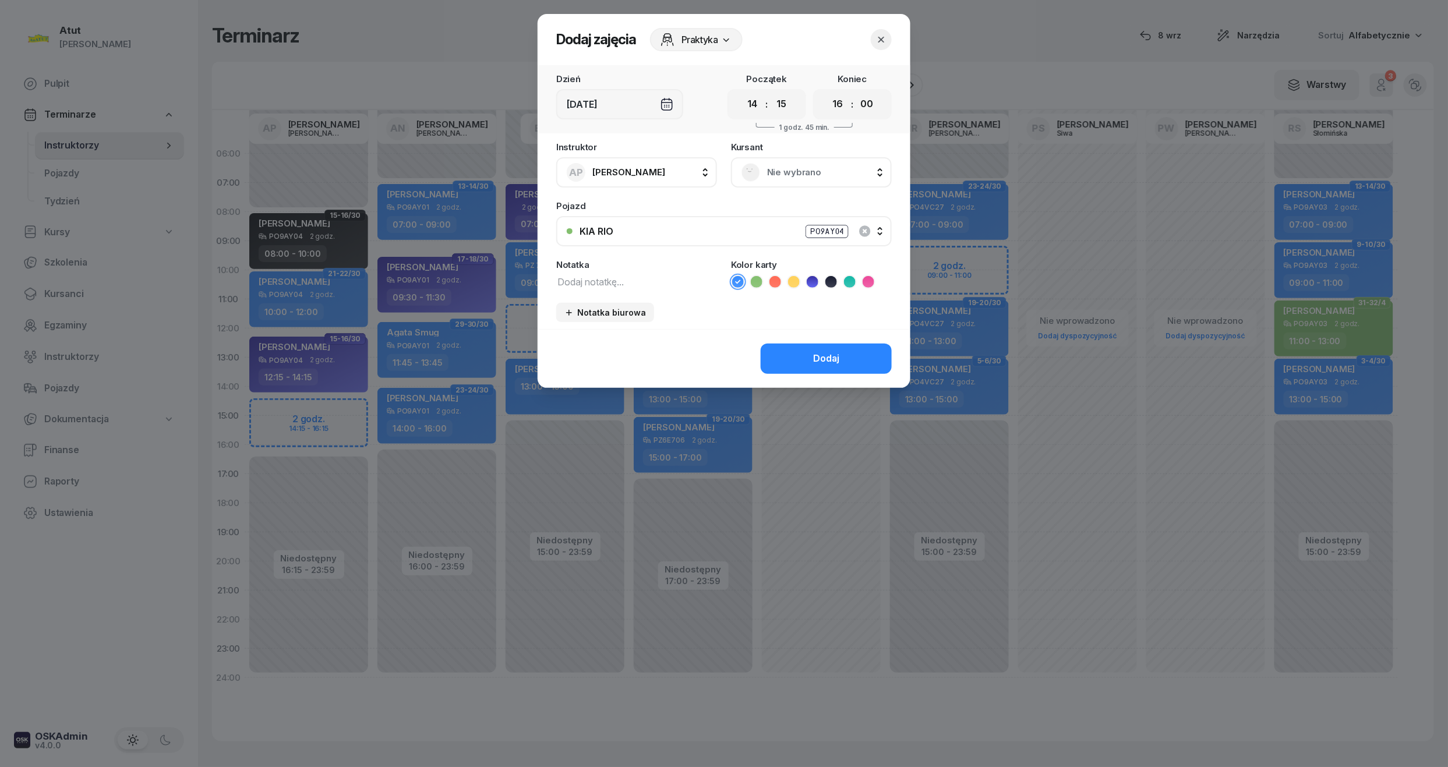
click at [872, 104] on select "00 05 10 15 20 25 30 35 40 45 50 55" at bounding box center [866, 104] width 22 height 24
select select "15"
click at [856, 92] on select "00 05 10 15 20 25 30 35 40 45 50 55" at bounding box center [866, 104] width 22 height 24
click at [811, 276] on icon at bounding box center [813, 282] width 12 height 12
click at [804, 163] on div "Nie wybrano" at bounding box center [811, 172] width 140 height 19
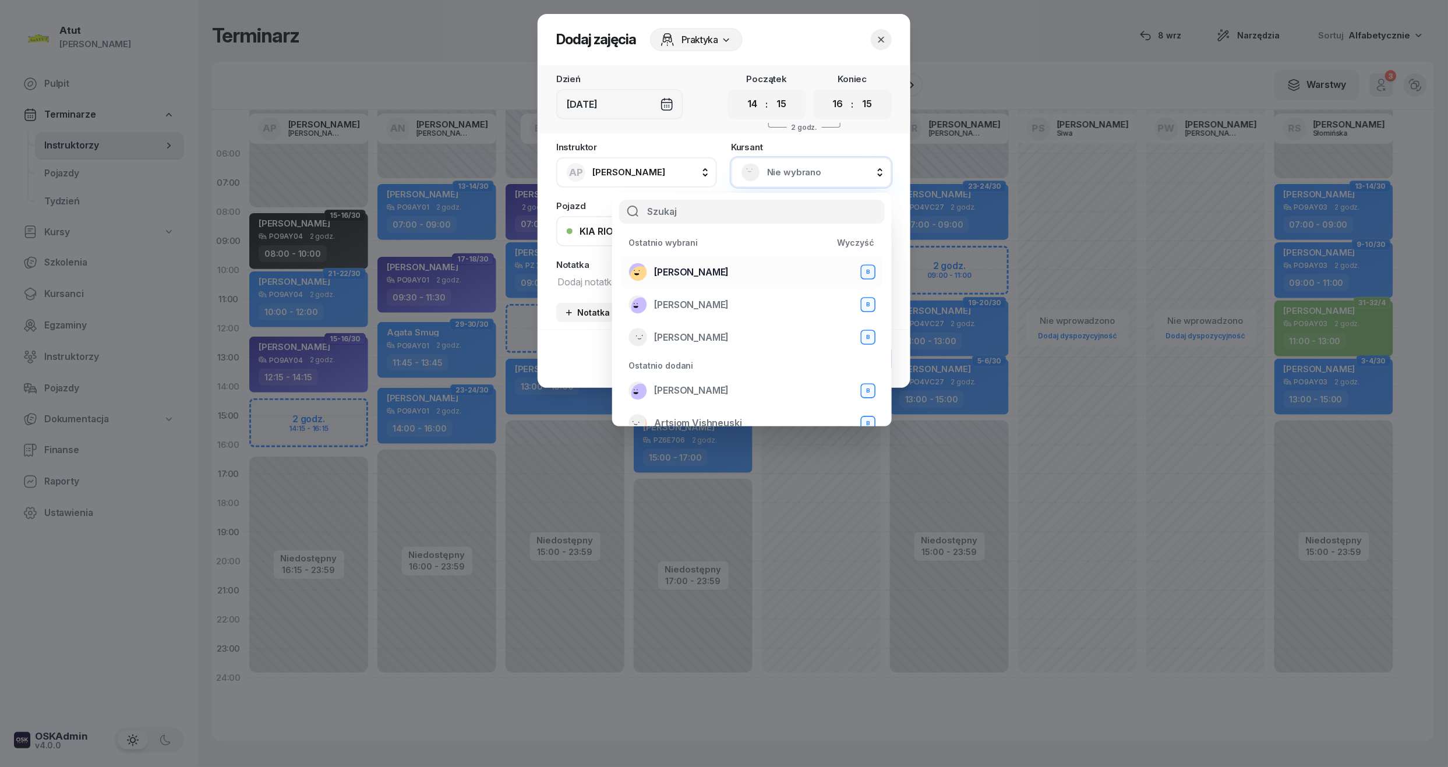
click at [690, 271] on span "[PERSON_NAME]" at bounding box center [691, 272] width 75 height 15
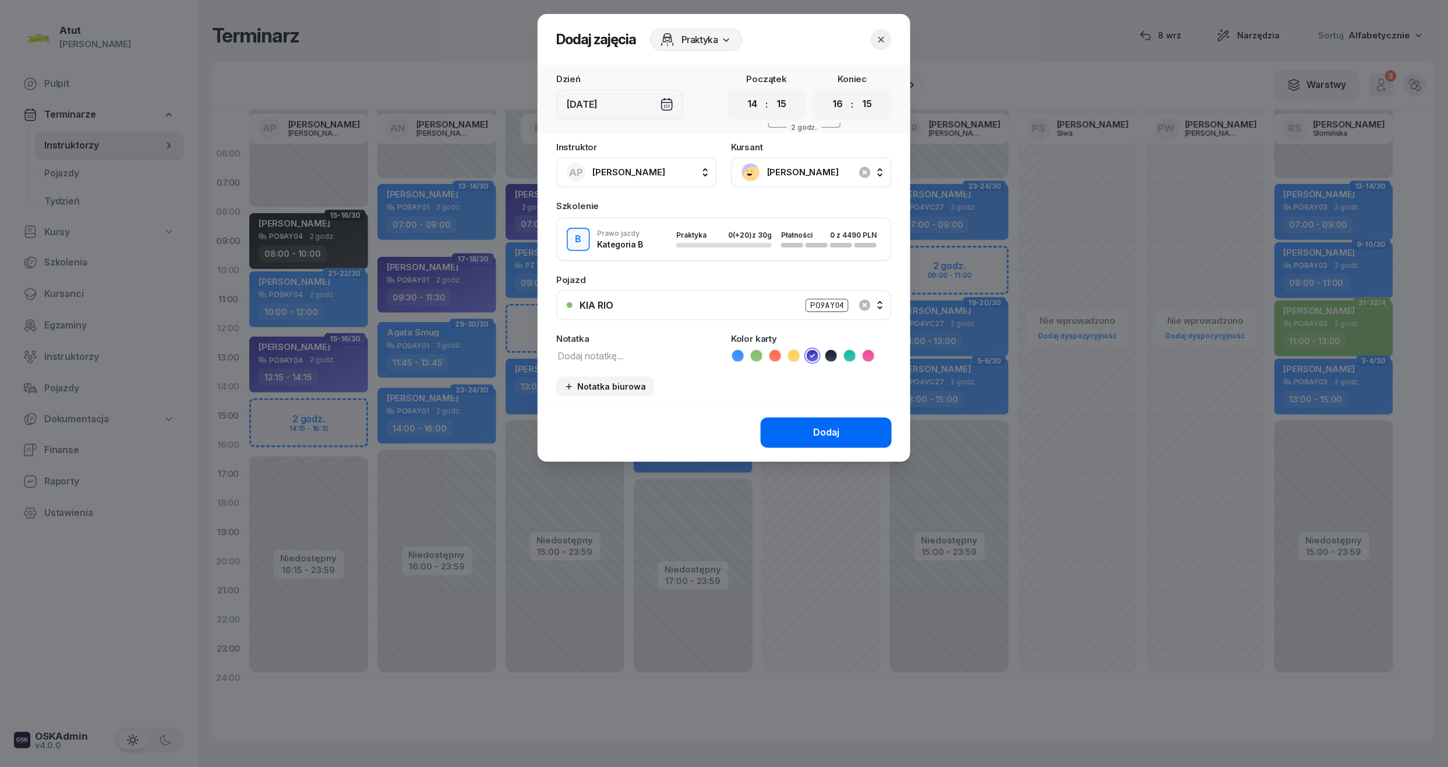
click at [818, 430] on div "Dodaj" at bounding box center [826, 432] width 26 height 15
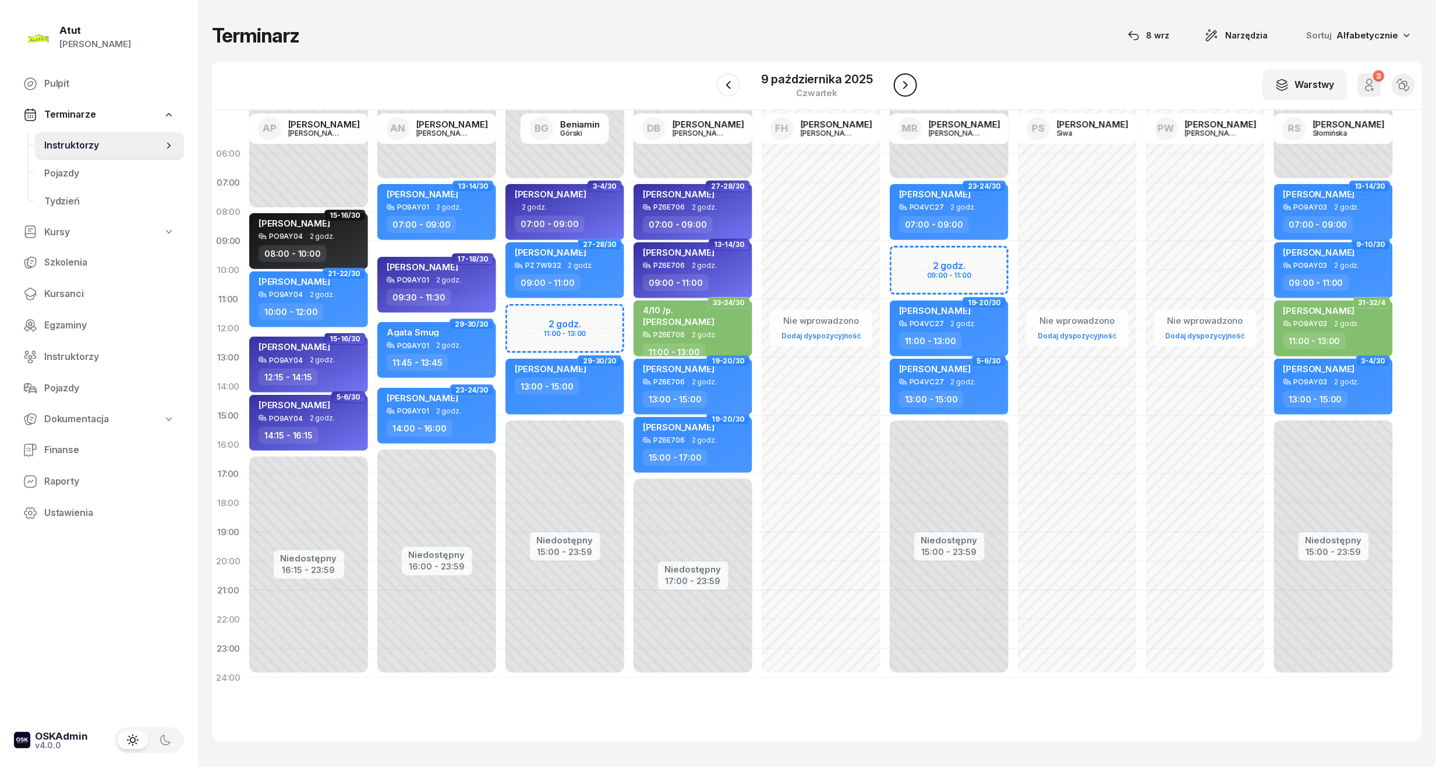
click at [911, 80] on icon "button" at bounding box center [906, 85] width 14 height 14
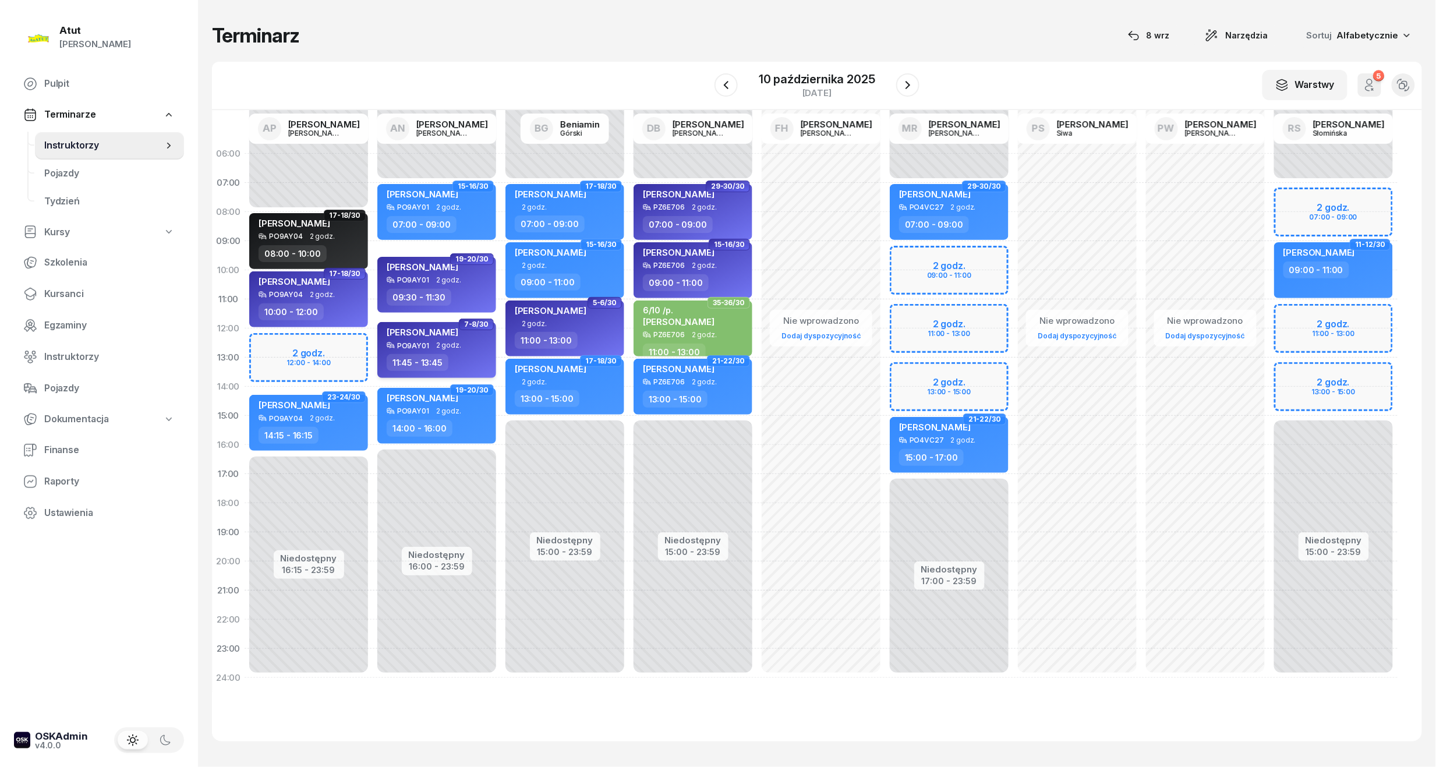
click at [443, 340] on div "[PERSON_NAME]" at bounding box center [423, 334] width 72 height 15
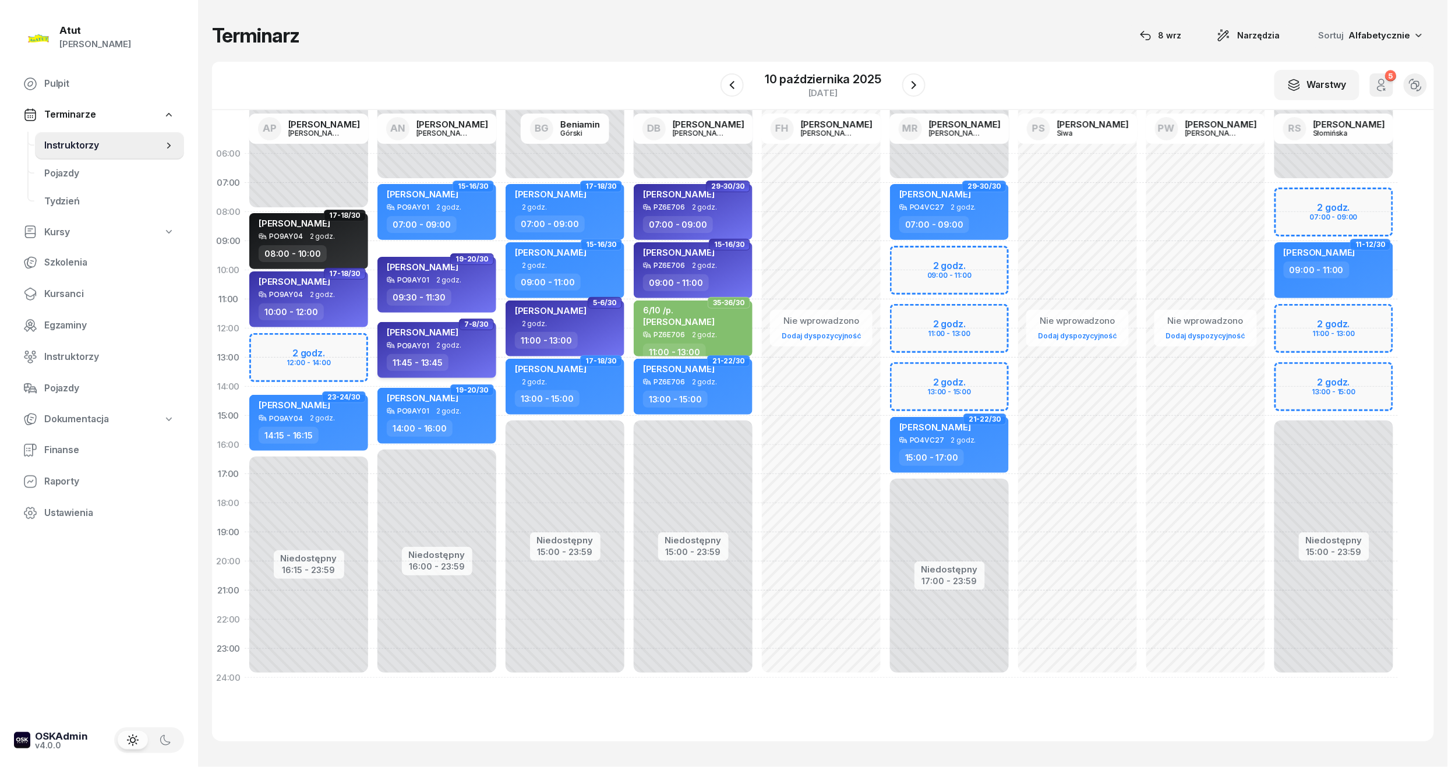
select select "11"
select select "45"
select select "13"
select select "45"
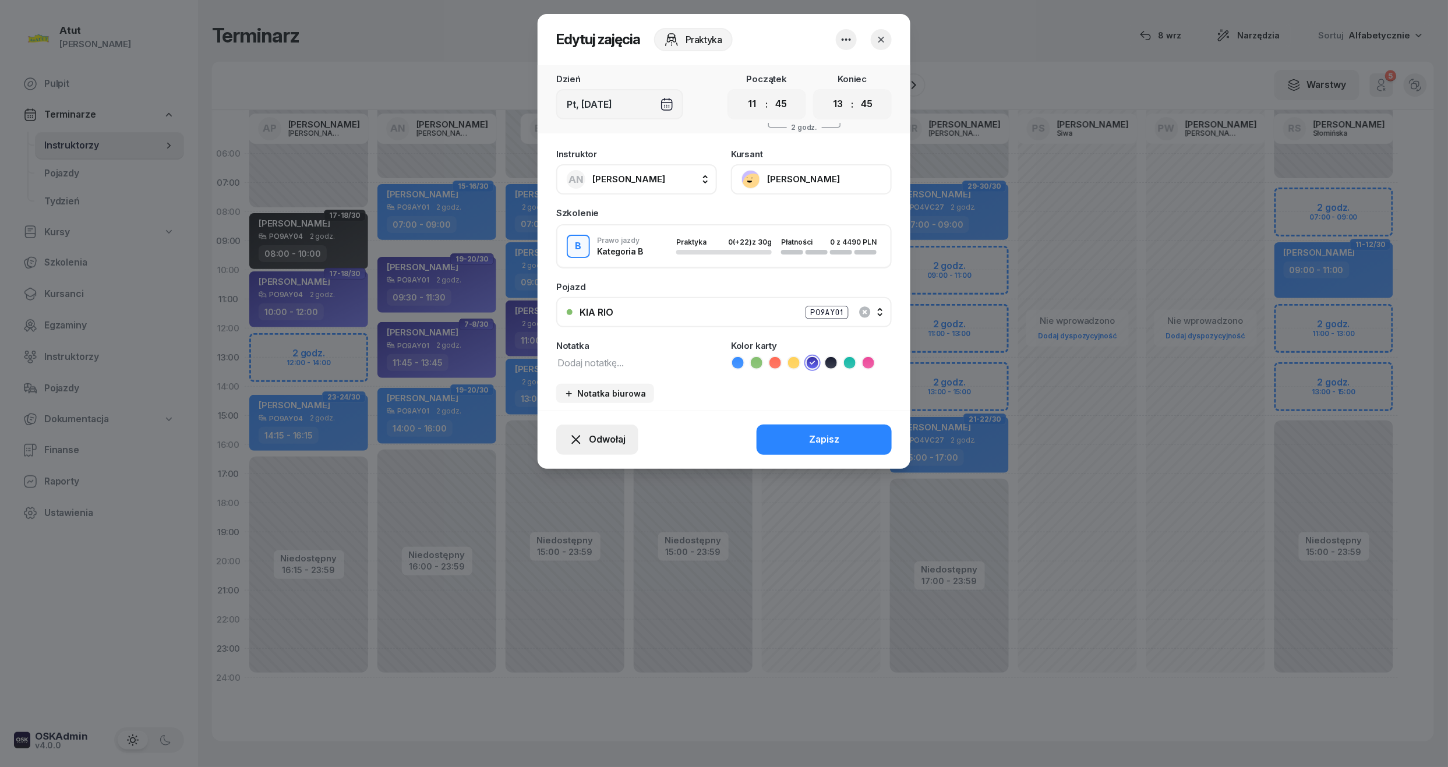
click at [604, 438] on span "Odwołaj" at bounding box center [607, 439] width 37 height 15
click at [562, 335] on div "My odwołaliśmy" at bounding box center [577, 339] width 70 height 15
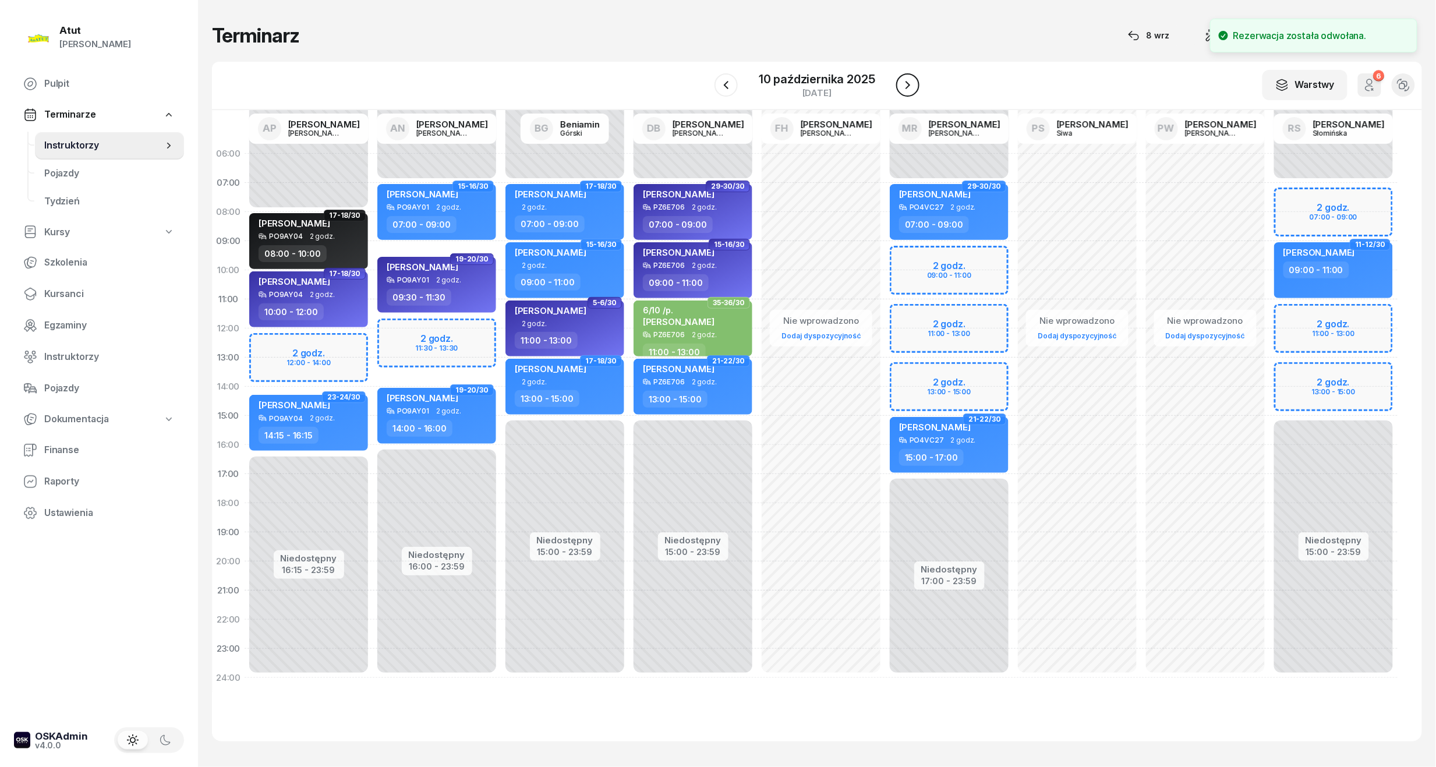
click at [911, 84] on icon "button" at bounding box center [908, 85] width 14 height 14
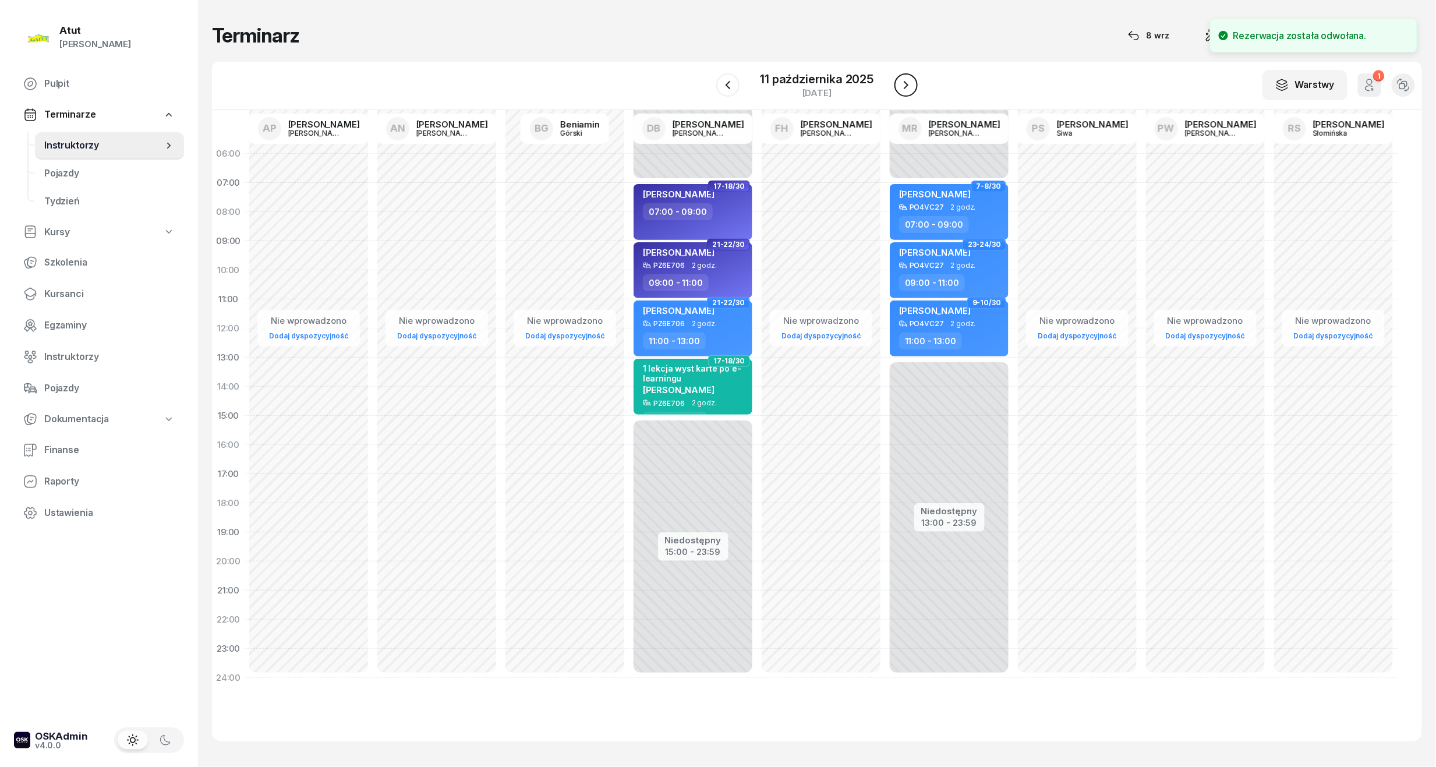
click at [911, 84] on icon "button" at bounding box center [906, 85] width 14 height 14
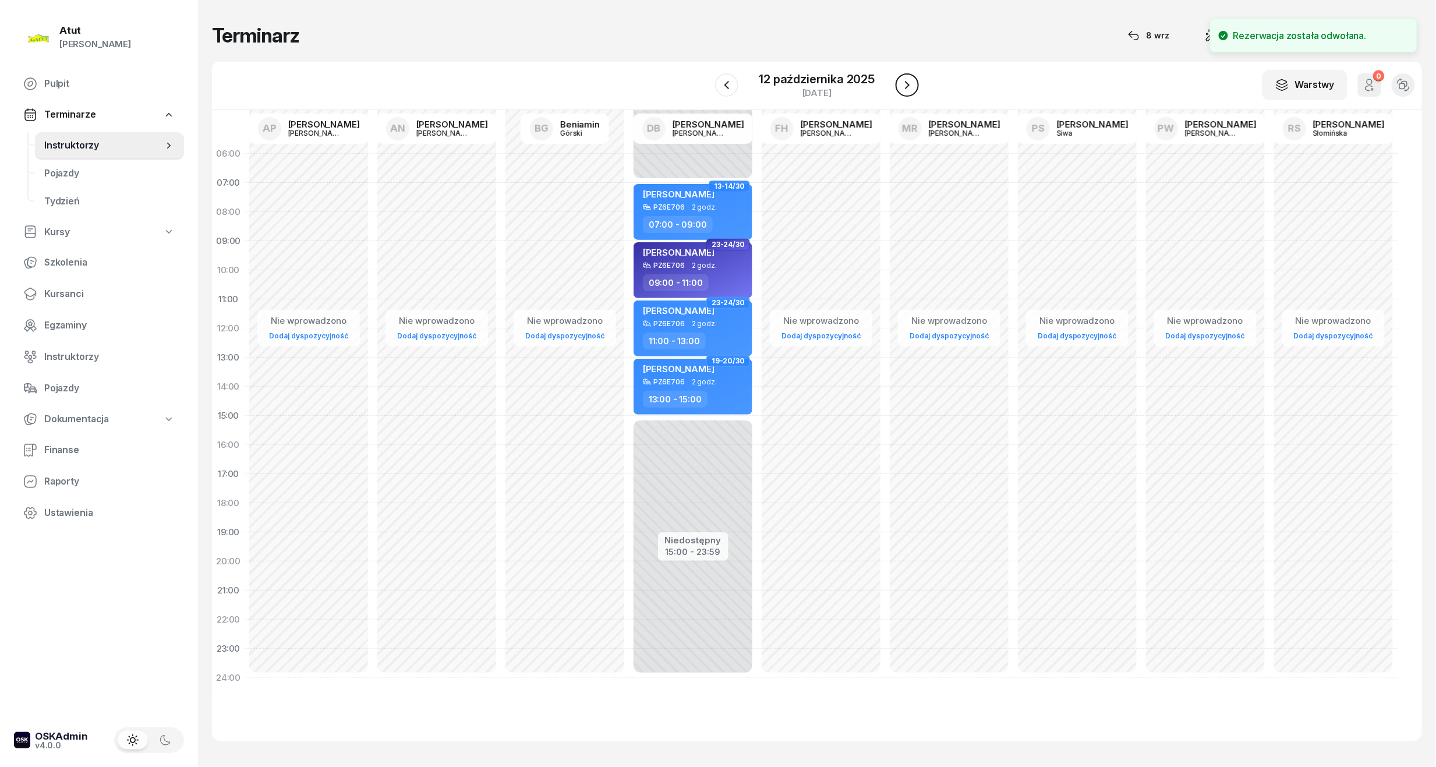
click at [911, 84] on icon "button" at bounding box center [907, 85] width 14 height 14
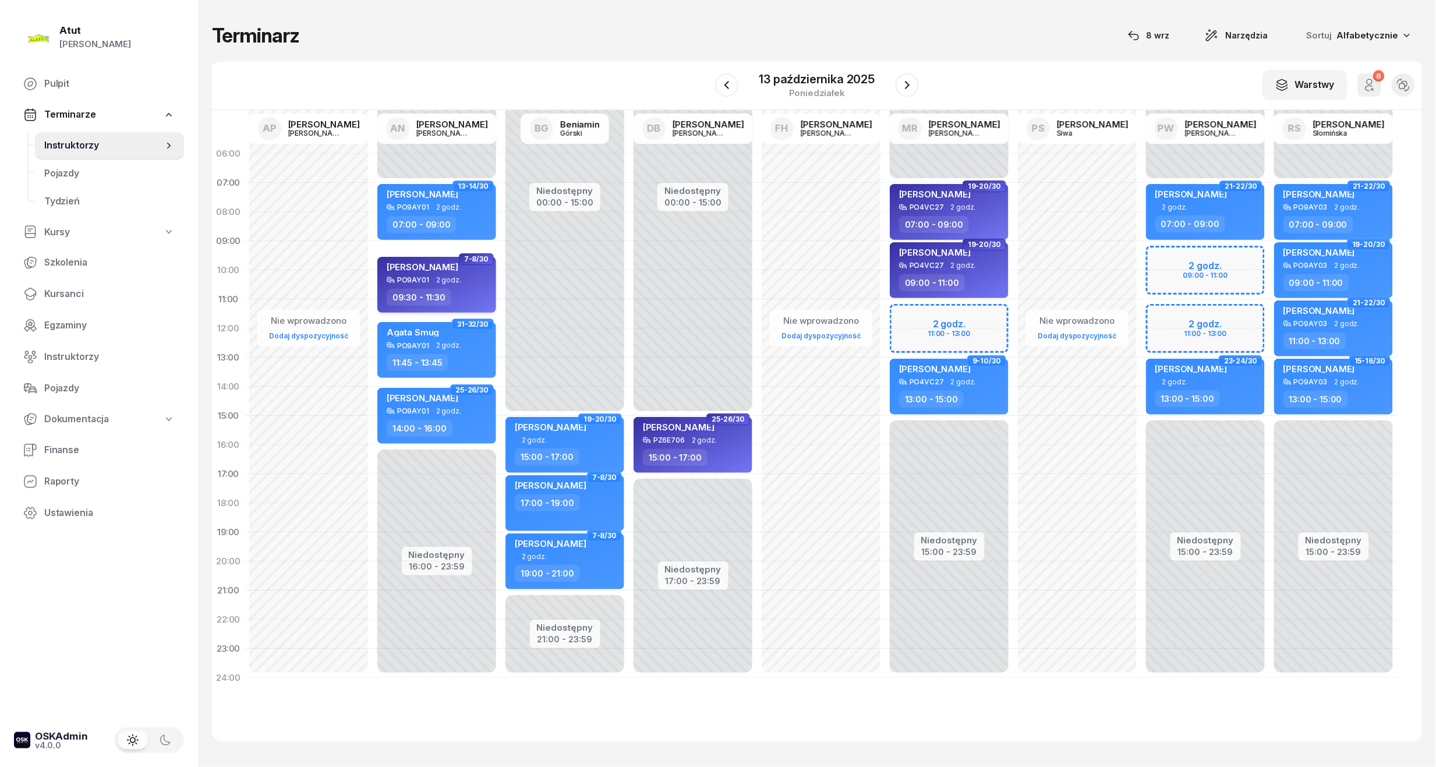
click at [455, 259] on div "Maja Wenskowska PO9AY01 2 godz. 09:30 - 11:30" at bounding box center [436, 285] width 119 height 56
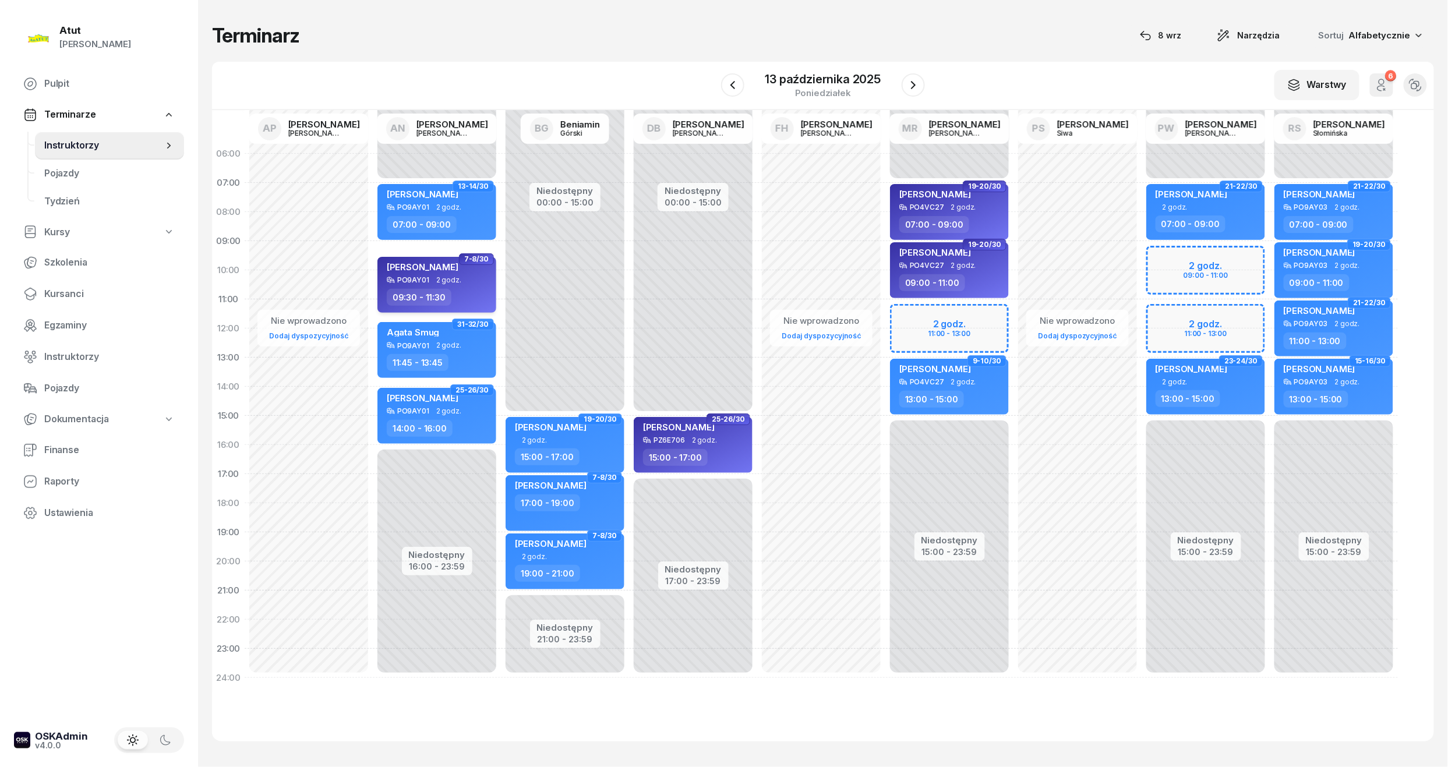
select select "09"
select select "30"
select select "11"
select select "30"
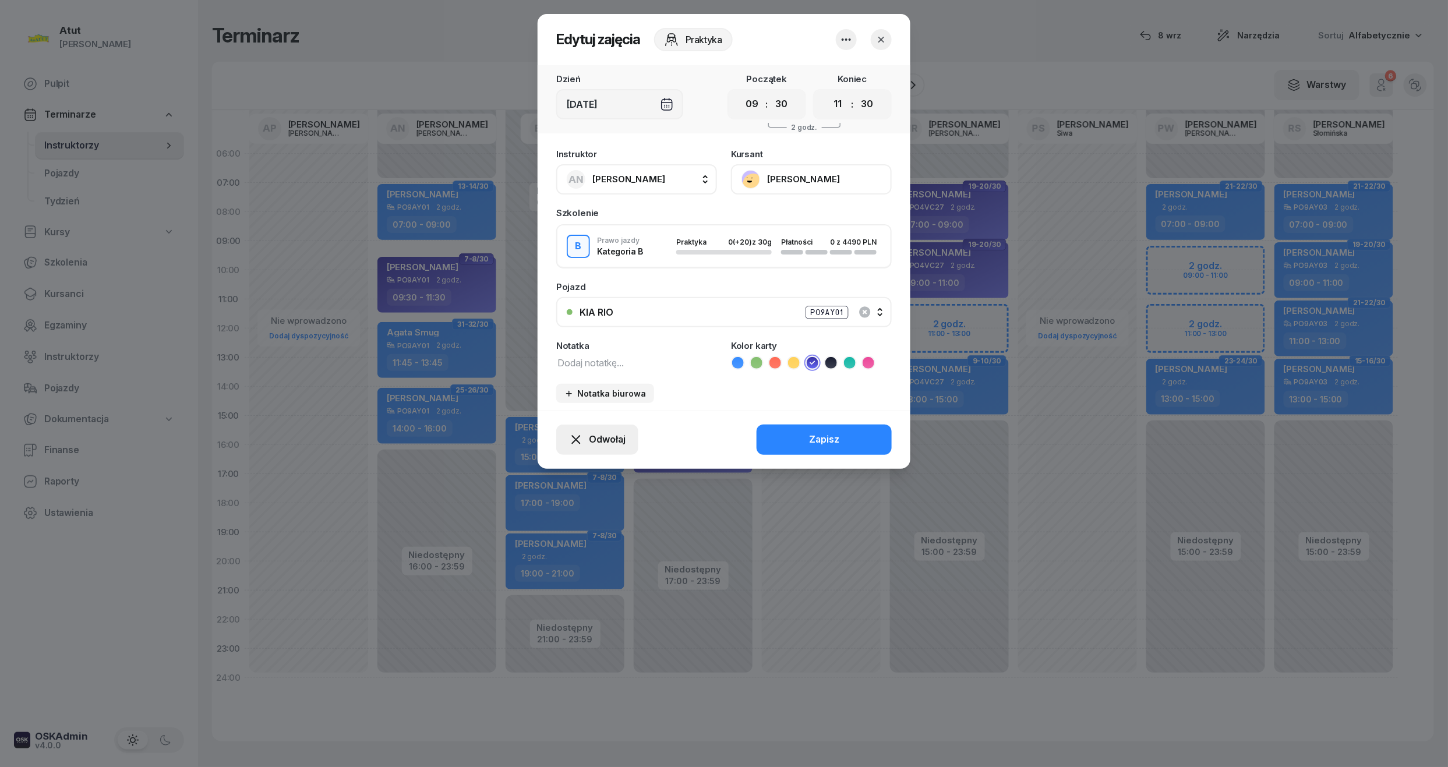
click at [599, 445] on button "Odwołaj" at bounding box center [597, 440] width 82 height 30
click at [542, 338] on div "My odwołaliśmy" at bounding box center [577, 339] width 70 height 15
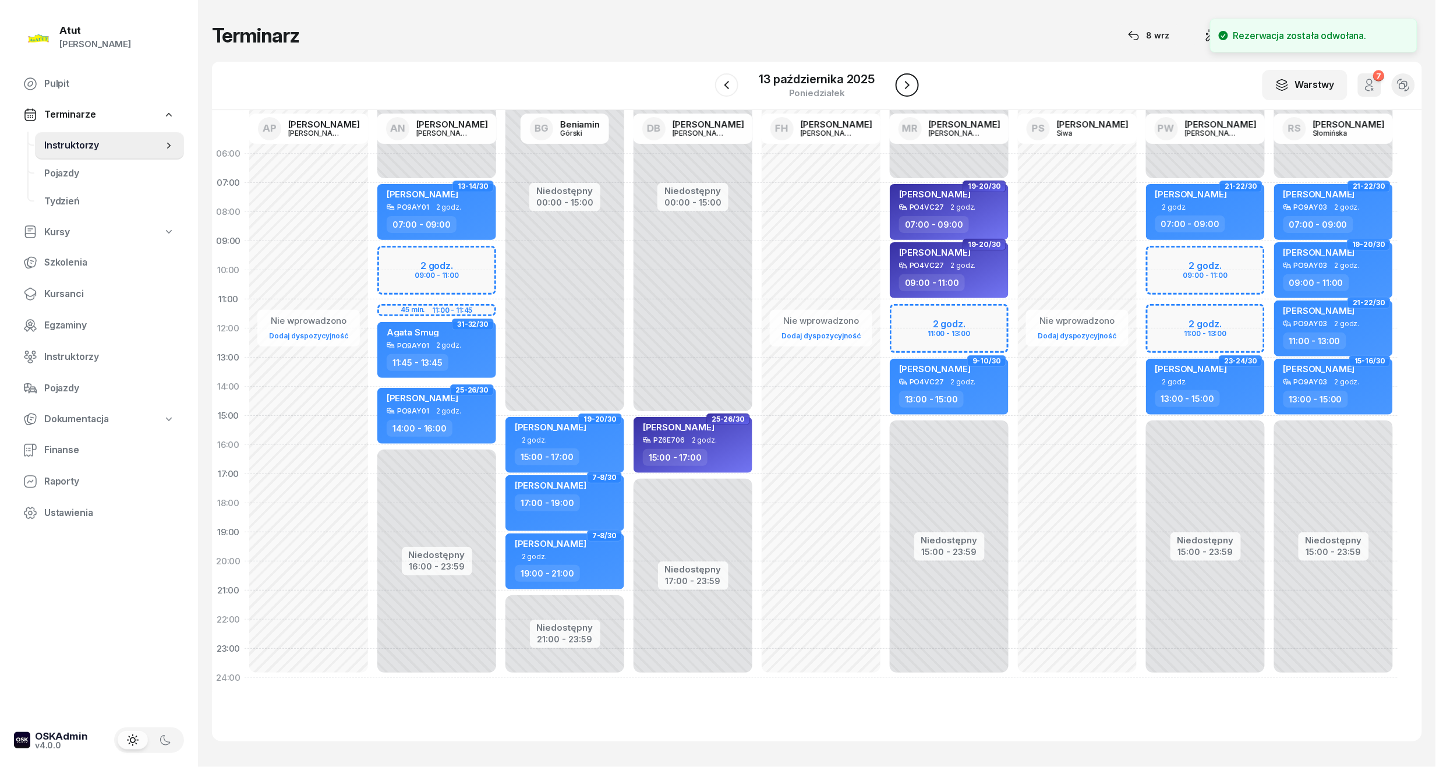
click at [909, 82] on icon "button" at bounding box center [907, 85] width 14 height 14
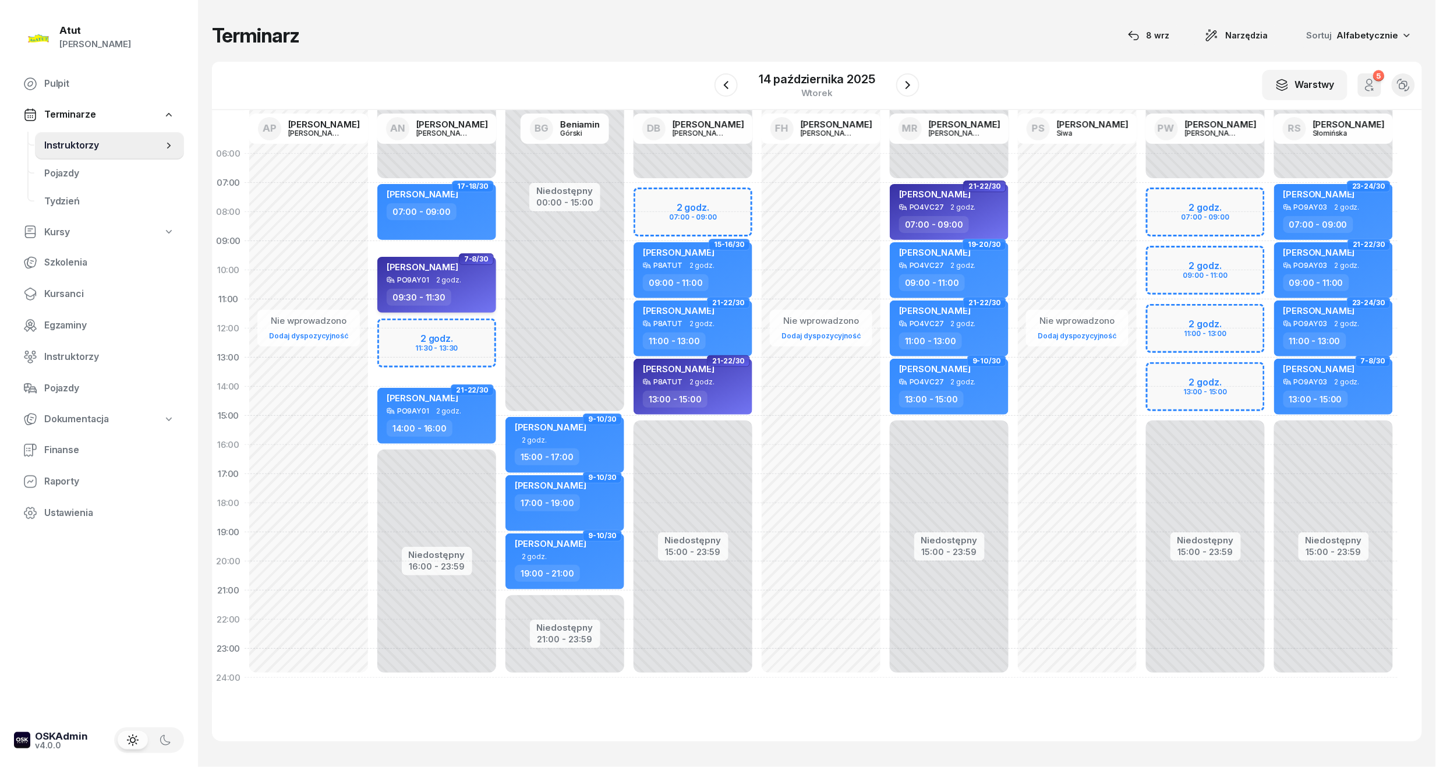
click at [437, 273] on div "[PERSON_NAME]" at bounding box center [423, 268] width 72 height 15
select select "09"
select select "30"
select select "11"
select select "30"
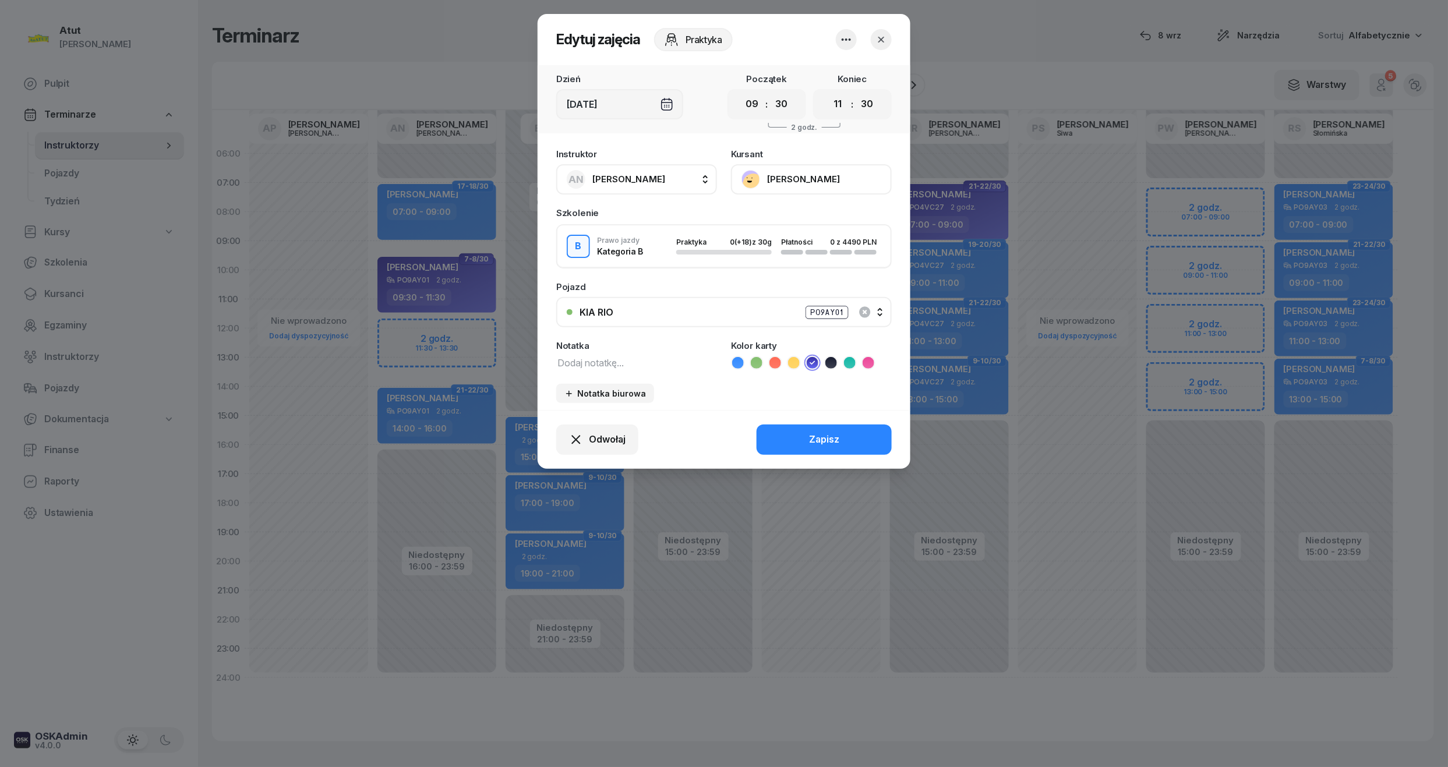
click at [648, 174] on span "[PERSON_NAME]" at bounding box center [628, 179] width 73 height 11
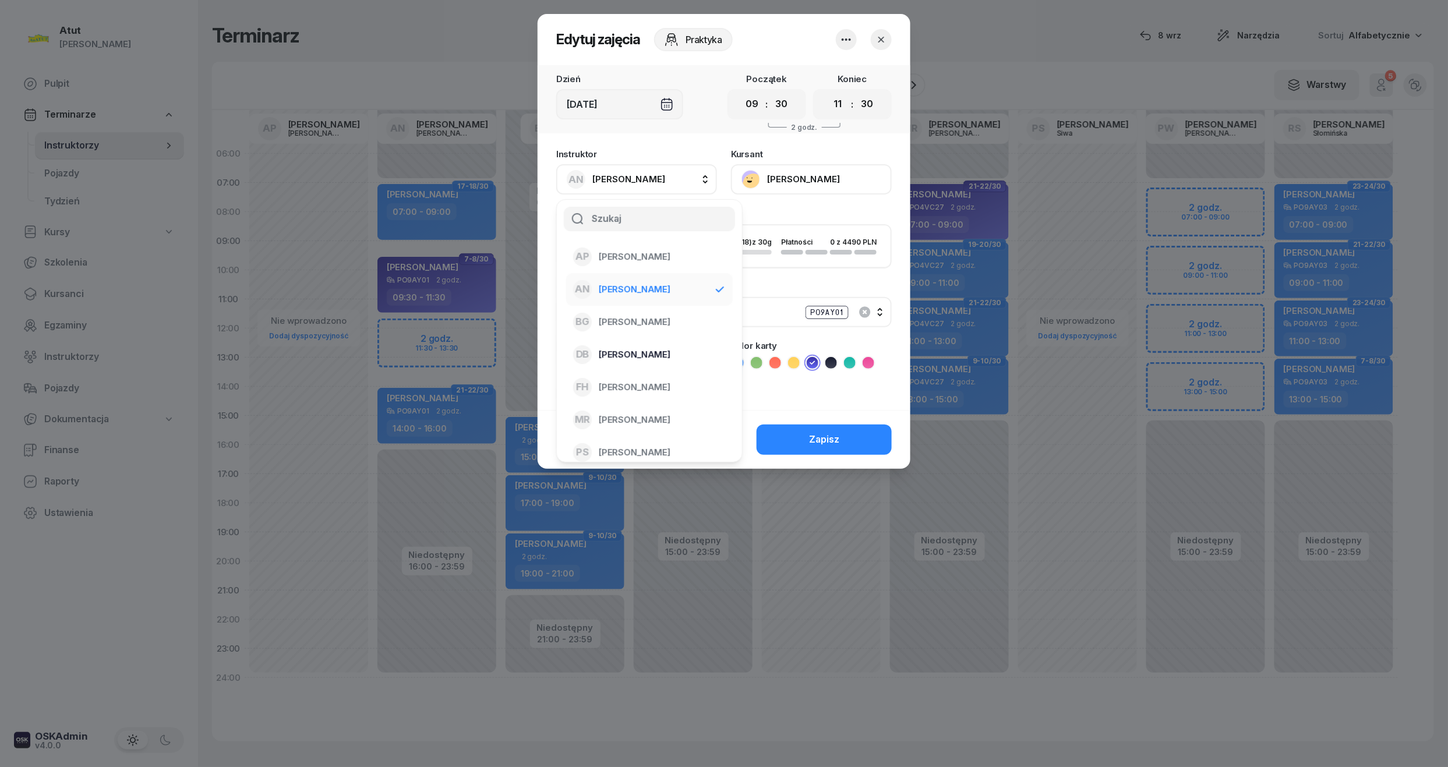
click at [639, 347] on span "[PERSON_NAME]" at bounding box center [635, 354] width 72 height 15
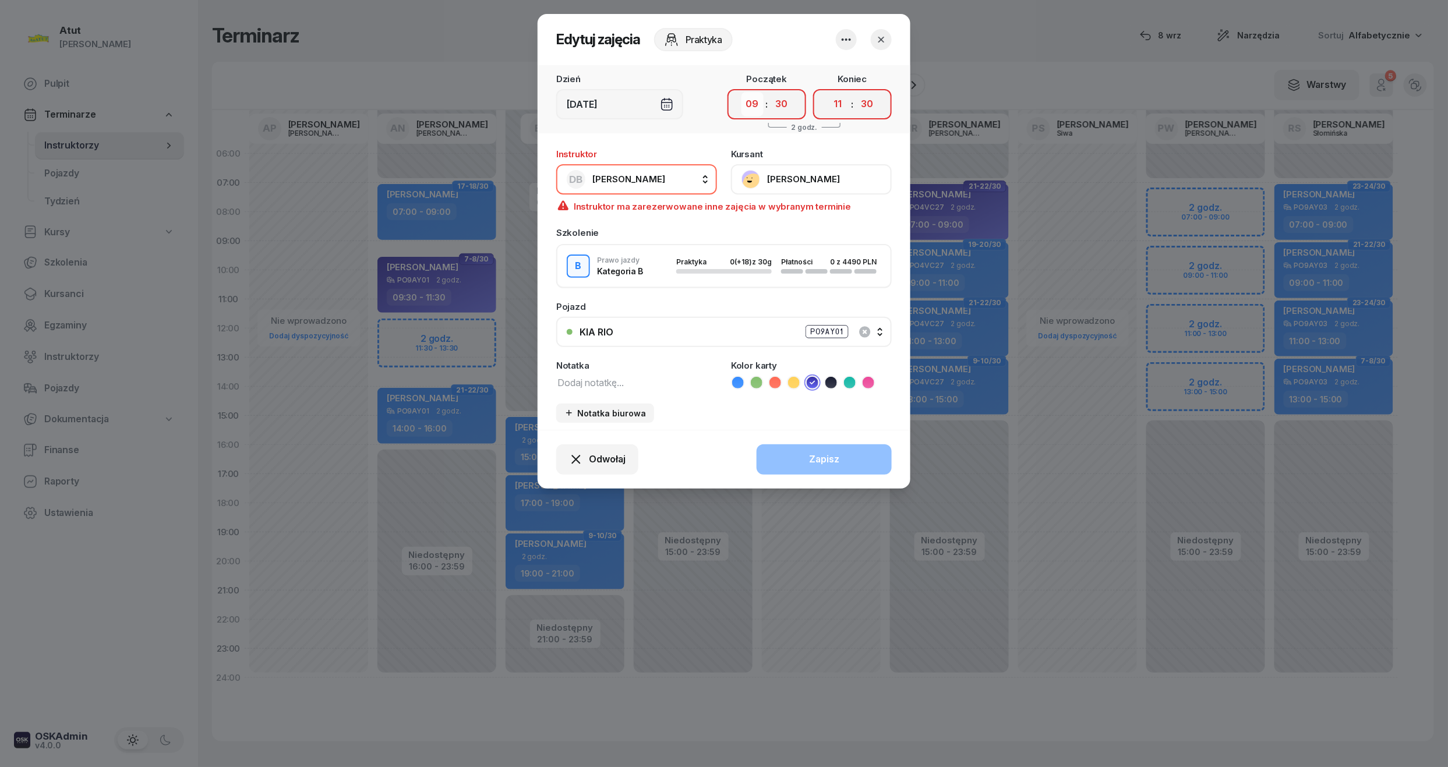
click at [753, 102] on select "00 01 02 03 04 05 06 07 08 09 10 11 12 13 14 15 16 17 18 19 20 21 22 23" at bounding box center [752, 104] width 22 height 24
select select "07"
click at [741, 92] on select "00 01 02 03 04 05 06 07 08 09 10 11 12 13 14 15 16 17 18 19 20 21 22 23" at bounding box center [752, 104] width 22 height 24
drag, startPoint x: 779, startPoint y: 106, endPoint x: 779, endPoint y: 112, distance: 6.4
click at [779, 106] on select "00 05 10 15 20 25 30 35 40 45 50 55" at bounding box center [781, 104] width 22 height 24
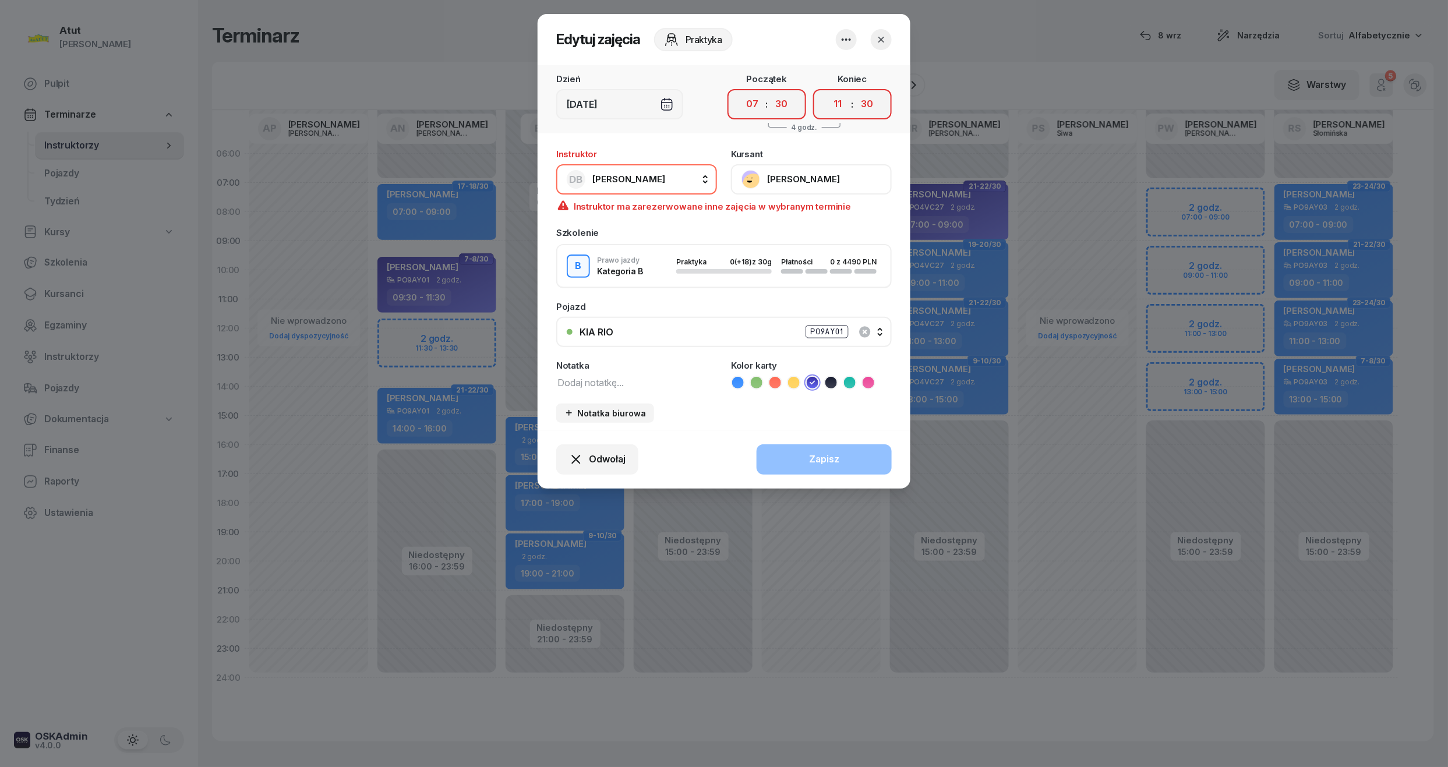
select select "00"
click at [770, 92] on select "00 05 10 15 20 25 30 35 40 45 50 55" at bounding box center [781, 104] width 22 height 24
click at [840, 103] on select "00 01 02 03 04 05 06 07 08 09 10 11 12 13 14 15 16 17 18 19 20 21 22 23" at bounding box center [838, 104] width 22 height 24
select select "09"
click at [827, 92] on select "00 01 02 03 04 05 06 07 08 09 10 11 12 13 14 15 16 17 18 19 20 21 22 23" at bounding box center [838, 104] width 22 height 24
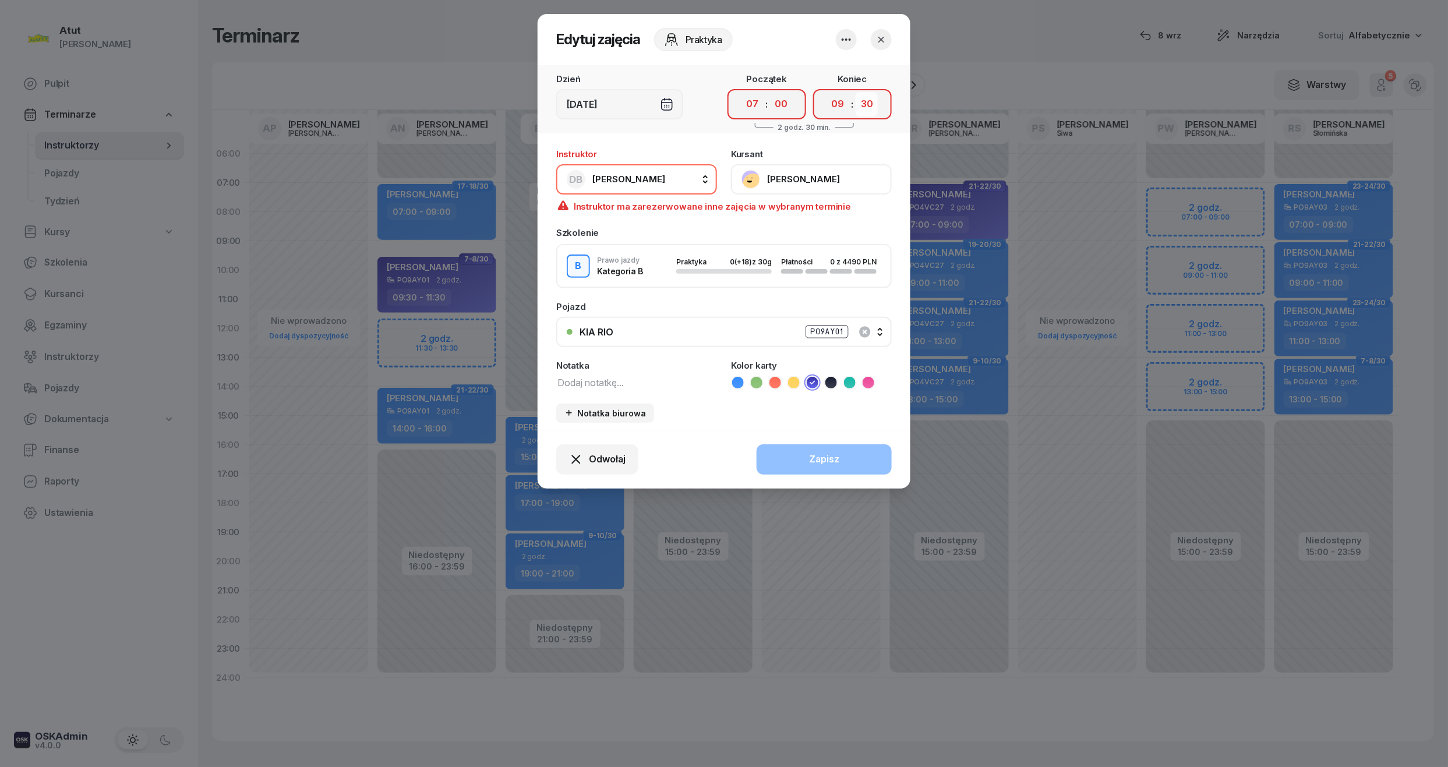
click at [864, 113] on select "00 05 10 15 20 25 30 35 40 45 50 55" at bounding box center [866, 104] width 22 height 24
select select "00"
click at [856, 92] on select "00 05 10 15 20 25 30 35 40 45 50 55" at bounding box center [866, 104] width 22 height 24
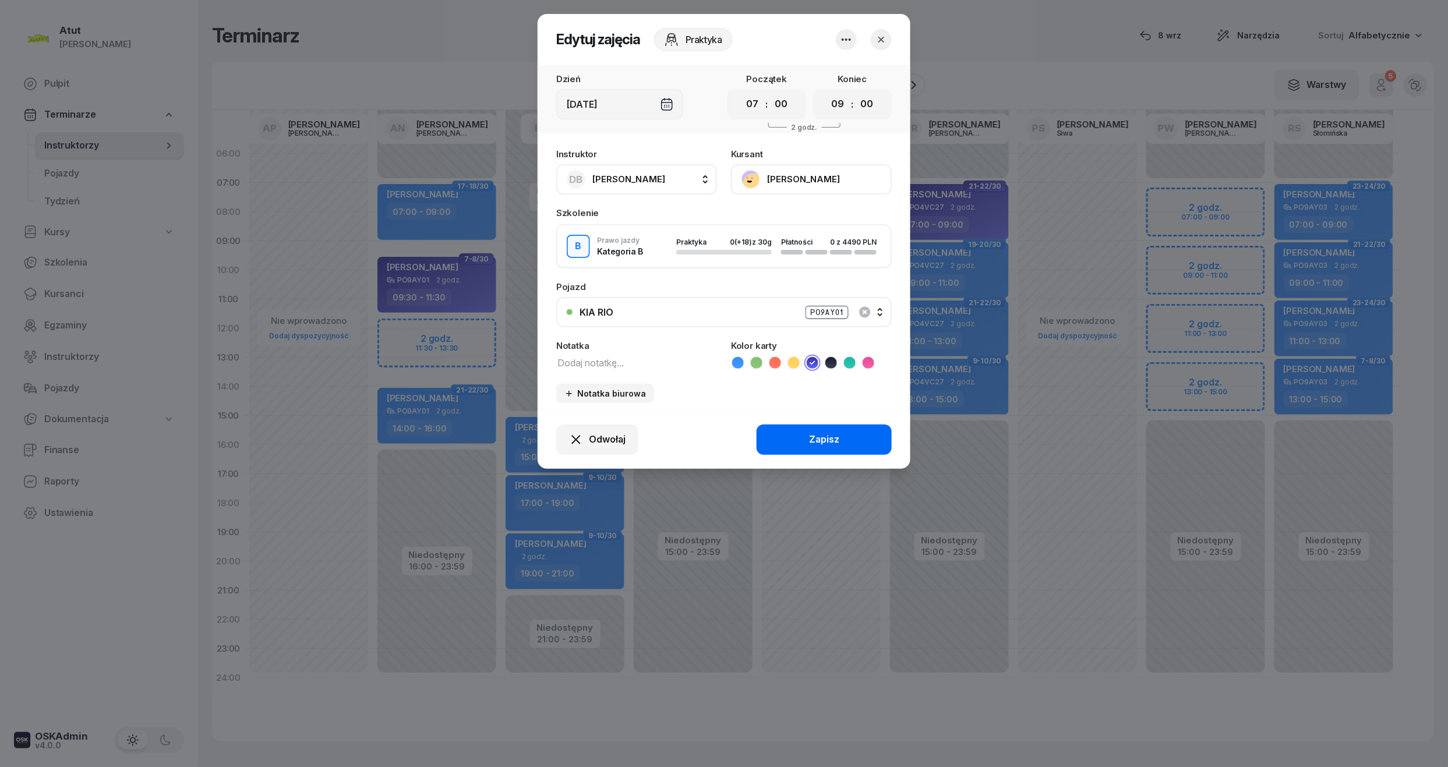
click at [823, 445] on div "Zapisz" at bounding box center [824, 439] width 30 height 15
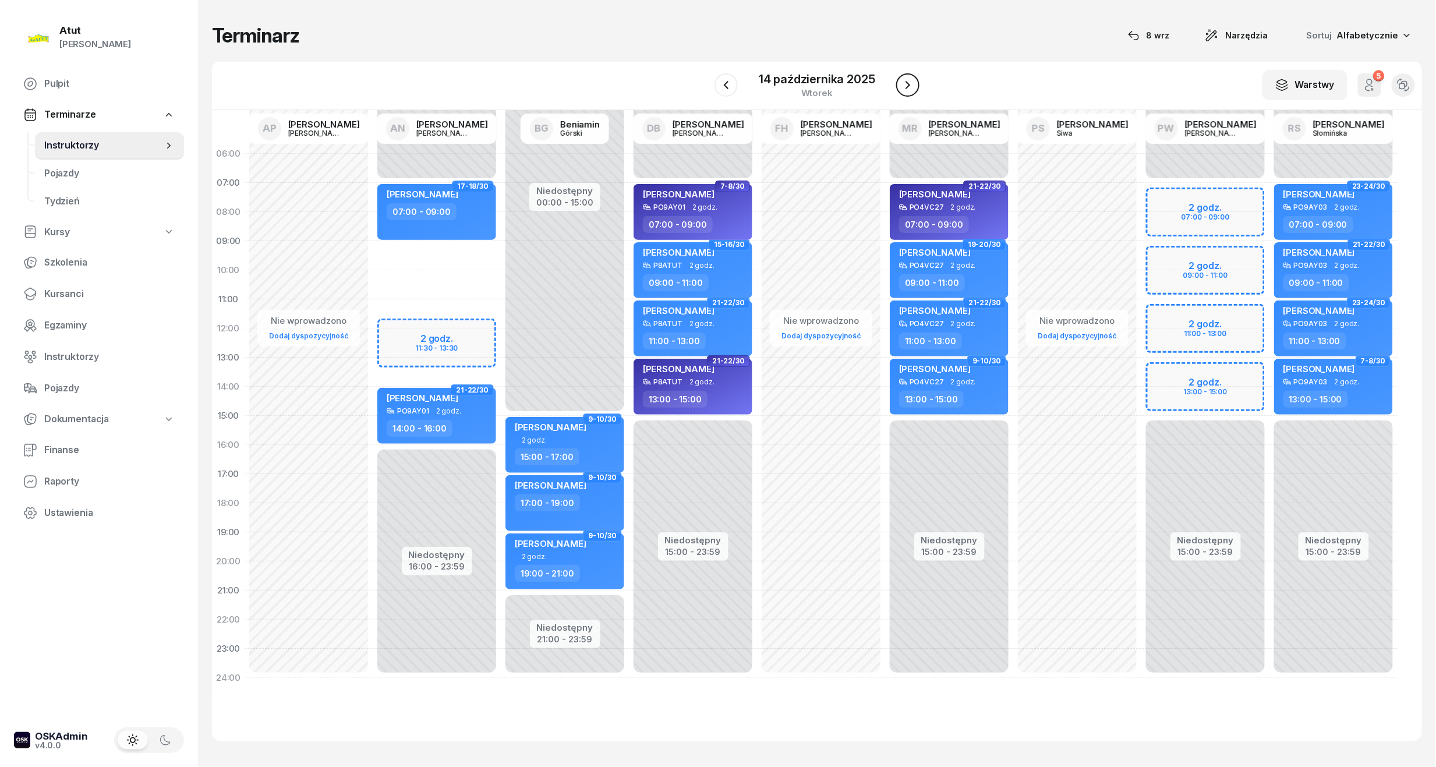
click at [911, 78] on icon "button" at bounding box center [908, 85] width 14 height 14
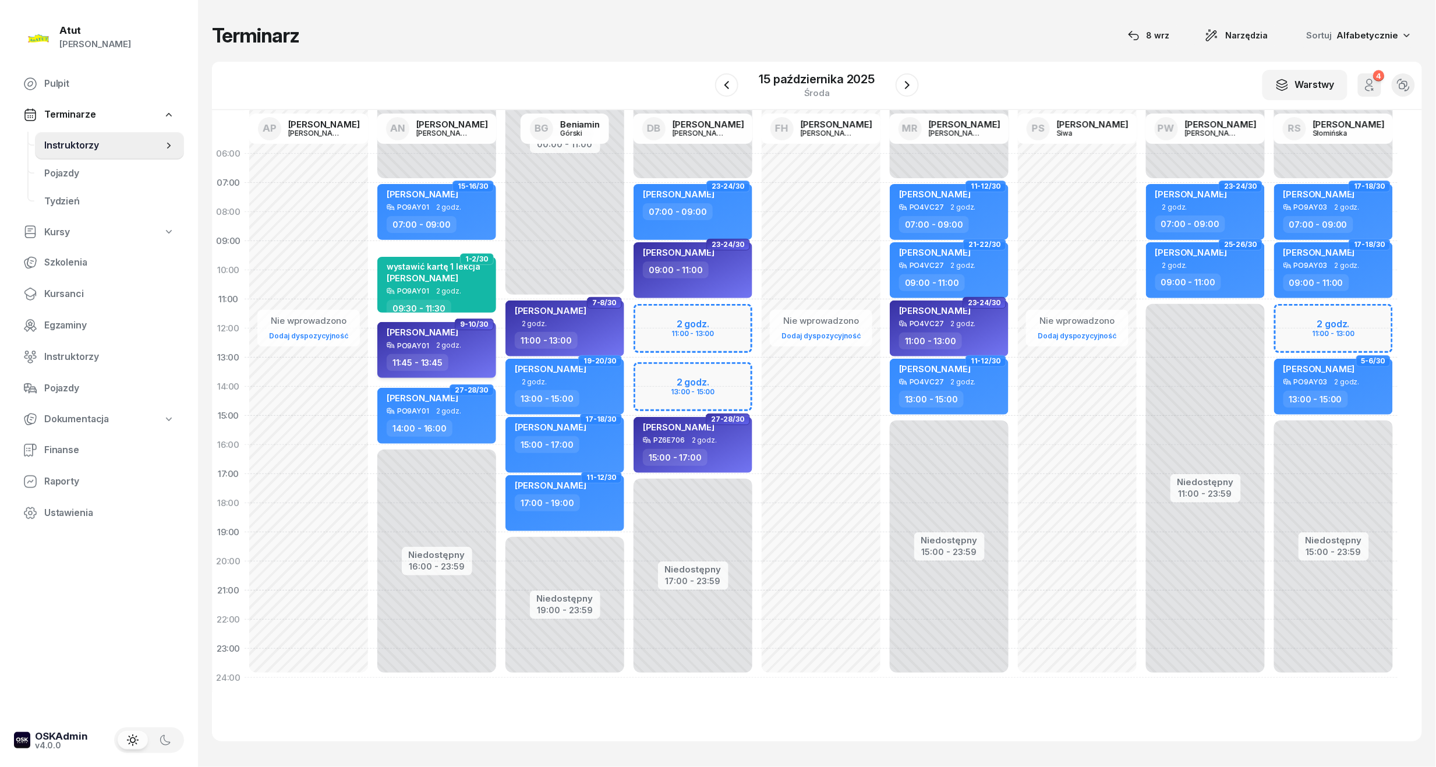
click at [401, 339] on div "[PERSON_NAME]" at bounding box center [423, 334] width 72 height 15
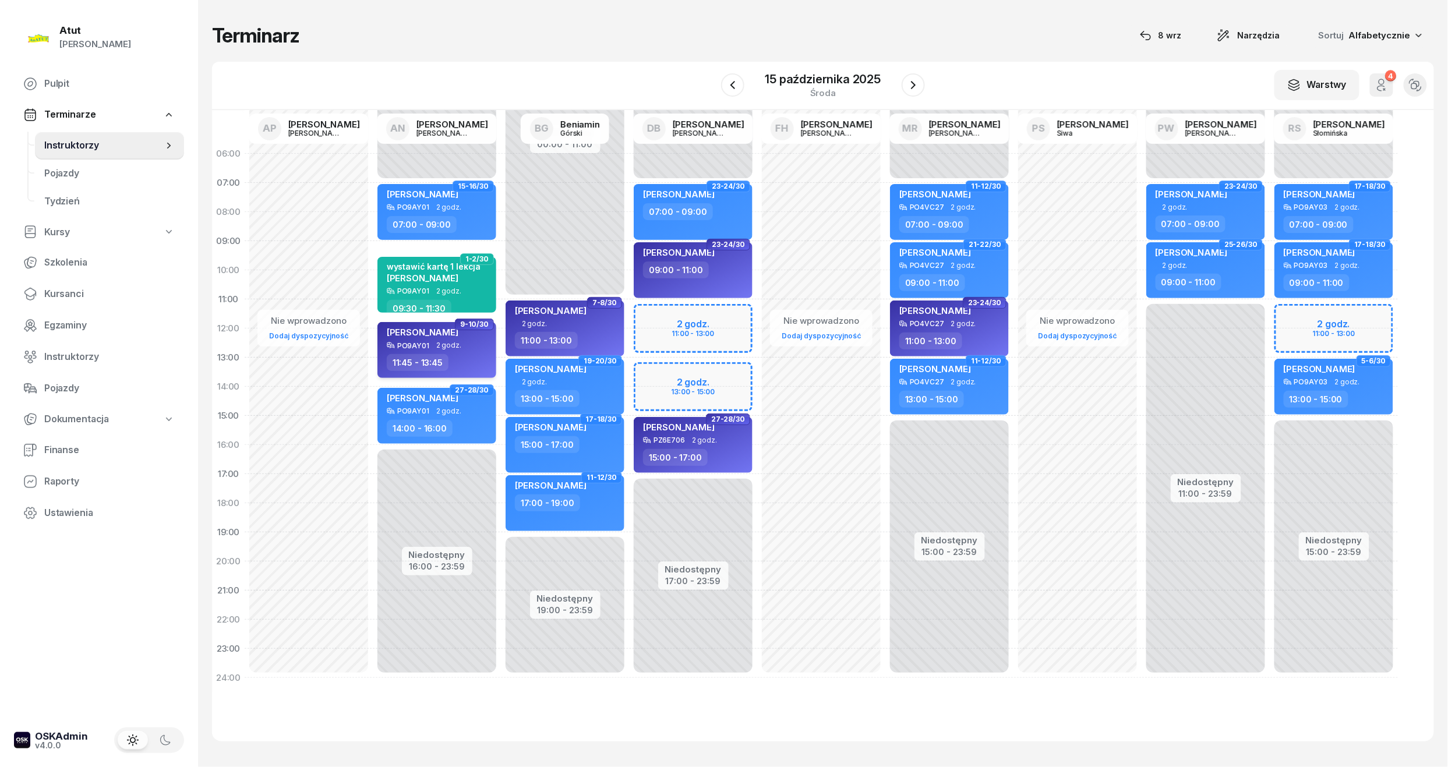
select select "11"
select select "45"
select select "13"
select select "45"
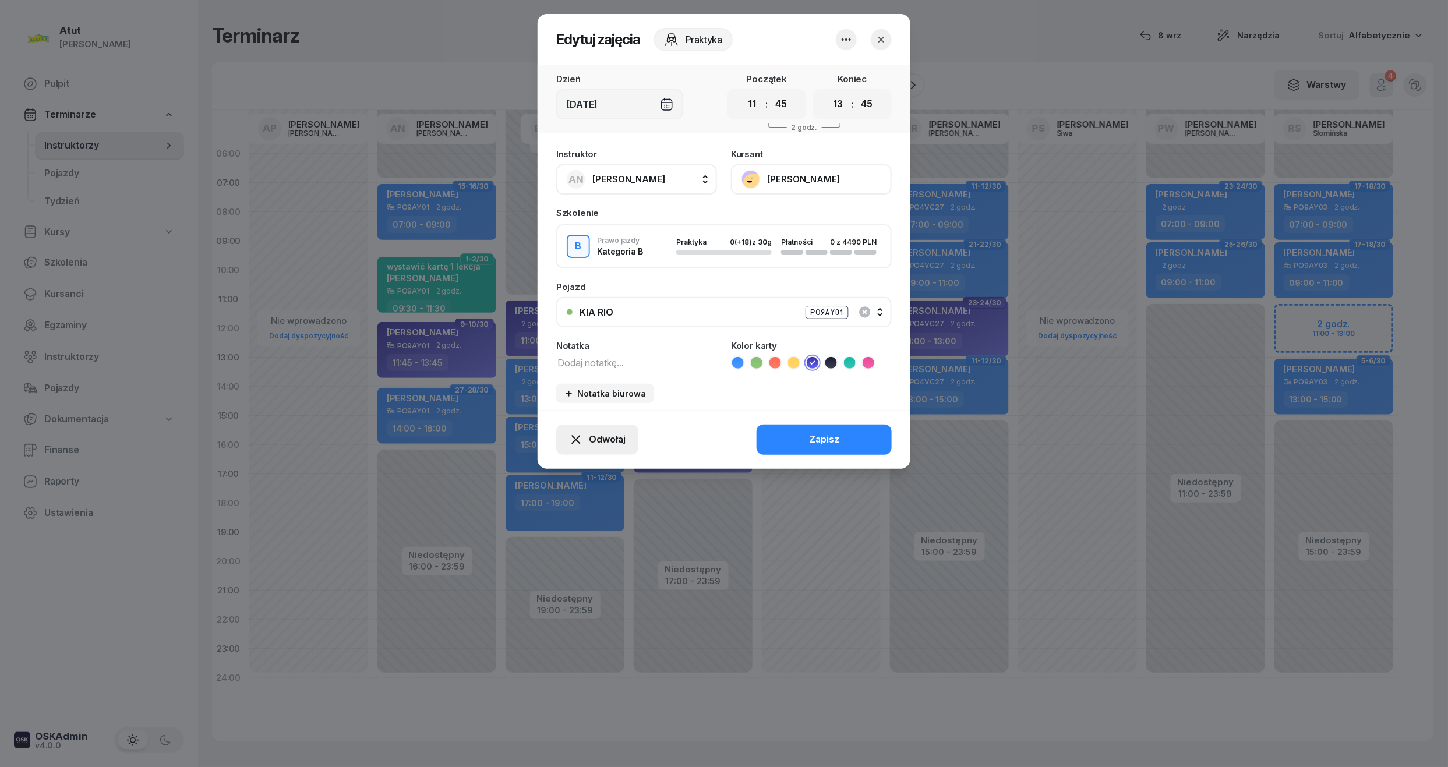
click at [615, 439] on span "Odwołaj" at bounding box center [607, 439] width 37 height 15
click at [571, 337] on div "My odwołaliśmy" at bounding box center [577, 339] width 70 height 15
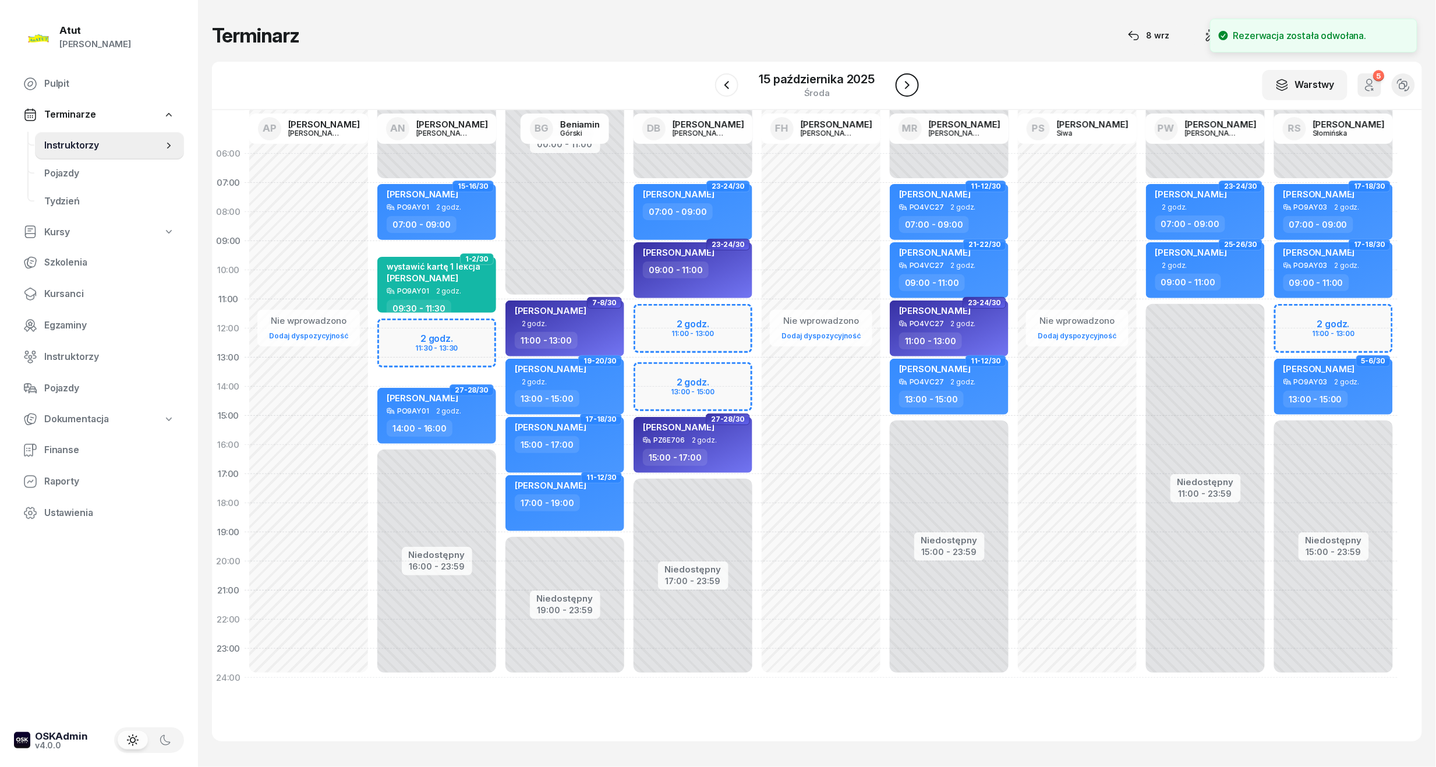
click at [909, 91] on icon "button" at bounding box center [907, 85] width 14 height 14
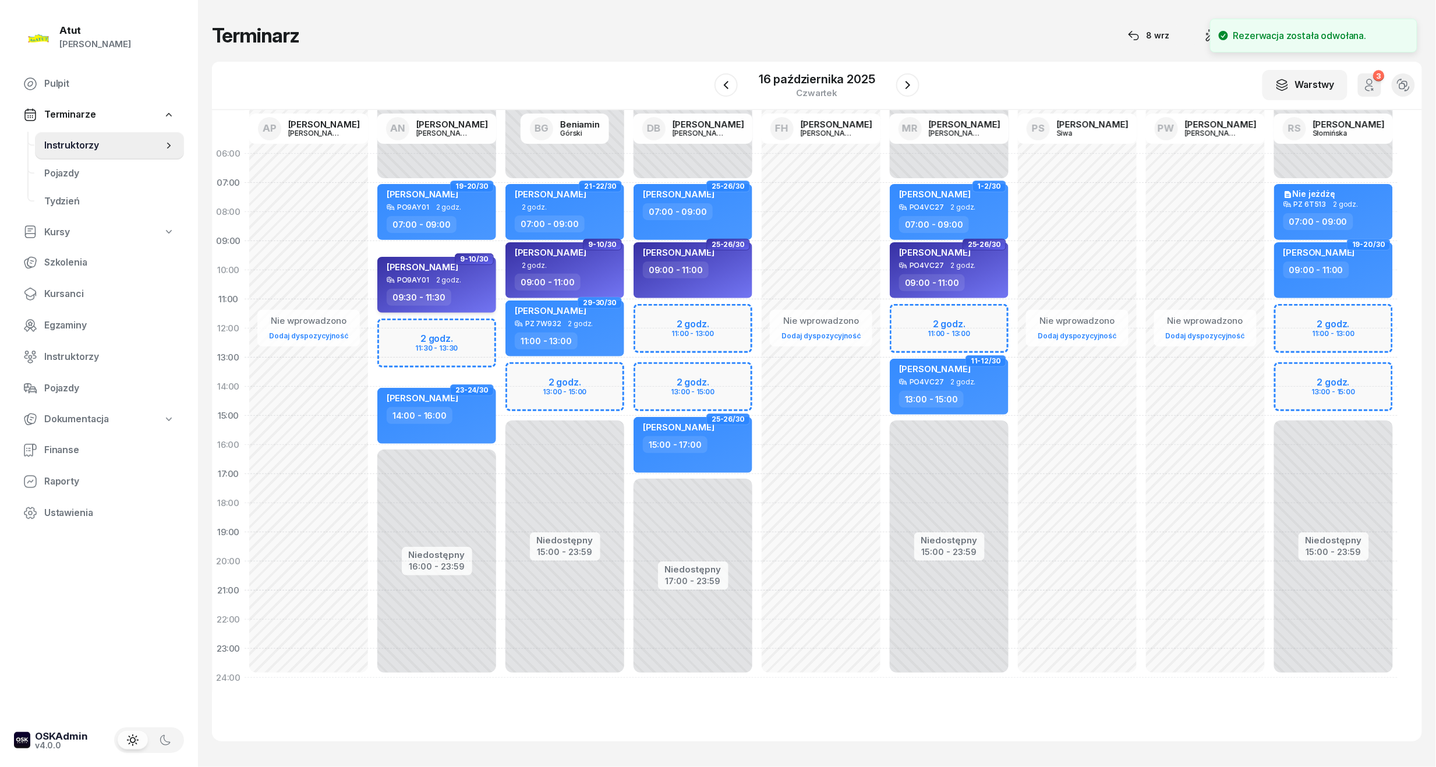
click at [399, 271] on div "[PERSON_NAME]" at bounding box center [423, 268] width 72 height 15
select select "09"
select select "30"
select select "11"
select select "30"
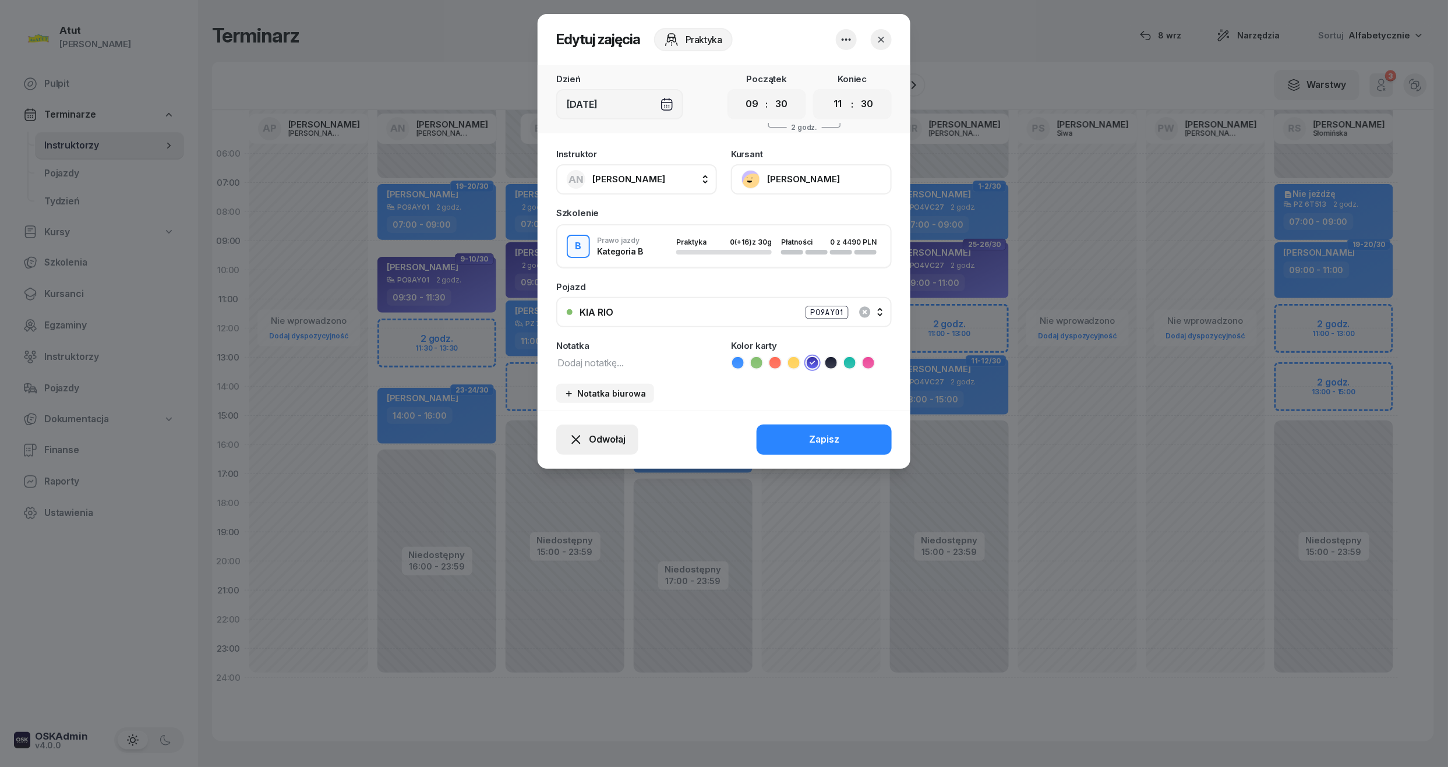
click at [572, 433] on icon "button" at bounding box center [576, 440] width 14 height 14
click at [571, 341] on div "My odwołaliśmy" at bounding box center [577, 339] width 70 height 15
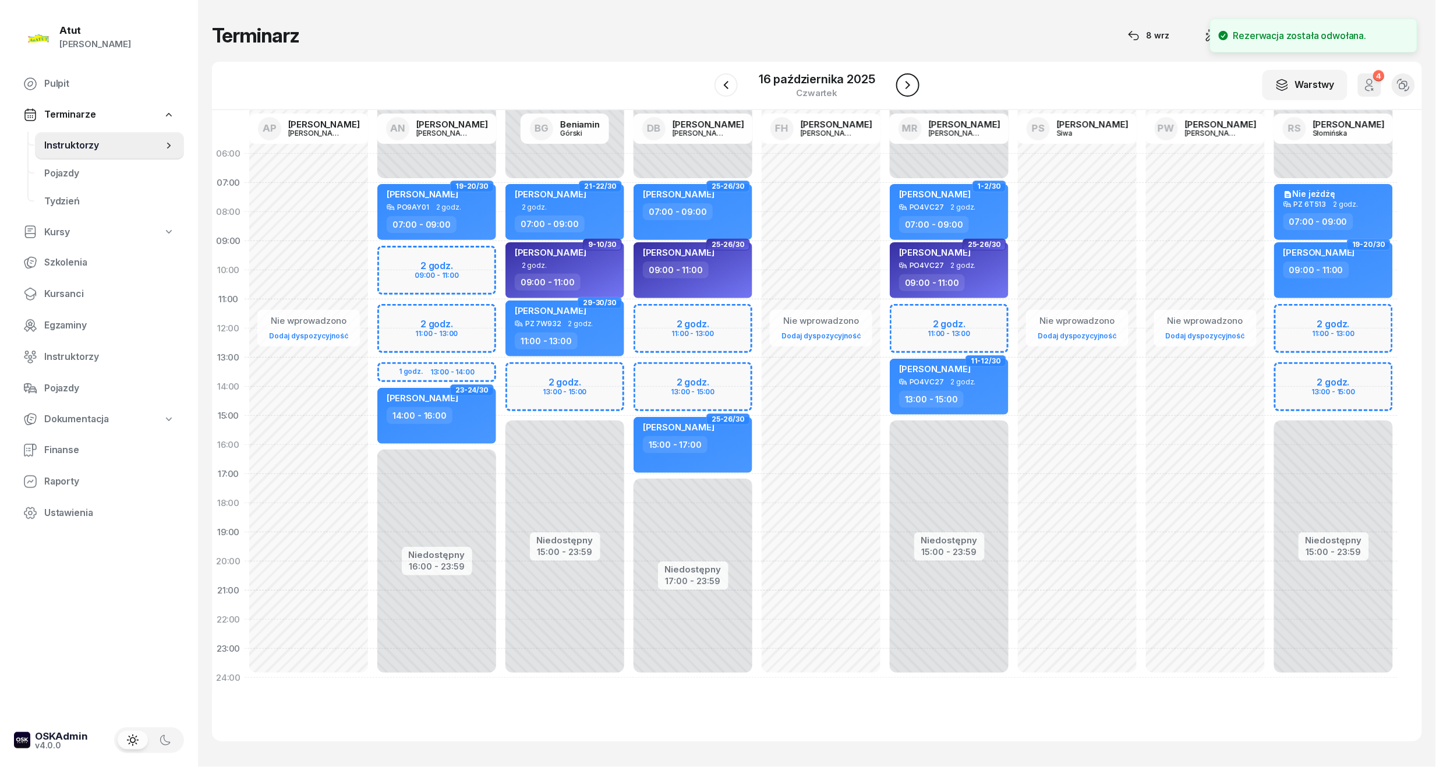
click at [913, 77] on button "button" at bounding box center [907, 84] width 23 height 23
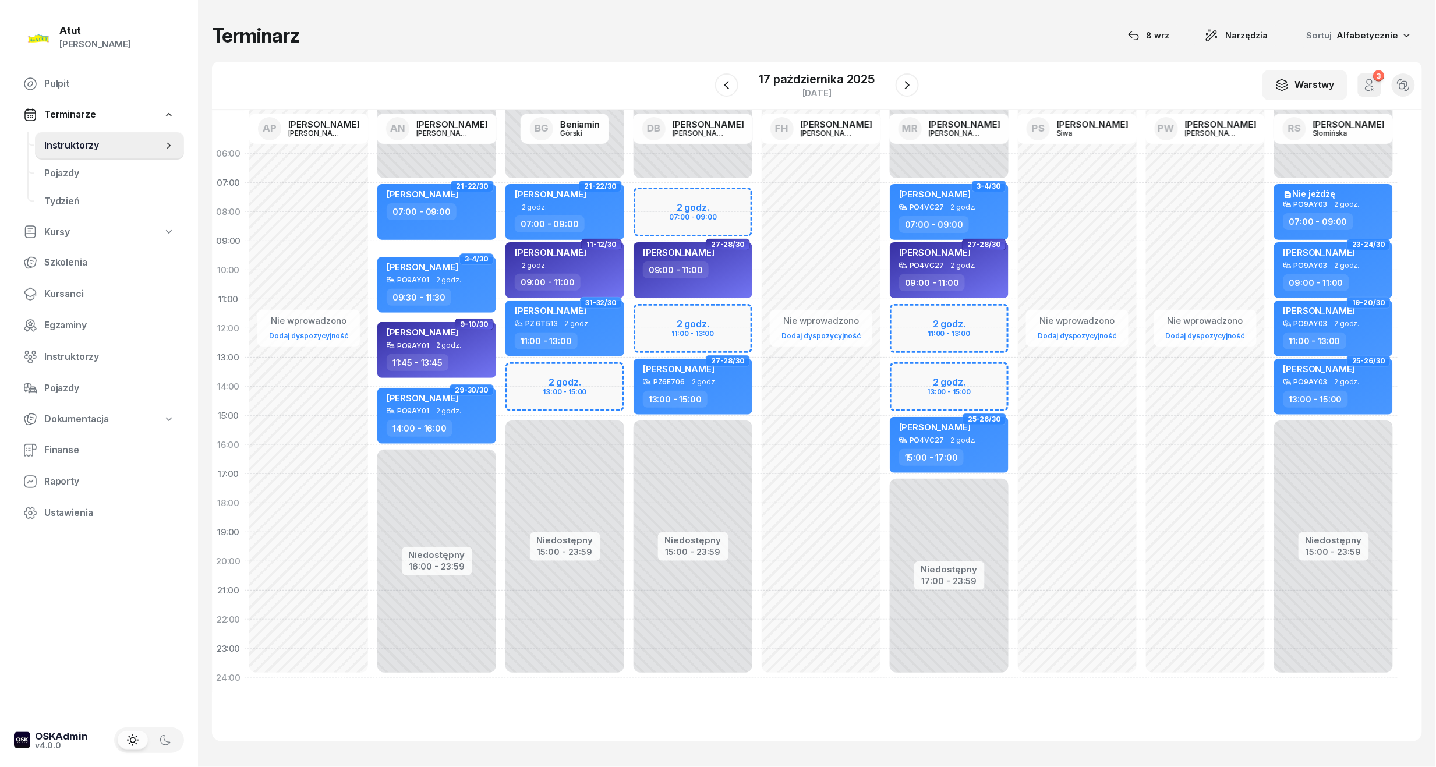
click at [686, 203] on div "Niedostępny 00:00 - 07:00 Niedostępny 15:00 - 23:59 2 godz. 07:00 - 09:00 2 god…" at bounding box center [693, 415] width 128 height 553
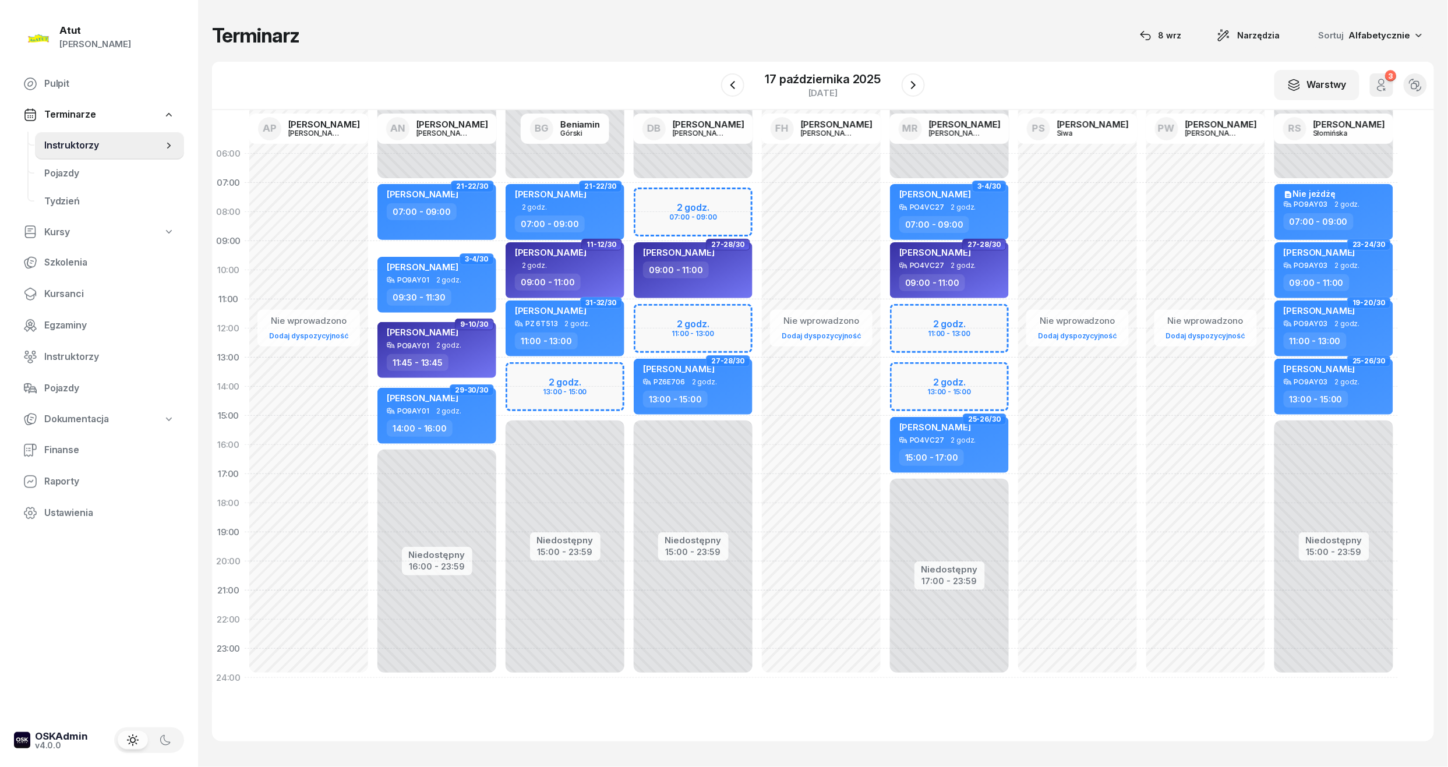
select select "07"
select select "09"
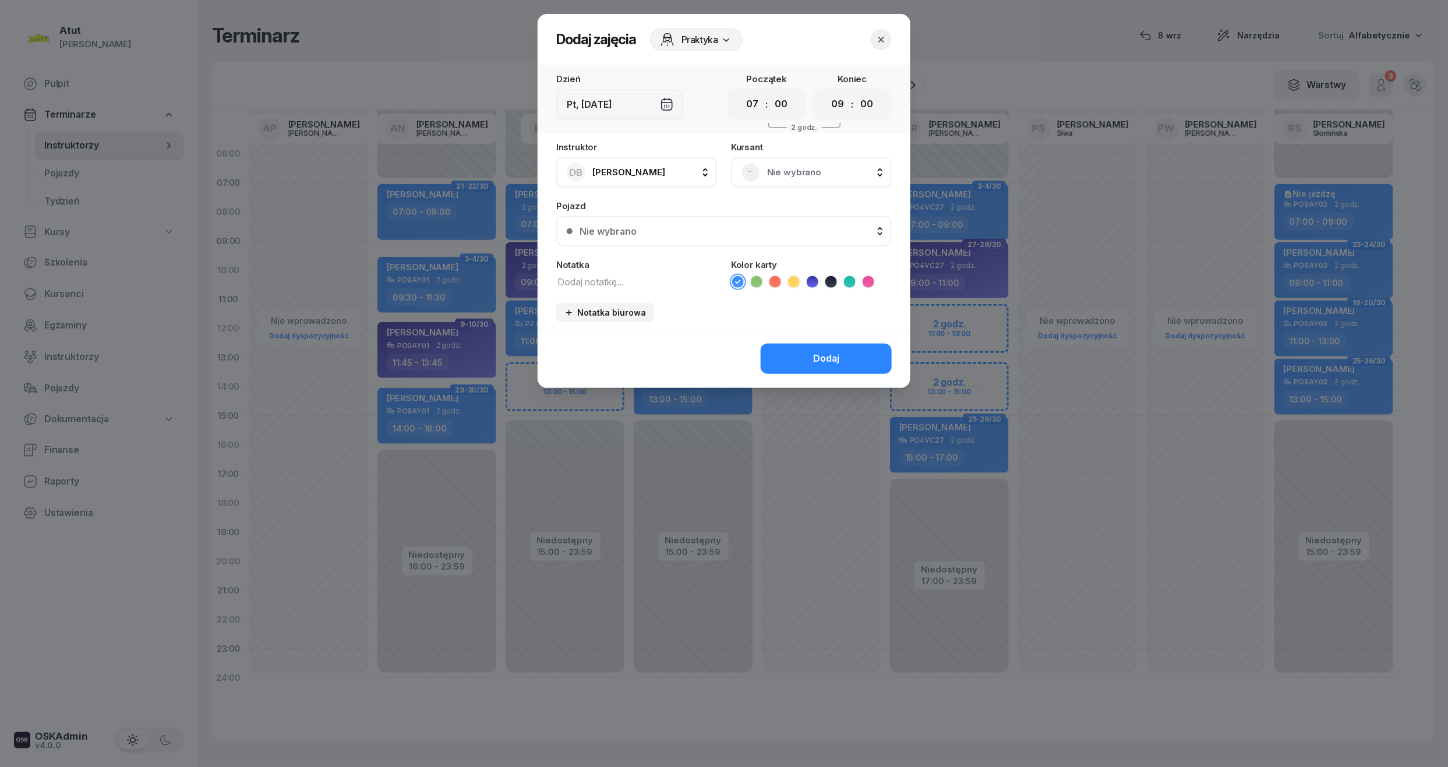
click at [879, 31] on button "button" at bounding box center [881, 39] width 21 height 21
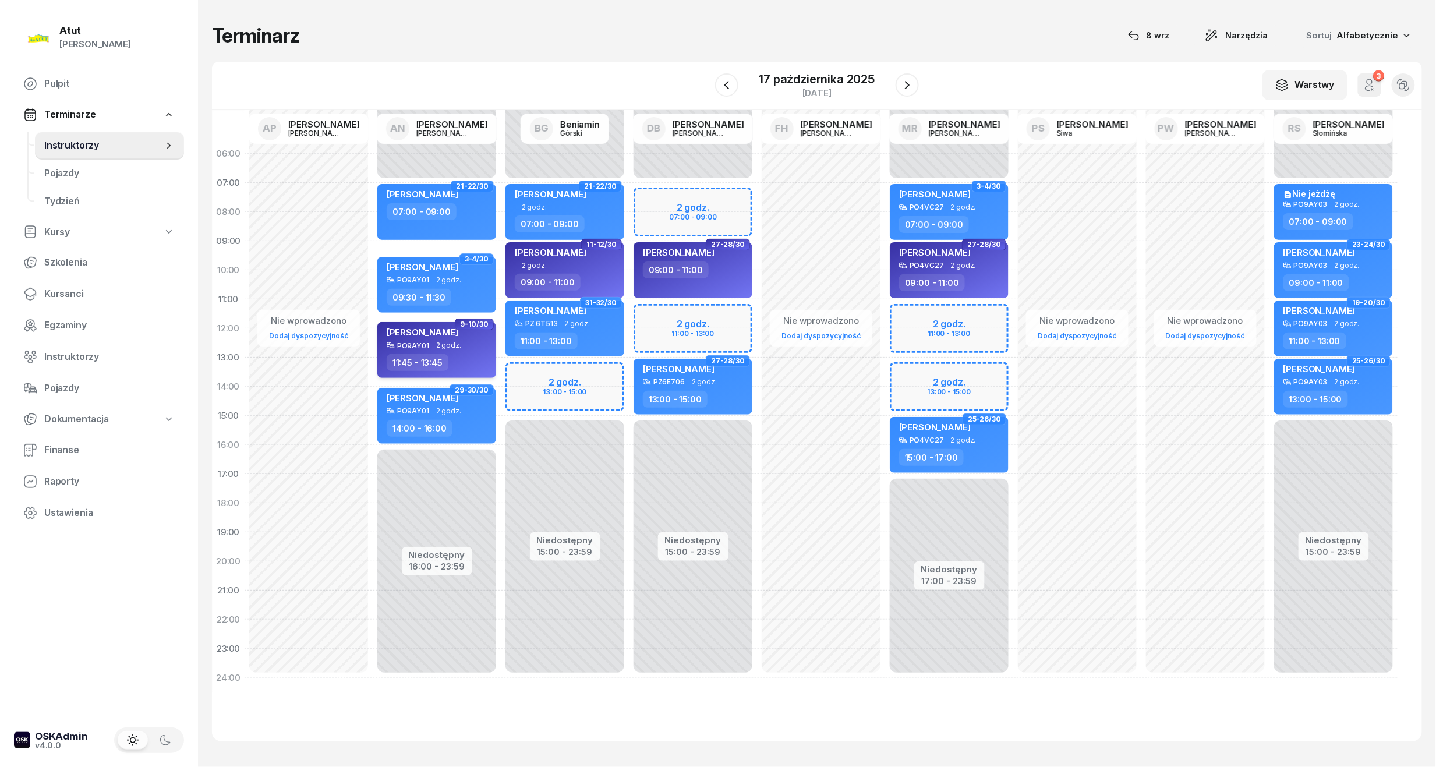
click at [409, 330] on span "[PERSON_NAME]" at bounding box center [423, 332] width 72 height 11
select select "11"
select select "45"
select select "13"
select select "45"
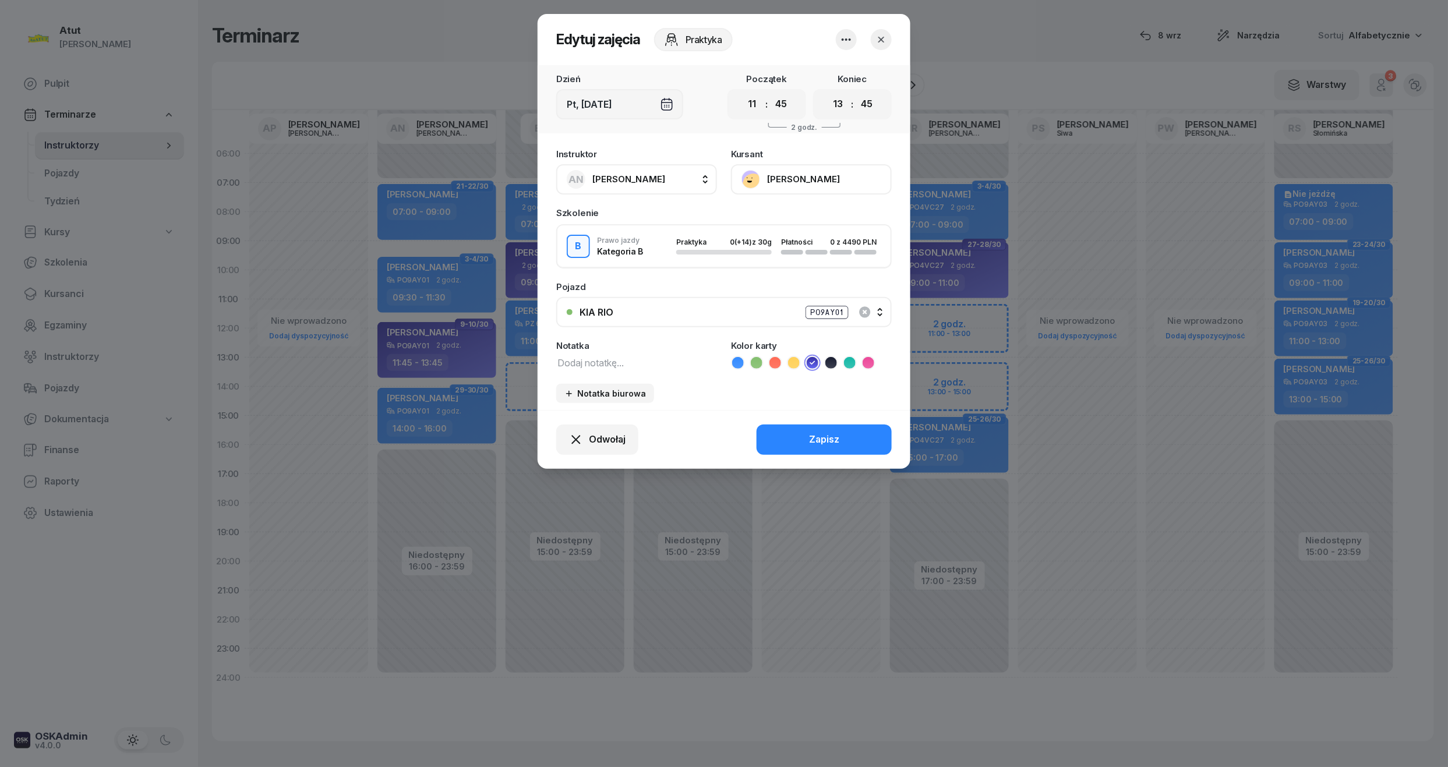
click at [637, 181] on span "[PERSON_NAME]" at bounding box center [628, 179] width 73 height 11
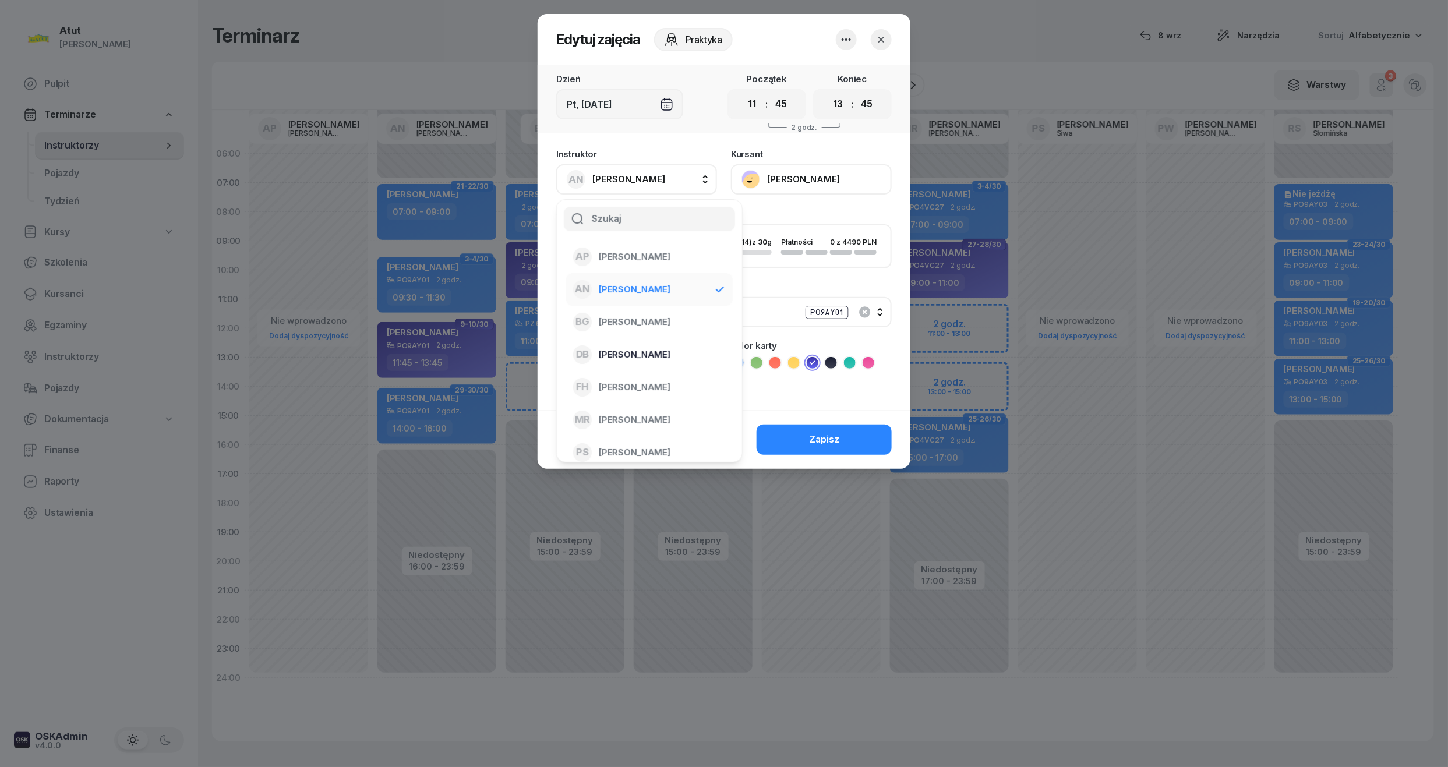
drag, startPoint x: 618, startPoint y: 348, endPoint x: 624, endPoint y: 311, distance: 37.8
click at [618, 347] on span "[PERSON_NAME]" at bounding box center [635, 354] width 72 height 15
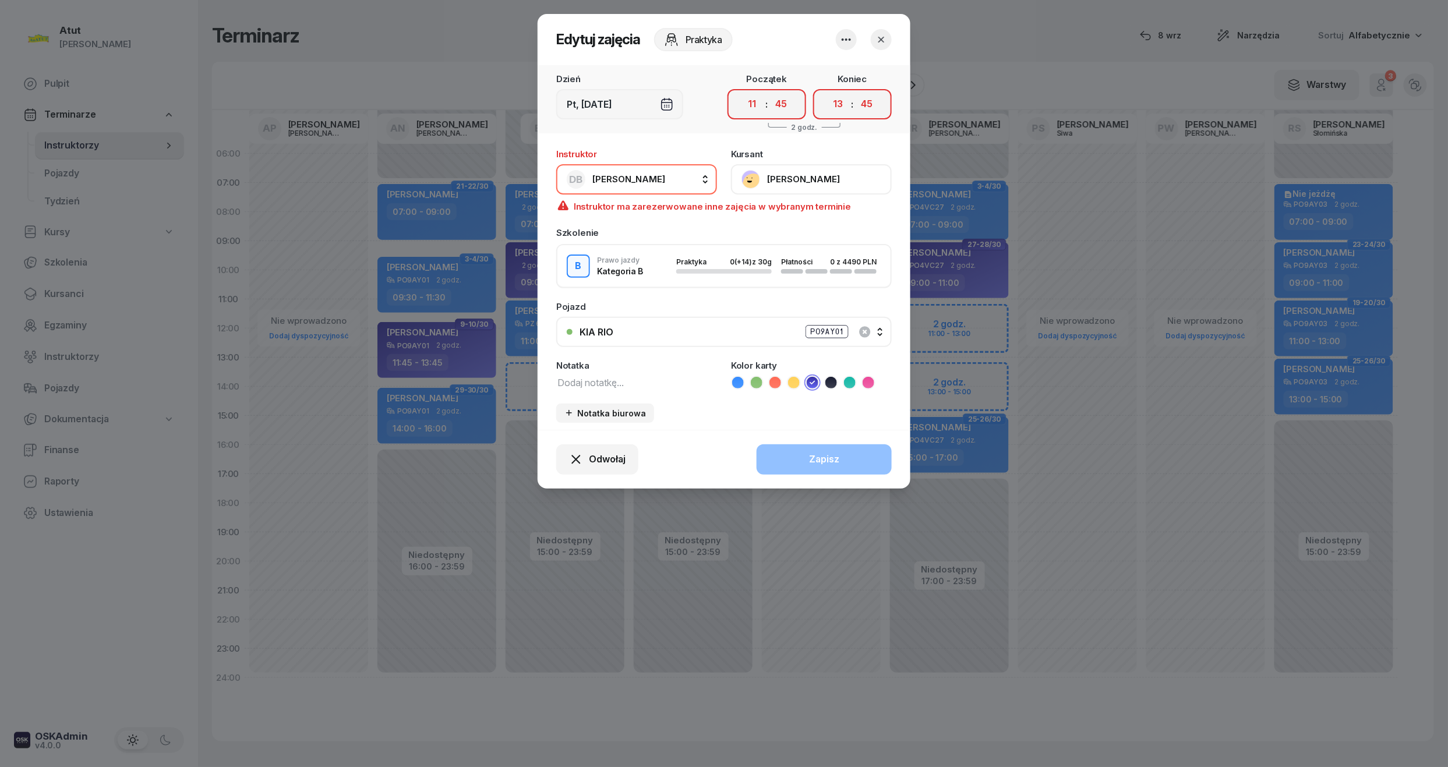
drag, startPoint x: 755, startPoint y: 106, endPoint x: 751, endPoint y: 115, distance: 10.2
click at [755, 106] on select "00 01 02 03 04 05 06 07 08 09 10 11 12 13 14 15 16 17 18 19 20 21 22 23" at bounding box center [752, 104] width 22 height 24
select select "07"
click at [741, 92] on select "00 01 02 03 04 05 06 07 08 09 10 11 12 13 14 15 16 17 18 19 20 21 22 23" at bounding box center [752, 104] width 22 height 24
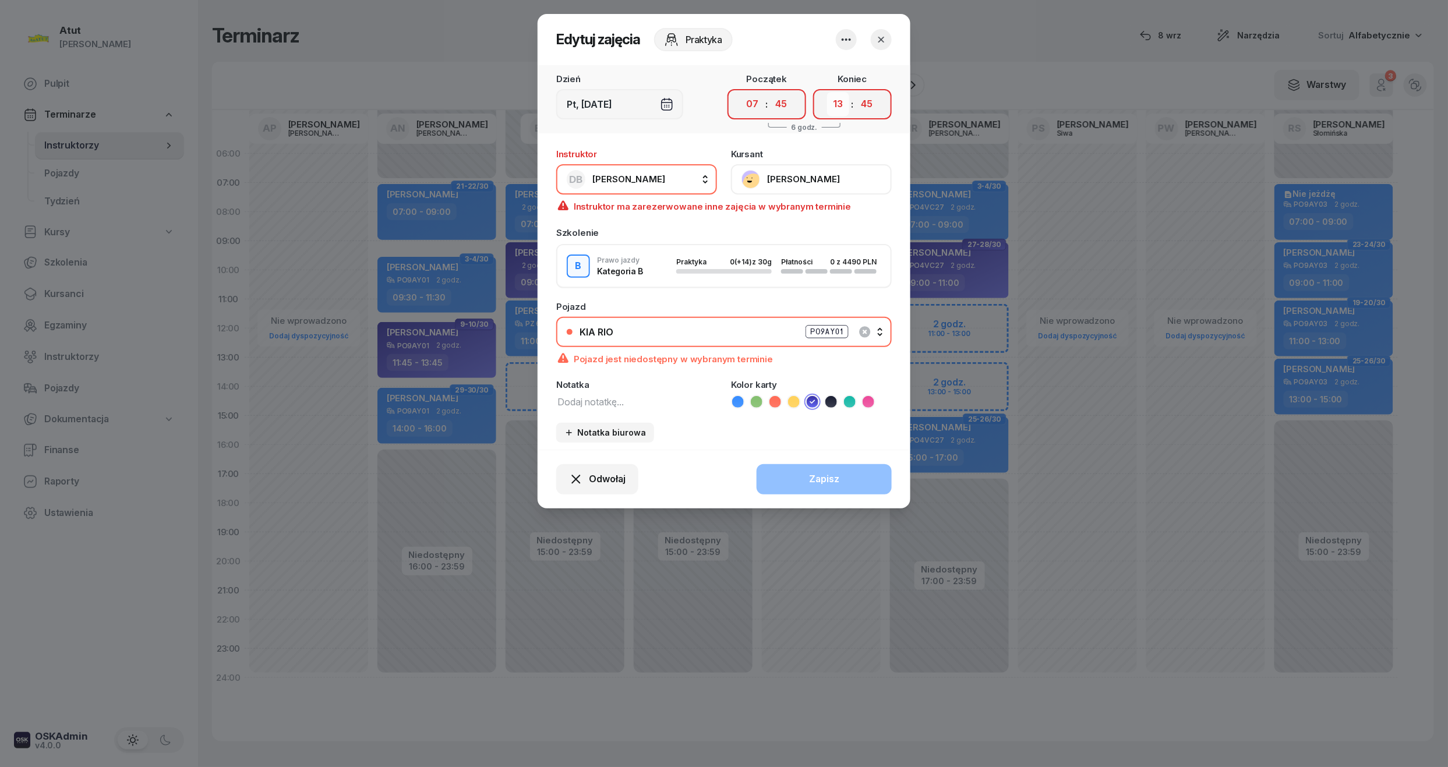
click at [837, 103] on select "00 01 02 03 04 05 06 07 08 09 10 11 12 13 14 15 16 17 18 19 20 21 22 23" at bounding box center [838, 104] width 22 height 24
select select "09"
click at [827, 92] on select "00 01 02 03 04 05 06 07 08 09 10 11 12 13 14 15 16 17 18 19 20 21 22 23" at bounding box center [838, 104] width 22 height 24
click at [877, 99] on select "00 05 10 15 20 25 30 35 40 45 50 55" at bounding box center [866, 104] width 22 height 24
select select "00"
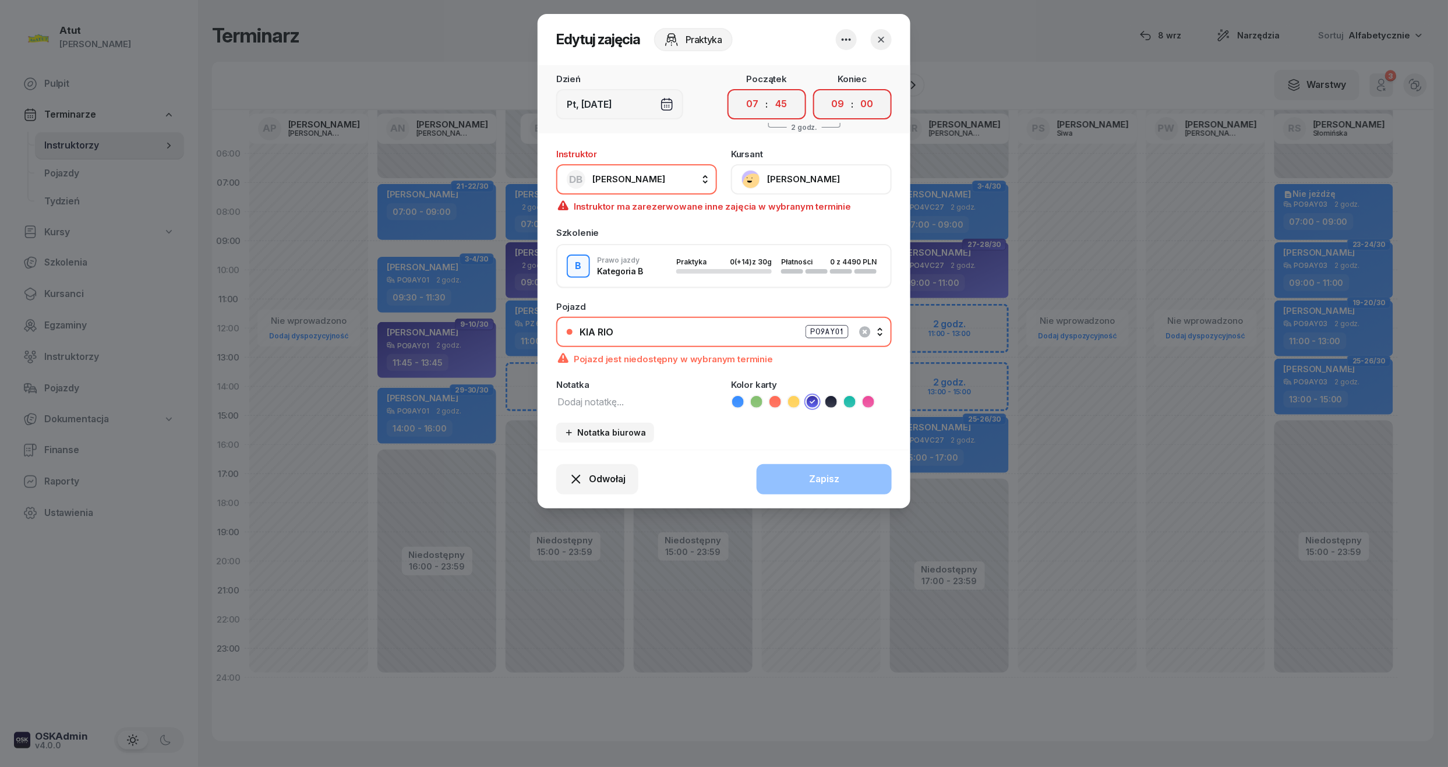
click at [856, 92] on select "00 05 10 15 20 25 30 35 40 45 50 55" at bounding box center [866, 104] width 22 height 24
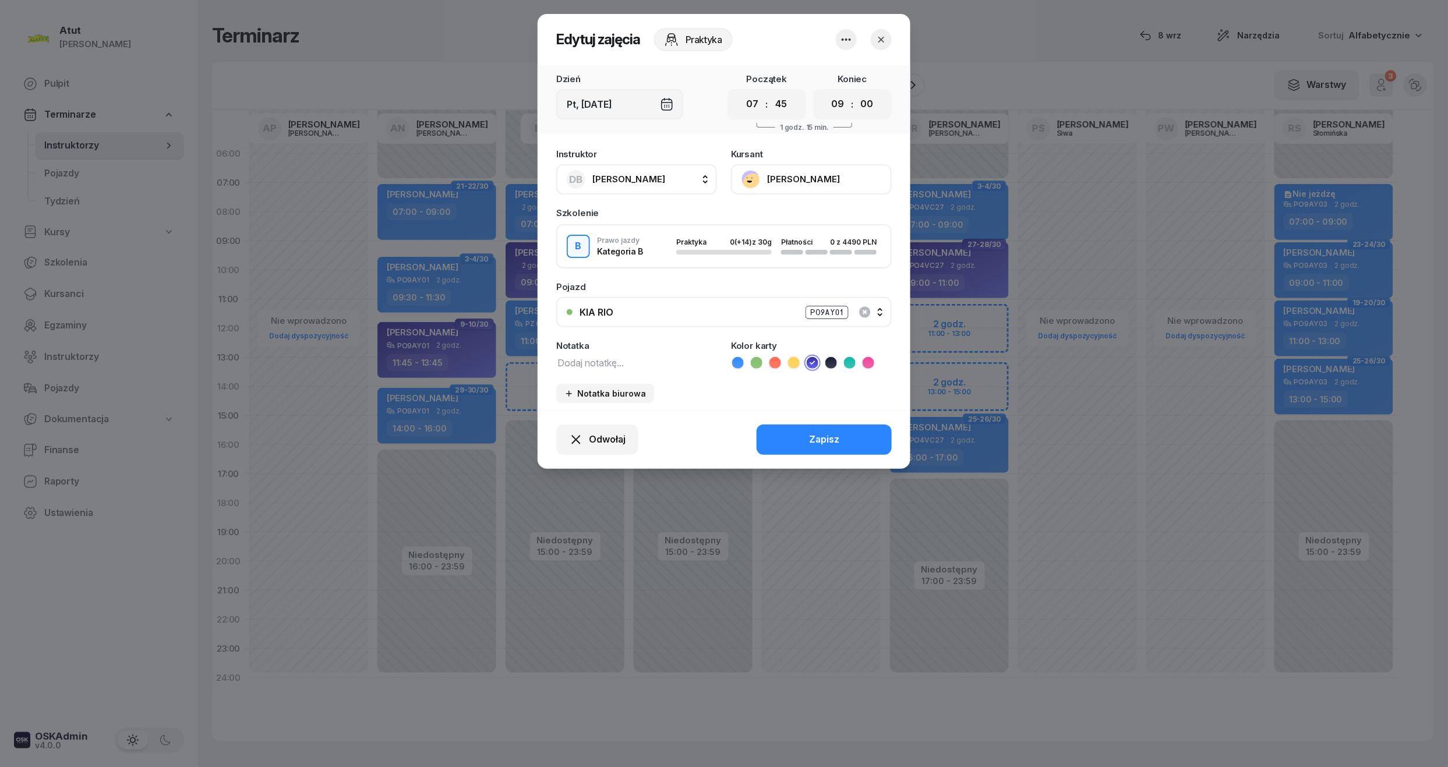
drag, startPoint x: 782, startPoint y: 105, endPoint x: 797, endPoint y: 108, distance: 16.1
click at [782, 105] on select "00 05 10 15 20 25 30 35 40 45 50 55" at bounding box center [781, 104] width 22 height 24
select select "00"
click at [770, 92] on select "00 05 10 15 20 25 30 35 40 45 50 55" at bounding box center [781, 104] width 22 height 24
click at [826, 443] on div "Zapisz" at bounding box center [824, 439] width 30 height 15
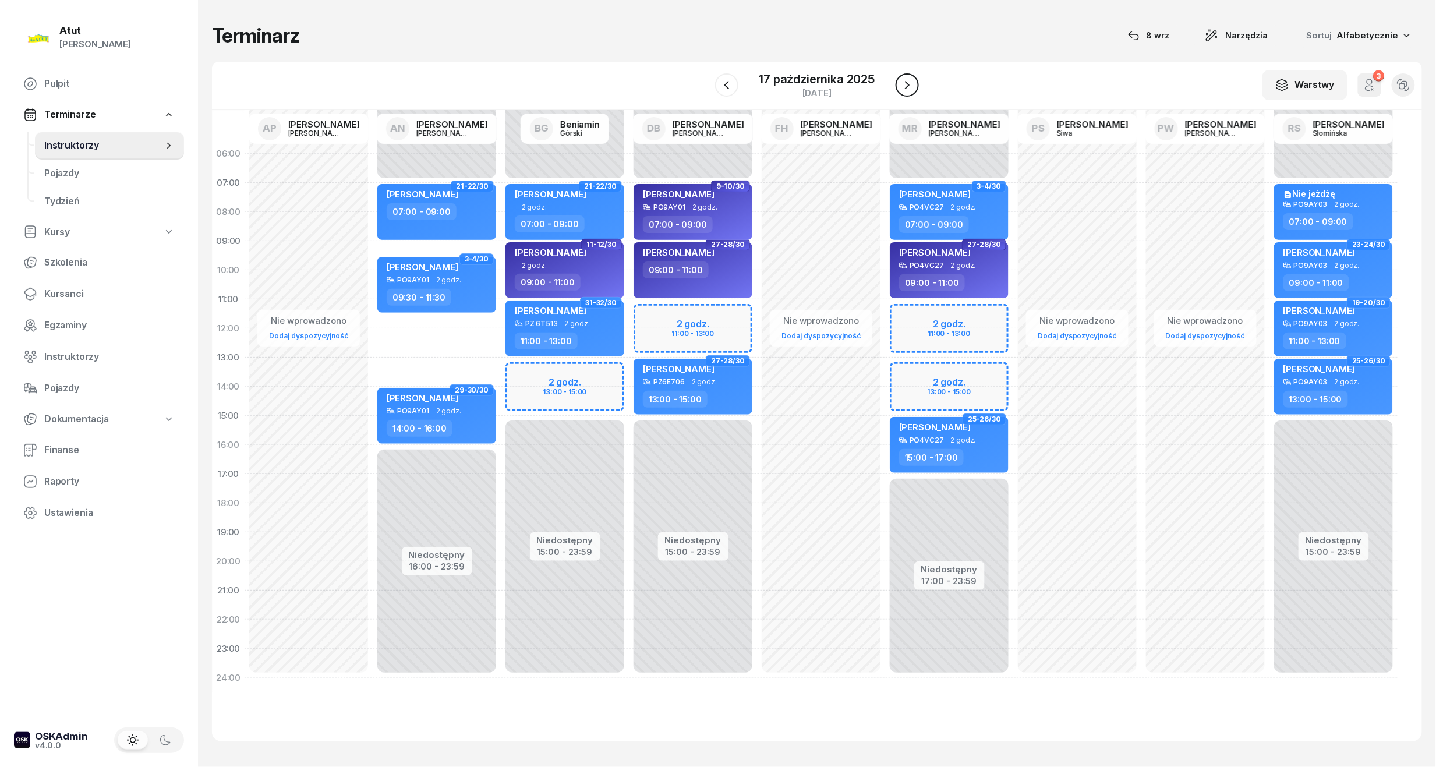
click at [910, 84] on icon "button" at bounding box center [907, 85] width 14 height 14
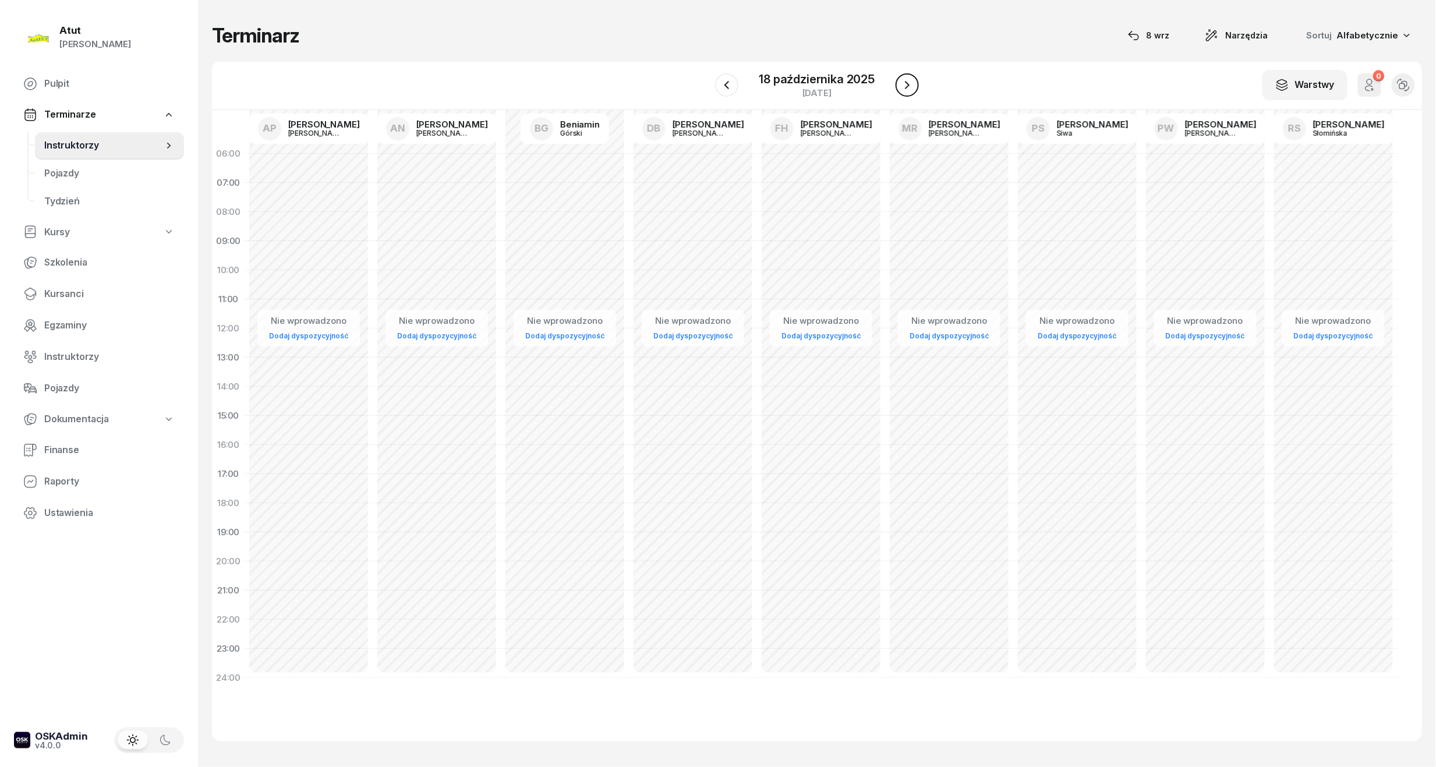
click at [910, 84] on icon "button" at bounding box center [907, 85] width 14 height 14
click at [910, 84] on icon "button" at bounding box center [908, 85] width 14 height 14
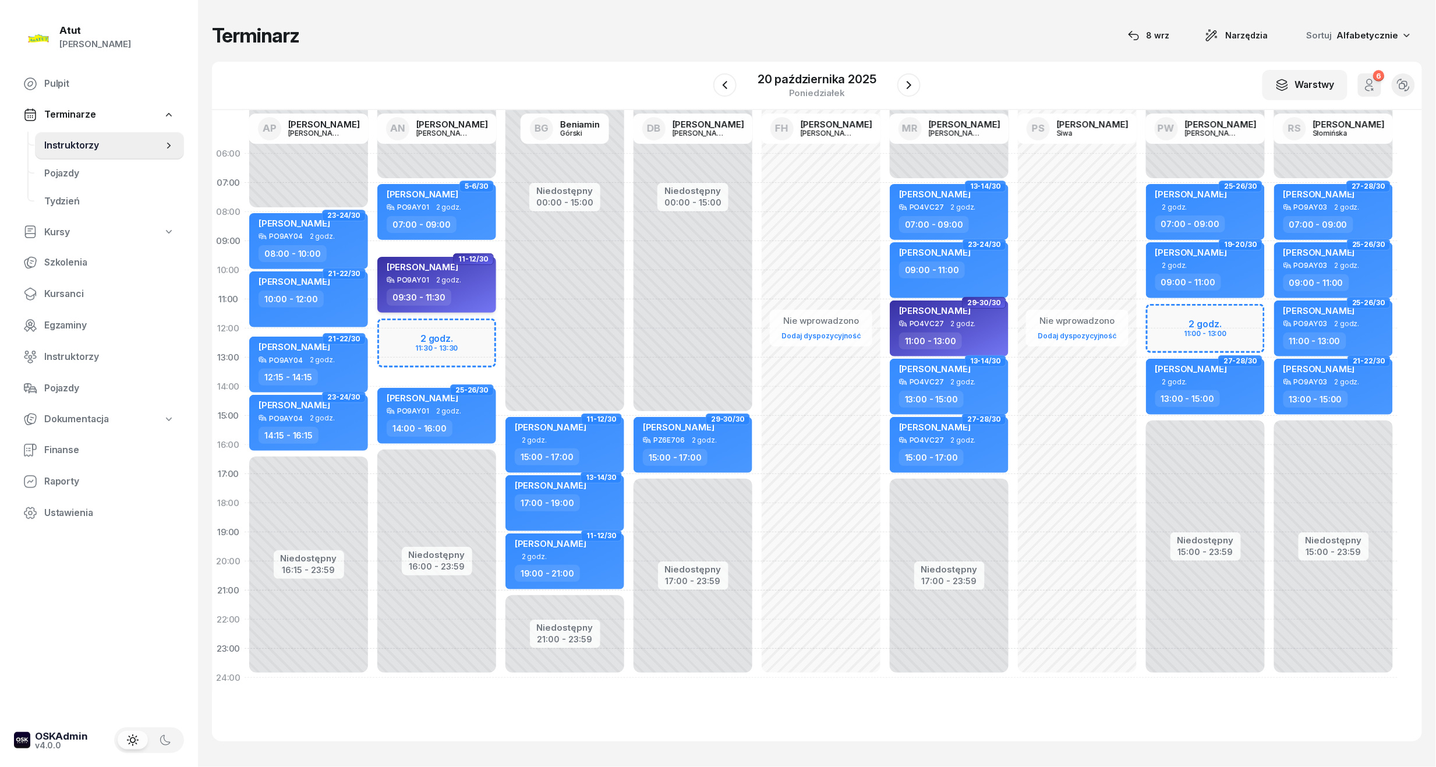
click at [443, 276] on span "2 godz." at bounding box center [448, 280] width 25 height 8
select select "09"
select select "30"
select select "11"
select select "30"
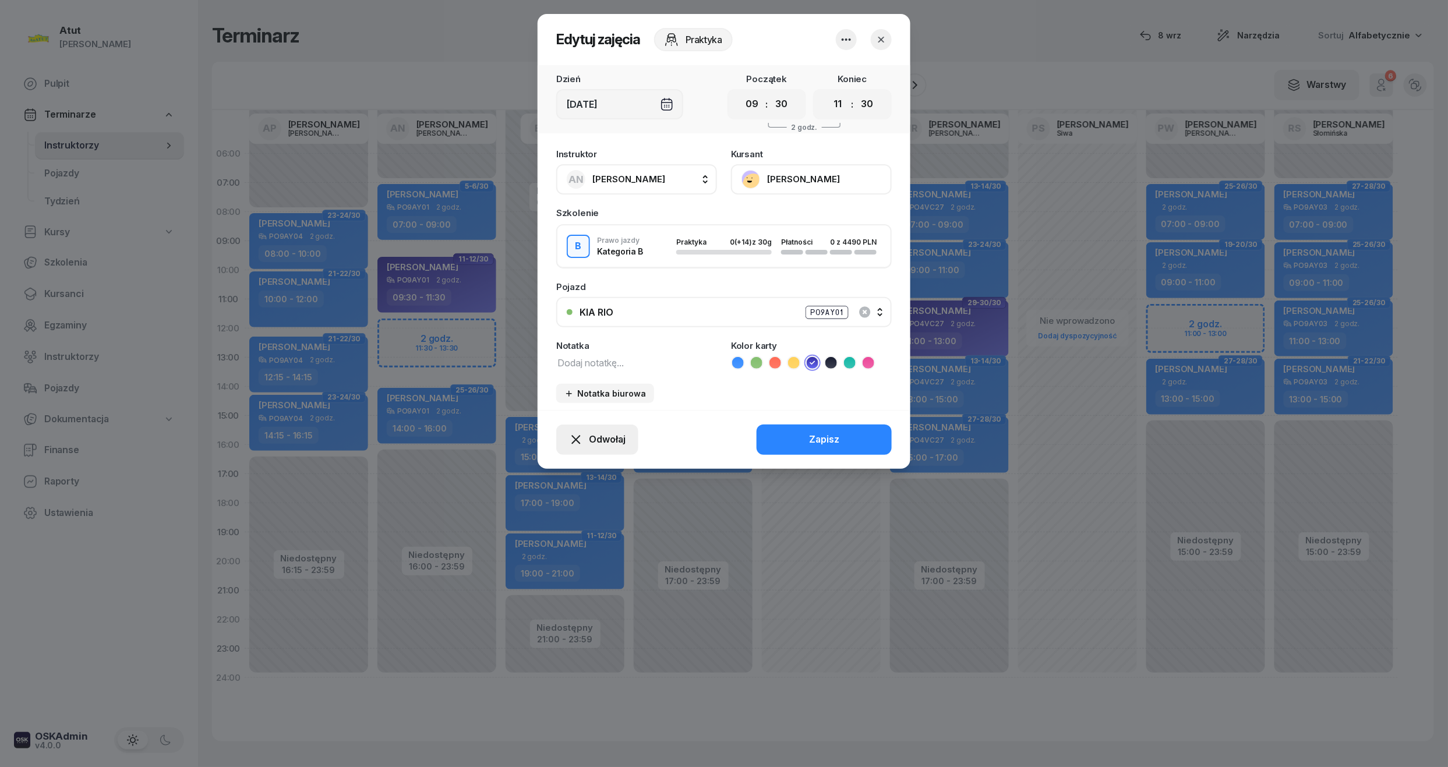
click at [589, 433] on span "Odwołaj" at bounding box center [607, 439] width 37 height 15
click at [573, 341] on div "My odwołaliśmy" at bounding box center [577, 339] width 70 height 15
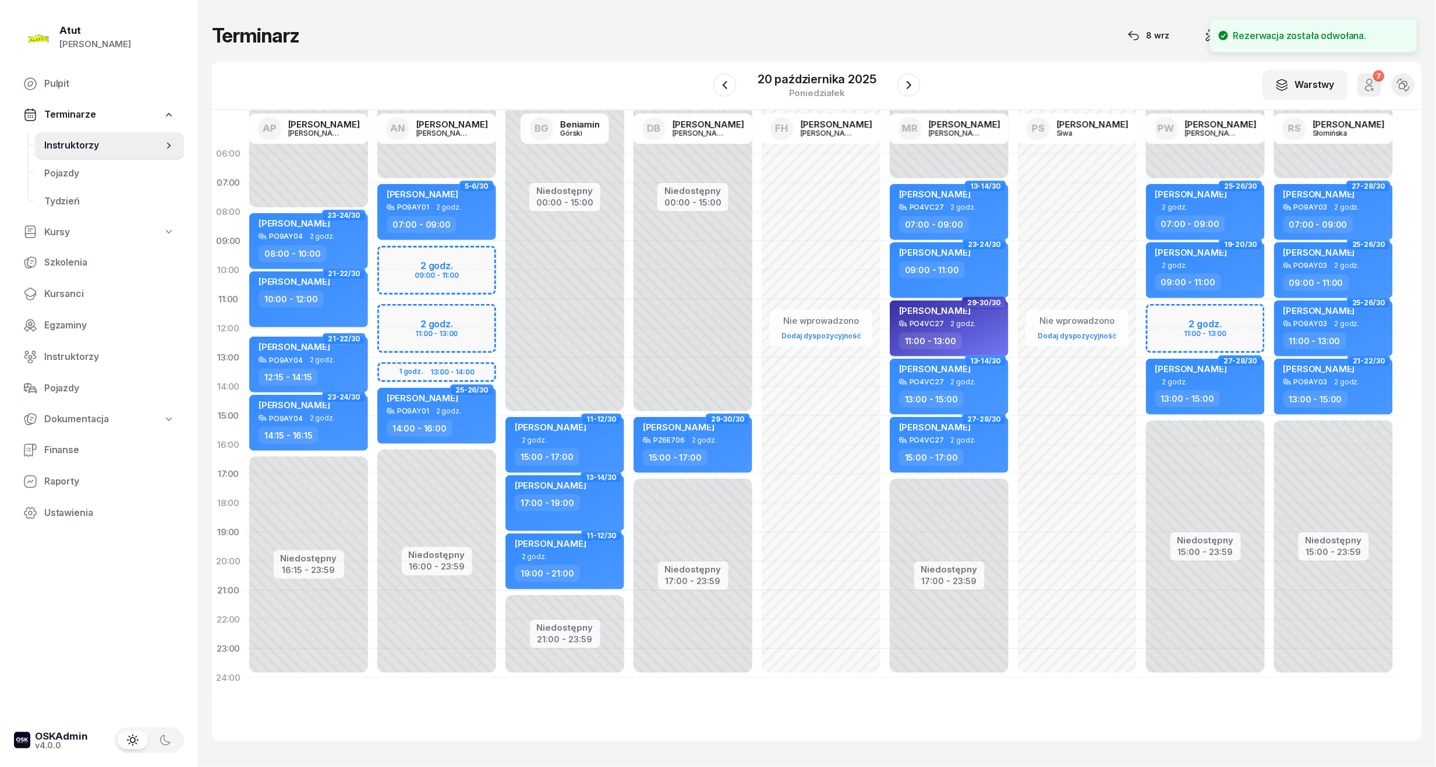
click at [925, 82] on div "W Wybierz AP Adam Pytlak AN Artur Nowakowski BG Beniamin Górski DB Dariusz Bańk…" at bounding box center [817, 86] width 1210 height 48
click at [906, 84] on icon "button" at bounding box center [909, 85] width 14 height 14
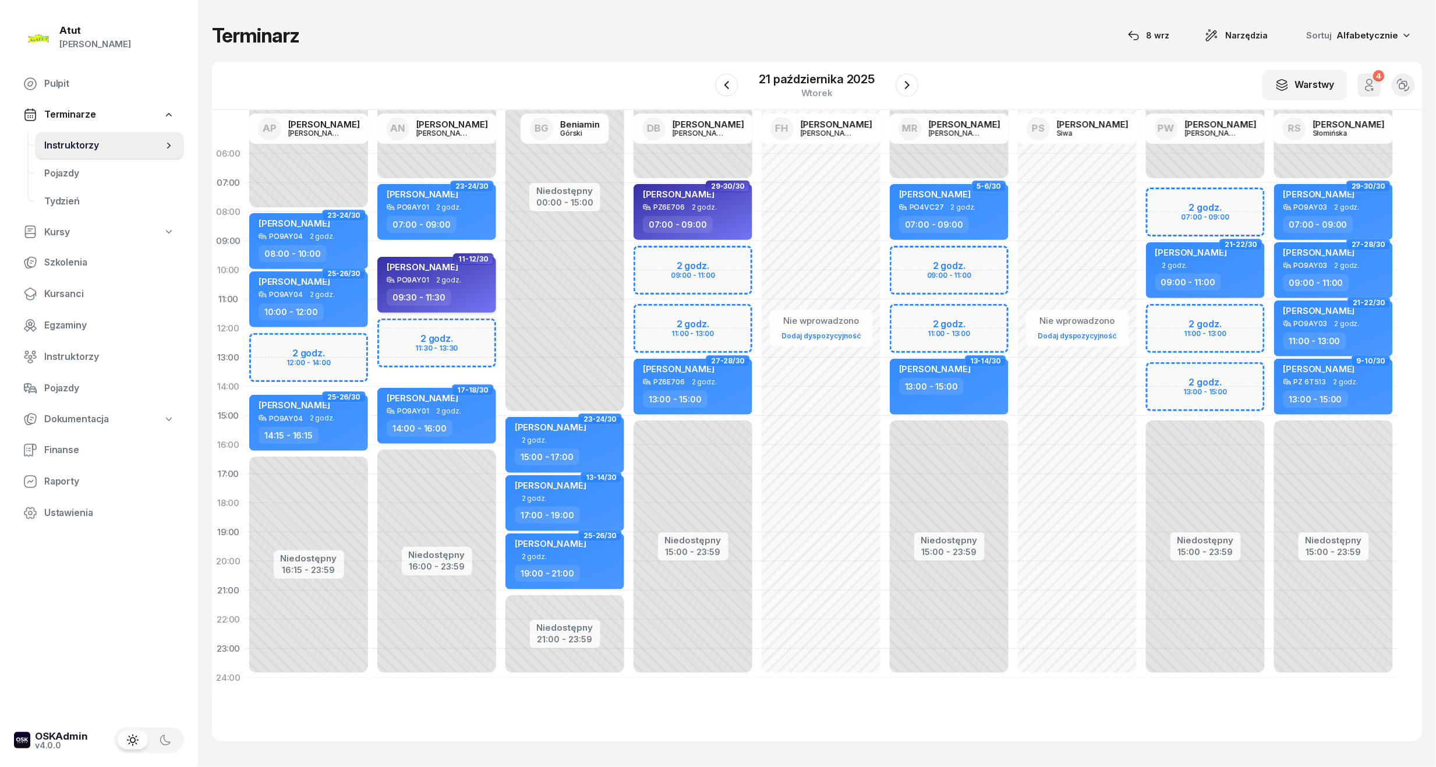
click at [452, 259] on div "Maja Wenskowska PO9AY01 2 godz. 09:30 - 11:30" at bounding box center [436, 285] width 119 height 56
select select "09"
select select "30"
select select "11"
select select "30"
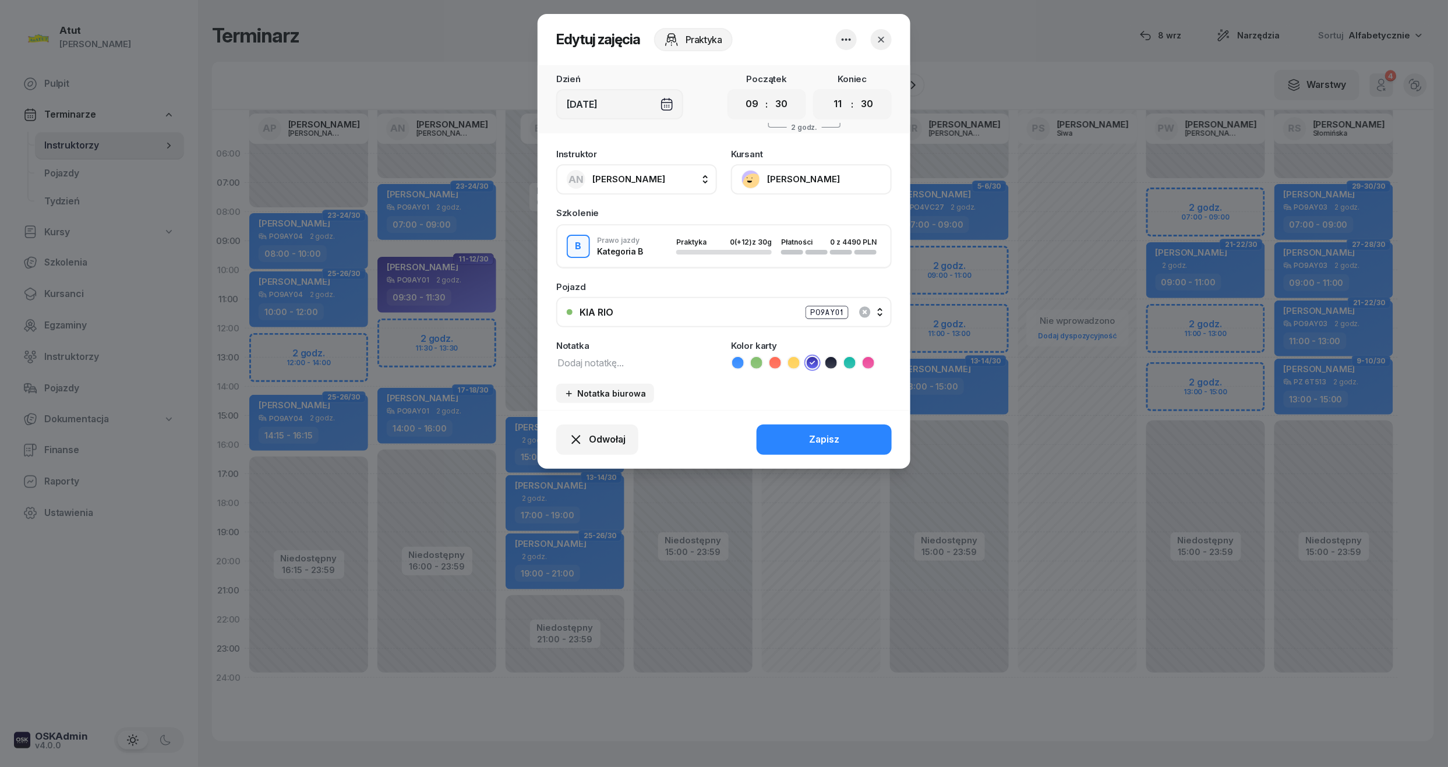
click at [648, 174] on span "[PERSON_NAME]" at bounding box center [628, 179] width 73 height 11
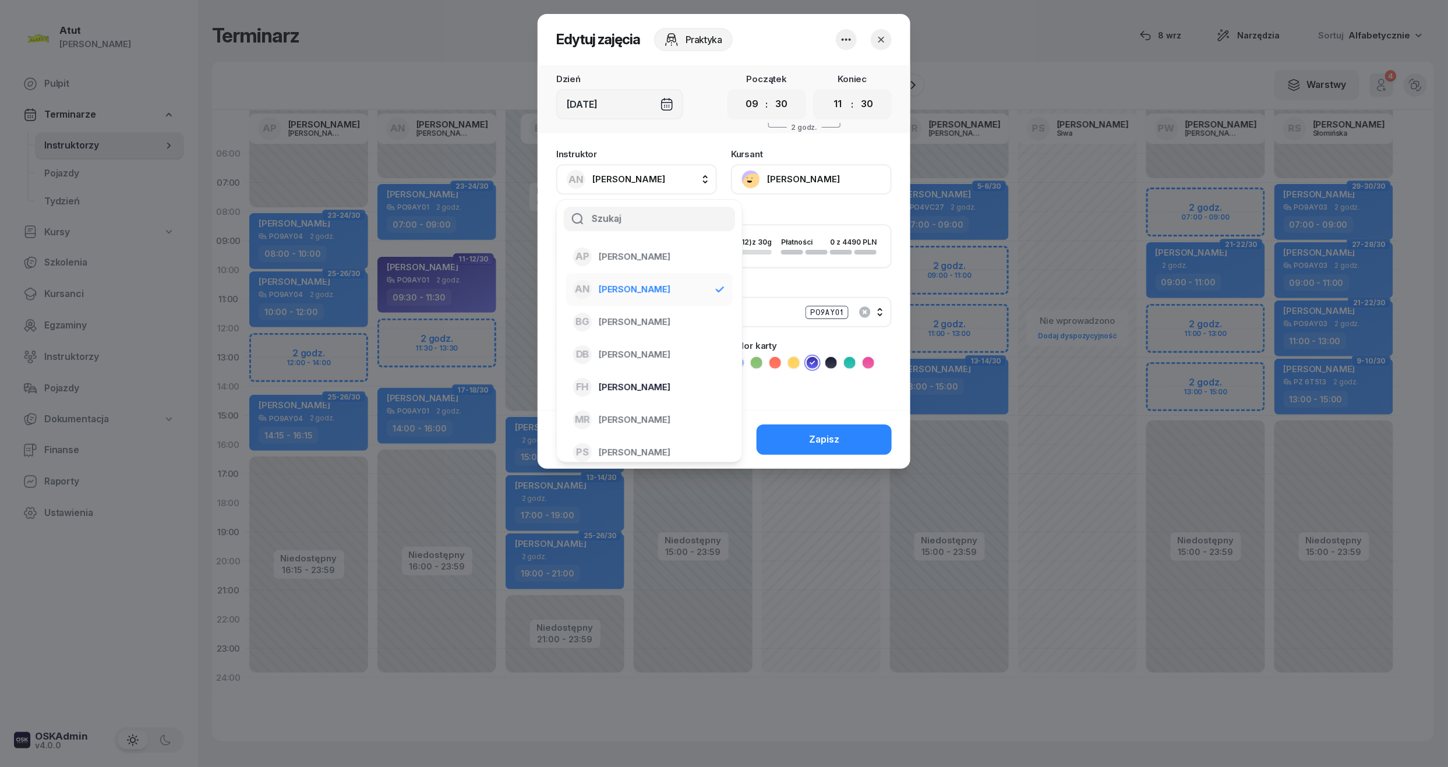
scroll to position [75, 0]
click at [657, 410] on span "[PERSON_NAME]" at bounding box center [635, 410] width 72 height 15
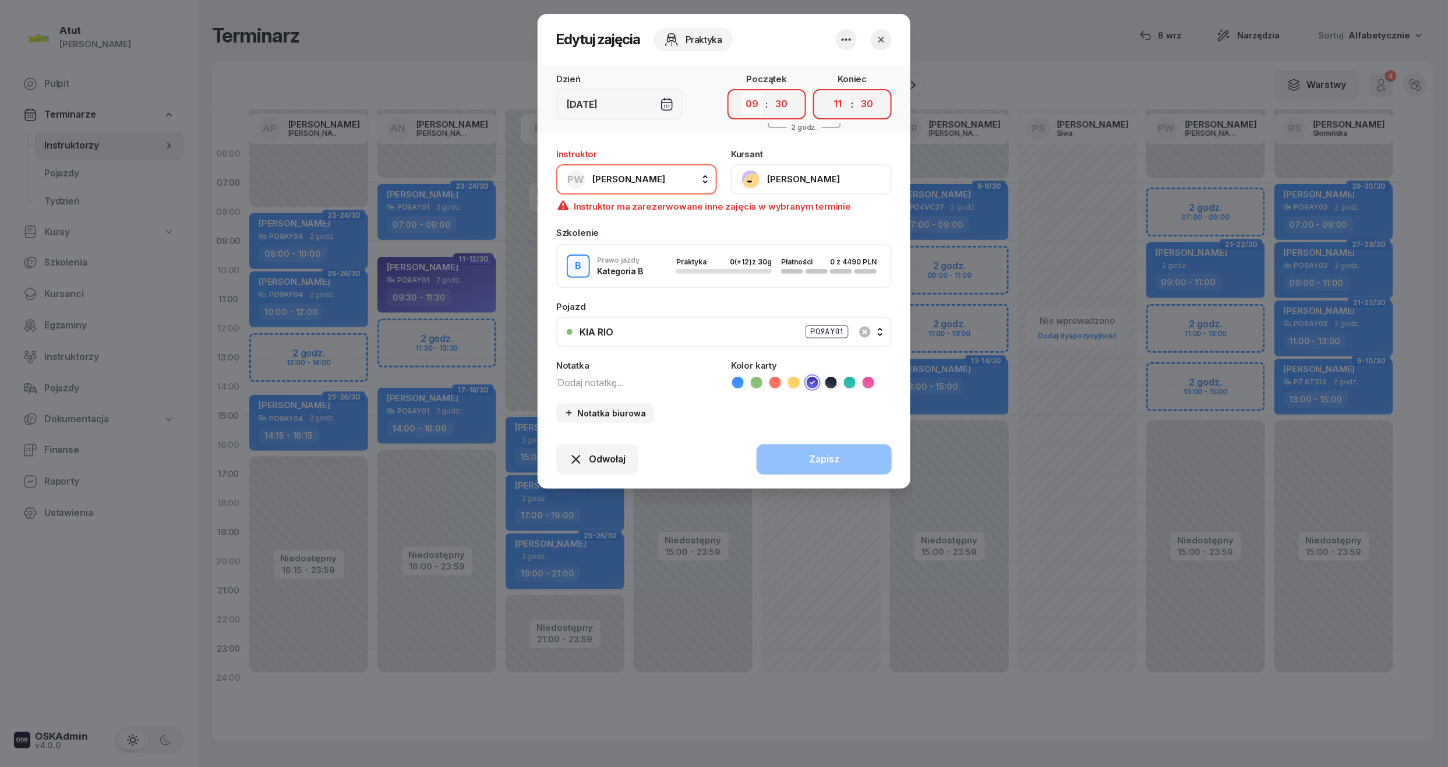
click at [751, 106] on select "00 01 02 03 04 05 06 07 08 09 10 11 12 13 14 15 16 17 18 19 20 21 22 23" at bounding box center [752, 104] width 22 height 24
select select "07"
click at [741, 92] on select "00 01 02 03 04 05 06 07 08 09 10 11 12 13 14 15 16 17 18 19 20 21 22 23" at bounding box center [752, 104] width 22 height 24
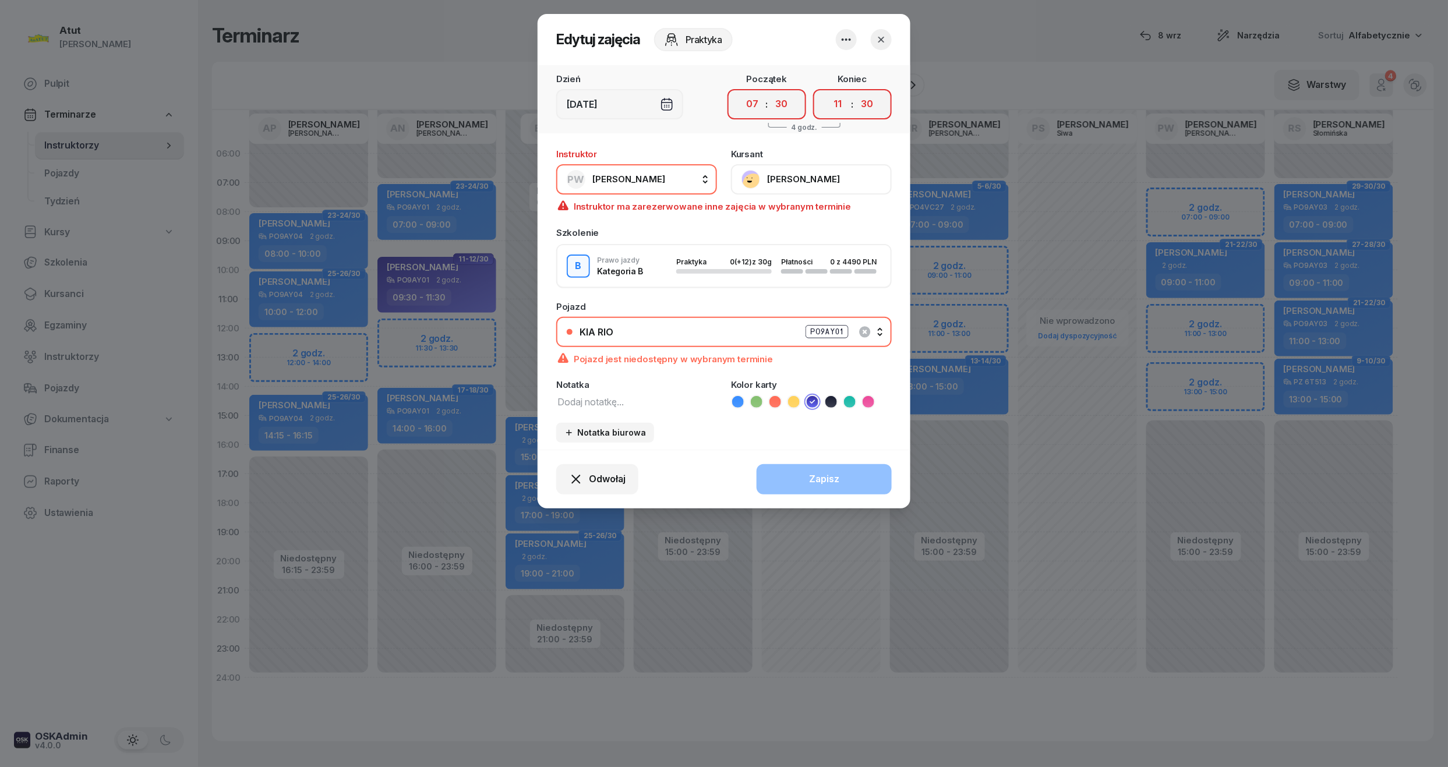
drag, startPoint x: 781, startPoint y: 105, endPoint x: 779, endPoint y: 116, distance: 11.3
click at [781, 105] on select "00 05 10 15 20 25 30 35 40 45 50 55" at bounding box center [781, 104] width 22 height 24
select select "00"
click at [770, 92] on select "00 05 10 15 20 25 30 35 40 45 50 55" at bounding box center [781, 104] width 22 height 24
click at [834, 104] on select "00 01 02 03 04 05 06 07 08 09 10 11 12 13 14 15 16 17 18 19 20 21 22 23" at bounding box center [838, 104] width 22 height 24
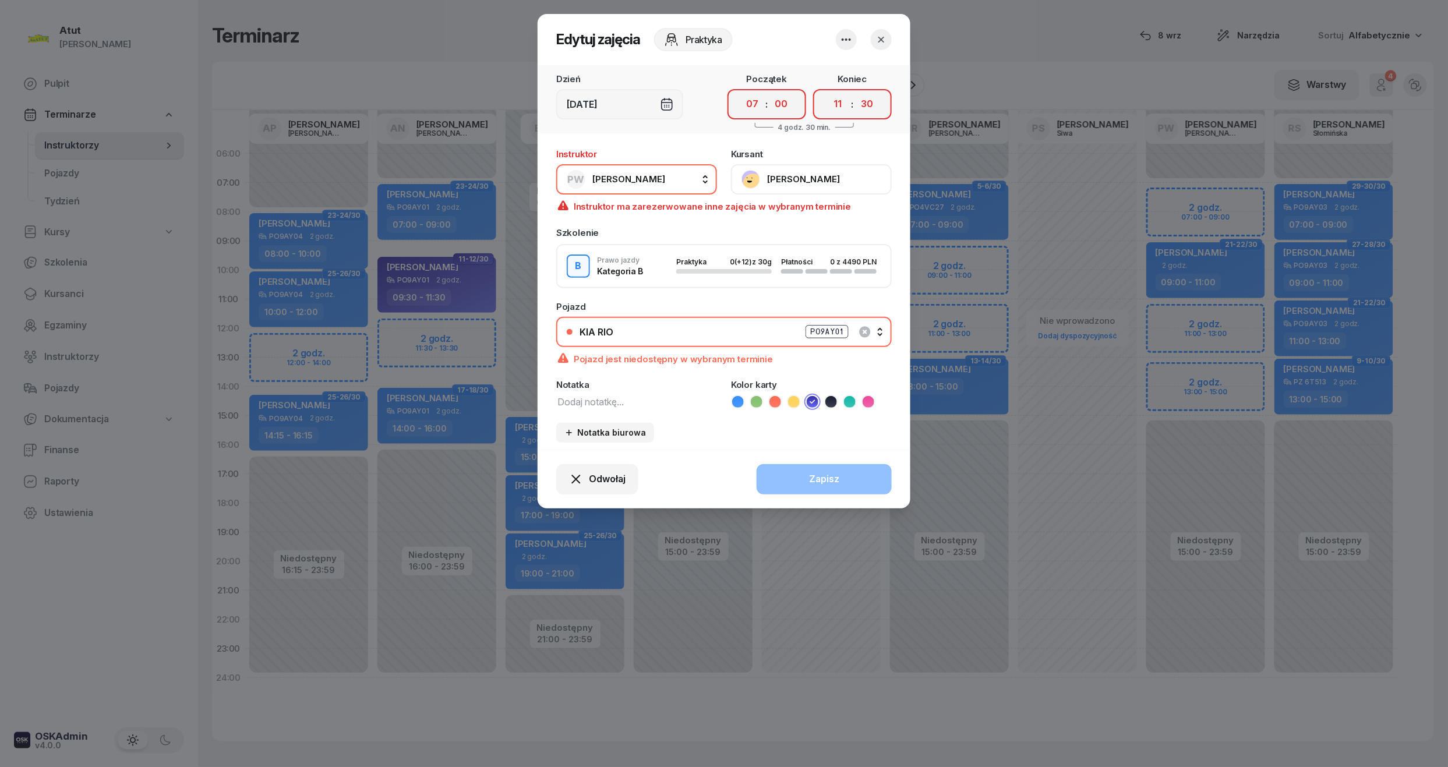
select select "09"
click at [827, 92] on select "00 01 02 03 04 05 06 07 08 09 10 11 12 13 14 15 16 17 18 19 20 21 22 23" at bounding box center [838, 104] width 22 height 24
drag, startPoint x: 869, startPoint y: 105, endPoint x: 867, endPoint y: 118, distance: 12.4
click at [869, 105] on select "00 05 10 15 20 25 30 35 40 45 50 55" at bounding box center [866, 104] width 22 height 24
select select "00"
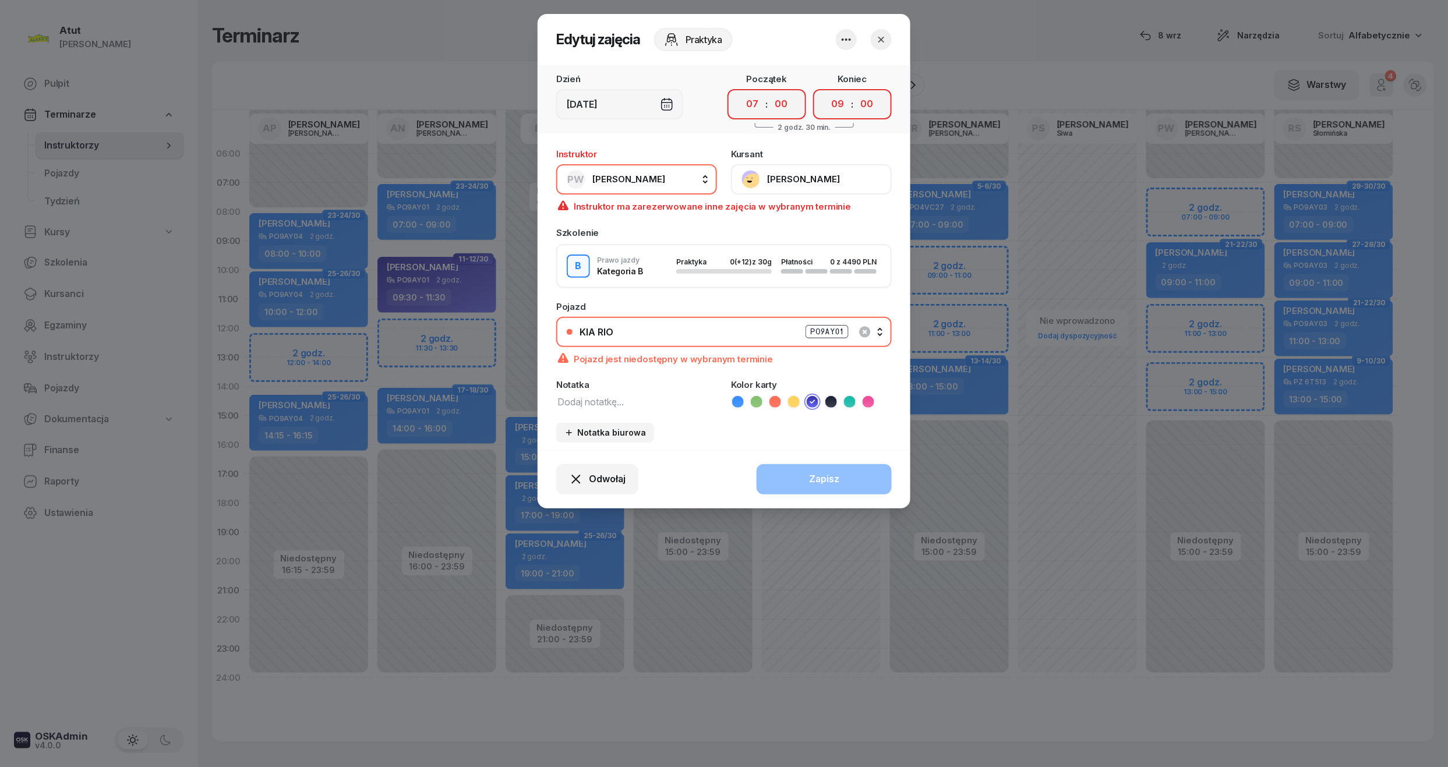
click at [856, 92] on select "00 05 10 15 20 25 30 35 40 45 50 55" at bounding box center [866, 104] width 22 height 24
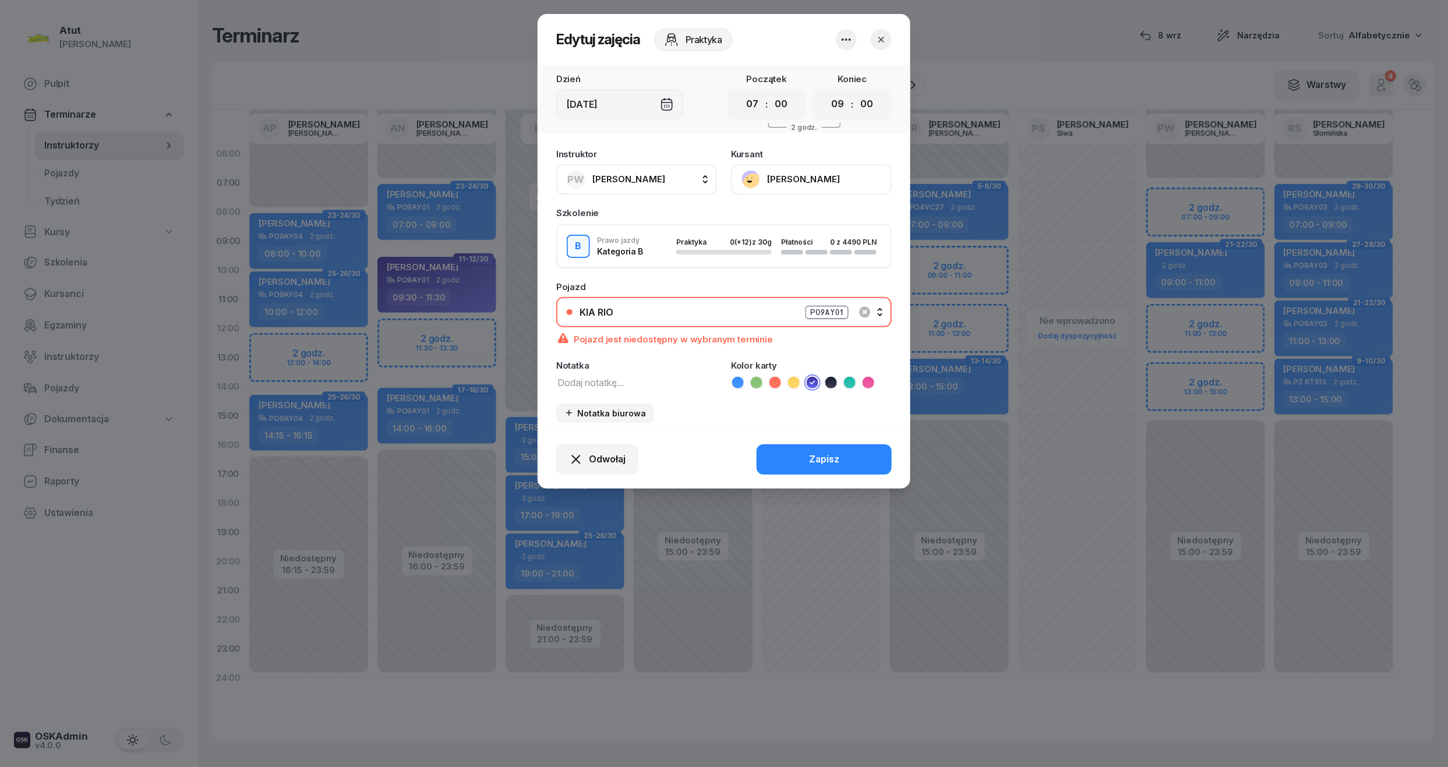
click at [822, 306] on div "PO9AY01" at bounding box center [826, 312] width 43 height 13
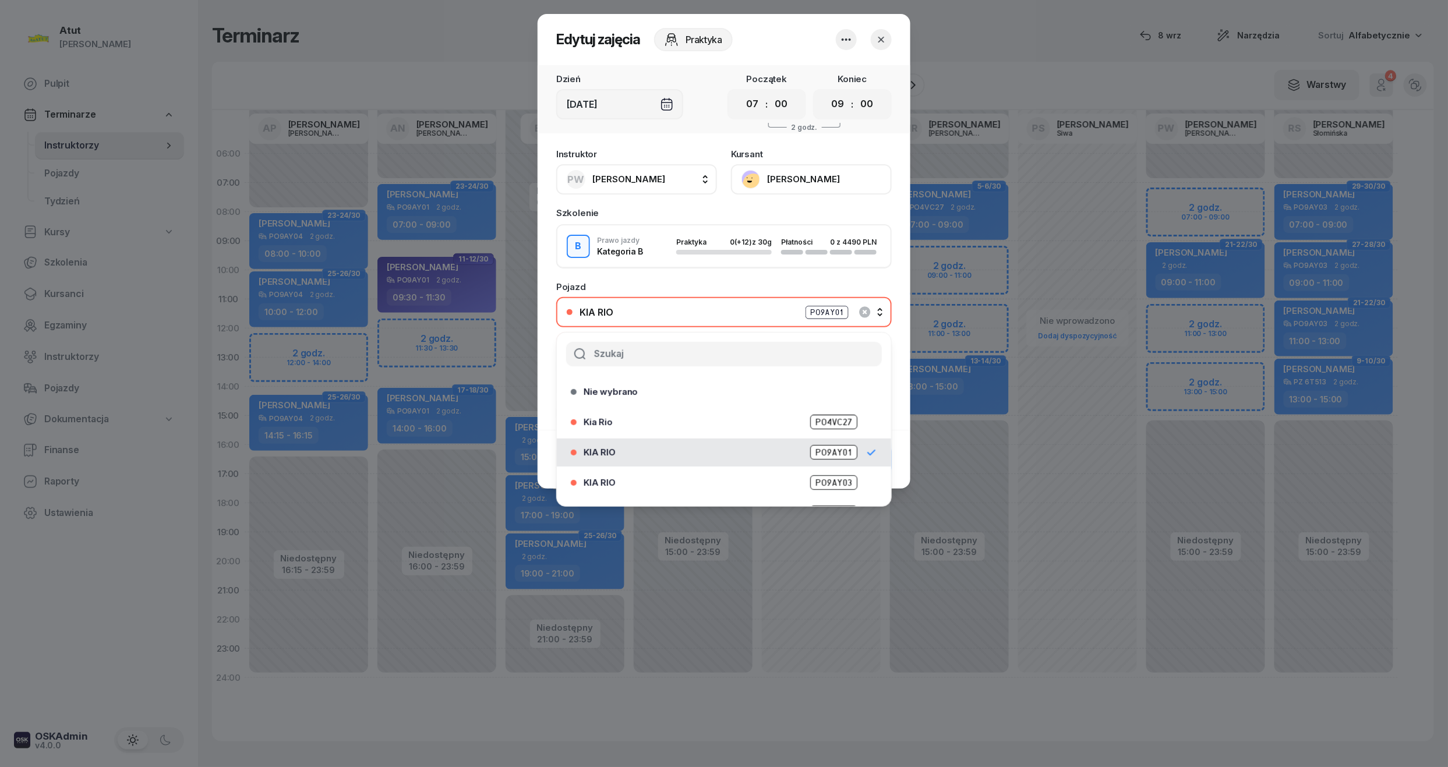
scroll to position [144, 0]
click at [825, 455] on span "PZ 7W932" at bounding box center [833, 459] width 48 height 15
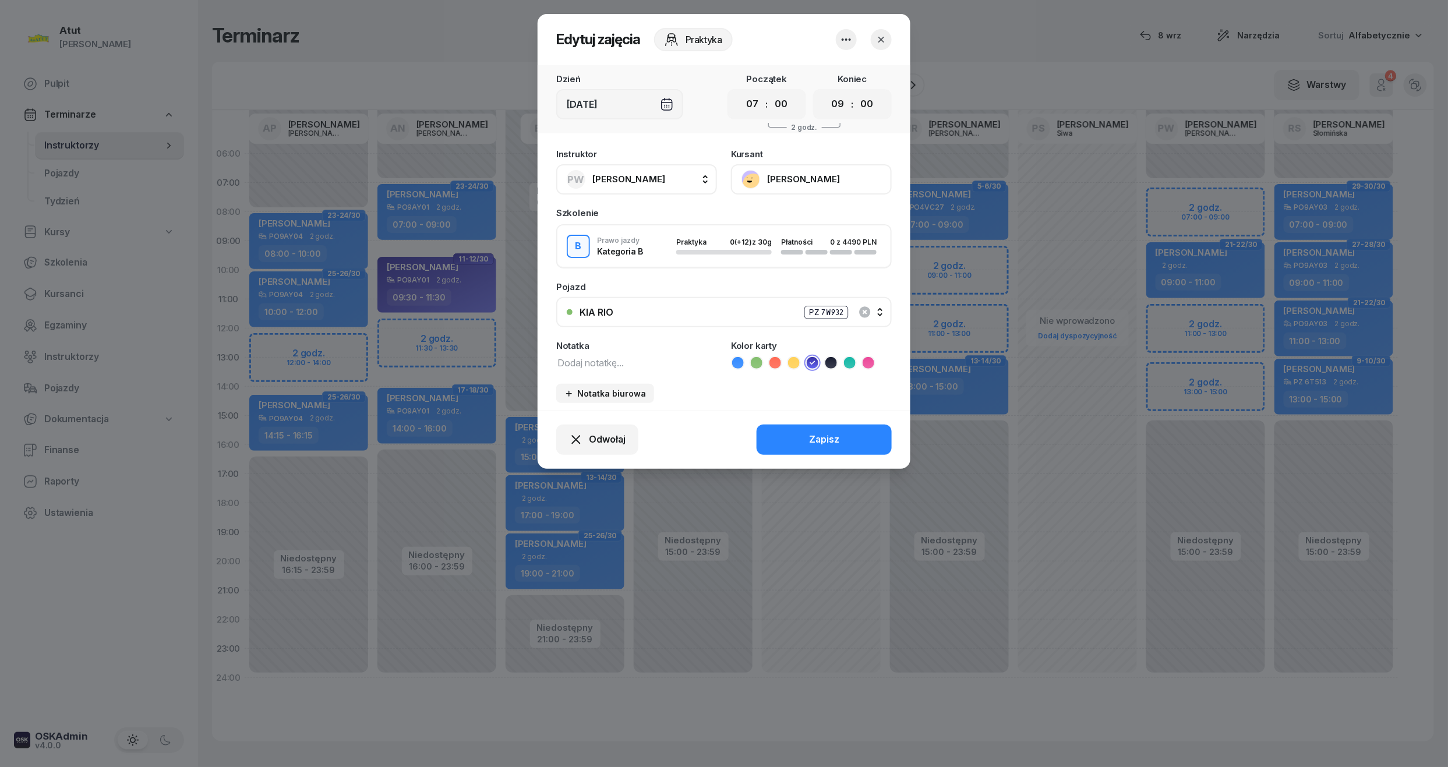
click at [826, 418] on div "Odwołaj Zapisz" at bounding box center [724, 439] width 373 height 59
click at [818, 432] on div "Zapisz" at bounding box center [824, 439] width 30 height 15
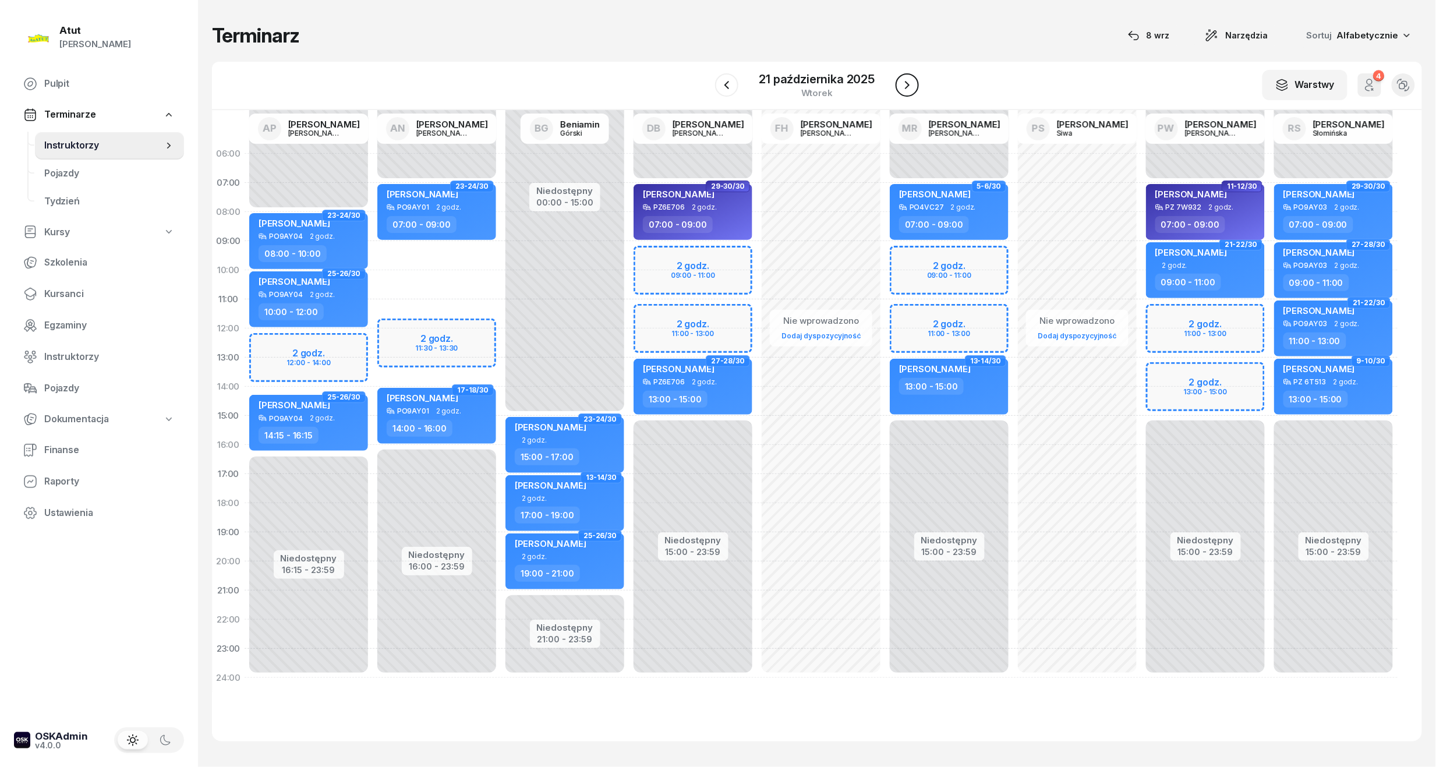
click at [903, 82] on icon "button" at bounding box center [907, 85] width 14 height 14
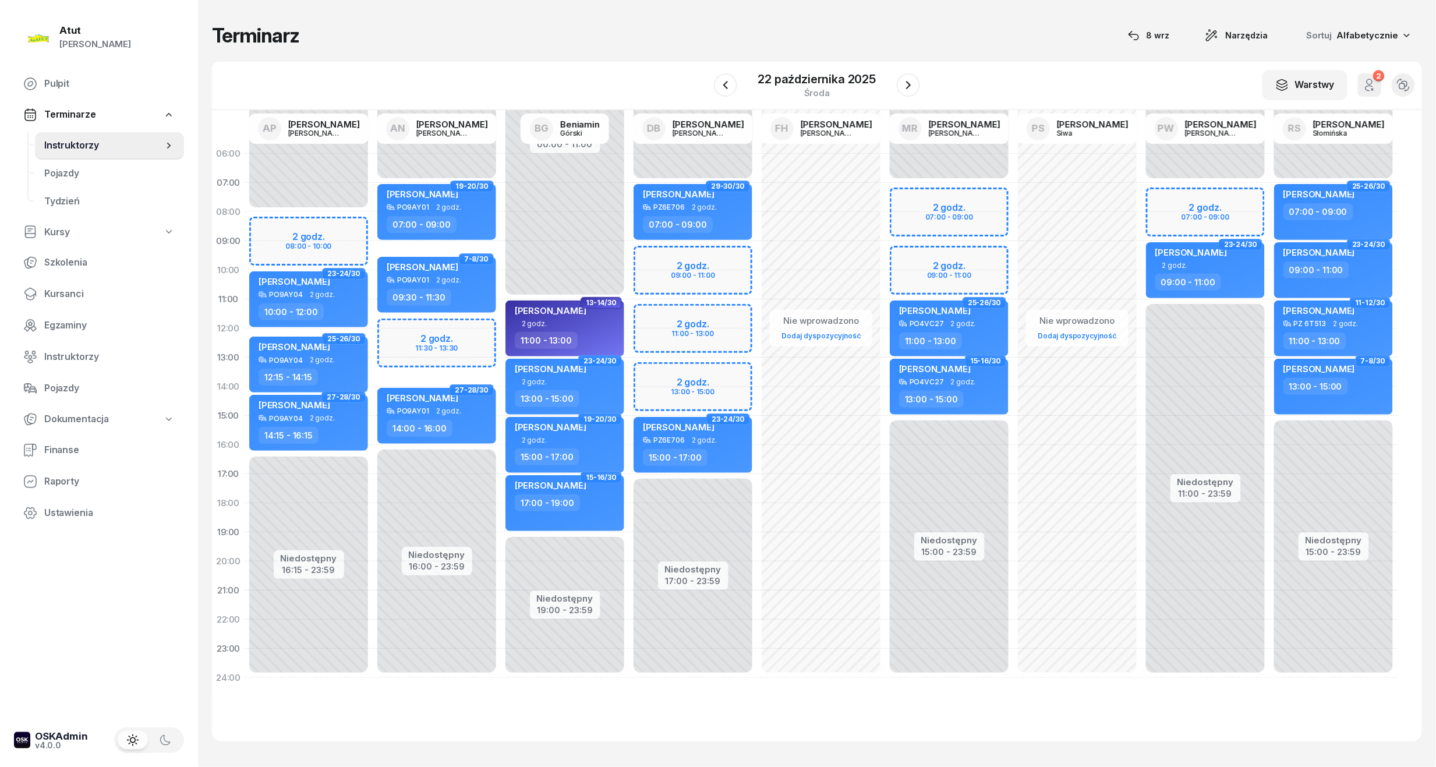
click at [1191, 217] on div "Niedostępny 00:00 - 07:00 Niedostępny 11:00 - 23:59 2 godz. 07:00 - 09:00 23-24…" at bounding box center [1205, 415] width 128 height 553
select select "08"
select select "09"
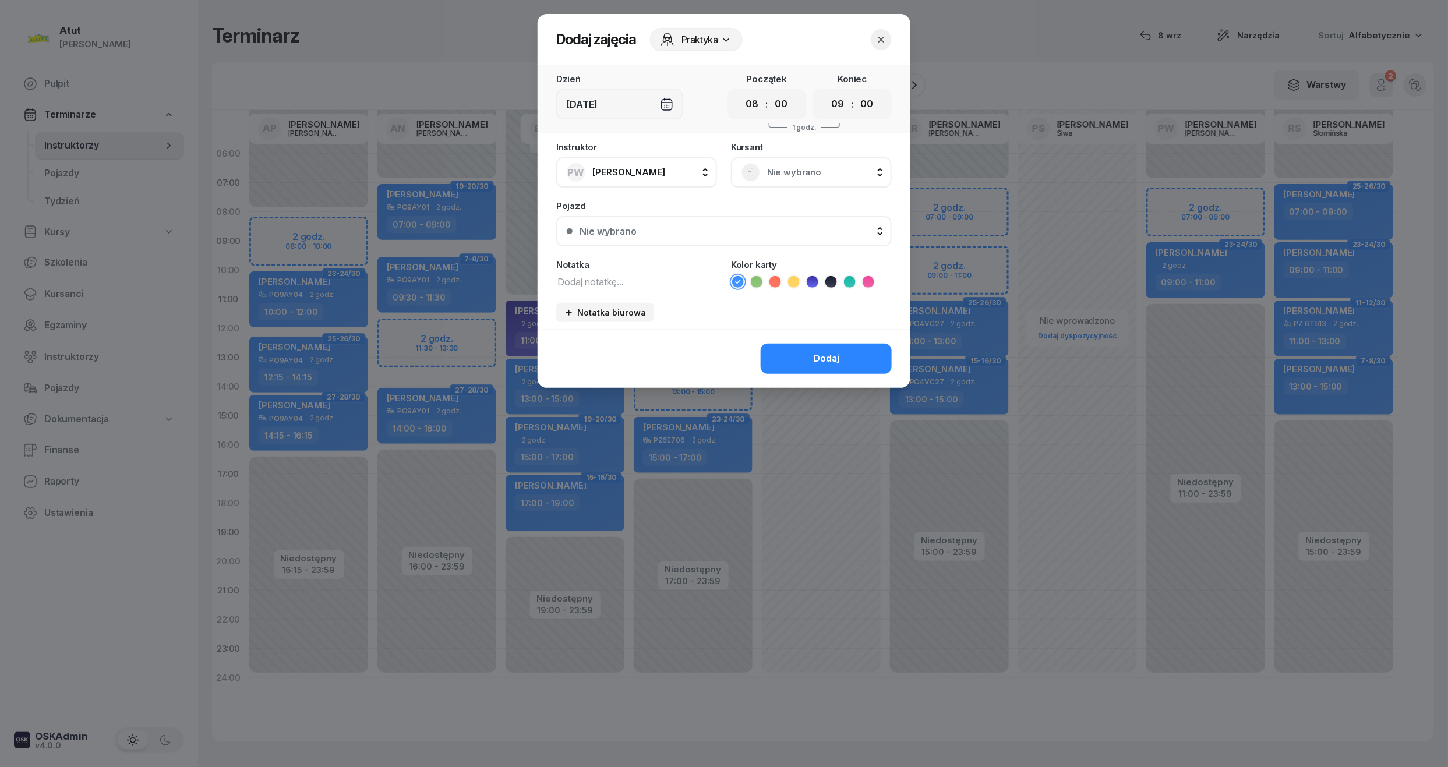
click at [816, 175] on span "Nie wybrano" at bounding box center [824, 172] width 114 height 15
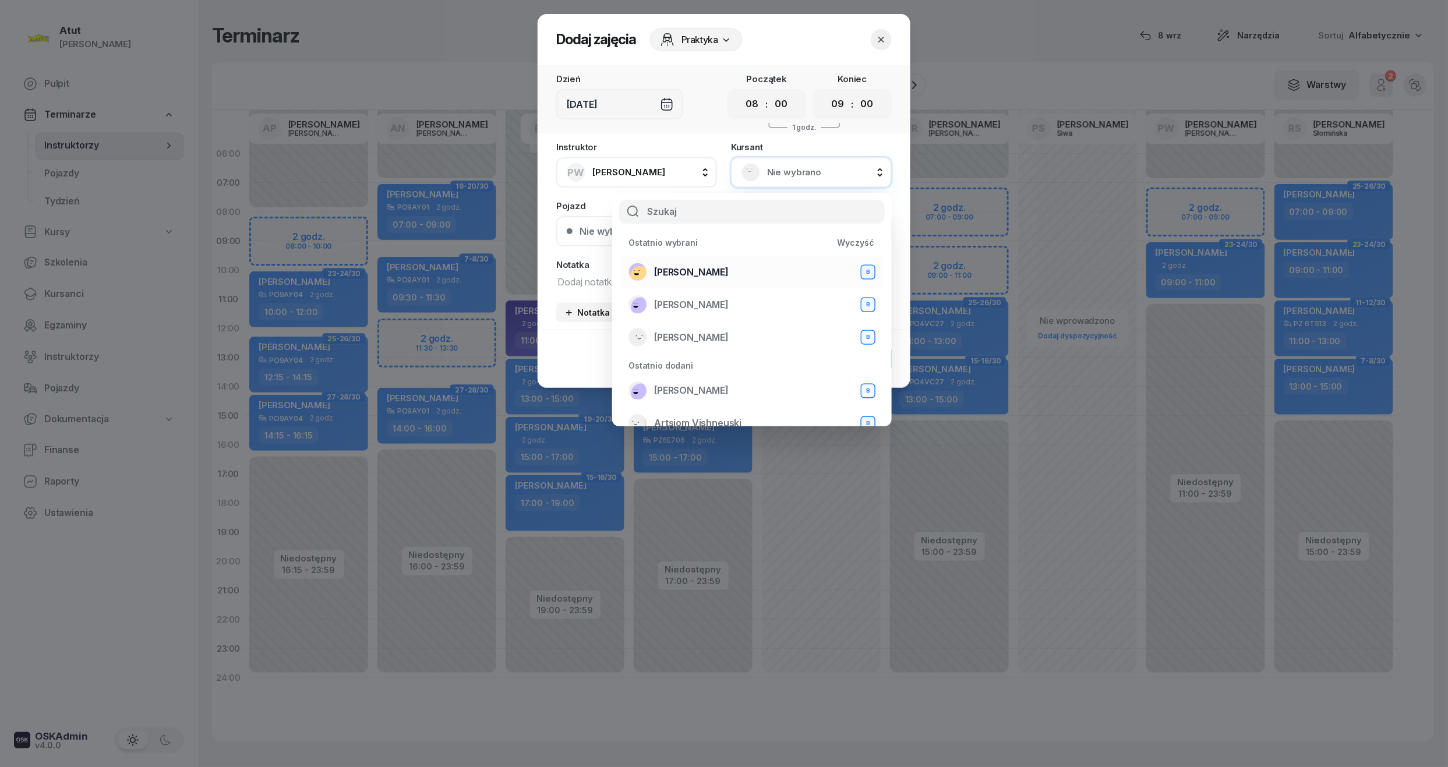
click at [712, 275] on span "[PERSON_NAME]" at bounding box center [691, 272] width 75 height 15
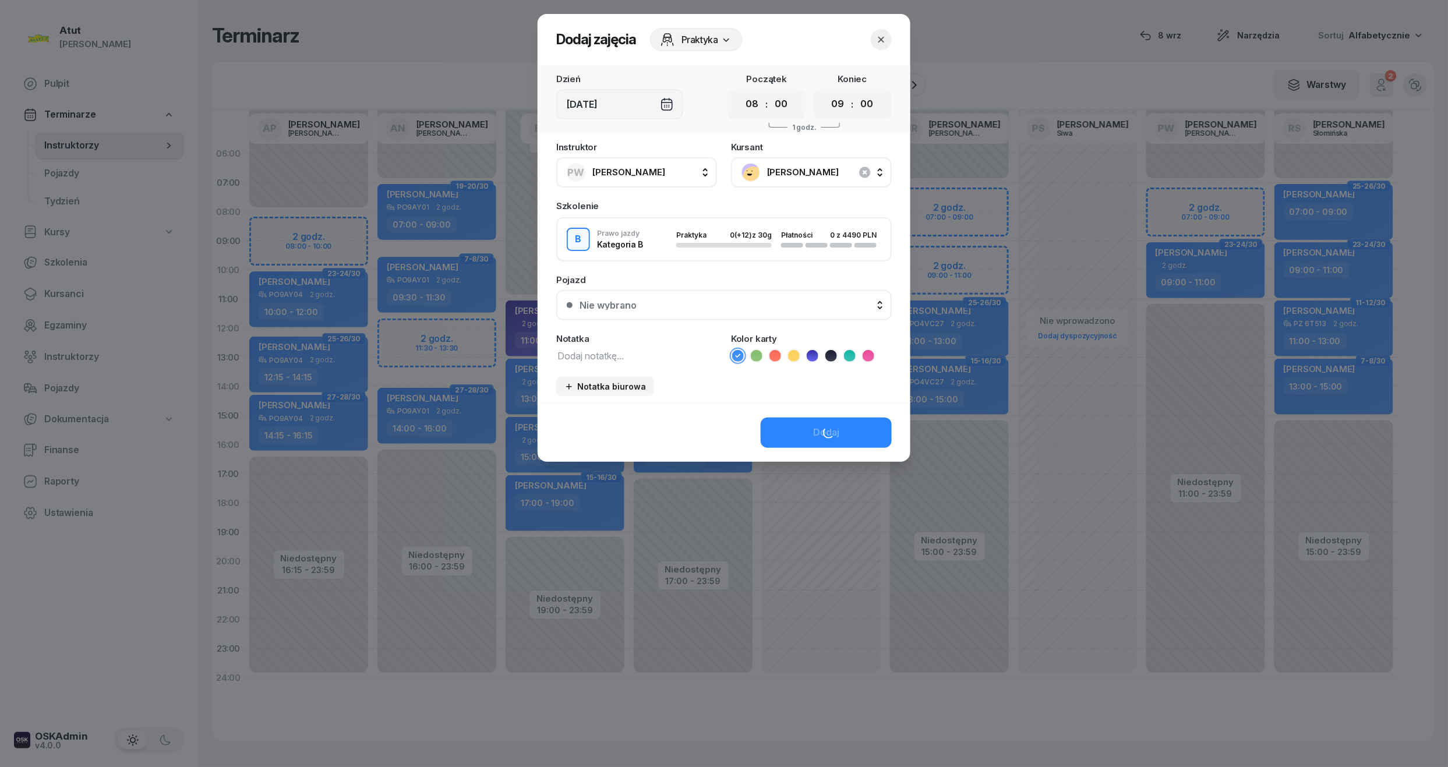
click at [807, 351] on icon at bounding box center [813, 356] width 12 height 12
click at [709, 311] on button "Nie wybrano" at bounding box center [723, 305] width 335 height 30
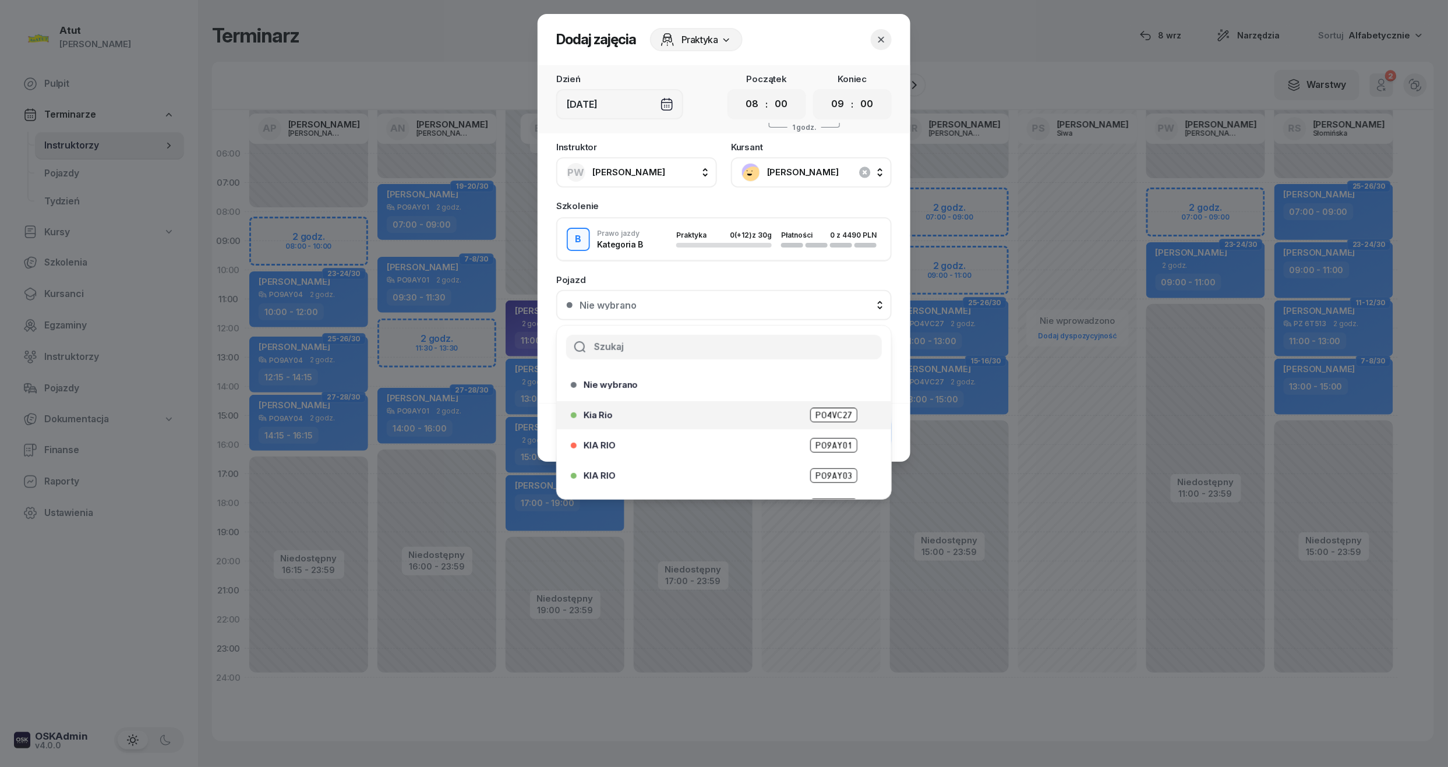
click at [840, 411] on span "PO4VC27" at bounding box center [833, 415] width 47 height 15
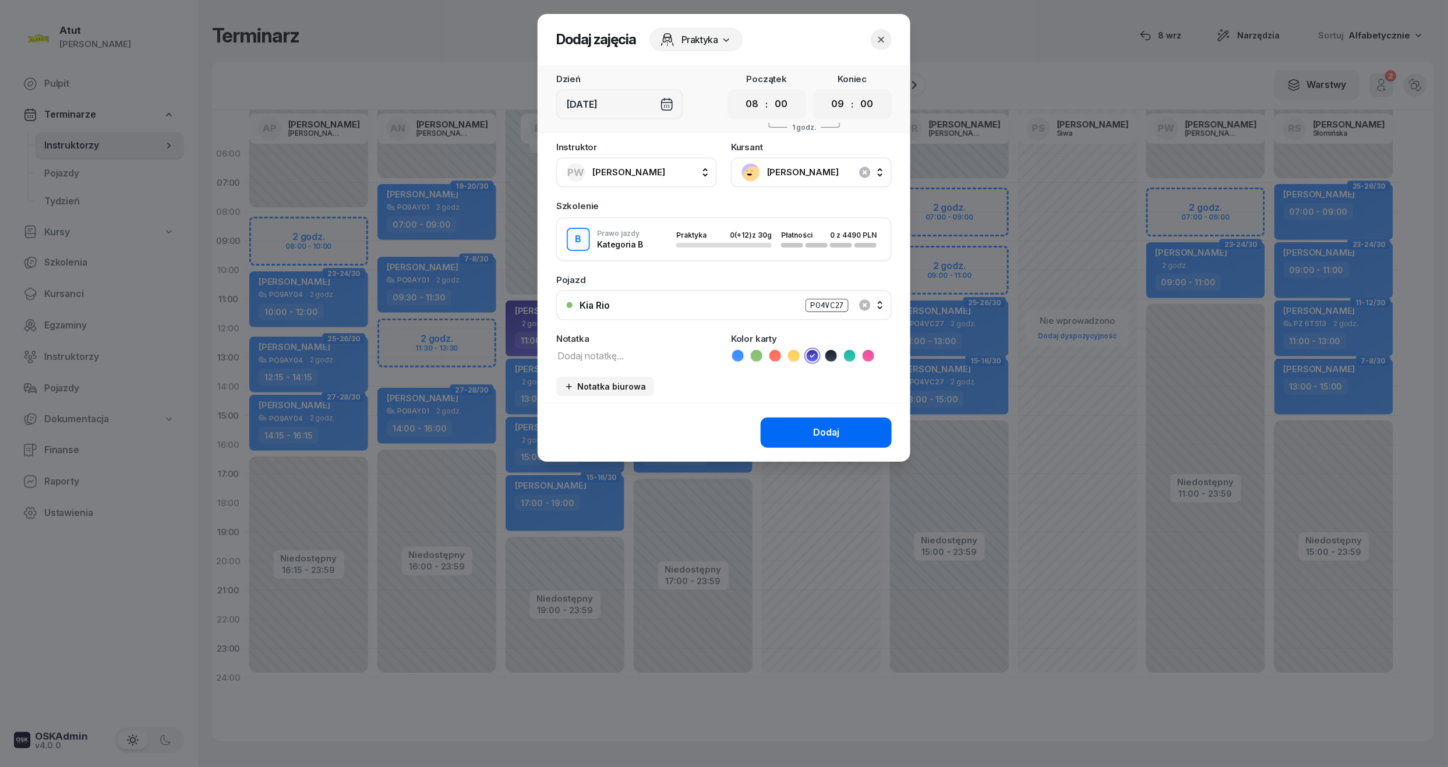
click at [828, 429] on div "Dodaj" at bounding box center [826, 432] width 26 height 15
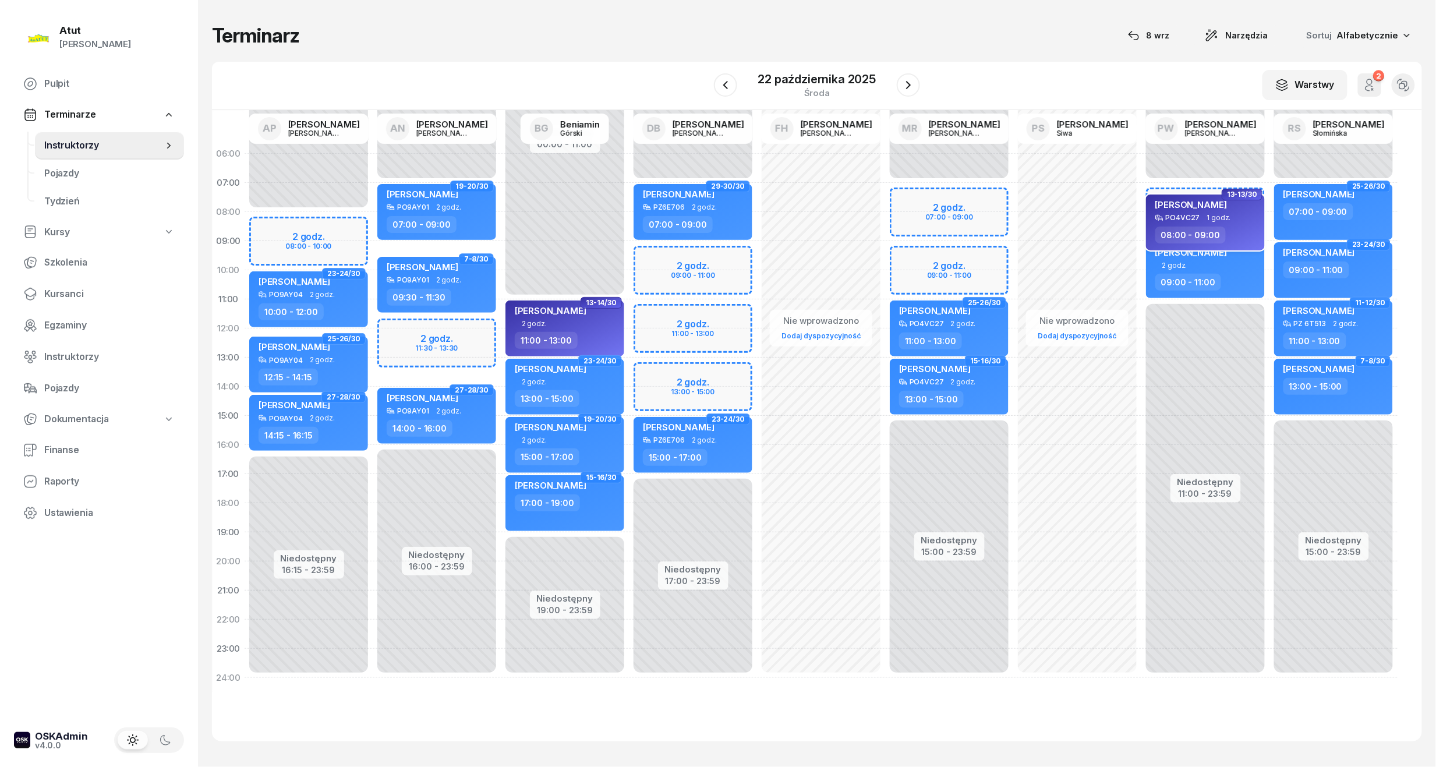
click at [1209, 221] on span "1 godz." at bounding box center [1219, 218] width 24 height 8
select select "08"
select select "09"
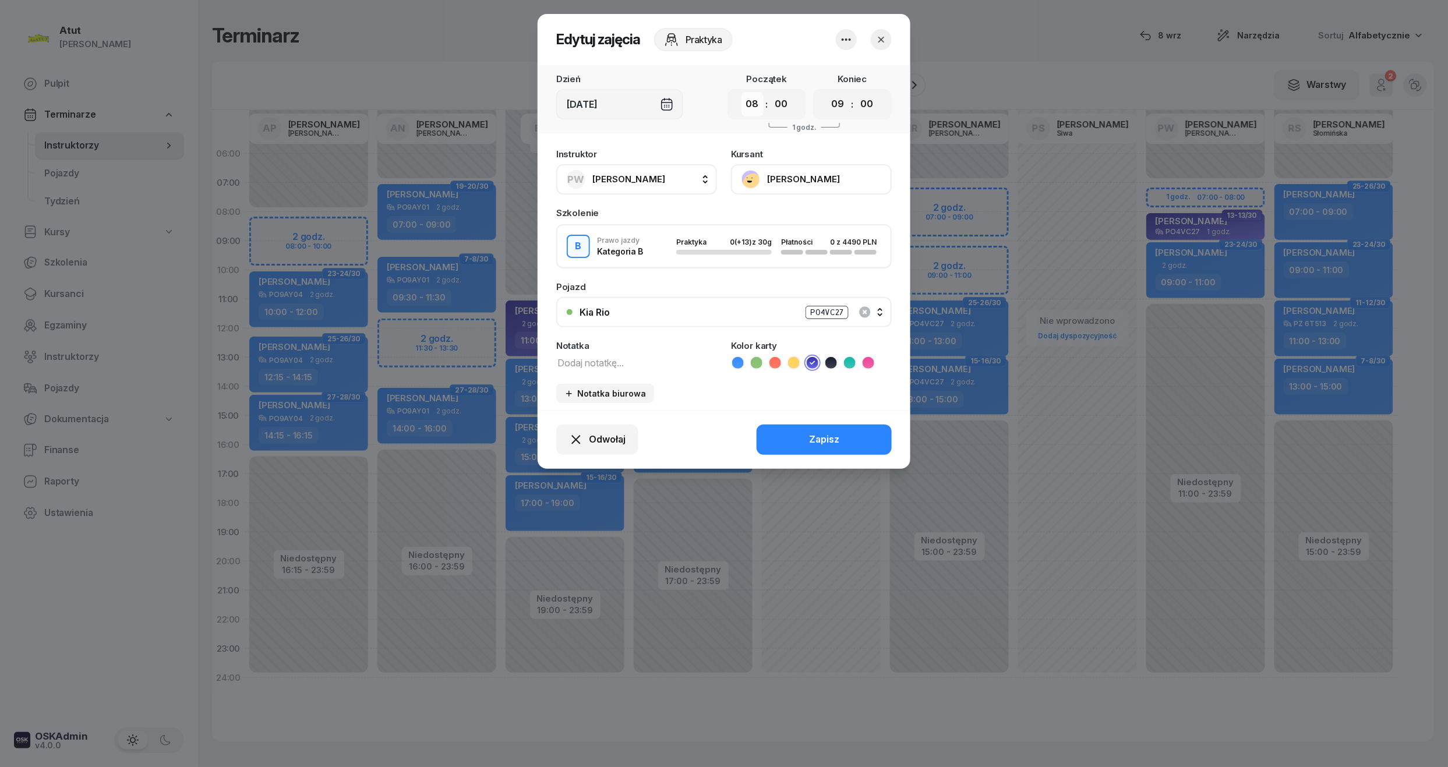
drag, startPoint x: 749, startPoint y: 107, endPoint x: 760, endPoint y: 112, distance: 12.2
click at [749, 107] on select "00 01 02 03 04 05 06 07 08 09 10 11 12 13 14 15 16 17 18 19 20 21 22 23" at bounding box center [752, 104] width 22 height 24
select select "07"
click at [741, 92] on select "00 01 02 03 04 05 06 07 08 09 10 11 12 13 14 15 16 17 18 19 20 21 22 23" at bounding box center [752, 104] width 22 height 24
click at [861, 436] on button "Zapisz" at bounding box center [823, 440] width 135 height 30
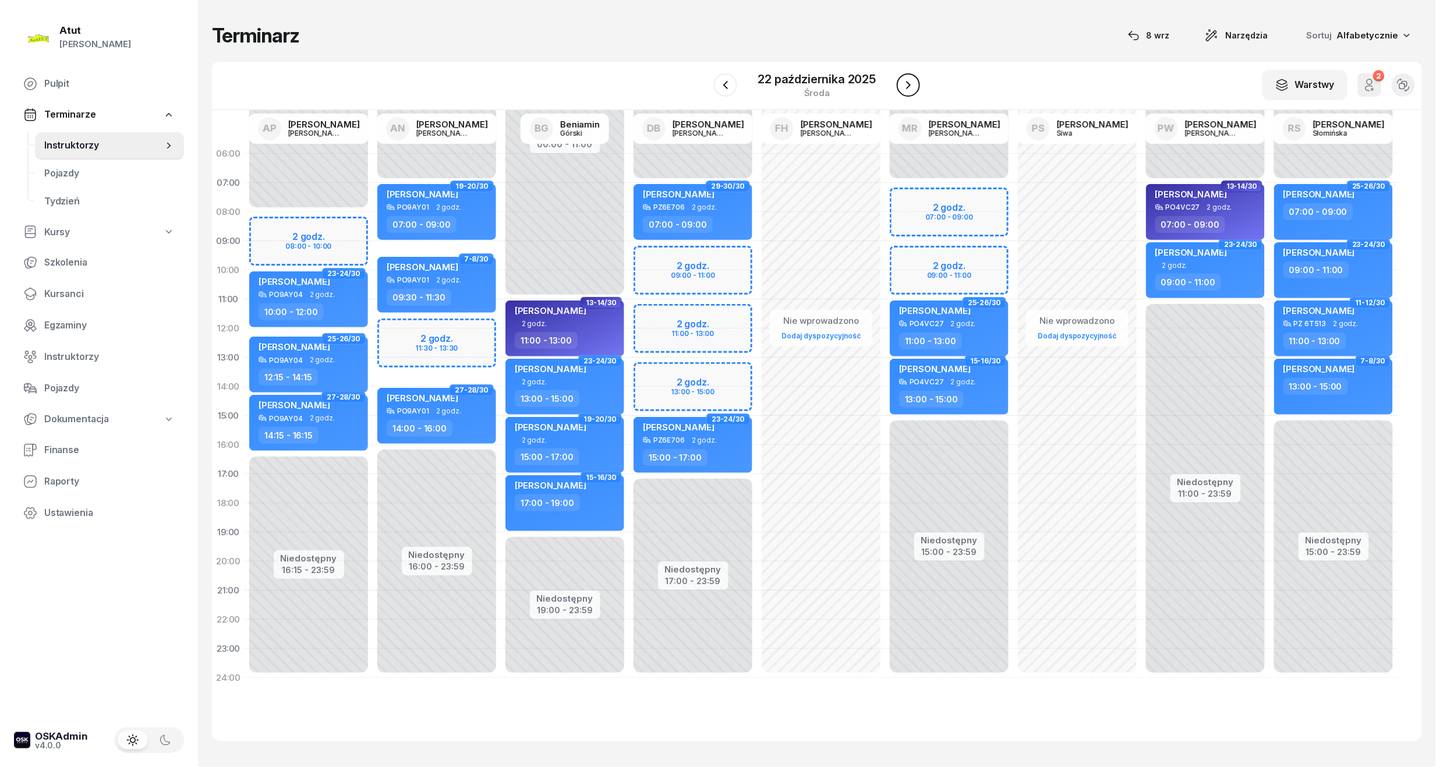
click at [915, 85] on icon "button" at bounding box center [908, 85] width 14 height 14
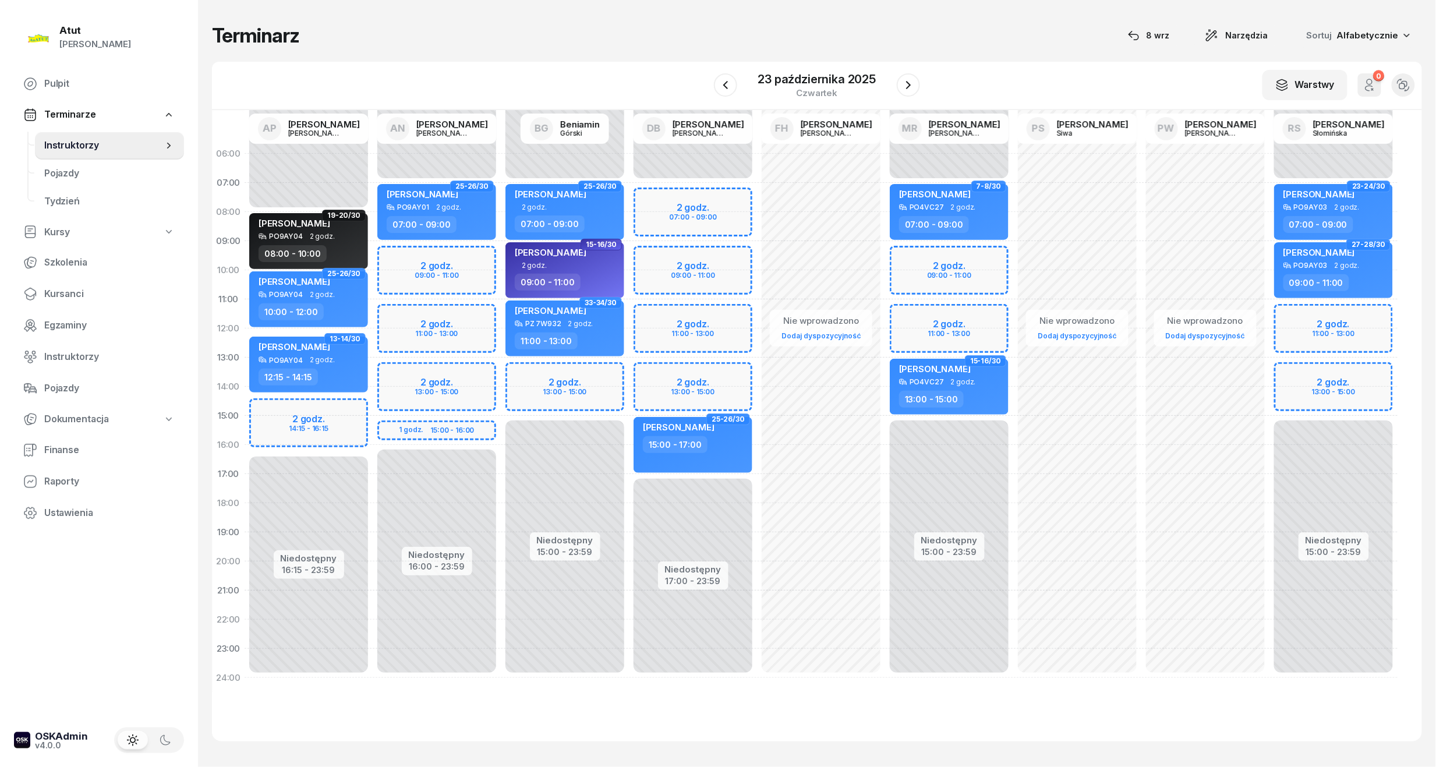
click at [706, 212] on div "Niedostępny 00:00 - 07:00 Niedostępny 17:00 - 23:59 2 godz. 07:00 - 09:00 2 god…" at bounding box center [693, 415] width 128 height 553
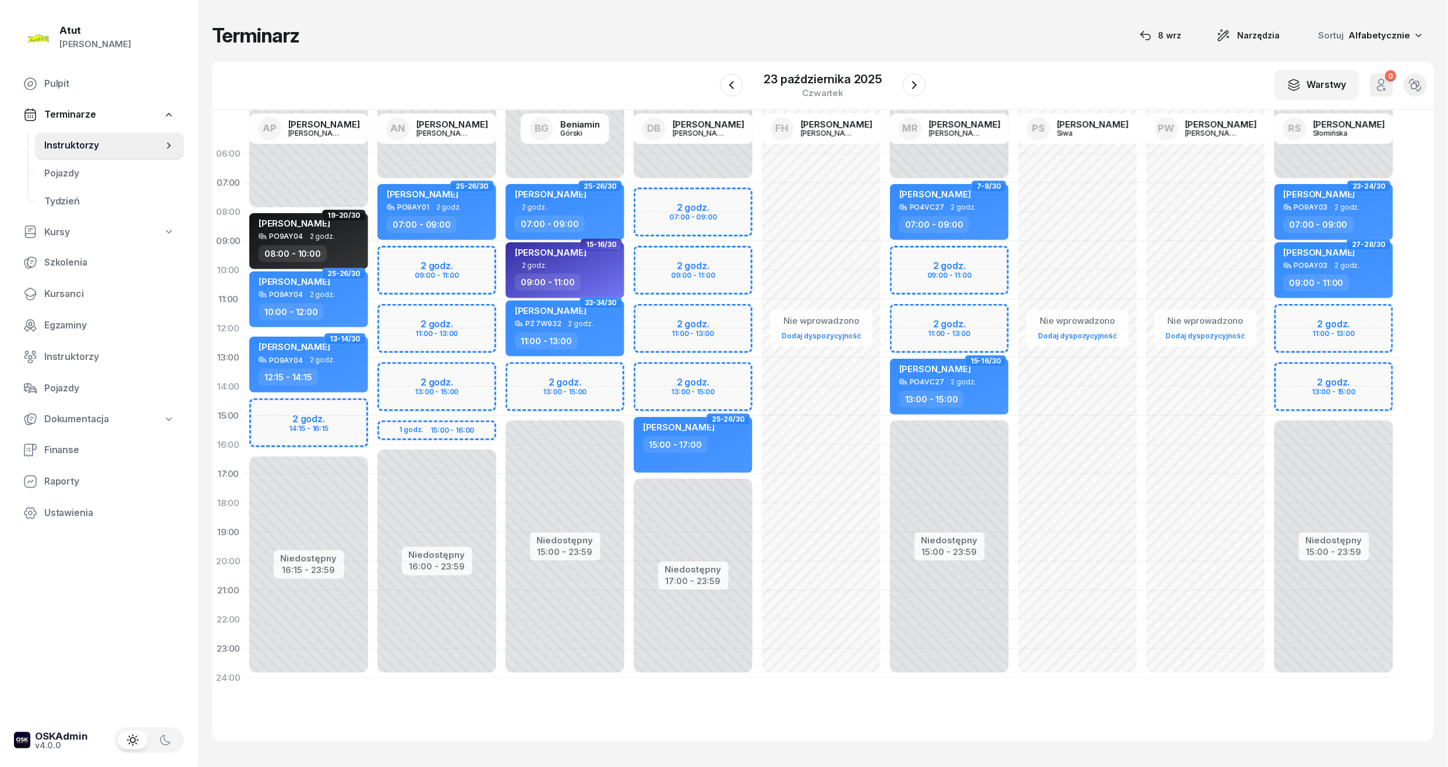
select select "08"
select select "10"
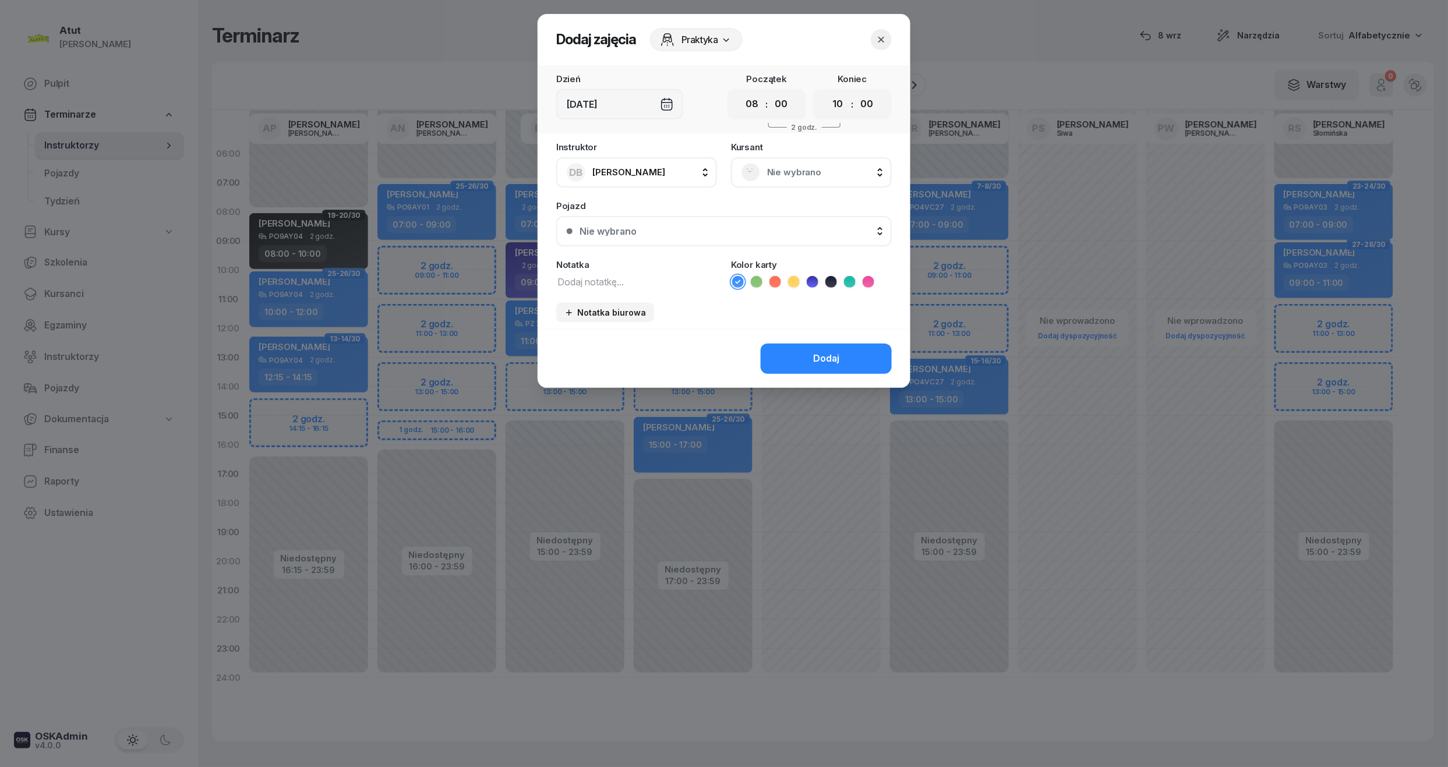
click at [795, 168] on span "Nie wybrano" at bounding box center [824, 172] width 114 height 15
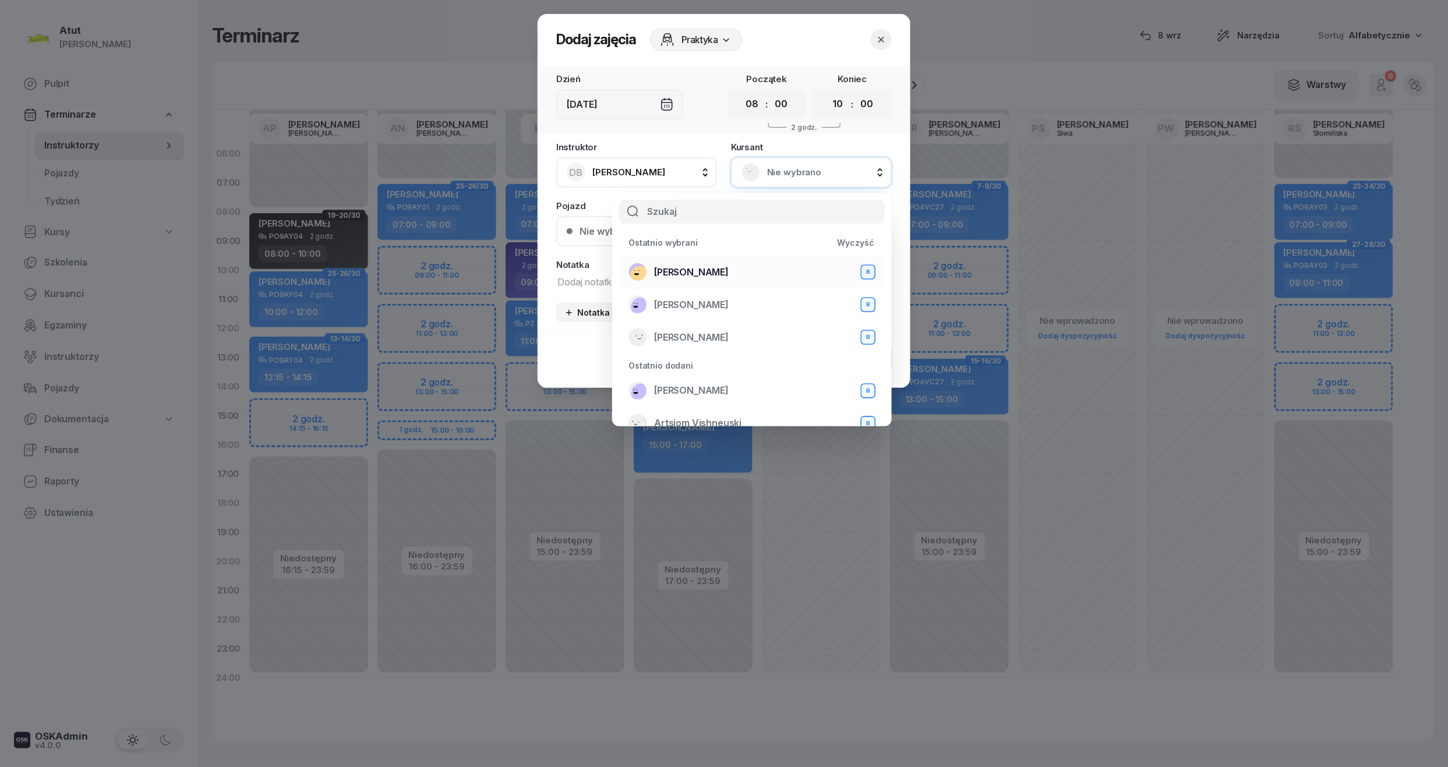
click at [673, 275] on span "[PERSON_NAME]" at bounding box center [691, 272] width 75 height 15
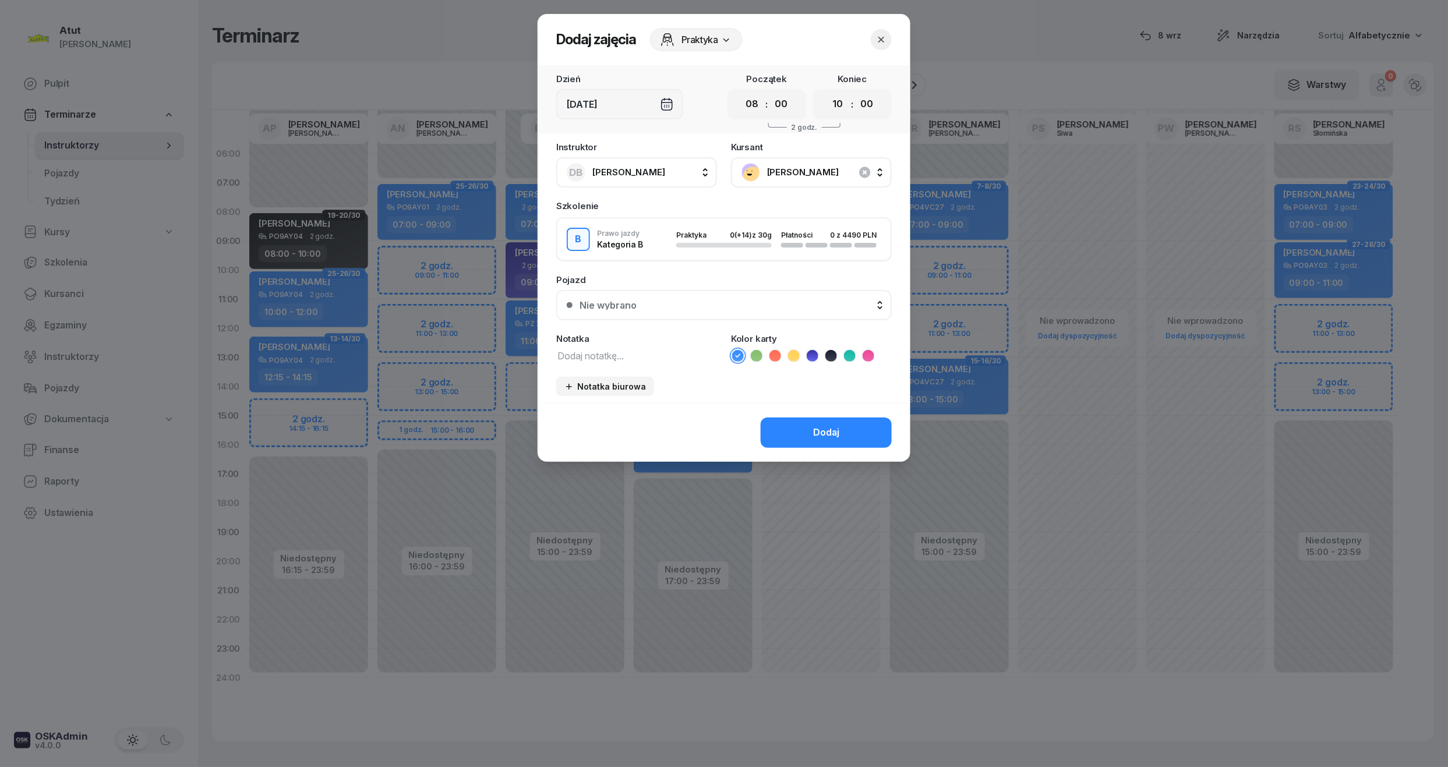
click at [813, 358] on icon at bounding box center [813, 356] width 12 height 12
click at [819, 436] on div "Dodaj" at bounding box center [826, 432] width 26 height 15
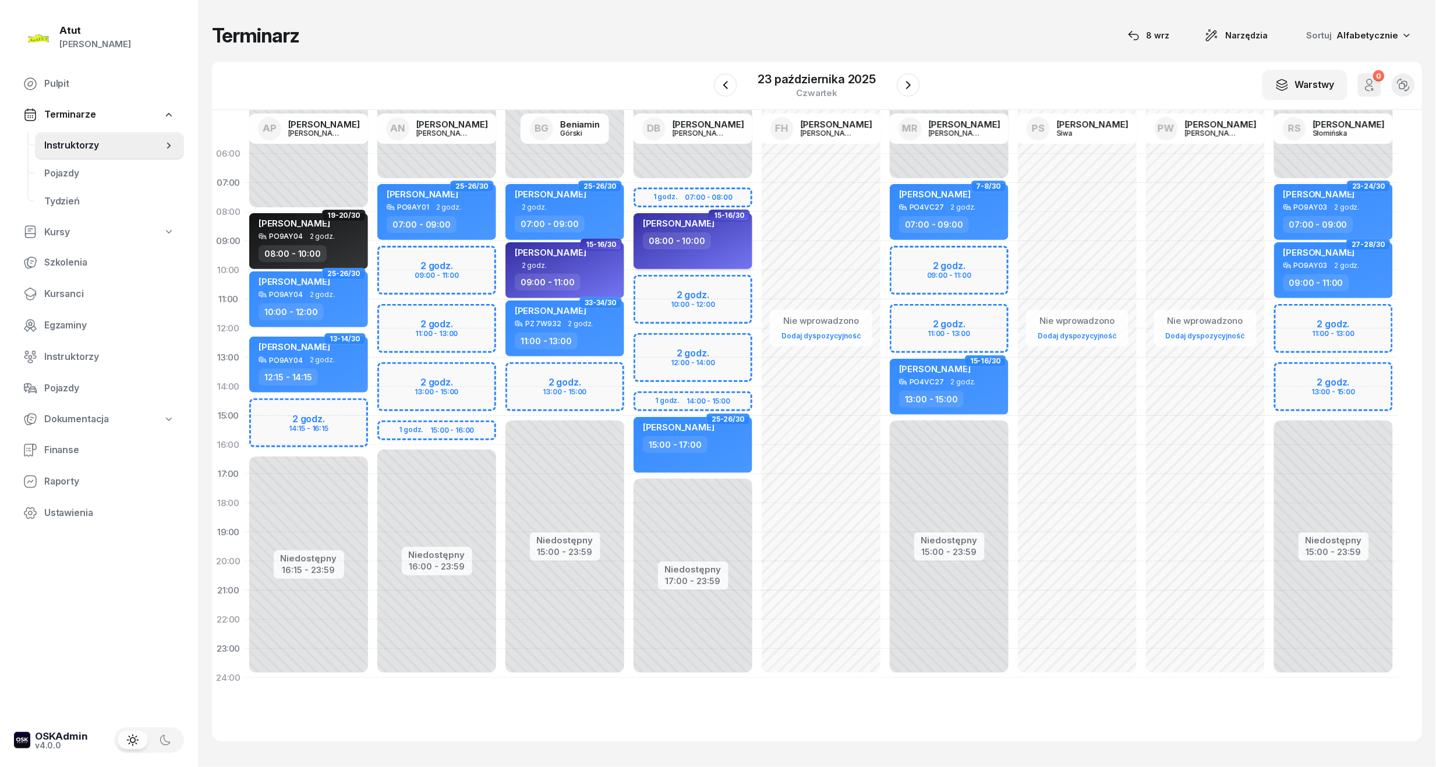
click at [709, 222] on span "[PERSON_NAME]" at bounding box center [679, 223] width 72 height 11
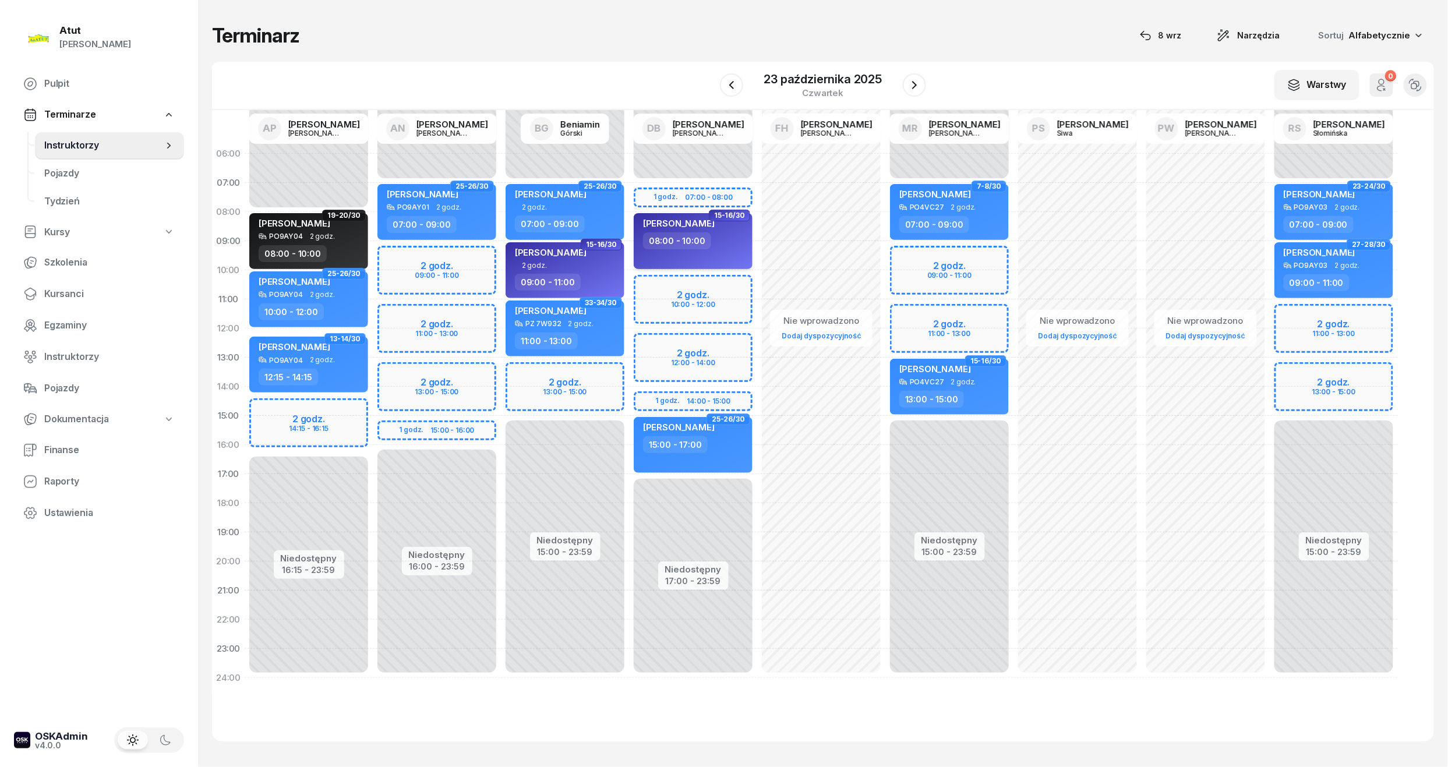
select select "08"
select select "10"
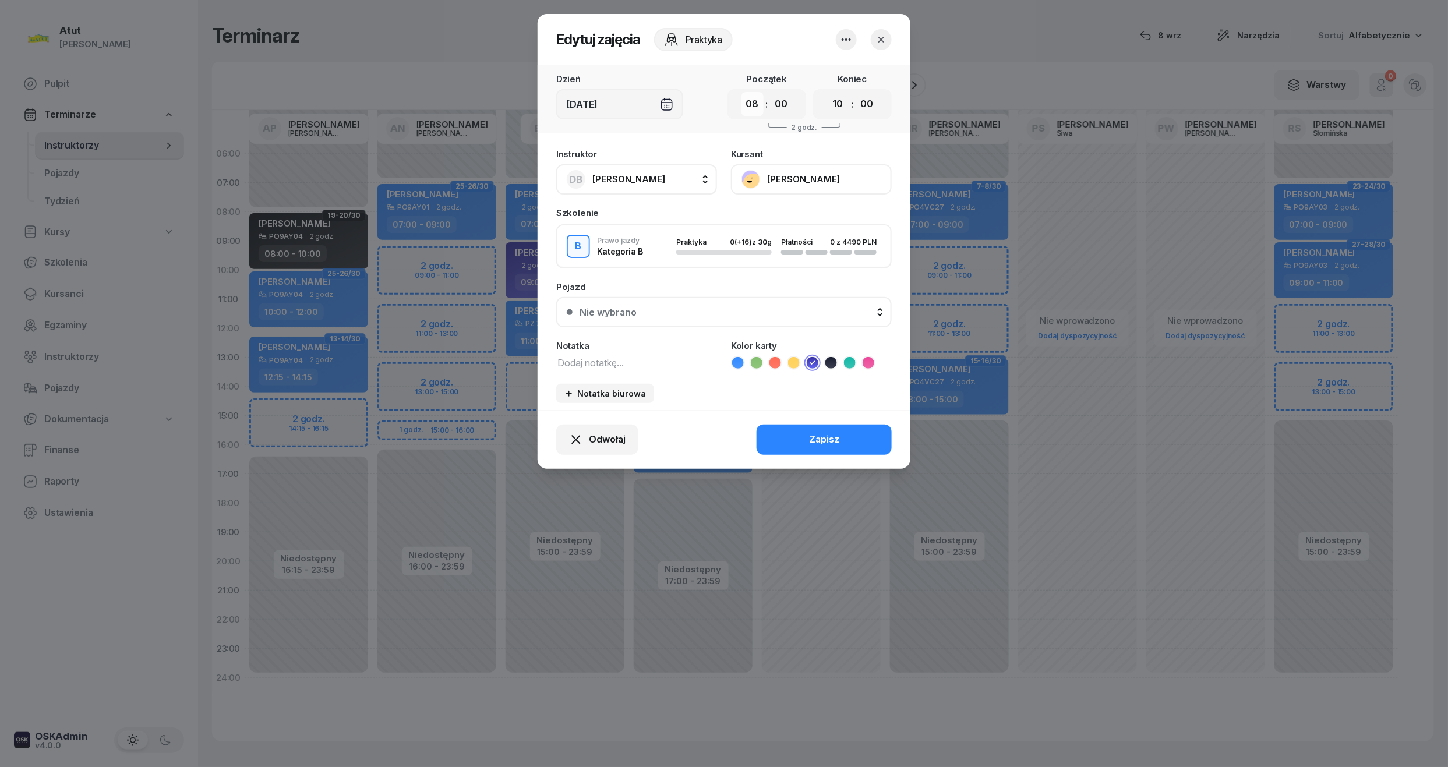
drag, startPoint x: 747, startPoint y: 102, endPoint x: 748, endPoint y: 112, distance: 10.1
click at [747, 102] on select "00 01 02 03 04 05 06 07 08 09 10 11 12 13 14 15 16 17 18 19 20 21 22 23" at bounding box center [752, 104] width 22 height 24
select select "07"
click at [741, 92] on select "00 01 02 03 04 05 06 07 08 09 10 11 12 13 14 15 16 17 18 19 20 21 22 23" at bounding box center [752, 104] width 22 height 24
click at [841, 107] on select "00 01 02 03 04 05 06 07 08 09 10 11 12 13 14 15 16 17 18 19 20 21 22 23" at bounding box center [838, 104] width 22 height 24
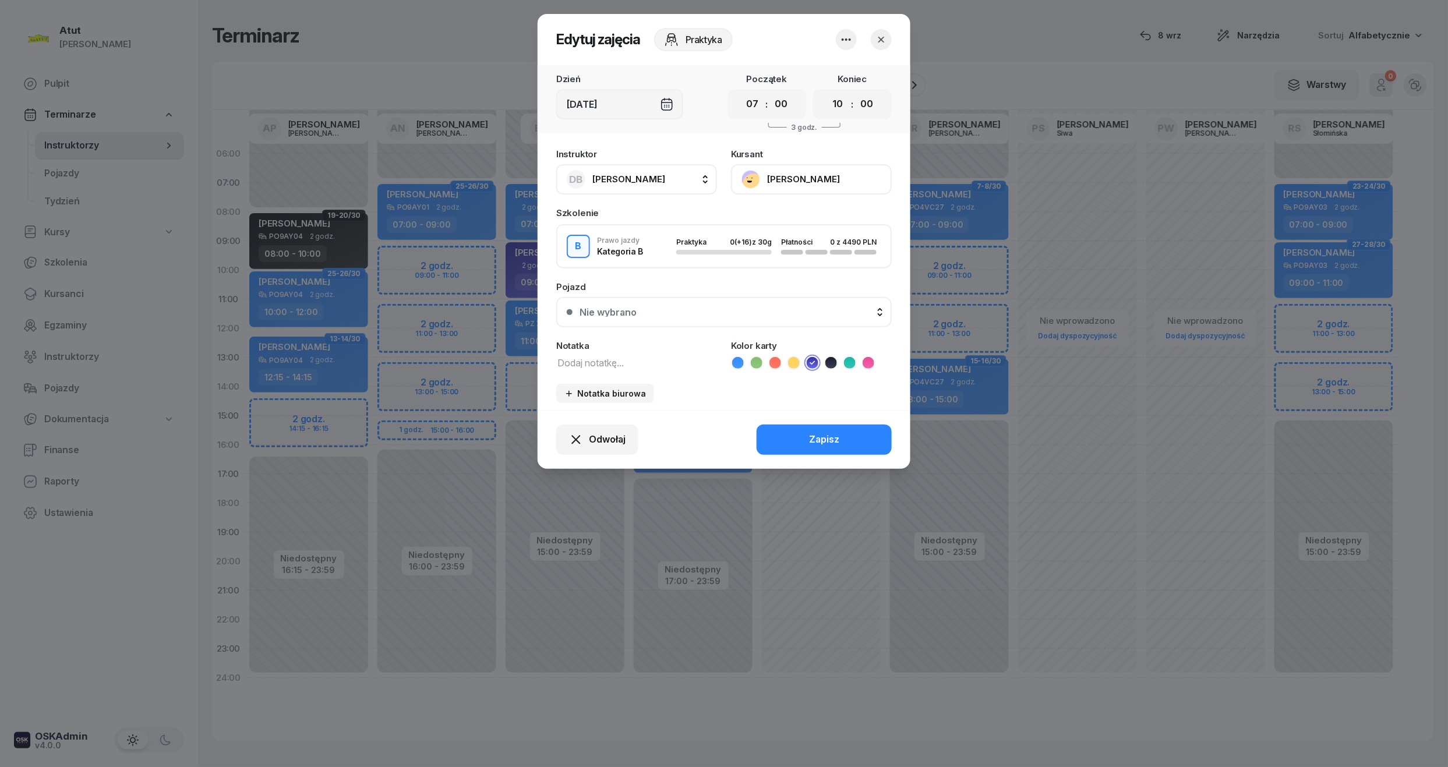
select select "09"
click at [827, 92] on select "00 01 02 03 04 05 06 07 08 09 10 11 12 13 14 15 16 17 18 19 20 21 22 23" at bounding box center [838, 104] width 22 height 24
click at [774, 287] on div "Pojazd" at bounding box center [723, 286] width 335 height 9
click at [770, 307] on div "Nie wybrano" at bounding box center [730, 311] width 302 height 9
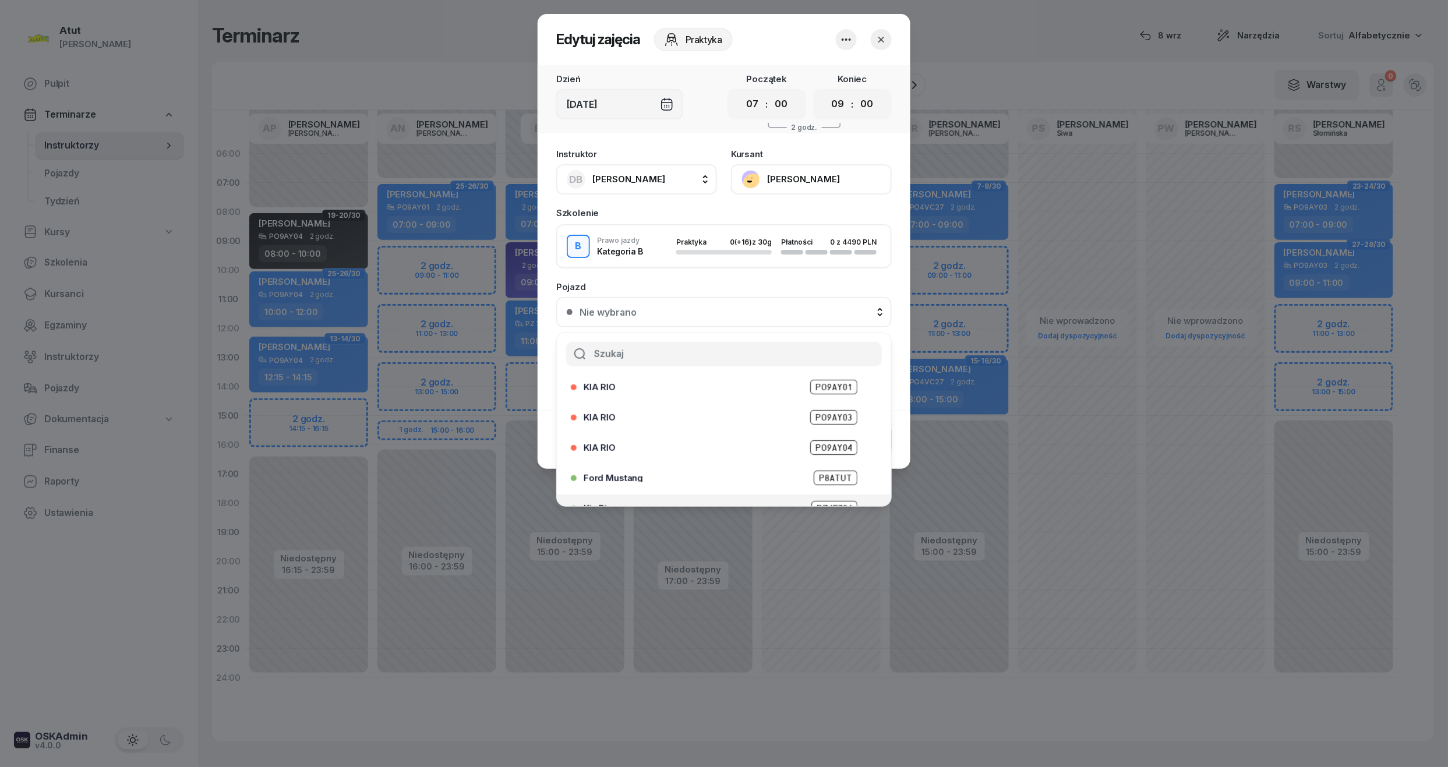
scroll to position [144, 0]
click at [835, 486] on span "PZ 6T513" at bounding box center [833, 489] width 48 height 15
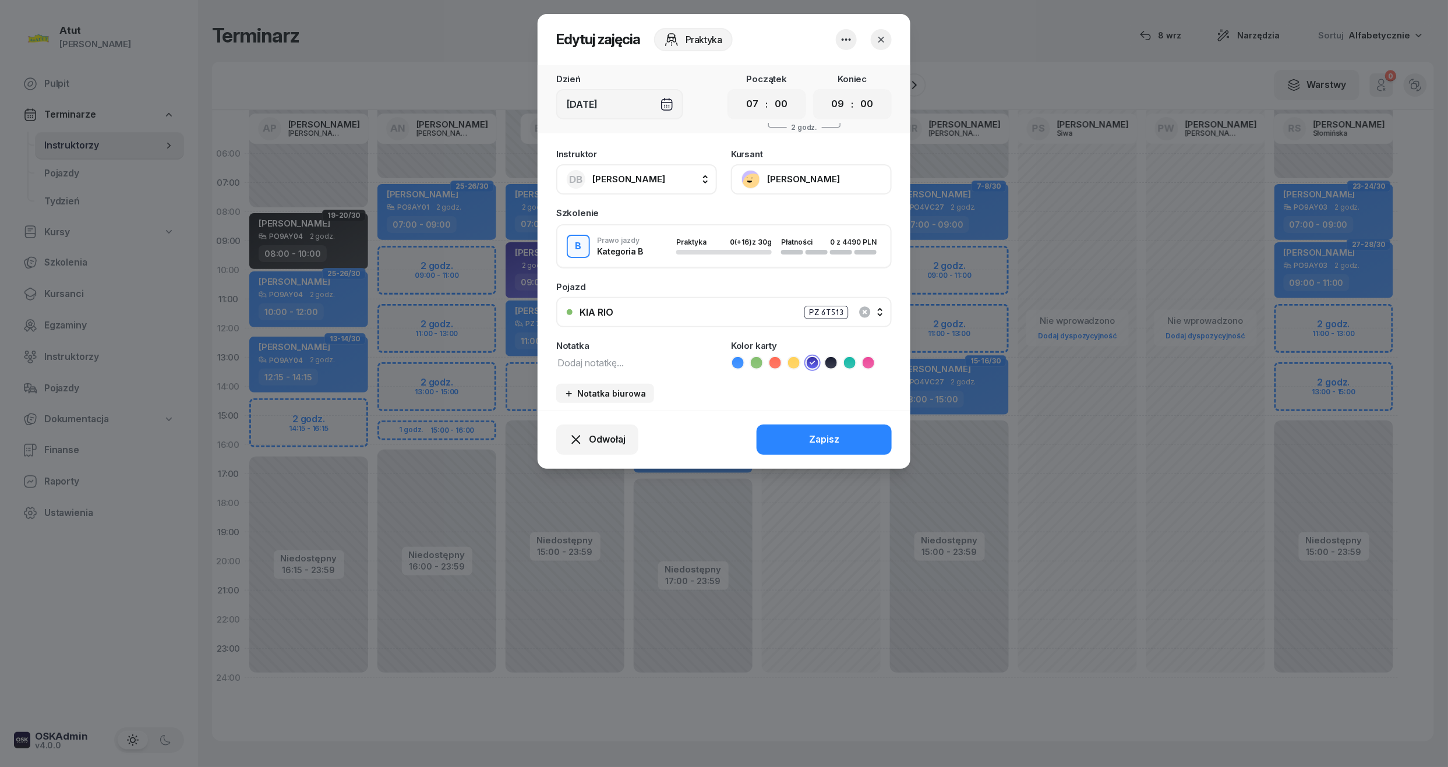
click at [837, 298] on button "KIA RIO PZ 6T513" at bounding box center [723, 312] width 335 height 30
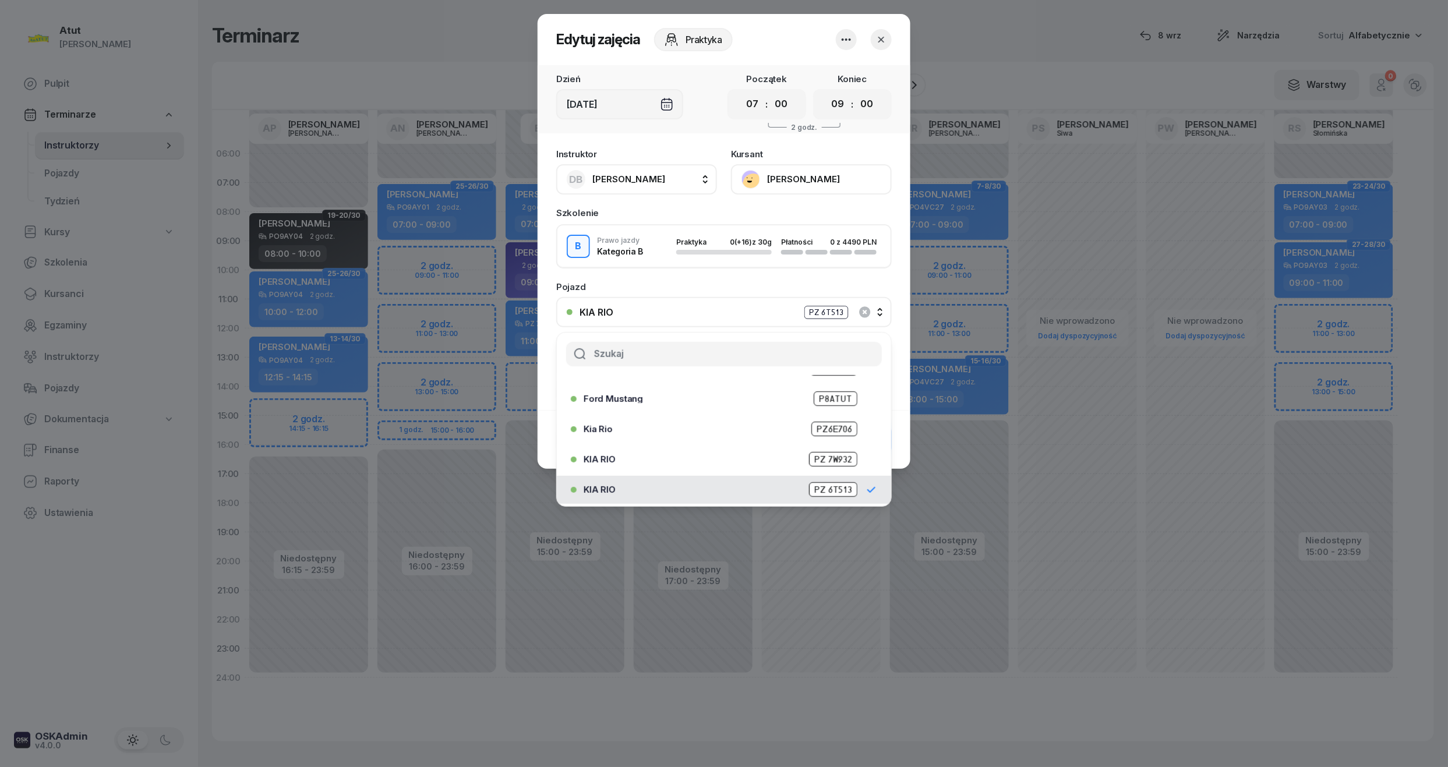
click at [835, 306] on div "PZ 6T513" at bounding box center [826, 312] width 44 height 13
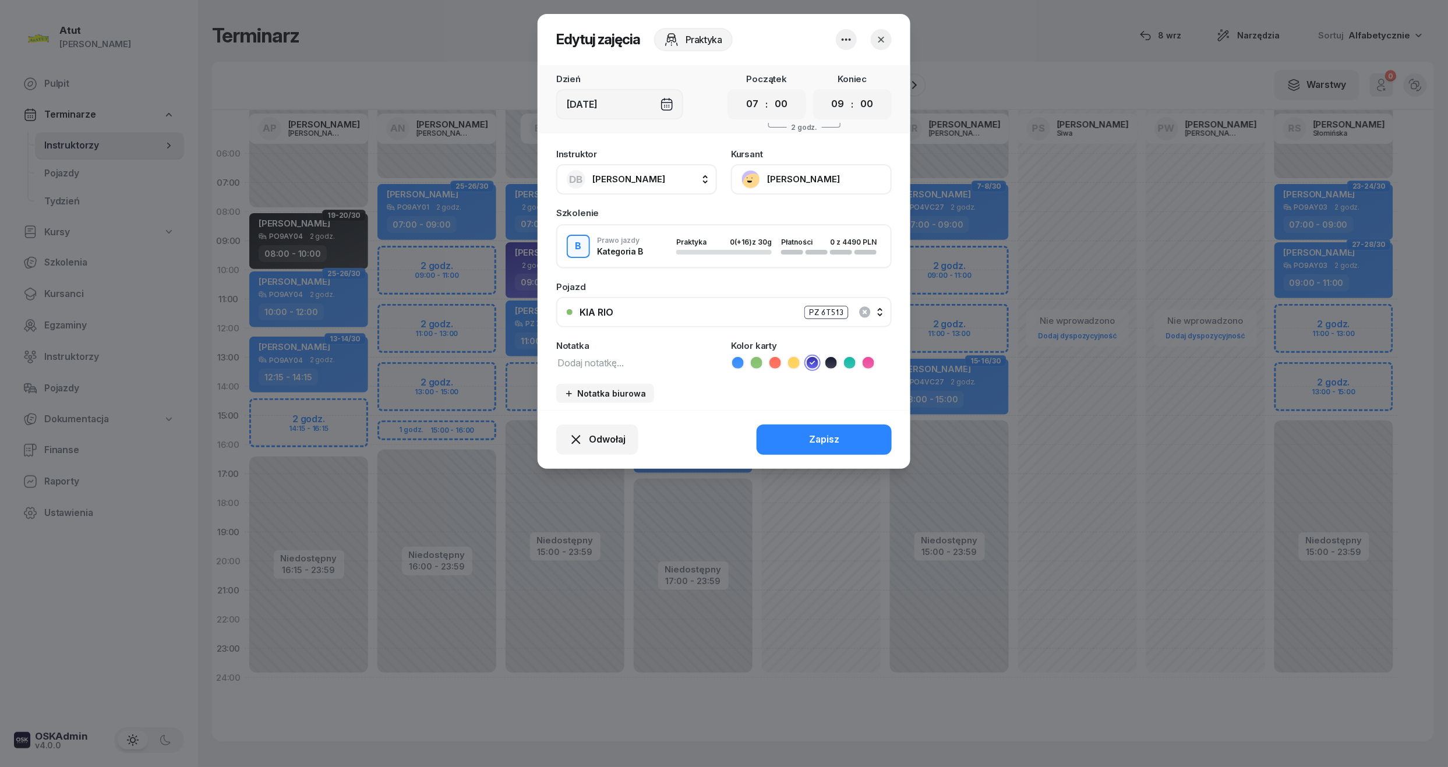
click at [830, 302] on button "KIA RIO PZ 6T513" at bounding box center [723, 312] width 335 height 30
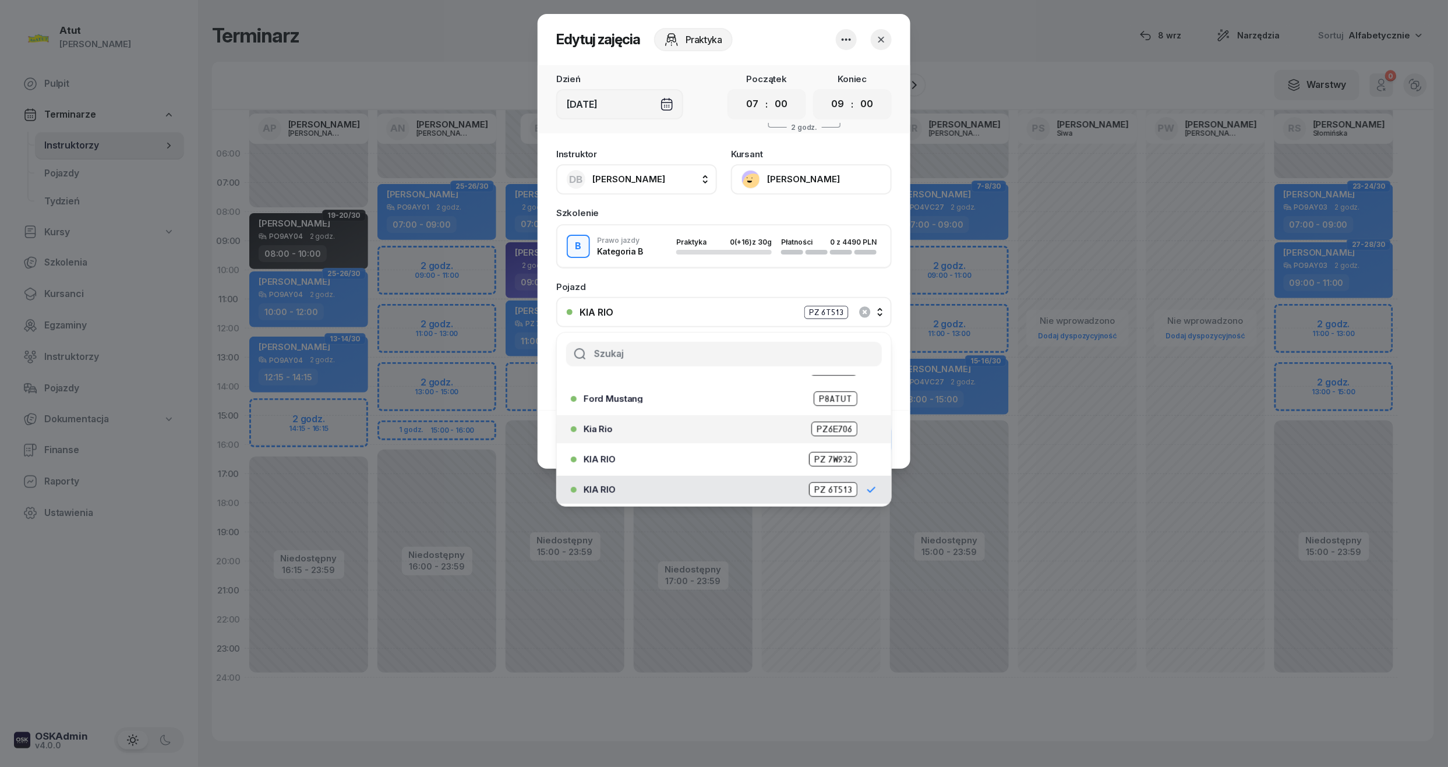
click at [816, 433] on span "PZ6E706" at bounding box center [834, 429] width 46 height 15
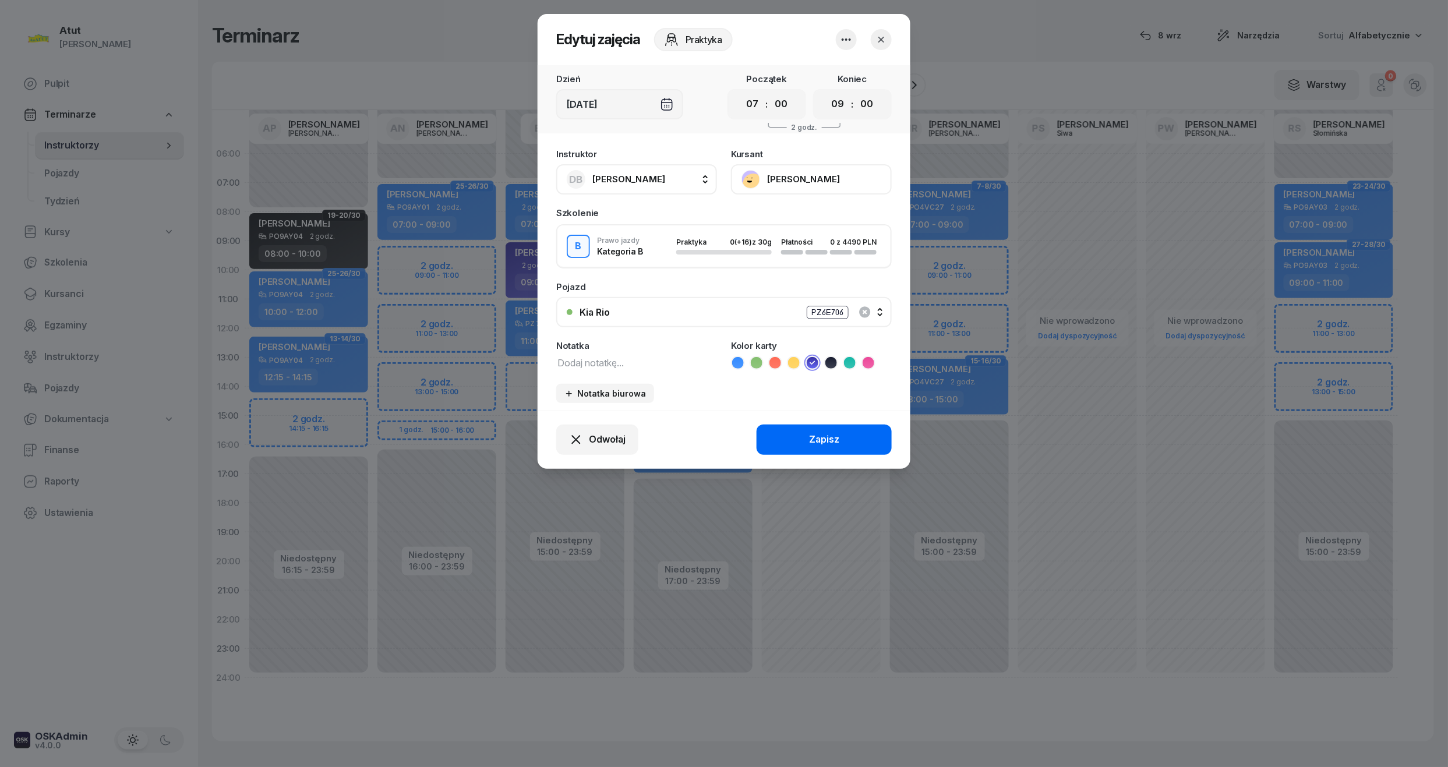
click at [821, 439] on div "Zapisz" at bounding box center [824, 439] width 30 height 15
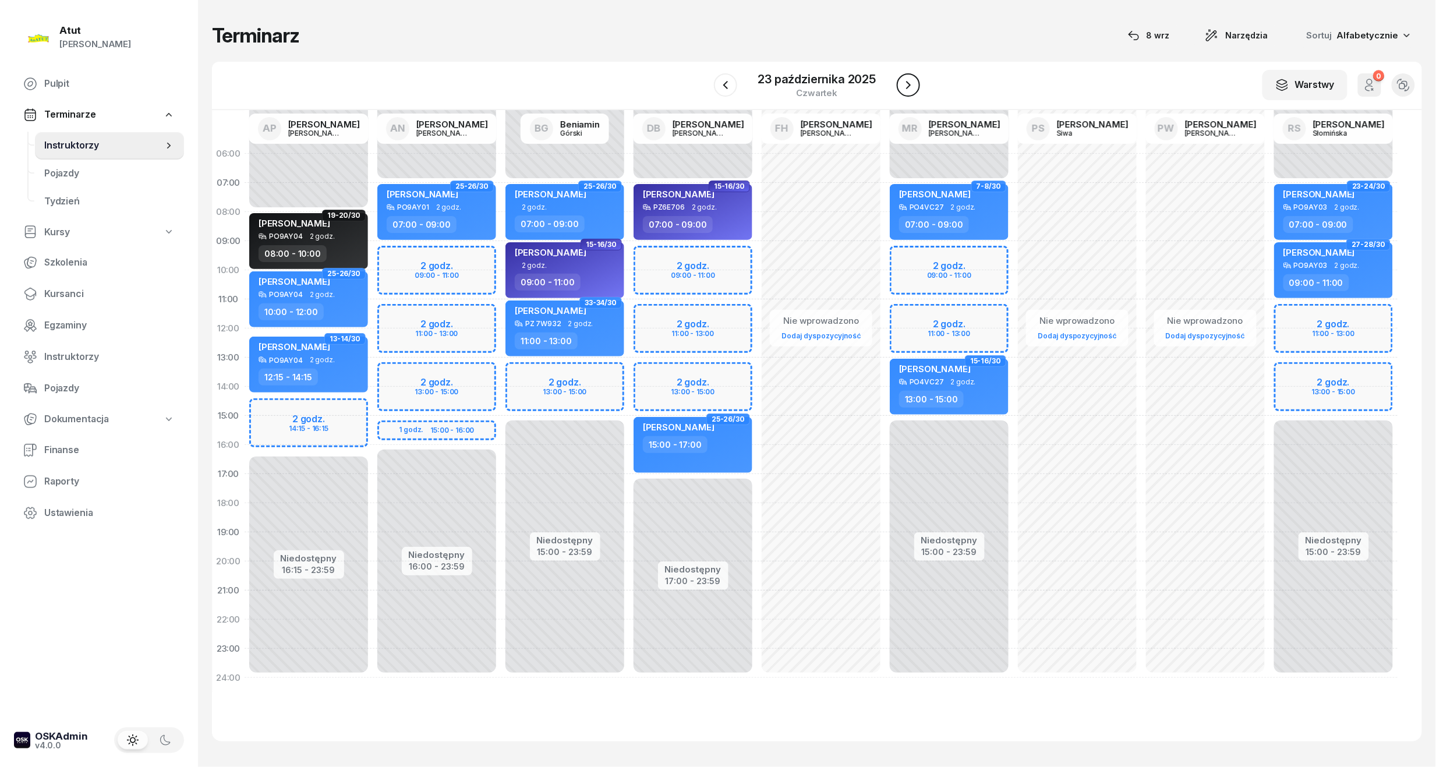
click at [902, 86] on icon "button" at bounding box center [908, 85] width 14 height 14
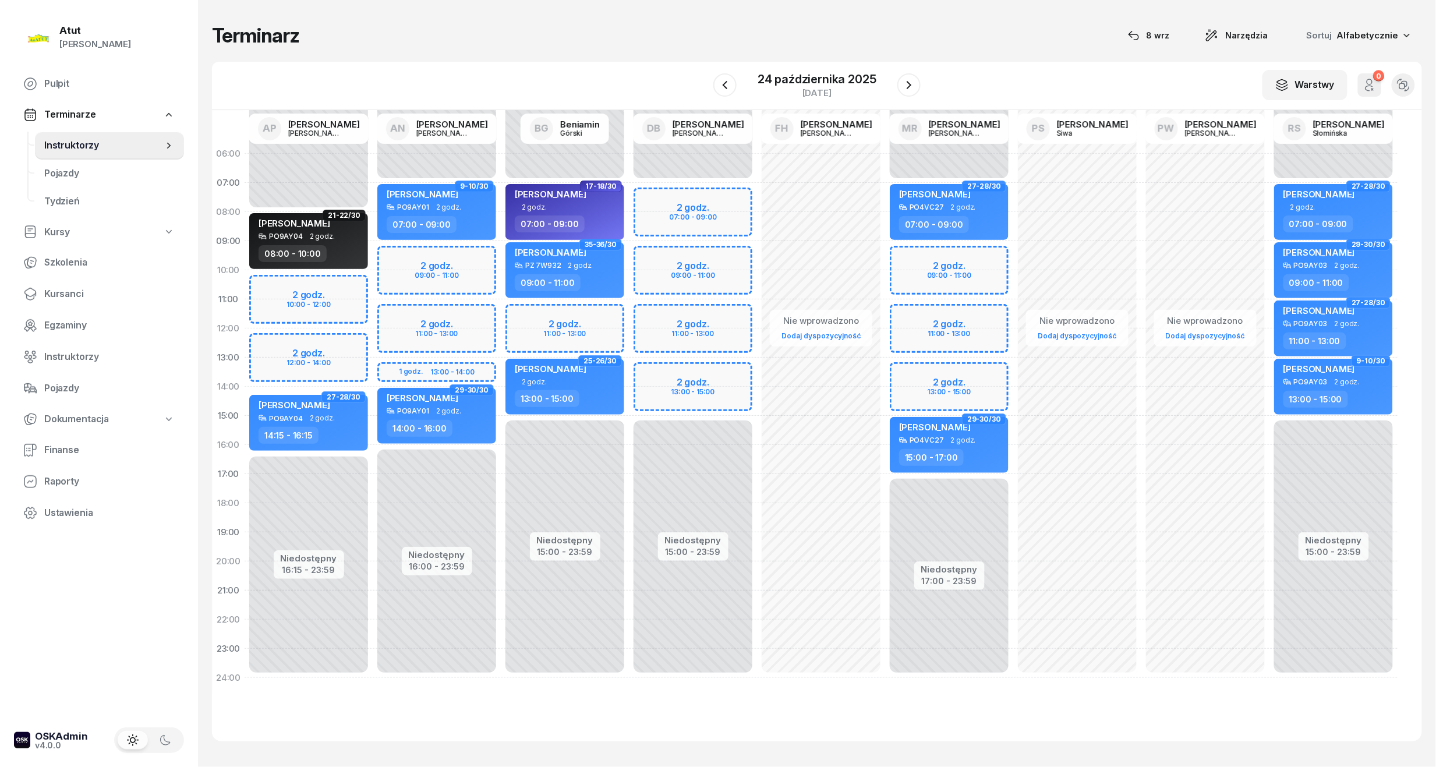
click at [662, 205] on div "Niedostępny 00:00 - 07:00 Niedostępny 15:00 - 23:59 2 godz. 07:00 - 09:00 2 god…" at bounding box center [693, 415] width 128 height 553
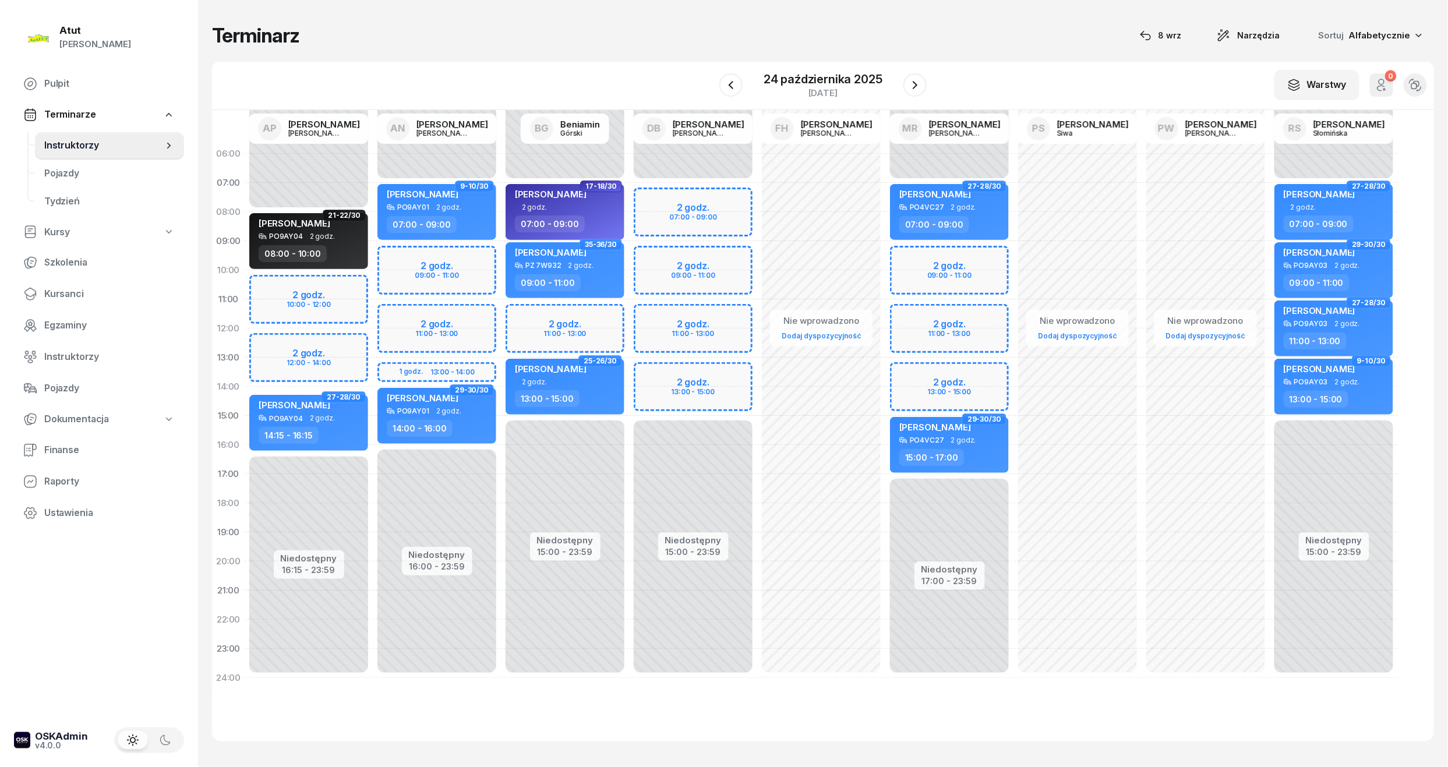
select select "07"
select select "09"
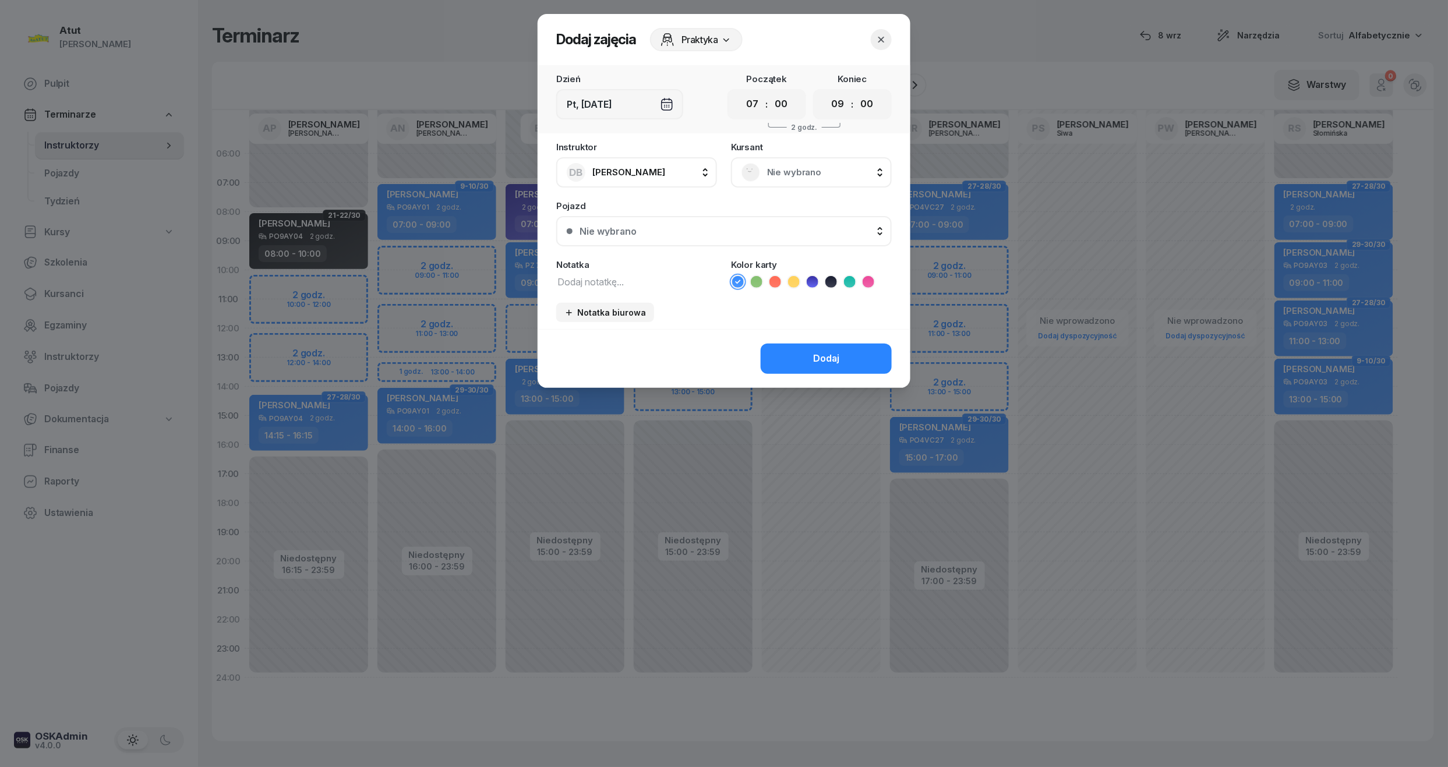
click at [816, 150] on div "Kursant Nie wybrano" at bounding box center [811, 165] width 161 height 45
click at [809, 165] on span "Nie wybrano" at bounding box center [824, 172] width 114 height 15
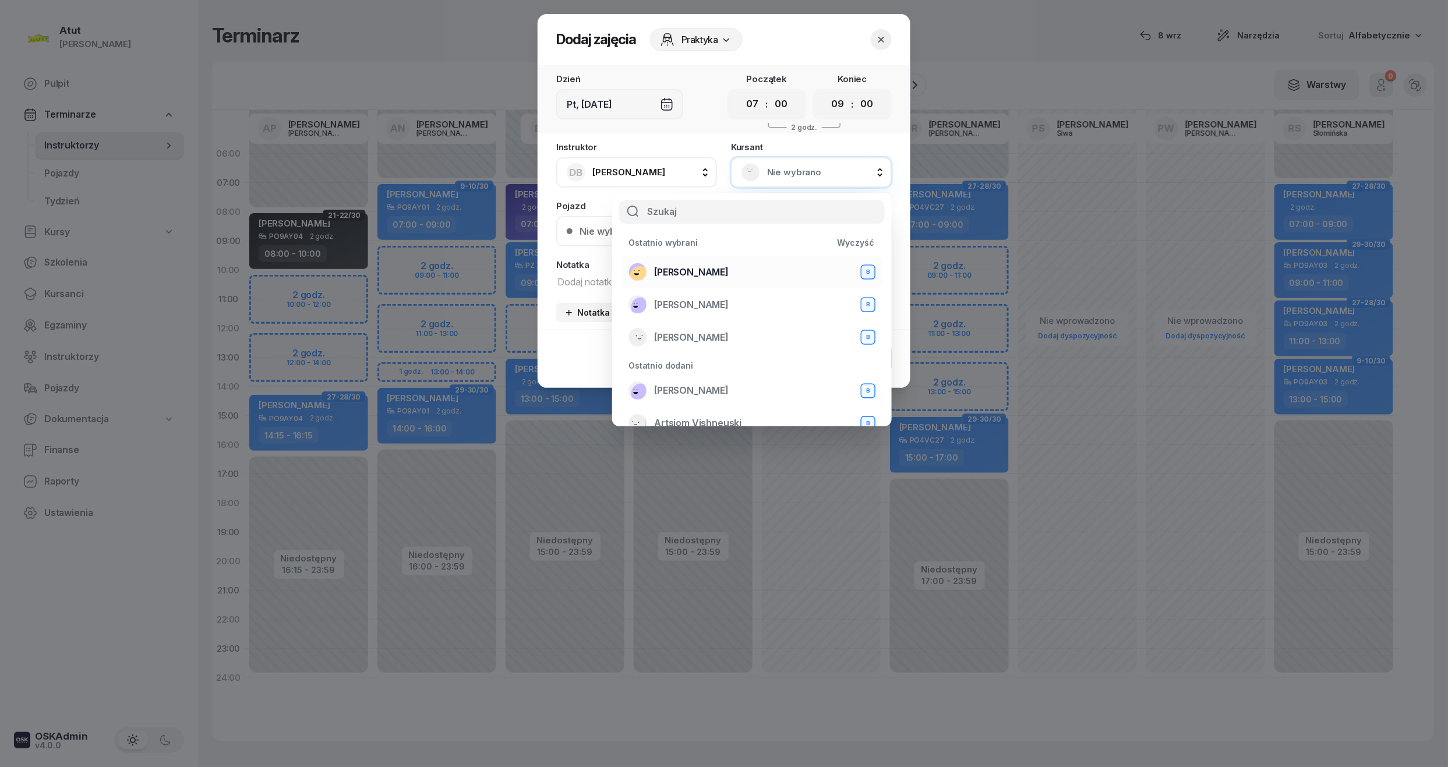
click at [681, 265] on span "[PERSON_NAME]" at bounding box center [691, 272] width 75 height 15
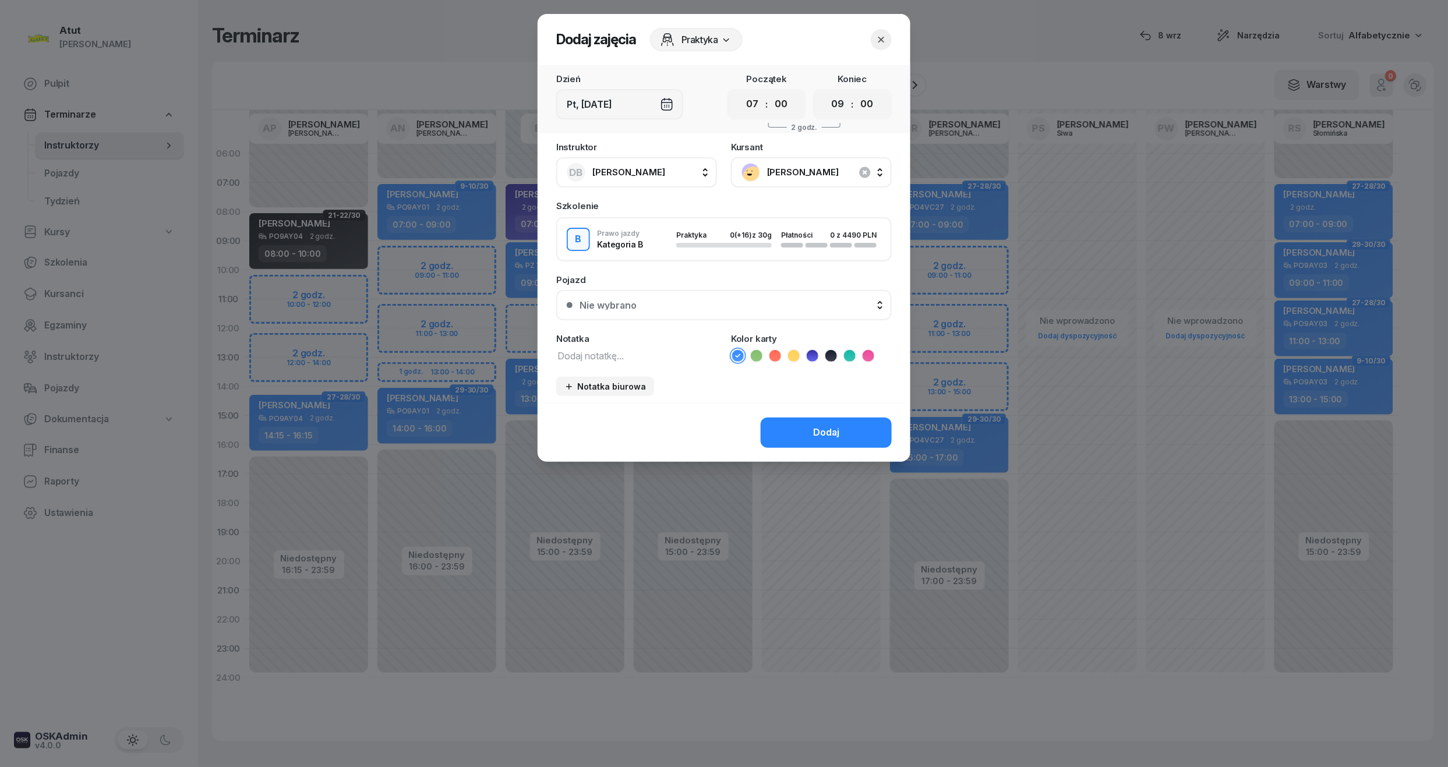
click at [814, 353] on icon at bounding box center [811, 355] width 5 height 4
click at [786, 306] on div "Nie wybrano" at bounding box center [730, 304] width 302 height 9
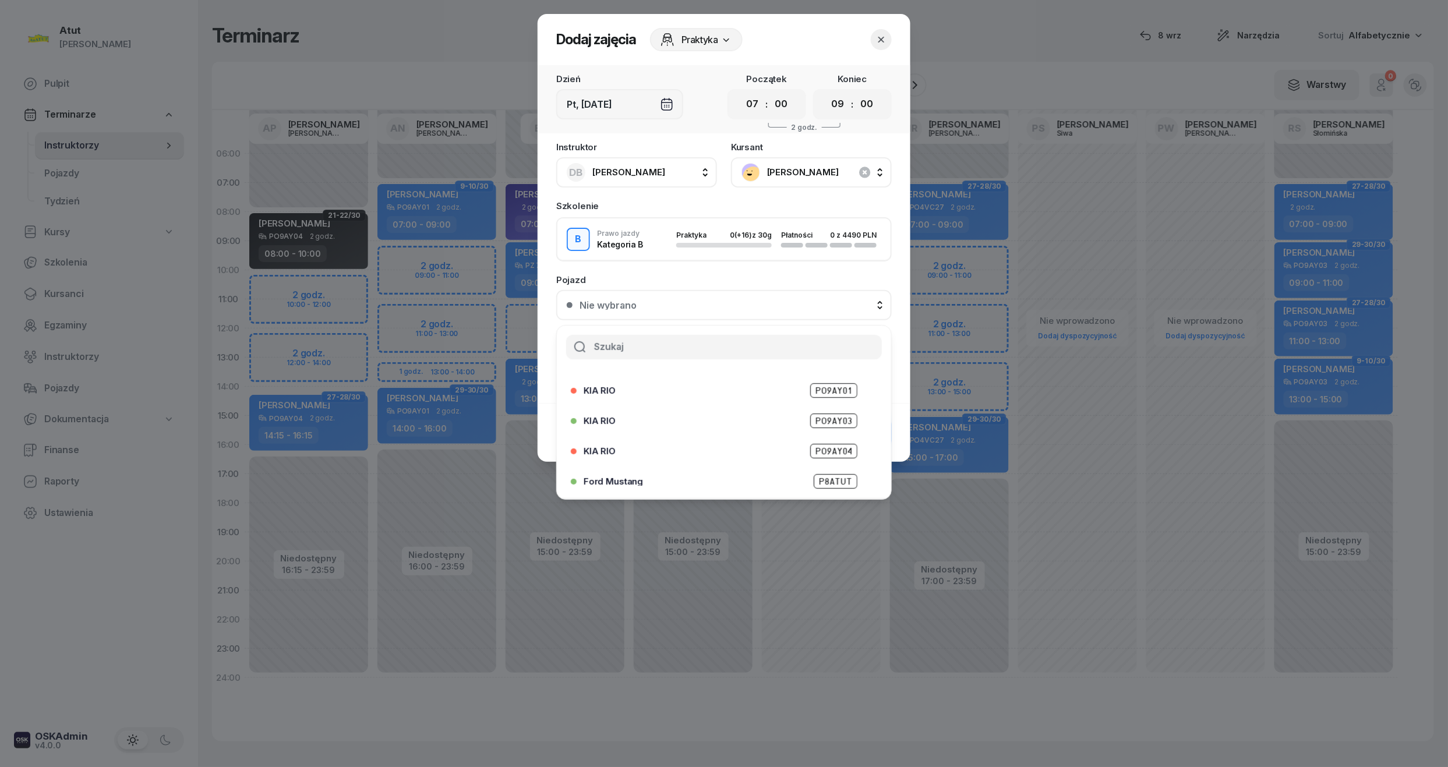
scroll to position [144, 0]
click at [835, 422] on span "PZ6E706" at bounding box center [834, 422] width 46 height 15
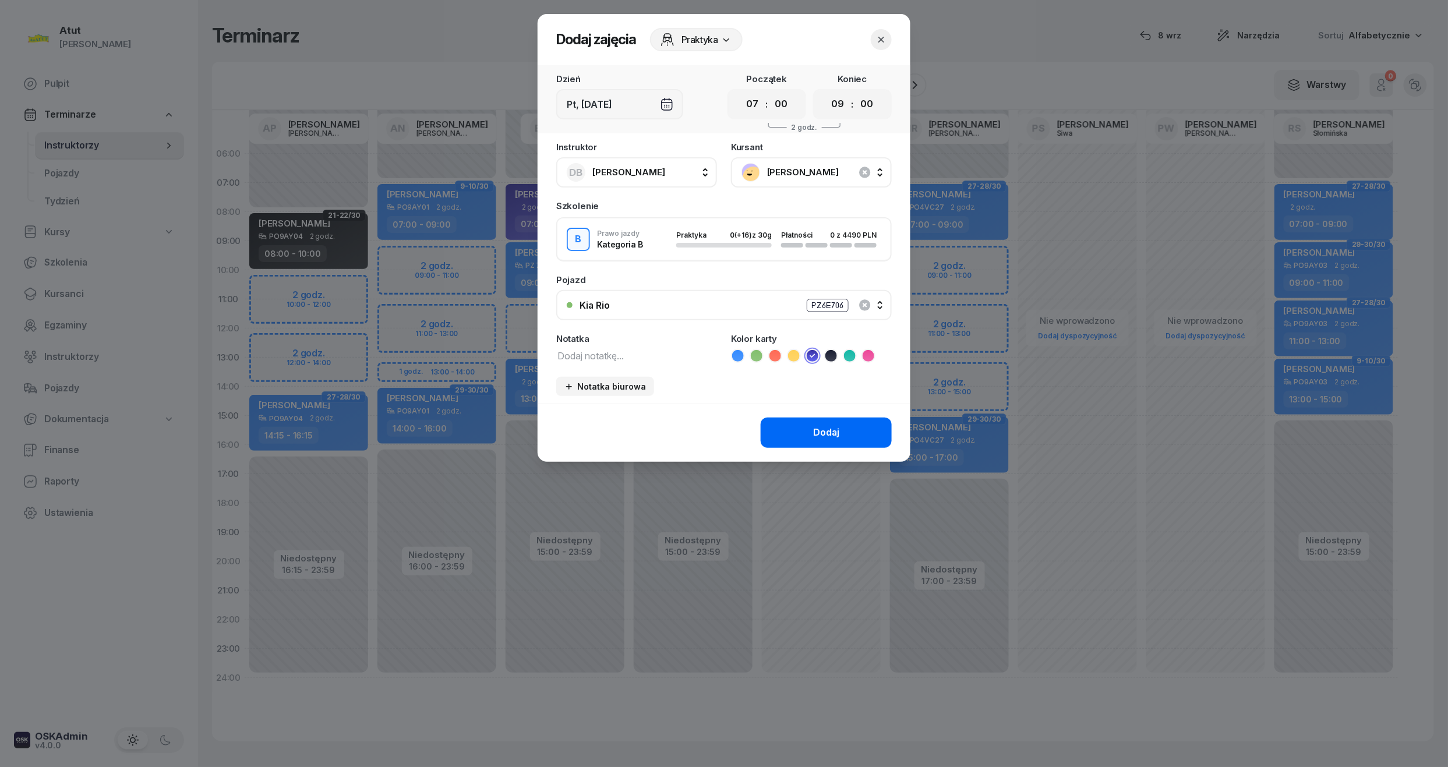
click at [816, 420] on button "Dodaj" at bounding box center [826, 433] width 131 height 30
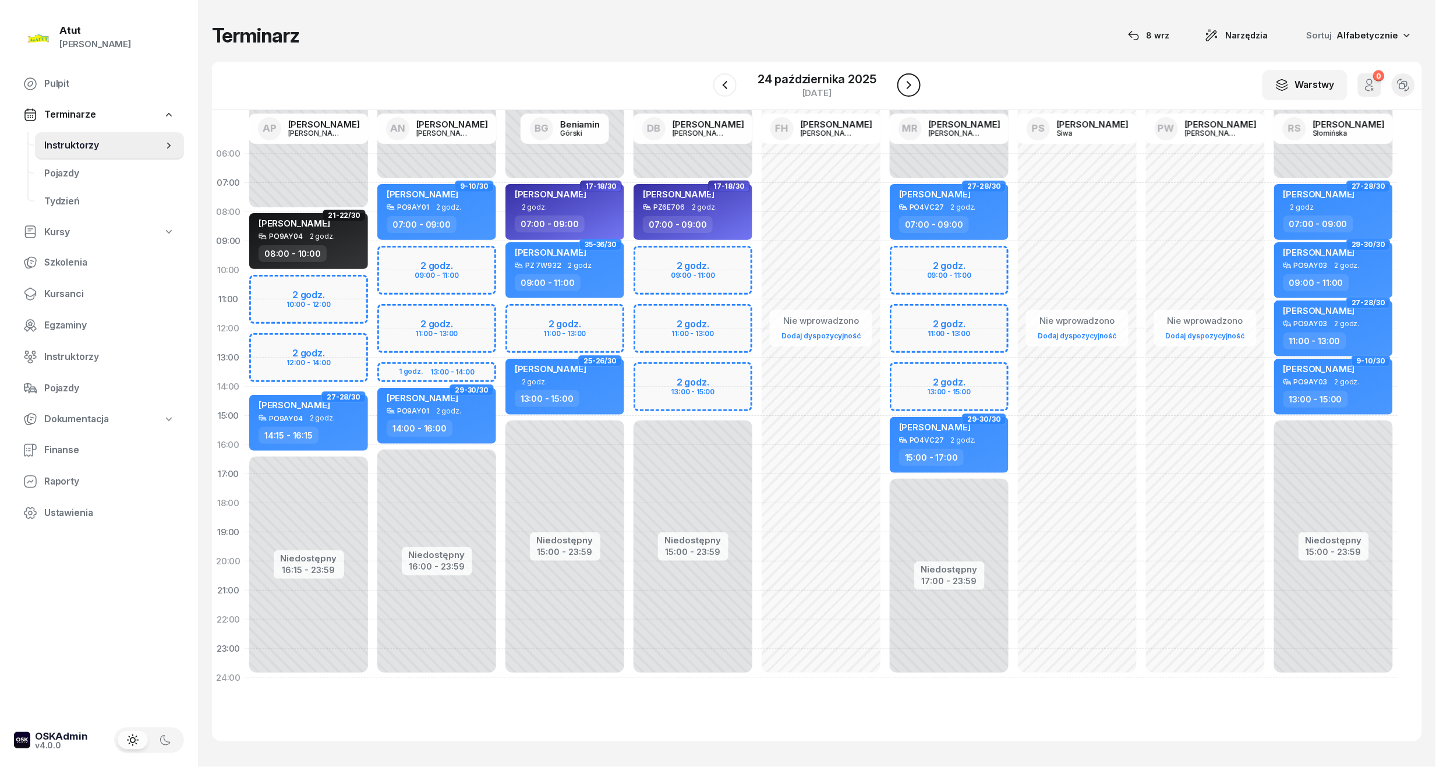
click at [910, 77] on button "button" at bounding box center [908, 84] width 23 height 23
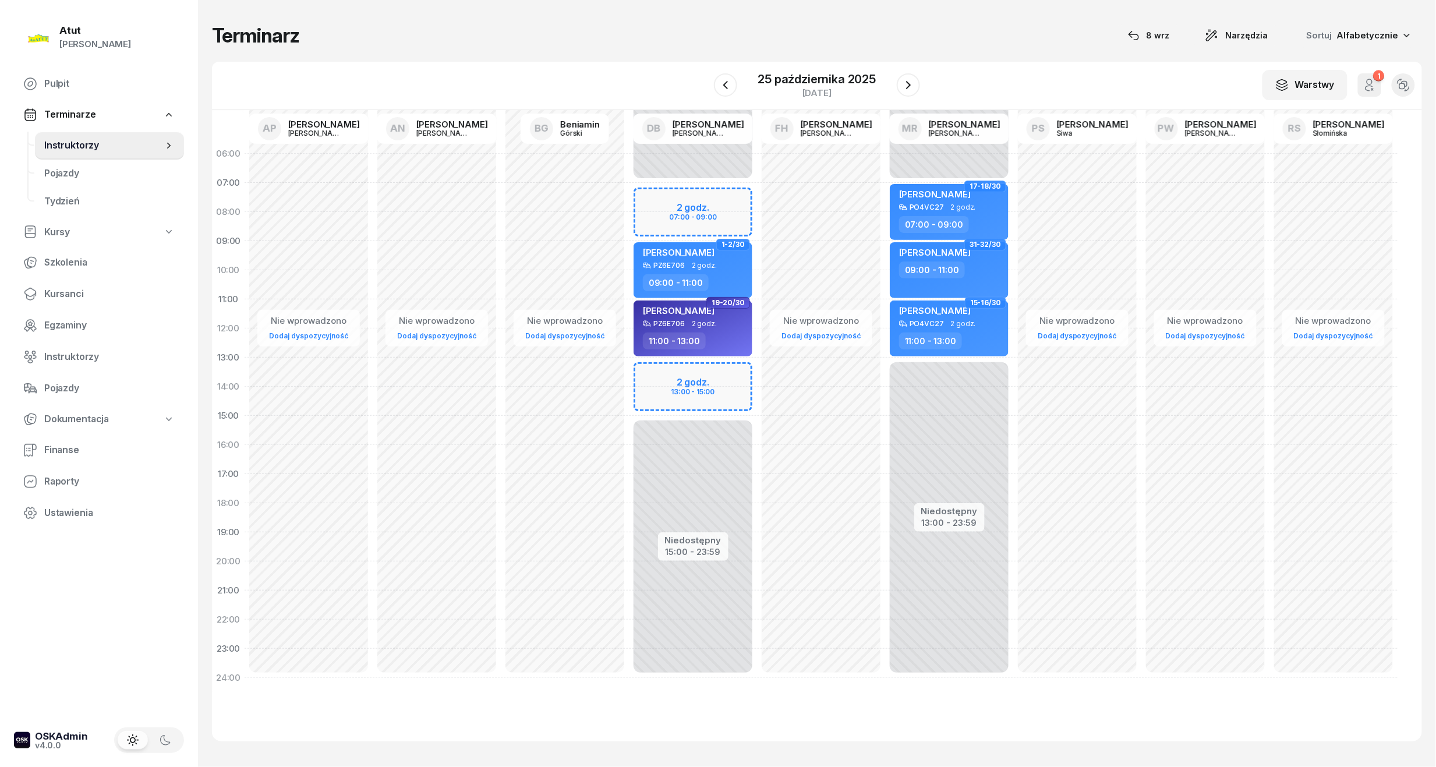
click at [690, 217] on div "Niedostępny 00:00 - 07:00 Niedostępny 15:00 - 23:59 2 godz. 07:00 - 09:00 2 god…" at bounding box center [693, 415] width 128 height 553
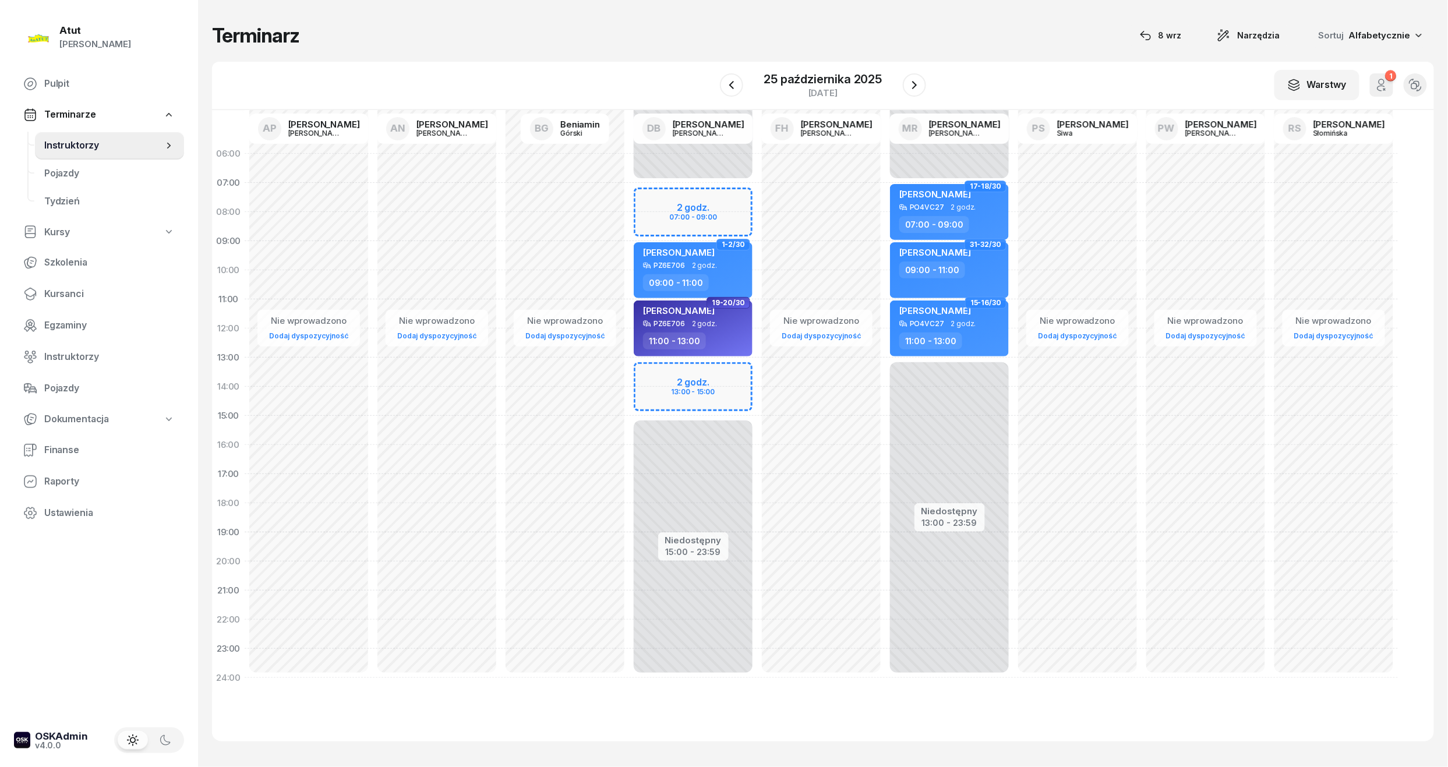
select select "08"
select select "09"
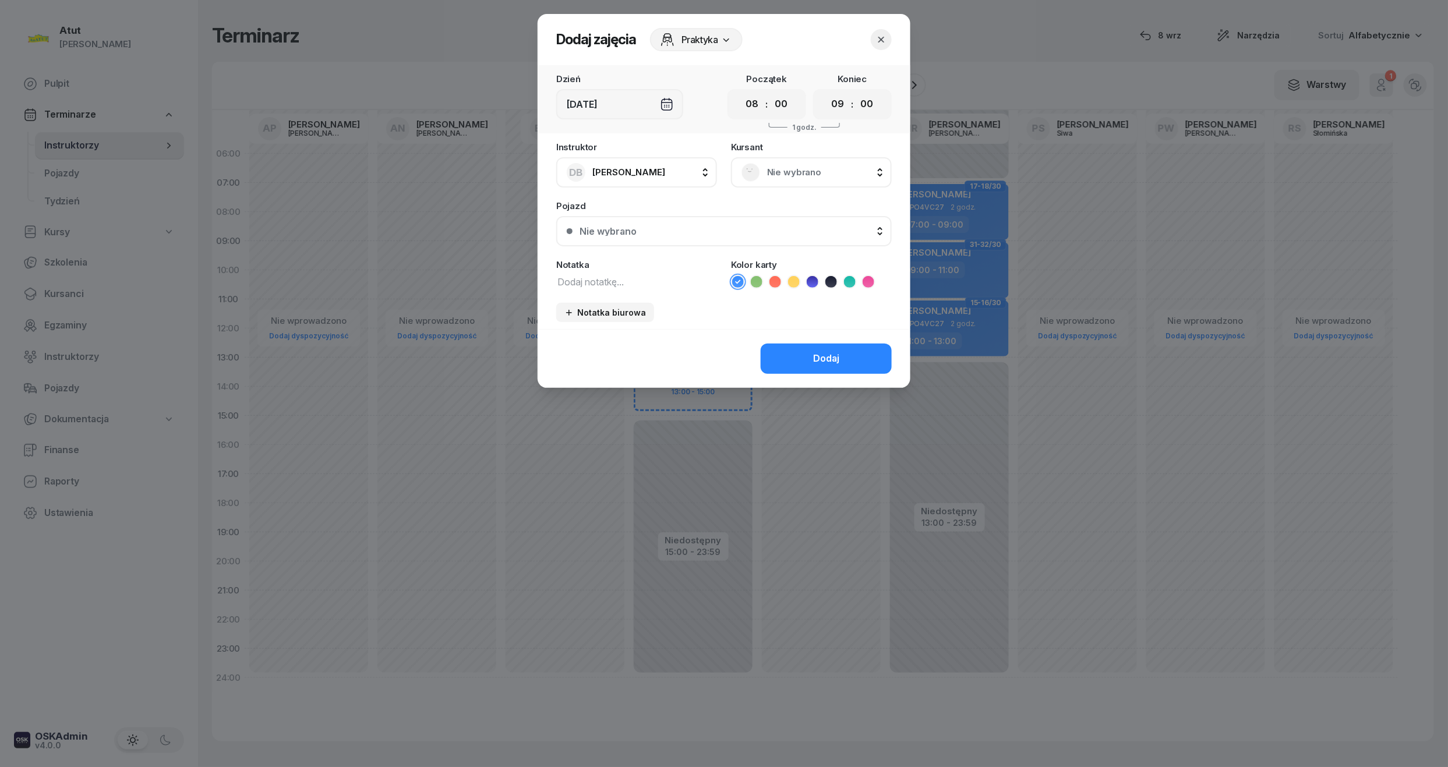
click at [816, 165] on span "Nie wybrano" at bounding box center [824, 172] width 114 height 15
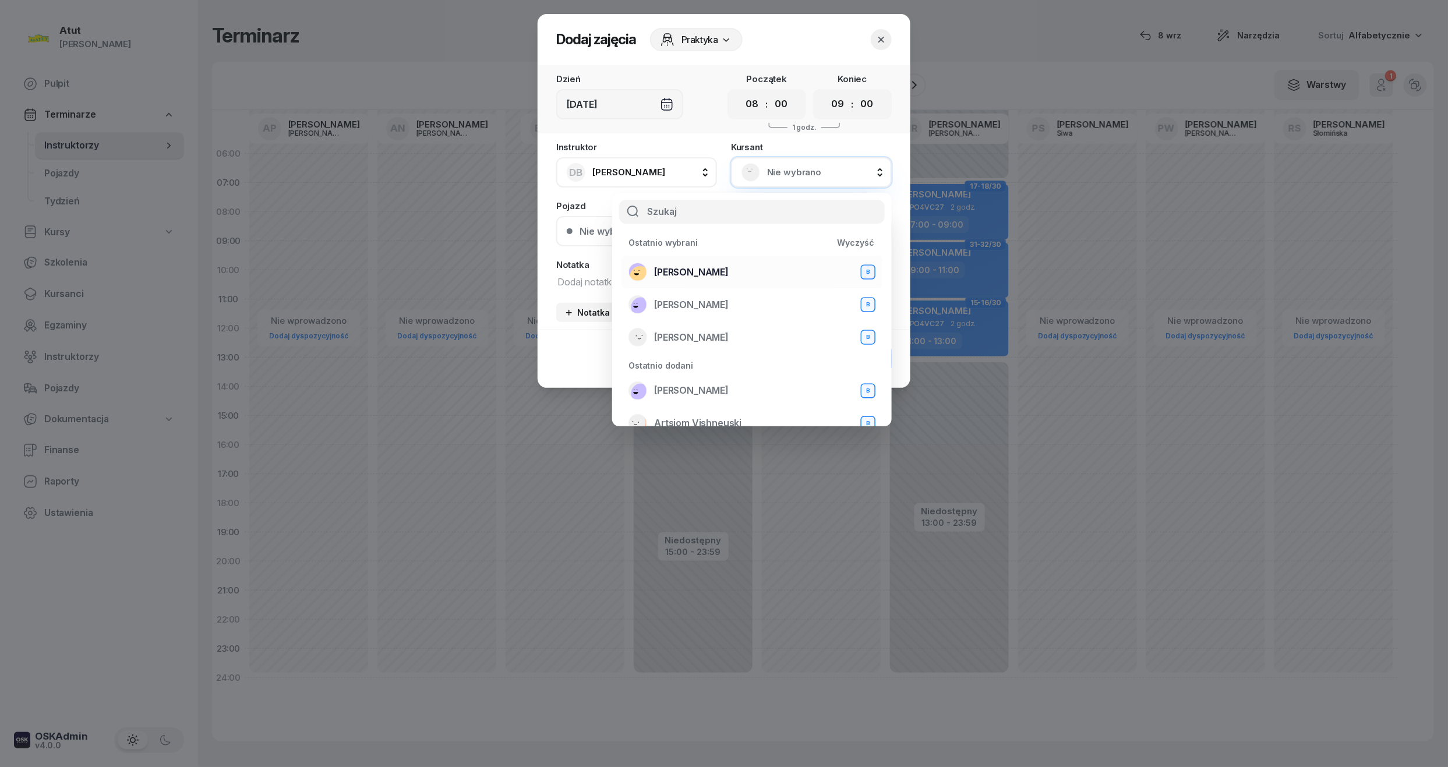
click at [724, 265] on span "[PERSON_NAME]" at bounding box center [691, 272] width 75 height 15
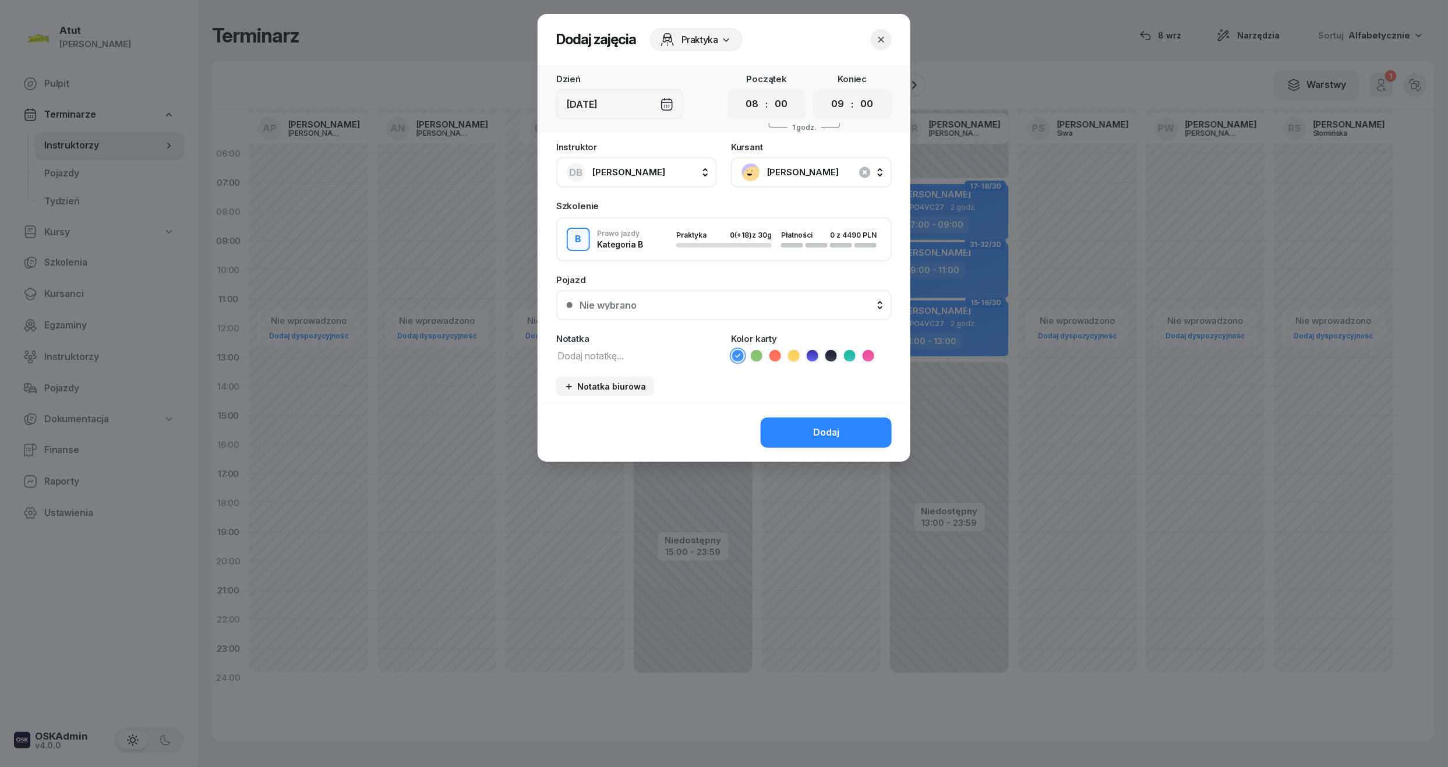
click at [814, 350] on icon at bounding box center [813, 356] width 12 height 12
click at [604, 298] on button "Nie wybrano" at bounding box center [723, 305] width 335 height 30
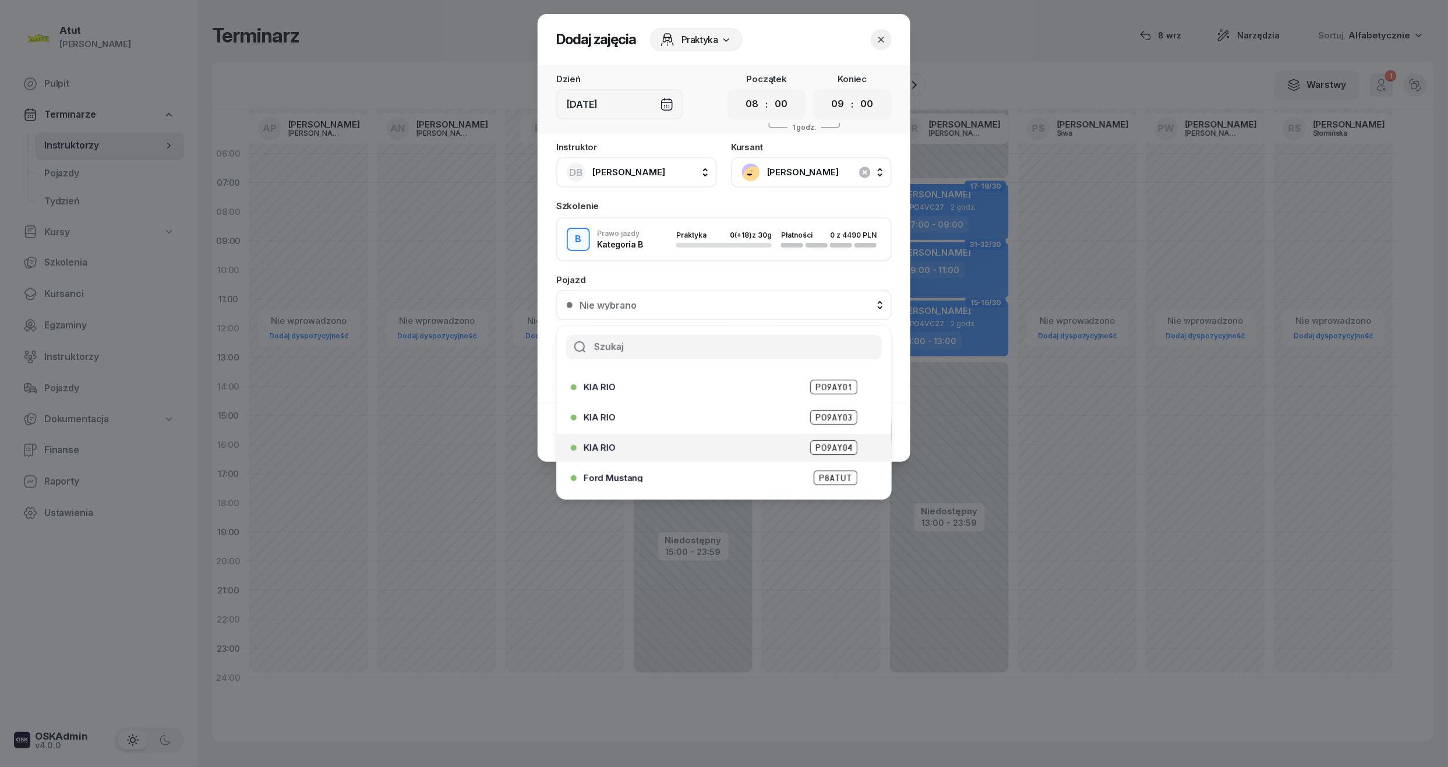
scroll to position [144, 0]
click at [825, 417] on span "PZ6E706" at bounding box center [834, 422] width 46 height 15
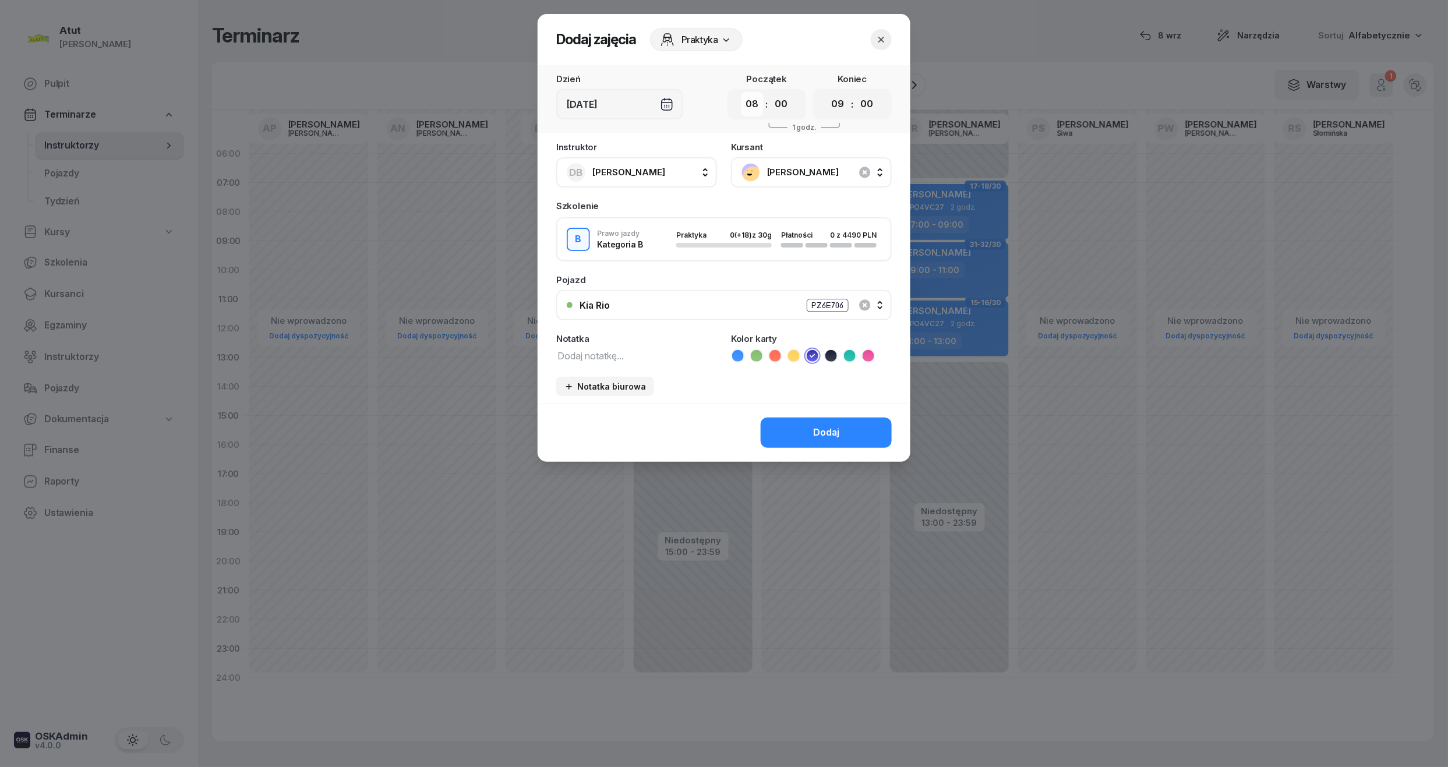
click at [748, 107] on select "00 01 02 03 04 05 06 07 08 09 10 11 12 13 14 15 16 17 18 19 20 21 22 23" at bounding box center [752, 104] width 22 height 24
select select "07"
click at [741, 92] on select "00 01 02 03 04 05 06 07 08 09 10 11 12 13 14 15 16 17 18 19 20 21 22 23" at bounding box center [752, 104] width 22 height 24
click at [841, 101] on select "00 01 02 03 04 05 06 07 08 09 10 11 12 13 14 15 16 17 18 19 20 21 22 23" at bounding box center [838, 104] width 22 height 24
drag, startPoint x: 881, startPoint y: 266, endPoint x: 877, endPoint y: 278, distance: 12.7
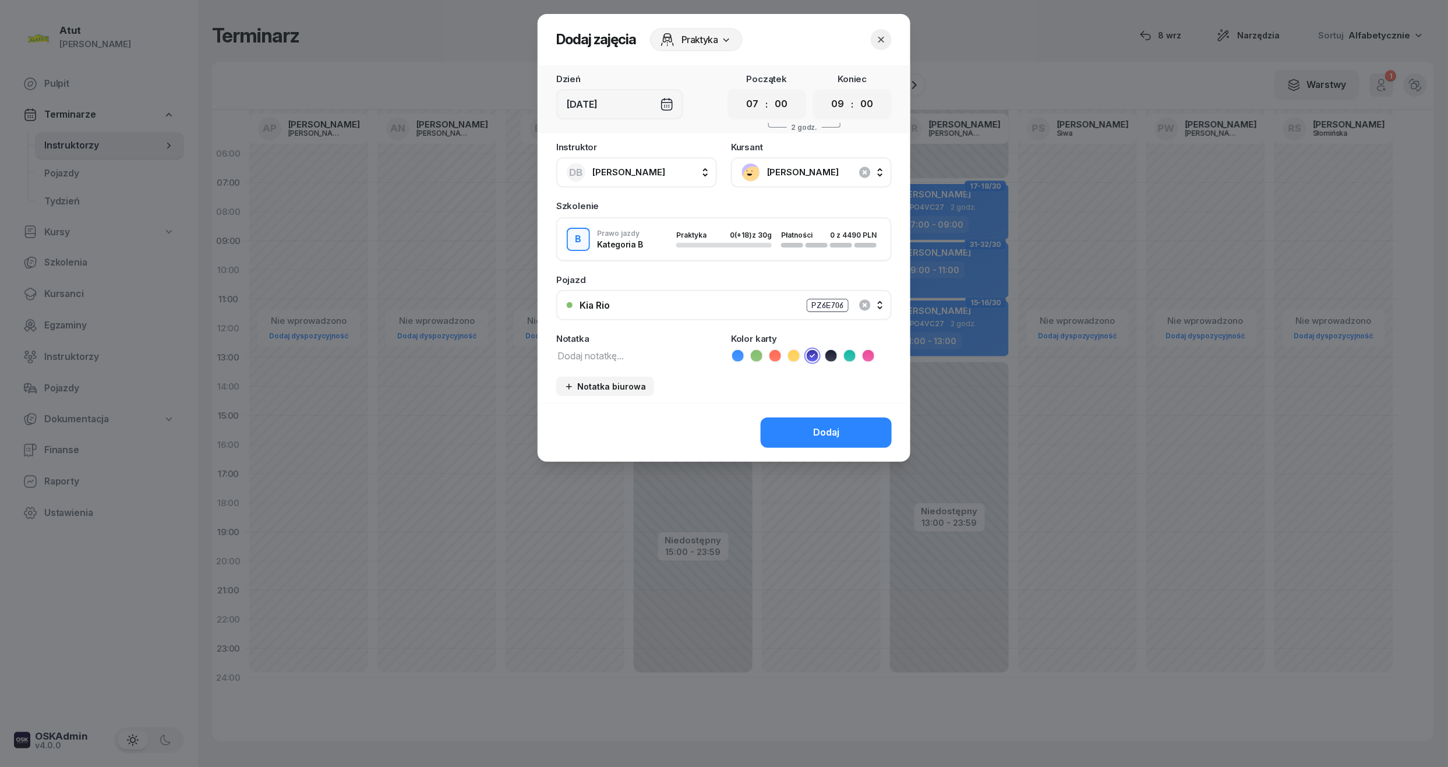
click at [881, 266] on div "Instruktor DB Dariusz Bańkowski AP Adam Pytlak AN Artur Nowakowski BG Beniamin …" at bounding box center [724, 273] width 373 height 260
click at [828, 432] on div "Dodaj" at bounding box center [826, 432] width 26 height 15
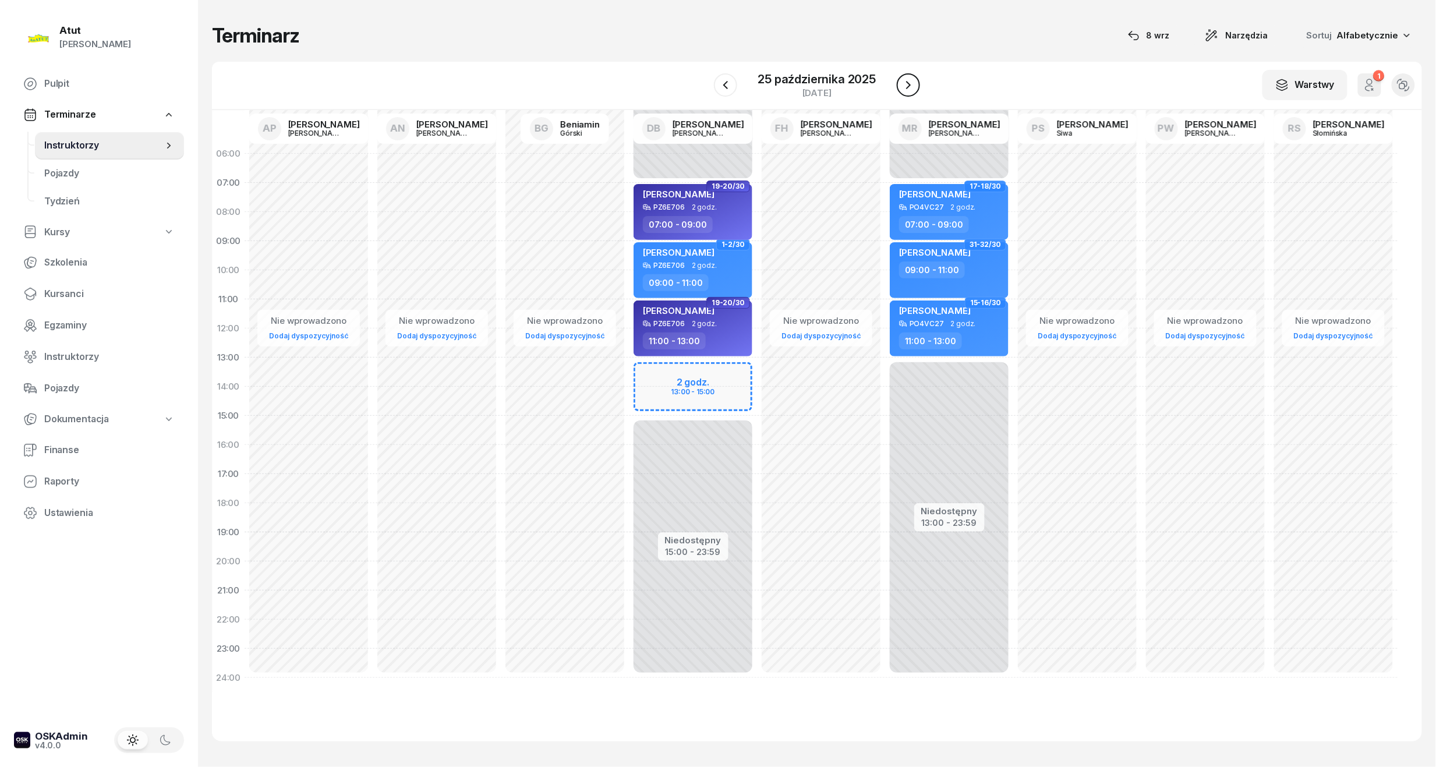
click at [900, 82] on button "button" at bounding box center [908, 84] width 23 height 23
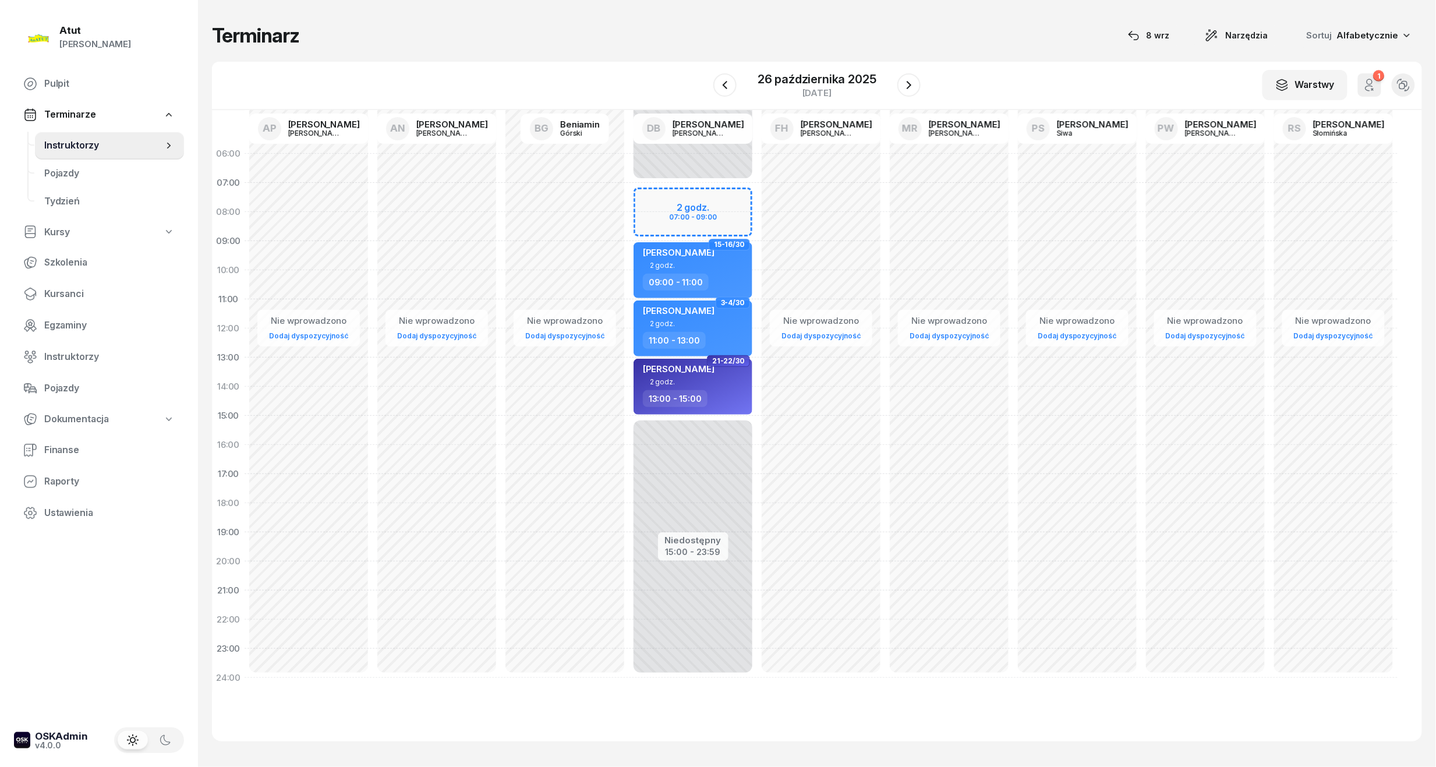
click at [702, 227] on div "Niedostępny 00:00 - 07:00 Niedostępny 15:00 - 23:59 2 godz. 07:00 - 09:00 15-16…" at bounding box center [693, 415] width 128 height 553
select select "08"
select select "09"
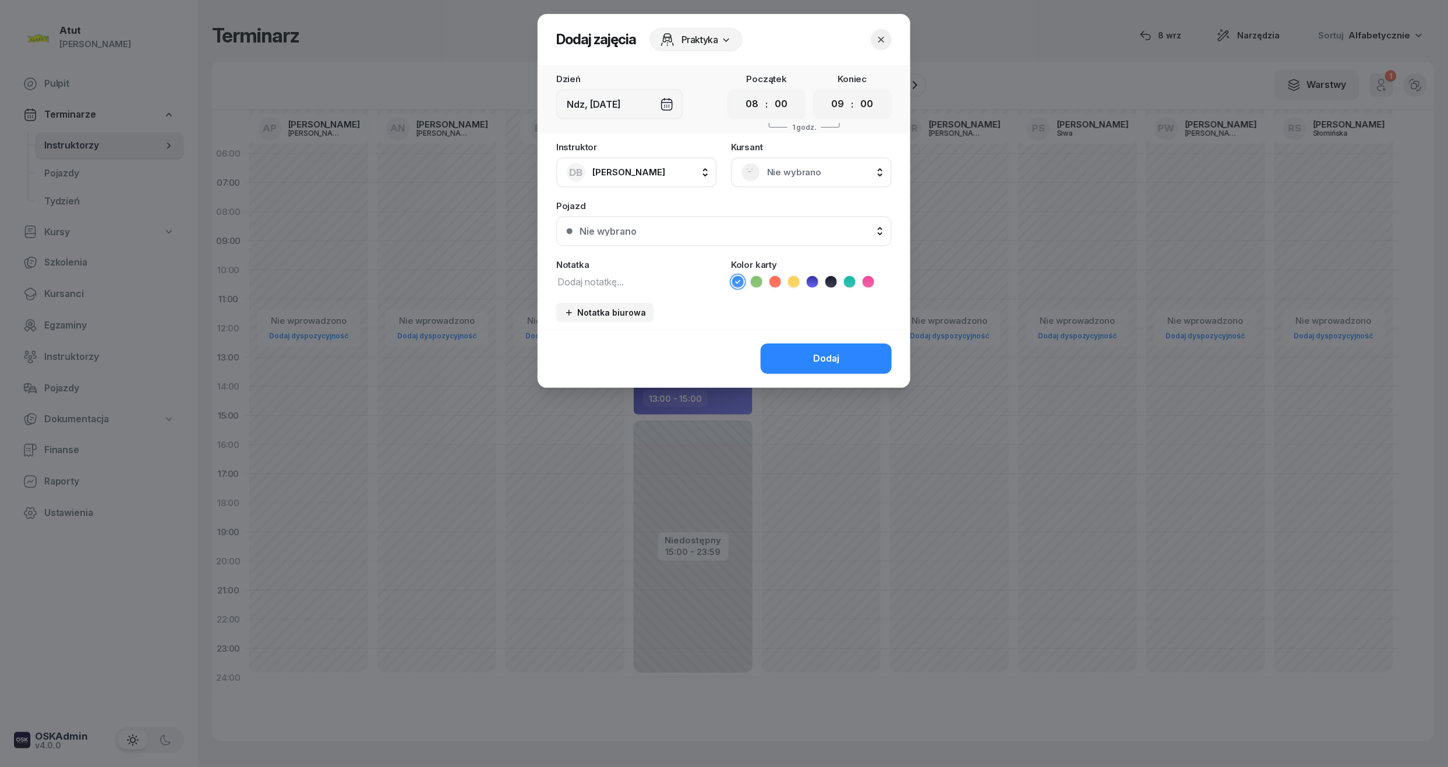
click at [823, 163] on div "Nie wybrano" at bounding box center [811, 172] width 140 height 19
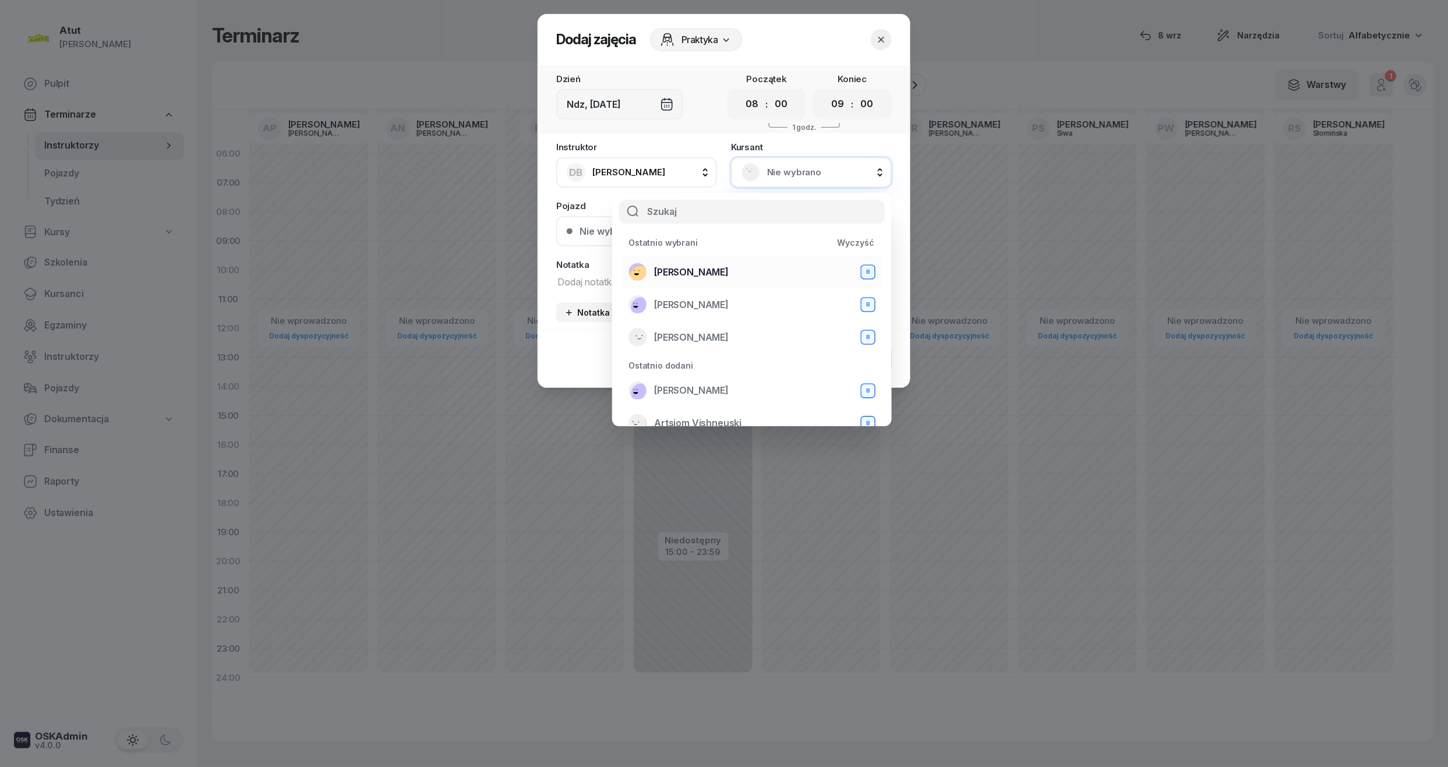
click at [711, 263] on div "Maja Wenskowska B" at bounding box center [751, 272] width 247 height 19
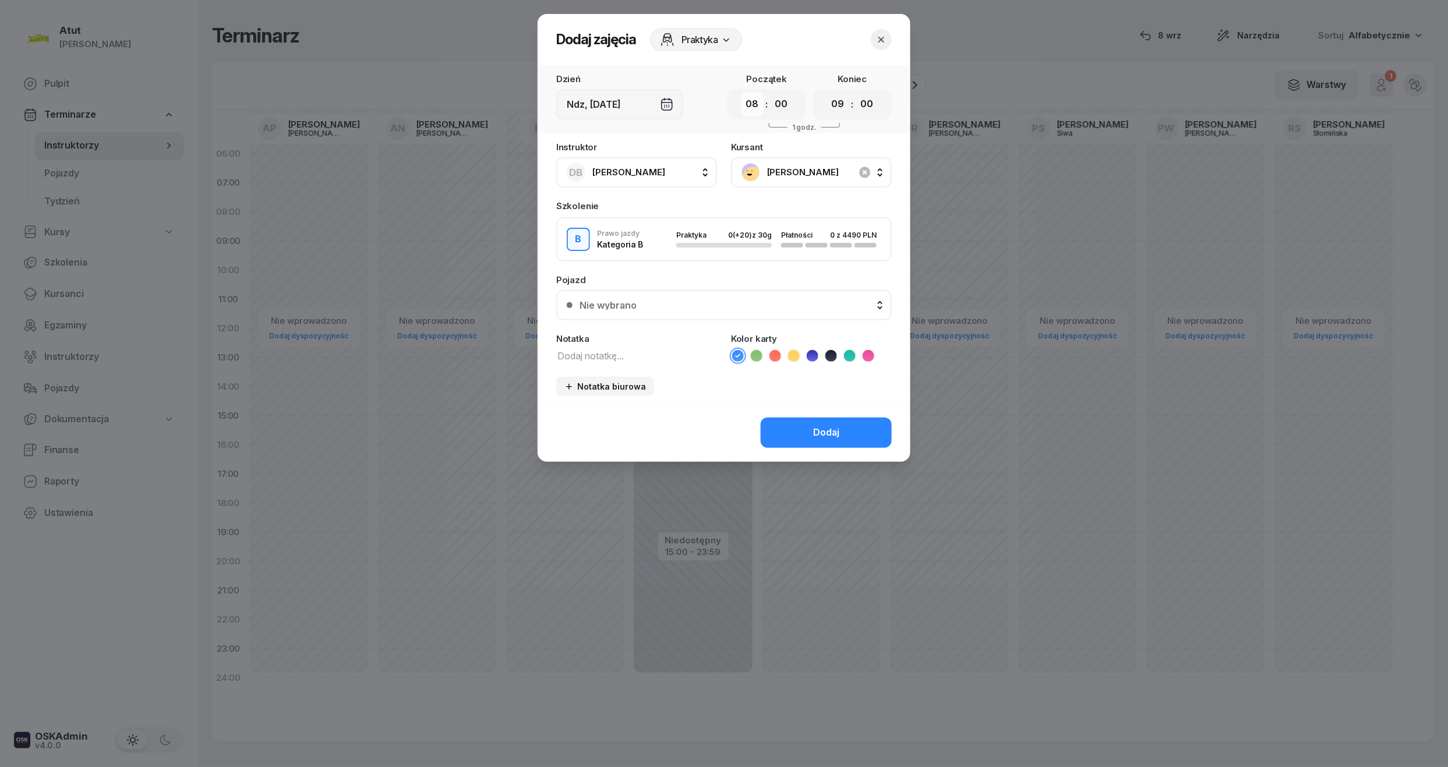
drag, startPoint x: 752, startPoint y: 104, endPoint x: 755, endPoint y: 112, distance: 9.0
click at [752, 104] on select "00 01 02 03 04 05 06 07 08 09 10 11 12 13 14 15 16 17 18 19 20 21 22 23" at bounding box center [752, 104] width 22 height 24
select select "07"
click at [741, 92] on select "00 01 02 03 04 05 06 07 08 09 10 11 12 13 14 15 16 17 18 19 20 21 22 23" at bounding box center [752, 104] width 22 height 24
click at [809, 367] on div "Instruktor DB Dariusz Bańkowski AP Adam Pytlak AN Artur Nowakowski BG Beniamin …" at bounding box center [724, 273] width 373 height 260
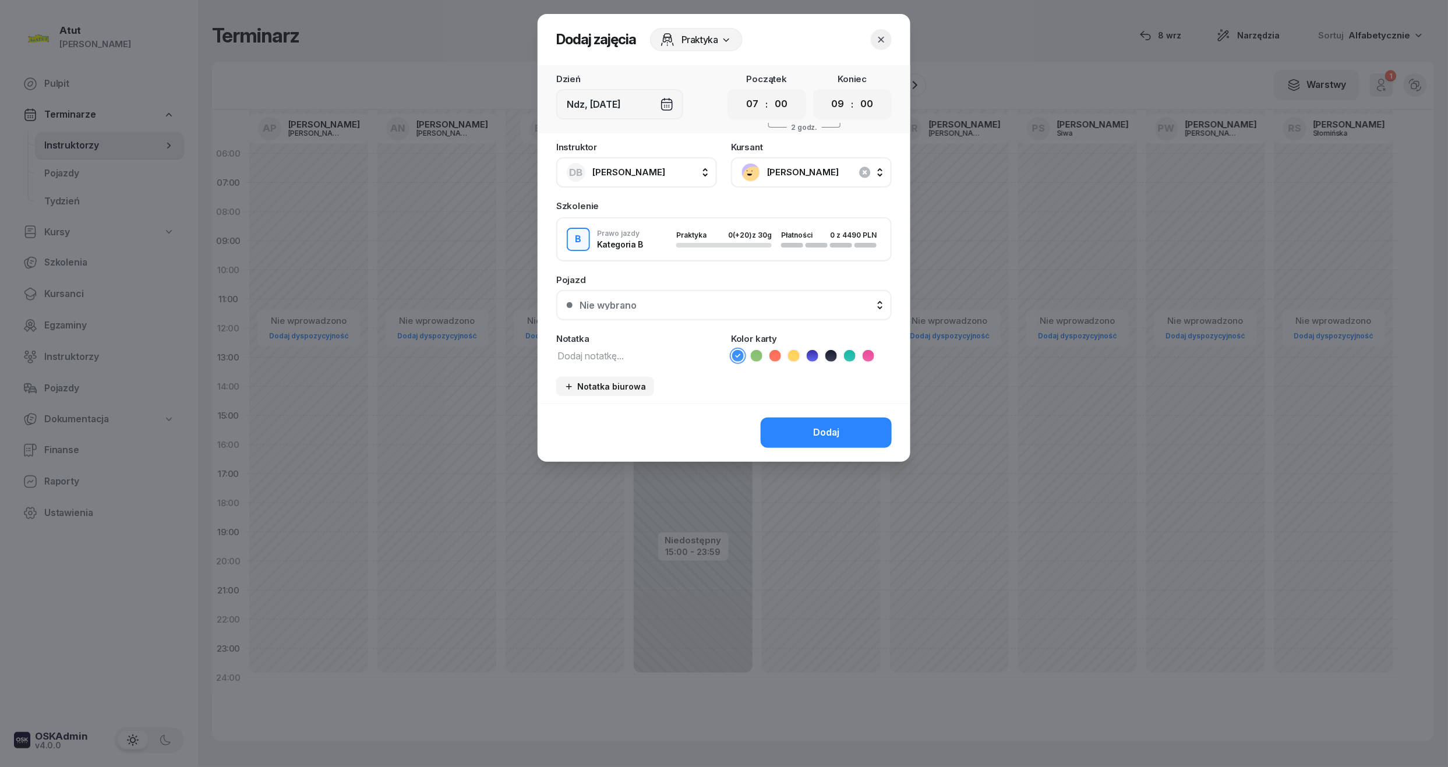
click at [813, 350] on icon at bounding box center [813, 356] width 12 height 12
click at [695, 295] on button "Nie wybrano" at bounding box center [723, 305] width 335 height 30
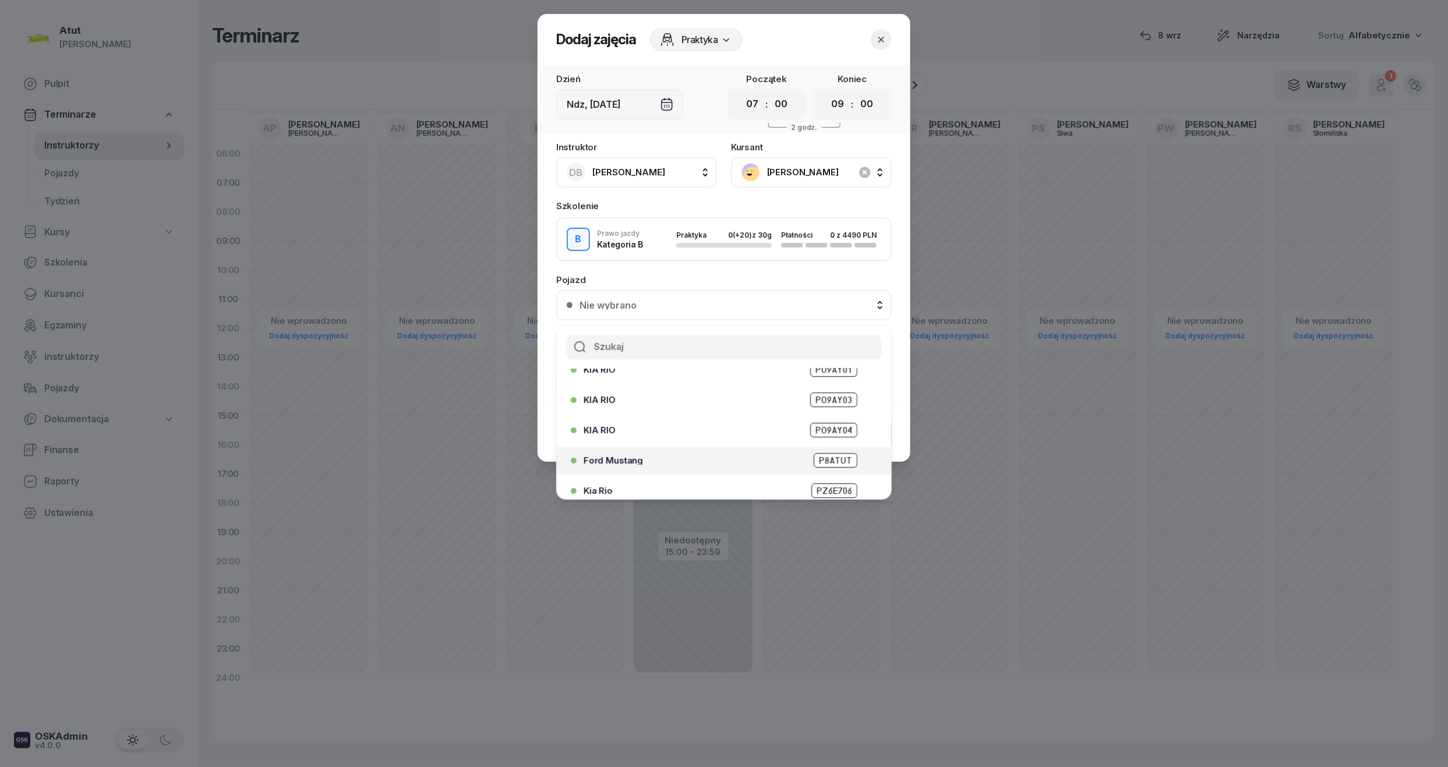
scroll to position [144, 0]
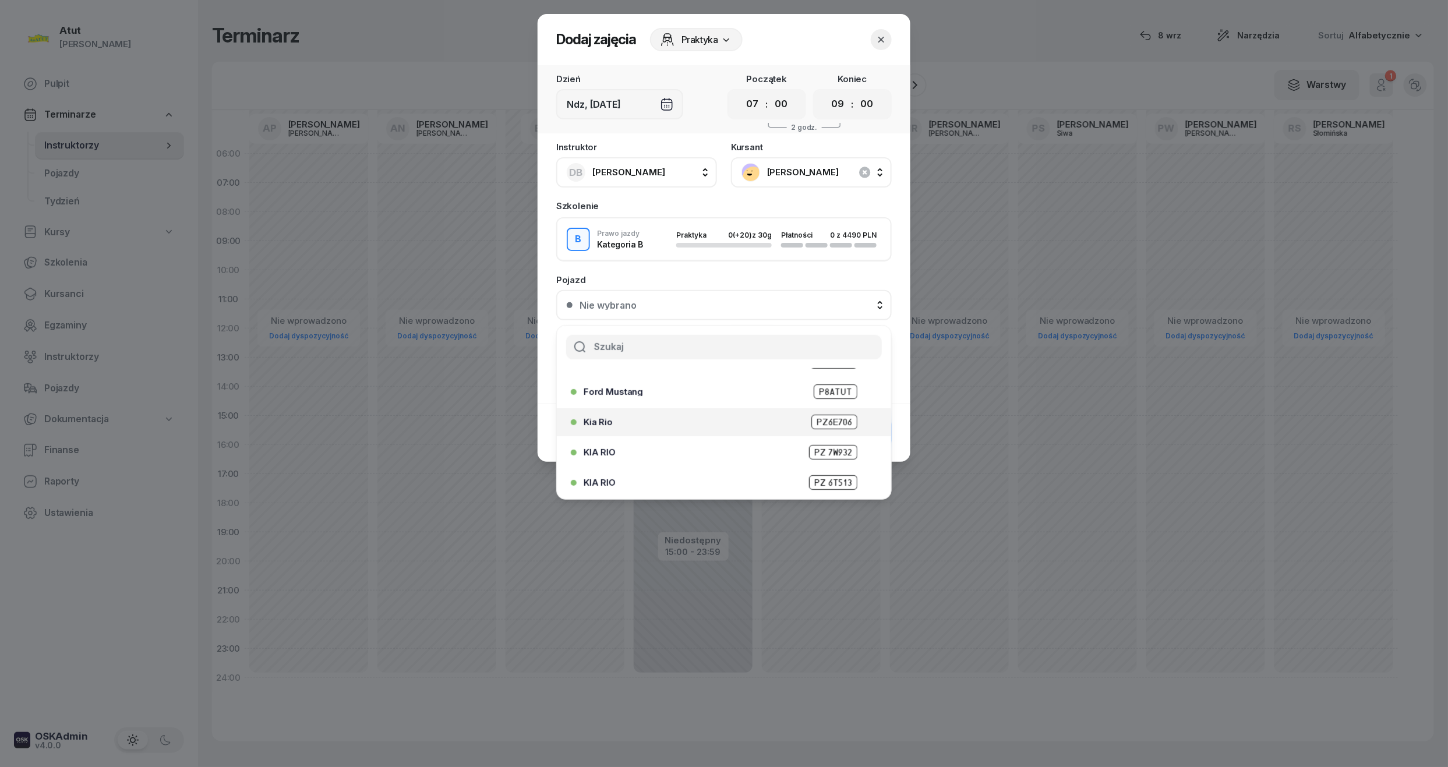
click at [811, 416] on span "PZ6E706" at bounding box center [834, 422] width 46 height 15
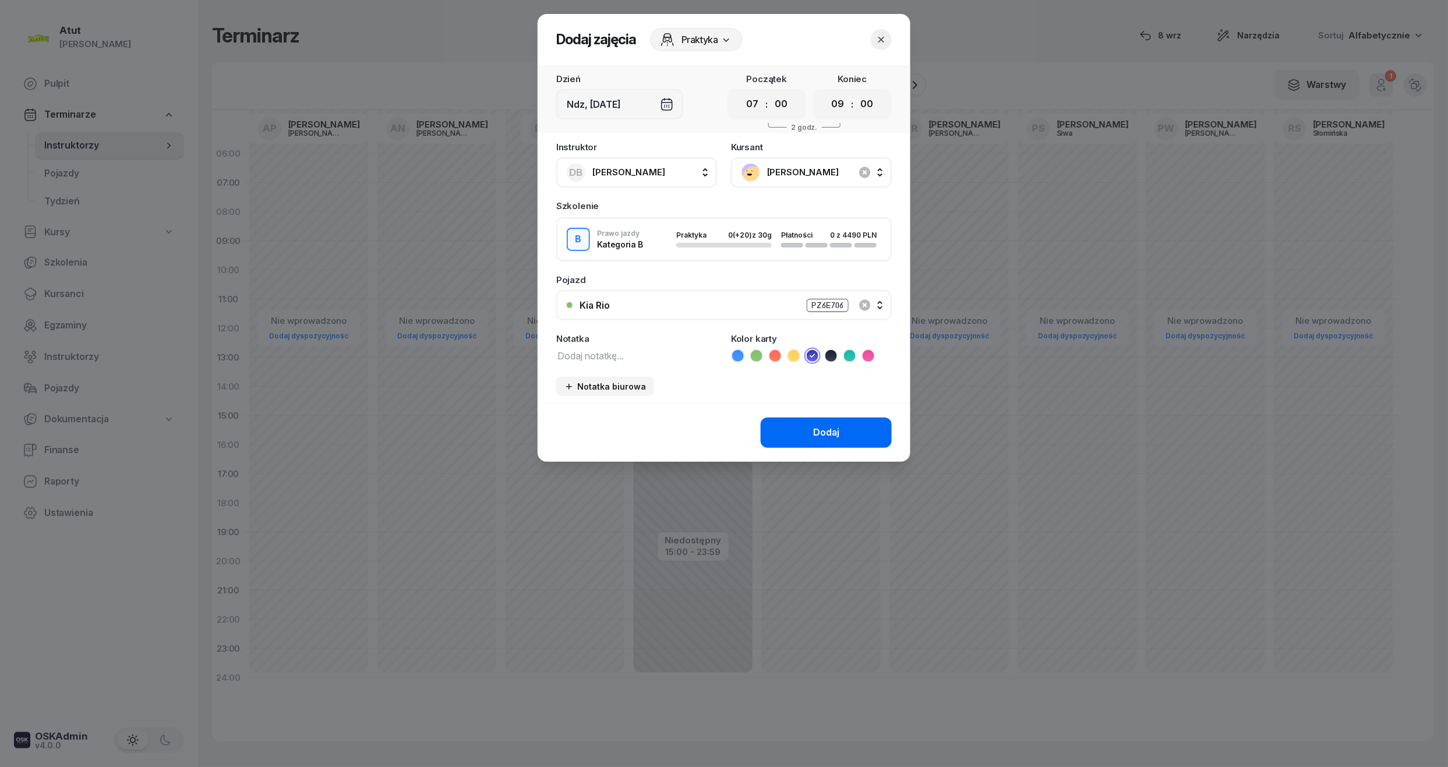
click at [820, 434] on div "Dodaj" at bounding box center [826, 432] width 26 height 15
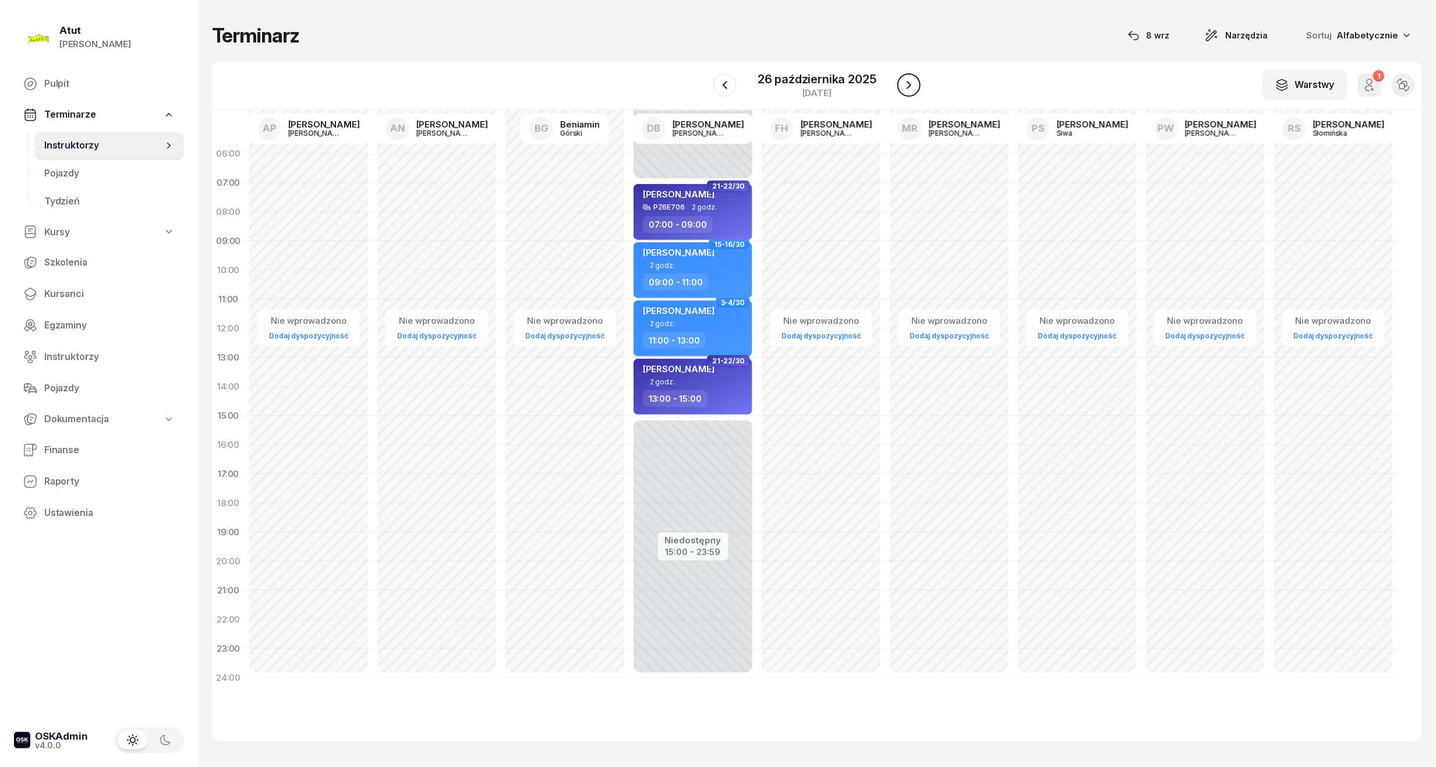
click at [905, 75] on button "button" at bounding box center [908, 84] width 23 height 23
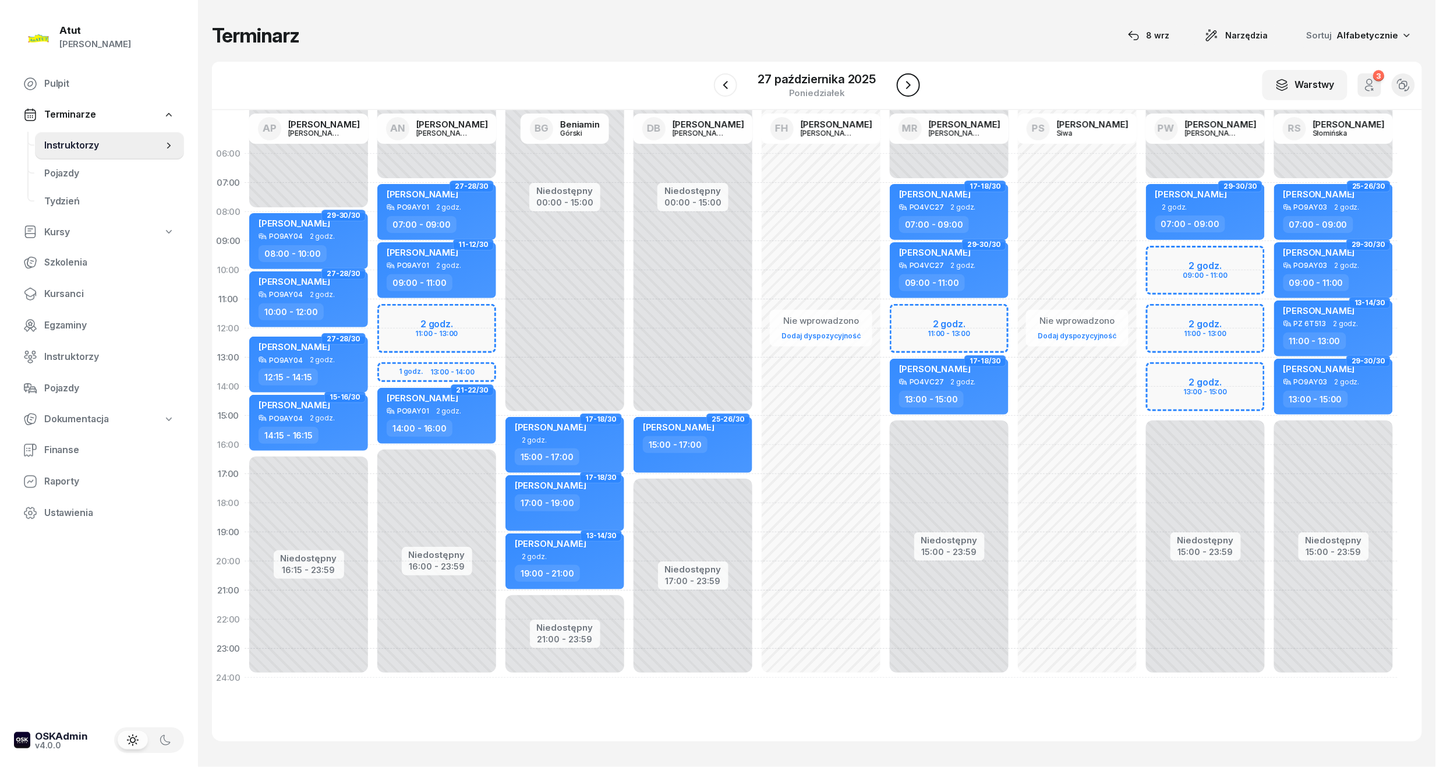
click at [910, 76] on button "button" at bounding box center [908, 84] width 23 height 23
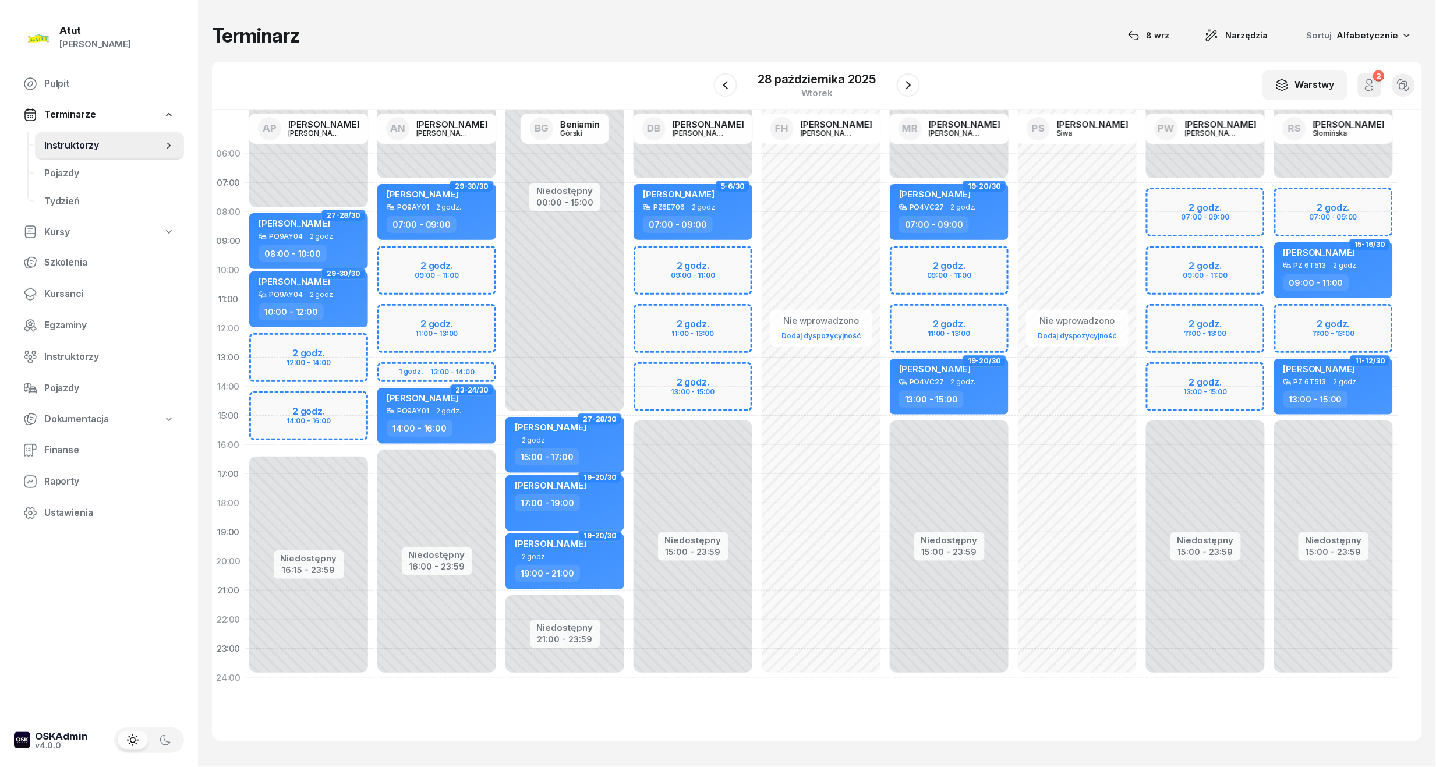
click at [1201, 206] on div "Niedostępny 00:00 - 07:00 Niedostępny 15:00 - 23:59 2 godz. 07:00 - 09:00 2 god…" at bounding box center [1205, 415] width 128 height 553
select select "07"
select select "09"
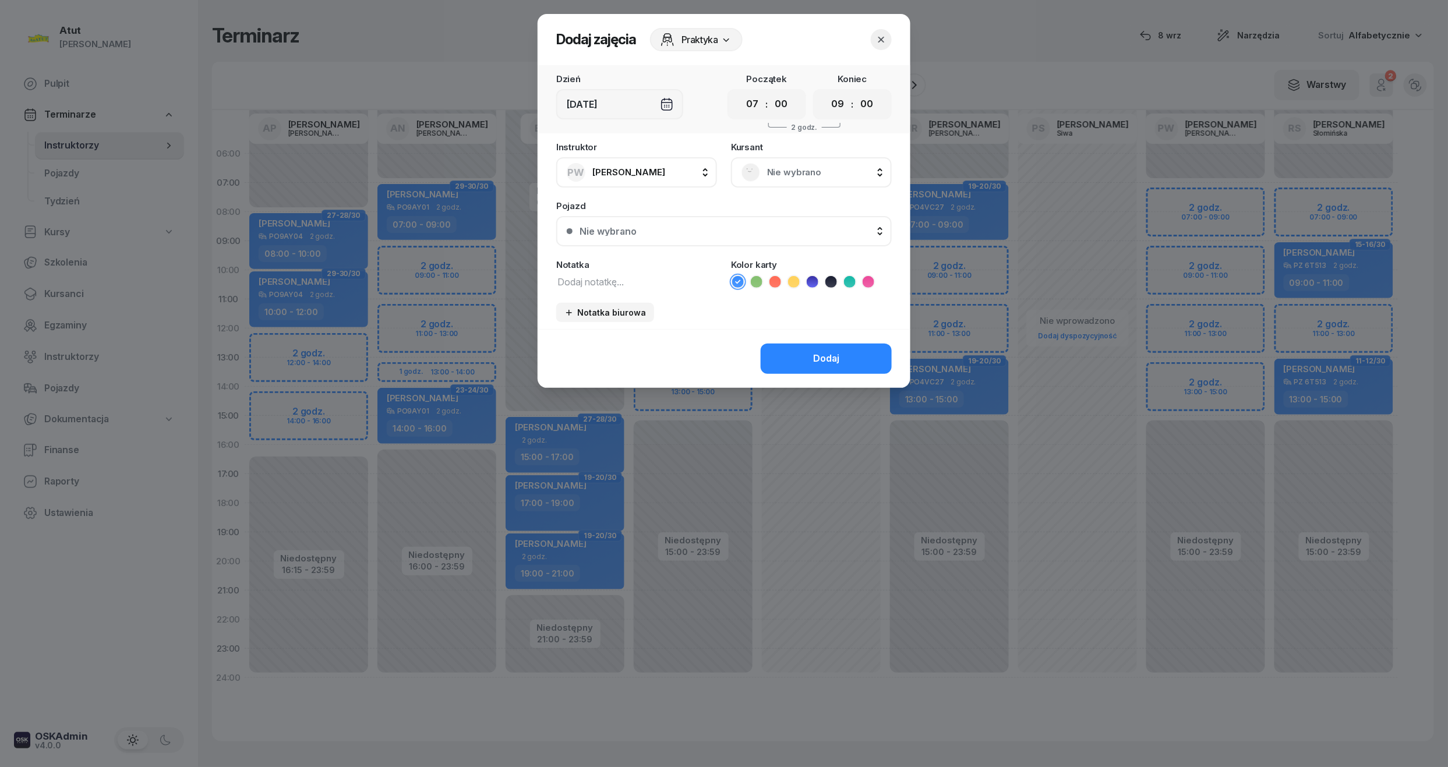
click at [808, 161] on div "Nie wybrano" at bounding box center [811, 172] width 161 height 30
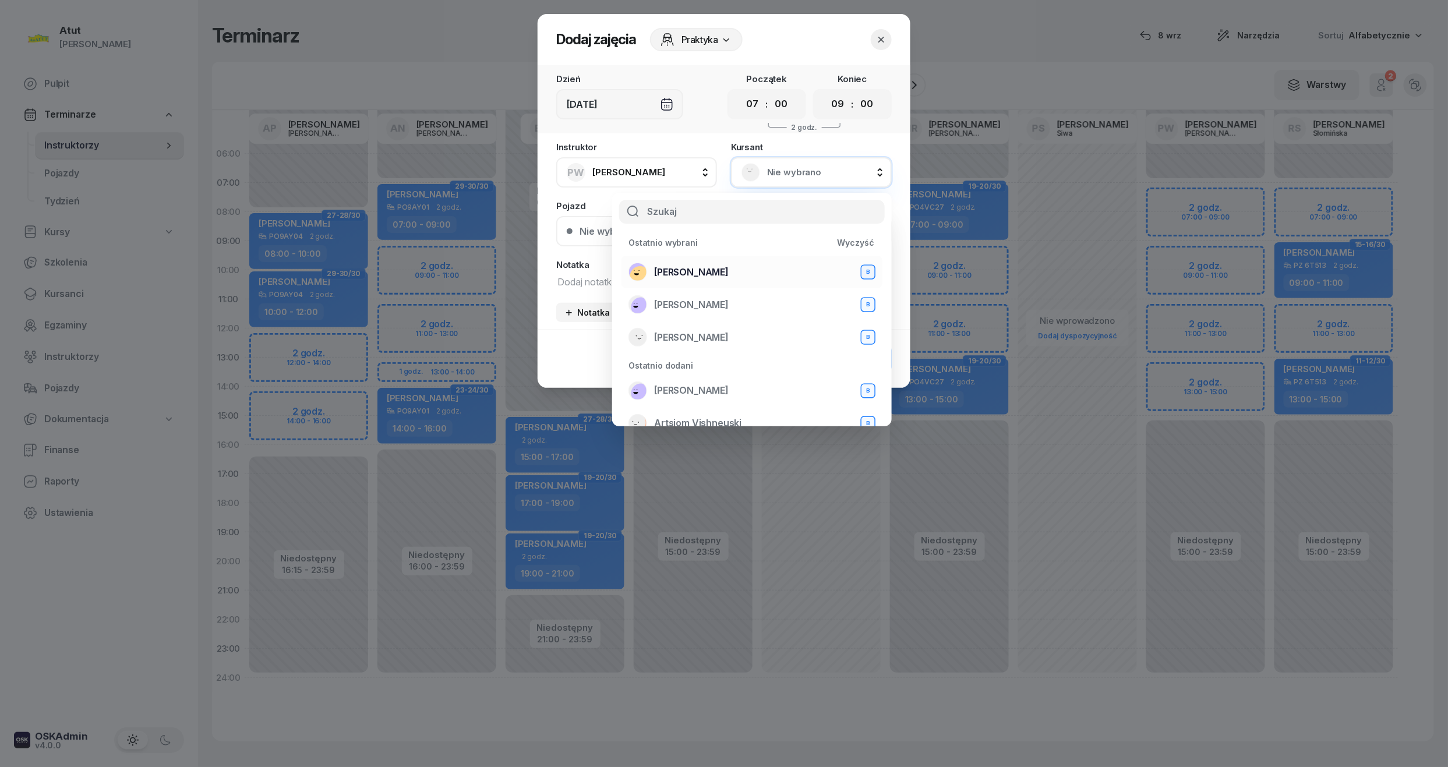
click at [690, 261] on li "Maja Wenskowska B" at bounding box center [751, 272] width 261 height 33
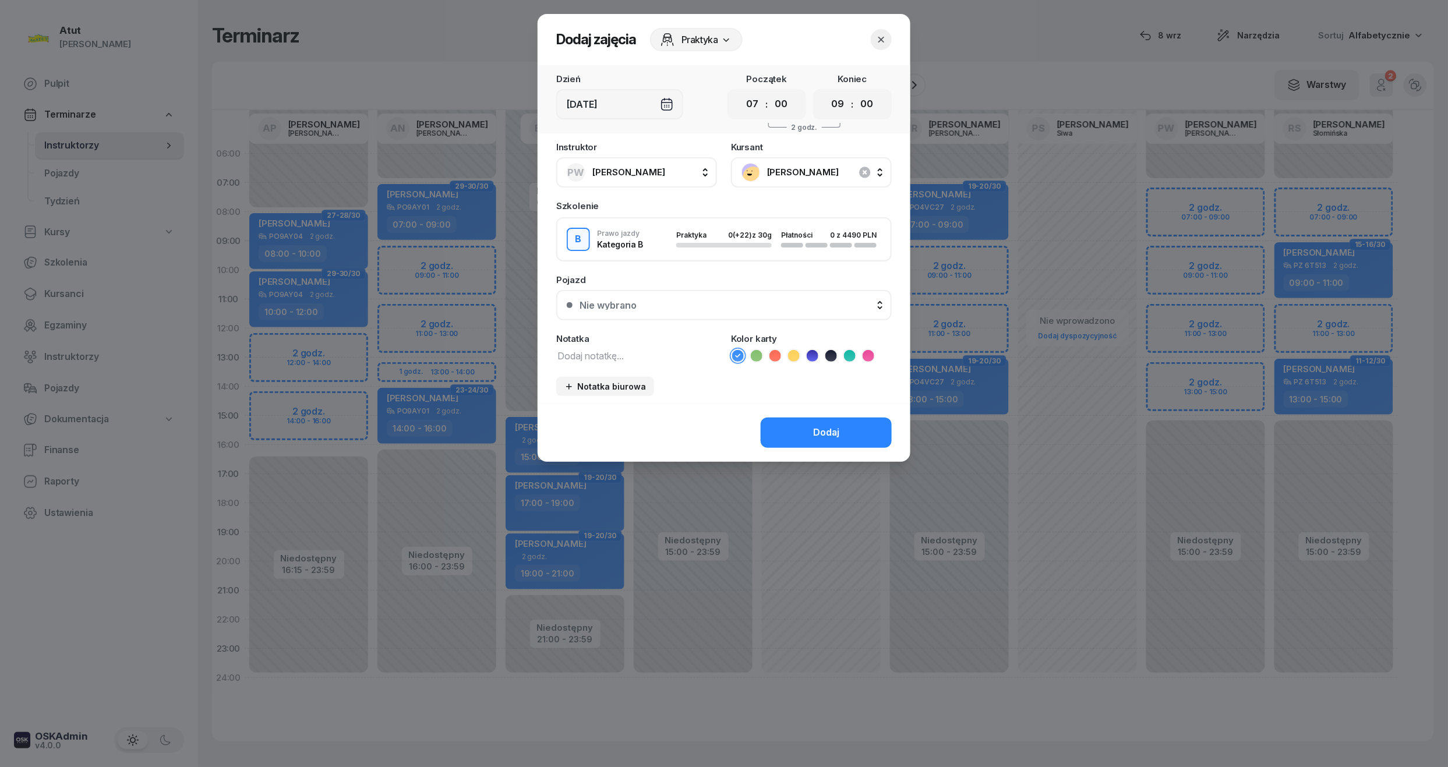
click at [812, 350] on icon at bounding box center [813, 356] width 12 height 12
click at [678, 296] on button "Nie wybrano" at bounding box center [723, 305] width 335 height 30
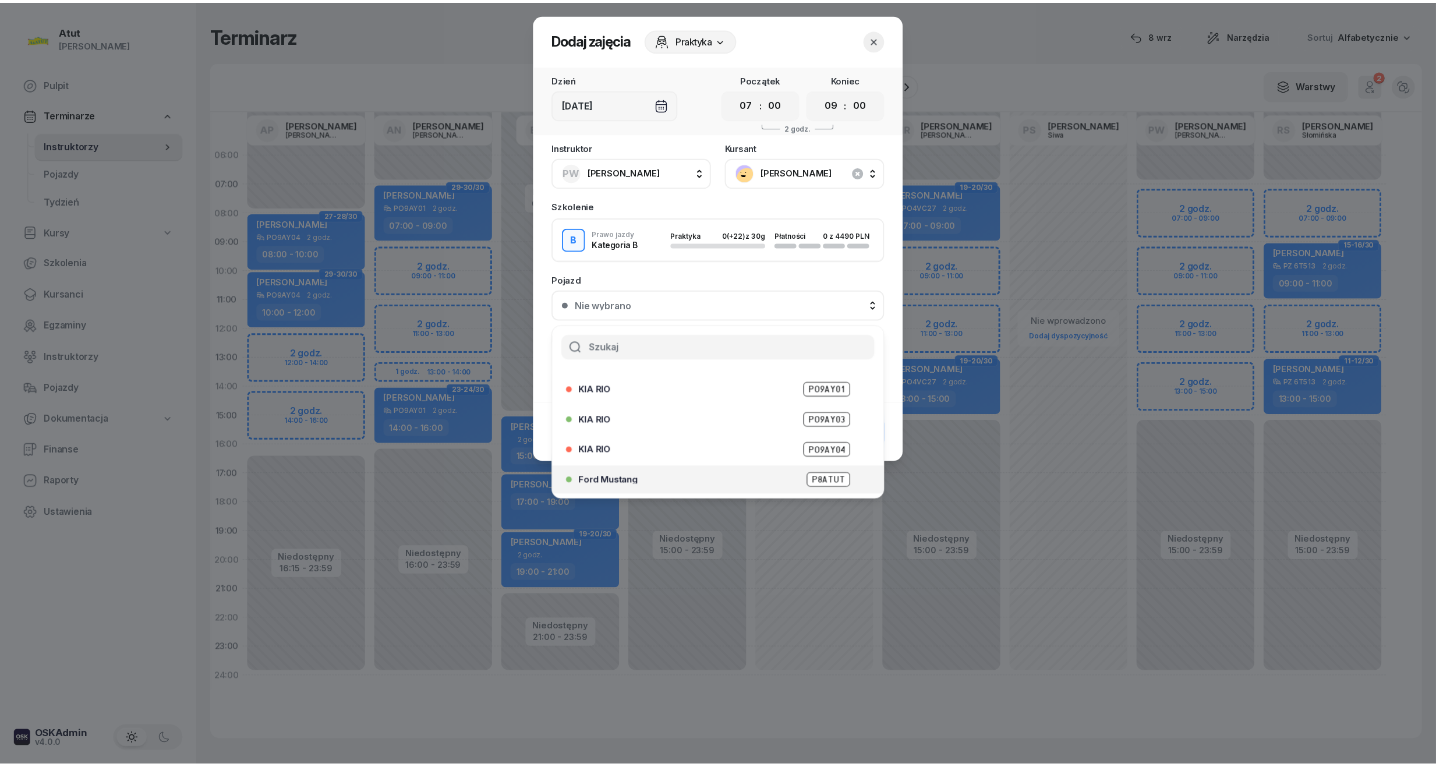
scroll to position [144, 0]
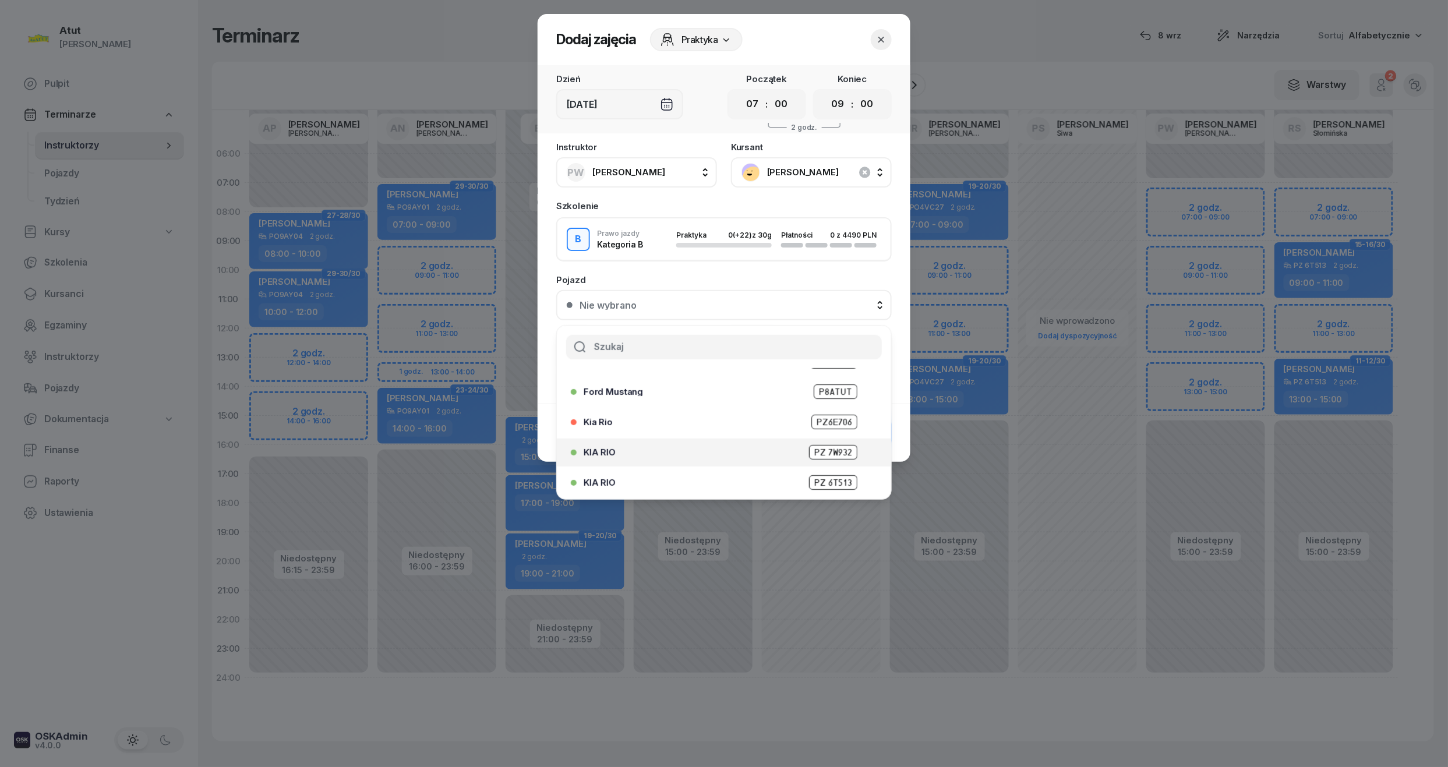
click at [827, 455] on span "PZ 7W932" at bounding box center [833, 452] width 48 height 15
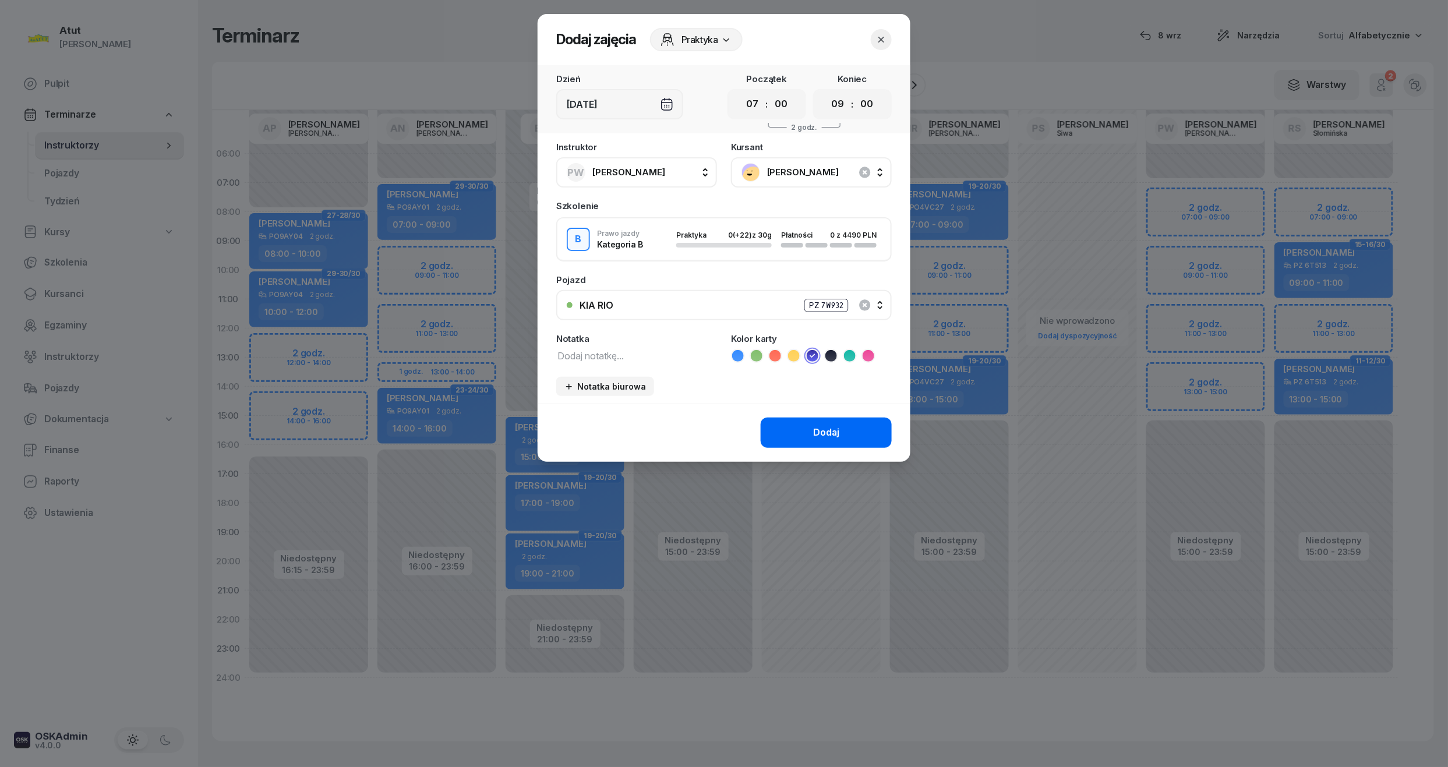
click at [832, 439] on button "Dodaj" at bounding box center [826, 433] width 131 height 30
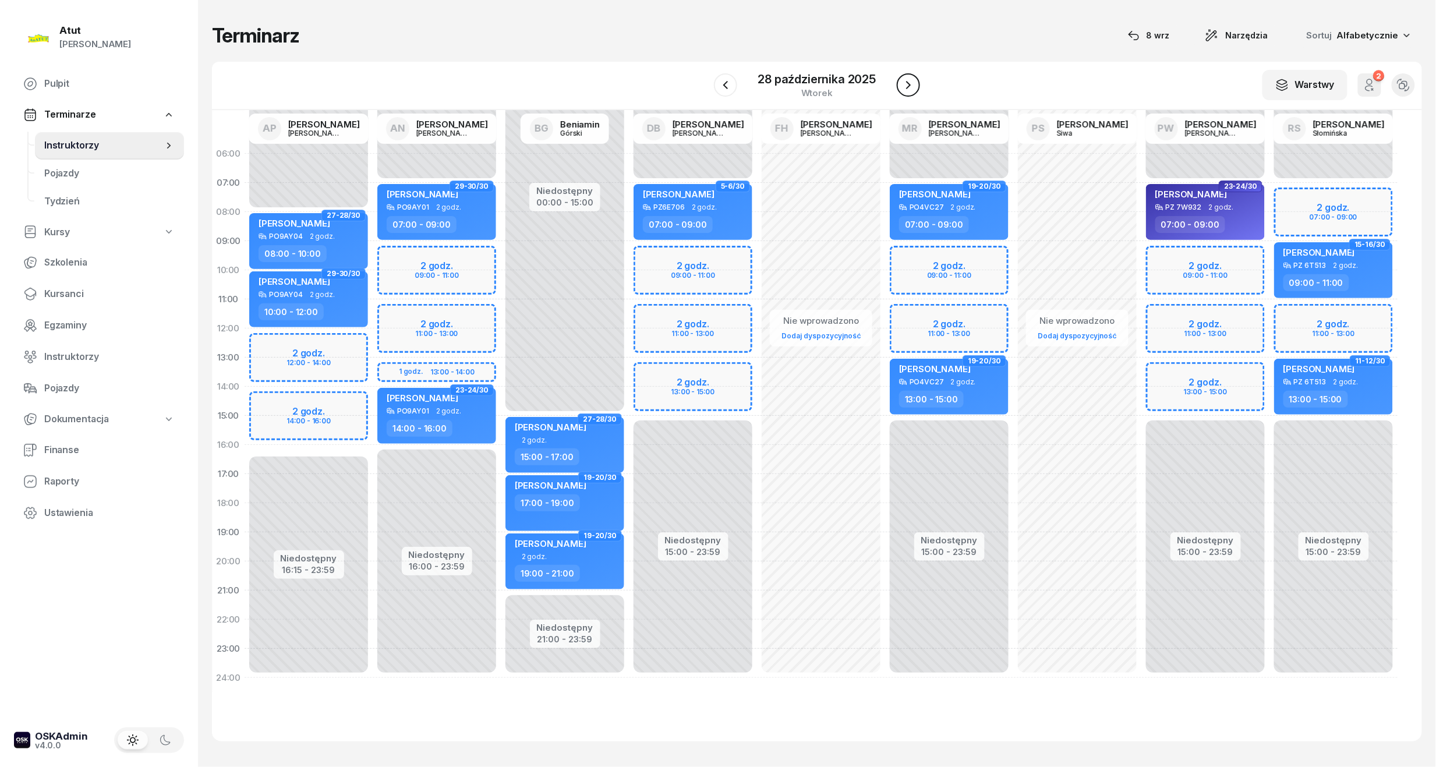
click at [916, 78] on button "button" at bounding box center [908, 84] width 23 height 23
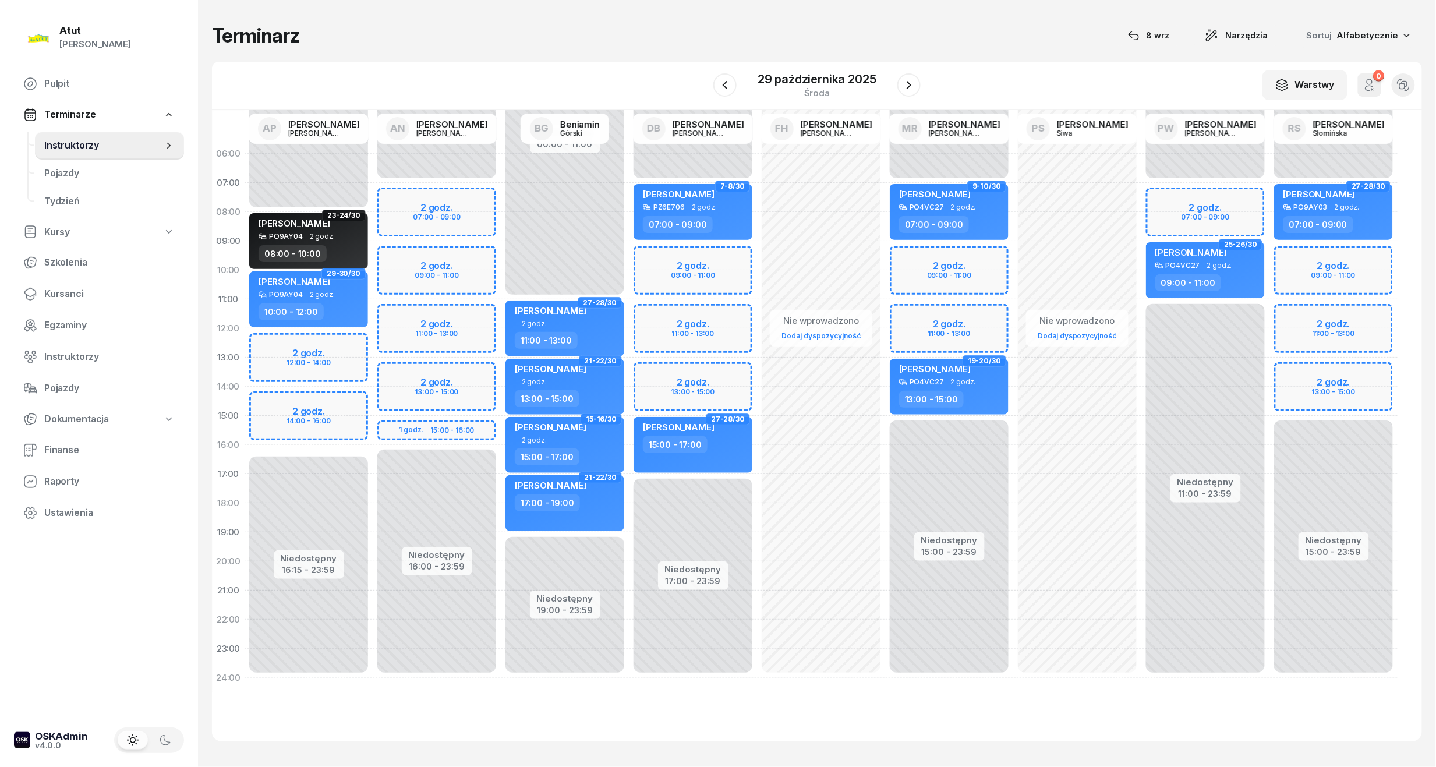
click at [1196, 211] on div "Niedostępny 00:00 - 07:00 Niedostępny 11:00 - 23:59 2 godz. 07:00 - 09:00 25-26…" at bounding box center [1205, 415] width 128 height 553
select select "07"
select select "09"
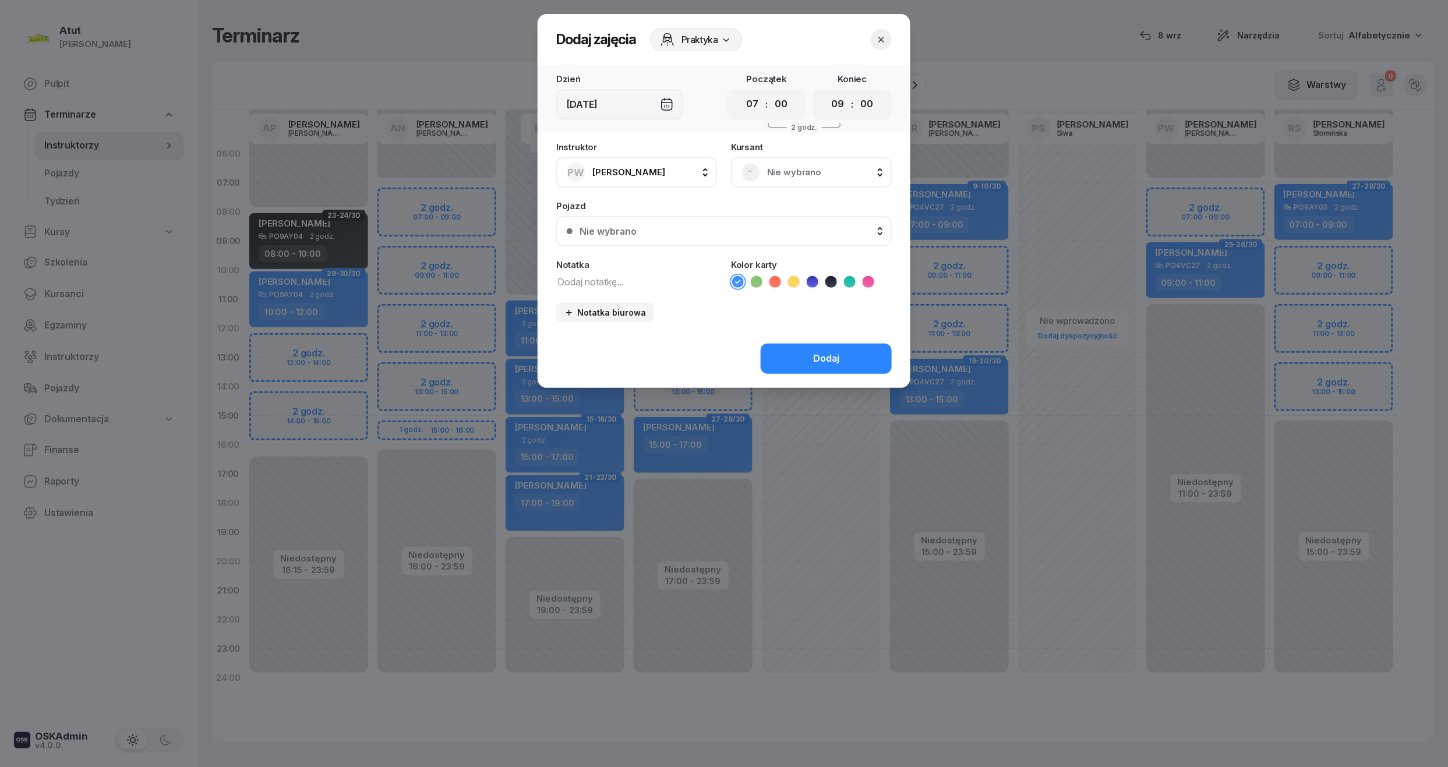
click at [811, 178] on span "Nie wybrano" at bounding box center [824, 172] width 114 height 15
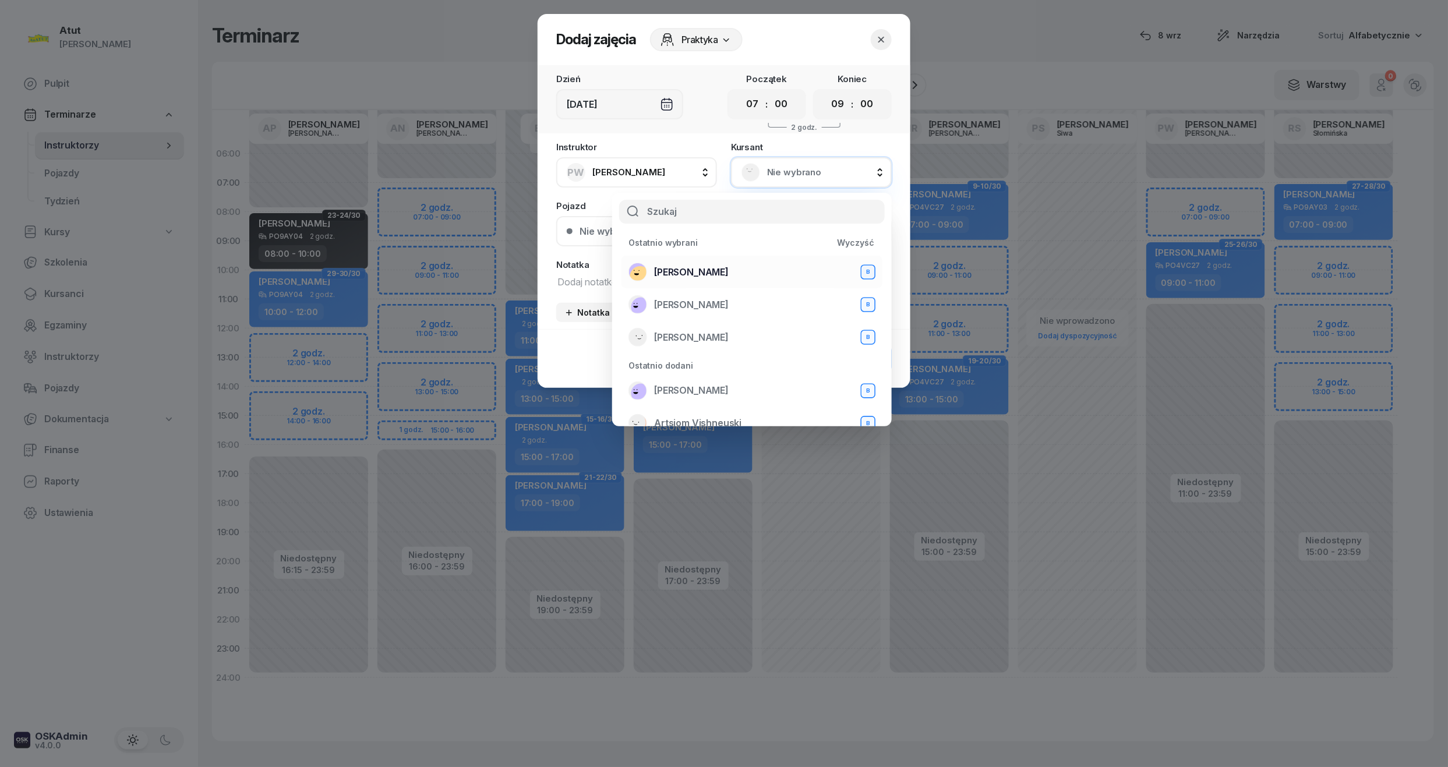
click at [713, 263] on div "Maja Wenskowska B" at bounding box center [751, 272] width 247 height 19
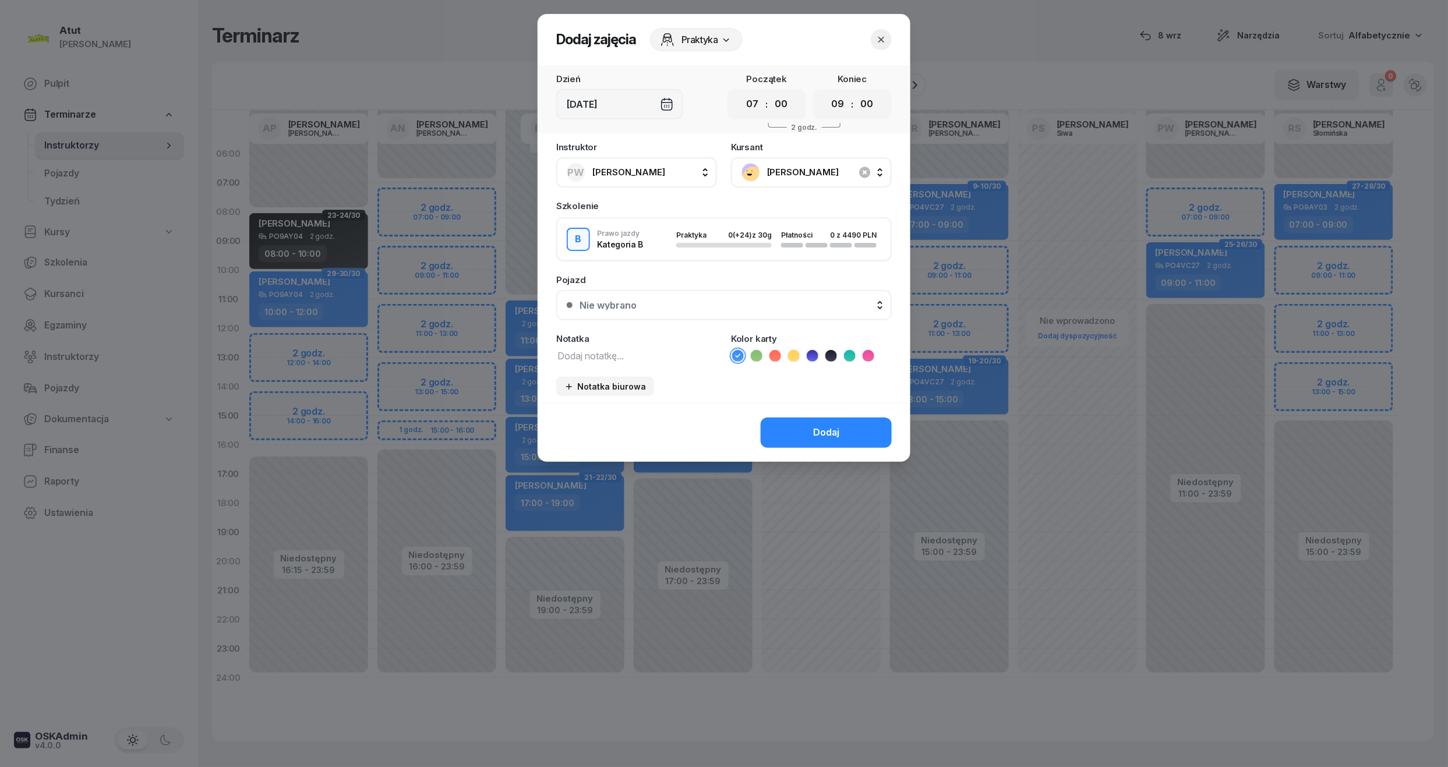
click at [811, 354] on icon at bounding box center [811, 355] width 5 height 4
click at [646, 310] on button "Nie wybrano" at bounding box center [723, 305] width 335 height 30
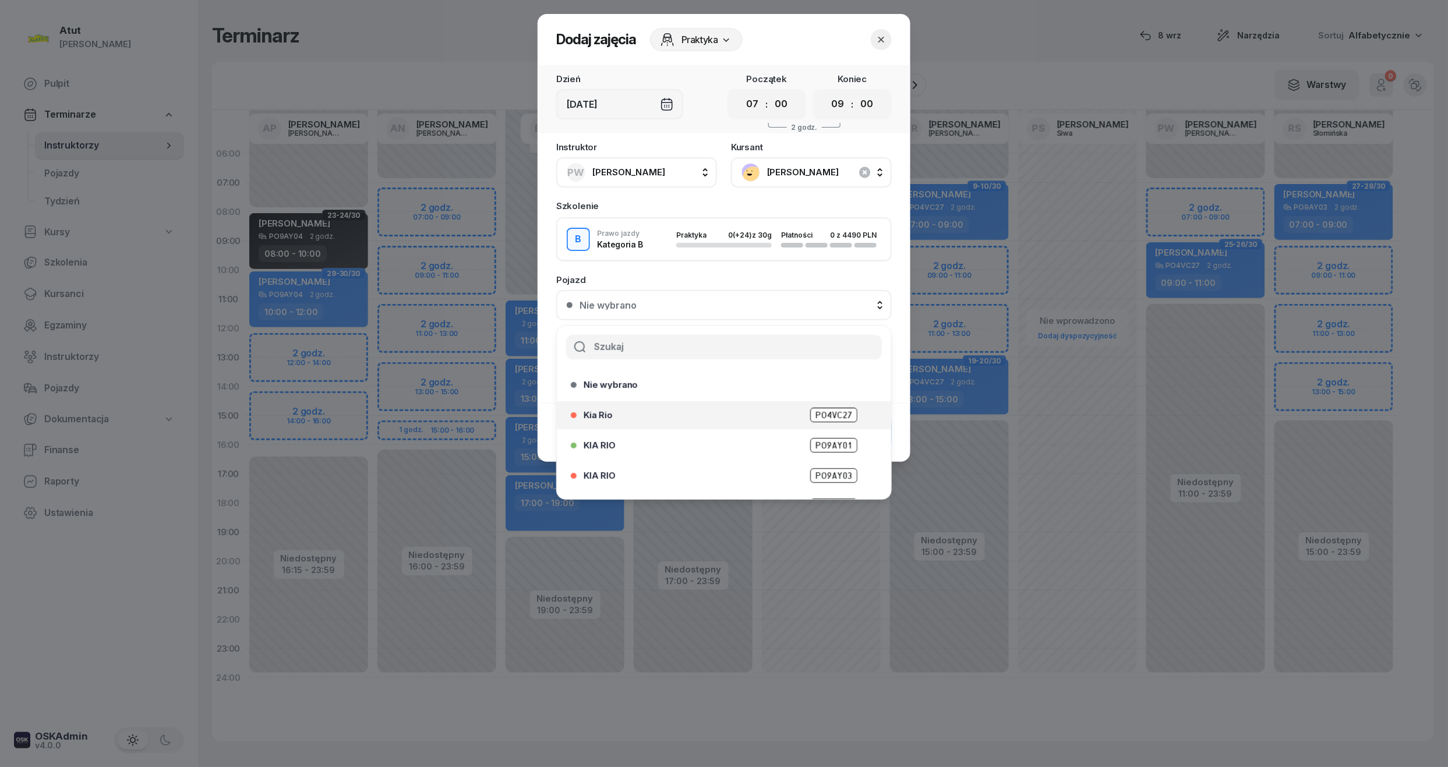
click at [835, 408] on span "PO4VC27" at bounding box center [833, 415] width 47 height 15
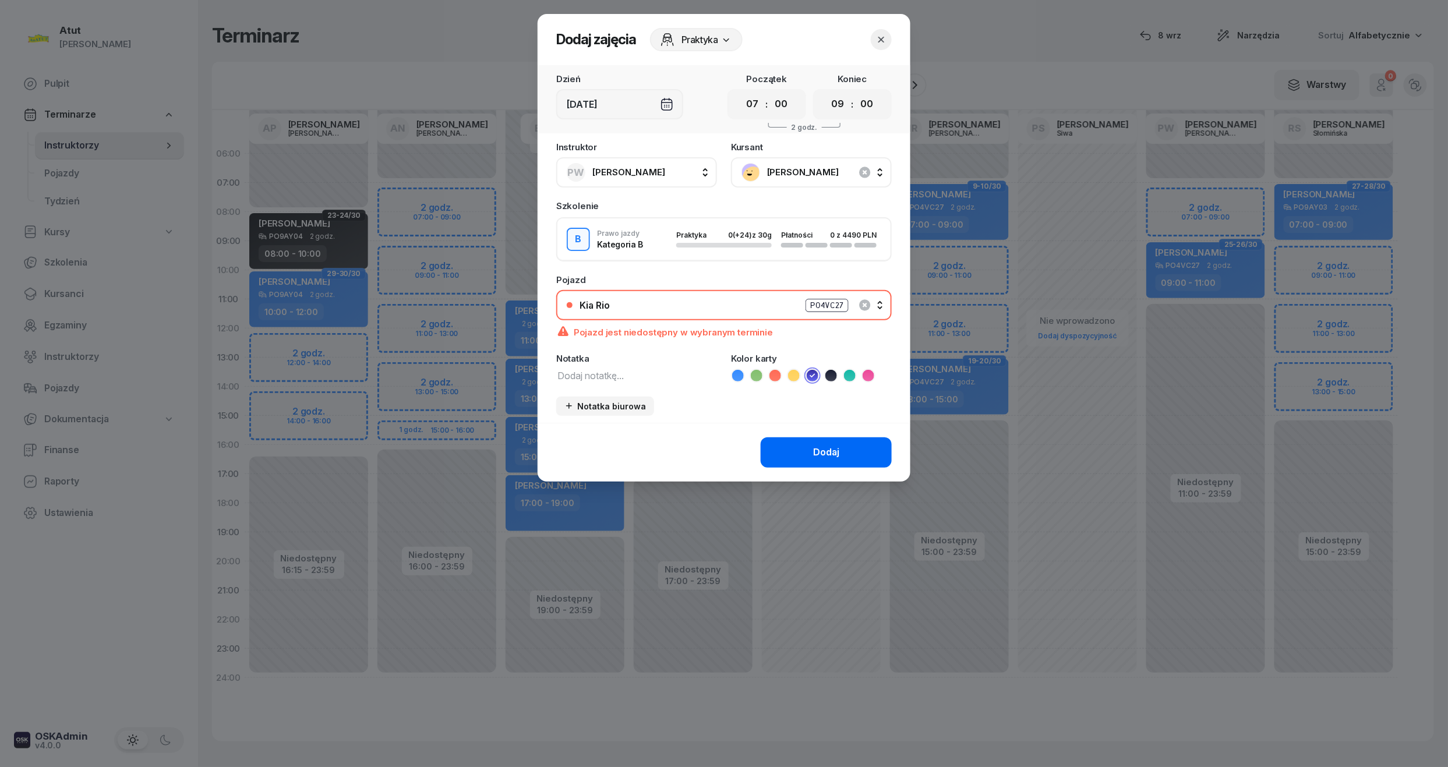
click at [819, 451] on div "Dodaj" at bounding box center [826, 452] width 26 height 15
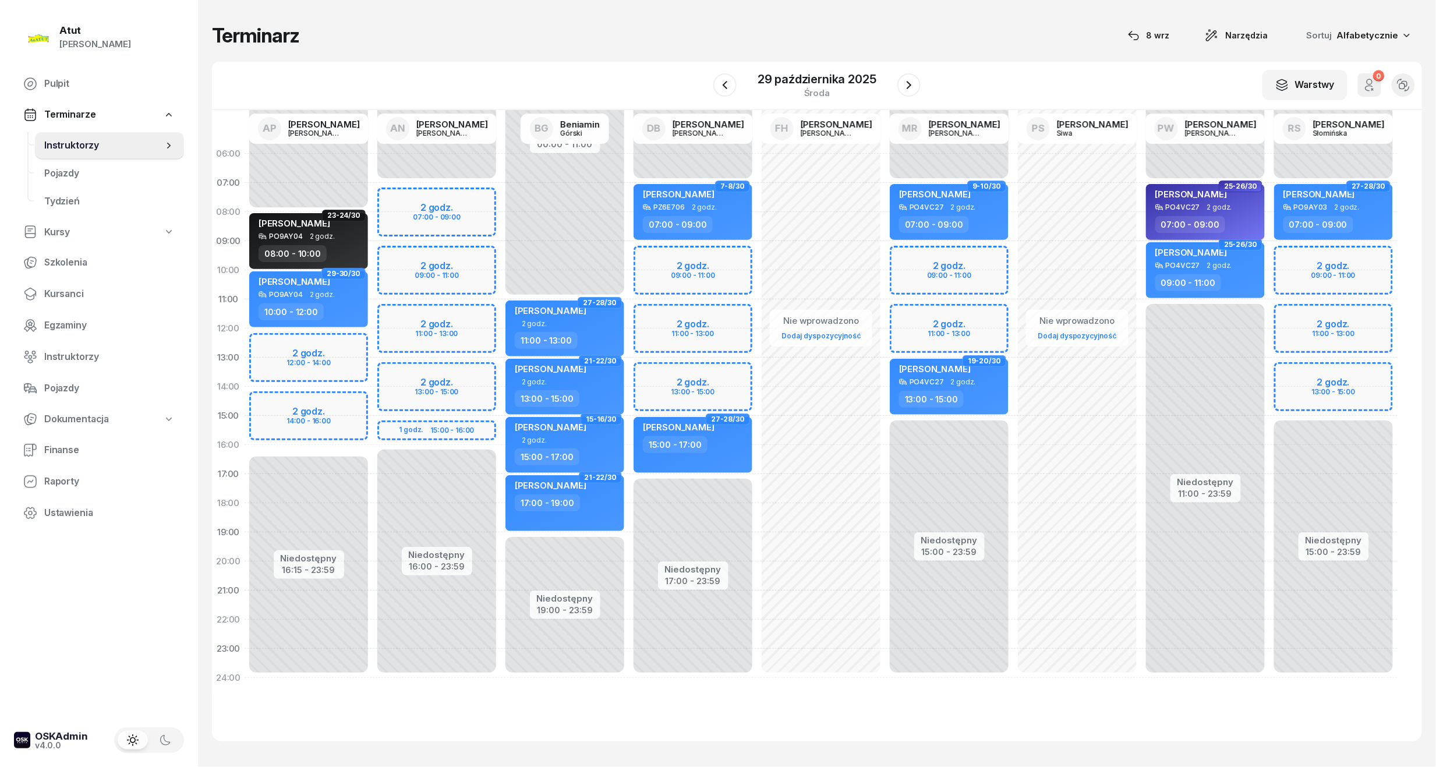
click at [1172, 192] on span "[PERSON_NAME]" at bounding box center [1191, 194] width 72 height 11
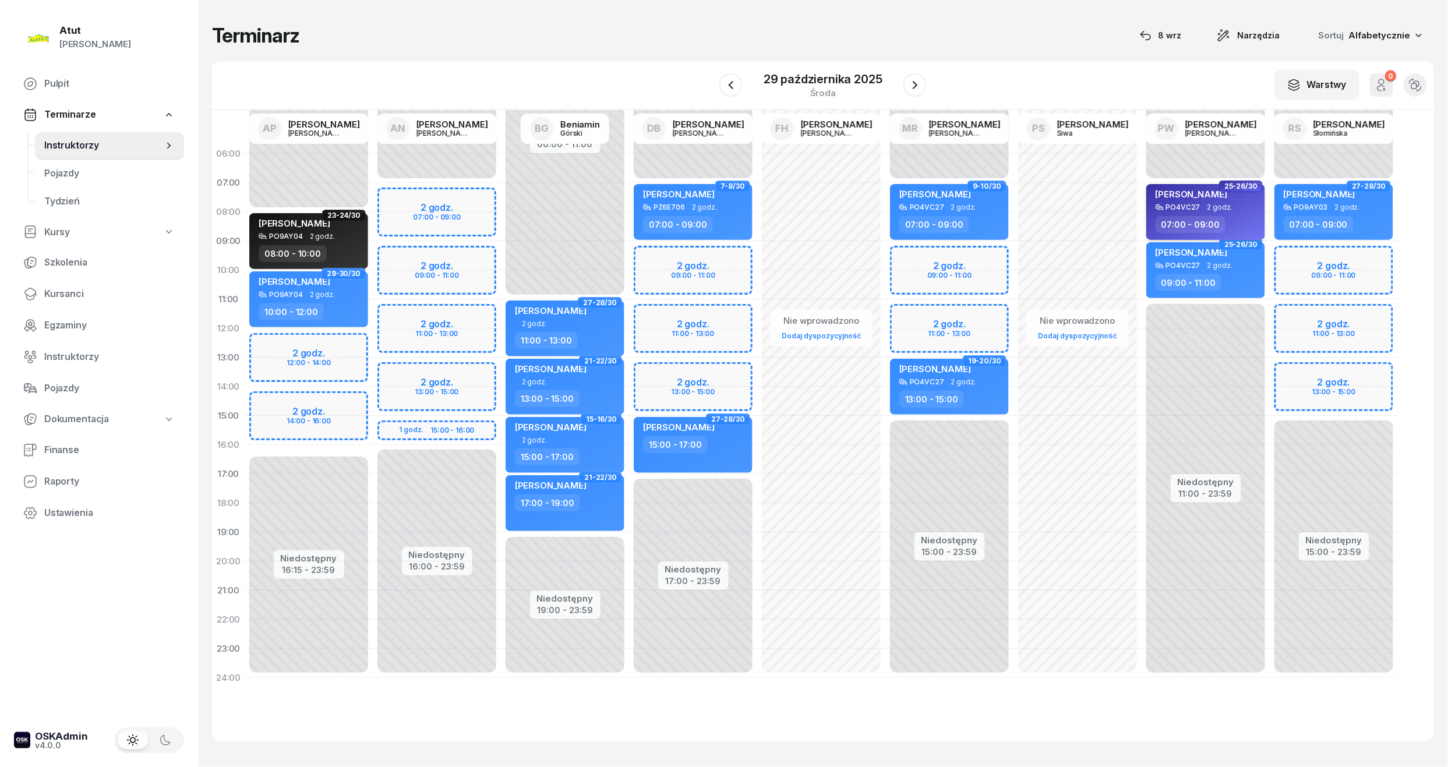
select select "07"
select select "09"
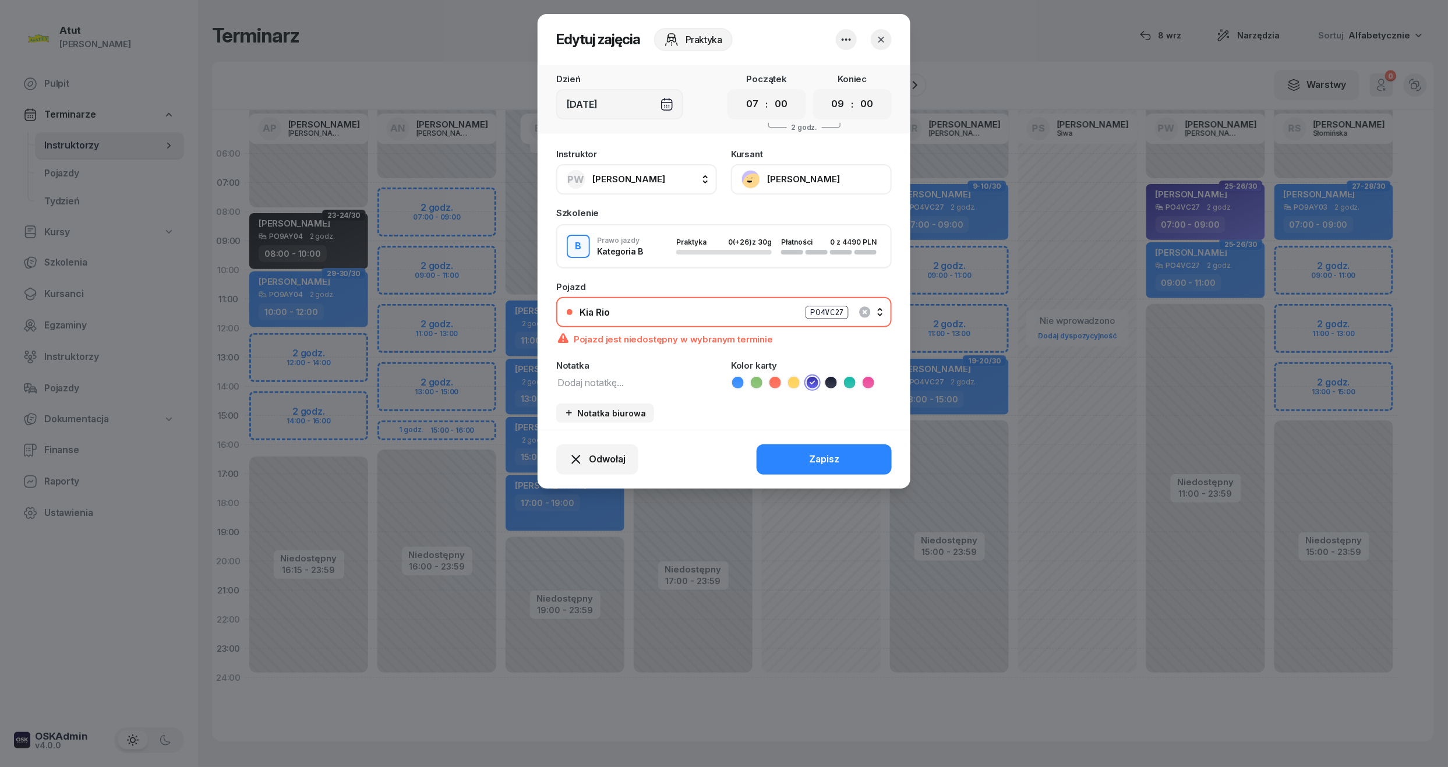
click at [828, 175] on button "[PERSON_NAME]" at bounding box center [811, 179] width 161 height 30
click at [793, 212] on div "Otwórz profil" at bounding box center [768, 218] width 56 height 15
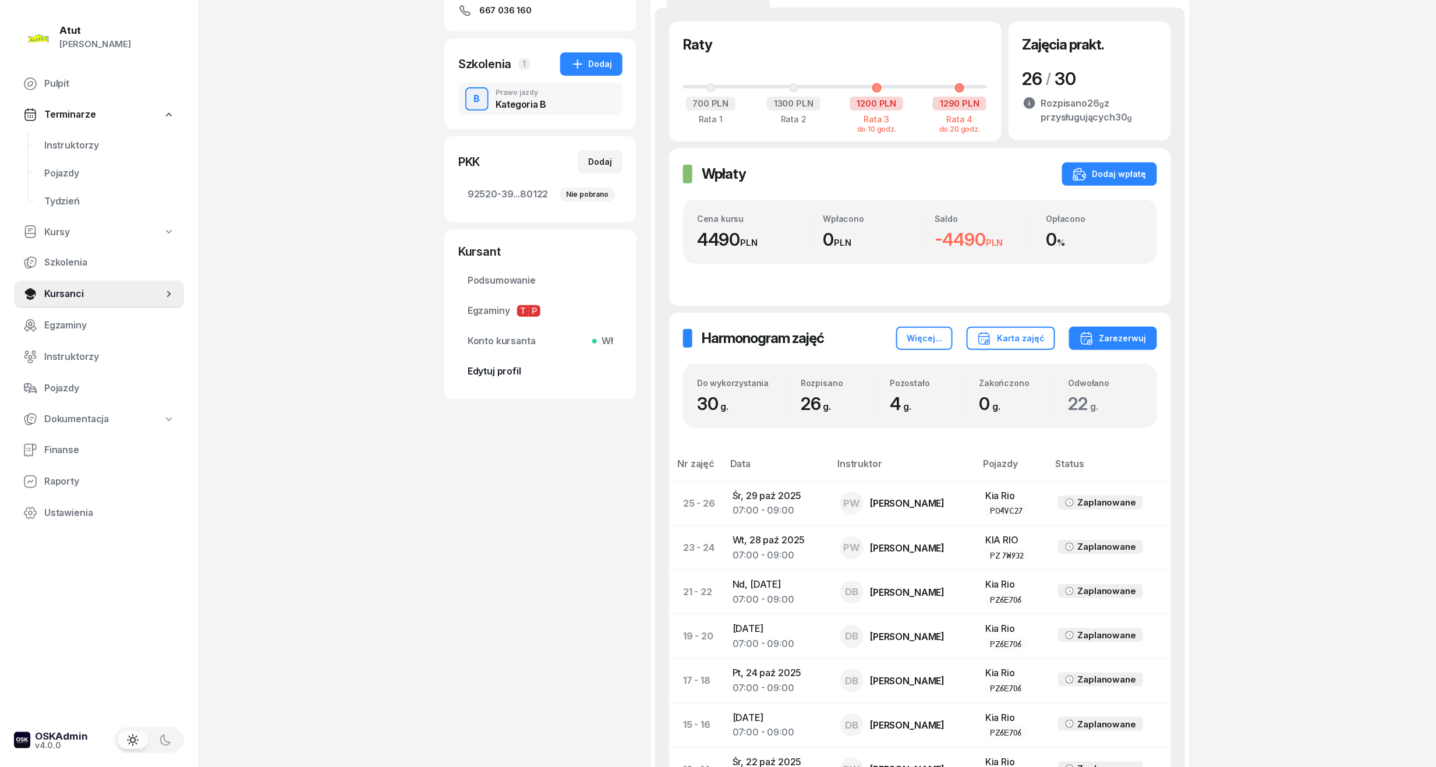
scroll to position [310, 0]
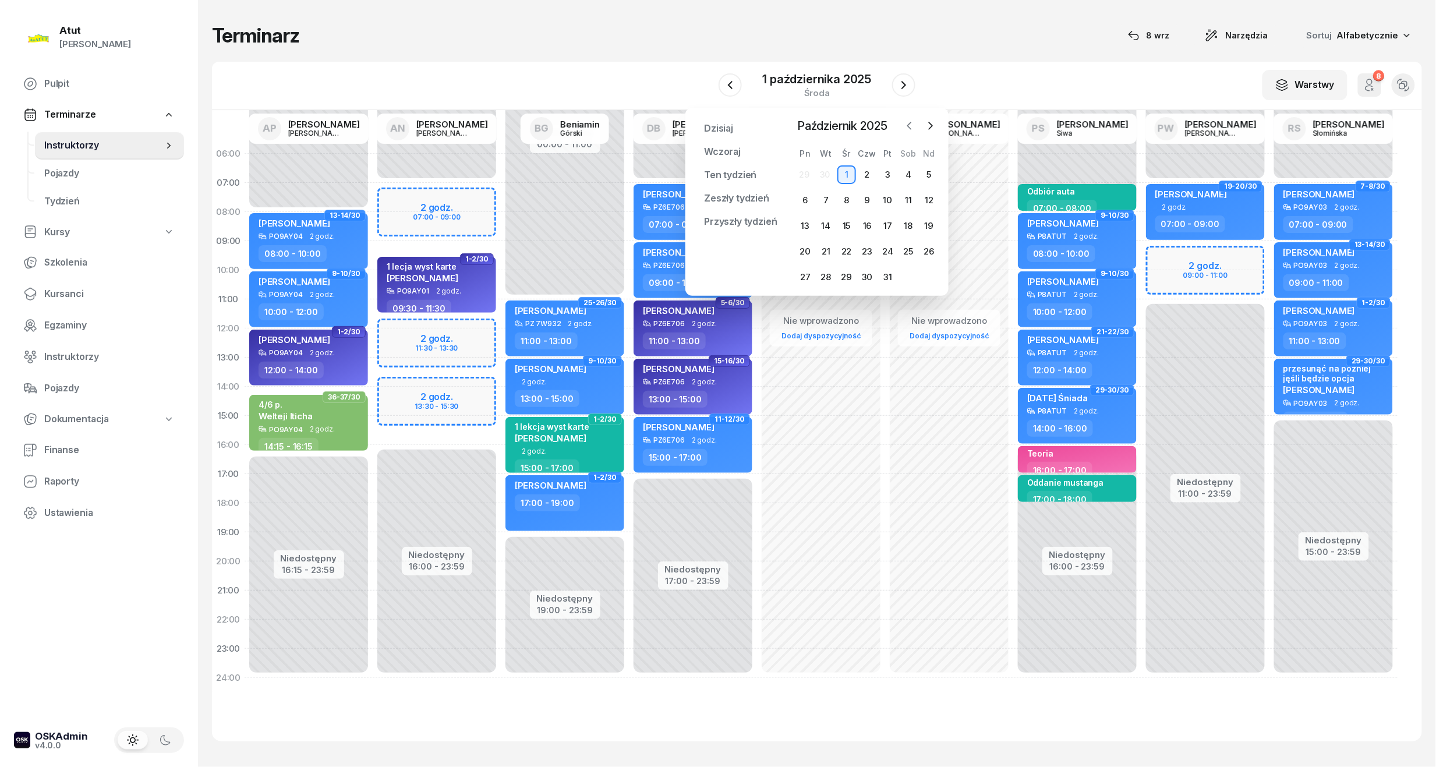
click at [911, 133] on button "button" at bounding box center [909, 125] width 17 height 17
click at [870, 204] on div "11" at bounding box center [867, 200] width 19 height 19
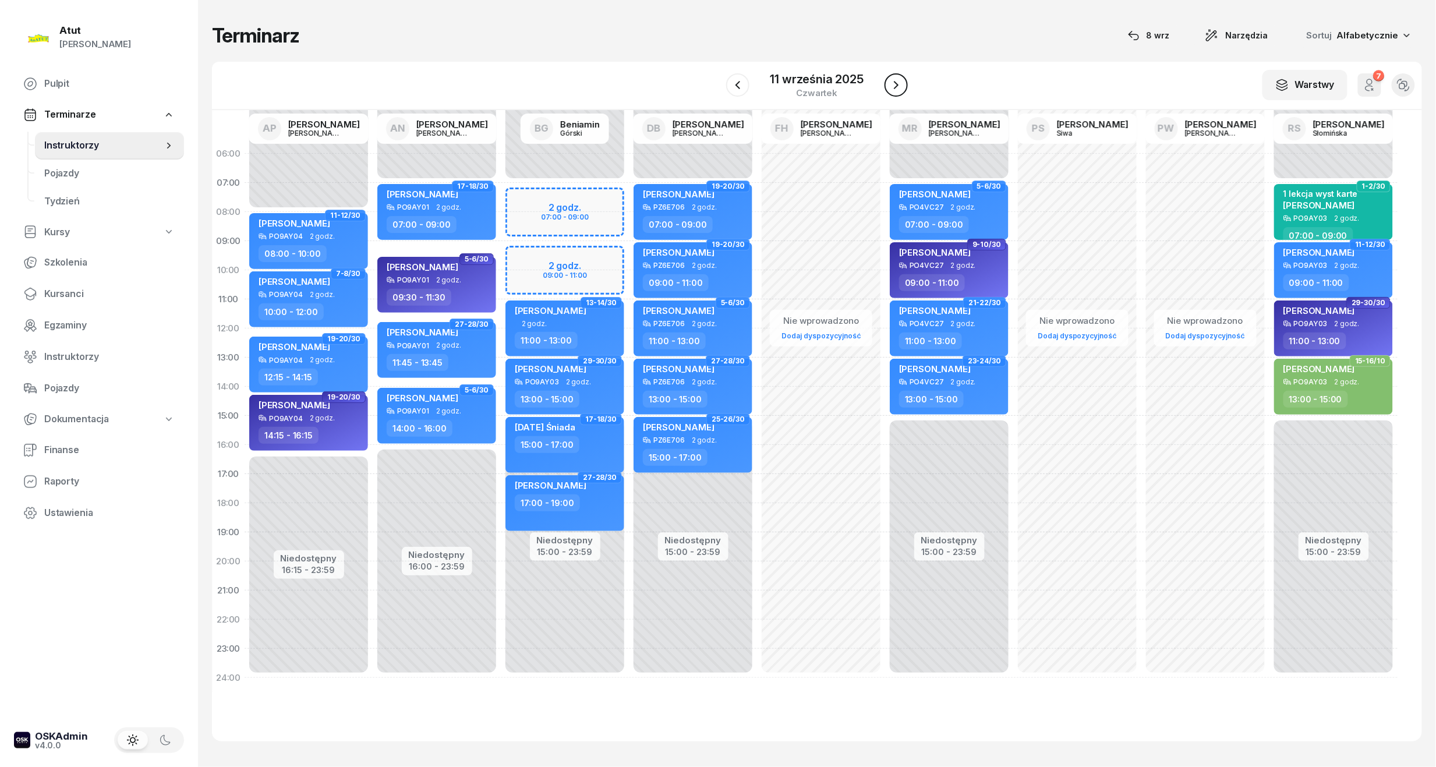
click at [897, 80] on icon "button" at bounding box center [896, 85] width 14 height 14
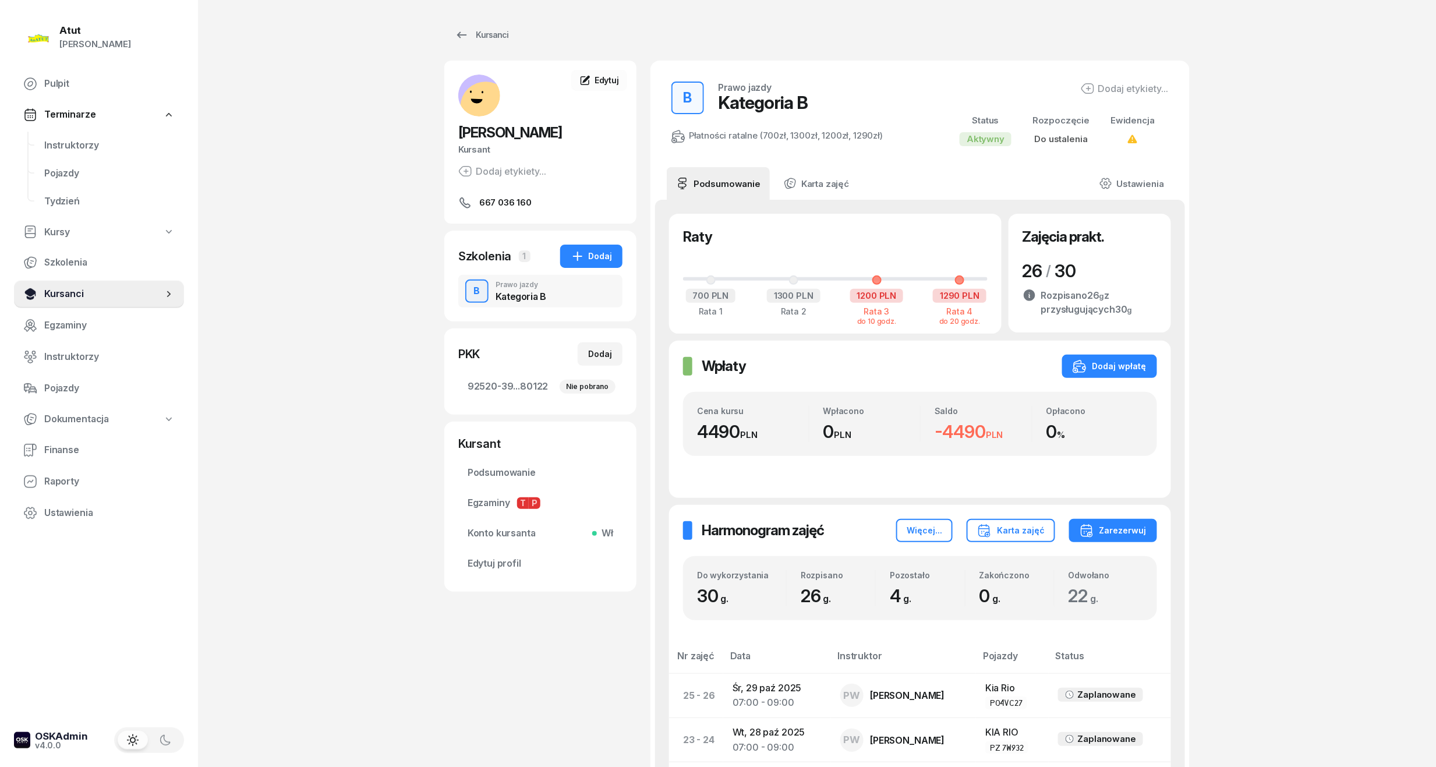
drag, startPoint x: 62, startPoint y: 294, endPoint x: 66, endPoint y: 280, distance: 14.7
click at [62, 294] on span "Kursanci" at bounding box center [103, 294] width 119 height 15
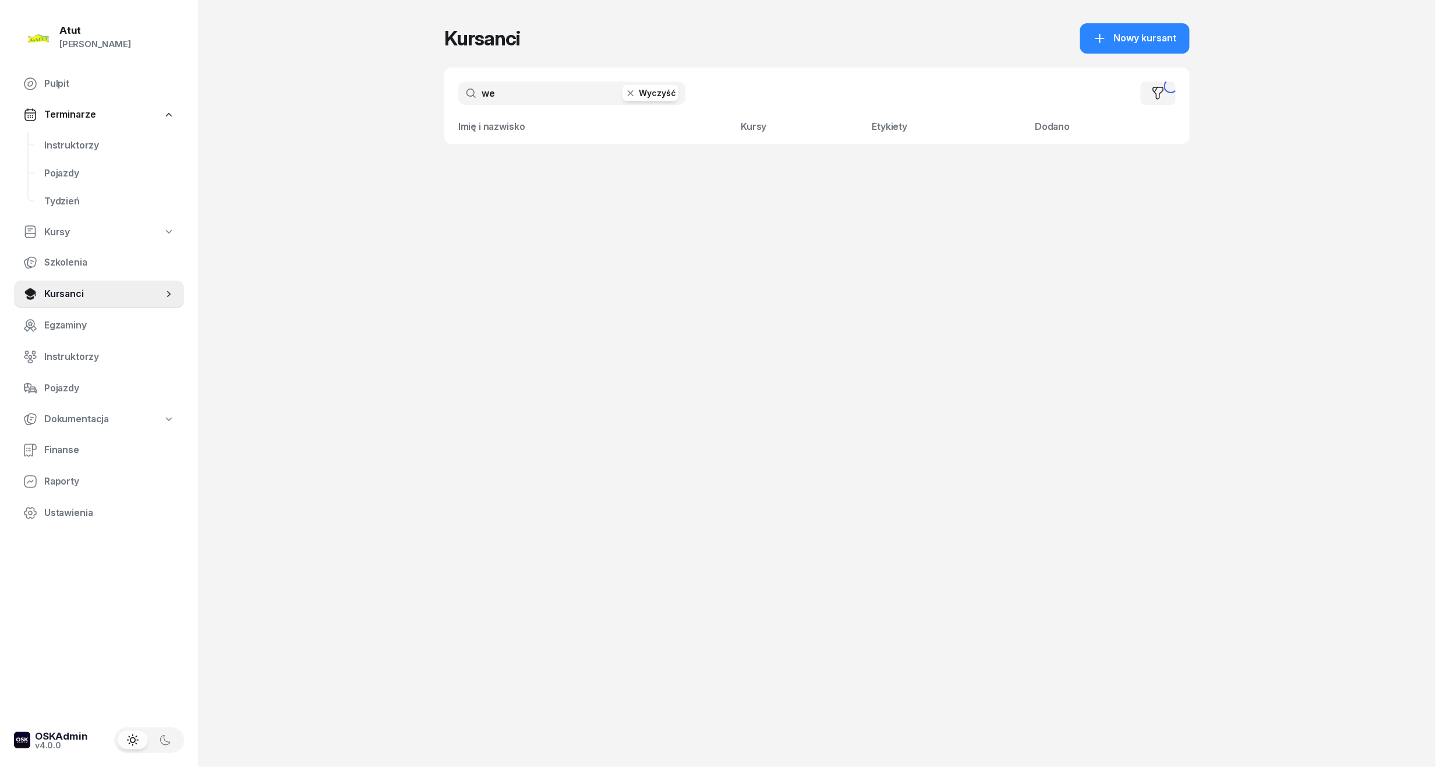
drag, startPoint x: 501, startPoint y: 94, endPoint x: 248, endPoint y: 114, distance: 254.1
click at [252, 112] on div "Atut [PERSON_NAME] Pulpit Terminarze Instruktorzy Pojazdy Tydzień Kursy Szkolen…" at bounding box center [718, 383] width 1436 height 767
type input "[PERSON_NAME]"
click at [568, 162] on span "[PERSON_NAME]" at bounding box center [530, 166] width 75 height 12
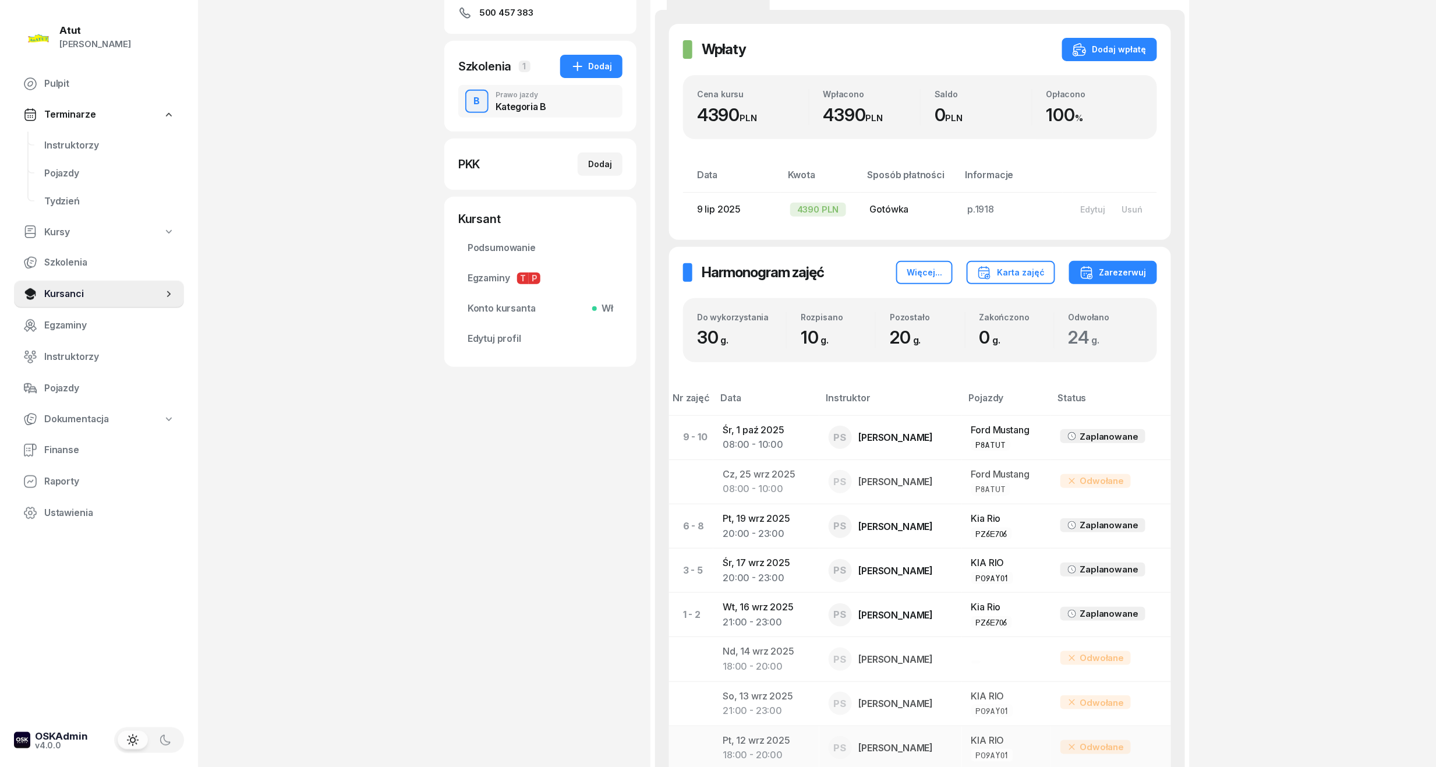
scroll to position [86, 0]
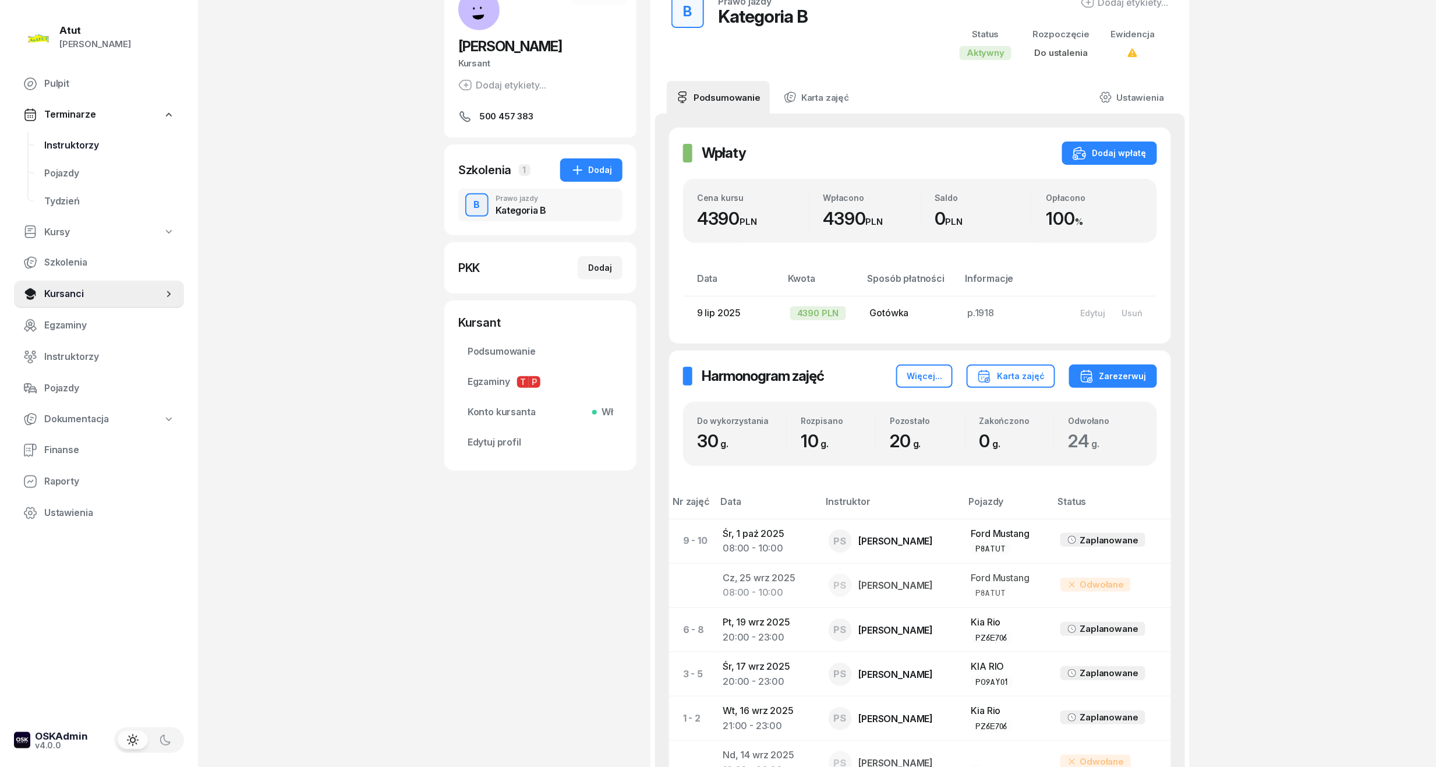
drag, startPoint x: 96, startPoint y: 138, endPoint x: 108, endPoint y: 137, distance: 12.8
click at [96, 138] on span "Instruktorzy" at bounding box center [109, 145] width 130 height 15
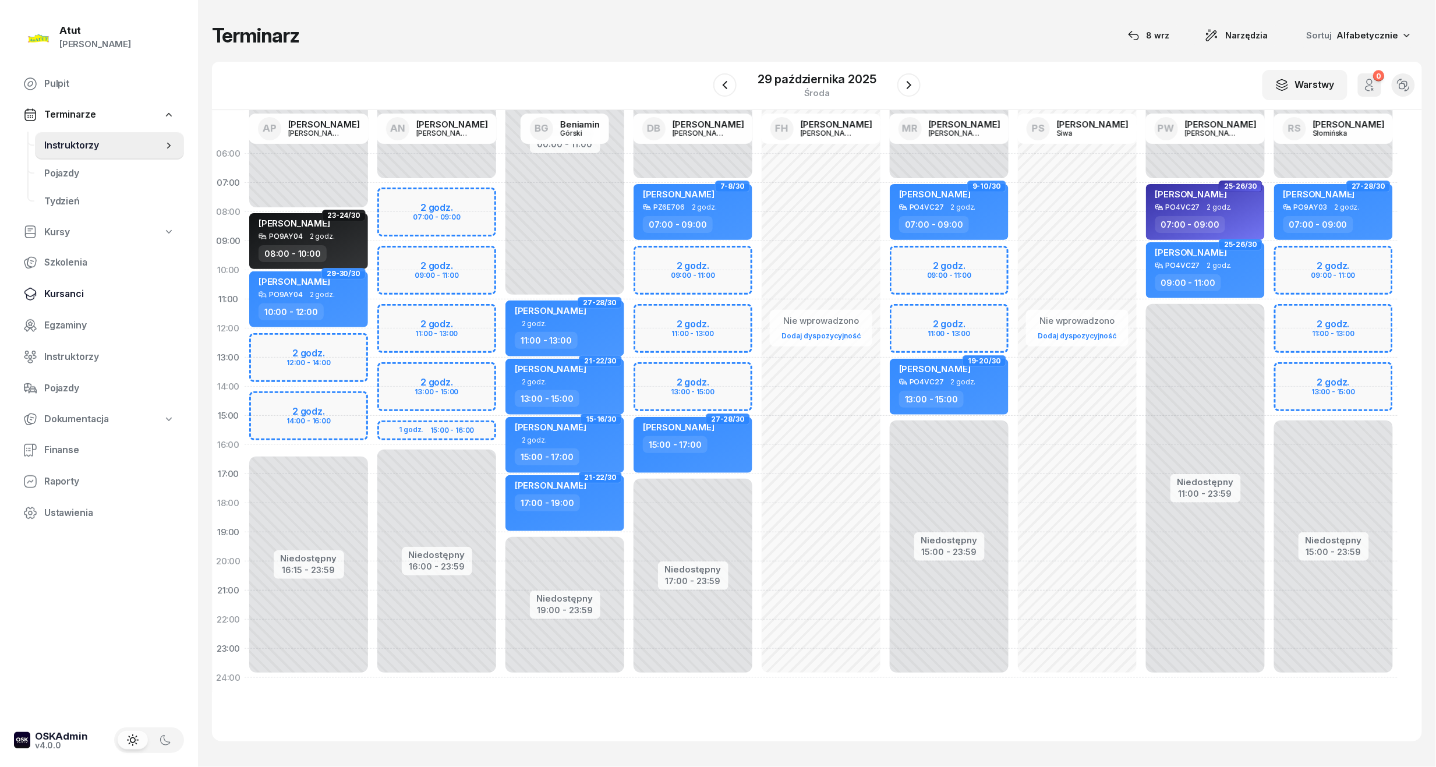
click at [47, 295] on span "Kursanci" at bounding box center [109, 294] width 130 height 15
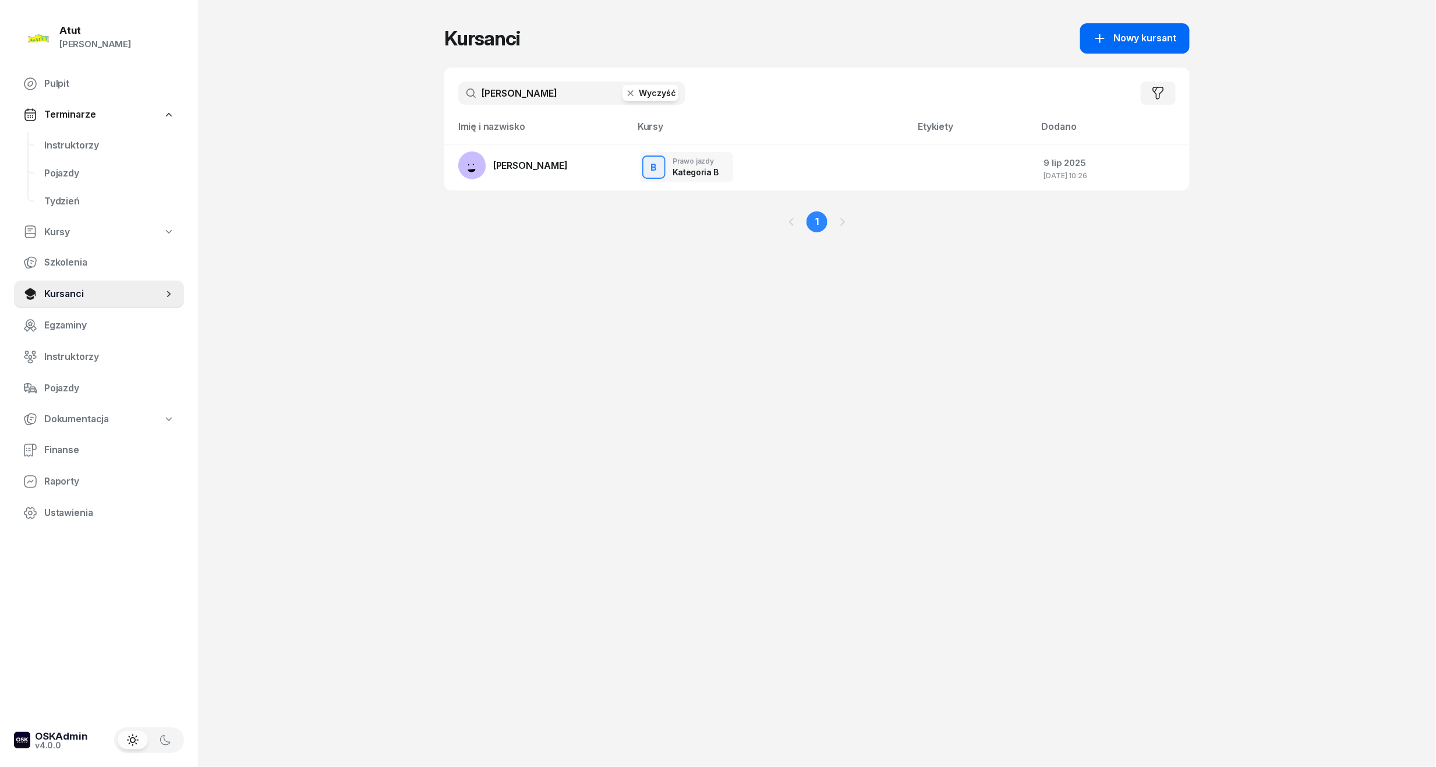
click at [1159, 31] on span "Nowy kursant" at bounding box center [1145, 38] width 63 height 15
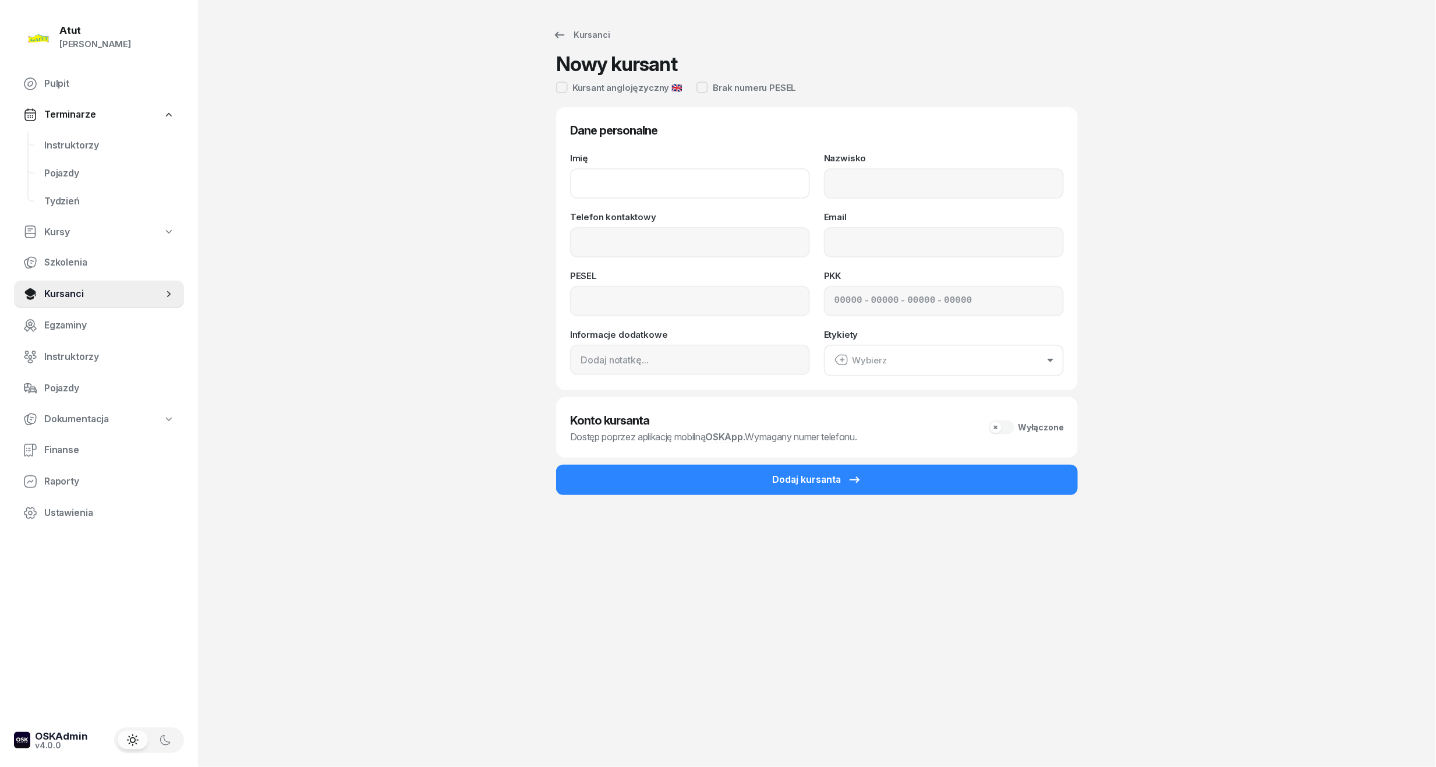
click at [649, 185] on input "Imię" at bounding box center [690, 183] width 240 height 30
type input "[PERSON_NAME]"
click at [851, 174] on input "Nazwisko" at bounding box center [944, 183] width 240 height 30
type input "[PERSON_NAME]"
click at [806, 234] on input "Telefon kontaktowy" at bounding box center [690, 242] width 240 height 30
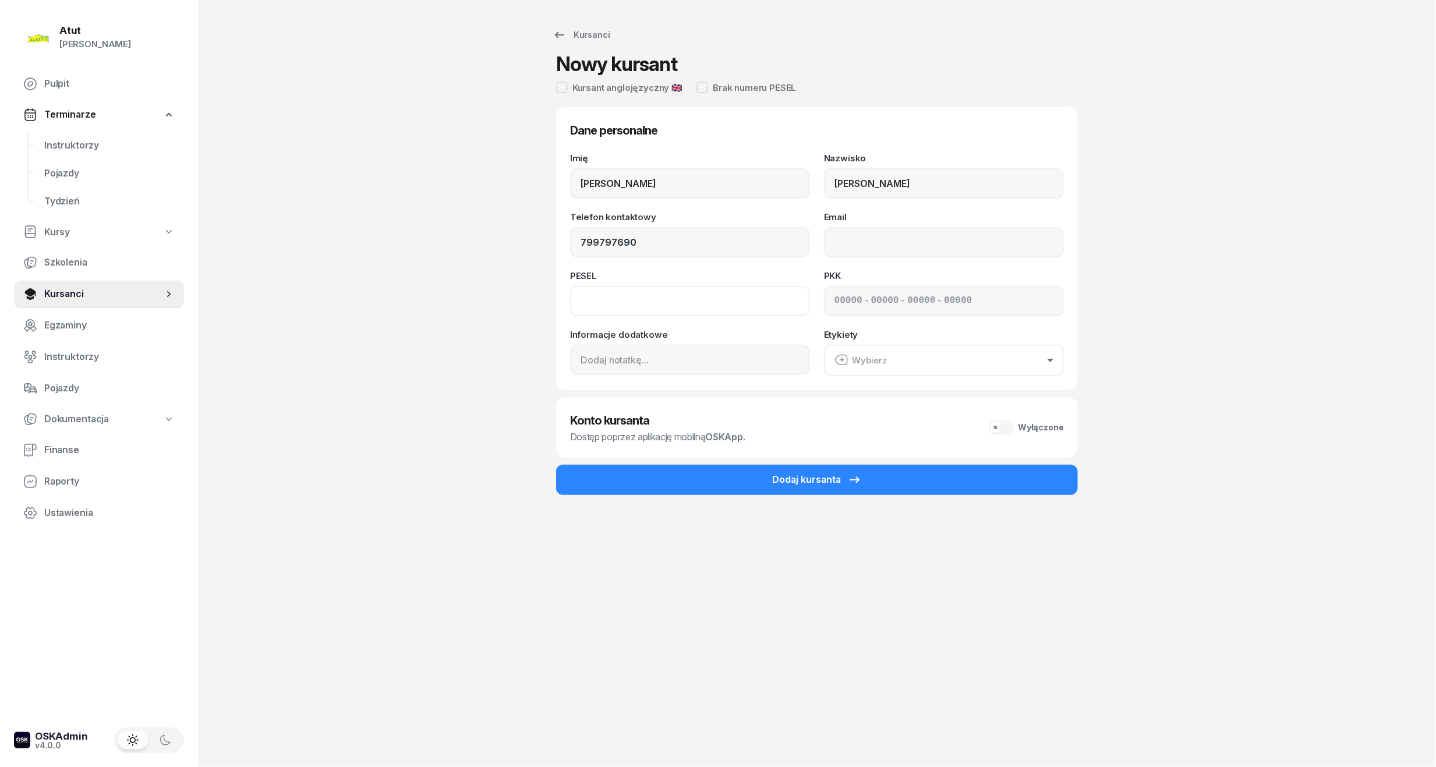
type input "799 797 690"
click at [702, 288] on input at bounding box center [690, 301] width 240 height 30
click at [695, 313] on input at bounding box center [690, 301] width 240 height 30
type input "06233104573"
click at [837, 300] on input at bounding box center [849, 301] width 28 height 15
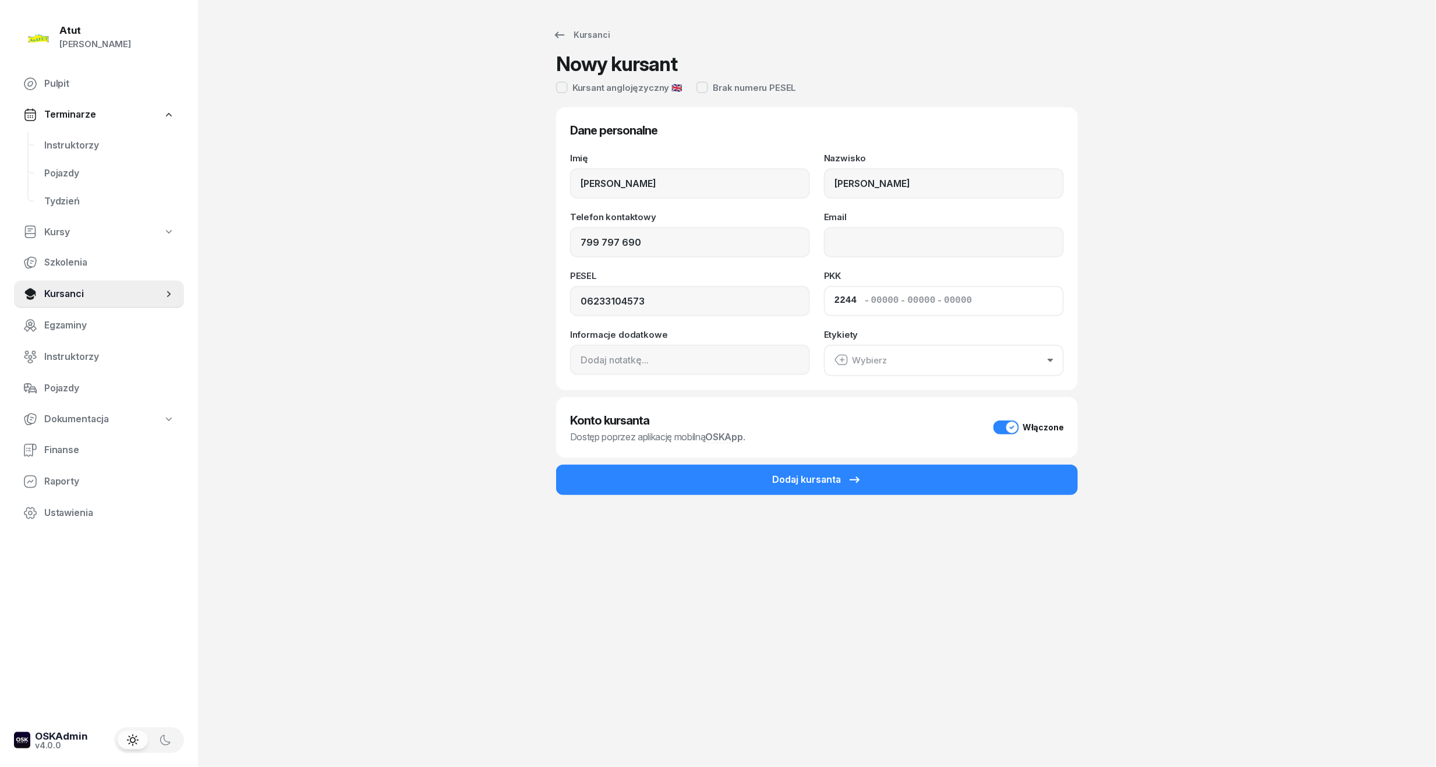
type input "22440"
type input "98029"
type input "03383"
type input "87122"
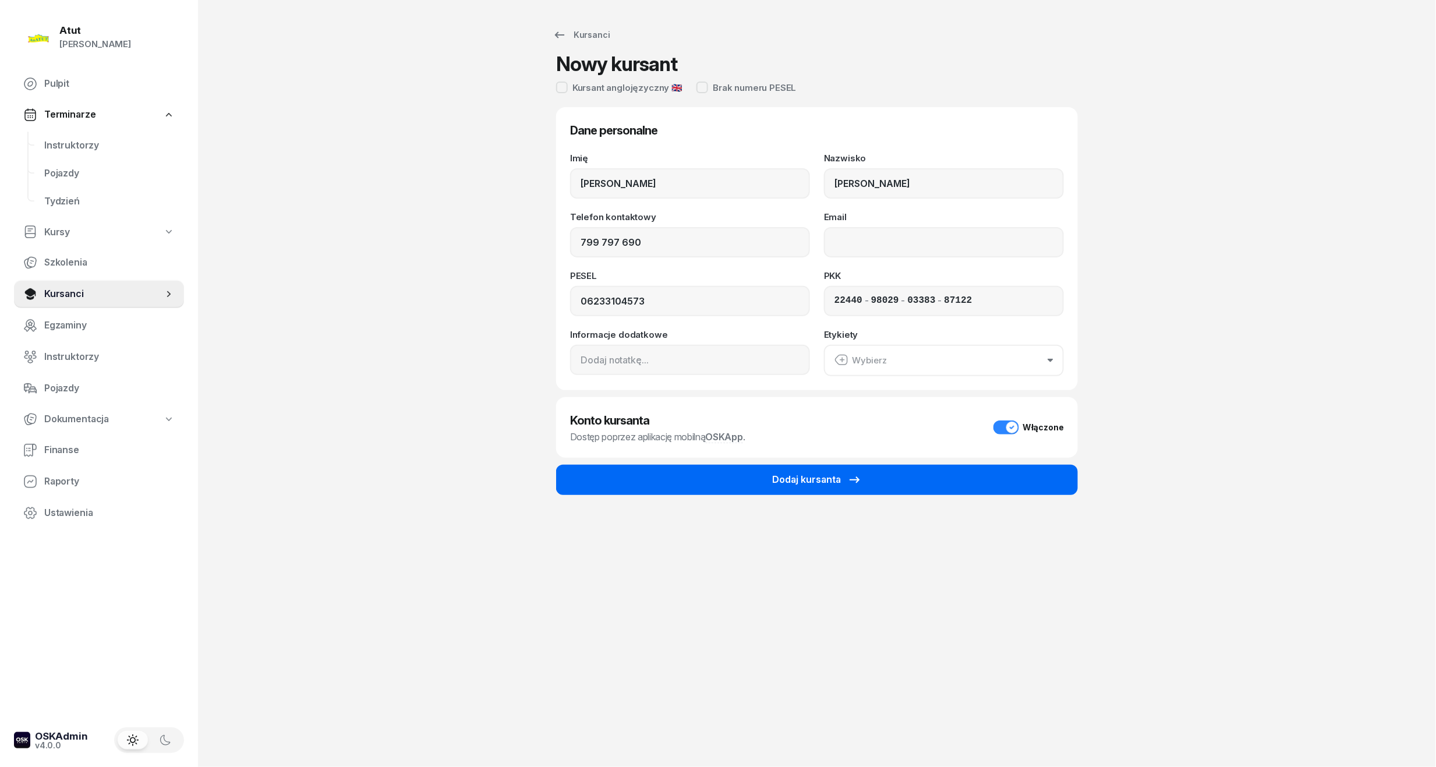
click at [832, 464] on form "Dane personalne Imię [PERSON_NAME] [PERSON_NAME] Telefon kontaktowy [PHONE_NUMB…" at bounding box center [817, 308] width 522 height 402
drag, startPoint x: 832, startPoint y: 464, endPoint x: 804, endPoint y: 481, distance: 32.7
click at [804, 481] on div "Dodaj kursanta" at bounding box center [817, 479] width 90 height 15
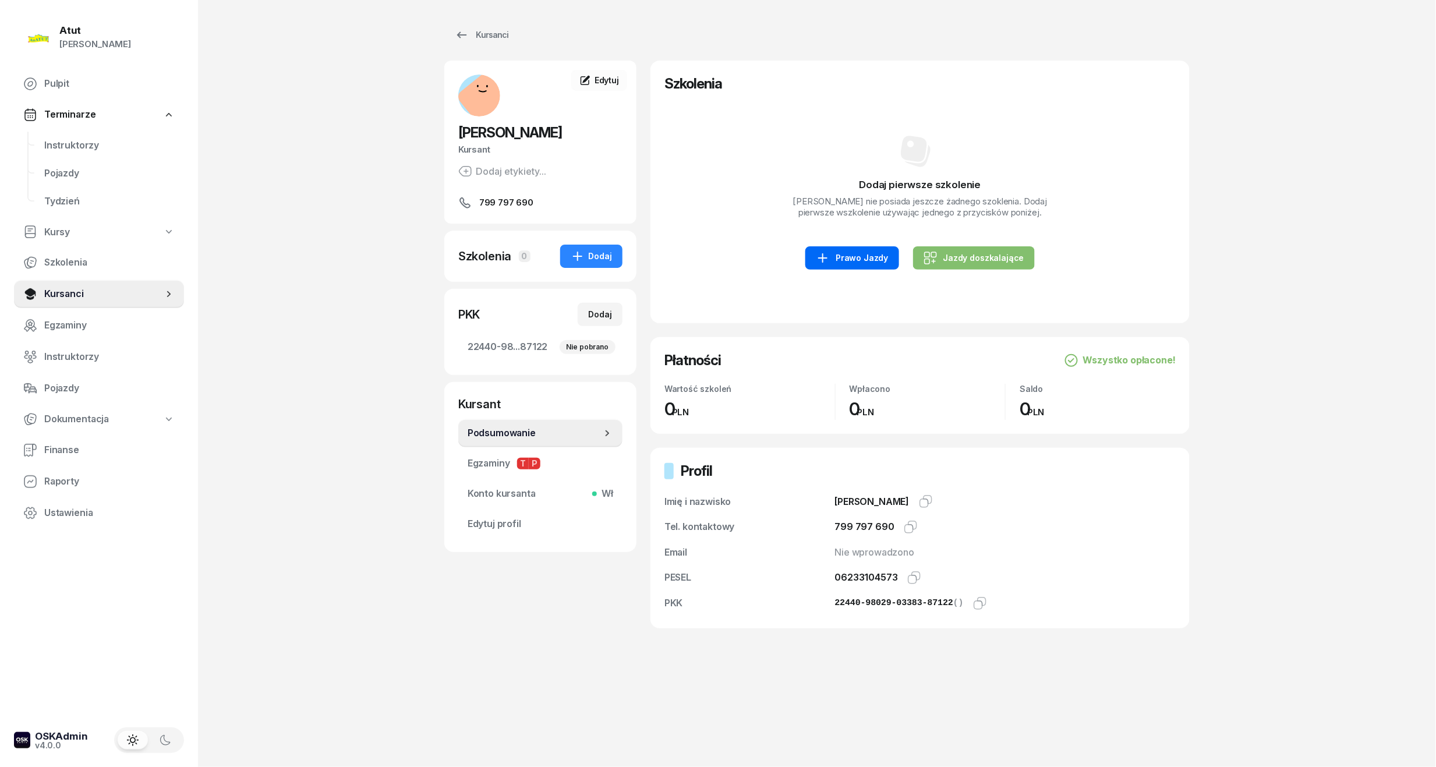
click at [860, 260] on div "Prawo Jazdy" at bounding box center [852, 258] width 72 height 14
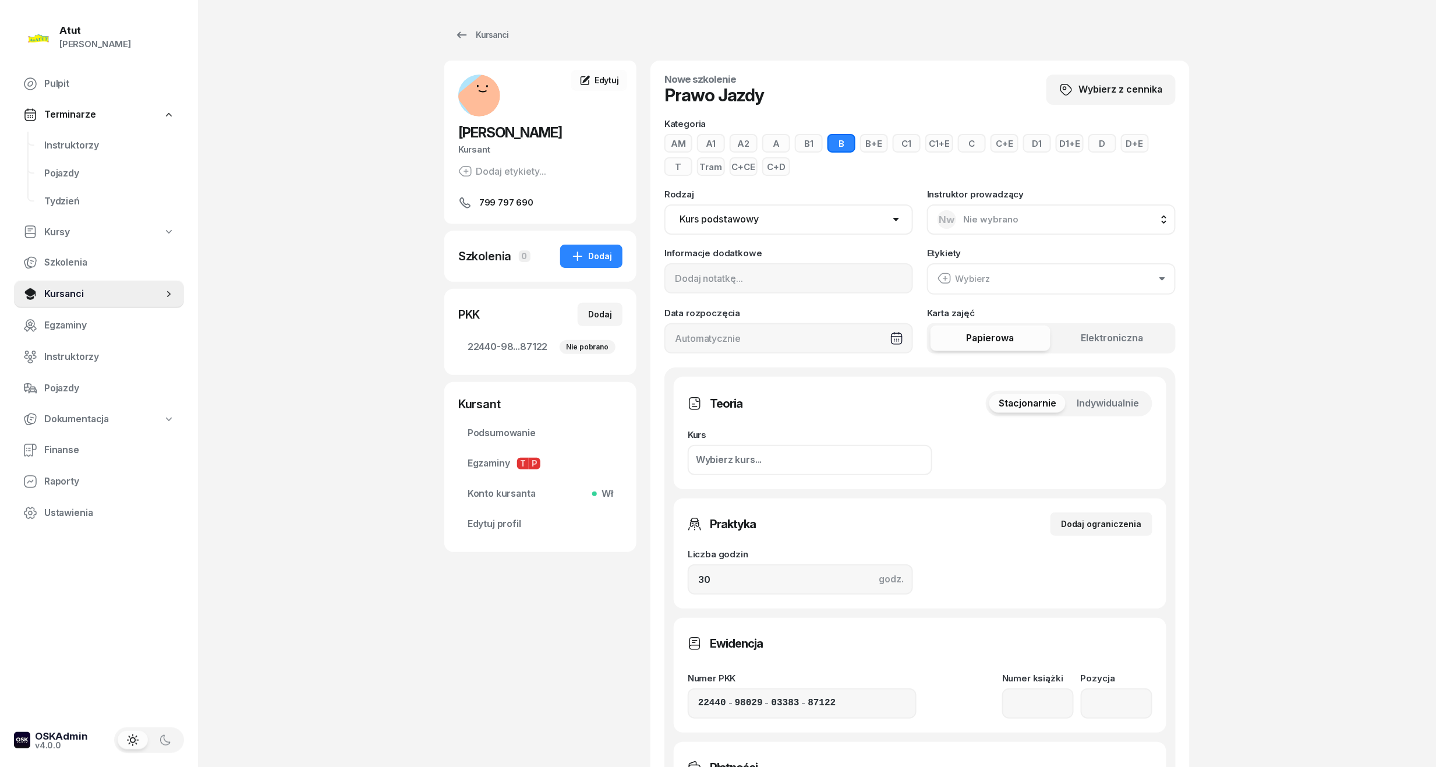
scroll to position [390, 0]
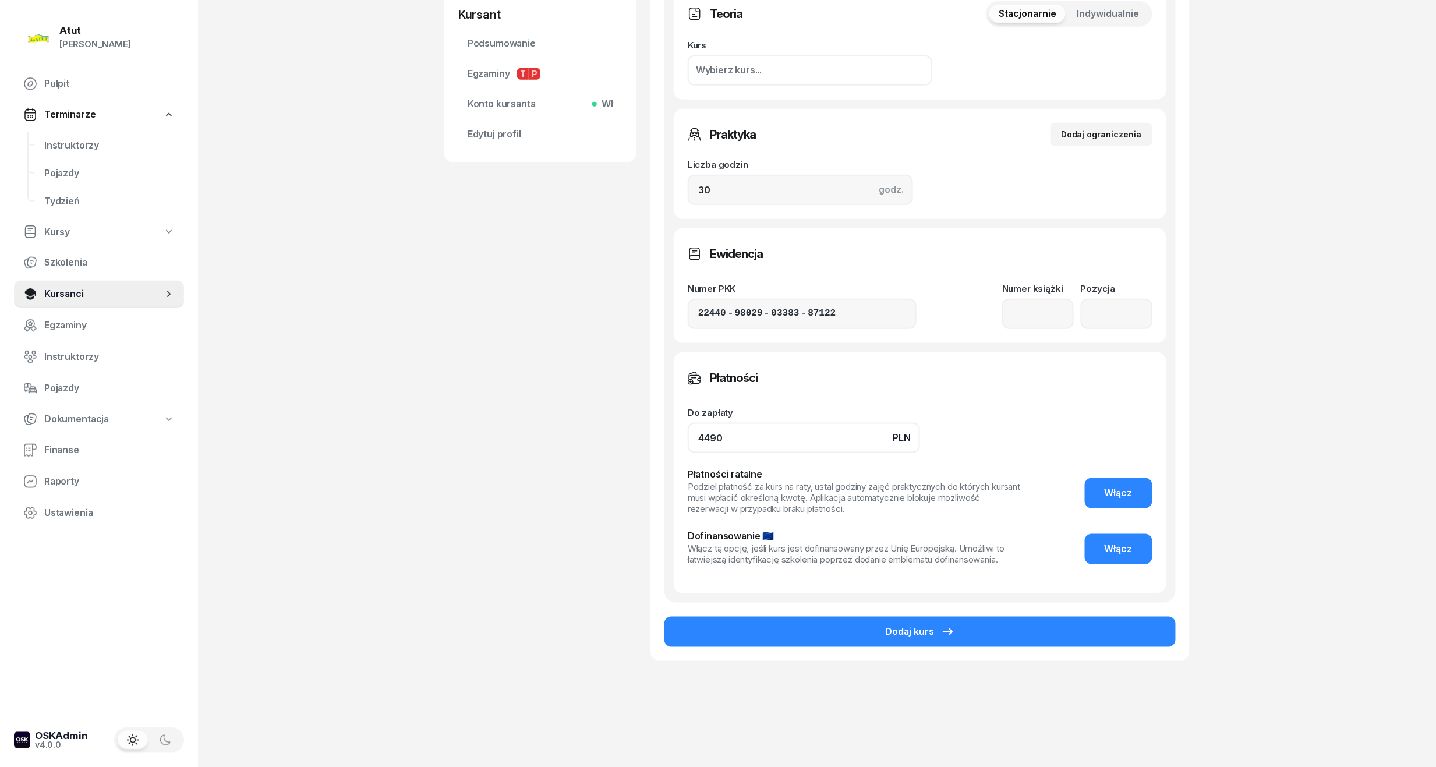
drag, startPoint x: 757, startPoint y: 432, endPoint x: 543, endPoint y: 480, distance: 219.2
click at [543, 480] on div "[PERSON_NAME] Kursant Dodaj etykiety... 799 797 690 JM [PERSON_NAME] Kursant Ed…" at bounding box center [816, 180] width 745 height 1018
type input "3590"
click at [1115, 486] on span "Włącz" at bounding box center [1119, 493] width 28 height 15
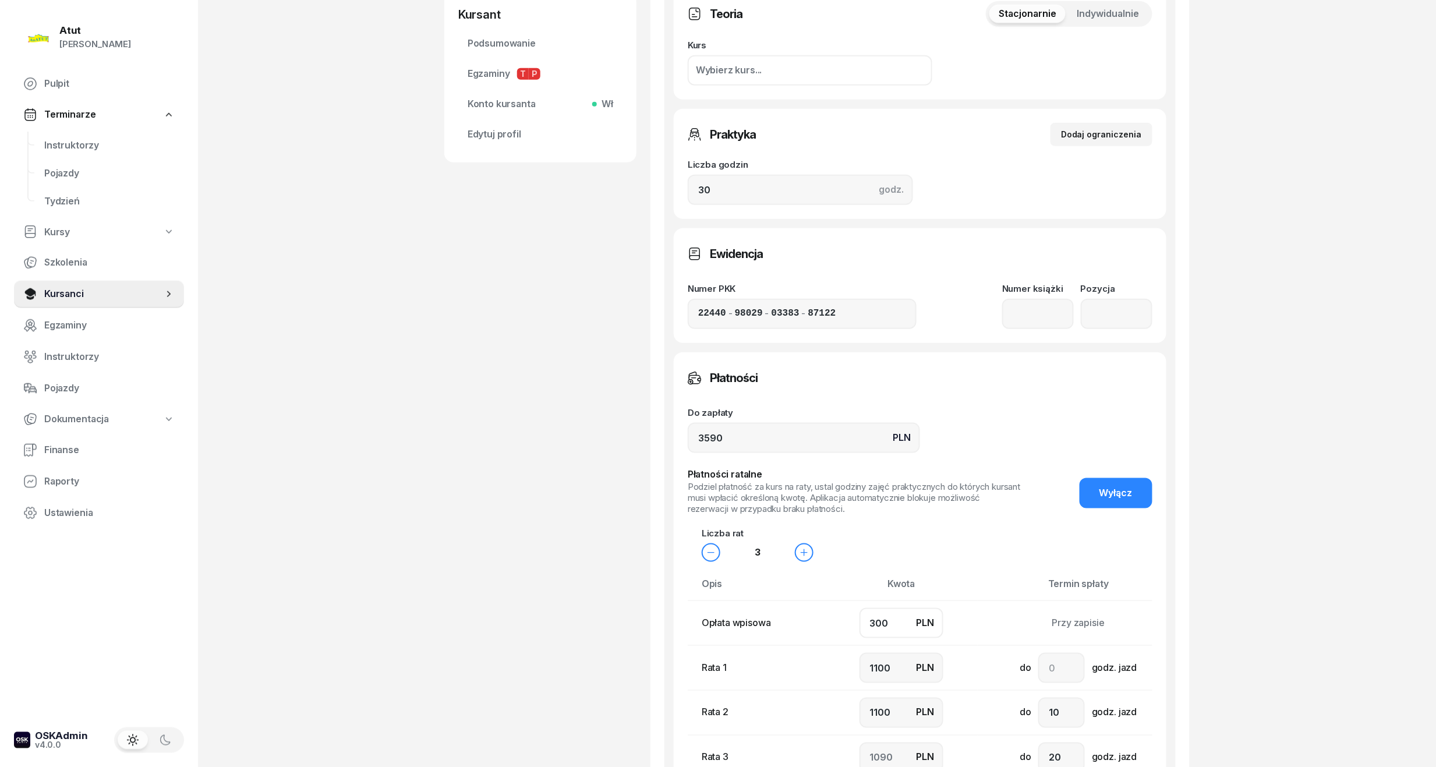
drag, startPoint x: 894, startPoint y: 621, endPoint x: 588, endPoint y: 635, distance: 307.2
click at [601, 643] on div "[PERSON_NAME] Kursant Dodaj etykiety... 799 797 690 JM [PERSON_NAME] Kursant Ed…" at bounding box center [816, 312] width 745 height 1283
type input "7"
type input "1200"
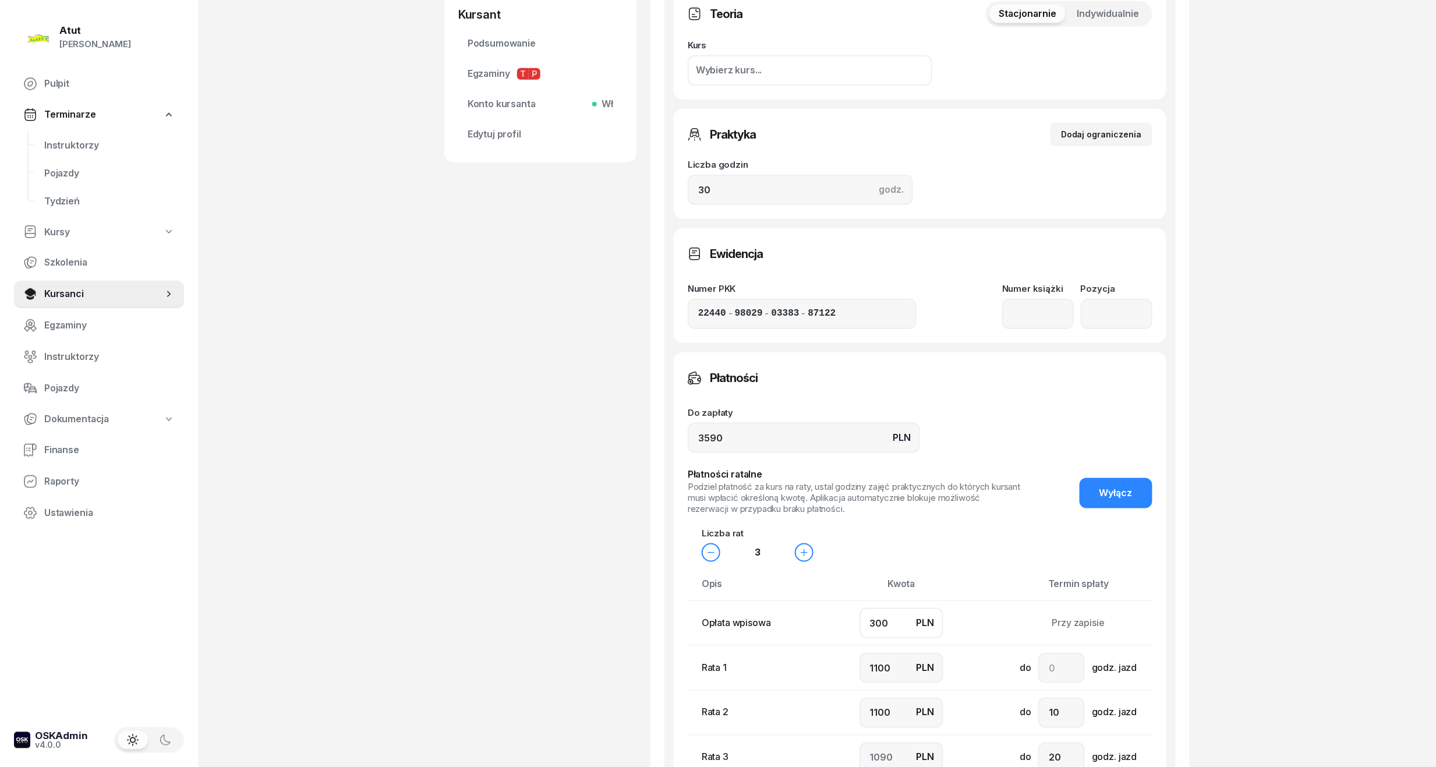
type input "1183"
type input "70"
type input "1100"
type input "1220"
type input "700"
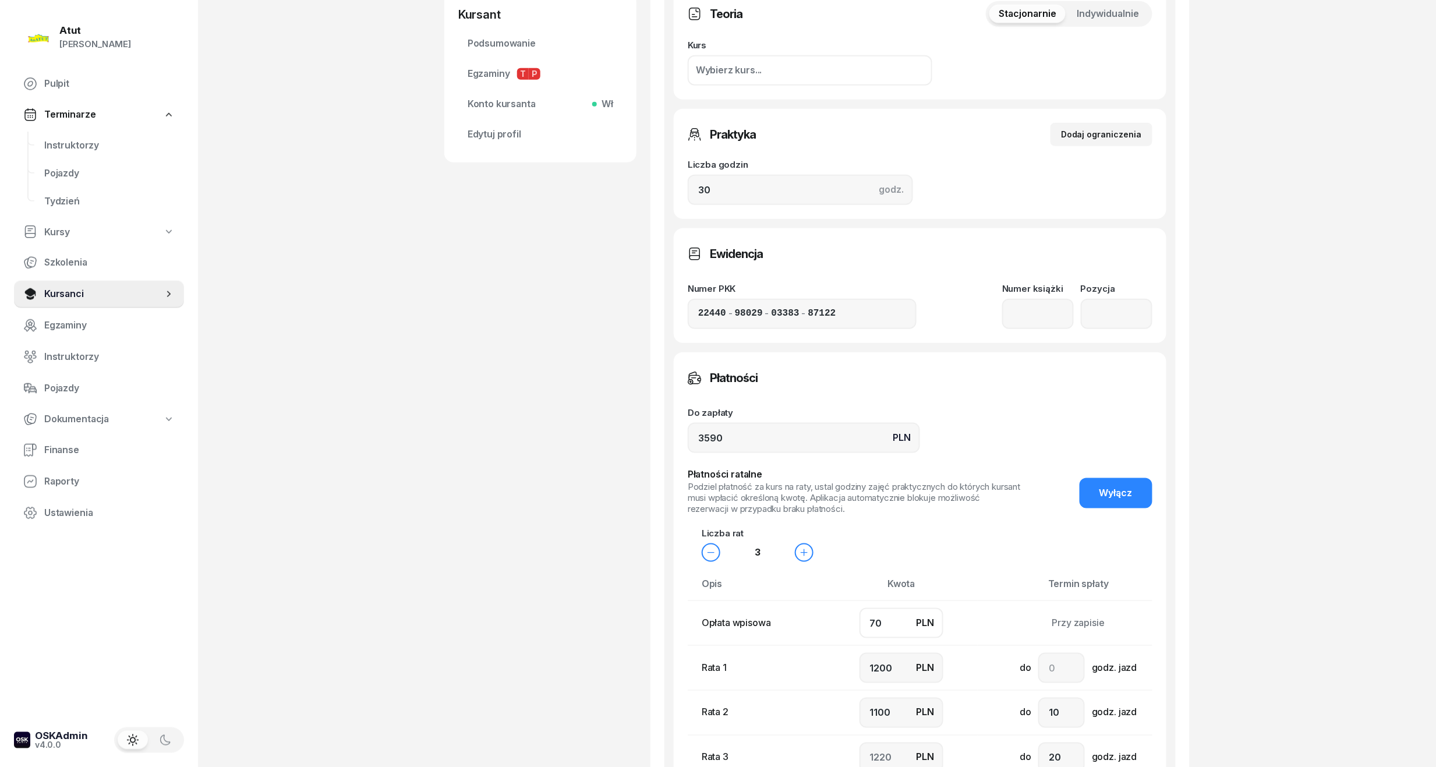
type input "1000"
type input "900"
type input "990"
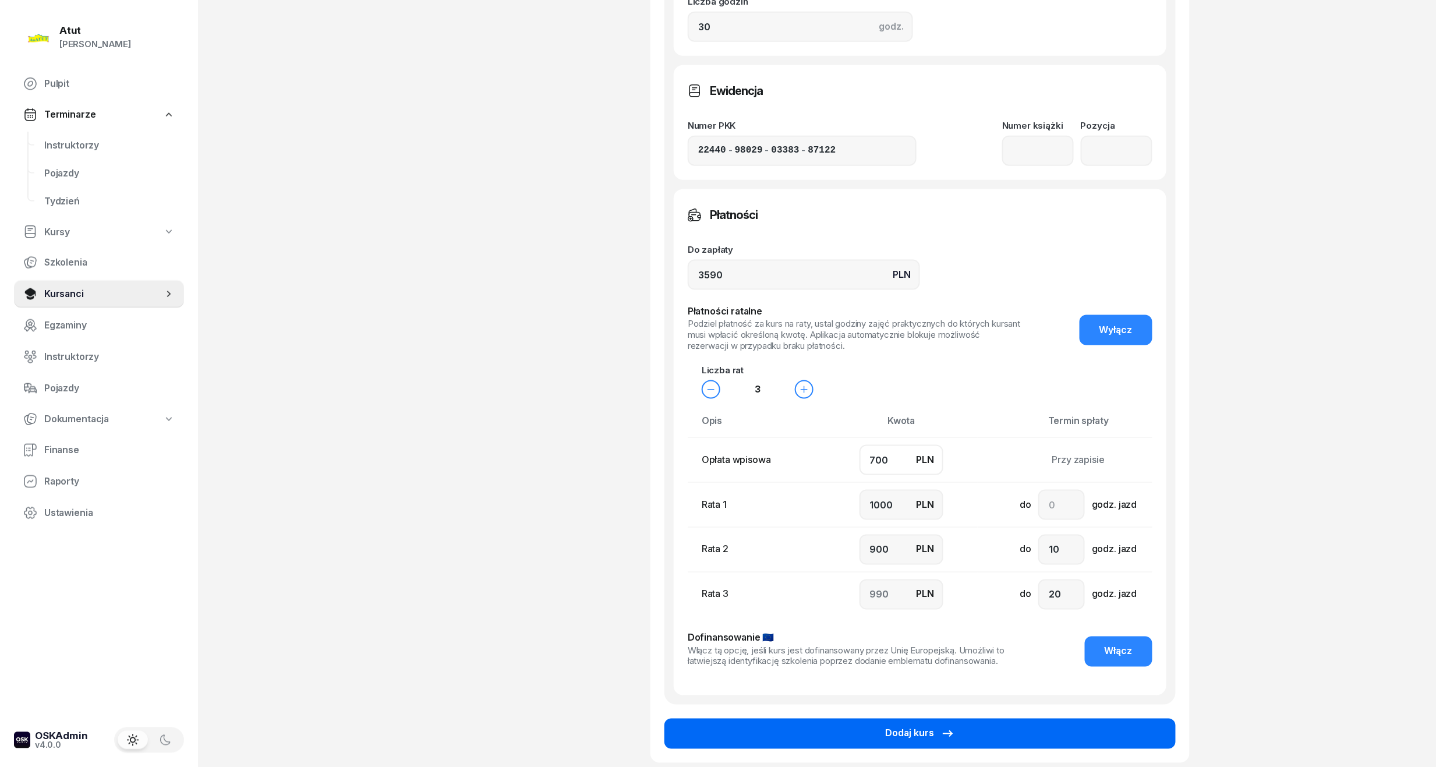
scroll to position [655, 0]
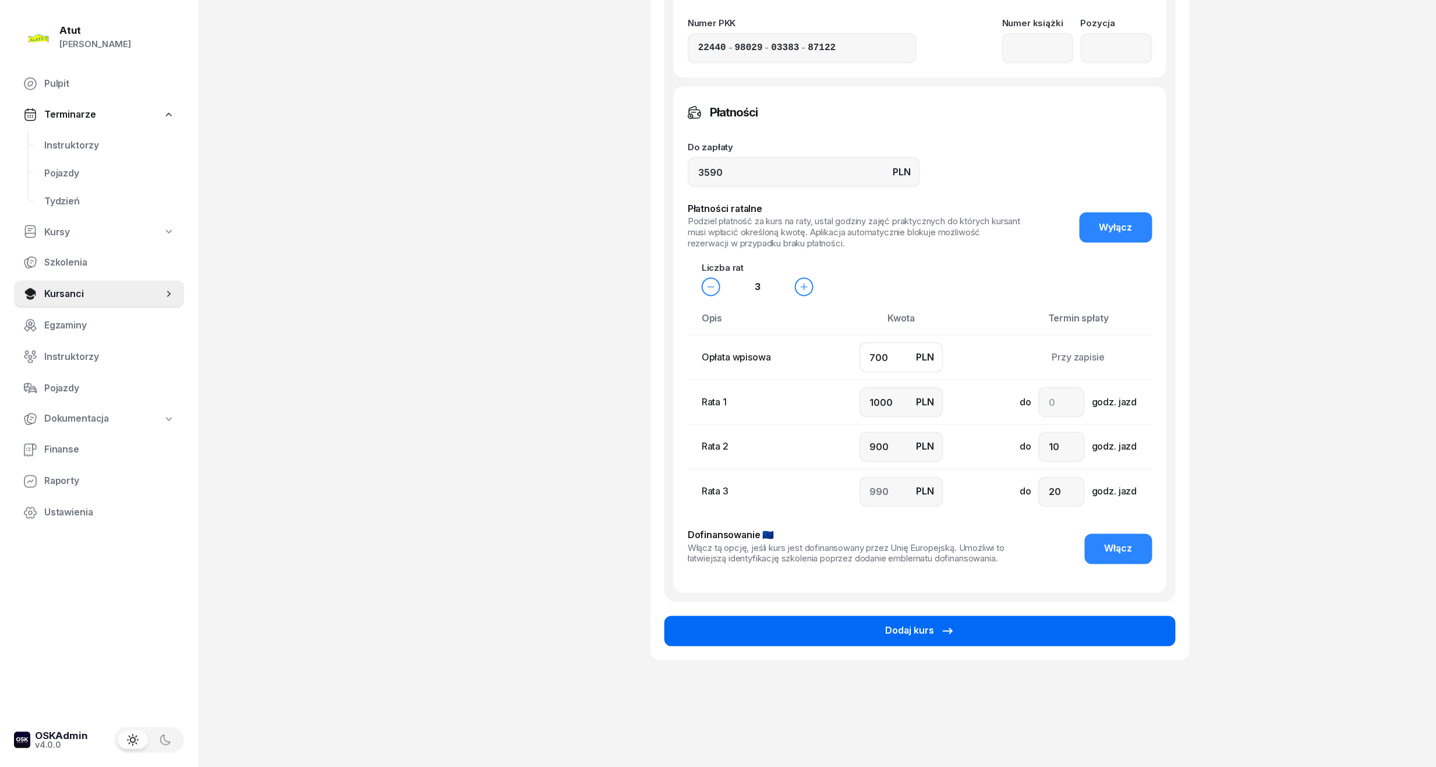
type input "700"
click at [913, 618] on button "Dodaj kurs" at bounding box center [919, 631] width 511 height 30
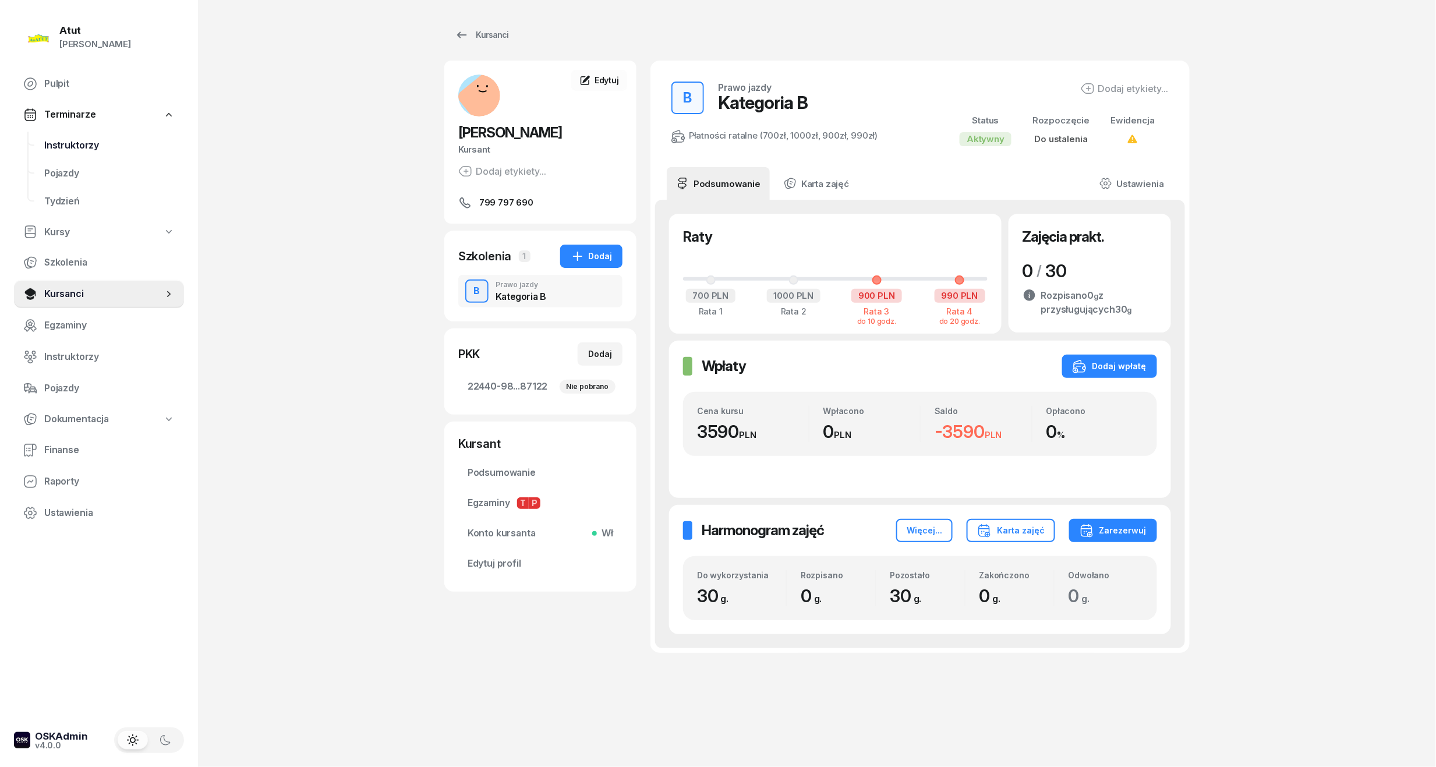
click at [70, 146] on span "Instruktorzy" at bounding box center [109, 145] width 130 height 15
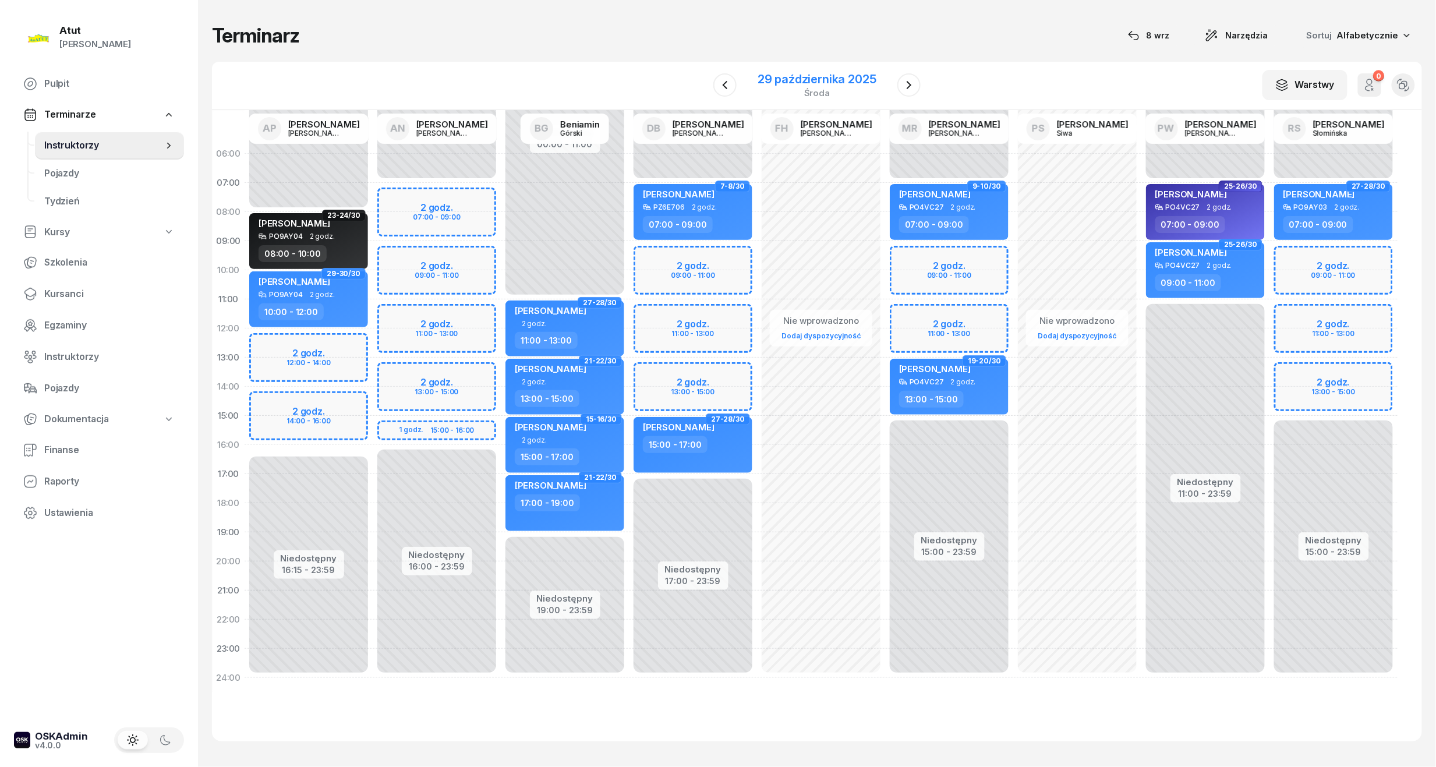
click at [797, 82] on div "29 października 2025" at bounding box center [817, 79] width 119 height 12
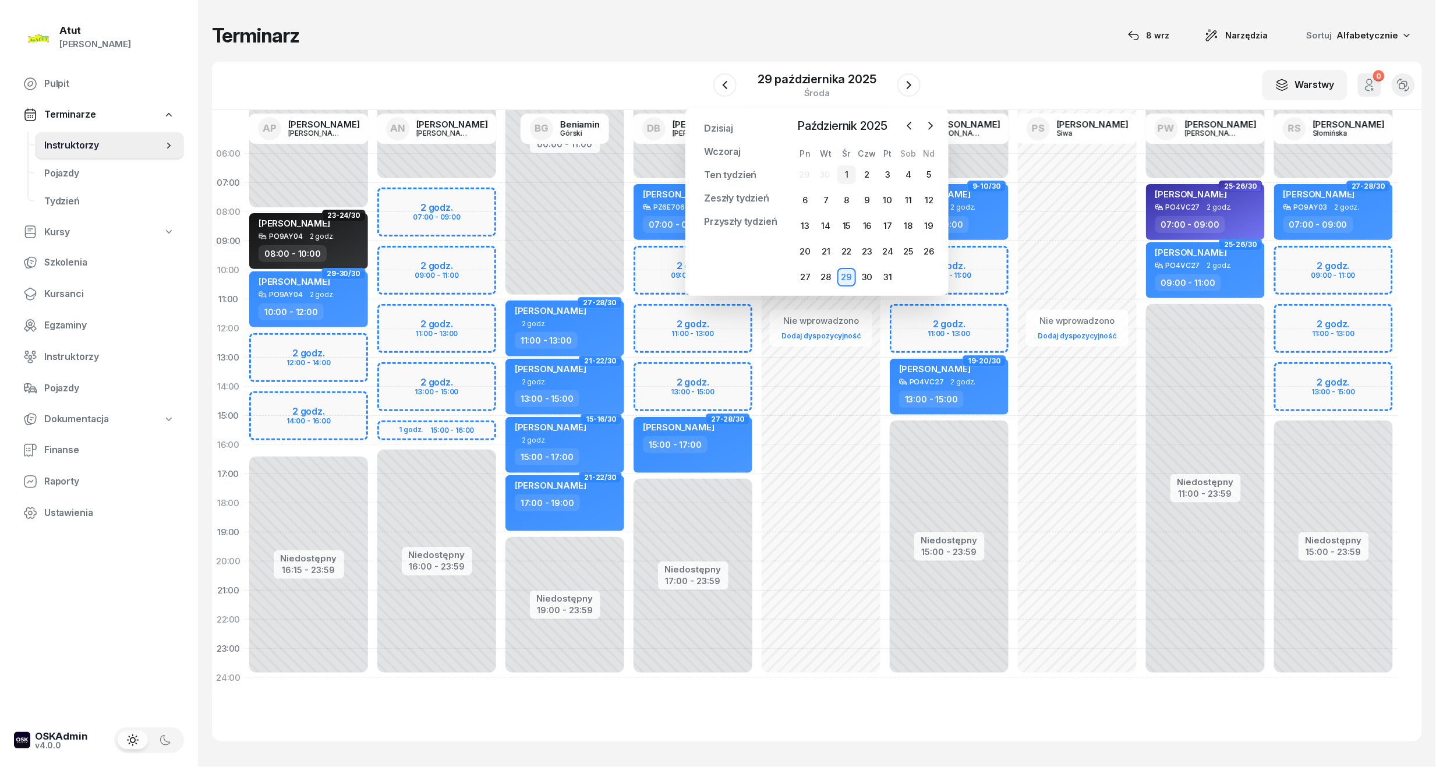
click at [841, 171] on div "1" at bounding box center [846, 174] width 19 height 19
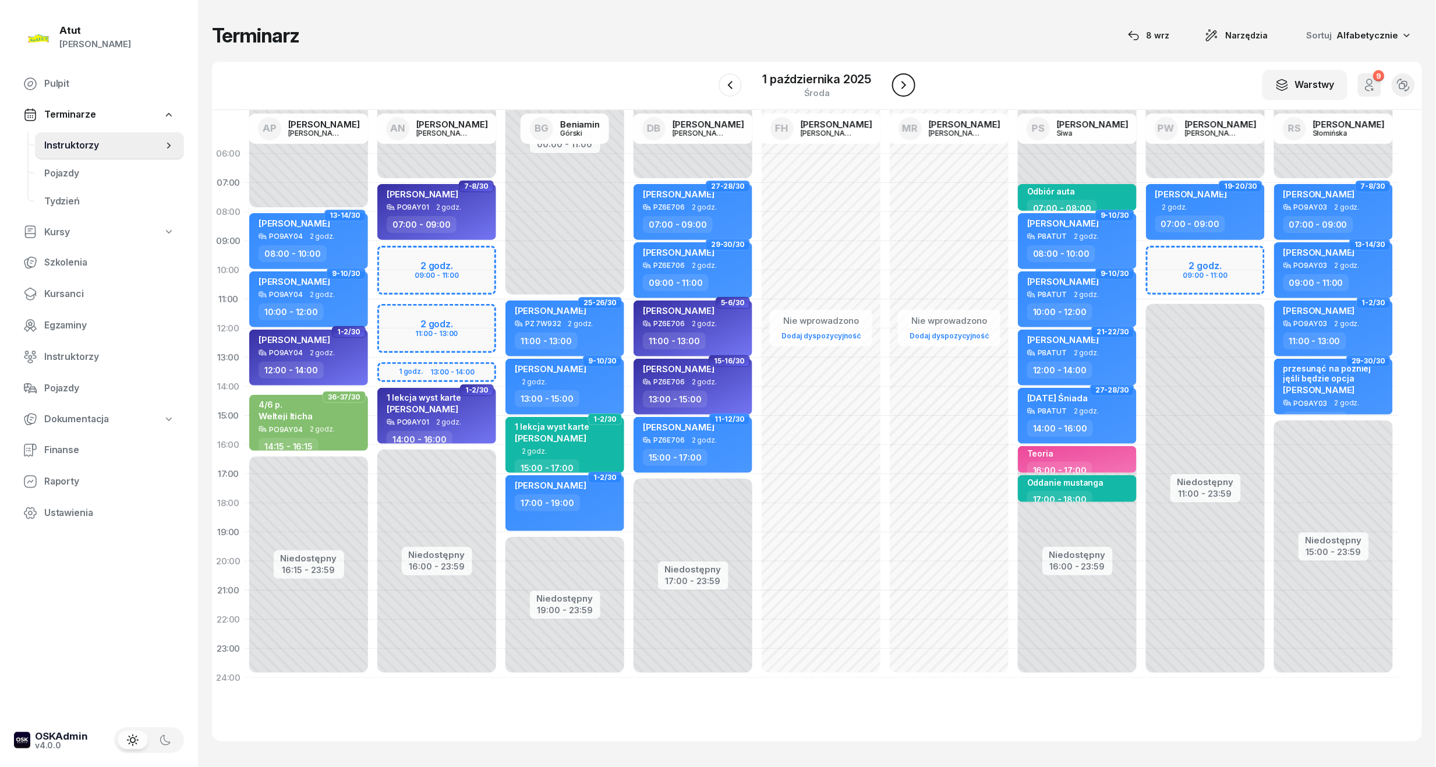
click at [901, 84] on icon "button" at bounding box center [904, 85] width 14 height 14
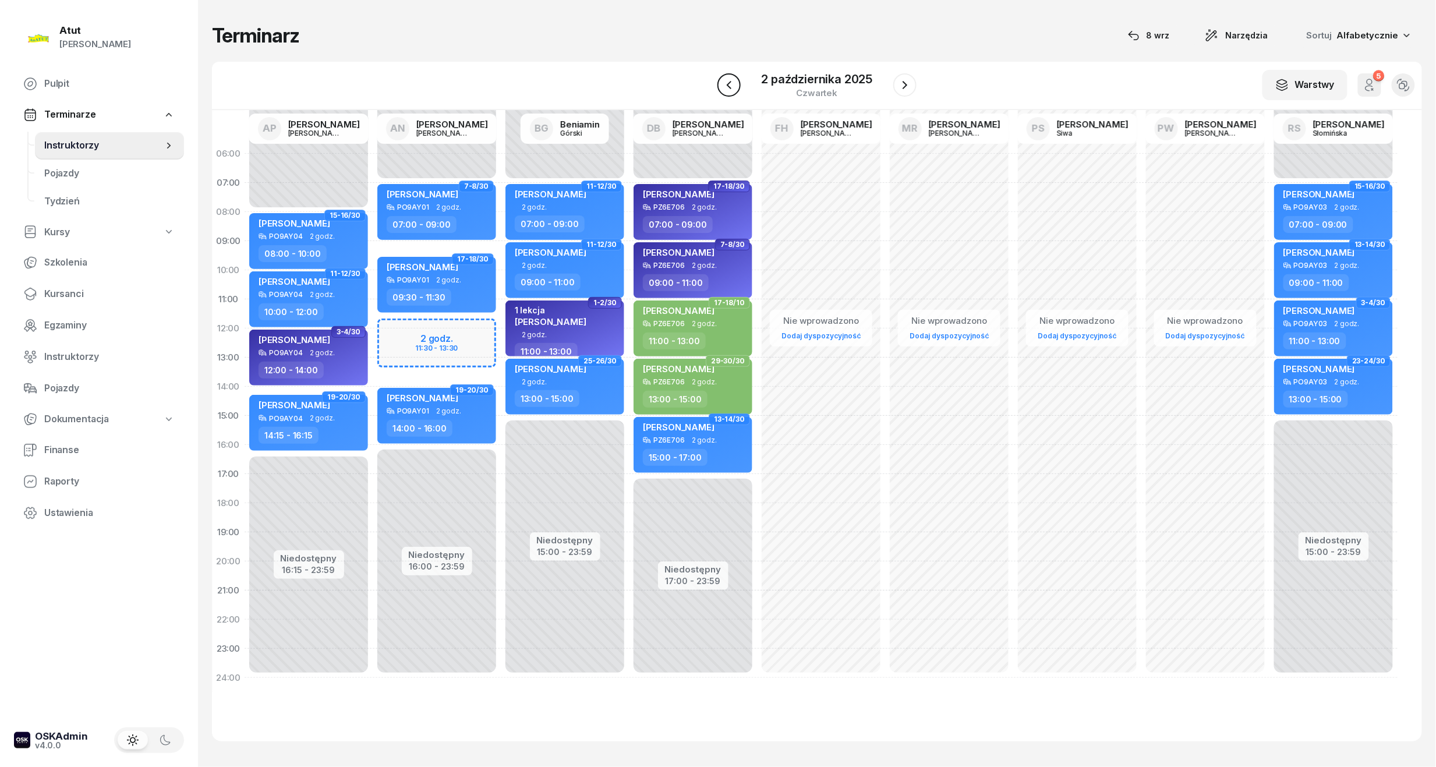
click at [718, 79] on button "button" at bounding box center [728, 84] width 23 height 23
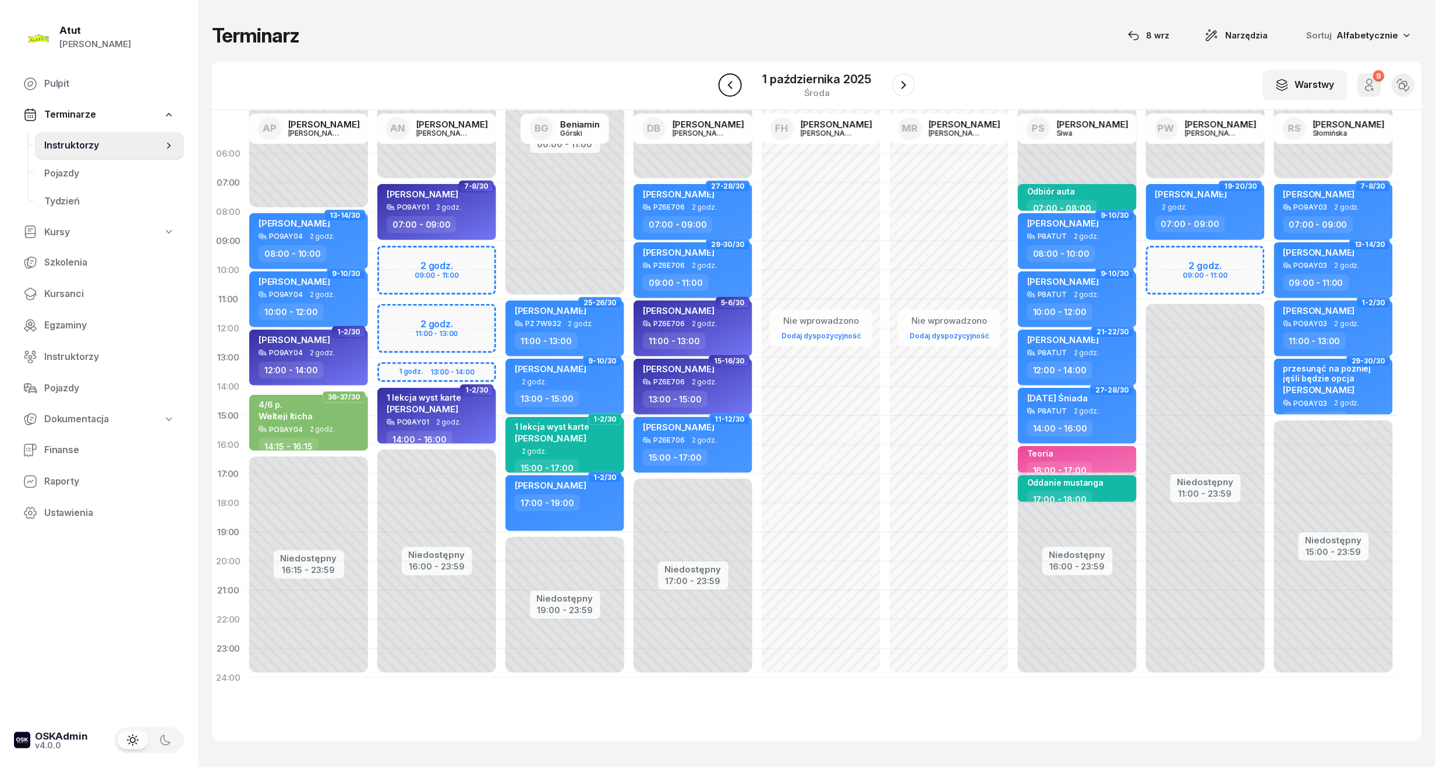
click at [722, 84] on button "button" at bounding box center [730, 84] width 23 height 23
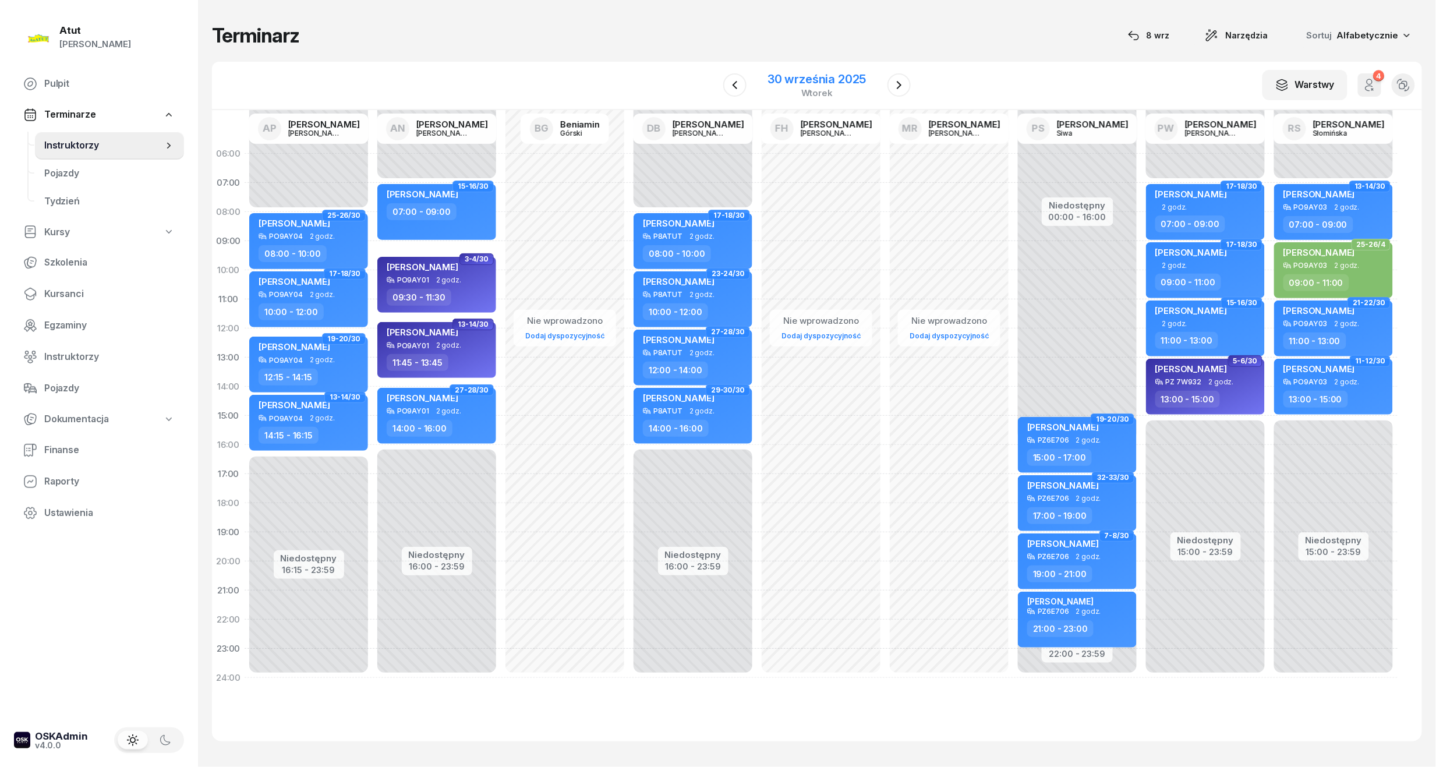
click at [846, 85] on div "30 września 2025" at bounding box center [817, 79] width 98 height 12
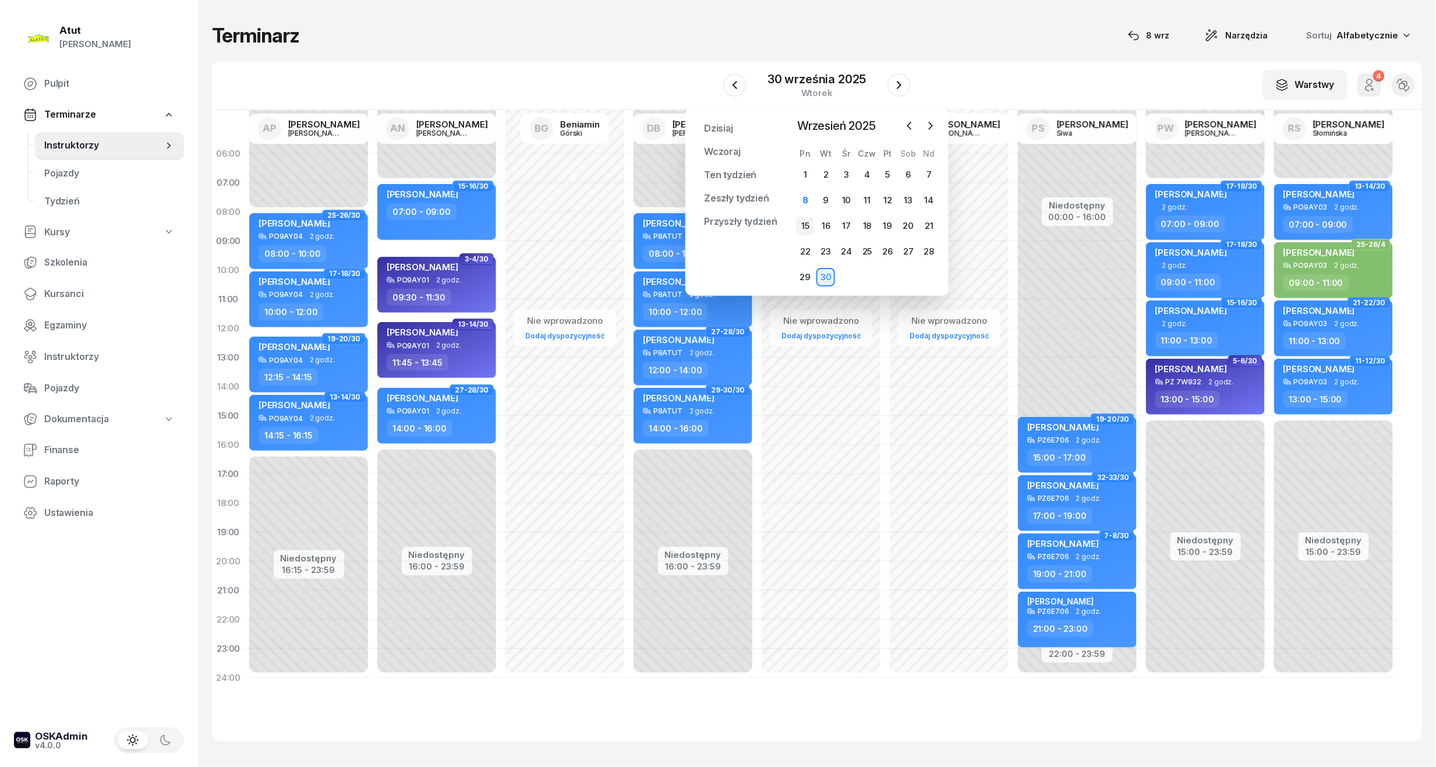
click at [811, 220] on div "15" at bounding box center [805, 226] width 19 height 19
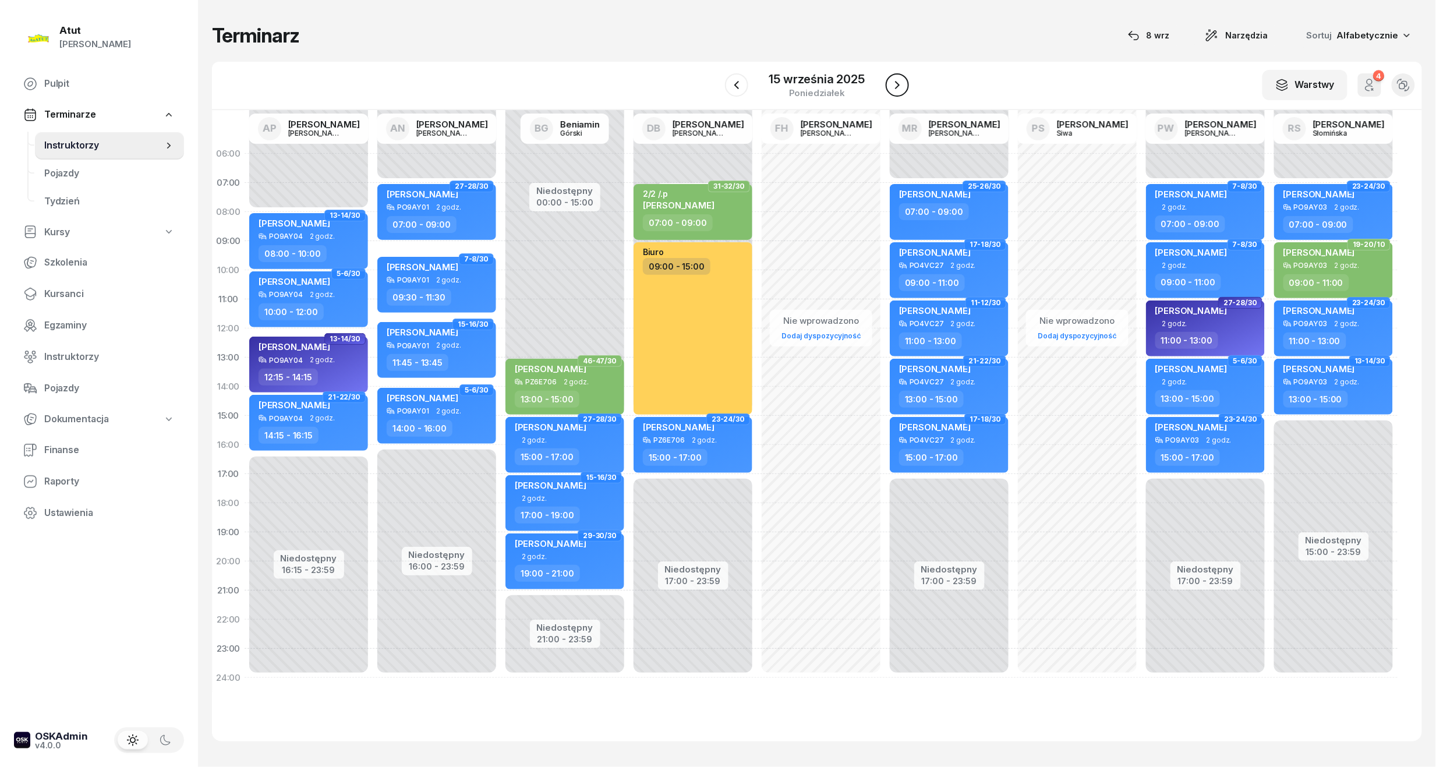
click at [892, 80] on icon "button" at bounding box center [897, 85] width 14 height 14
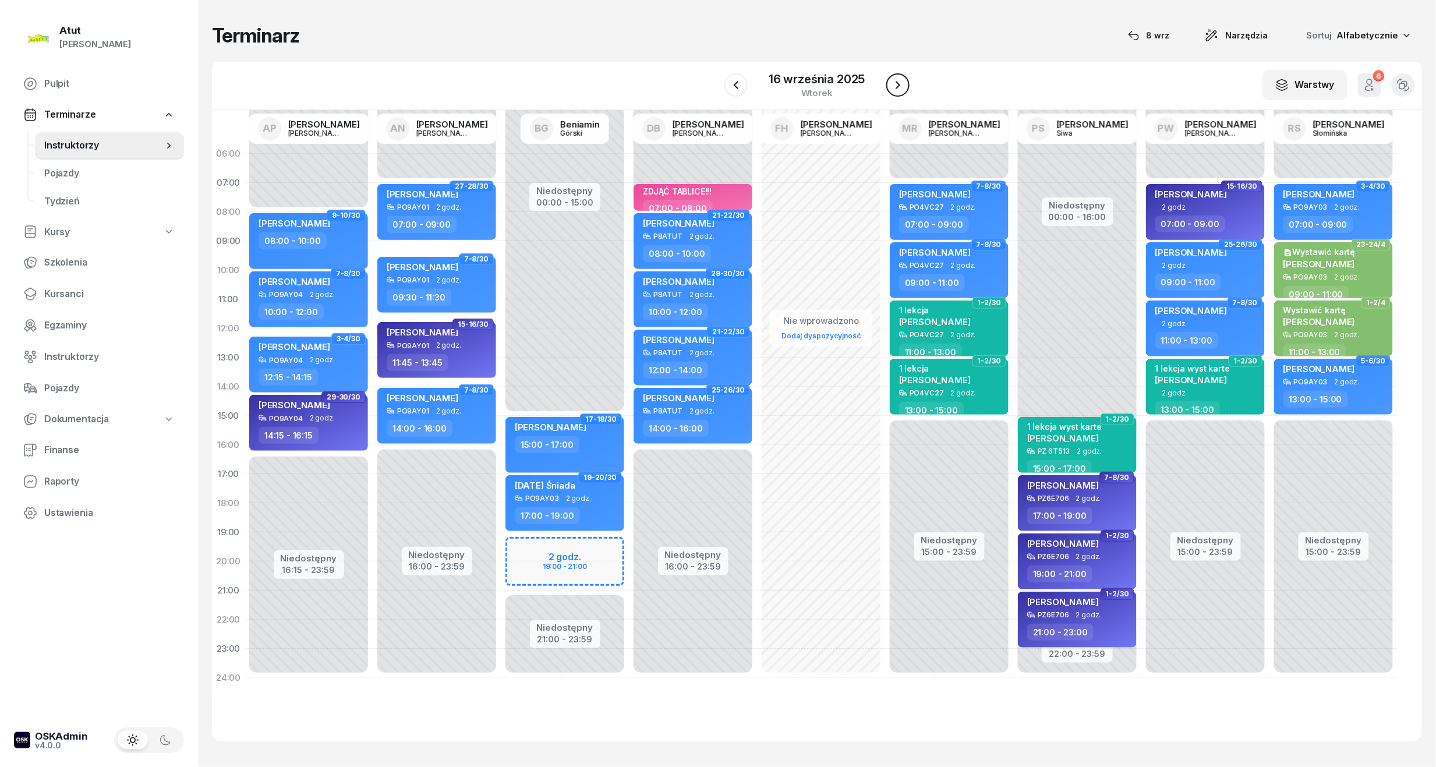
click at [892, 80] on icon "button" at bounding box center [898, 85] width 14 height 14
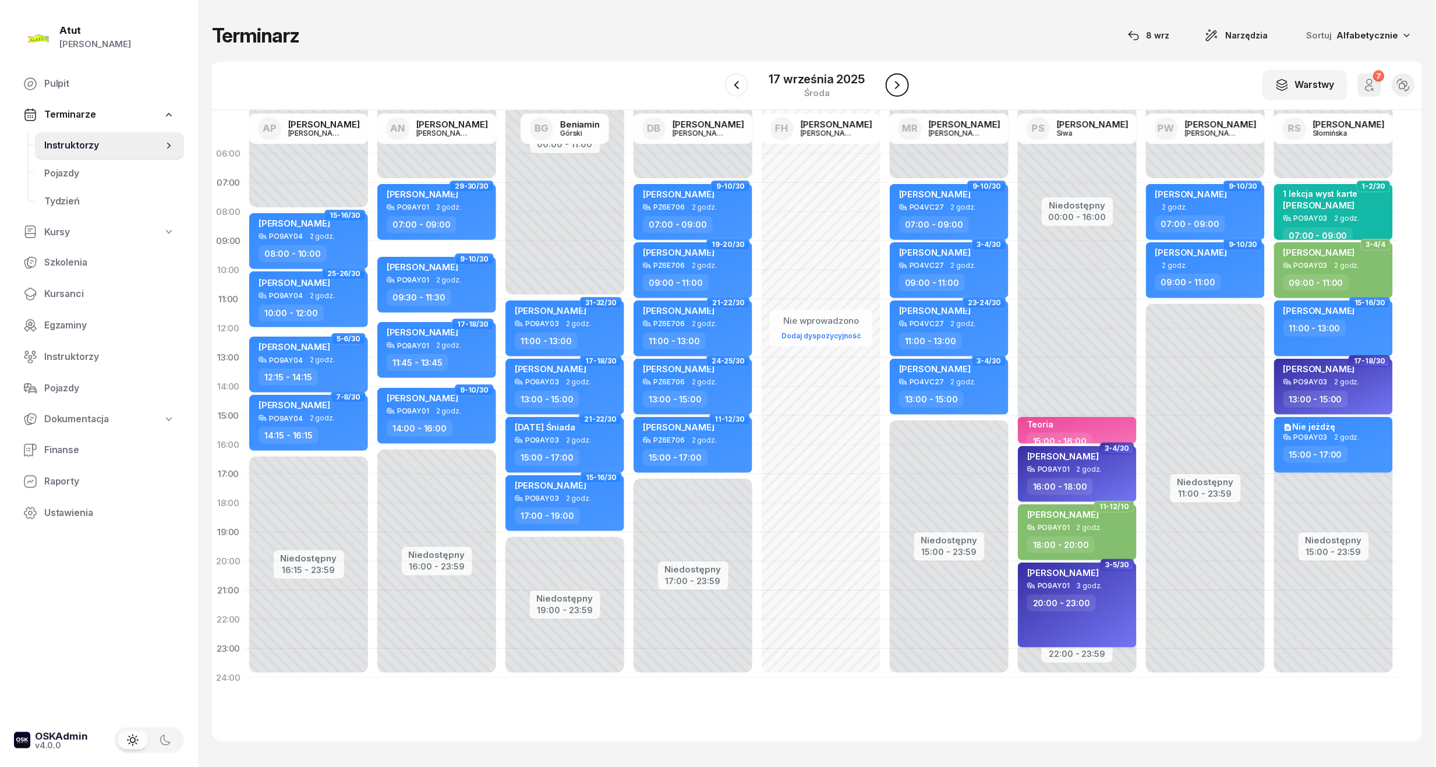
click at [892, 80] on icon "button" at bounding box center [897, 85] width 14 height 14
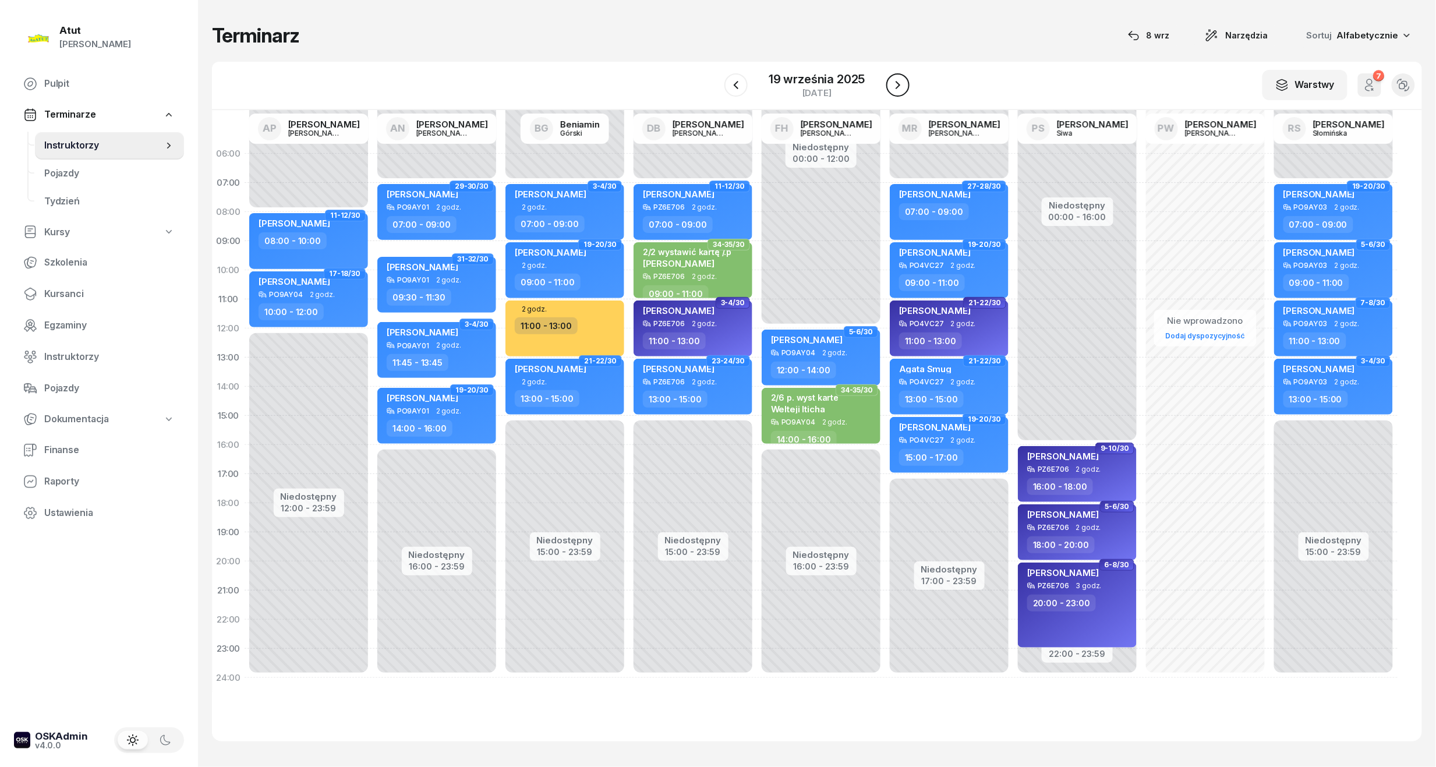
click at [892, 80] on icon "button" at bounding box center [898, 85] width 14 height 14
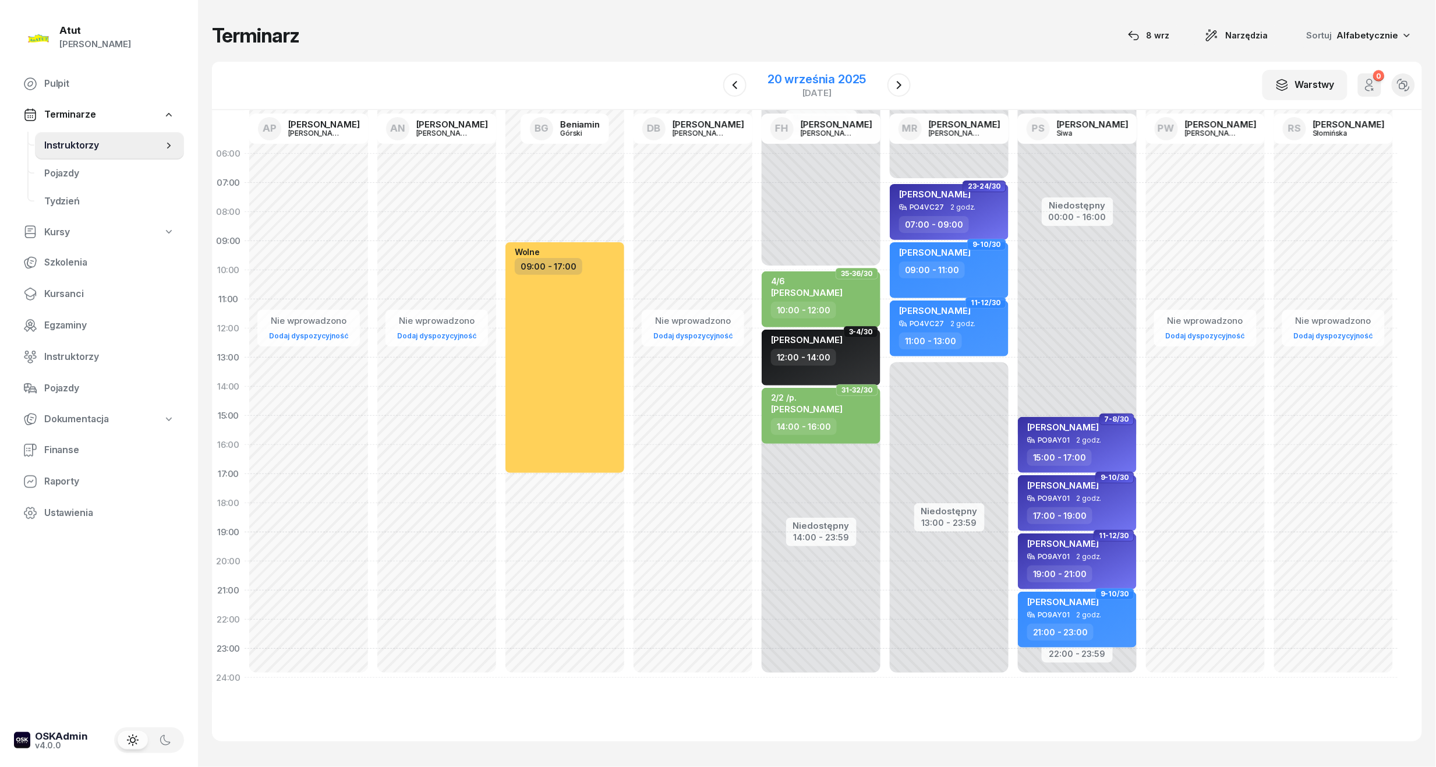
click at [844, 77] on div "20 września 2025" at bounding box center [817, 79] width 98 height 12
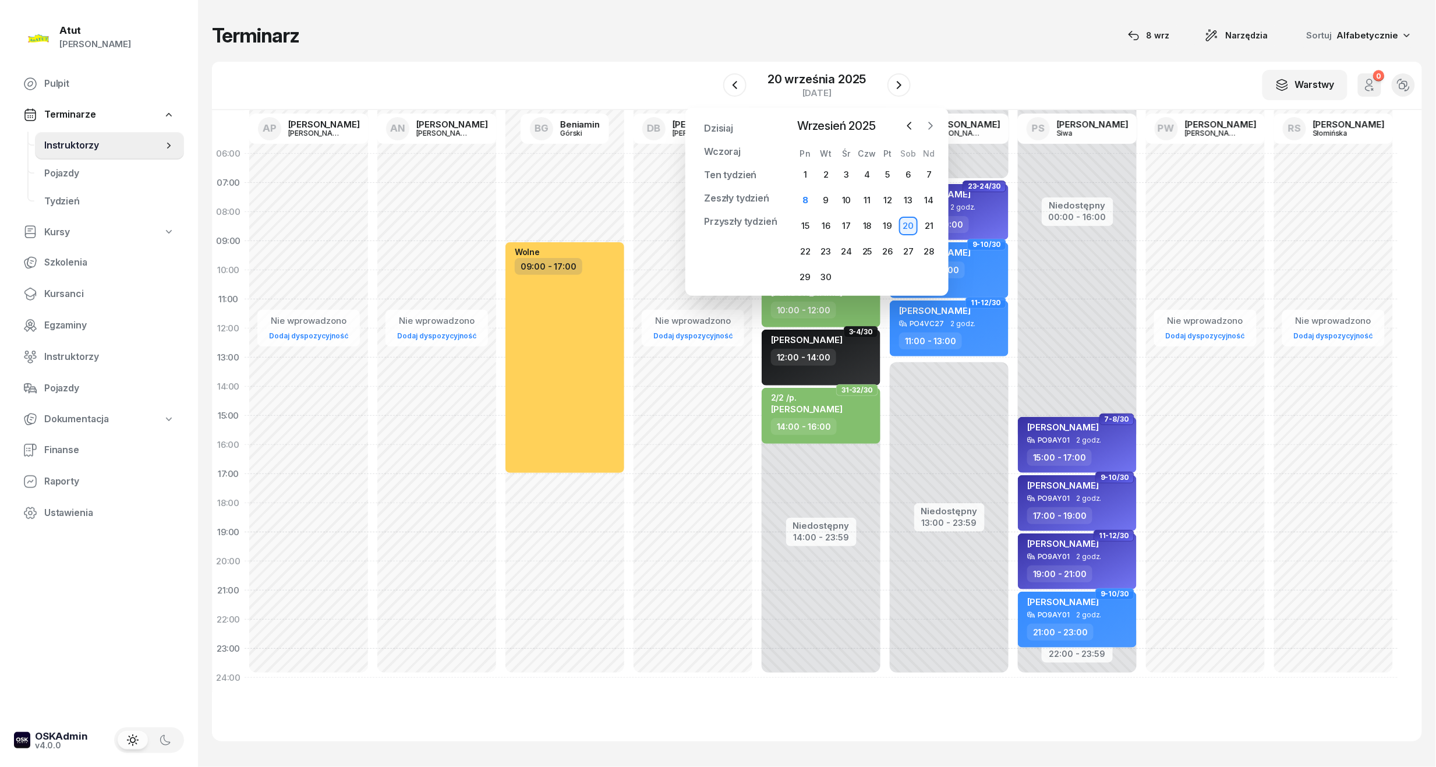
click at [929, 125] on icon "button" at bounding box center [931, 126] width 12 height 12
click at [865, 171] on div "2" at bounding box center [867, 174] width 19 height 19
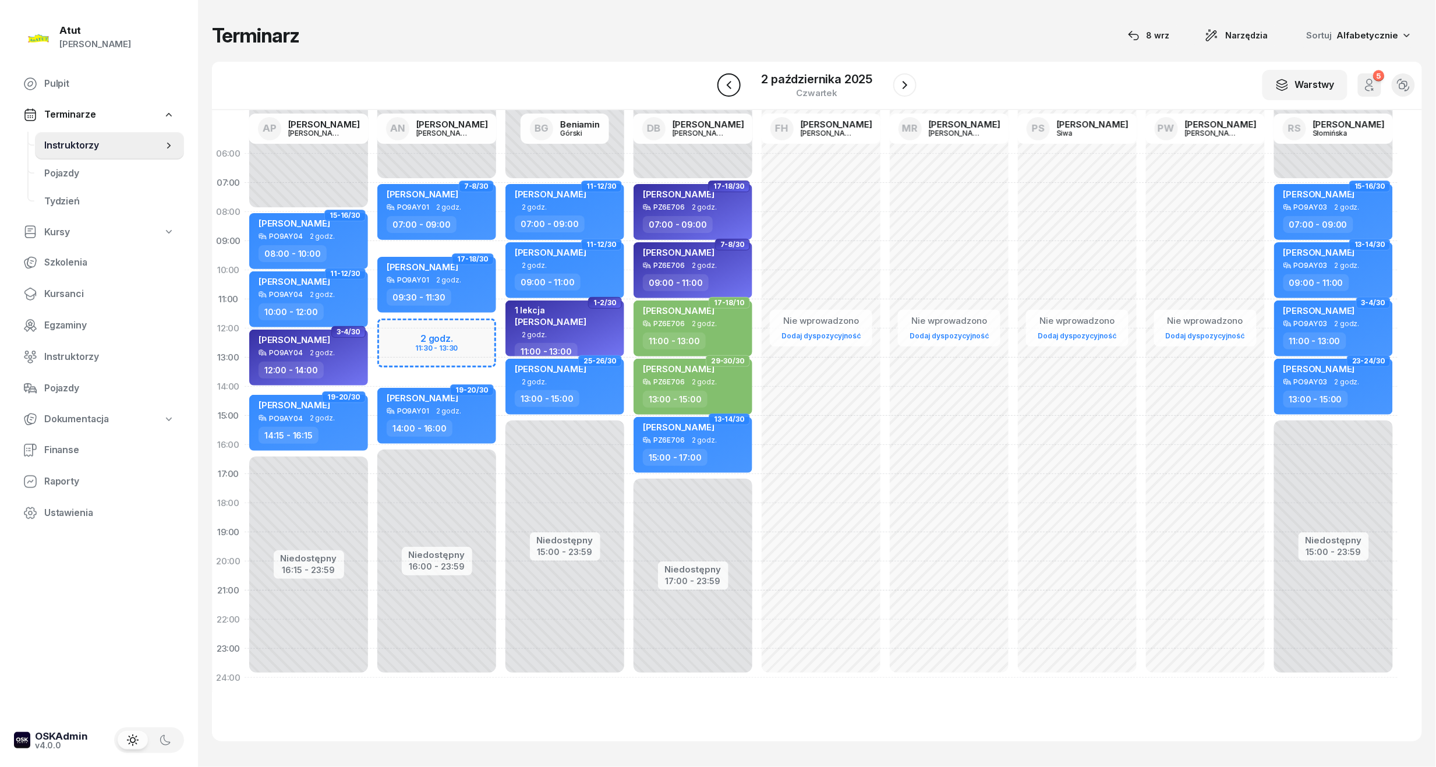
drag, startPoint x: 741, startPoint y: 82, endPoint x: 724, endPoint y: 84, distance: 16.6
click at [738, 82] on div at bounding box center [728, 84] width 23 height 23
click at [724, 84] on icon "button" at bounding box center [729, 85] width 14 height 14
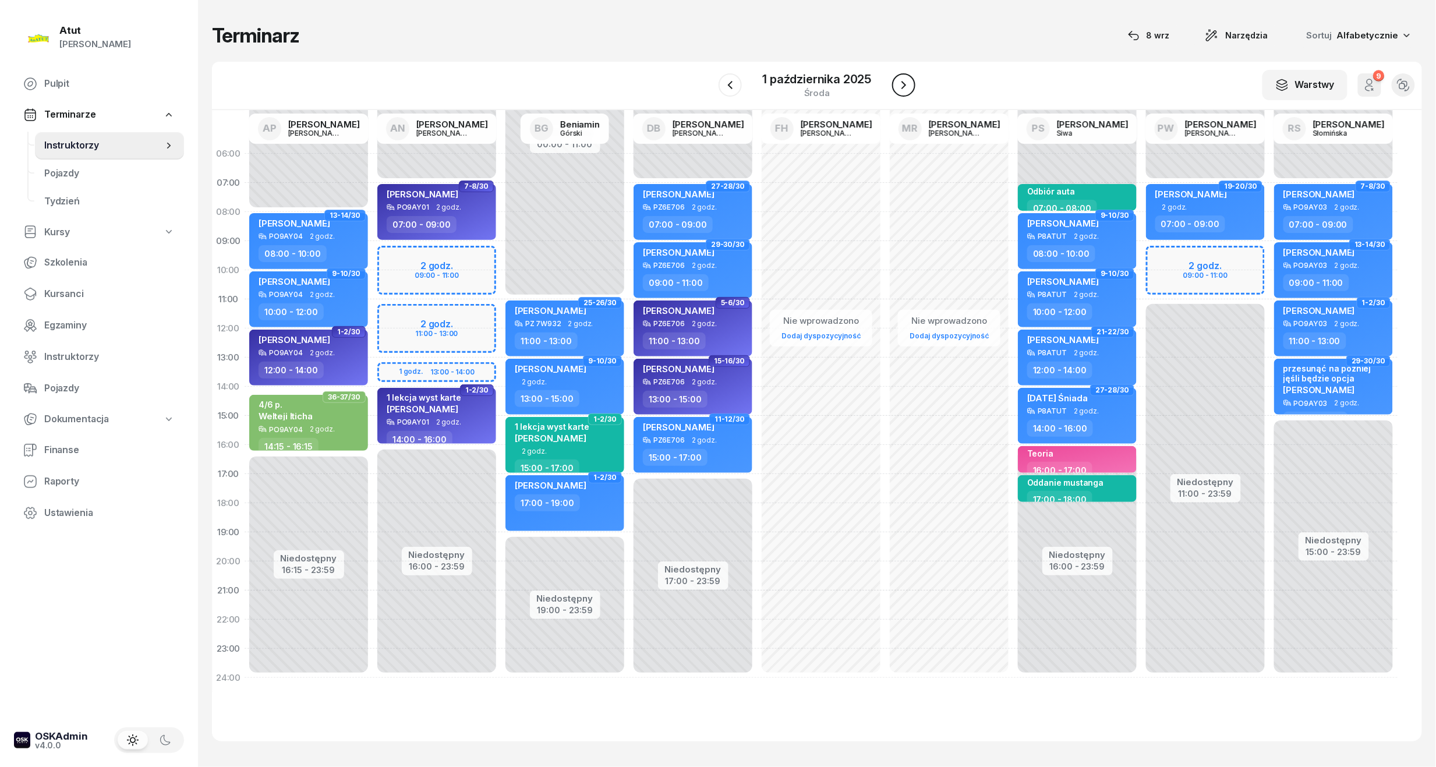
click at [900, 89] on icon "button" at bounding box center [904, 85] width 14 height 14
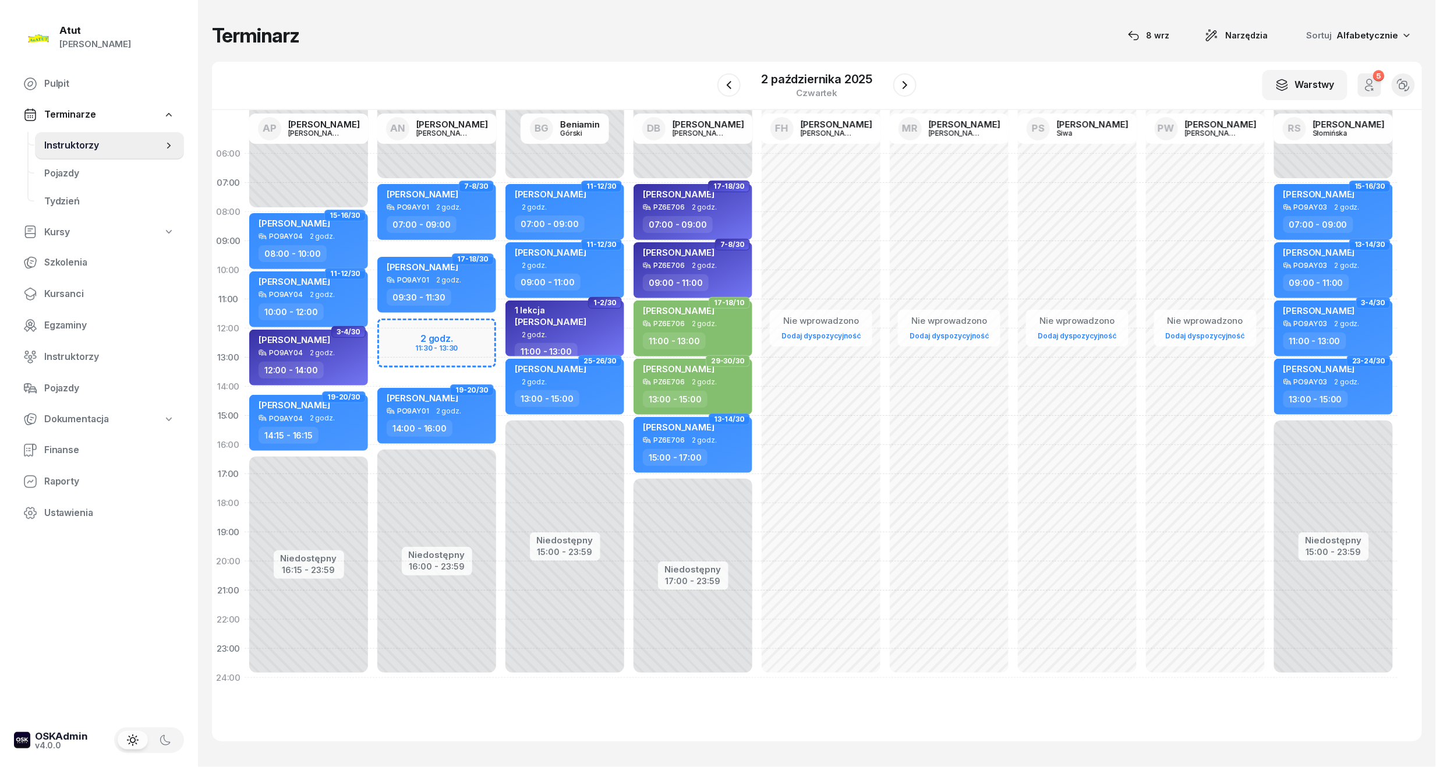
click at [401, 332] on div "Niedostępny 00:00 - 07:00 Niedostępny 16:00 - 23:59 2 godz. 11:30 - 13:30 3-4/3…" at bounding box center [437, 415] width 128 height 553
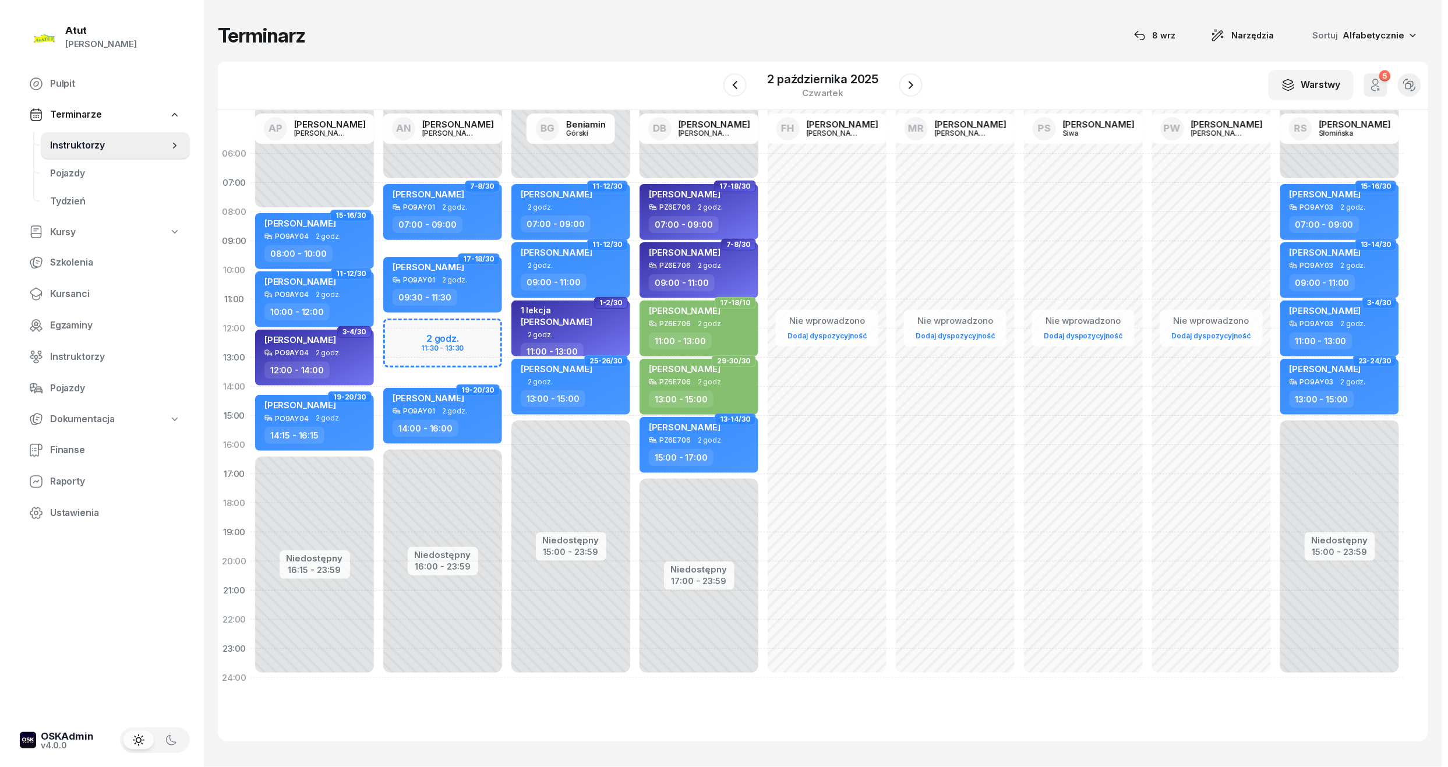
select select "12"
select select "14"
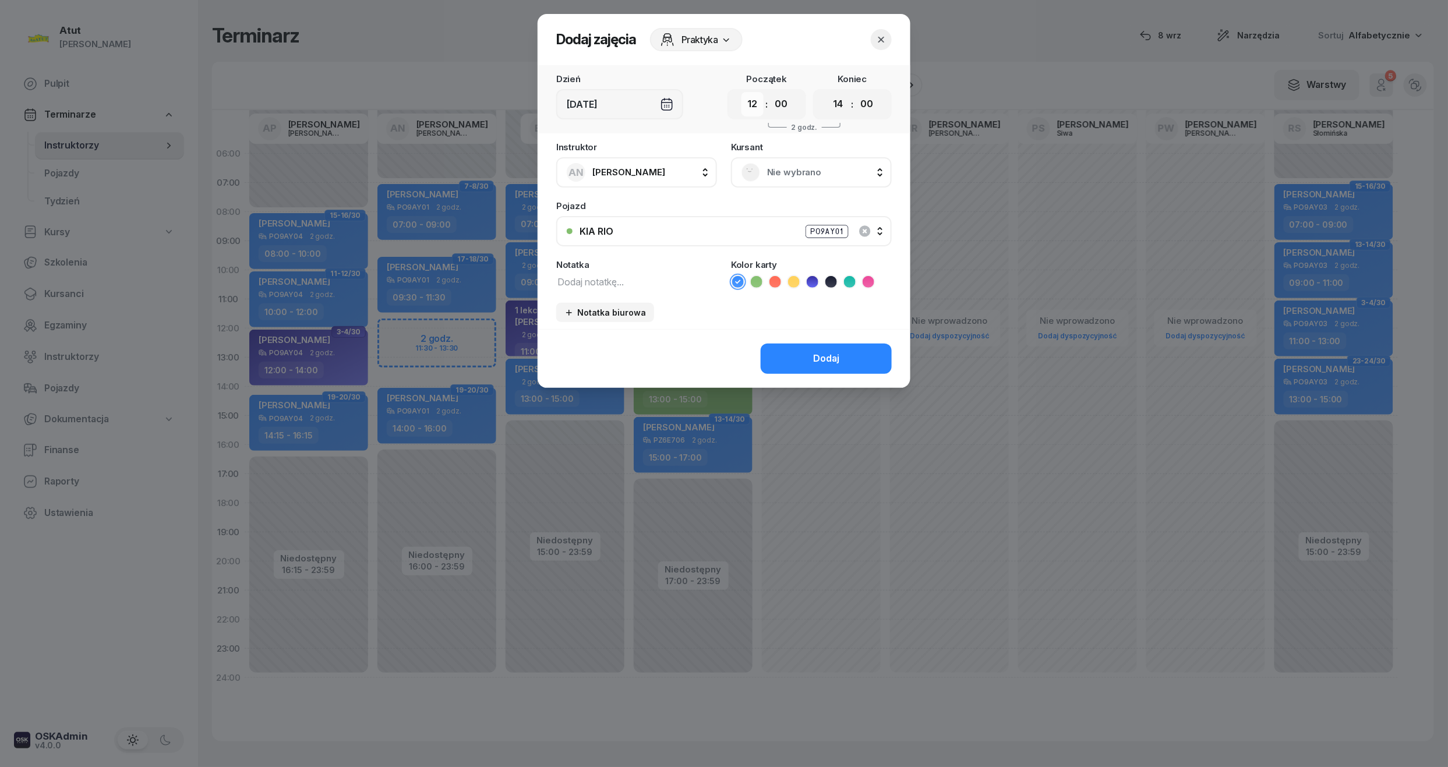
click at [758, 110] on select "00 01 02 03 04 05 06 07 08 09 10 11 12 13 14 15 16 17 18 19 20 21 22 23" at bounding box center [752, 104] width 22 height 24
select select "11"
click at [741, 92] on select "00 01 02 03 04 05 06 07 08 09 10 11 12 13 14 15 16 17 18 19 20 21 22 23" at bounding box center [752, 104] width 22 height 24
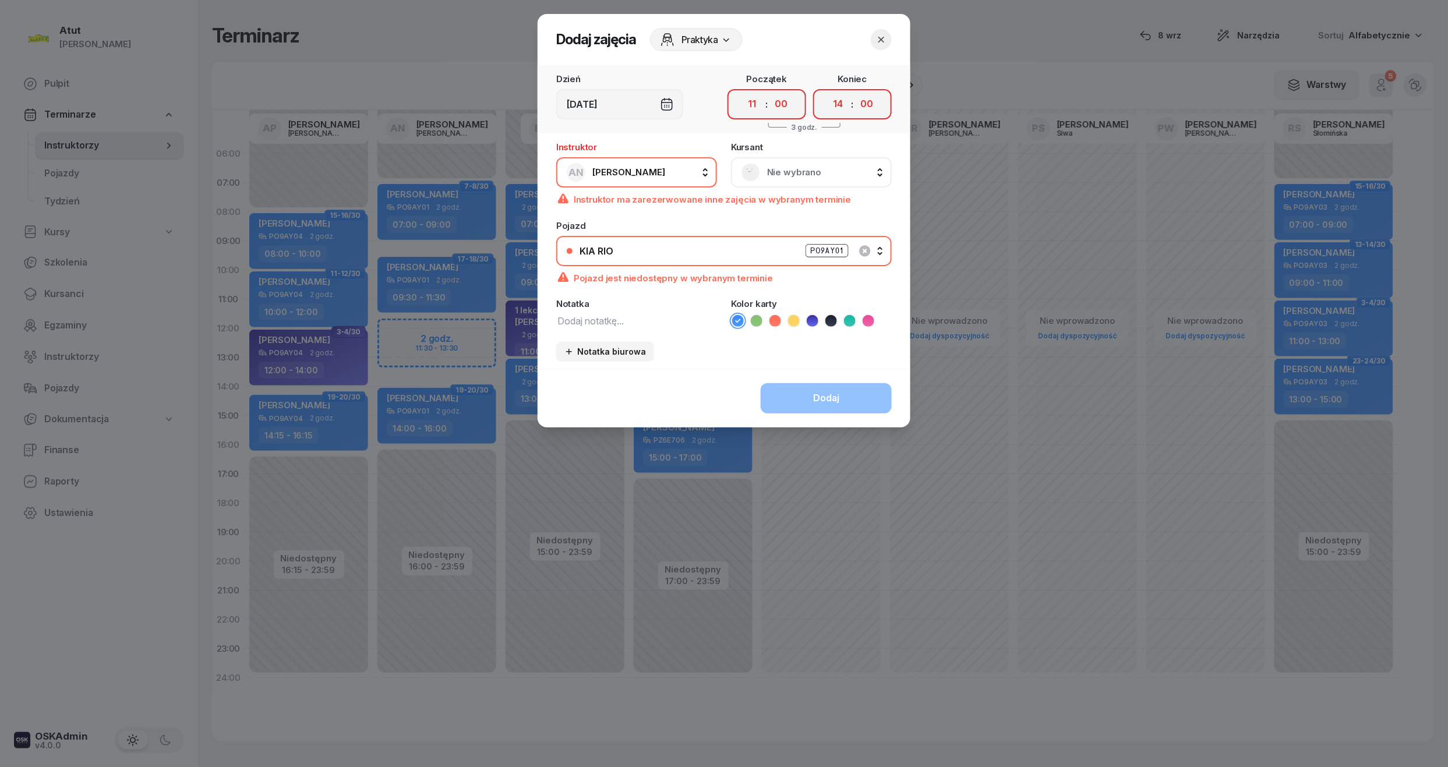
drag, startPoint x: 775, startPoint y: 108, endPoint x: 776, endPoint y: 117, distance: 8.8
click at [775, 108] on select "00 05 10 15 20 25 30 35 40 45 50 55" at bounding box center [781, 104] width 22 height 24
select select "45"
click at [770, 92] on select "00 05 10 15 20 25 30 35 40 45 50 55" at bounding box center [781, 104] width 22 height 24
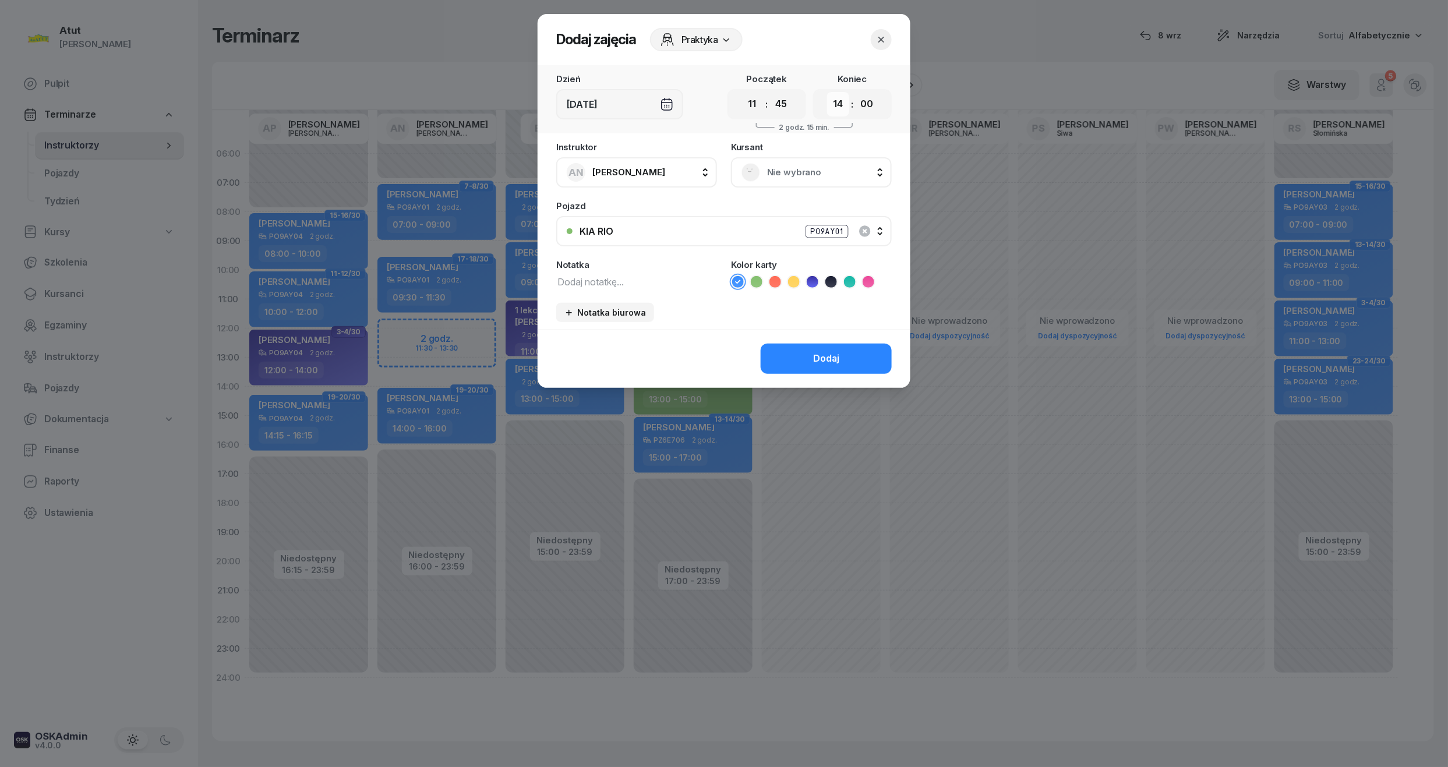
click at [841, 100] on select "00 01 02 03 04 05 06 07 08 09 10 11 12 13 14 15 16 17 18 19 20 21 22 23" at bounding box center [838, 104] width 22 height 24
select select "13"
click at [827, 92] on select "00 01 02 03 04 05 06 07 08 09 10 11 12 13 14 15 16 17 18 19 20 21 22 23" at bounding box center [838, 104] width 22 height 24
click at [872, 106] on select "00 05 10 15 20 25 30 35 40 45 50 55" at bounding box center [866, 104] width 22 height 24
drag, startPoint x: 890, startPoint y: 27, endPoint x: 883, endPoint y: 34, distance: 9.9
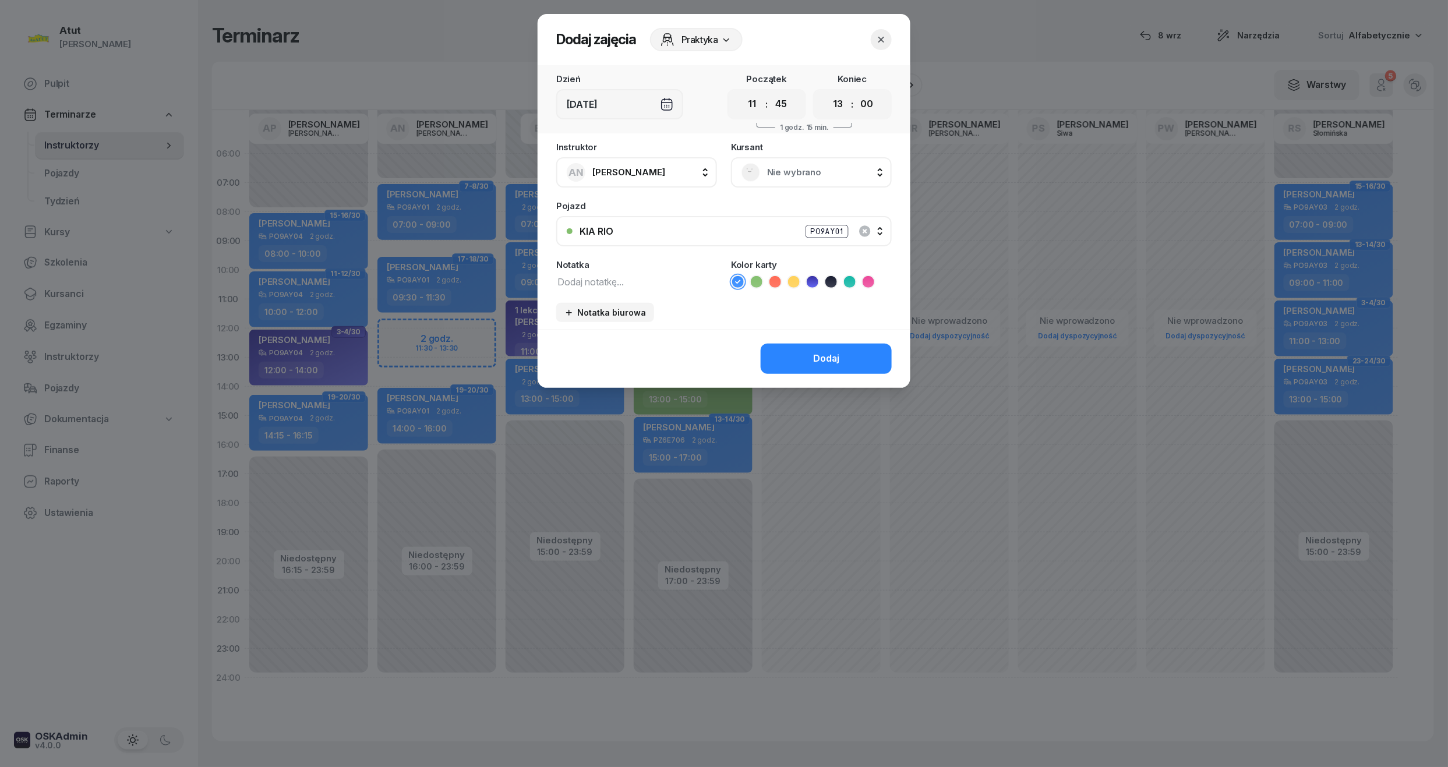
click at [890, 27] on header "Dodaj zajęcia Praktyka" at bounding box center [724, 39] width 373 height 51
click at [881, 38] on icon "button" at bounding box center [881, 40] width 12 height 12
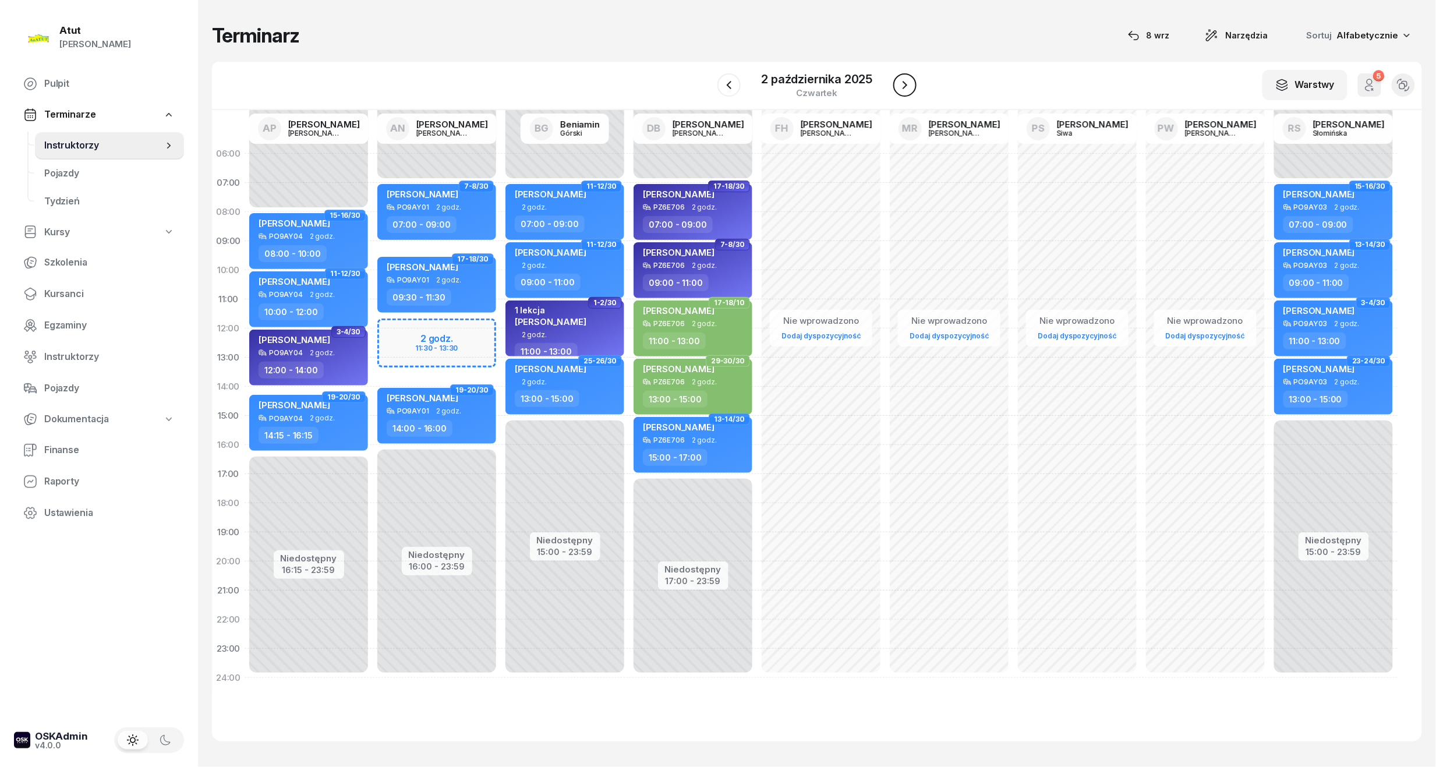
click at [899, 82] on icon "button" at bounding box center [905, 85] width 14 height 14
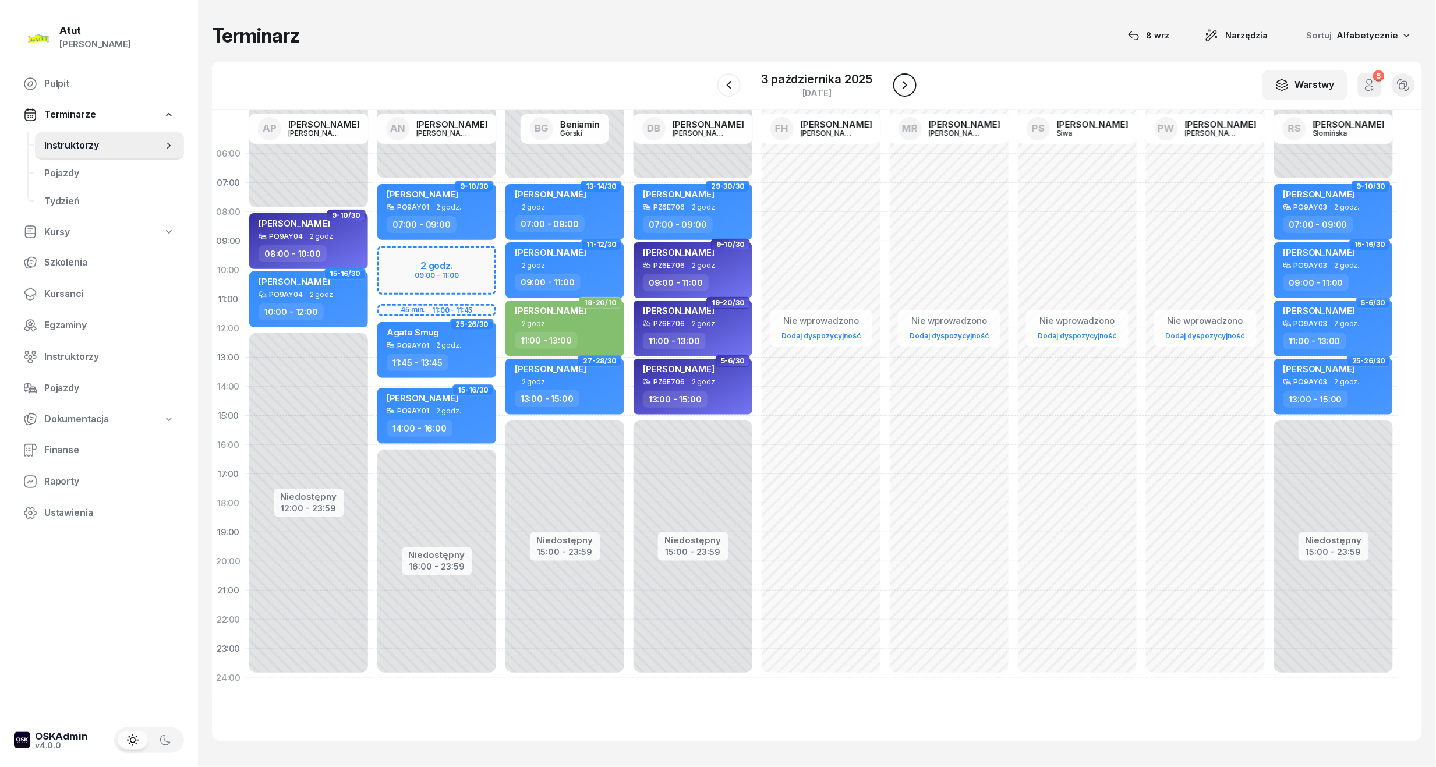
click at [905, 82] on icon "button" at bounding box center [905, 85] width 14 height 14
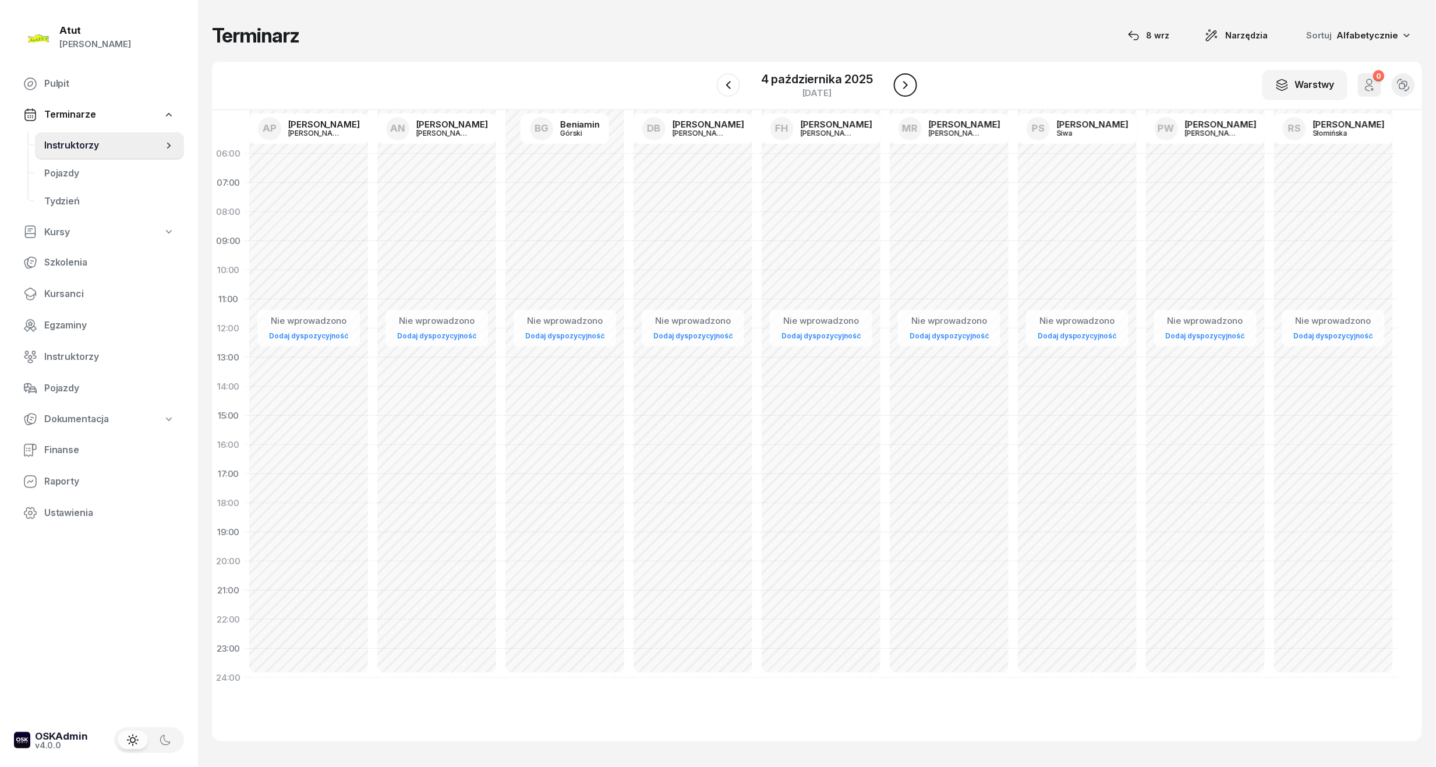
click at [905, 87] on icon "button" at bounding box center [905, 85] width 5 height 8
click at [907, 82] on icon "button" at bounding box center [905, 85] width 14 height 14
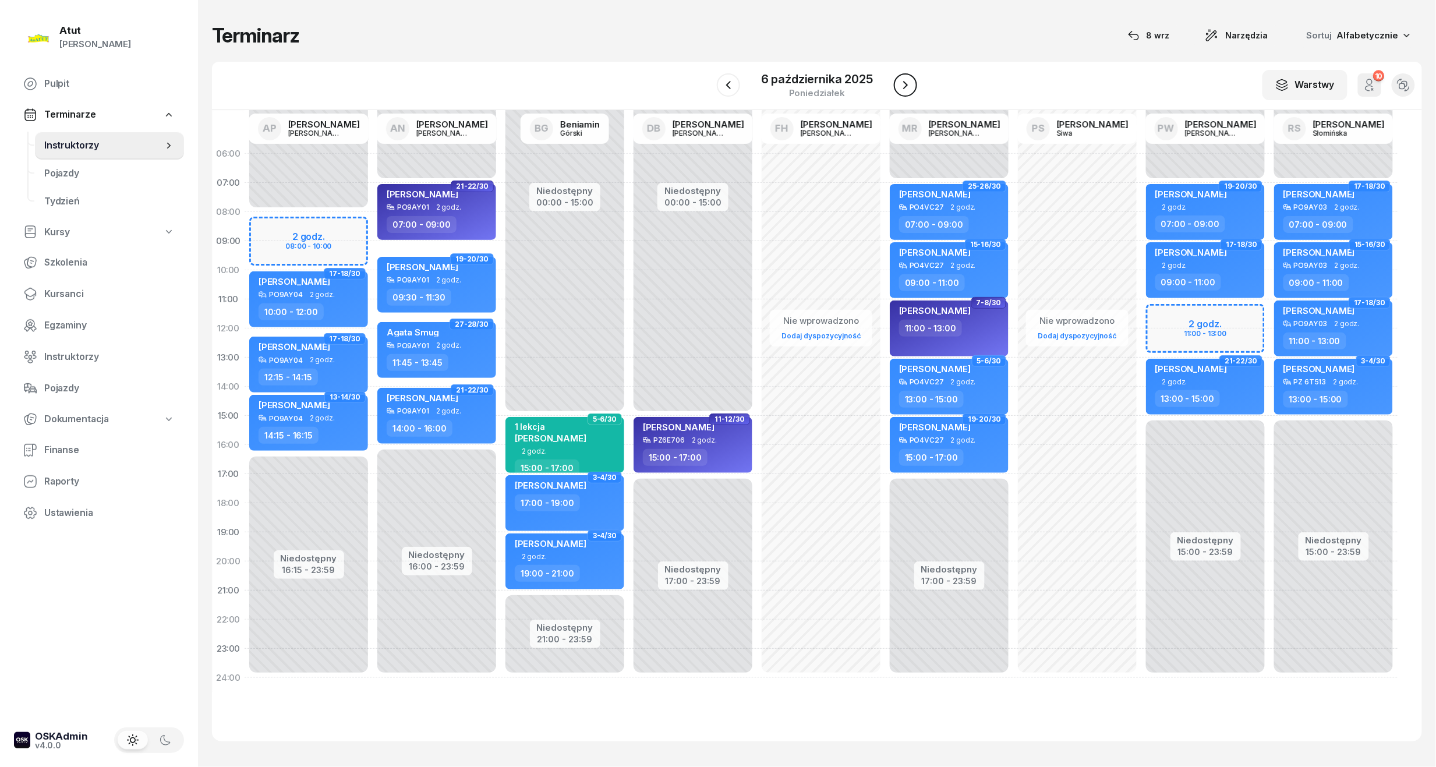
click at [907, 82] on icon "button" at bounding box center [906, 85] width 14 height 14
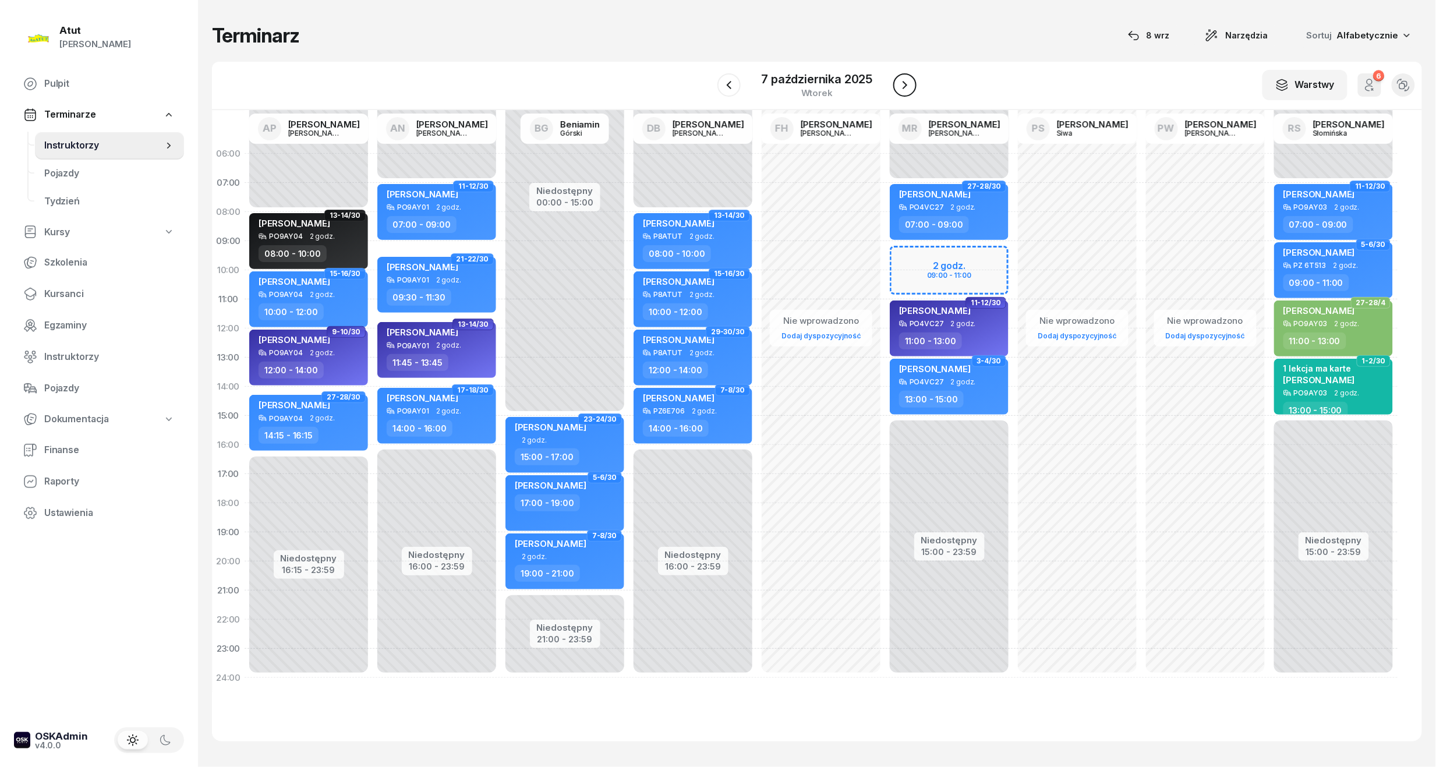
click at [907, 82] on icon "button" at bounding box center [905, 85] width 14 height 14
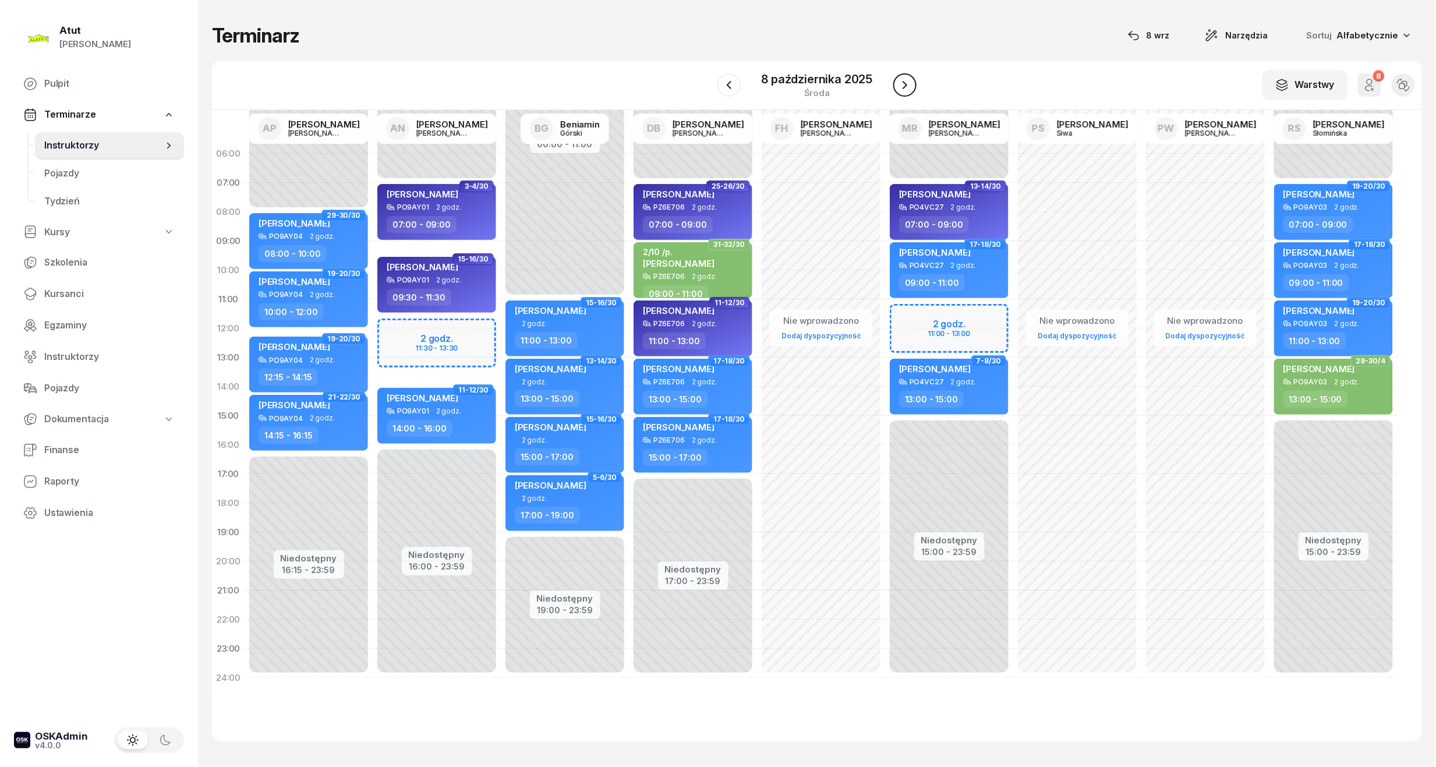
click at [907, 82] on icon "button" at bounding box center [905, 85] width 14 height 14
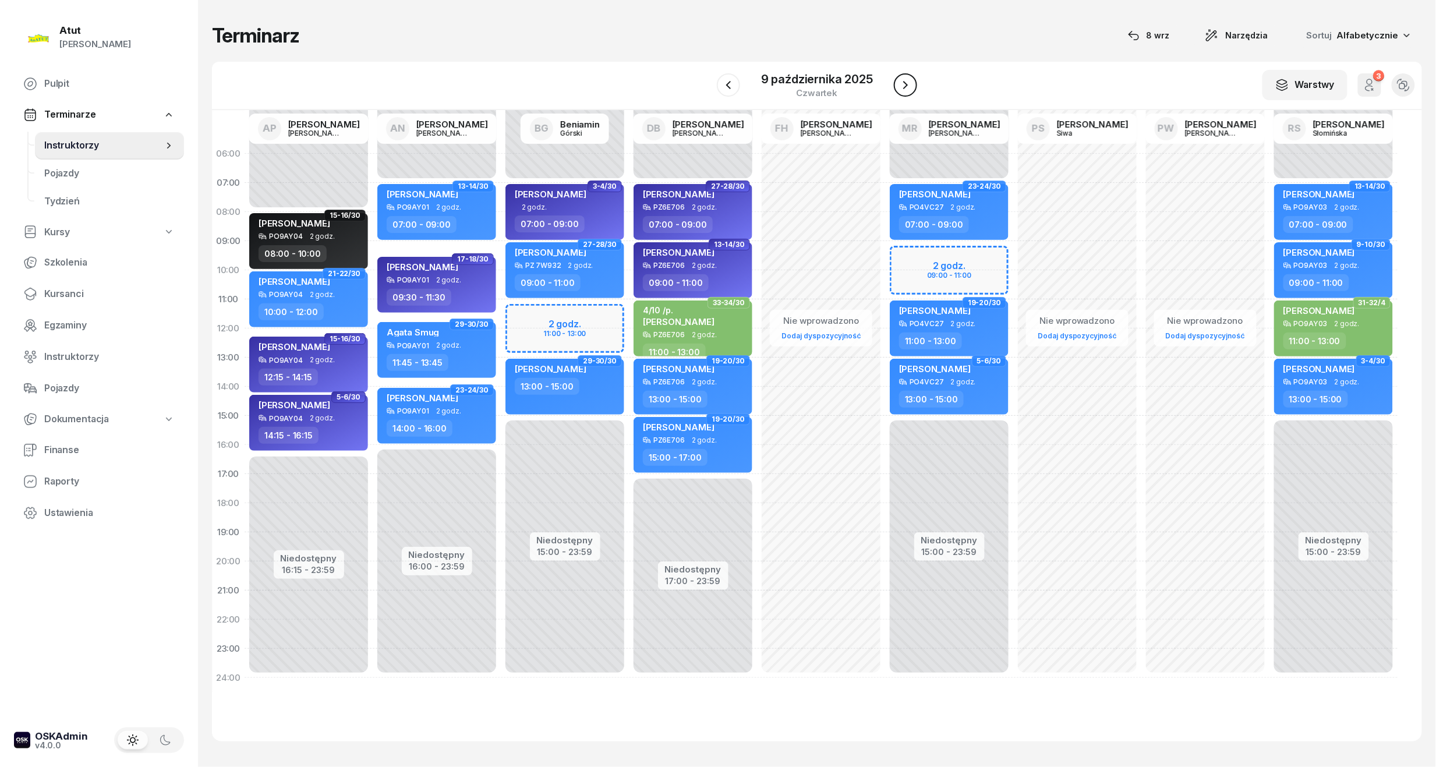
click at [907, 82] on icon "button" at bounding box center [906, 85] width 14 height 14
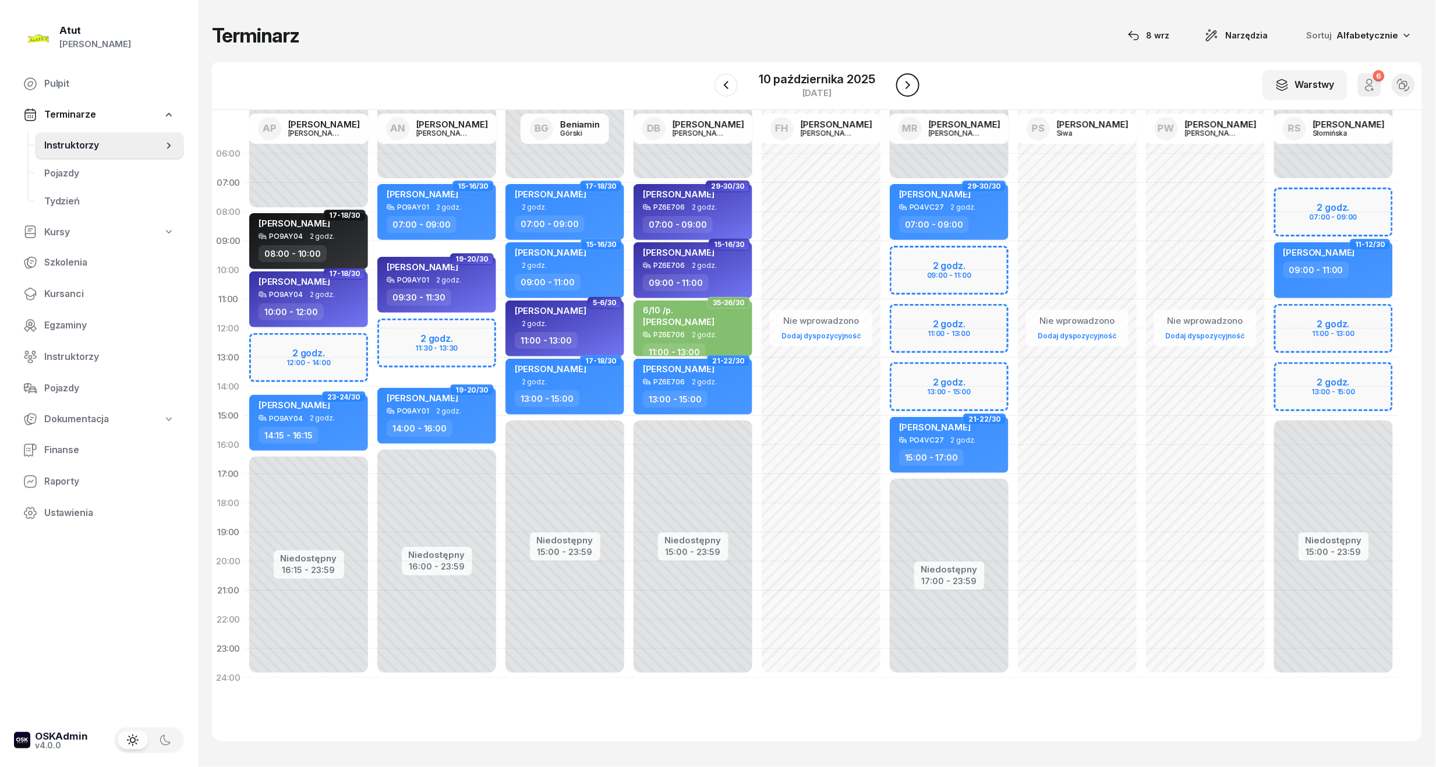
click at [907, 82] on icon "button" at bounding box center [908, 85] width 14 height 14
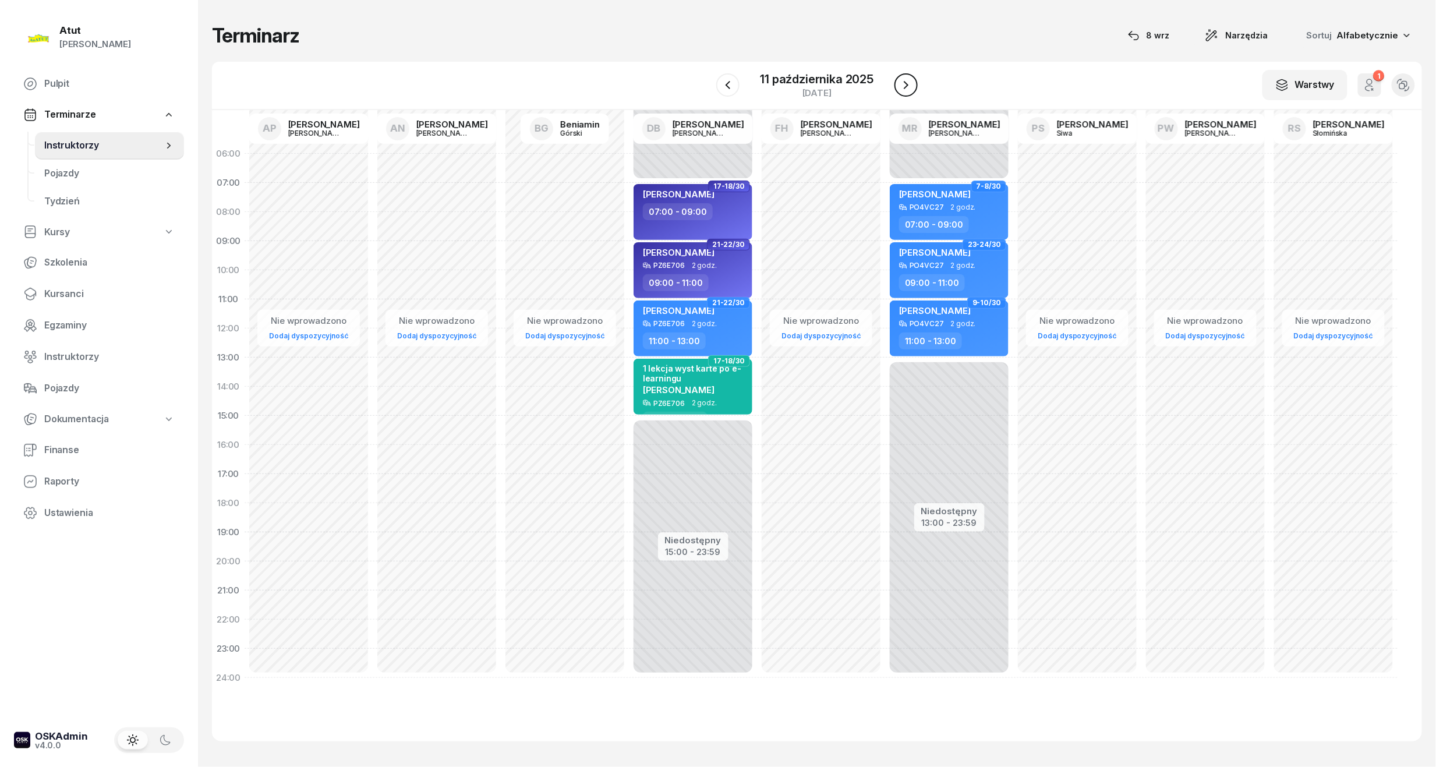
click at [903, 91] on icon "button" at bounding box center [906, 85] width 14 height 14
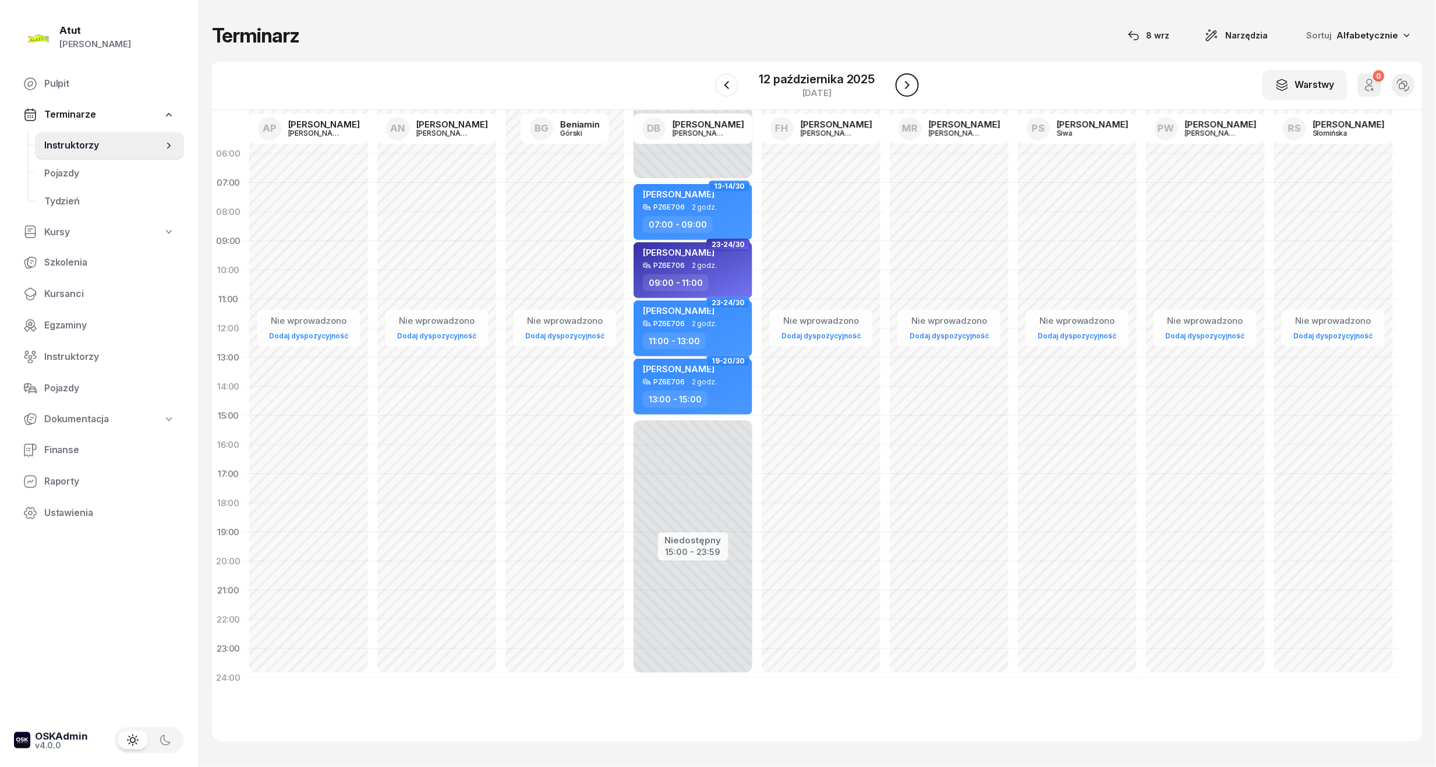
click at [903, 91] on icon "button" at bounding box center [907, 85] width 14 height 14
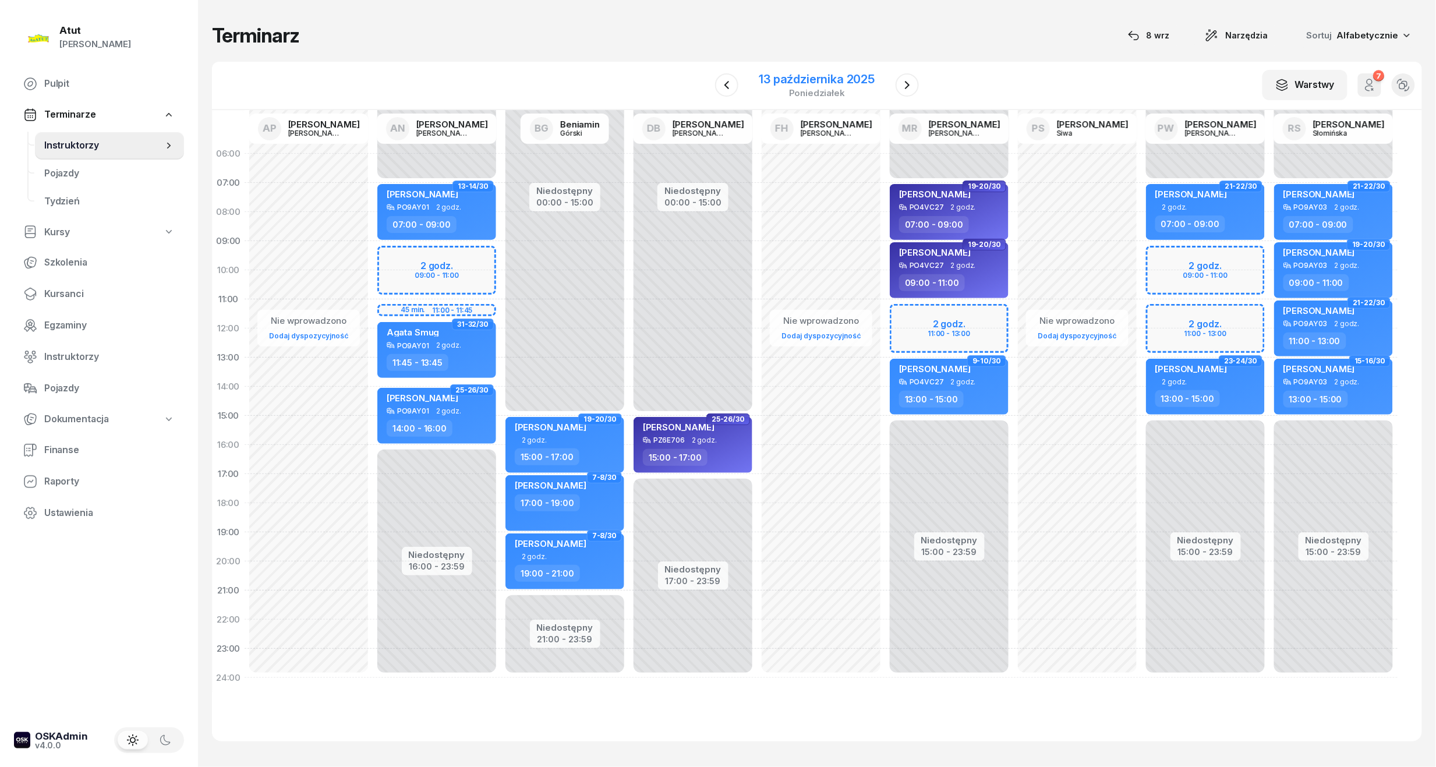
click at [807, 77] on div "13 października 2025" at bounding box center [817, 79] width 116 height 12
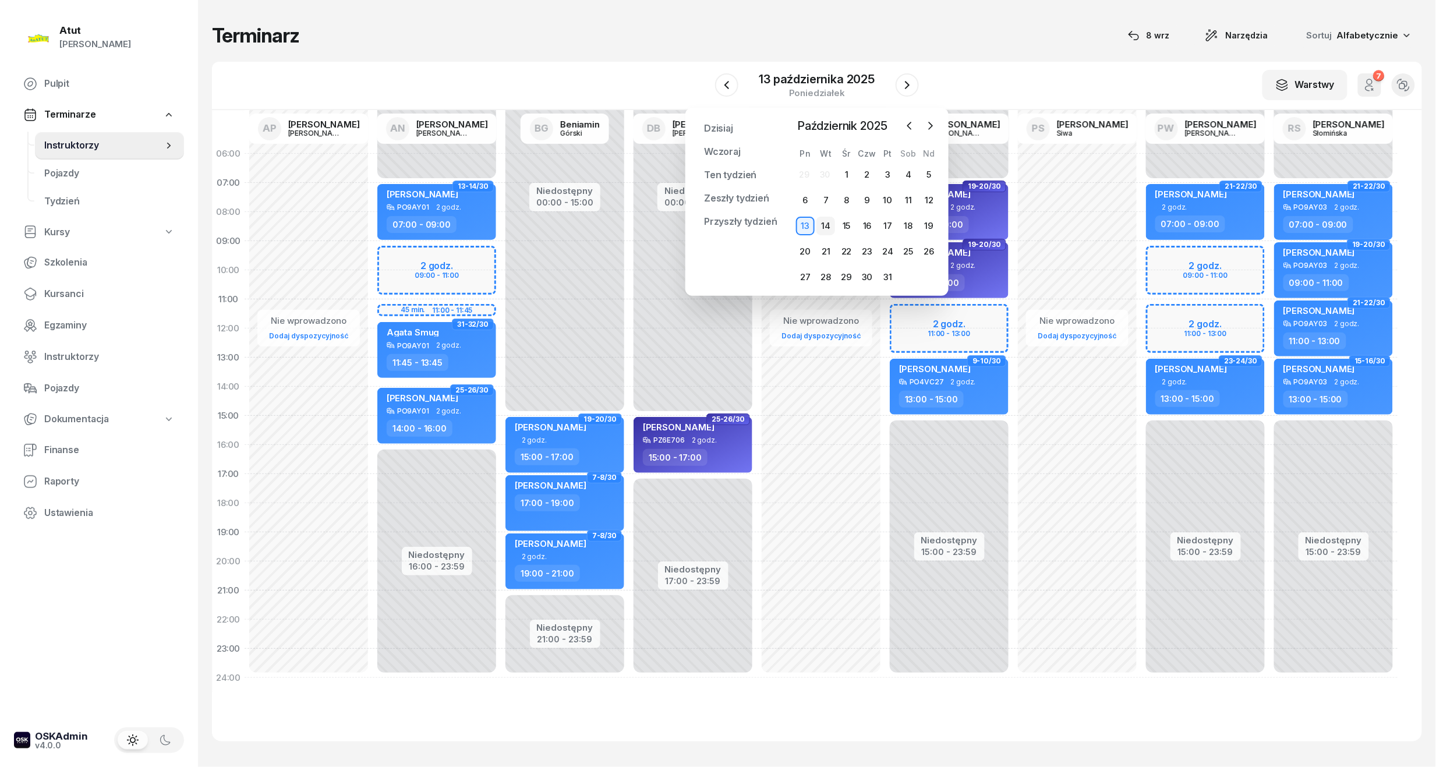
click at [823, 224] on div "14" at bounding box center [825, 226] width 19 height 19
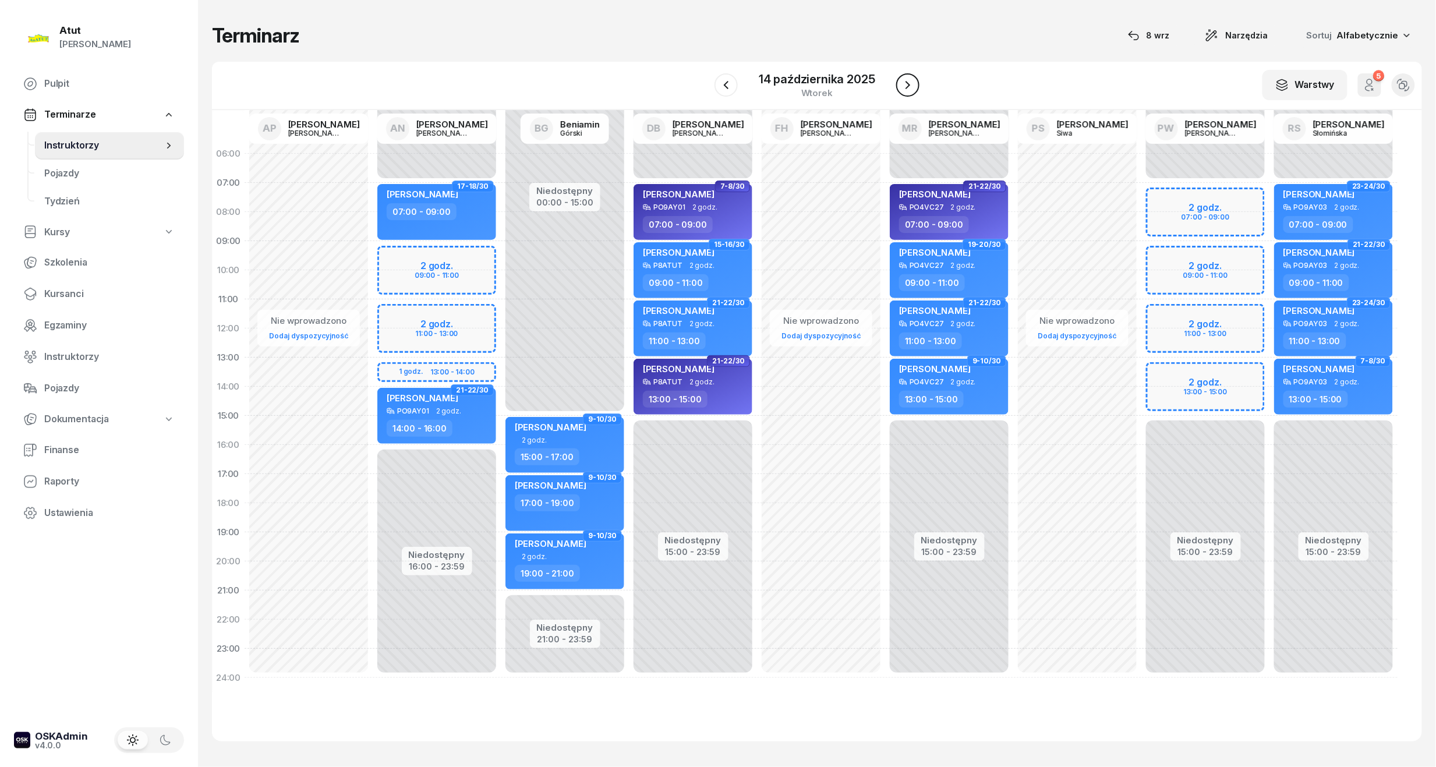
click at [901, 87] on icon "button" at bounding box center [908, 85] width 14 height 14
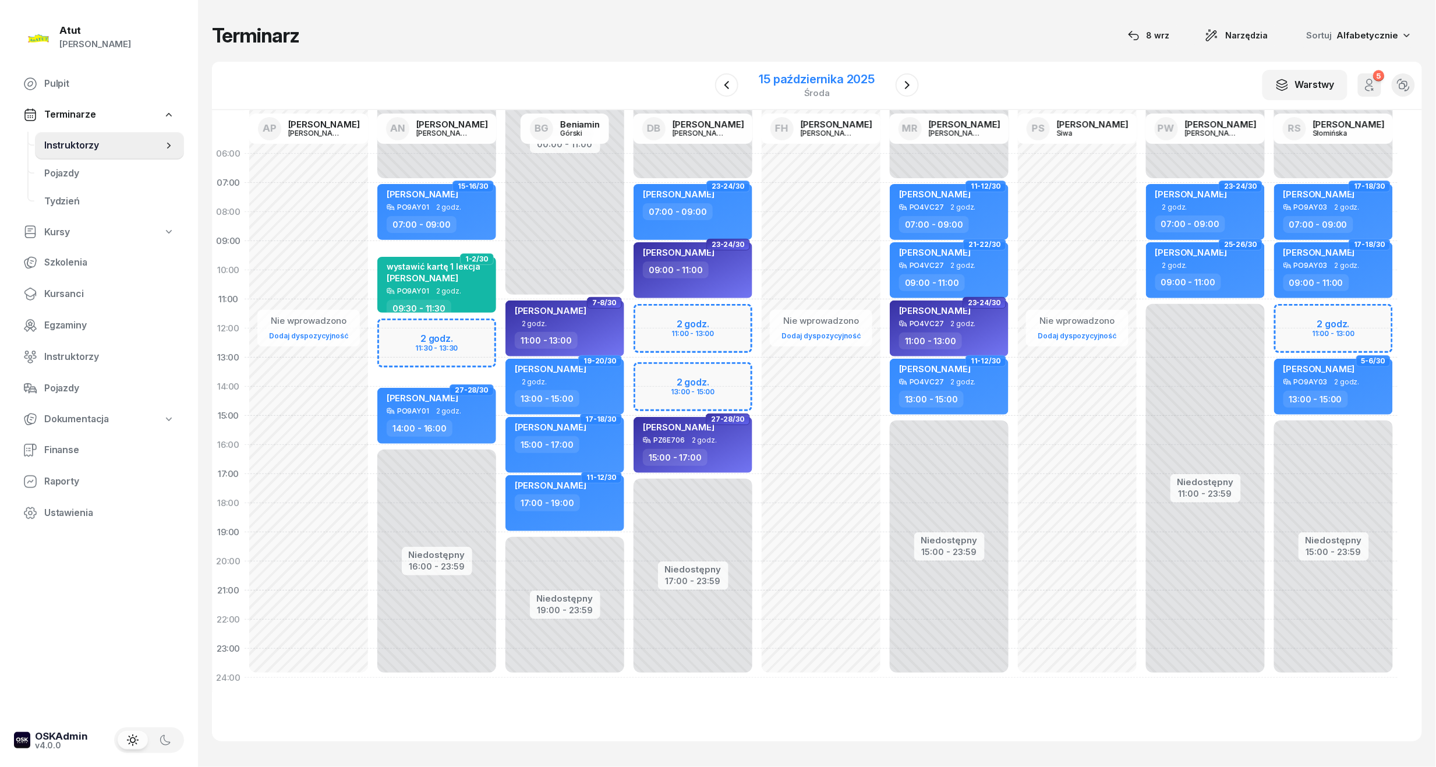
click at [823, 80] on div "15 października 2025" at bounding box center [817, 79] width 116 height 12
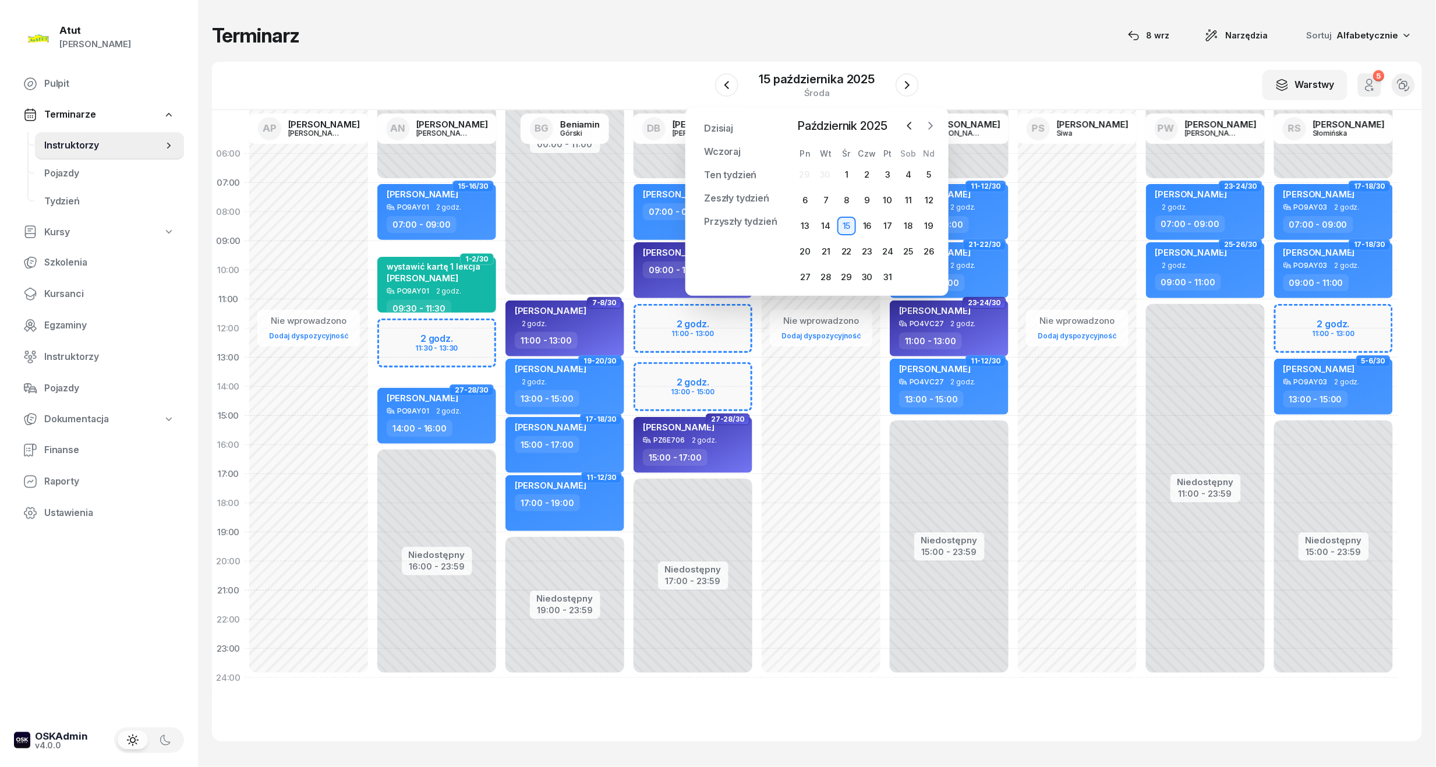
click at [936, 122] on icon "button" at bounding box center [931, 126] width 12 height 12
click at [911, 122] on icon "button" at bounding box center [910, 126] width 12 height 12
click at [883, 229] on div "17" at bounding box center [888, 226] width 19 height 19
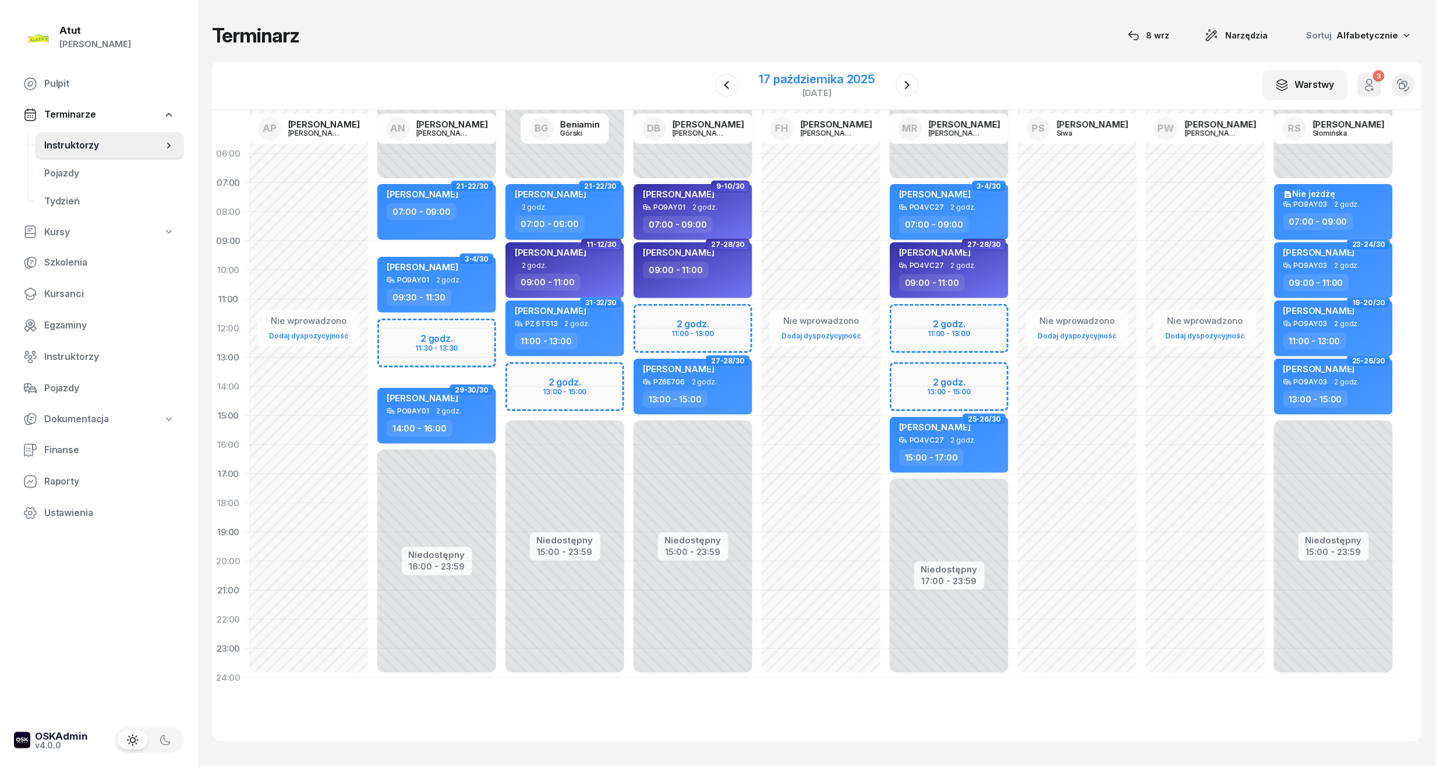
click at [846, 69] on div "[DATE]" at bounding box center [817, 85] width 144 height 33
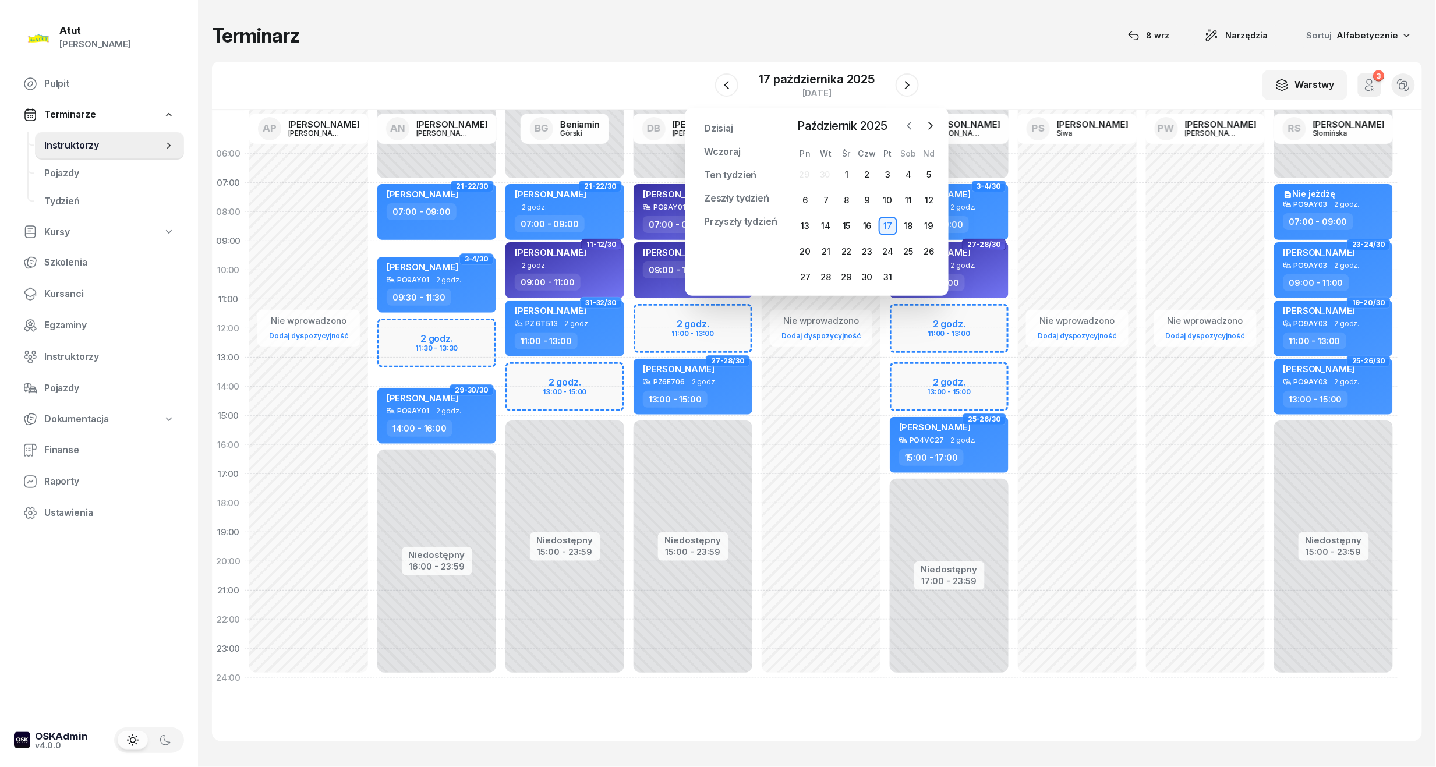
click at [910, 128] on icon "button" at bounding box center [909, 125] width 3 height 7
click at [890, 228] on div "19" at bounding box center [888, 226] width 19 height 19
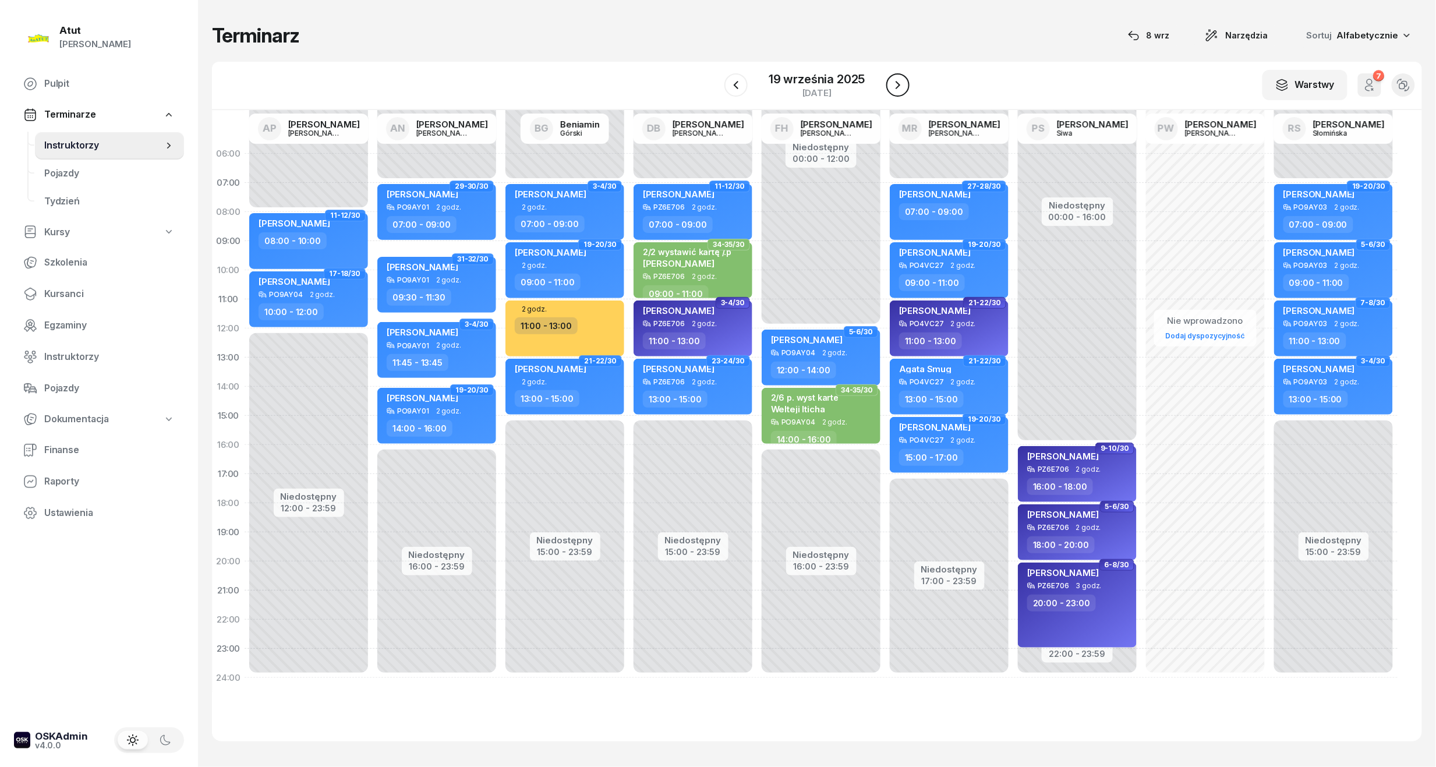
click at [891, 84] on icon "button" at bounding box center [898, 85] width 14 height 14
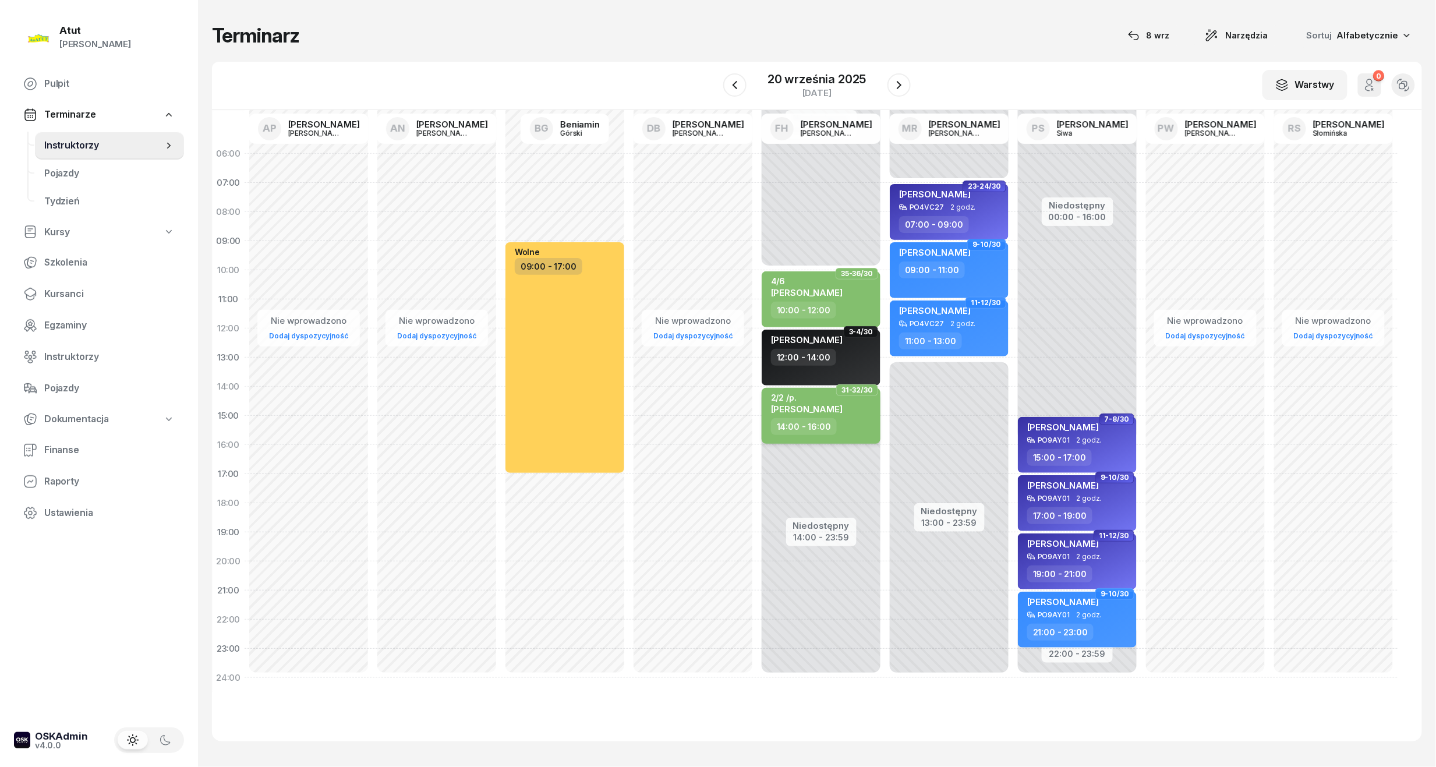
click at [815, 405] on span "[PERSON_NAME]" at bounding box center [807, 409] width 72 height 11
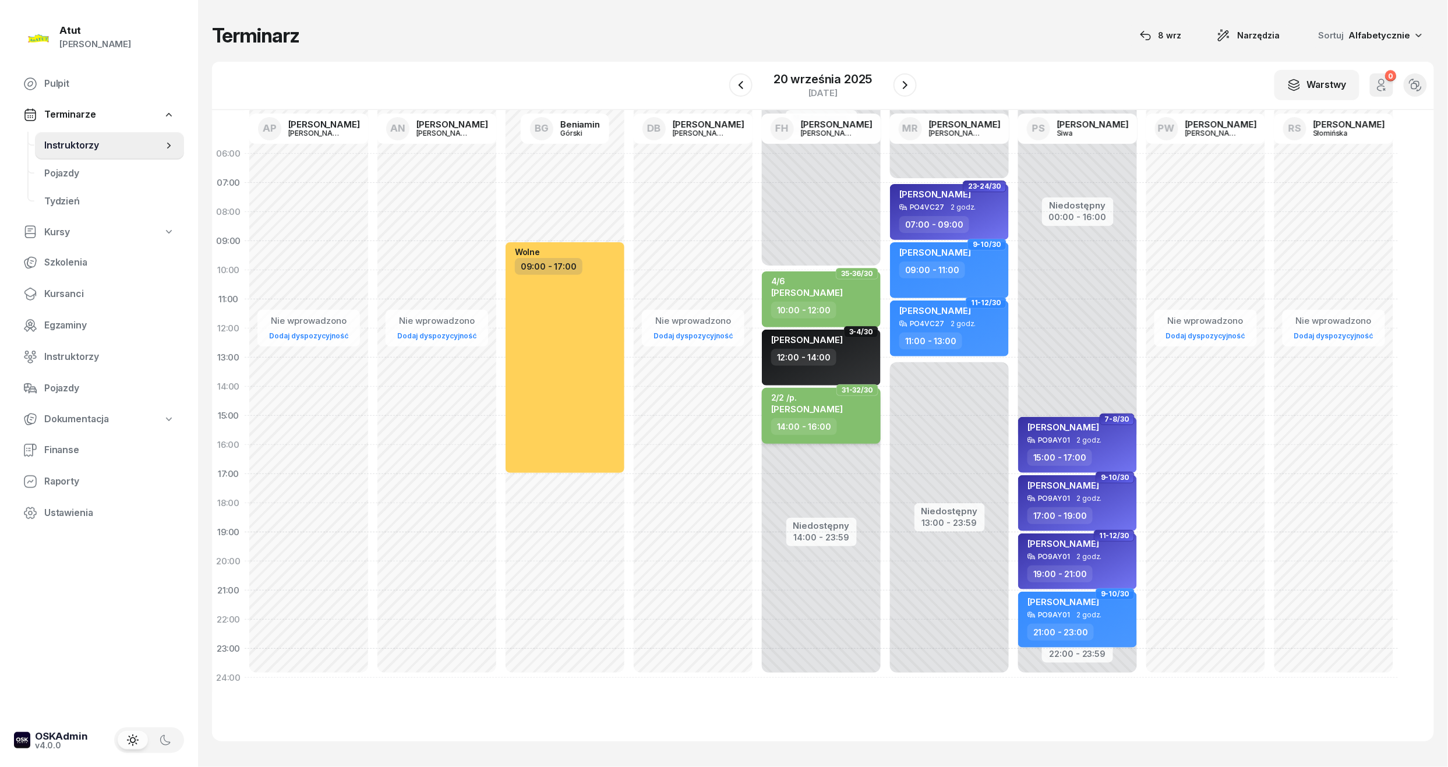
select select "14"
select select "16"
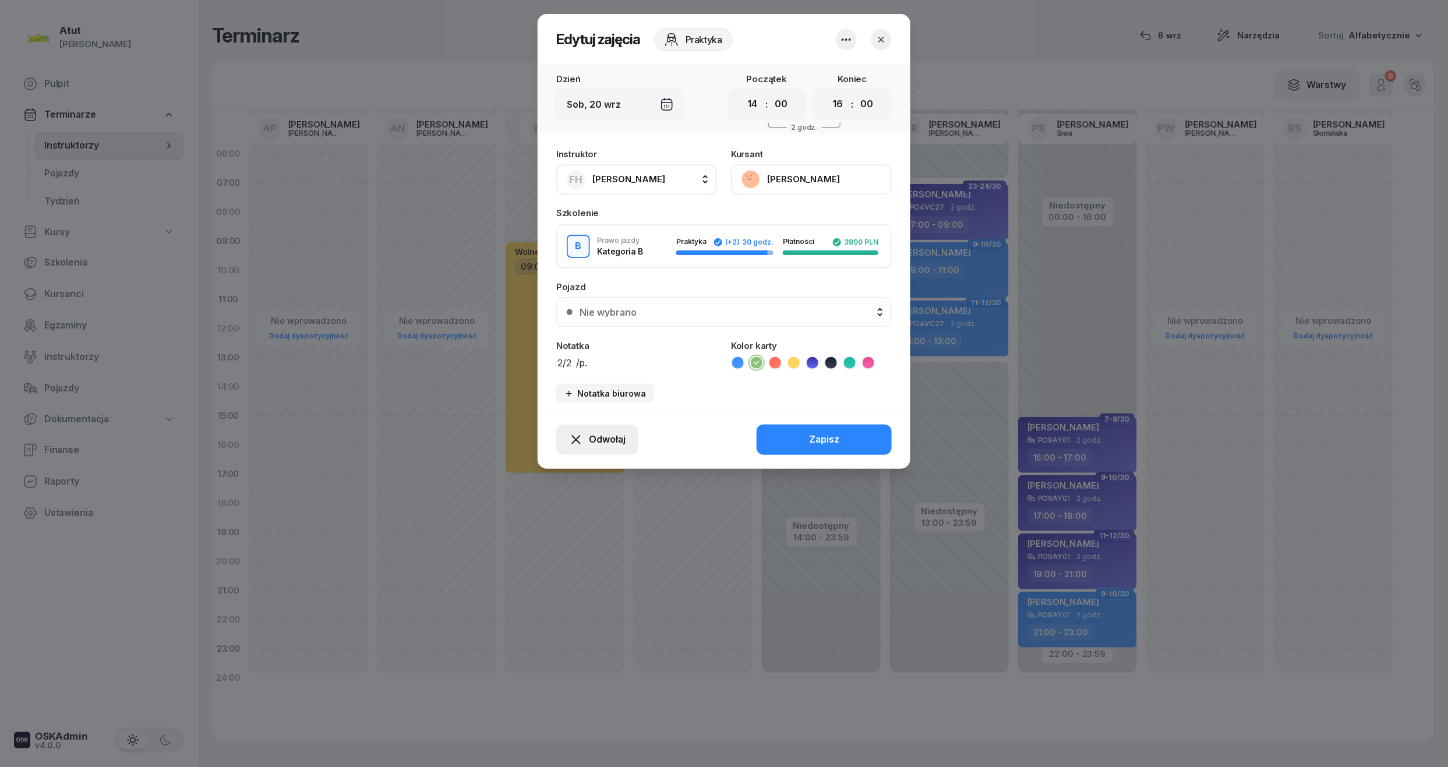
click at [594, 439] on span "Odwołaj" at bounding box center [607, 439] width 37 height 15
click at [569, 341] on div "My odwołaliśmy" at bounding box center [577, 339] width 70 height 15
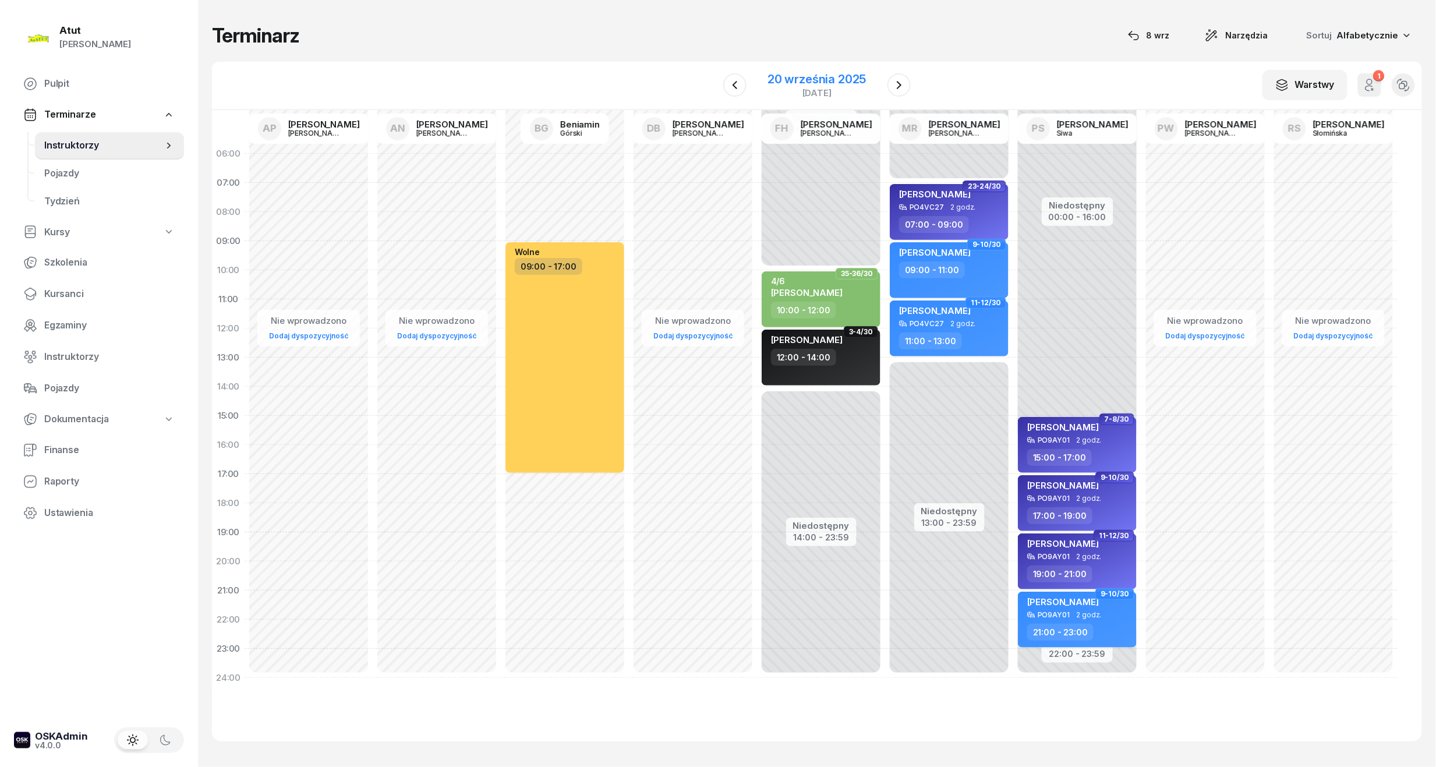
click at [823, 77] on div "20 września 2025" at bounding box center [817, 79] width 98 height 12
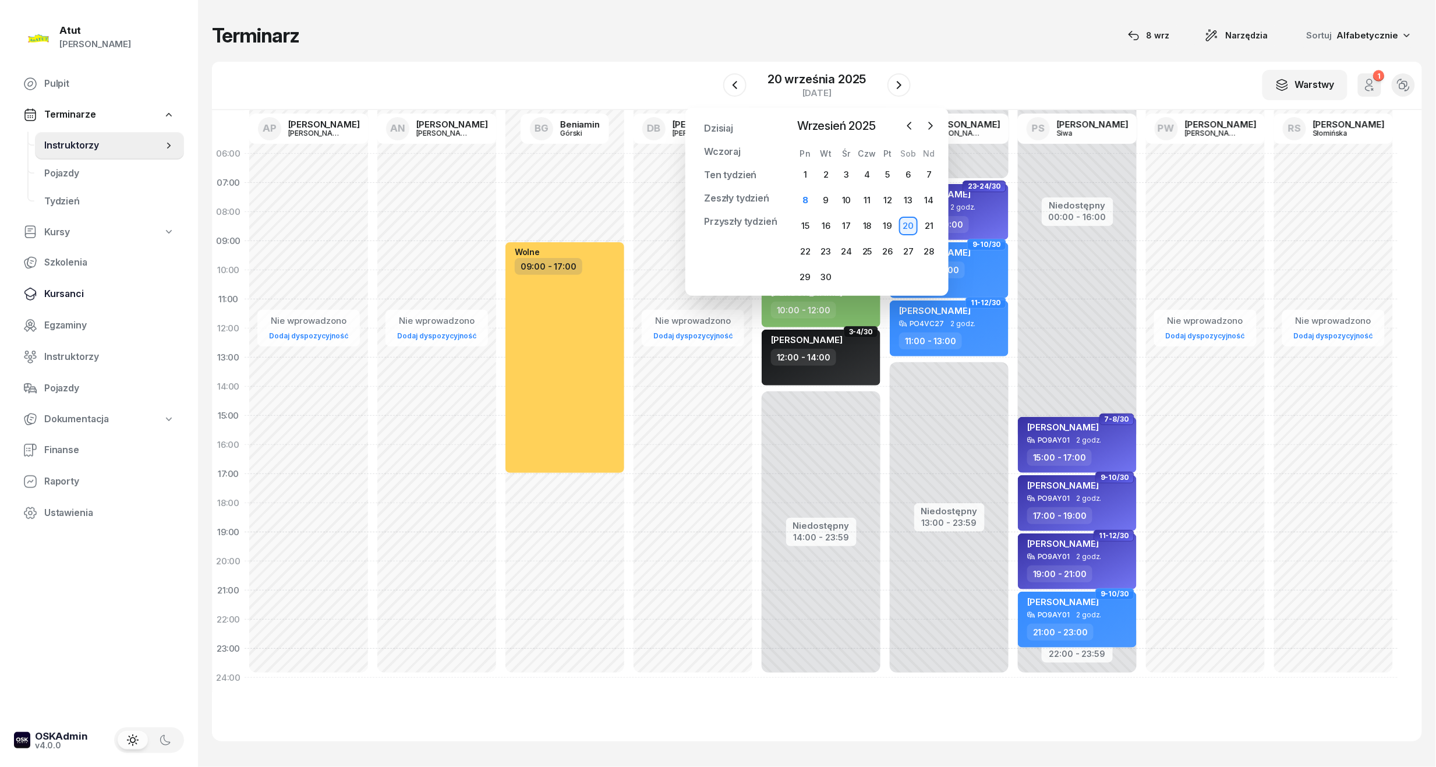
click at [64, 298] on span "Kursanci" at bounding box center [109, 294] width 130 height 15
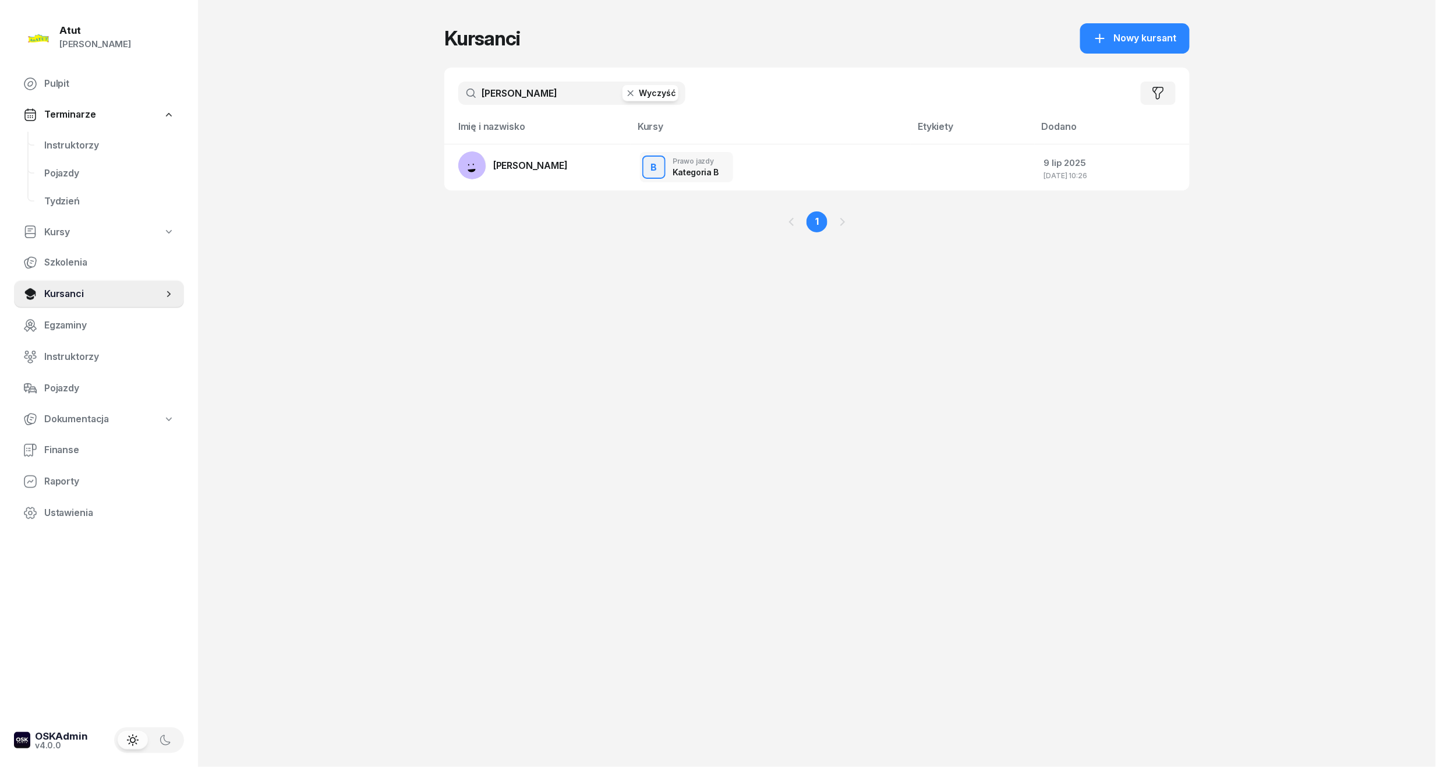
drag, startPoint x: 578, startPoint y: 82, endPoint x: -40, endPoint y: 155, distance: 621.6
click at [0, 155] on html "[PERSON_NAME] [PERSON_NAME] Pulpit Terminarze Instruktorzy Pojazdy Tydzień Kurs…" at bounding box center [718, 383] width 1436 height 767
type input "rybi"
click at [585, 210] on td "PKK [PERSON_NAME]" at bounding box center [537, 214] width 186 height 47
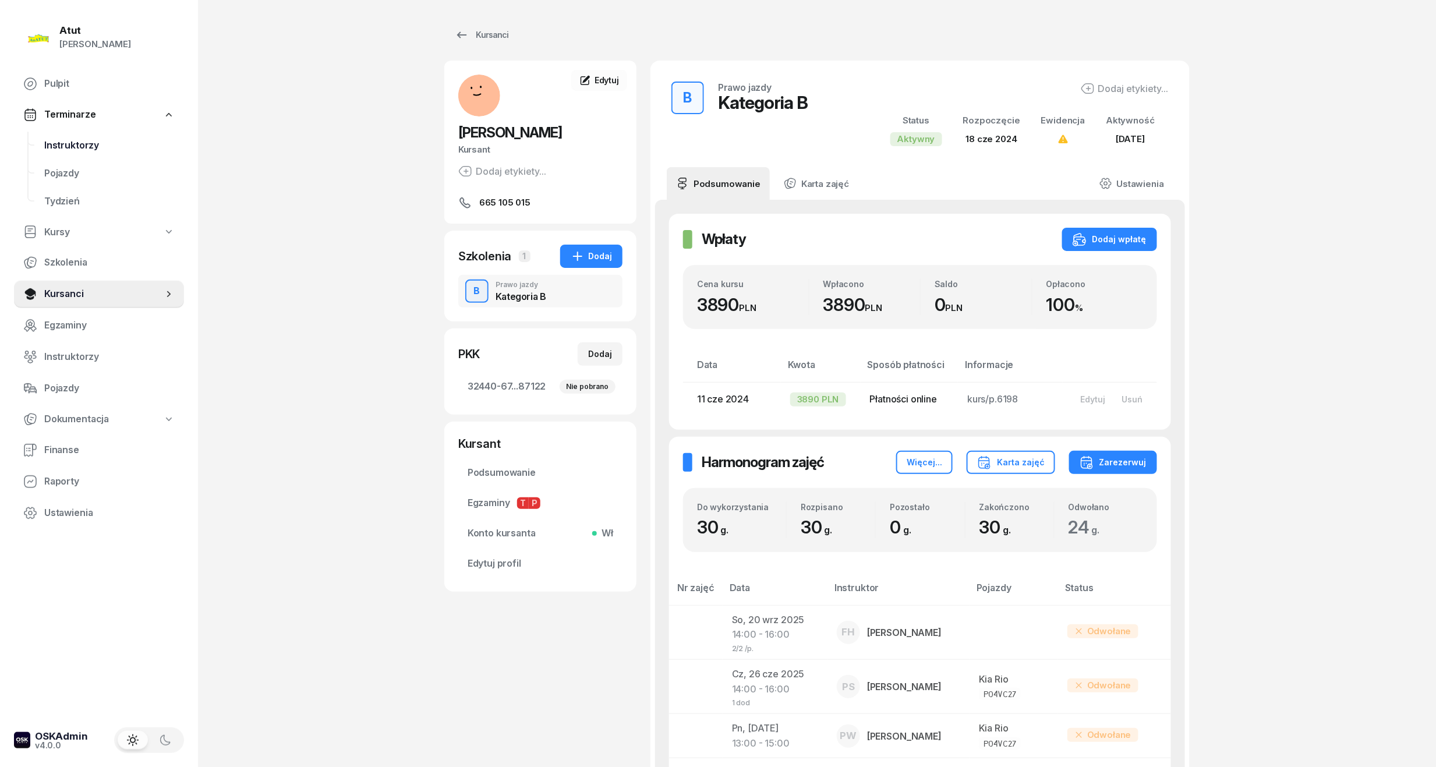
click at [75, 138] on span "Instruktorzy" at bounding box center [109, 145] width 130 height 15
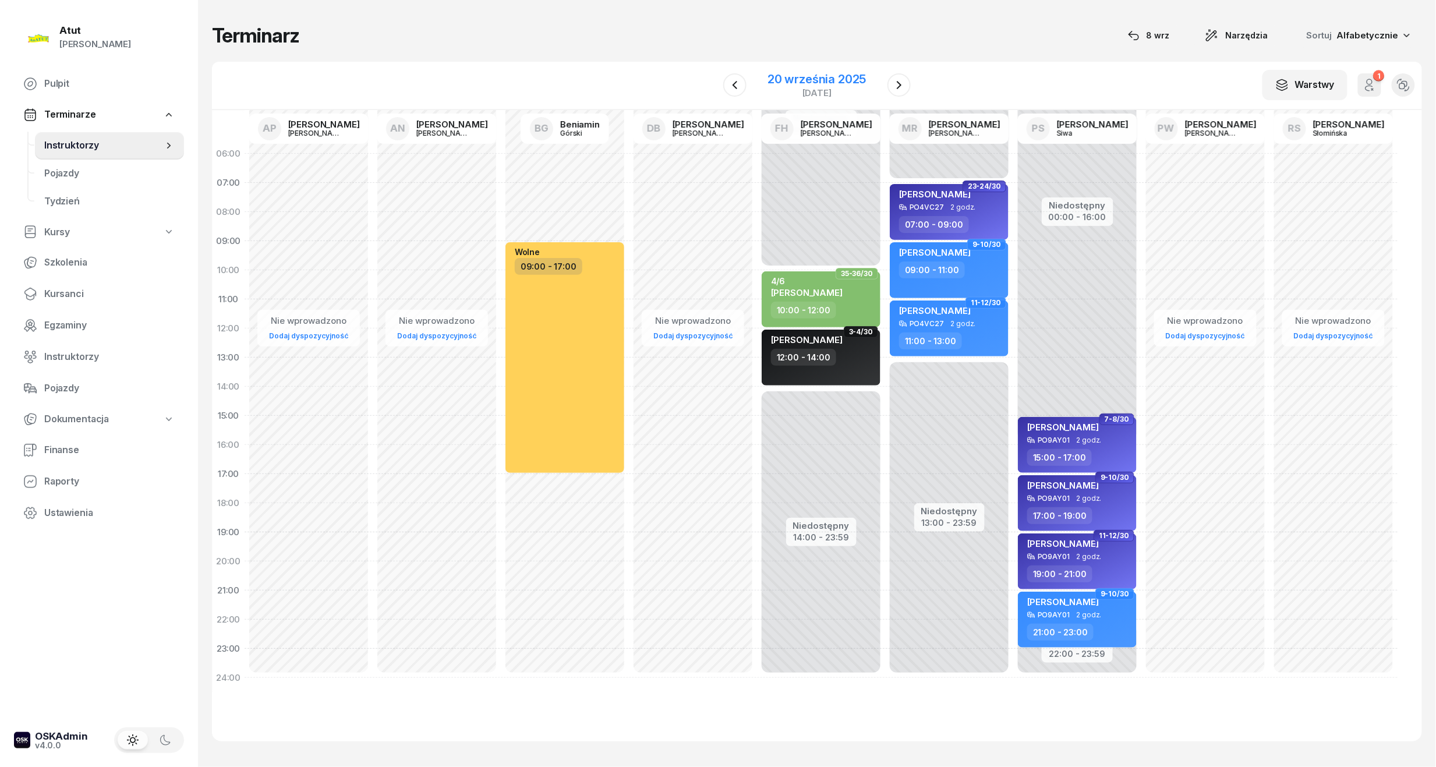
click at [816, 70] on div "[DATE]" at bounding box center [817, 85] width 126 height 33
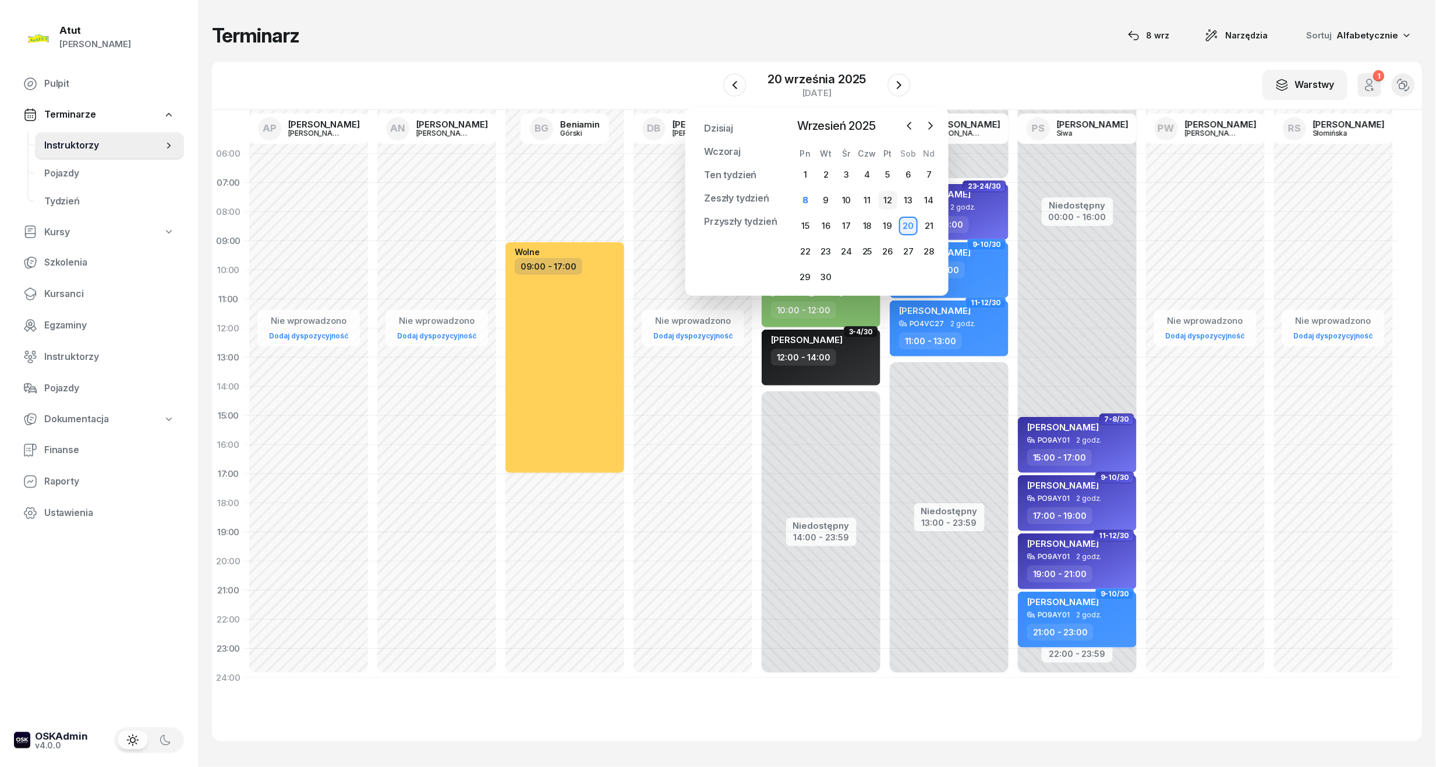
click at [888, 206] on div "12" at bounding box center [888, 200] width 19 height 19
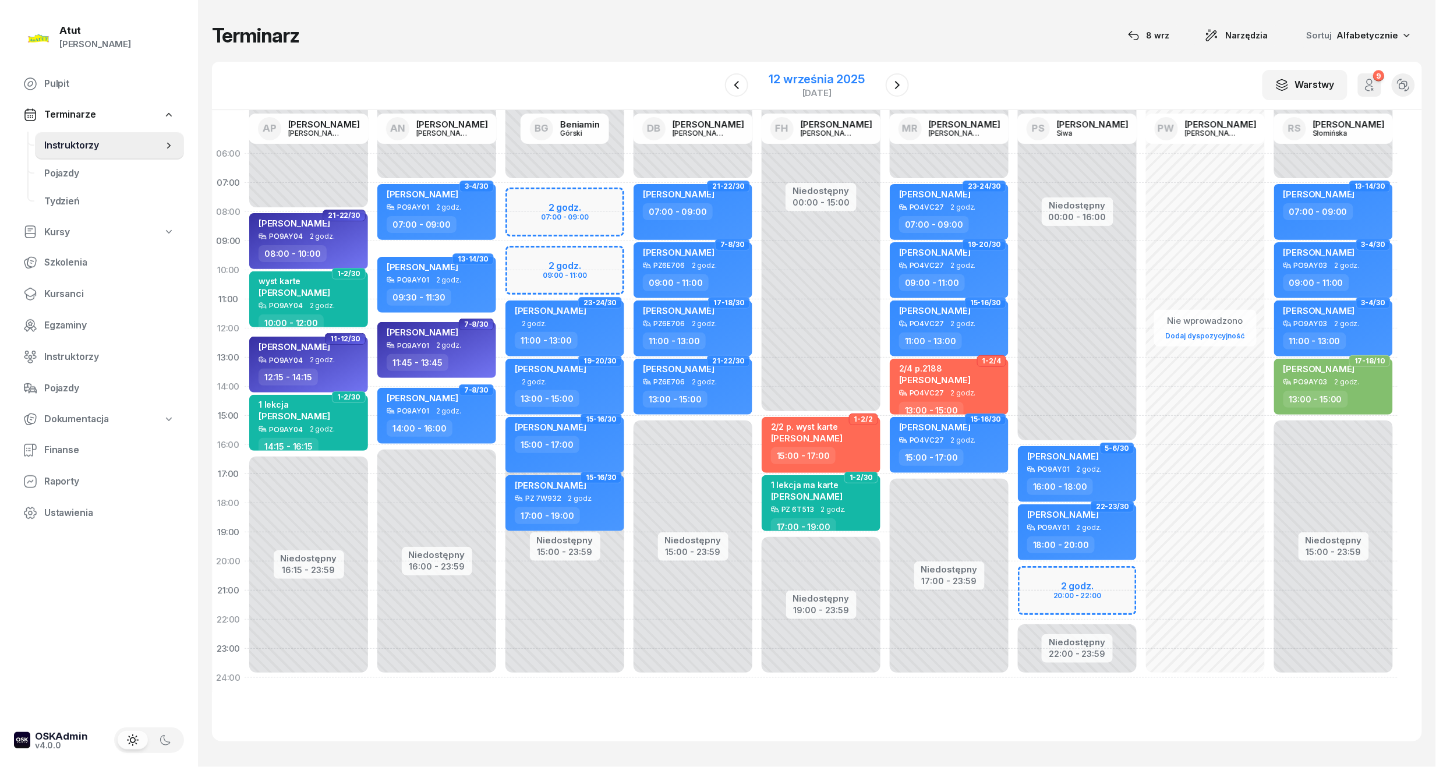
click at [804, 73] on div "12 września 2025" at bounding box center [817, 79] width 96 height 12
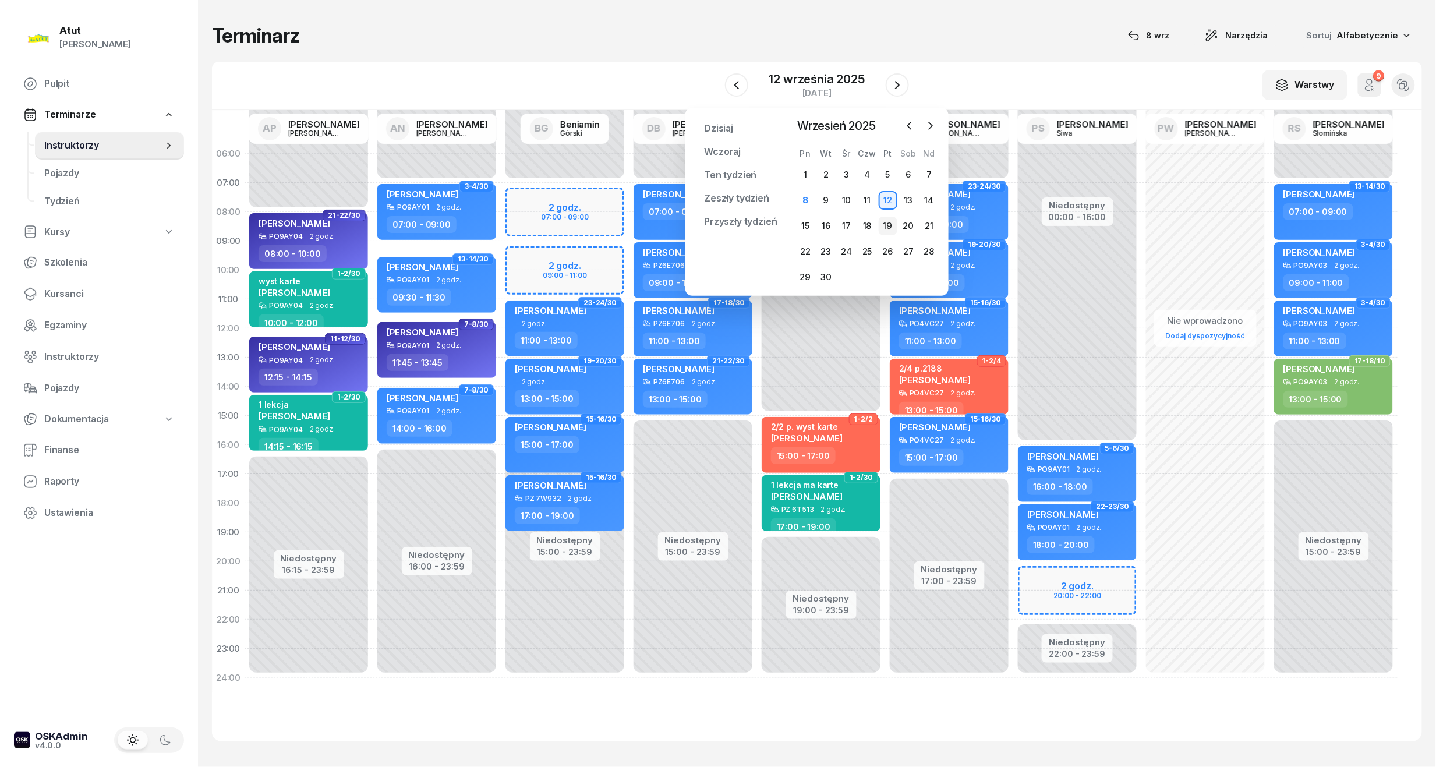
click at [890, 224] on div "19" at bounding box center [888, 226] width 19 height 19
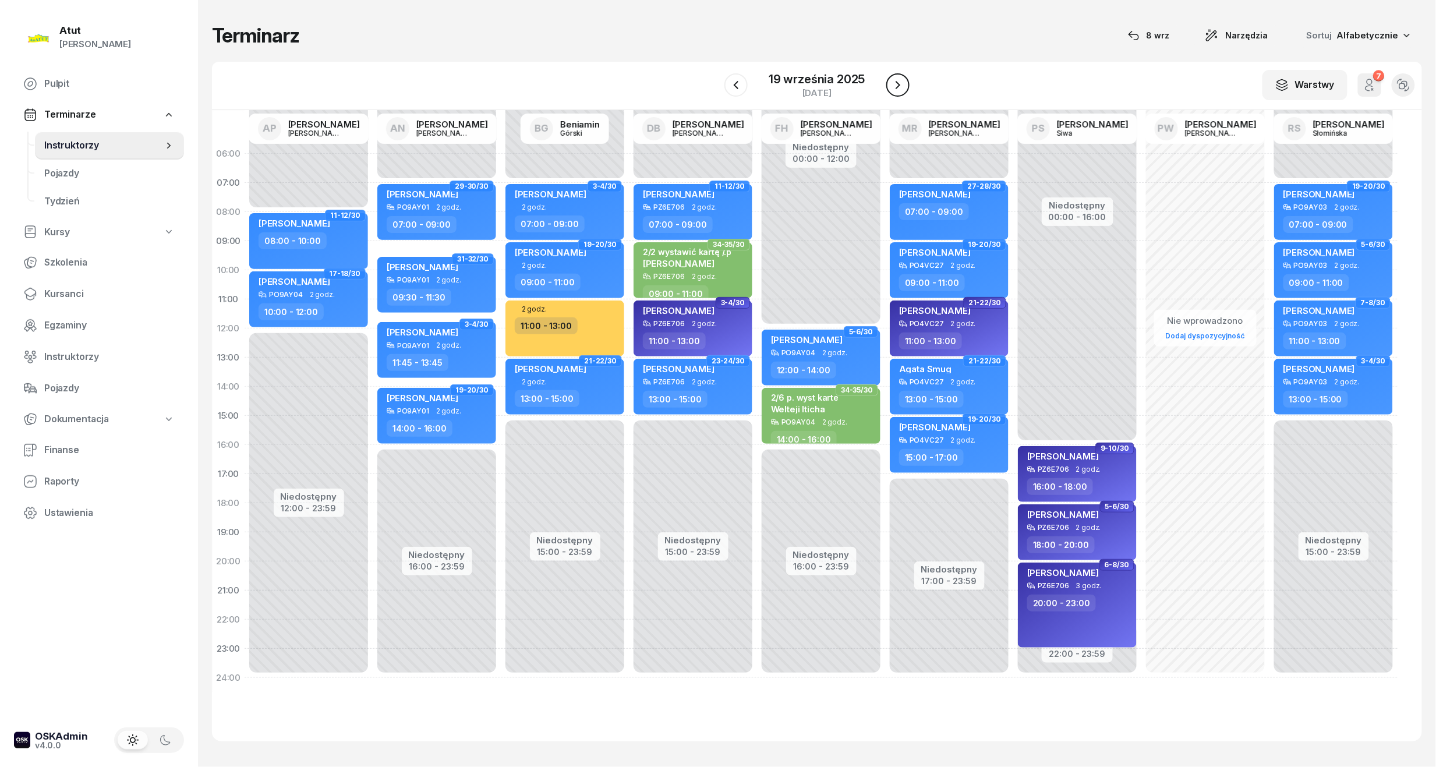
click at [897, 85] on icon "button" at bounding box center [898, 85] width 14 height 14
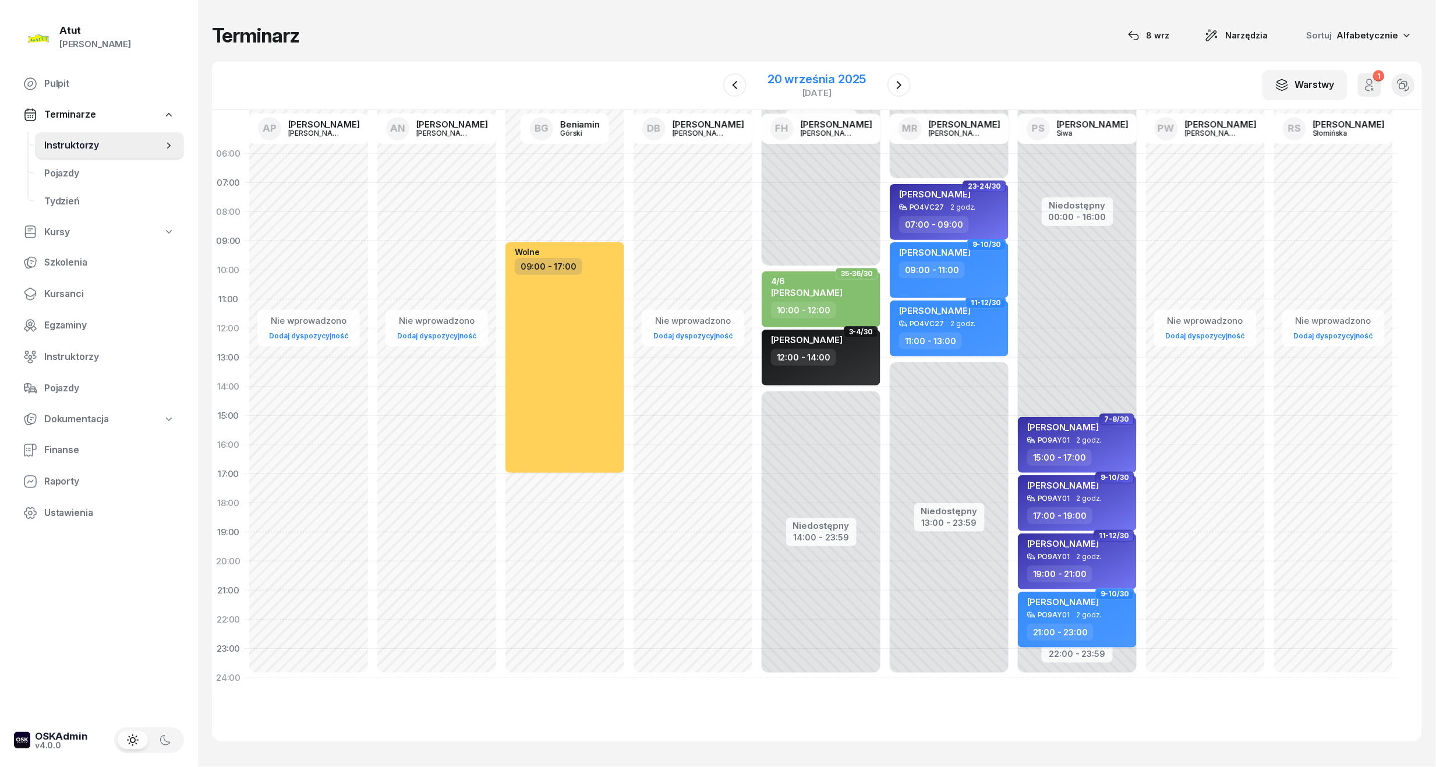
click at [813, 76] on div "20 września 2025" at bounding box center [817, 79] width 98 height 12
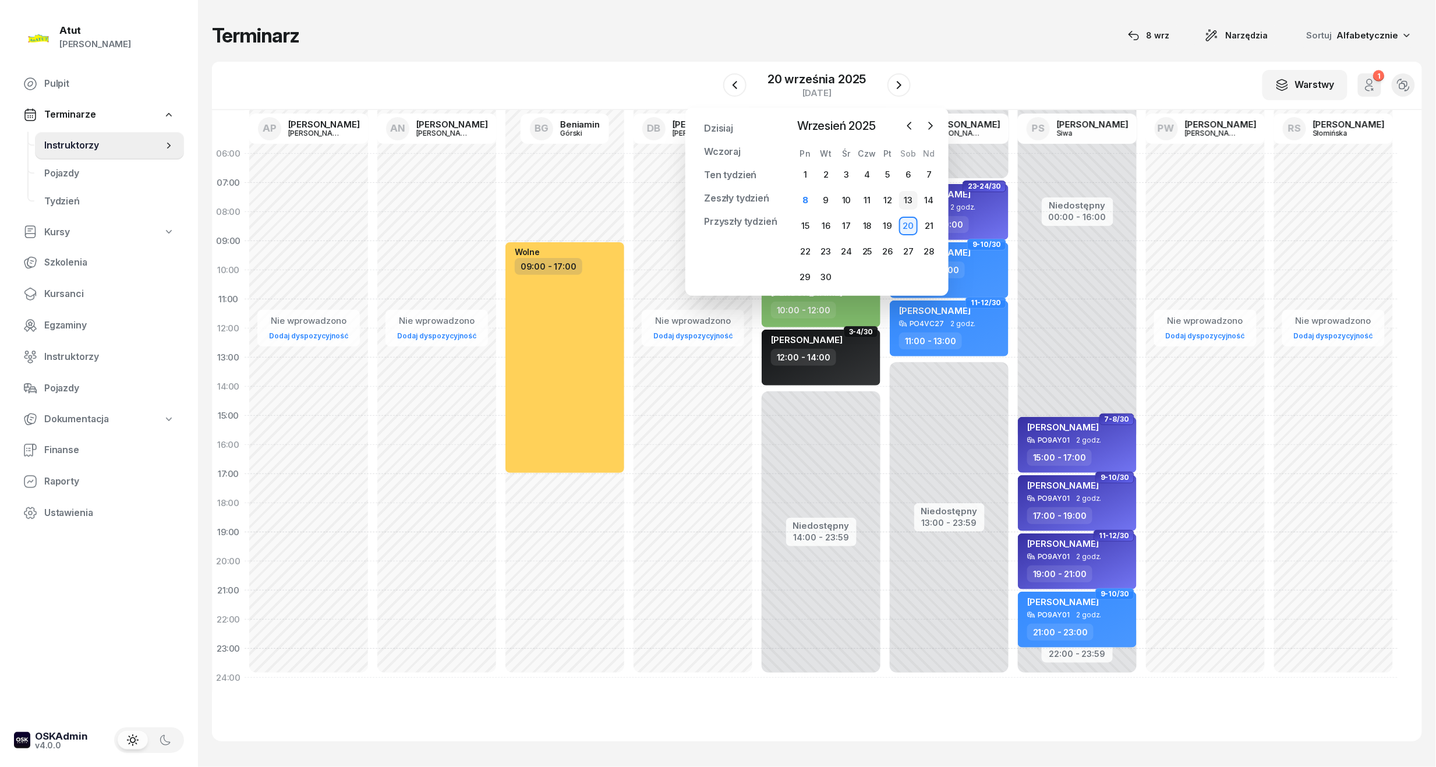
click at [906, 196] on div "13" at bounding box center [908, 200] width 19 height 19
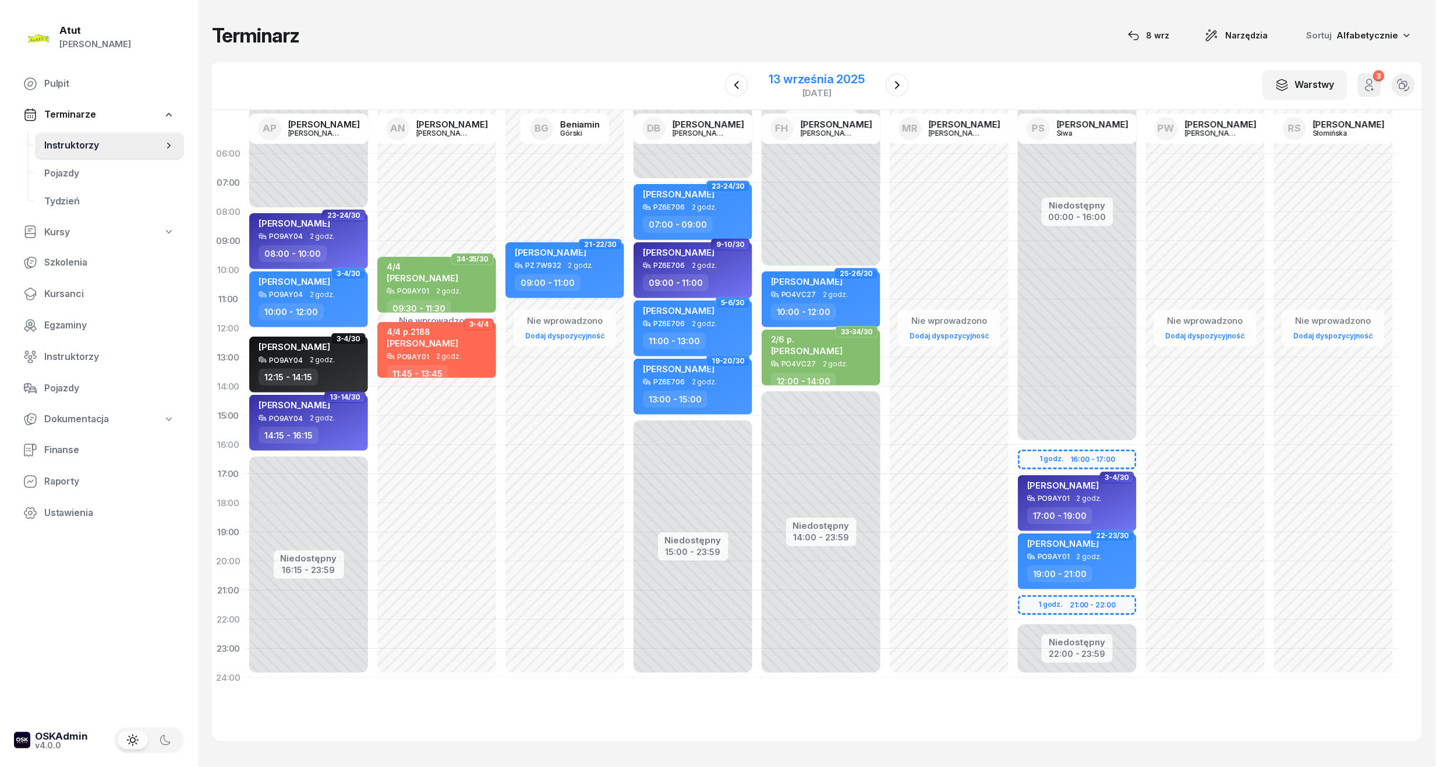
click at [828, 76] on div "13 września 2025" at bounding box center [817, 79] width 96 height 12
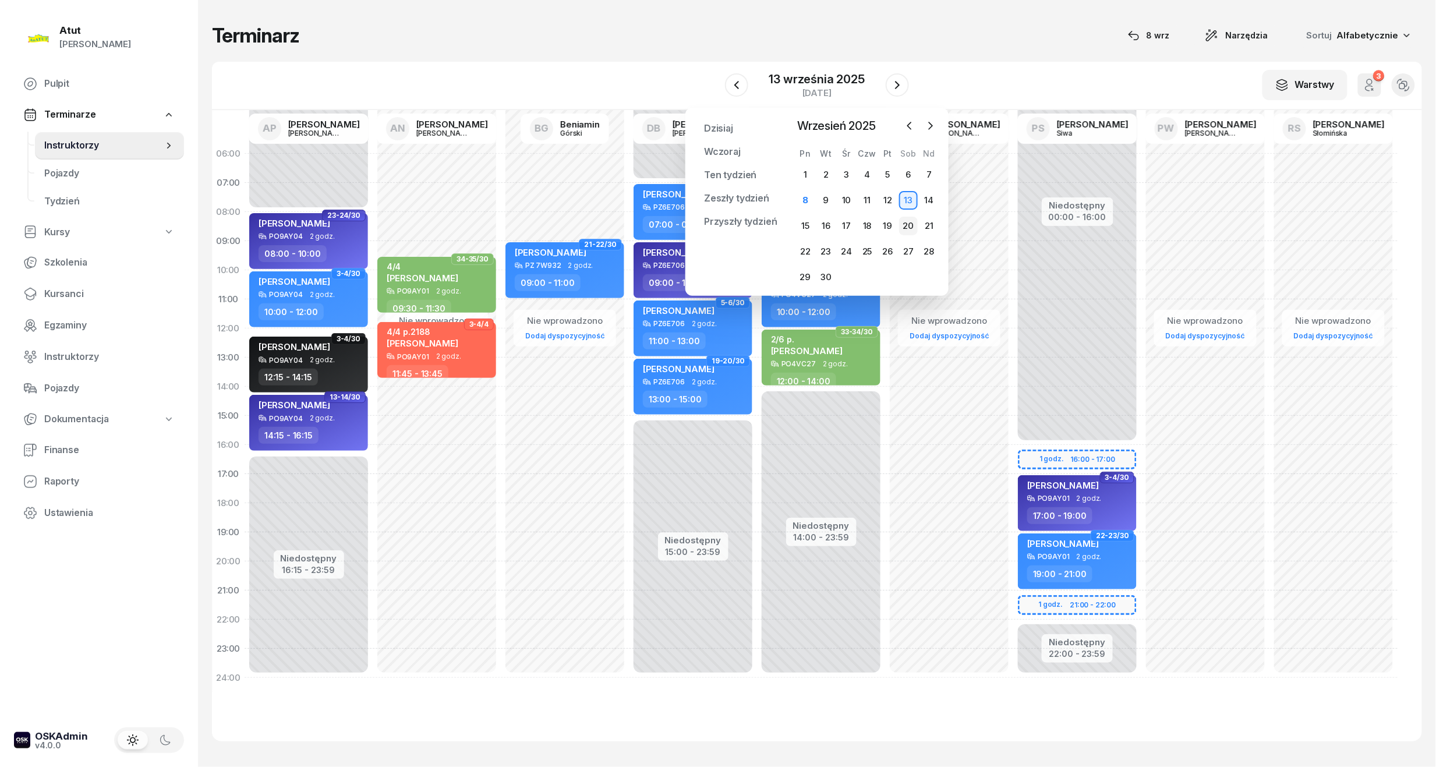
click at [913, 220] on div "20" at bounding box center [908, 226] width 19 height 19
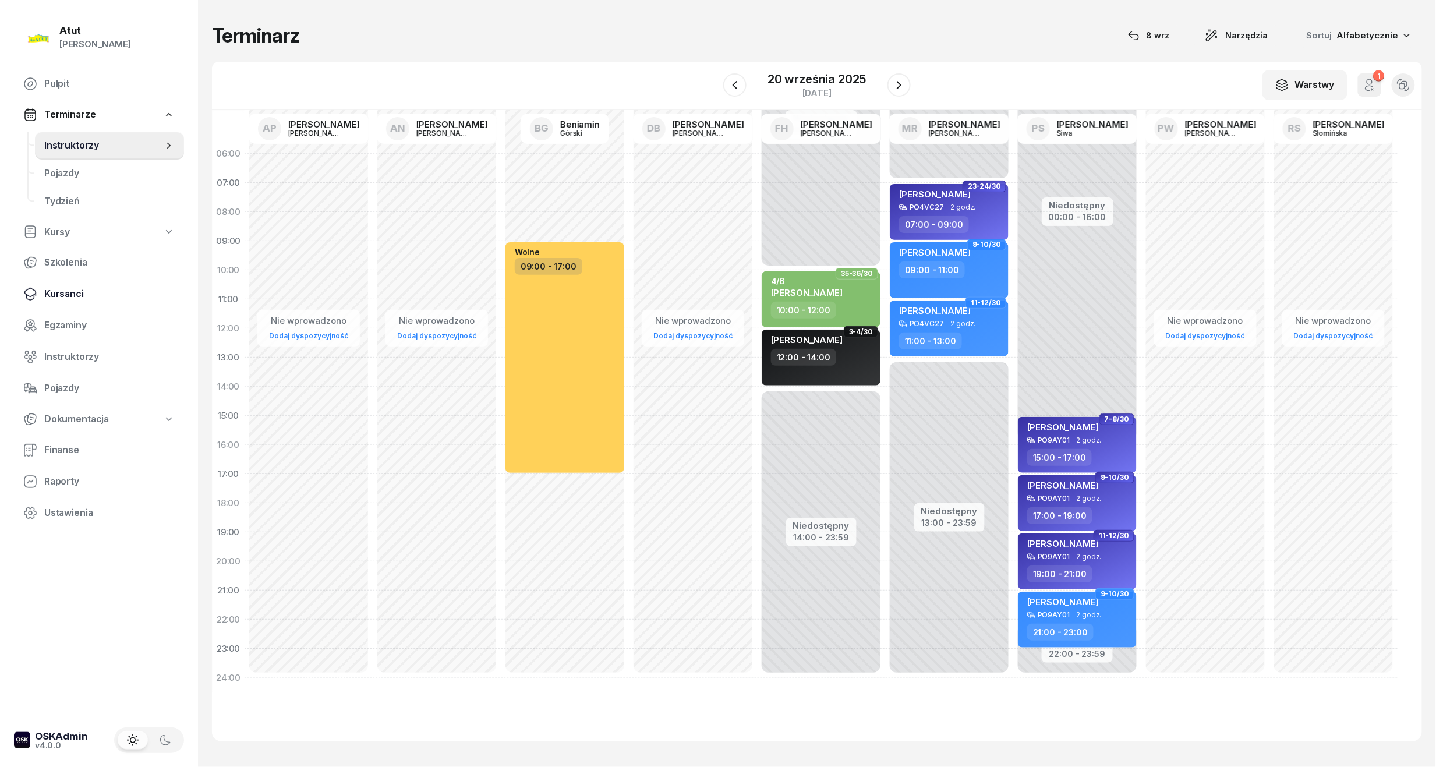
click at [80, 287] on span "Kursanci" at bounding box center [109, 294] width 130 height 15
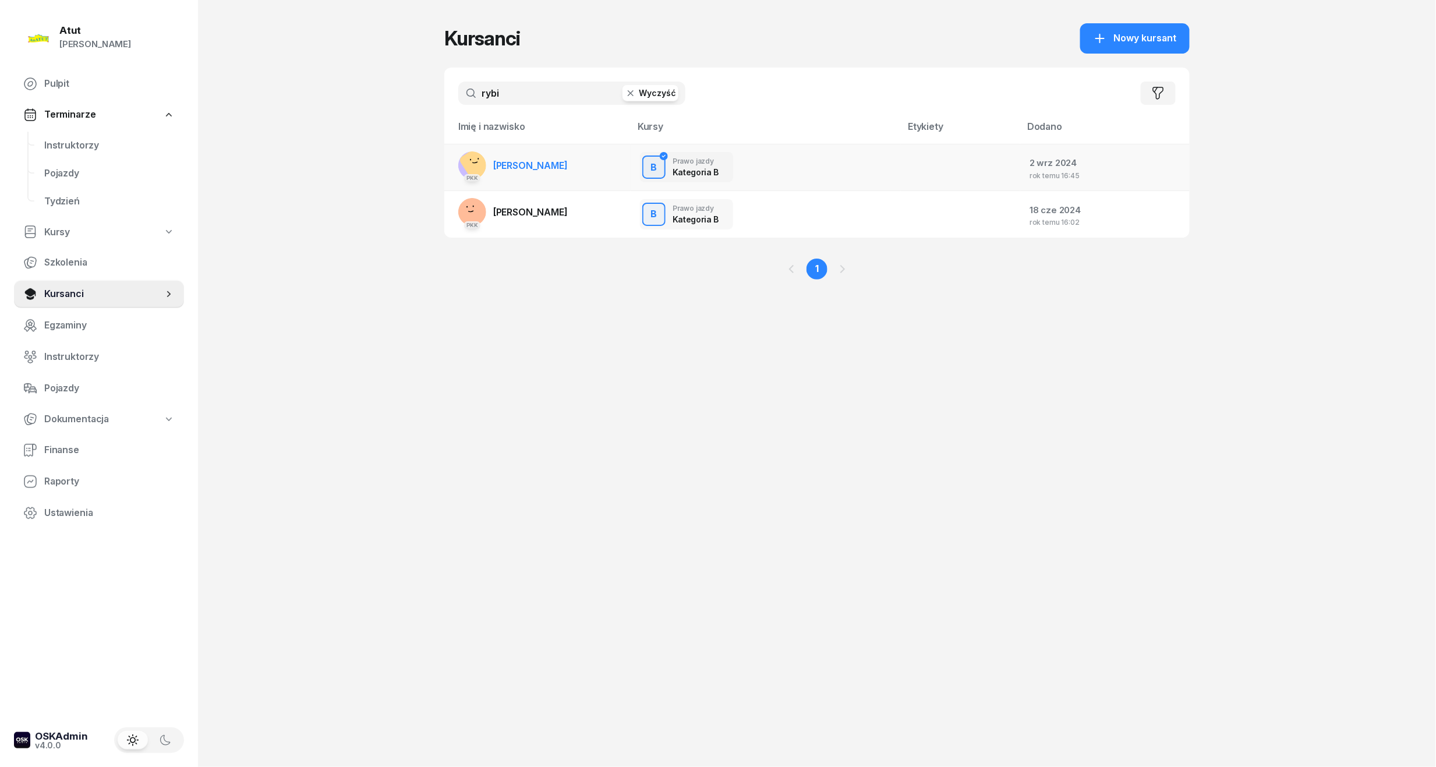
click at [501, 175] on link "PKK [PERSON_NAME]" at bounding box center [512, 165] width 109 height 28
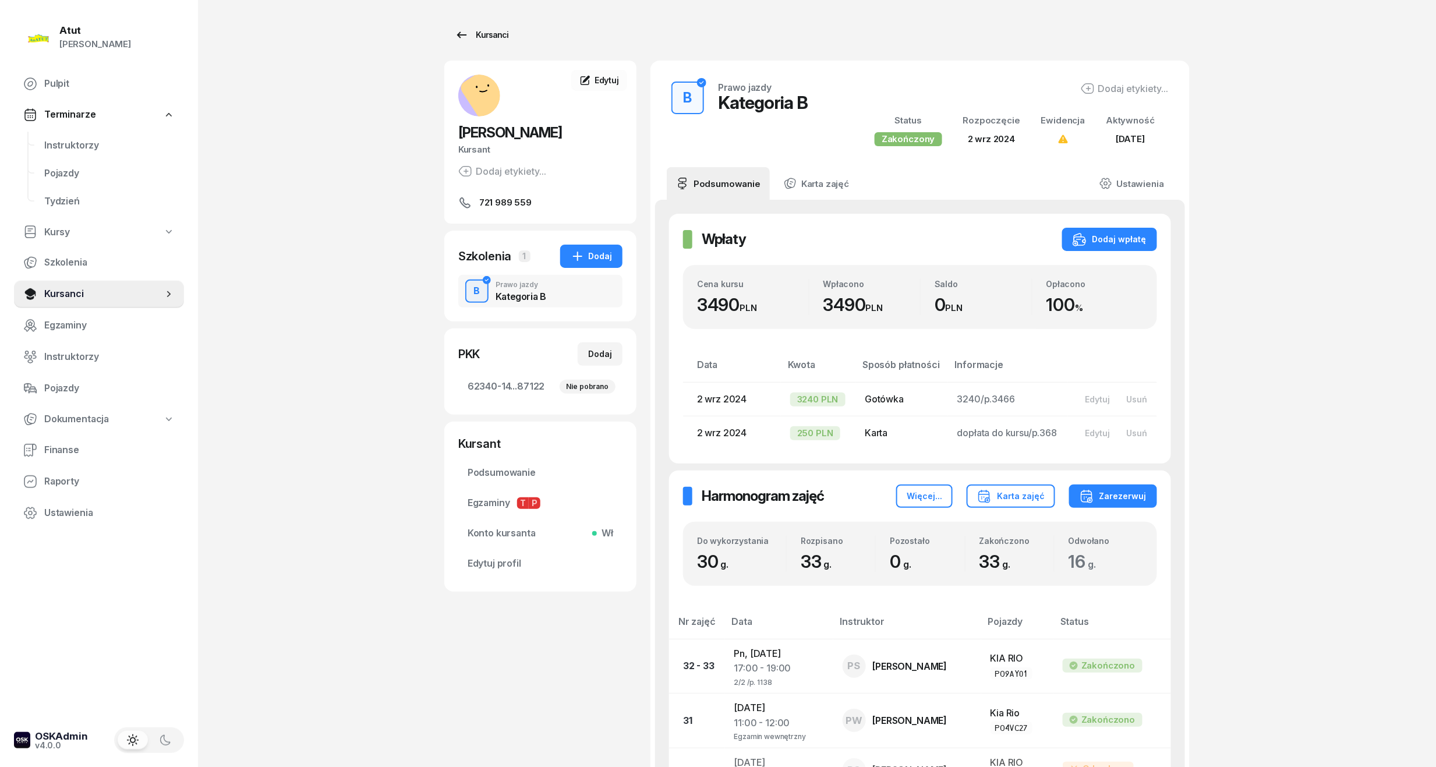
click at [485, 31] on div "Kursanci" at bounding box center [482, 35] width 54 height 14
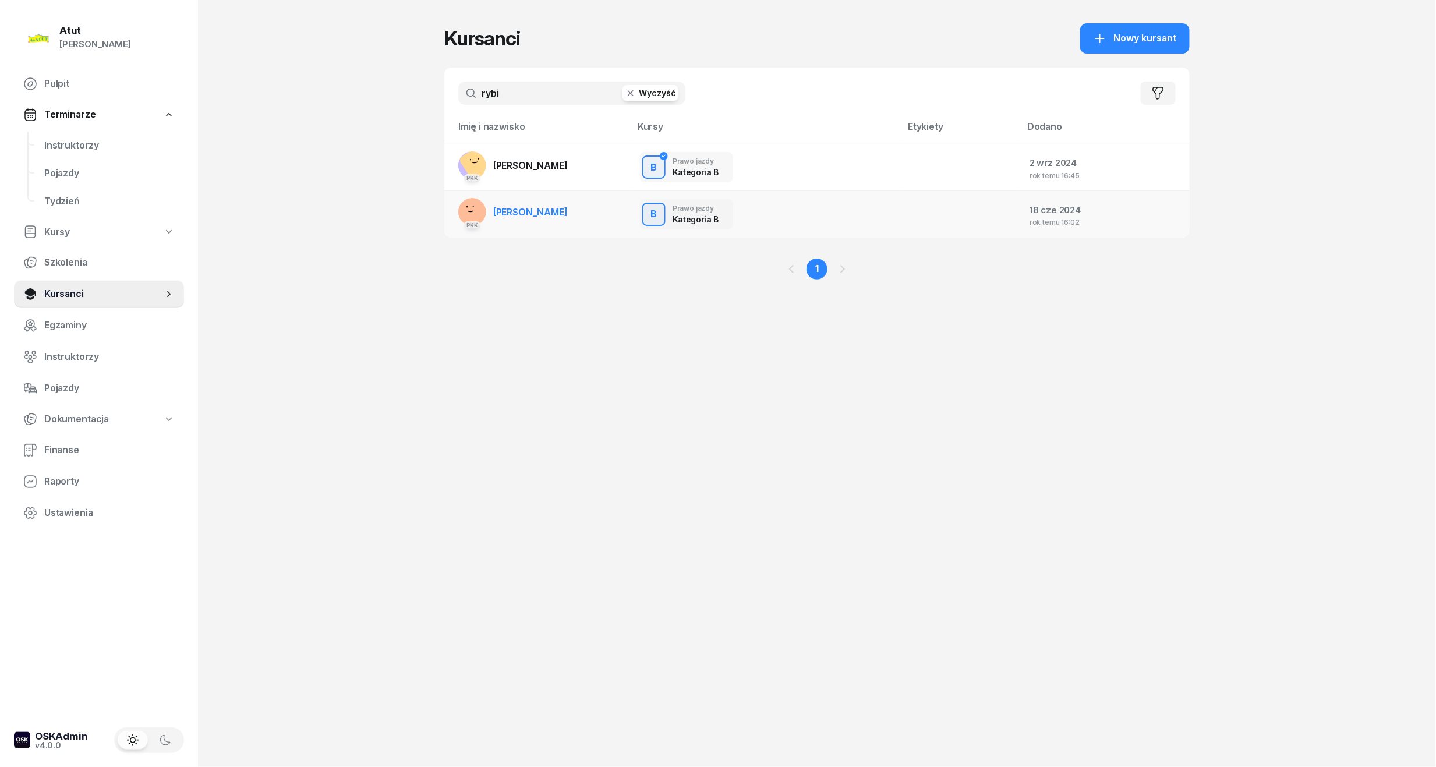
click at [492, 207] on link "PKK [PERSON_NAME]" at bounding box center [512, 212] width 109 height 28
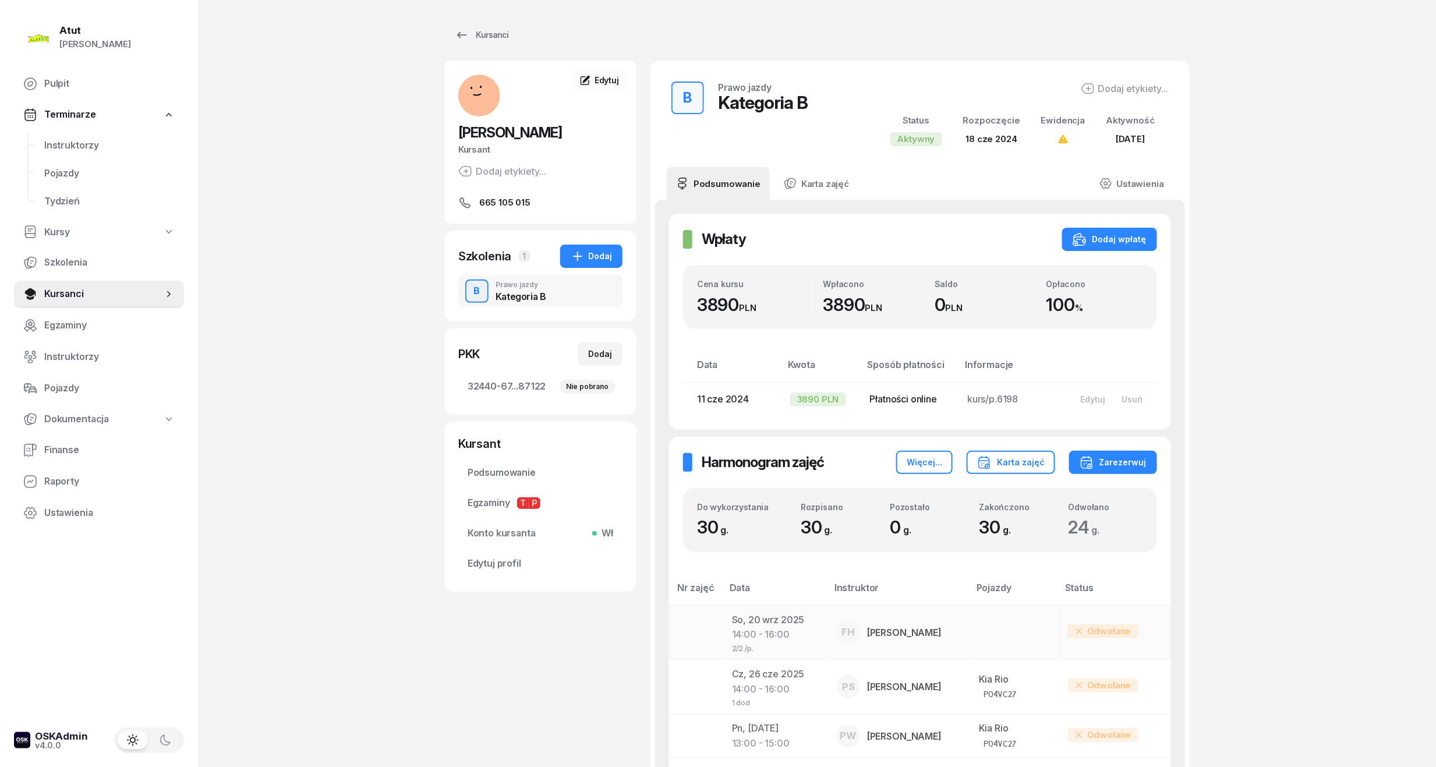
click at [752, 625] on td "[DATE] 14:00 - 16:00 2/2 /p." at bounding box center [775, 632] width 105 height 54
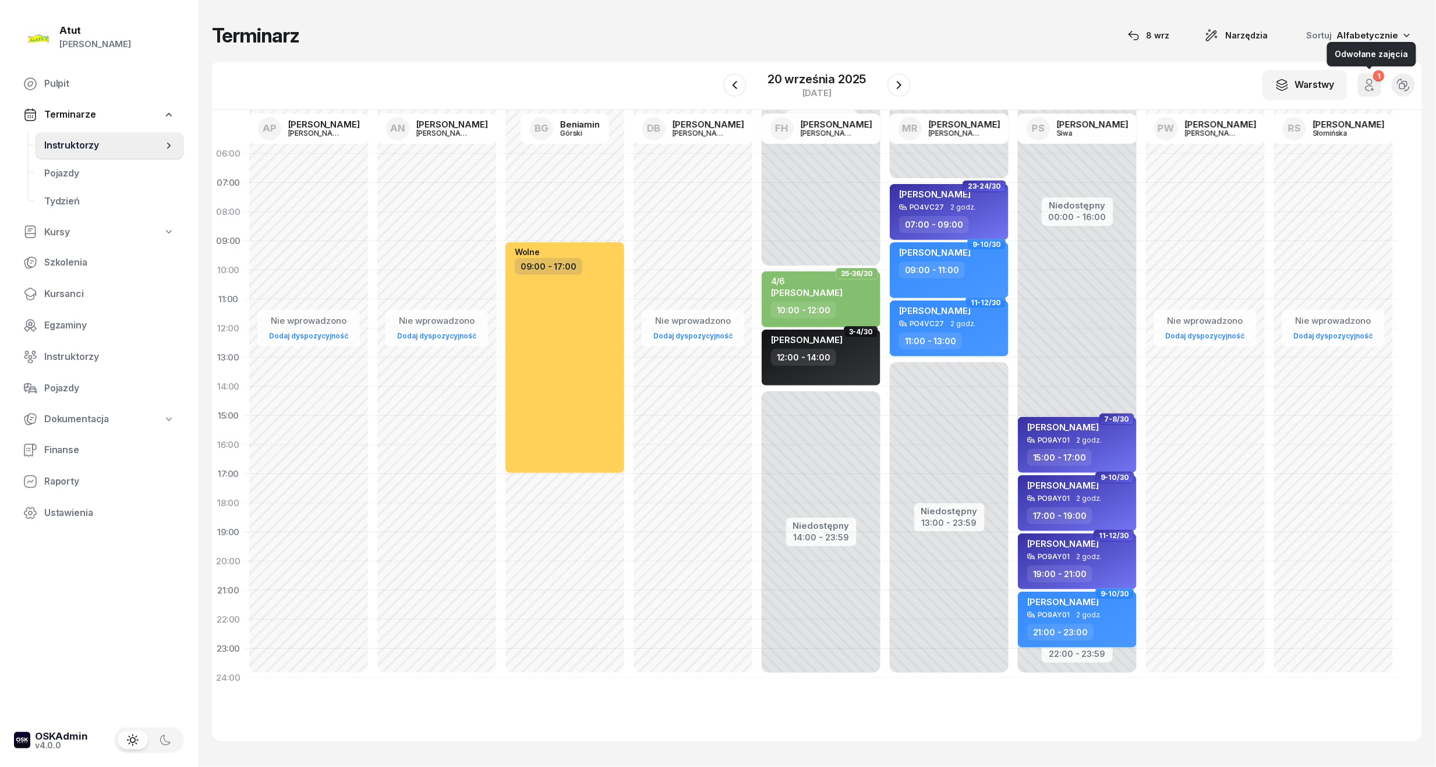
click at [1366, 89] on icon "button" at bounding box center [1369, 88] width 7 height 5
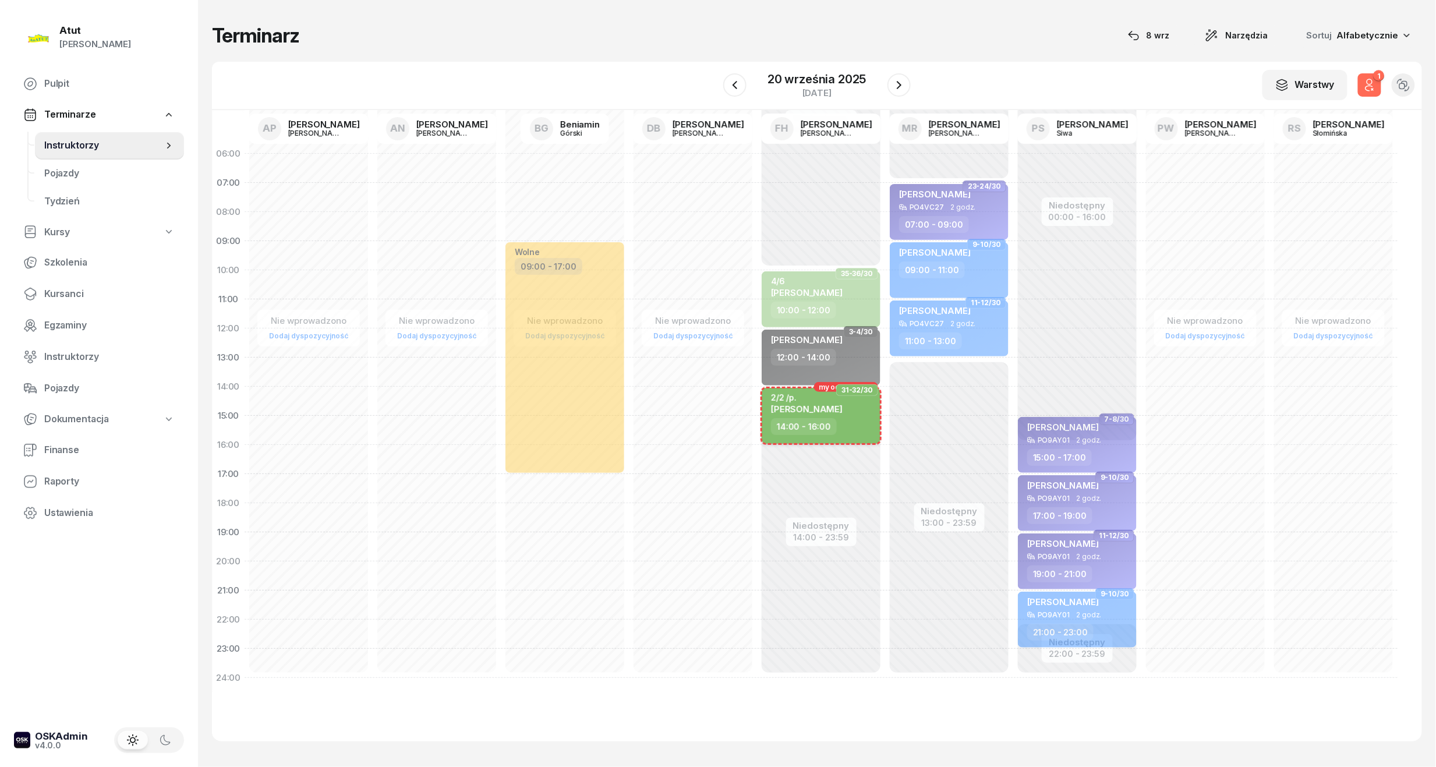
click at [830, 404] on span "[PERSON_NAME]" at bounding box center [807, 409] width 72 height 11
select select "14"
select select "16"
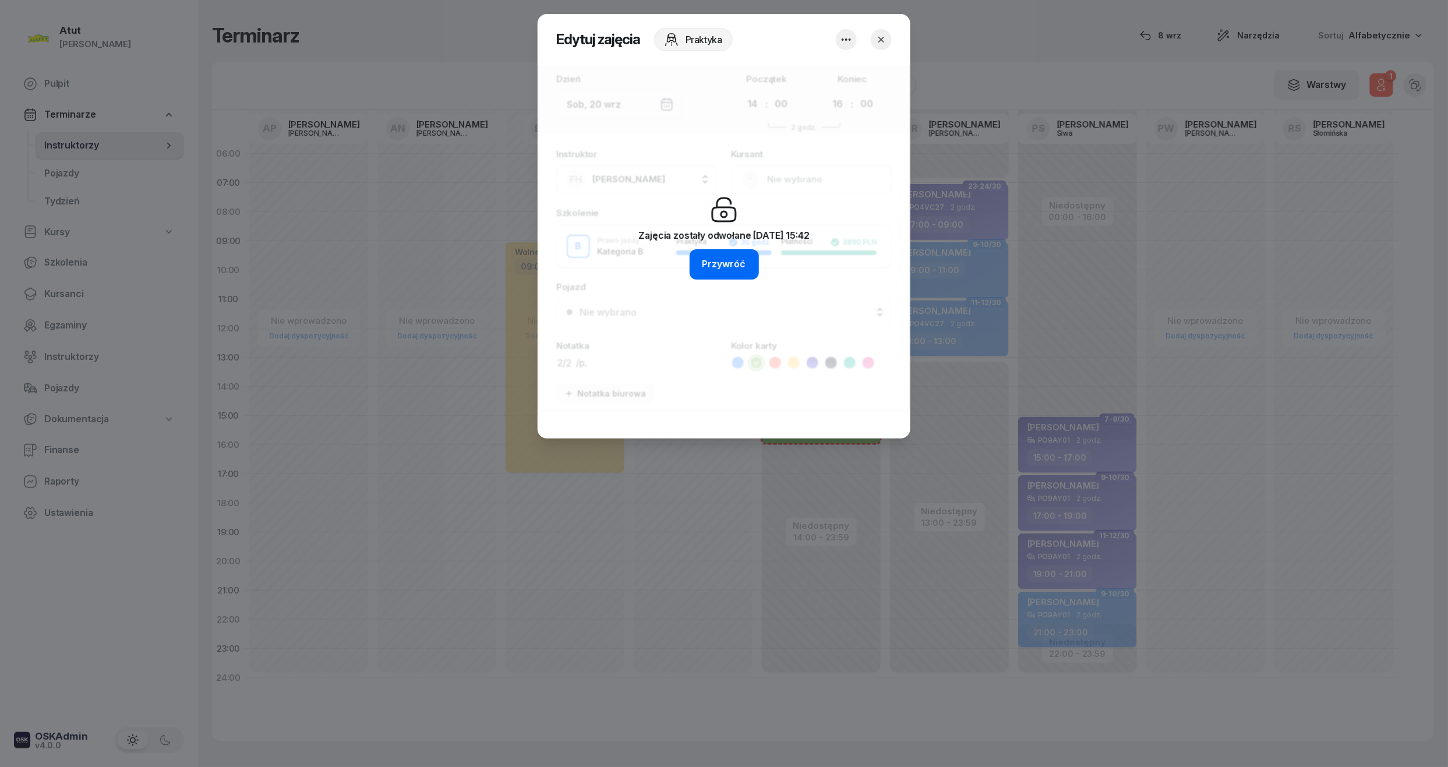
click at [741, 261] on div "Przywróć" at bounding box center [724, 264] width 44 height 15
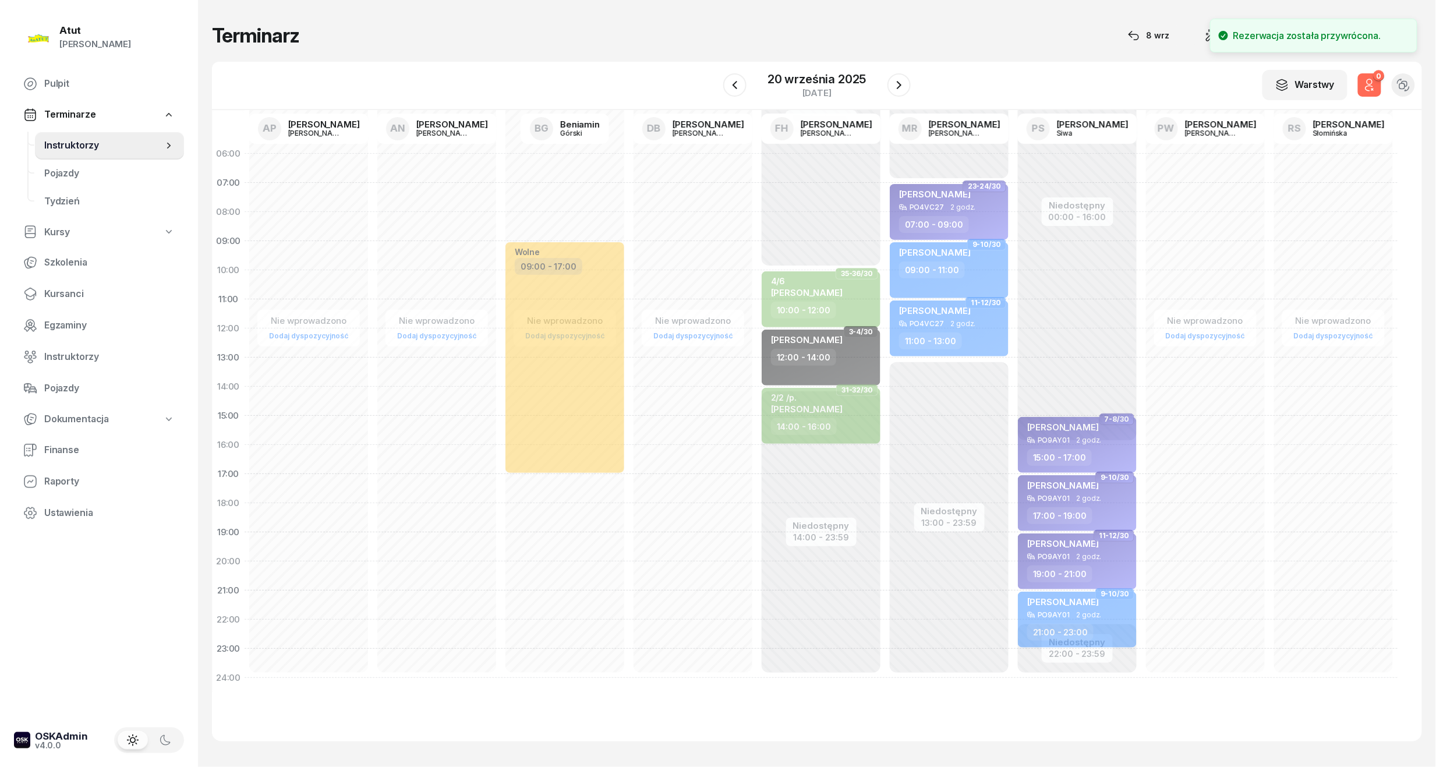
click at [556, 518] on div "Nie wprowadzono Dodaj dyspozycyjność Wolne 09:00 - 17:00" at bounding box center [565, 415] width 128 height 553
select select "18"
select select "20"
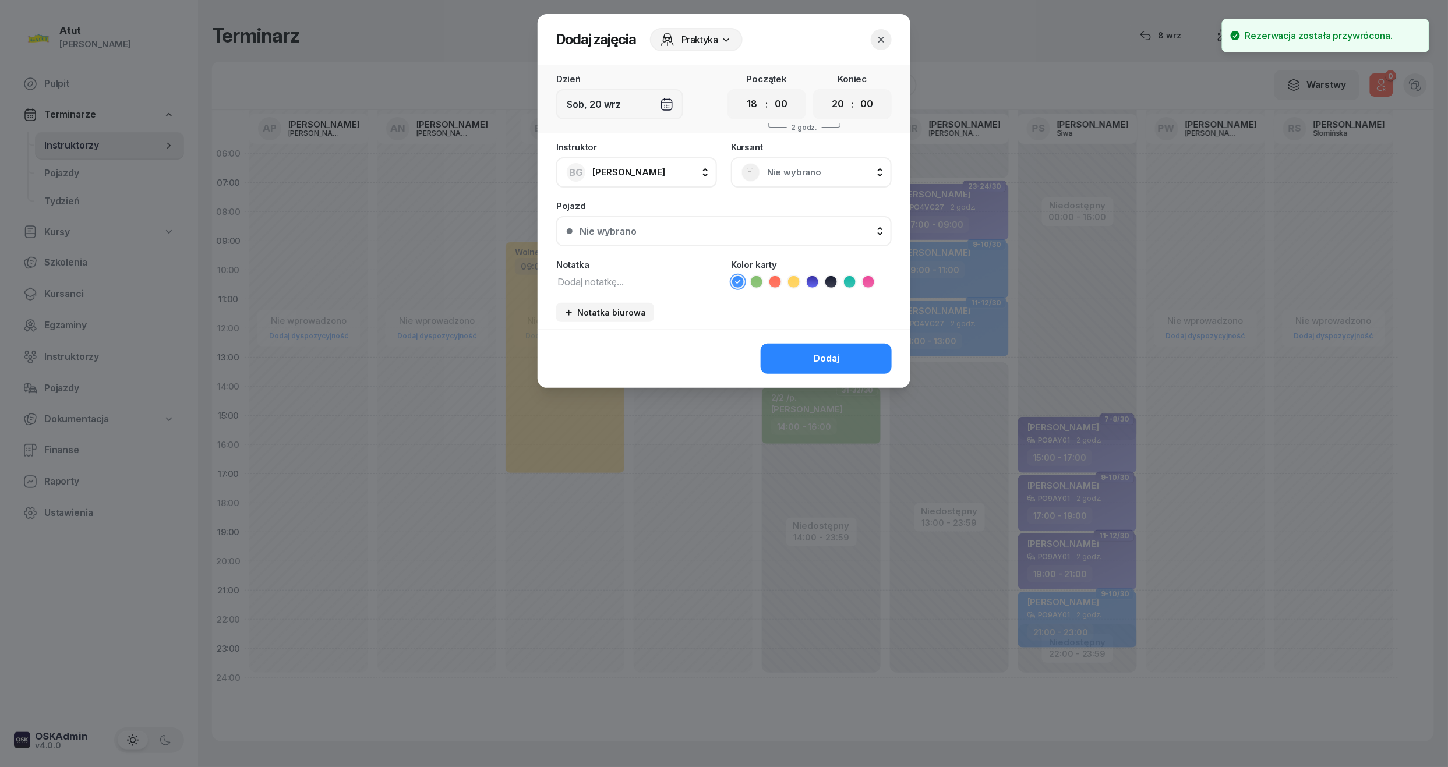
click at [875, 49] on header "Dodaj zajęcia Praktyka" at bounding box center [724, 39] width 373 height 51
click at [888, 40] on button "button" at bounding box center [881, 39] width 21 height 21
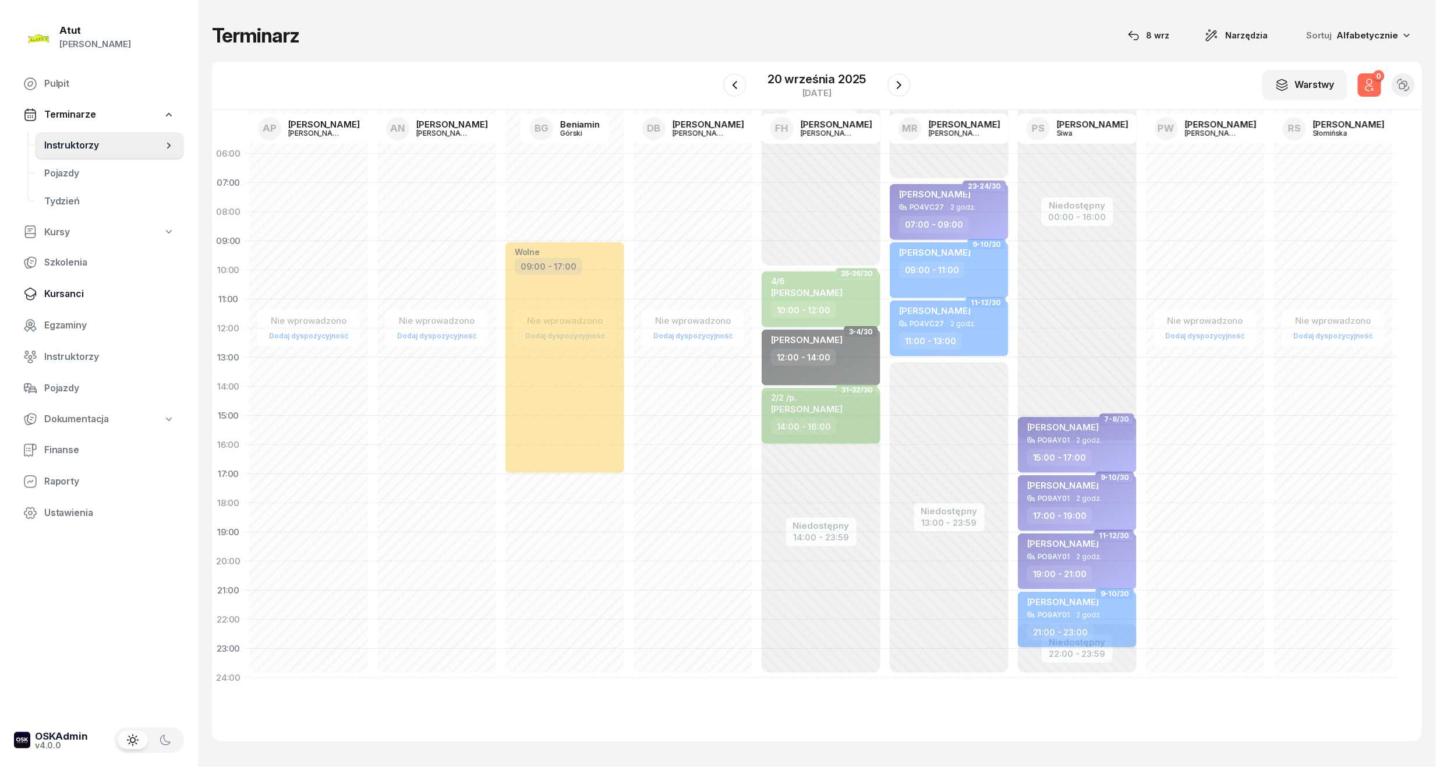
click at [66, 291] on span "Kursanci" at bounding box center [109, 294] width 130 height 15
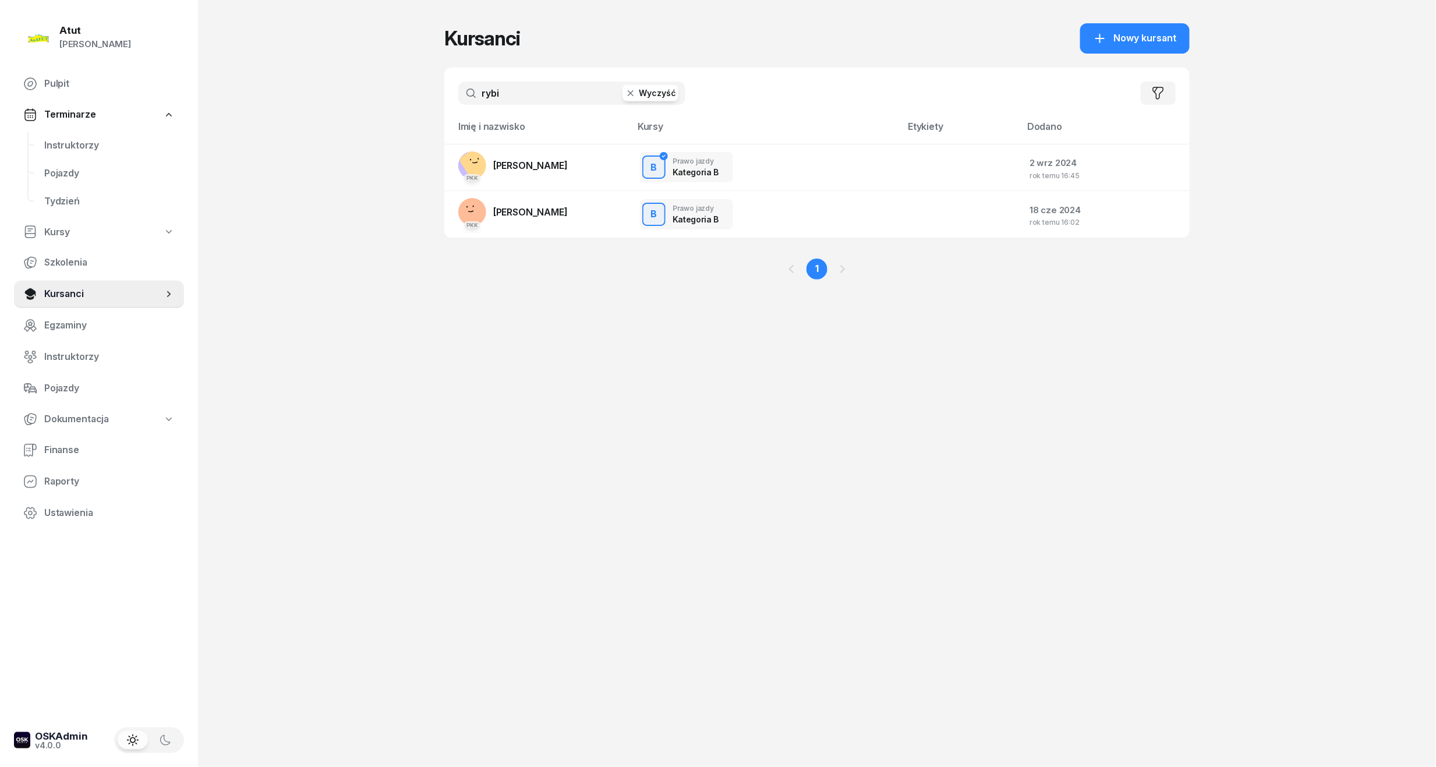
drag, startPoint x: 522, startPoint y: 94, endPoint x: 254, endPoint y: 122, distance: 269.3
click at [254, 122] on div "Atut [PERSON_NAME] Pulpit Terminarze Instruktorzy Pojazdy Tydzień Kursy Szkolen…" at bounding box center [718, 383] width 1436 height 767
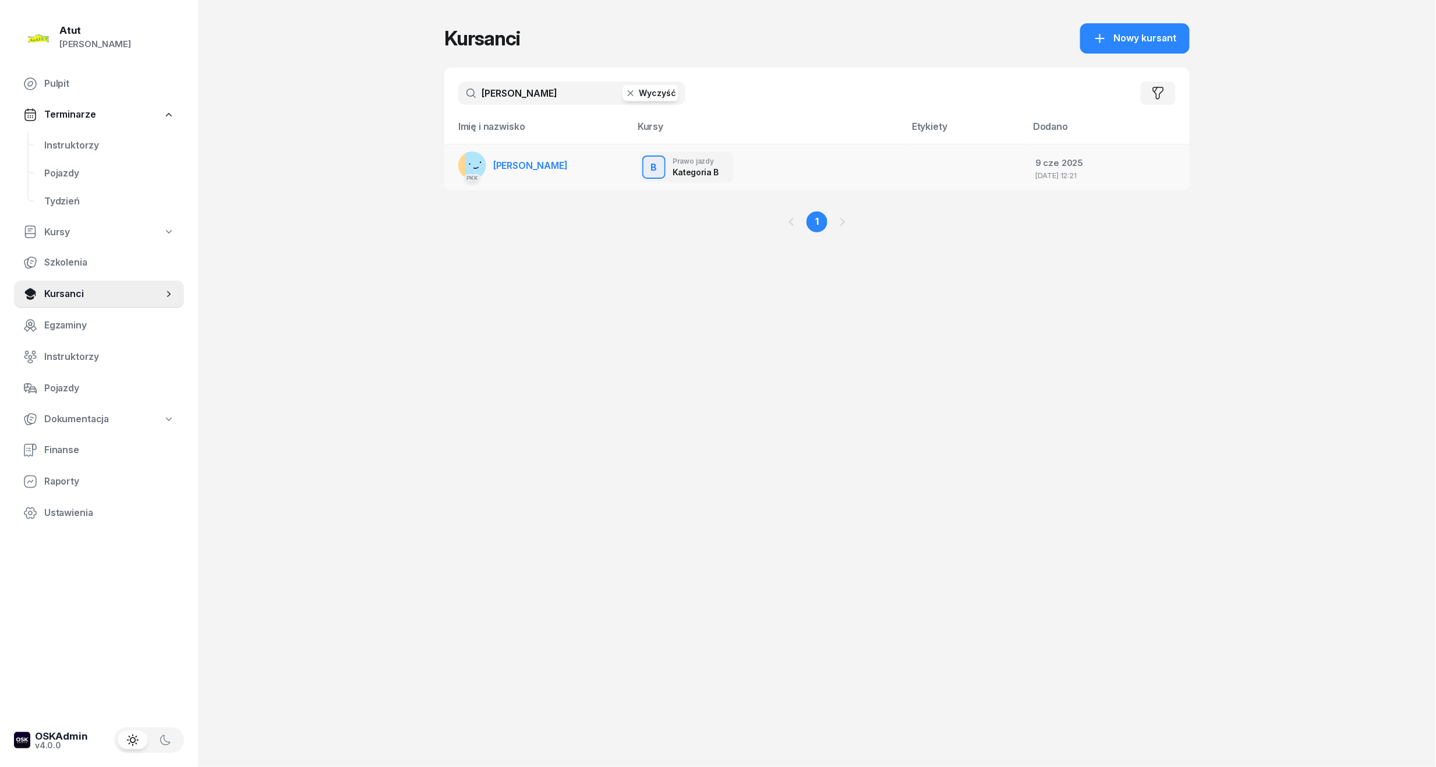
type input "[PERSON_NAME]"
click at [508, 165] on span "[PERSON_NAME]" at bounding box center [530, 166] width 75 height 12
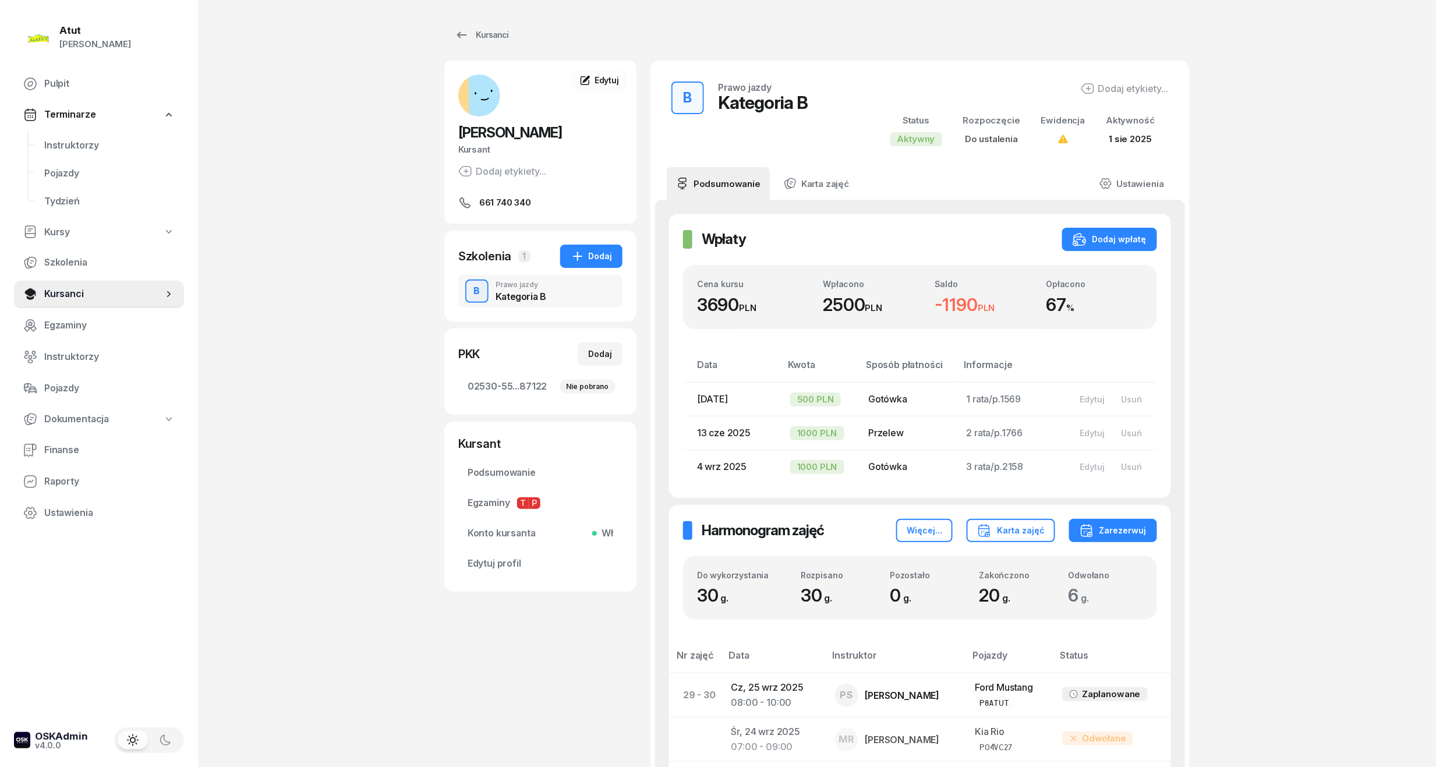
click at [1063, 251] on div "Wpłaty Wpłaty Dodaj wpłatę" at bounding box center [920, 239] width 474 height 23
click at [1092, 245] on div "Dodaj wpłatę" at bounding box center [1110, 239] width 74 height 14
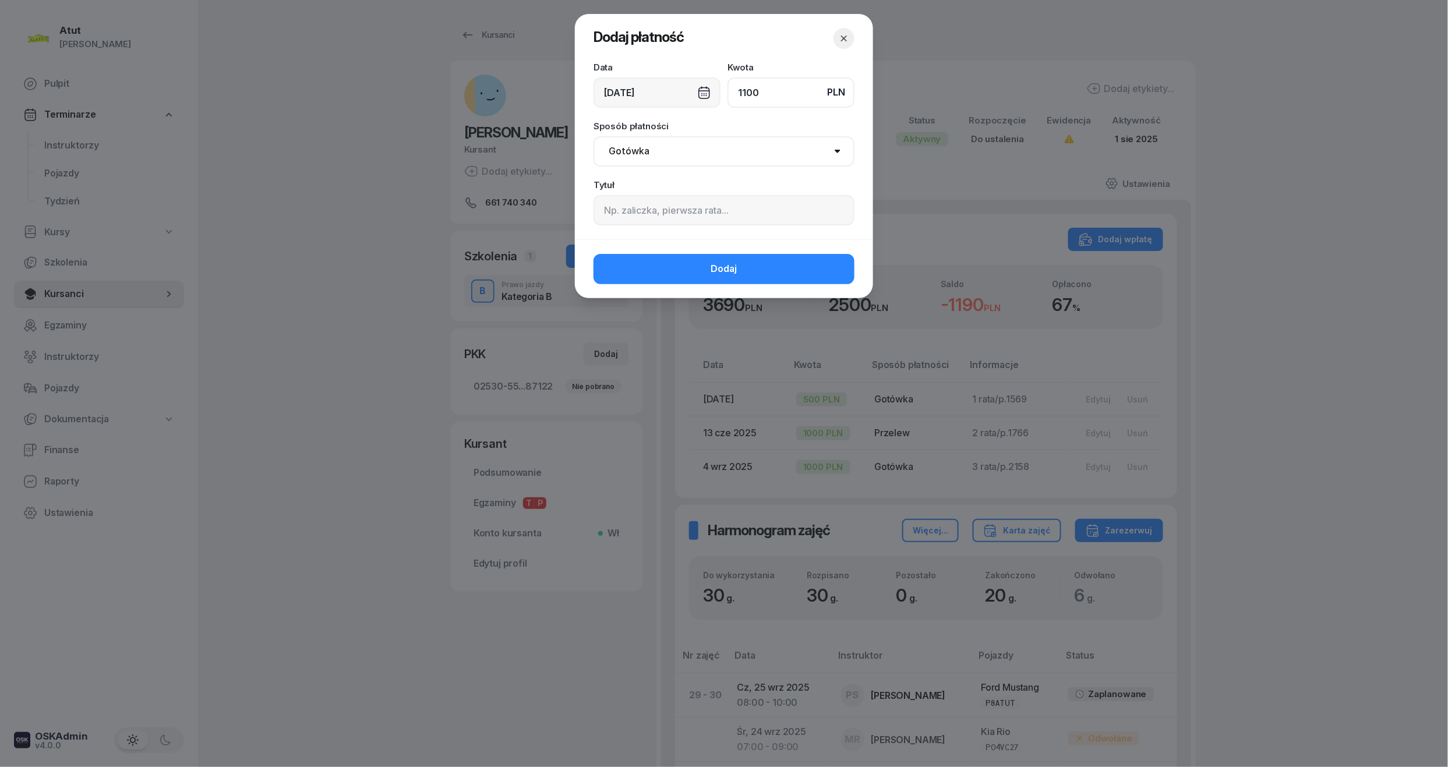
type input "1100"
click at [748, 214] on input at bounding box center [723, 210] width 261 height 30
paste input "2238"
type input "4 rata/p.2238"
click at [746, 273] on button "Dodaj" at bounding box center [723, 269] width 261 height 30
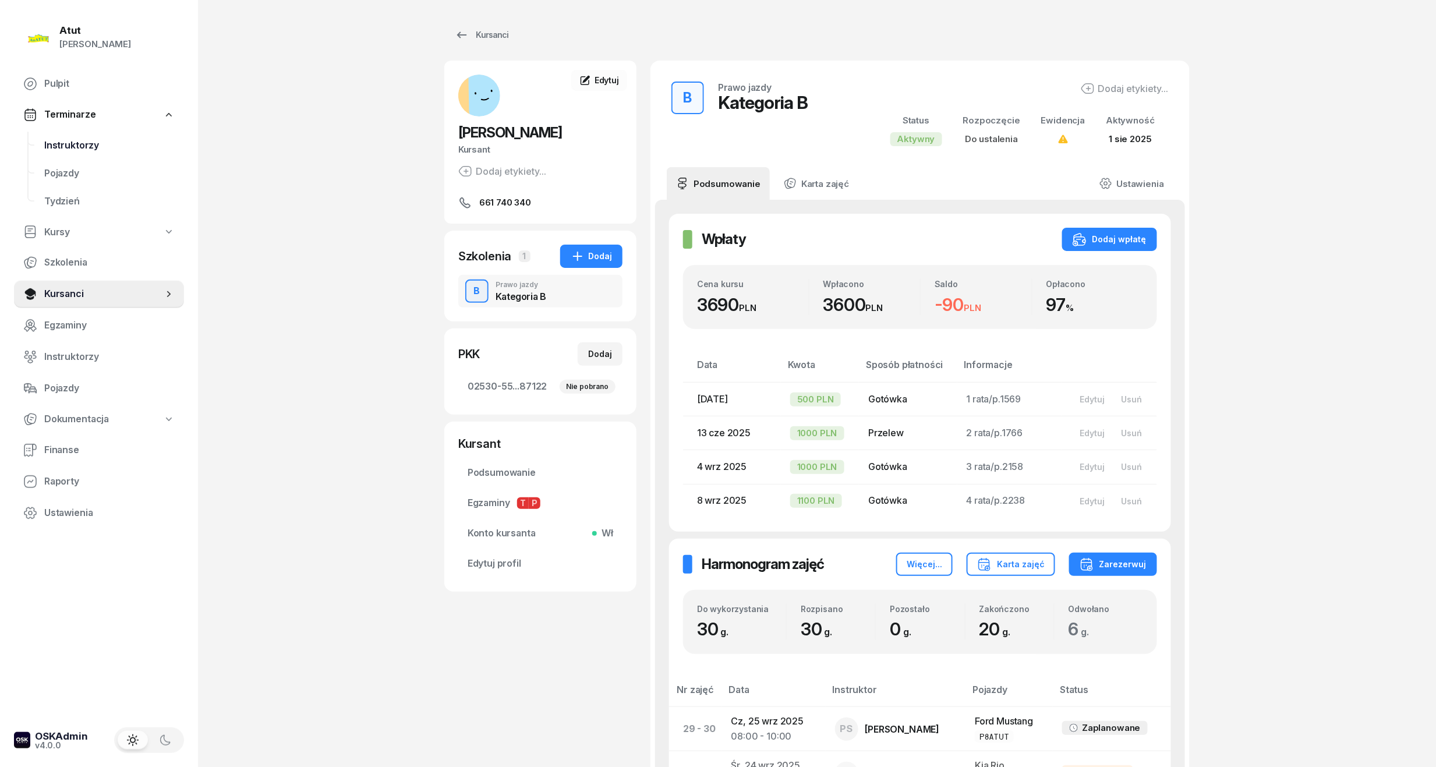
click at [69, 147] on span "Instruktorzy" at bounding box center [109, 145] width 130 height 15
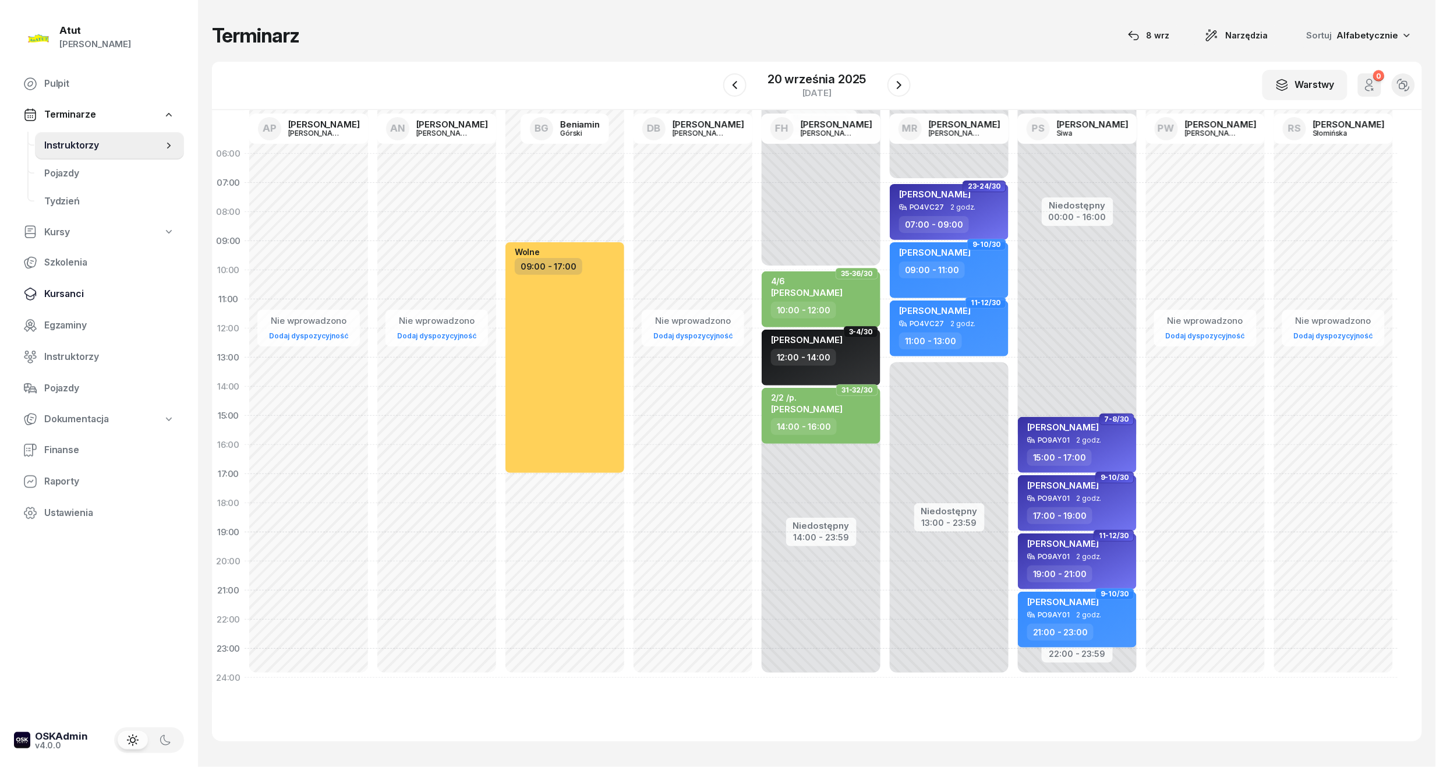
click at [51, 288] on span "Kursanci" at bounding box center [109, 294] width 130 height 15
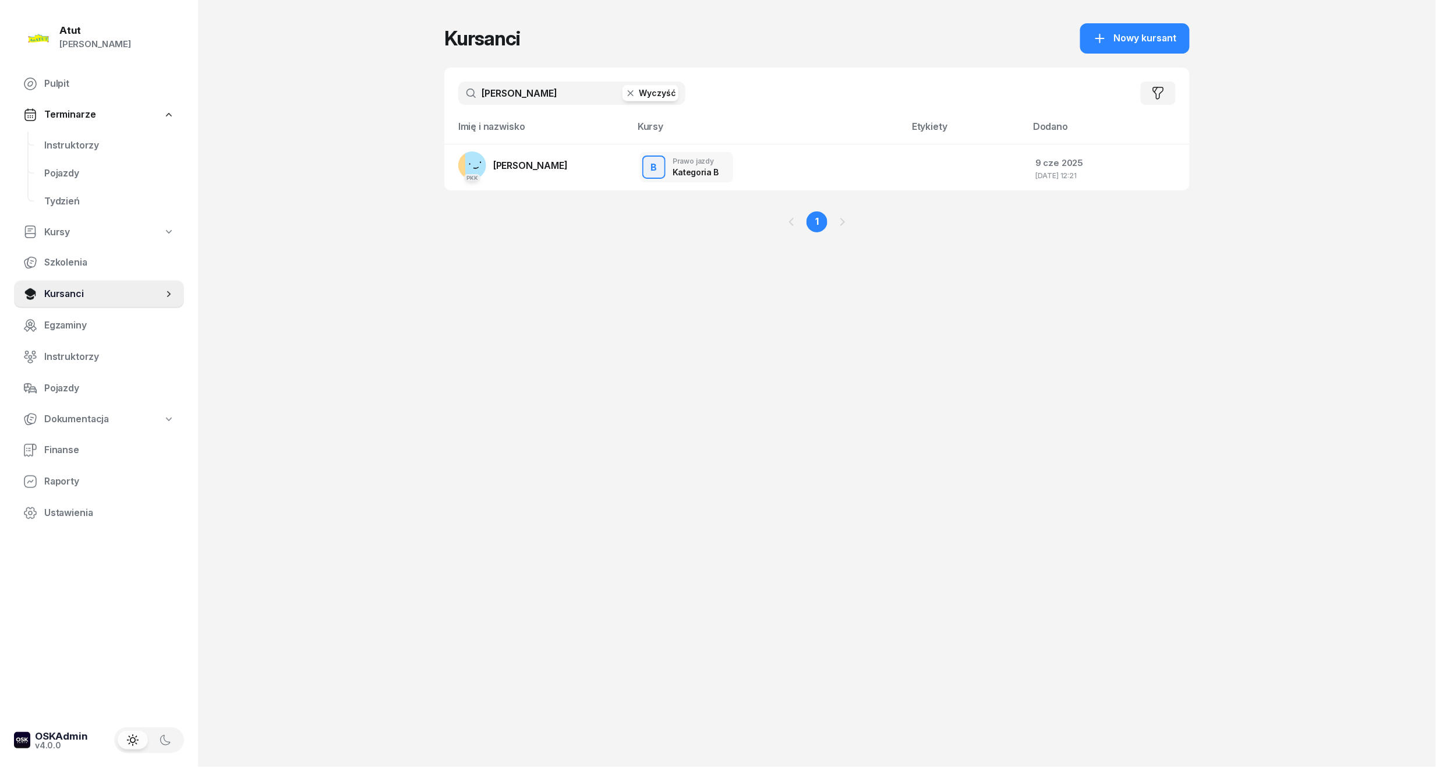
drag, startPoint x: 577, startPoint y: 84, endPoint x: 255, endPoint y: 124, distance: 323.9
click at [255, 124] on div "Atut [PERSON_NAME] Pulpit Terminarze Instruktorzy Pojazdy Tydzień Kursy Szkolen…" at bounding box center [718, 383] width 1436 height 767
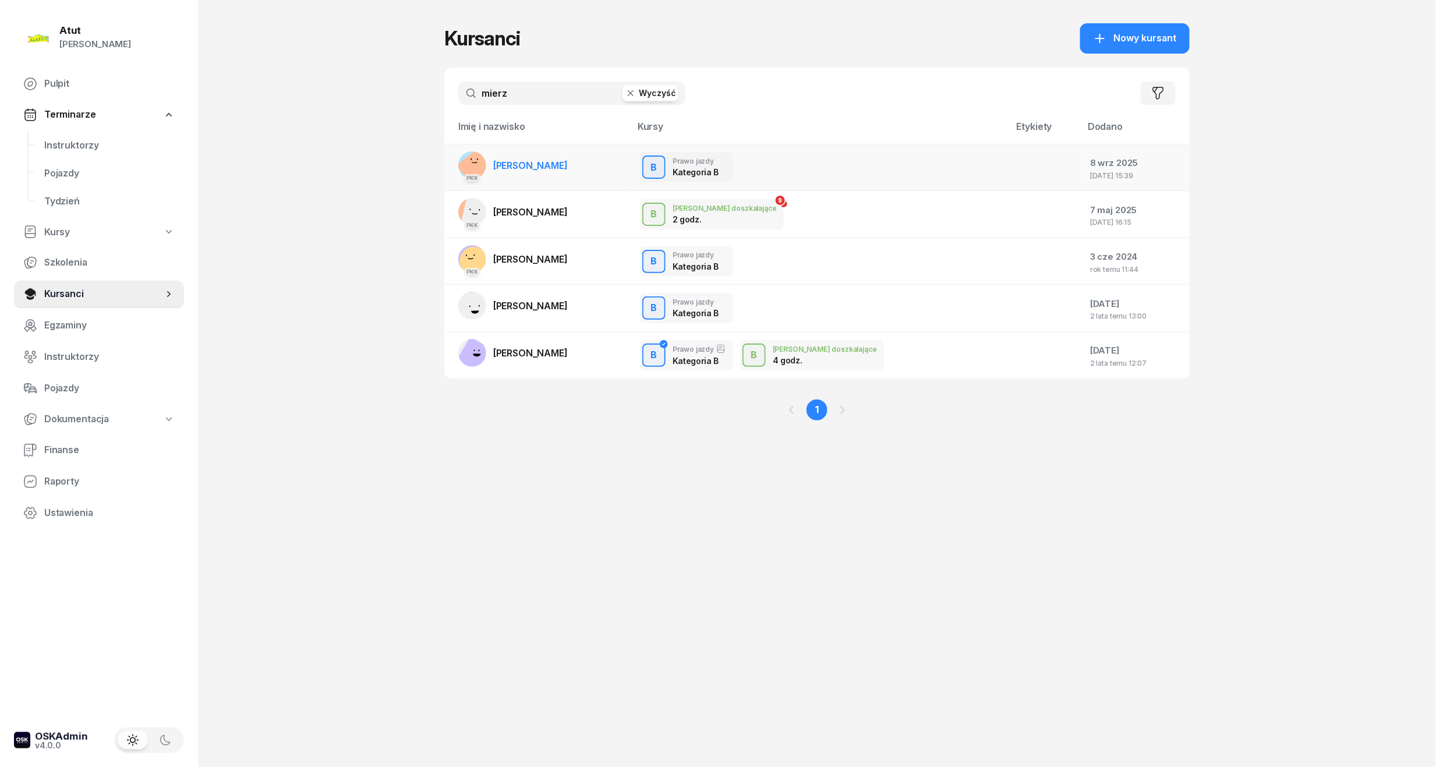
type input "mierz"
click at [548, 160] on span "[PERSON_NAME]" at bounding box center [530, 166] width 75 height 12
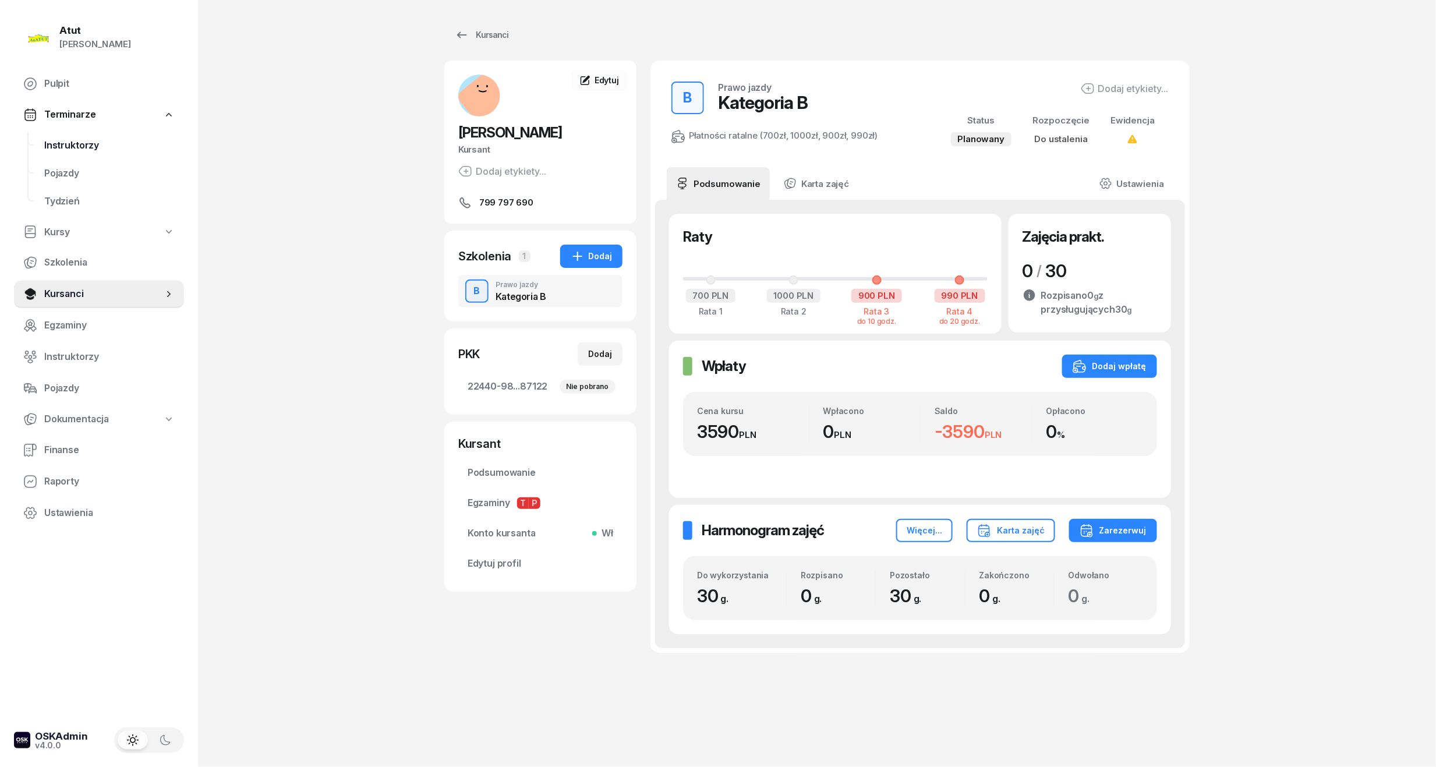
click at [75, 139] on span "Instruktorzy" at bounding box center [109, 145] width 130 height 15
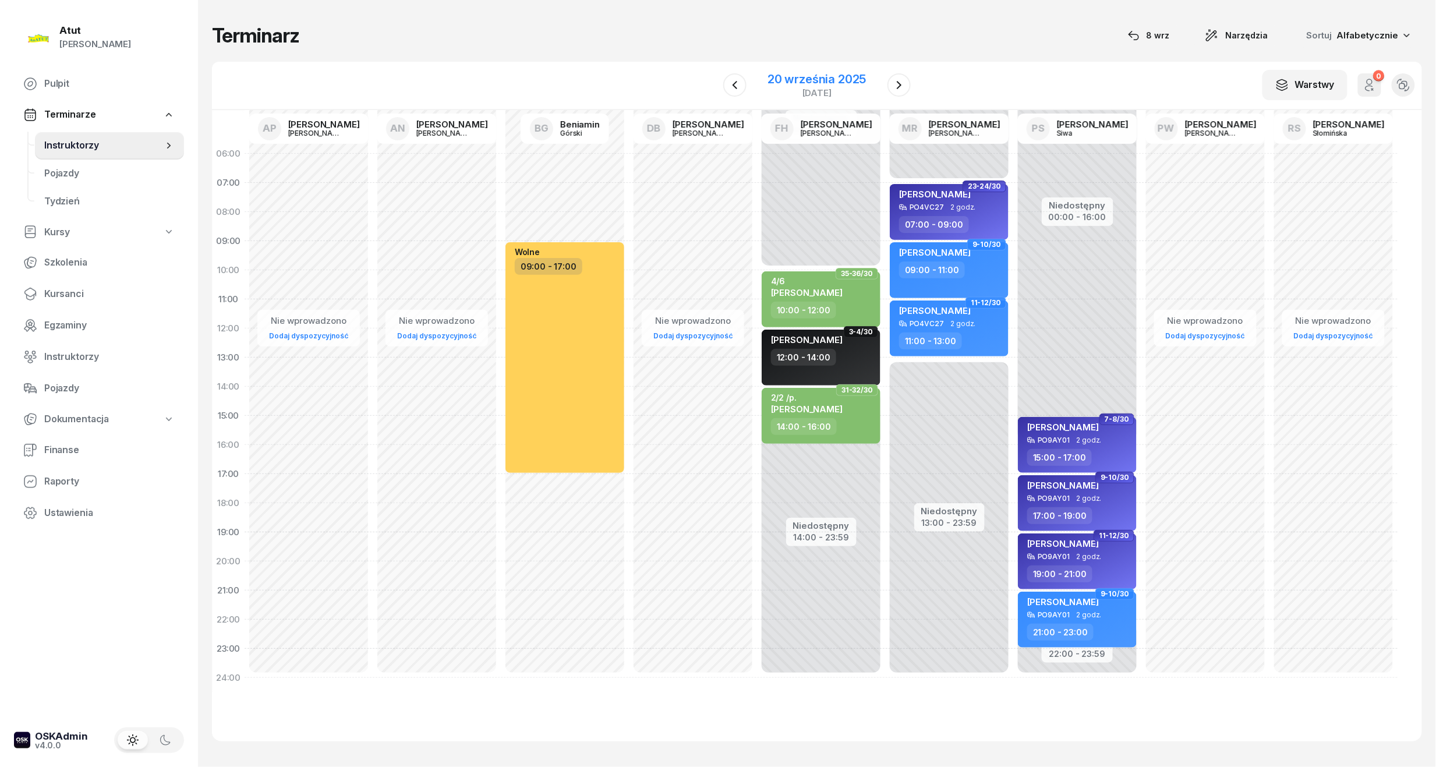
click at [811, 75] on div "20 września 2025" at bounding box center [817, 79] width 98 height 12
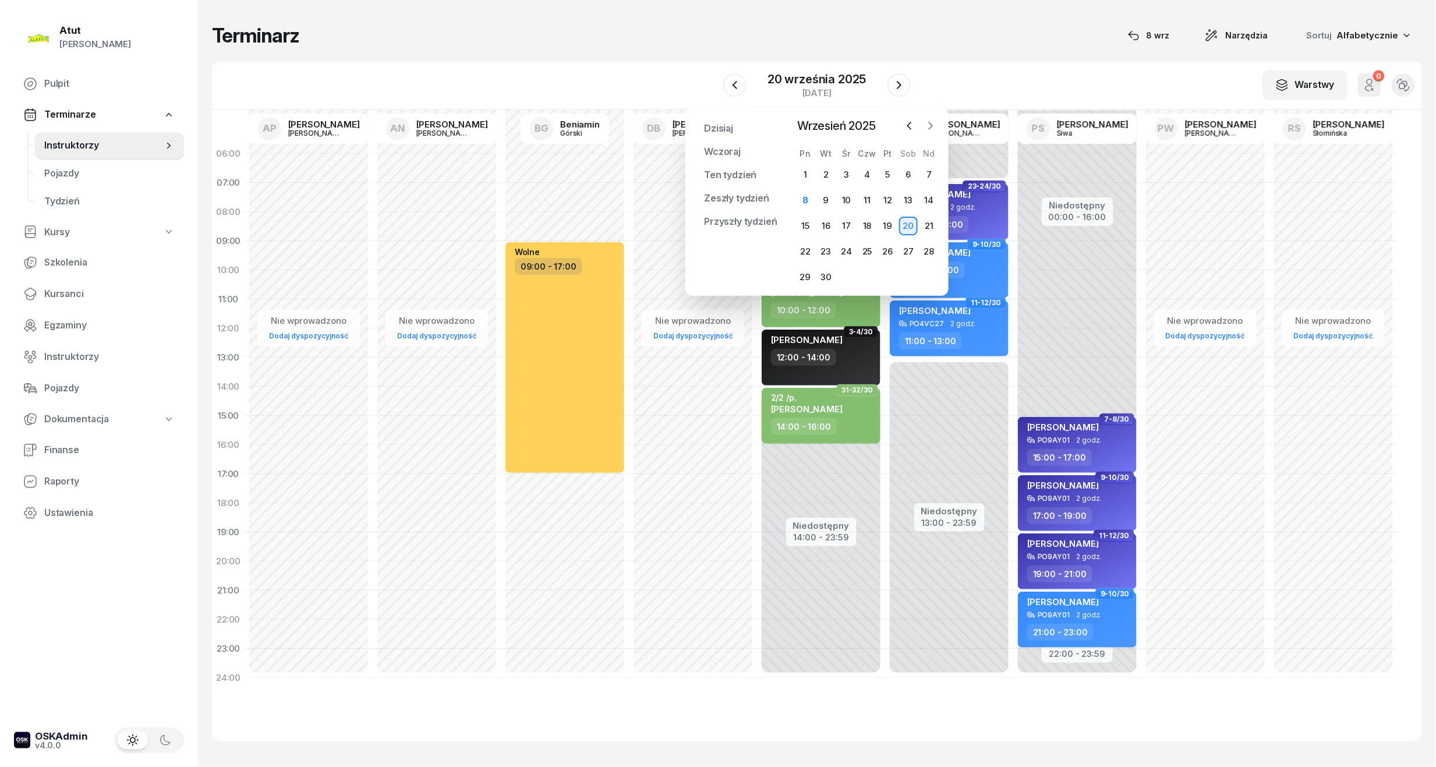
click at [930, 122] on icon "button" at bounding box center [930, 125] width 3 height 7
click at [909, 170] on div "4" at bounding box center [908, 174] width 19 height 19
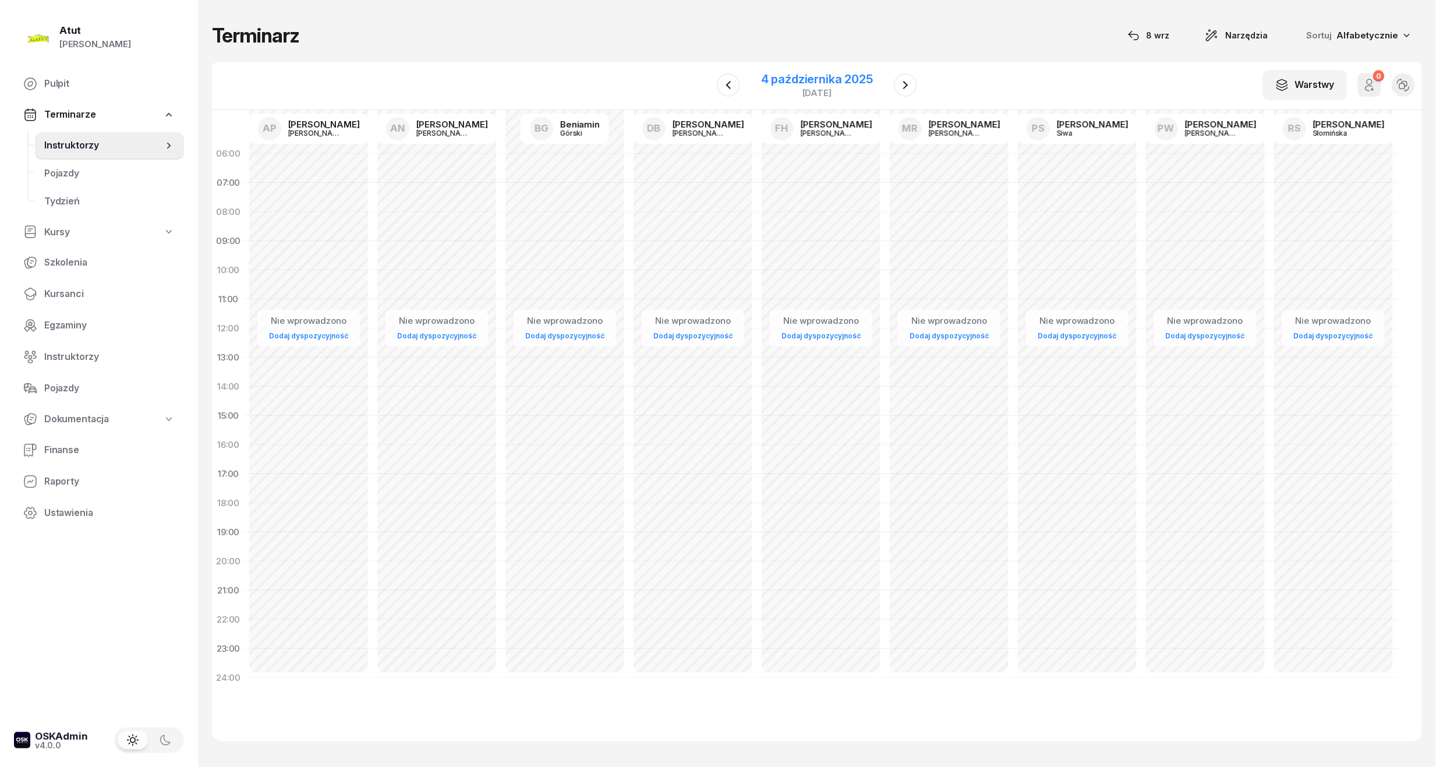
click at [827, 76] on div "4 października 2025" at bounding box center [817, 79] width 112 height 12
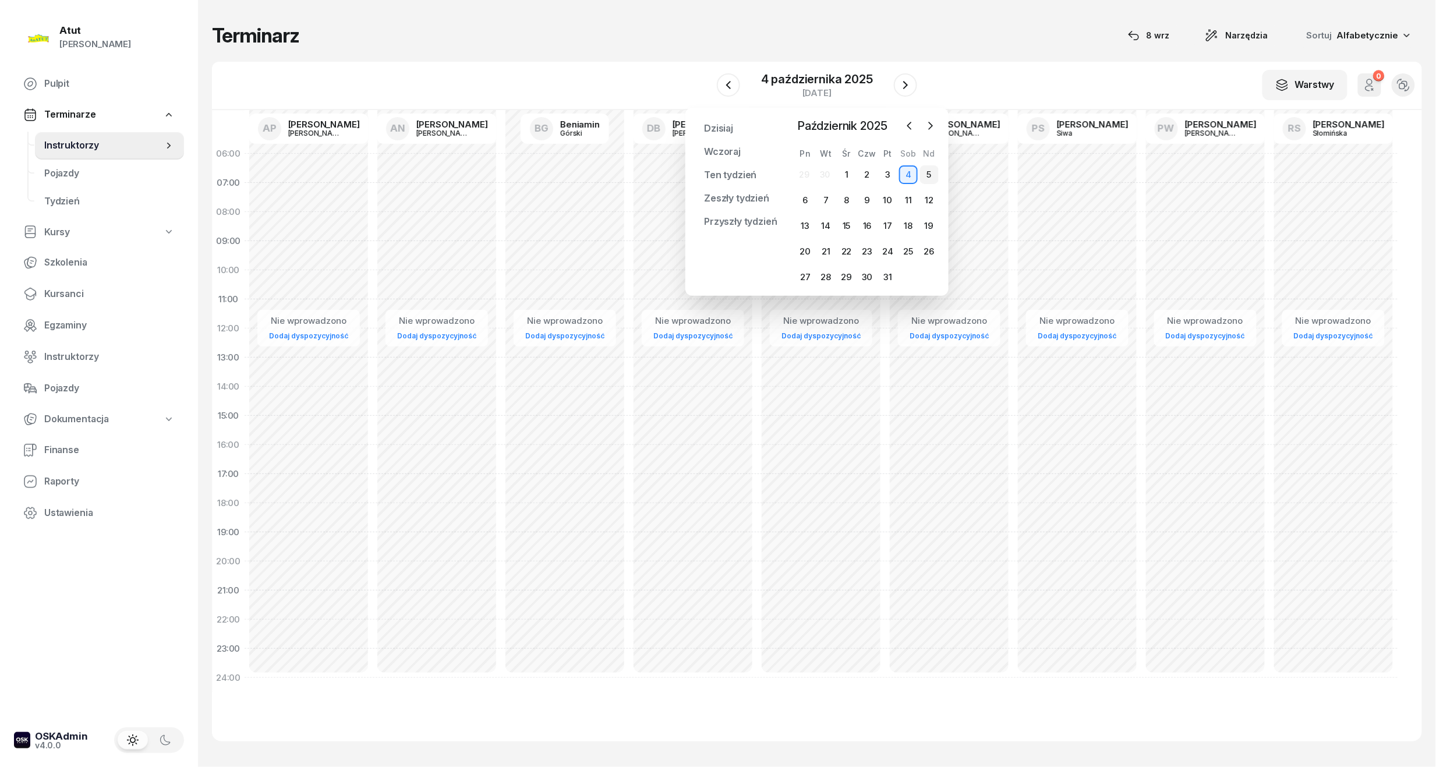
click at [928, 168] on div "5" at bounding box center [929, 174] width 19 height 19
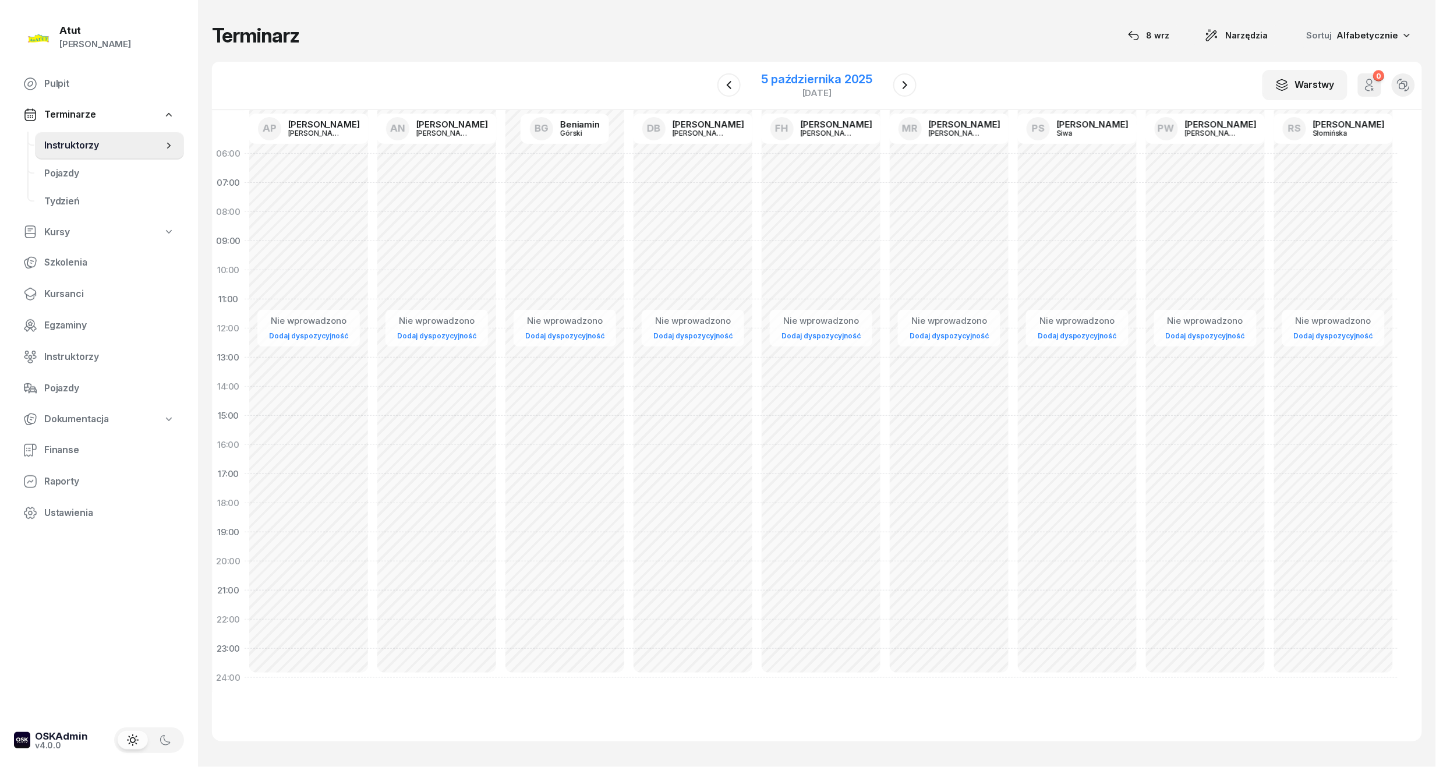
click at [830, 77] on div "5 października 2025" at bounding box center [817, 79] width 111 height 12
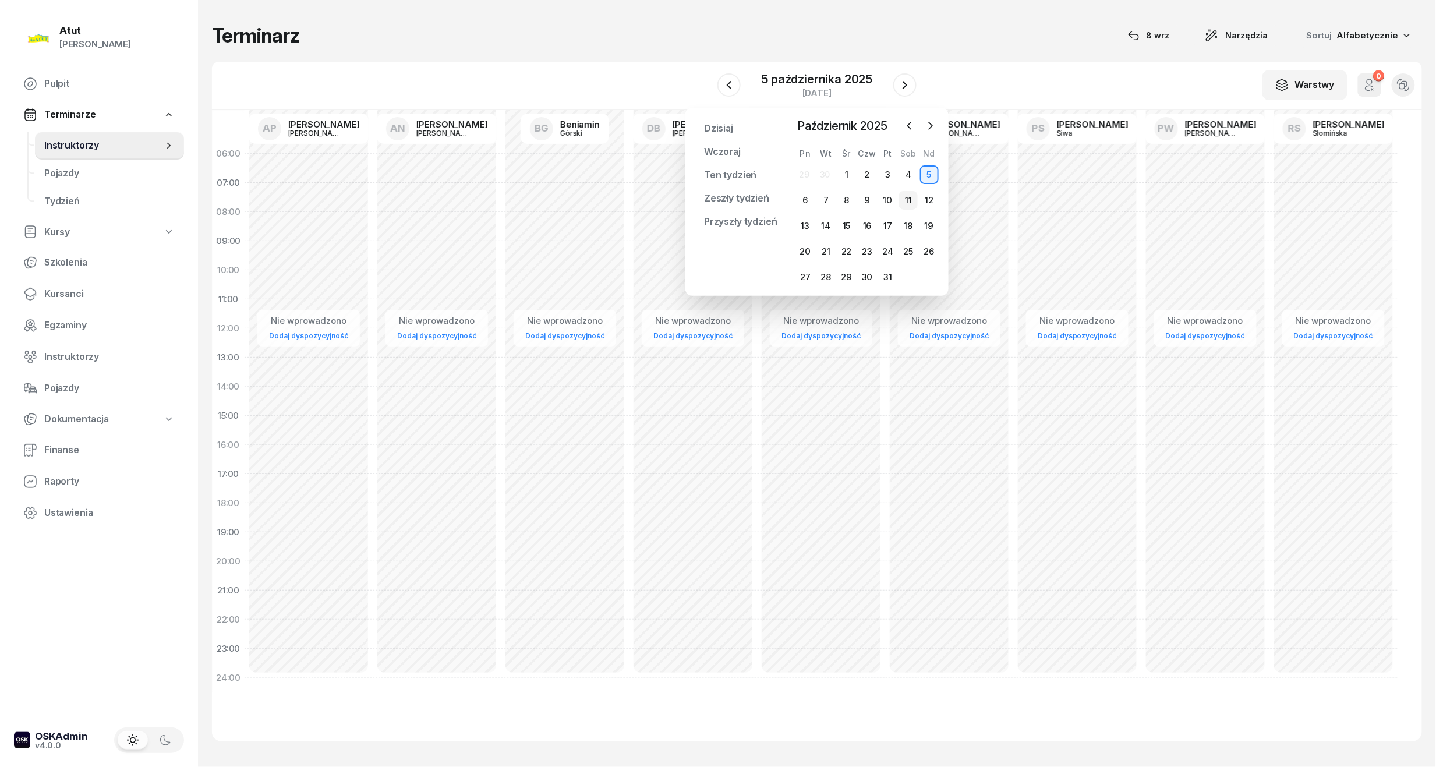
click at [907, 195] on div "11" at bounding box center [908, 200] width 19 height 19
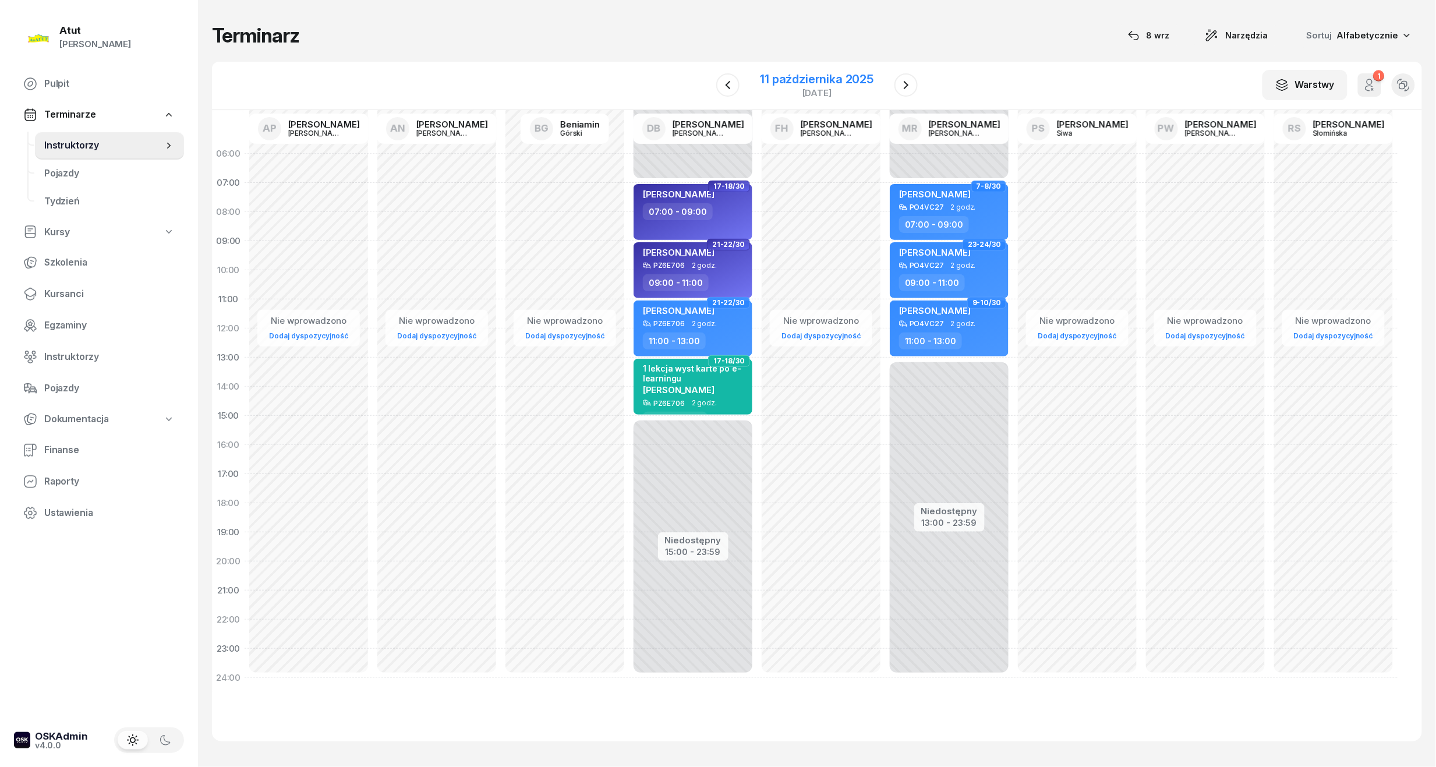
click at [839, 87] on div "[DATE]" at bounding box center [818, 85] width 114 height 24
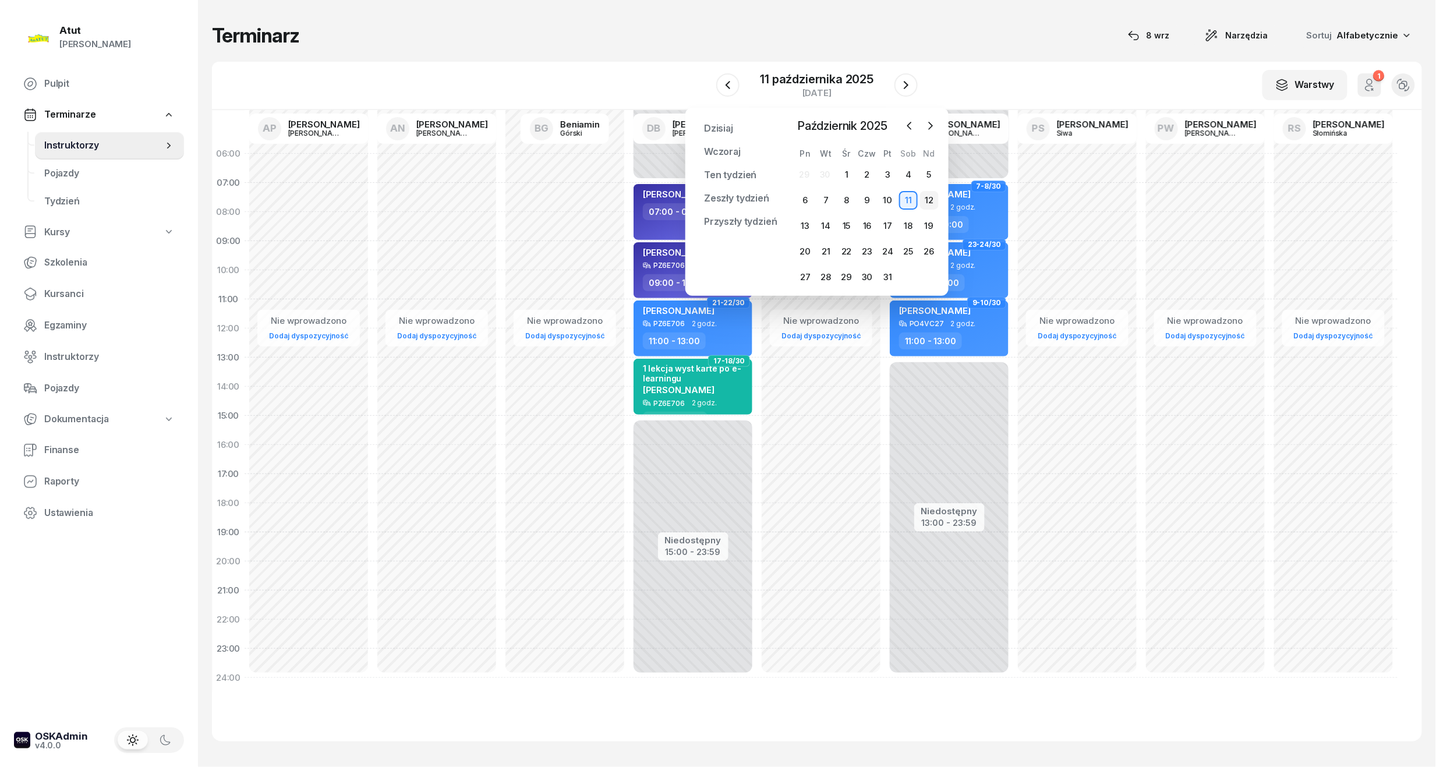
click at [933, 201] on div "12" at bounding box center [929, 200] width 19 height 19
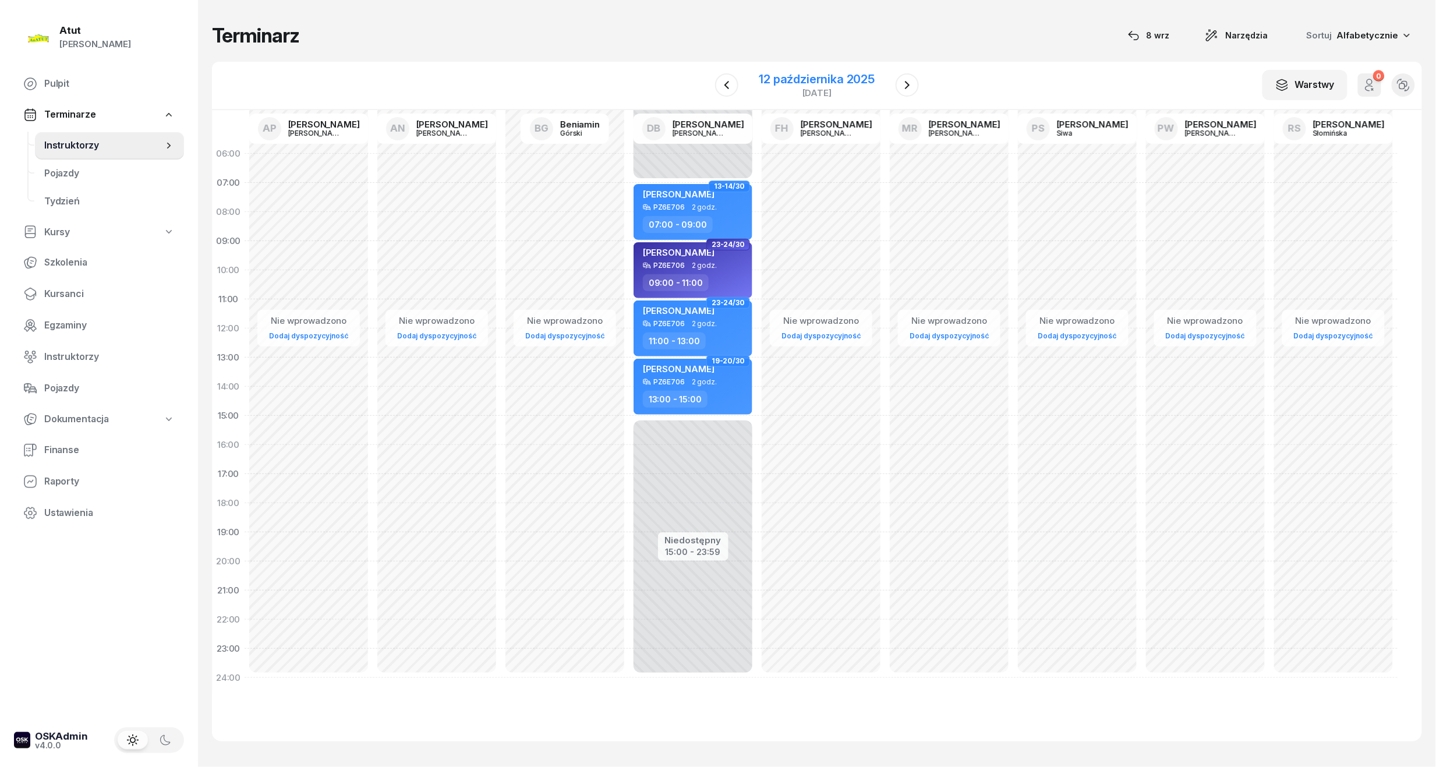
click at [846, 75] on div "12 października 2025" at bounding box center [817, 79] width 116 height 12
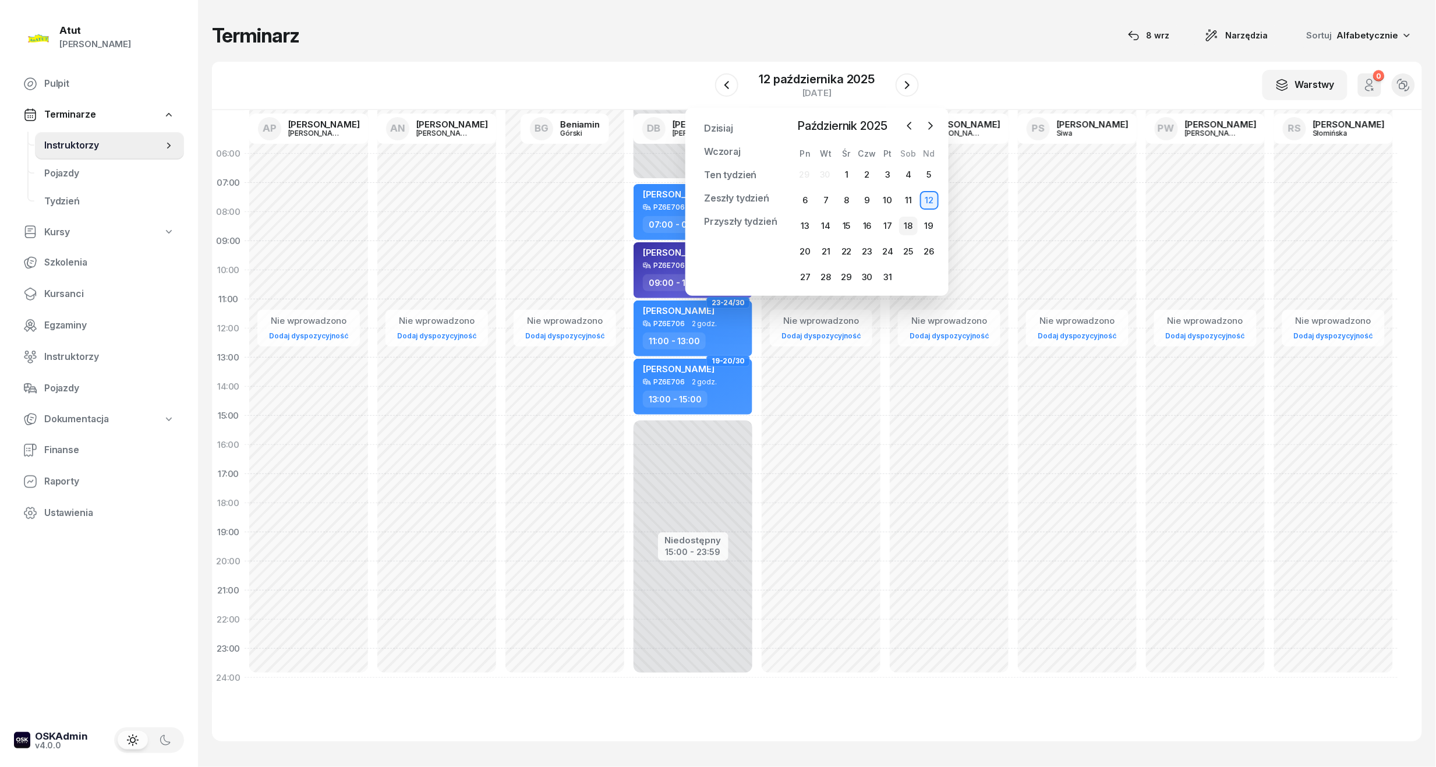
click at [914, 224] on div "18" at bounding box center [908, 226] width 19 height 19
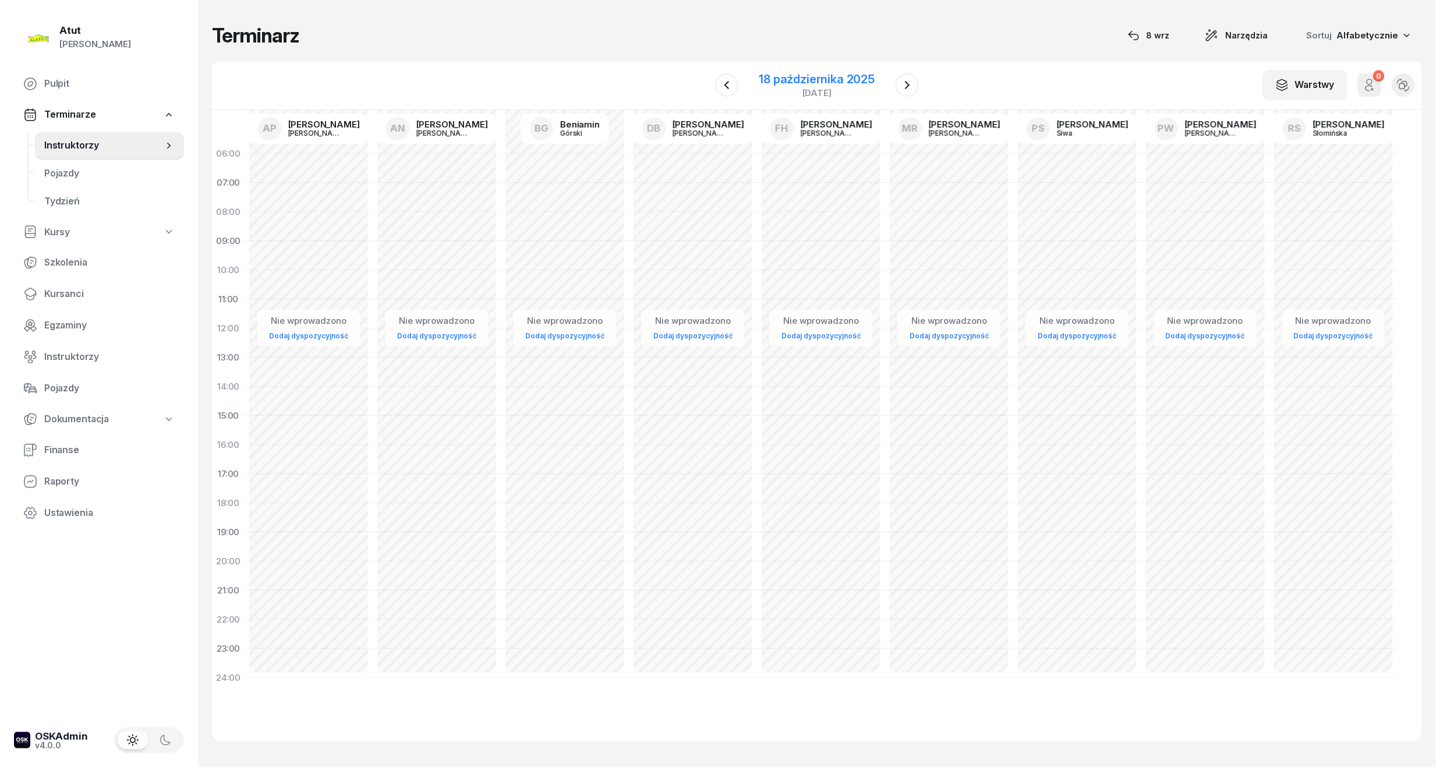
click at [790, 78] on div "18 października 2025" at bounding box center [817, 79] width 116 height 12
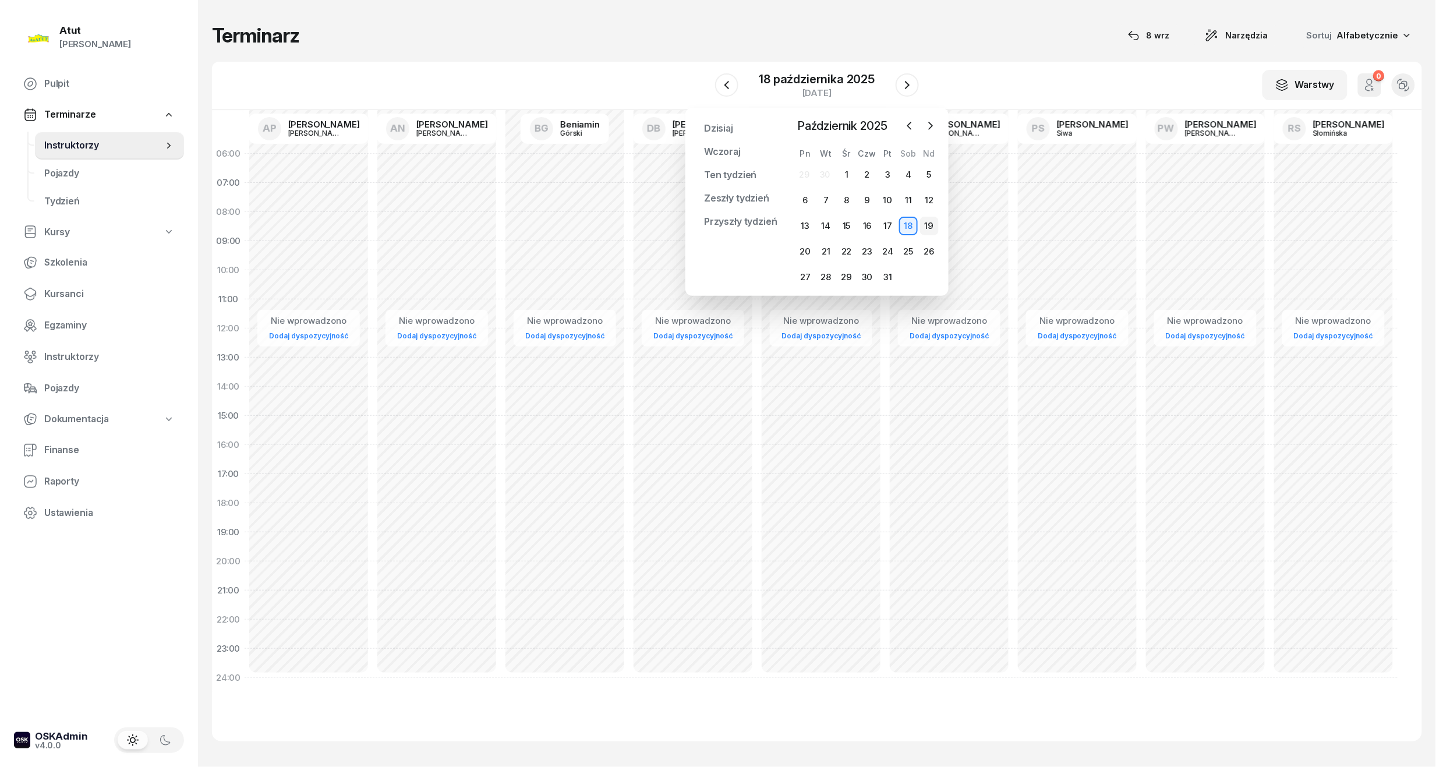
click at [923, 221] on div "19" at bounding box center [929, 226] width 19 height 19
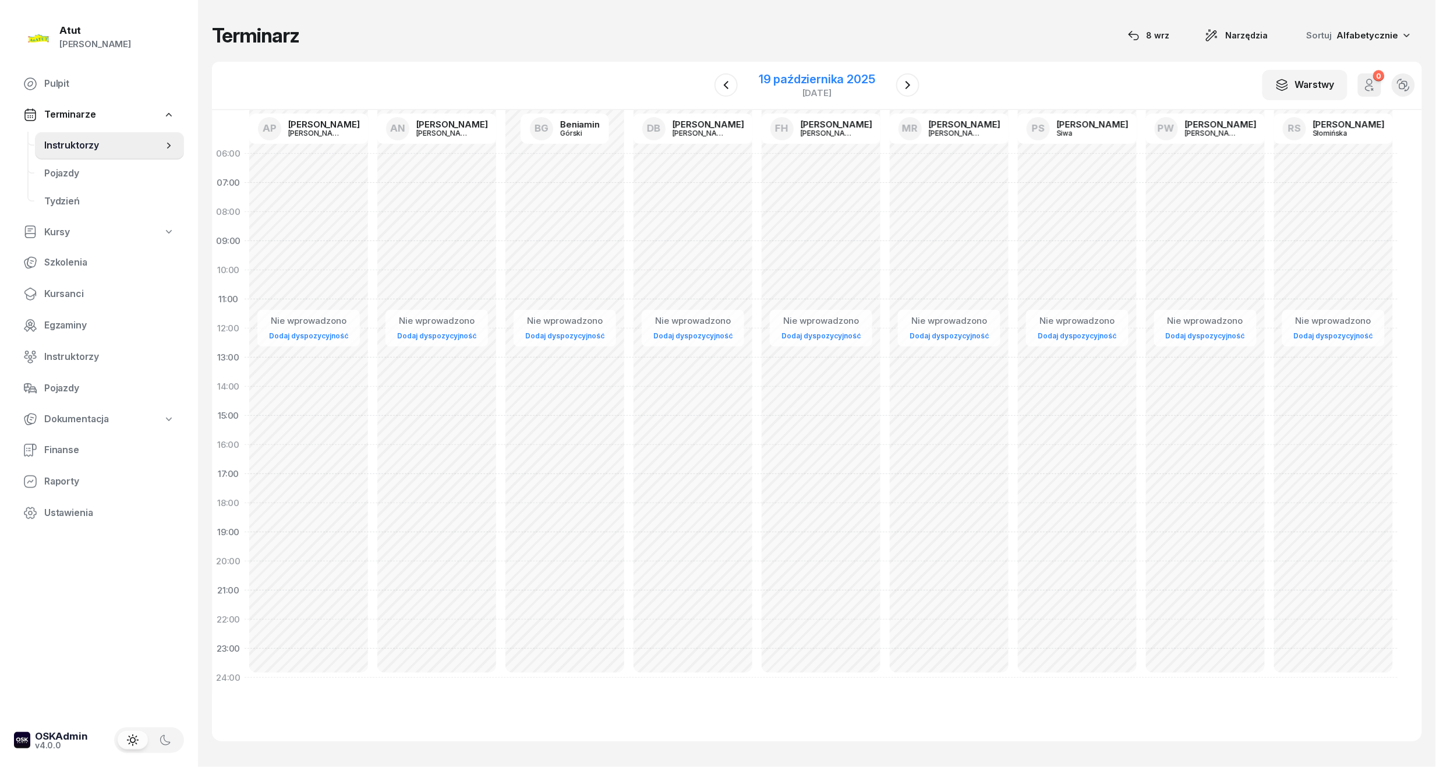
click at [797, 82] on div "19 października 2025" at bounding box center [817, 79] width 116 height 12
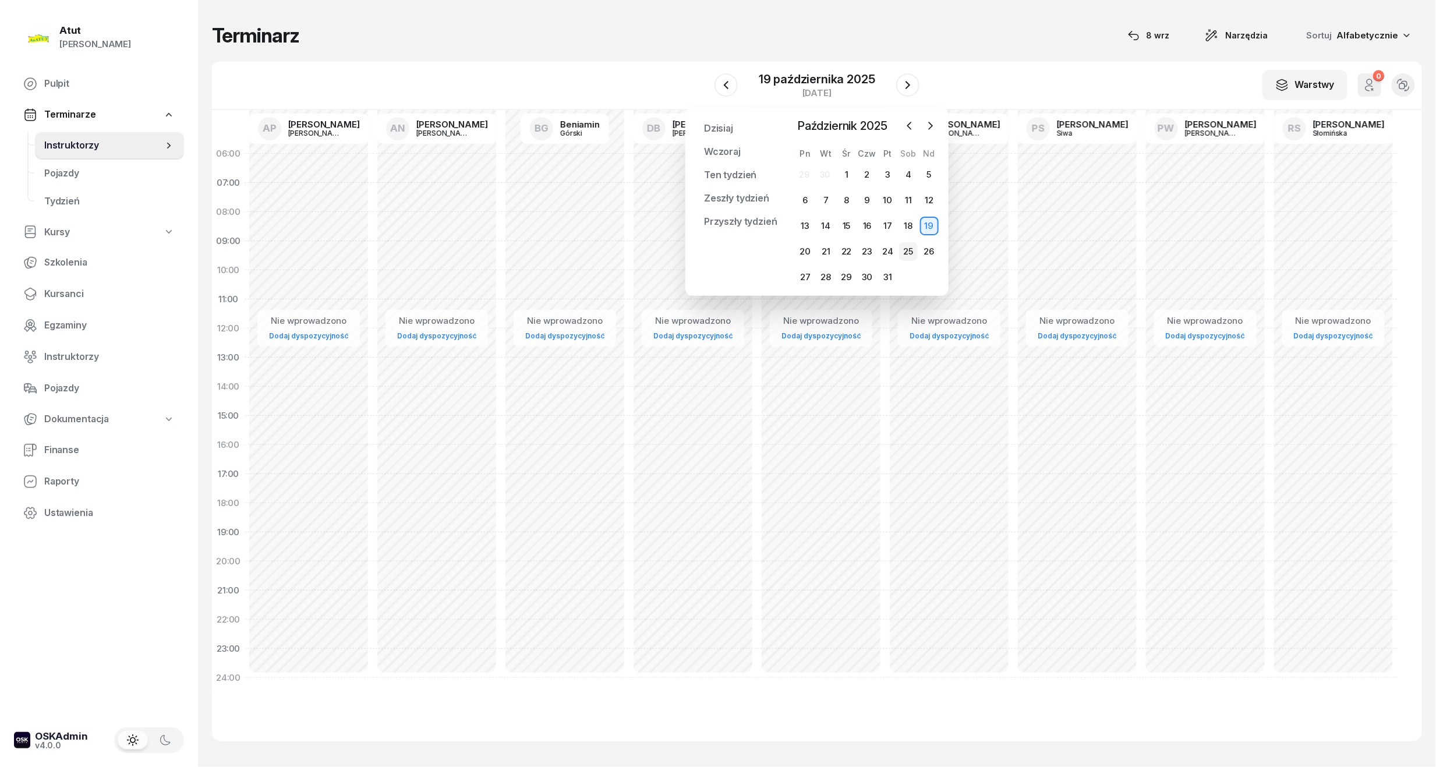
click at [904, 247] on div "25" at bounding box center [908, 251] width 19 height 19
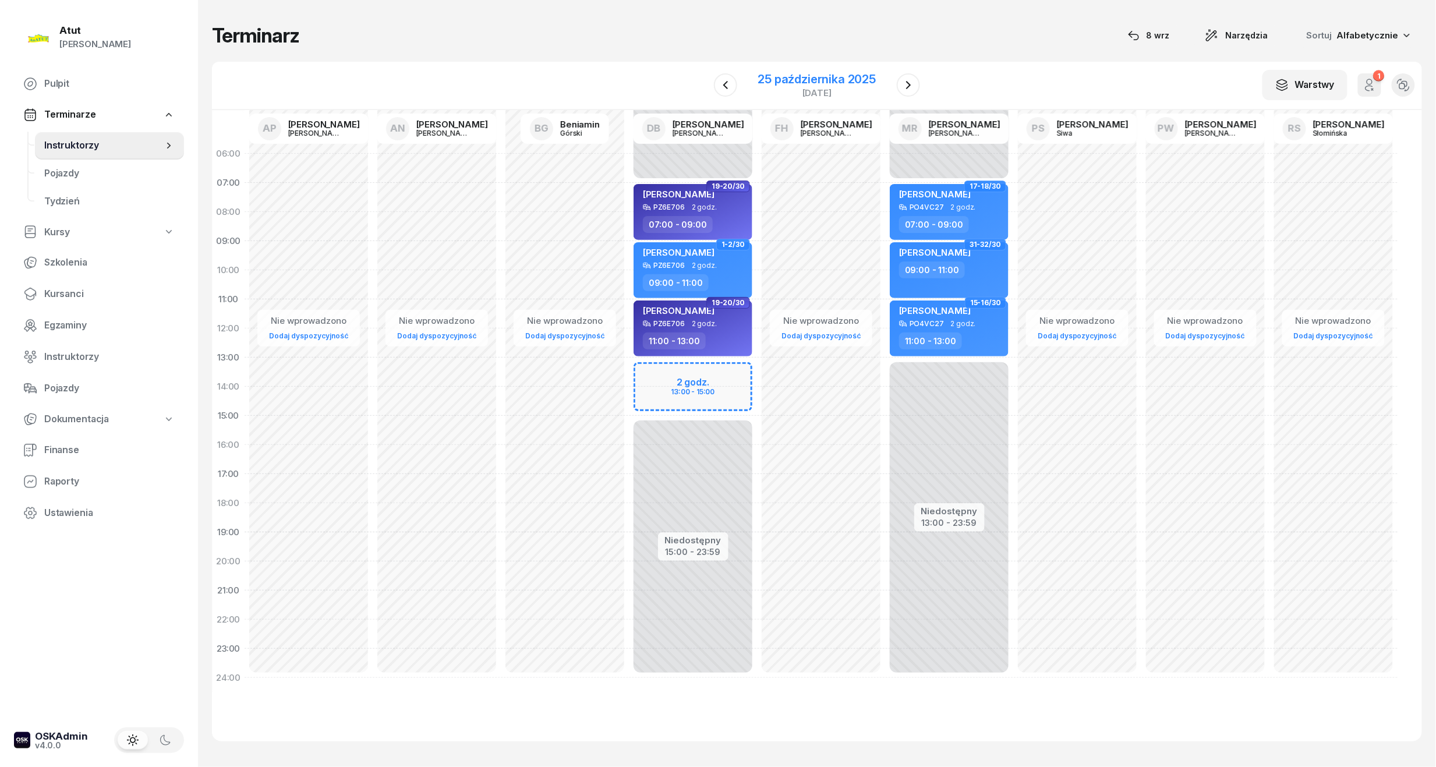
click at [783, 80] on div "25 października 2025" at bounding box center [817, 79] width 118 height 12
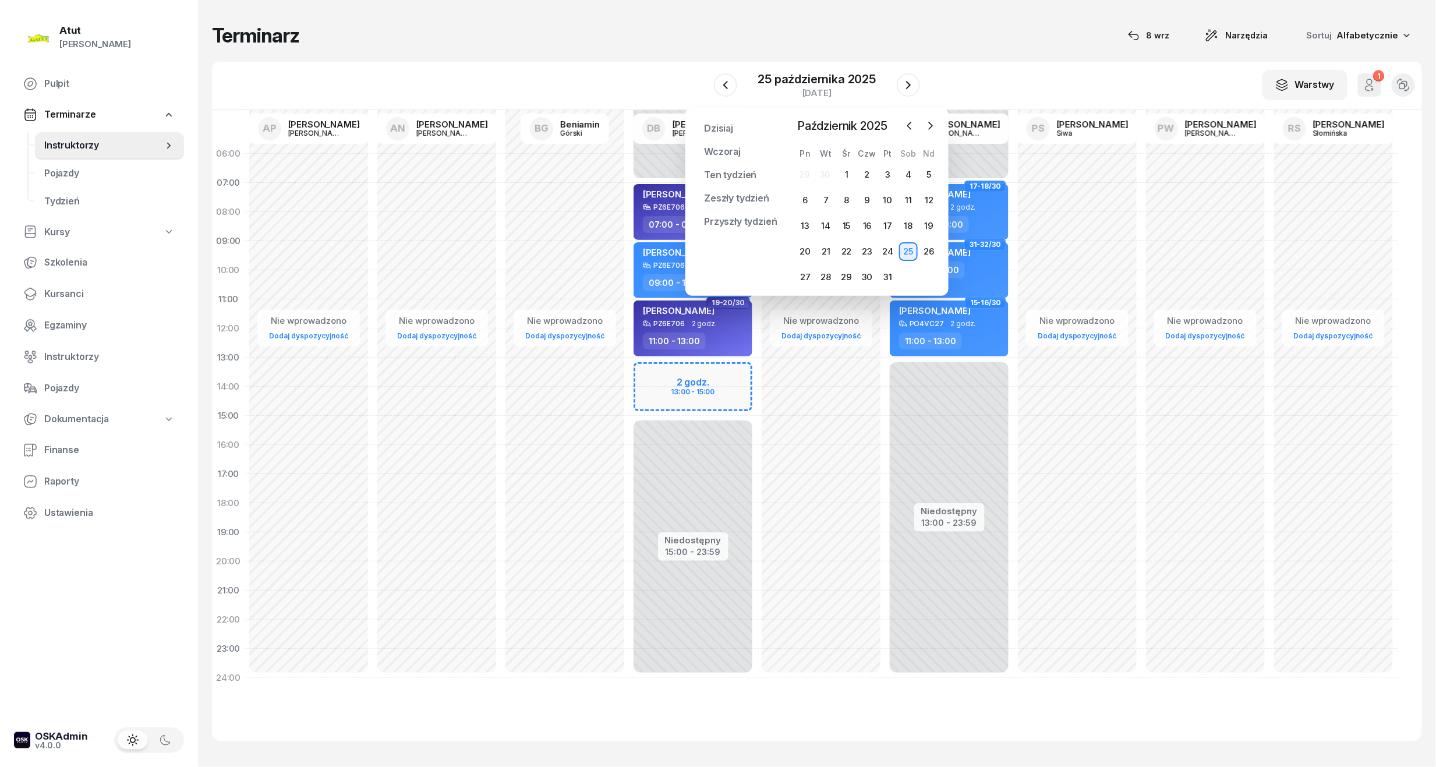
click at [669, 396] on div "Niedostępny 00:00 - 07:00 Niedostępny 15:00 - 23:59 2 godz. 13:00 - 15:00 19-20…" at bounding box center [693, 415] width 128 height 553
select select "14"
select select "16"
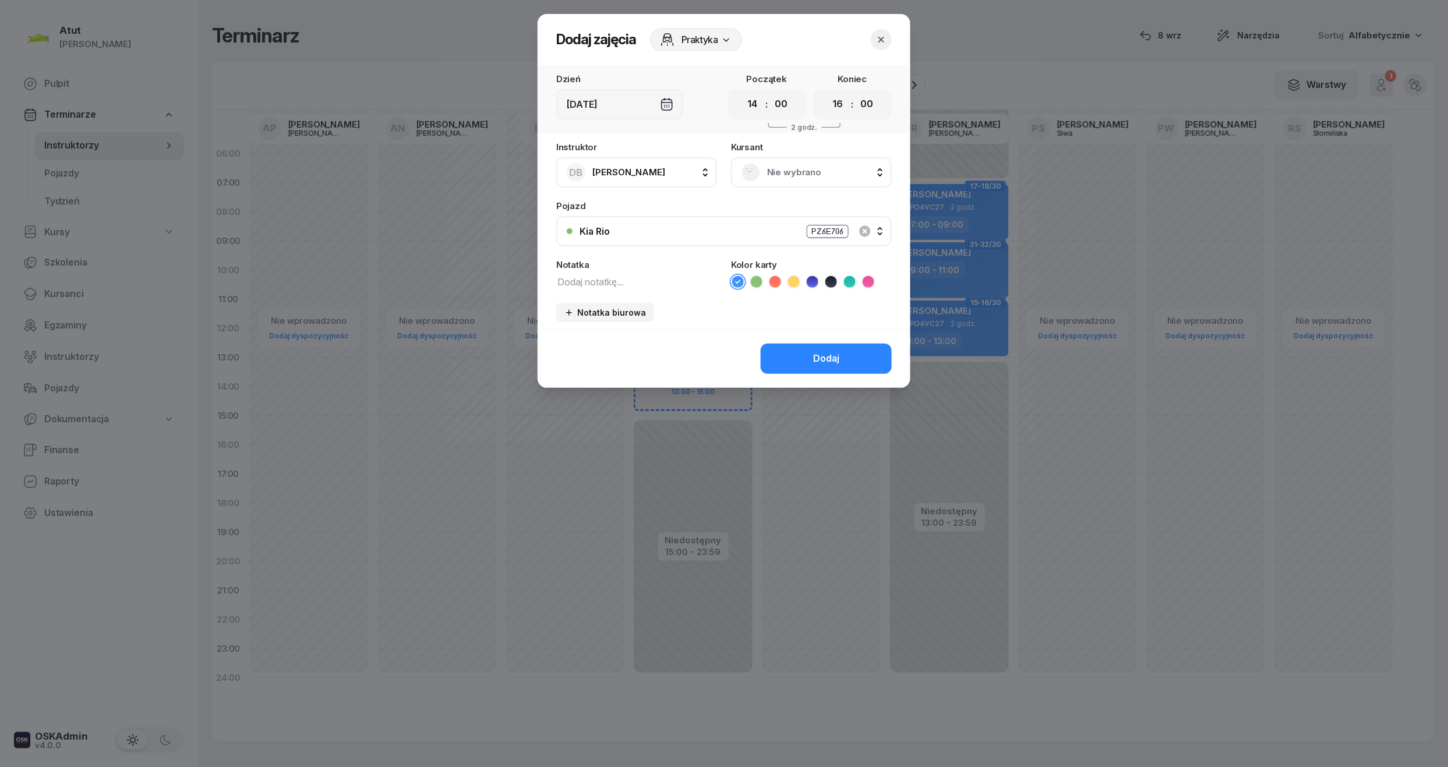
click at [786, 181] on div "Nie wybrano" at bounding box center [811, 172] width 161 height 30
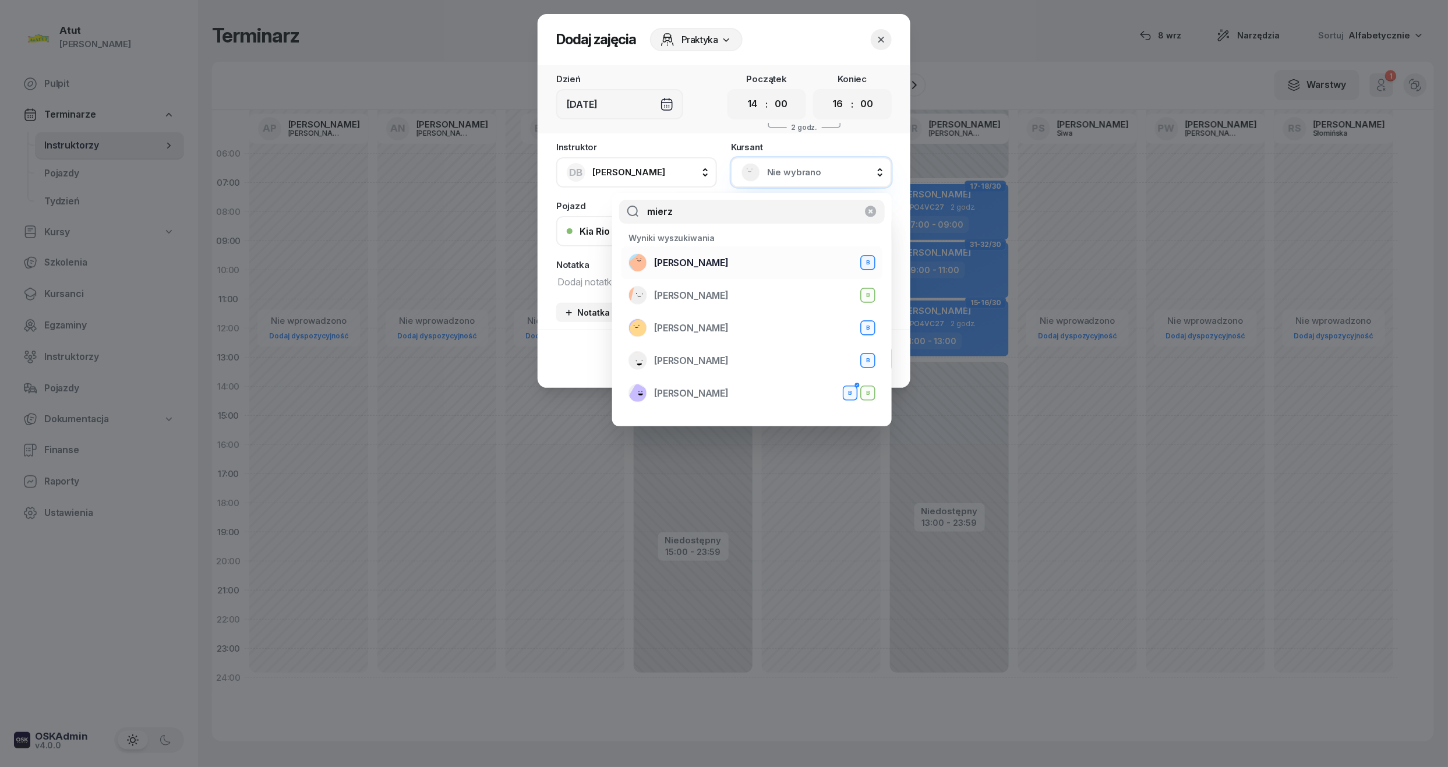
type input "mierz"
click at [730, 254] on div "[PERSON_NAME] B" at bounding box center [751, 262] width 247 height 19
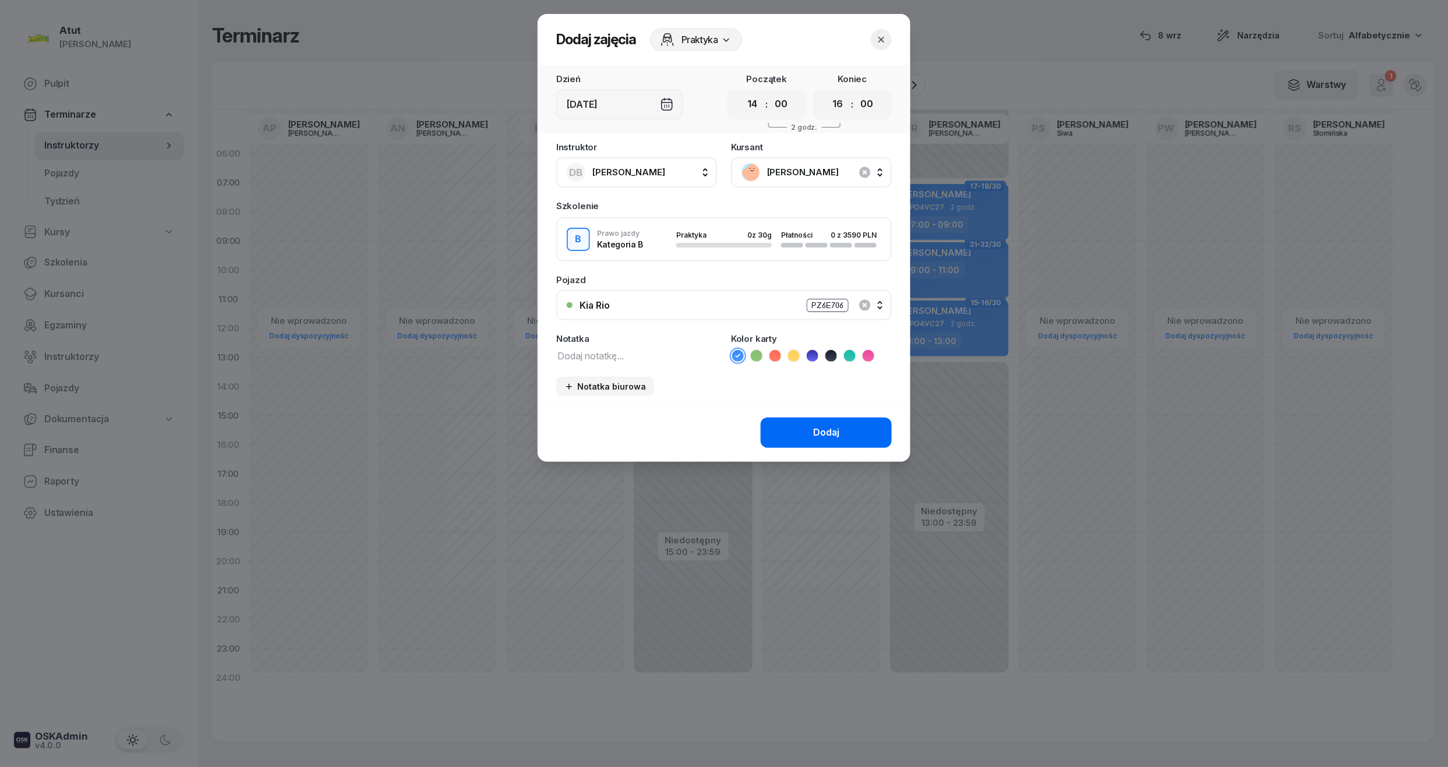
click at [846, 441] on button "Dodaj" at bounding box center [826, 433] width 131 height 30
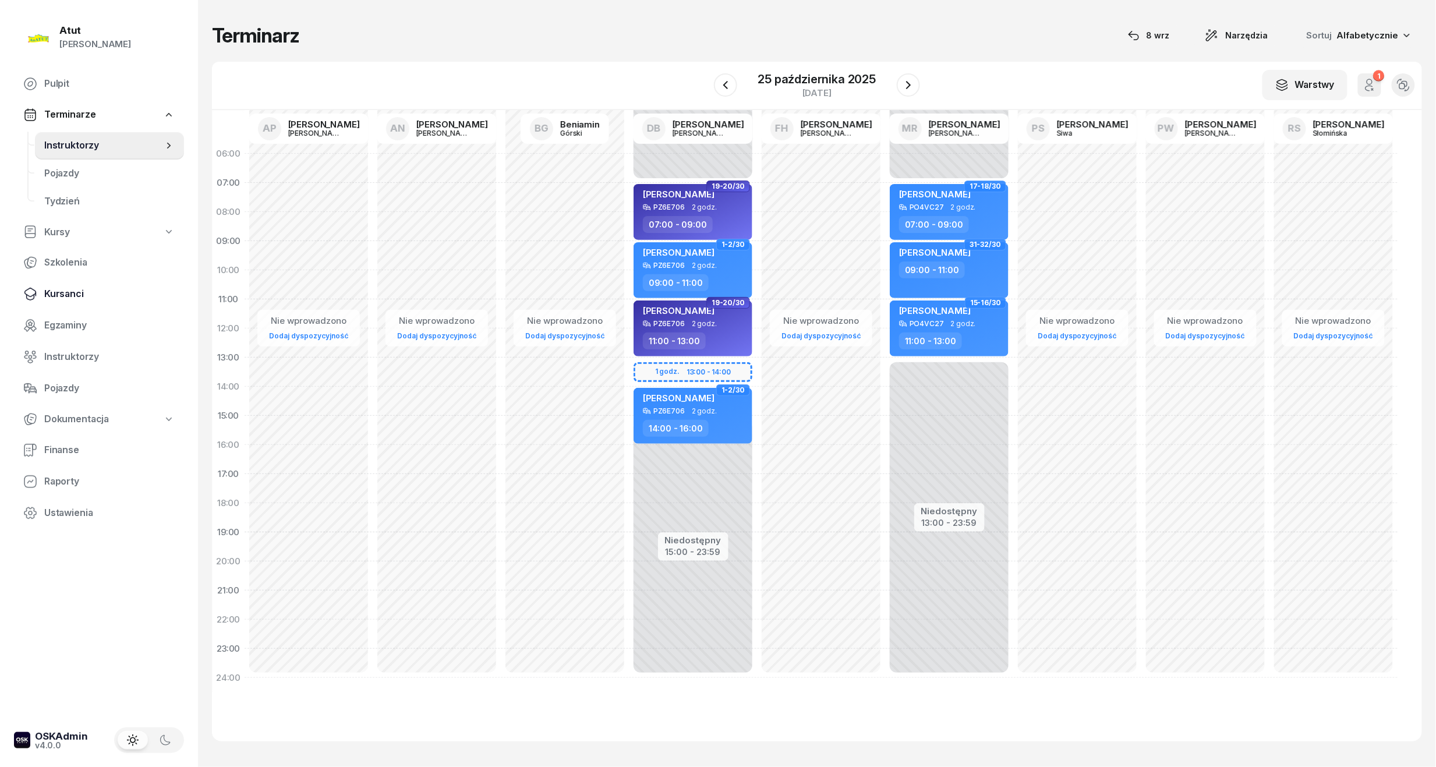
click at [66, 291] on span "Kursanci" at bounding box center [109, 294] width 130 height 15
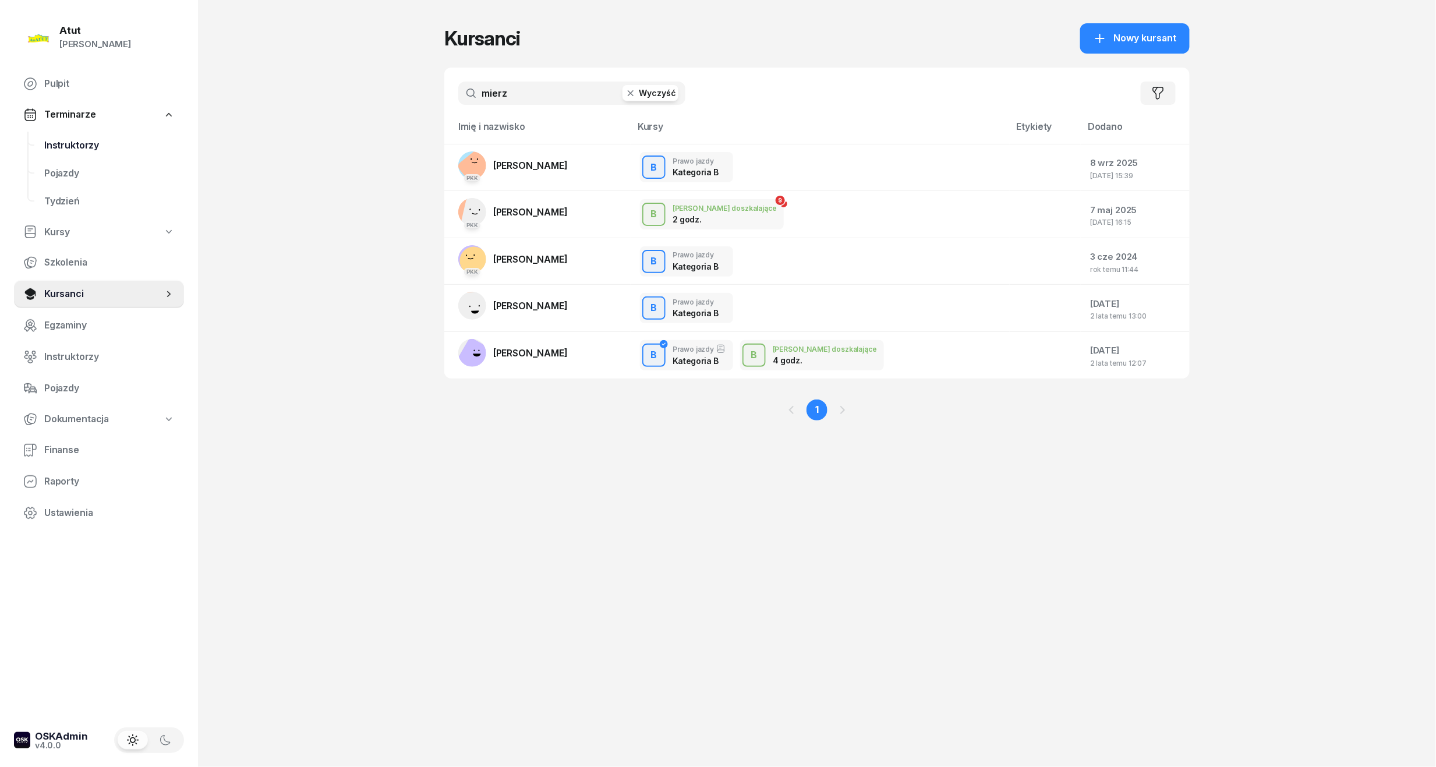
drag, startPoint x: 564, startPoint y: 87, endPoint x: 38, endPoint y: 143, distance: 528.8
click at [38, 143] on div "Atut [PERSON_NAME] Pulpit Terminarze Instruktorzy Pojazdy Tydzień Kursy Szkolen…" at bounding box center [718, 383] width 1436 height 767
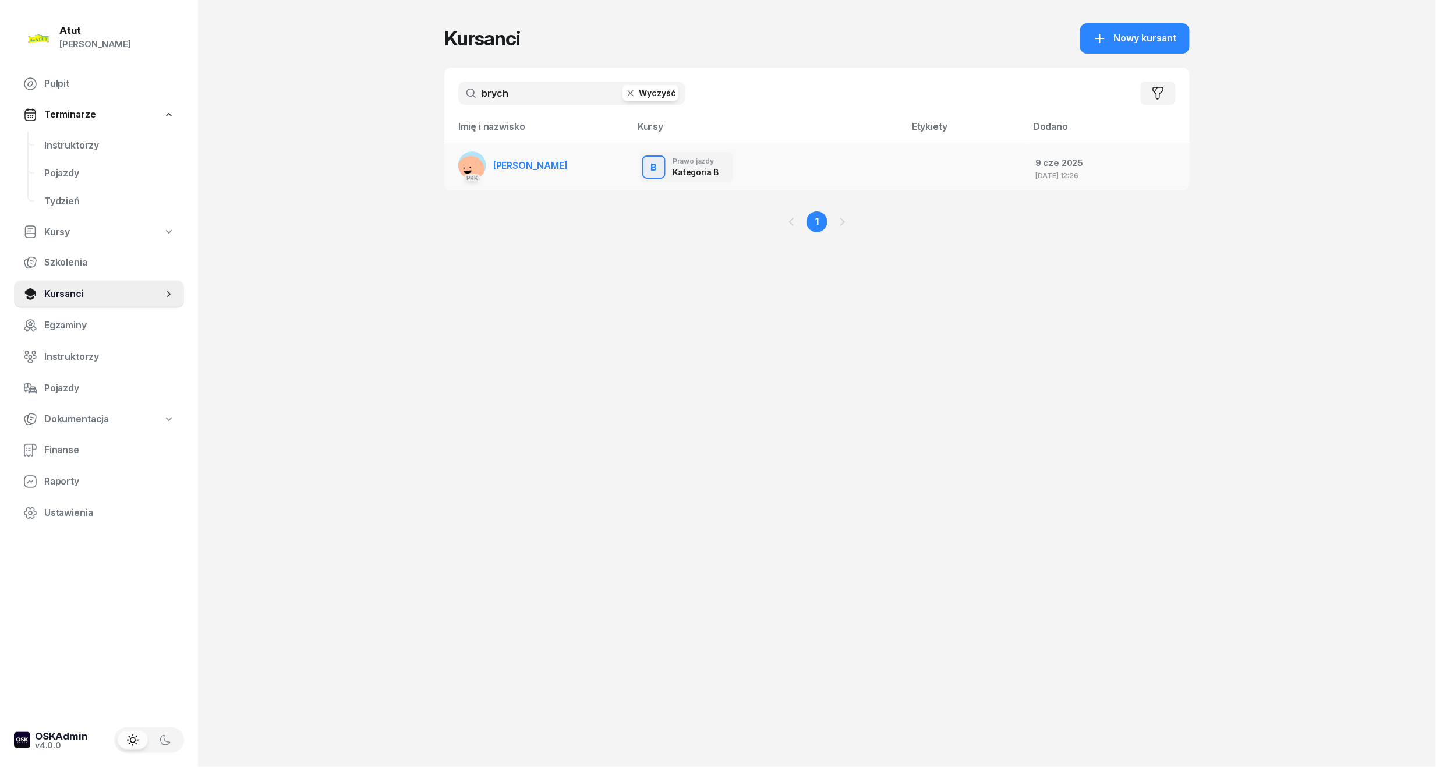
type input "brych"
click at [549, 166] on span "[PERSON_NAME]" at bounding box center [530, 166] width 75 height 12
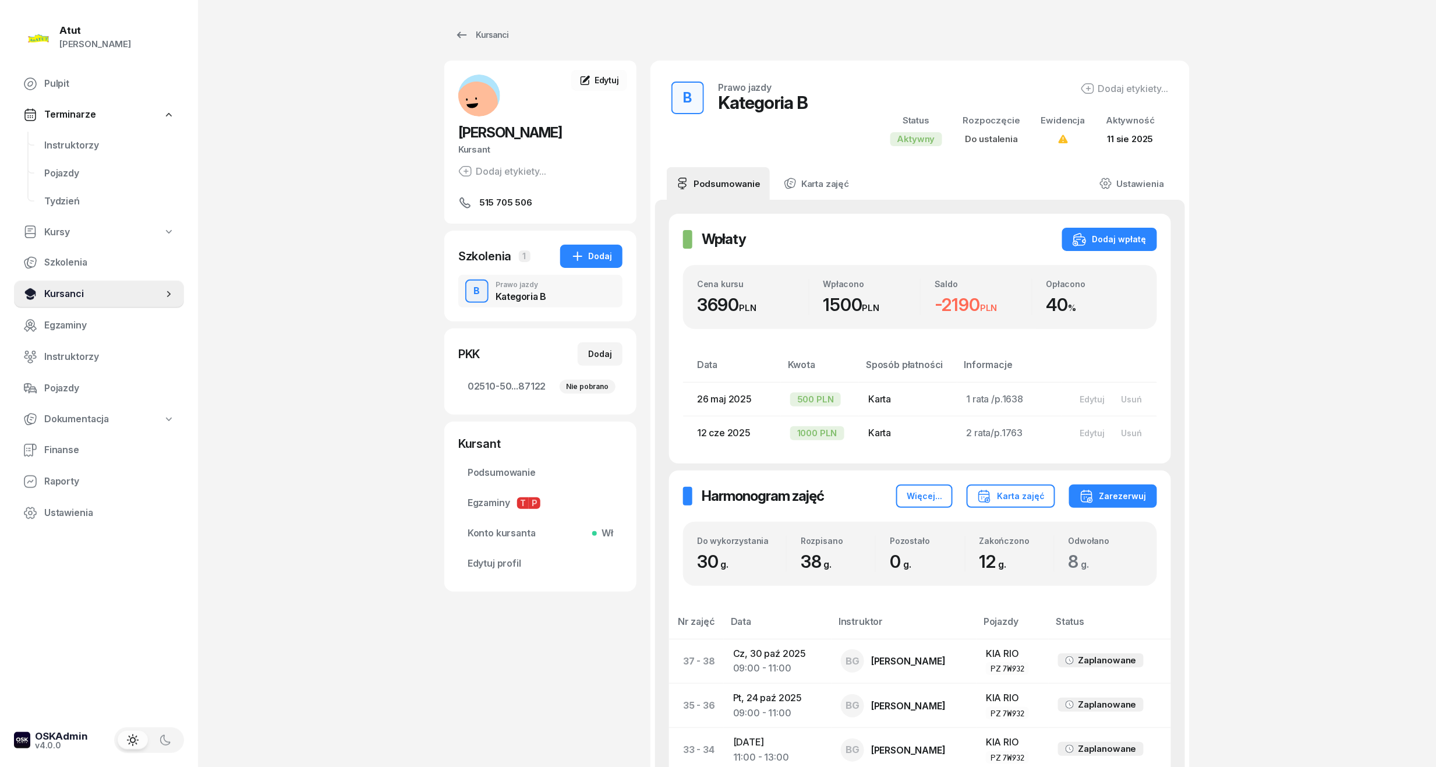
click at [63, 289] on span "Kursanci" at bounding box center [103, 294] width 119 height 15
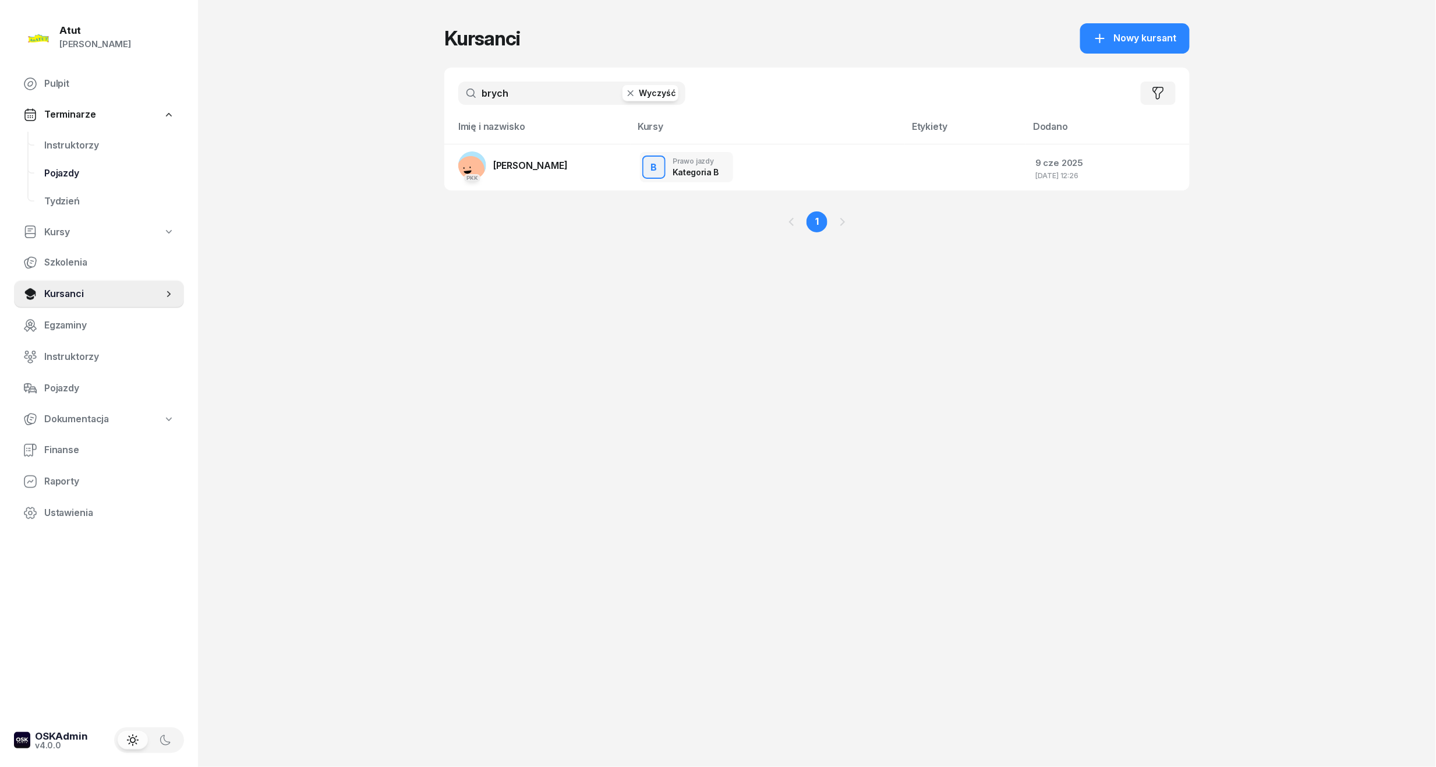
drag, startPoint x: 353, startPoint y: 131, endPoint x: 115, endPoint y: 158, distance: 239.7
click at [115, 158] on div "Atut [PERSON_NAME] Pulpit Terminarze Instruktorzy Pojazdy Tydzień Kursy Szkolen…" at bounding box center [718, 383] width 1436 height 767
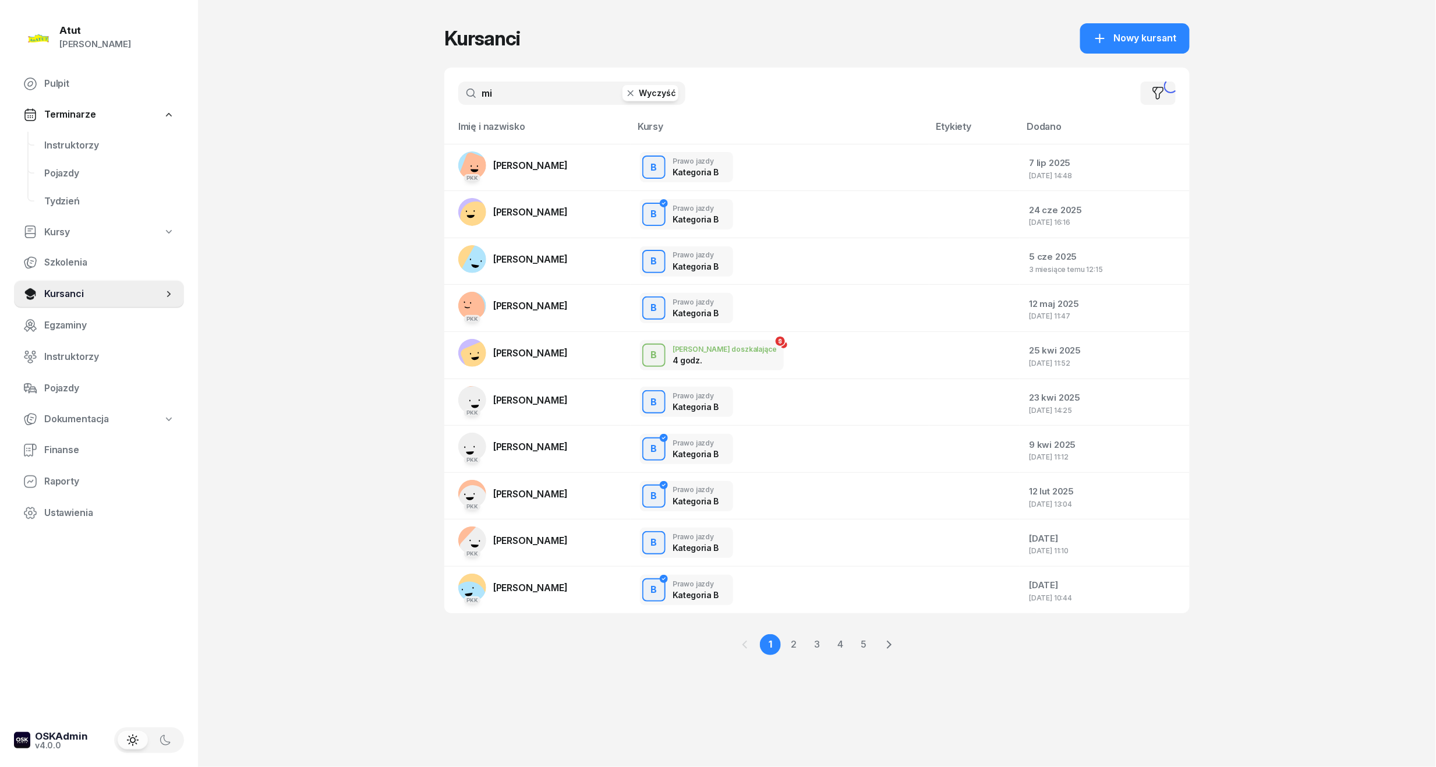
type input "m"
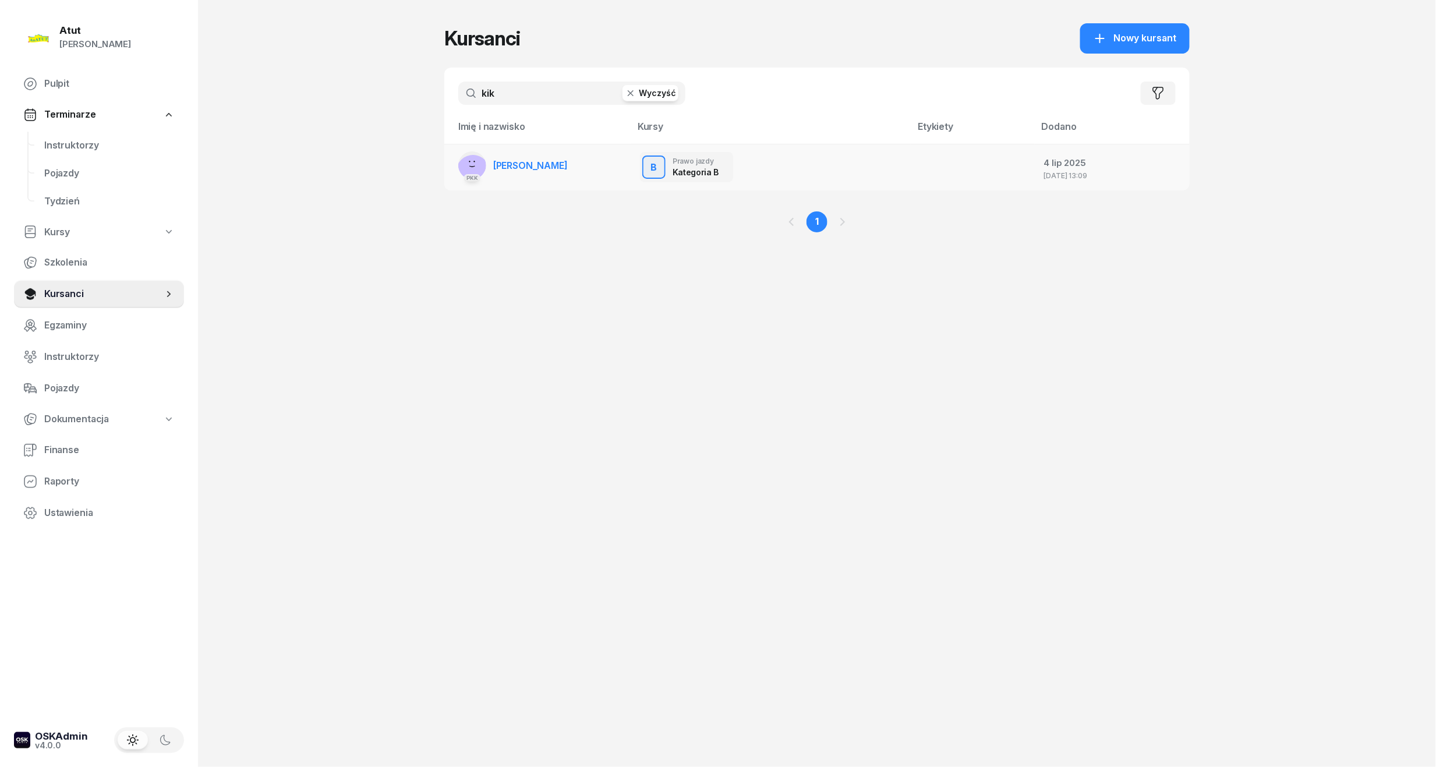
type input "kik"
click at [508, 164] on span "[PERSON_NAME]" at bounding box center [530, 166] width 75 height 12
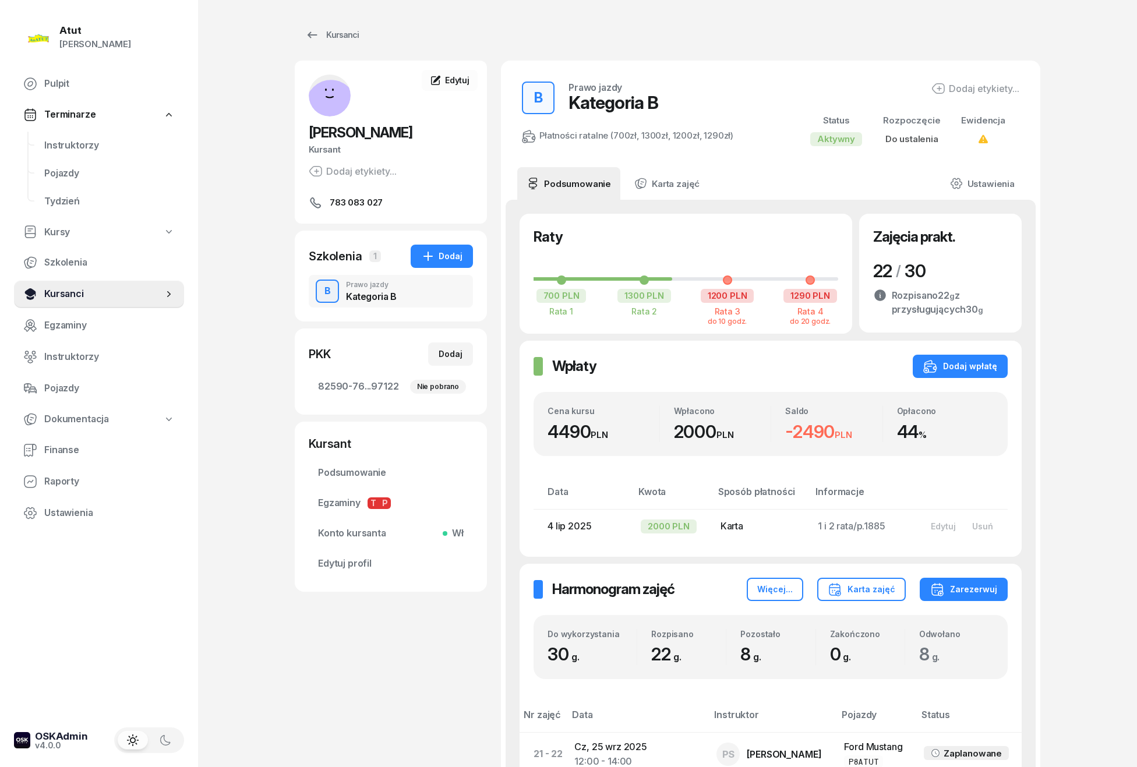
click at [48, 289] on span "Kursanci" at bounding box center [103, 294] width 119 height 15
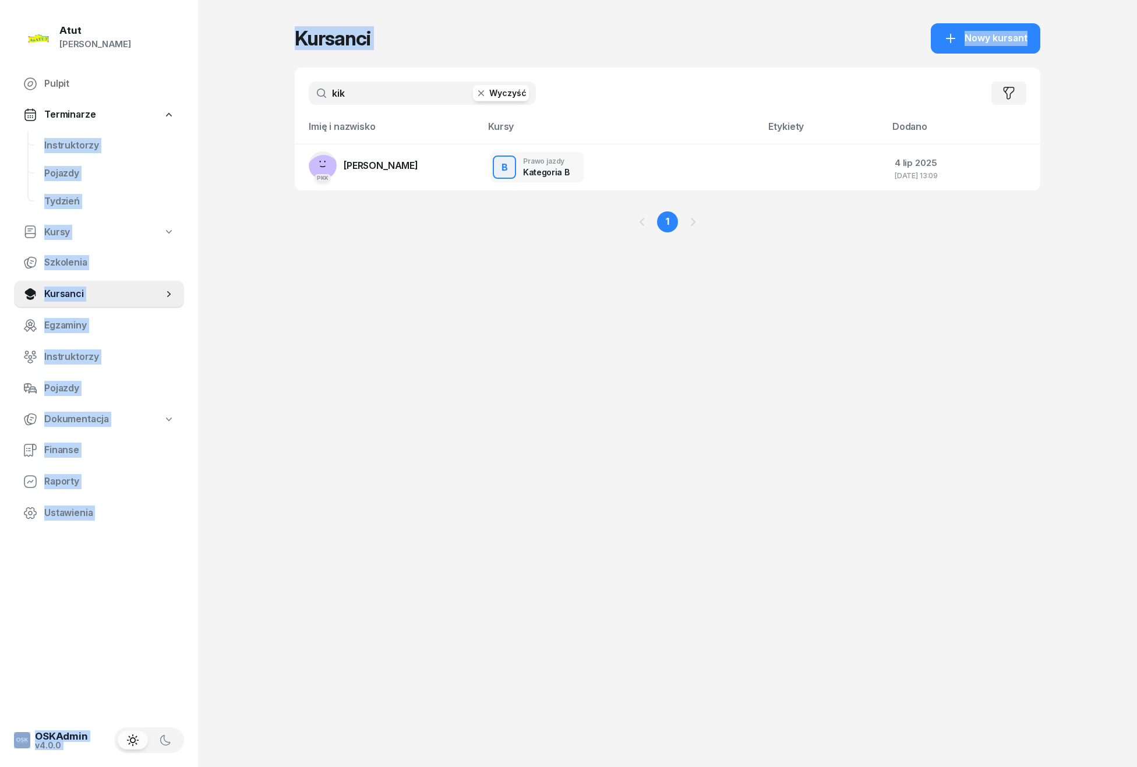
click at [229, 99] on div "Atut [PERSON_NAME] Pulpit Terminarze Instruktorzy Pojazdy Tydzień Kursy Szkolen…" at bounding box center [568, 383] width 1137 height 767
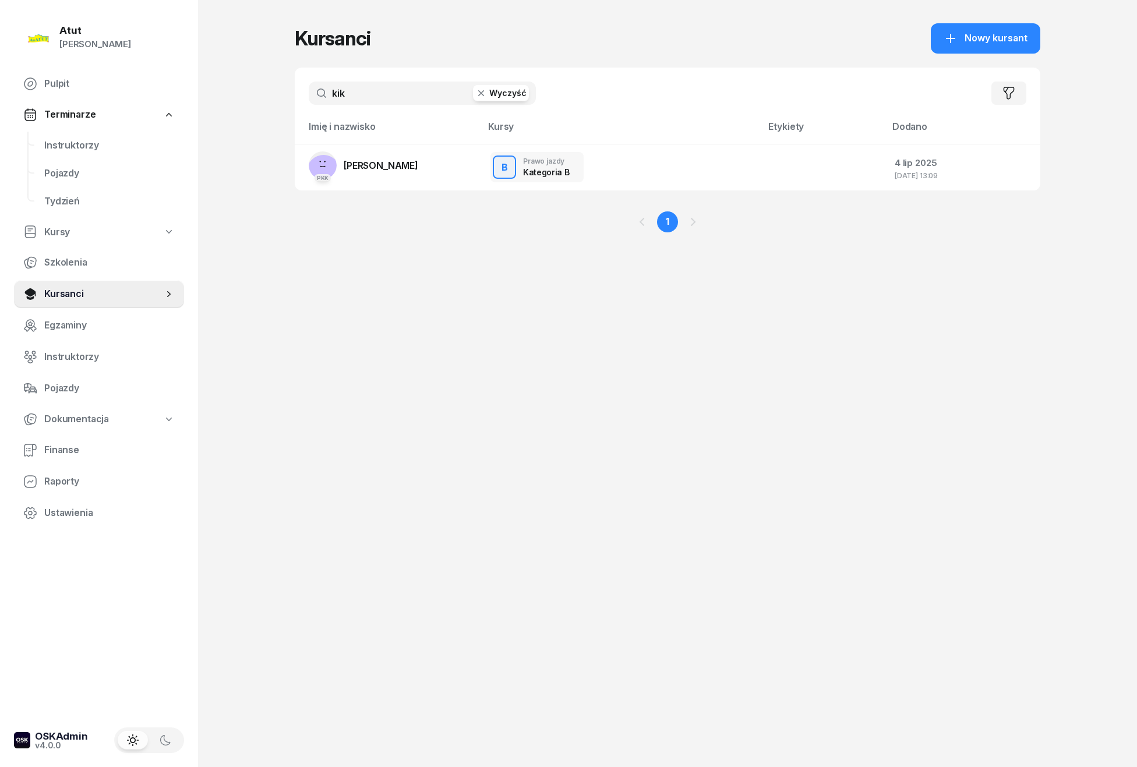
drag, startPoint x: 229, startPoint y: 99, endPoint x: 451, endPoint y: 101, distance: 221.3
click at [451, 101] on input "kik" at bounding box center [422, 93] width 227 height 23
click at [485, 89] on icon "button" at bounding box center [481, 93] width 12 height 12
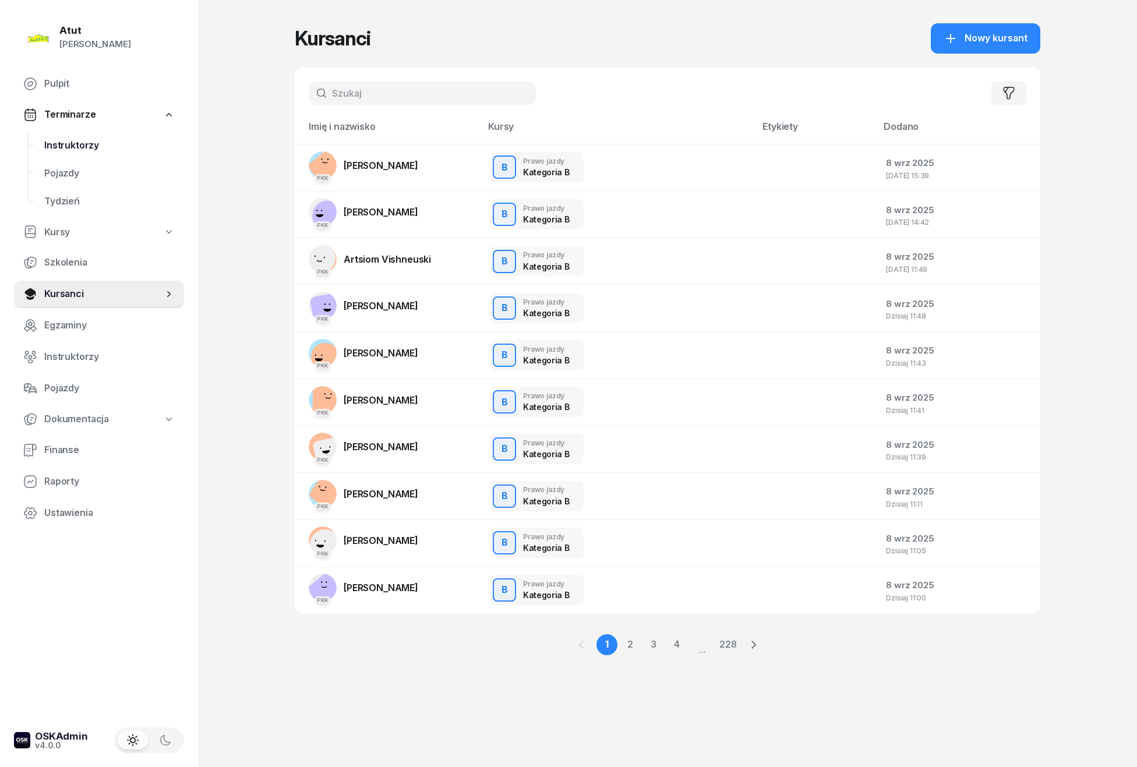
click at [66, 148] on span "Instruktorzy" at bounding box center [109, 145] width 130 height 15
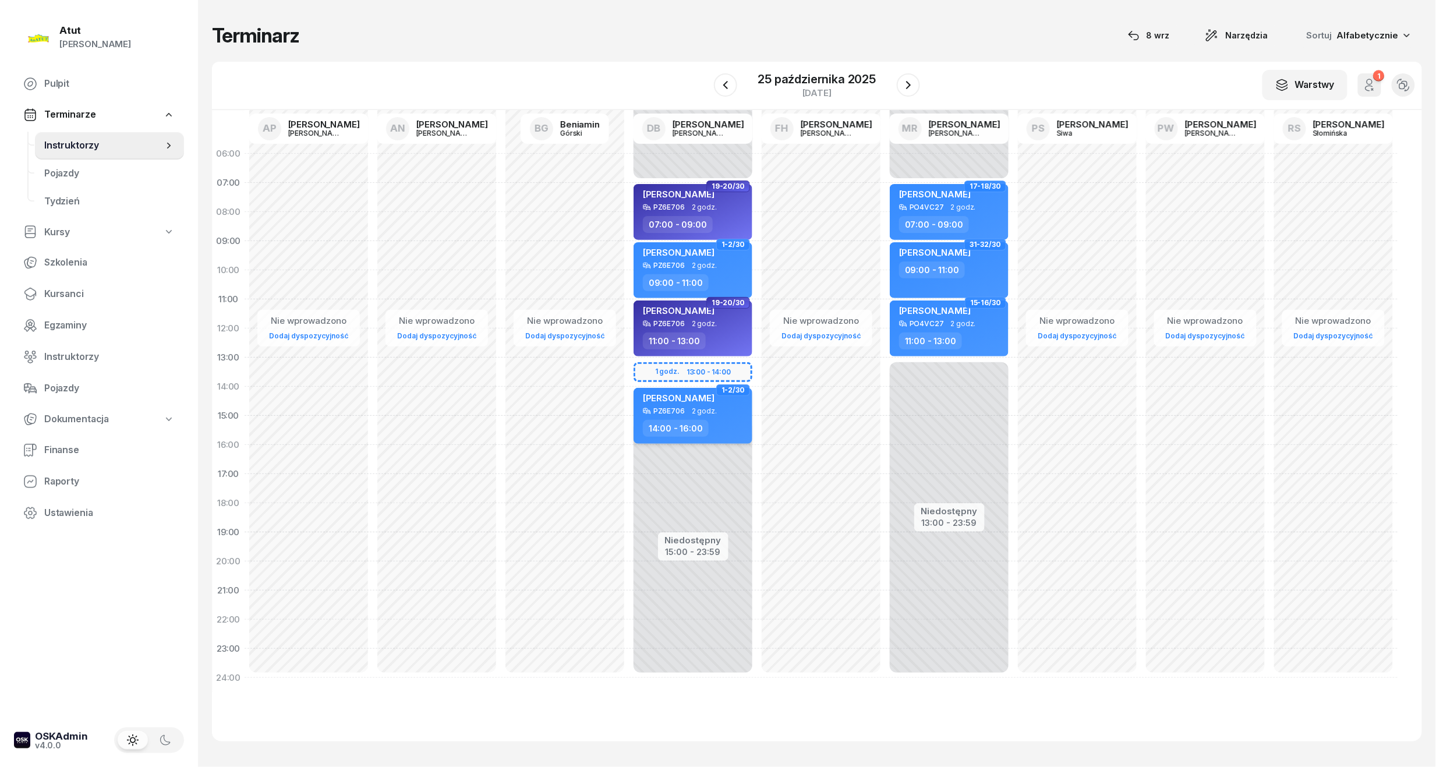
click at [691, 404] on div "[PERSON_NAME]" at bounding box center [679, 400] width 72 height 15
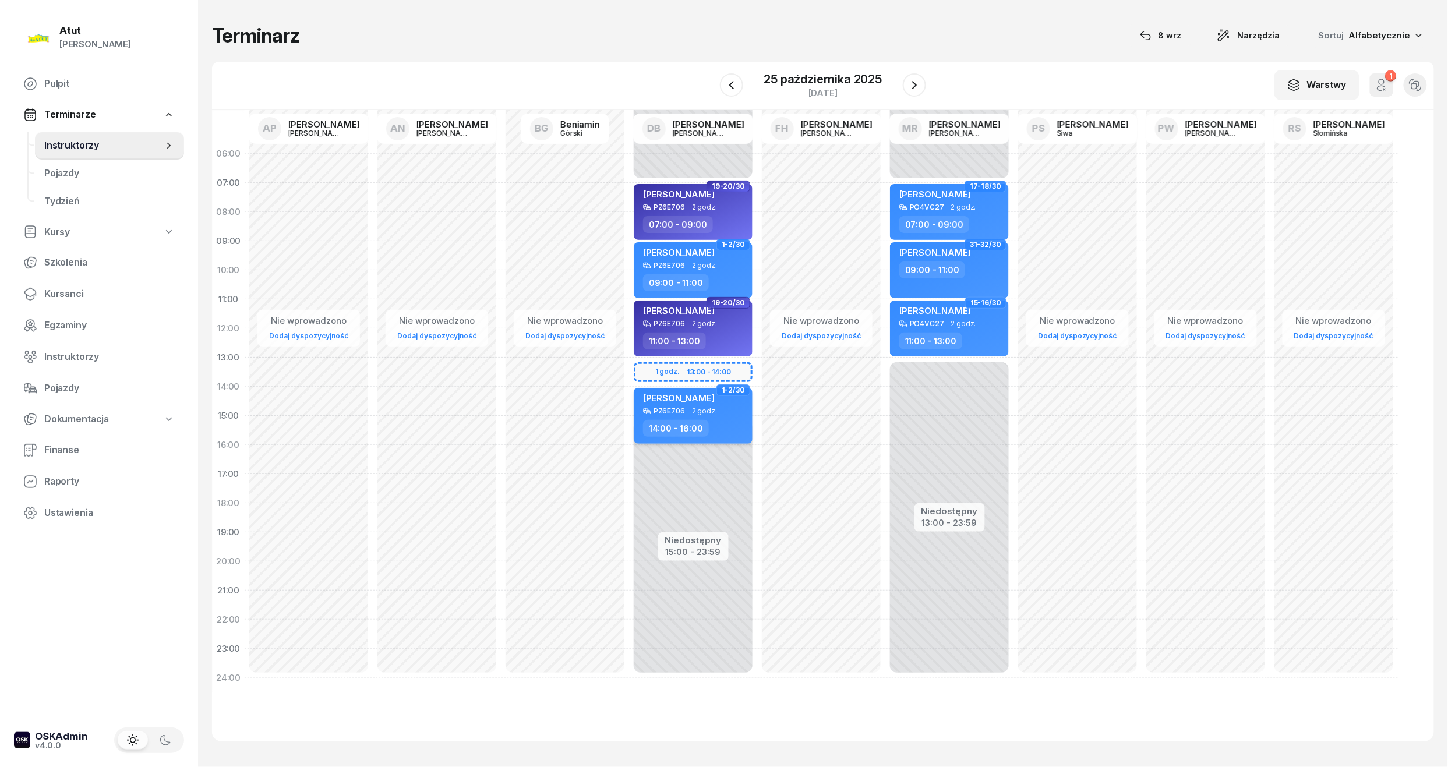
select select "14"
select select "16"
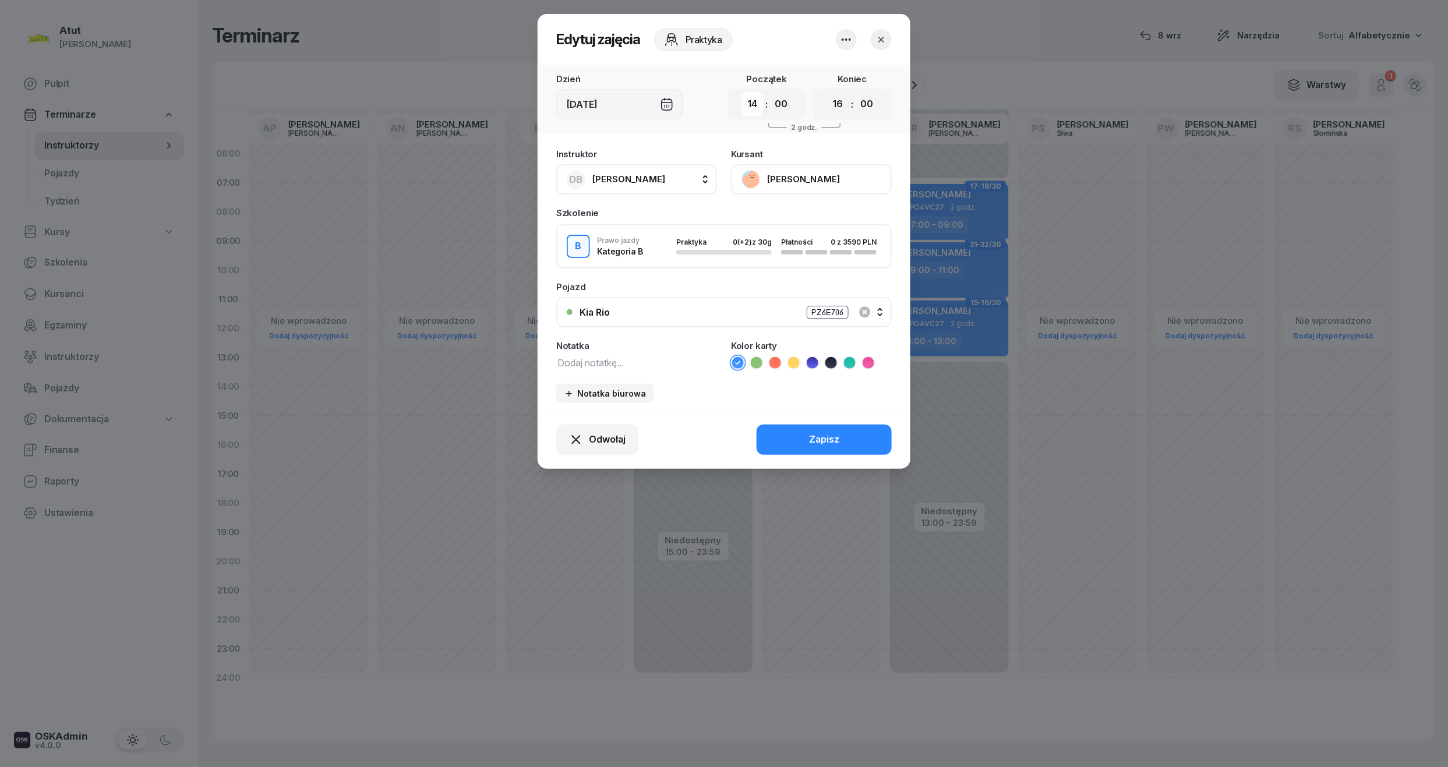
click at [756, 104] on select "00 01 02 03 04 05 06 07 08 09 10 11 12 13 14 15 16 17 18 19 20 21 22 23" at bounding box center [752, 104] width 22 height 24
select select "13"
click at [741, 92] on select "00 01 02 03 04 05 06 07 08 09 10 11 12 13 14 15 16 17 18 19 20 21 22 23" at bounding box center [752, 104] width 22 height 24
drag, startPoint x: 842, startPoint y: 104, endPoint x: 842, endPoint y: 115, distance: 11.1
click at [842, 104] on select "00 01 02 03 04 05 06 07 08 09 10 11 12 13 14 15 16 17 18 19 20 21 22 23" at bounding box center [838, 104] width 22 height 24
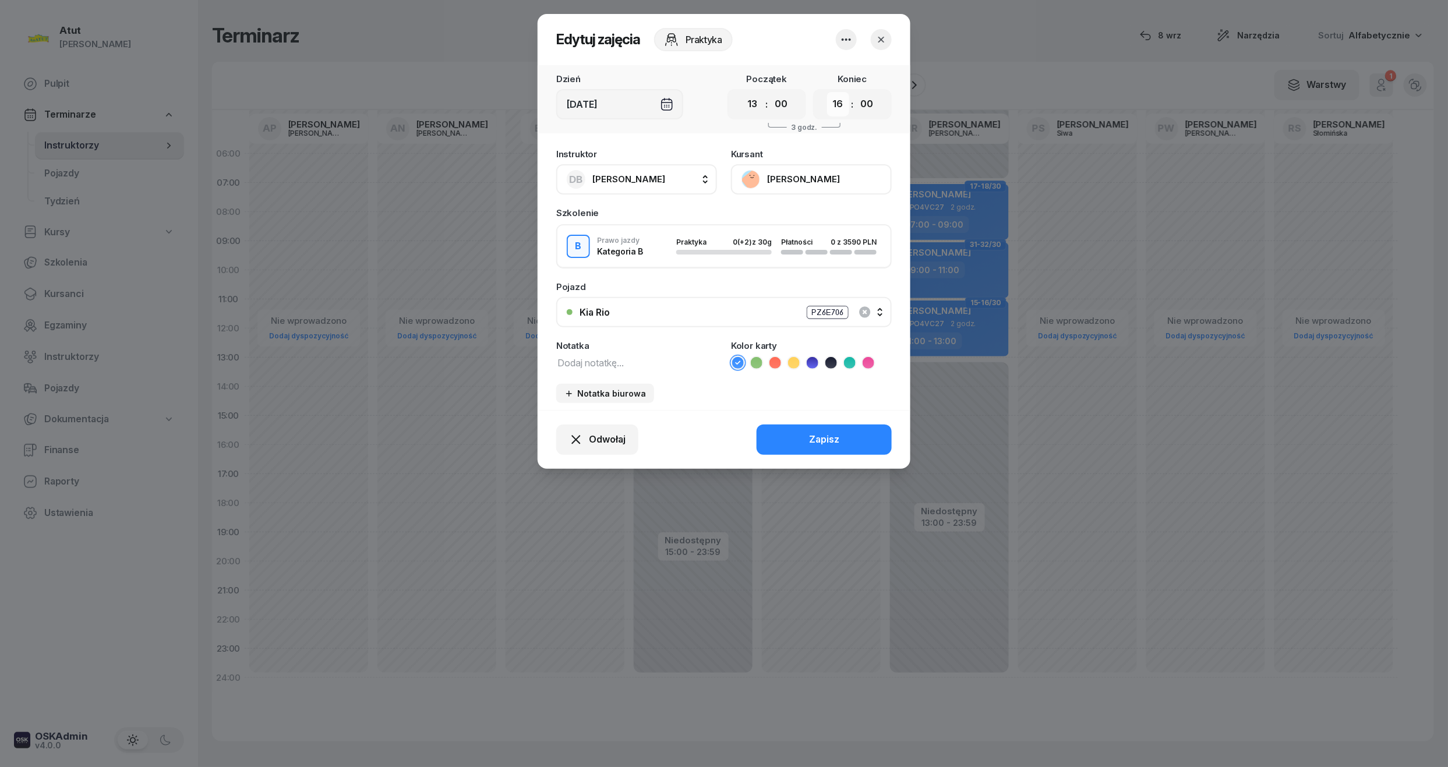
select select "15"
click at [827, 92] on select "00 01 02 03 04 05 06 07 08 09 10 11 12 13 14 15 16 17 18 19 20 21 22 23" at bounding box center [838, 104] width 22 height 24
click at [835, 436] on div "Zapisz" at bounding box center [824, 439] width 30 height 15
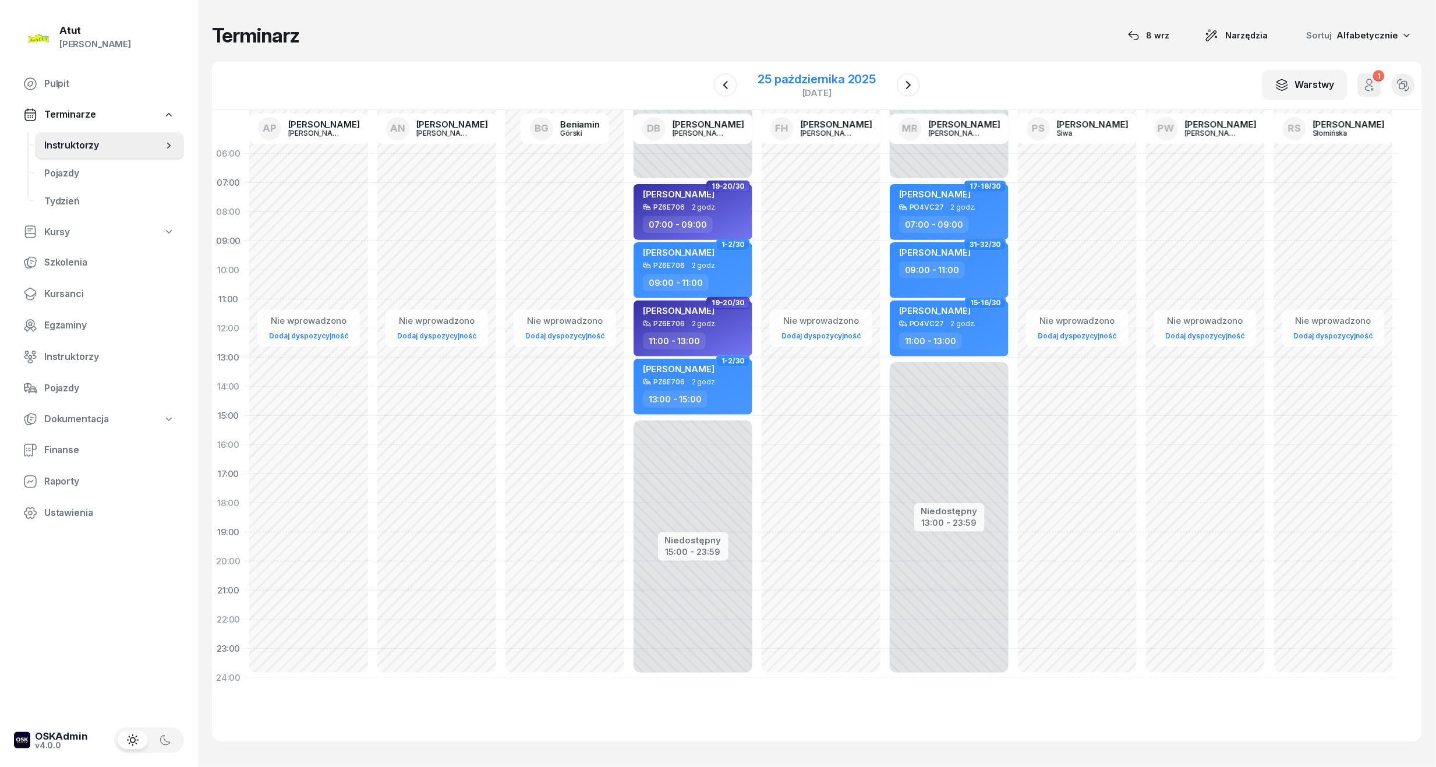
click at [830, 84] on div "25 października 2025" at bounding box center [817, 79] width 118 height 12
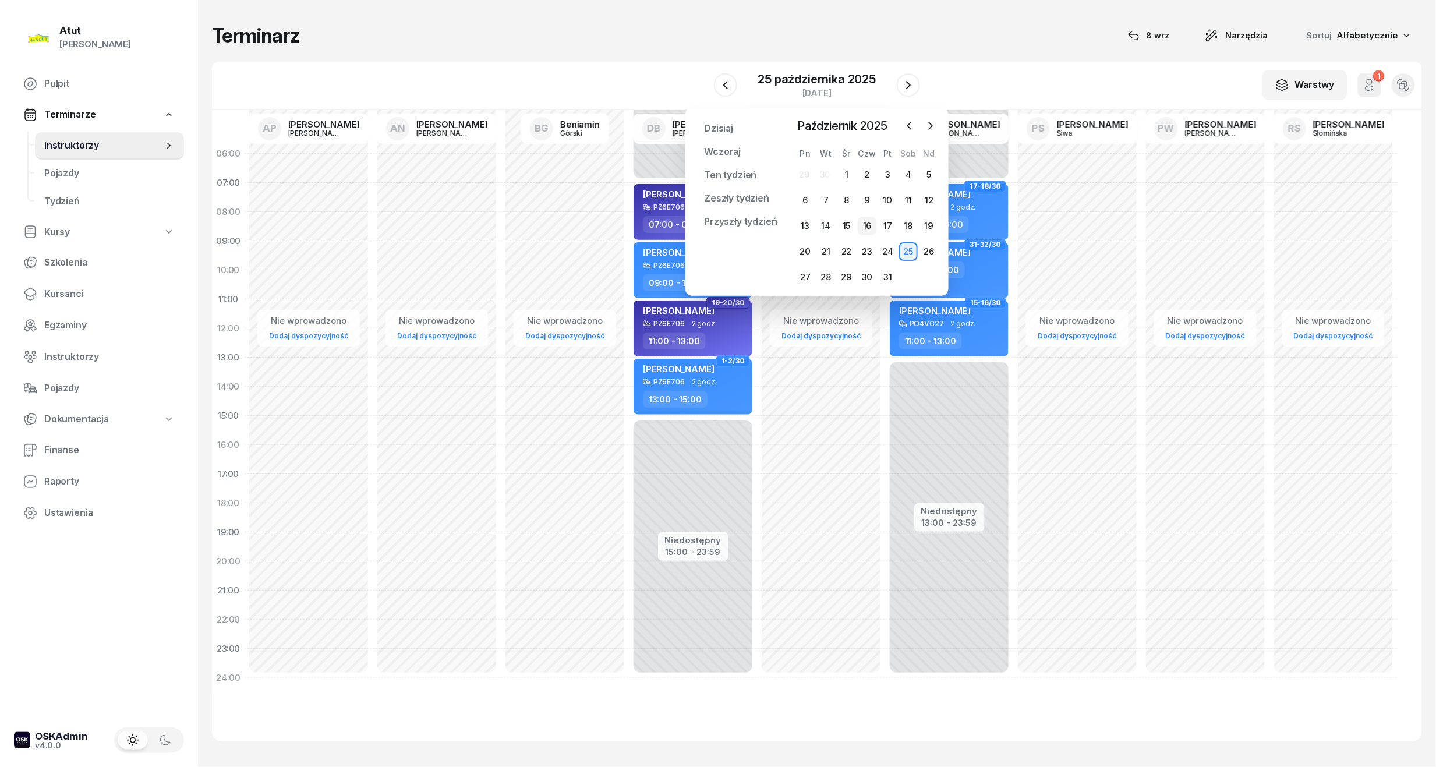
click at [860, 224] on div "16" at bounding box center [867, 226] width 19 height 19
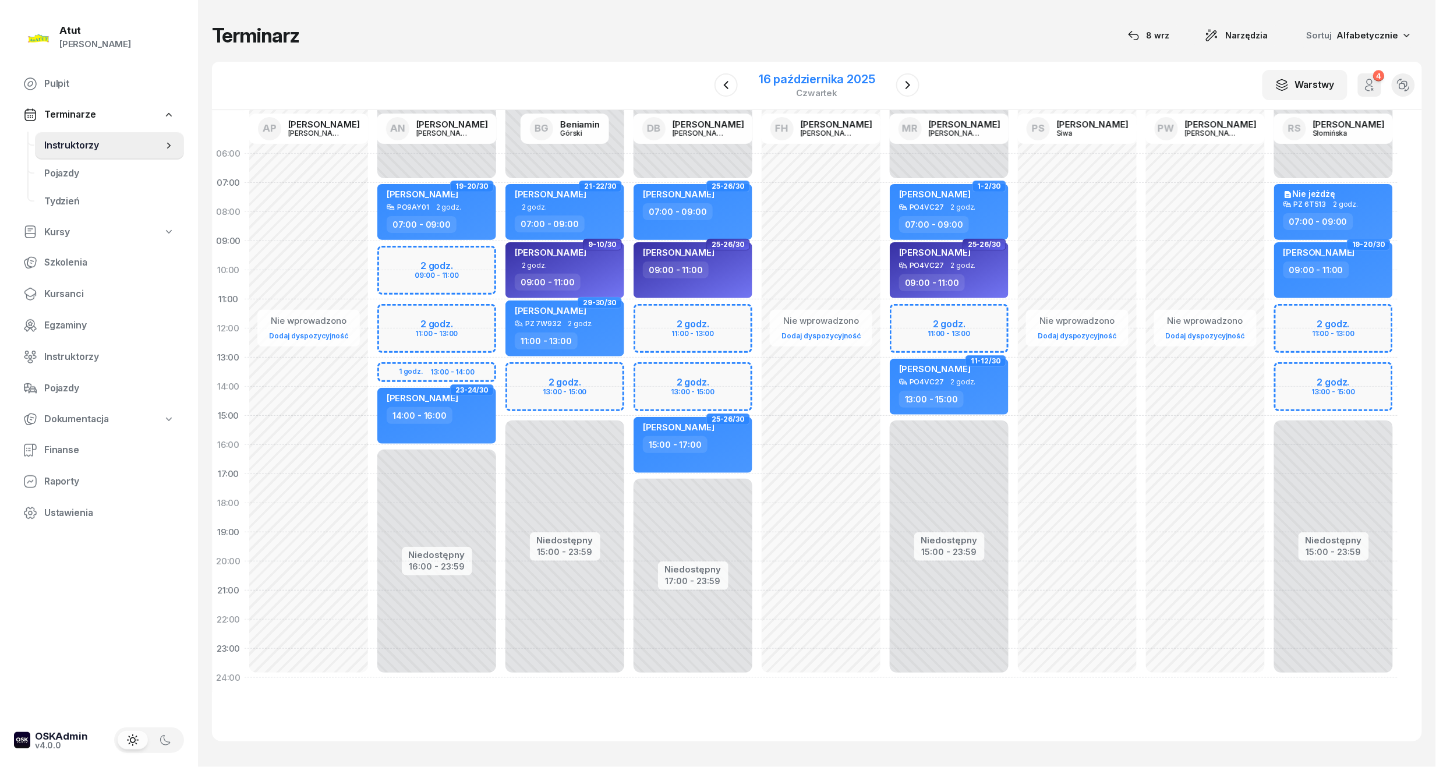
click at [781, 75] on div "16 października 2025" at bounding box center [817, 79] width 116 height 12
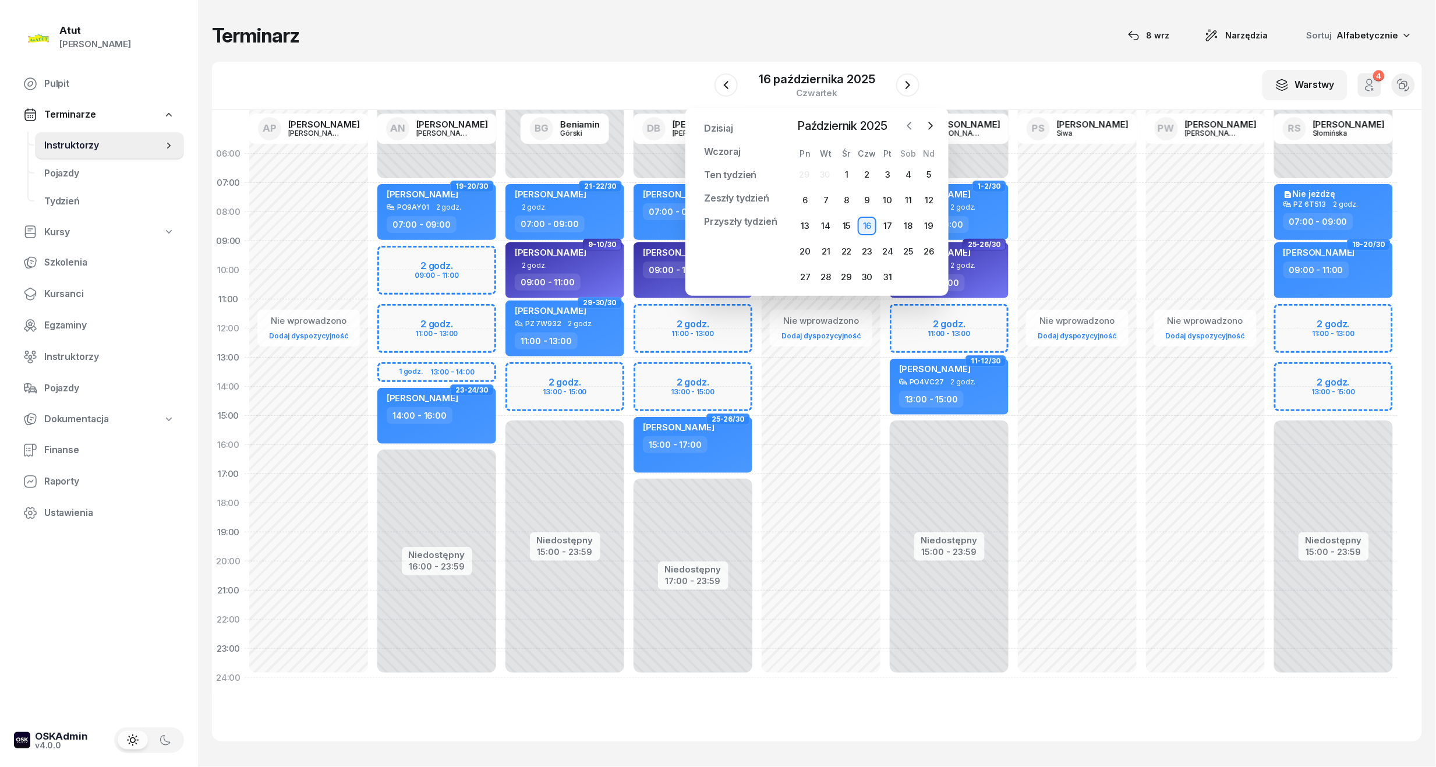
click at [910, 125] on icon "button" at bounding box center [910, 126] width 12 height 12
click at [822, 221] on div "16" at bounding box center [825, 226] width 19 height 19
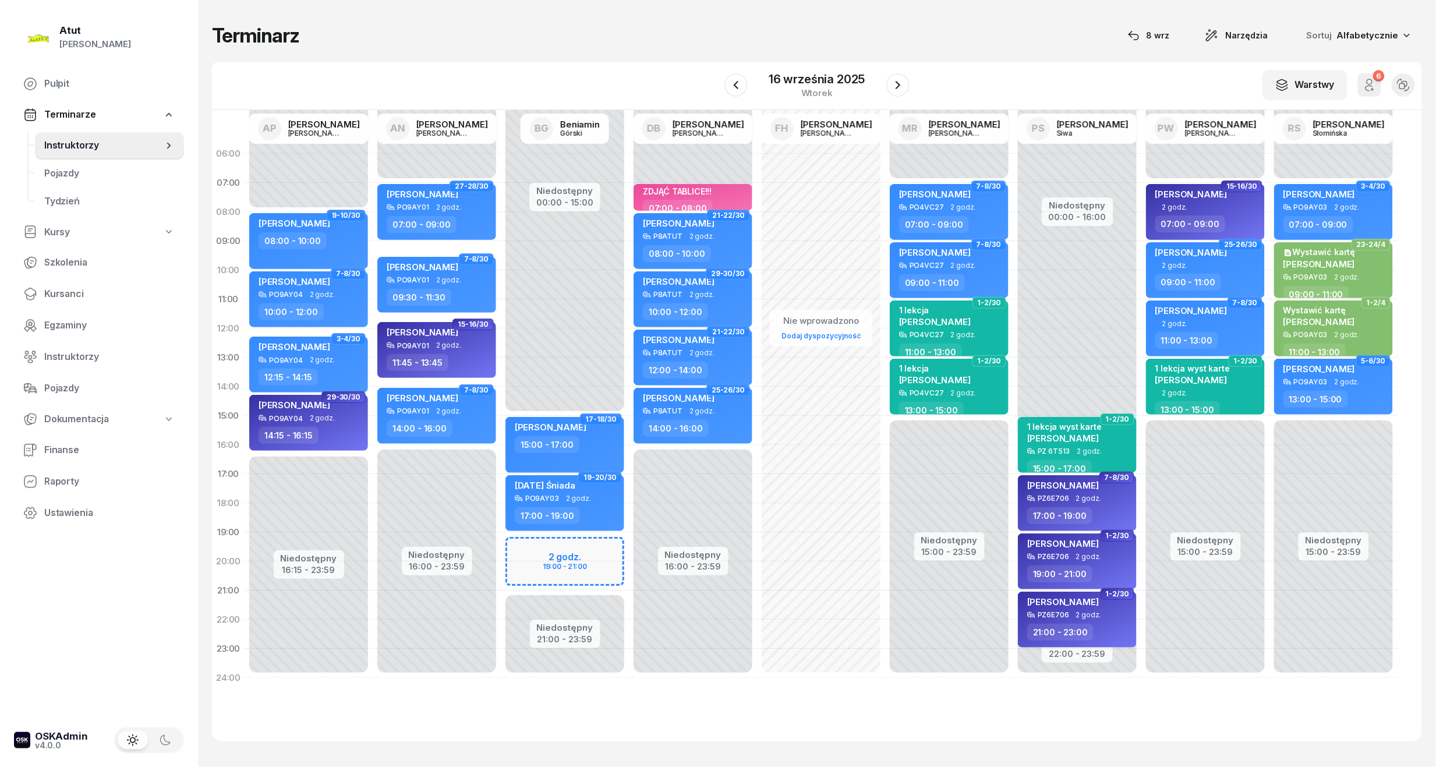
click at [567, 563] on div "Niedostępny 00:00 - 15:00 Niedostępny 21:00 - 23:59 2 godz. 19:00 - 21:00 17-18…" at bounding box center [565, 415] width 128 height 553
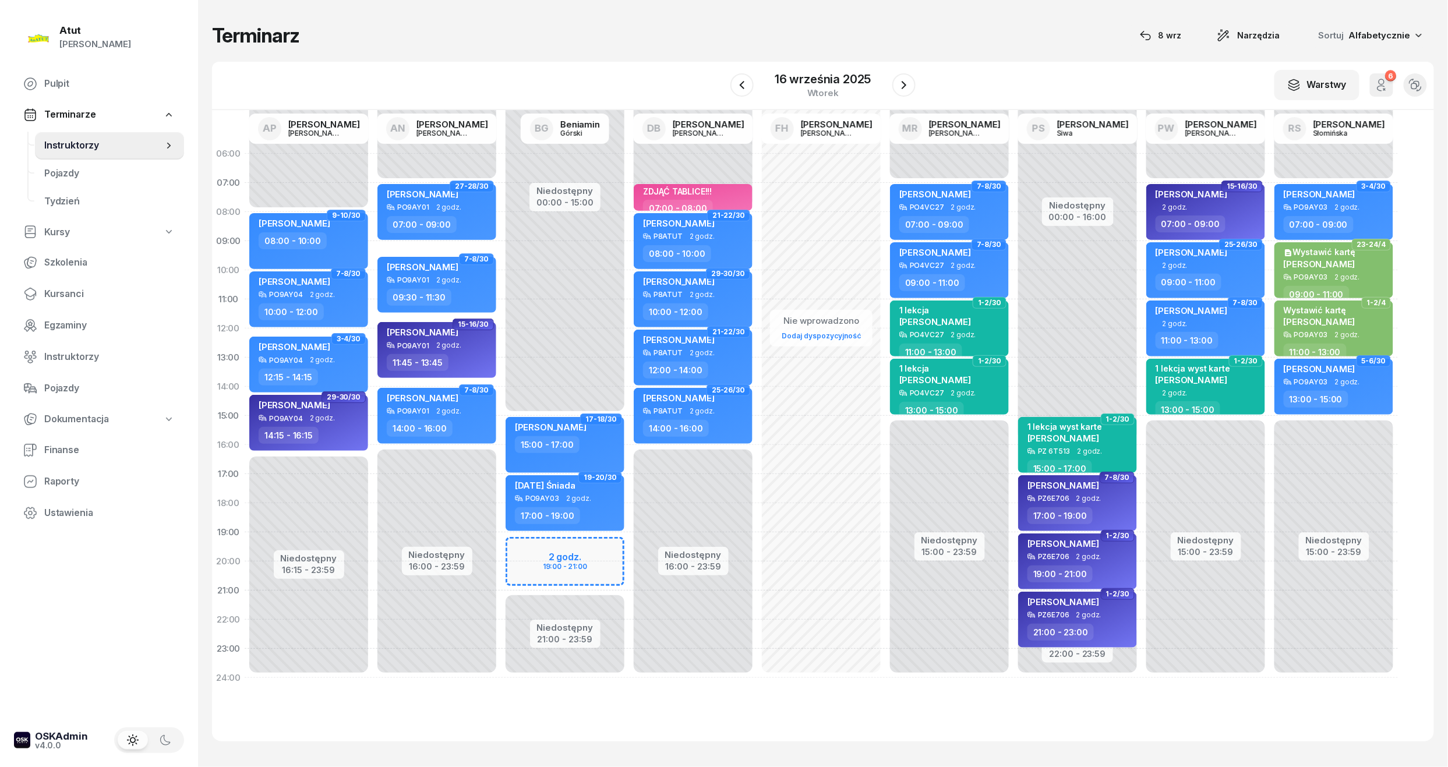
select select "20"
select select "22"
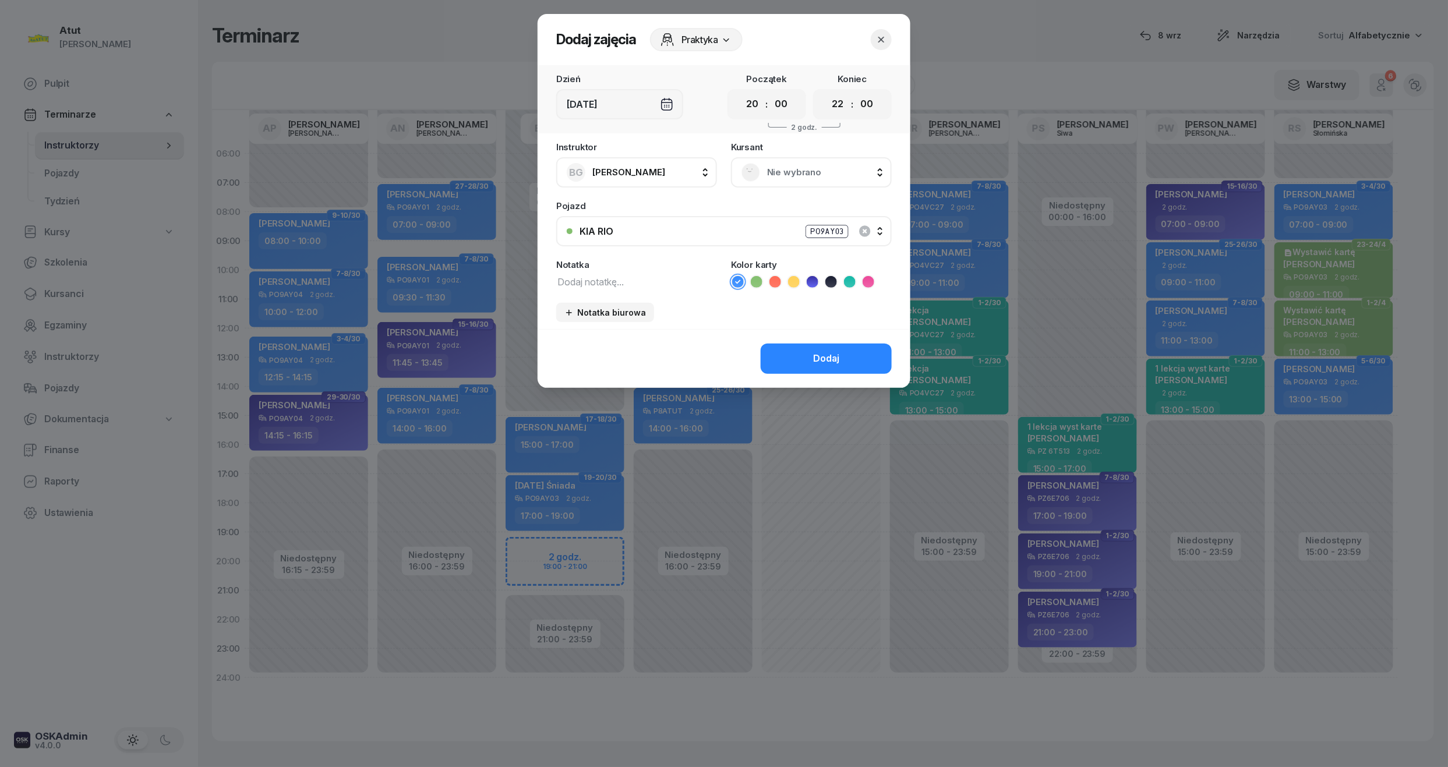
click at [782, 185] on div "Nie wybrano" at bounding box center [811, 172] width 161 height 30
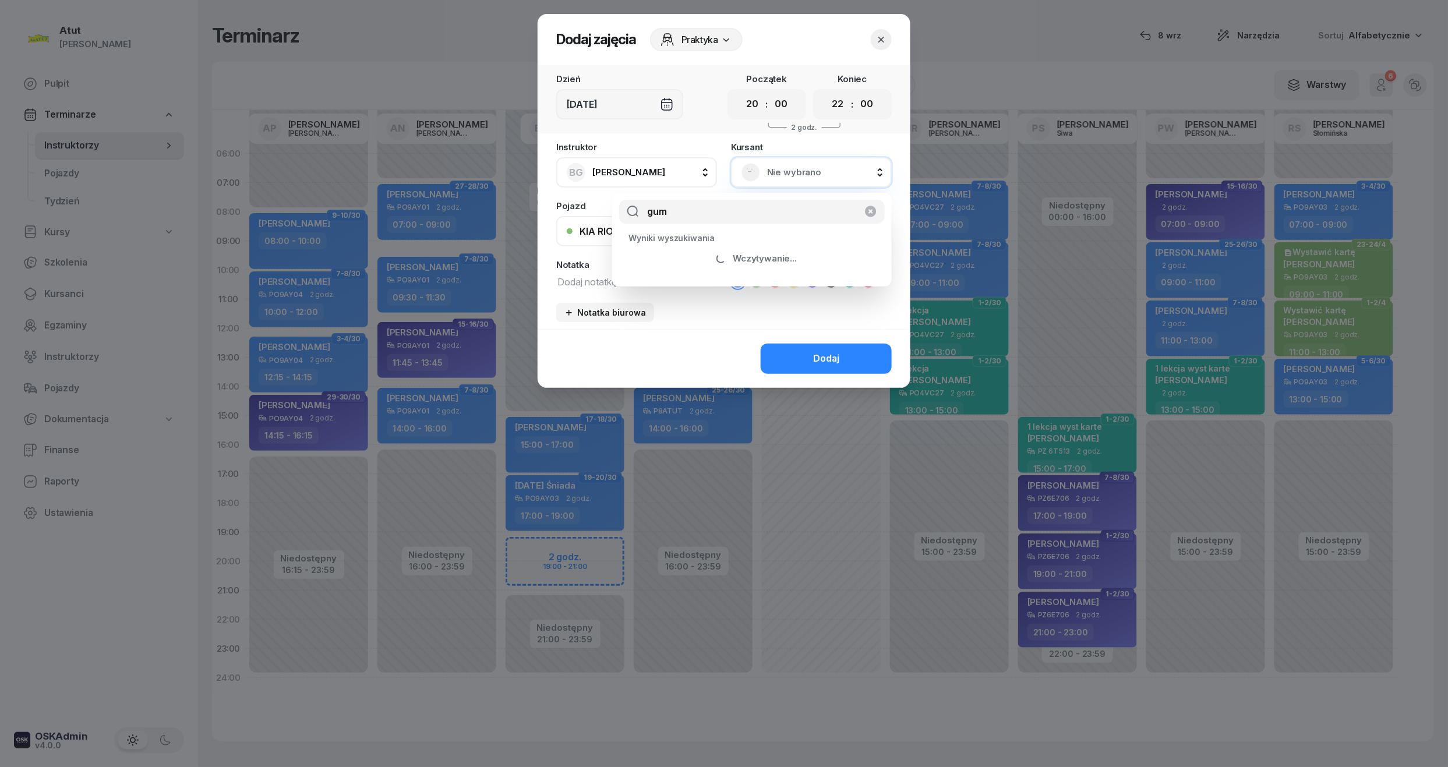
type input "gum"
drag, startPoint x: 748, startPoint y: 240, endPoint x: 680, endPoint y: 262, distance: 71.1
click at [680, 261] on span "[PERSON_NAME]" at bounding box center [691, 263] width 75 height 15
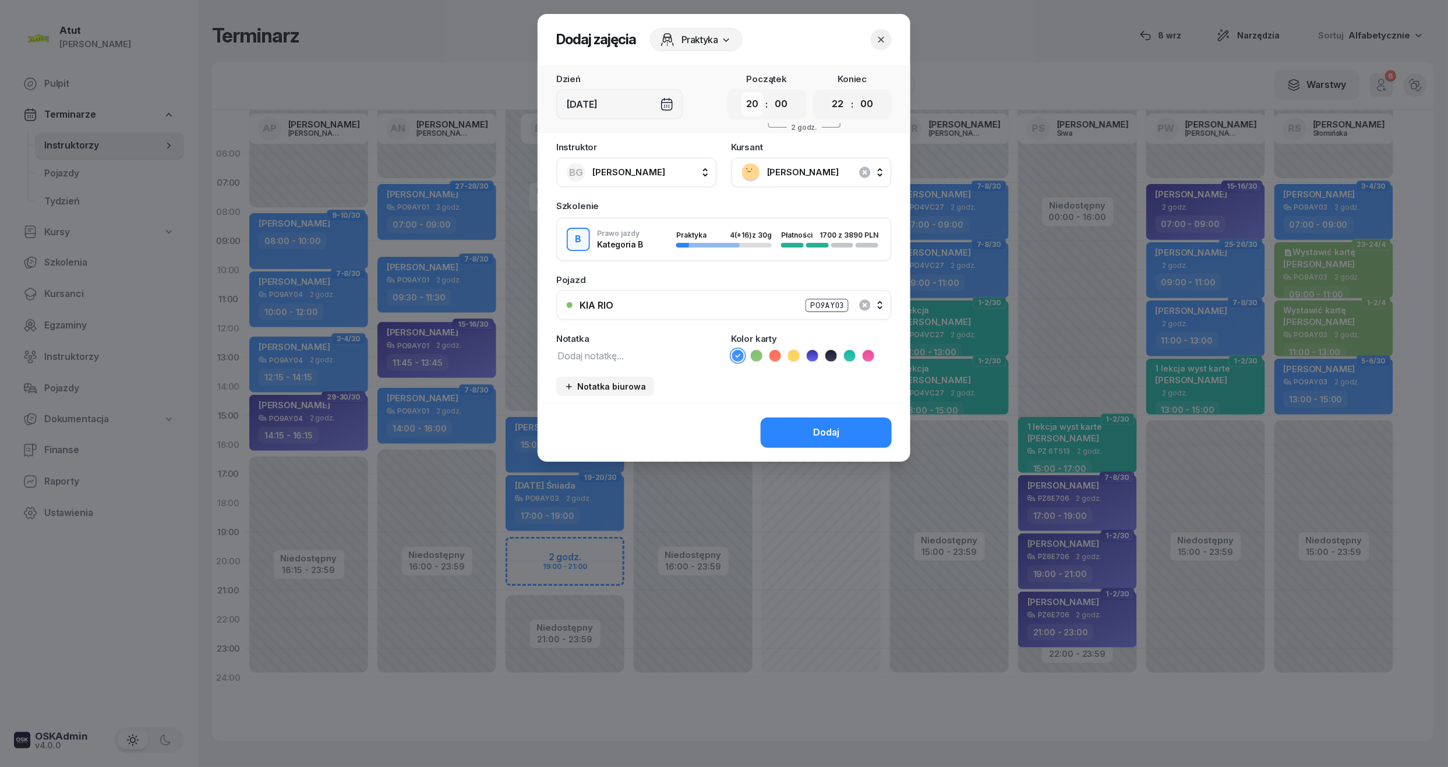
click at [748, 106] on select "00 01 02 03 04 05 06 07 08 09 10 11 12 13 14 15 16 17 18 19 20 21 22 23" at bounding box center [752, 104] width 22 height 24
select select "19"
click at [741, 92] on select "00 01 02 03 04 05 06 07 08 09 10 11 12 13 14 15 16 17 18 19 20 21 22 23" at bounding box center [752, 104] width 22 height 24
click at [837, 102] on select "00 01 02 03 04 05 06 07 08 09 10 11 12 13 14 15 16 17 18 19 20 21 22 23" at bounding box center [838, 104] width 22 height 24
select select "21"
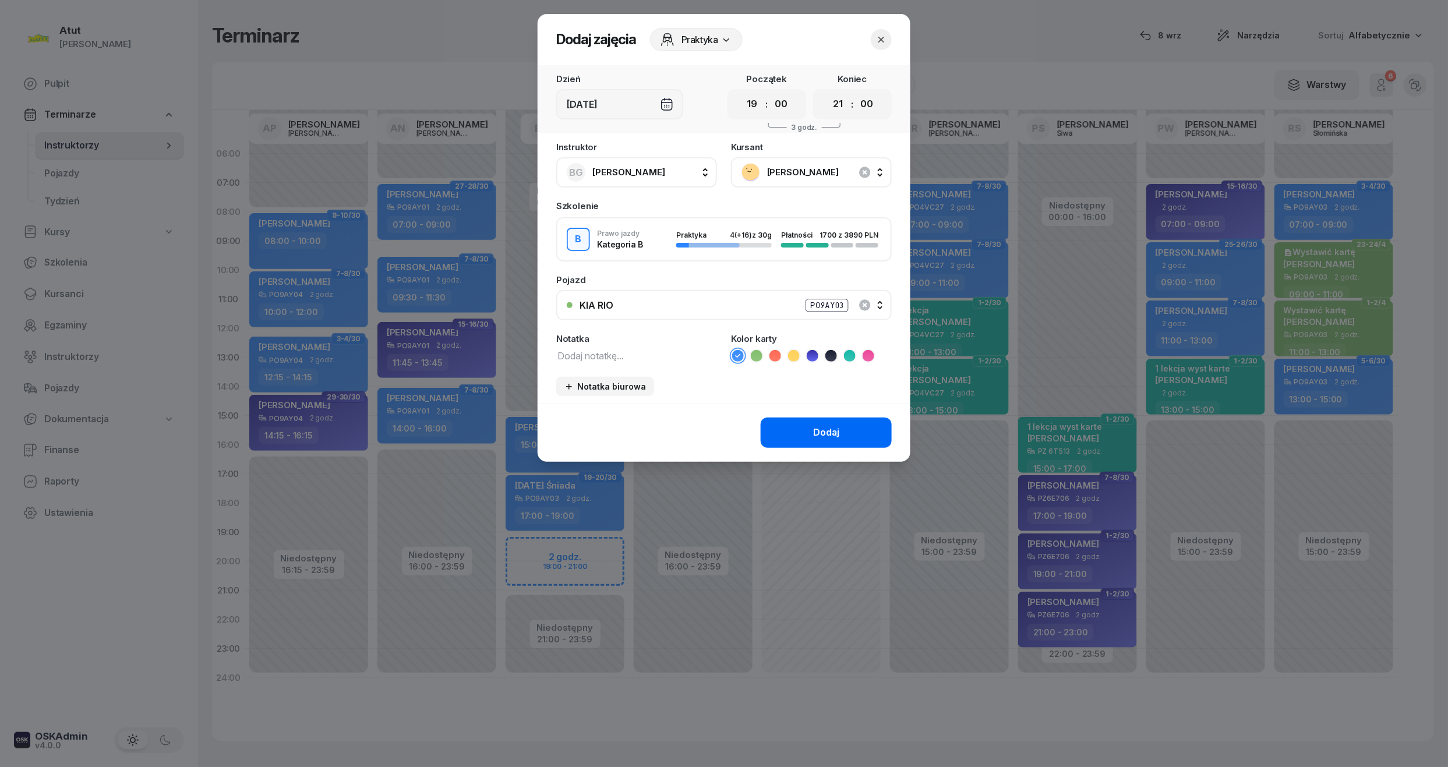
click at [827, 92] on select "00 01 02 03 04 05 06 07 08 09 10 11 12 13 14 15 16 17 18 19 20 21 22 23" at bounding box center [838, 104] width 22 height 24
click at [814, 430] on div "Dodaj" at bounding box center [826, 432] width 26 height 15
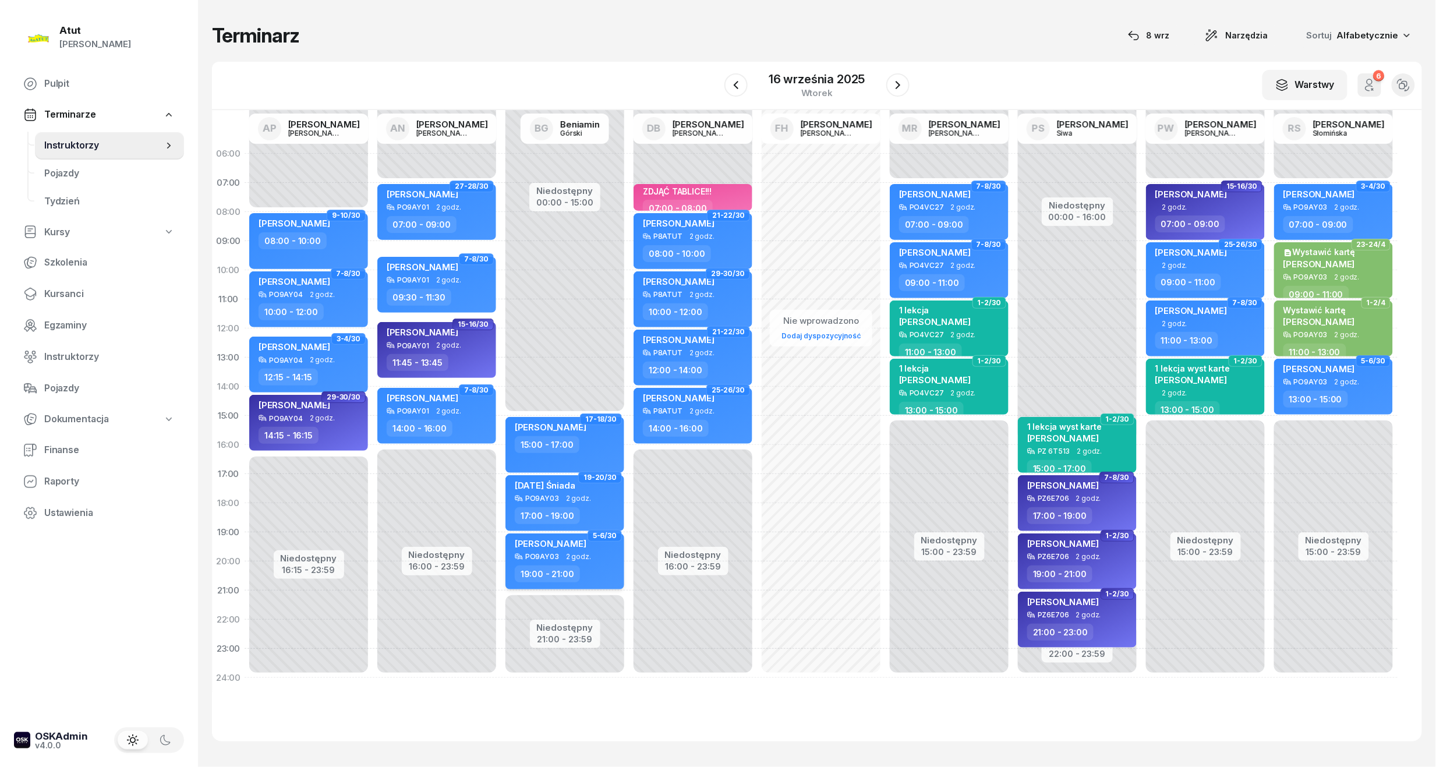
click at [562, 555] on div "PO9AY03 2 godz." at bounding box center [566, 557] width 102 height 8
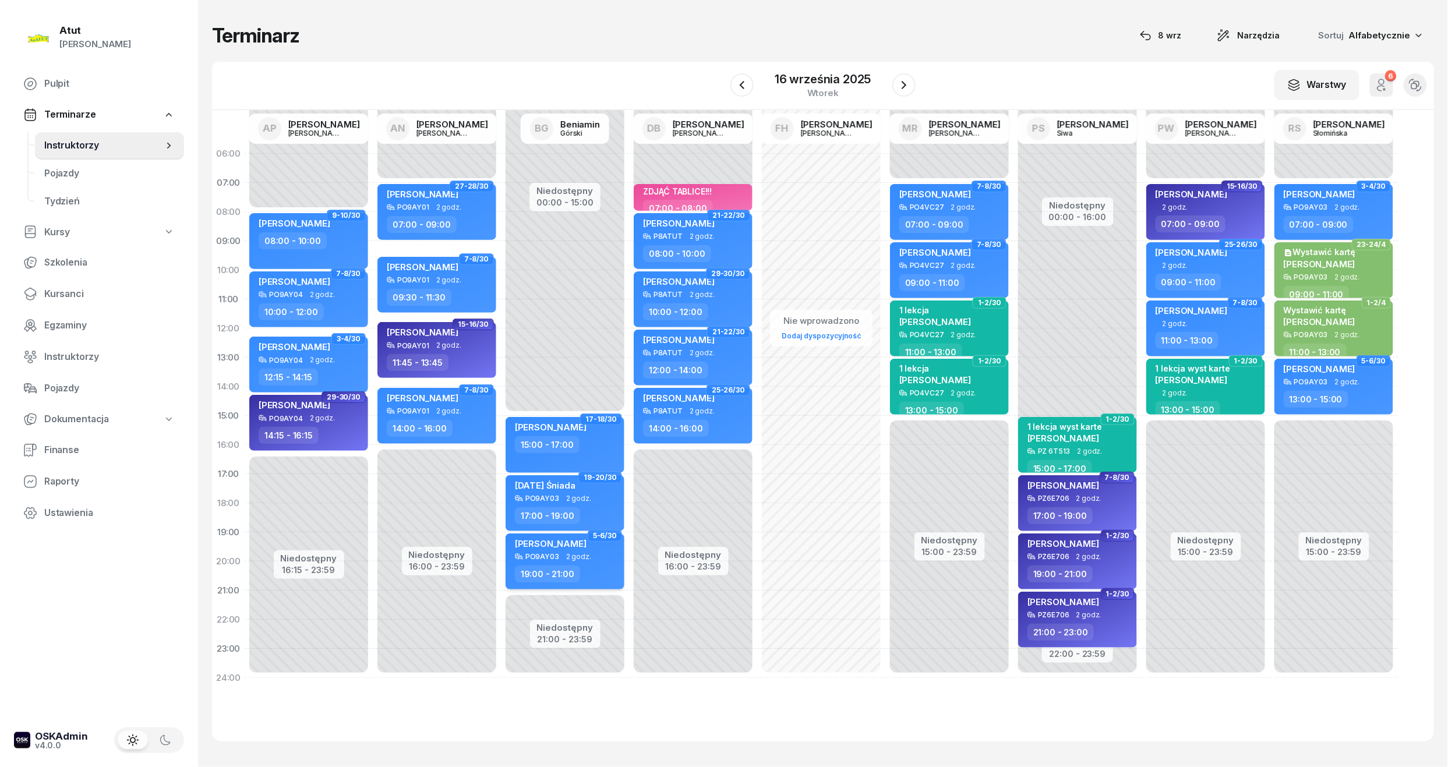
select select "19"
select select "21"
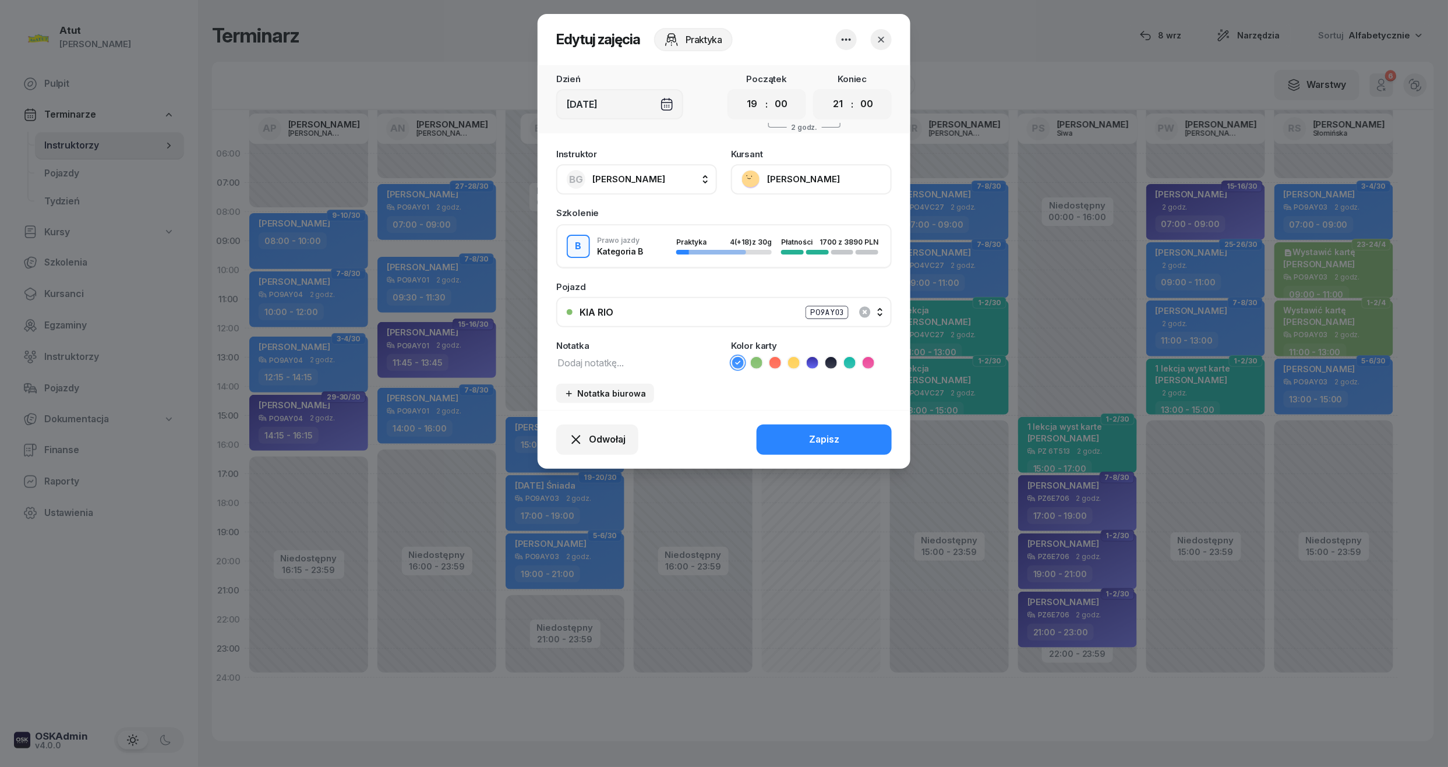
click at [805, 182] on button "[PERSON_NAME]" at bounding box center [811, 179] width 161 height 30
click at [800, 222] on link "Otwórz profil" at bounding box center [810, 218] width 154 height 29
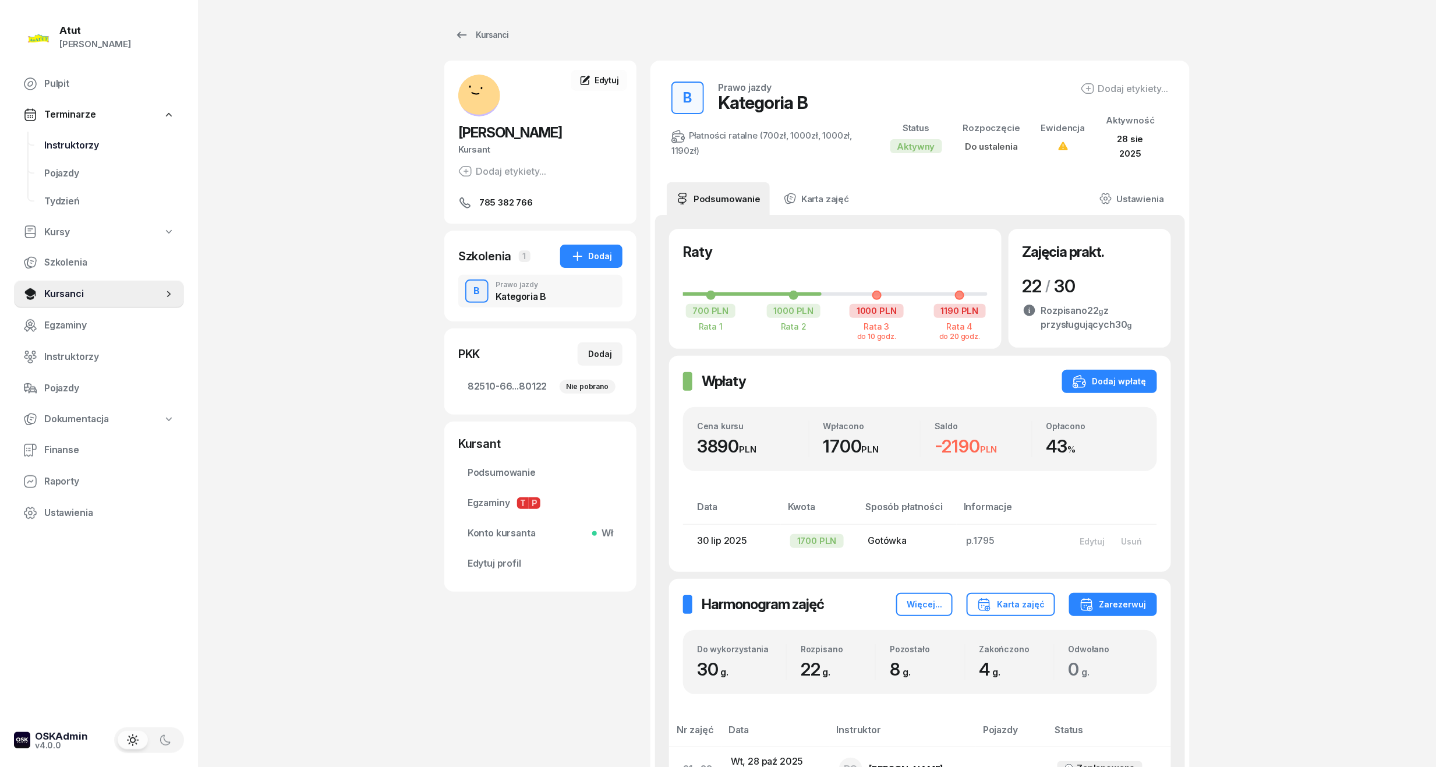
click at [82, 148] on span "Instruktorzy" at bounding box center [109, 145] width 130 height 15
